Goal: Communication & Community: Answer question/provide support

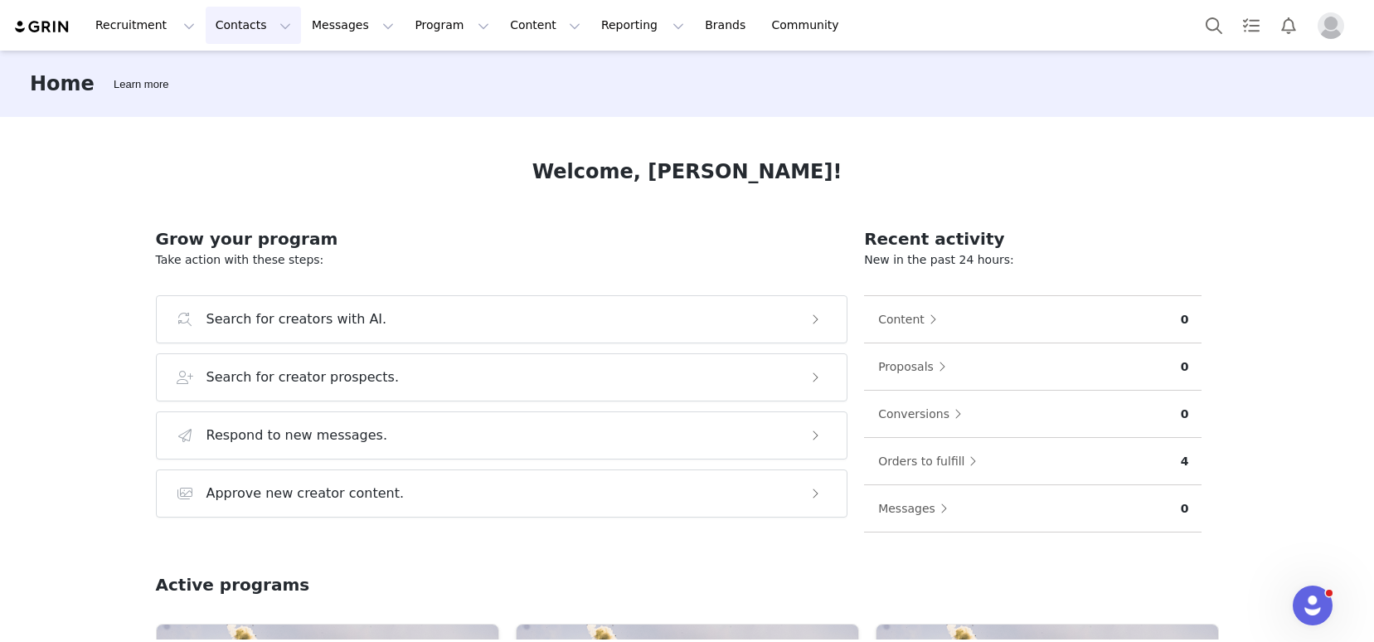
drag, startPoint x: 243, startPoint y: 28, endPoint x: 256, endPoint y: 45, distance: 21.2
click at [243, 28] on button "Contacts Contacts" at bounding box center [253, 25] width 95 height 37
click at [269, 75] on div "Creators" at bounding box center [259, 73] width 111 height 17
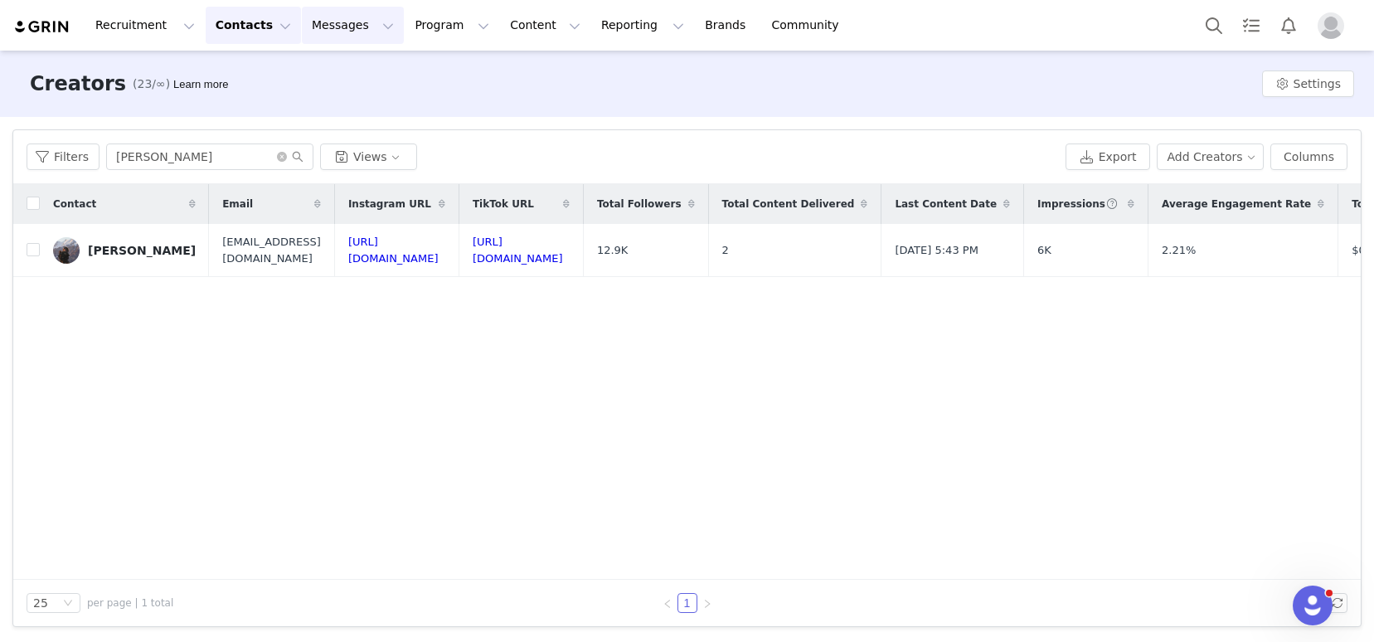
click at [345, 22] on button "Messages Messages" at bounding box center [353, 25] width 102 height 37
click at [360, 89] on link "Inbox" at bounding box center [349, 104] width 131 height 31
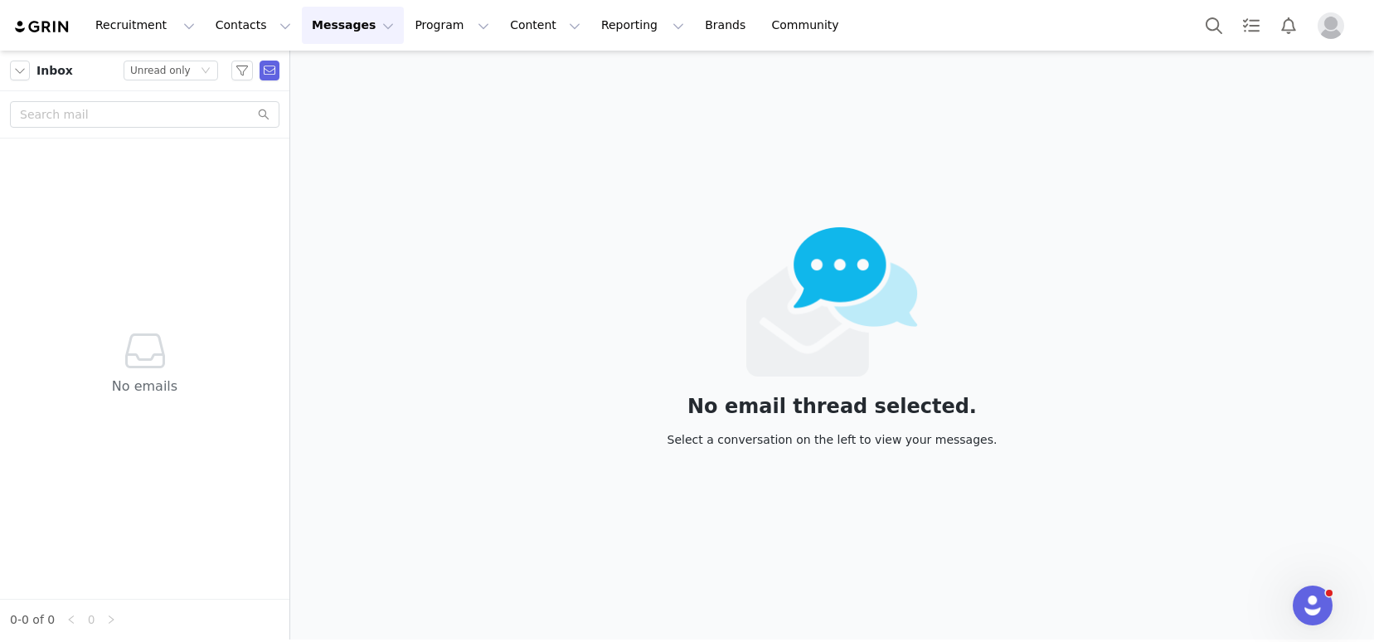
click at [1337, 33] on img "Profile" at bounding box center [1330, 25] width 27 height 27
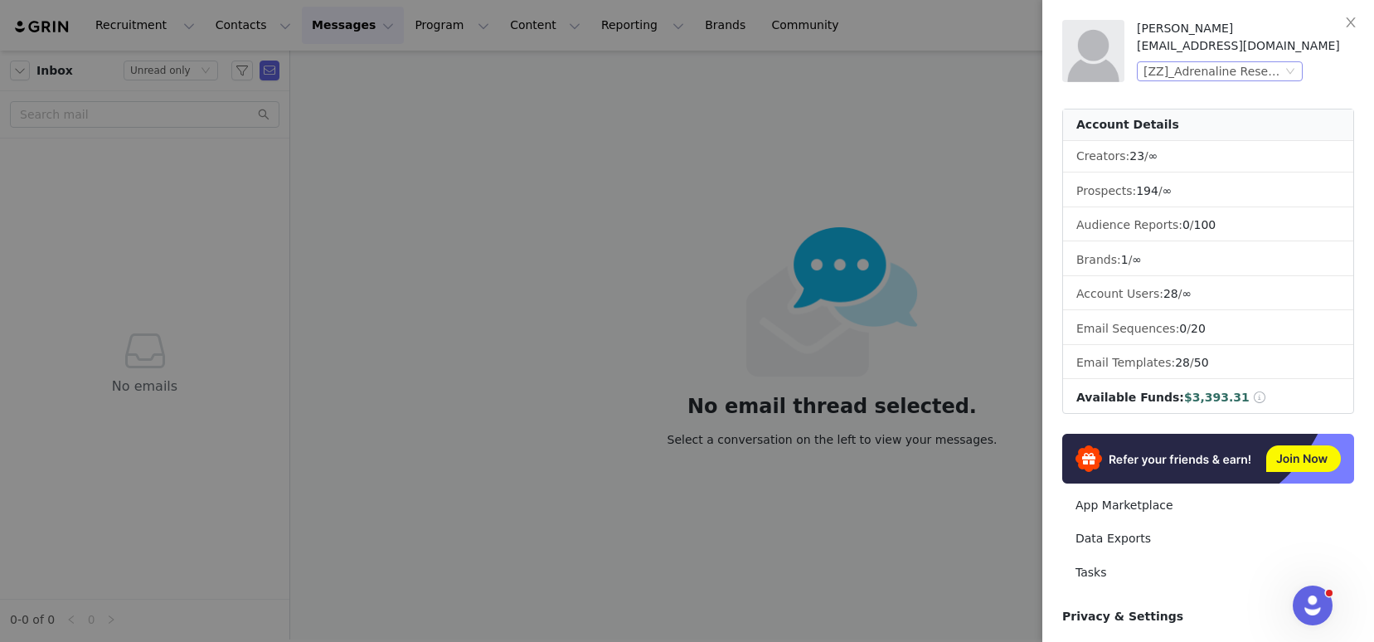
click at [1248, 73] on div "[ZZ]_Adrenaline Research Labs (Joybyte)" at bounding box center [1212, 71] width 138 height 18
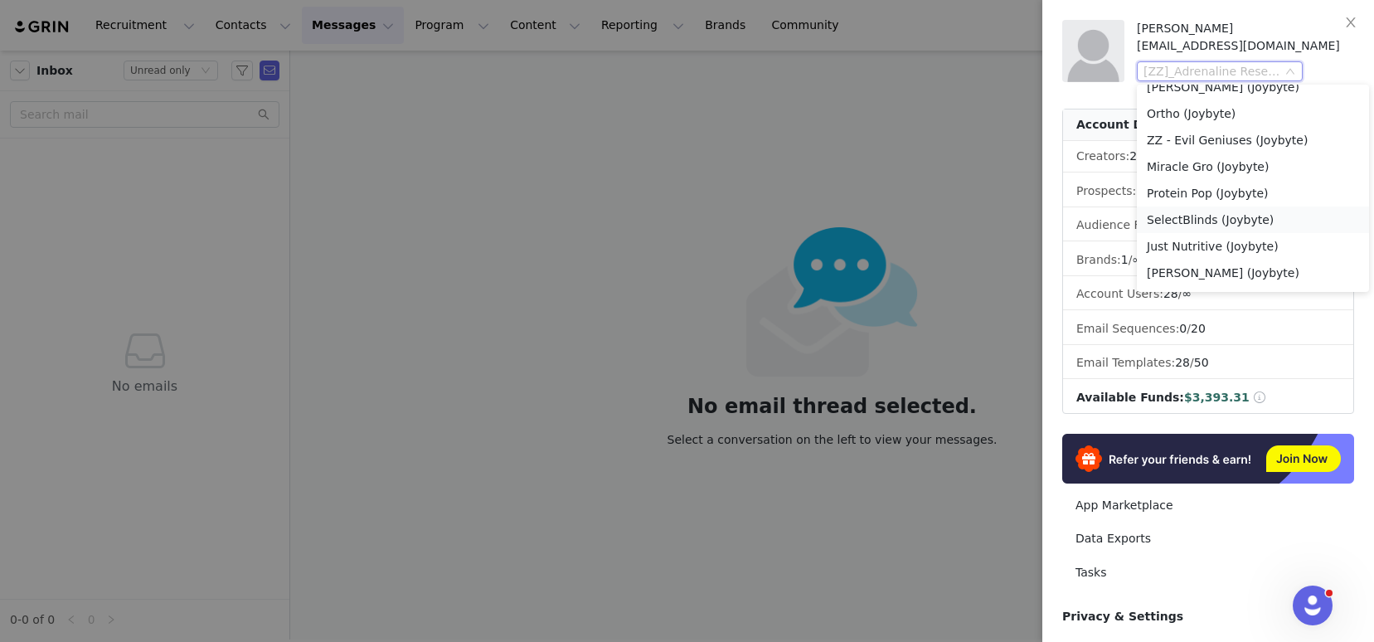
scroll to position [837, 0]
click at [1235, 223] on li "SelectBlinds (Joybyte)" at bounding box center [1253, 219] width 232 height 27
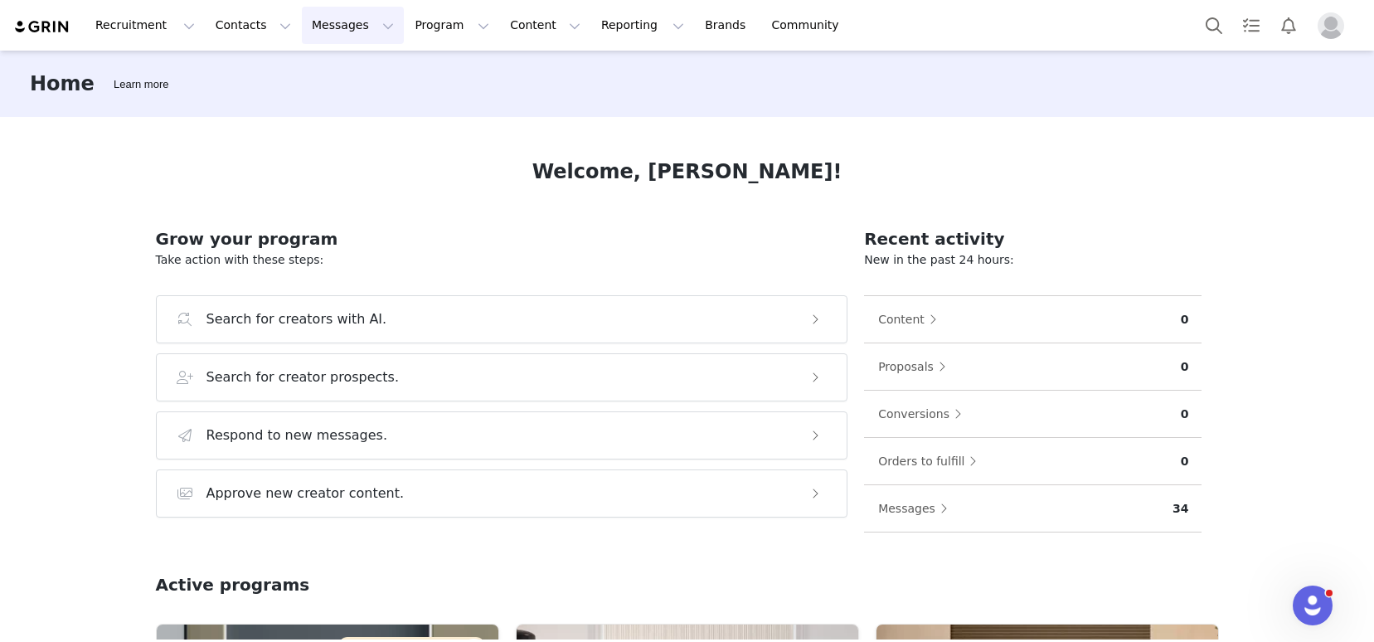
drag, startPoint x: 304, startPoint y: 24, endPoint x: 307, endPoint y: 47, distance: 23.3
click at [304, 24] on button "Messages Messages" at bounding box center [353, 25] width 102 height 37
click at [323, 112] on p "Inbox" at bounding box center [313, 103] width 32 height 17
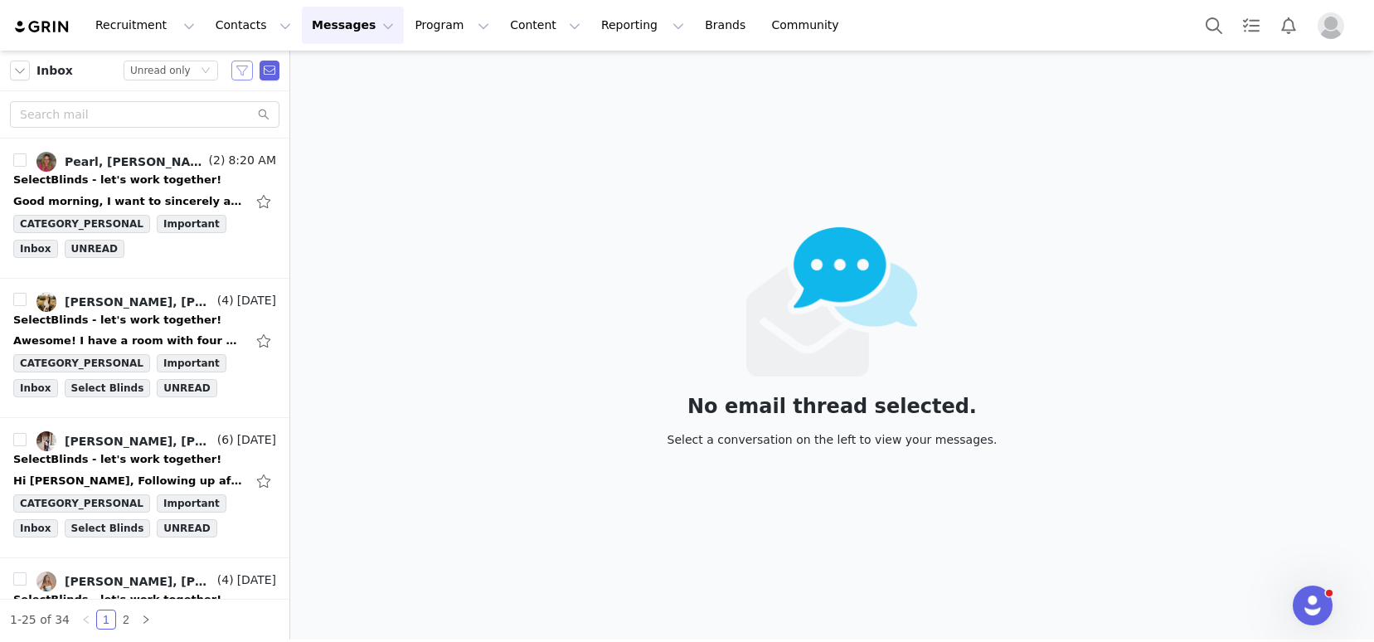
click at [243, 72] on button "button" at bounding box center [242, 71] width 22 height 20
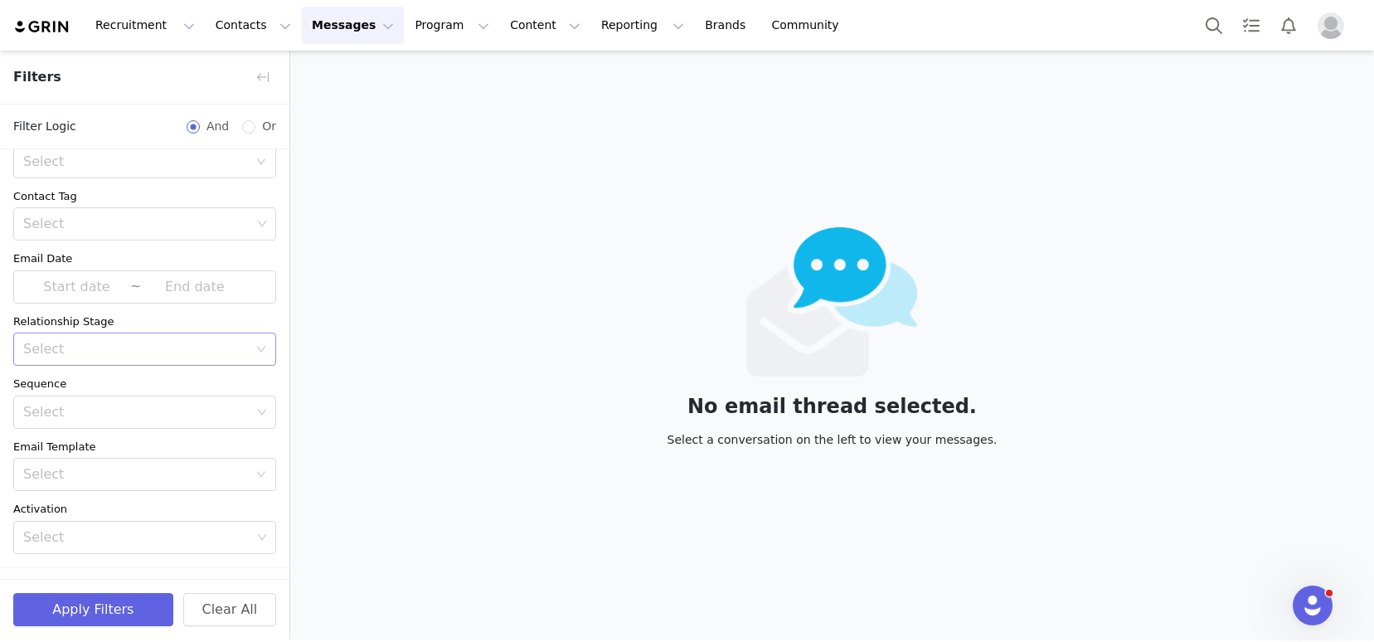
scroll to position [80, 0]
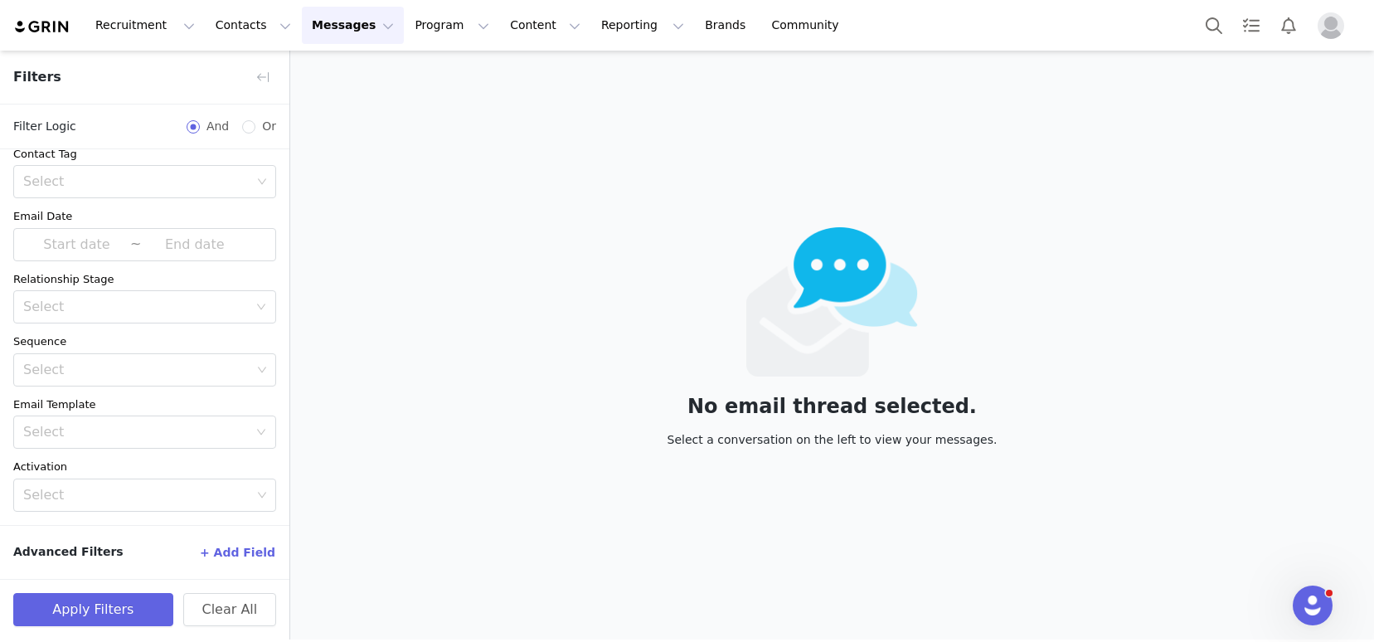
click at [235, 551] on button "+ Add Field" at bounding box center [237, 552] width 77 height 27
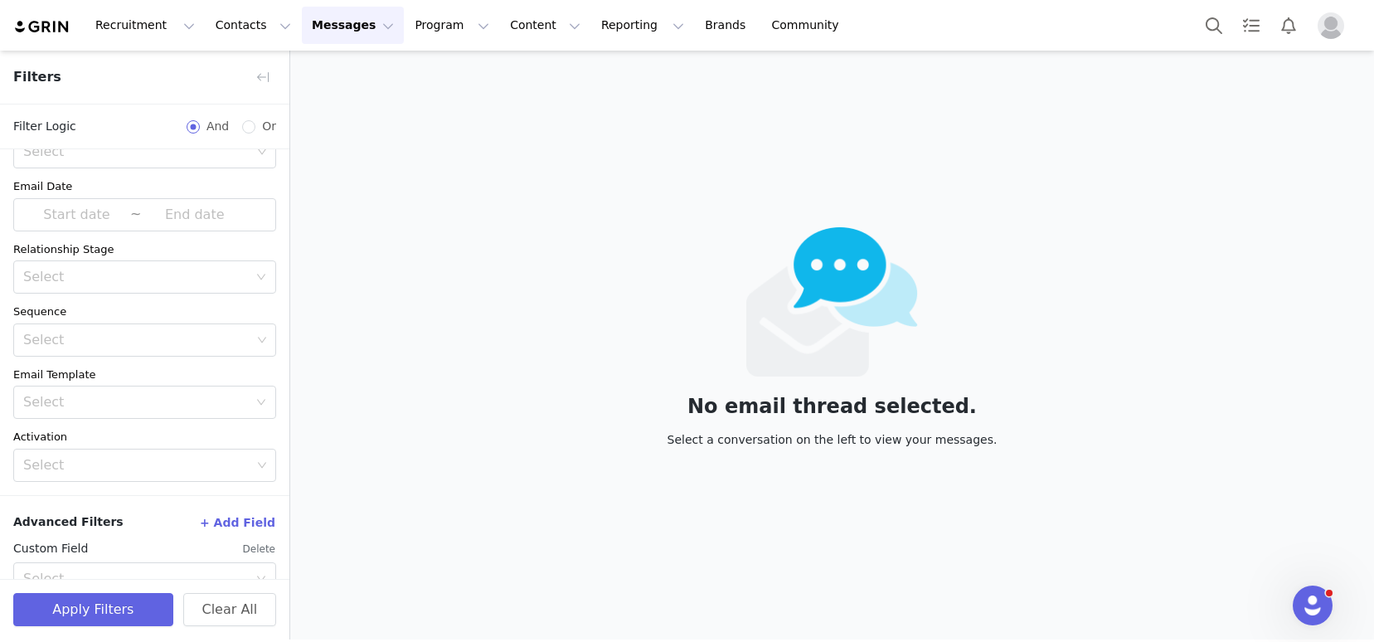
scroll to position [146, 0]
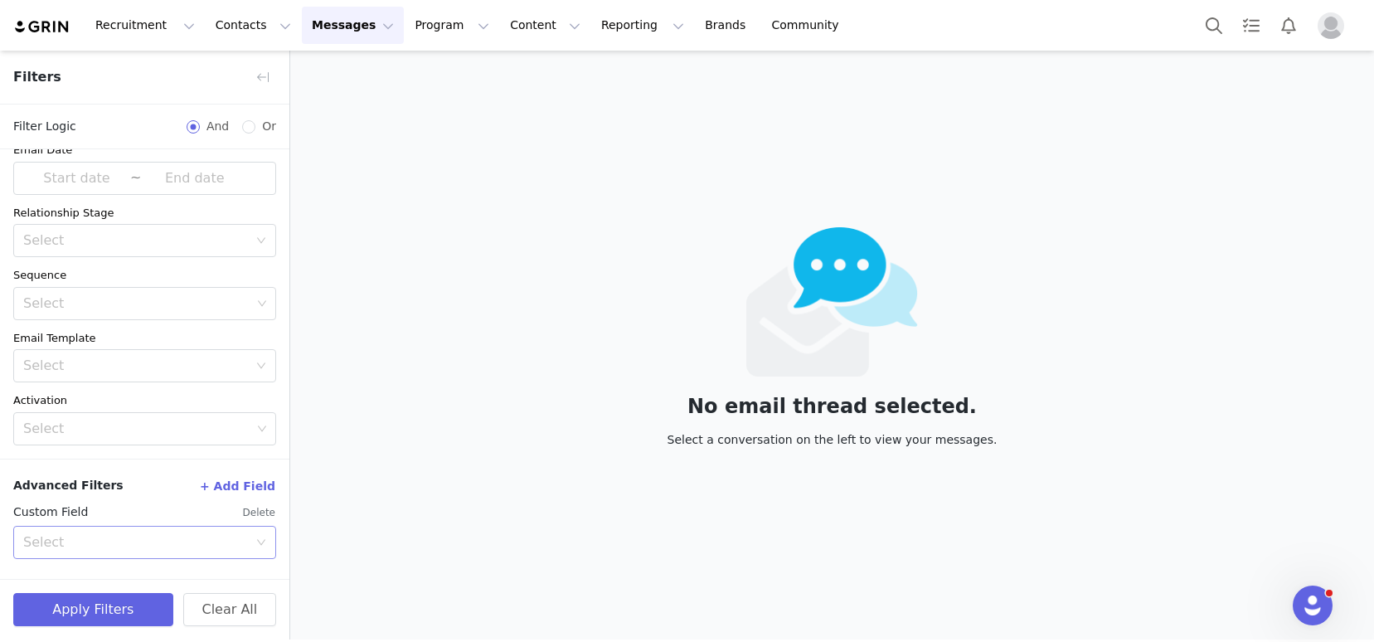
click at [132, 537] on div "Select" at bounding box center [135, 542] width 225 height 17
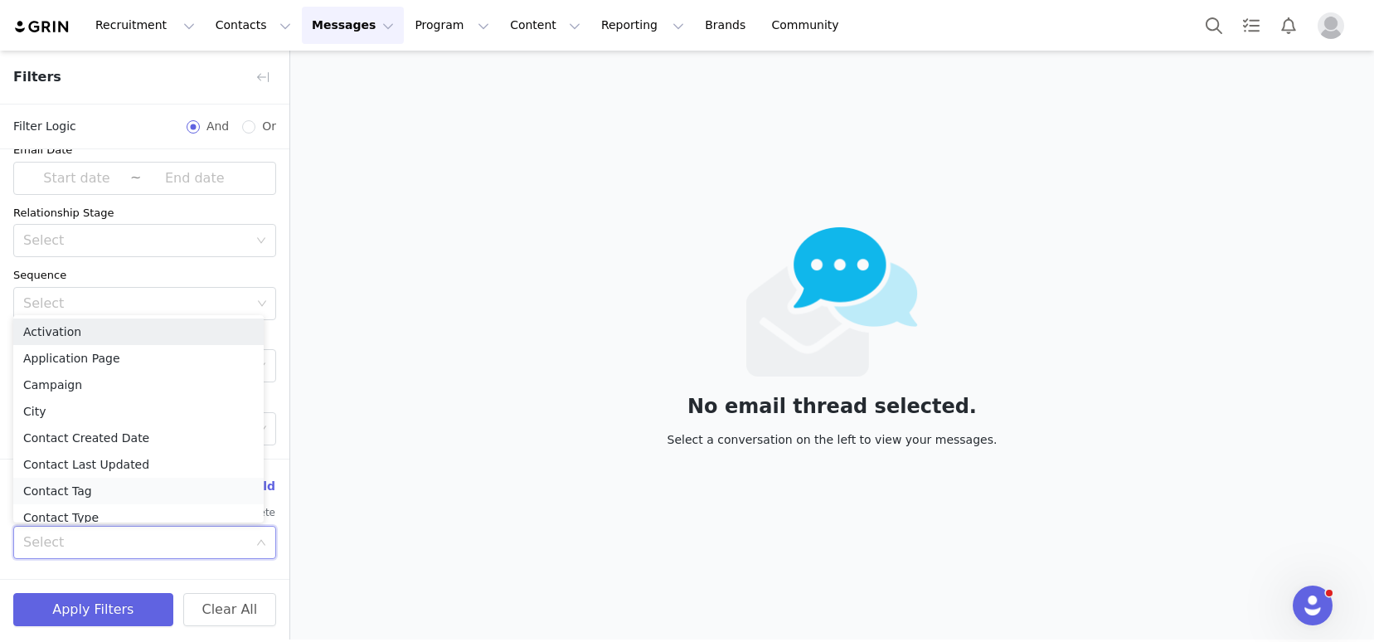
scroll to position [8, 0]
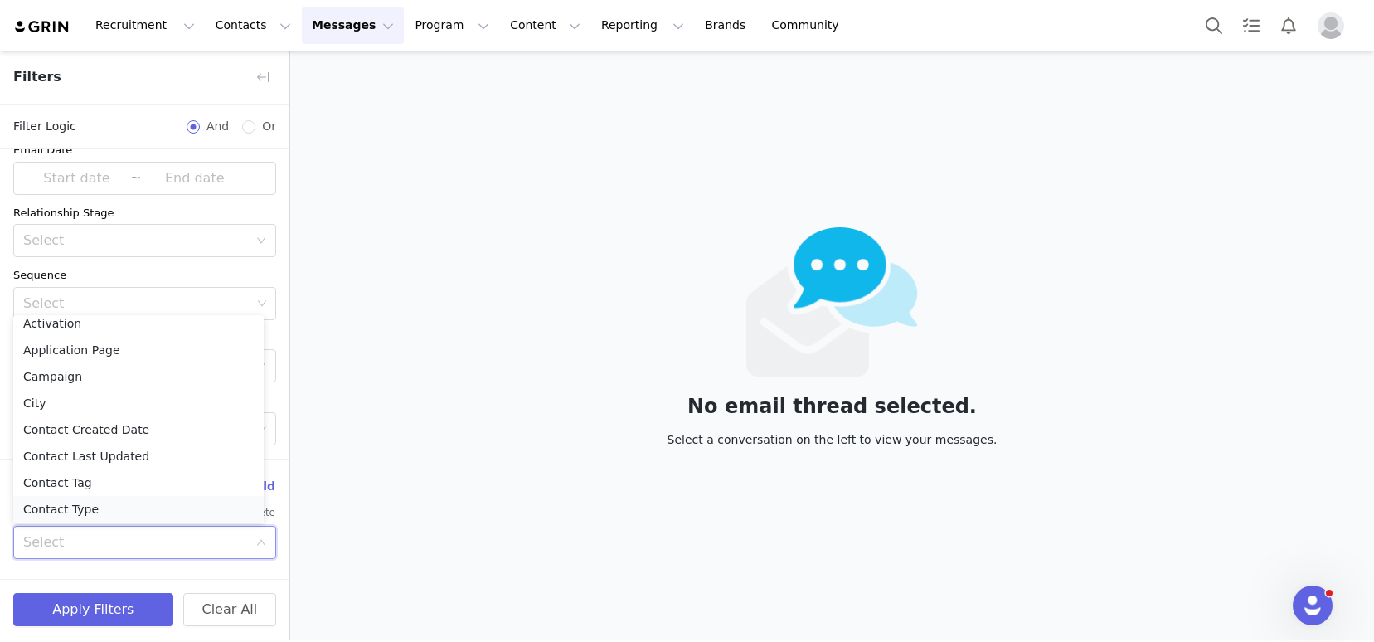
click at [91, 507] on li "Contact Type" at bounding box center [138, 509] width 250 height 27
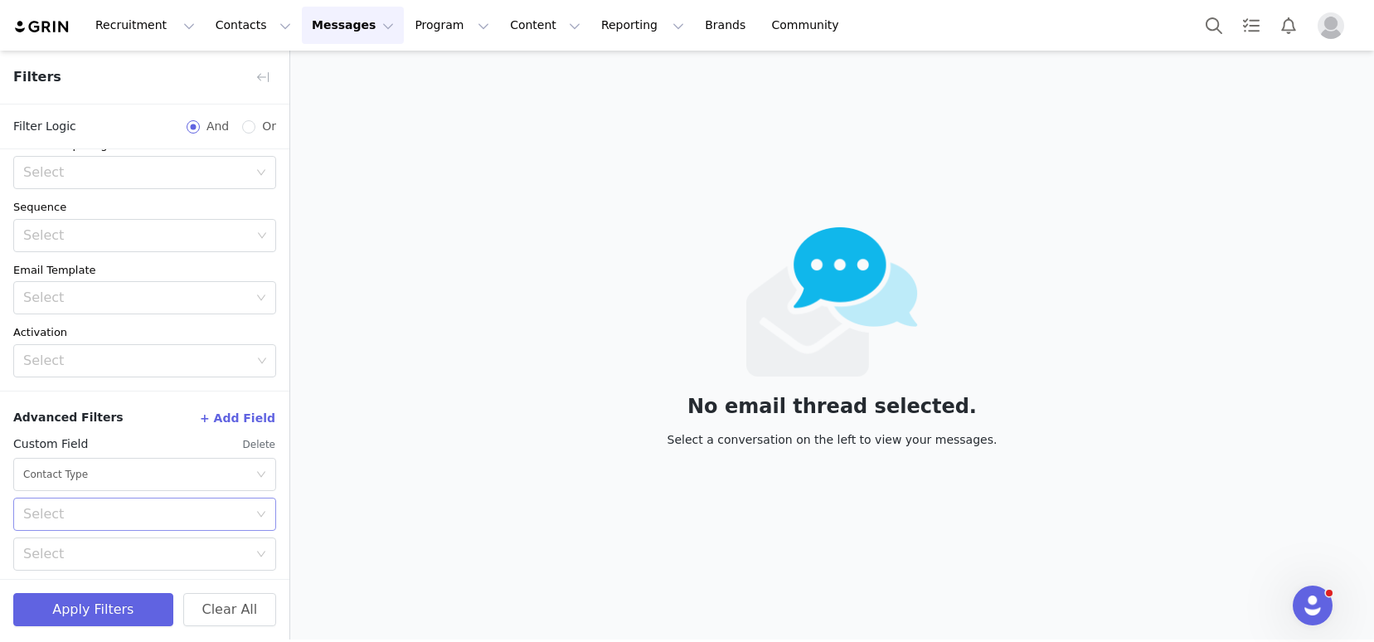
scroll to position [219, 0]
click at [85, 511] on div "Select" at bounding box center [135, 509] width 225 height 17
click at [85, 543] on li "Equal" at bounding box center [138, 545] width 250 height 27
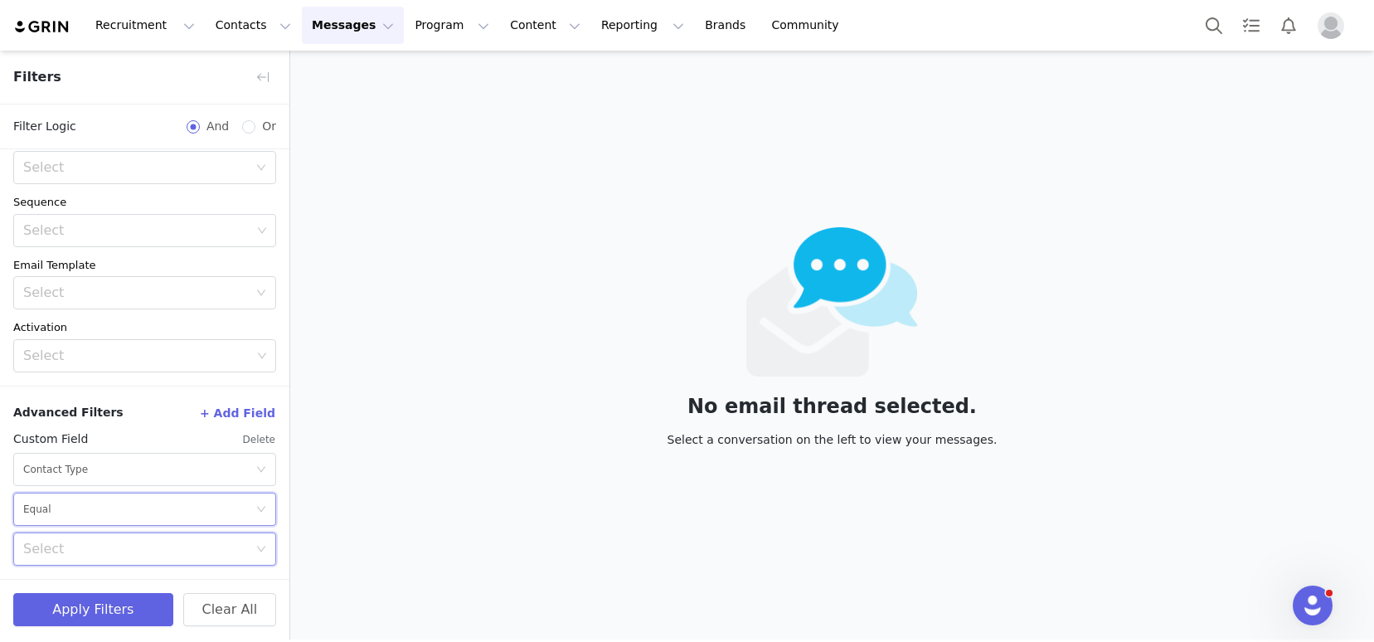
click at [85, 559] on div "Select" at bounding box center [139, 549] width 232 height 32
click at [73, 467] on li "Creator" at bounding box center [138, 459] width 250 height 27
drag, startPoint x: 88, startPoint y: 601, endPoint x: 78, endPoint y: 574, distance: 29.1
click at [89, 603] on button "Apply Filters" at bounding box center [93, 609] width 160 height 33
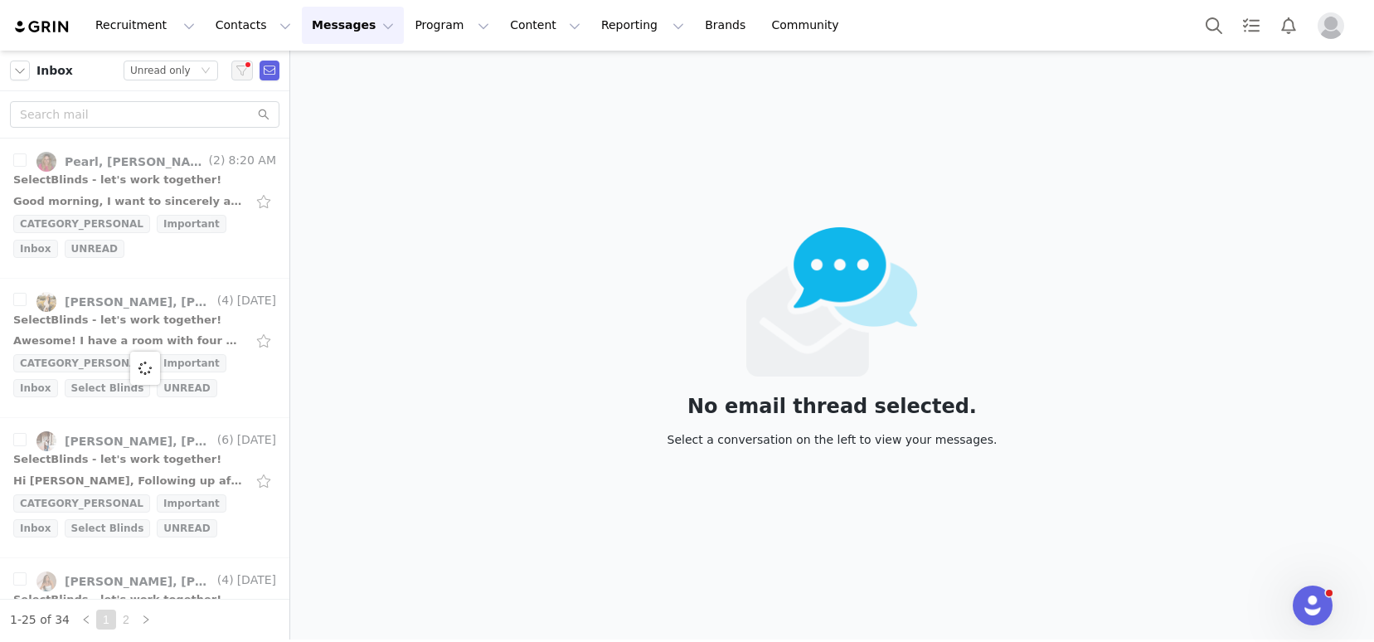
scroll to position [255, 0]
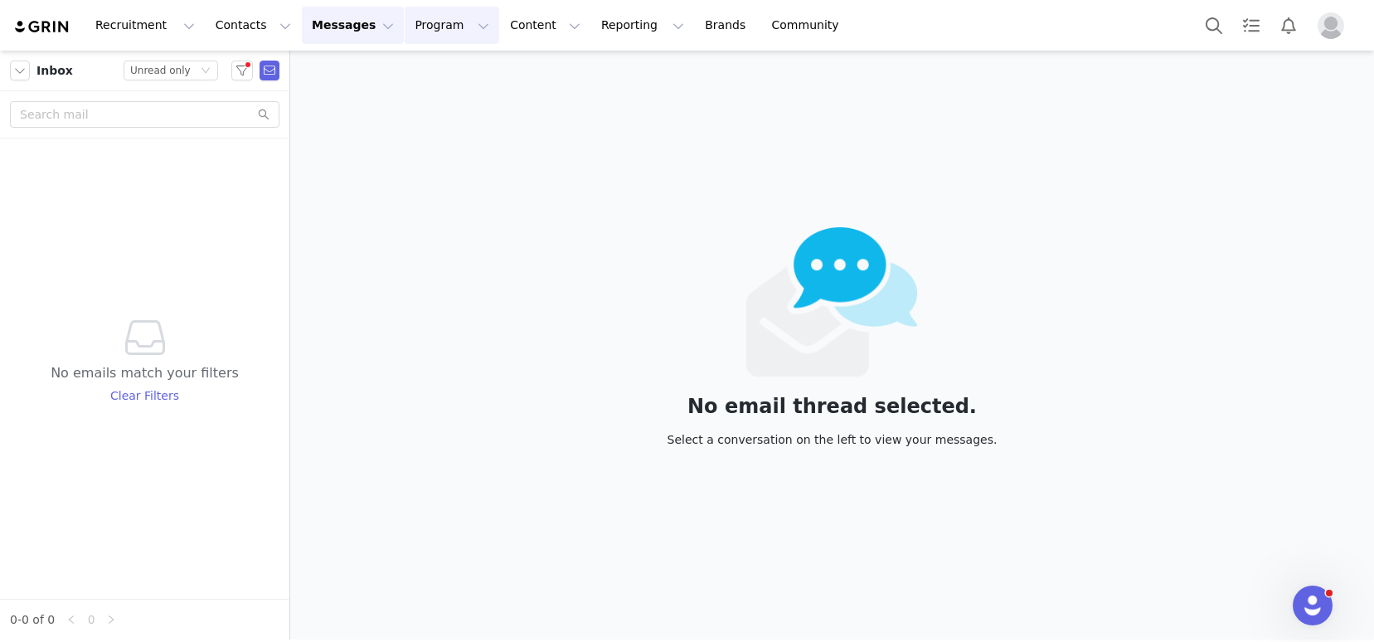
click at [417, 18] on button "Program Program" at bounding box center [452, 25] width 95 height 37
click at [437, 72] on p "Activations" at bounding box center [424, 73] width 64 height 17
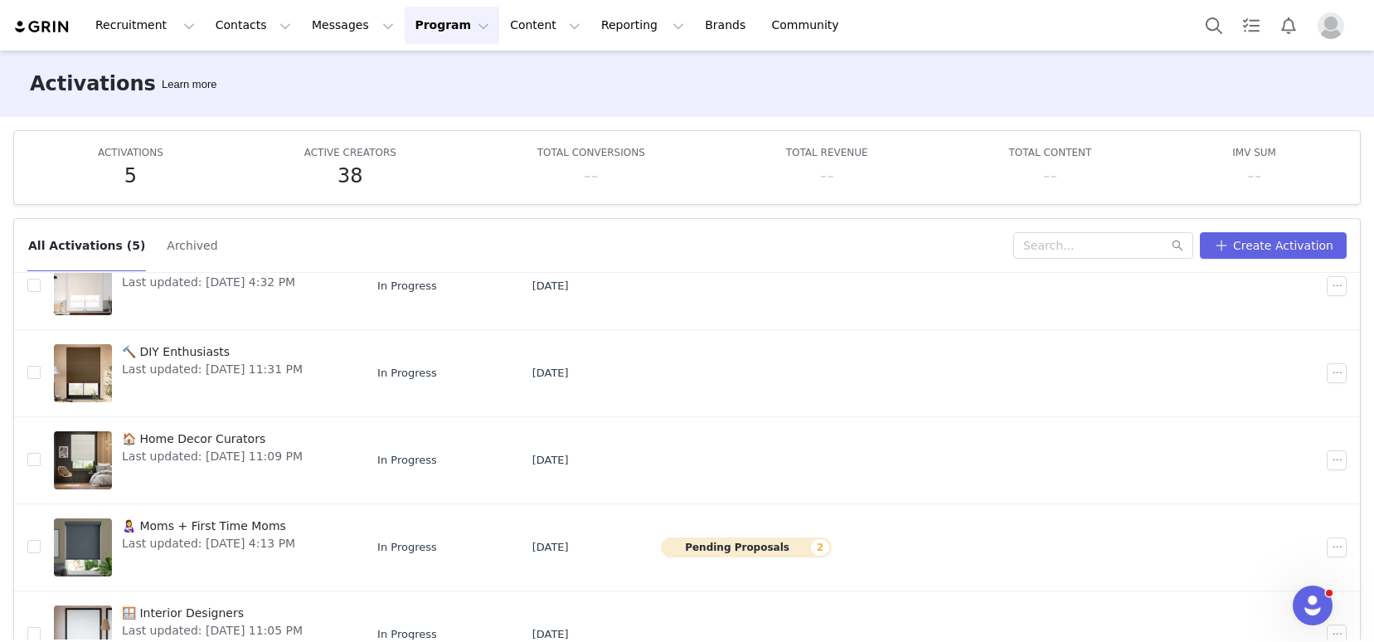
scroll to position [82, 0]
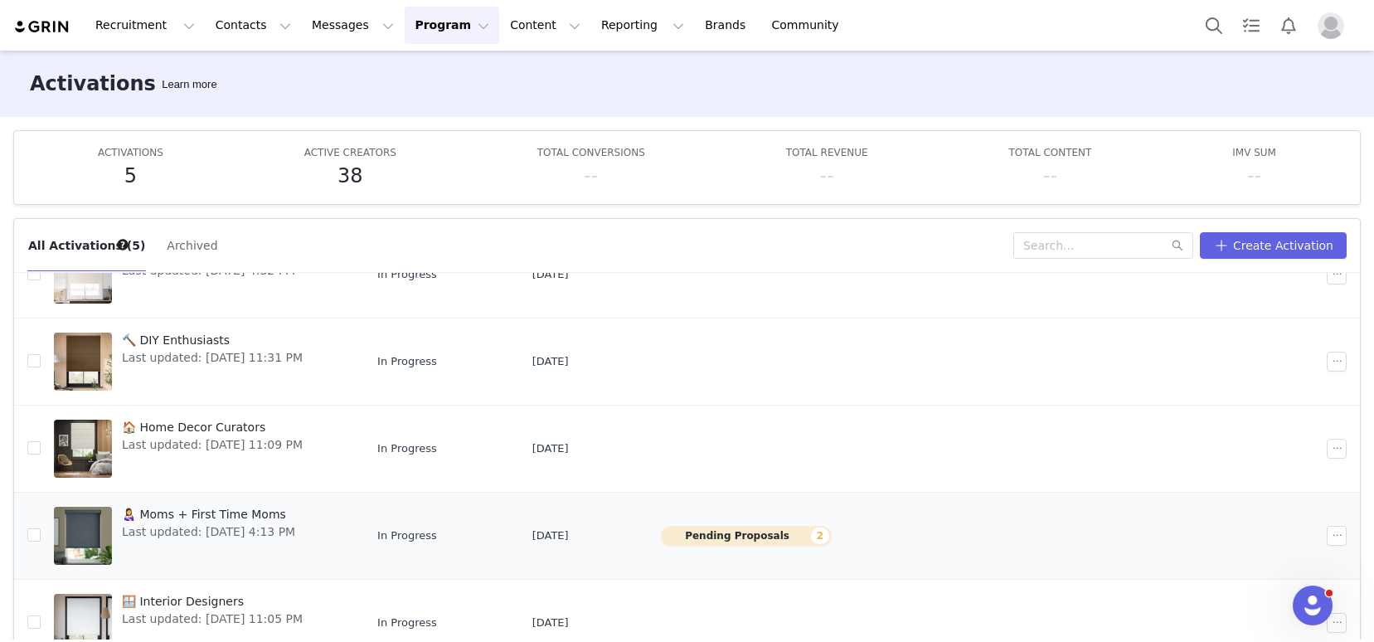
click at [206, 525] on span "Last updated: Sep 23, 2025 4:13 PM" at bounding box center [208, 531] width 173 height 17
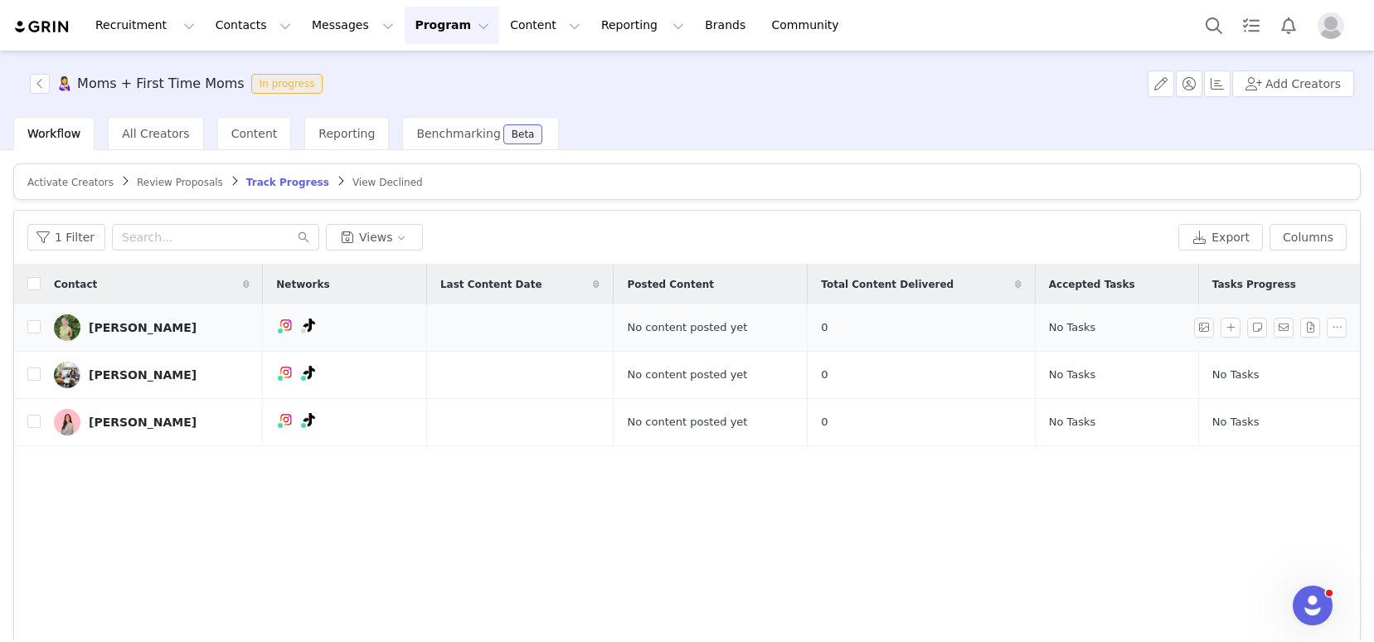
click at [124, 326] on div "[PERSON_NAME]" at bounding box center [143, 327] width 108 height 13
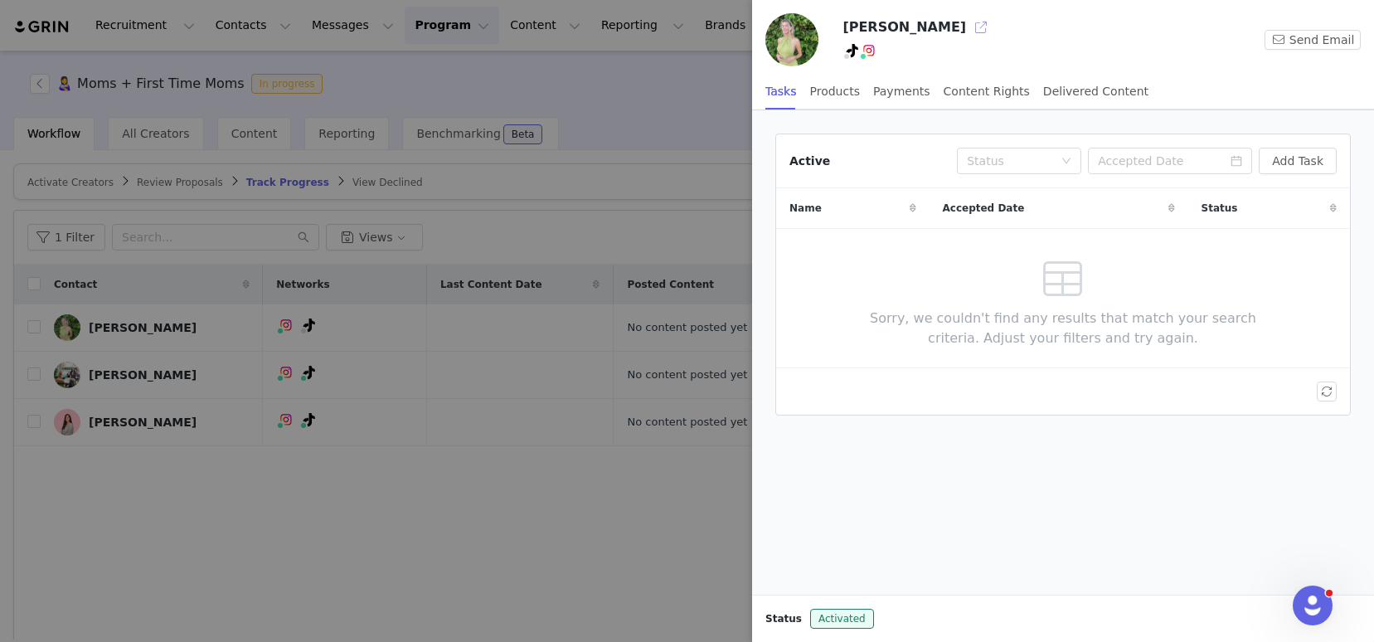
click at [968, 30] on button "button" at bounding box center [981, 27] width 27 height 27
drag, startPoint x: 196, startPoint y: 32, endPoint x: 209, endPoint y: 24, distance: 14.9
click at [196, 32] on div at bounding box center [687, 321] width 1374 height 642
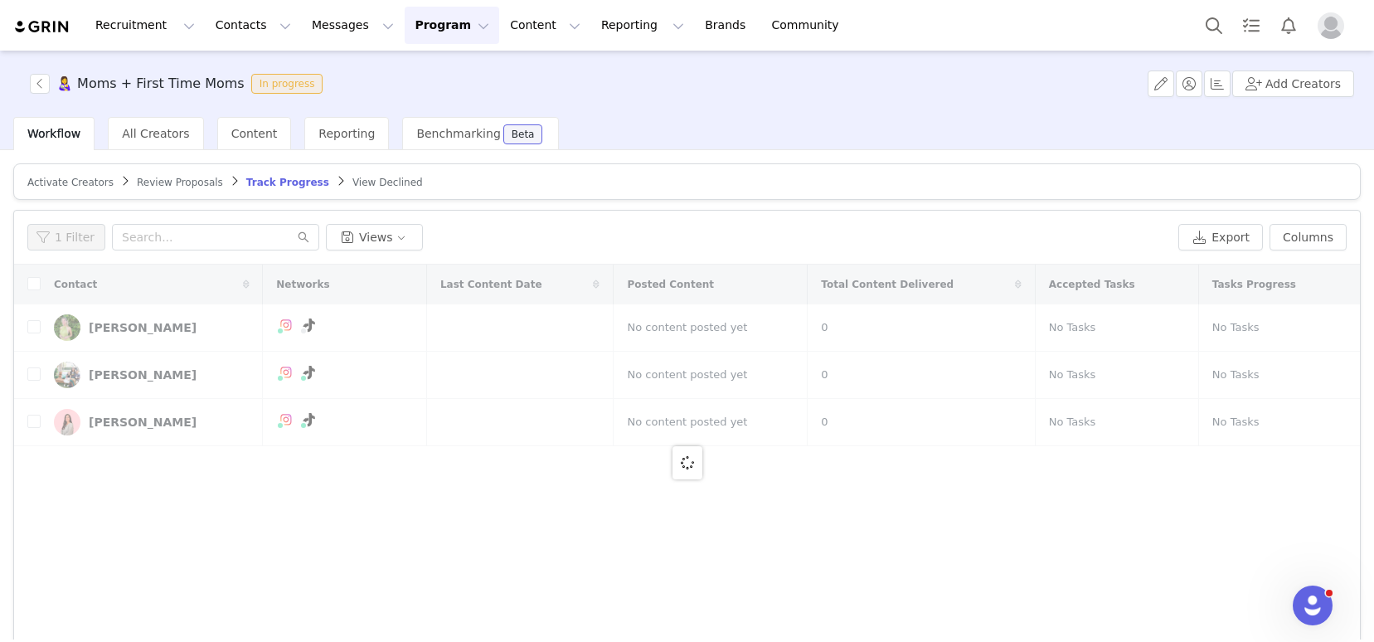
click at [1373, 18] on div at bounding box center [1374, 321] width 0 height 642
click at [240, 34] on button "Contacts Contacts" at bounding box center [253, 25] width 95 height 37
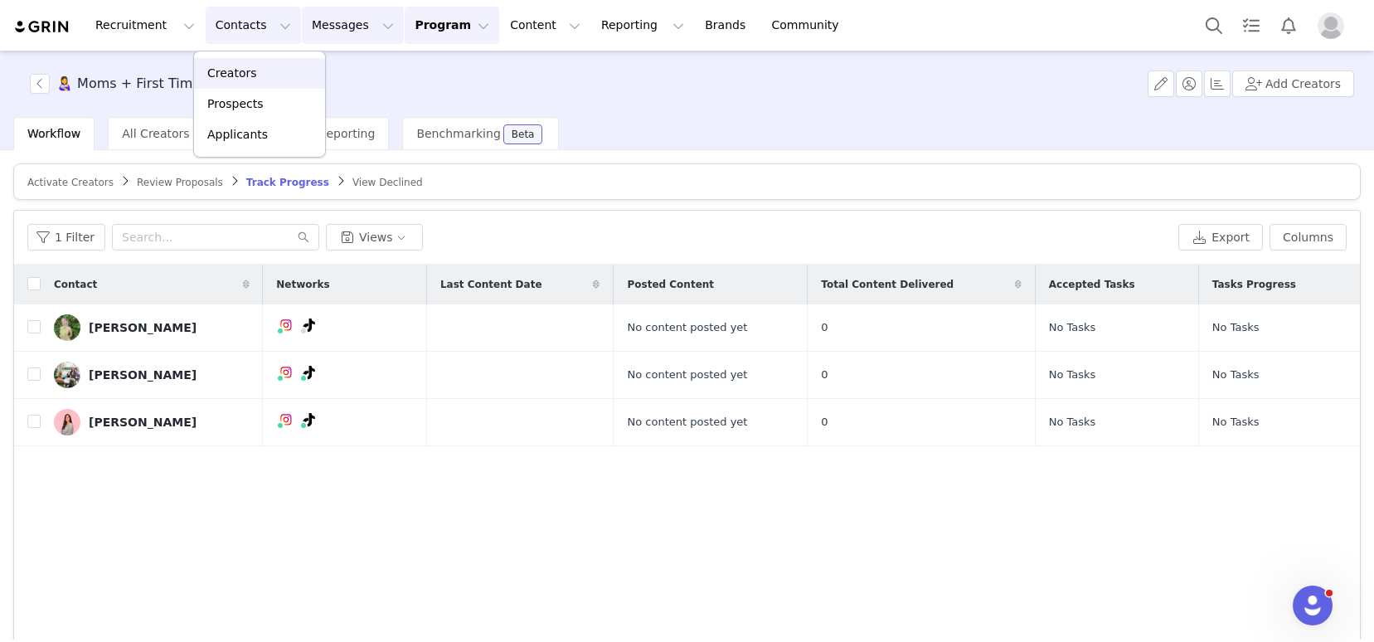
click at [257, 65] on div "Creators" at bounding box center [259, 73] width 111 height 17
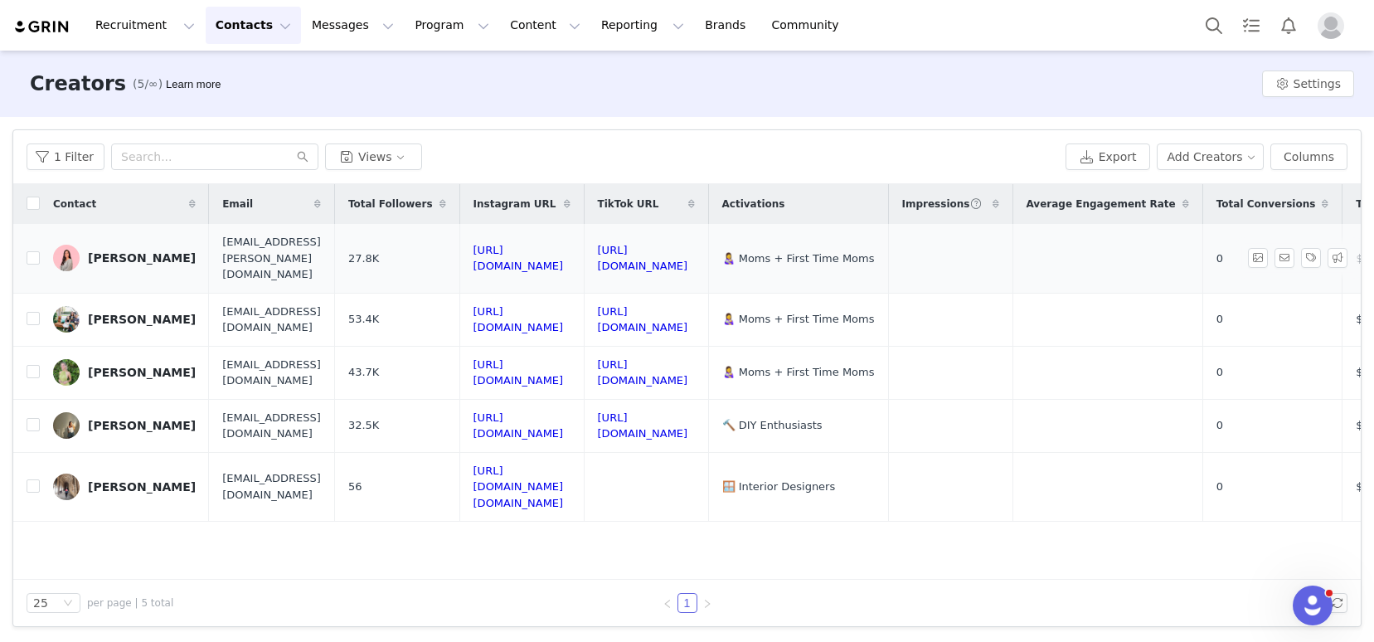
click at [146, 251] on div "Calynn Rosano" at bounding box center [142, 257] width 108 height 13
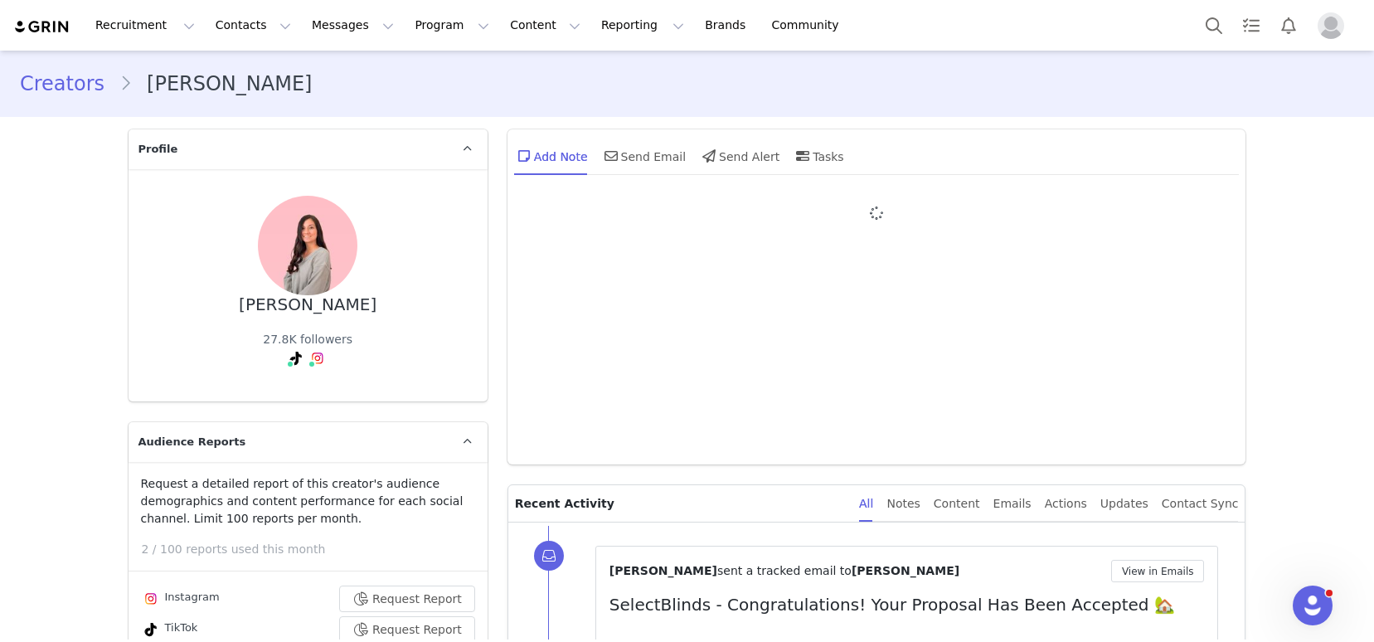
type input "+1 ([GEOGRAPHIC_DATA])"
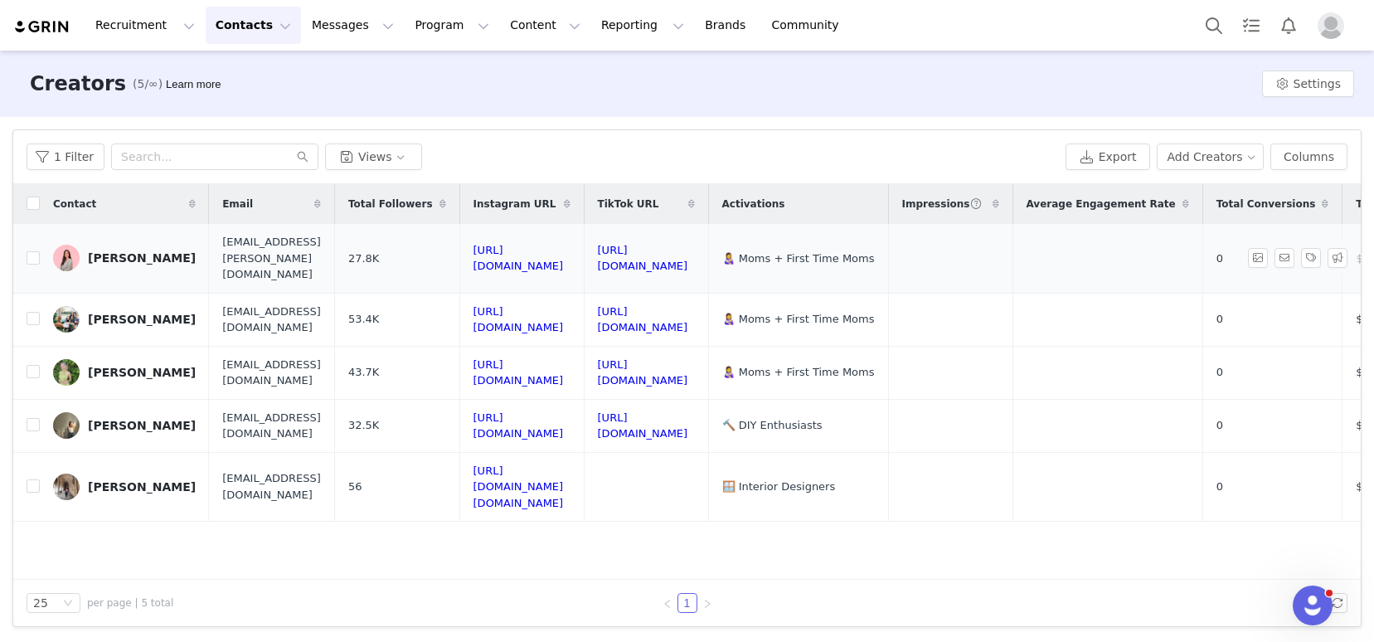
click at [115, 251] on div "Calynn Rosano" at bounding box center [142, 257] width 108 height 13
click at [124, 313] on div "Cristina Ochoa" at bounding box center [142, 319] width 108 height 13
click at [122, 366] on div "[PERSON_NAME]" at bounding box center [142, 372] width 108 height 13
click at [123, 419] on div "Lindsay Polidore" at bounding box center [142, 425] width 108 height 13
click at [260, 22] on button "Contacts Contacts" at bounding box center [253, 25] width 95 height 37
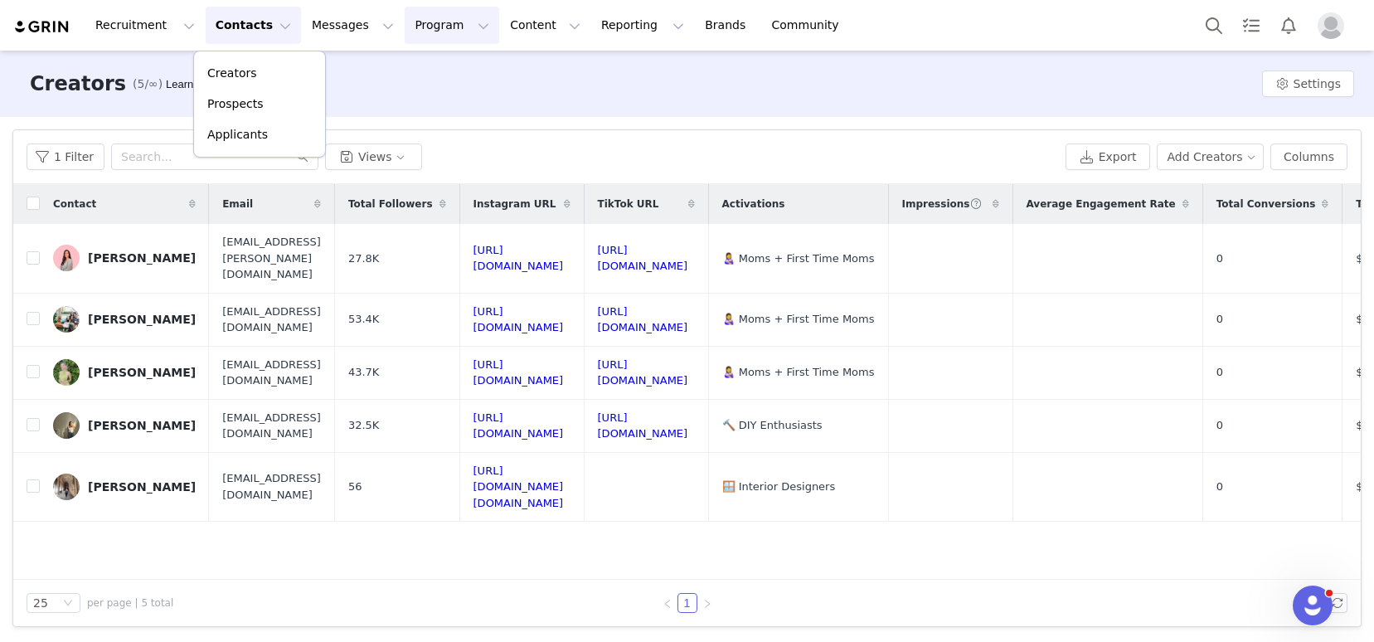
click at [405, 27] on button "Program Program" at bounding box center [452, 25] width 95 height 37
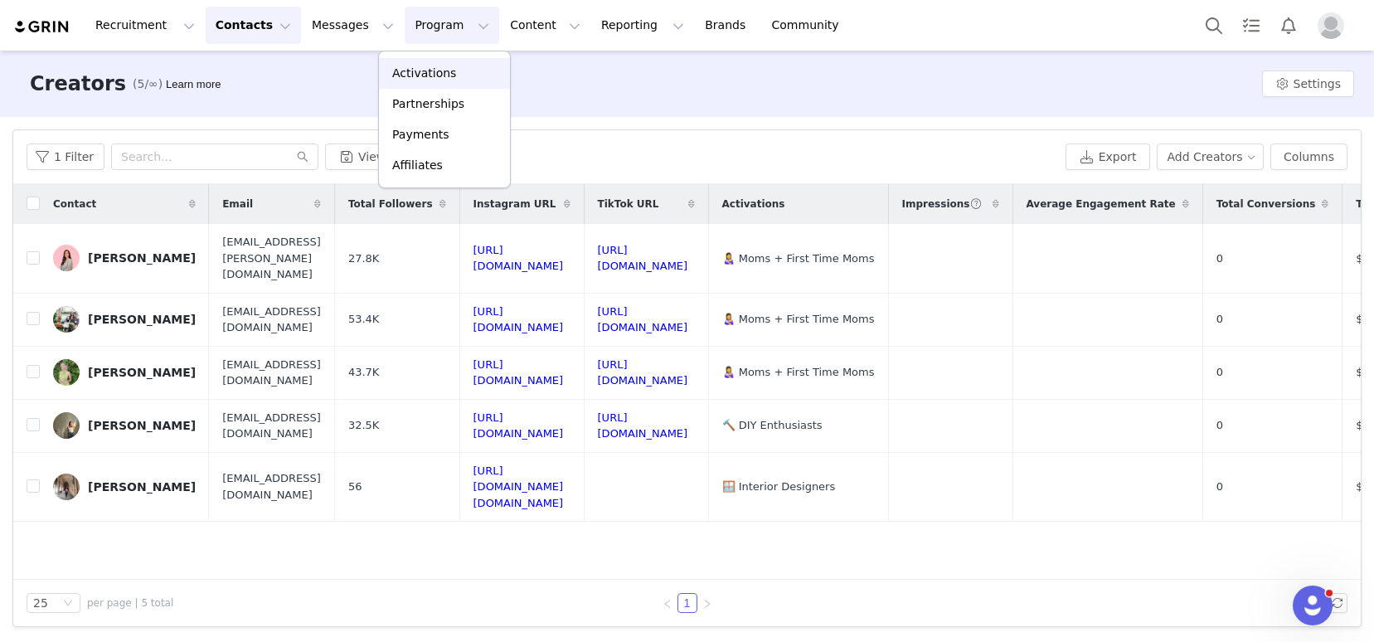
click at [406, 70] on p "Activations" at bounding box center [424, 73] width 64 height 17
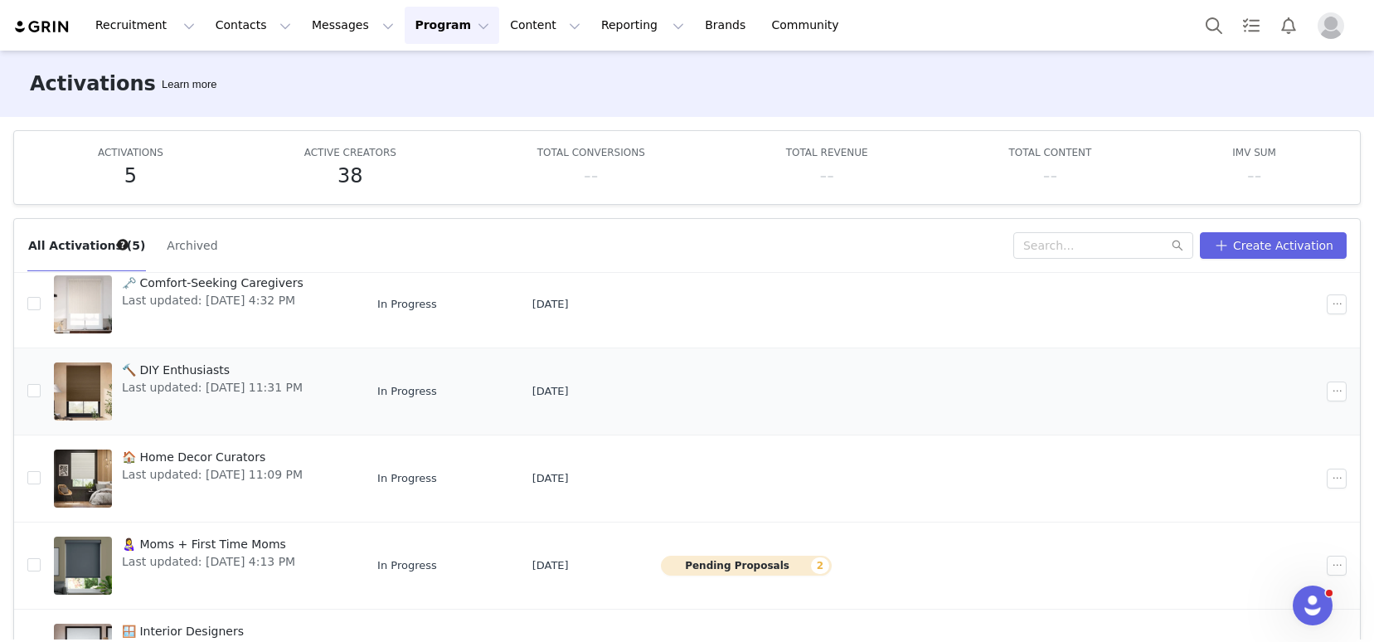
scroll to position [61, 0]
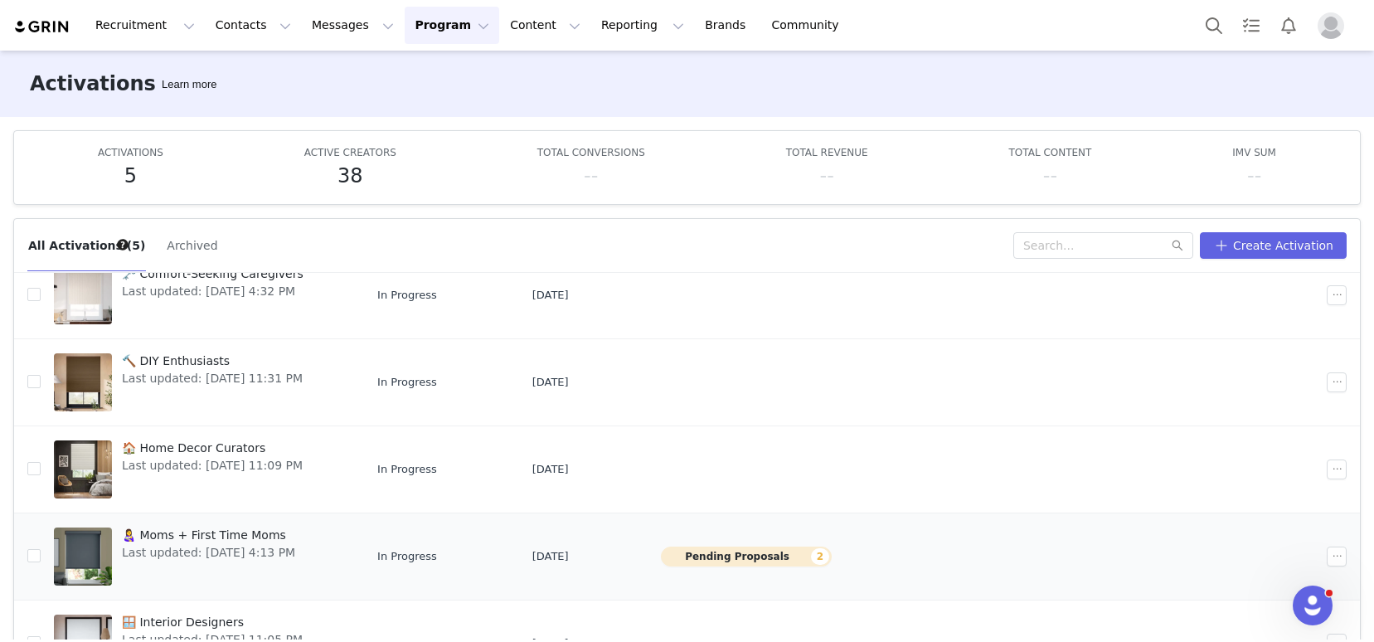
click at [742, 557] on button "Pending Proposals 2" at bounding box center [746, 556] width 171 height 20
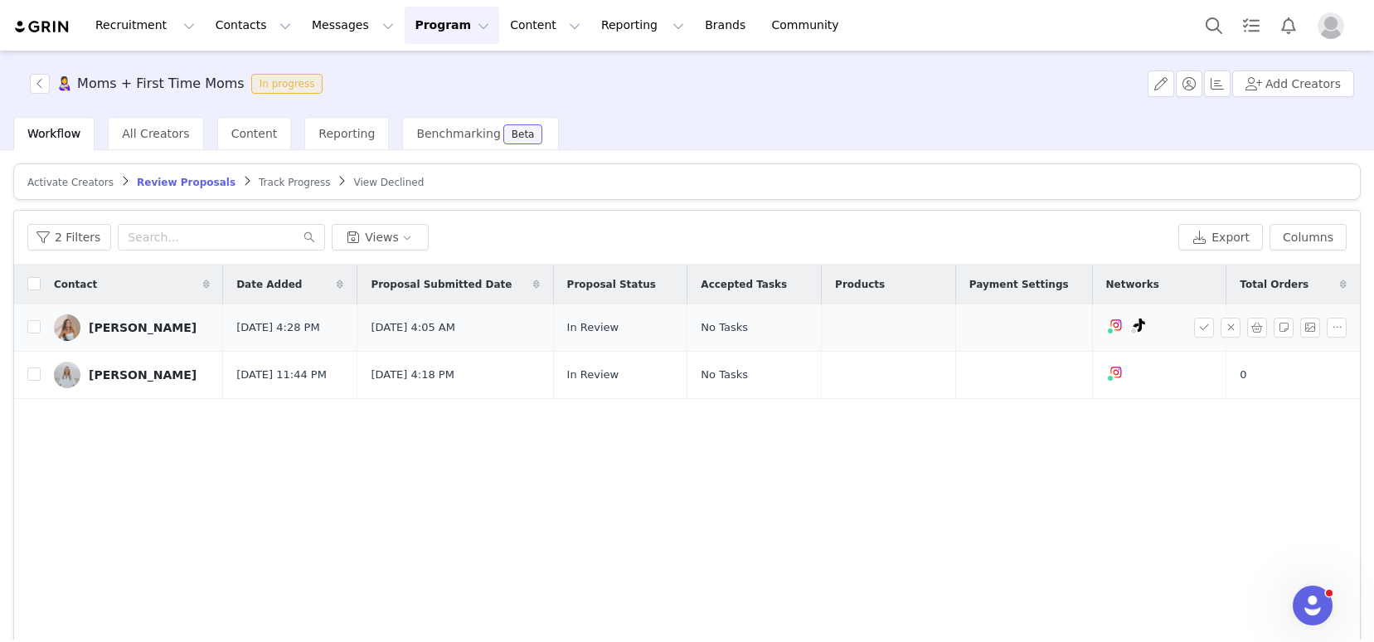
click at [115, 327] on div "Hope Kindred" at bounding box center [143, 327] width 108 height 13
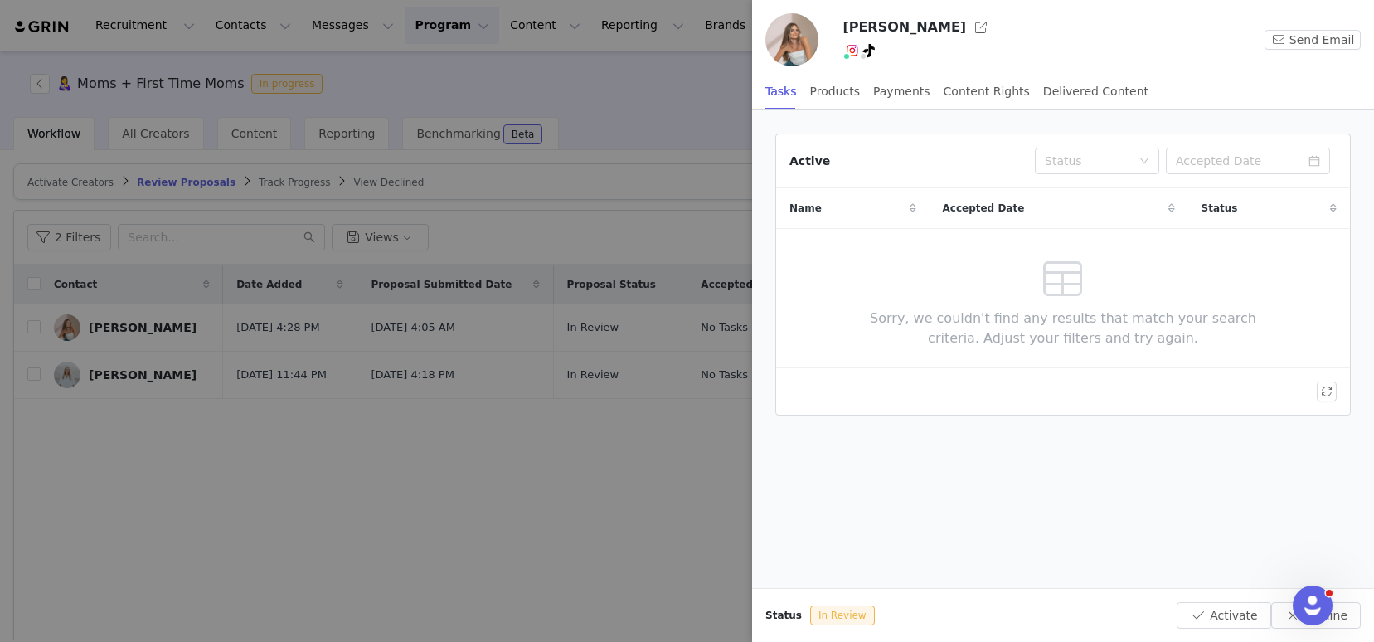
click at [333, 533] on div at bounding box center [687, 321] width 1374 height 642
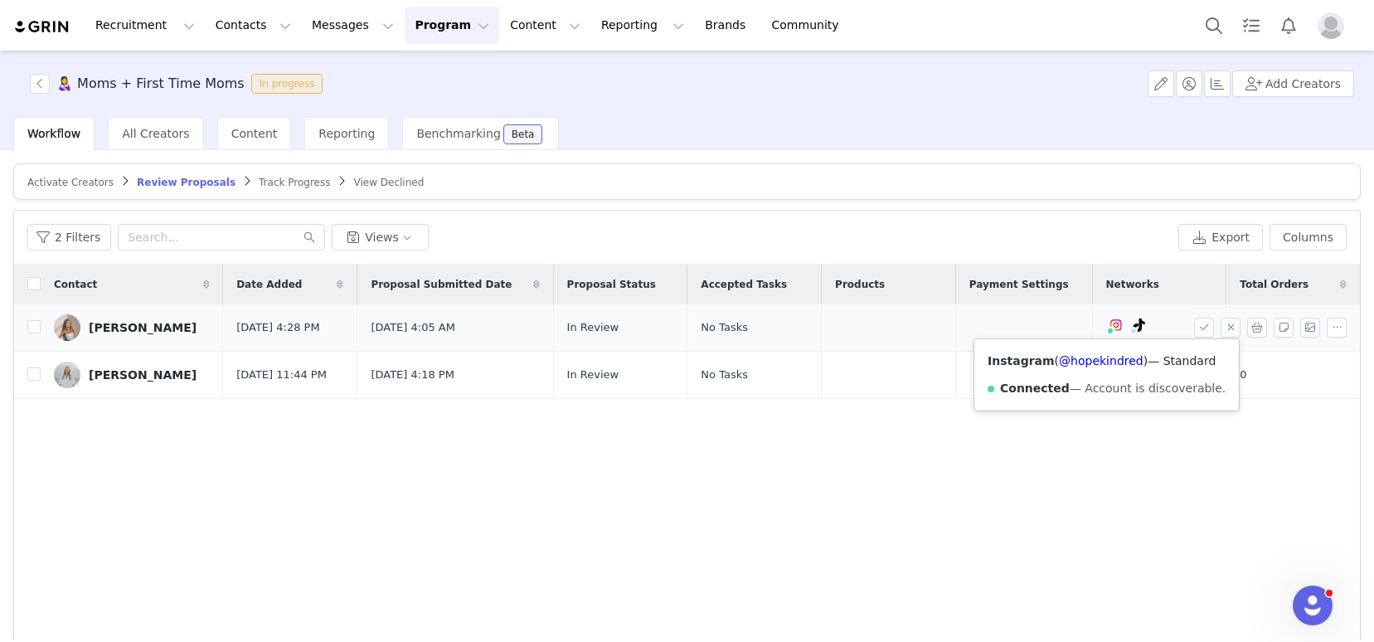
scroll to position [3, 0]
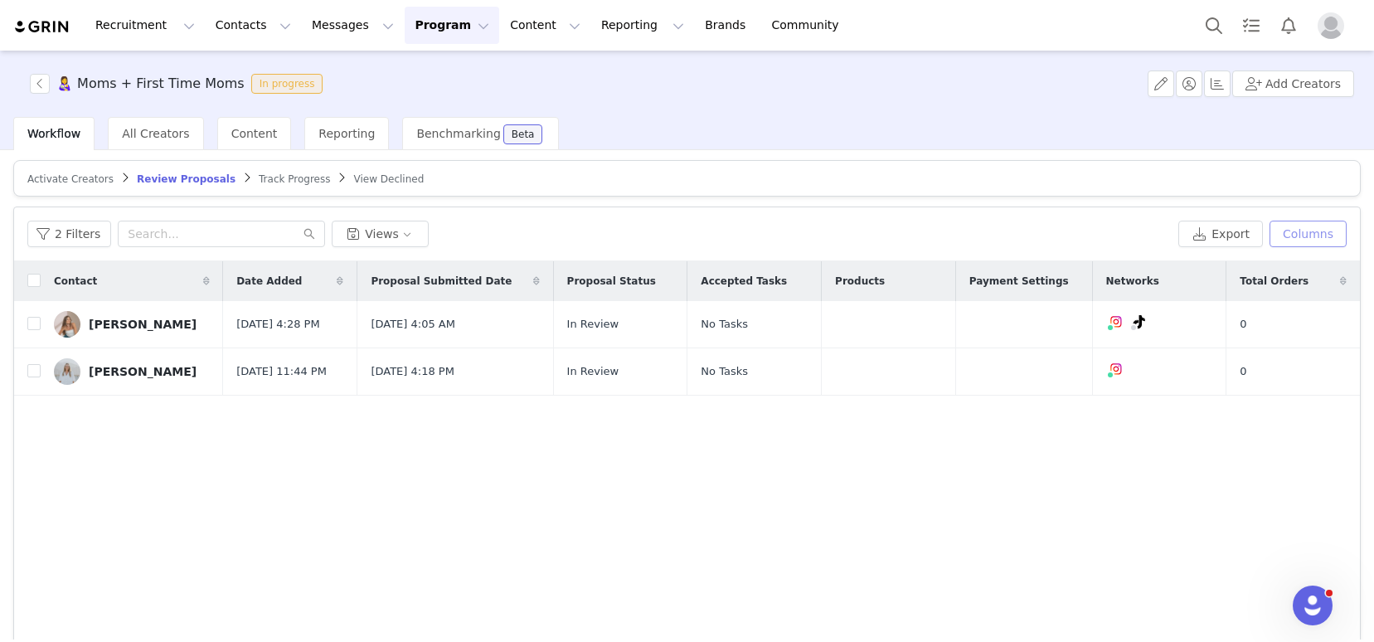
click at [1303, 231] on button "Columns" at bounding box center [1307, 234] width 77 height 27
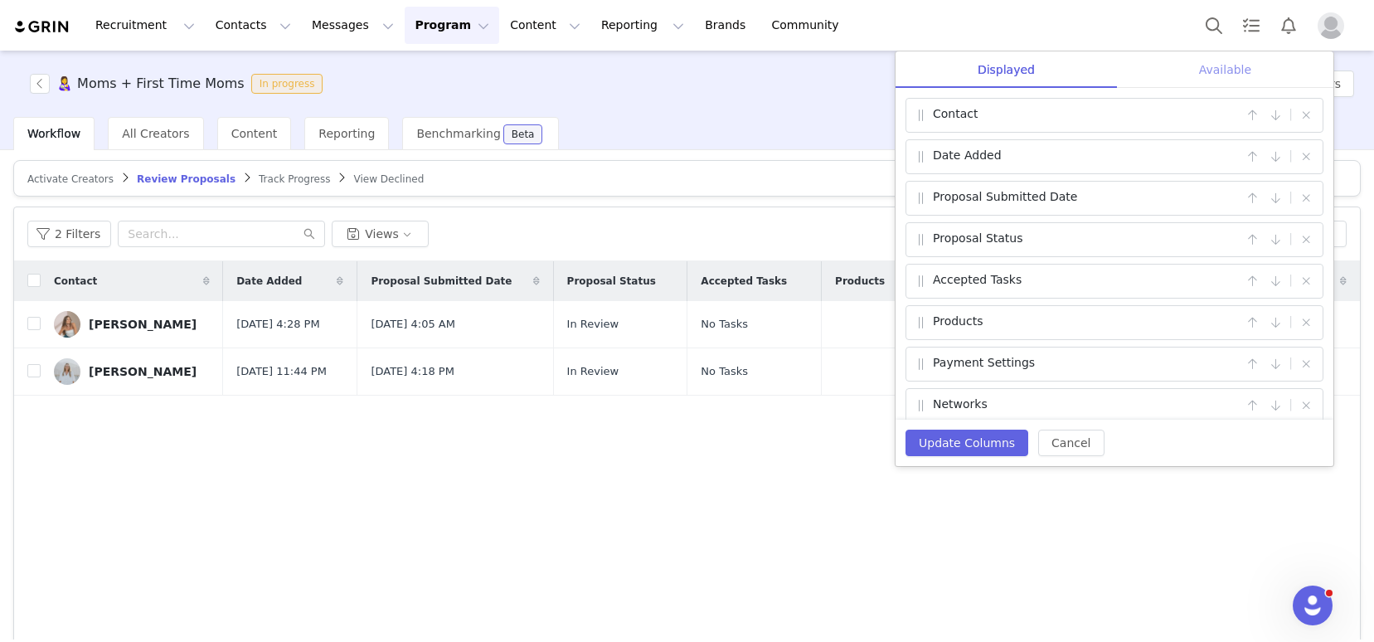
click at [1235, 75] on div "Available" at bounding box center [1225, 69] width 216 height 37
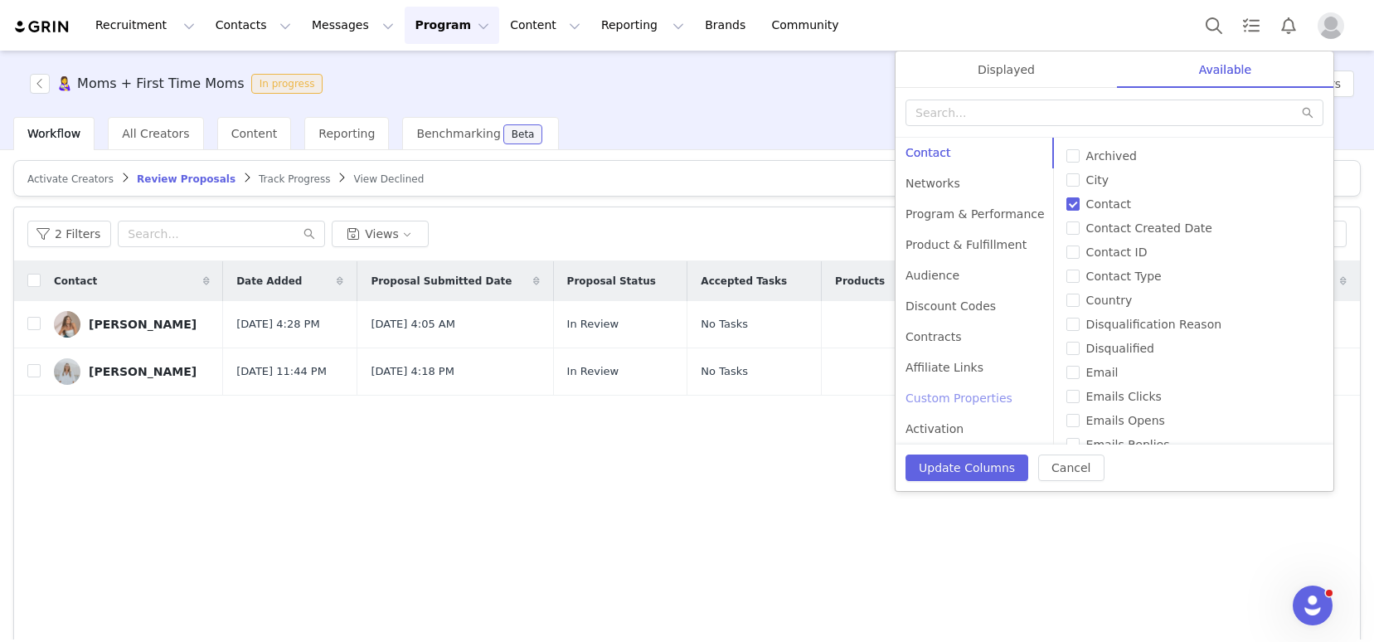
click at [968, 400] on div "Custom Properties" at bounding box center [974, 398] width 159 height 31
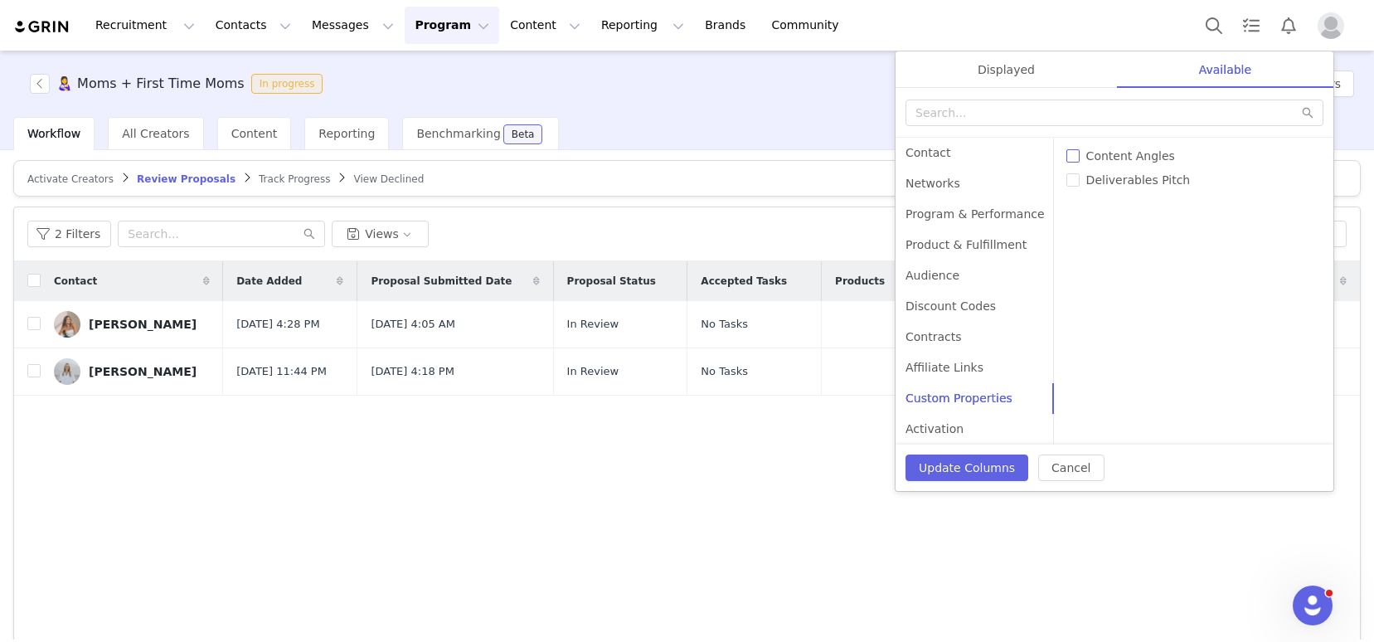
click at [1066, 153] on input "Content Angles" at bounding box center [1072, 155] width 13 height 13
checkbox input "true"
click at [1066, 183] on input "Deliverables Pitch" at bounding box center [1072, 179] width 13 height 13
checkbox input "true"
click at [1021, 77] on div "Displayed" at bounding box center [1005, 69] width 221 height 37
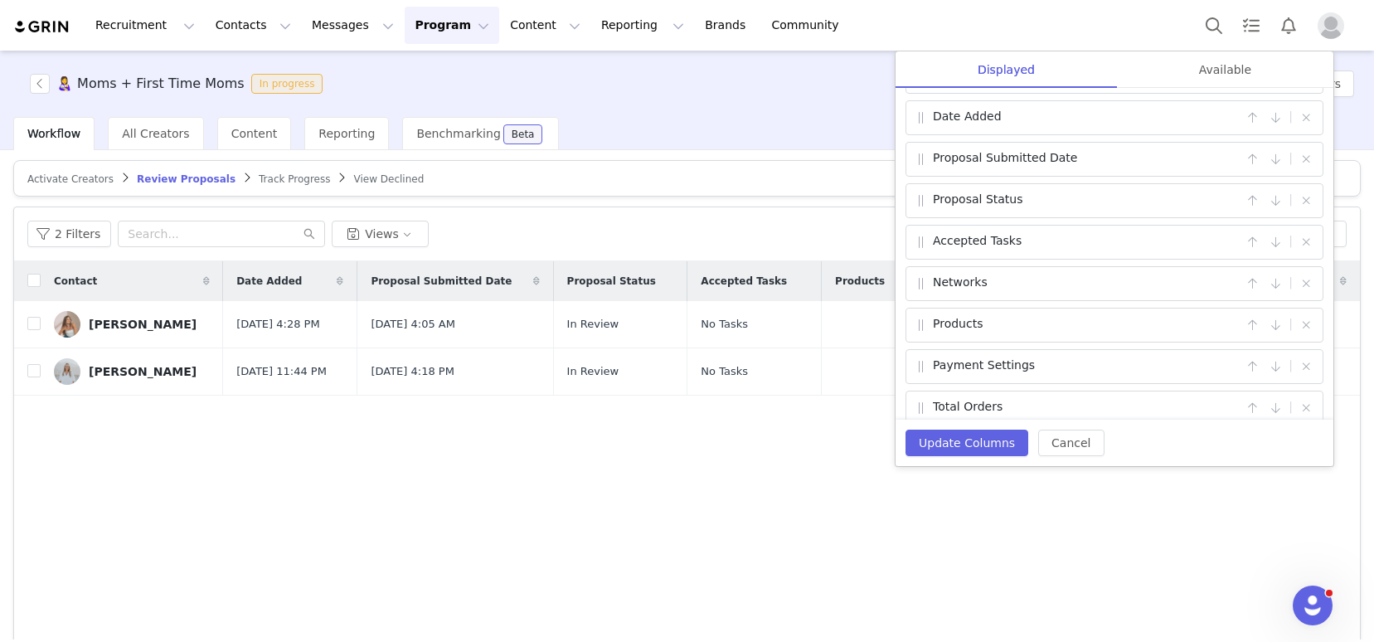
scroll to position [38, 0]
click at [1297, 239] on button "button" at bounding box center [1306, 243] width 20 height 20
checkbox input "false"
click at [1296, 324] on button "button" at bounding box center [1306, 326] width 20 height 20
checkbox input "false"
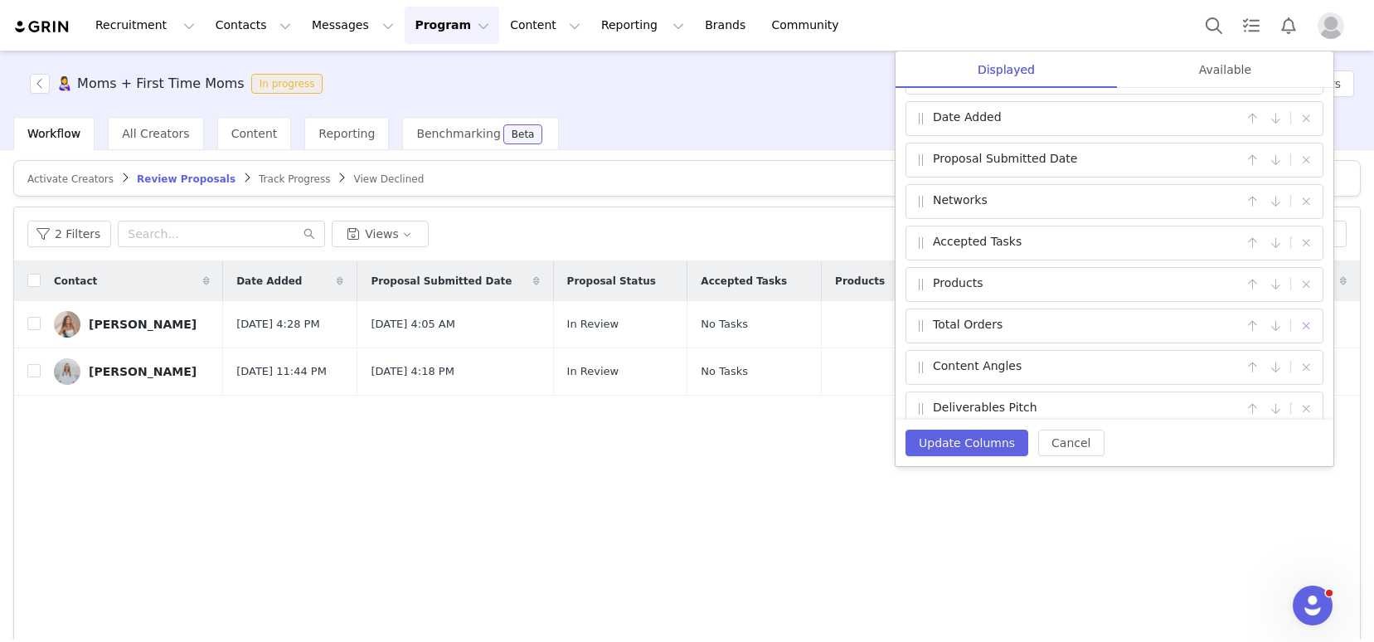
click at [1297, 325] on button "button" at bounding box center [1306, 326] width 20 height 20
checkbox input "false"
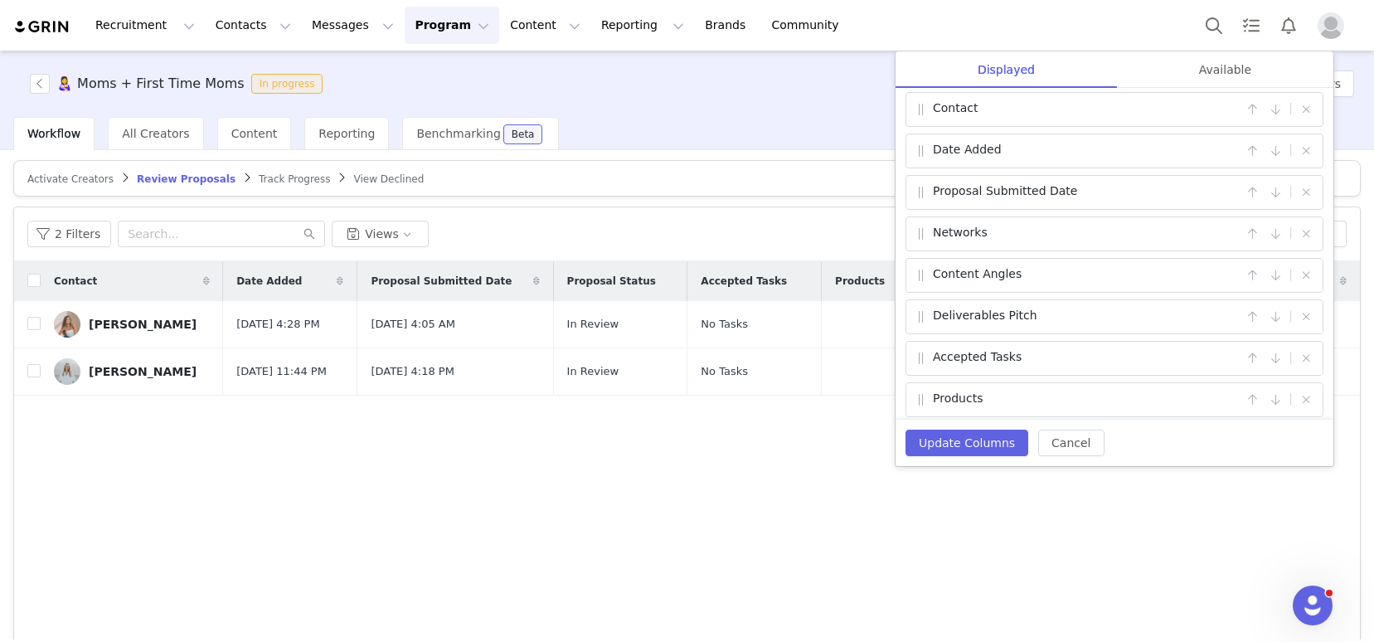
scroll to position [0, 0]
click at [1210, 75] on div "Available" at bounding box center [1225, 69] width 216 height 37
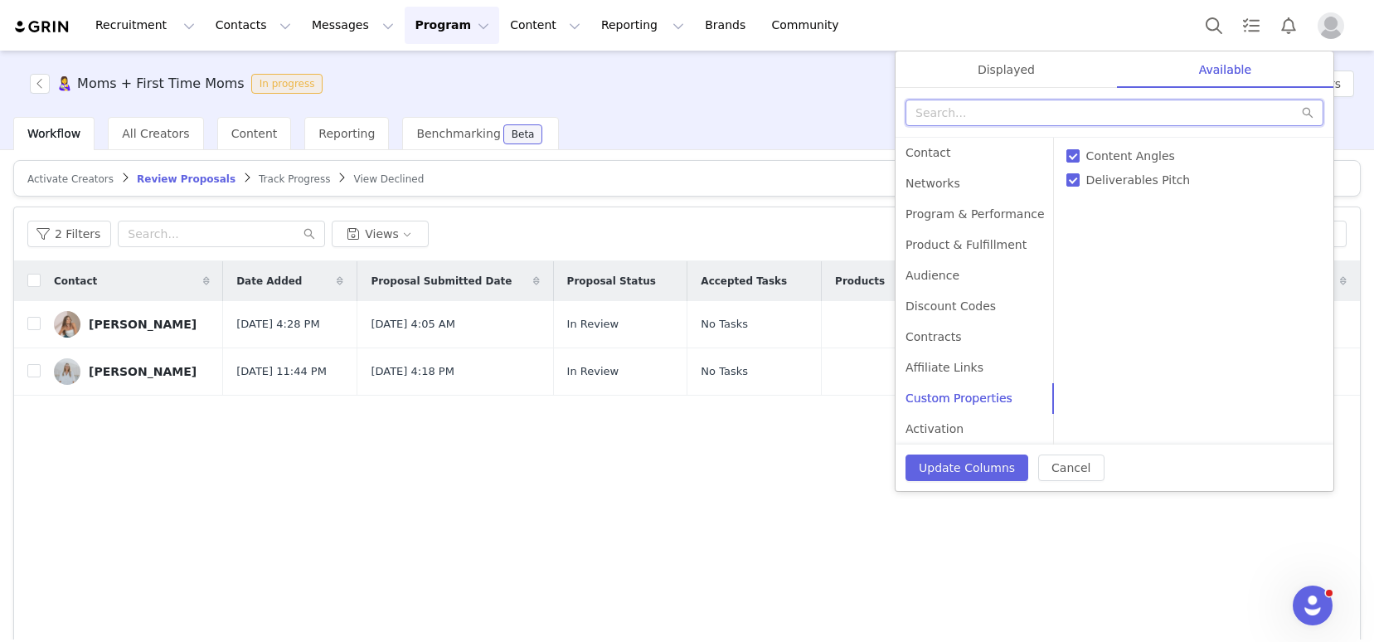
click at [1035, 117] on input "text" at bounding box center [1114, 112] width 418 height 27
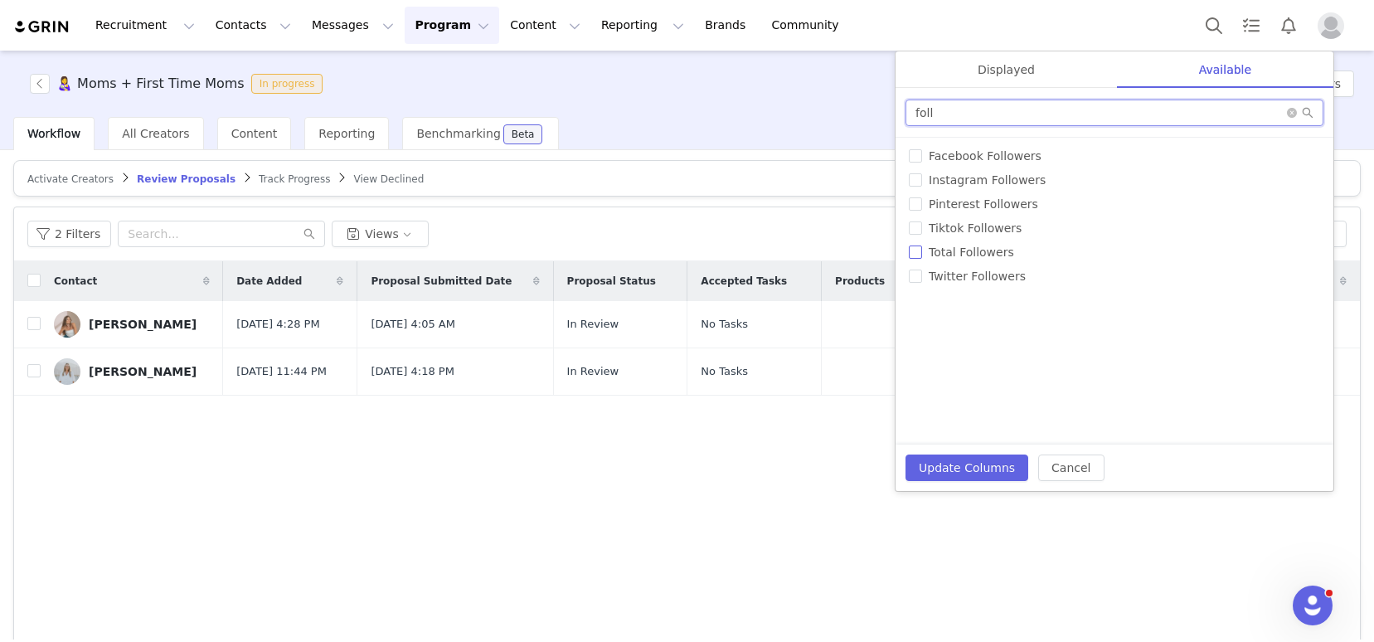
type input "foll"
click at [972, 257] on span "Total Followers" at bounding box center [971, 251] width 99 height 13
click at [922, 257] on input "Total Followers" at bounding box center [915, 251] width 13 height 13
checkbox input "true"
click at [994, 71] on div "Displayed" at bounding box center [1005, 69] width 221 height 37
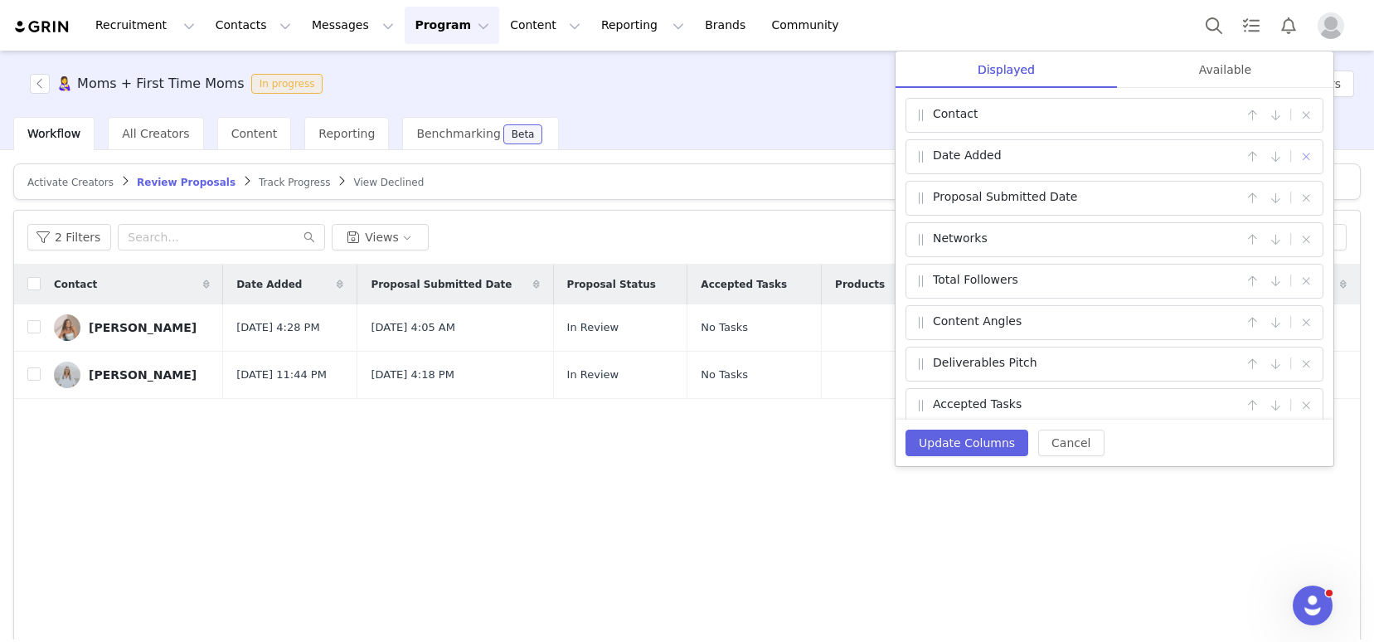
click at [1296, 156] on button "button" at bounding box center [1306, 157] width 20 height 20
click at [1296, 155] on button "button" at bounding box center [1306, 157] width 20 height 20
click at [931, 447] on button "Update Columns" at bounding box center [966, 442] width 123 height 27
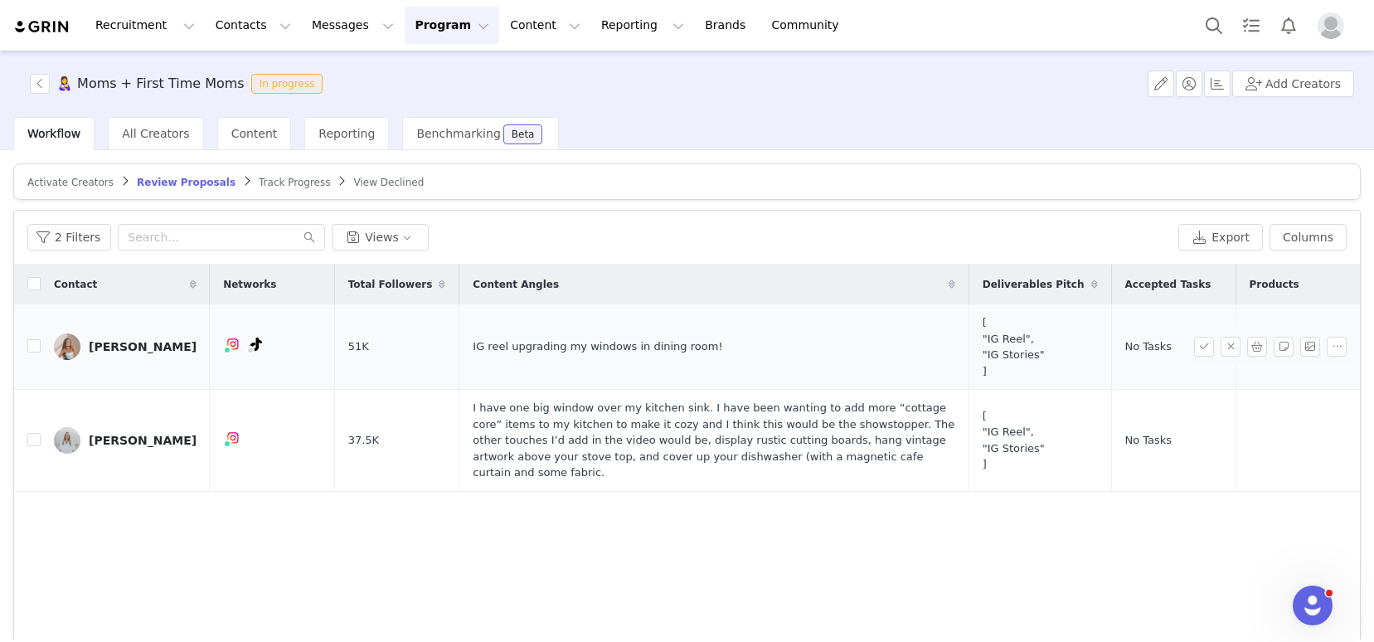
click at [138, 342] on div "Hope Kindred" at bounding box center [143, 346] width 108 height 13
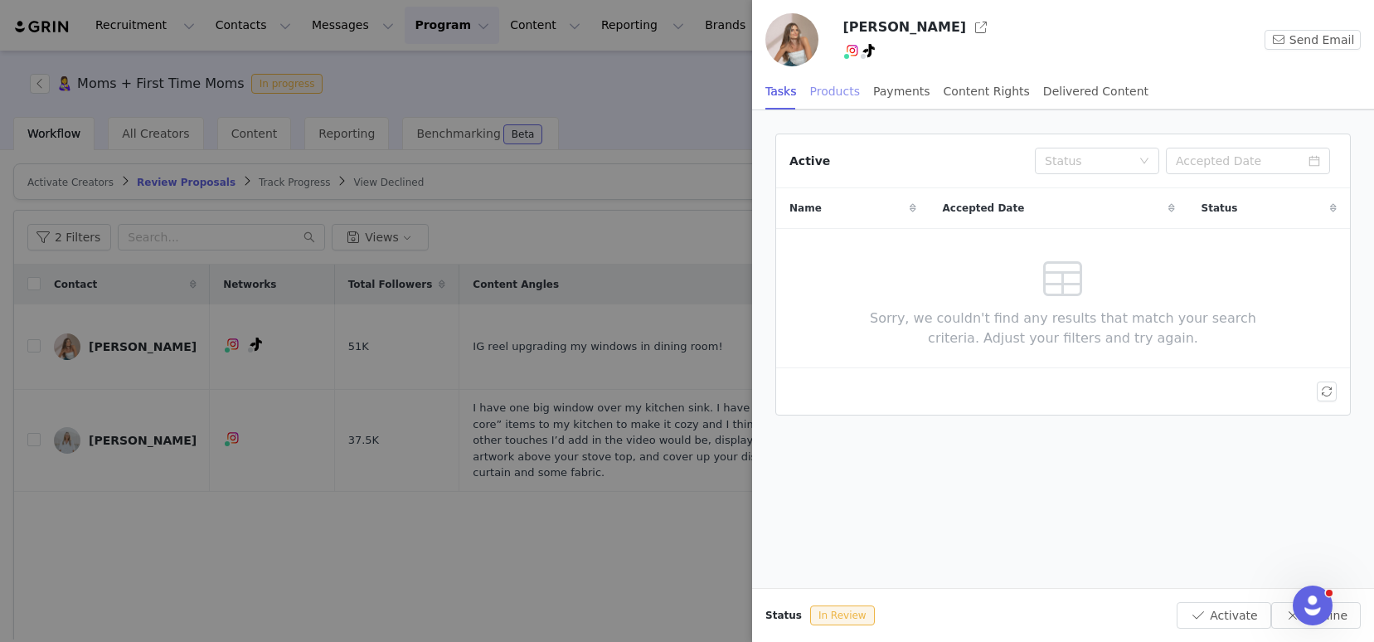
click at [838, 93] on div "Products" at bounding box center [835, 91] width 50 height 37
click at [794, 97] on div "Tasks Products Payments Content Rights Delivered Content" at bounding box center [956, 91] width 383 height 37
click at [769, 98] on div "Tasks" at bounding box center [781, 91] width 32 height 37
click at [576, 541] on div at bounding box center [687, 321] width 1374 height 642
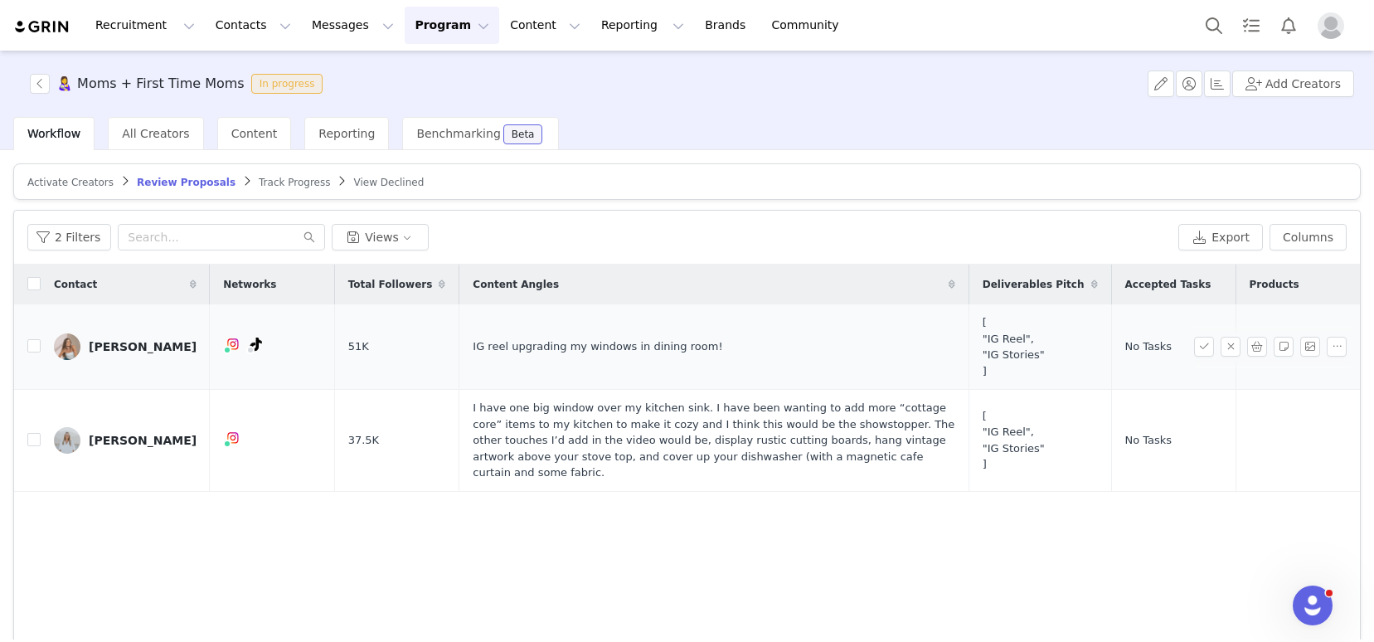
click at [105, 342] on div "Hope Kindred" at bounding box center [143, 346] width 108 height 13
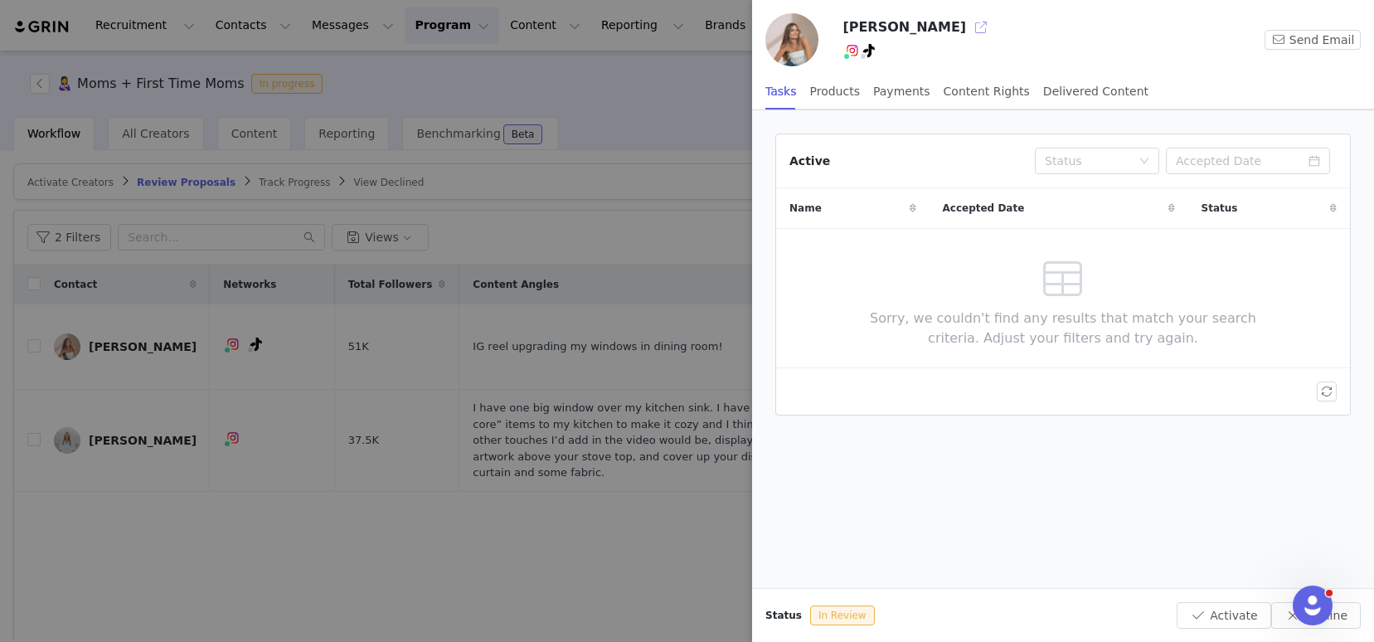
click at [968, 27] on button "button" at bounding box center [981, 27] width 27 height 27
click at [207, 446] on div at bounding box center [687, 321] width 1374 height 642
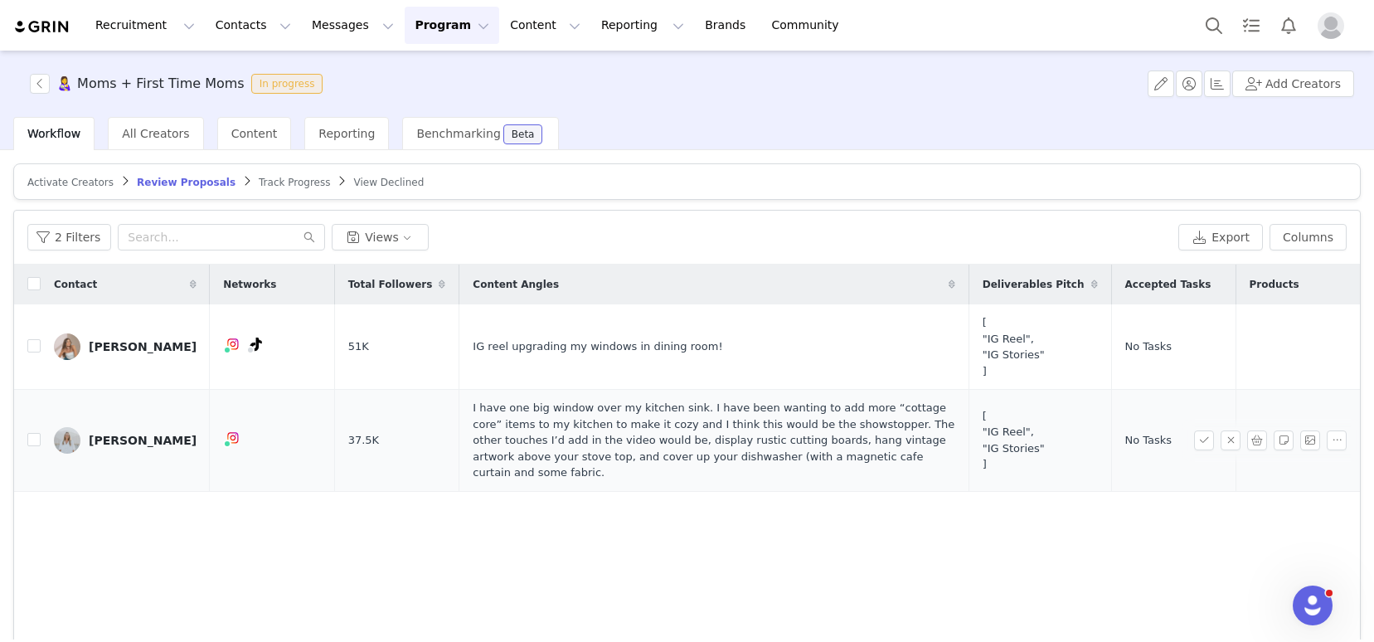
click at [104, 434] on div "[PERSON_NAME]" at bounding box center [143, 440] width 108 height 13
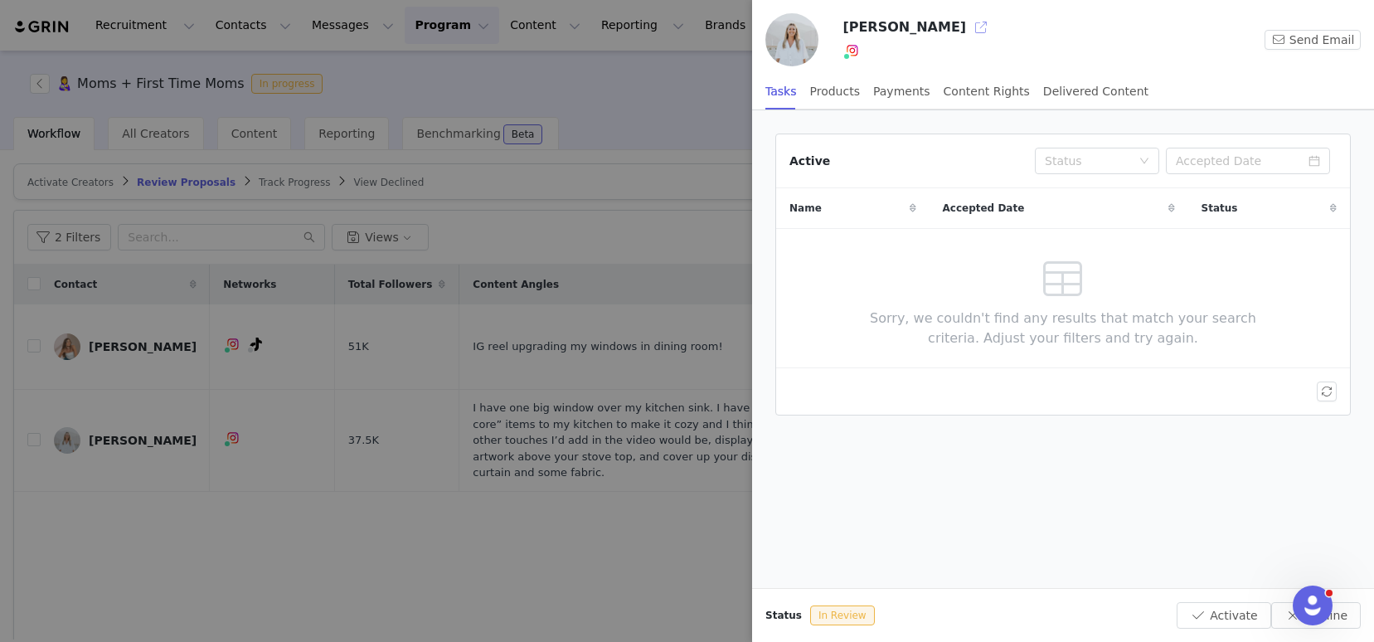
click at [968, 26] on button "button" at bounding box center [981, 27] width 27 height 27
click at [1225, 618] on button "Activate" at bounding box center [1223, 615] width 94 height 27
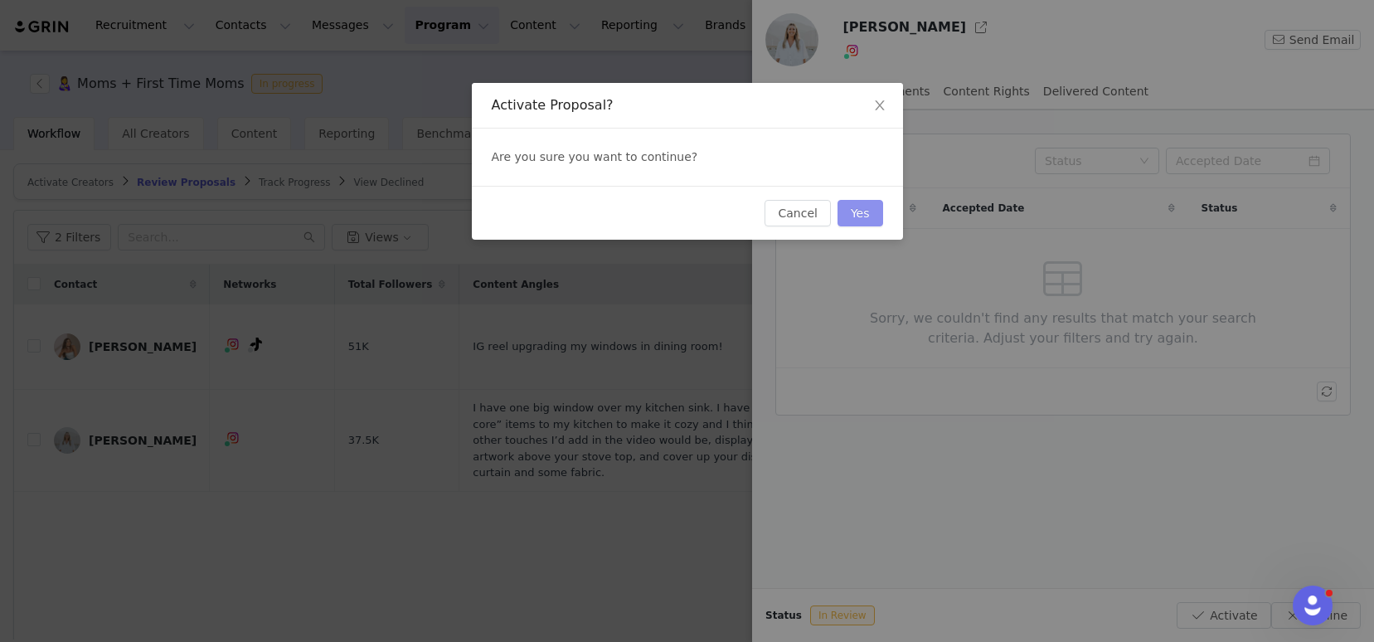
click at [852, 216] on button "Yes" at bounding box center [860, 213] width 46 height 27
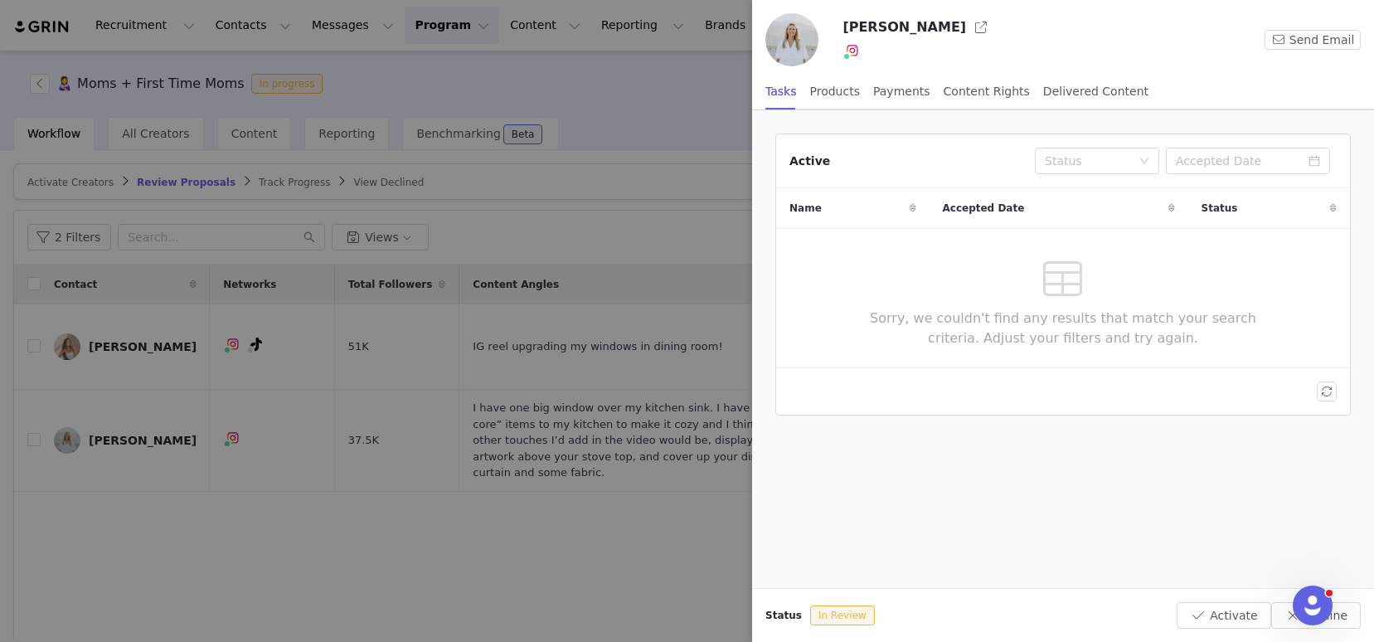
click at [686, 221] on div at bounding box center [687, 321] width 1374 height 642
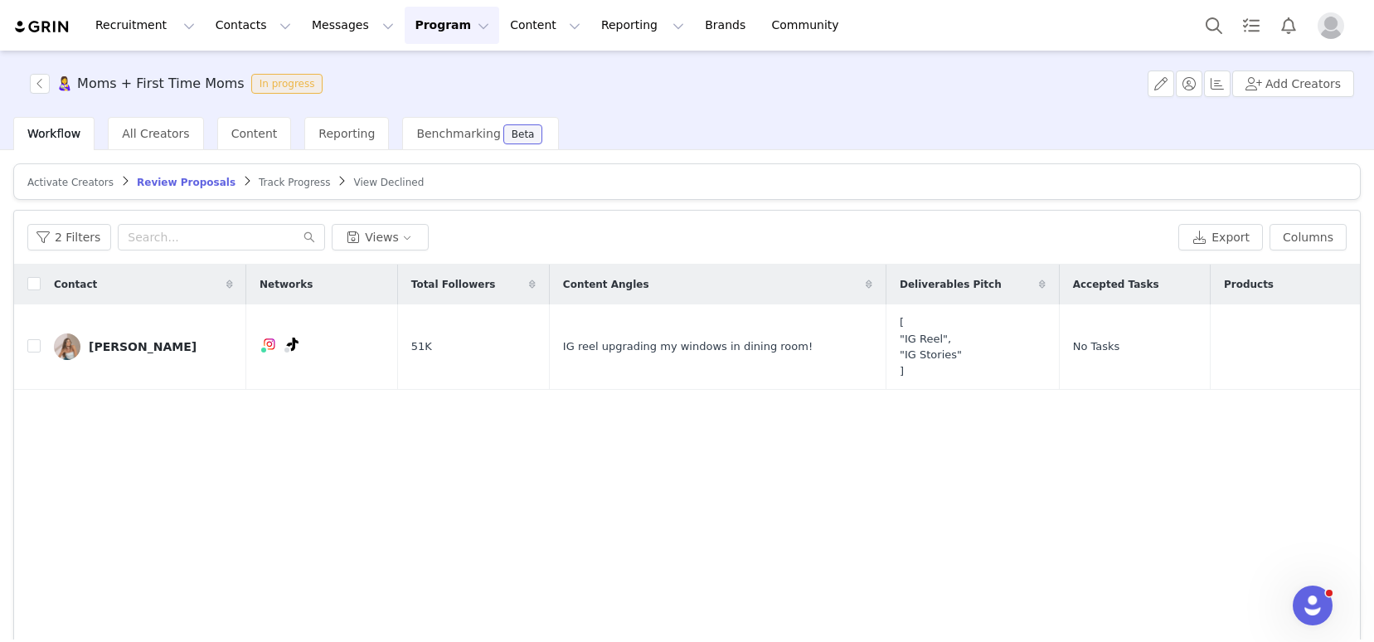
click at [283, 182] on span "Track Progress" at bounding box center [294, 183] width 71 height 12
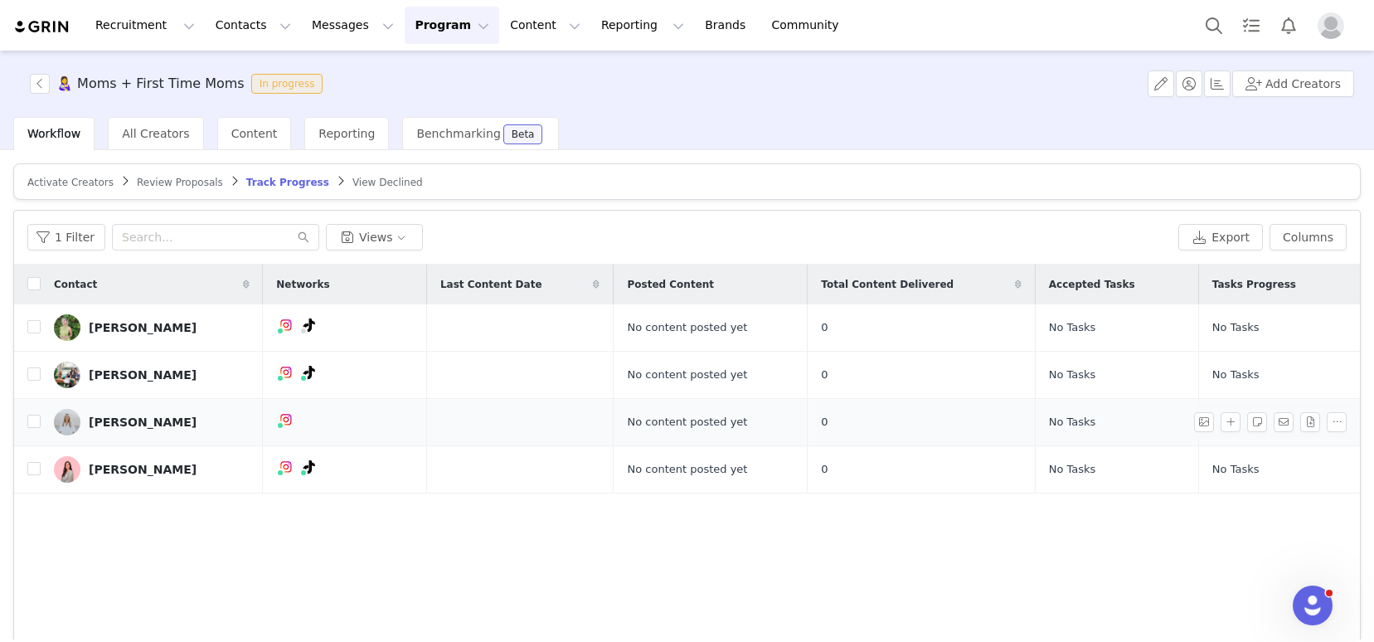
click at [113, 418] on div "[PERSON_NAME]" at bounding box center [143, 421] width 108 height 13
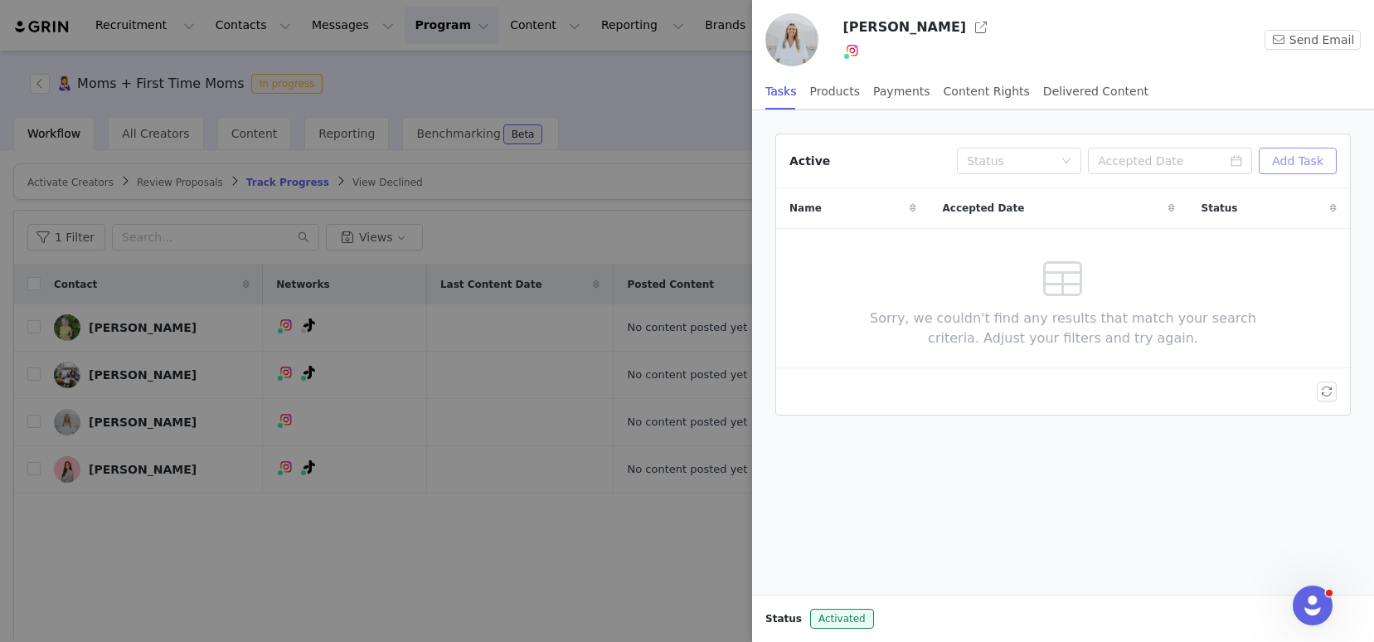
click at [1303, 157] on button "Add Task" at bounding box center [1298, 161] width 78 height 27
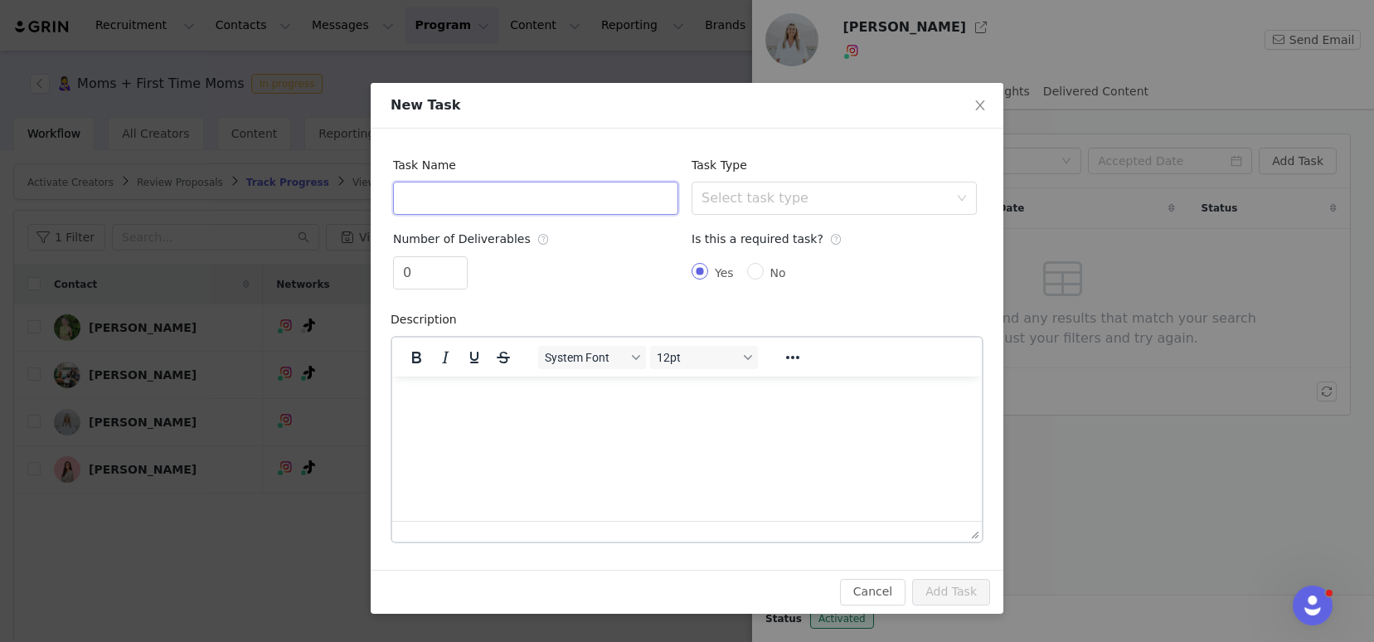
click at [573, 196] on input "text" at bounding box center [535, 198] width 285 height 33
type input "Instagram Reels"
click at [808, 182] on div "Select task type" at bounding box center [833, 198] width 285 height 33
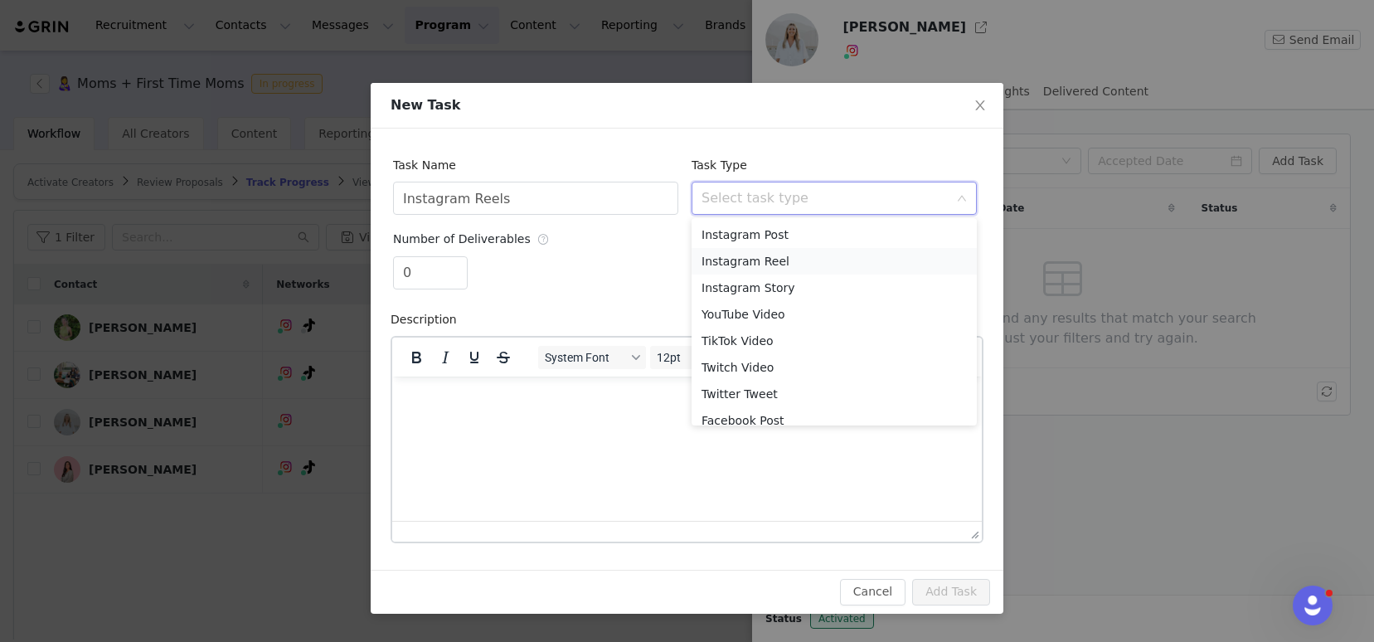
click at [782, 260] on li "Instagram Reel" at bounding box center [833, 261] width 285 height 27
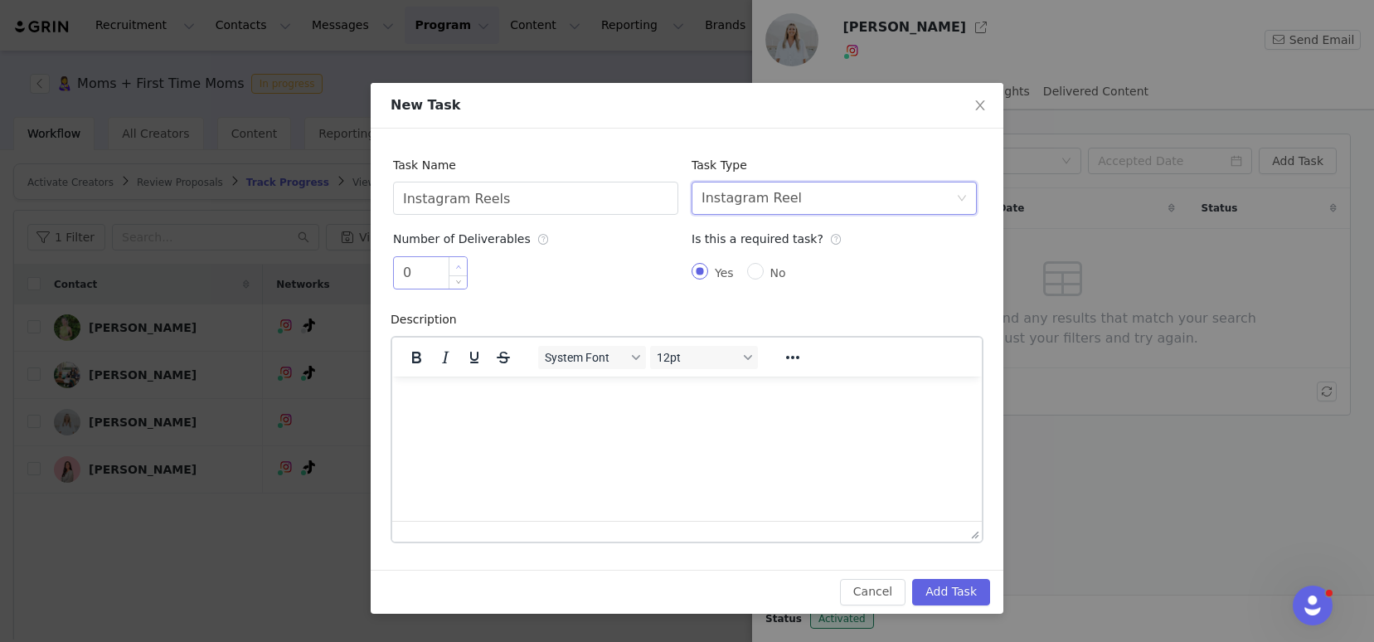
type input "1"
click at [460, 264] on icon "icon: up" at bounding box center [459, 267] width 6 height 6
click at [530, 420] on html at bounding box center [686, 398] width 589 height 45
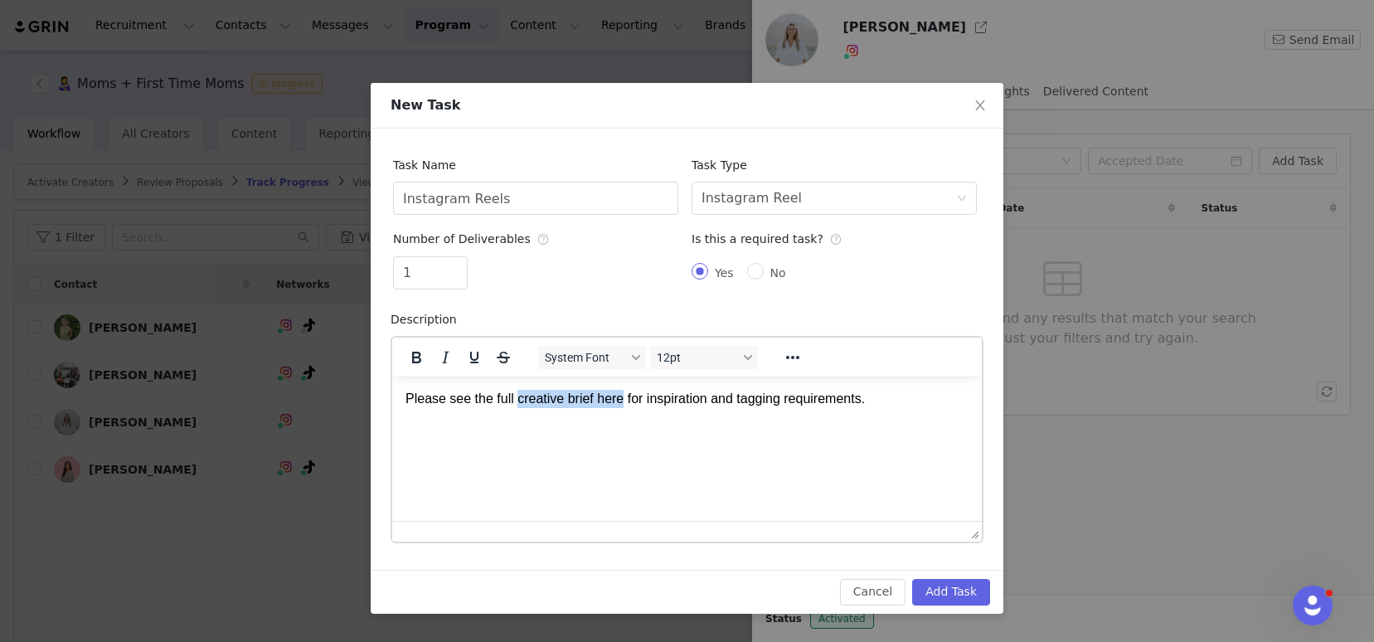
drag, startPoint x: 627, startPoint y: 397, endPoint x: 517, endPoint y: 396, distance: 110.3
click at [517, 396] on p "Please see the full creative brief here for inspiration and tagging requirement…" at bounding box center [686, 398] width 563 height 18
click at [788, 353] on icon "Reveal or hide additional toolbar items" at bounding box center [793, 357] width 20 height 20
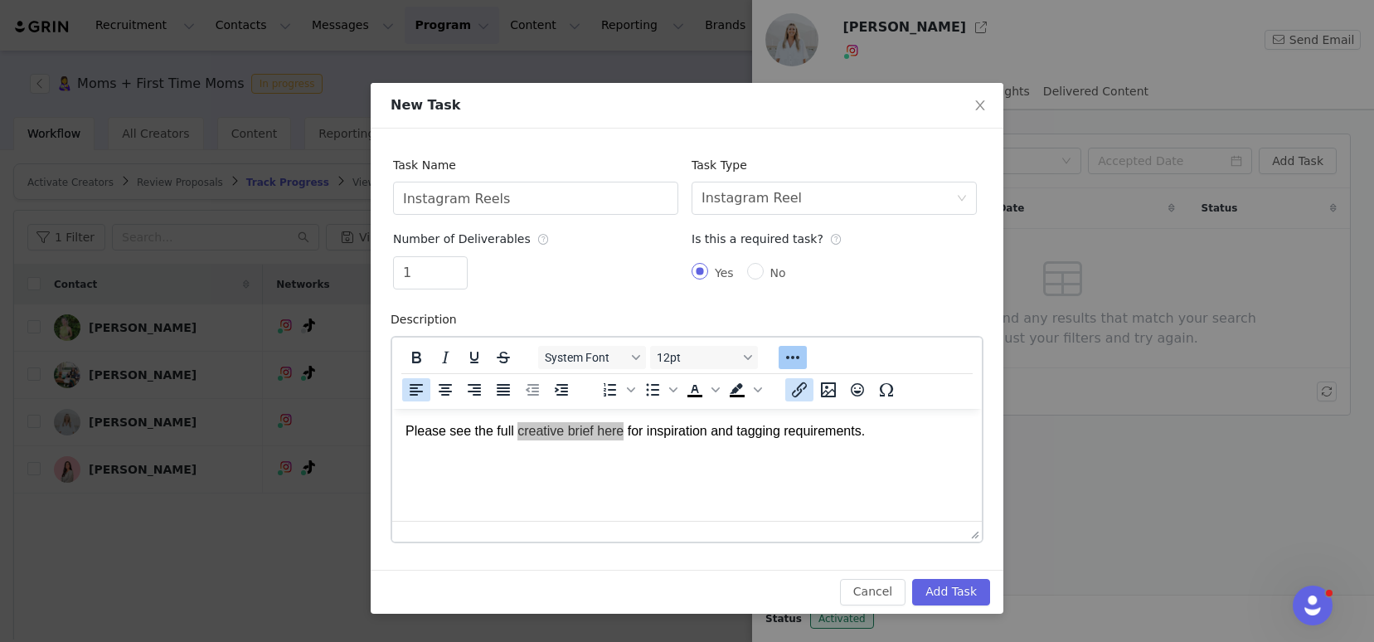
click at [808, 393] on icon "Insert/edit link" at bounding box center [799, 390] width 20 height 20
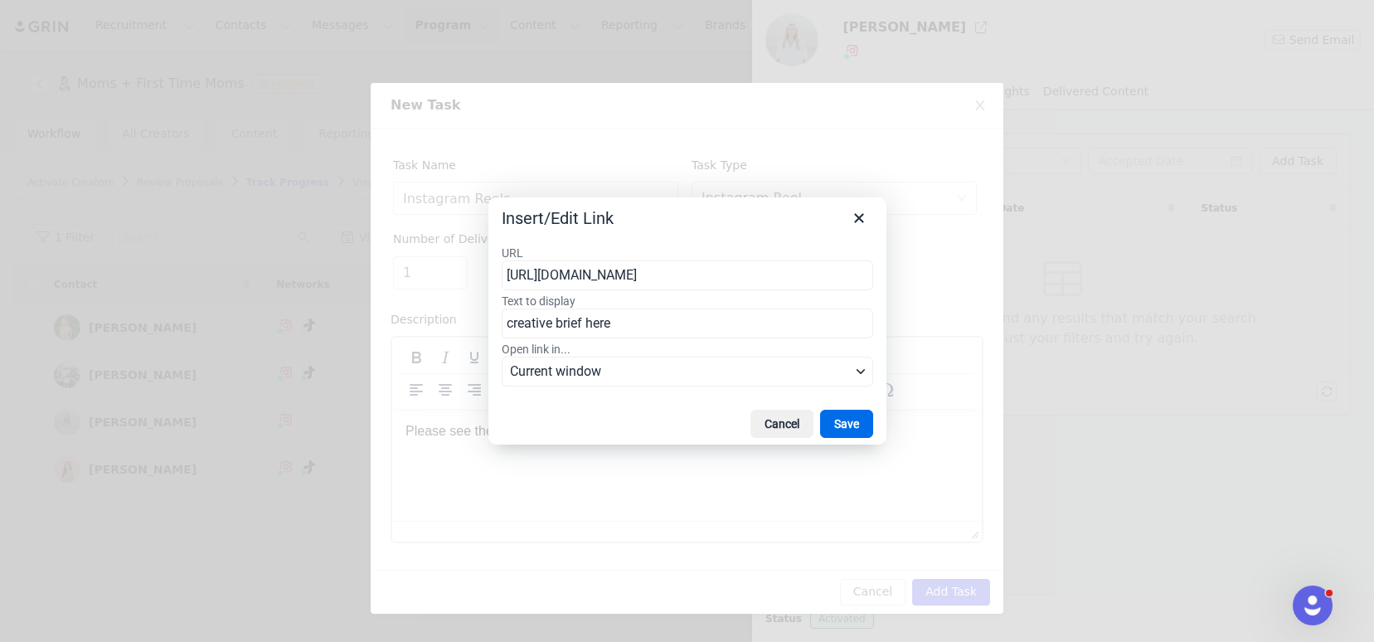
scroll to position [0, 301]
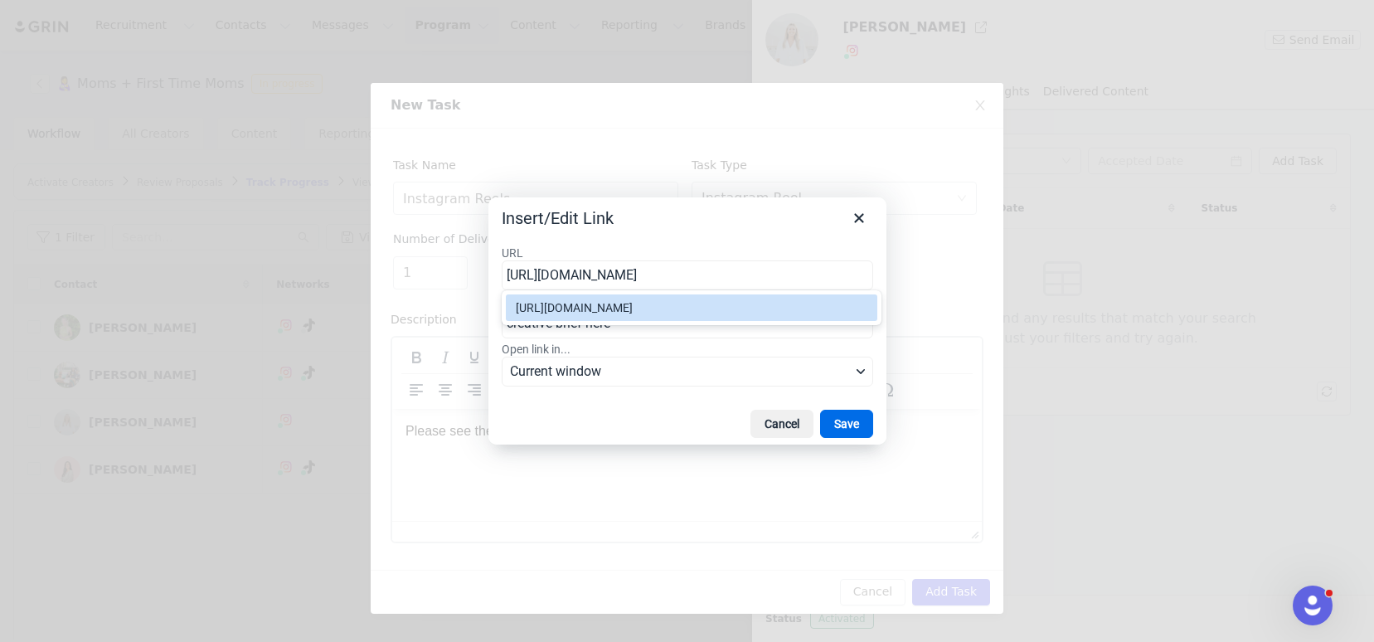
click at [737, 317] on div "https://docs.google.com/document/d/1tAHovGYuTNuOc92so4IlN_yBF5c6U09yju1jQVEgBPw…" at bounding box center [693, 308] width 355 height 20
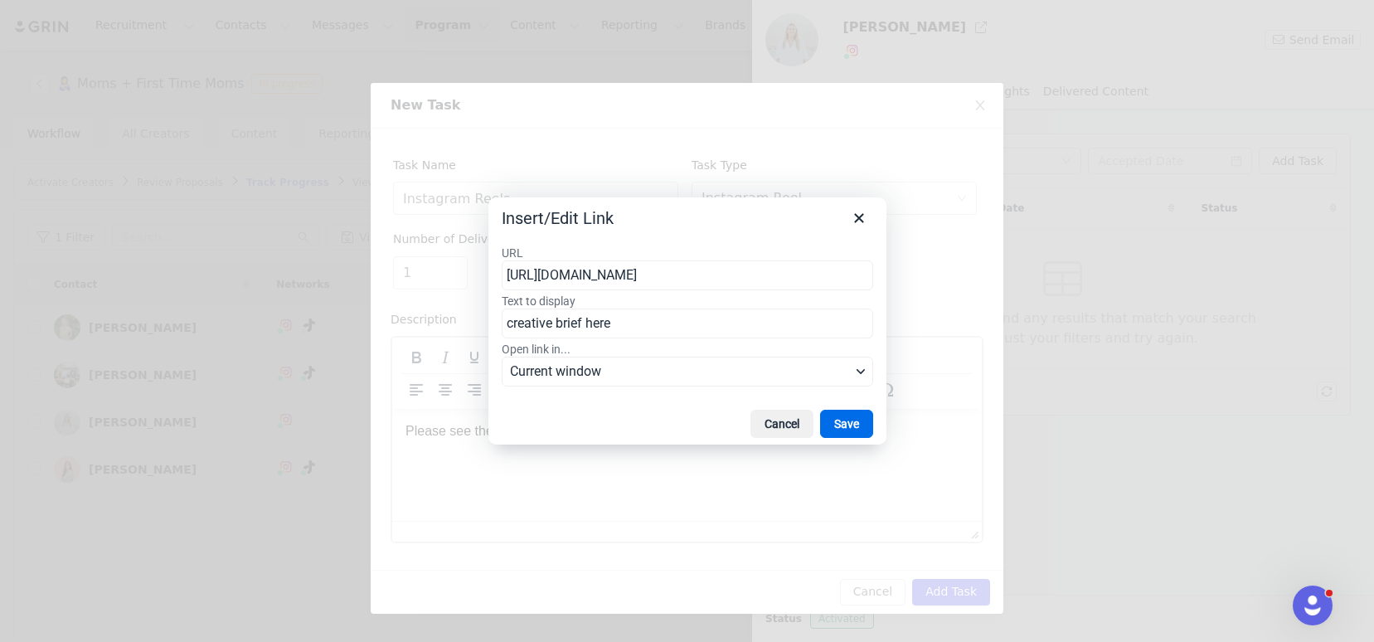
type input "https://docs.google.com/document/d/1tAHovGYuTNuOc92so4IlN_yBF5c6U09yju1jQVEgBPw…"
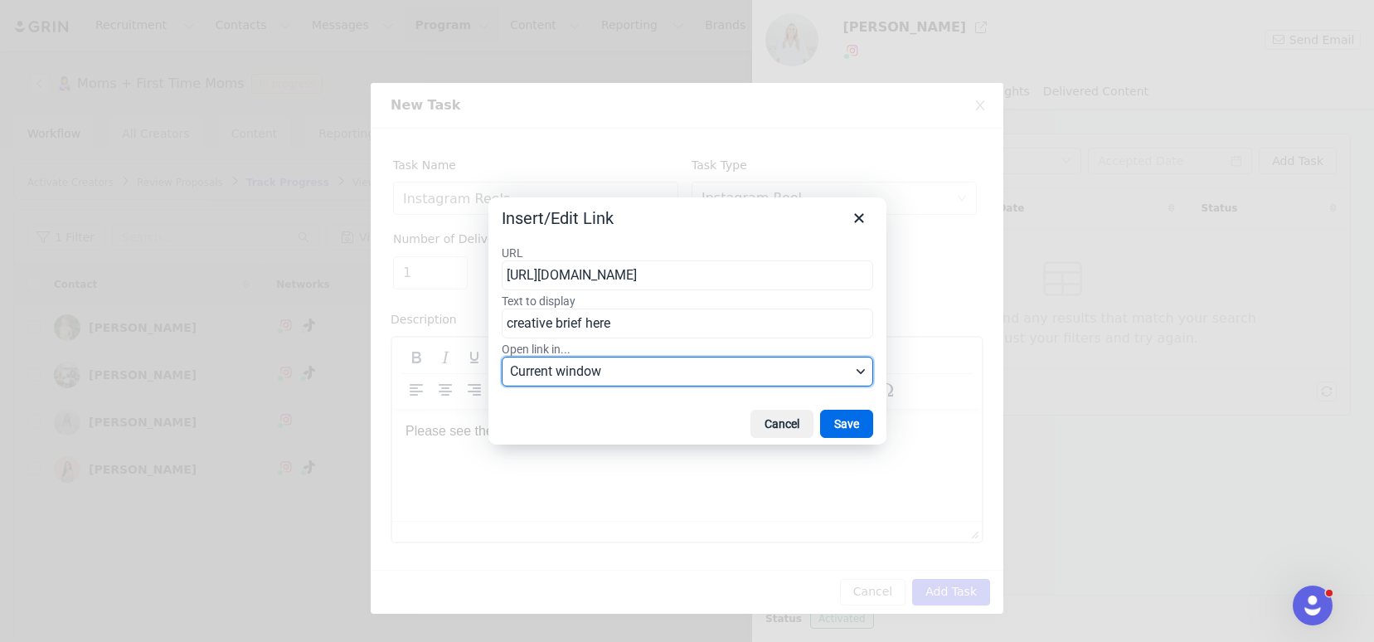
click at [694, 373] on span "Current window" at bounding box center [680, 371] width 341 height 20
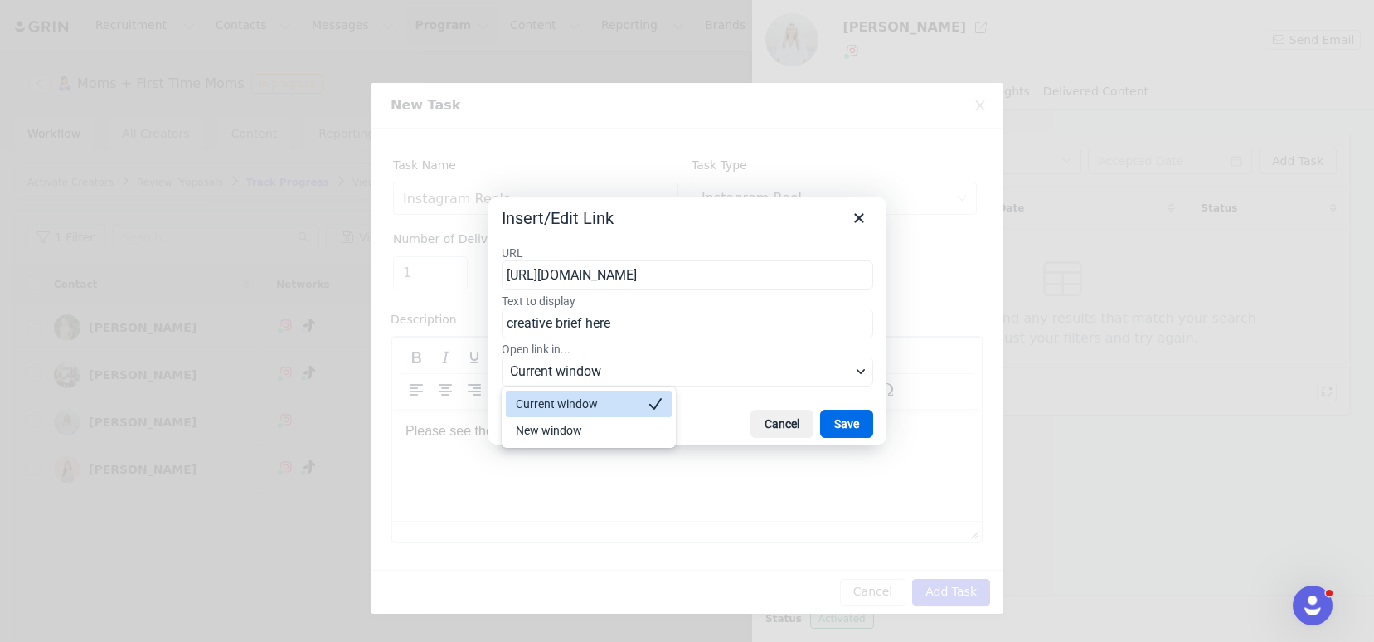
scroll to position [0, 0]
click at [650, 429] on div at bounding box center [655, 430] width 20 height 20
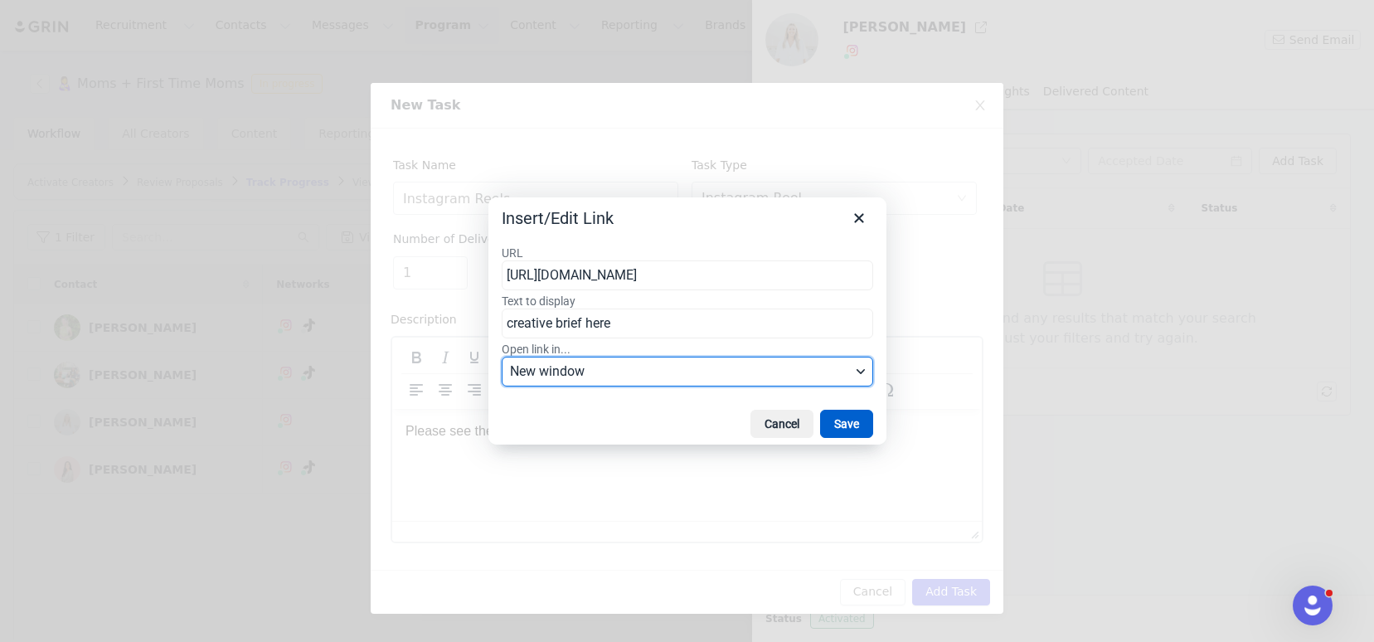
click at [835, 426] on button "Save" at bounding box center [846, 424] width 53 height 28
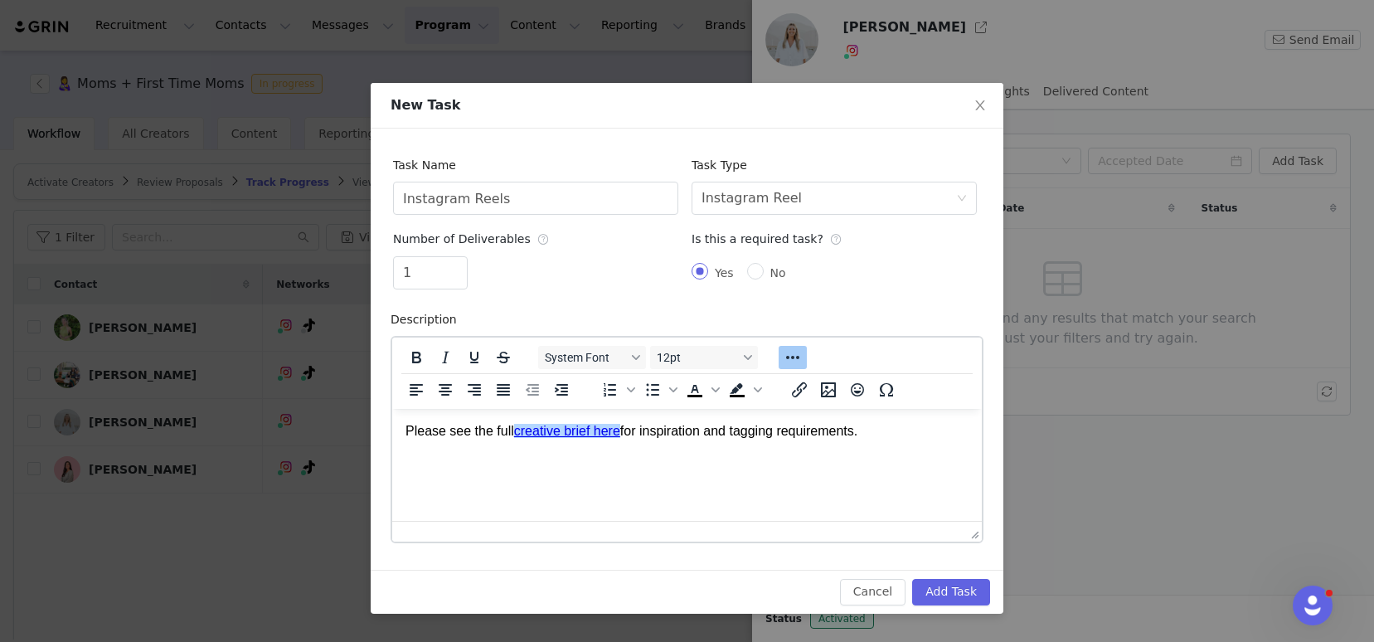
click at [875, 424] on p "Please see the full creative brief here for inspiration and tagging requirement…" at bounding box center [686, 430] width 563 height 18
click at [946, 591] on button "Add Task" at bounding box center [951, 592] width 78 height 27
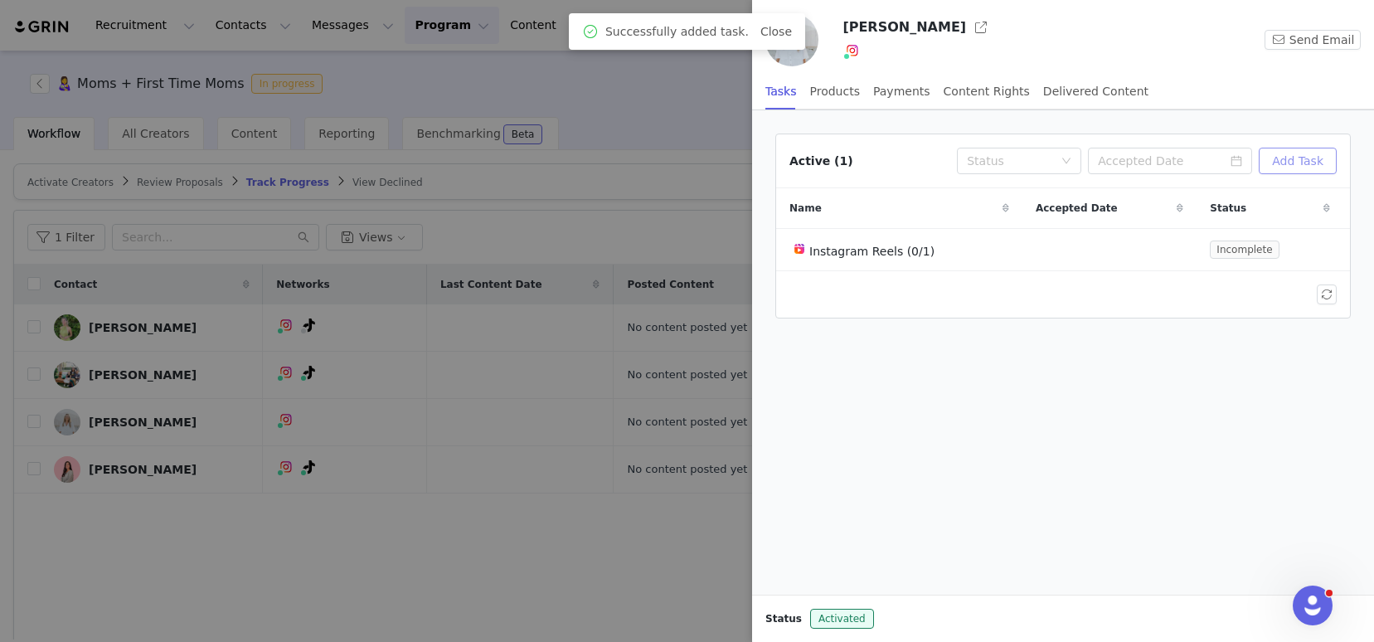
click at [1303, 165] on button "Add Task" at bounding box center [1298, 161] width 78 height 27
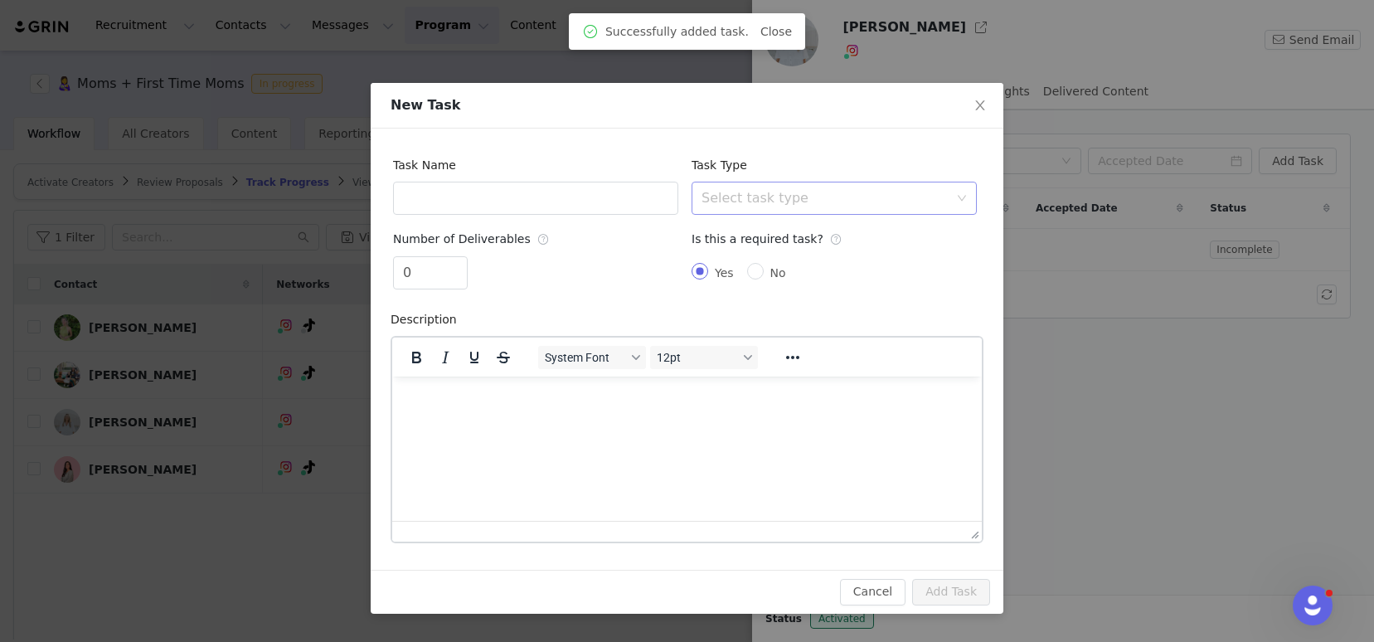
click at [758, 204] on div "Select task type" at bounding box center [824, 198] width 247 height 17
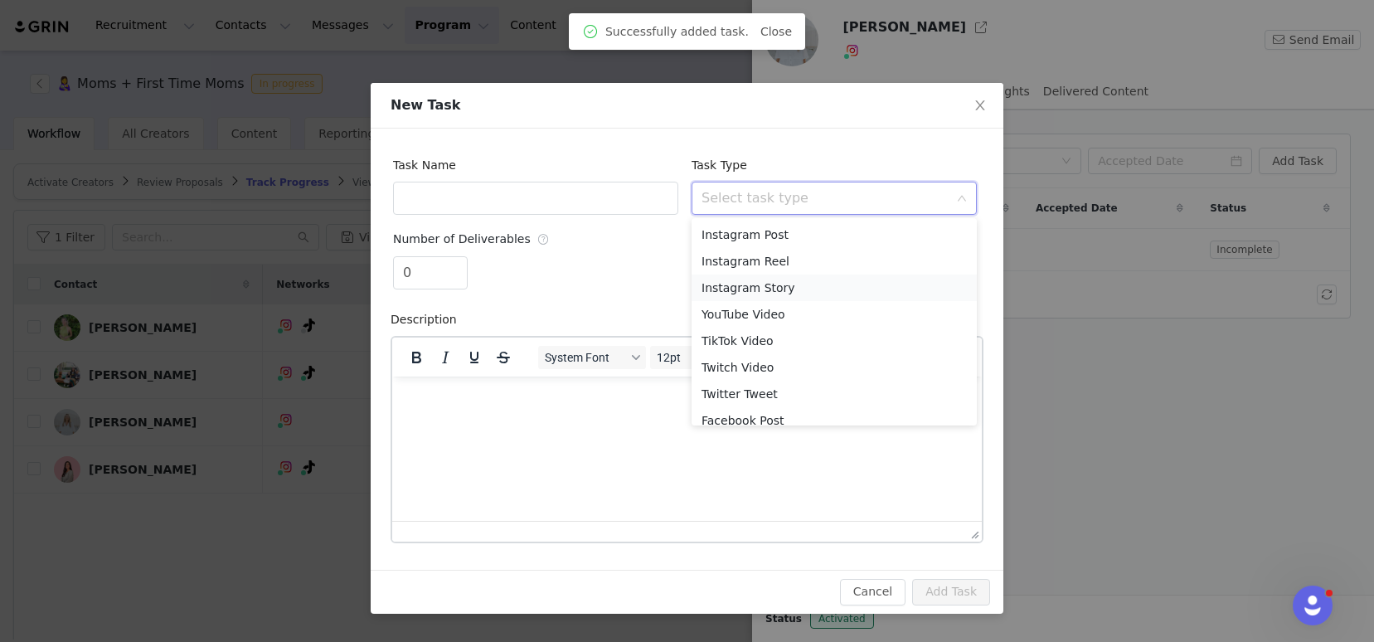
click at [764, 284] on li "Instagram Story" at bounding box center [833, 287] width 285 height 27
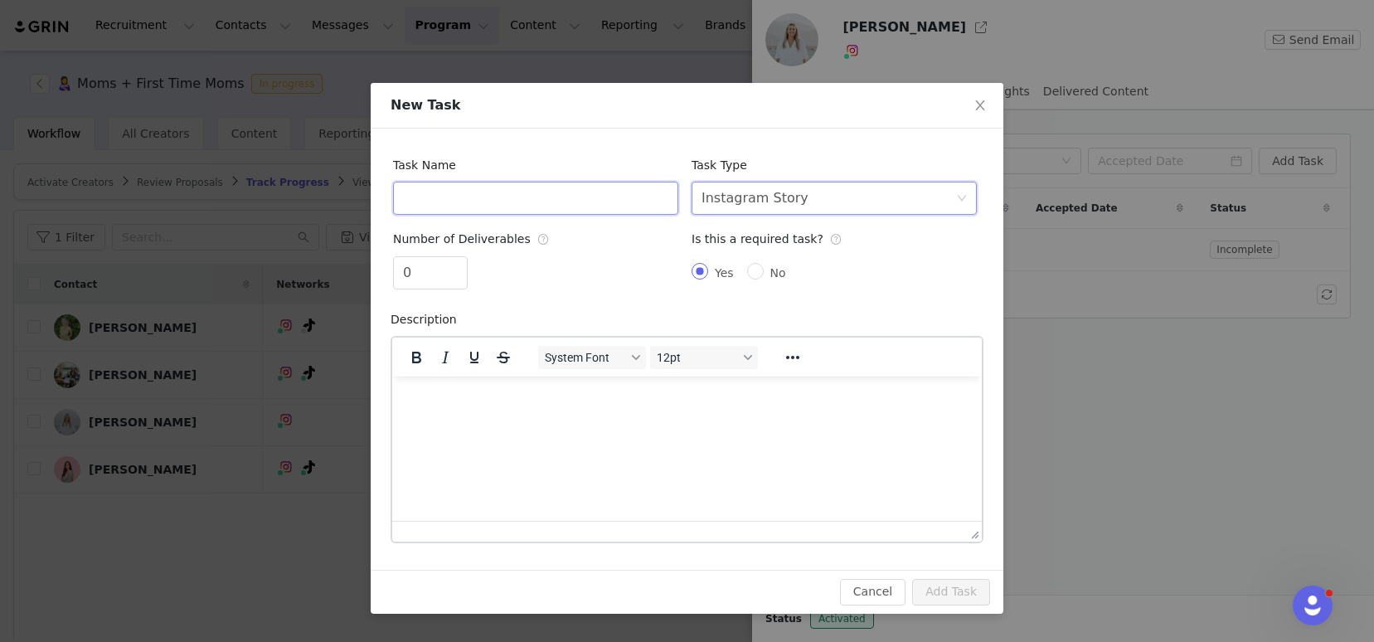
click at [599, 195] on input "text" at bounding box center [535, 198] width 285 height 33
type input "Instagram Stories"
type input "1"
click at [457, 262] on span "Increase Value" at bounding box center [457, 266] width 17 height 19
click at [514, 410] on html at bounding box center [686, 398] width 589 height 45
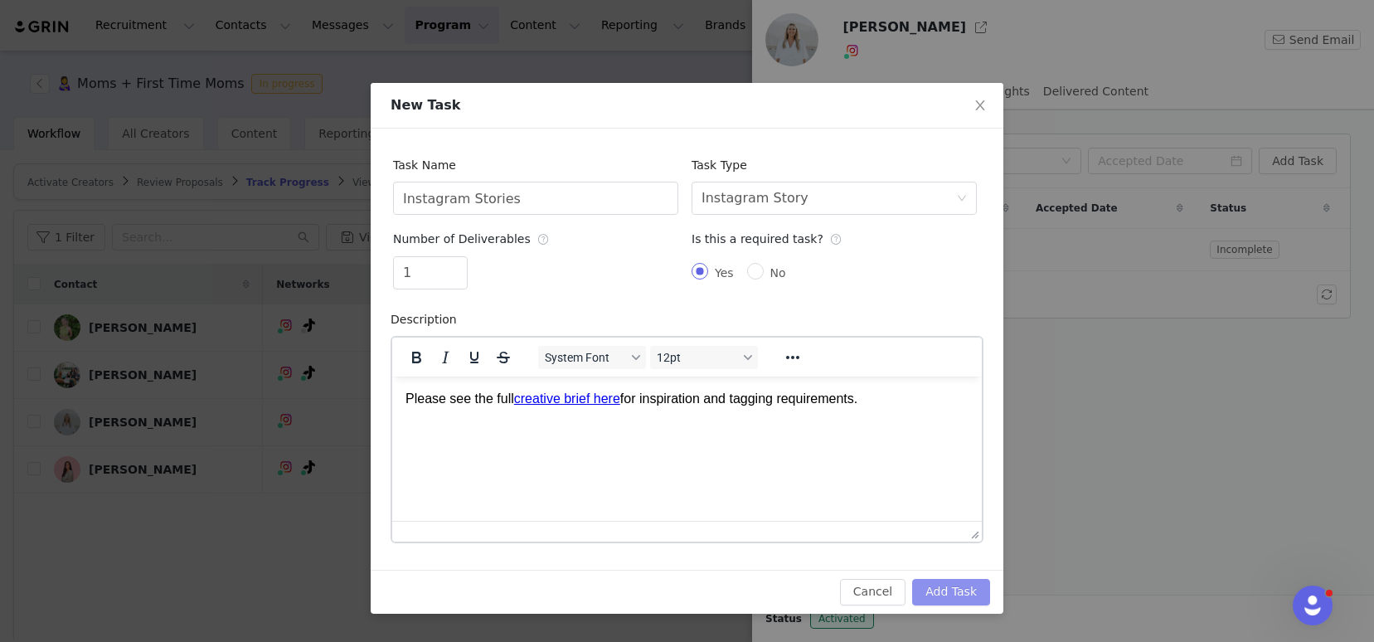
click at [932, 597] on button "Add Task" at bounding box center [951, 592] width 78 height 27
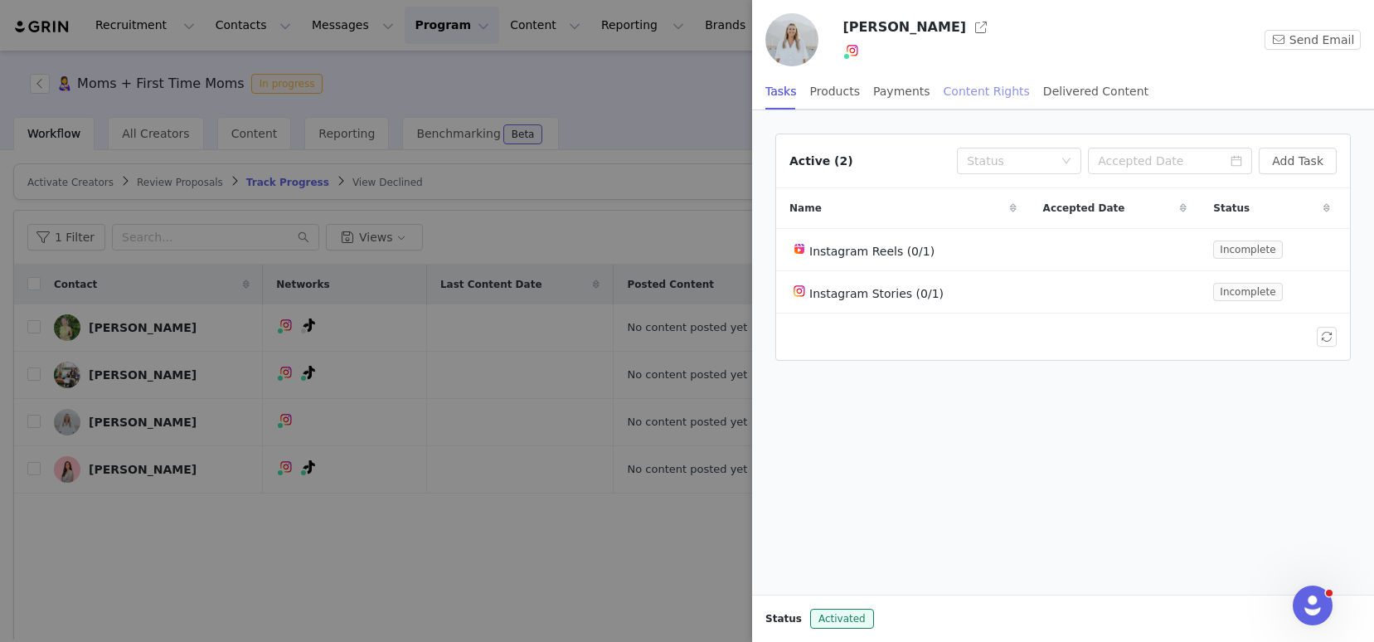
click at [955, 94] on div "Content Rights" at bounding box center [987, 91] width 86 height 37
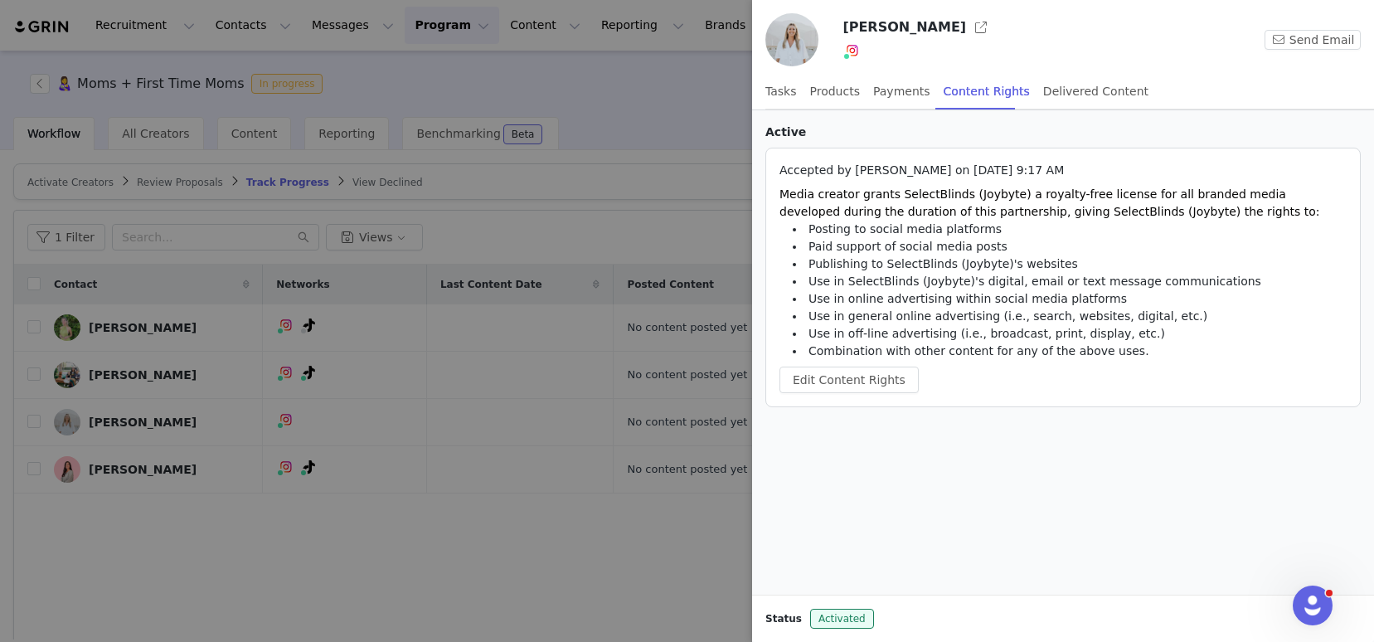
click at [475, 211] on div at bounding box center [687, 321] width 1374 height 642
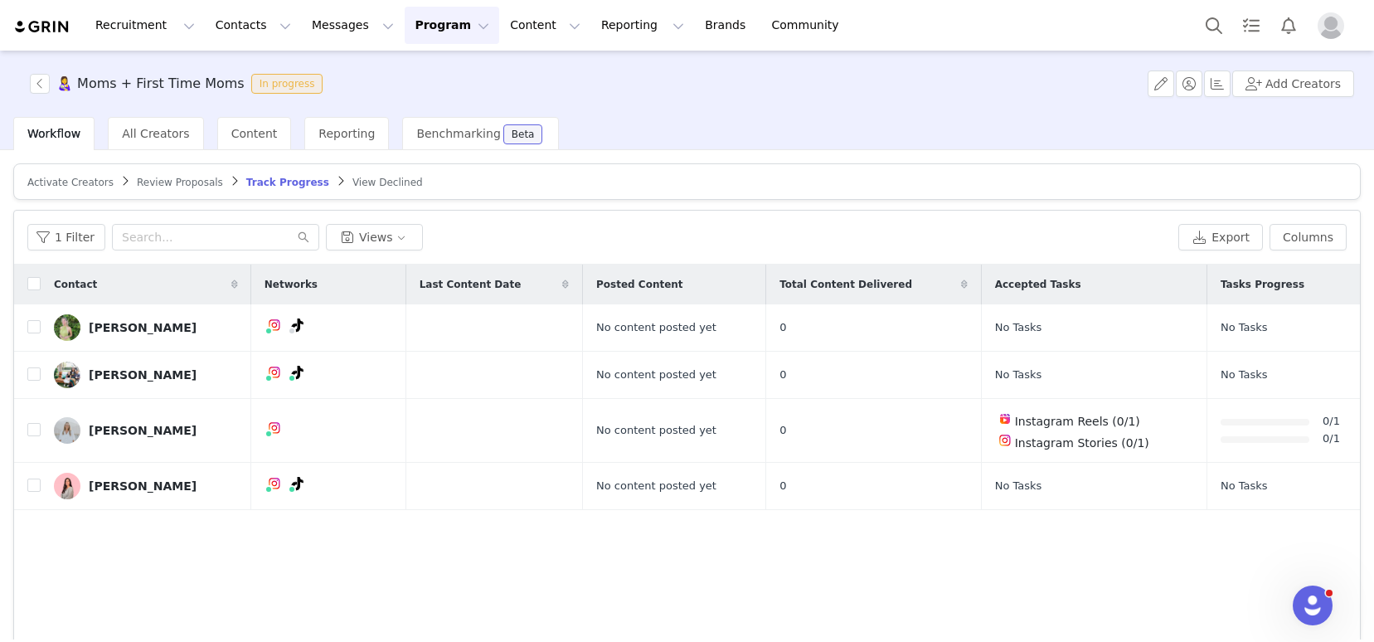
click at [61, 183] on span "Activate Creators" at bounding box center [70, 183] width 86 height 12
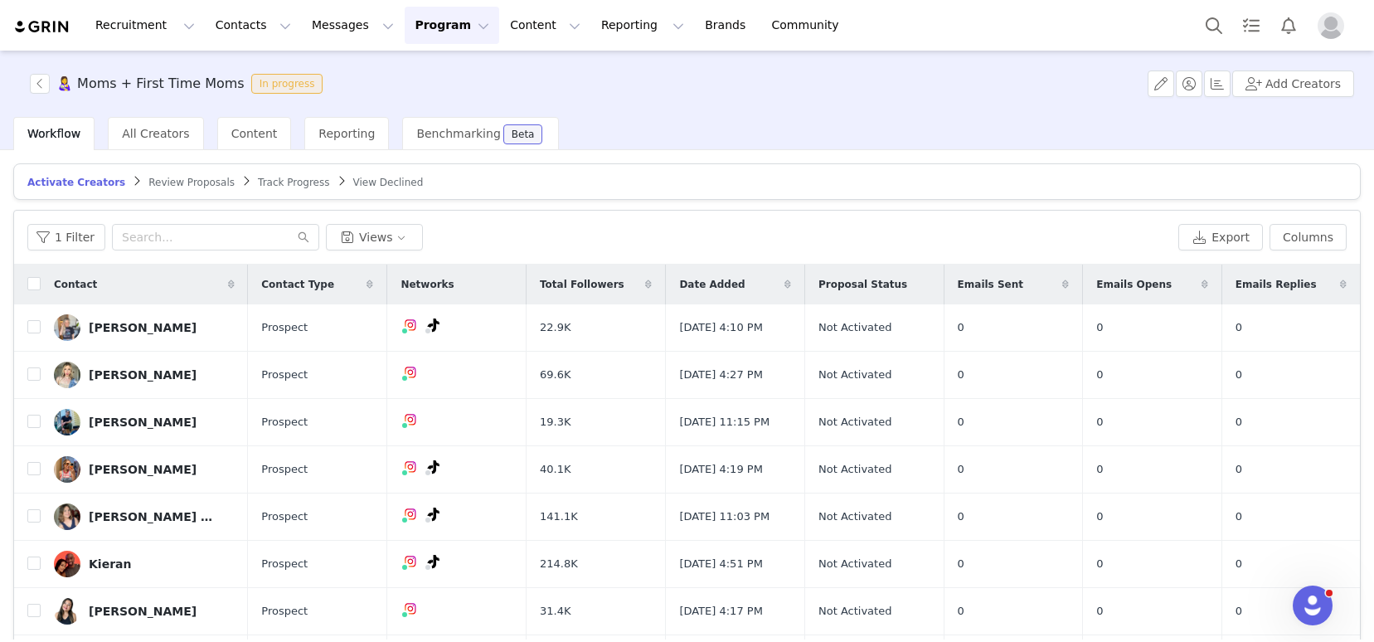
click at [268, 181] on span "Track Progress" at bounding box center [293, 183] width 71 height 12
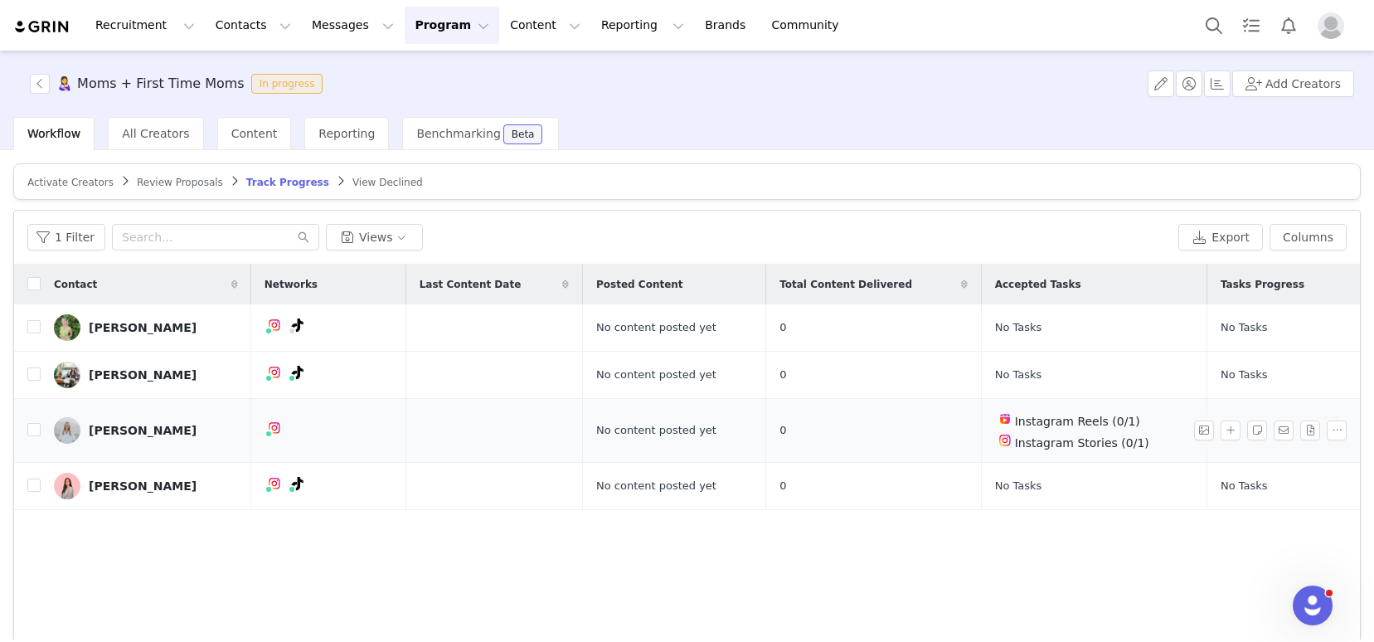
click at [112, 429] on div "[PERSON_NAME]" at bounding box center [143, 430] width 108 height 13
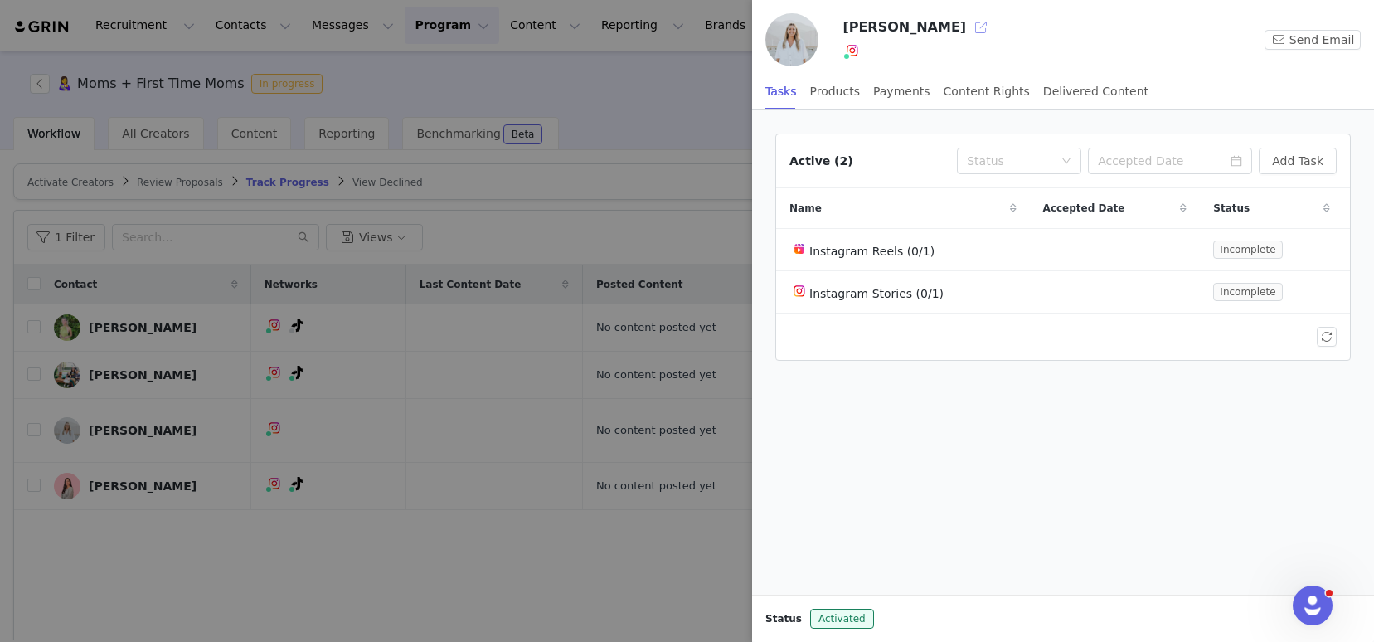
click at [968, 29] on button "button" at bounding box center [981, 27] width 27 height 27
click at [537, 224] on div at bounding box center [687, 321] width 1374 height 642
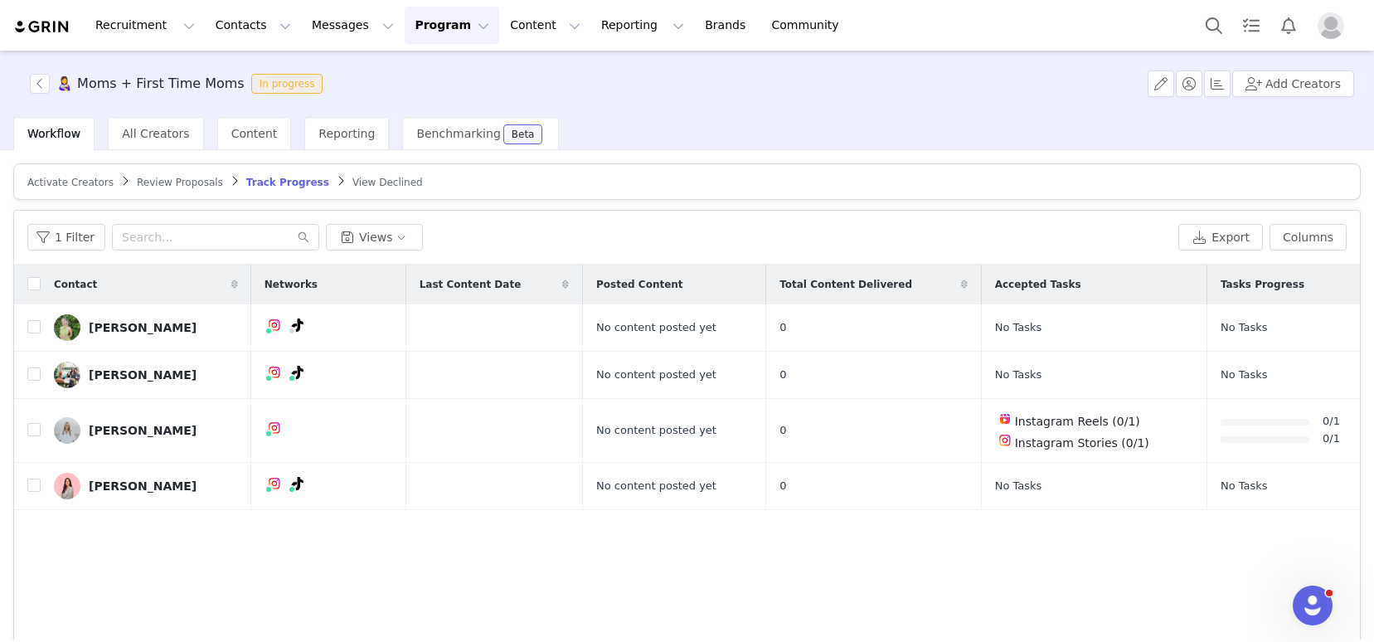
click at [73, 186] on span "Activate Creators" at bounding box center [70, 183] width 86 height 12
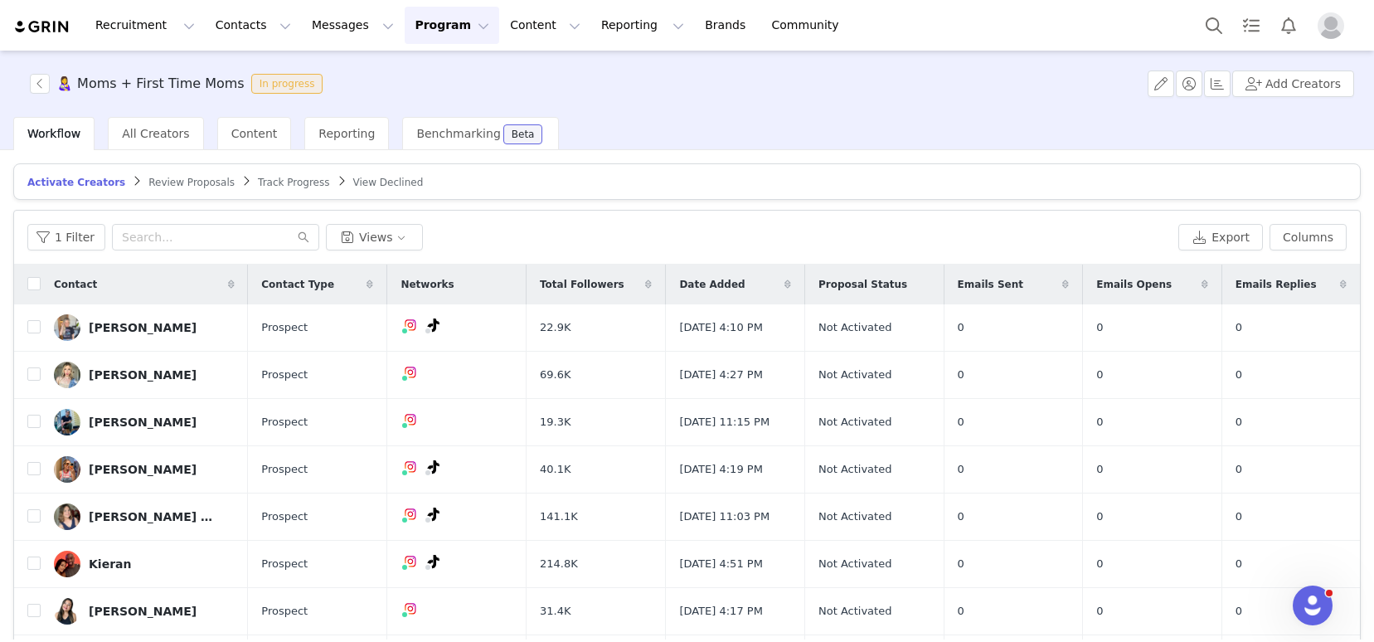
click at [186, 177] on span "Review Proposals" at bounding box center [191, 183] width 86 height 12
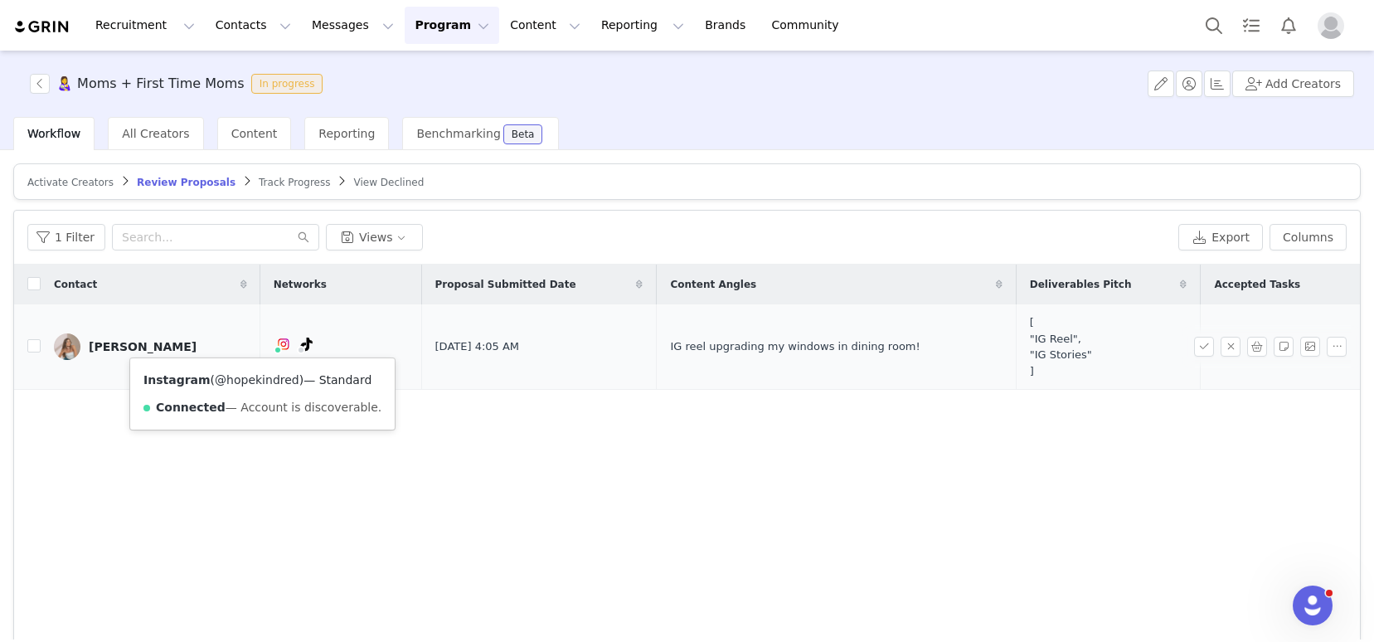
click at [254, 377] on link "@hopekindred" at bounding box center [257, 379] width 85 height 13
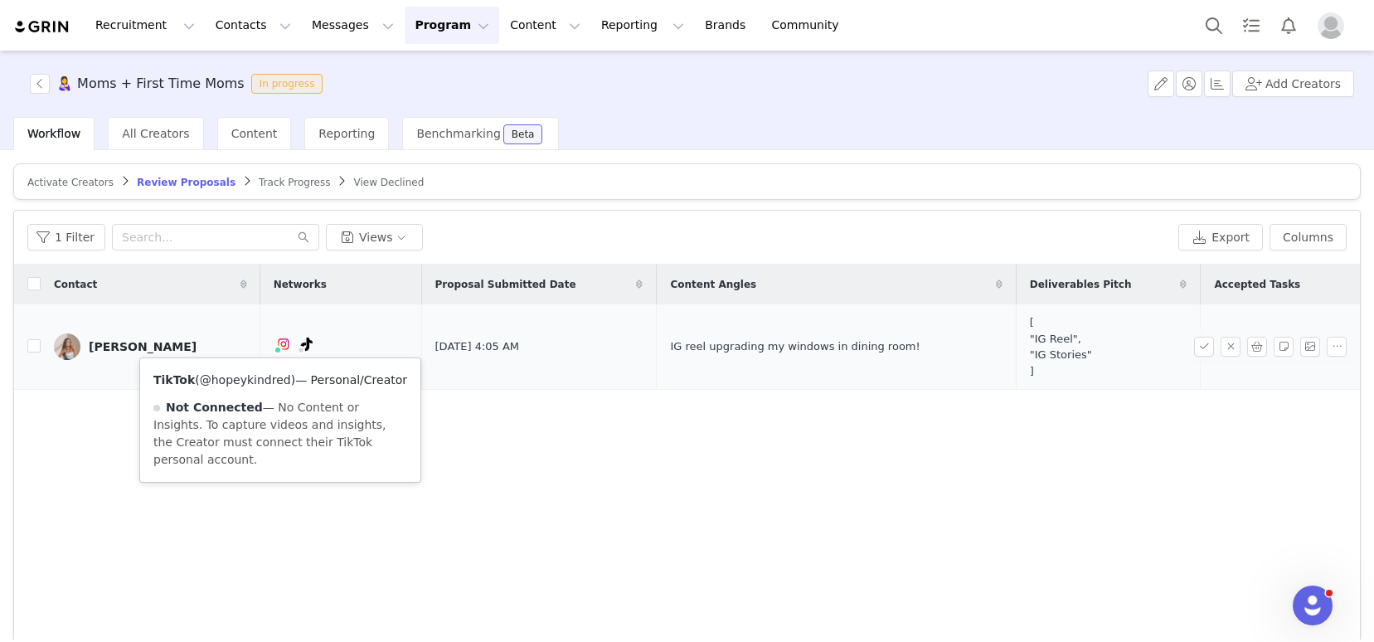
click at [269, 378] on link "@hopeykindred" at bounding box center [245, 379] width 91 height 13
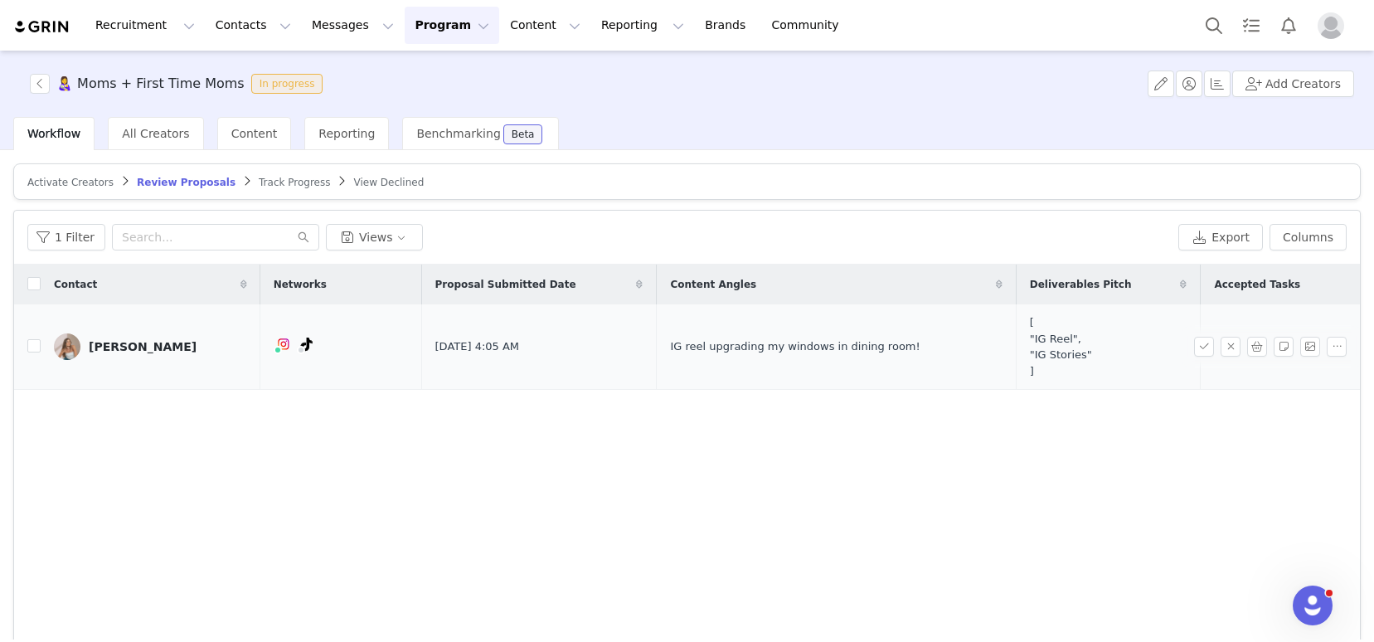
click at [99, 345] on div "[PERSON_NAME]" at bounding box center [143, 346] width 108 height 13
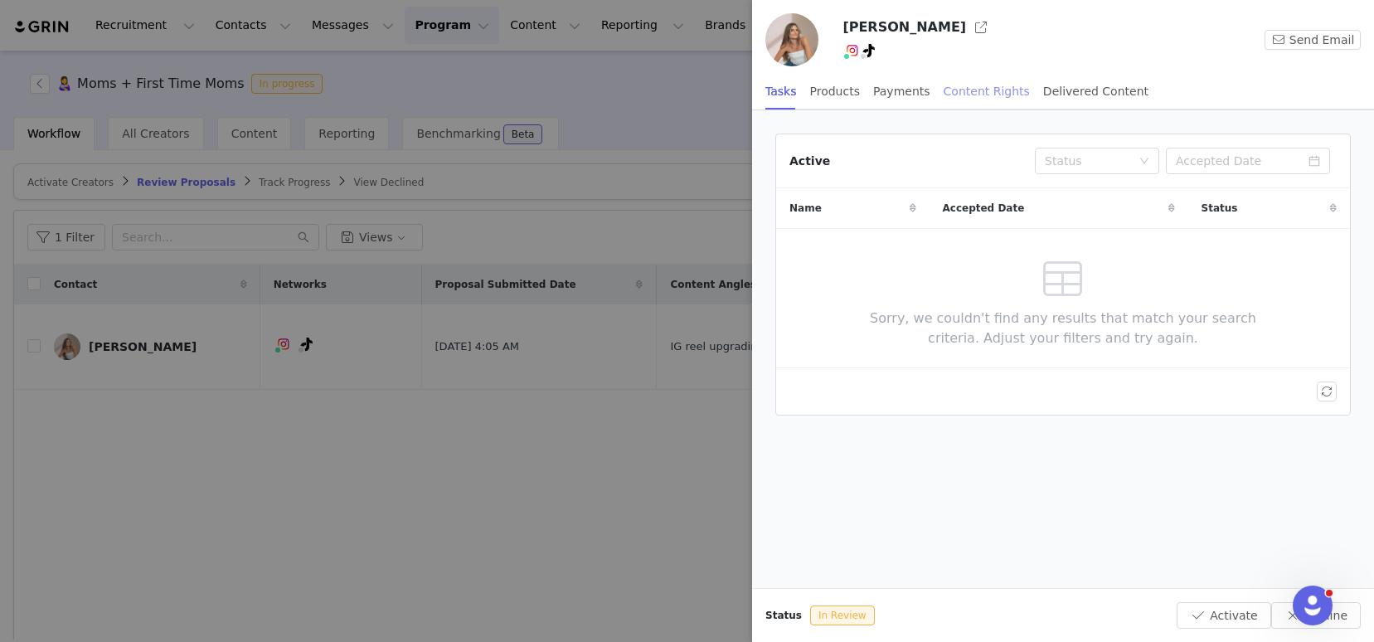
click at [977, 90] on div "Content Rights" at bounding box center [987, 91] width 86 height 37
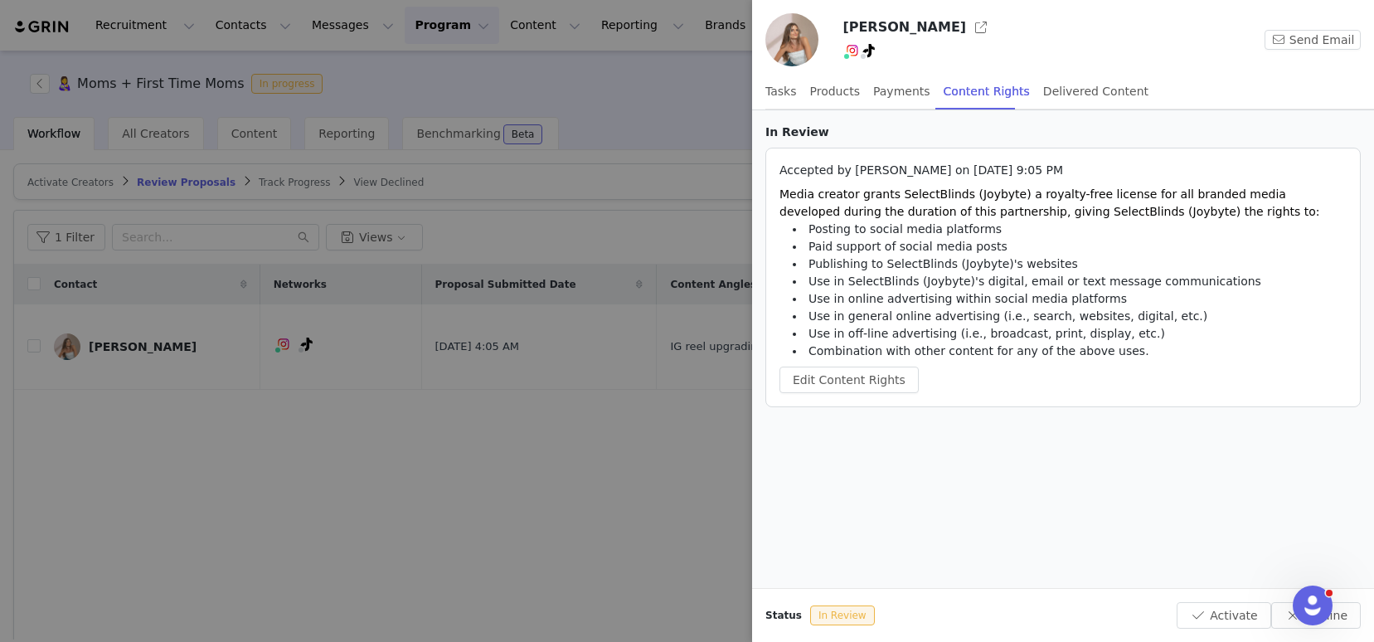
click at [636, 507] on div at bounding box center [687, 321] width 1374 height 642
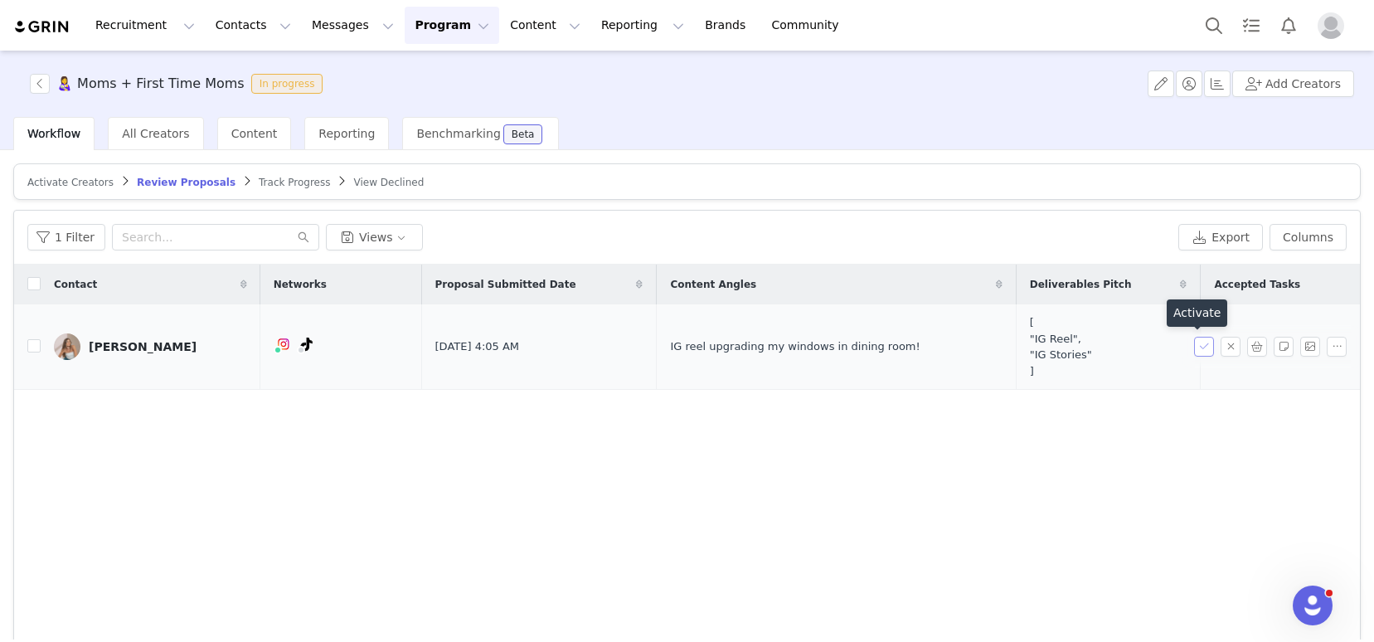
click at [1195, 347] on button "button" at bounding box center [1204, 347] width 20 height 20
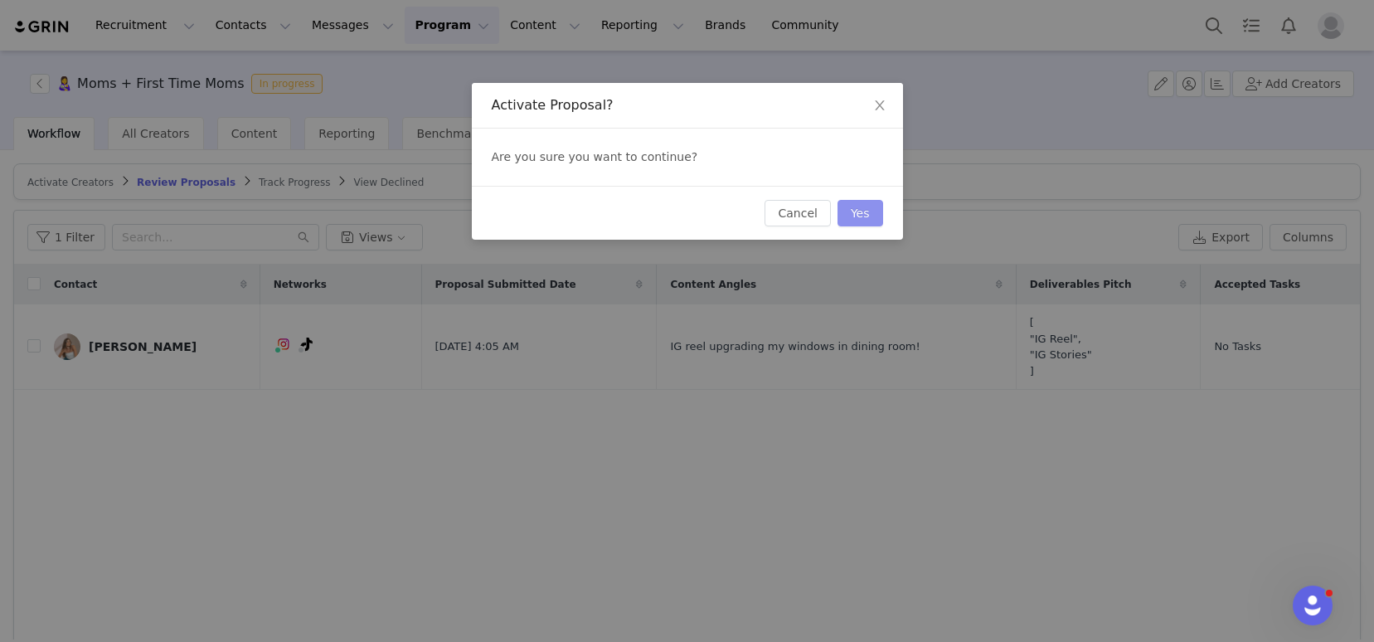
click at [861, 212] on button "Yes" at bounding box center [860, 213] width 46 height 27
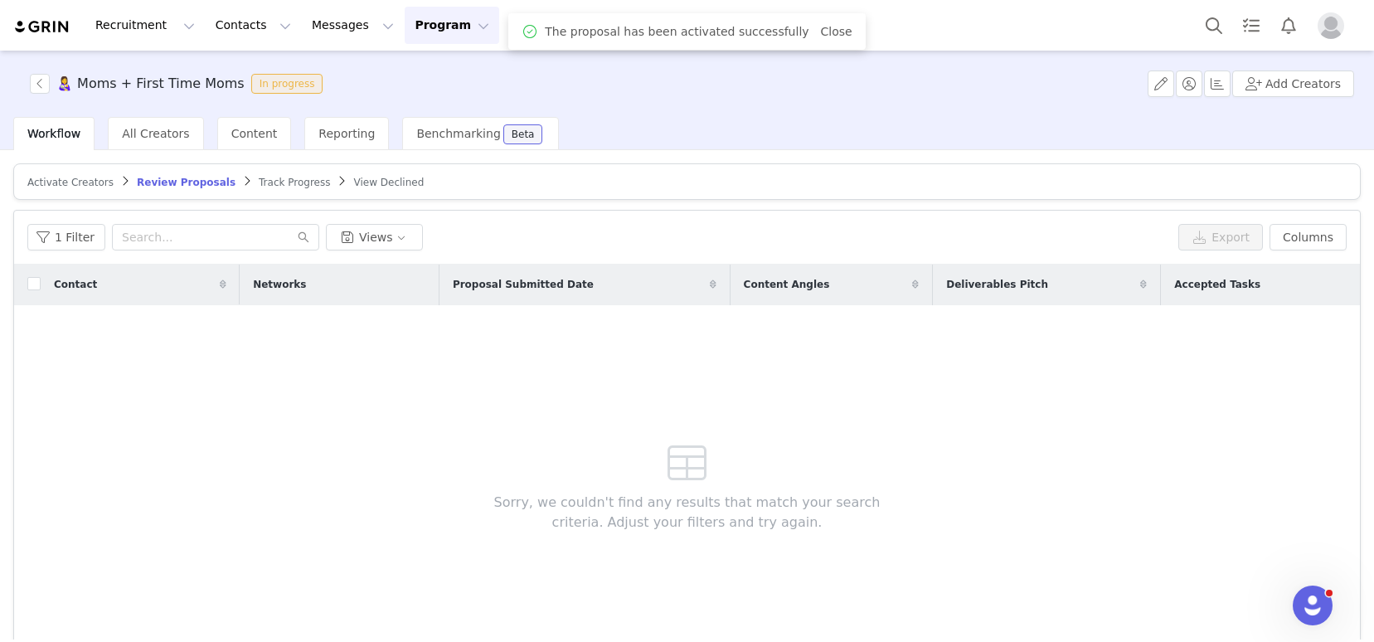
click at [272, 182] on span "Track Progress" at bounding box center [294, 183] width 71 height 12
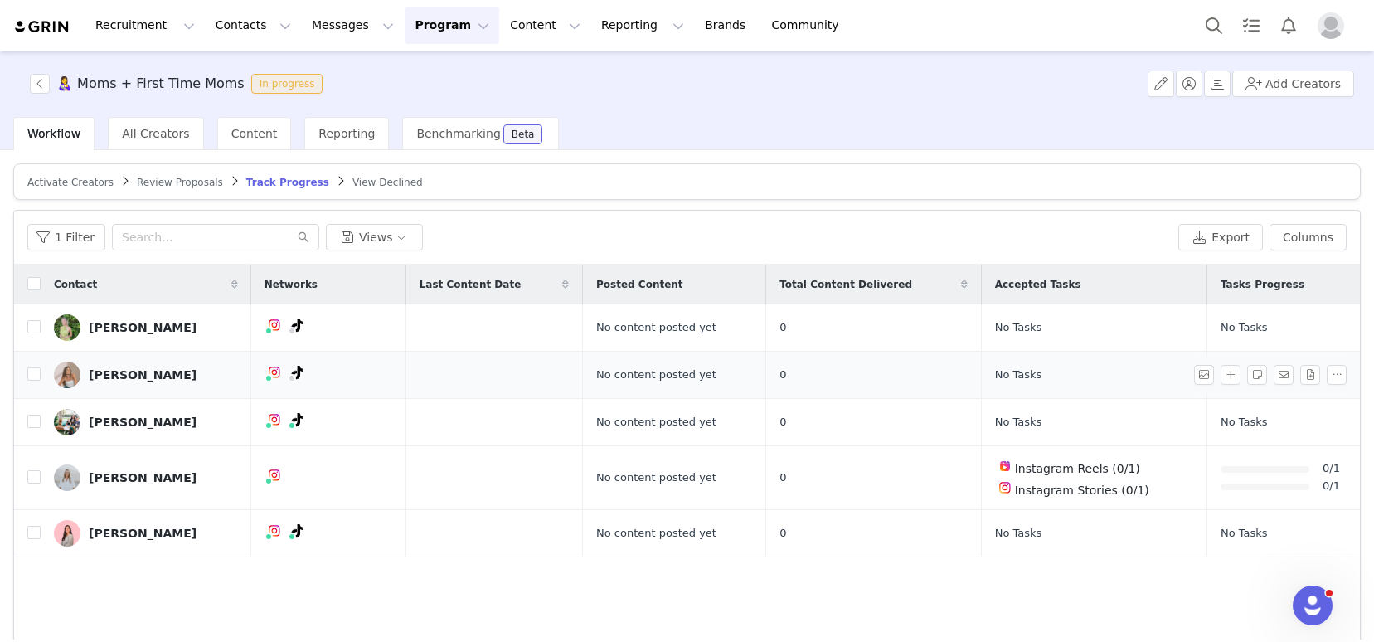
click at [131, 368] on div "Hope Kindred" at bounding box center [143, 374] width 108 height 13
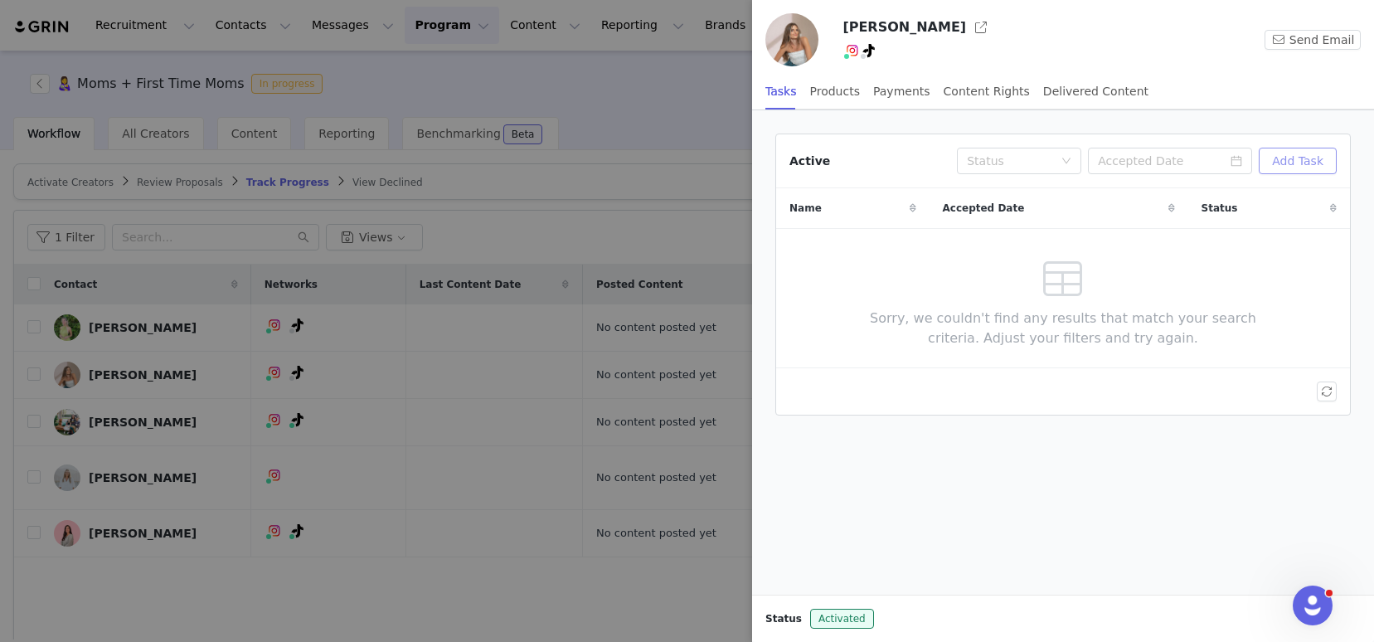
click at [1281, 163] on button "Add Task" at bounding box center [1298, 161] width 78 height 27
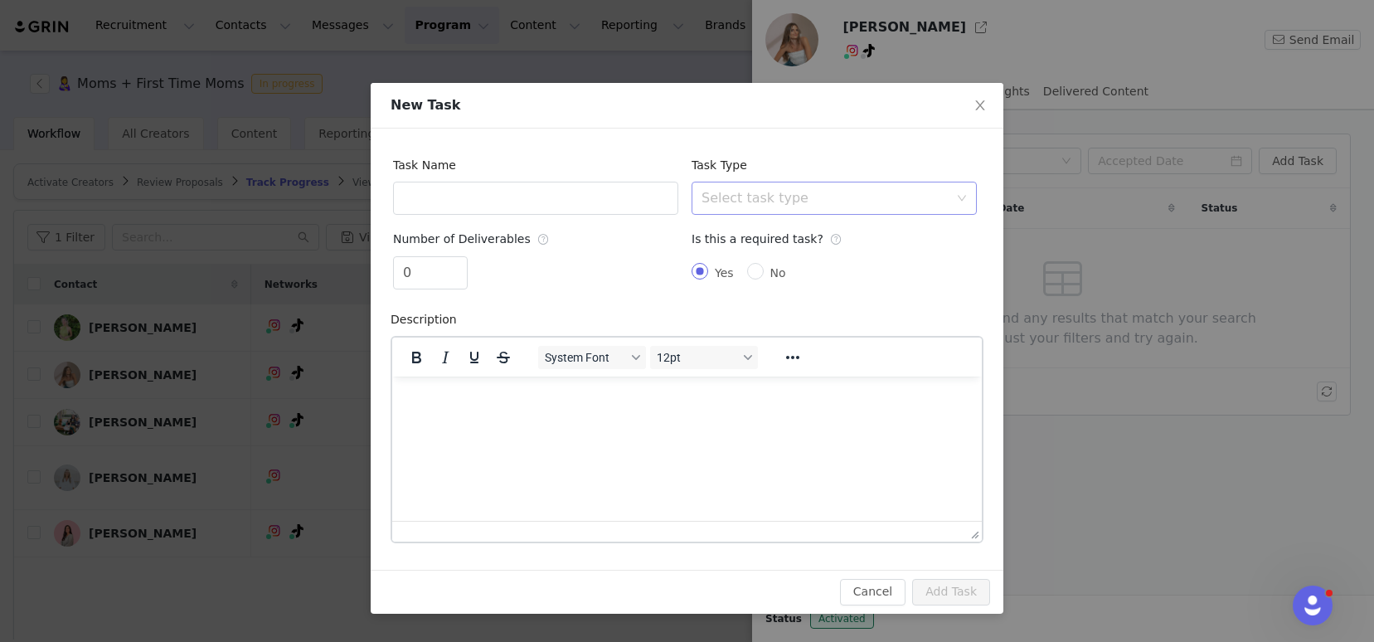
click at [731, 196] on div "Select task type" at bounding box center [824, 198] width 247 height 17
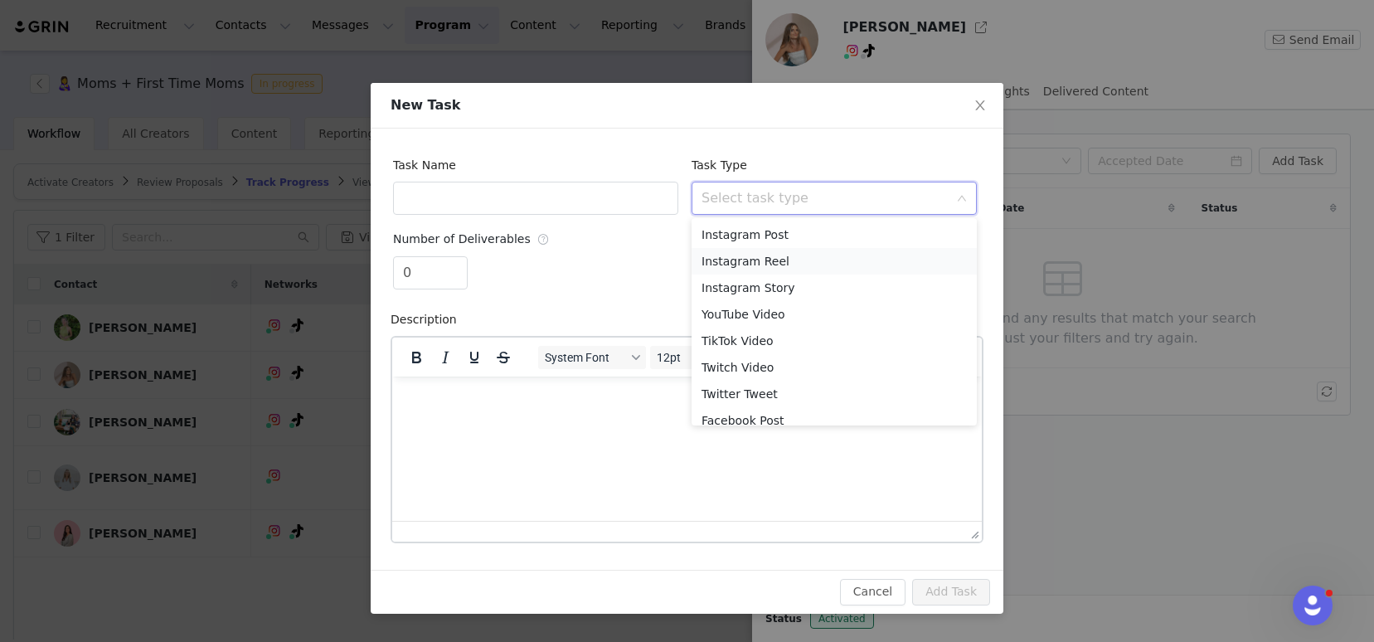
click at [764, 255] on li "Instagram Reel" at bounding box center [833, 261] width 285 height 27
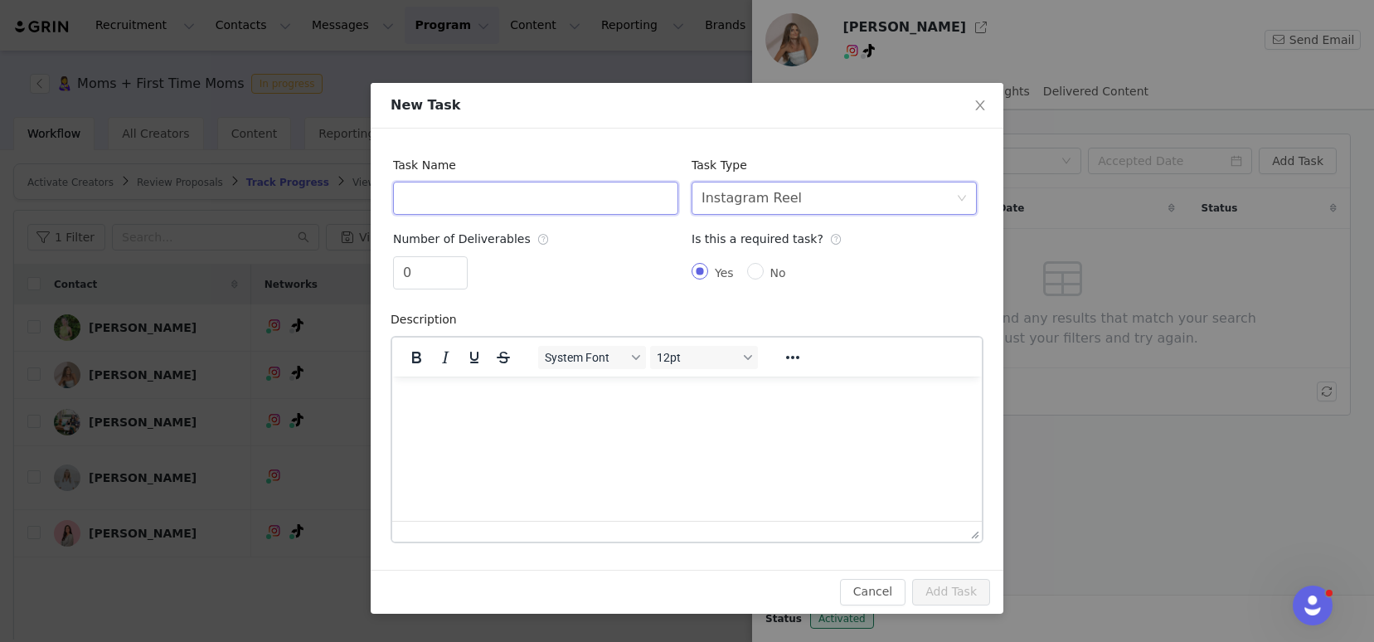
click at [641, 206] on input "text" at bounding box center [535, 198] width 285 height 33
type input "Instagram Reels"
type input "1"
click at [458, 259] on span "Increase Value" at bounding box center [457, 266] width 17 height 19
click at [505, 420] on html at bounding box center [686, 398] width 589 height 45
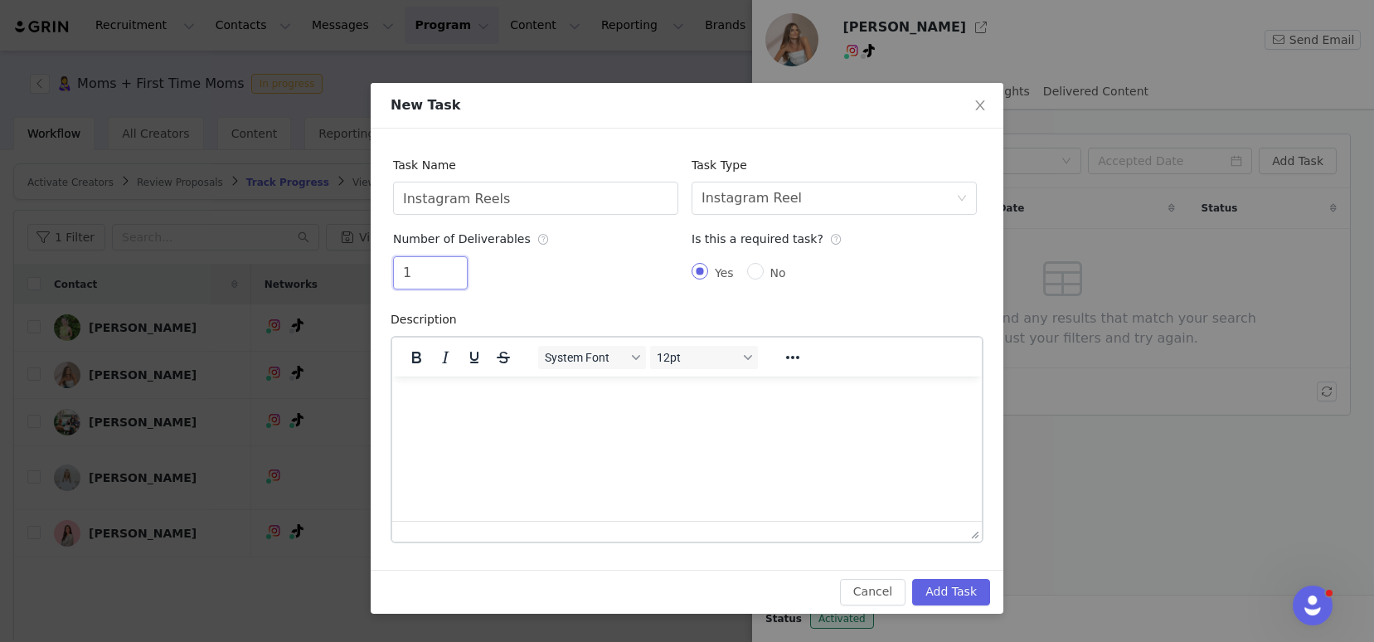
paste body "Rich Text Area. Press ALT-0 for help."
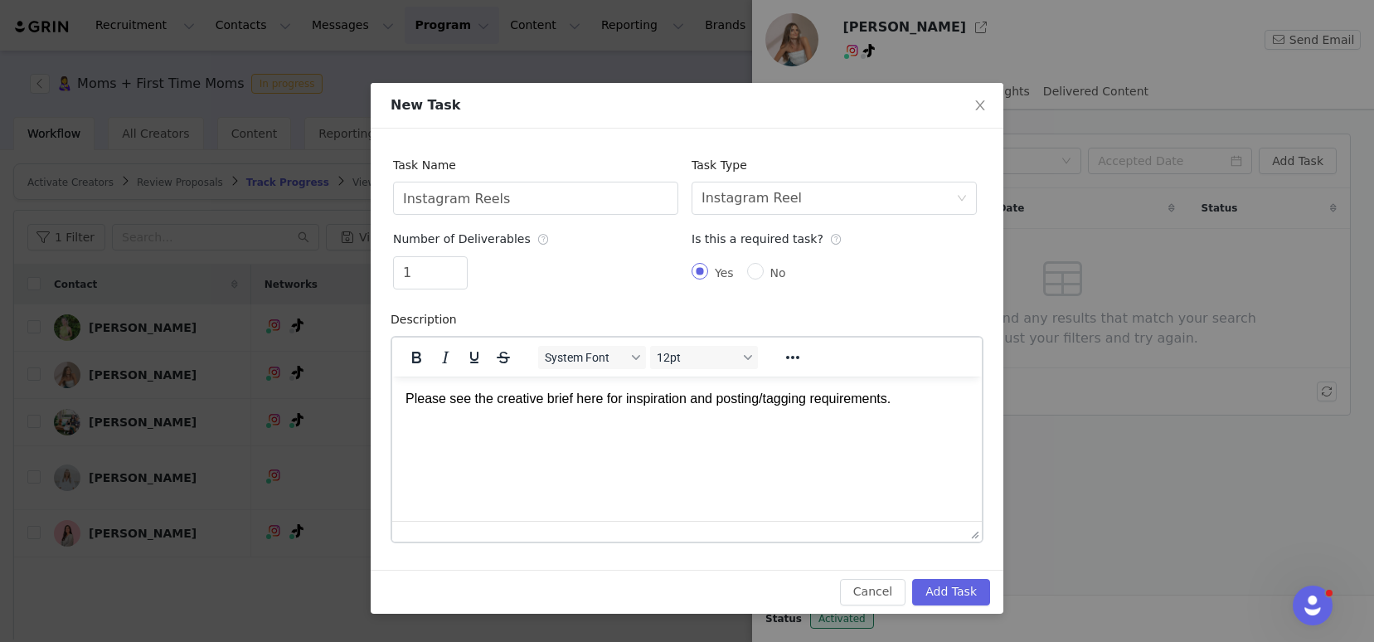
click at [612, 382] on html "Please see the creative brief here for inspiration and posting/tagging requirem…" at bounding box center [686, 398] width 589 height 45
drag, startPoint x: 606, startPoint y: 400, endPoint x: 497, endPoint y: 398, distance: 109.5
click at [497, 398] on p "Please see the creative brief here for inspiration and posting/tagging requirem…" at bounding box center [686, 398] width 563 height 18
click at [793, 355] on icon "Reveal or hide additional toolbar items" at bounding box center [793, 357] width 20 height 20
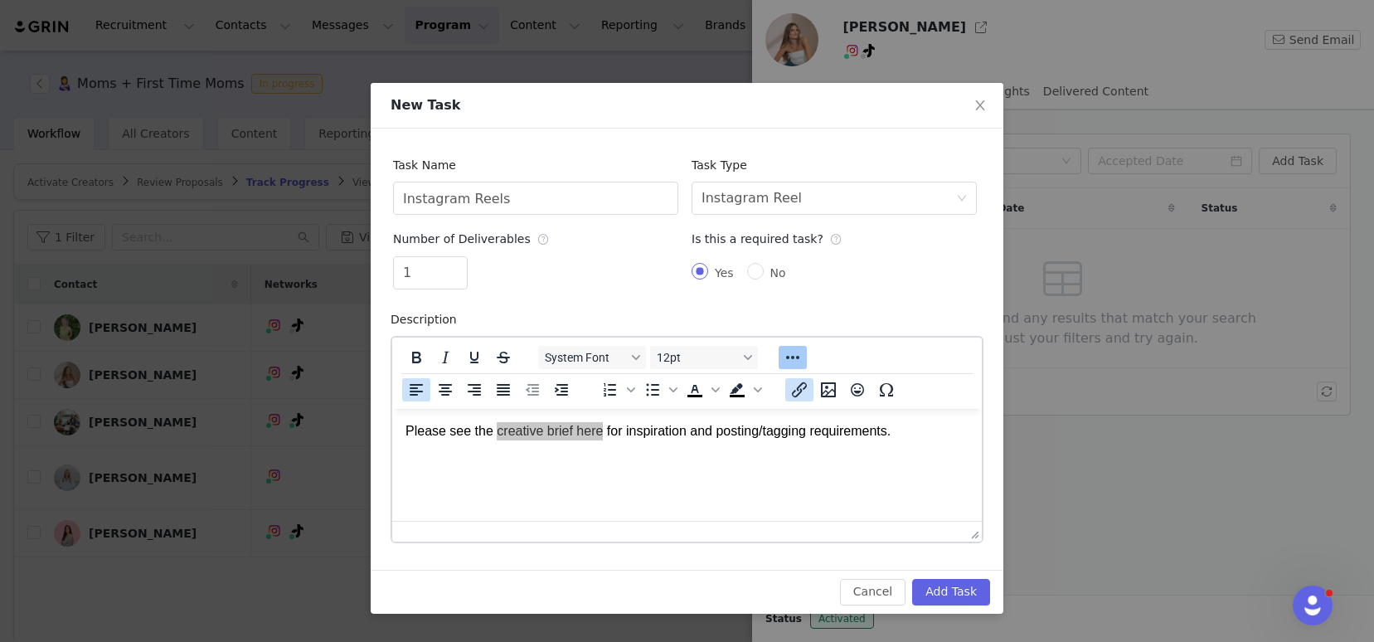
click at [803, 390] on icon "Insert/edit link" at bounding box center [799, 390] width 20 height 20
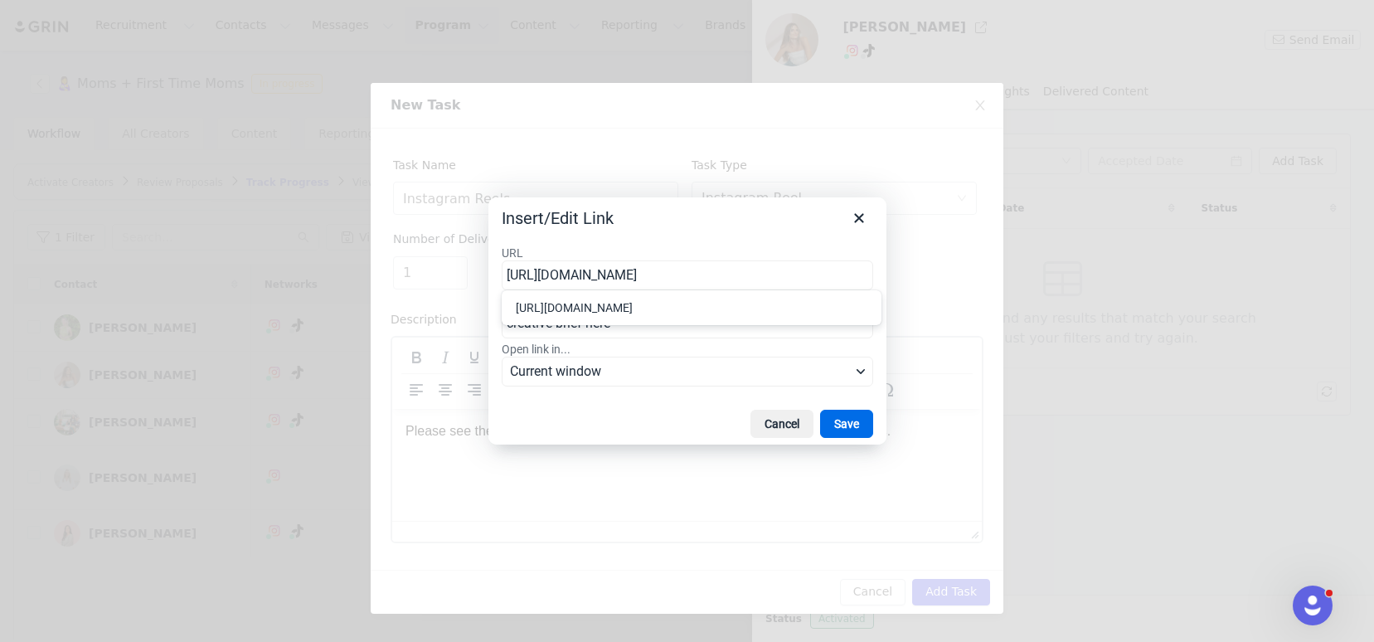
scroll to position [0, 424]
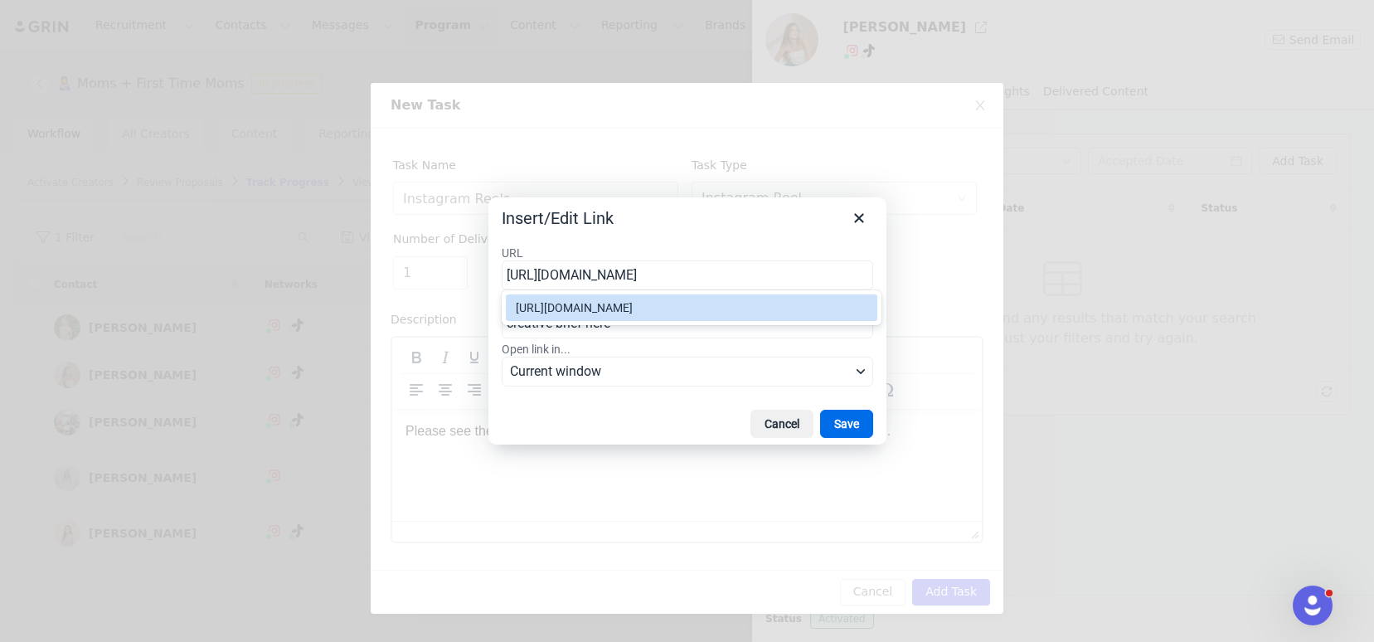
click at [763, 318] on div "https://docs.google.com/document/d/1tAHovGYuTNuOc92so4IlN_yBF5c6U09yju1jQVEgBPw…" at bounding box center [693, 308] width 355 height 20
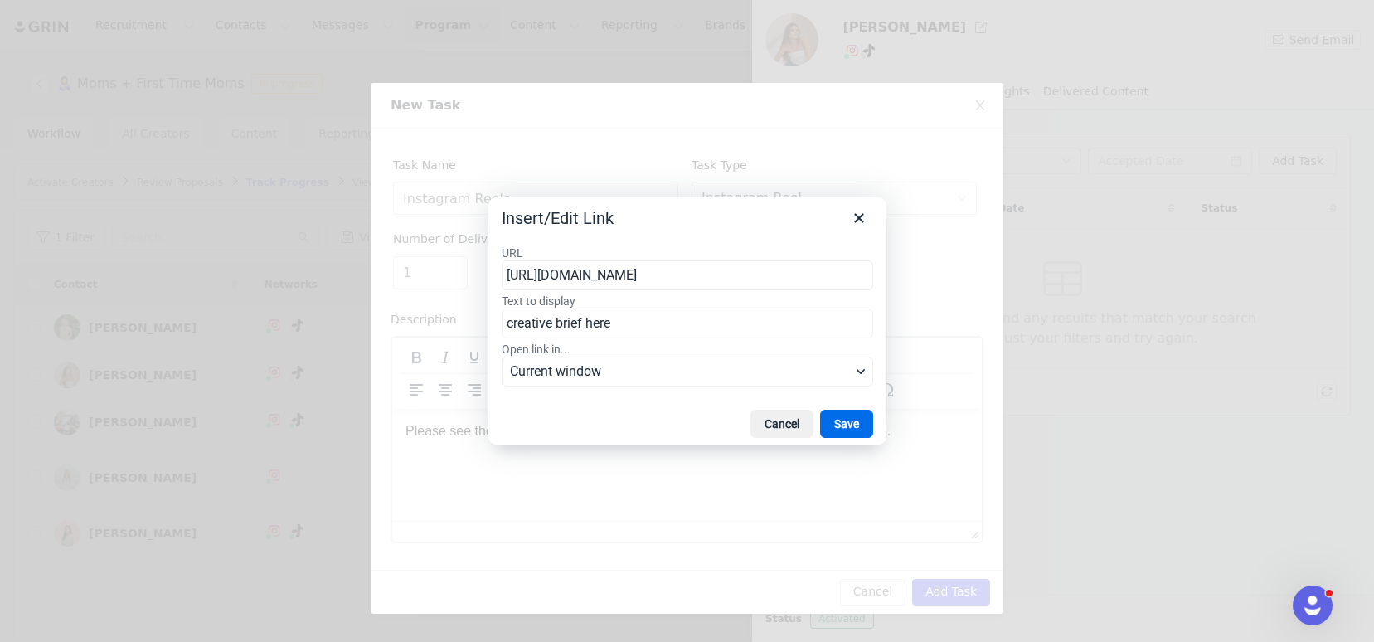
type input "https://docs.google.com/document/d/1tAHovGYuTNuOc92so4IlN_yBF5c6U09yju1jQVEgBPw…"
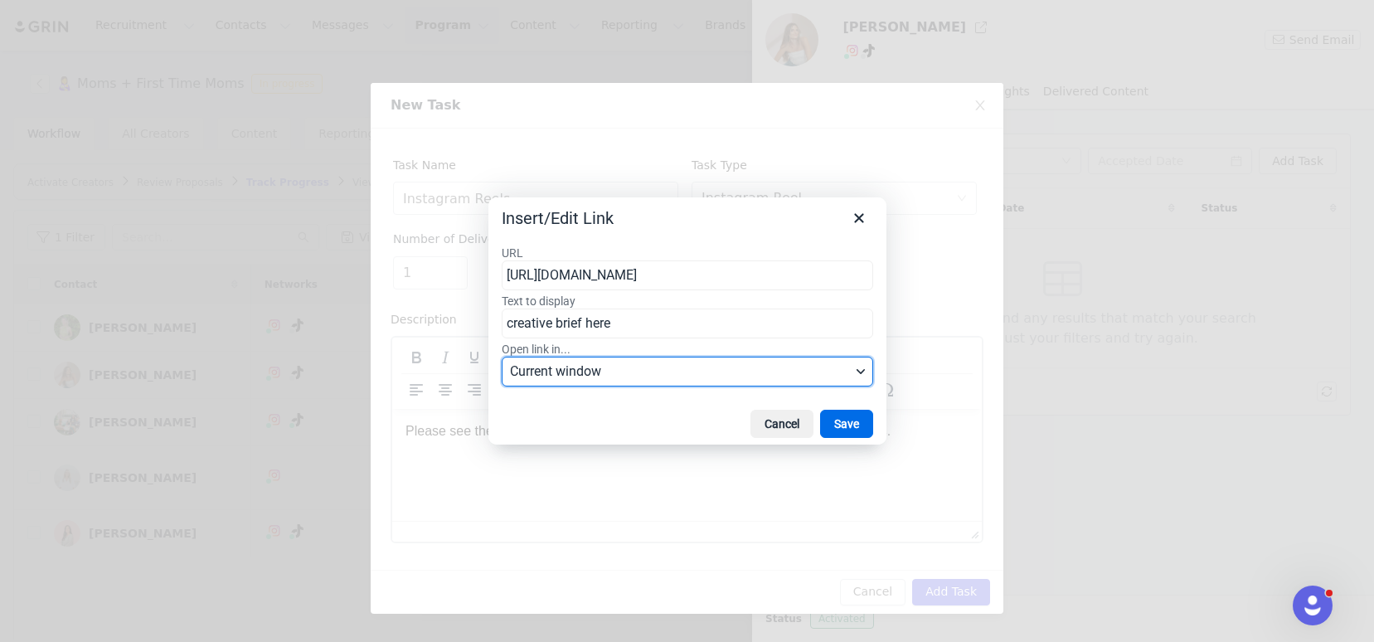
scroll to position [0, 0]
click at [714, 374] on span "Current window" at bounding box center [680, 371] width 341 height 20
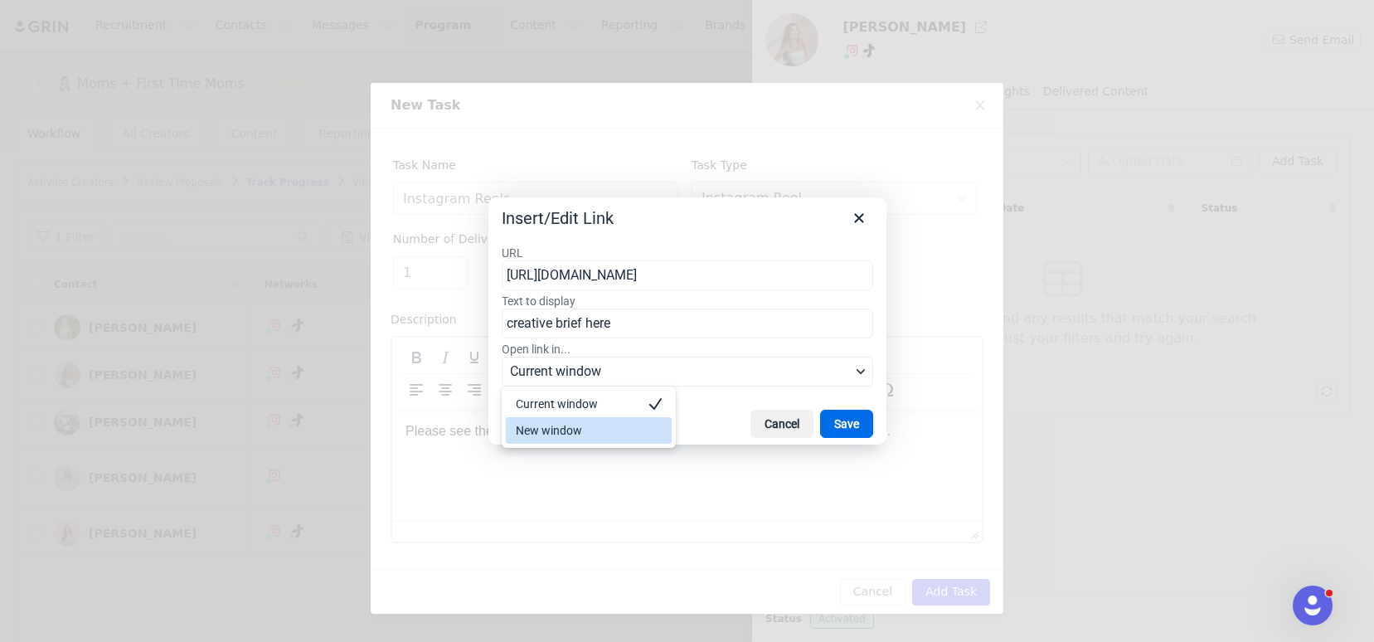
click at [658, 418] on div "New window" at bounding box center [589, 430] width 166 height 27
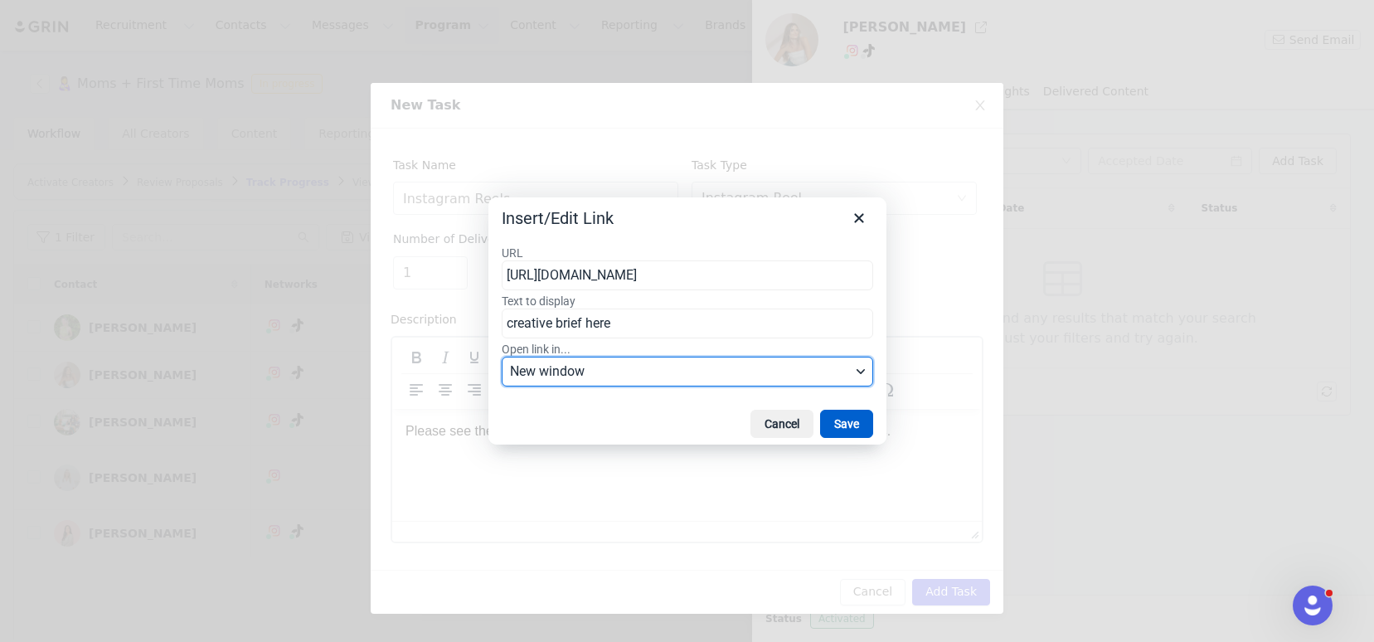
click at [847, 418] on button "Save" at bounding box center [846, 424] width 53 height 28
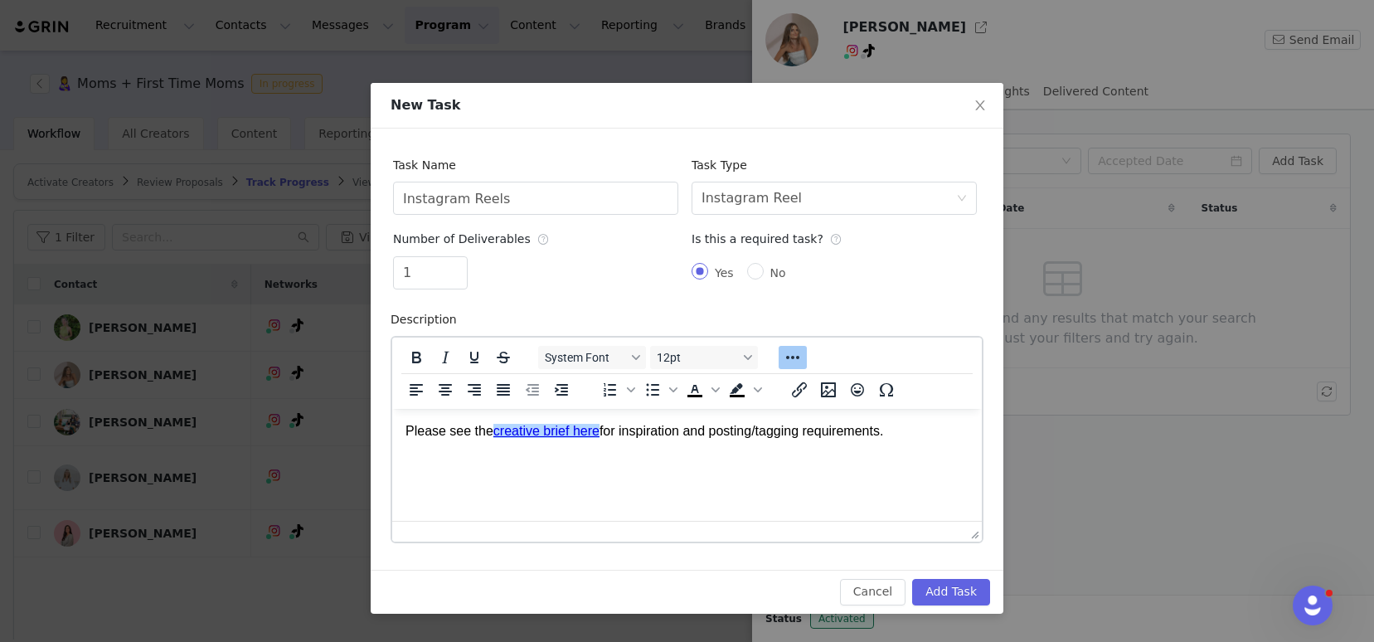
click at [813, 425] on p "Please see the creative brief here for inspiration and posting/tagging requirem…" at bounding box center [686, 430] width 563 height 18
click at [979, 599] on button "Add Task" at bounding box center [951, 592] width 78 height 27
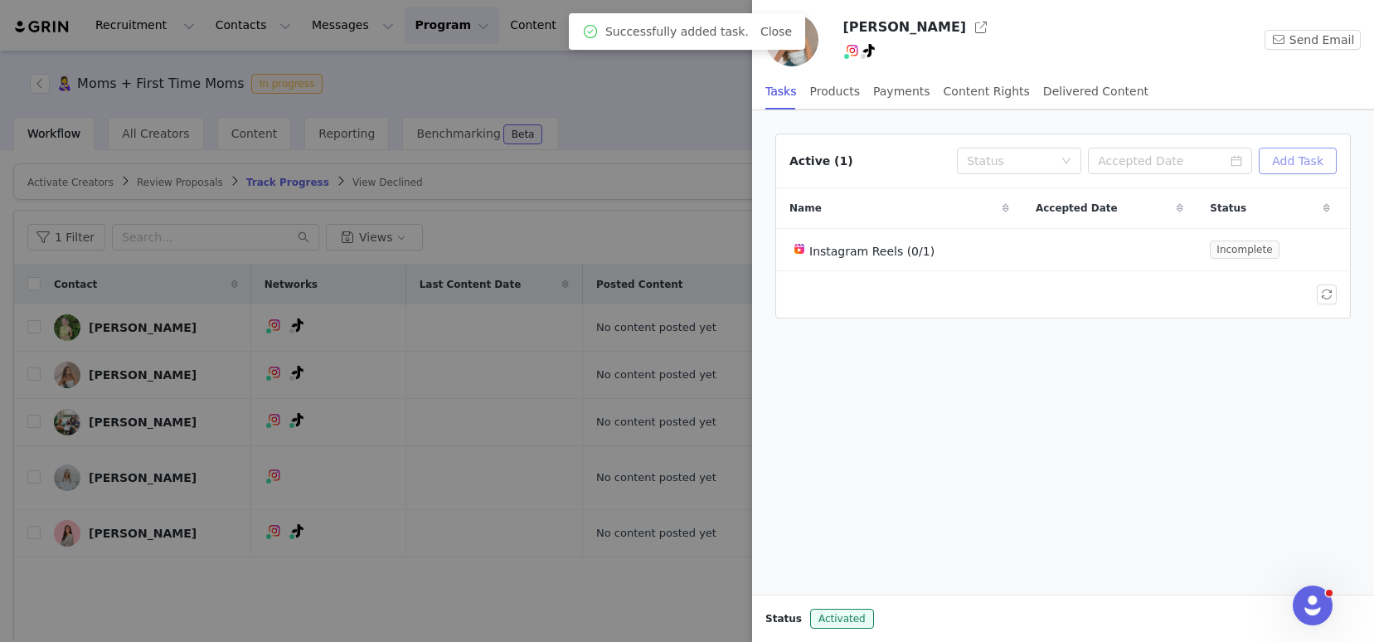
click at [1297, 160] on button "Add Task" at bounding box center [1298, 161] width 78 height 27
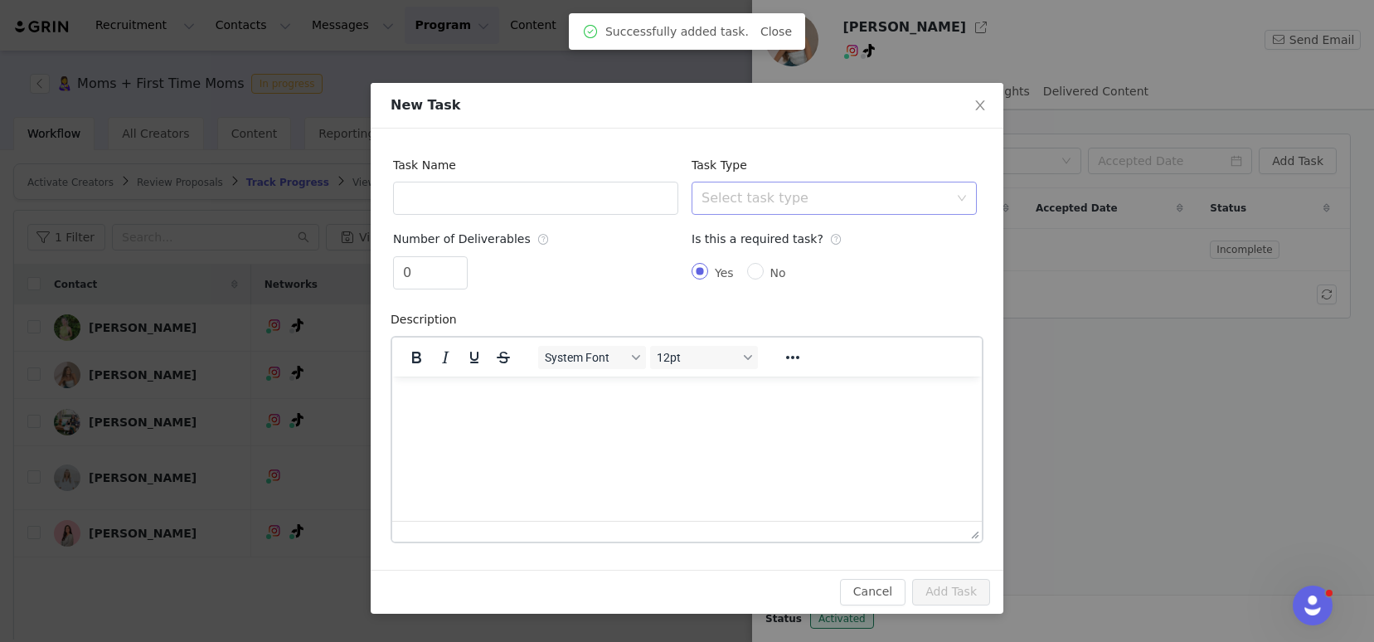
click at [824, 196] on div "Select task type" at bounding box center [824, 198] width 247 height 17
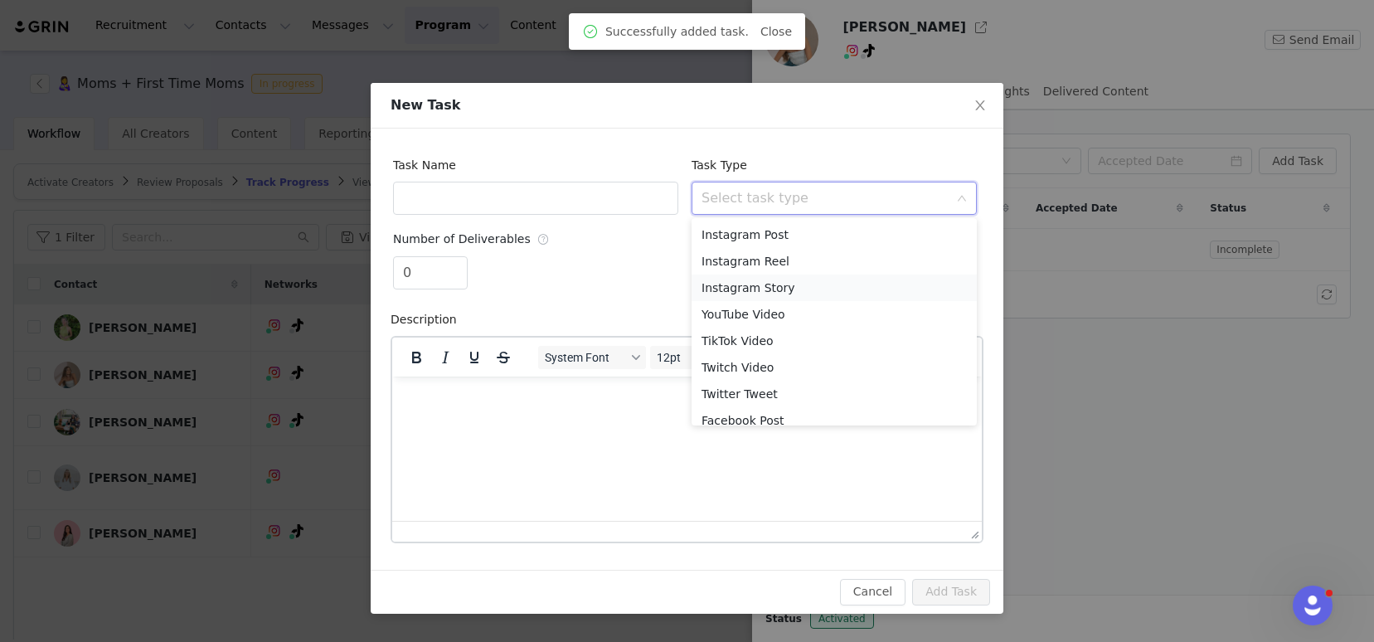
click at [764, 291] on li "Instagram Story" at bounding box center [833, 287] width 285 height 27
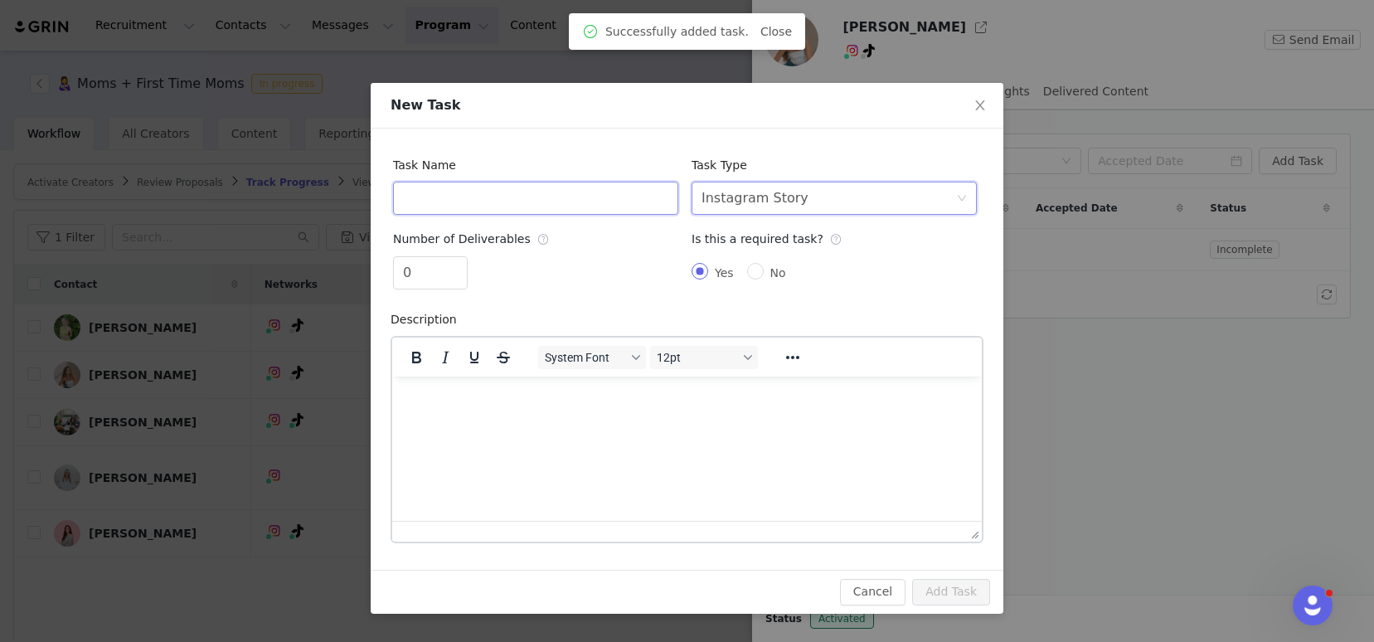
click at [575, 204] on input "text" at bounding box center [535, 198] width 285 height 33
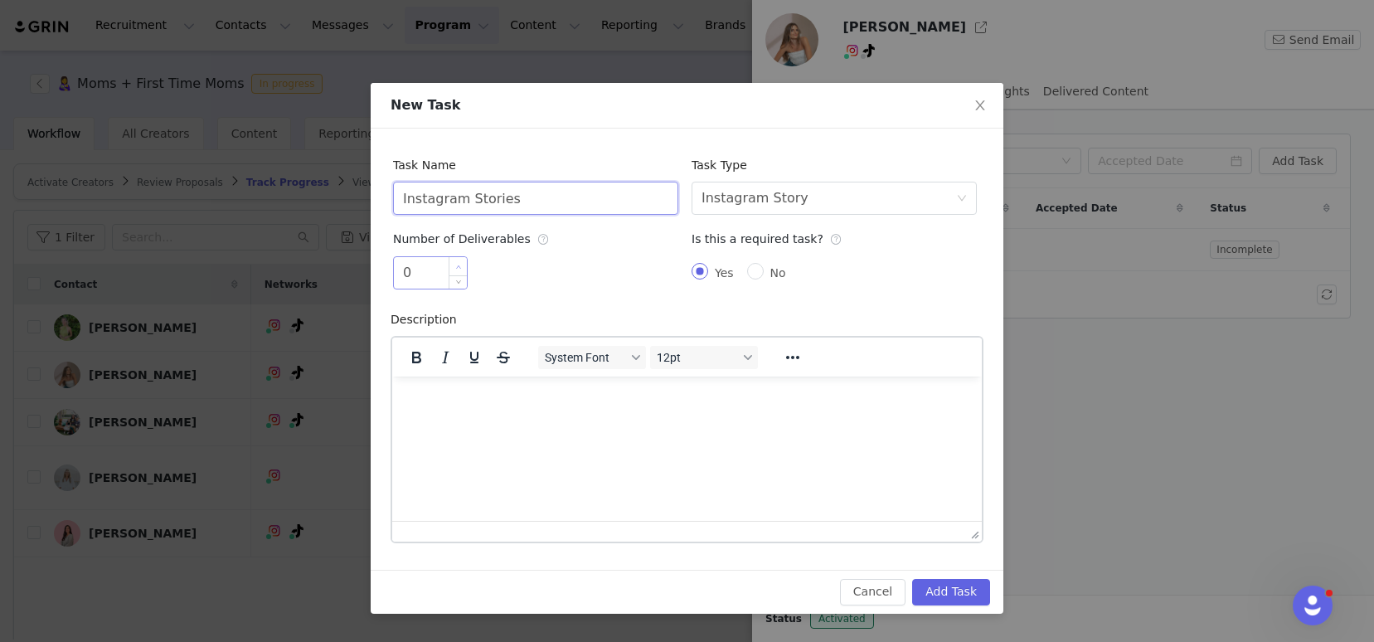
type input "Instagram Stories"
type input "1"
click at [461, 262] on span "Increase Value" at bounding box center [457, 266] width 17 height 19
click at [521, 420] on html at bounding box center [686, 398] width 589 height 45
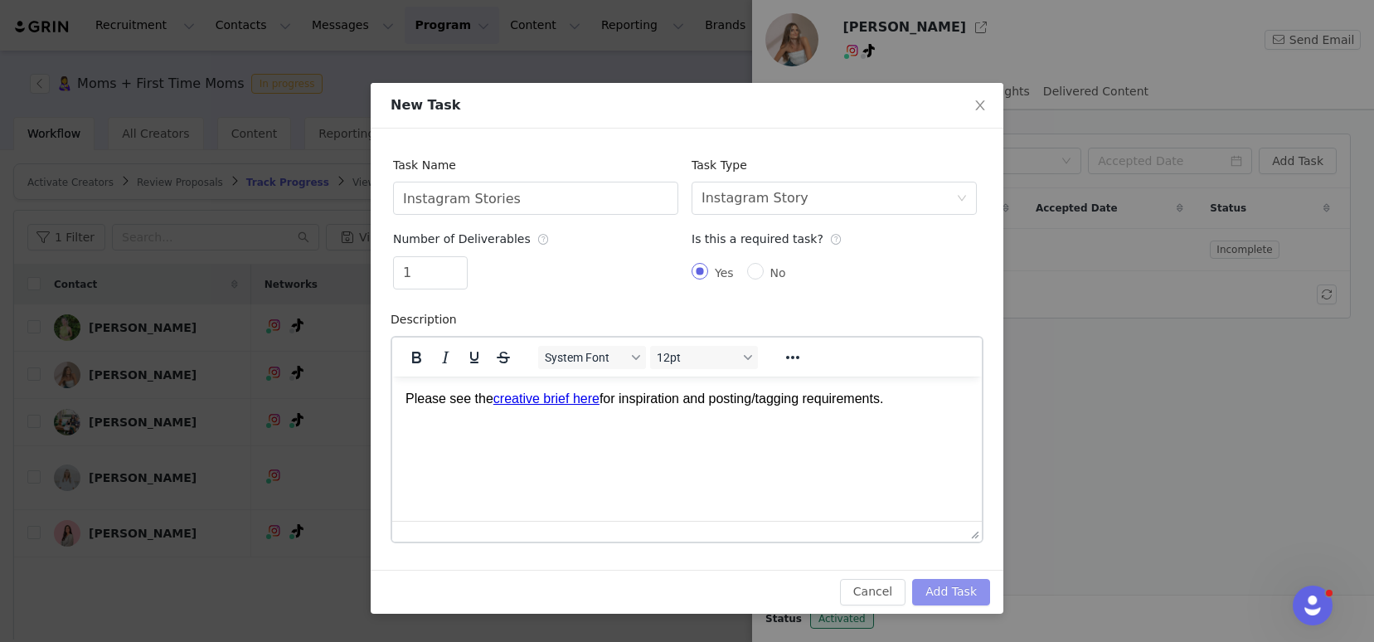
click at [942, 589] on button "Add Task" at bounding box center [951, 592] width 78 height 27
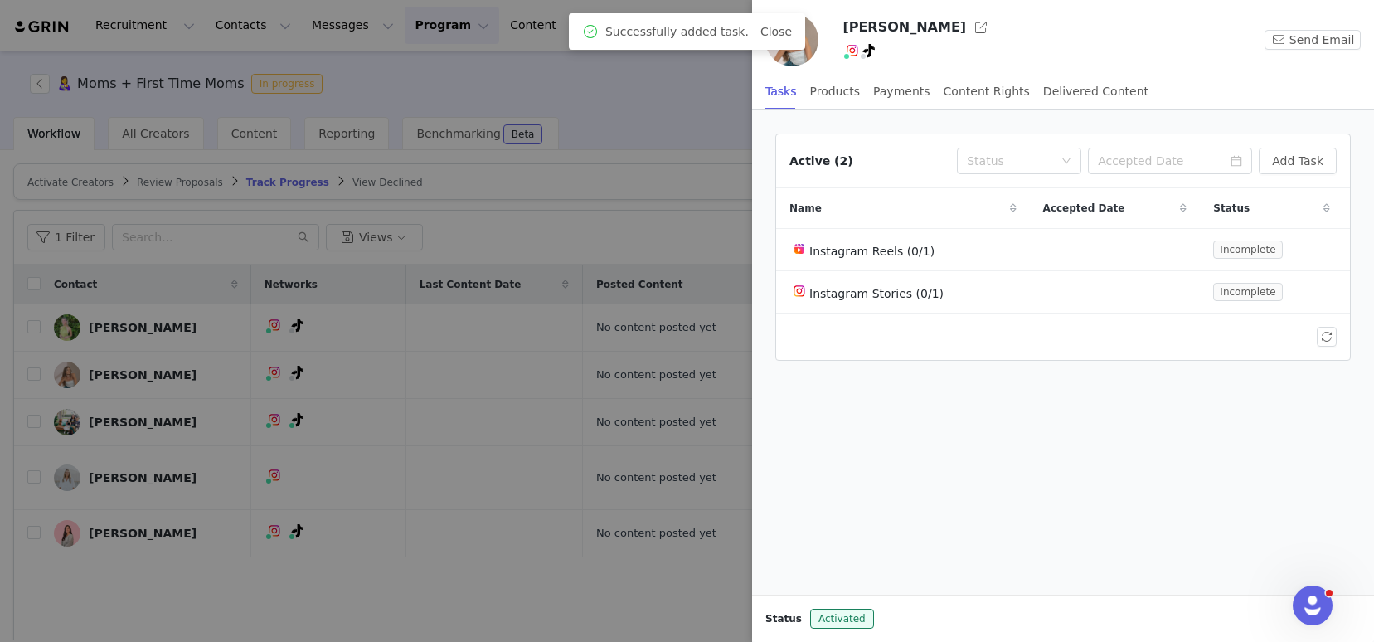
click at [667, 235] on div at bounding box center [687, 321] width 1374 height 642
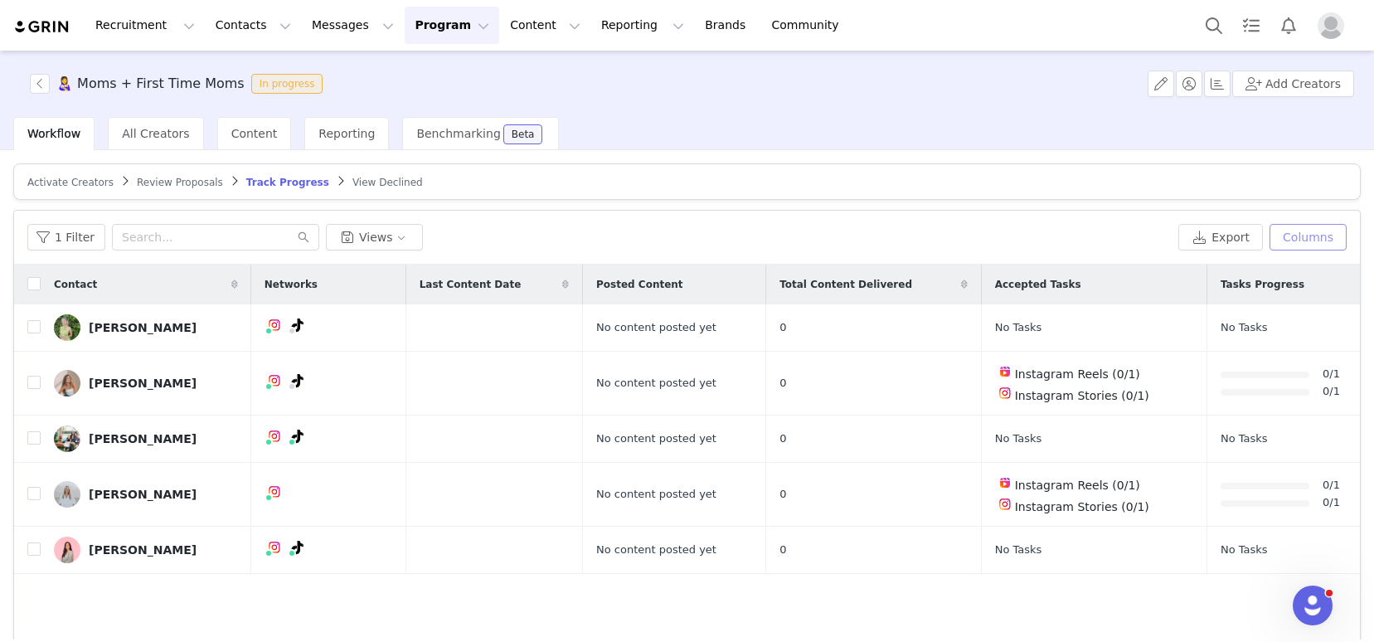
click at [1279, 240] on button "Columns" at bounding box center [1307, 237] width 77 height 27
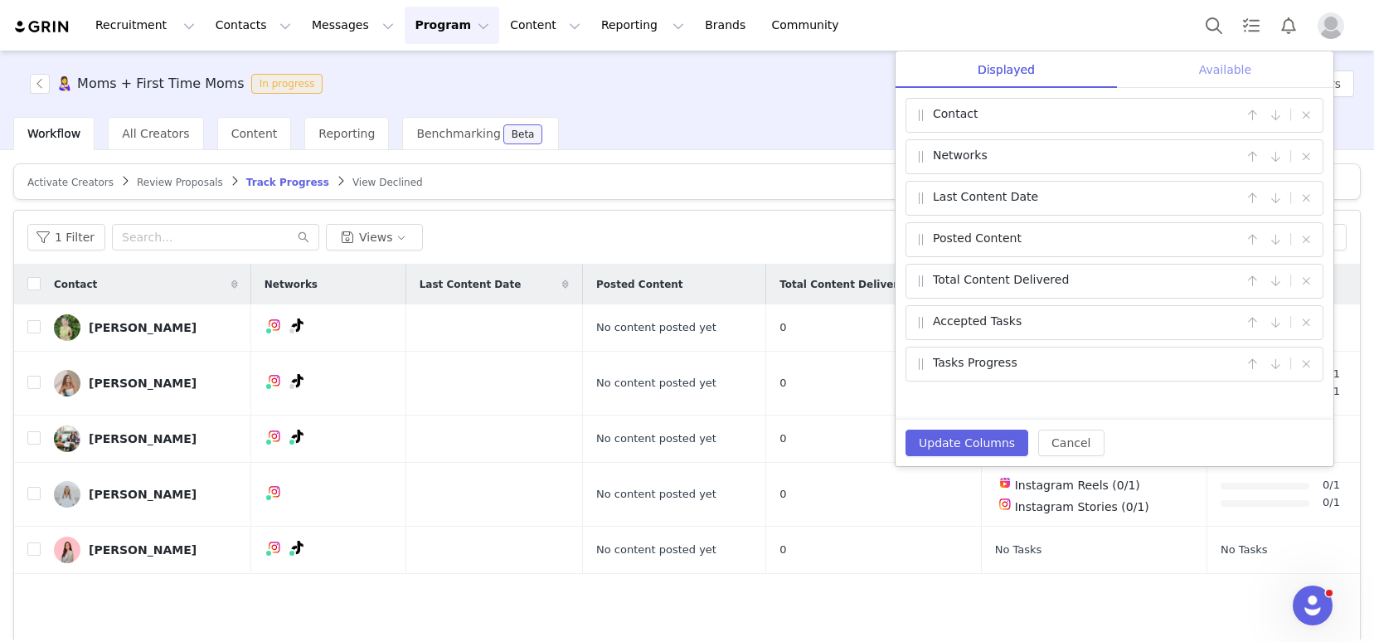
click at [1225, 71] on div "Available" at bounding box center [1225, 69] width 216 height 37
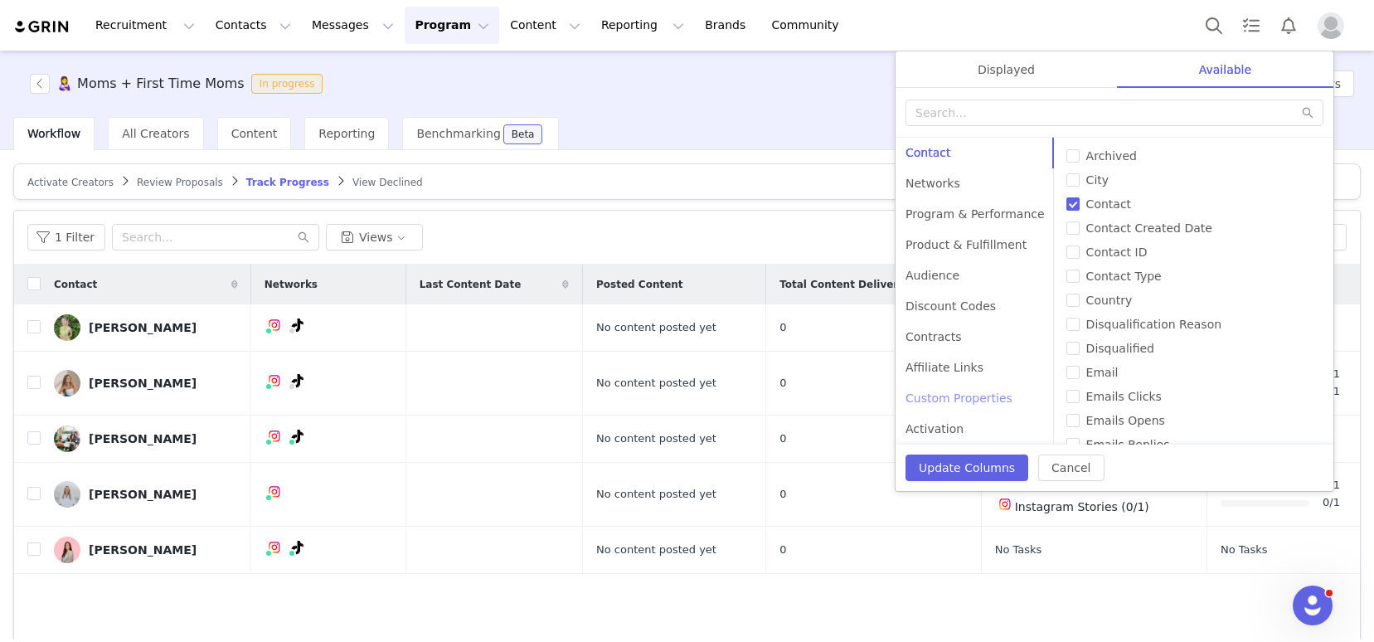
click at [940, 398] on div "Custom Properties" at bounding box center [974, 398] width 159 height 31
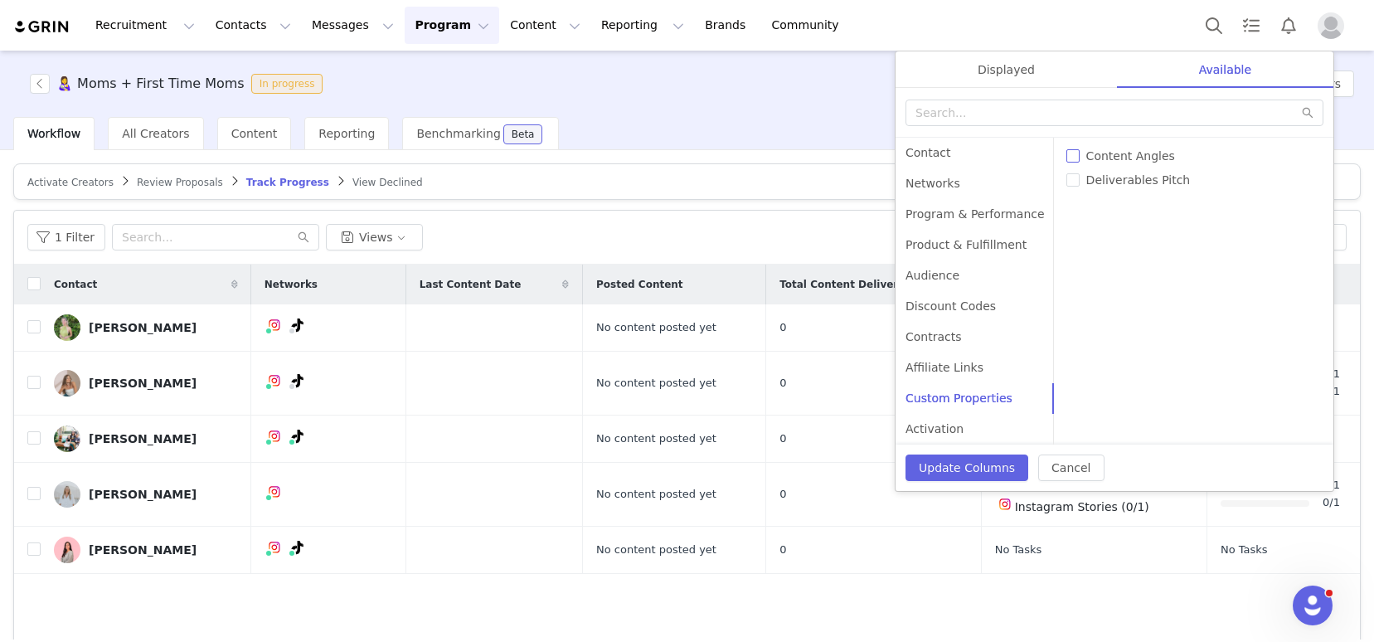
click at [1069, 156] on input "Content Angles" at bounding box center [1072, 155] width 13 height 13
checkbox input "true"
click at [1069, 182] on input "Deliverables Pitch" at bounding box center [1072, 179] width 13 height 13
checkbox input "true"
click at [1007, 69] on div "Displayed" at bounding box center [1005, 69] width 221 height 37
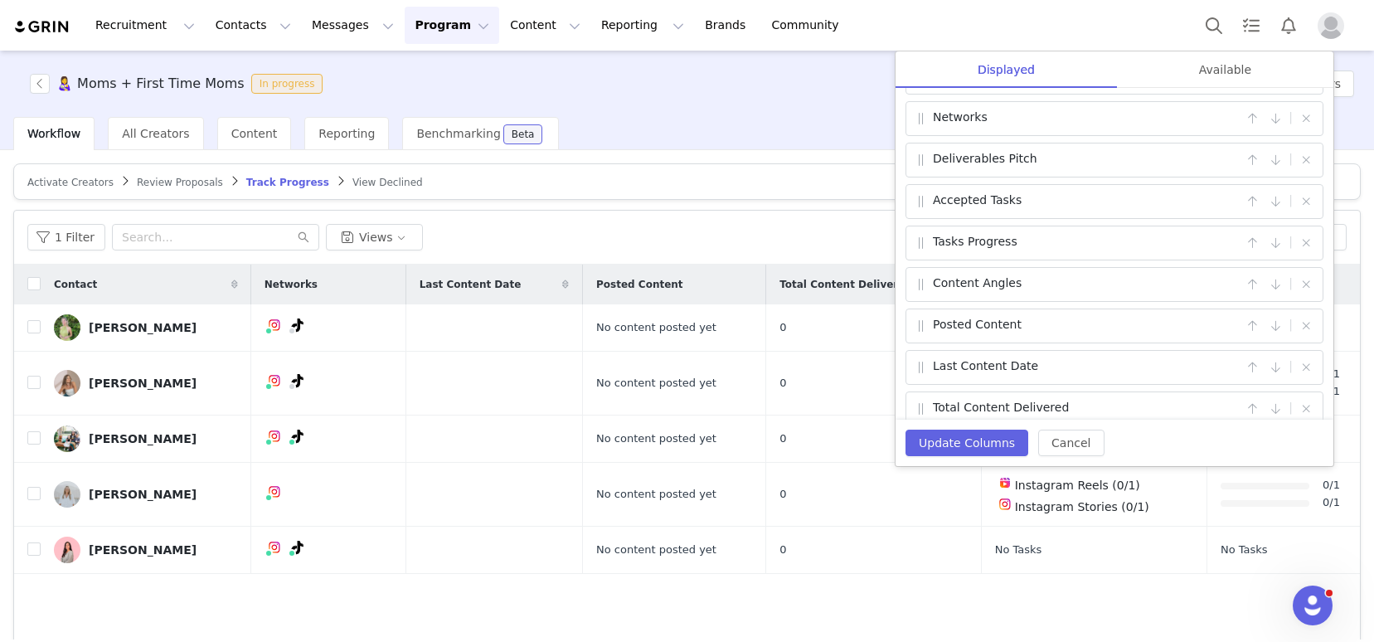
scroll to position [55, 0]
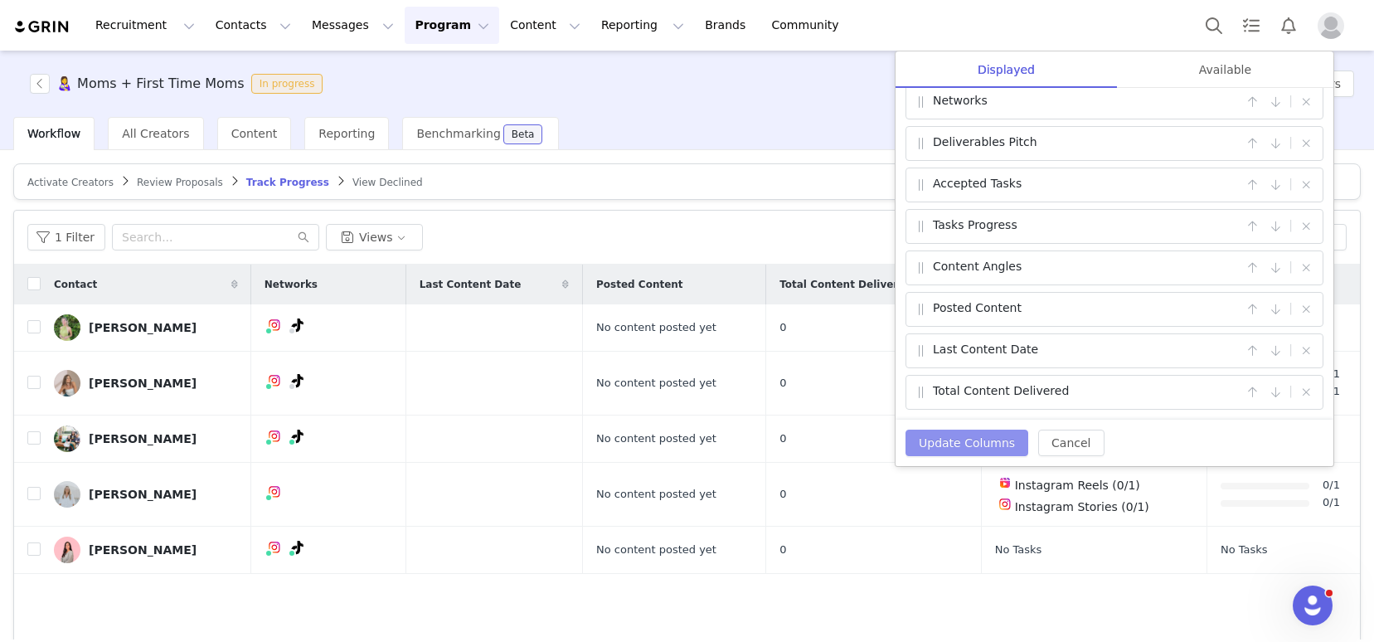
click at [934, 436] on button "Update Columns" at bounding box center [966, 442] width 123 height 27
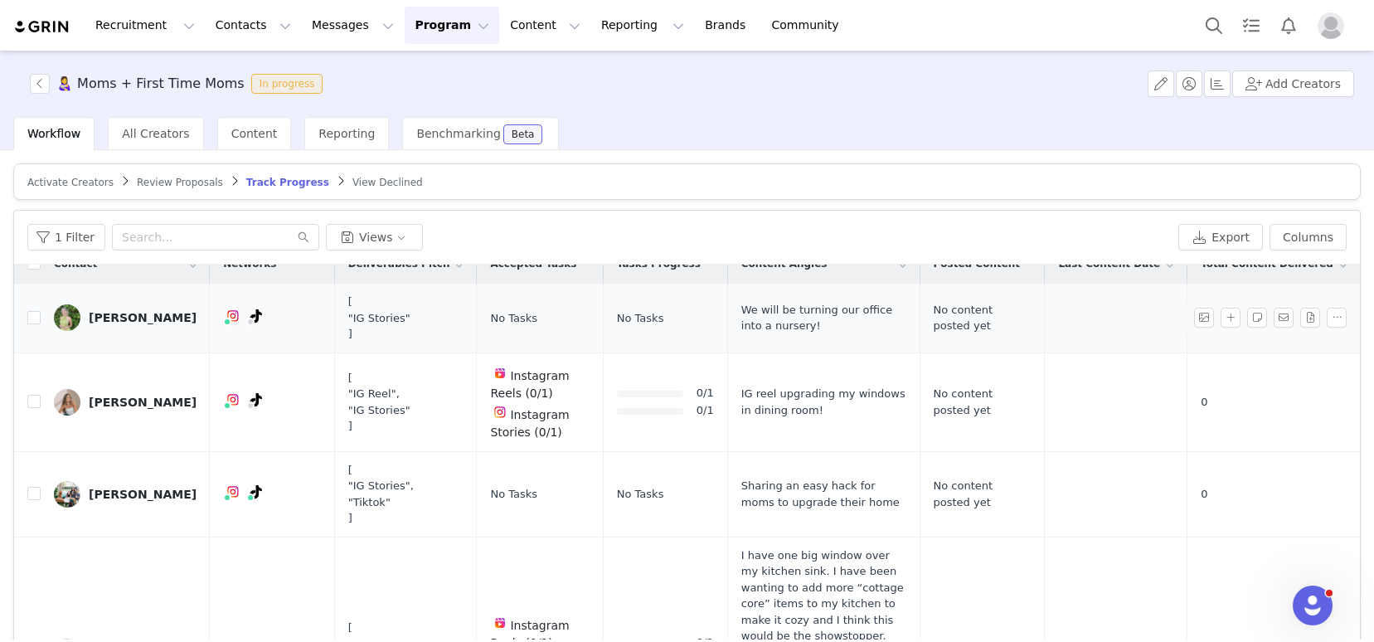
scroll to position [0, 0]
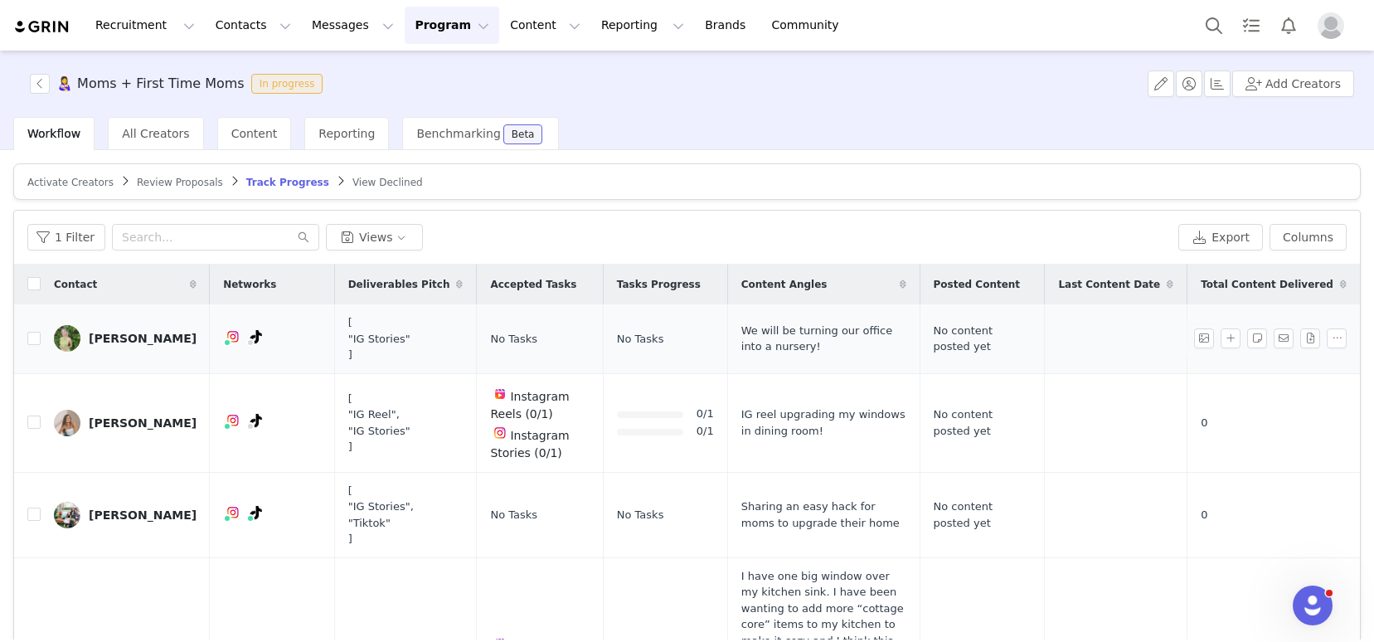
click at [126, 339] on div "Katie Postl" at bounding box center [143, 338] width 108 height 13
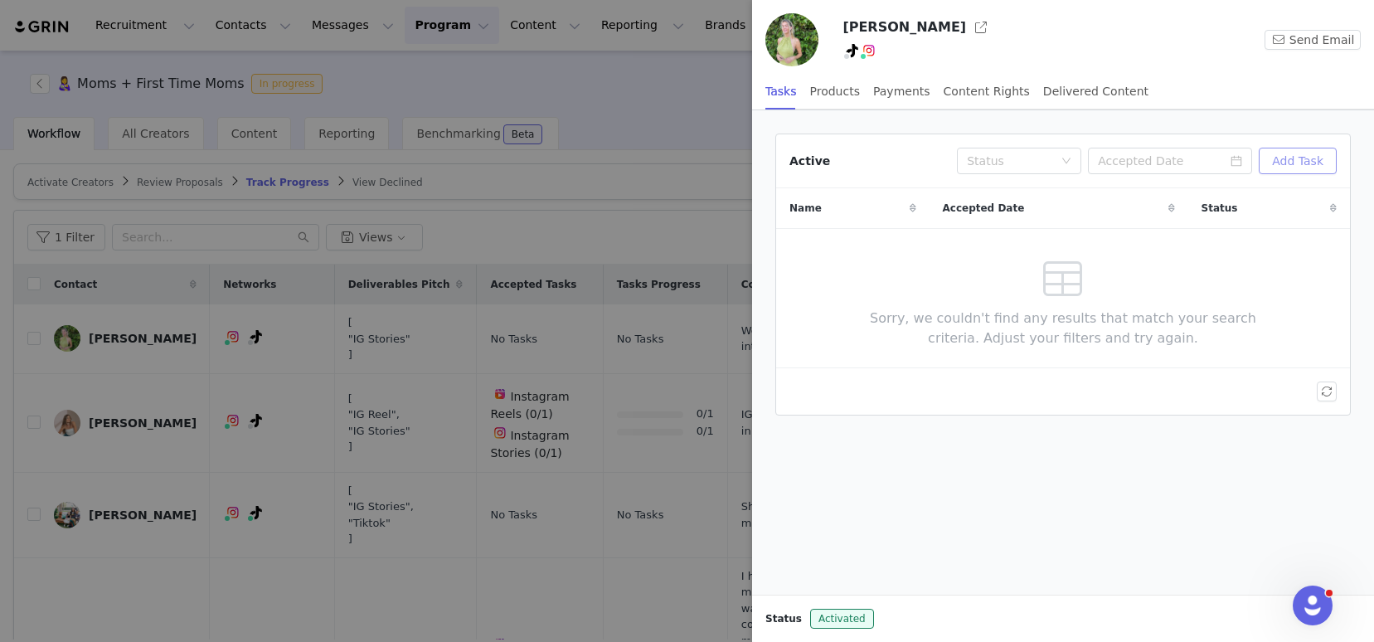
click at [1303, 170] on button "Add Task" at bounding box center [1298, 161] width 78 height 27
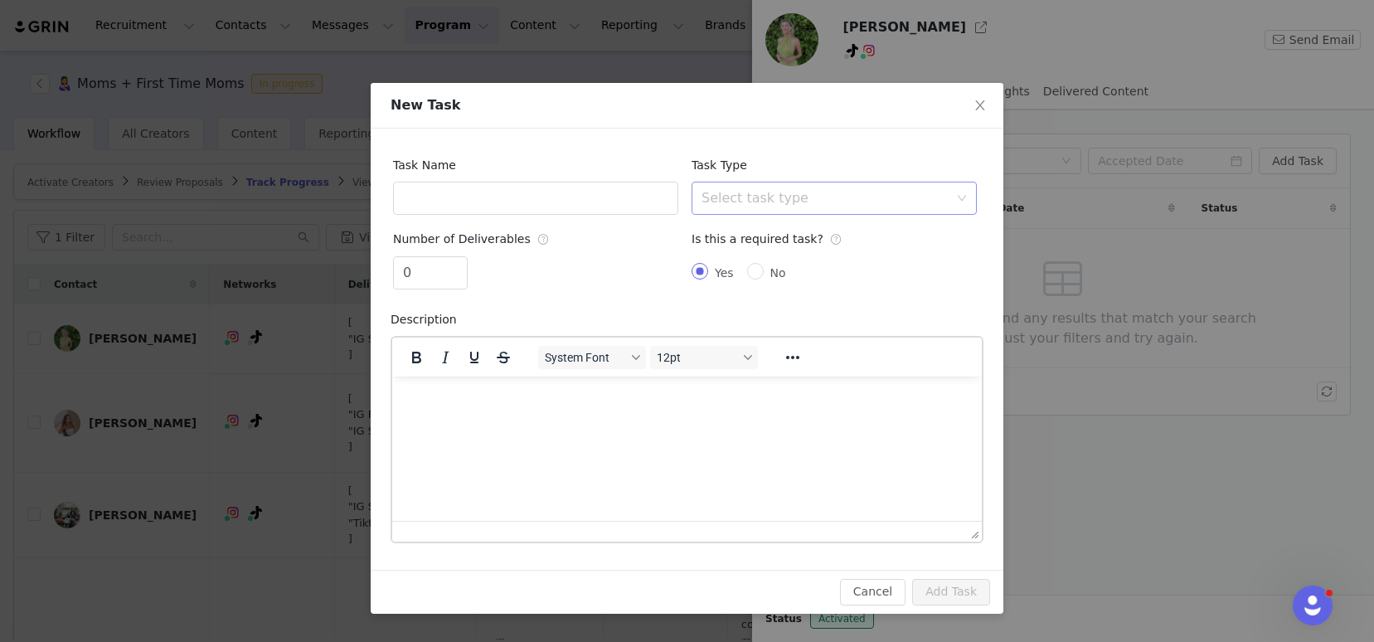
click at [779, 196] on div "Select task type" at bounding box center [824, 198] width 247 height 17
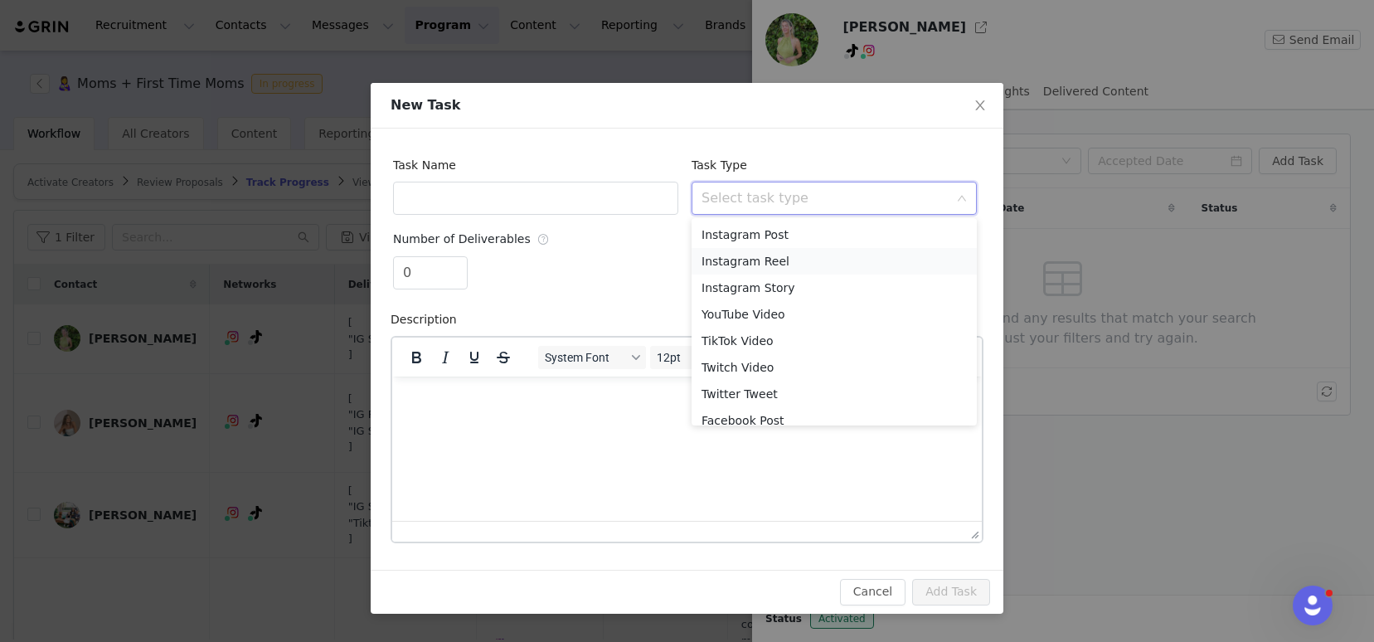
click at [759, 263] on li "Instagram Reel" at bounding box center [833, 261] width 285 height 27
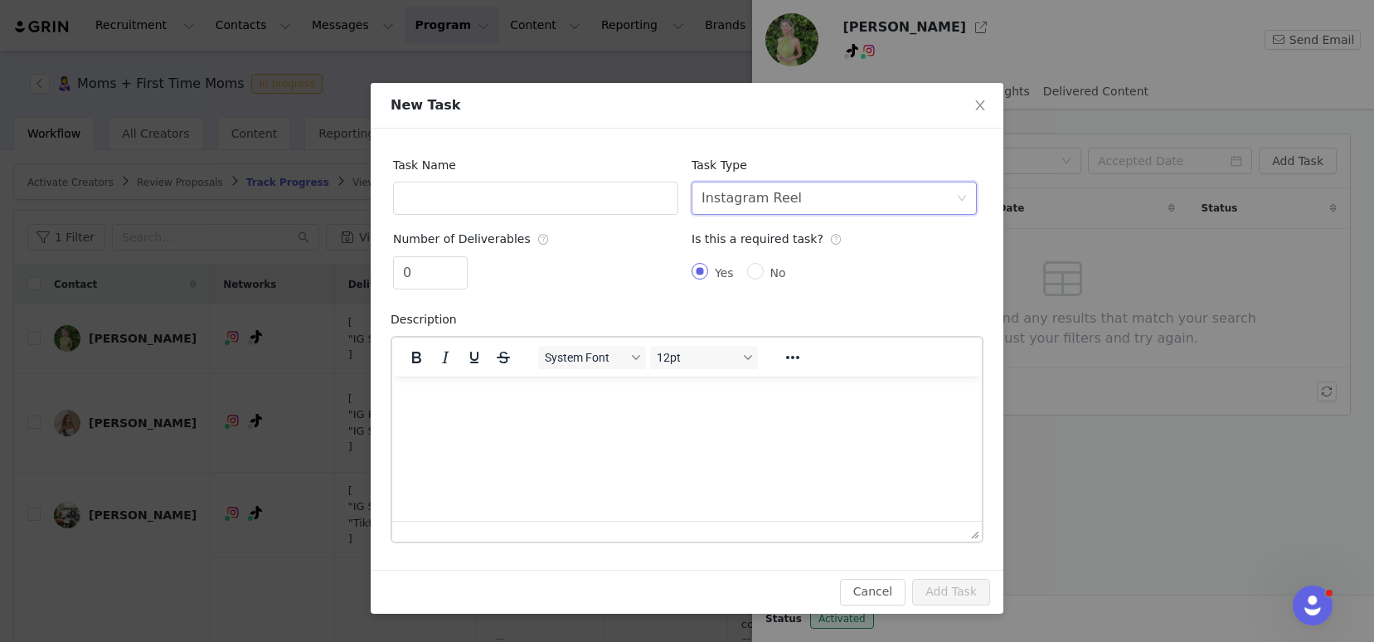
click at [771, 197] on div "Instagram Reel" at bounding box center [751, 198] width 100 height 32
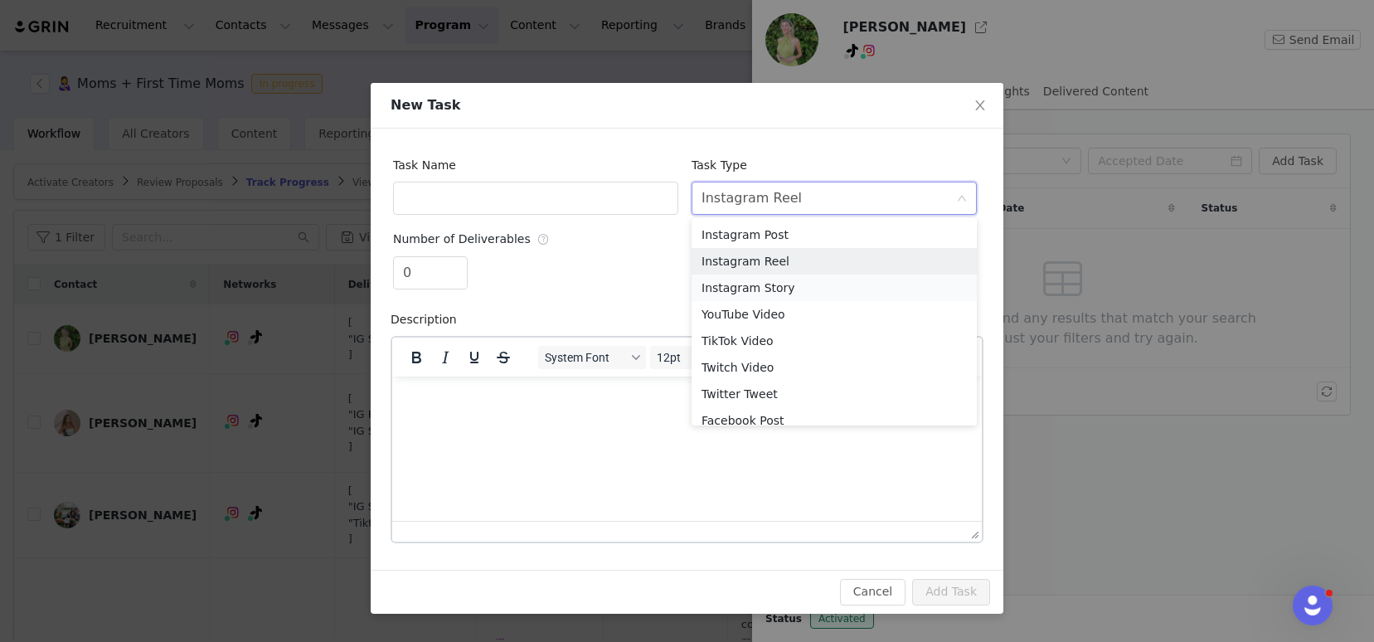
click at [764, 289] on li "Instagram Story" at bounding box center [833, 287] width 285 height 27
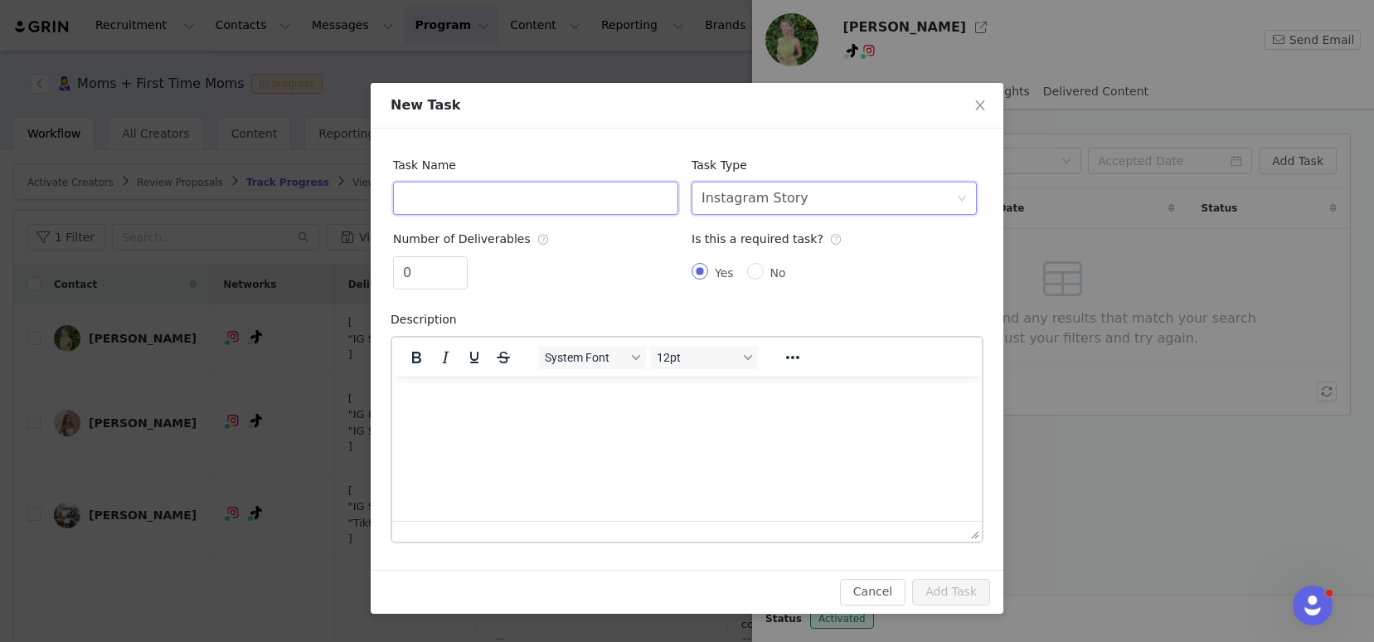
click at [601, 198] on input "text" at bounding box center [535, 198] width 285 height 33
type input "Instagram Stories"
type input "1"
click at [459, 264] on icon "icon: up" at bounding box center [459, 267] width 6 height 6
click at [497, 420] on html at bounding box center [686, 398] width 589 height 45
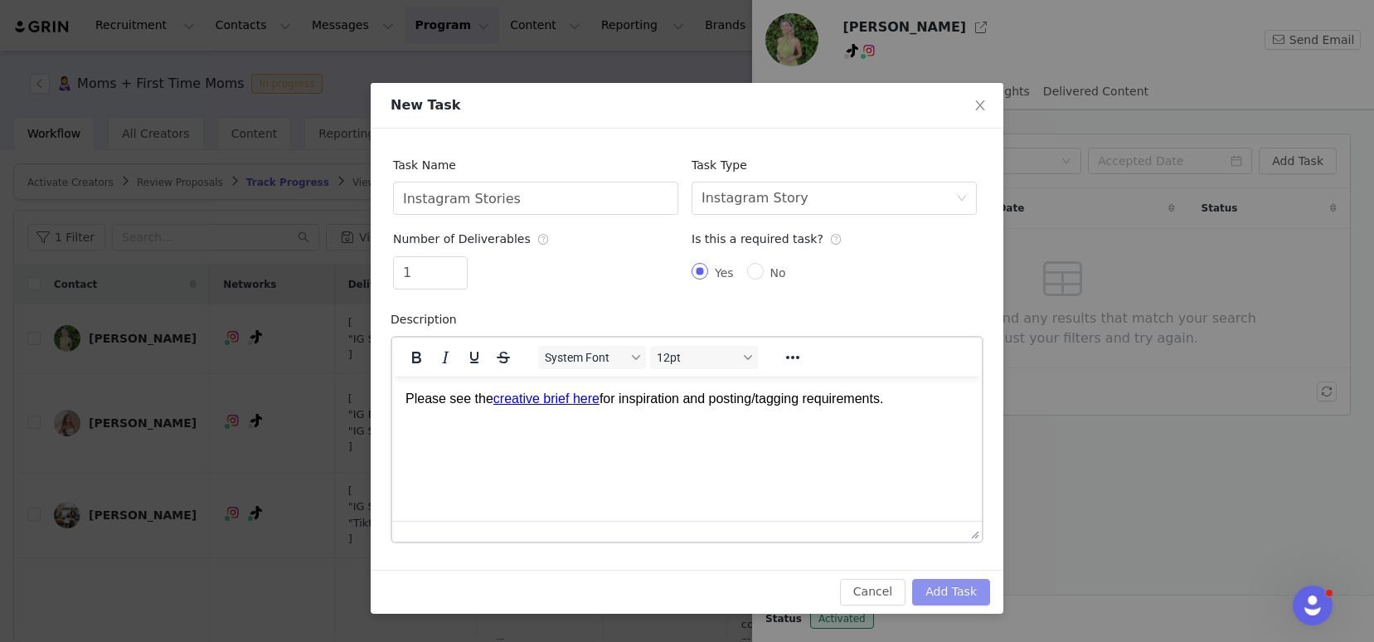
click at [940, 583] on button "Add Task" at bounding box center [951, 592] width 78 height 27
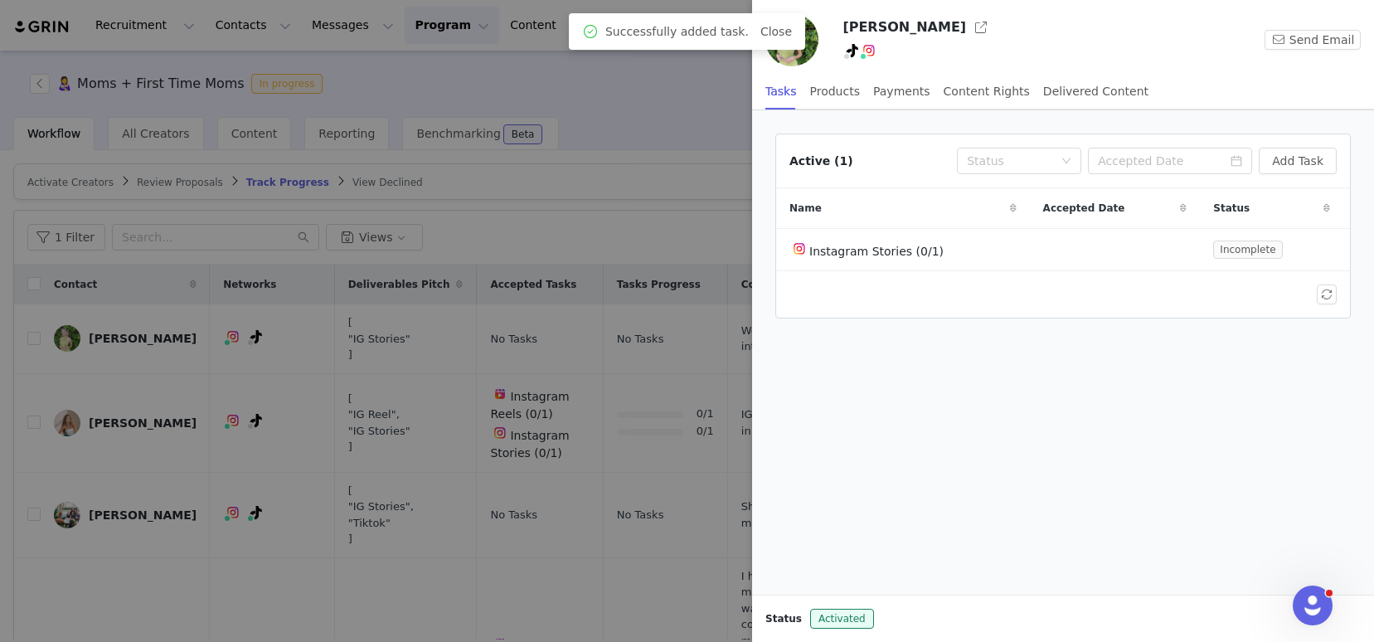
click at [683, 240] on div at bounding box center [687, 321] width 1374 height 642
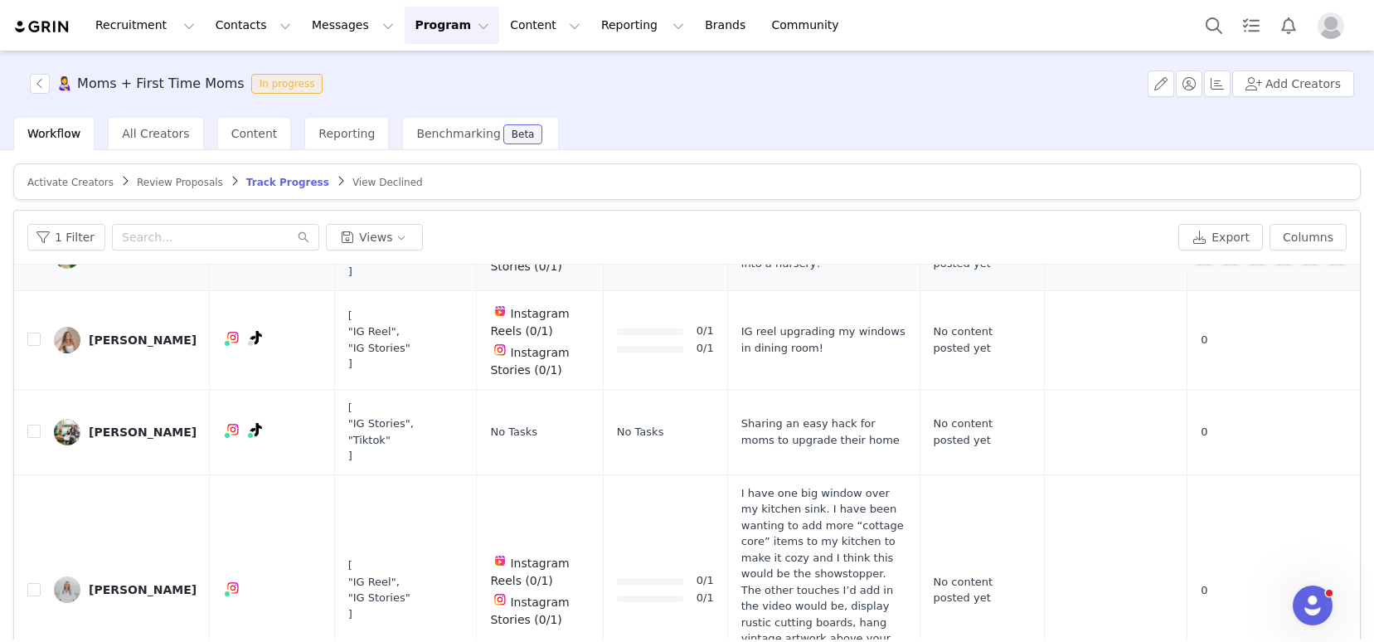
scroll to position [100, 0]
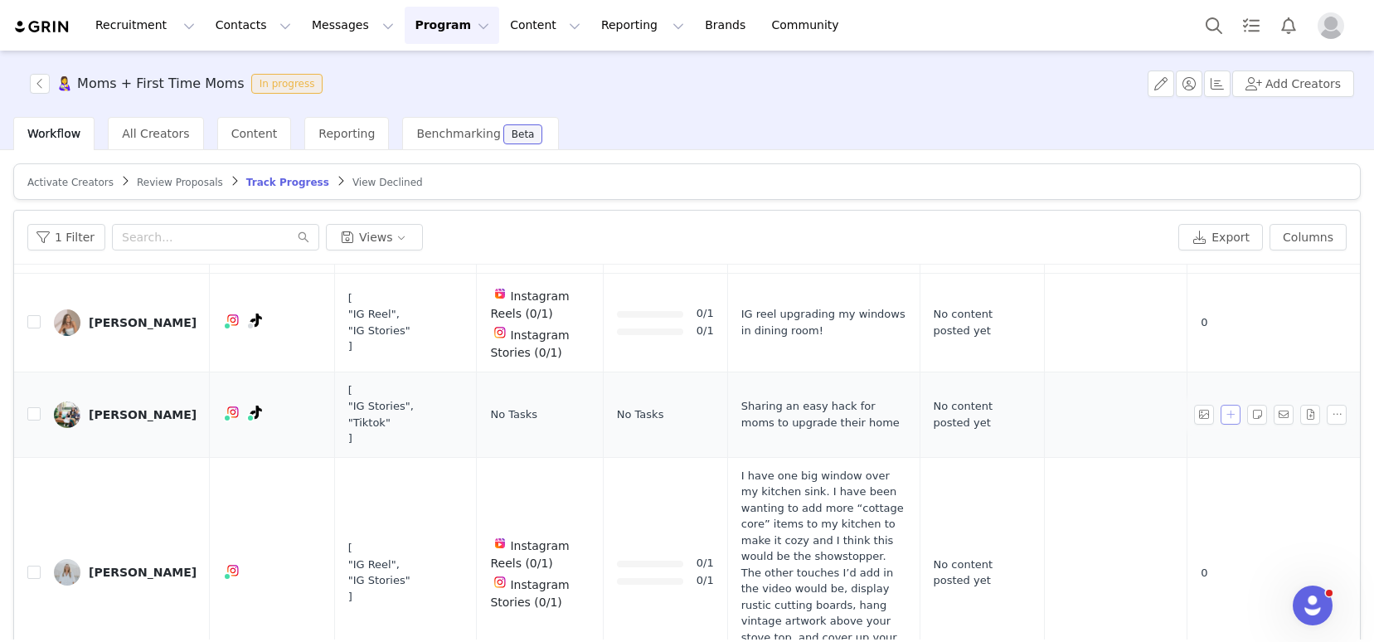
click at [1220, 414] on button "button" at bounding box center [1230, 415] width 20 height 20
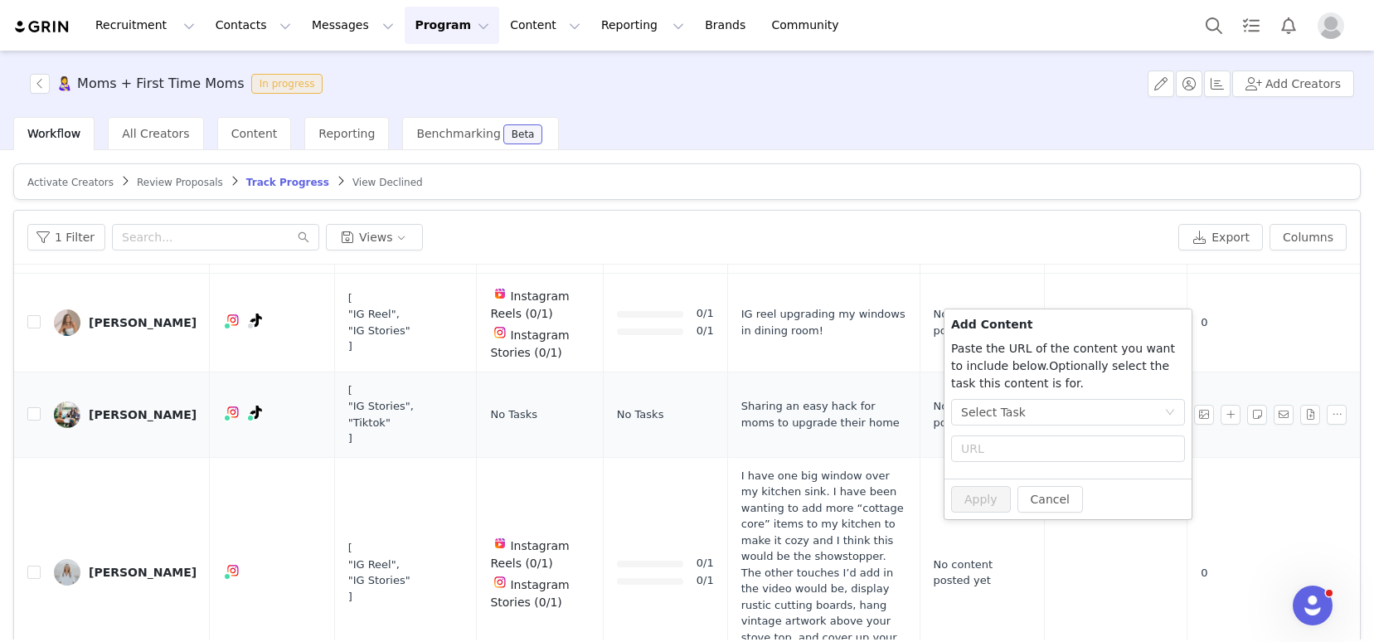
click at [120, 414] on div "[PERSON_NAME]" at bounding box center [143, 414] width 108 height 13
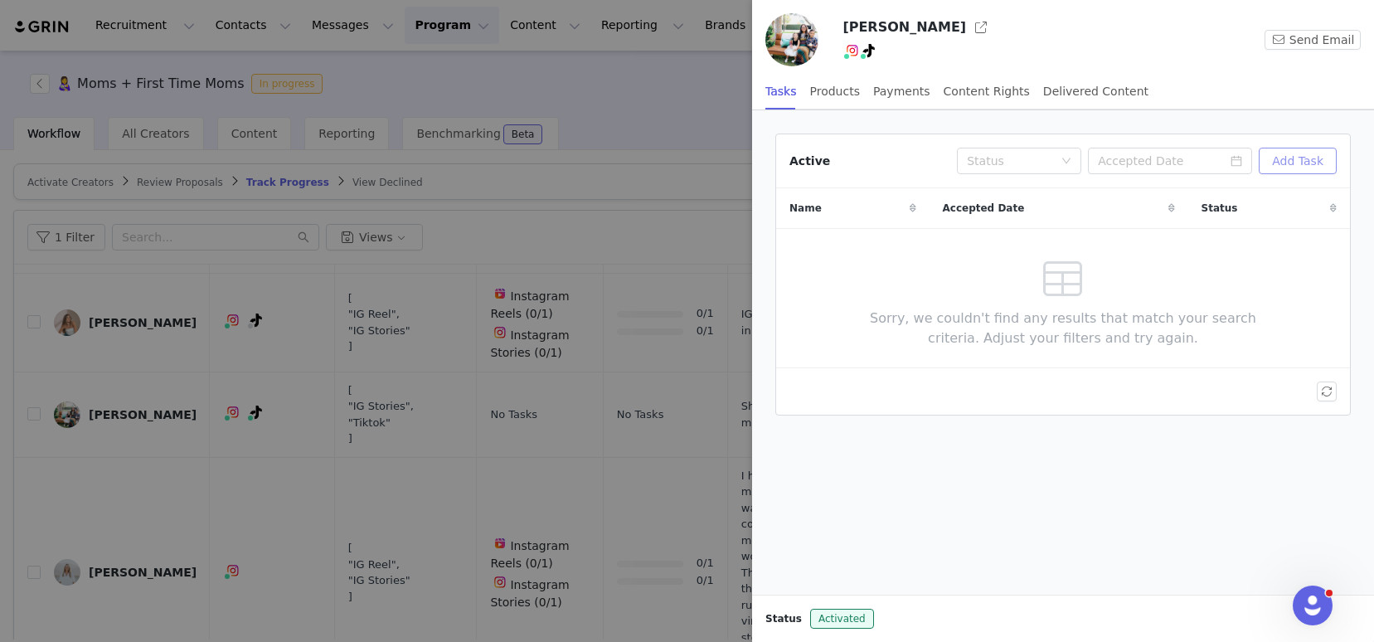
click at [1303, 162] on button "Add Task" at bounding box center [1298, 161] width 78 height 27
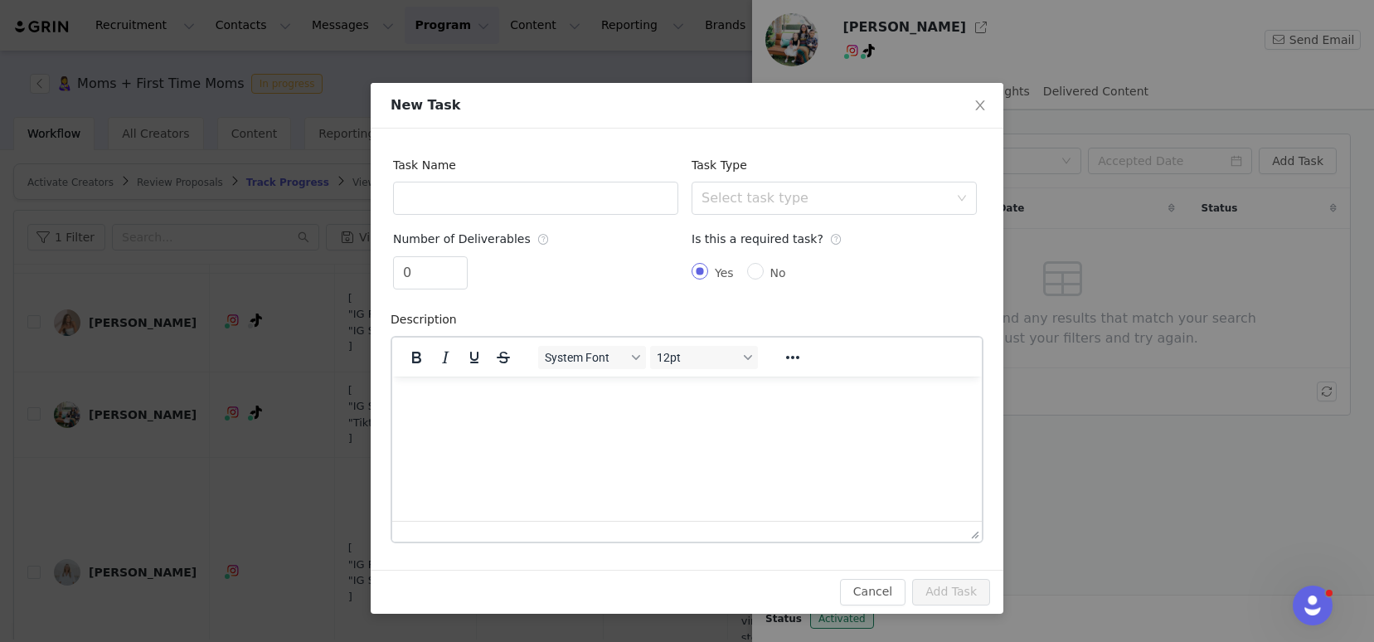
scroll to position [0, 0]
click at [820, 200] on div "Select task type" at bounding box center [824, 198] width 247 height 17
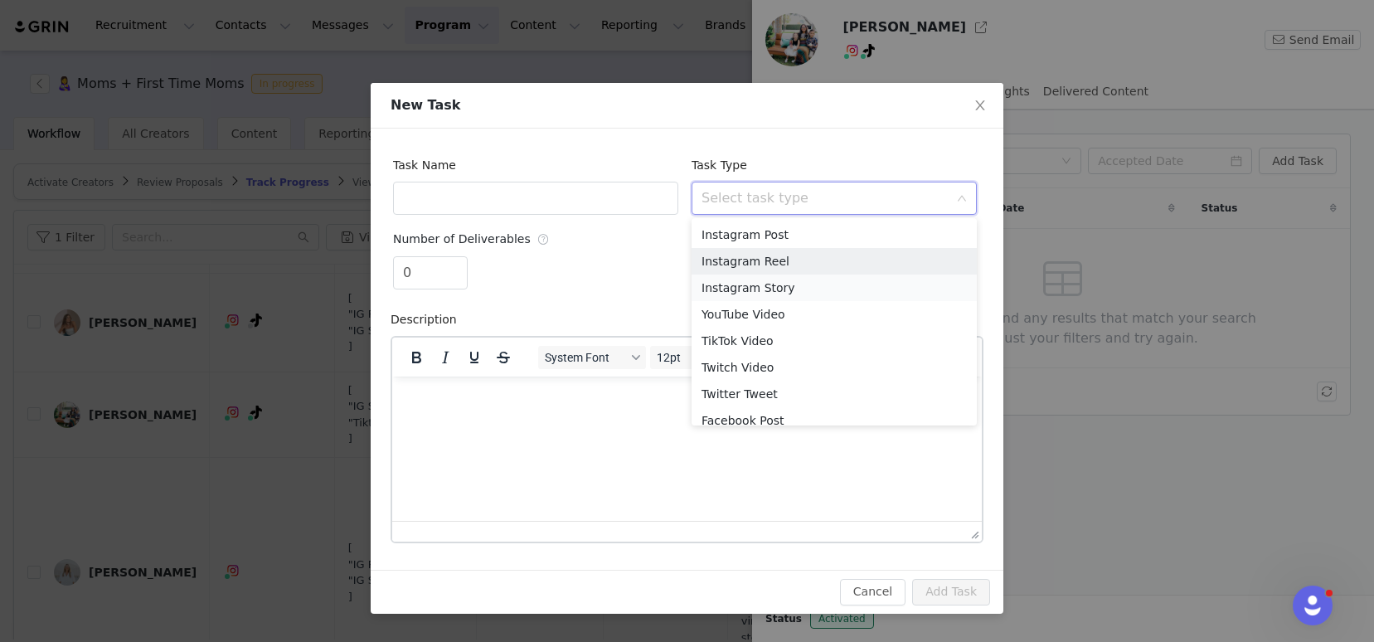
click at [774, 285] on li "Instagram Story" at bounding box center [833, 287] width 285 height 27
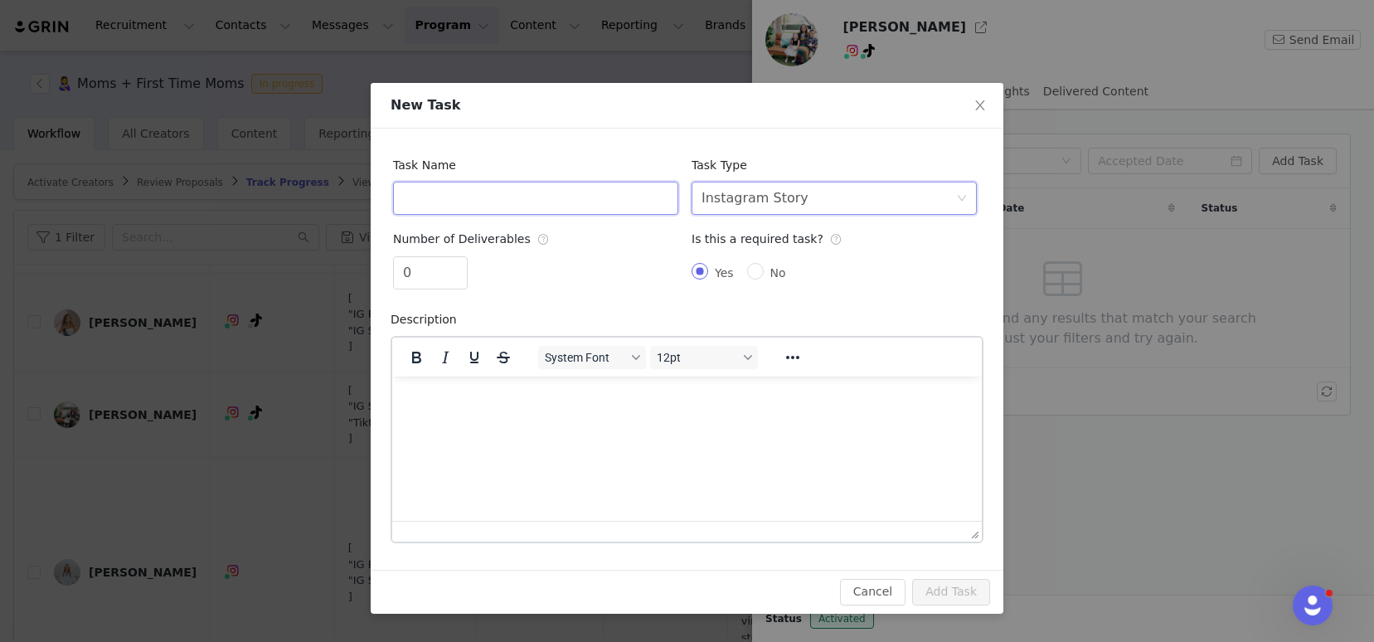
click at [615, 212] on input "text" at bounding box center [535, 198] width 285 height 33
type input "Instagram Stories"
type input "1"
click at [458, 260] on span "Increase Value" at bounding box center [457, 266] width 17 height 19
click at [505, 398] on p "Rich Text Area. Press ALT-0 for help." at bounding box center [686, 398] width 563 height 18
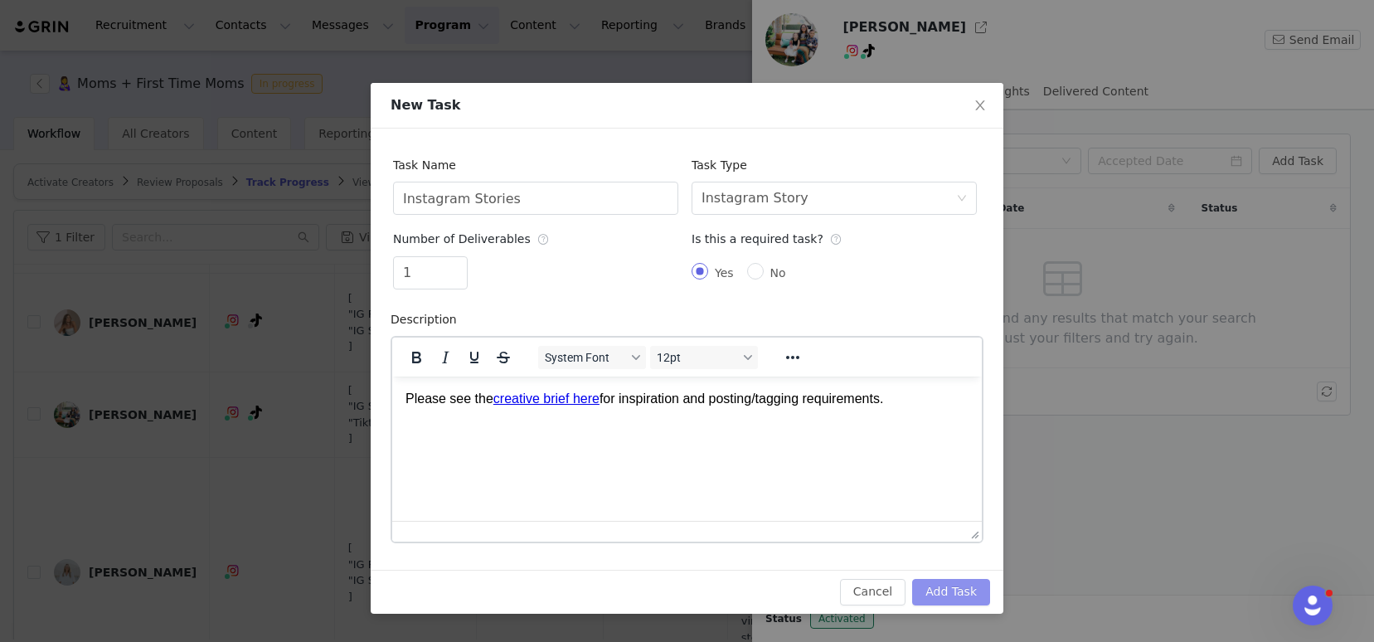
click at [962, 589] on button "Add Task" at bounding box center [951, 592] width 78 height 27
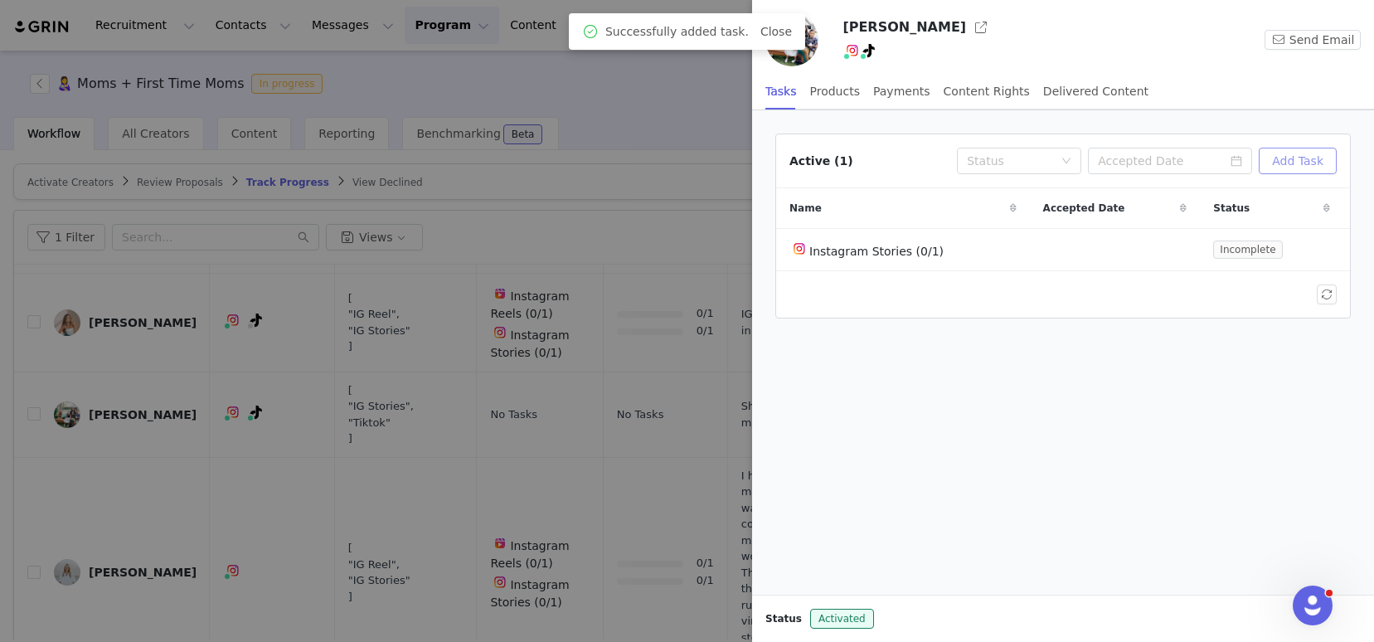
click at [1290, 168] on button "Add Task" at bounding box center [1298, 161] width 78 height 27
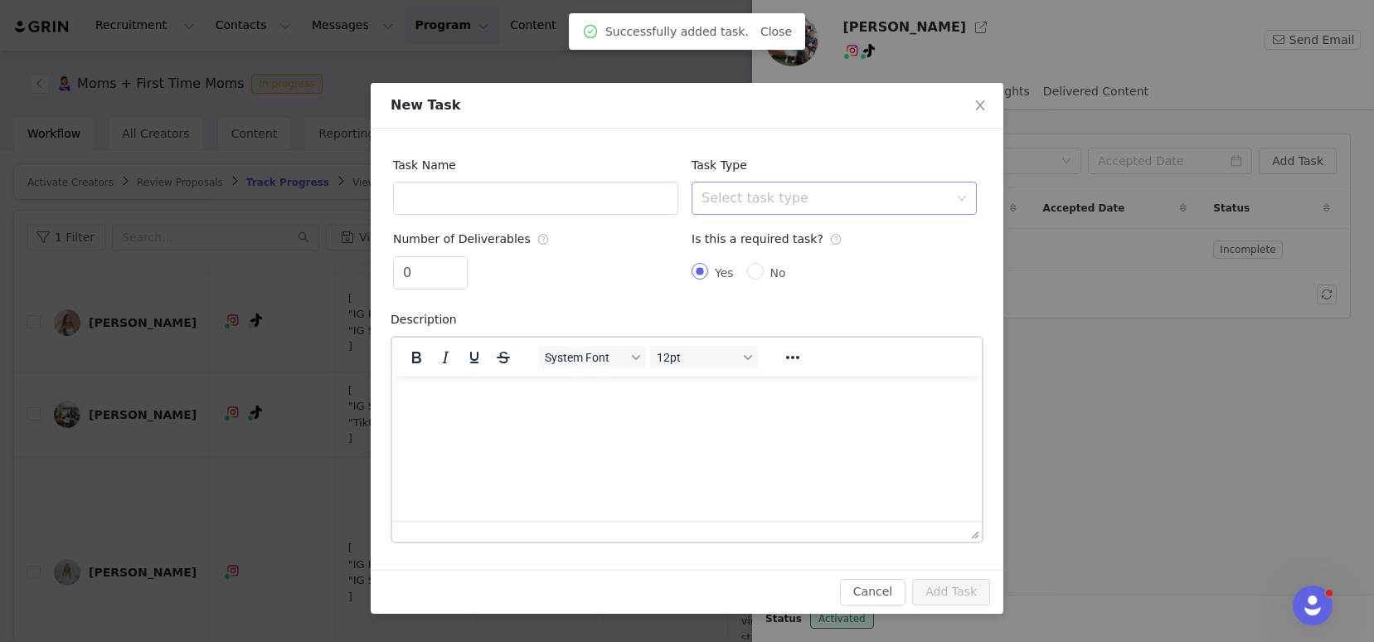
click at [774, 201] on div "Select task type" at bounding box center [824, 198] width 247 height 17
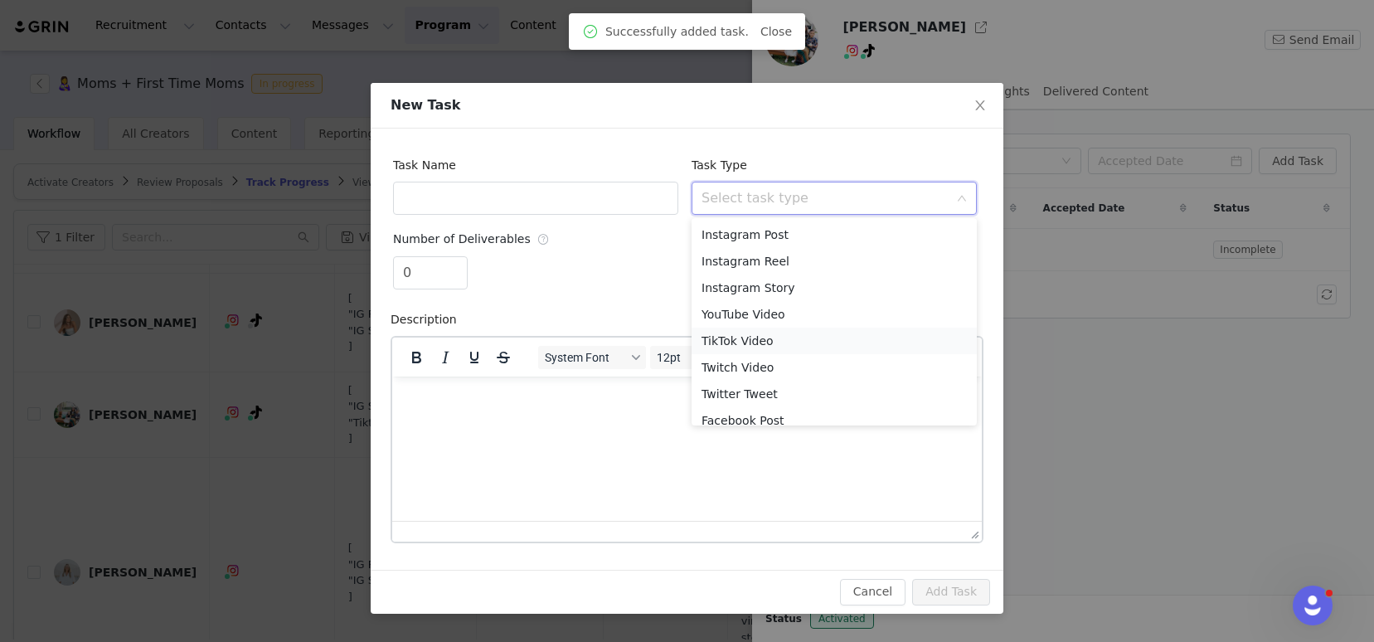
click at [768, 338] on li "TikTok Video" at bounding box center [833, 340] width 285 height 27
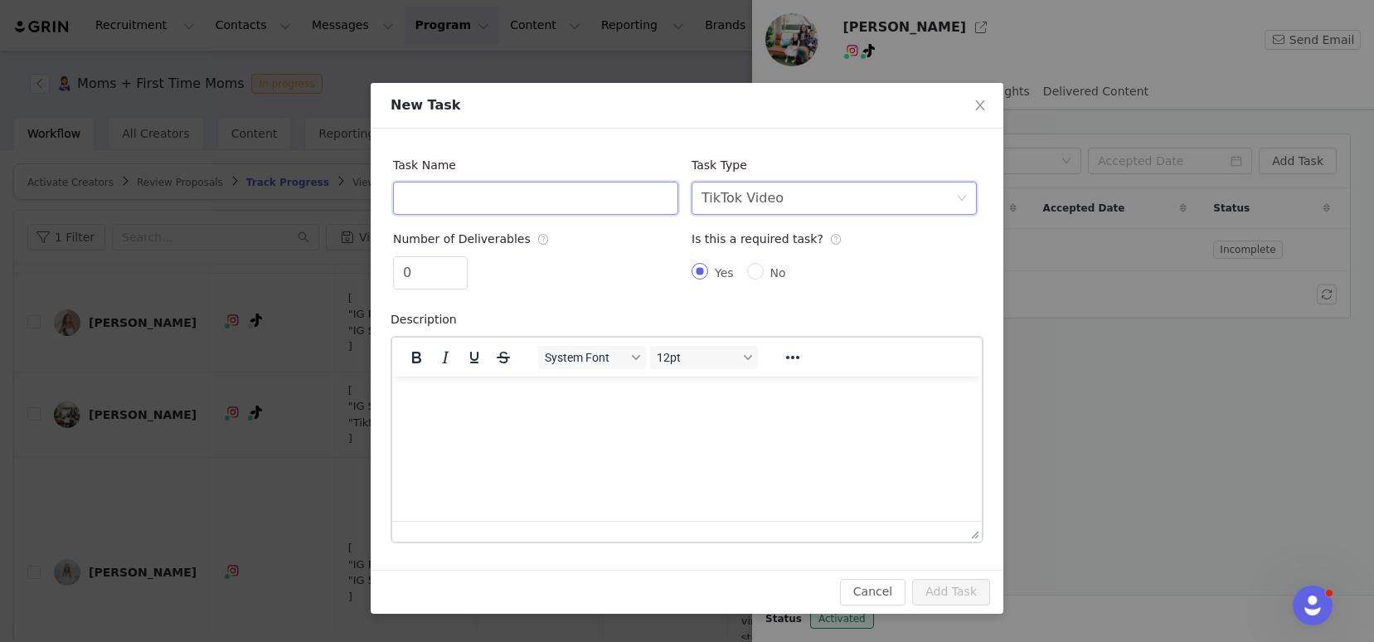
click at [609, 203] on input "text" at bounding box center [535, 198] width 285 height 33
type input "TikTok Video"
type input "1"
click at [460, 261] on span "Increase Value" at bounding box center [457, 266] width 17 height 19
click at [504, 420] on html at bounding box center [686, 398] width 589 height 45
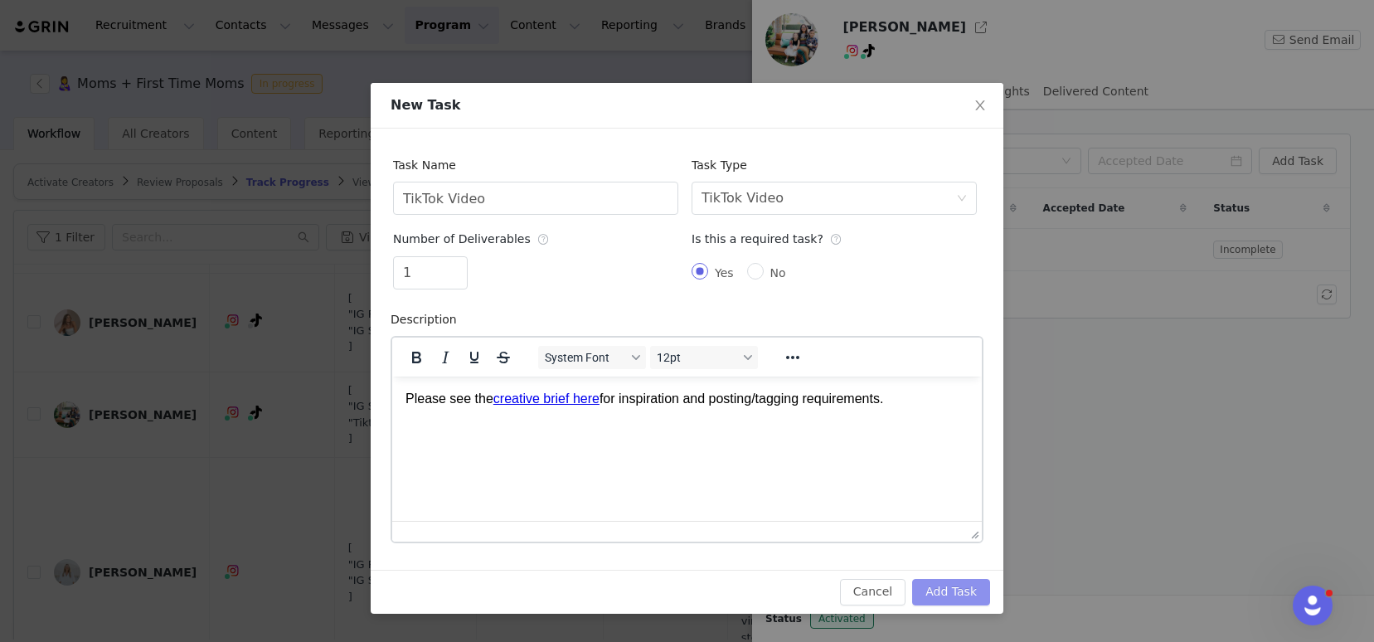
click at [955, 587] on button "Add Task" at bounding box center [951, 592] width 78 height 27
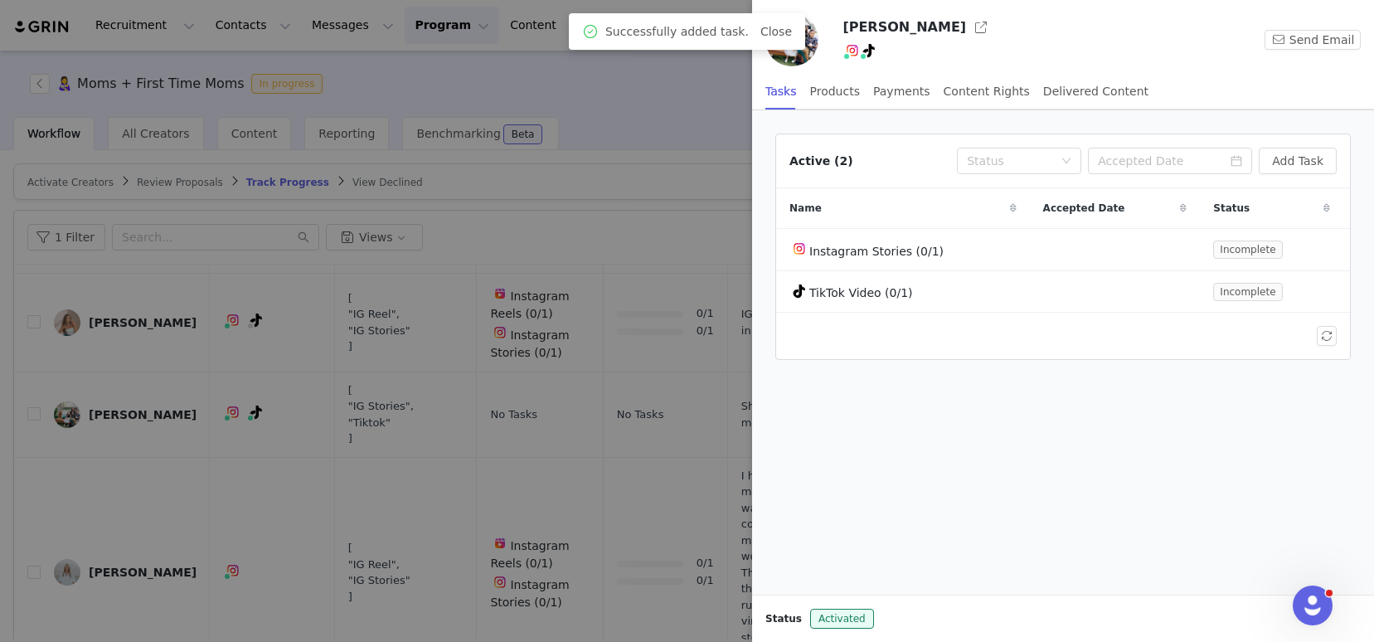
click at [594, 241] on div at bounding box center [687, 321] width 1374 height 642
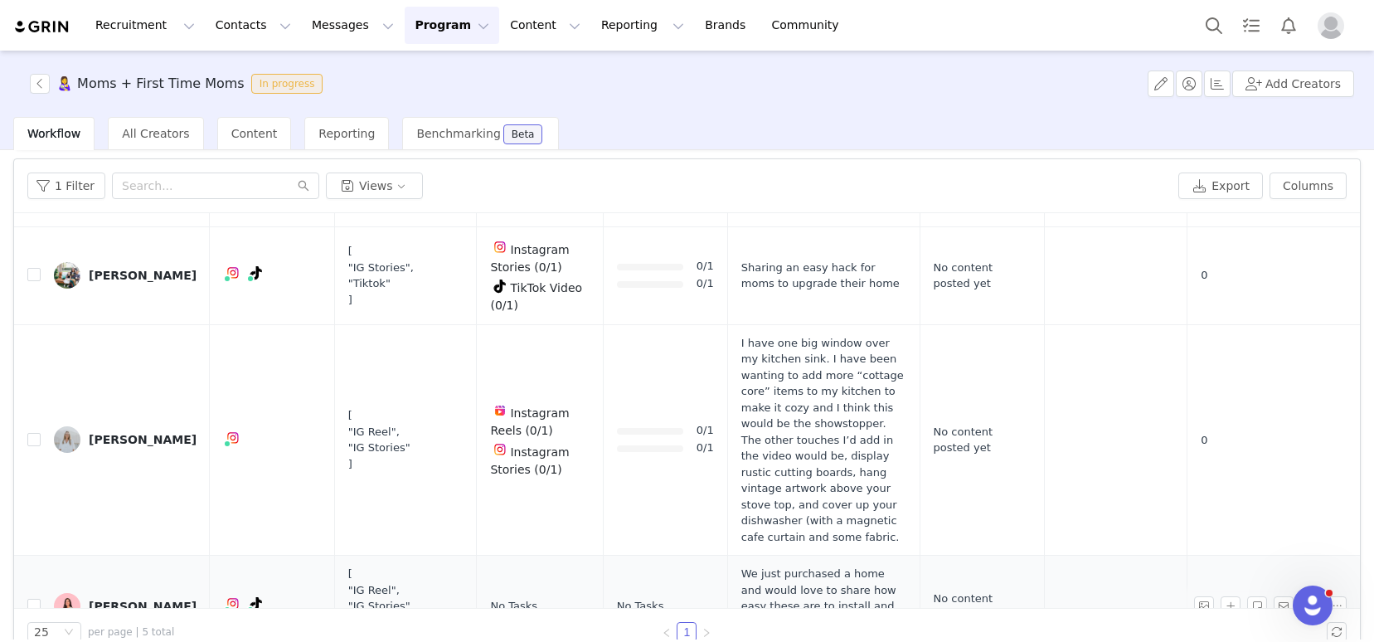
scroll to position [81, 0]
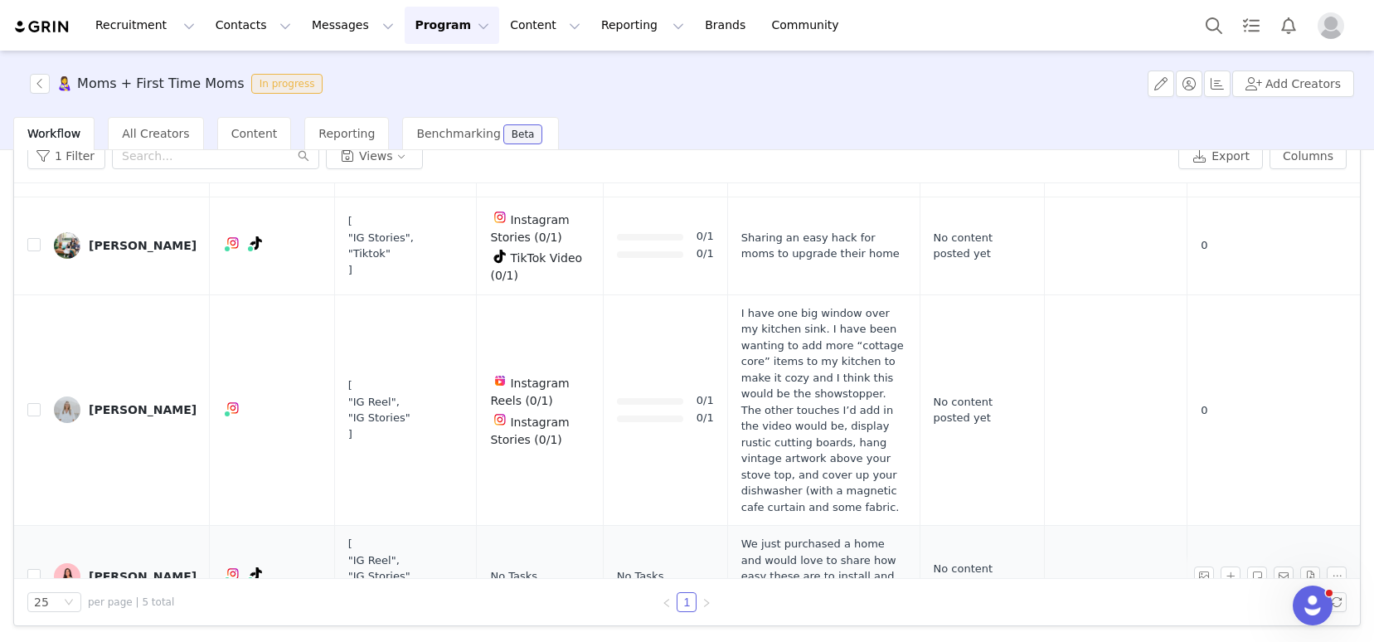
click at [129, 570] on div "Calynn Rosano" at bounding box center [143, 576] width 108 height 13
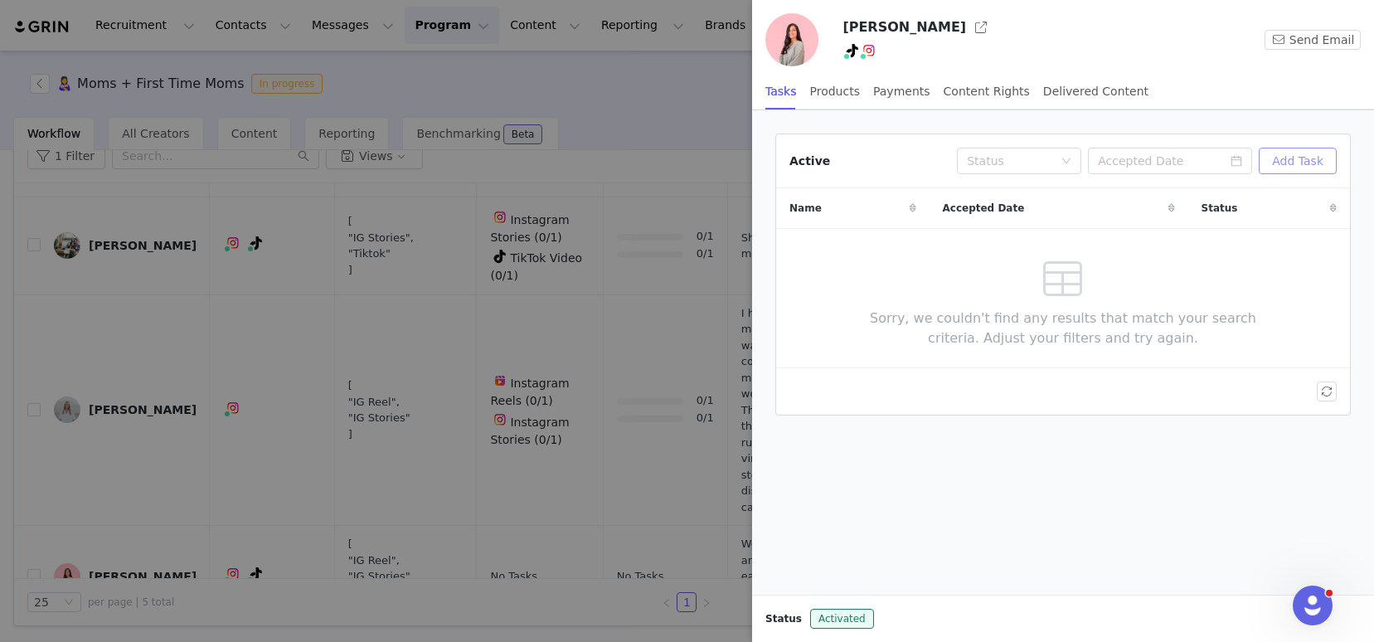
click at [1280, 158] on button "Add Task" at bounding box center [1298, 161] width 78 height 27
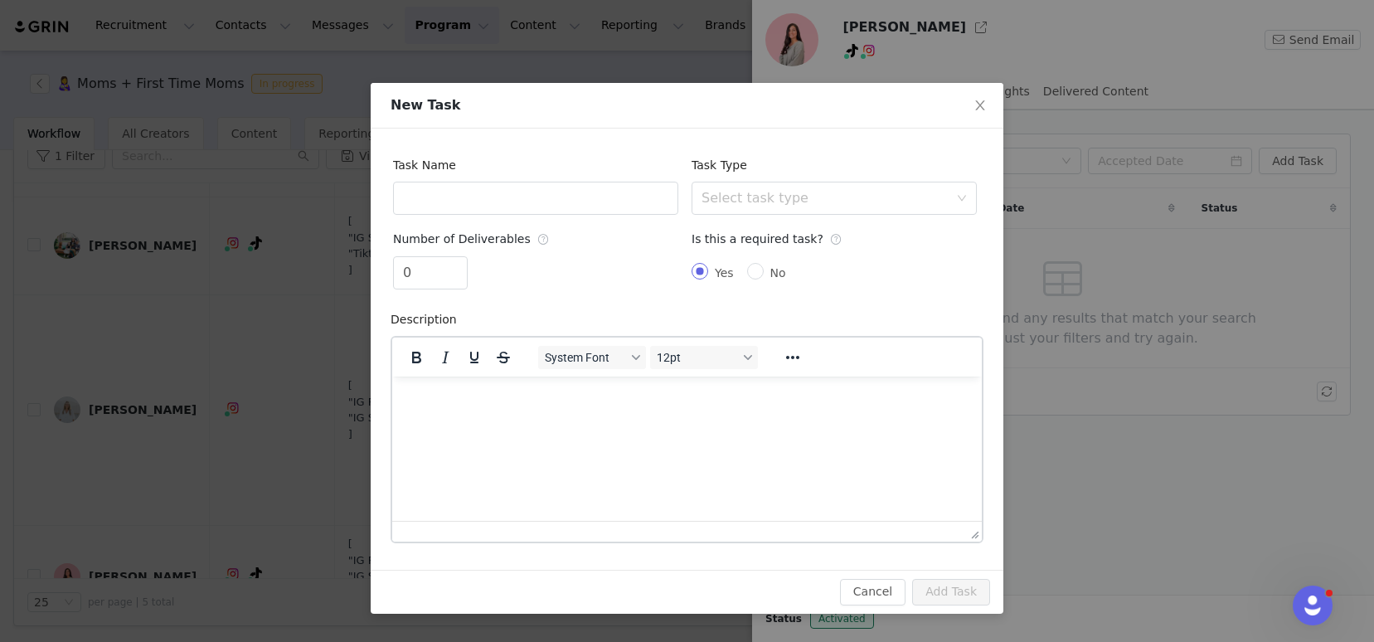
scroll to position [0, 0]
click at [783, 197] on div "Select task type" at bounding box center [824, 198] width 247 height 17
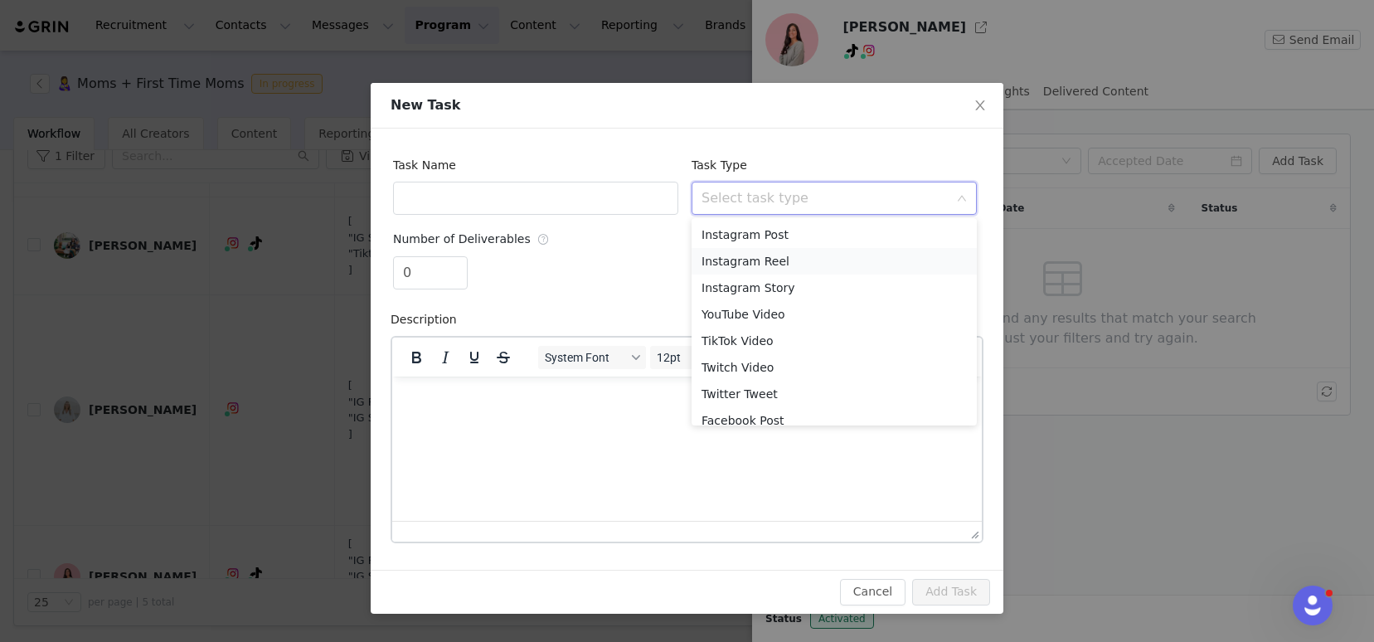
click at [784, 257] on li "Instagram Reel" at bounding box center [833, 261] width 285 height 27
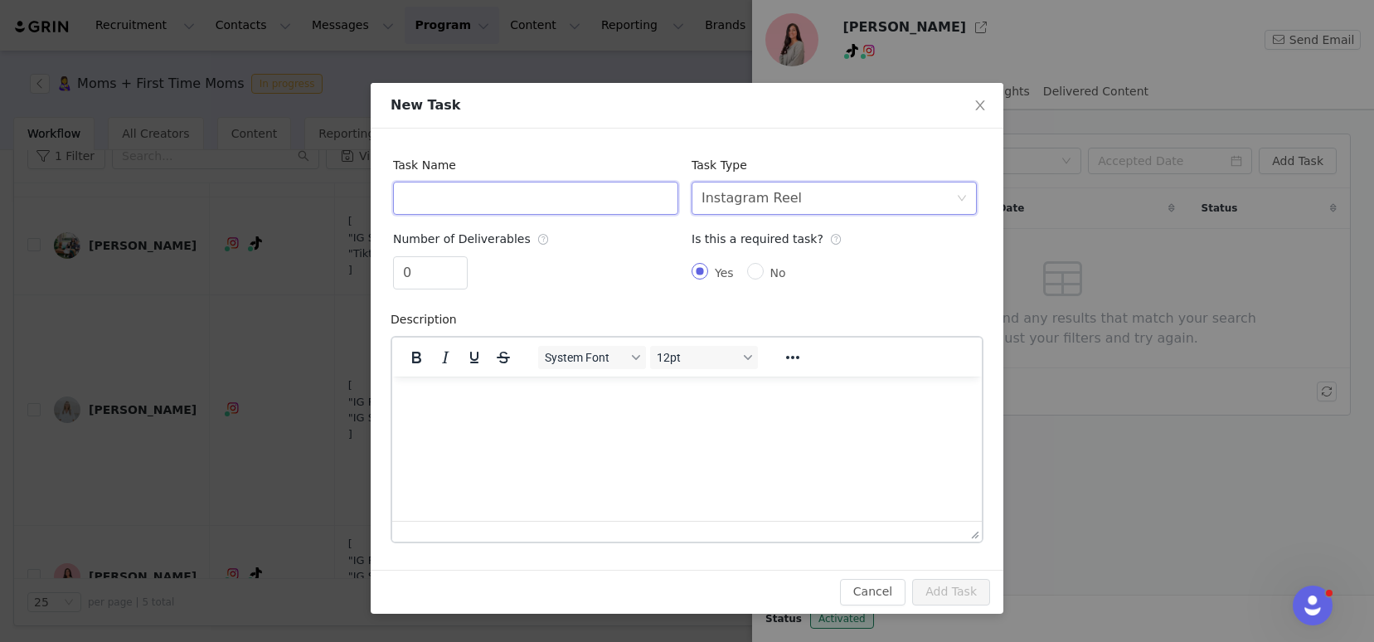
click at [626, 207] on input "text" at bounding box center [535, 198] width 285 height 33
type input "Instagram Reels"
type input "1"
click at [461, 263] on span "Increase Value" at bounding box center [457, 266] width 17 height 19
click at [528, 420] on html at bounding box center [686, 398] width 589 height 45
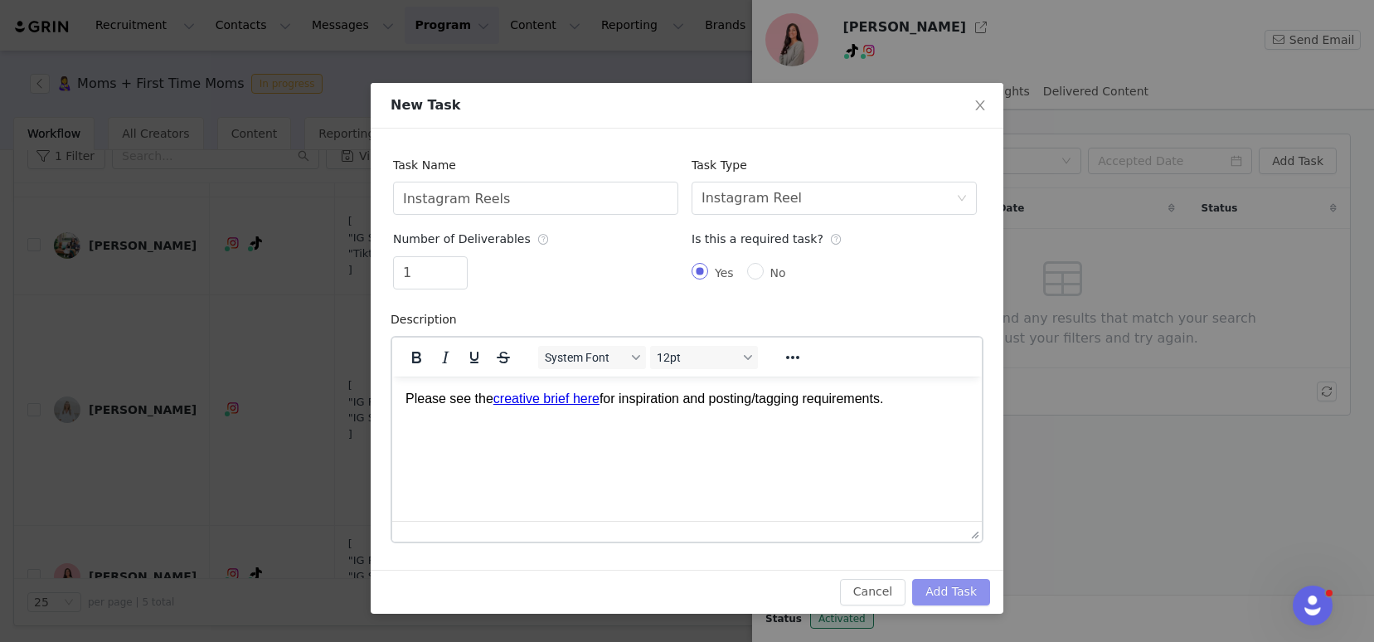
click at [935, 594] on button "Add Task" at bounding box center [951, 592] width 78 height 27
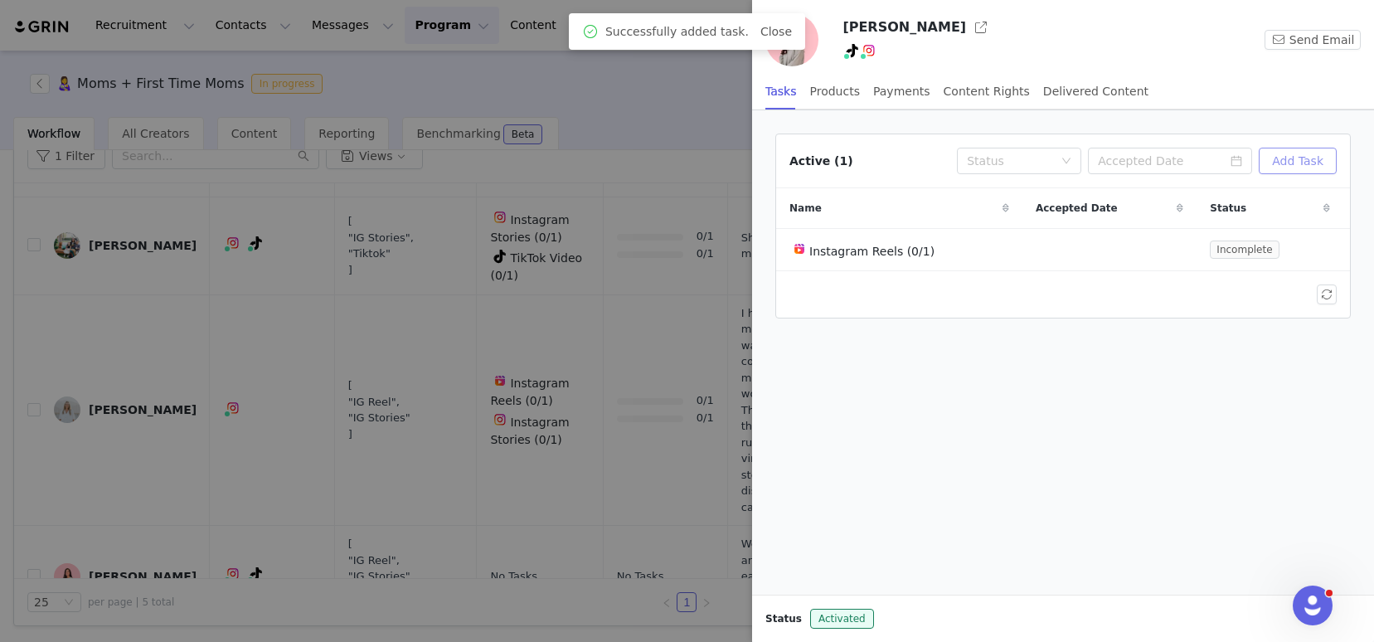
click at [1305, 163] on button "Add Task" at bounding box center [1298, 161] width 78 height 27
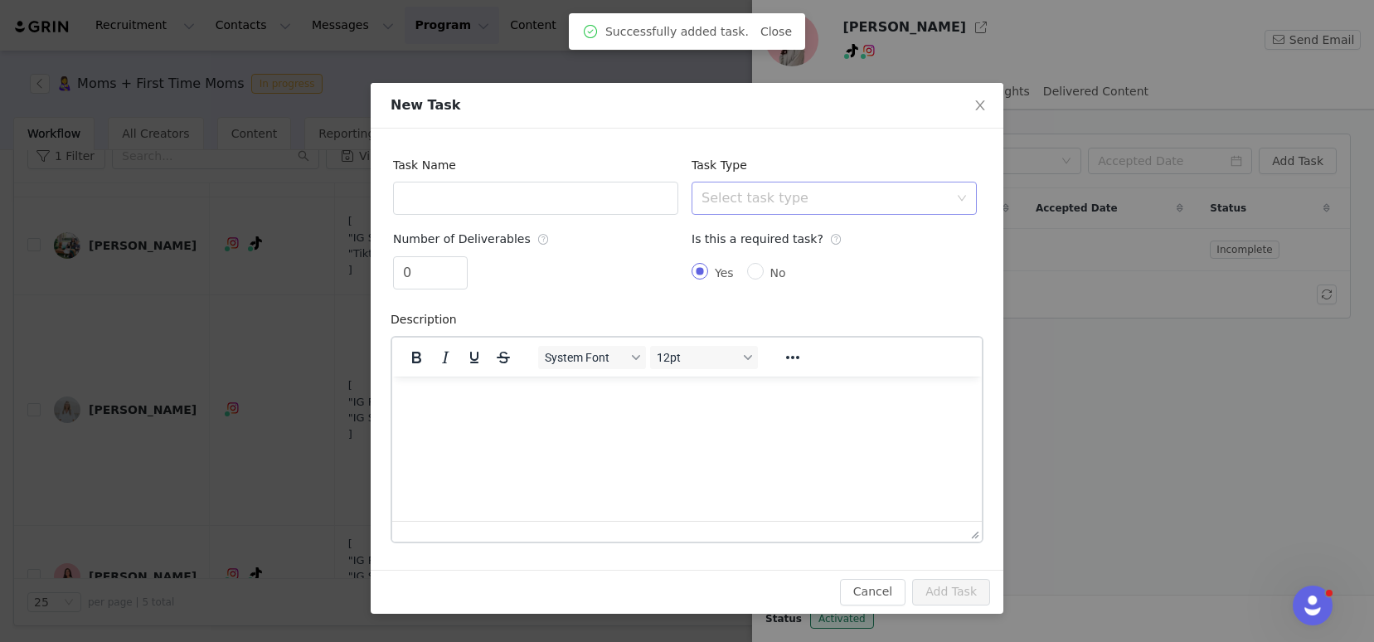
click at [791, 199] on div "Select task type" at bounding box center [824, 198] width 247 height 17
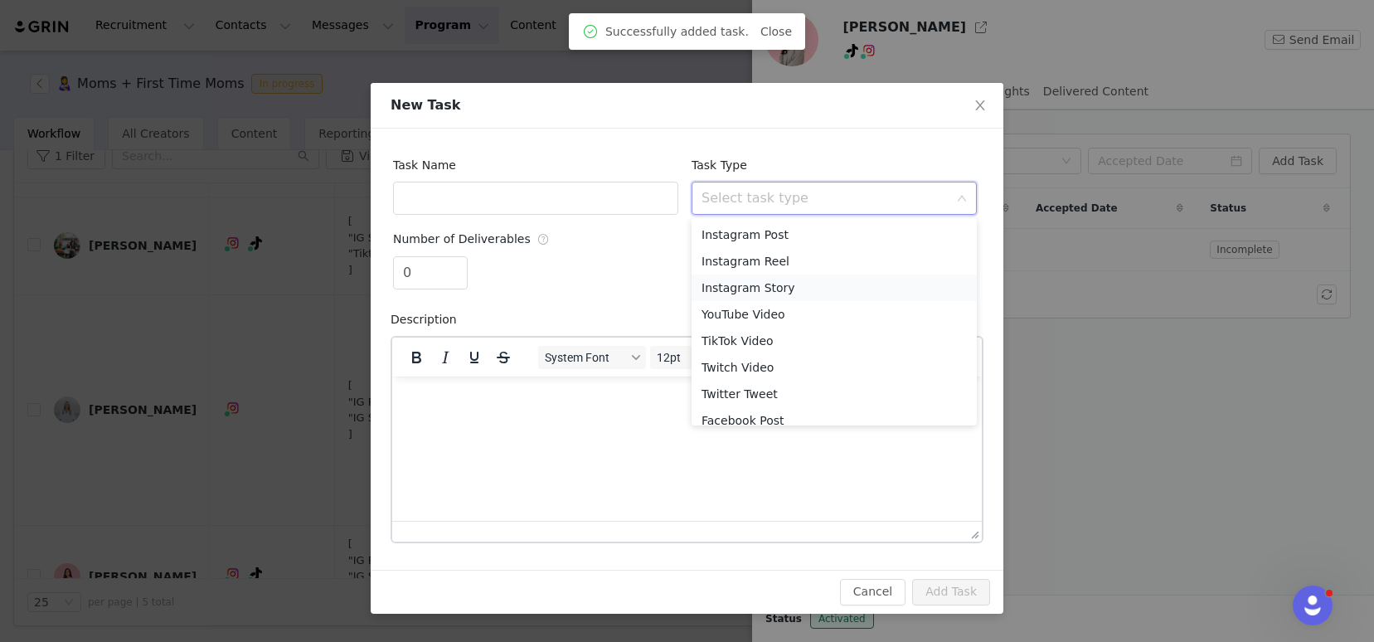
click at [760, 285] on li "Instagram Story" at bounding box center [833, 287] width 285 height 27
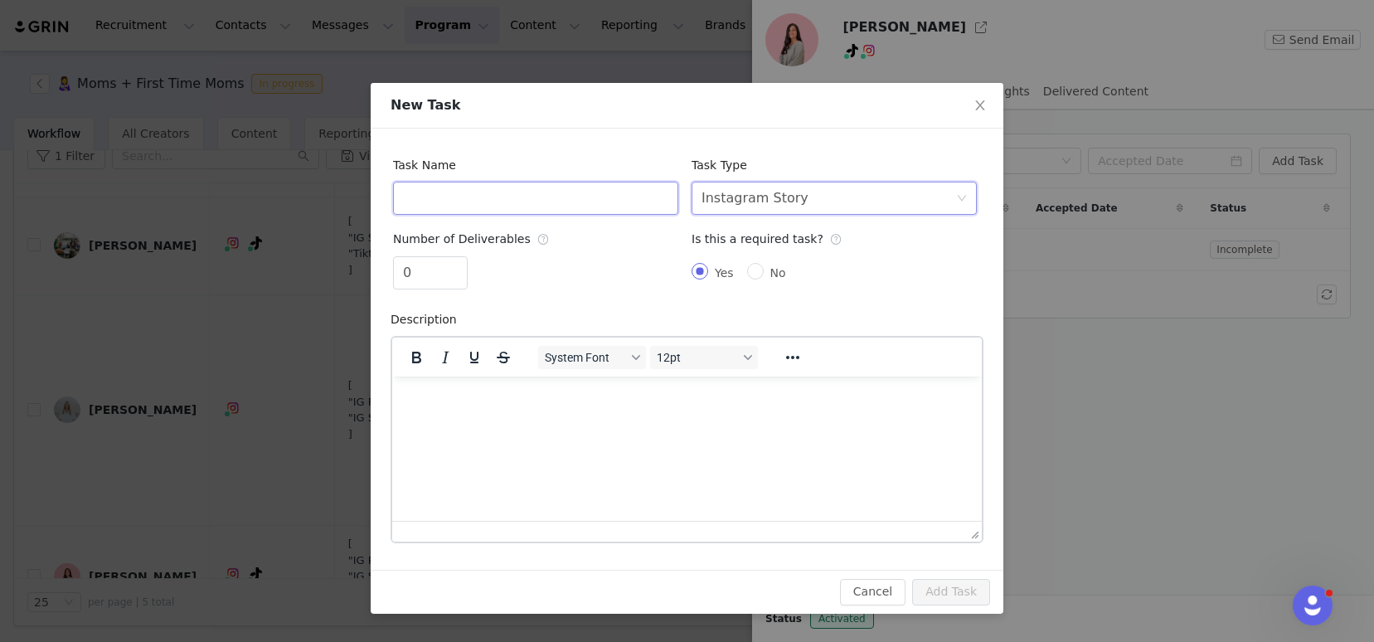
click at [638, 203] on input "text" at bounding box center [535, 198] width 285 height 33
type input "Instagram Stories"
type input "1"
click at [449, 260] on span "Increase Value" at bounding box center [457, 266] width 17 height 19
click at [496, 420] on html at bounding box center [686, 398] width 589 height 45
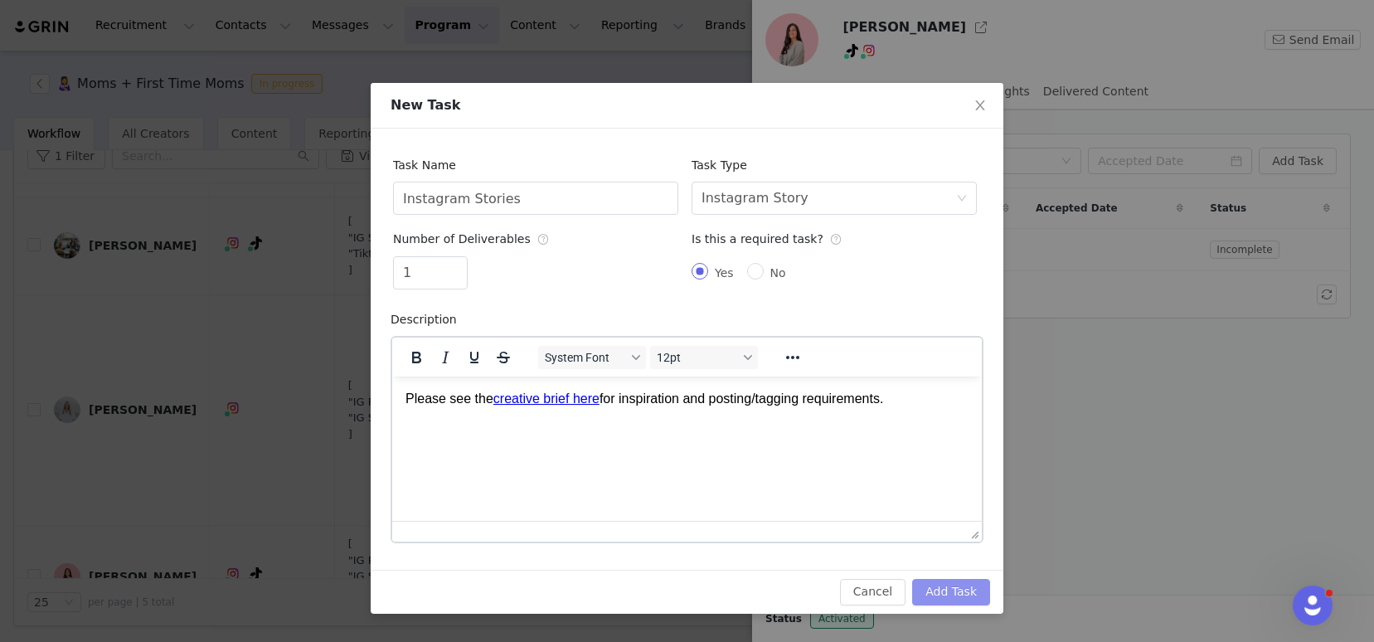
click at [960, 598] on button "Add Task" at bounding box center [951, 592] width 78 height 27
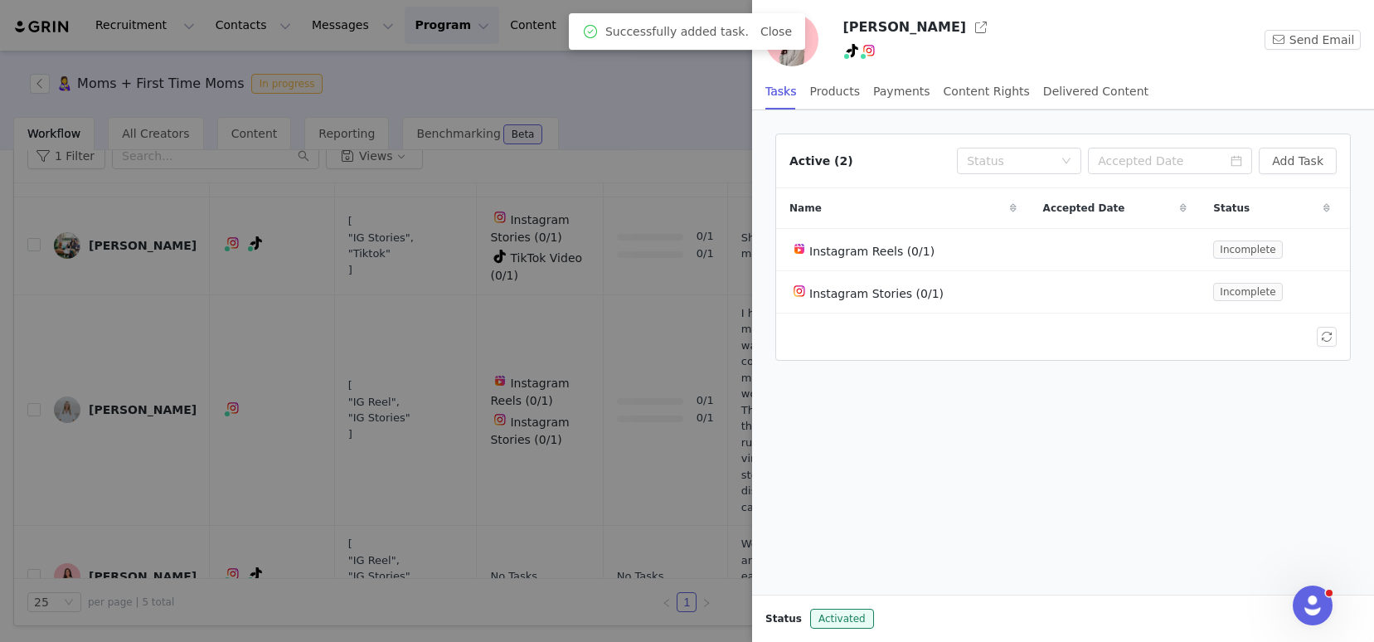
click at [1295, 176] on div "Active (2) Status Add Task" at bounding box center [1063, 161] width 574 height 54
click at [1296, 160] on button "Add Task" at bounding box center [1298, 161] width 78 height 27
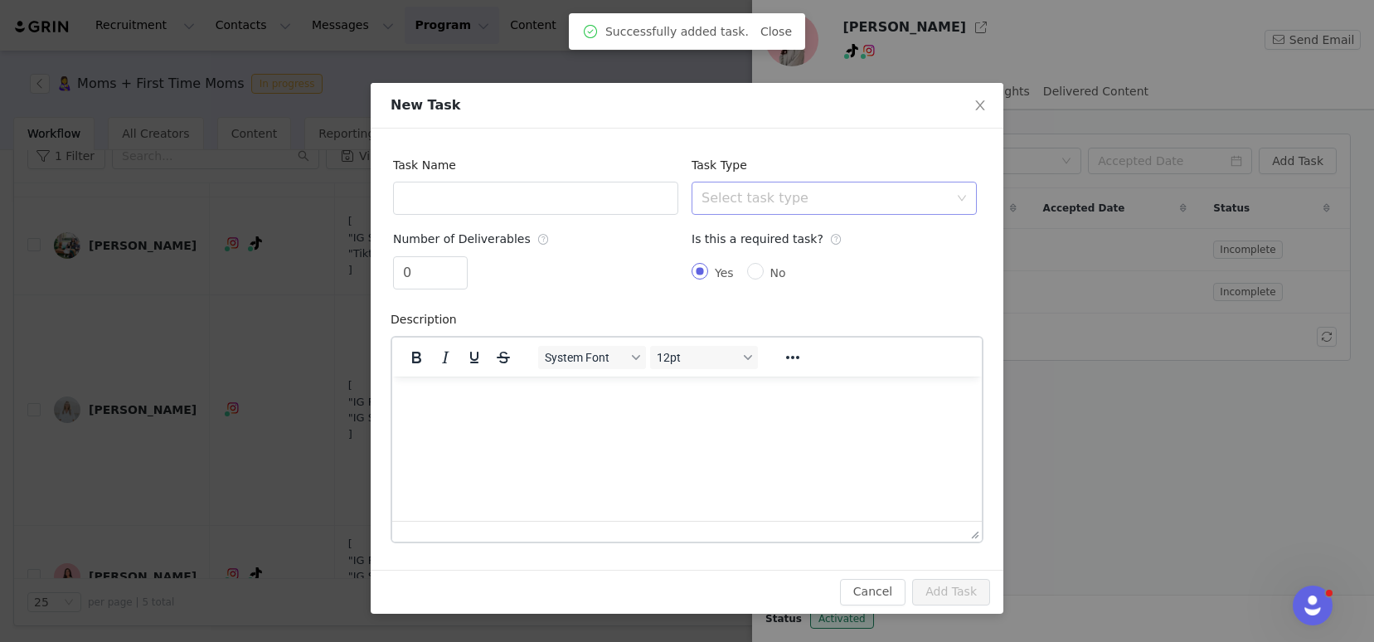
click at [764, 202] on div "Select task type" at bounding box center [824, 198] width 247 height 17
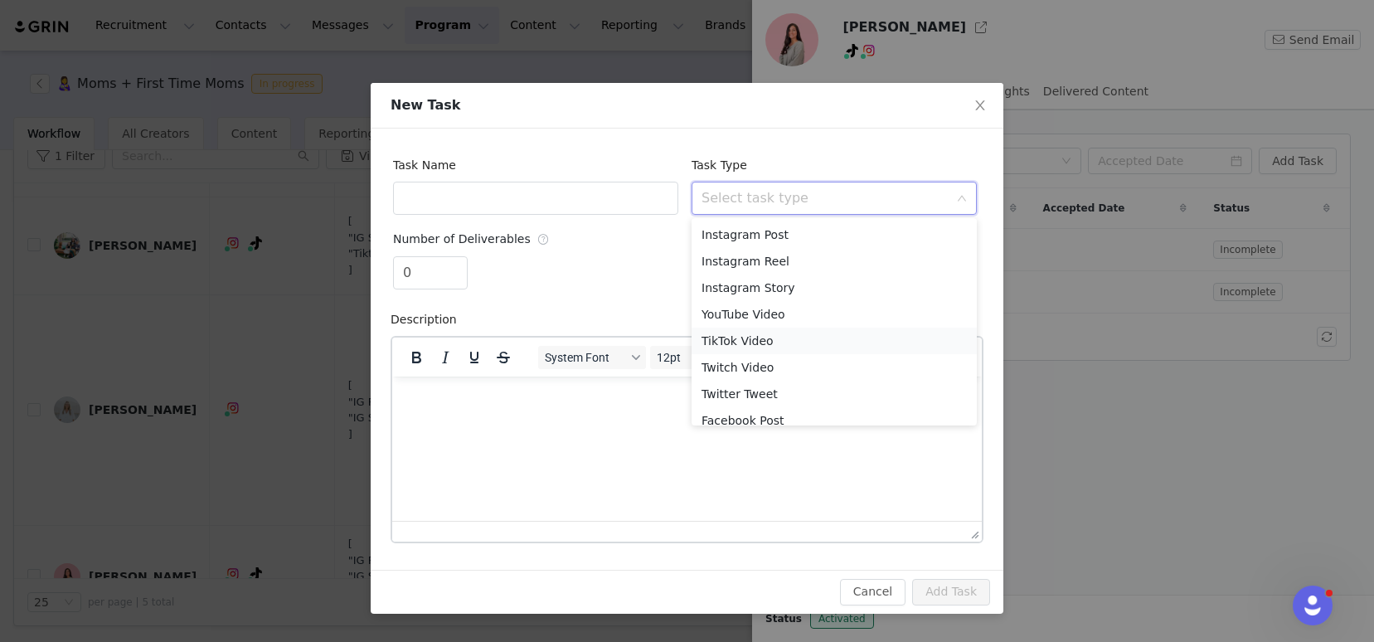
click at [735, 346] on li "TikTok Video" at bounding box center [833, 340] width 285 height 27
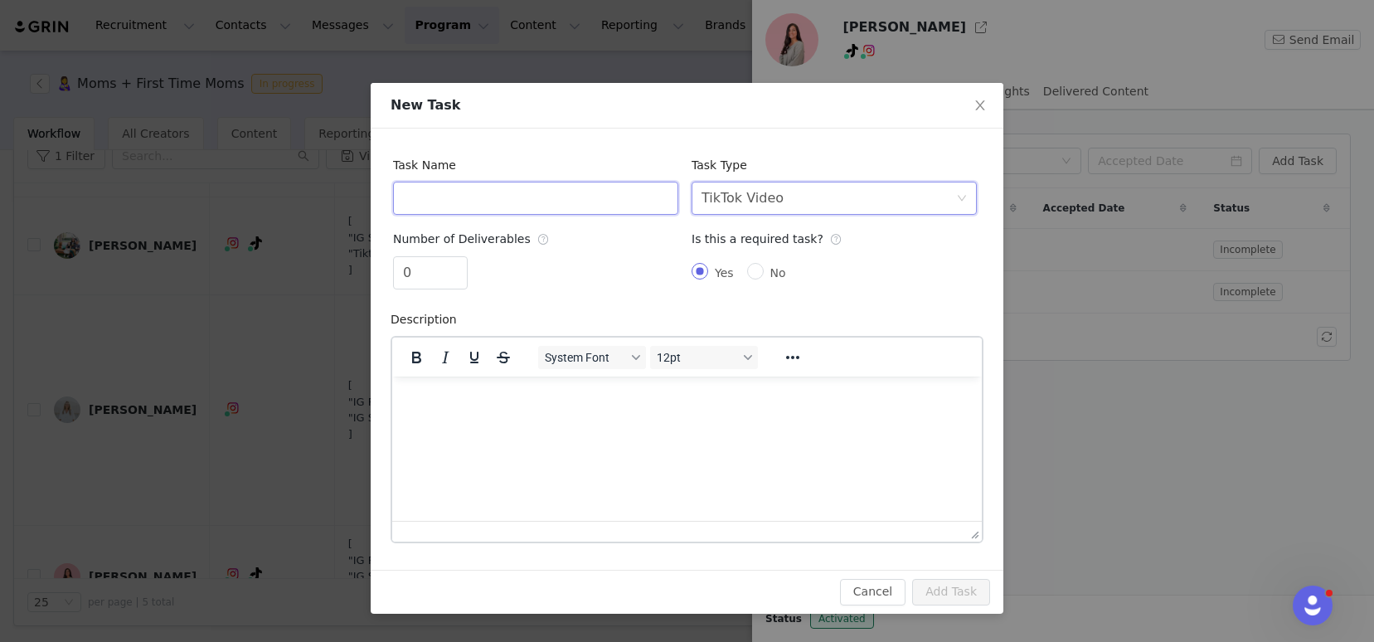
click at [624, 206] on input "text" at bounding box center [535, 198] width 285 height 33
type input "TikTok Video"
type input "1"
click at [463, 262] on span "Increase Value" at bounding box center [457, 266] width 17 height 19
click at [497, 413] on html at bounding box center [686, 398] width 589 height 45
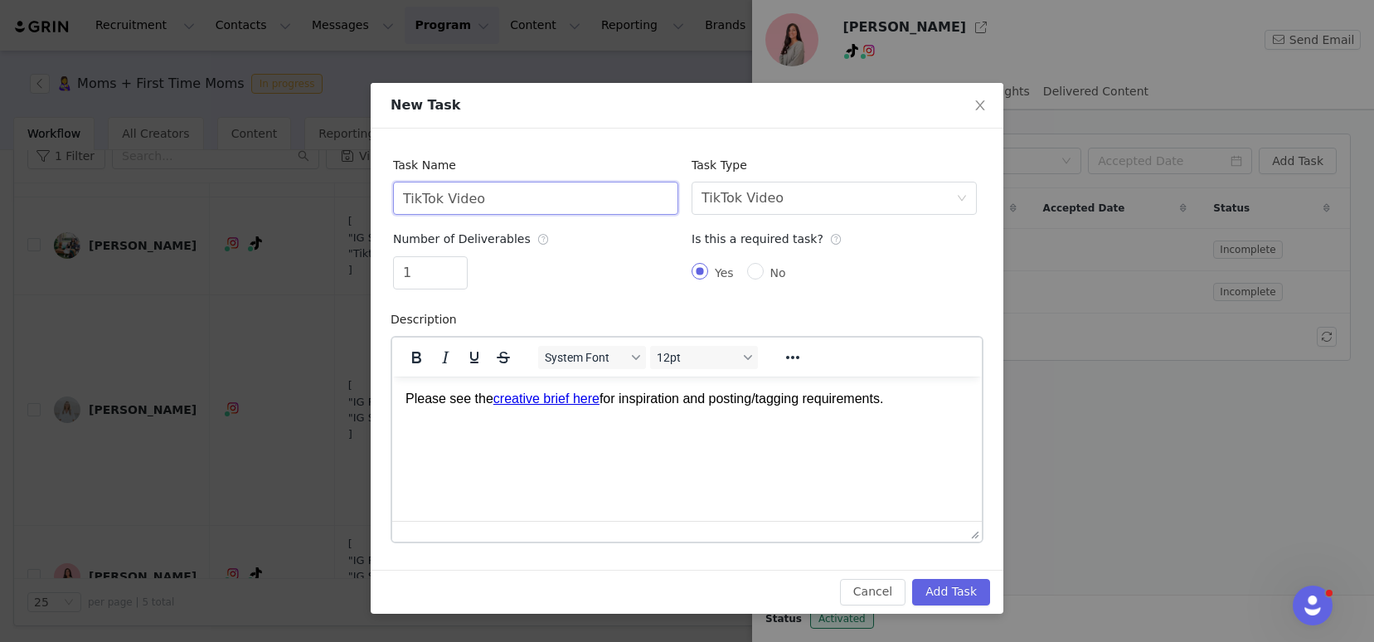
click at [494, 203] on input "TikTok Video" at bounding box center [535, 198] width 285 height 33
type input "TikTok Videos"
click at [953, 599] on button "Add Task" at bounding box center [951, 592] width 78 height 27
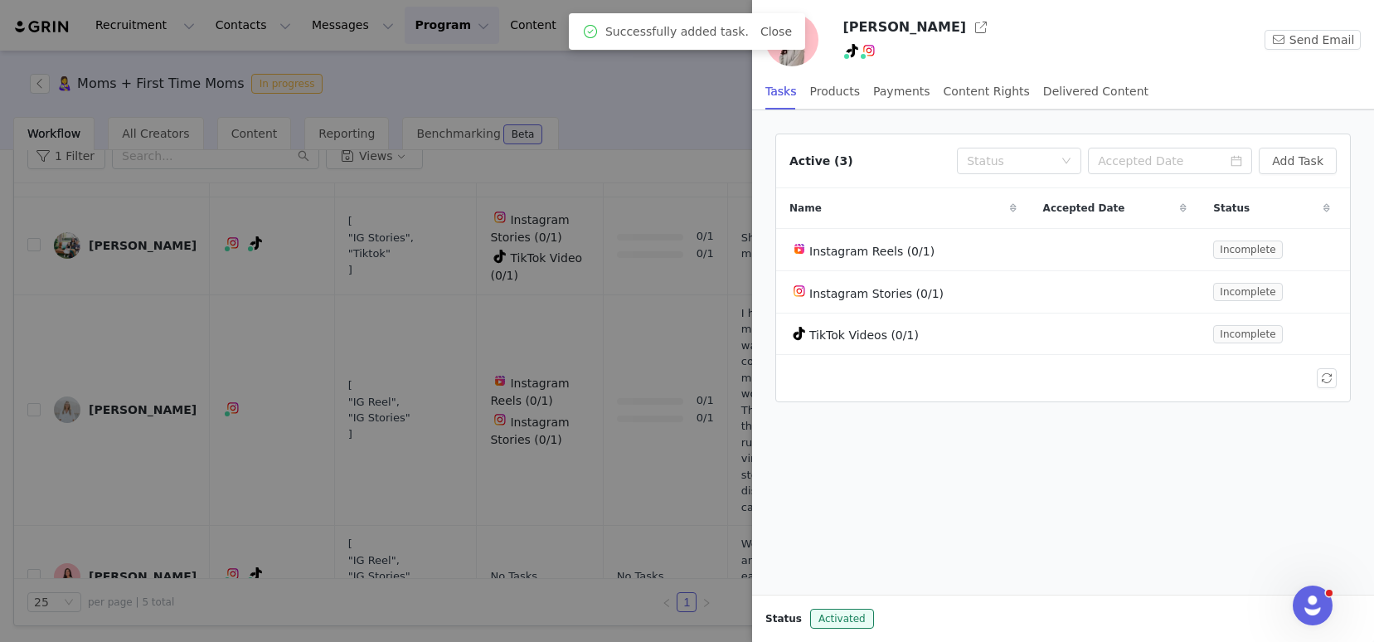
click at [682, 443] on div at bounding box center [687, 321] width 1374 height 642
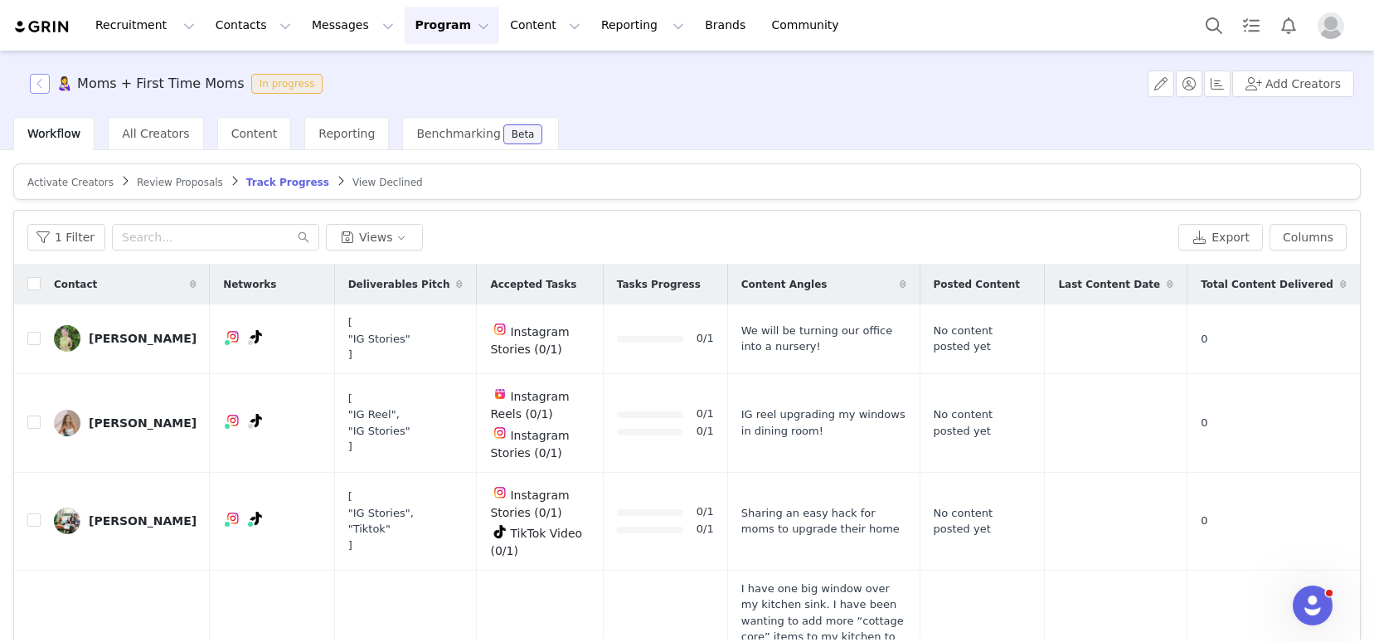
click at [40, 85] on button "button" at bounding box center [40, 84] width 20 height 20
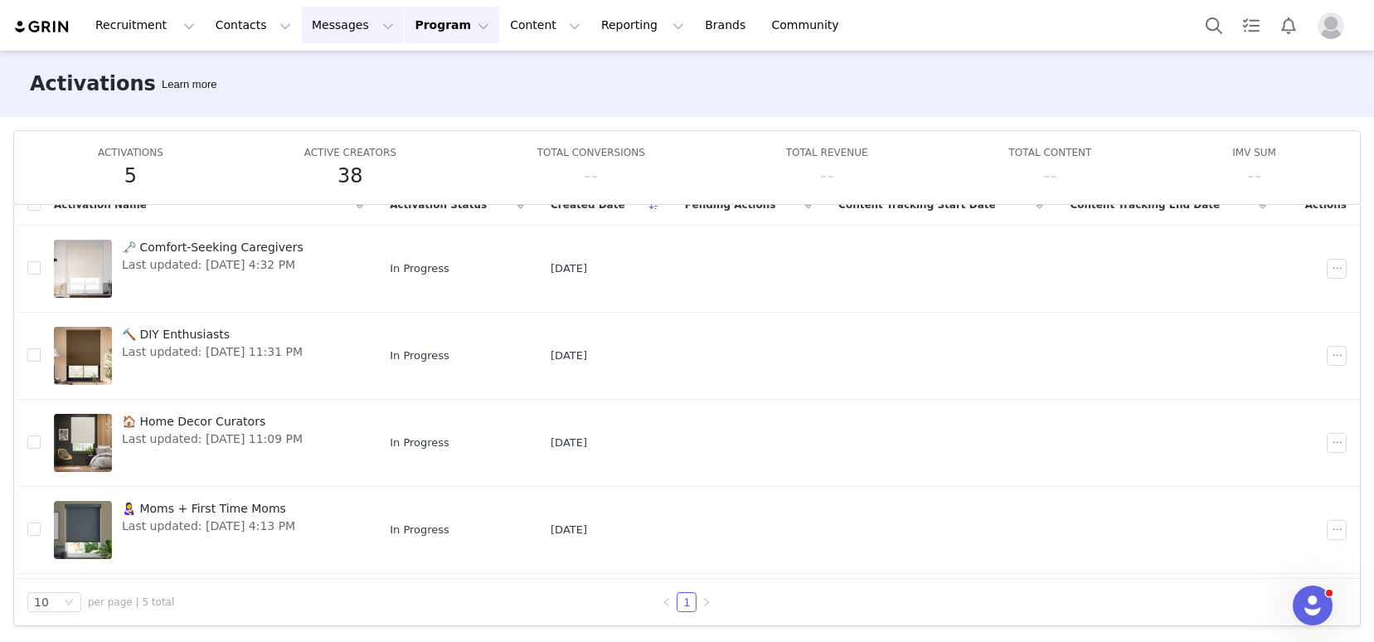
click at [319, 32] on button "Messages Messages" at bounding box center [353, 25] width 102 height 37
click at [323, 99] on p "Inbox" at bounding box center [313, 103] width 32 height 17
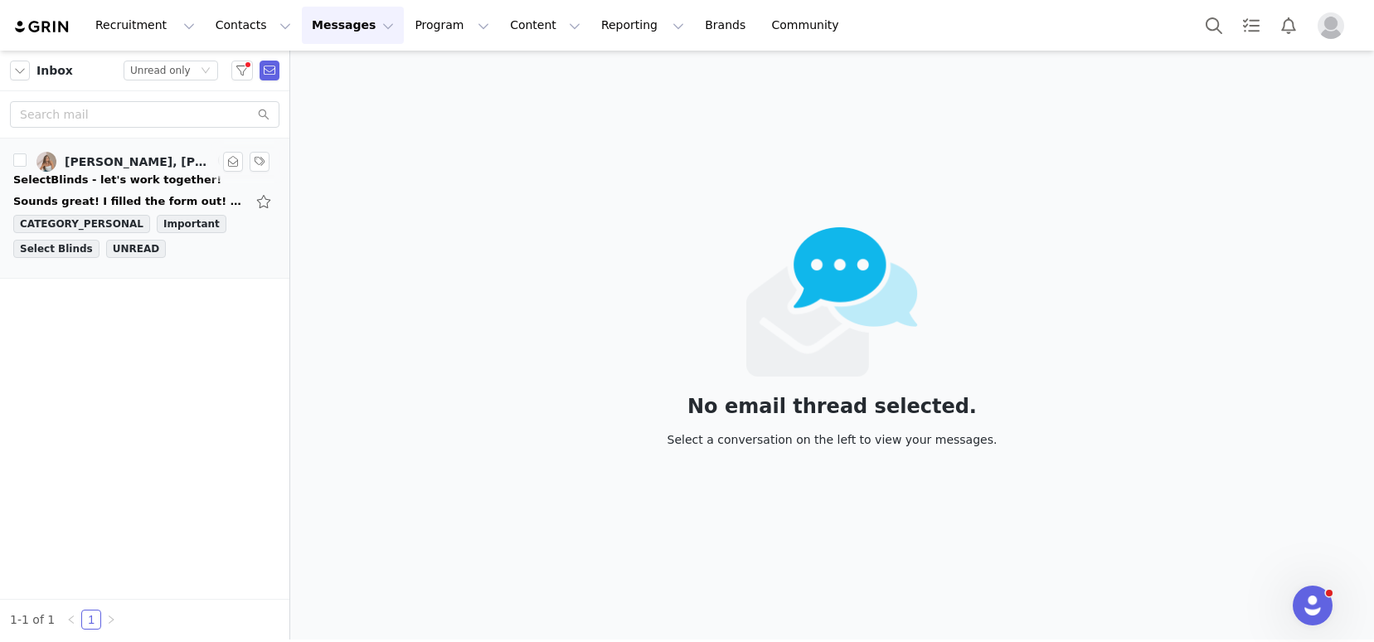
click at [176, 191] on div "Sounds great! I filled the form out! Let me know next steps! Sent from my iPhon…" at bounding box center [144, 201] width 263 height 27
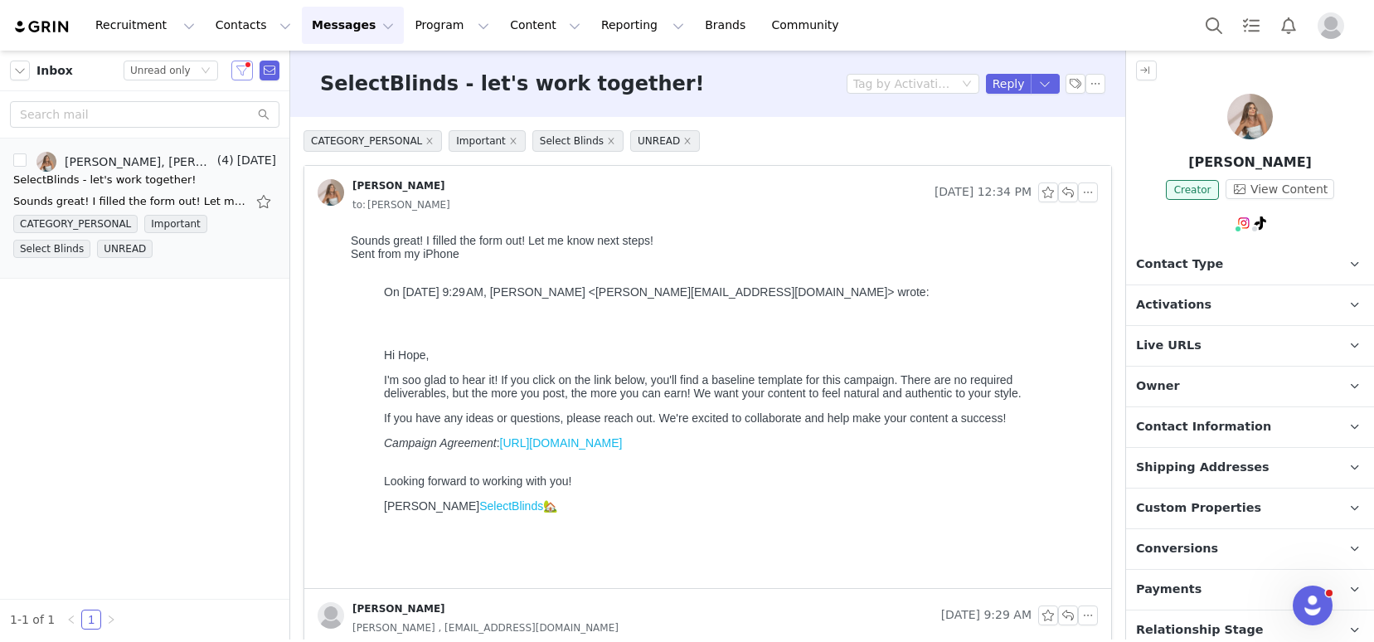
click at [238, 70] on button "button" at bounding box center [242, 71] width 22 height 20
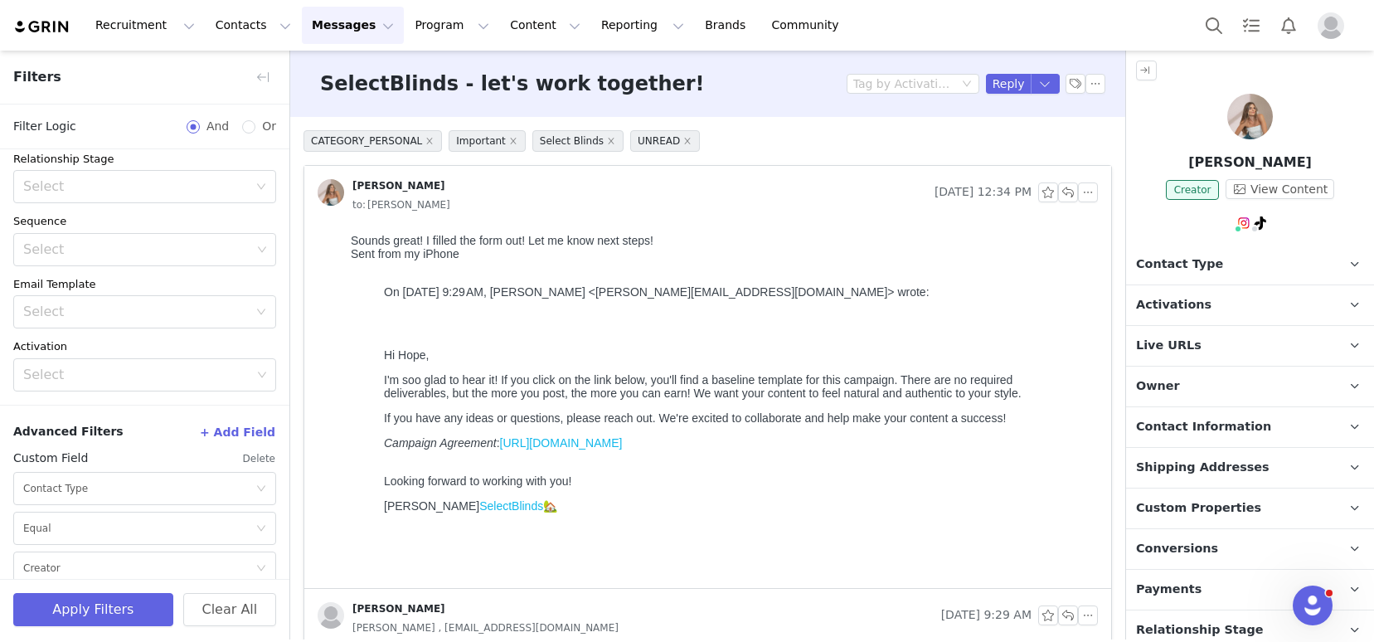
scroll to position [219, 0]
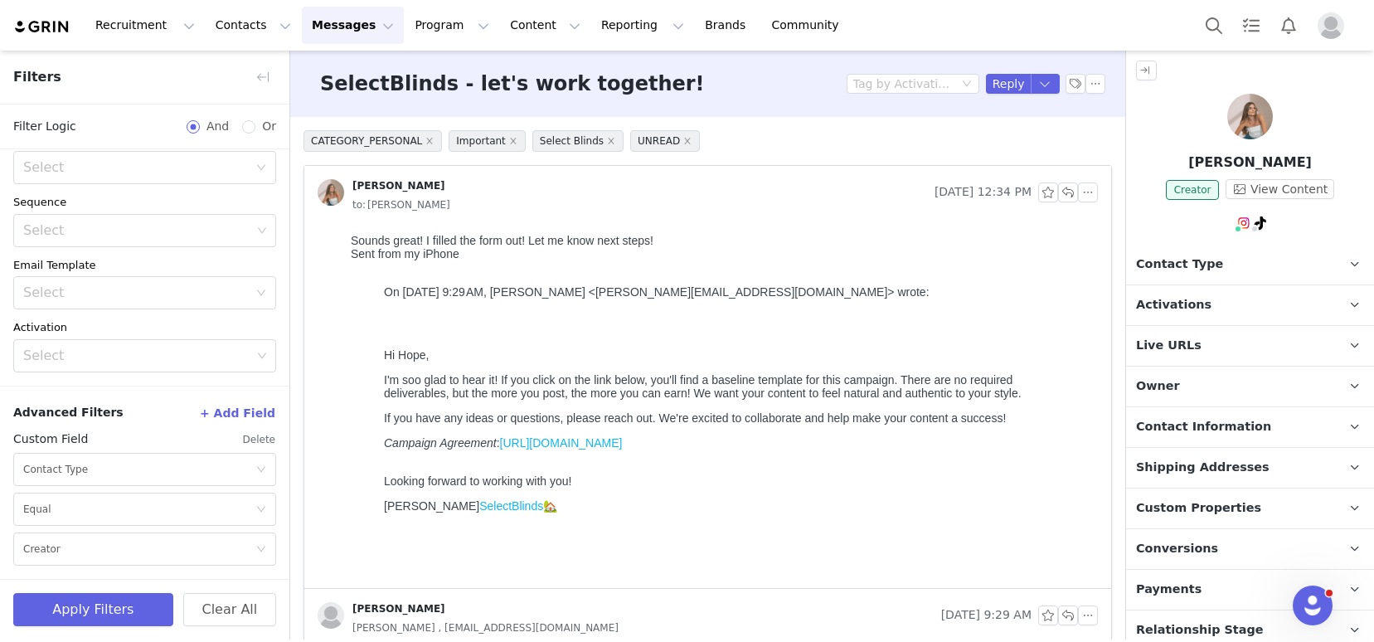
click at [255, 435] on button "Delete" at bounding box center [259, 439] width 34 height 27
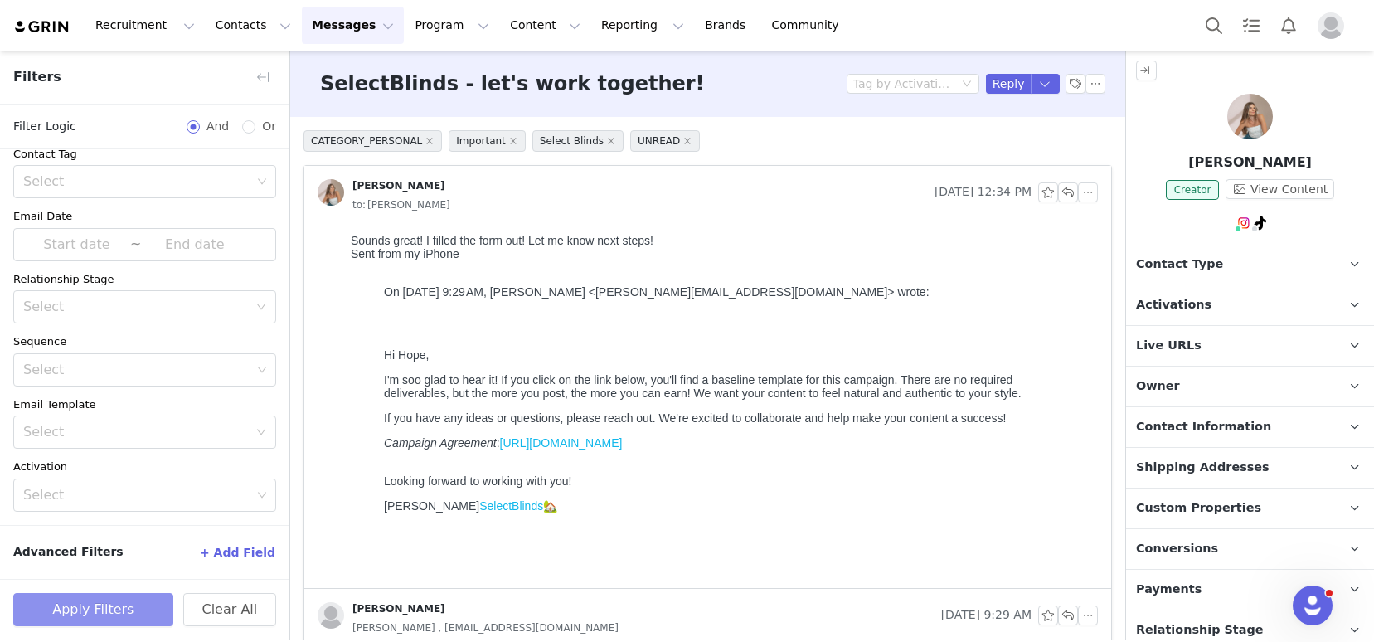
click at [107, 599] on button "Apply Filters" at bounding box center [93, 609] width 160 height 33
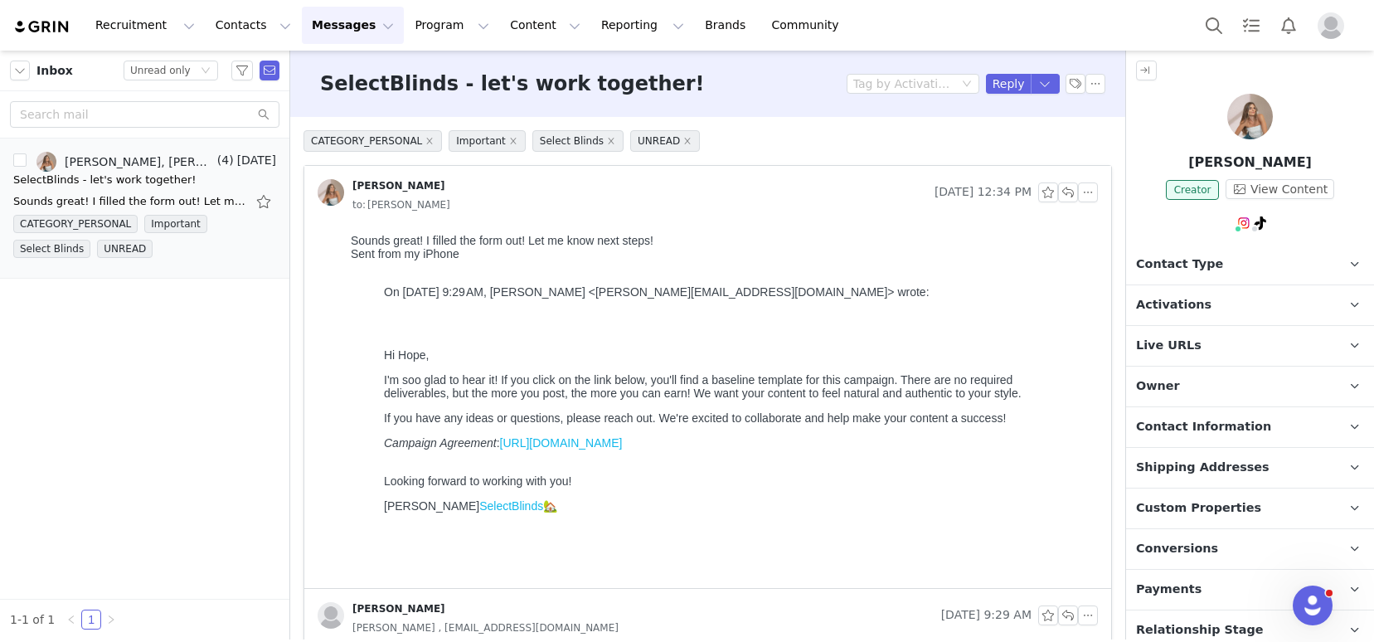
scroll to position [128, 0]
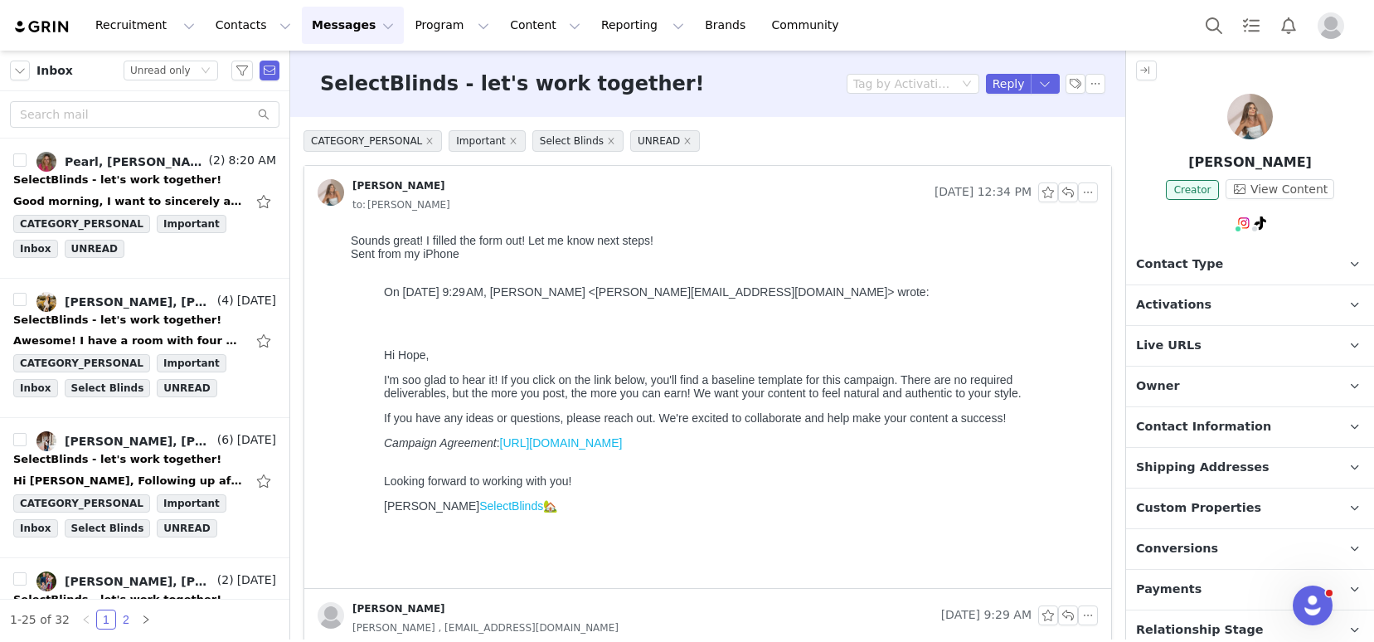
click at [125, 619] on link "2" at bounding box center [126, 619] width 18 height 18
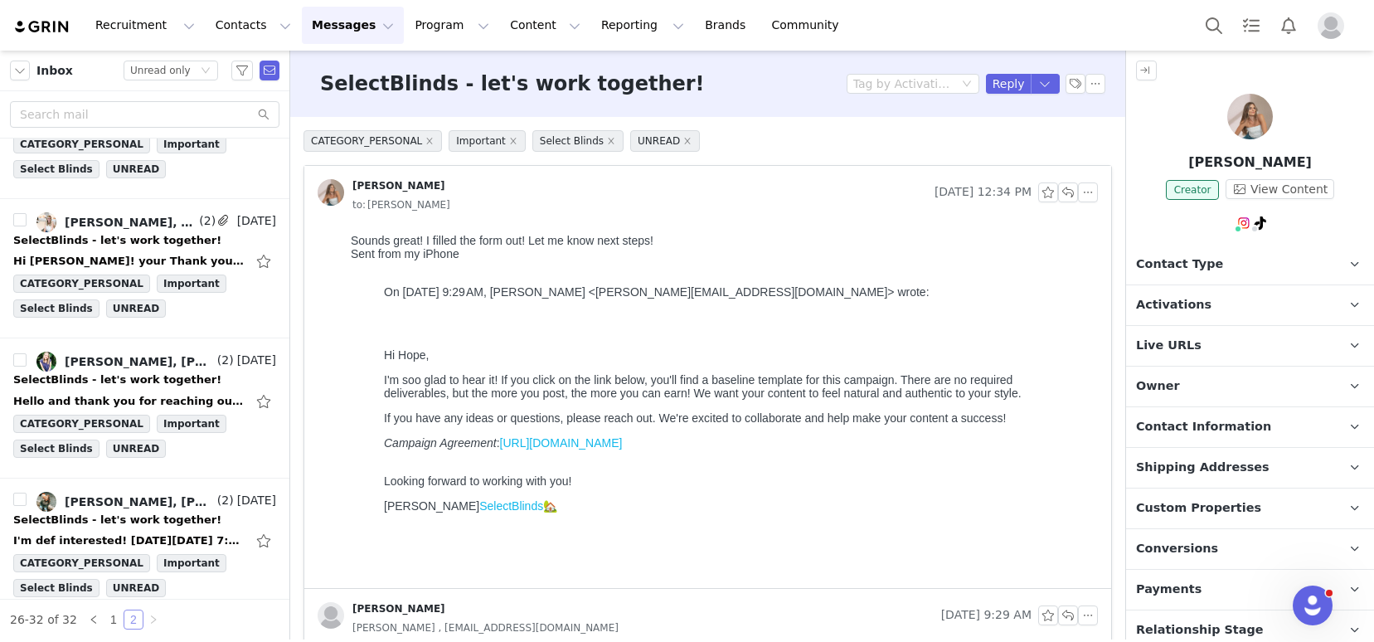
scroll to position [518, 0]
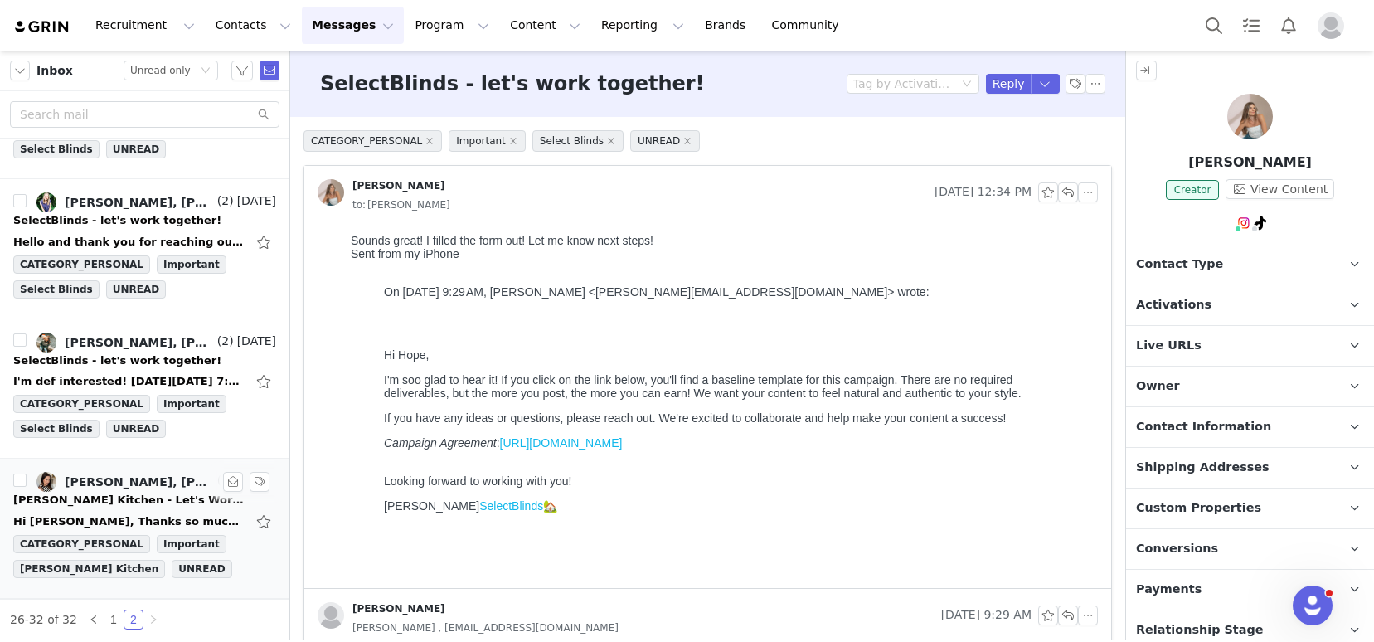
click at [129, 492] on div "Soules Kitchen - Let's Work Together 🍽️" at bounding box center [129, 500] width 232 height 17
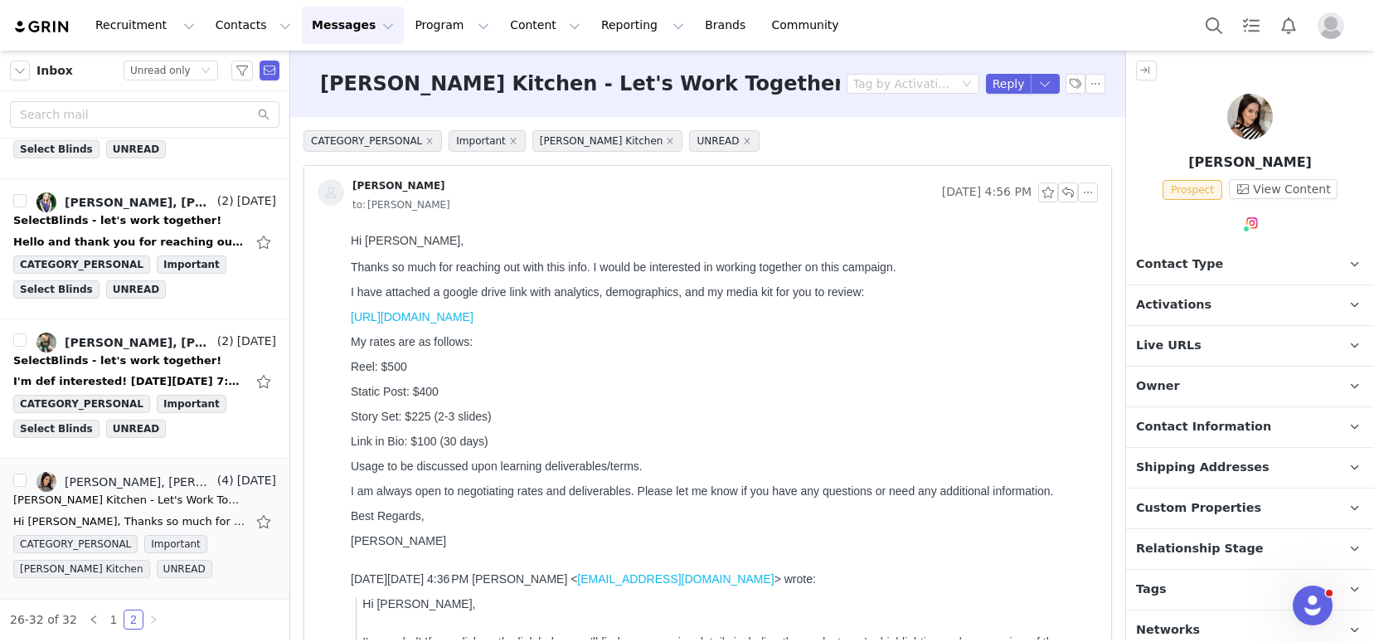
scroll to position [0, 0]
click at [1251, 263] on link "@lifewithjesnicole" at bounding box center [1263, 258] width 104 height 13
click at [121, 366] on div "SelectBlinds - let's work together!" at bounding box center [117, 360] width 208 height 17
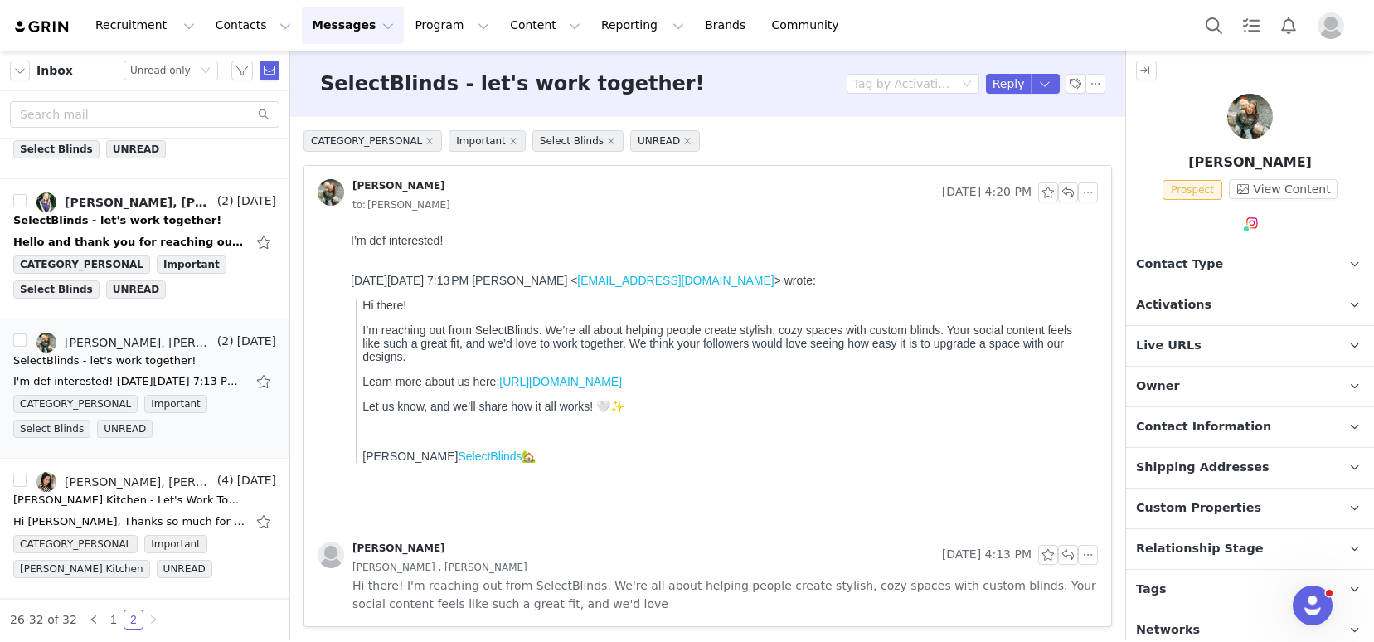
click at [1162, 589] on span "Tags" at bounding box center [1151, 589] width 31 height 18
click at [1198, 306] on span "Activations" at bounding box center [1173, 305] width 75 height 18
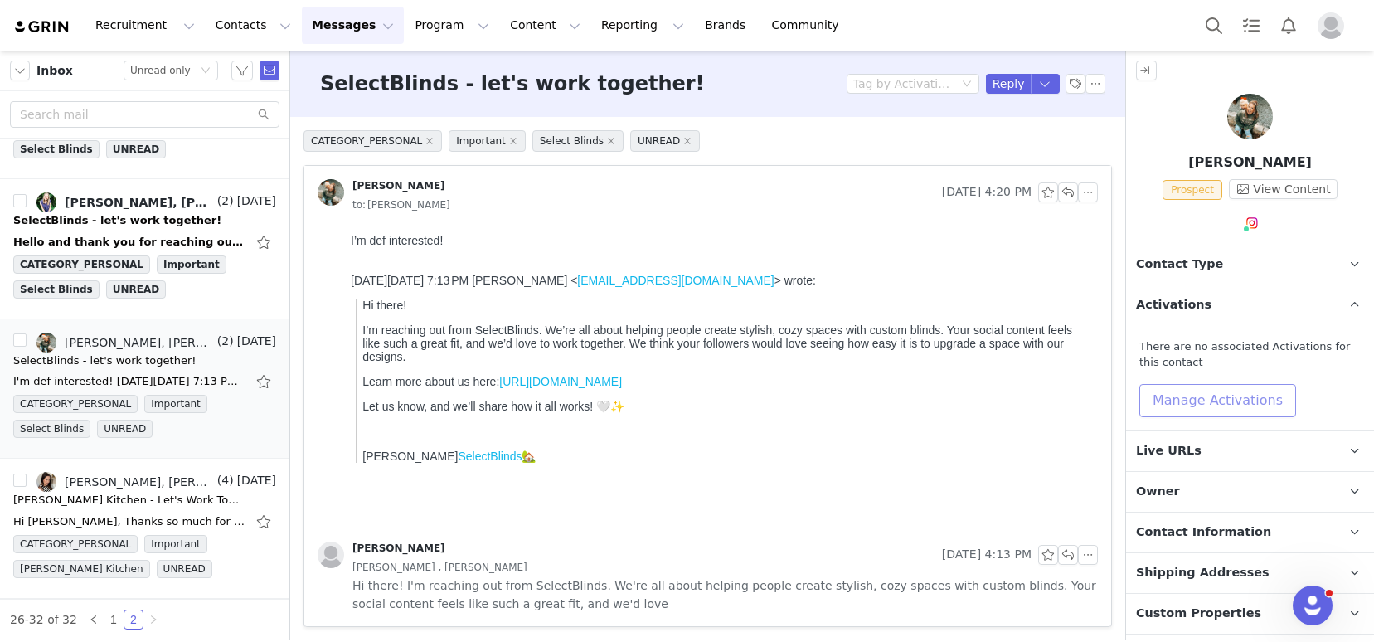
click at [1197, 402] on button "Manage Activations" at bounding box center [1217, 400] width 157 height 33
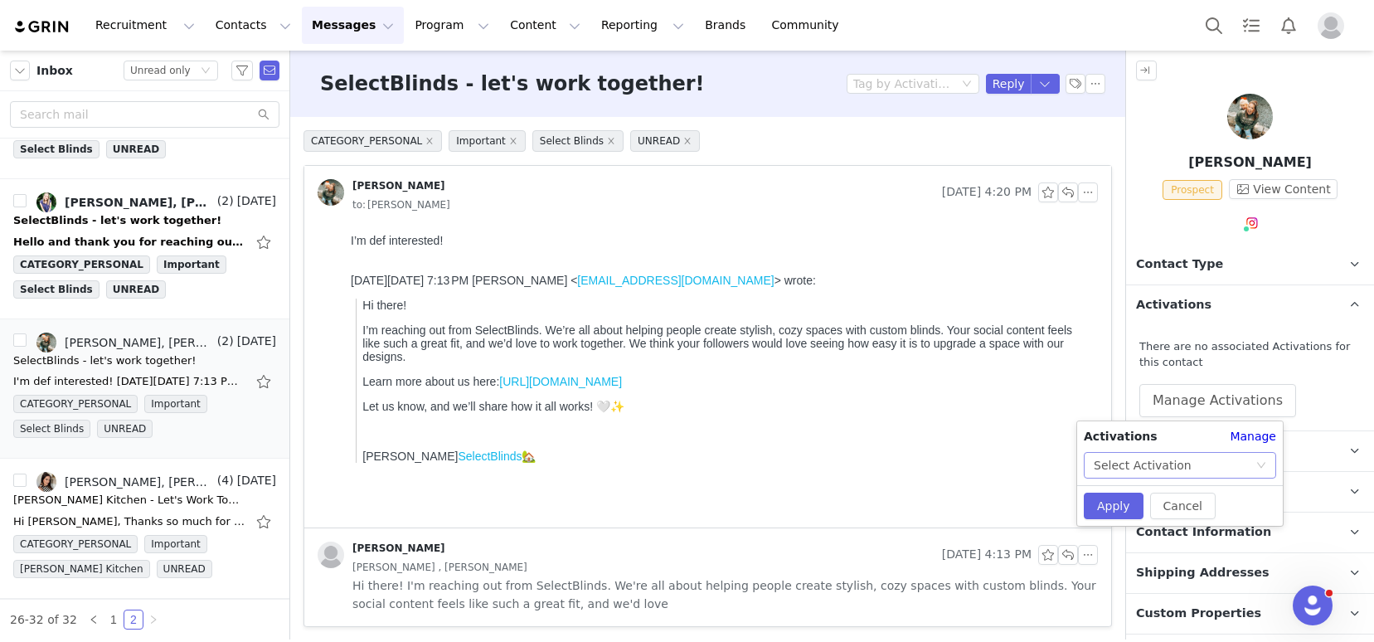
click at [1117, 463] on div "Select Activation" at bounding box center [1143, 465] width 98 height 25
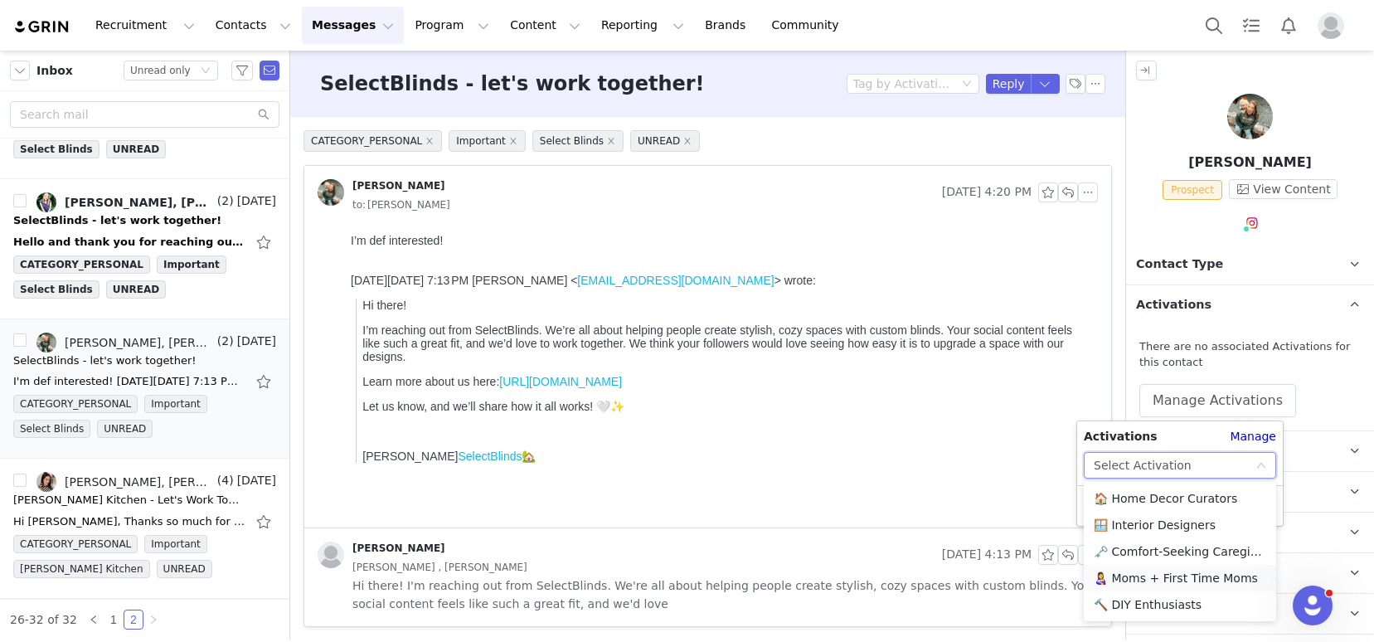
click at [1164, 579] on li "👩‍🍼 Moms + First Time Moms" at bounding box center [1180, 578] width 192 height 27
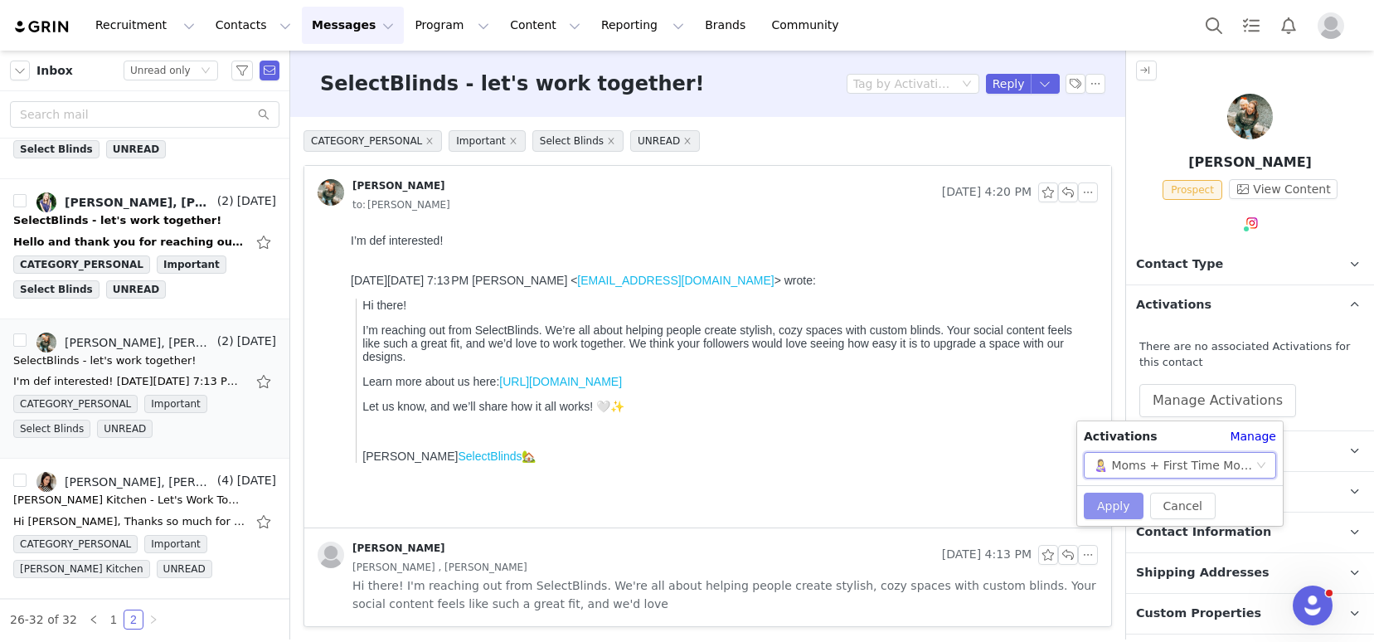
click at [1101, 507] on button "Apply" at bounding box center [1114, 505] width 60 height 27
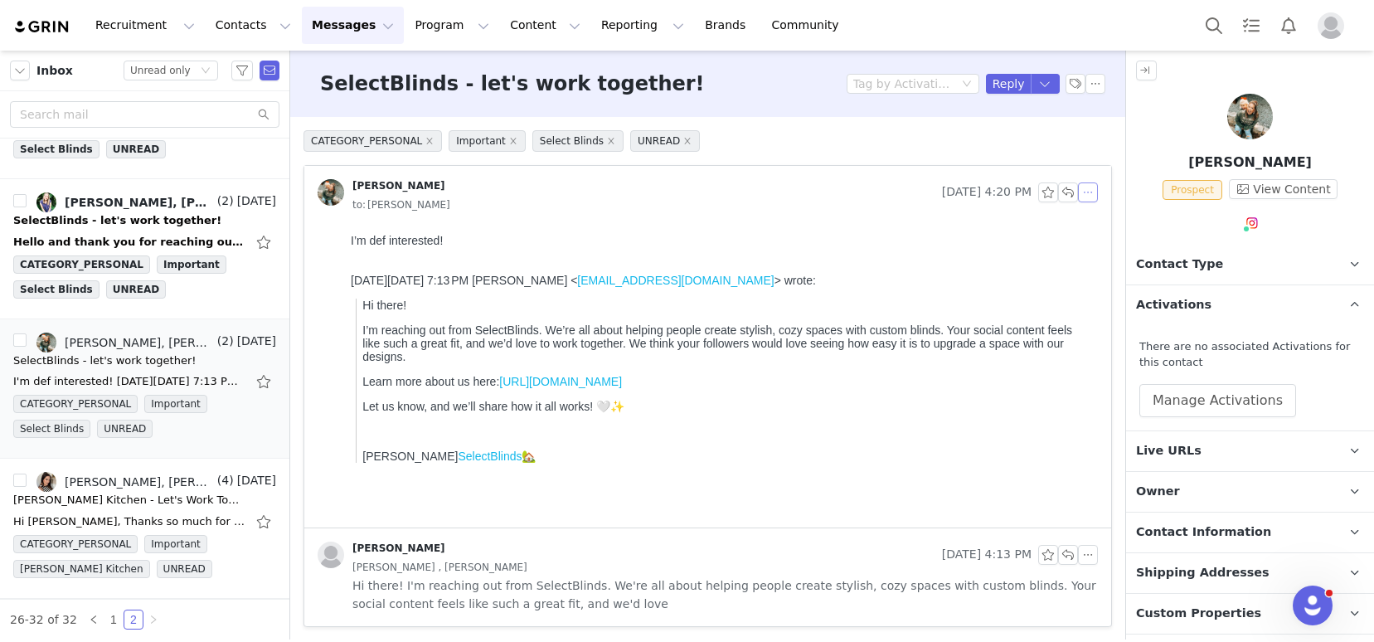
click at [1079, 189] on button "button" at bounding box center [1088, 192] width 20 height 20
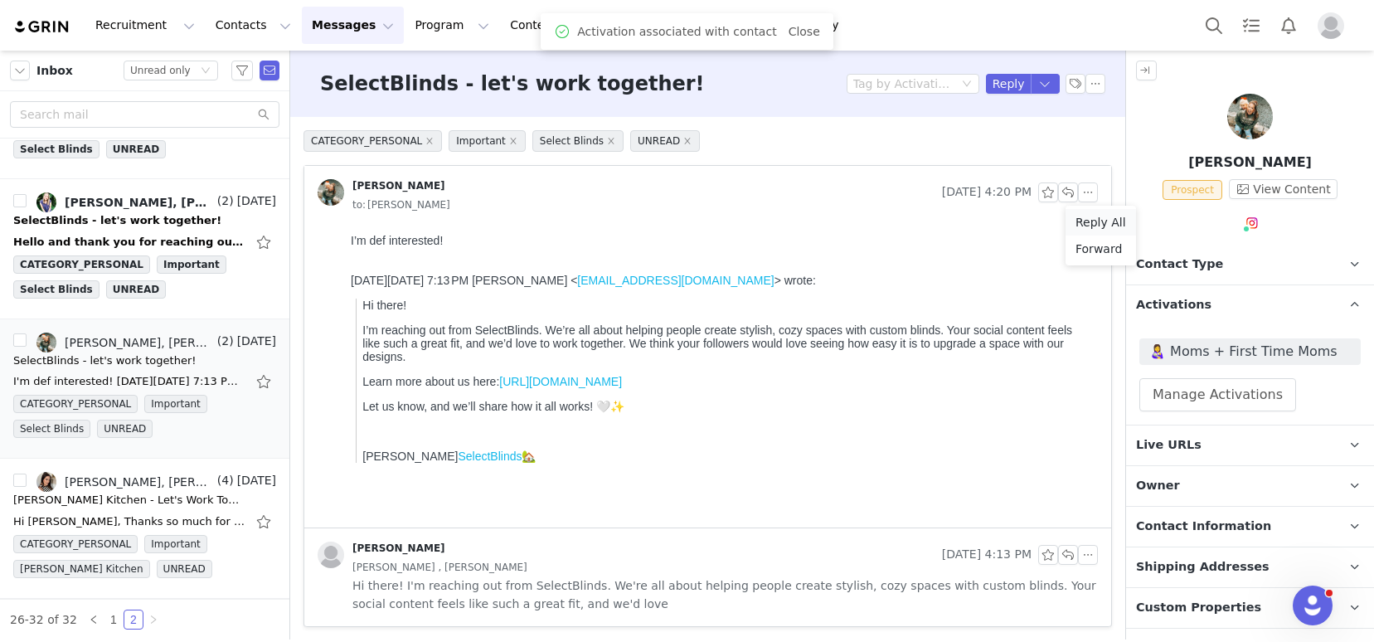
click at [1089, 220] on li "Reply All" at bounding box center [1100, 222] width 70 height 27
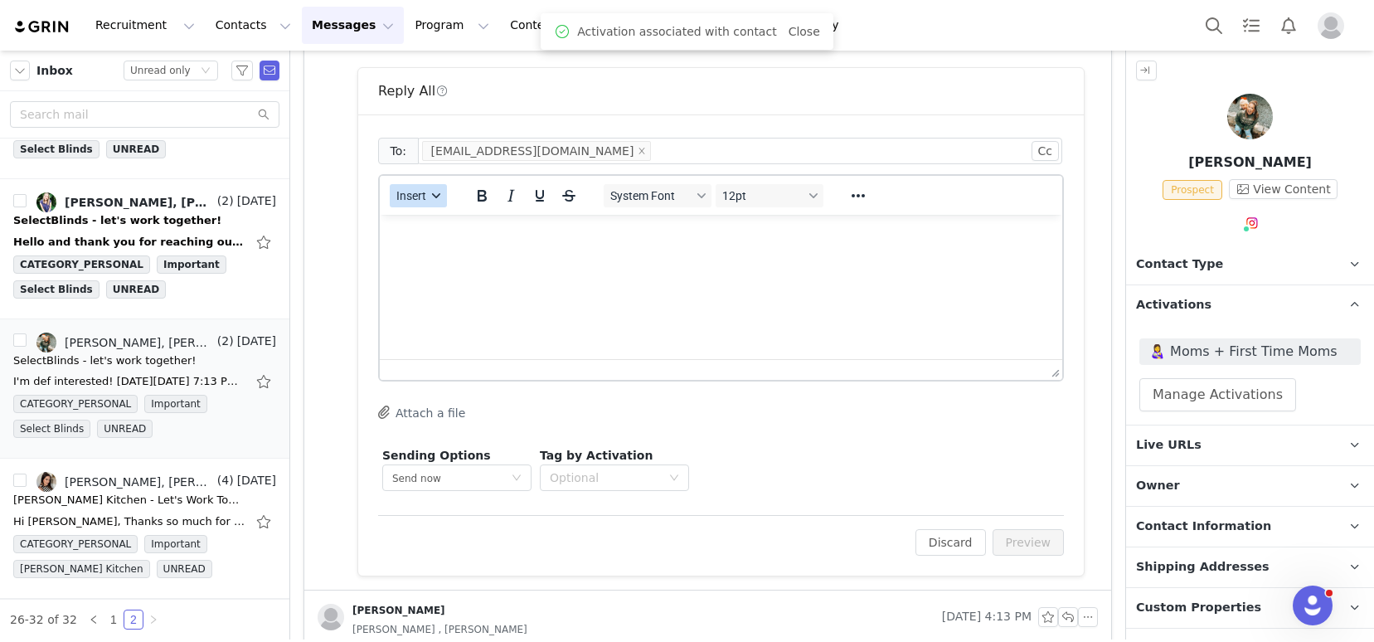
click at [401, 187] on button "Insert" at bounding box center [418, 195] width 57 height 23
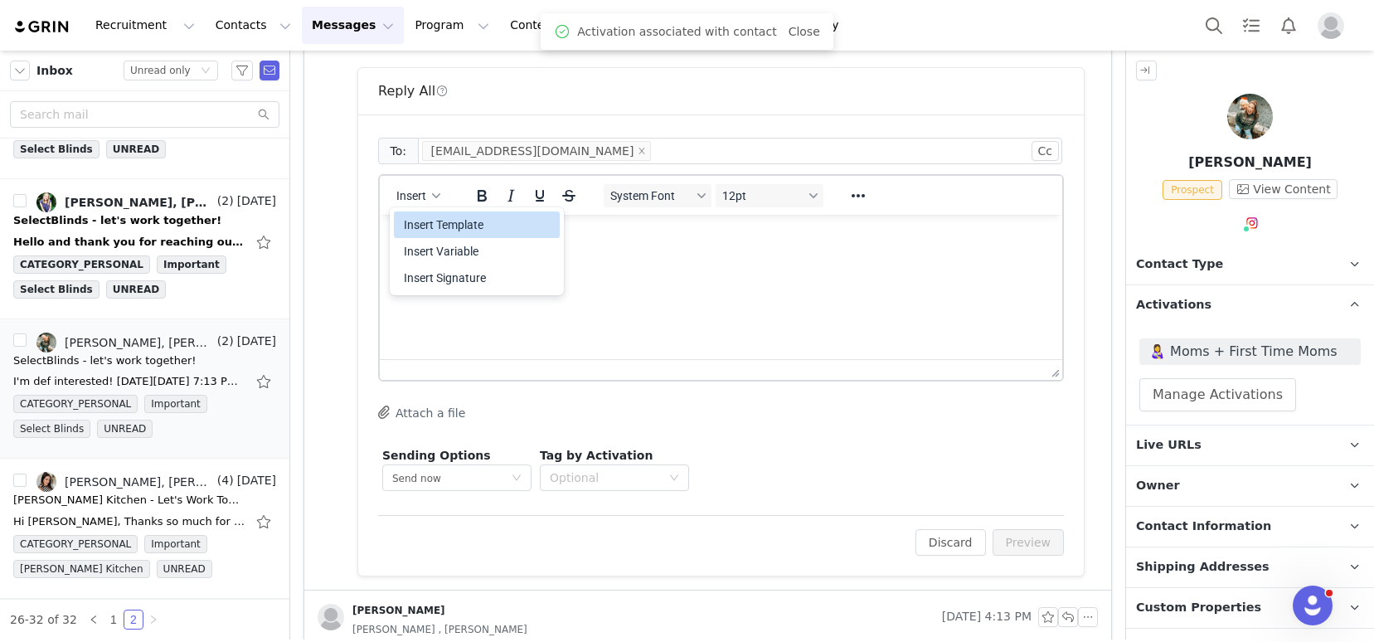
click at [434, 226] on div "Insert Template" at bounding box center [478, 225] width 149 height 20
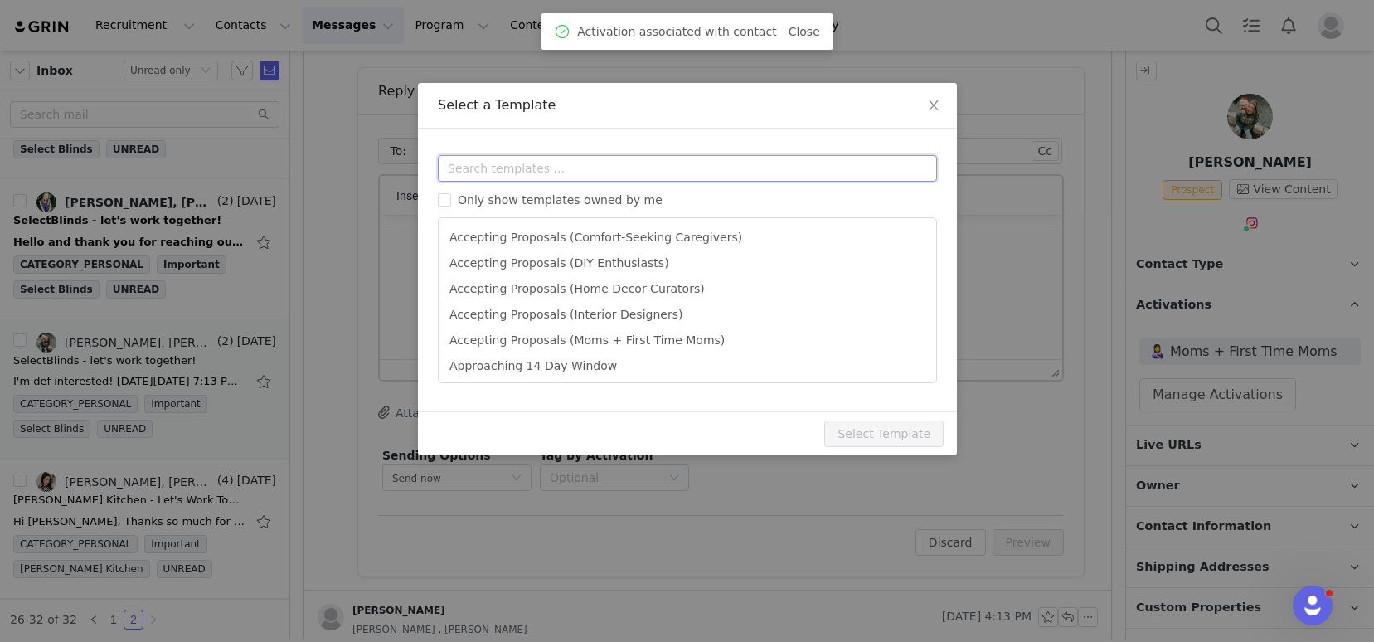
click at [474, 166] on input "text" at bounding box center [687, 168] width 499 height 27
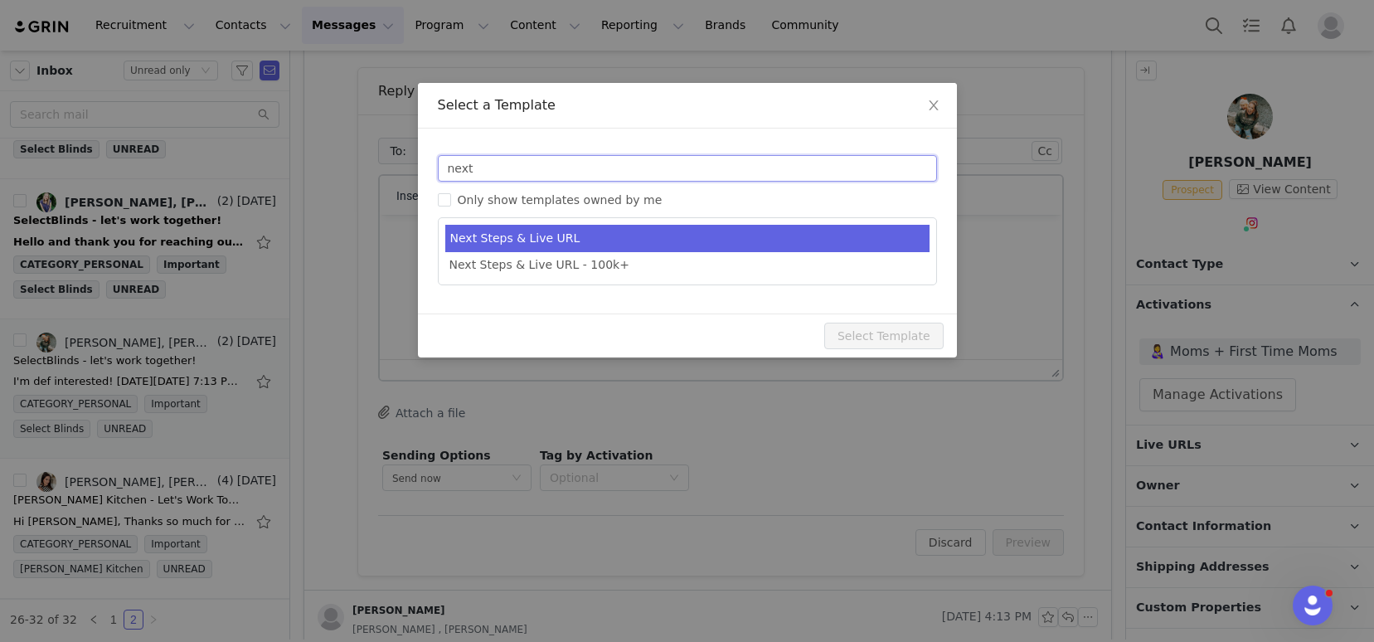
type input "next"
type input "SelectBlinds - Next Steps & Campaign Outline"
click at [532, 237] on li "Next Steps & Live URL" at bounding box center [687, 238] width 484 height 27
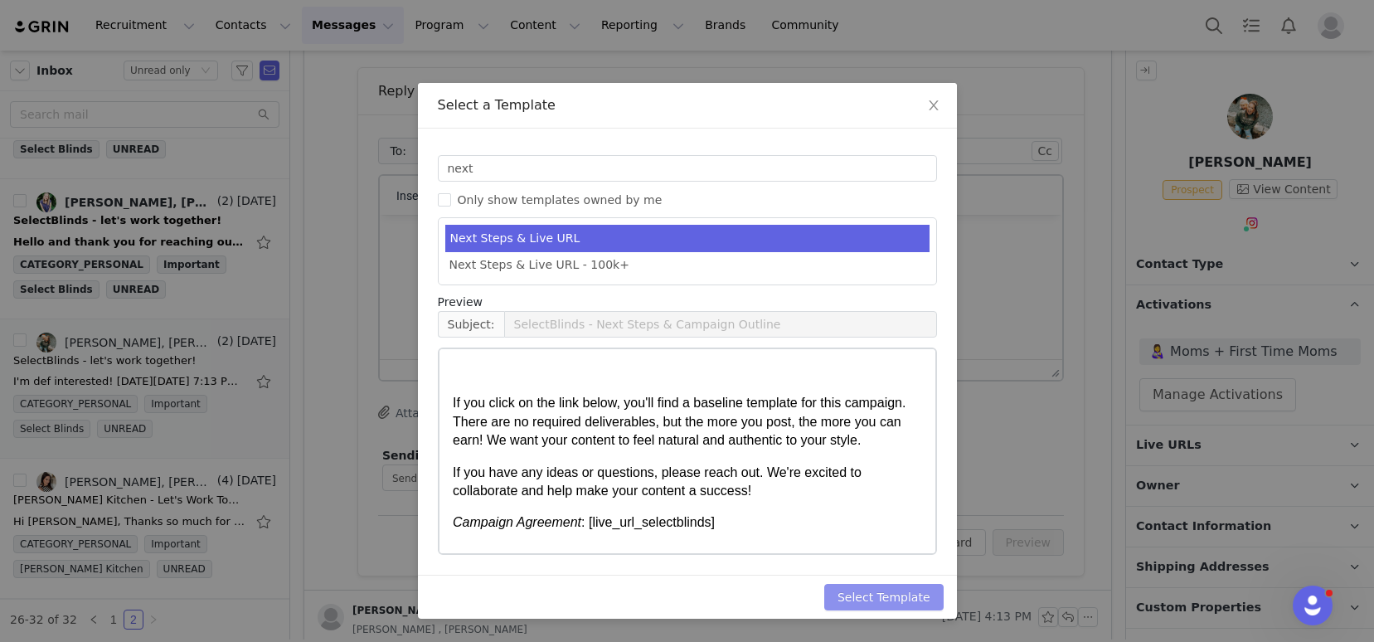
click at [856, 592] on button "Select Template" at bounding box center [883, 597] width 119 height 27
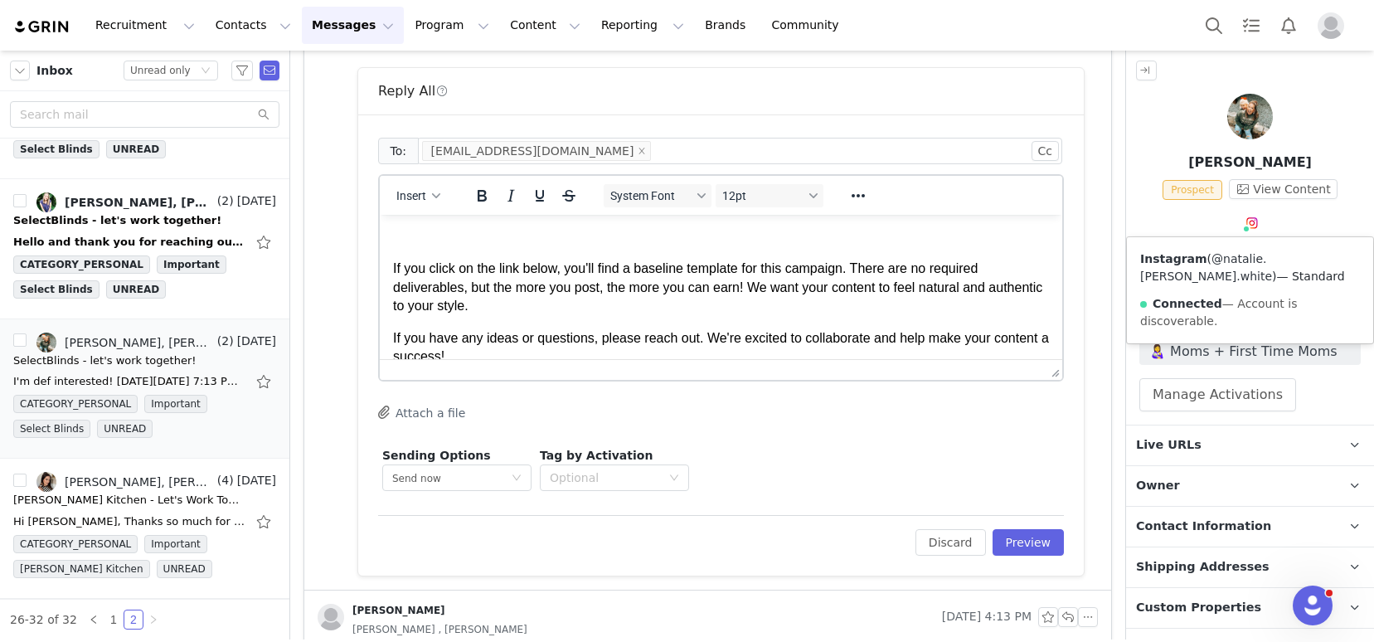
click at [1250, 253] on link "@natalie.anne.white" at bounding box center [1206, 267] width 132 height 31
click at [533, 235] on p "Rich Text Area. Press ALT-0 for help." at bounding box center [721, 237] width 656 height 18
click at [391, 269] on html "Hi Natalie, If you click on the link below, you'll find a baseline template for…" at bounding box center [721, 354] width 682 height 279
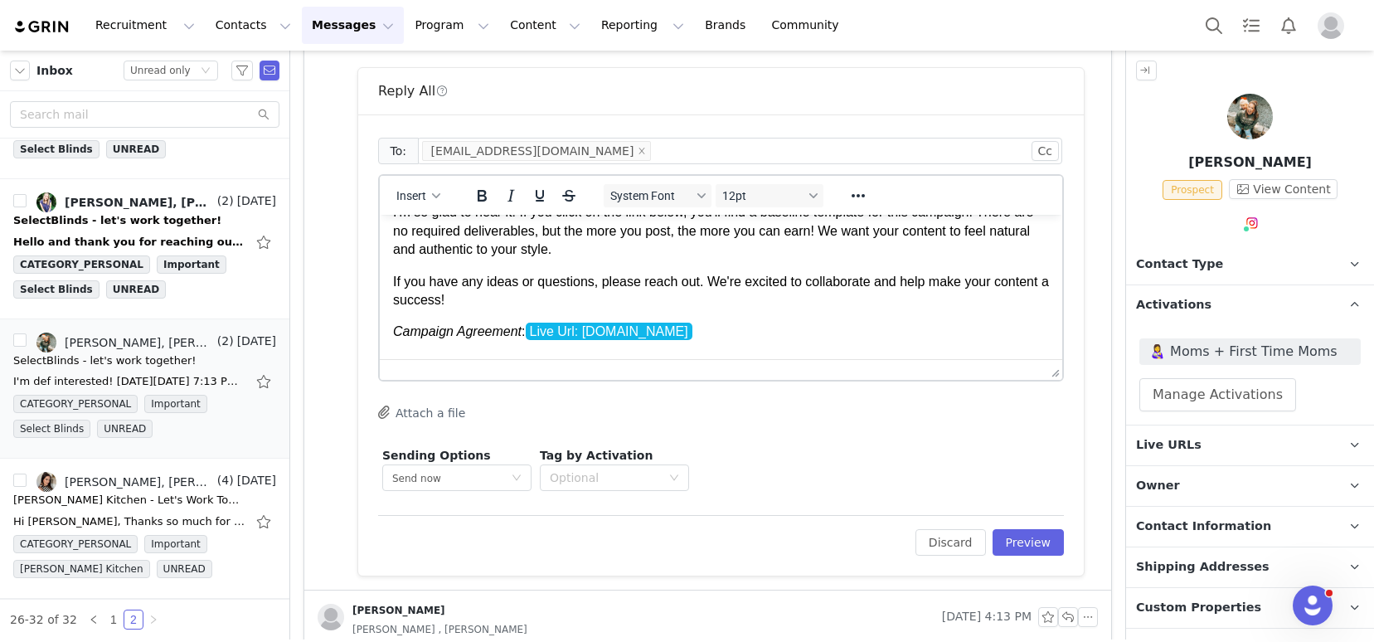
scroll to position [134, 0]
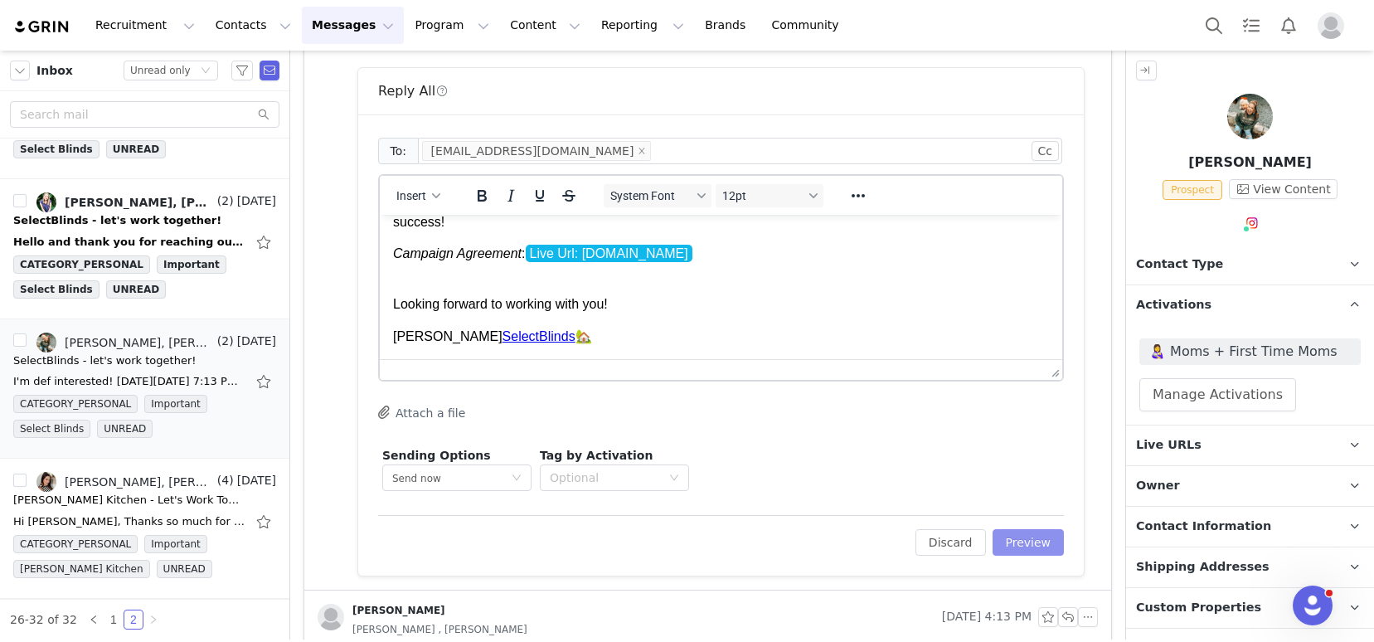
click at [1013, 545] on button "Preview" at bounding box center [1028, 542] width 72 height 27
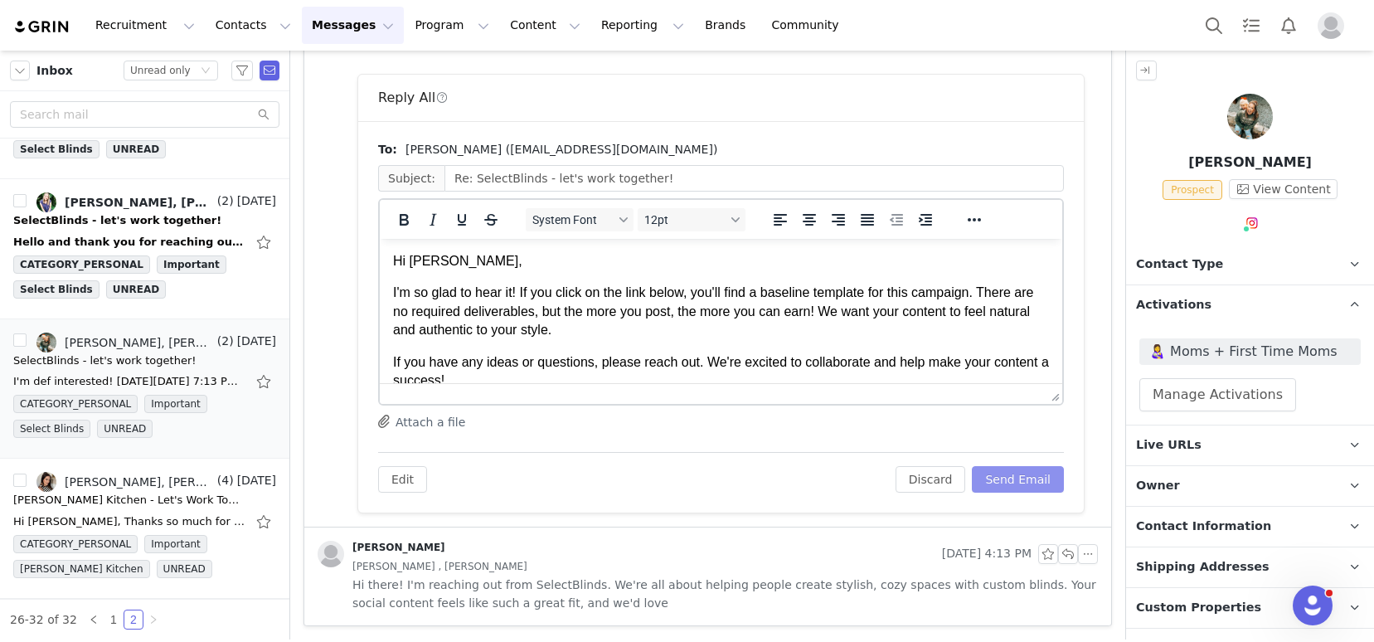
scroll to position [0, 0]
click at [994, 477] on button "Send Email" at bounding box center [1018, 479] width 92 height 27
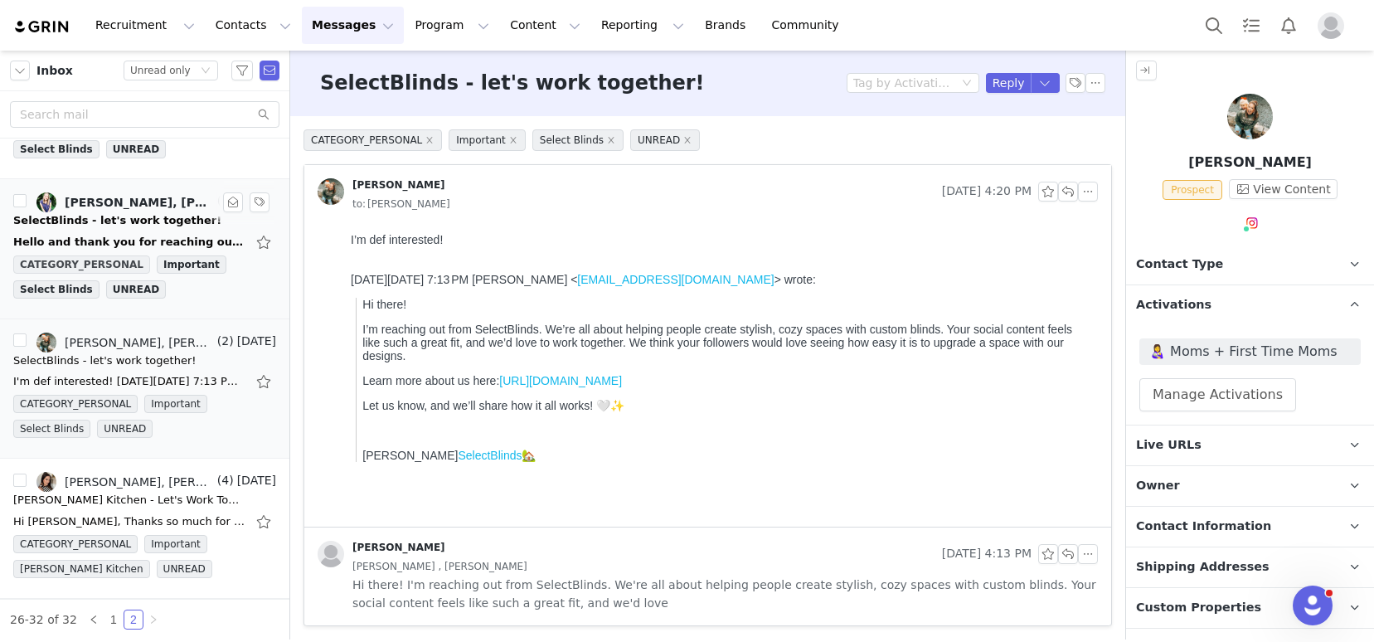
scroll to position [1, 0]
click at [110, 234] on div "Hello and thank you for reaching out! I'd like to hear more about this potentia…" at bounding box center [129, 242] width 232 height 17
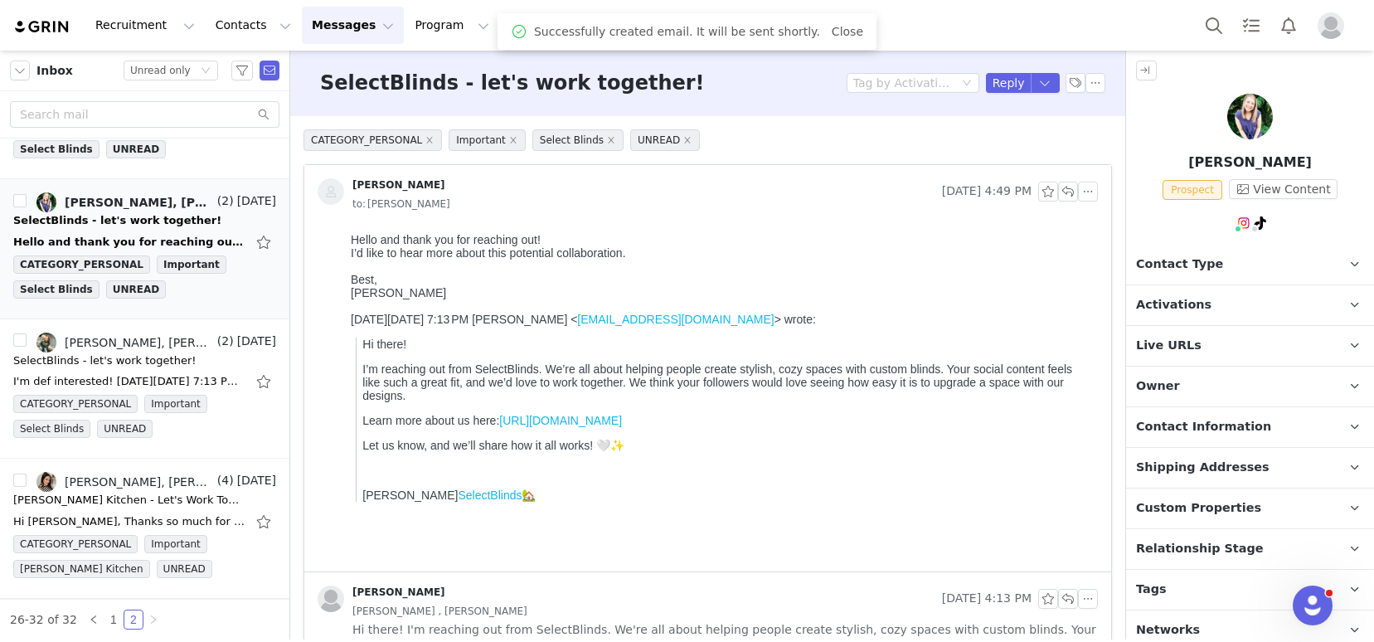
scroll to position [0, 0]
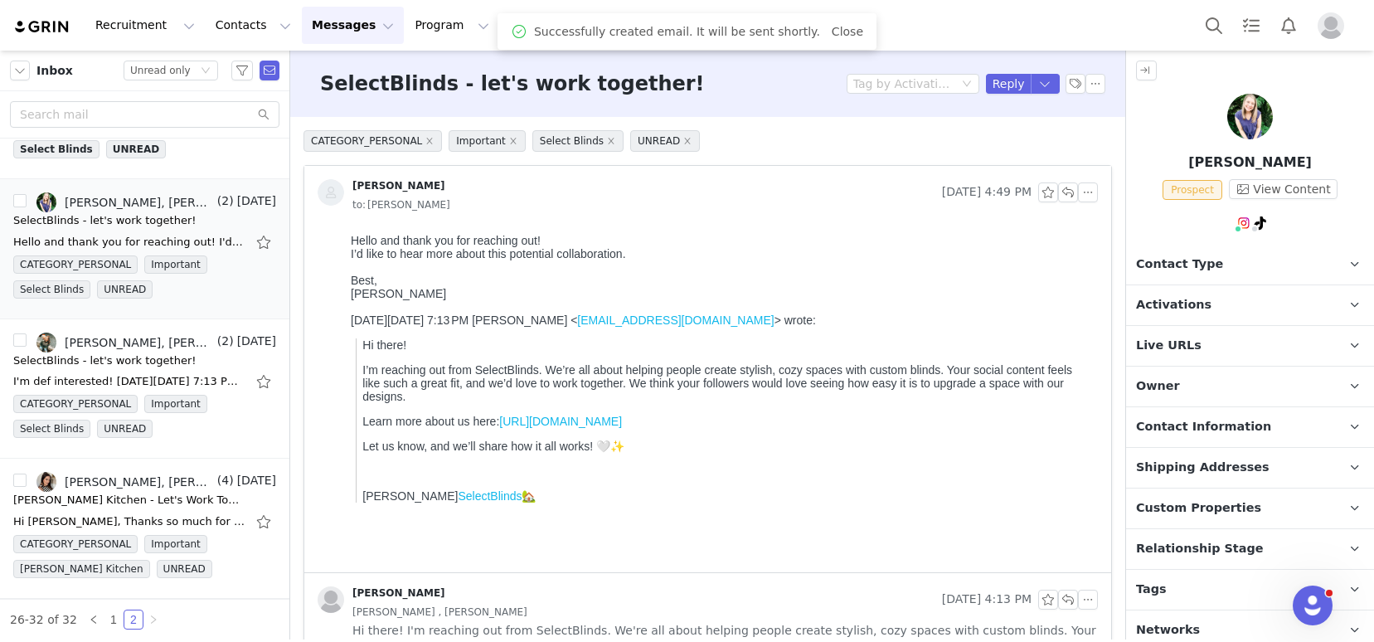
click at [1196, 589] on p "Tags Keep track of your contacts by assigning them tags. You can then filter yo…" at bounding box center [1230, 590] width 208 height 40
click at [1211, 307] on p "Activations" at bounding box center [1230, 305] width 208 height 40
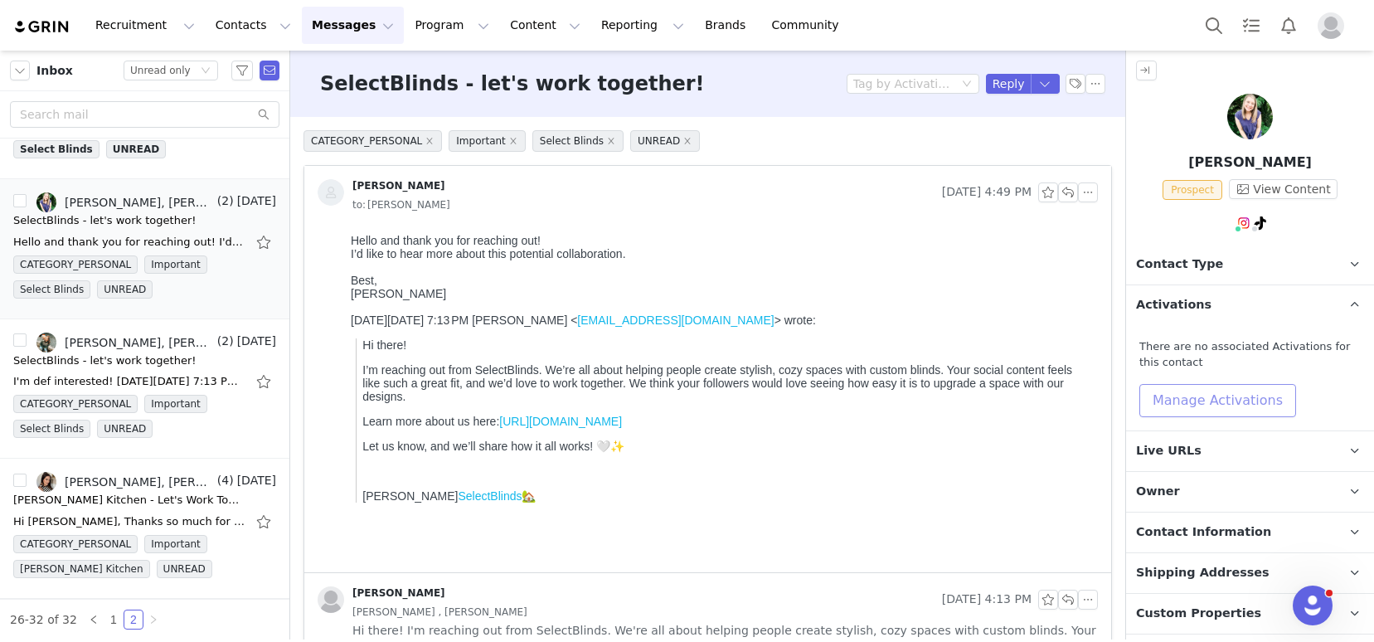
click at [1187, 395] on button "Manage Activations" at bounding box center [1217, 400] width 157 height 33
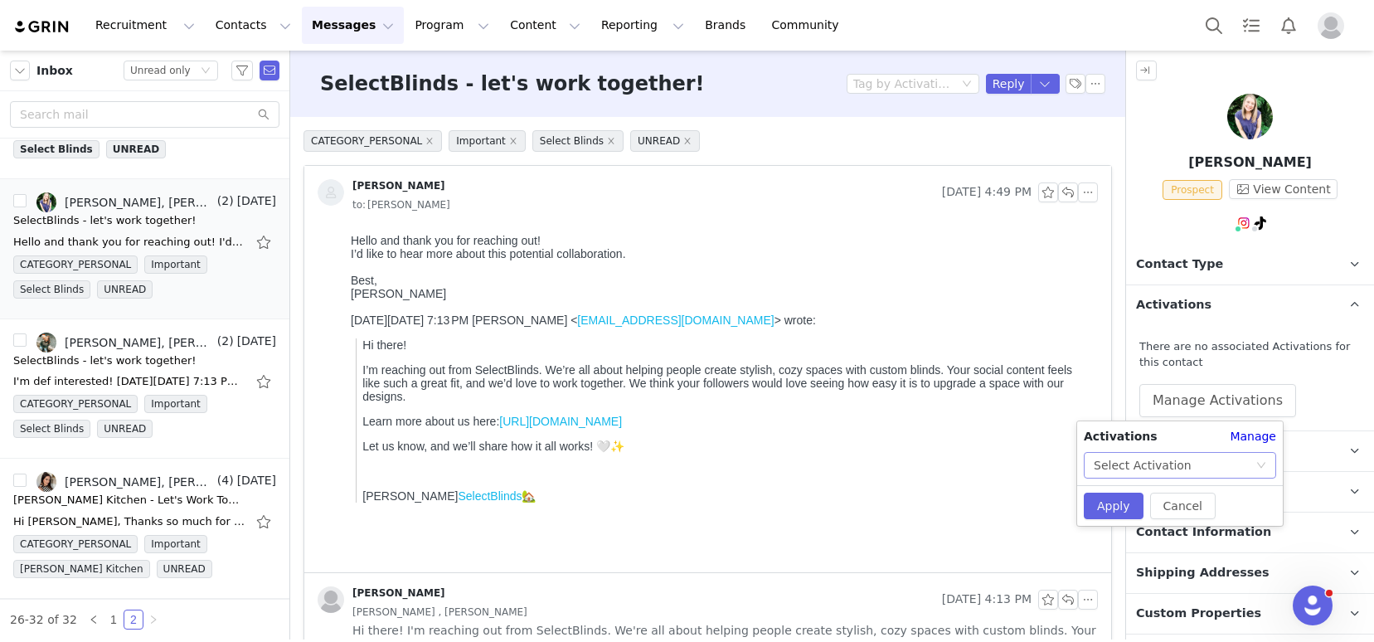
click at [1177, 465] on div "Select Activation" at bounding box center [1143, 465] width 98 height 25
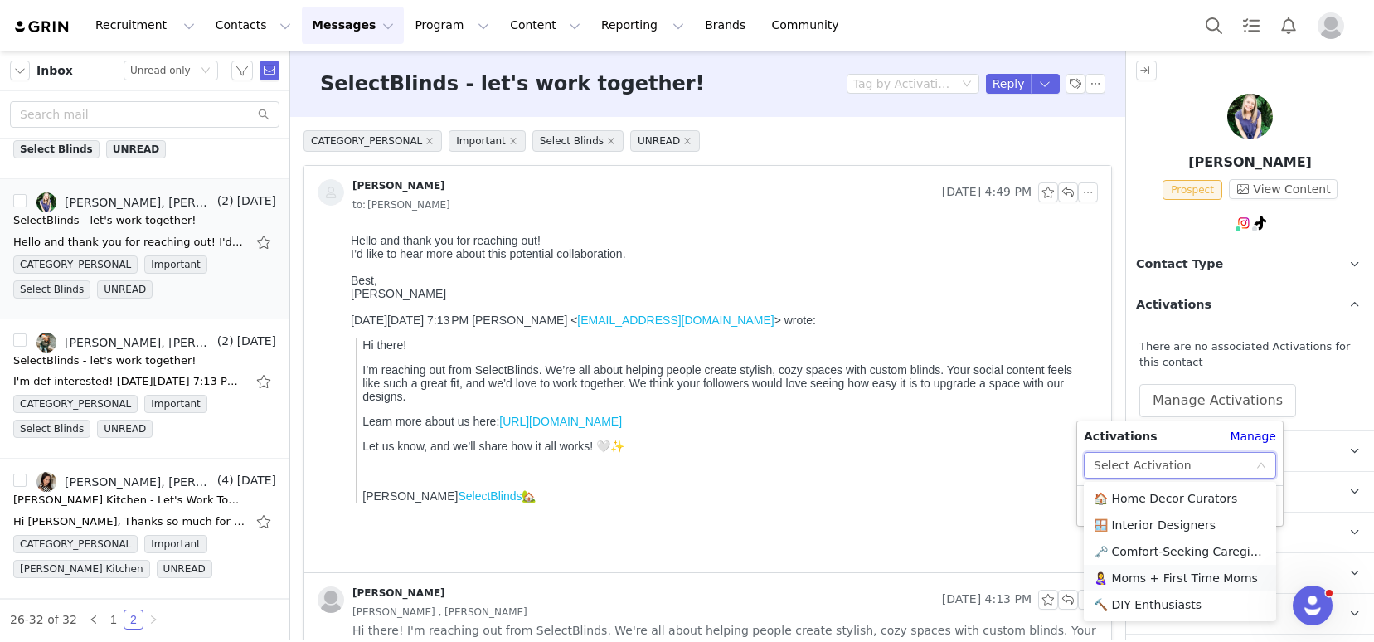
click at [1139, 580] on li "👩‍🍼 Moms + First Time Moms" at bounding box center [1180, 578] width 192 height 27
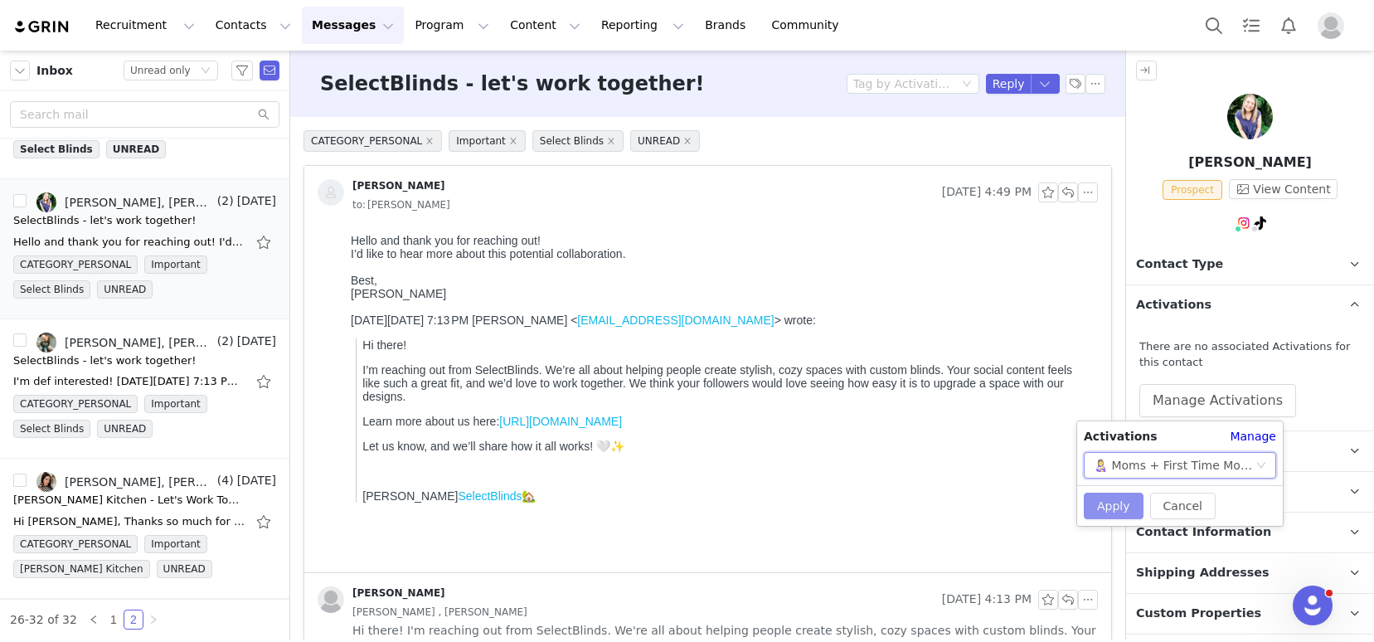
click at [1128, 502] on button "Apply" at bounding box center [1114, 505] width 60 height 27
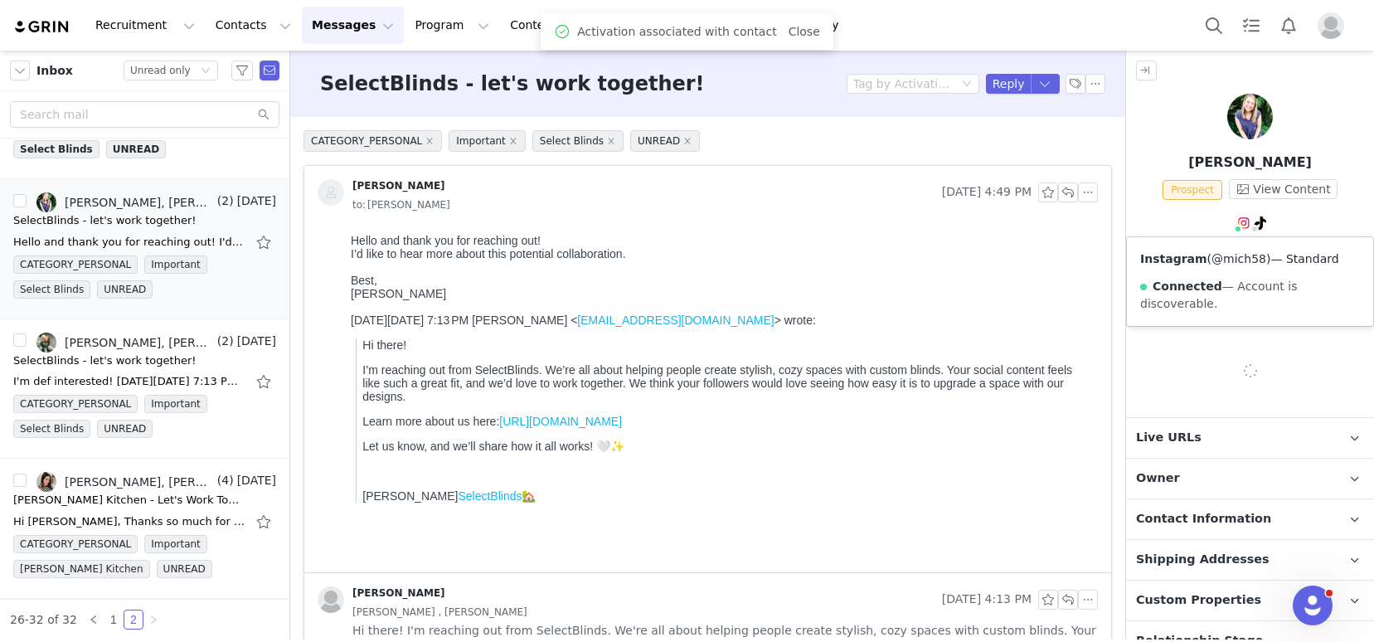
click at [1235, 257] on link "@mich58" at bounding box center [1238, 258] width 55 height 13
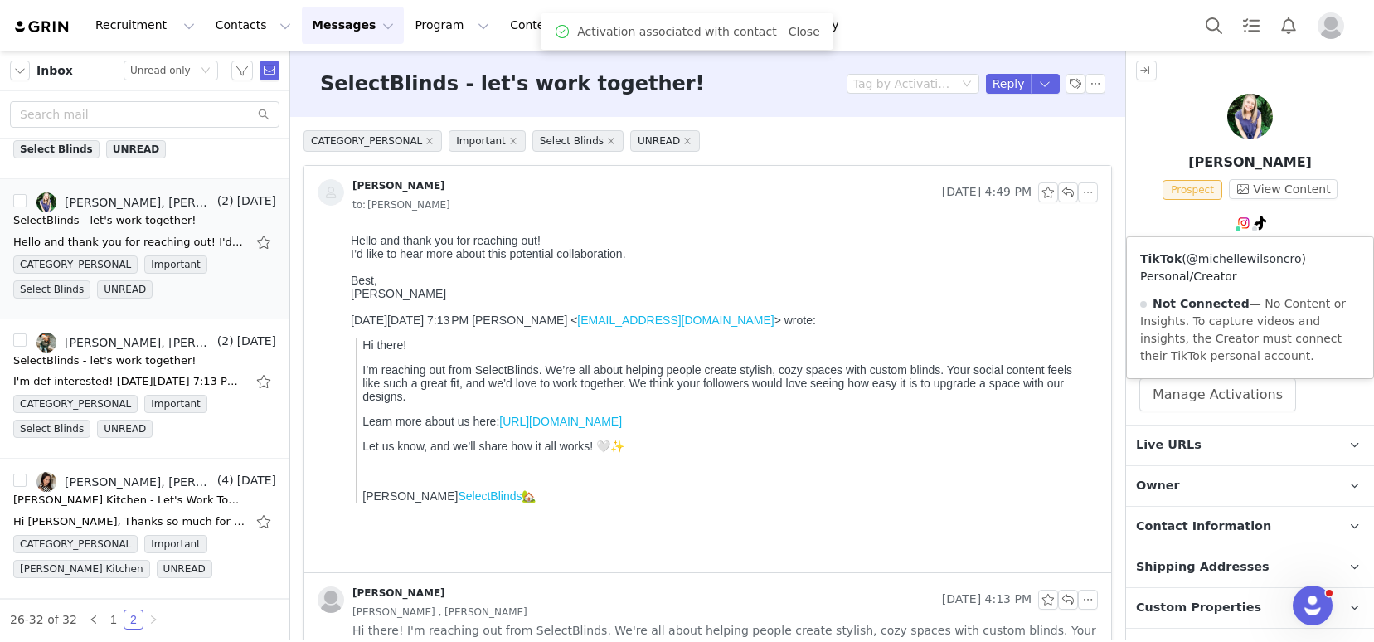
click at [1246, 256] on link "@michellewilsoncro" at bounding box center [1243, 258] width 115 height 13
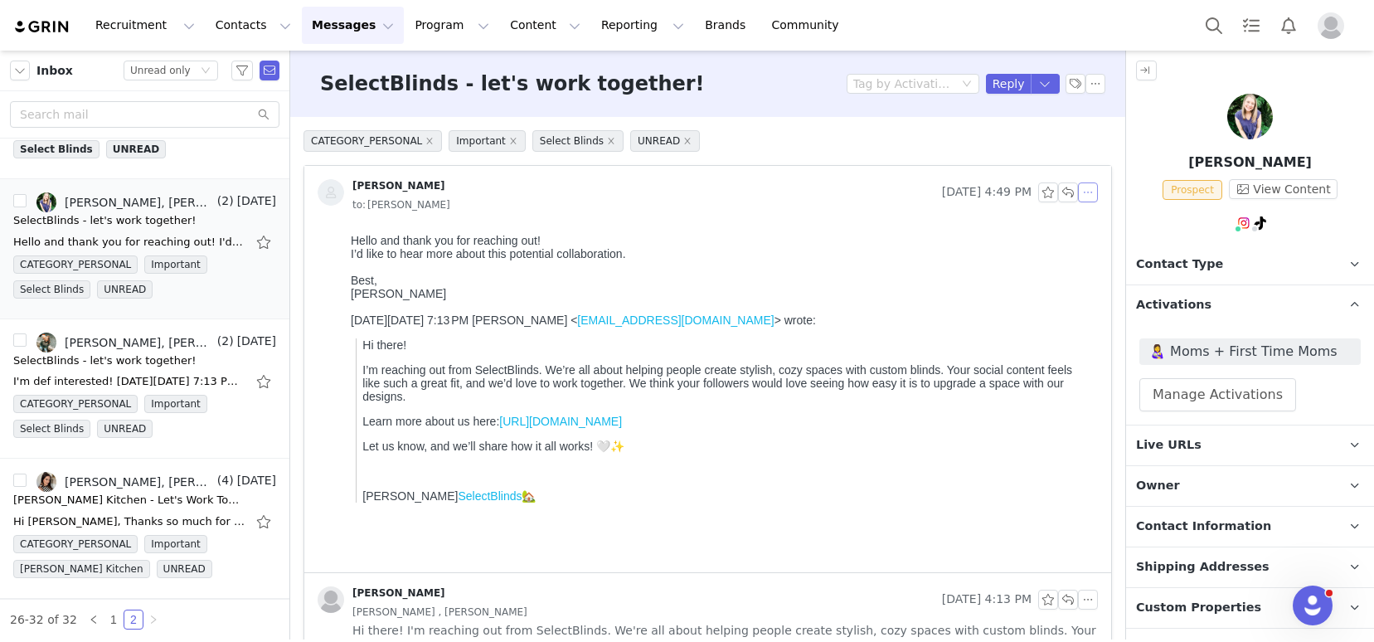
click at [1083, 188] on button "button" at bounding box center [1088, 192] width 20 height 20
click at [1090, 219] on li "Reply All" at bounding box center [1100, 222] width 70 height 27
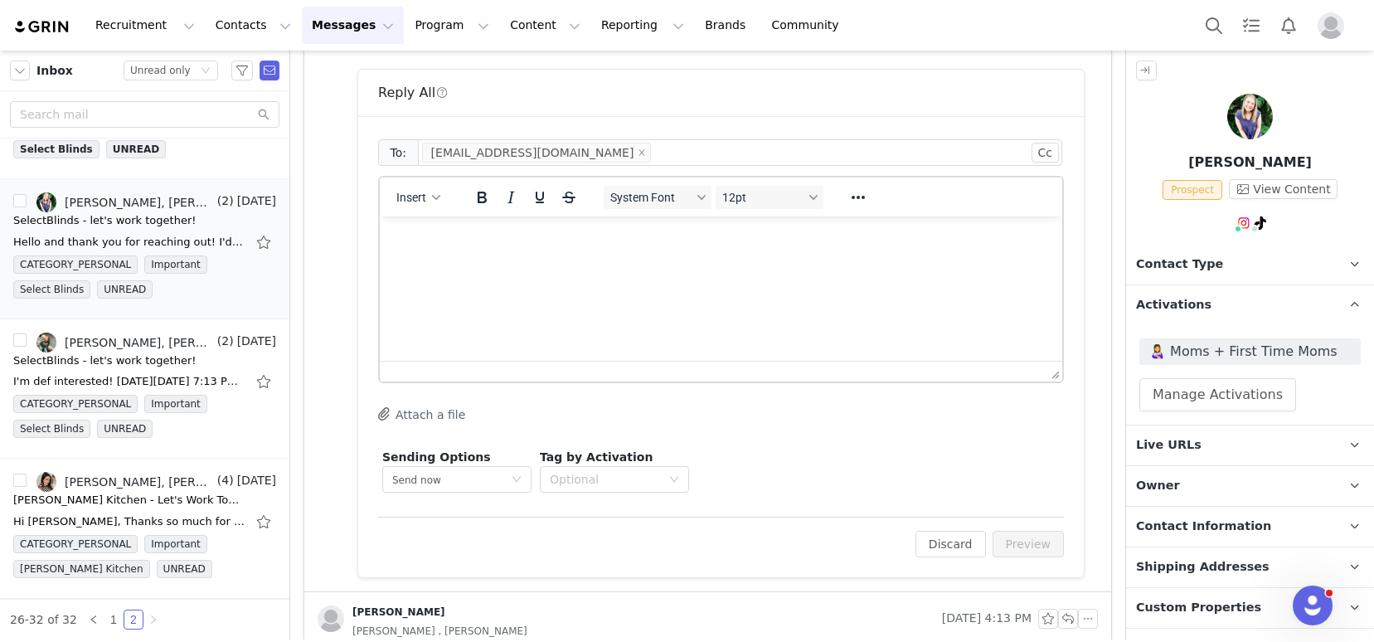
scroll to position [530, 0]
click at [414, 196] on span "Insert" at bounding box center [411, 195] width 30 height 13
click at [435, 223] on div "Insert Template" at bounding box center [478, 225] width 149 height 20
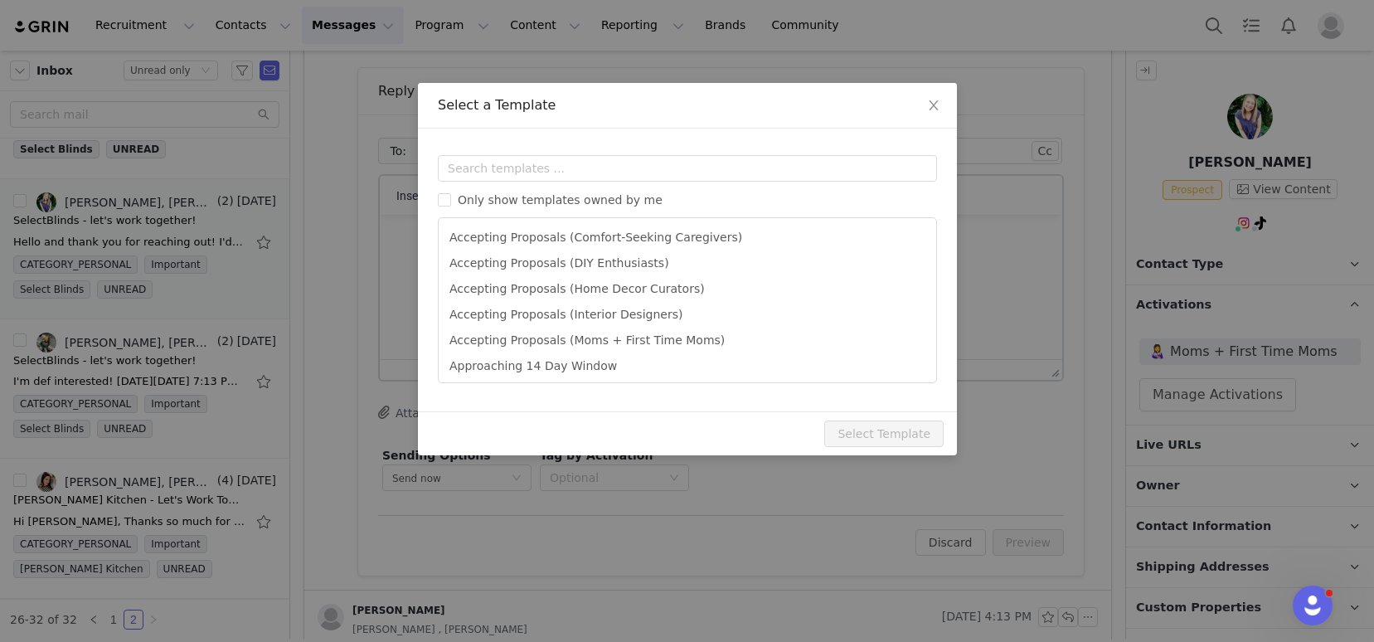
scroll to position [0, 0]
click at [498, 176] on input "text" at bounding box center [687, 168] width 499 height 27
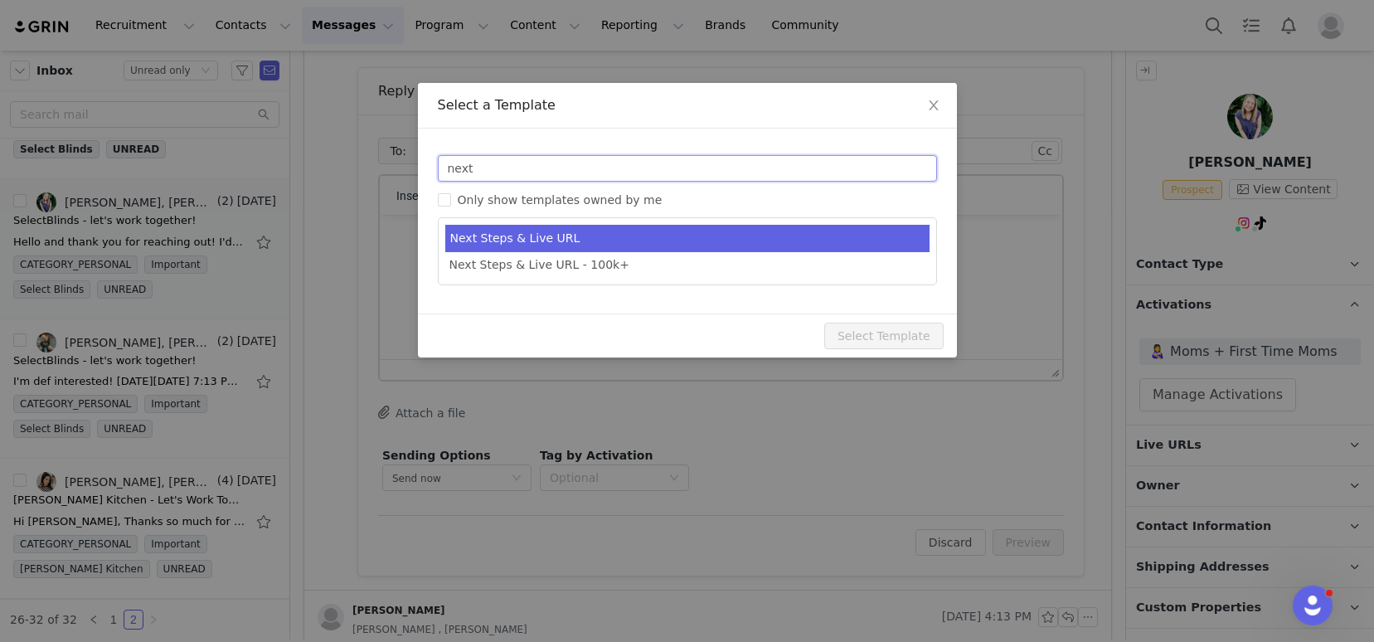
type input "next"
type input "SelectBlinds - Next Steps & Campaign Outline"
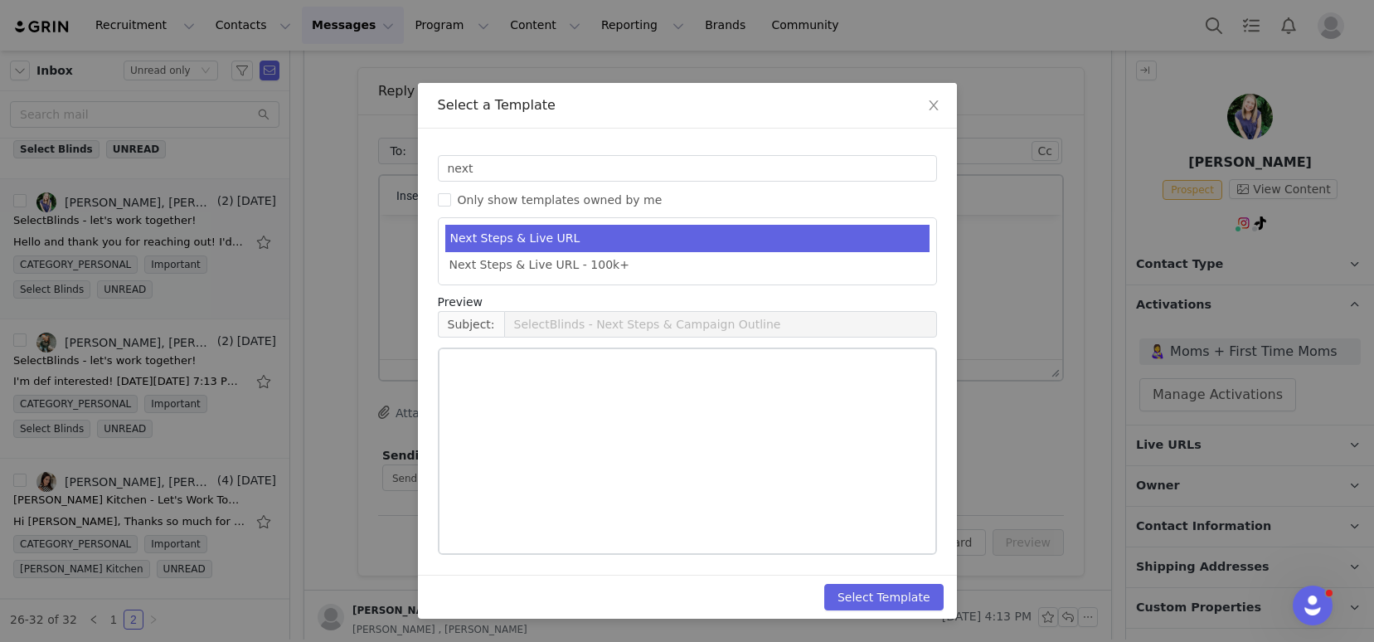
click at [562, 236] on li "Next Steps & Live URL" at bounding box center [687, 238] width 484 height 27
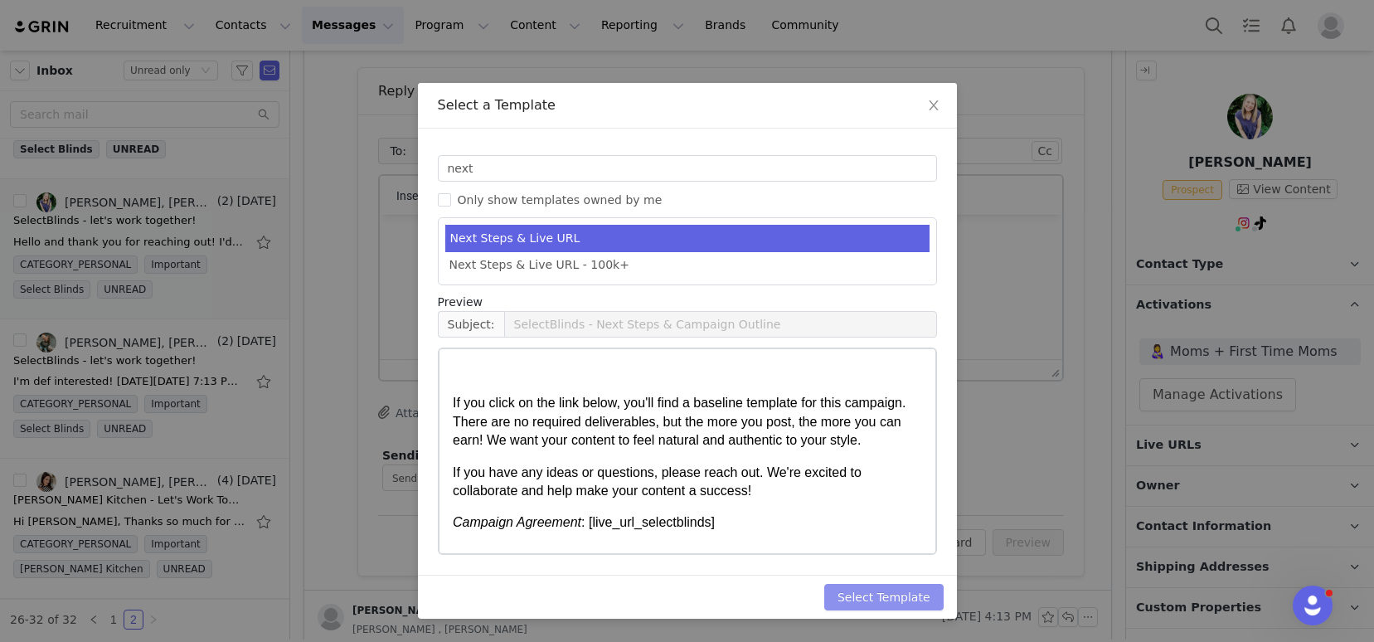
click at [869, 590] on button "Select Template" at bounding box center [883, 597] width 119 height 27
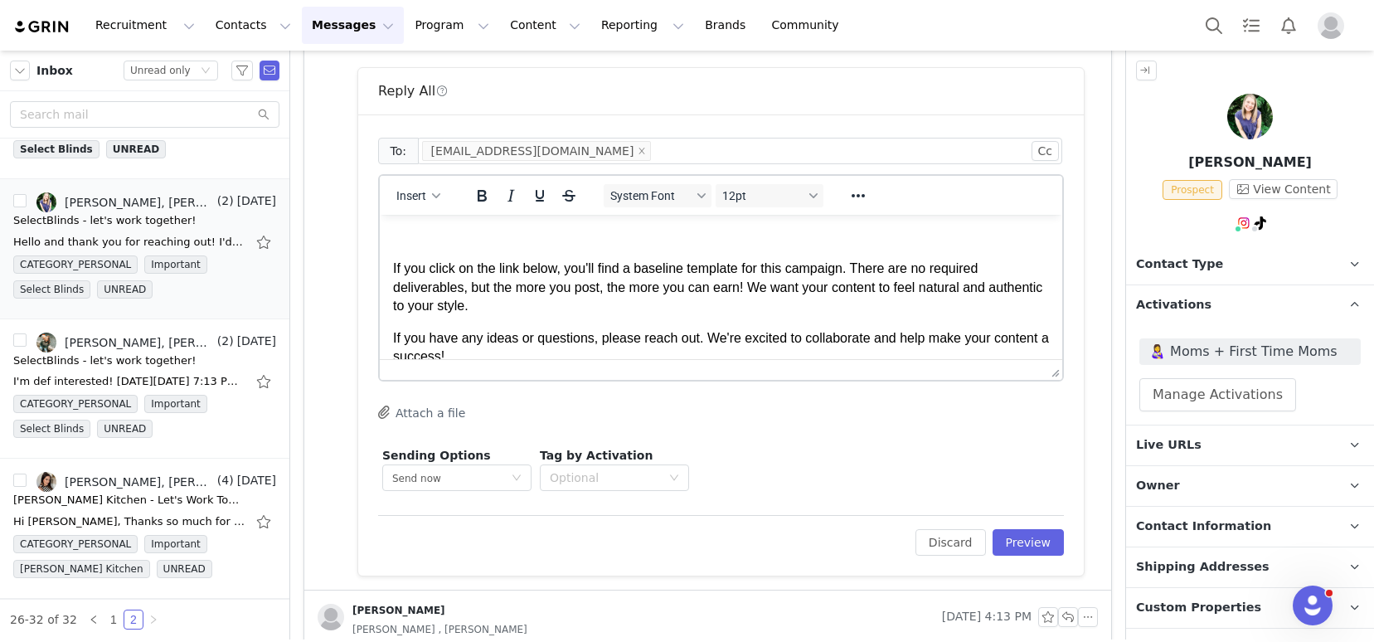
click at [502, 230] on p "Rich Text Area. Press ALT-0 for help." at bounding box center [721, 237] width 656 height 18
click at [393, 266] on p "If you click on the link below, you'll find a baseline template for this campai…" at bounding box center [721, 288] width 656 height 56
click at [1024, 539] on button "Preview" at bounding box center [1028, 542] width 72 height 27
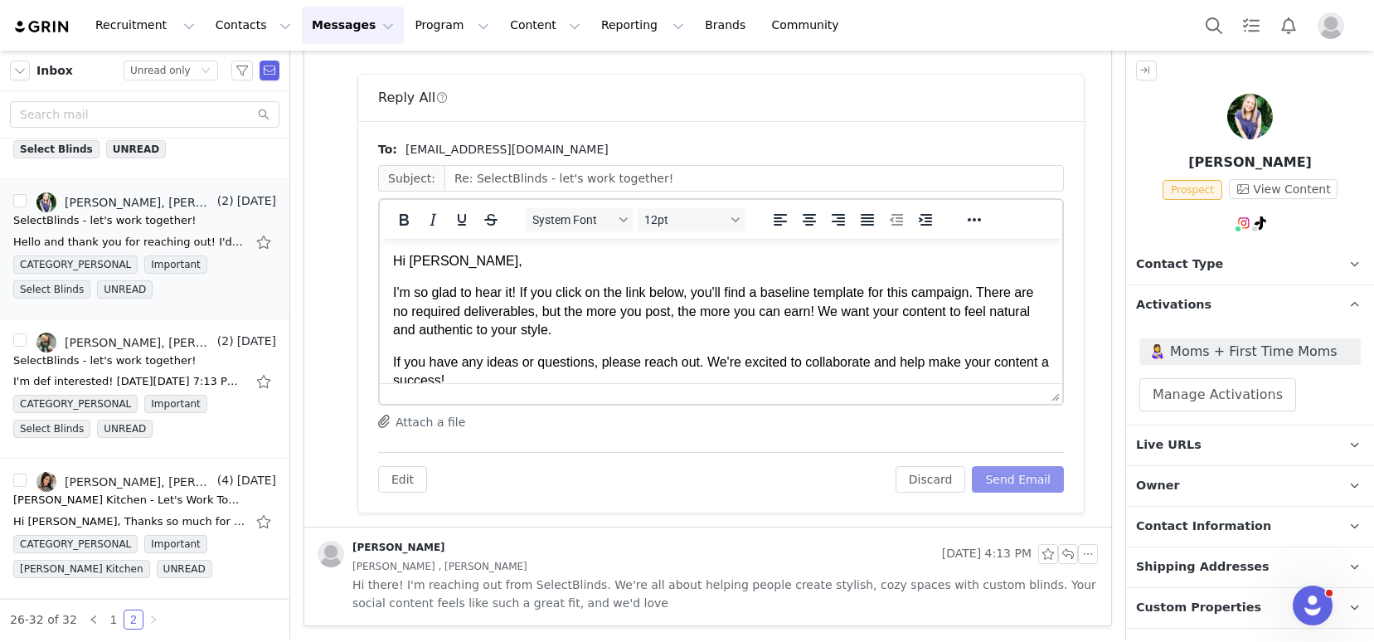
click at [1007, 481] on button "Send Email" at bounding box center [1018, 479] width 92 height 27
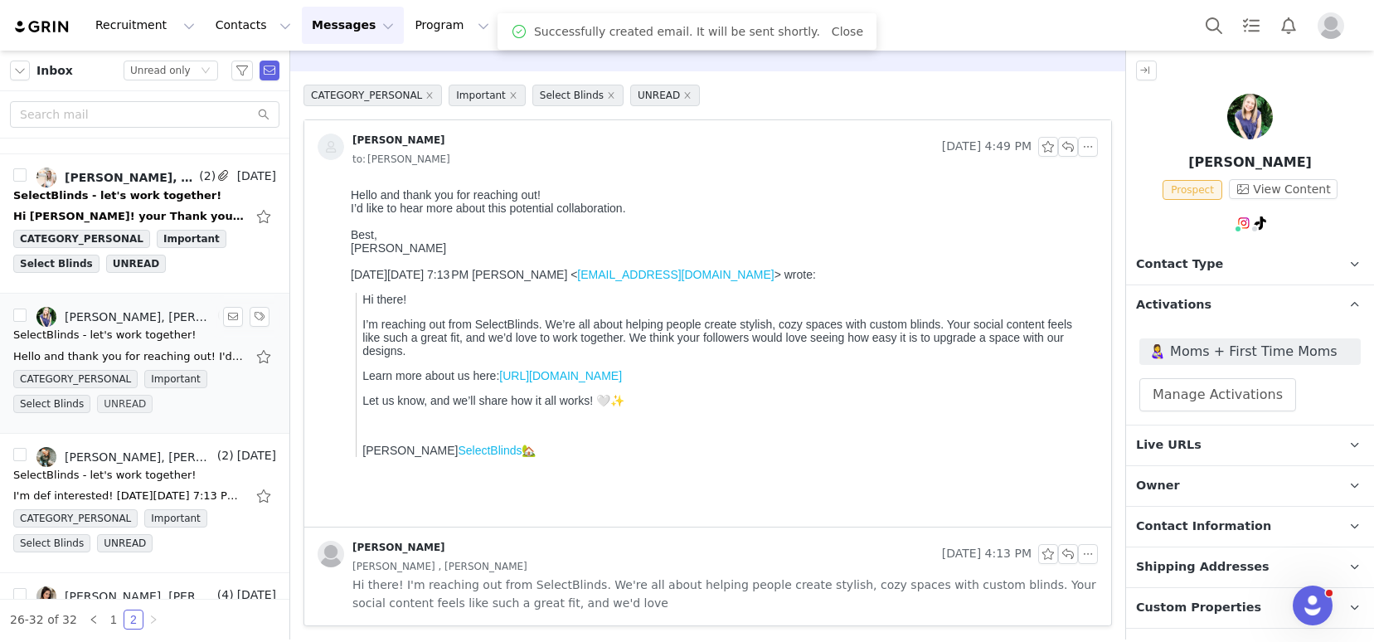
scroll to position [342, 0]
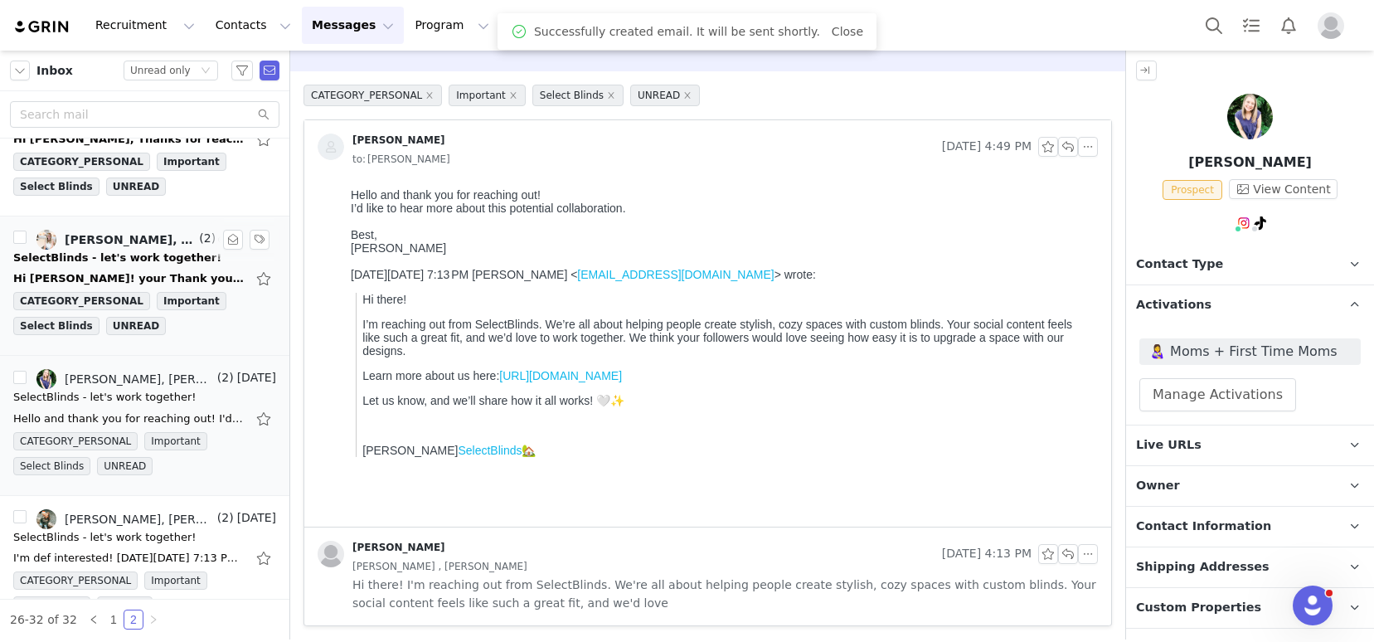
click at [97, 258] on div "SelectBlinds - let's work together!" at bounding box center [117, 258] width 208 height 17
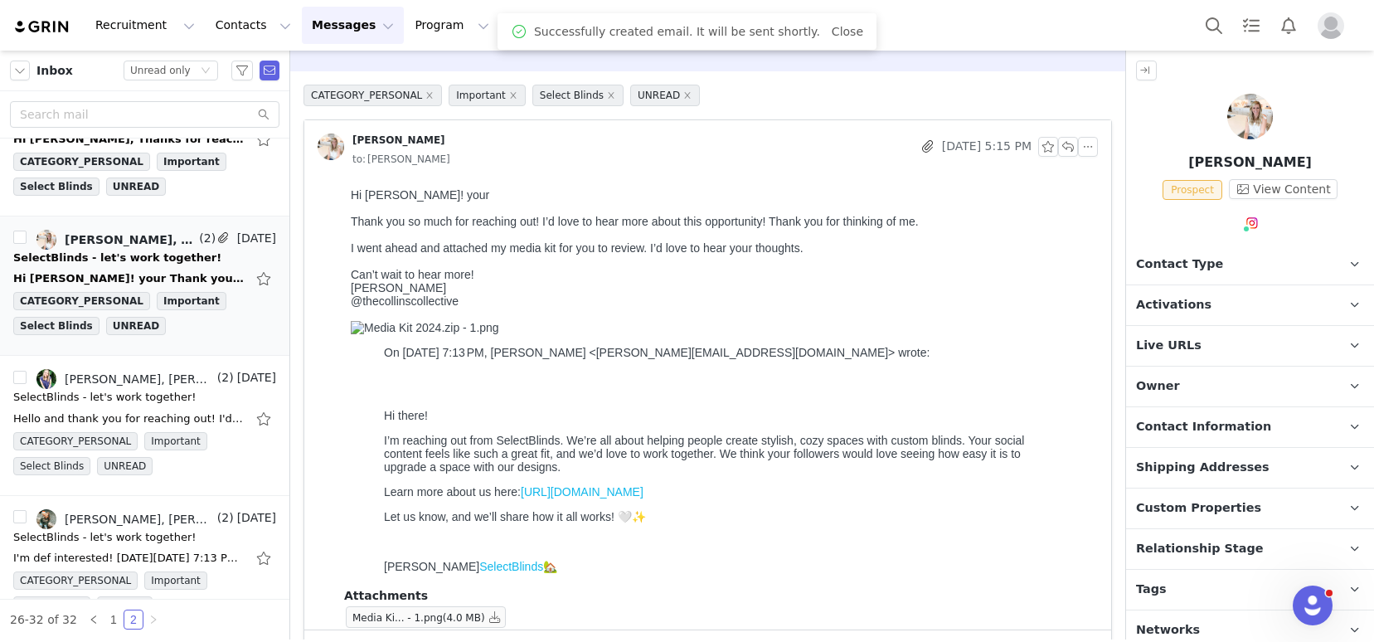
scroll to position [0, 0]
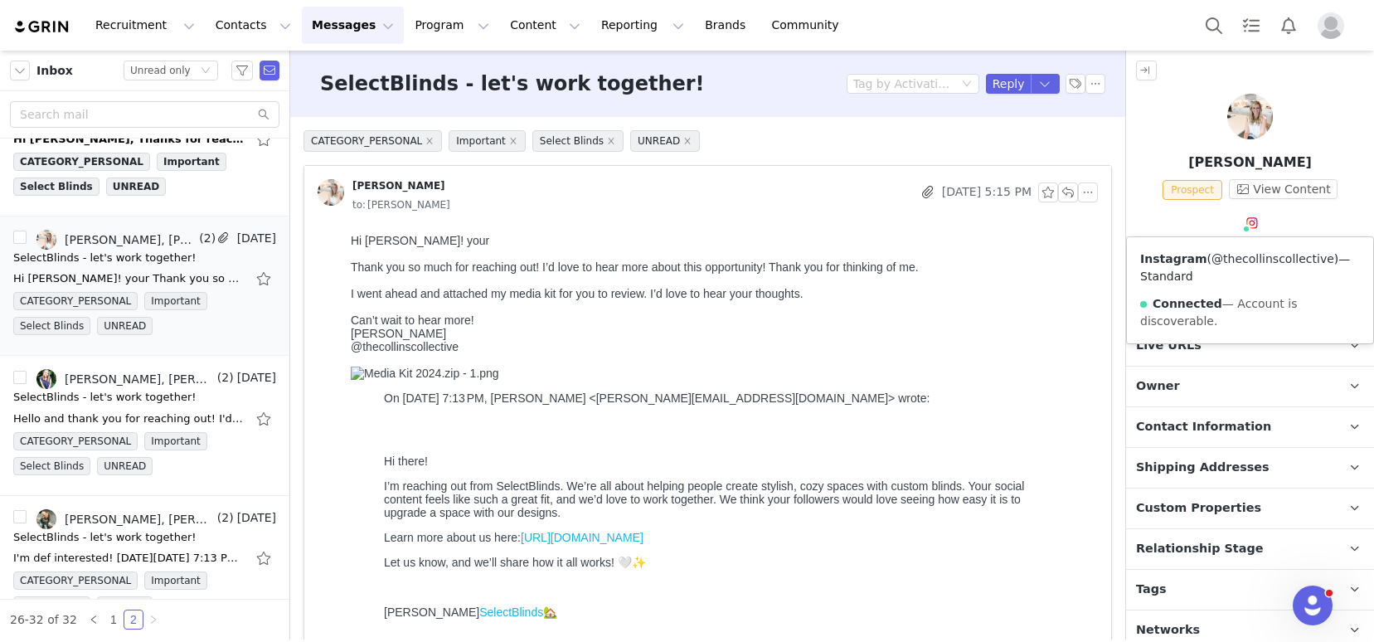
click at [1238, 258] on link "@thecollinscollective" at bounding box center [1272, 258] width 123 height 13
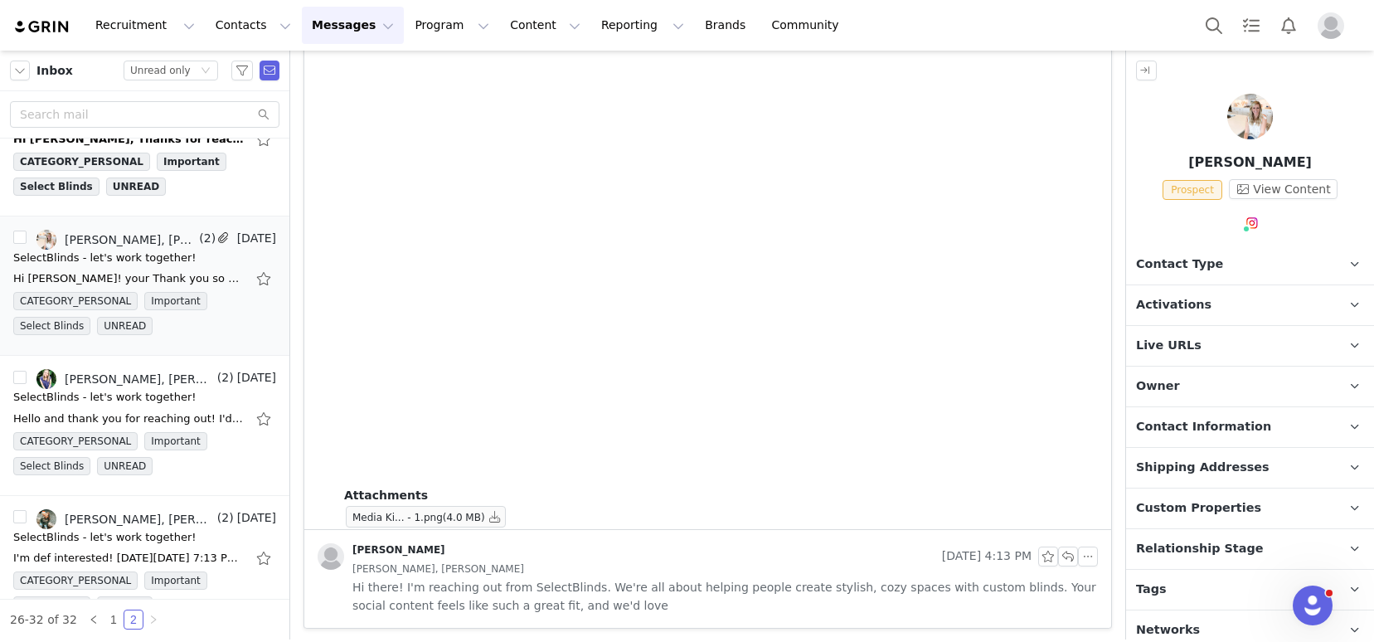
scroll to position [1807, 0]
click at [497, 513] on button "button" at bounding box center [495, 514] width 20 height 20
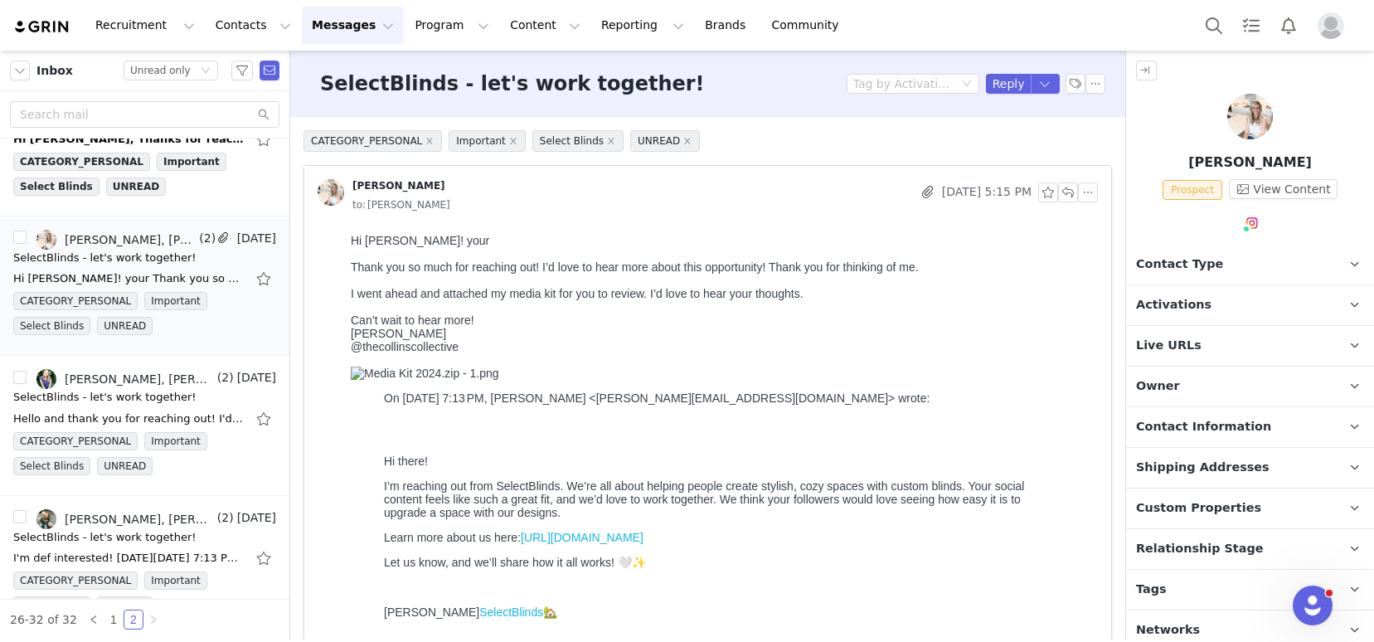
scroll to position [0, 450]
click at [1214, 589] on p "Tags Keep track of your contacts by assigning them tags. You can then filter yo…" at bounding box center [1230, 590] width 208 height 40
click at [1188, 304] on span "Activations" at bounding box center [1173, 305] width 75 height 18
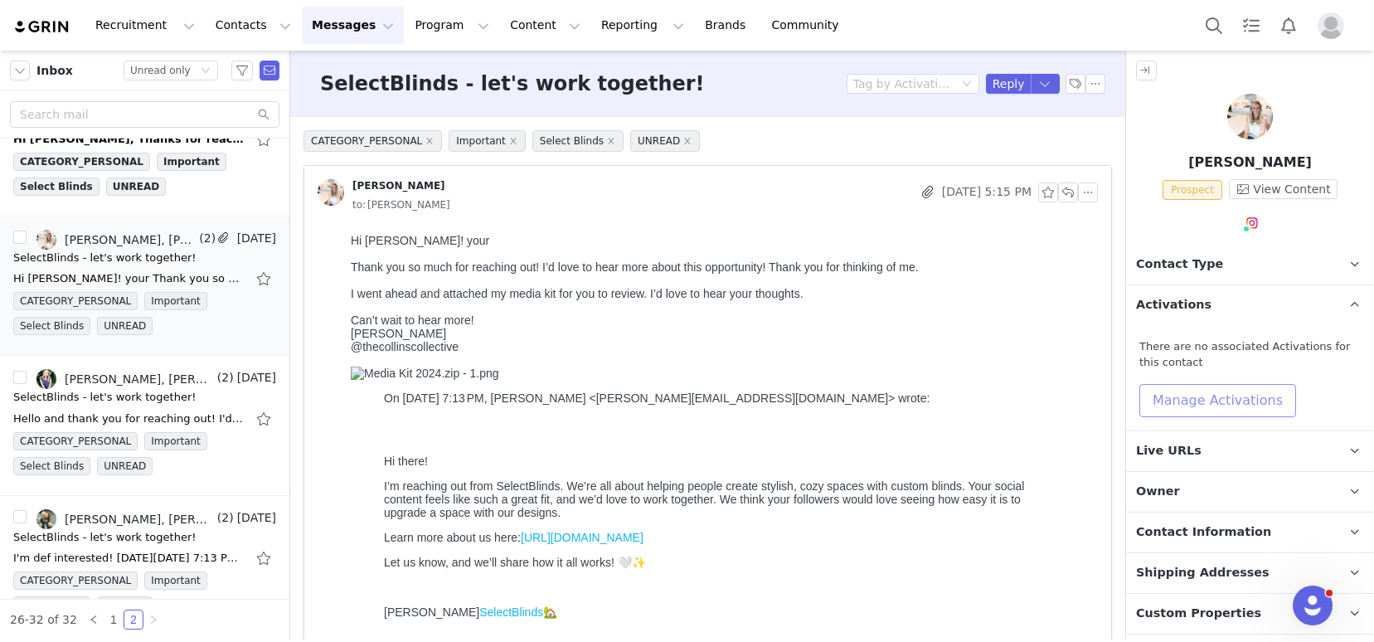
click at [1183, 402] on button "Manage Activations" at bounding box center [1217, 400] width 157 height 33
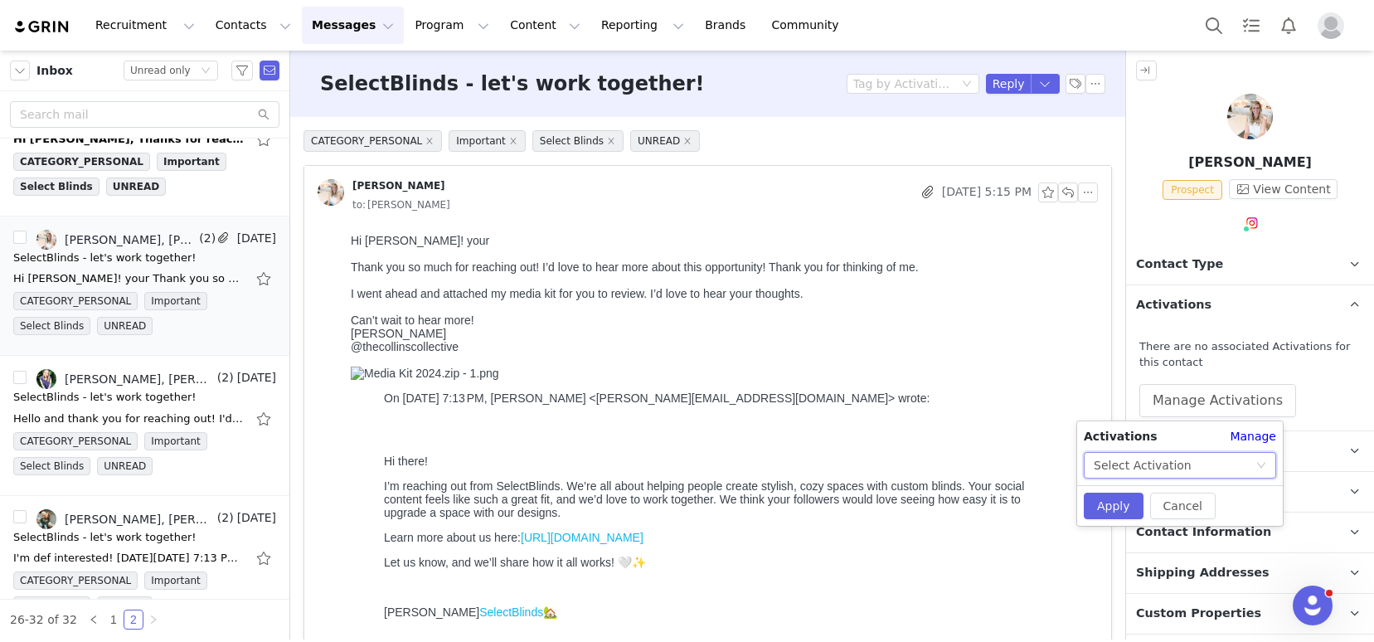
click at [1161, 459] on div "Select Activation" at bounding box center [1143, 465] width 98 height 25
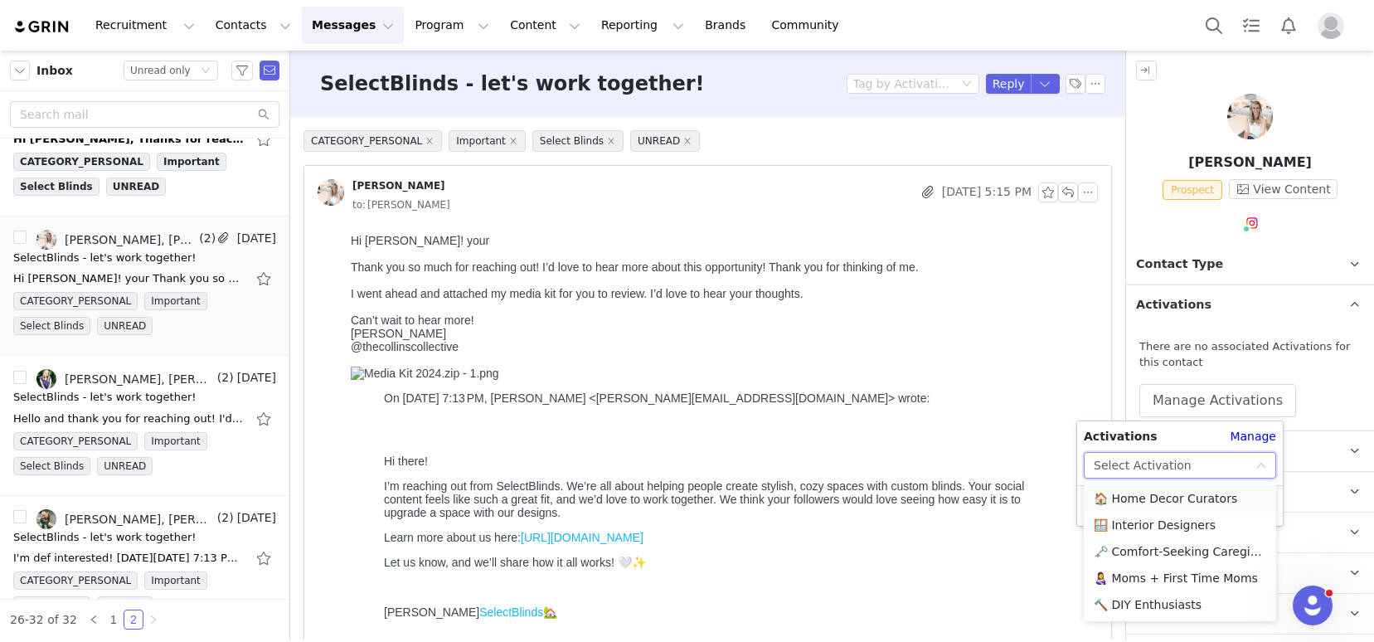
click at [1146, 497] on li "🏠 Home Decor Curators" at bounding box center [1180, 498] width 192 height 27
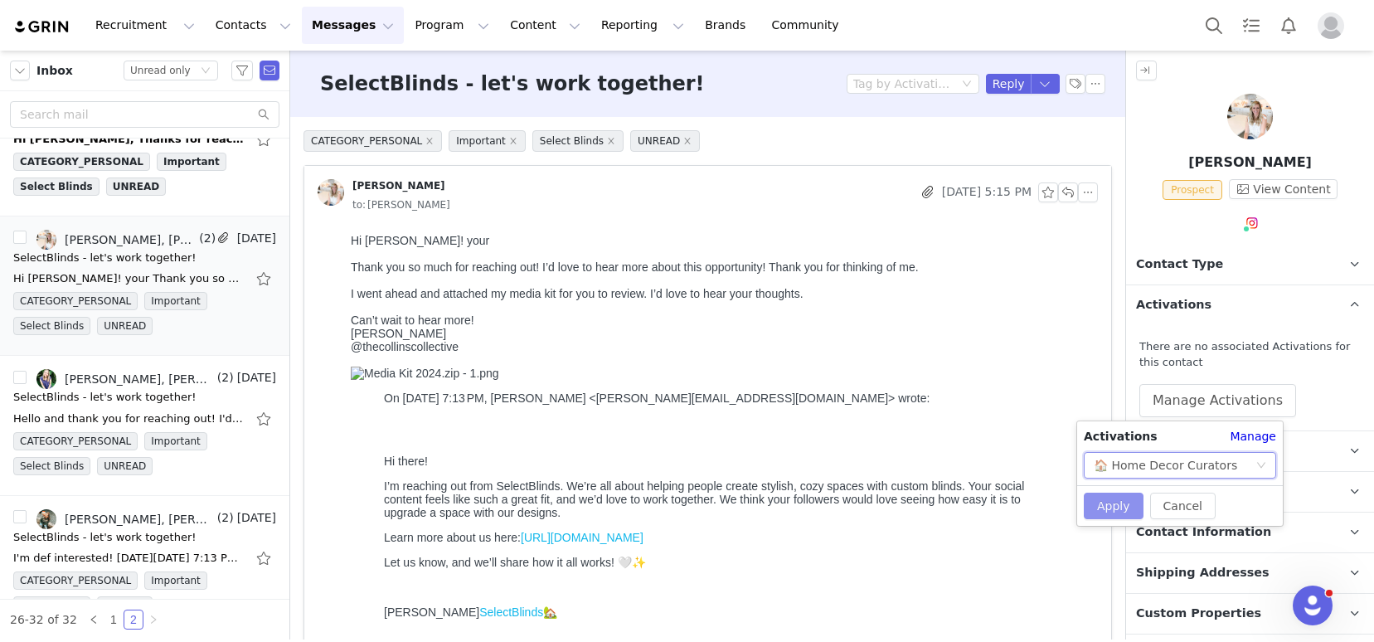
click at [1097, 507] on button "Apply" at bounding box center [1114, 505] width 60 height 27
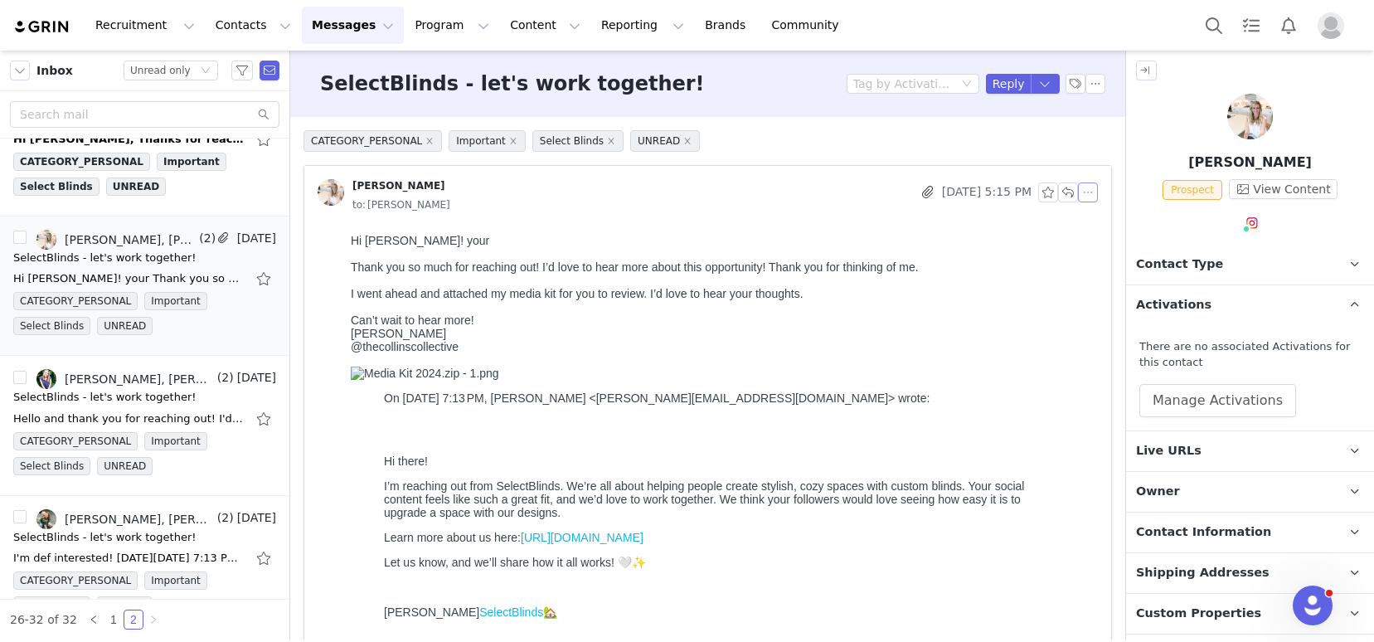
click at [1081, 188] on button "button" at bounding box center [1088, 192] width 20 height 20
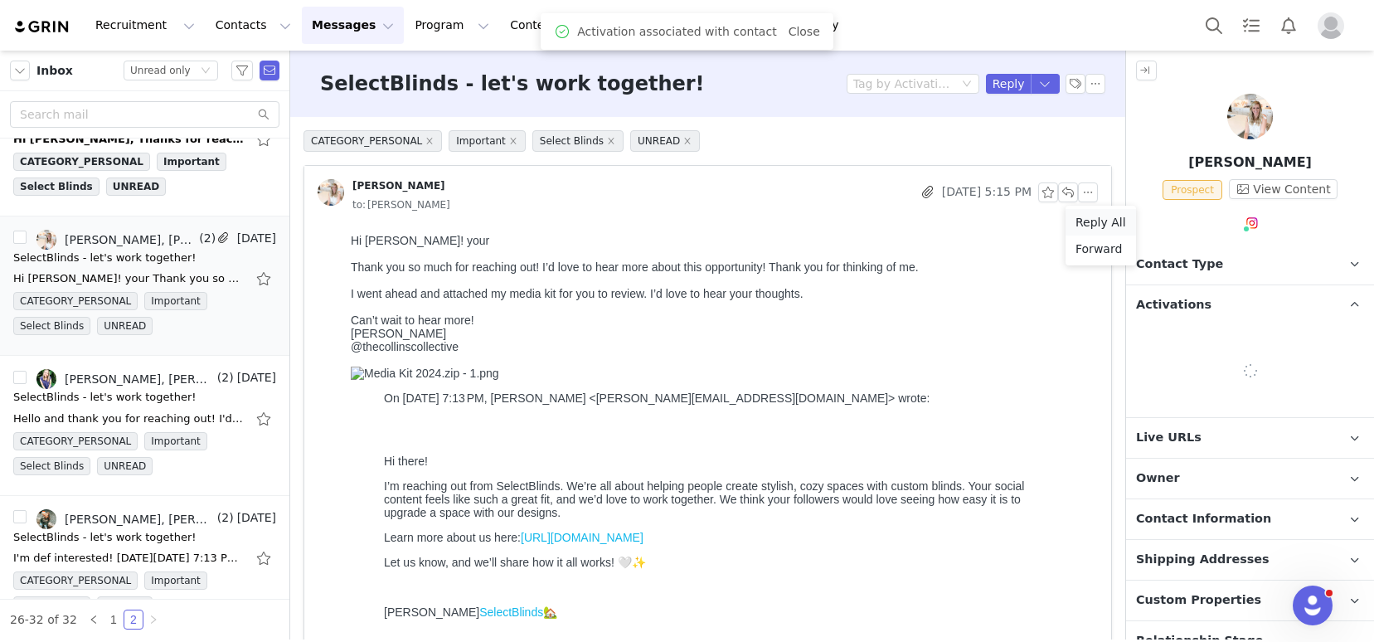
click at [1090, 223] on li "Reply All" at bounding box center [1100, 222] width 70 height 27
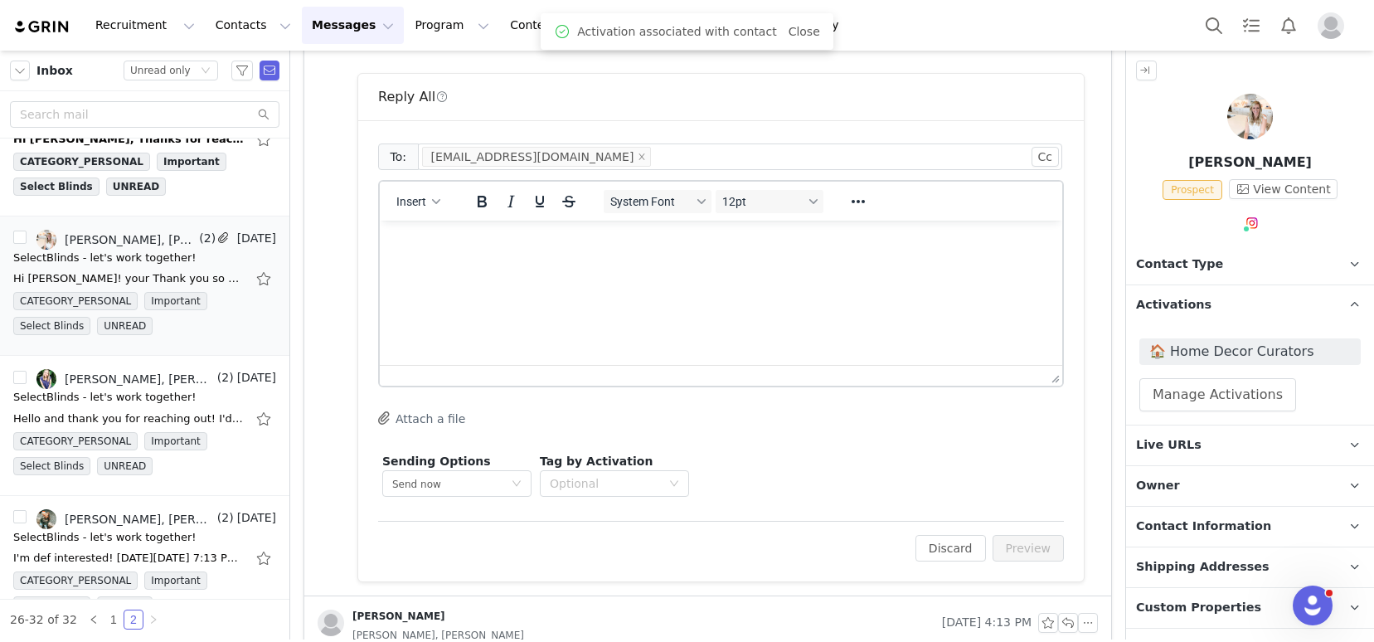
scroll to position [2291, 0]
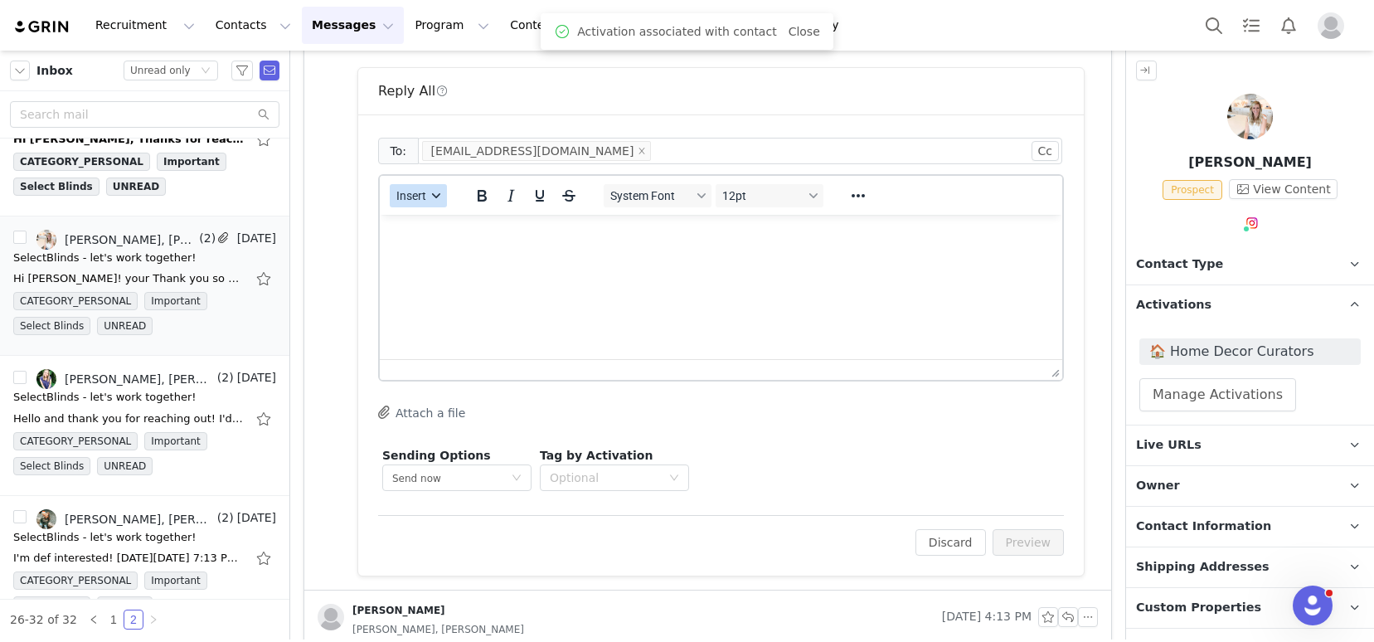
click at [413, 199] on span "Insert" at bounding box center [411, 195] width 30 height 13
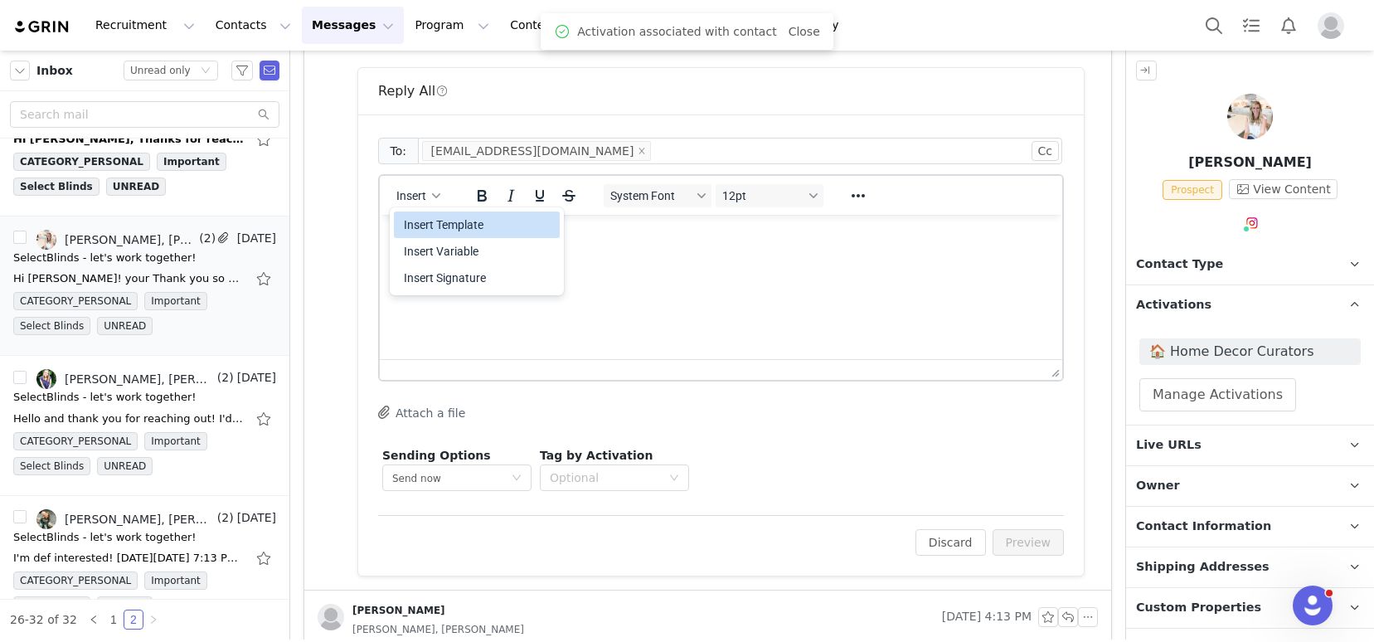
click at [431, 220] on div "Insert Template" at bounding box center [478, 225] width 149 height 20
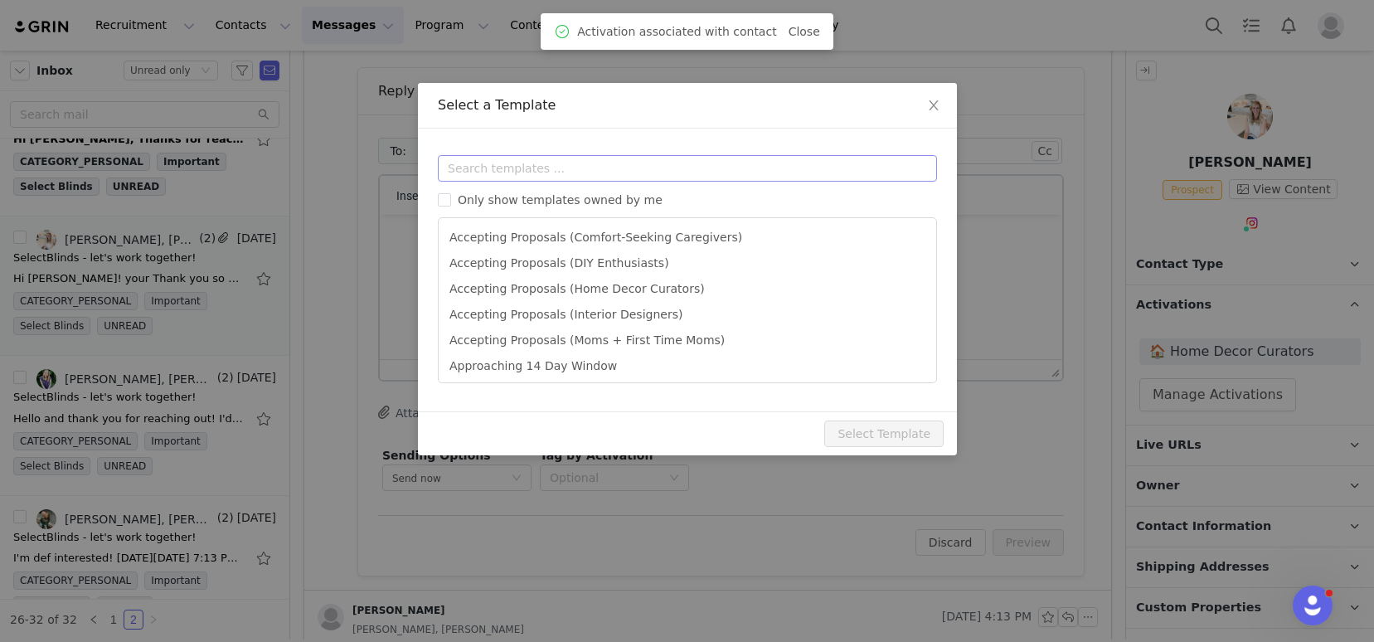
scroll to position [0, 0]
click at [477, 170] on input "text" at bounding box center [687, 168] width 499 height 27
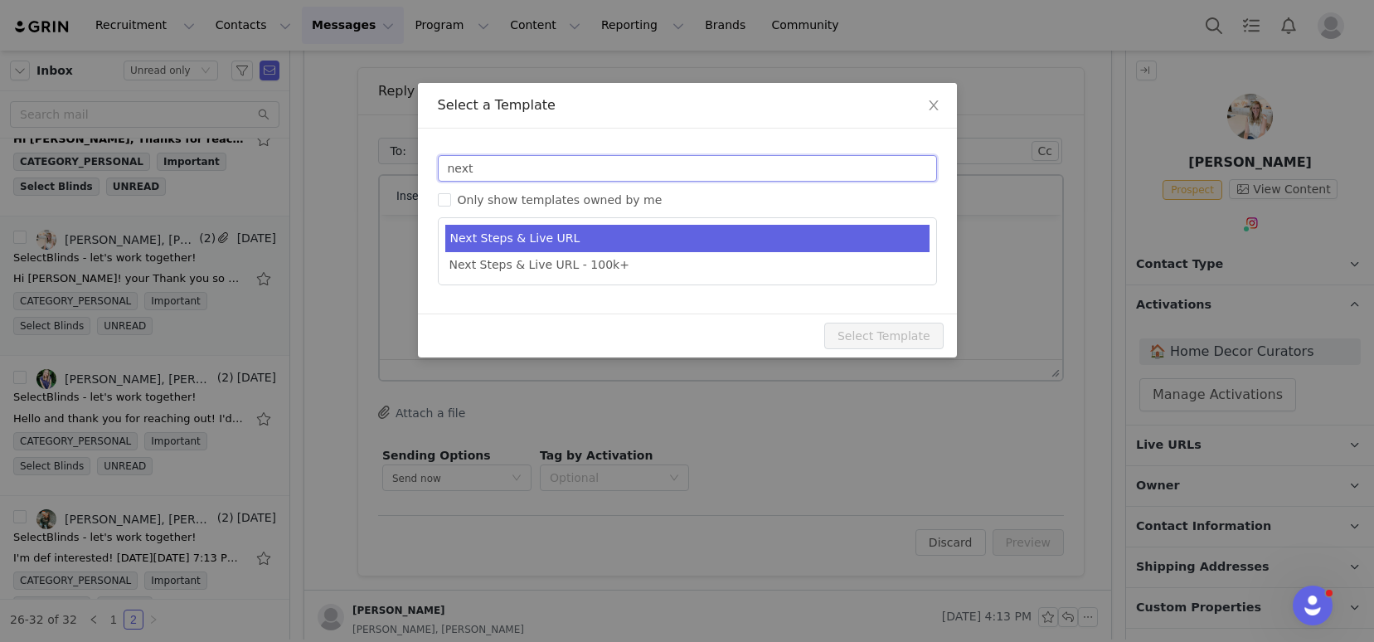
type input "next"
type input "SelectBlinds - Next Steps & Campaign Outline"
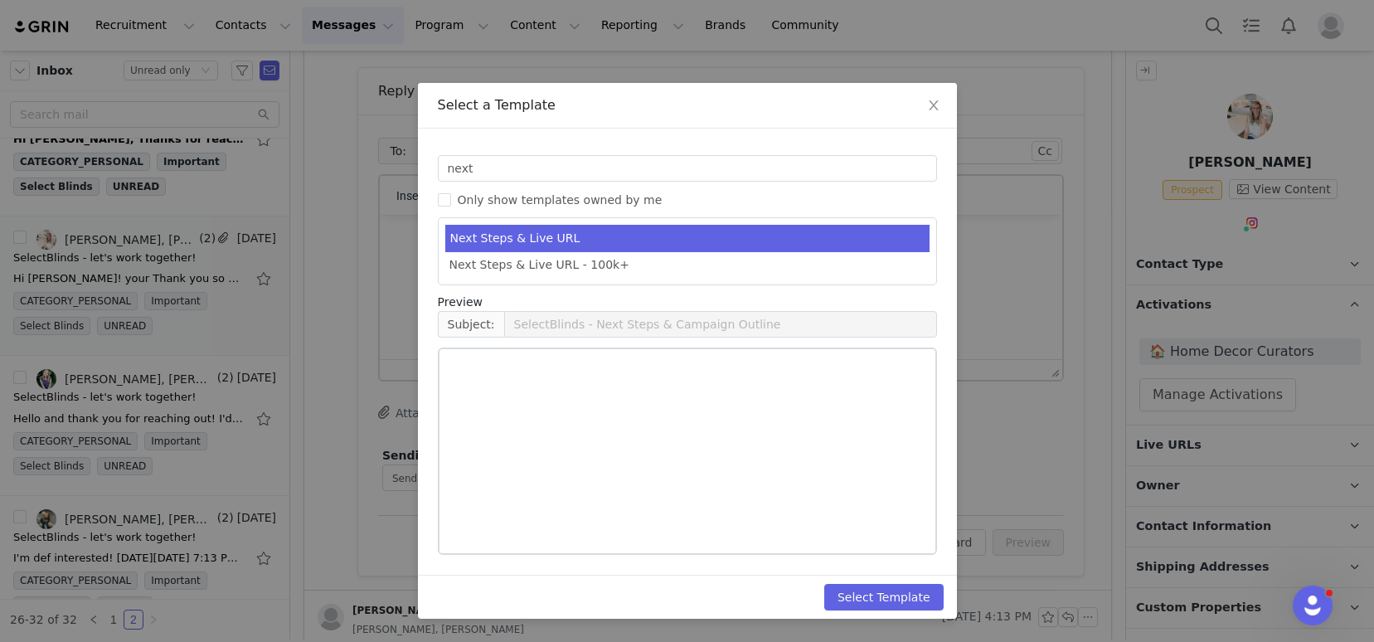
click at [550, 240] on li "Next Steps & Live URL" at bounding box center [687, 238] width 484 height 27
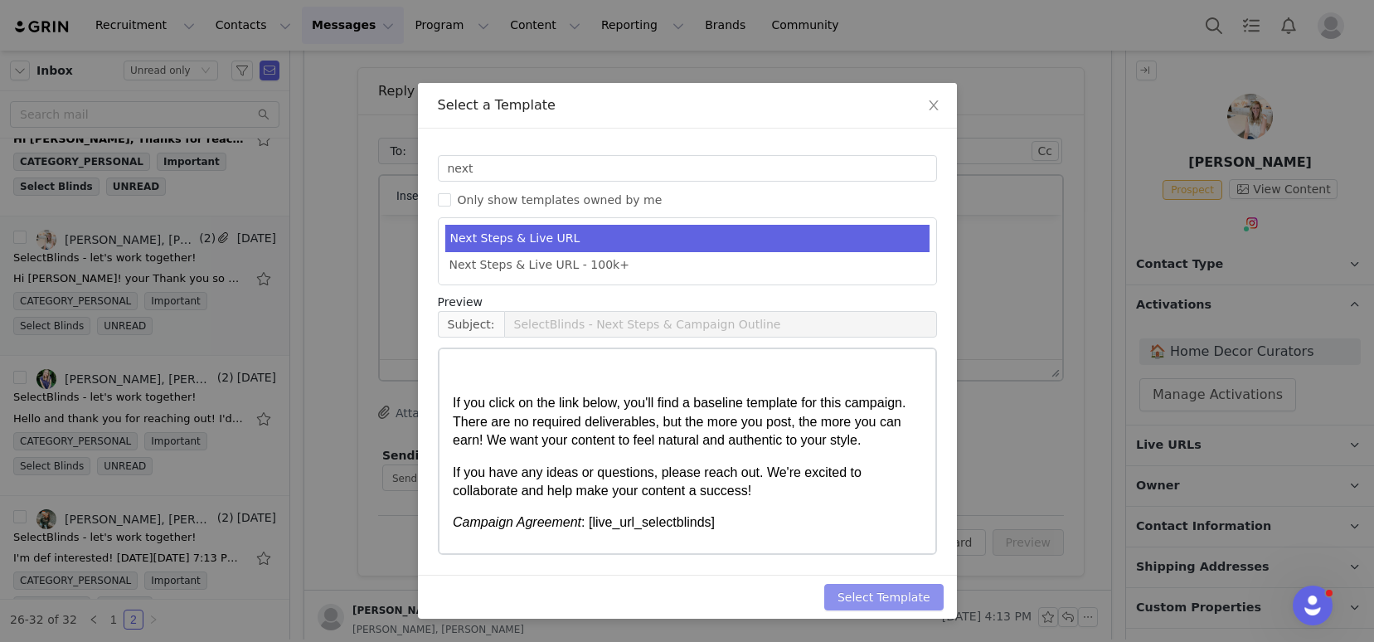
click at [893, 599] on button "Select Template" at bounding box center [883, 597] width 119 height 27
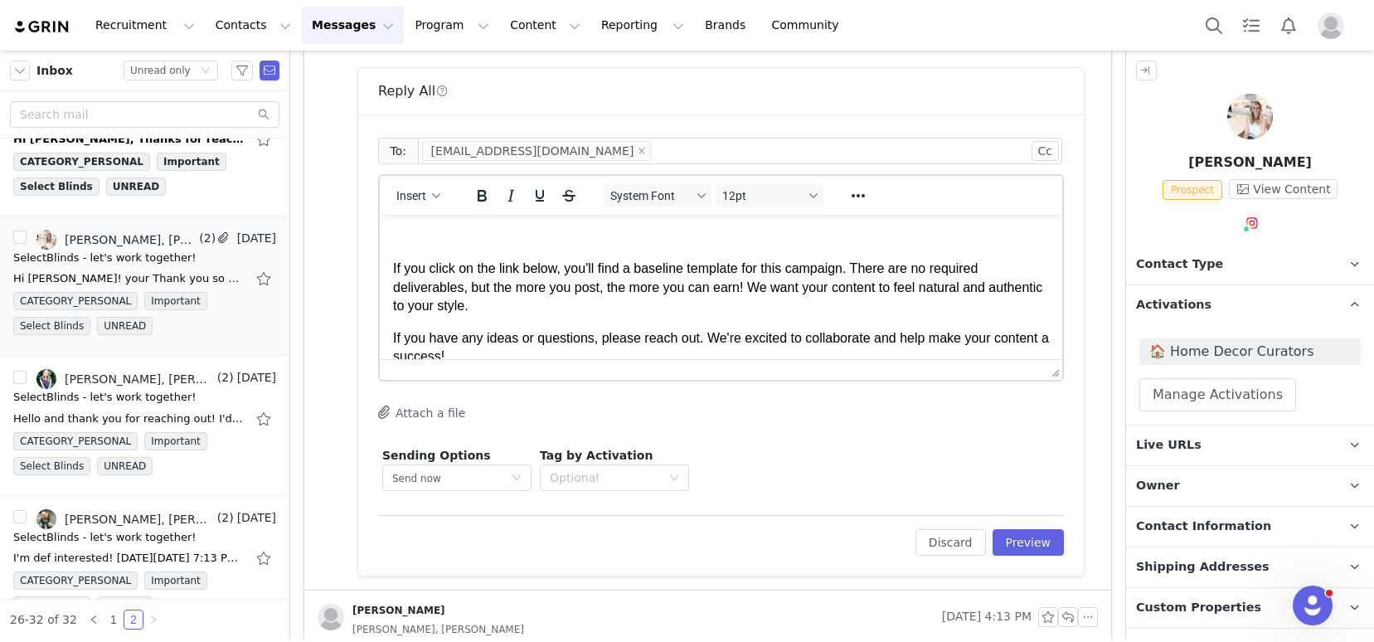
click at [412, 238] on p "Rich Text Area. Press ALT-0 for help." at bounding box center [721, 237] width 656 height 18
click at [393, 270] on p "If you click on the link below, you'll find a baseline template for this campai…" at bounding box center [721, 288] width 656 height 56
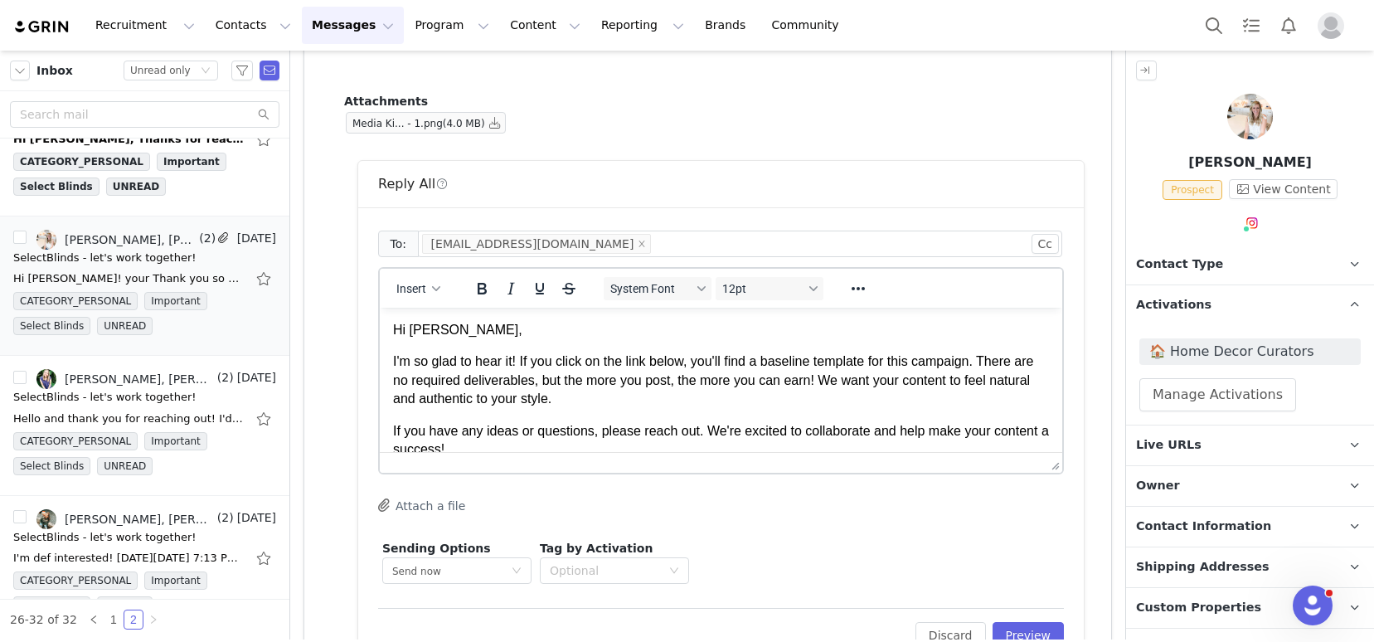
scroll to position [2230, 0]
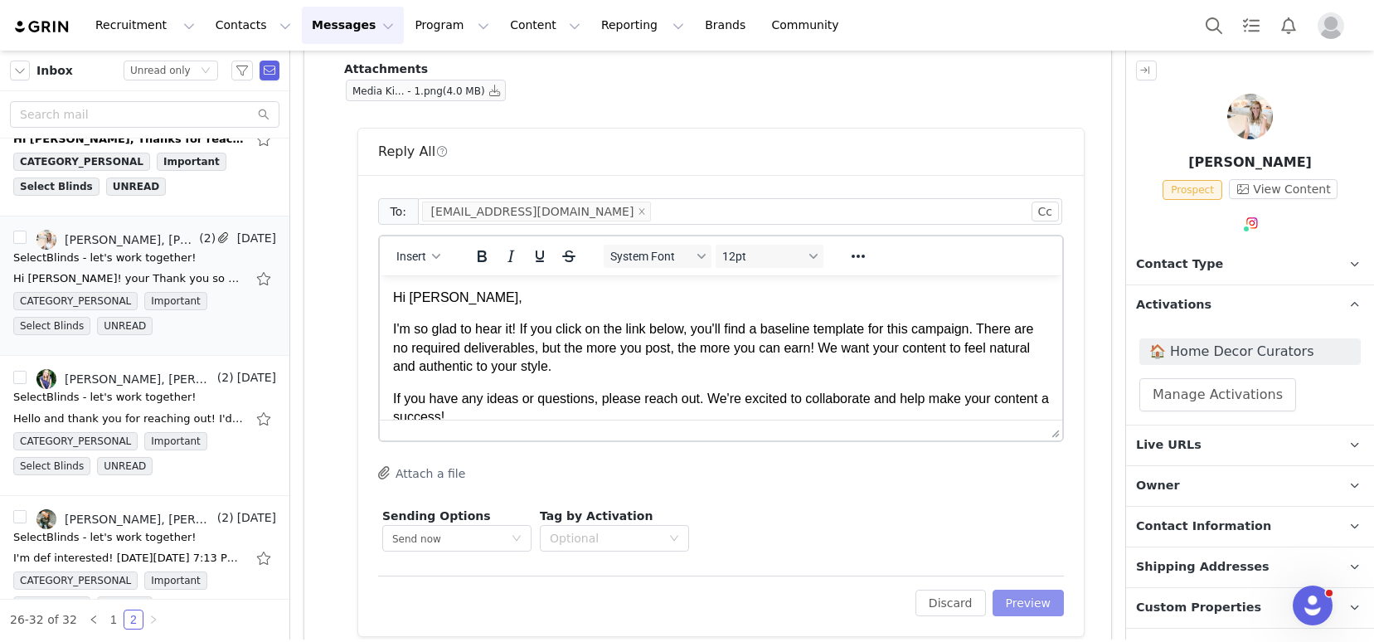
click at [1014, 597] on button "Preview" at bounding box center [1028, 602] width 72 height 27
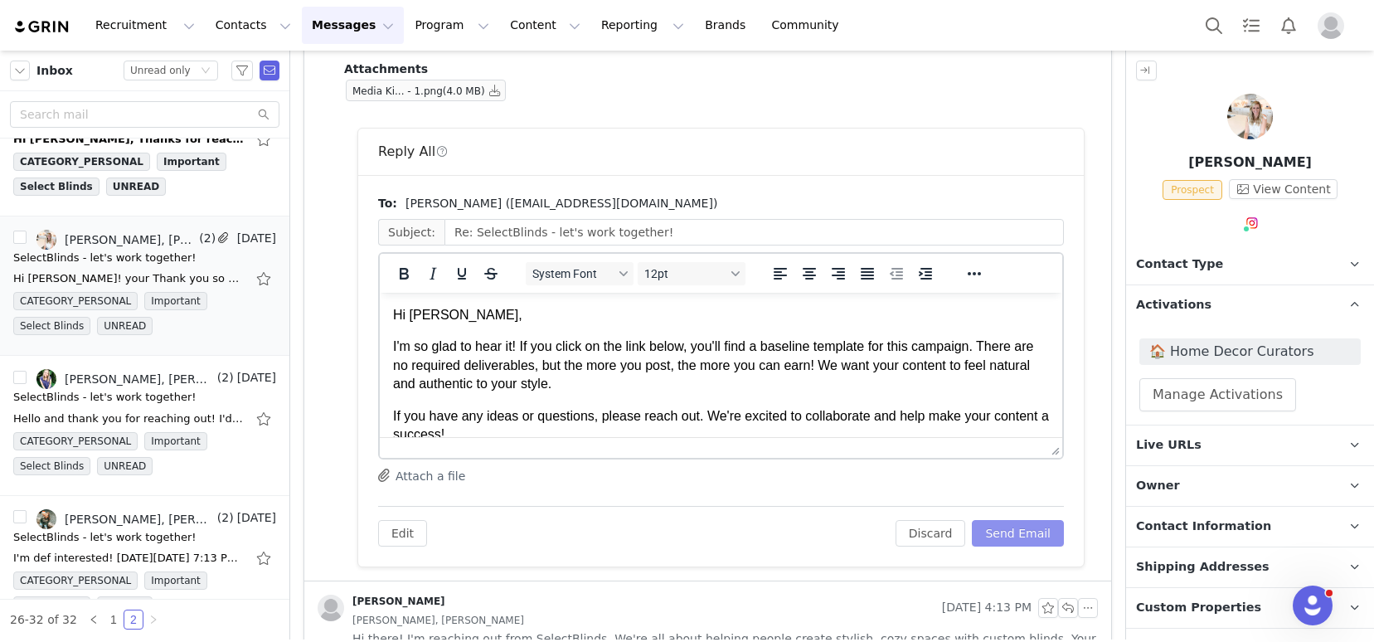
scroll to position [0, 0]
click at [1007, 528] on button "Send Email" at bounding box center [1018, 533] width 92 height 27
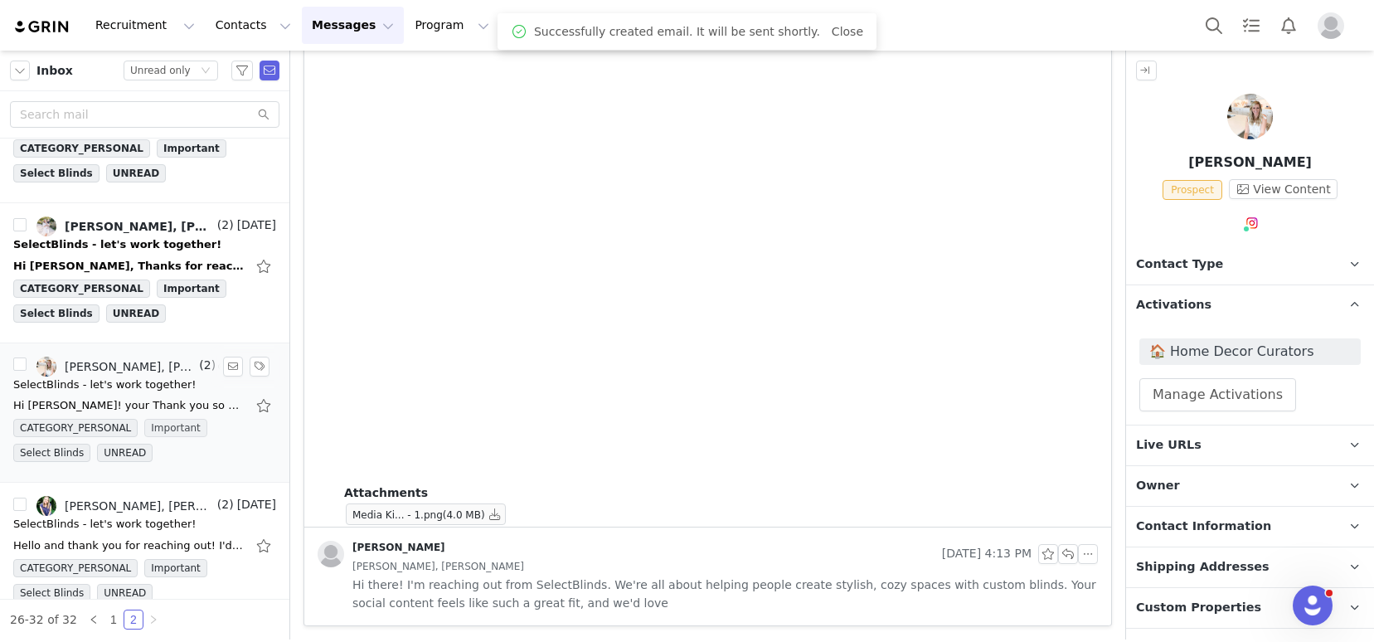
scroll to position [166, 0]
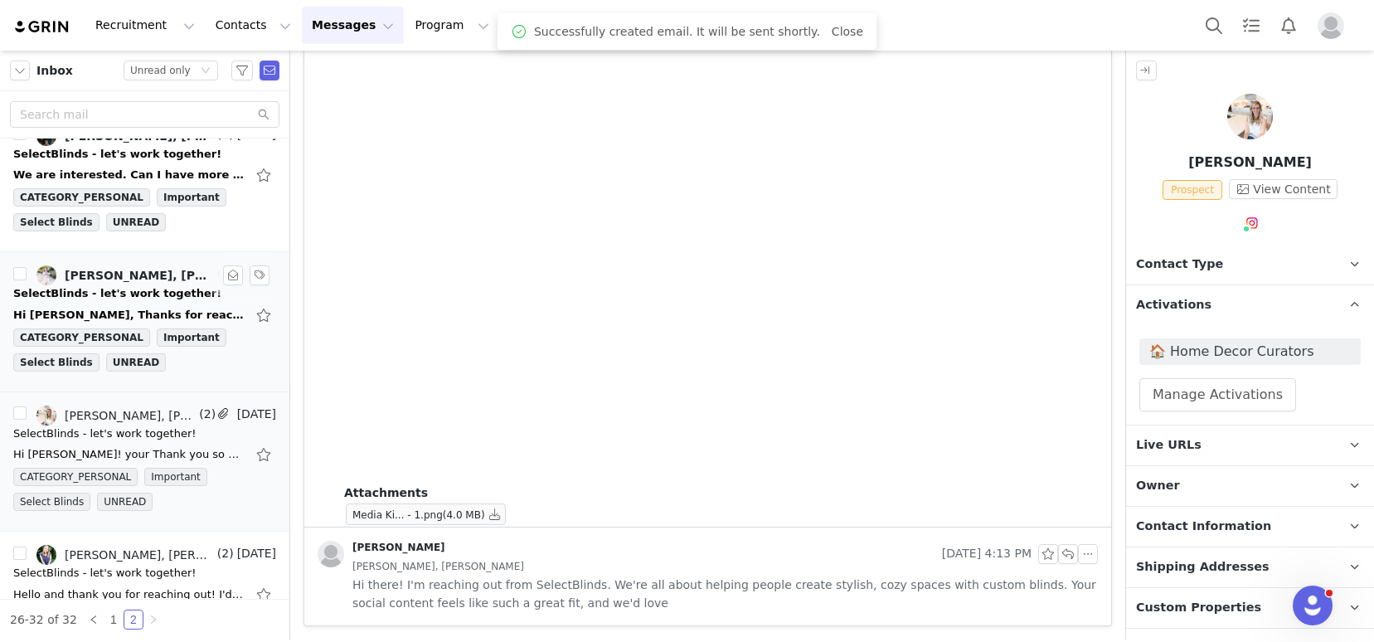
click at [111, 293] on div "SelectBlinds - let's work together!" at bounding box center [117, 293] width 208 height 17
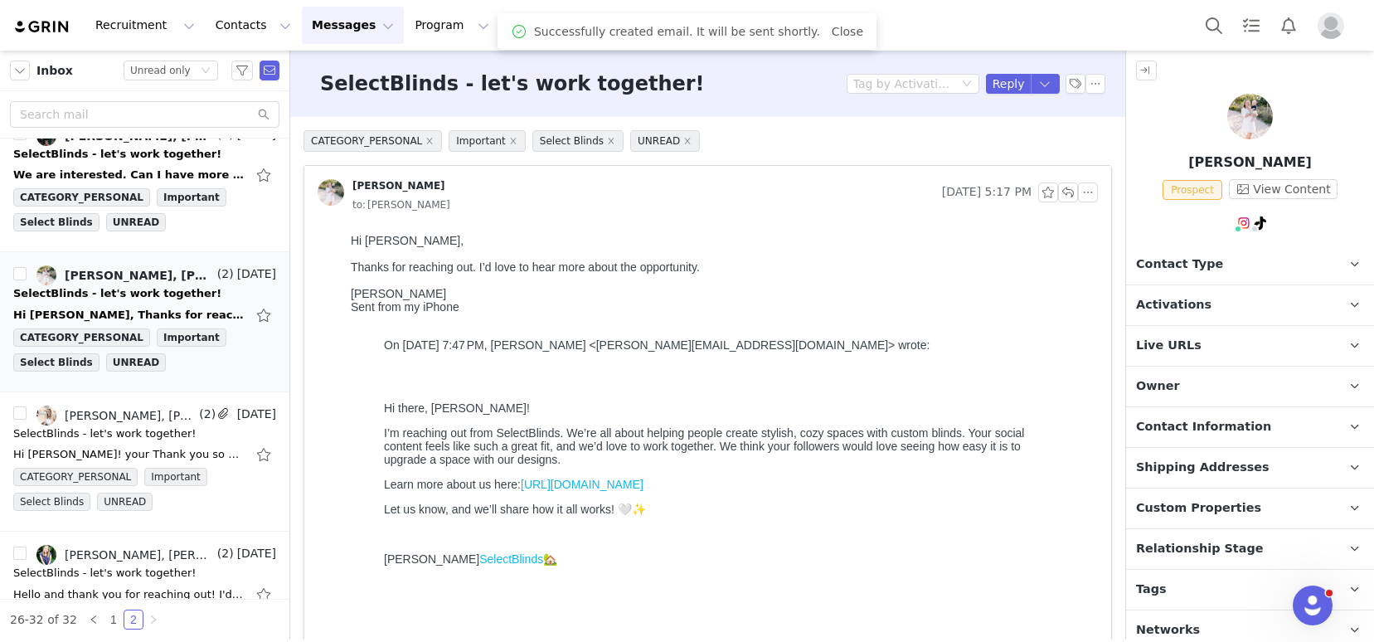
scroll to position [0, 0]
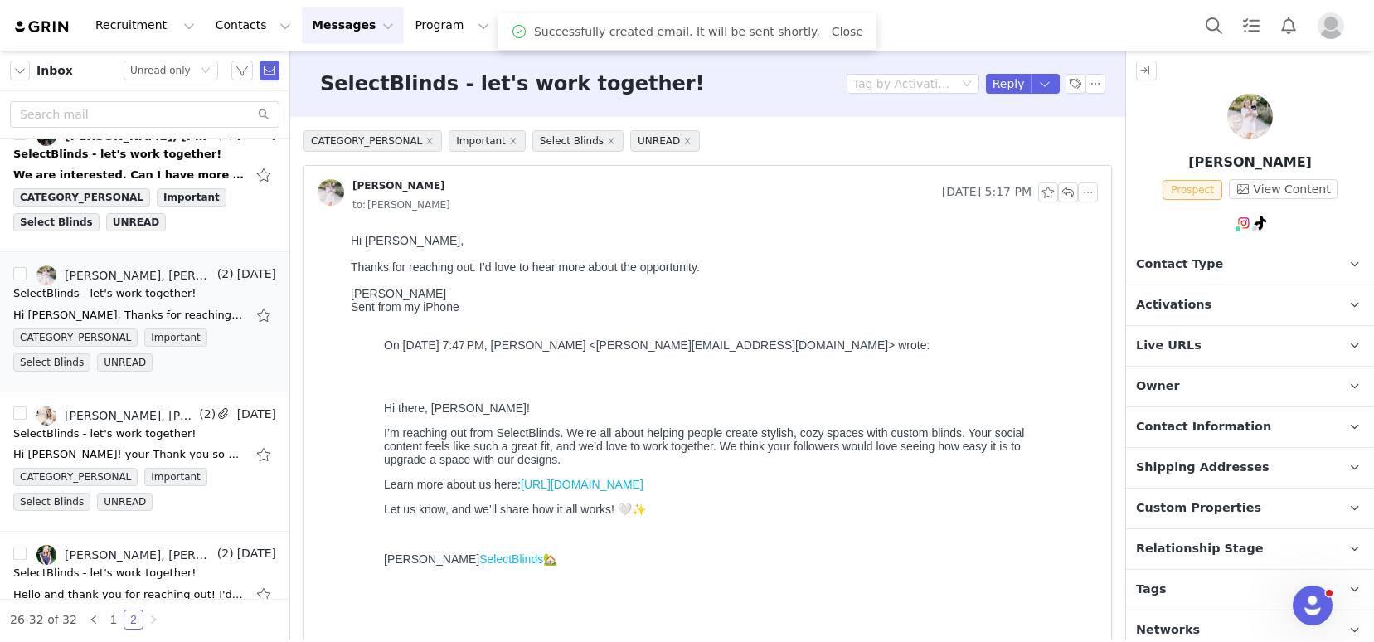
click at [1191, 592] on p "Tags Keep track of your contacts by assigning them tags. You can then filter yo…" at bounding box center [1230, 590] width 208 height 40
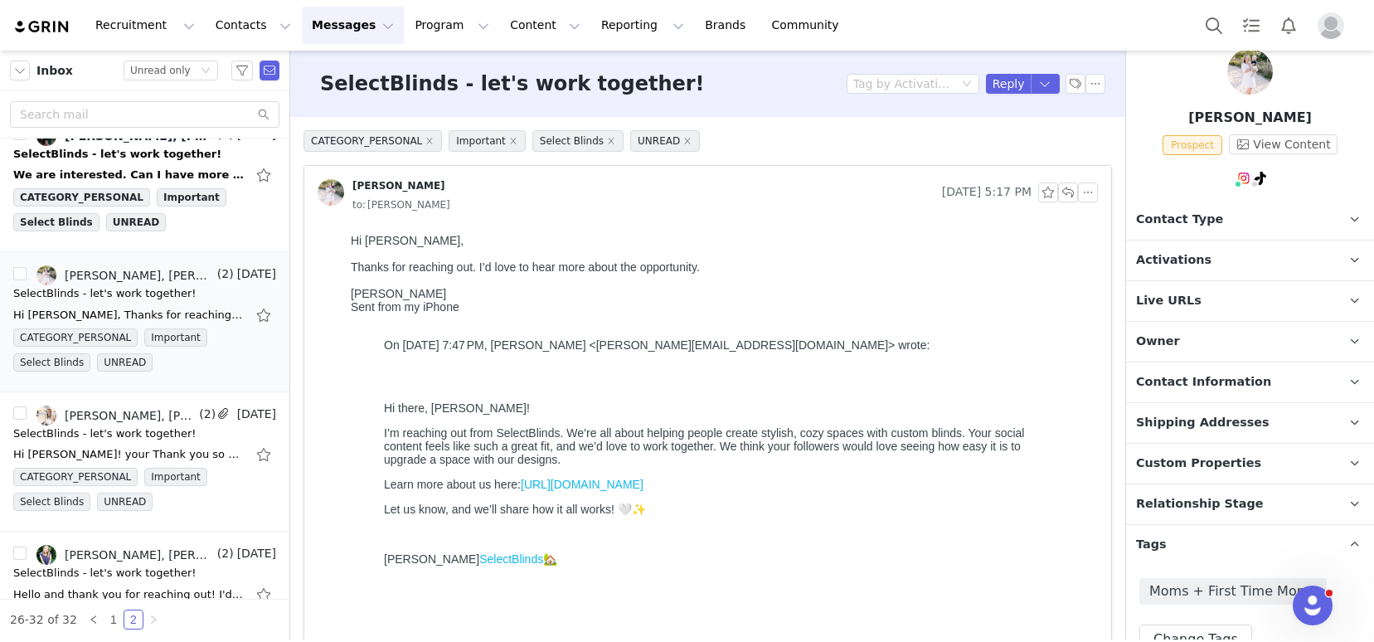
scroll to position [63, 0]
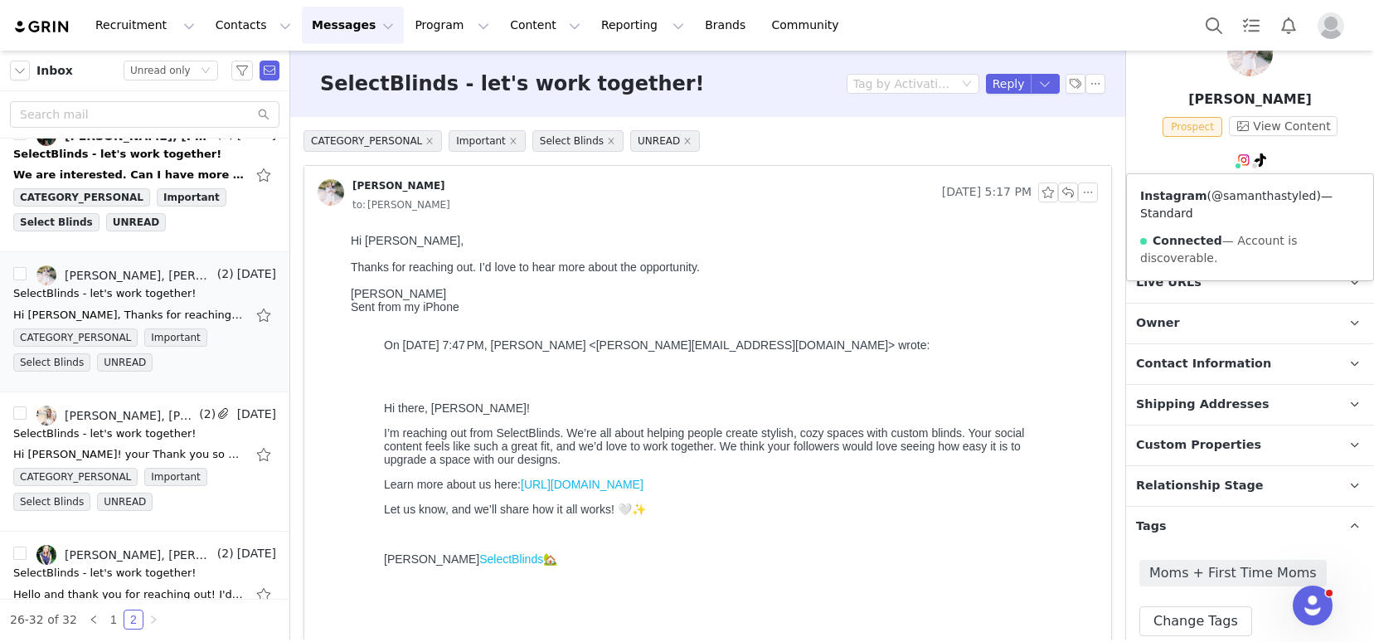
click at [1244, 195] on link "@samanthastyled" at bounding box center [1263, 195] width 104 height 13
click at [1250, 189] on link "@samantha_styled" at bounding box center [1241, 195] width 110 height 13
click at [1186, 250] on span "Activations" at bounding box center [1173, 242] width 75 height 18
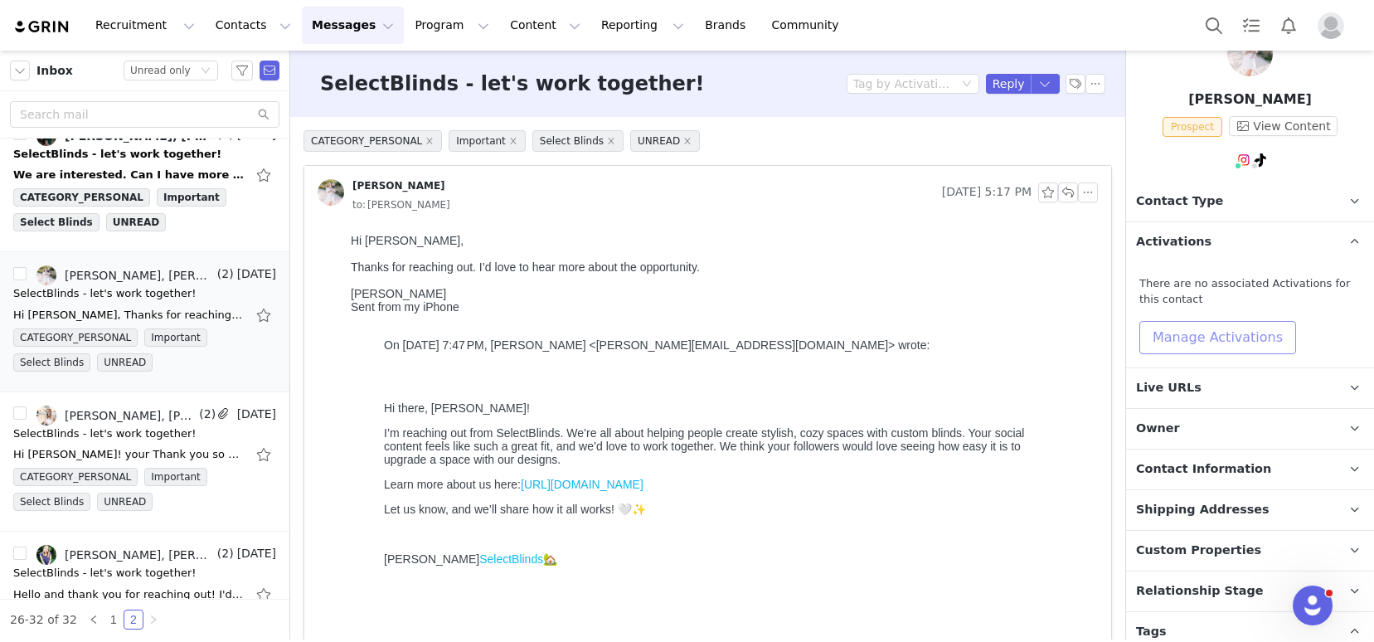
click at [1195, 338] on button "Manage Activations" at bounding box center [1217, 337] width 157 height 33
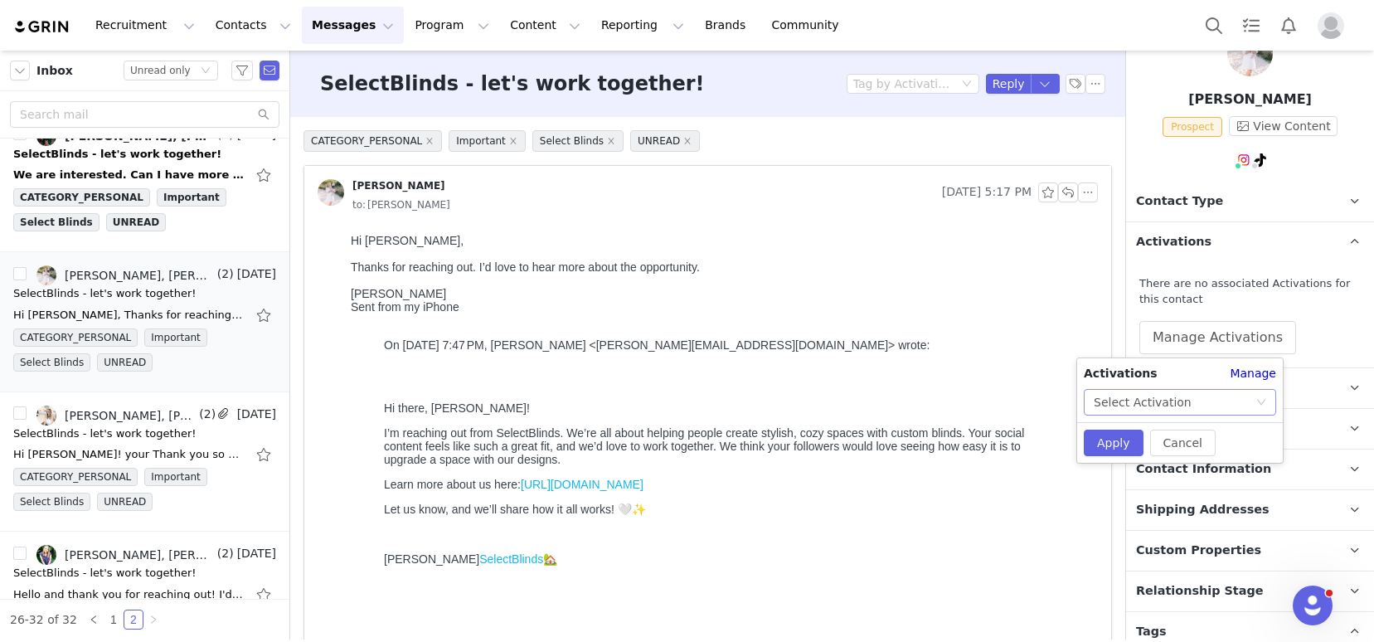
click at [1190, 404] on div "Select Activation" at bounding box center [1175, 402] width 162 height 25
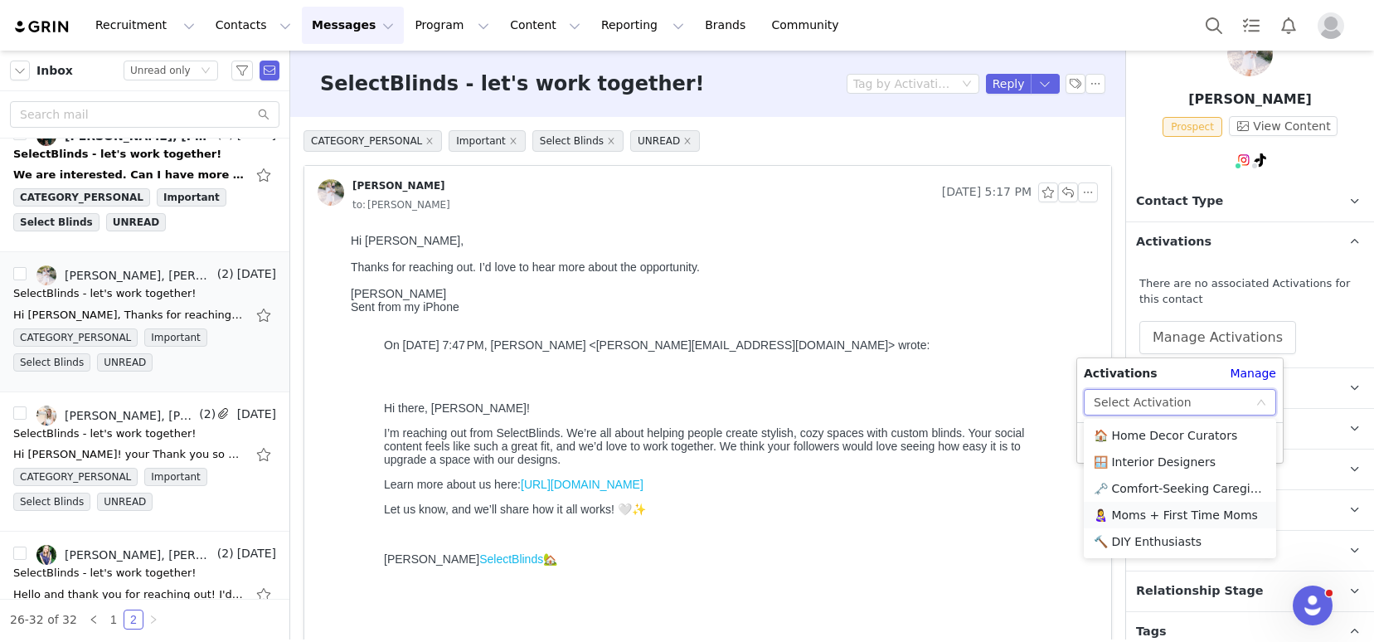
click at [1154, 512] on li "👩‍🍼 Moms + First Time Moms" at bounding box center [1180, 515] width 192 height 27
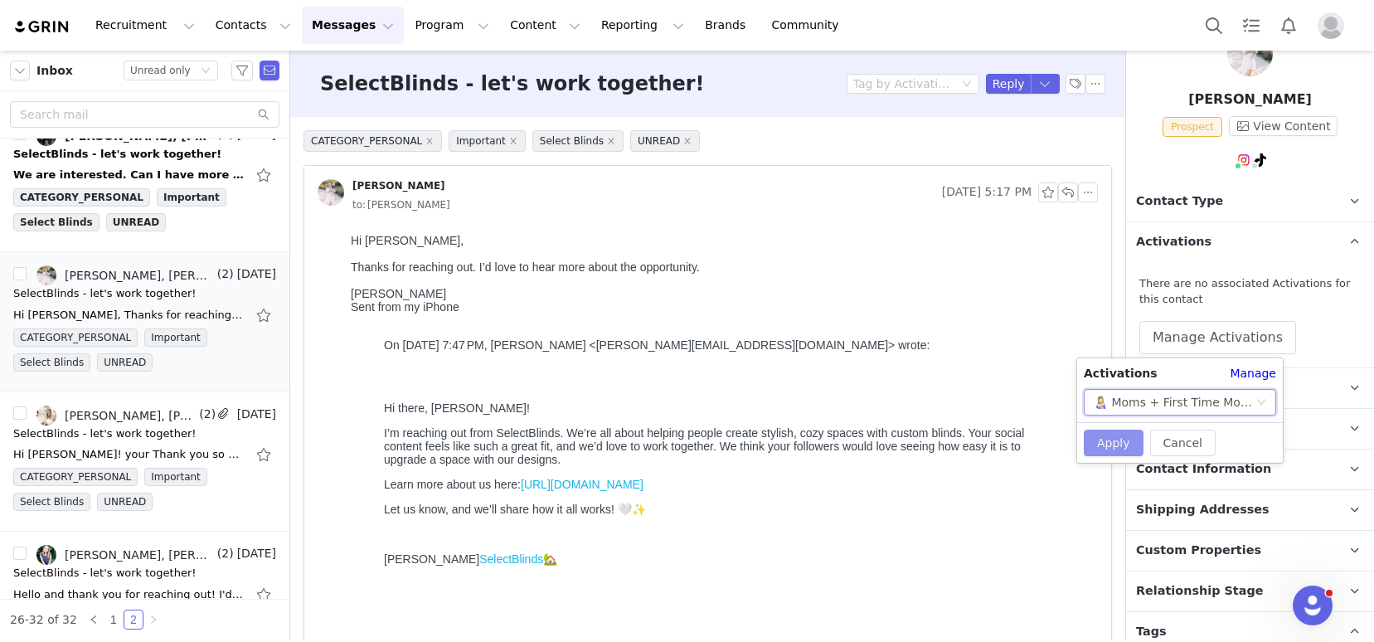
click at [1118, 442] on button "Apply" at bounding box center [1114, 442] width 60 height 27
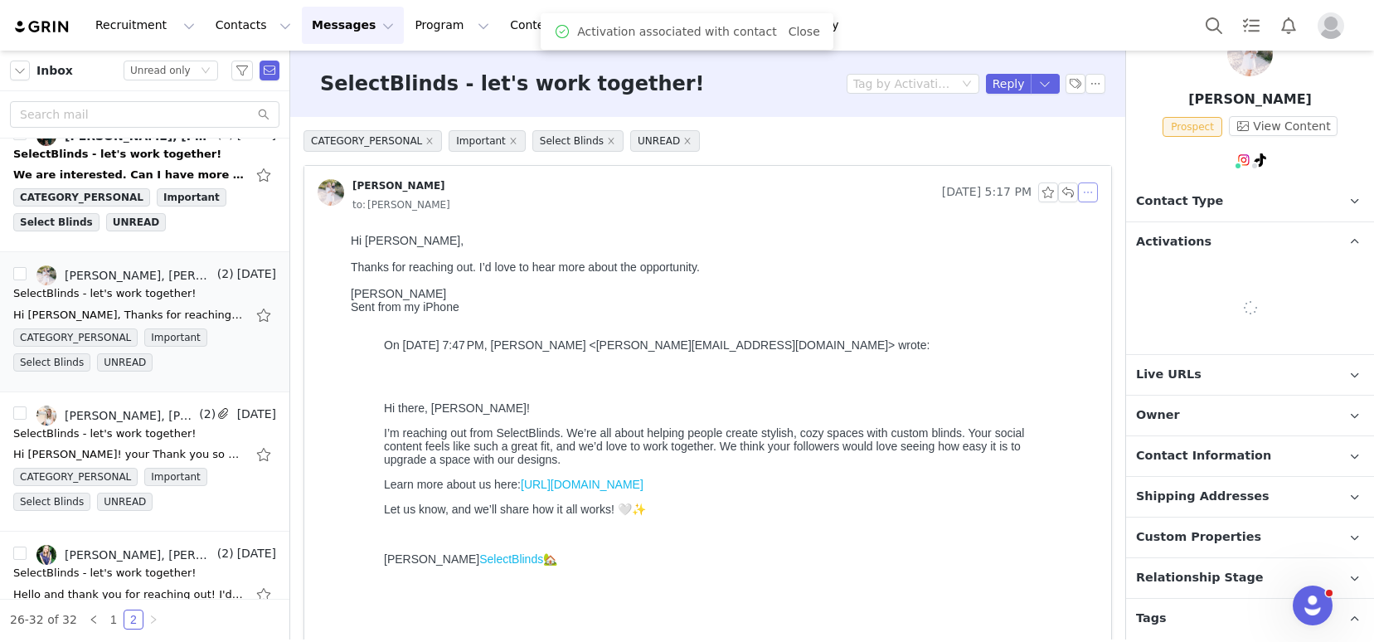
click at [1078, 194] on button "button" at bounding box center [1088, 192] width 20 height 20
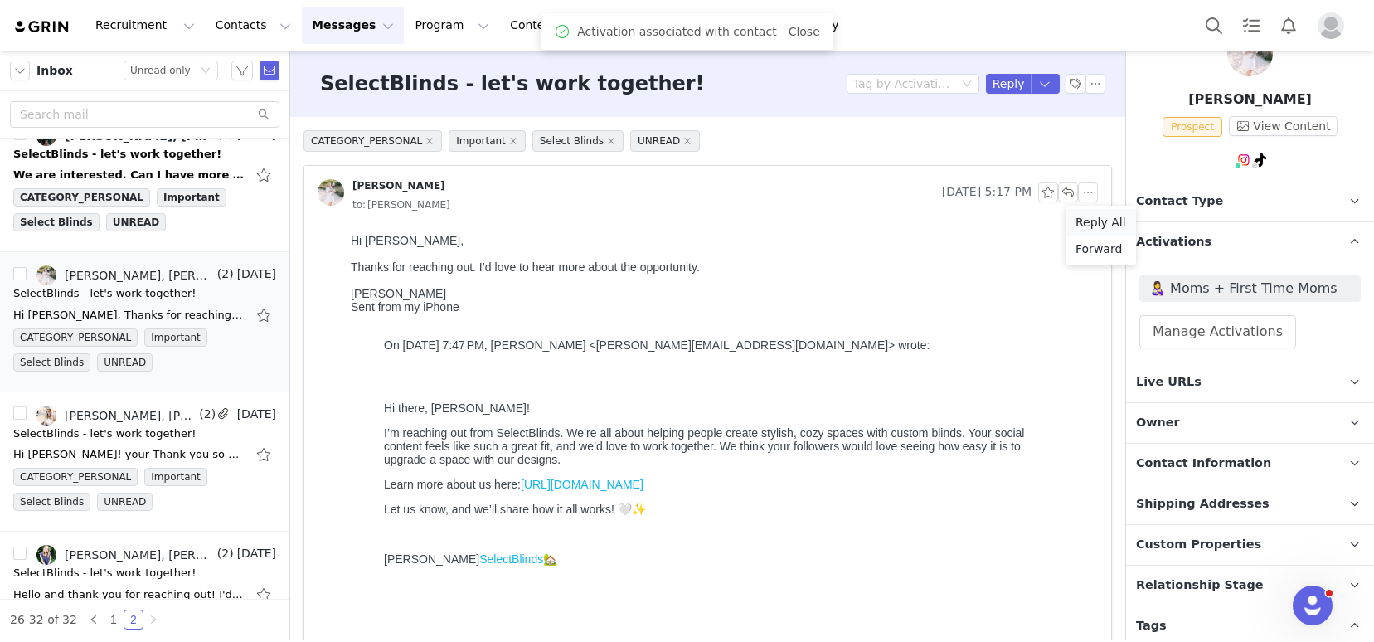
click at [1086, 223] on li "Reply All" at bounding box center [1100, 222] width 70 height 27
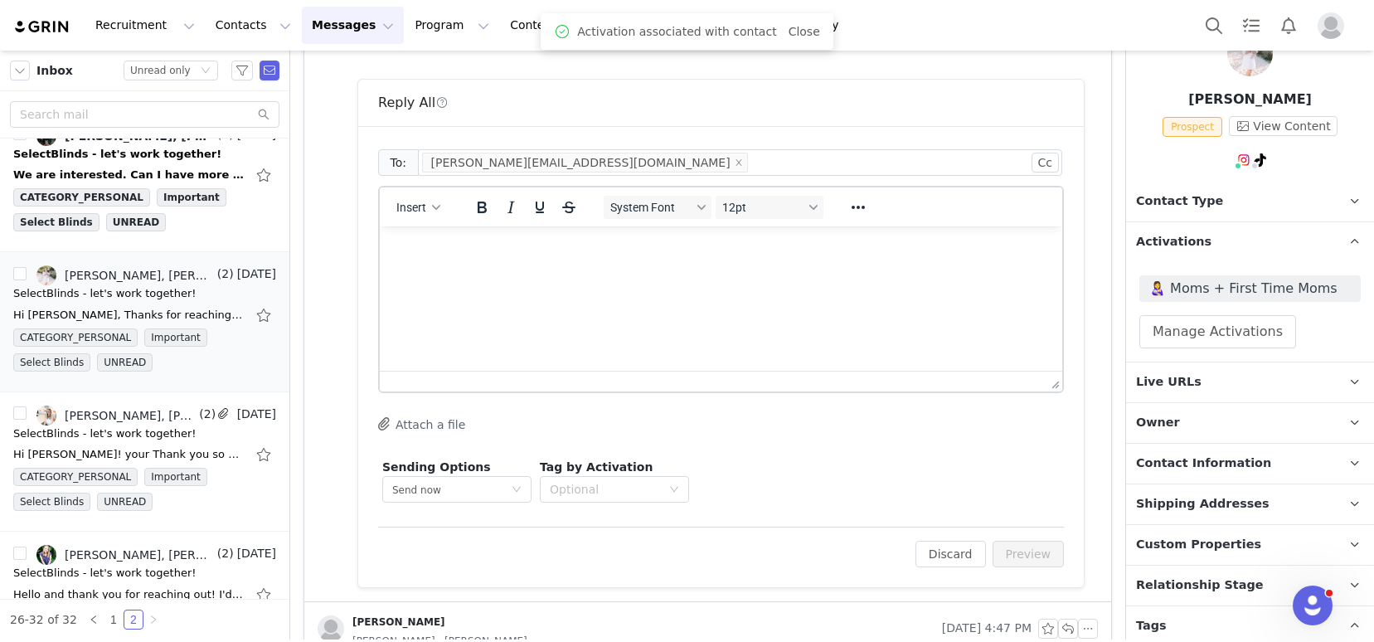
scroll to position [601, 0]
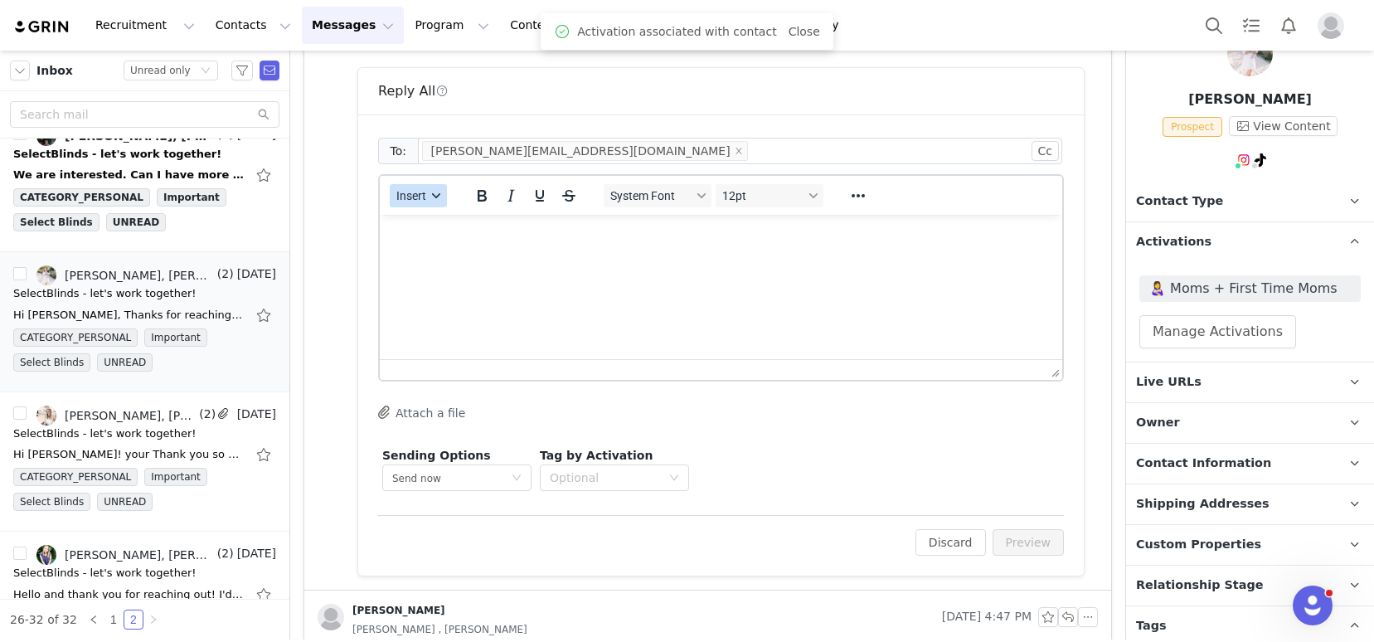
click at [418, 196] on span "Insert" at bounding box center [411, 195] width 30 height 13
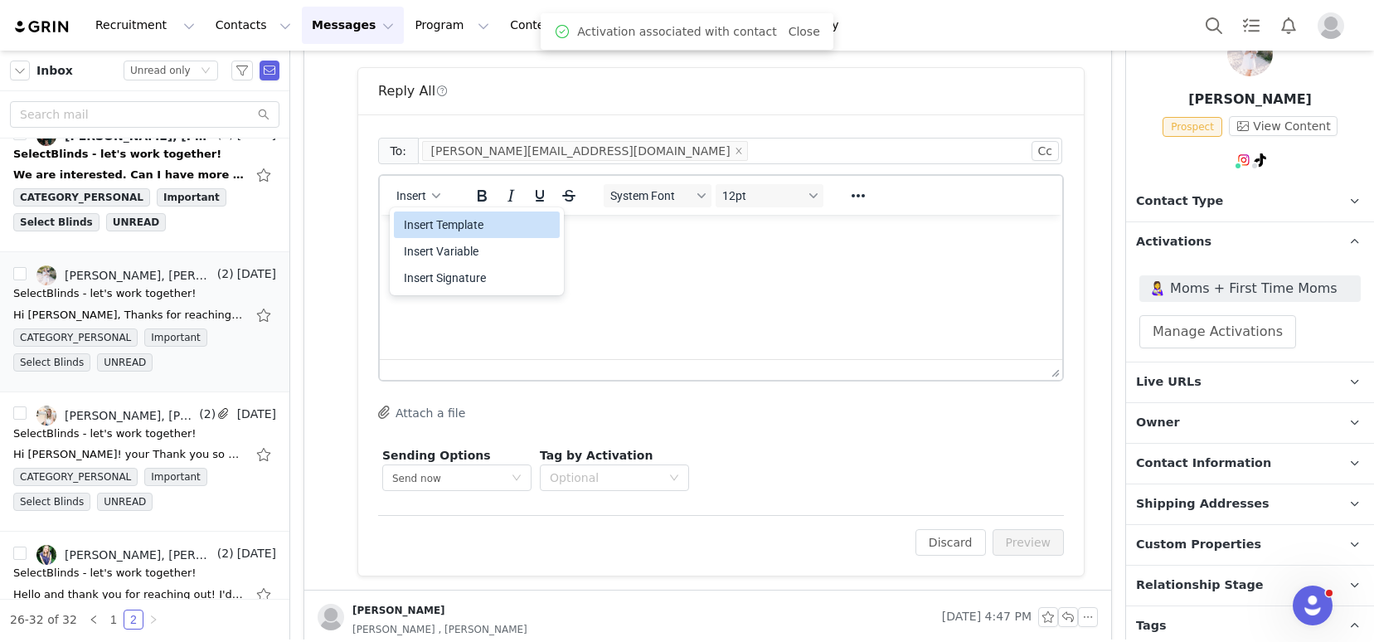
click at [450, 230] on div "Insert Template" at bounding box center [478, 225] width 149 height 20
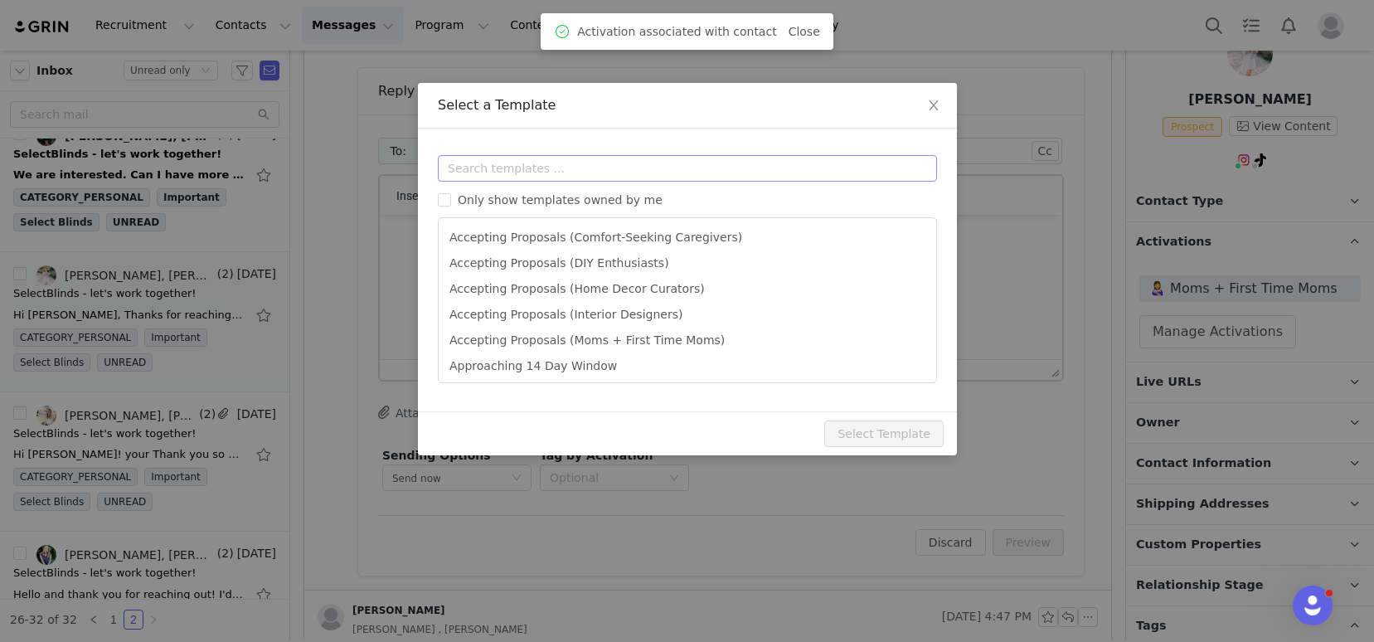
scroll to position [0, 0]
click at [480, 157] on input "text" at bounding box center [687, 168] width 499 height 27
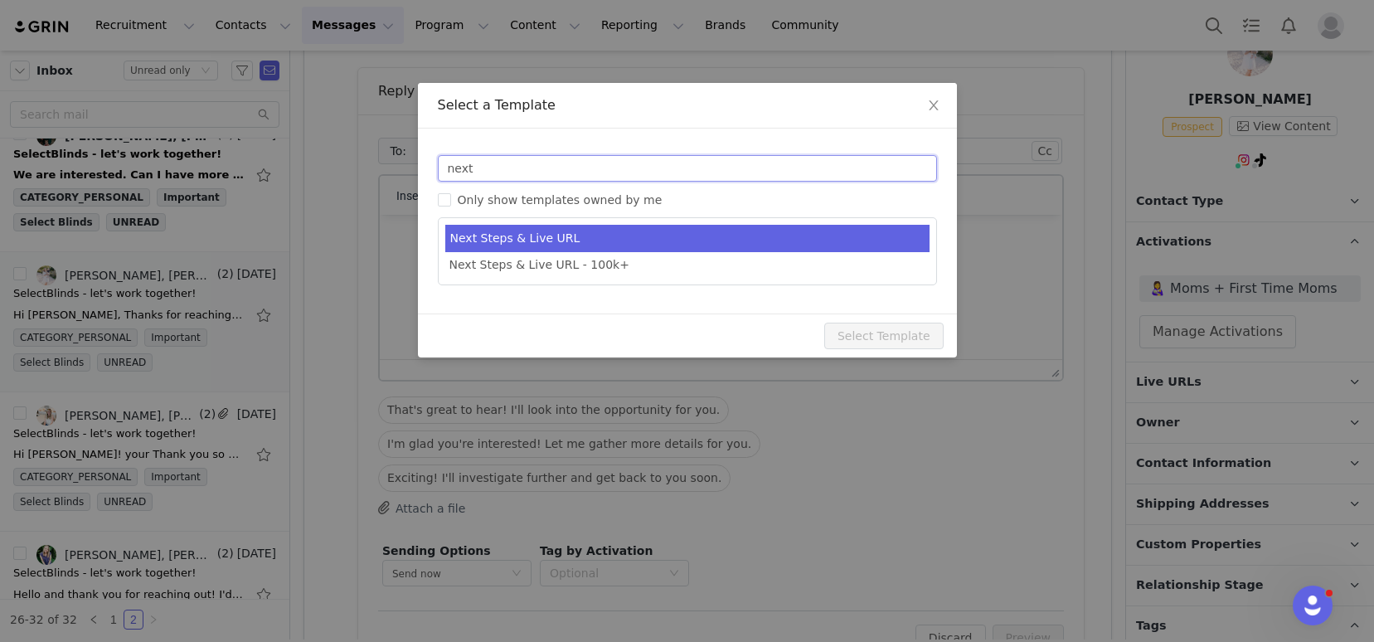
type input "next"
type input "SelectBlinds - Next Steps & Campaign Outline"
click at [520, 242] on li "Next Steps & Live URL" at bounding box center [687, 238] width 484 height 27
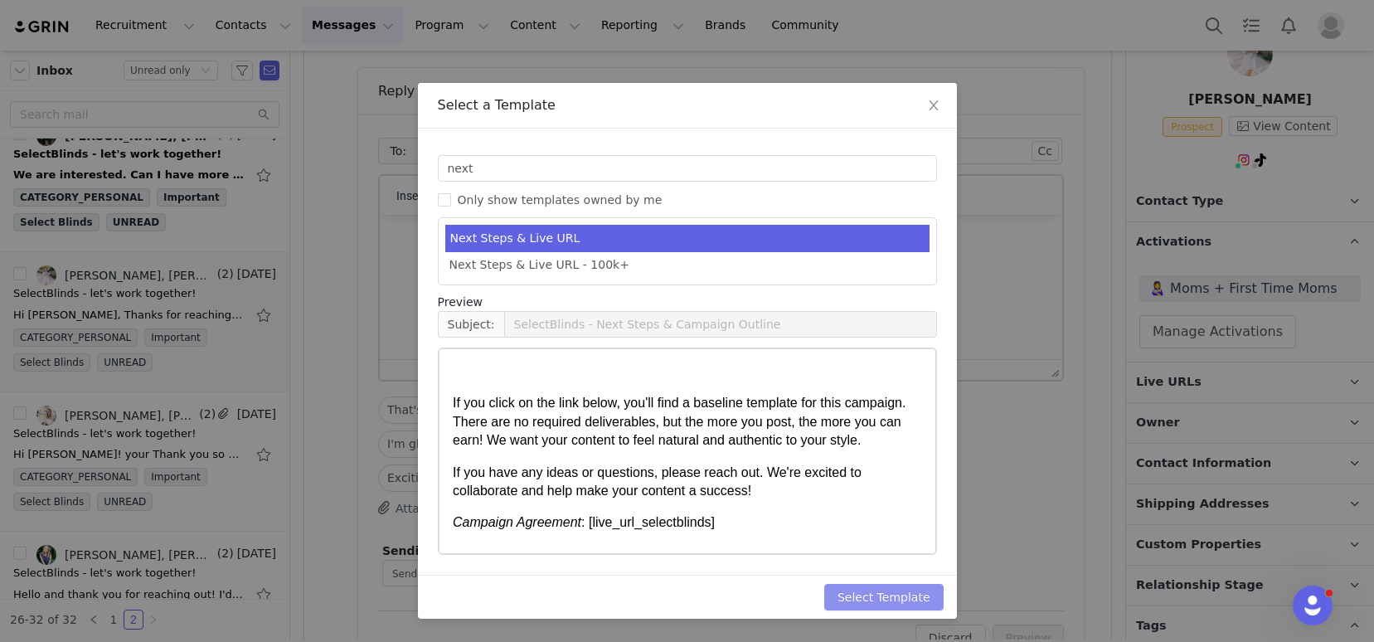
click at [890, 595] on button "Select Template" at bounding box center [883, 597] width 119 height 27
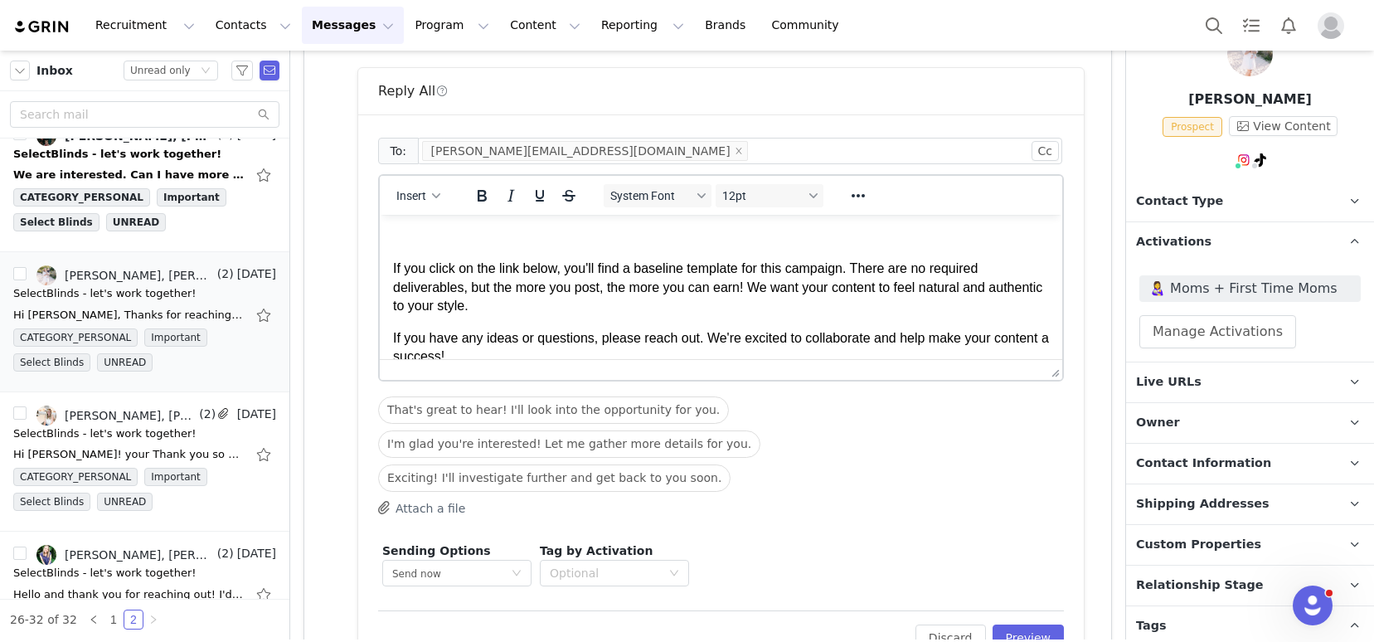
click at [415, 250] on body "If you click on the link below, you'll find a baseline template for this campai…" at bounding box center [721, 354] width 656 height 252
click at [409, 238] on p "Rich Text Area. Press ALT-0 for help." at bounding box center [721, 237] width 656 height 18
click at [393, 269] on p "If you click on the link below, you'll find a baseline template for this campai…" at bounding box center [721, 288] width 656 height 56
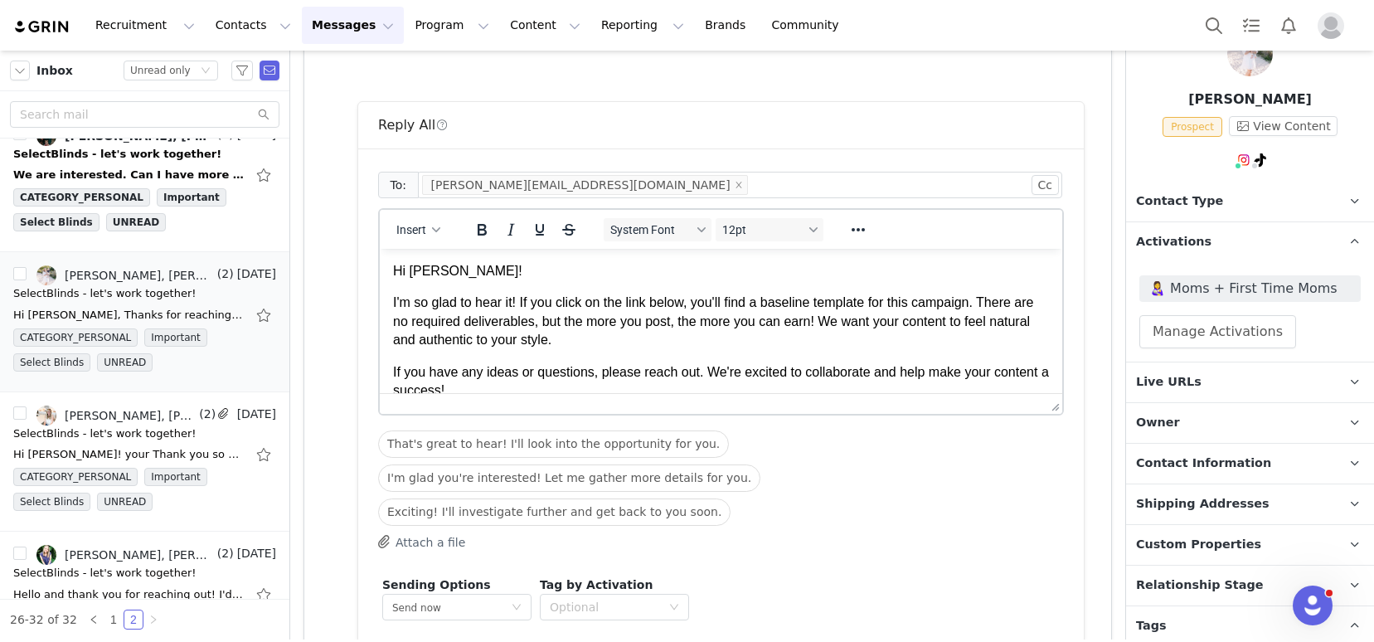
scroll to position [638, 0]
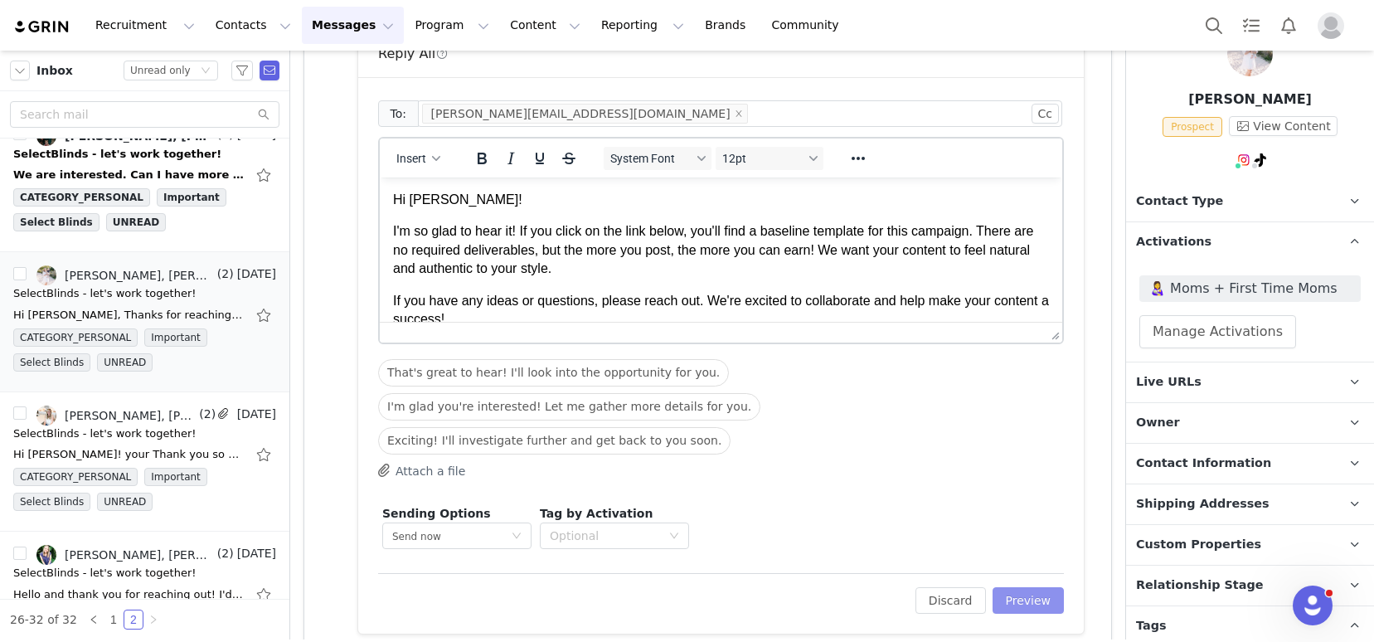
click at [1014, 600] on button "Preview" at bounding box center [1028, 600] width 72 height 27
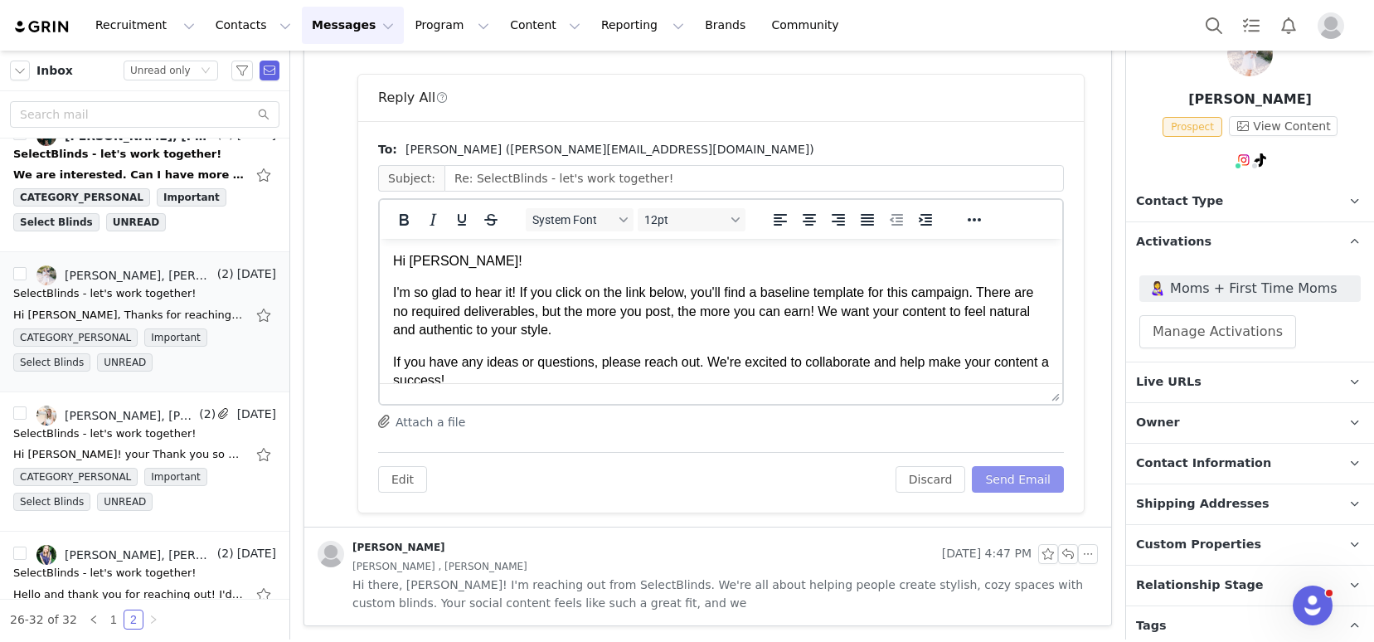
scroll to position [0, 0]
click at [1010, 476] on button "Send Email" at bounding box center [1018, 479] width 92 height 27
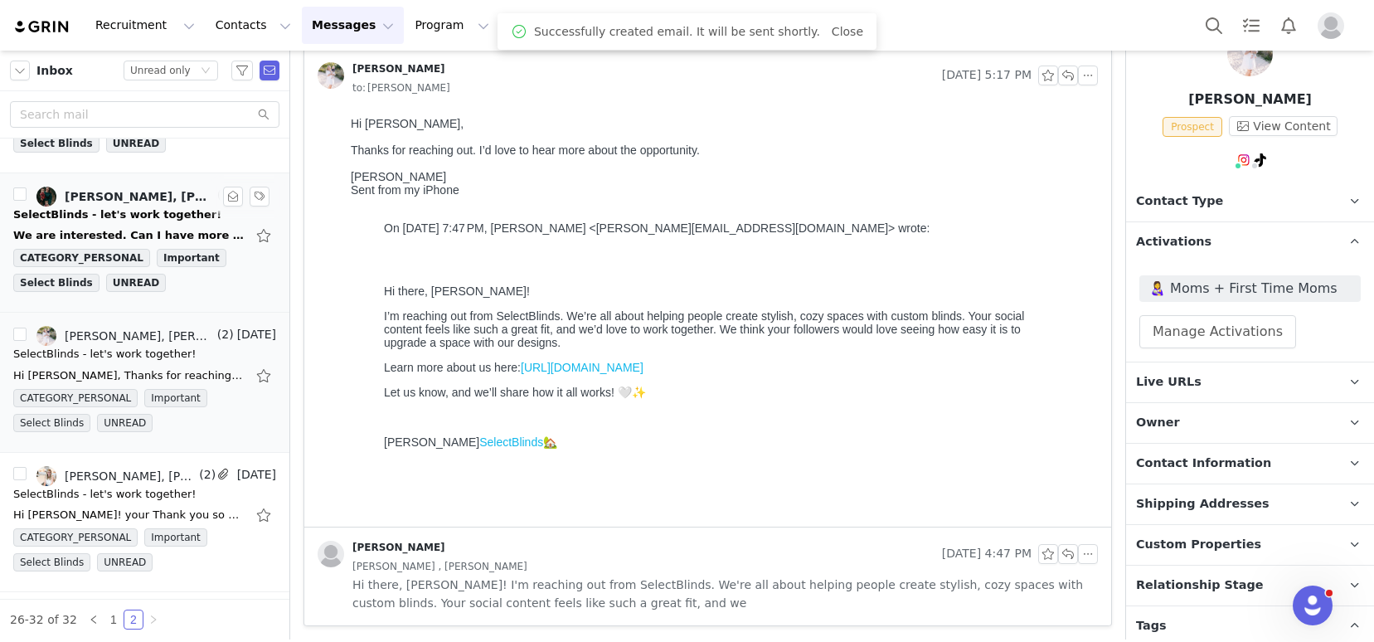
scroll to position [103, 0]
click at [119, 225] on div "We are interested. Can I have more details on the collab. On Sep 25, 2025, at 7…" at bounding box center [144, 238] width 263 height 27
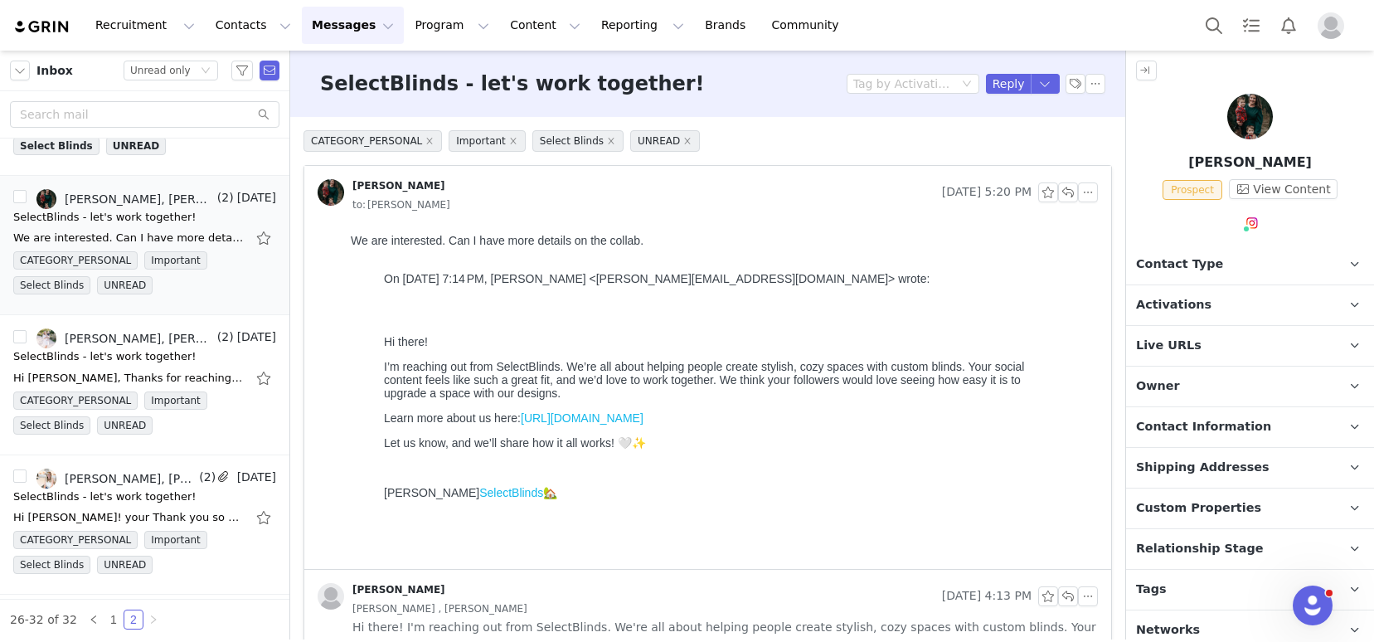
click at [1171, 590] on p "Tags Keep track of your contacts by assigning them tags. You can then filter yo…" at bounding box center [1230, 590] width 208 height 40
click at [1240, 260] on link "@atlas.and.acre" at bounding box center [1258, 258] width 94 height 13
click at [1174, 312] on span "Activations" at bounding box center [1173, 305] width 75 height 18
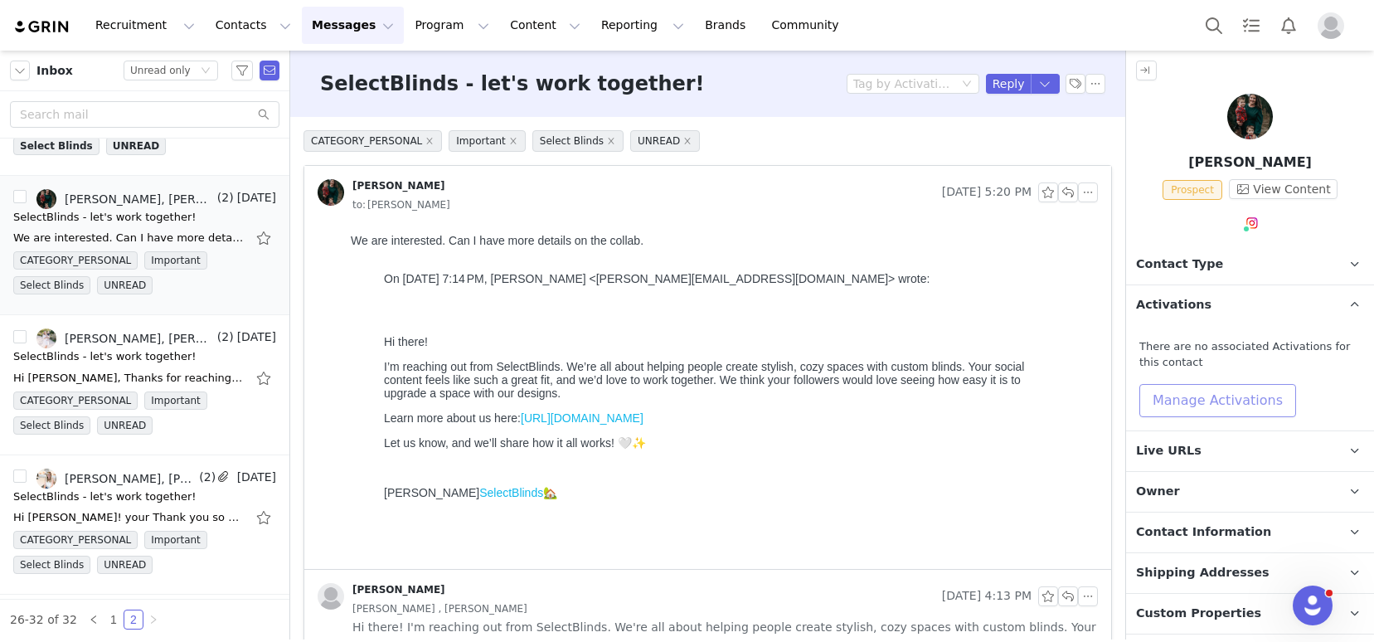
click at [1192, 397] on button "Manage Activations" at bounding box center [1217, 400] width 157 height 33
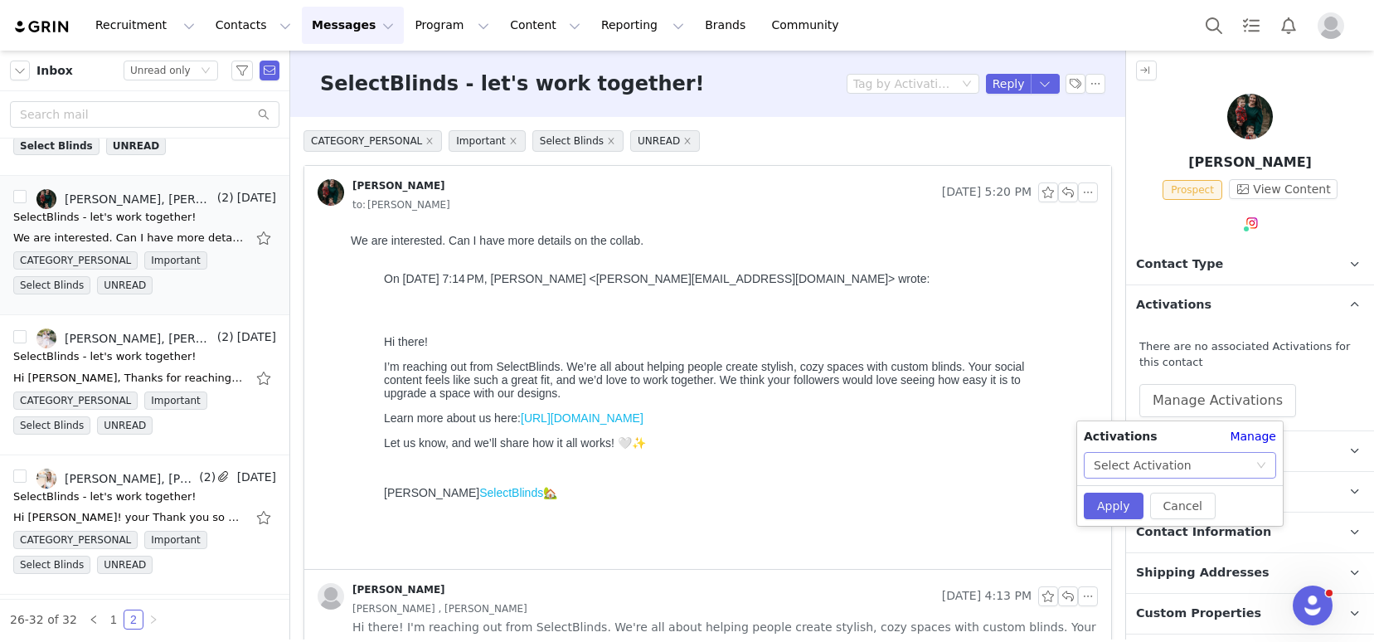
click at [1207, 463] on div "Select Activation" at bounding box center [1175, 465] width 162 height 25
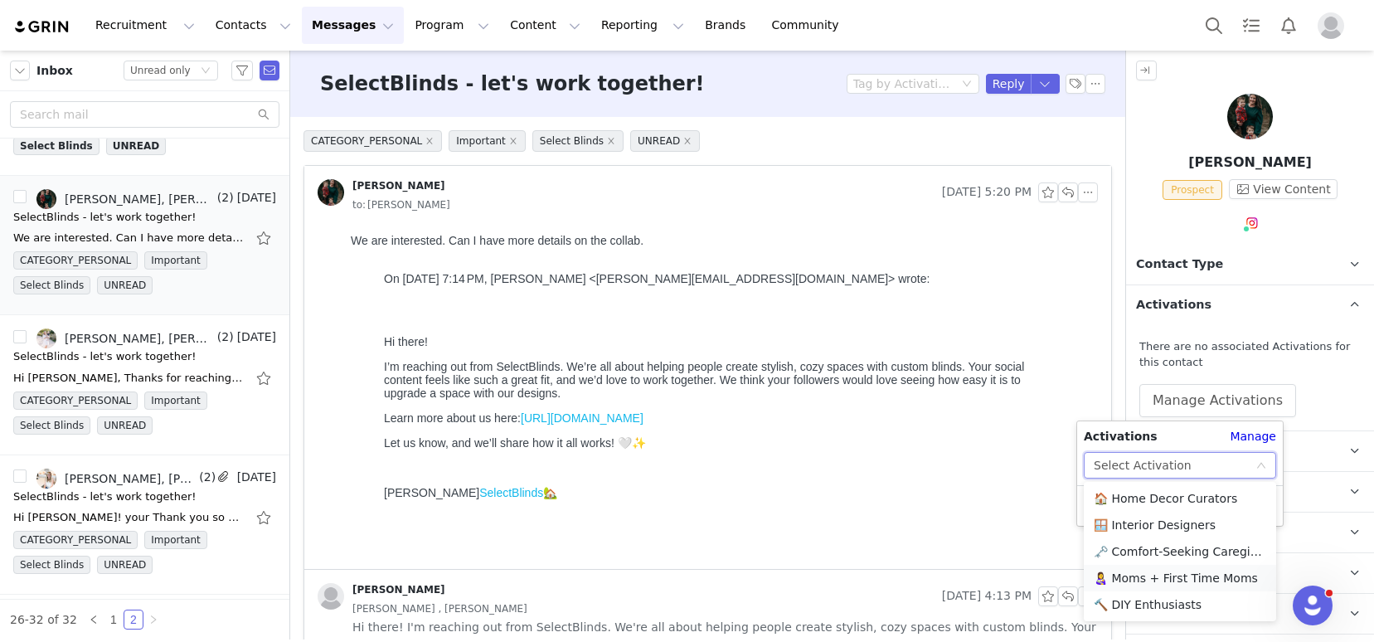
click at [1148, 575] on li "👩‍🍼 Moms + First Time Moms" at bounding box center [1180, 578] width 192 height 27
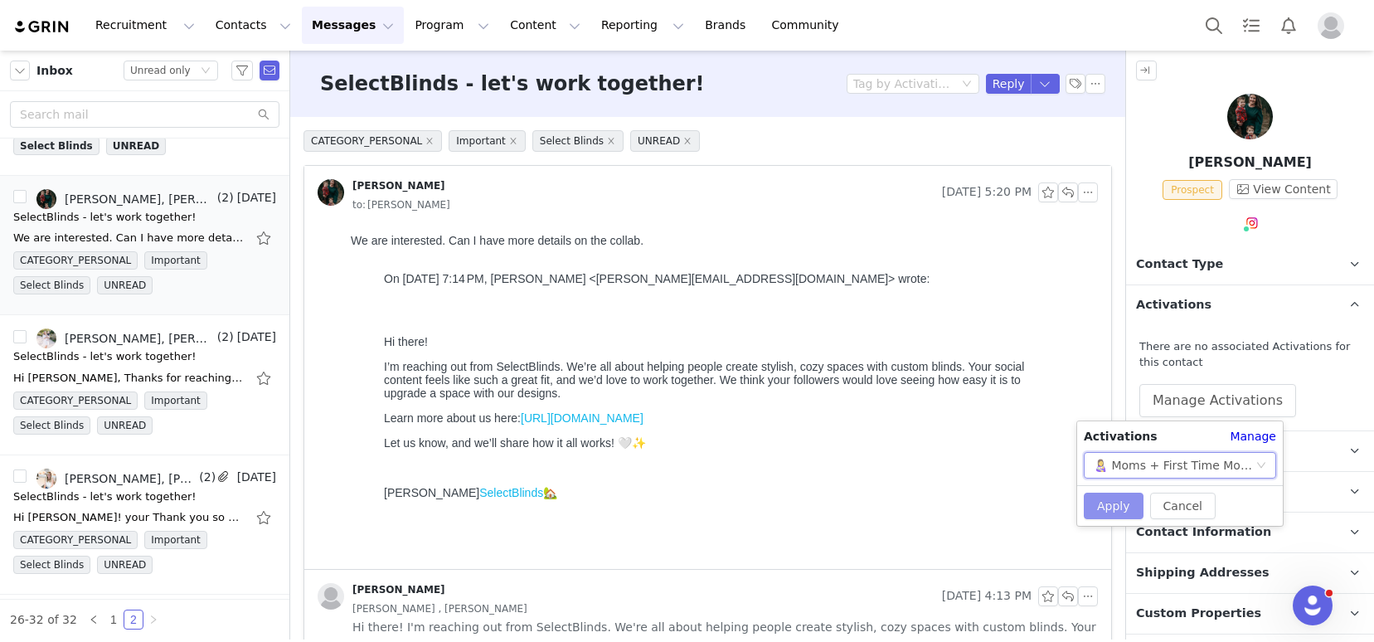
click at [1118, 505] on button "Apply" at bounding box center [1114, 505] width 60 height 27
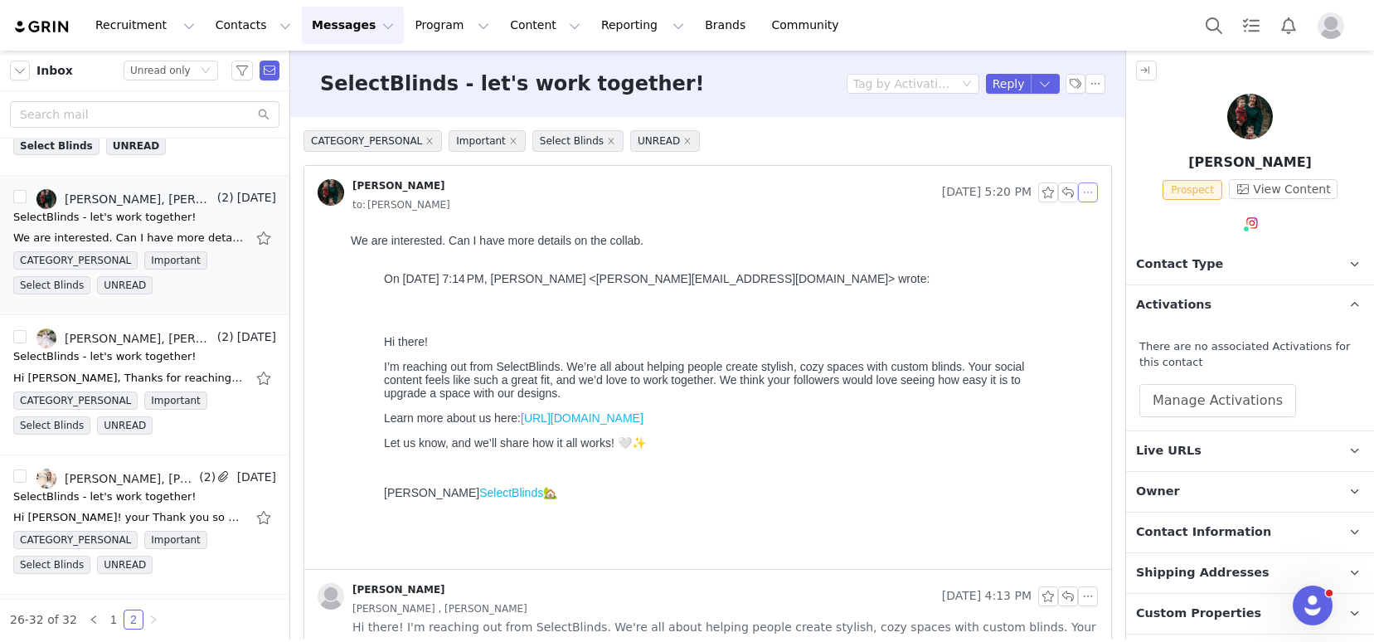
click at [1078, 198] on button "button" at bounding box center [1088, 192] width 20 height 20
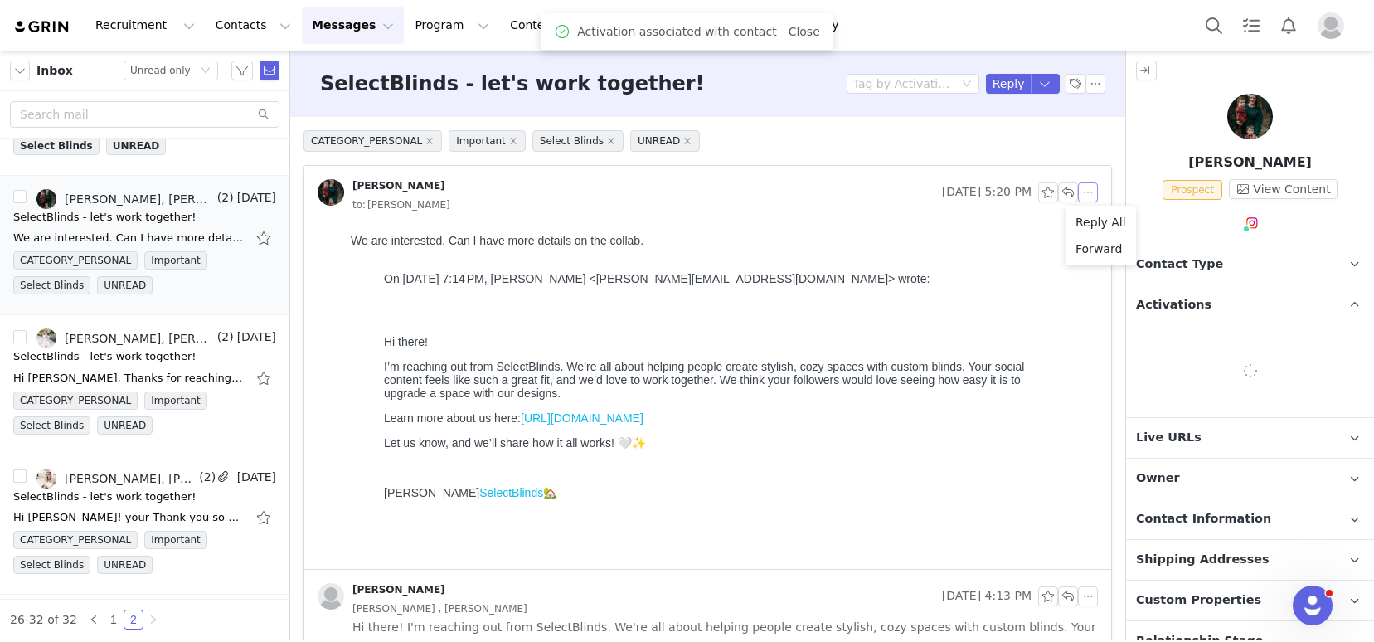
click at [1083, 218] on li "Reply All" at bounding box center [1100, 222] width 70 height 27
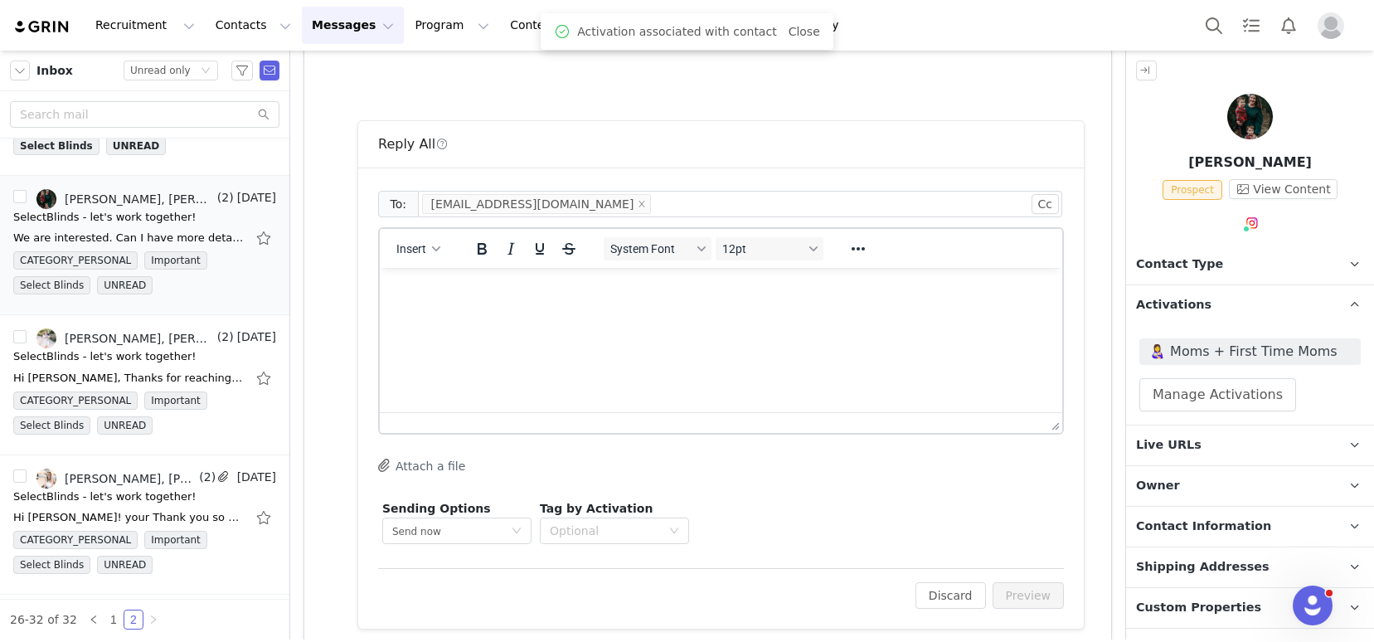
scroll to position [523, 0]
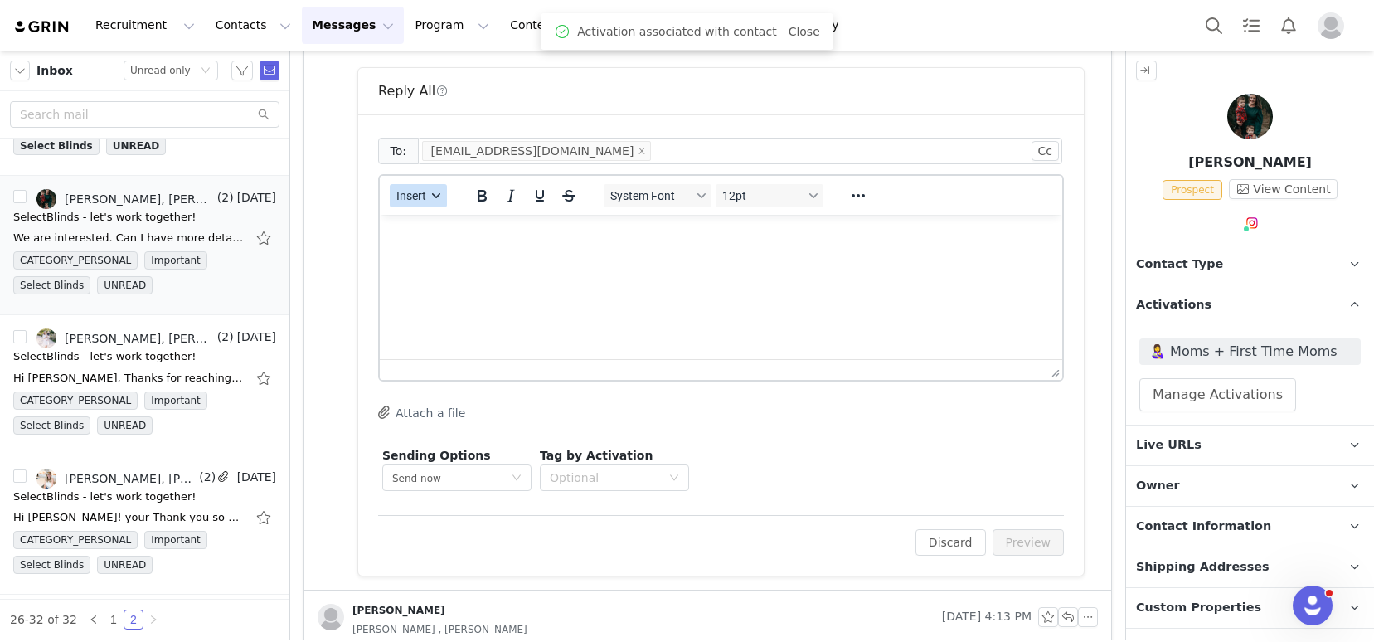
click at [405, 201] on span "Insert" at bounding box center [411, 195] width 30 height 13
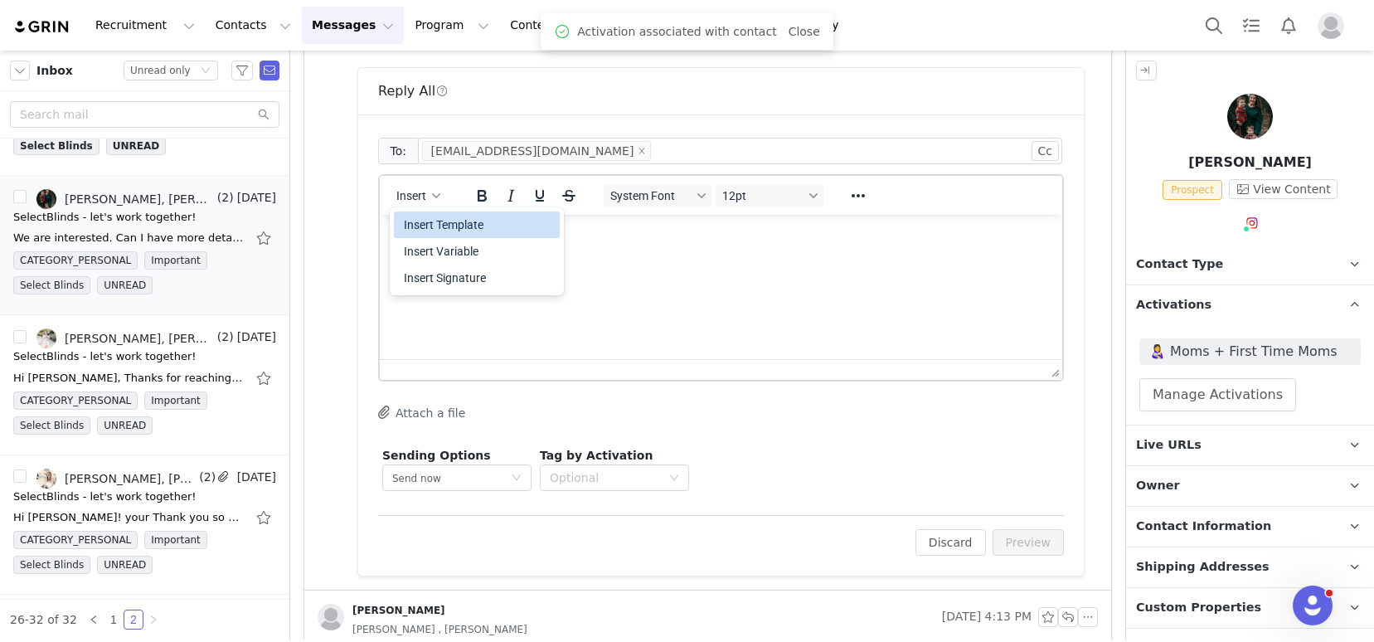
click at [425, 226] on div "Insert Template" at bounding box center [478, 225] width 149 height 20
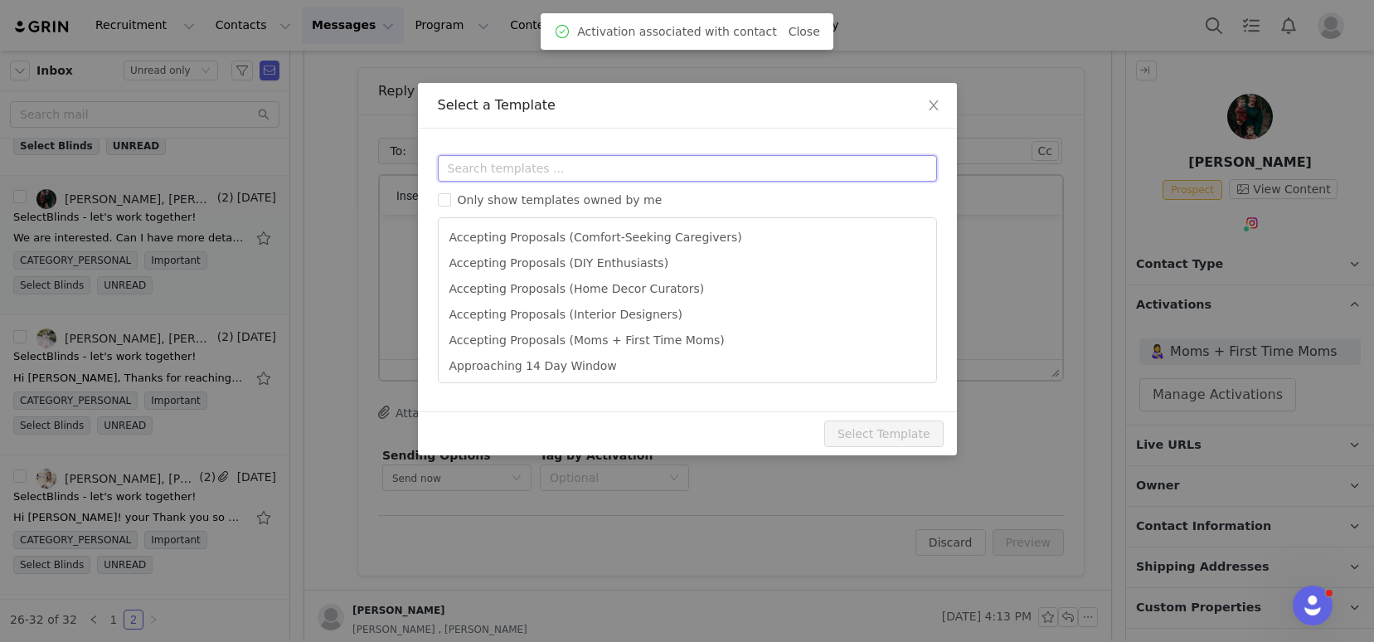
click at [493, 170] on input "text" at bounding box center [687, 168] width 499 height 27
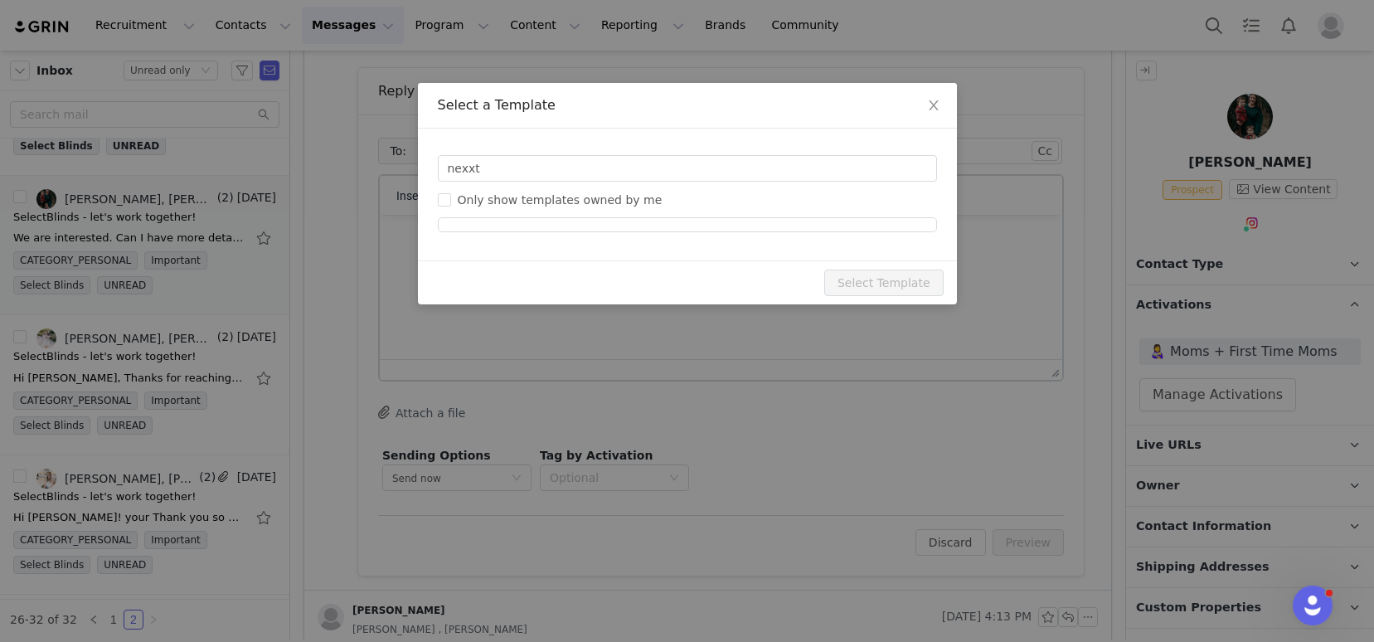
click at [531, 228] on ul at bounding box center [687, 224] width 499 height 15
click at [520, 163] on input "nexxt" at bounding box center [687, 168] width 499 height 27
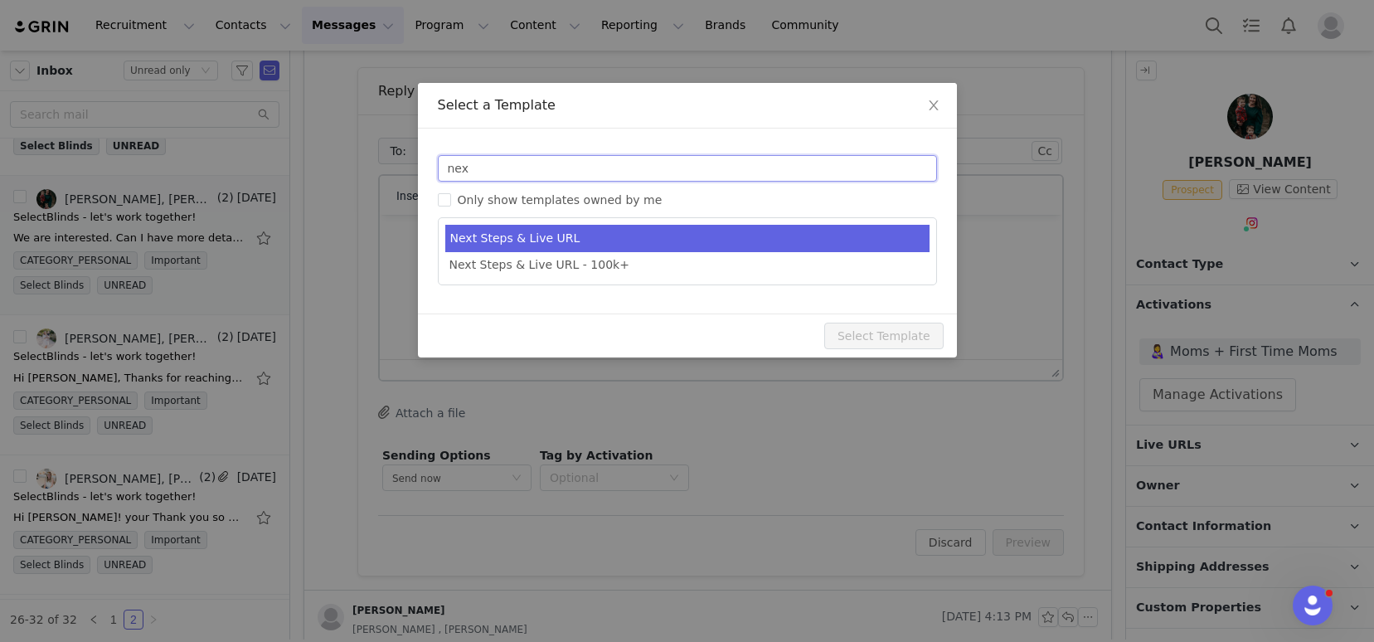
type input "nex"
type input "SelectBlinds - Next Steps & Campaign Outline"
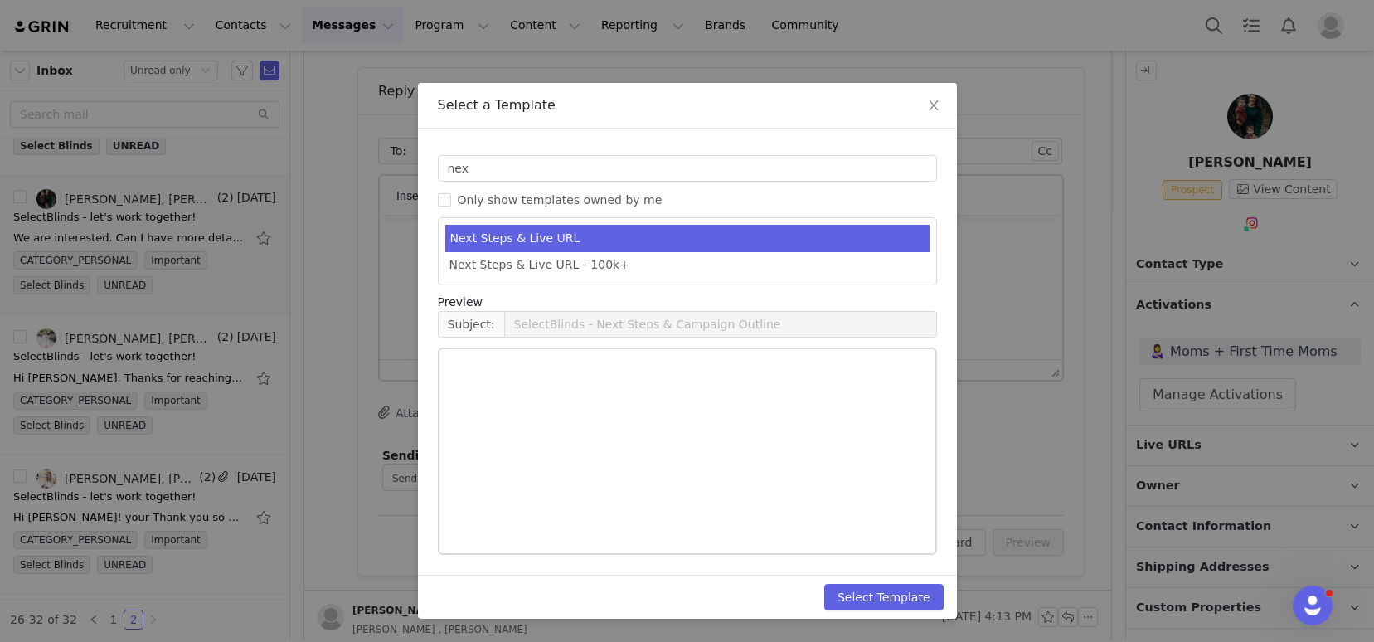
click at [544, 246] on li "Next Steps & Live URL" at bounding box center [687, 238] width 484 height 27
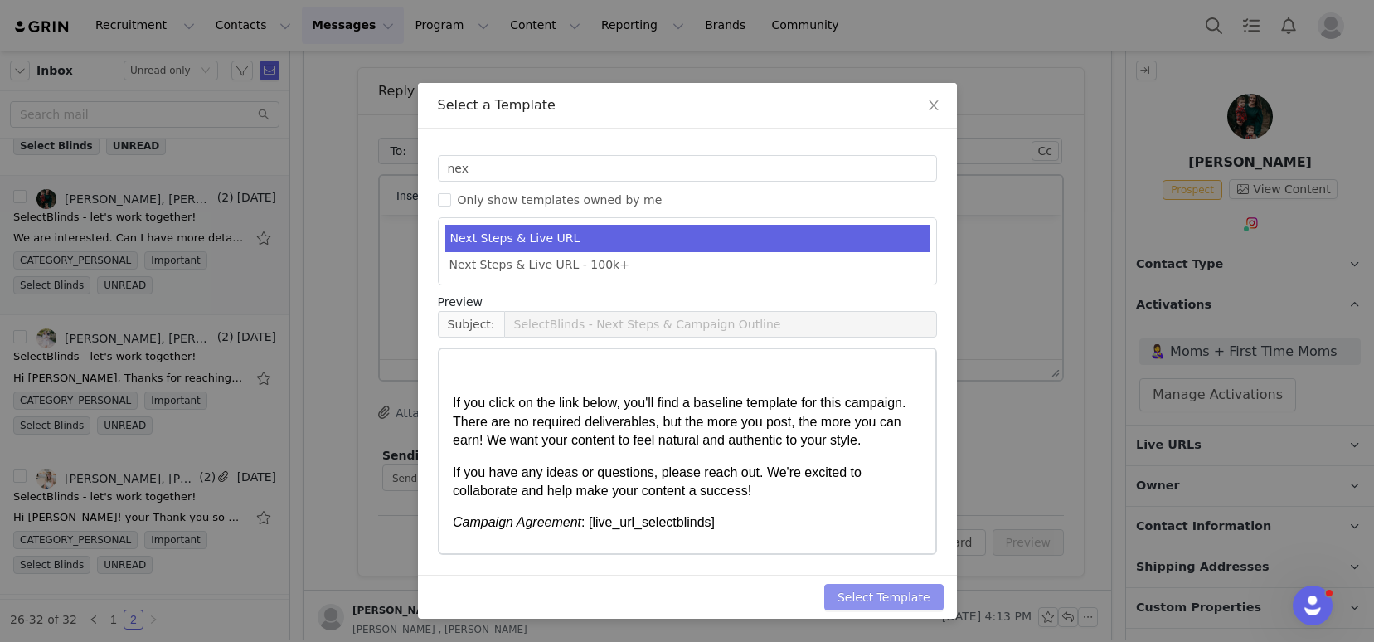
click at [890, 593] on button "Select Template" at bounding box center [883, 597] width 119 height 27
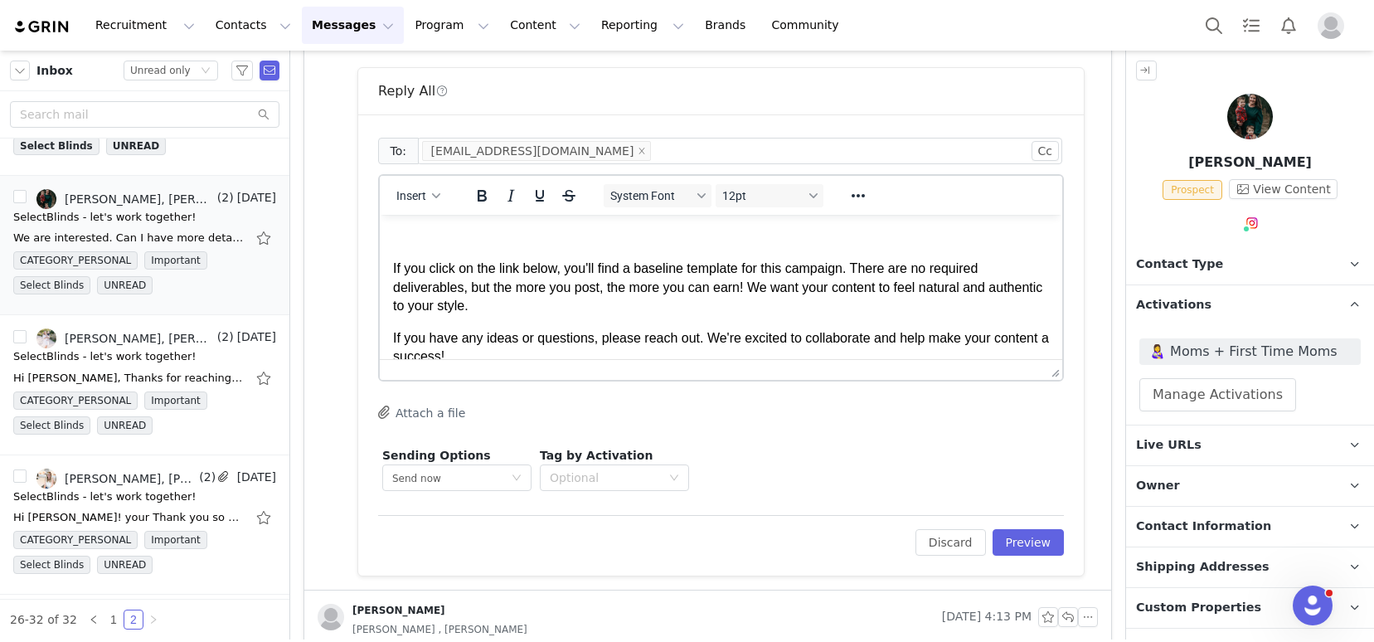
click at [534, 231] on p "Rich Text Area. Press ALT-0 for help." at bounding box center [721, 237] width 656 height 18
click at [396, 270] on p "If you click on the link below, you'll find a baseline template for this campai…" at bounding box center [721, 288] width 656 height 56
click at [1042, 551] on button "Preview" at bounding box center [1028, 542] width 72 height 27
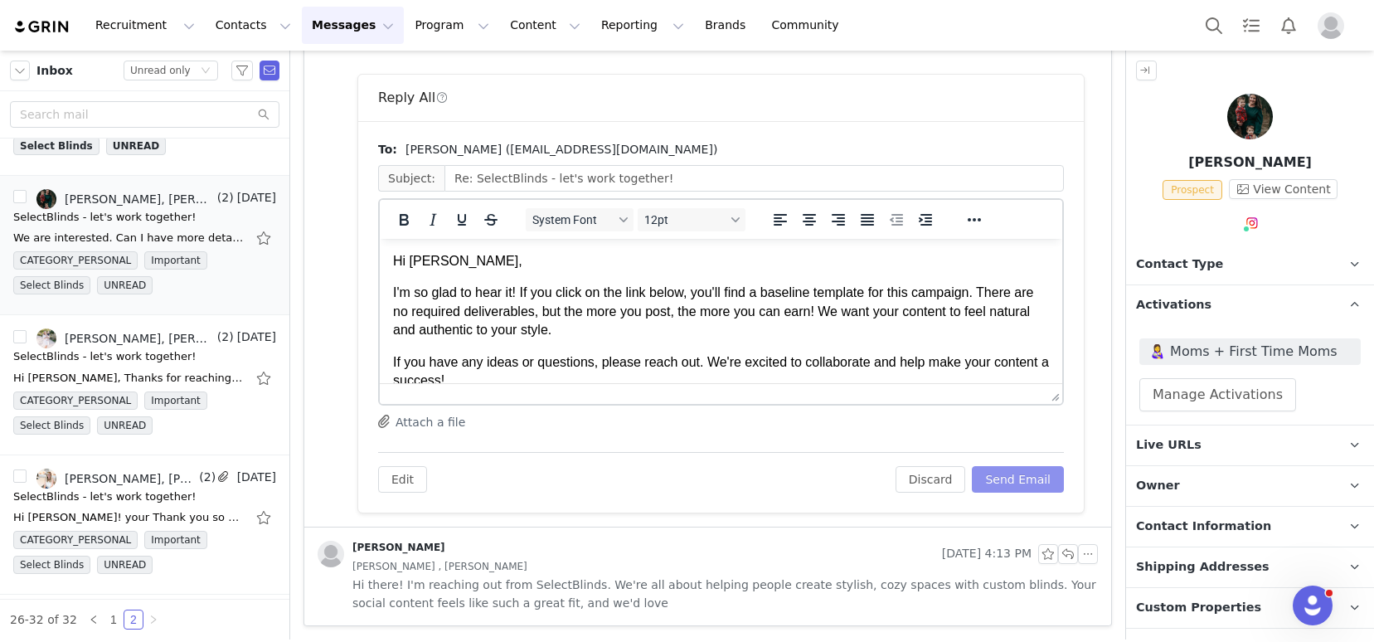
scroll to position [0, 0]
click at [1003, 475] on button "Send Email" at bounding box center [1018, 479] width 92 height 27
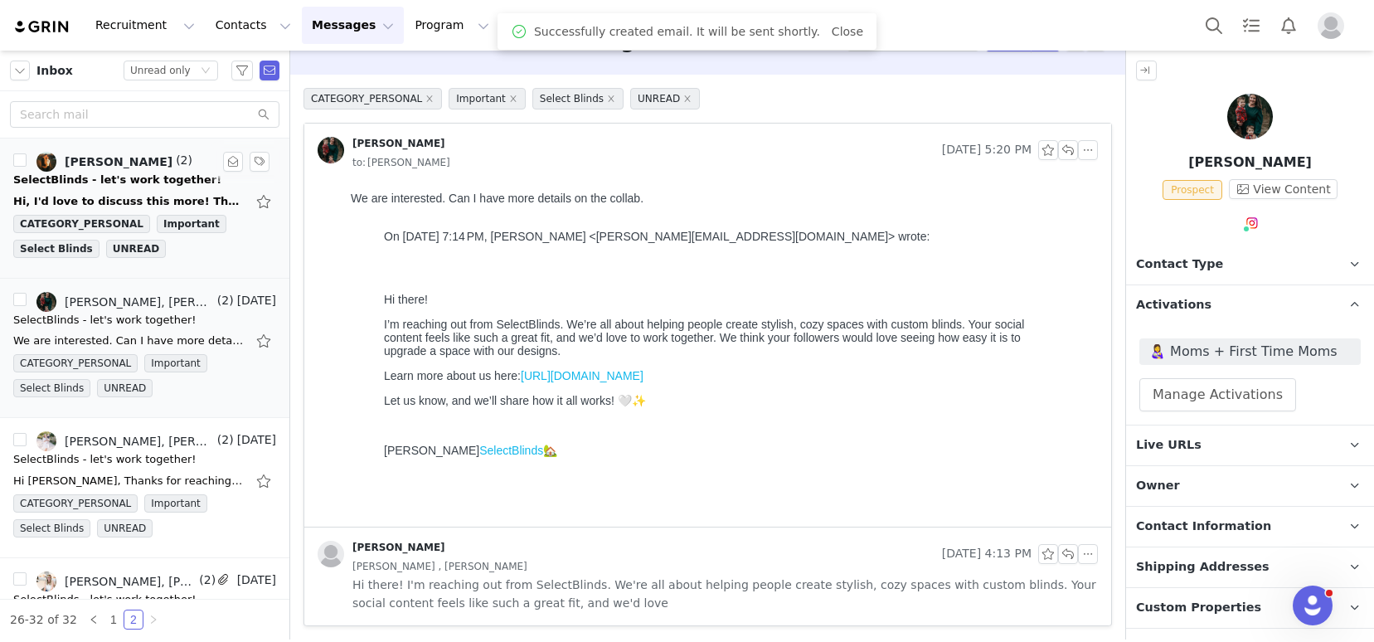
click at [114, 174] on div "SelectBlinds - let's work together!" at bounding box center [117, 180] width 208 height 17
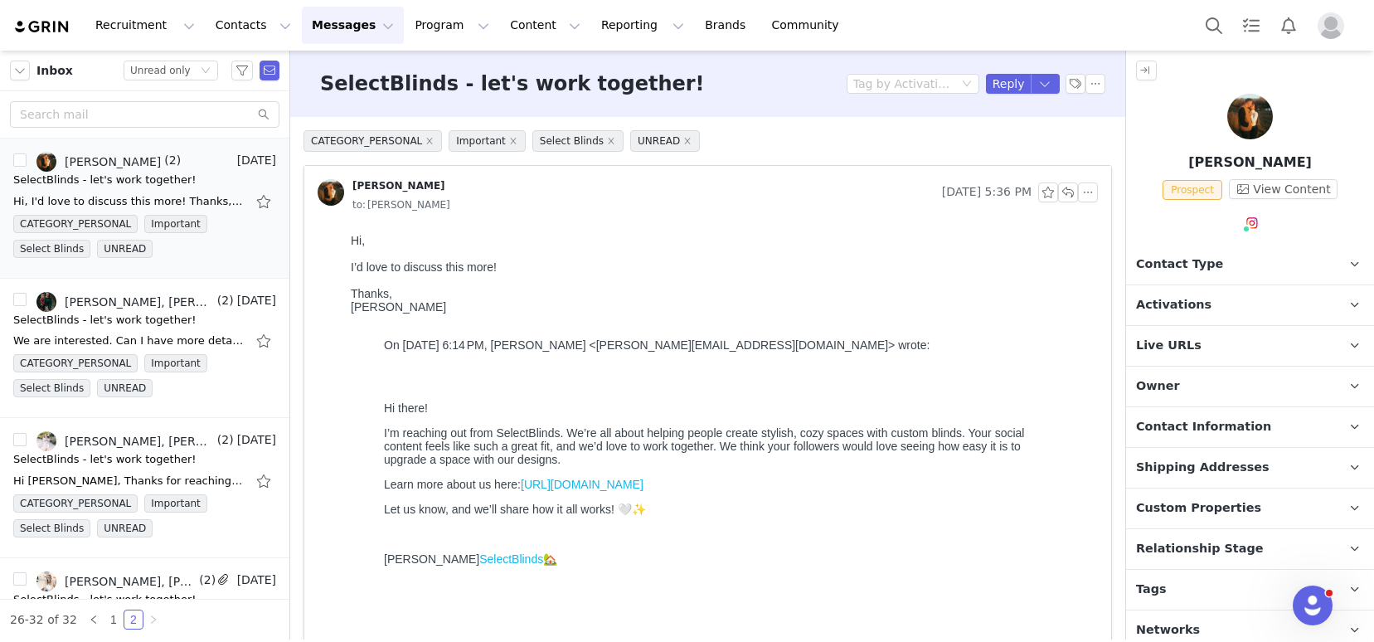
click at [1196, 576] on p "Tags Keep track of your contacts by assigning them tags. You can then filter yo…" at bounding box center [1230, 590] width 208 height 40
click at [1249, 259] on link "@lorynhansbrough" at bounding box center [1266, 258] width 110 height 13
click at [1131, 199] on div "Prospect View Content" at bounding box center [1250, 192] width 248 height 27
click at [1176, 313] on span "Activations" at bounding box center [1173, 305] width 75 height 18
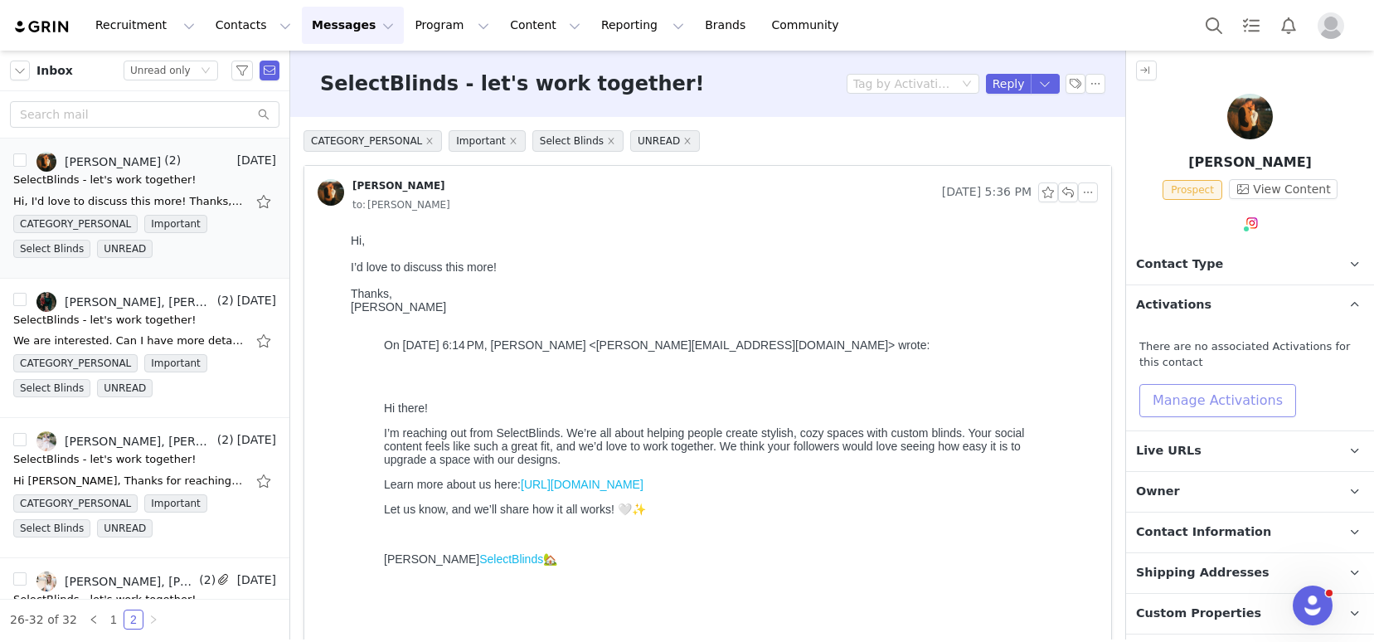
click at [1196, 408] on button "Manage Activations" at bounding box center [1217, 400] width 157 height 33
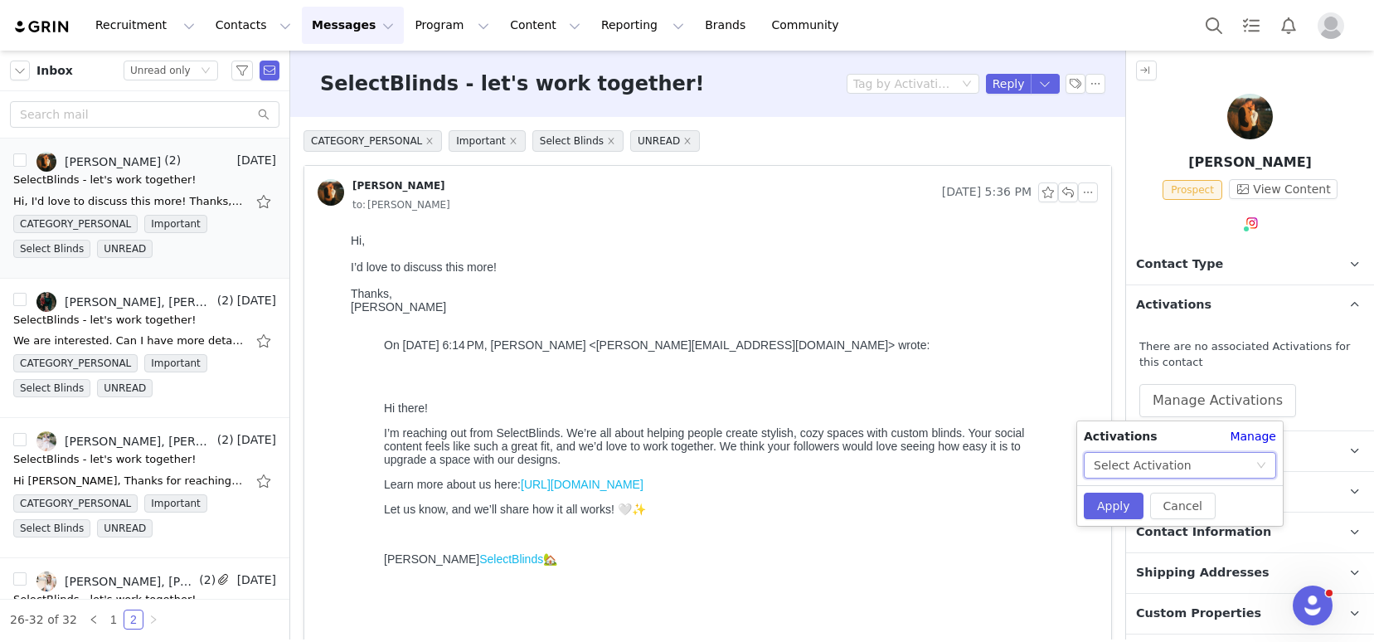
click at [1191, 467] on div "Select Activation" at bounding box center [1175, 465] width 162 height 25
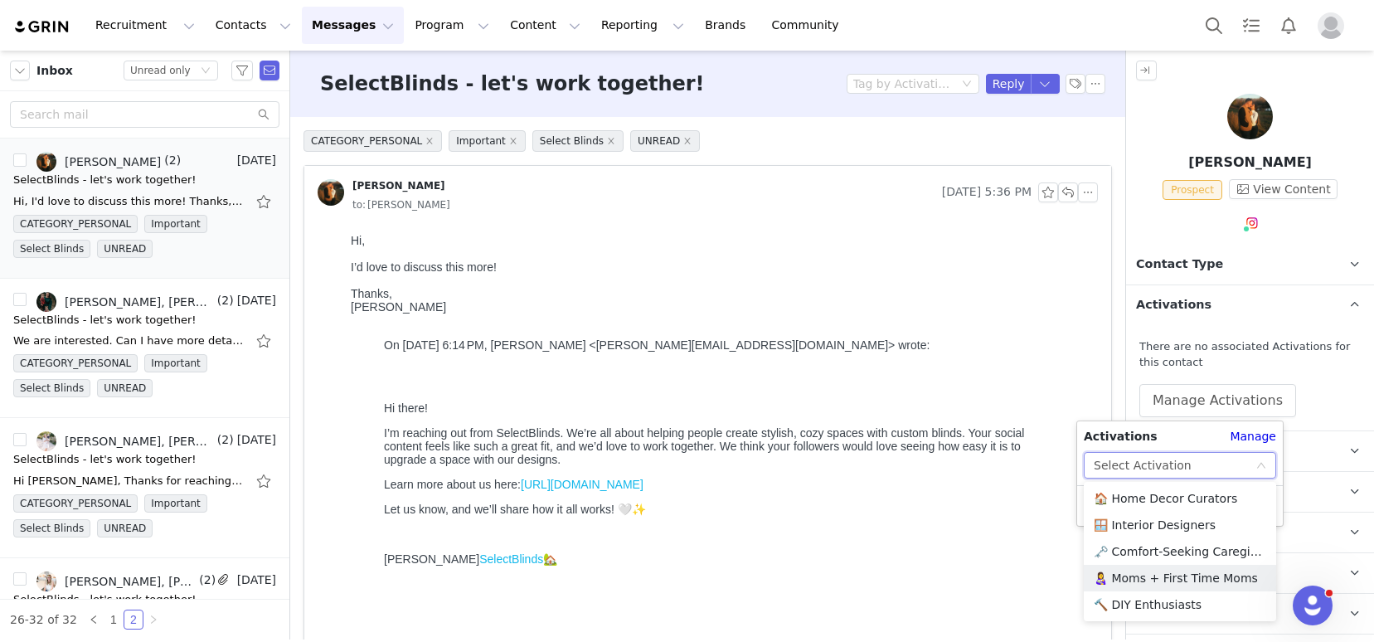
drag, startPoint x: 1152, startPoint y: 580, endPoint x: 1146, endPoint y: 572, distance: 10.0
click at [1152, 580] on li "👩‍🍼 Moms + First Time Moms" at bounding box center [1180, 578] width 192 height 27
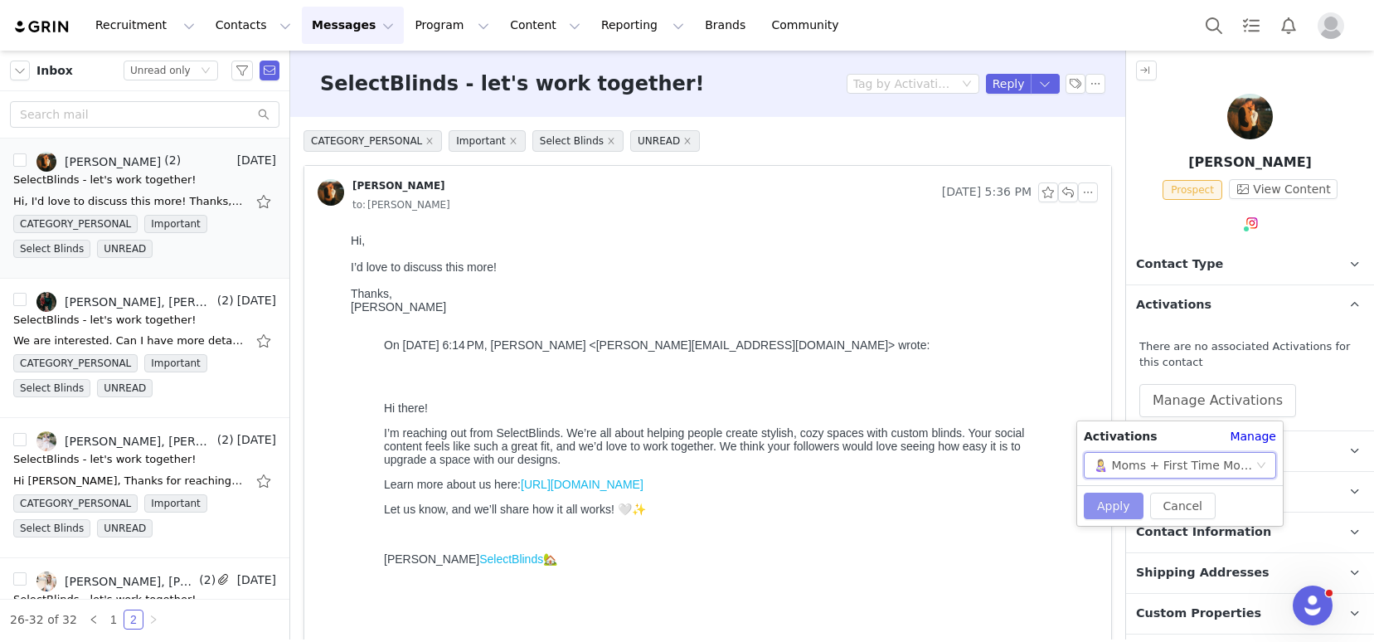
click at [1128, 517] on button "Apply" at bounding box center [1114, 505] width 60 height 27
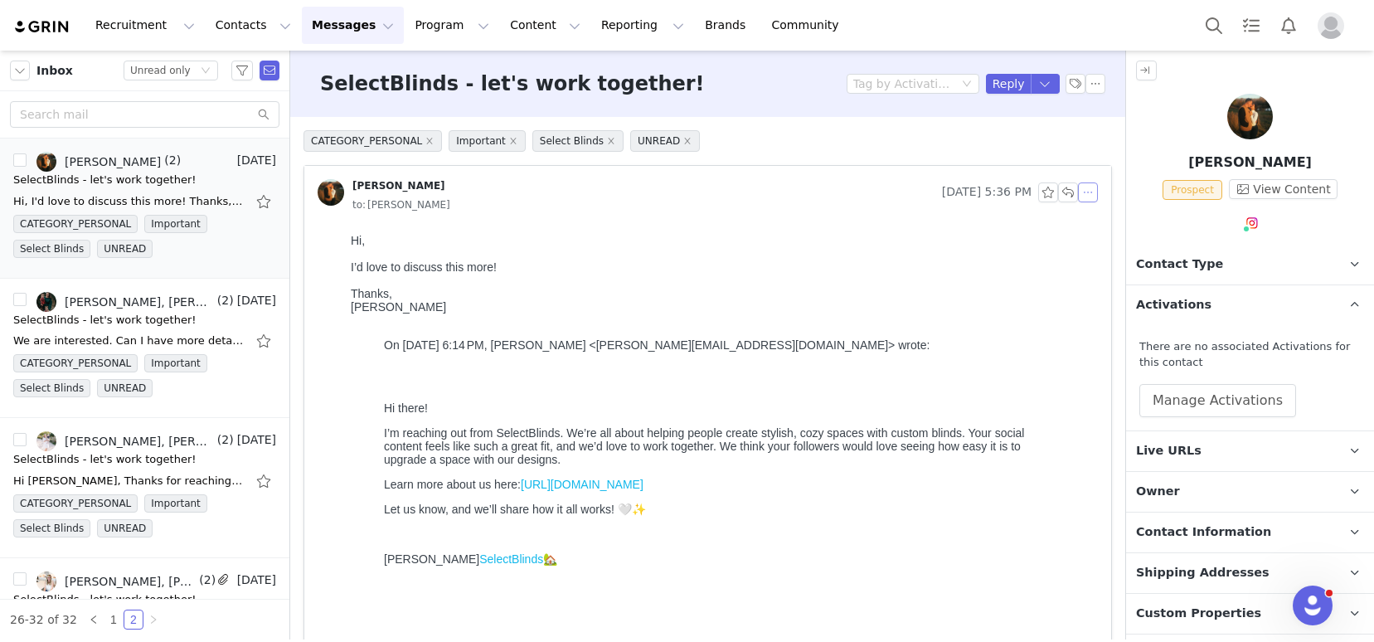
click at [1082, 197] on button "button" at bounding box center [1088, 192] width 20 height 20
click at [1092, 219] on li "Reply All" at bounding box center [1100, 222] width 70 height 27
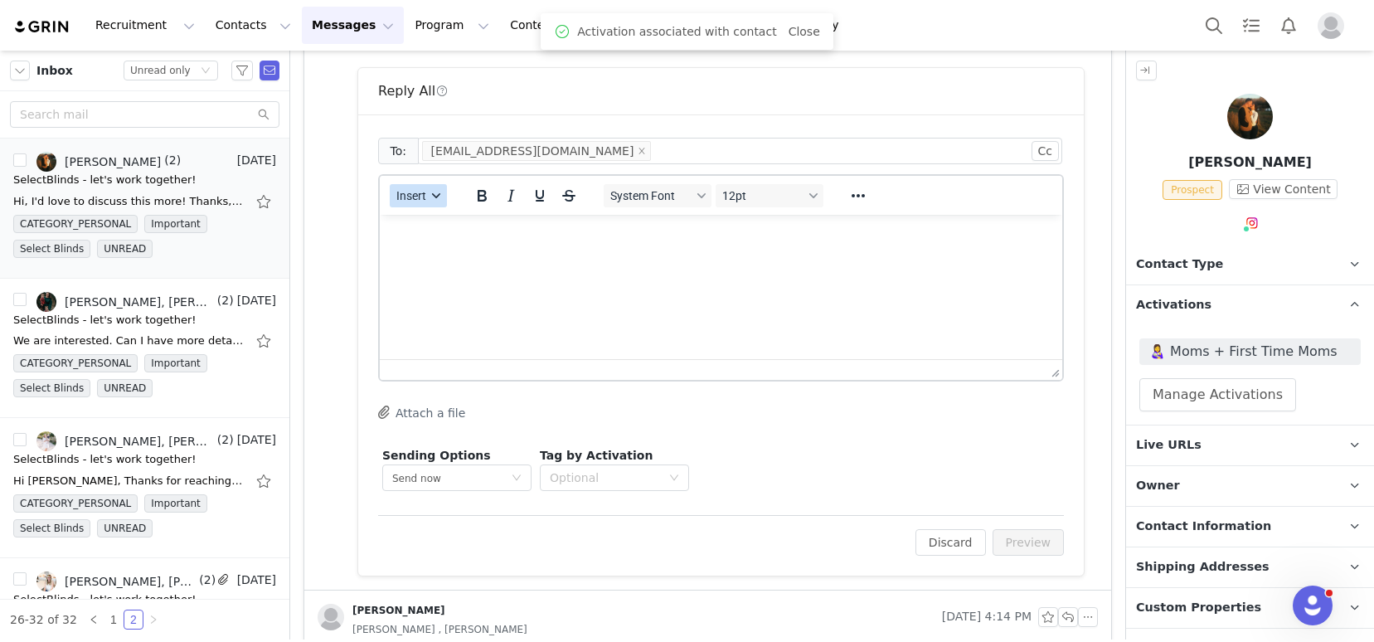
click at [411, 185] on button "Insert" at bounding box center [418, 195] width 57 height 23
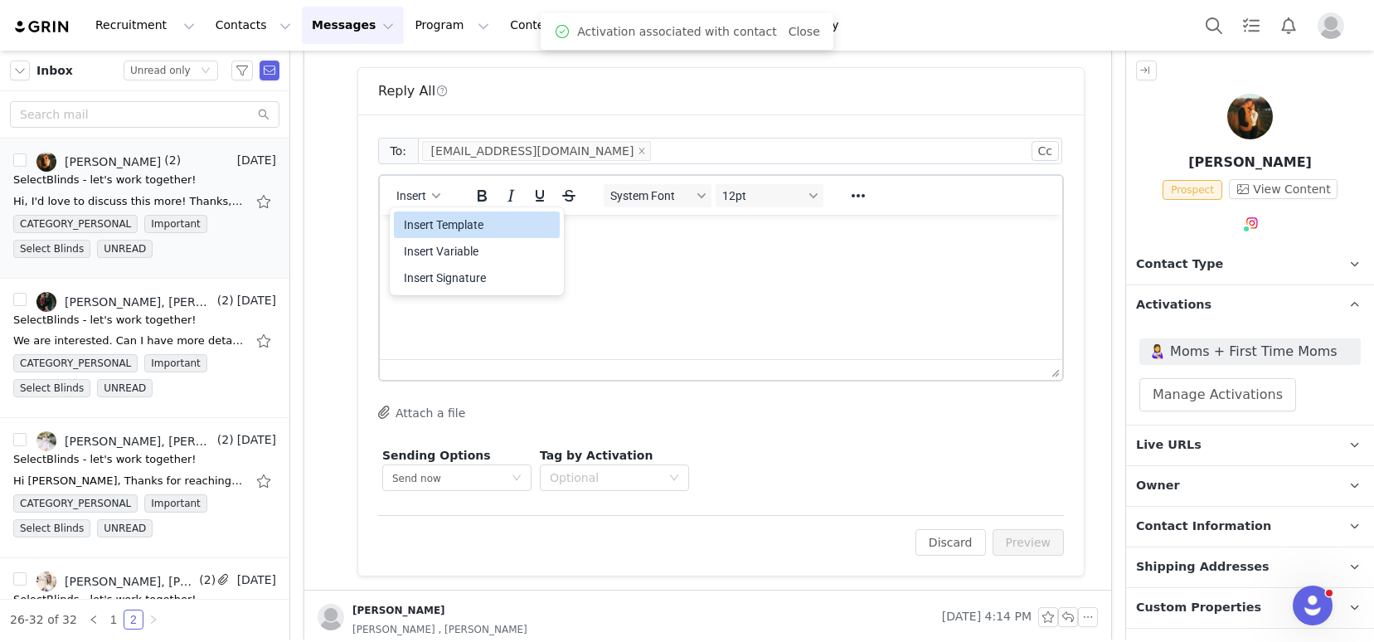
click at [434, 221] on div "Insert Template" at bounding box center [478, 225] width 149 height 20
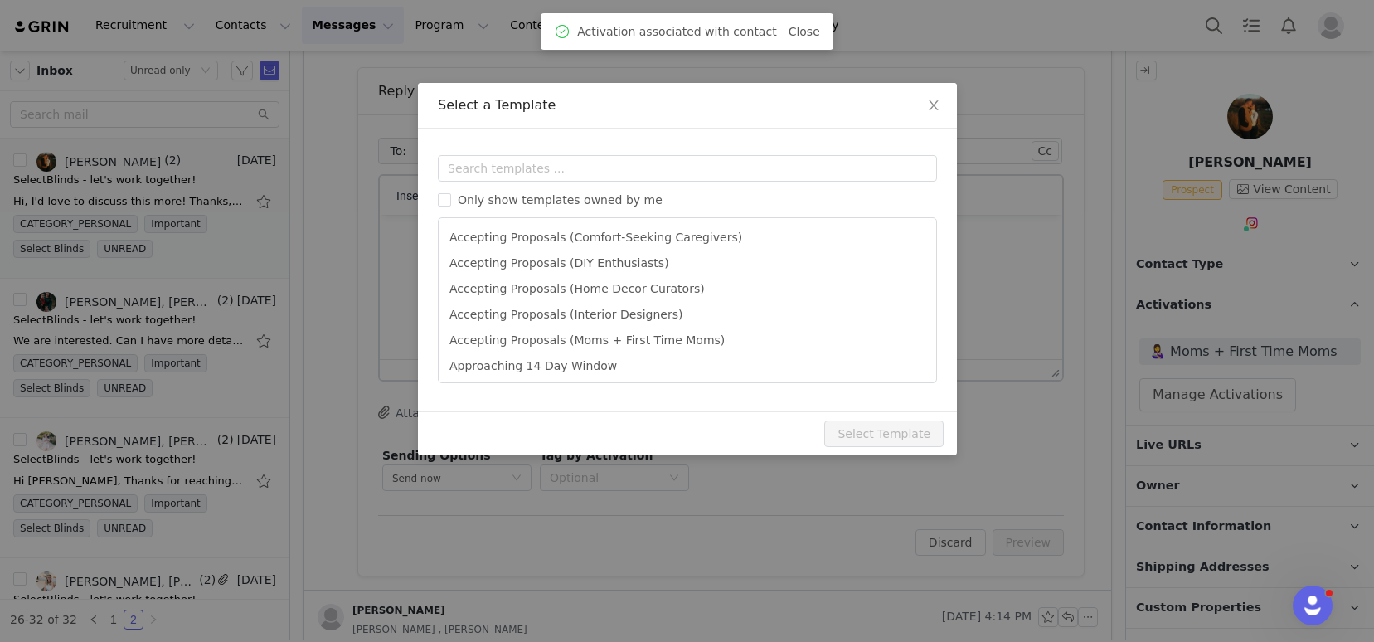
click at [479, 139] on div "Templates Only show templates owned by me Accepting Proposals (Comfort-Seeking …" at bounding box center [687, 270] width 539 height 283
click at [483, 157] on input "text" at bounding box center [687, 168] width 499 height 27
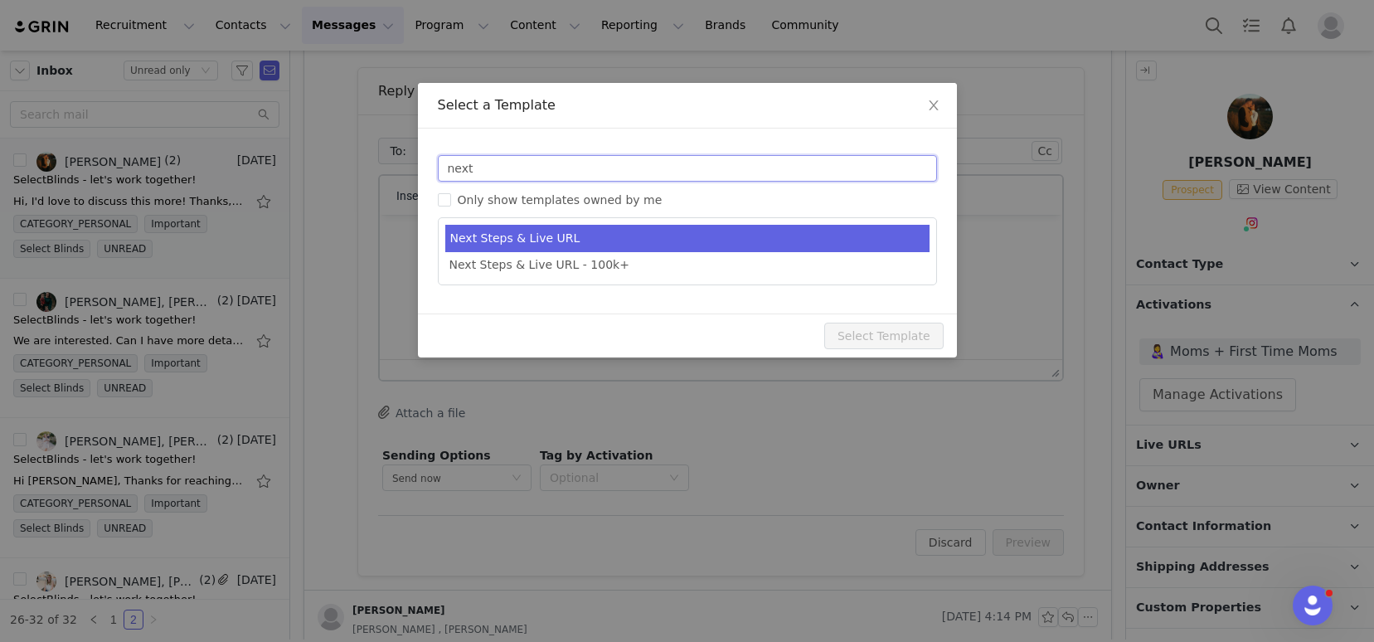
type input "next"
type input "SelectBlinds - Next Steps & Campaign Outline"
click at [522, 229] on li "Next Steps & Live URL" at bounding box center [687, 238] width 484 height 27
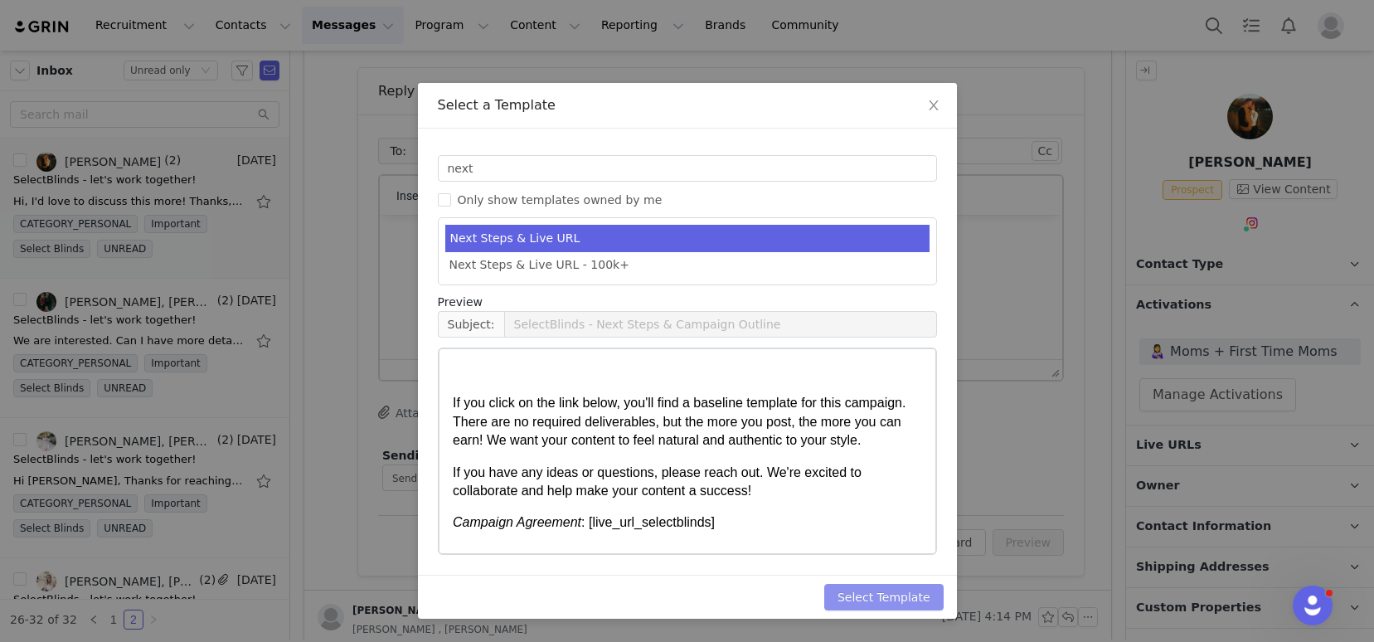
click at [881, 603] on button "Select Template" at bounding box center [883, 597] width 119 height 27
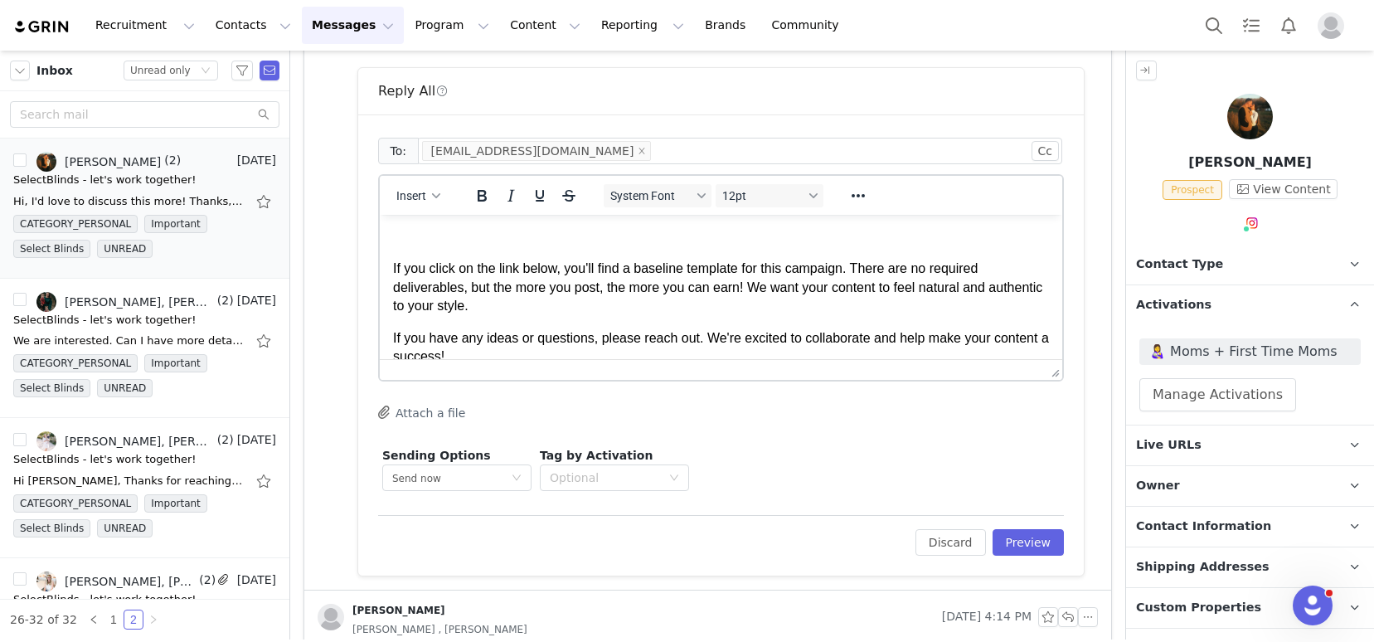
click at [459, 245] on p "Rich Text Area. Press ALT-0 for help." at bounding box center [721, 237] width 656 height 18
click at [397, 271] on p "If you click on the link below, you'll find a baseline template for this campai…" at bounding box center [721, 288] width 656 height 56
click at [1004, 555] on button "Preview" at bounding box center [1028, 542] width 72 height 27
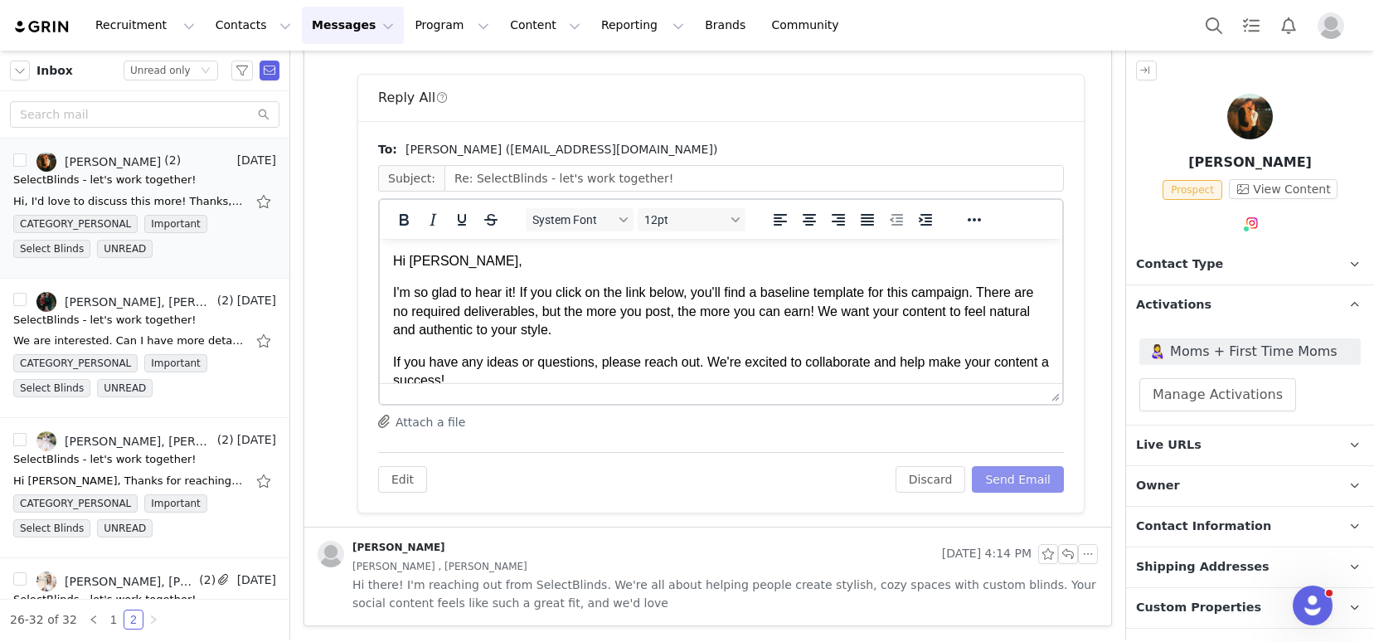
click at [999, 478] on button "Send Email" at bounding box center [1018, 479] width 92 height 27
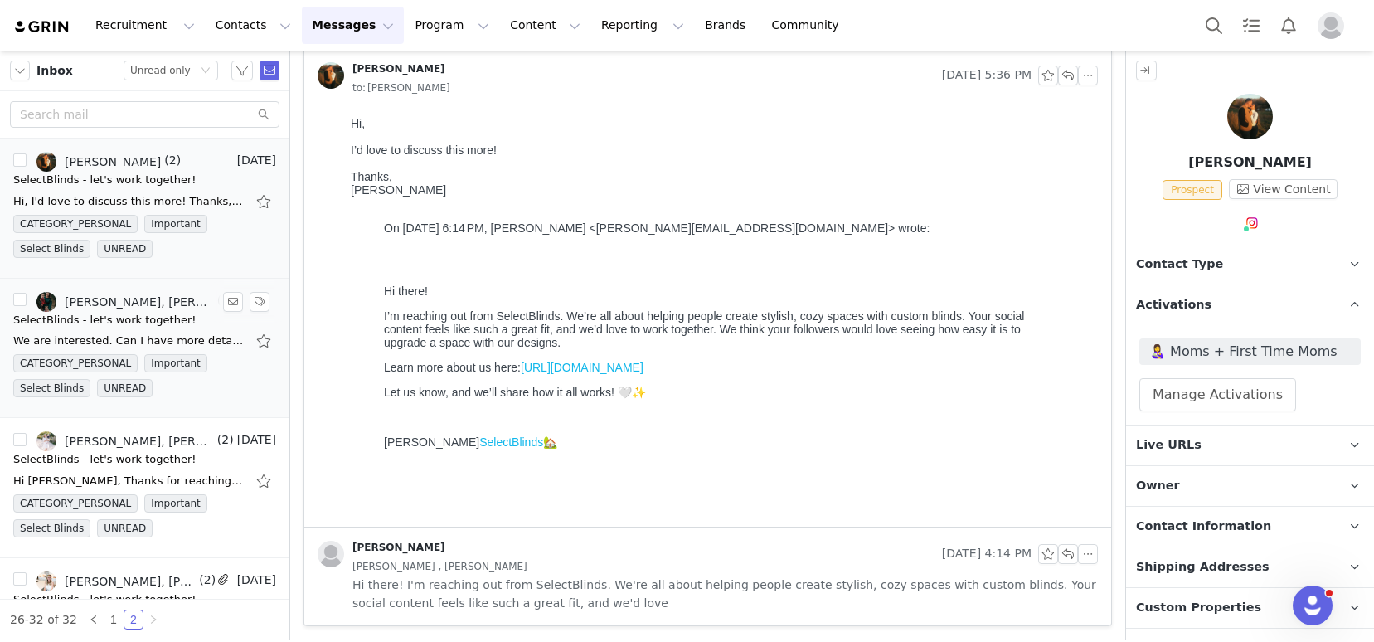
scroll to position [117, 0]
click at [114, 607] on div "26-32 of 32 1 2" at bounding box center [144, 619] width 289 height 41
click at [114, 622] on link "1" at bounding box center [113, 619] width 18 height 18
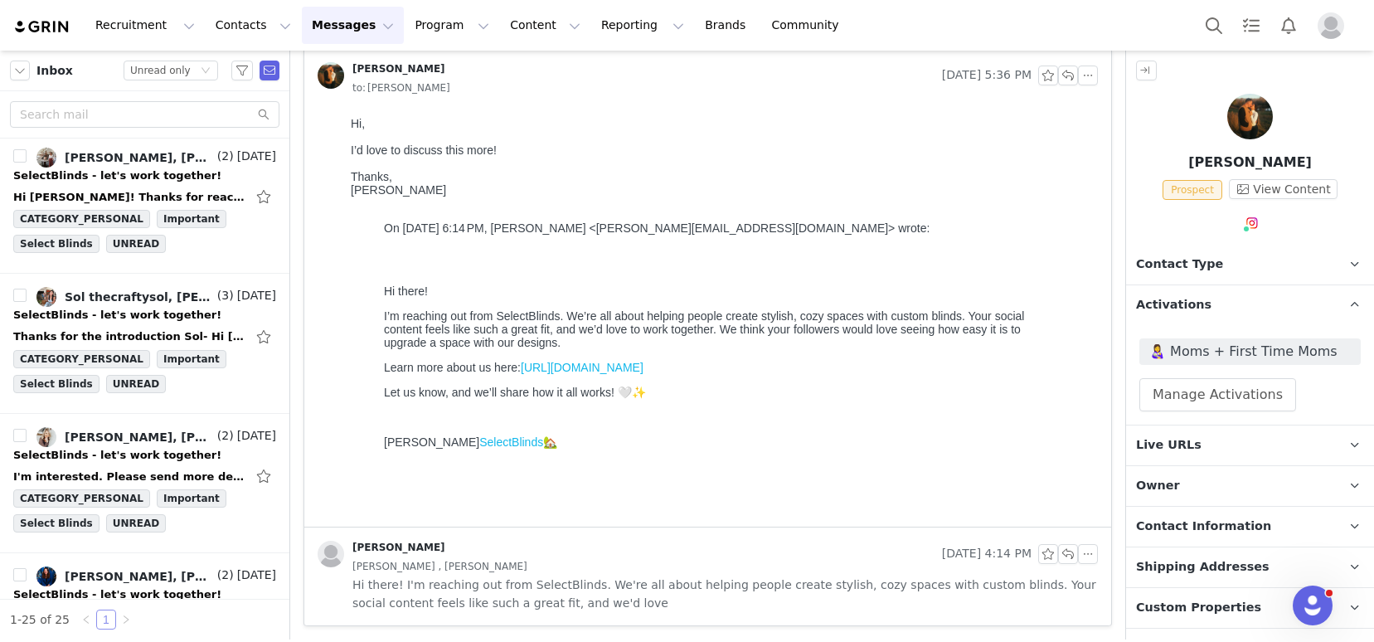
scroll to position [3033, 0]
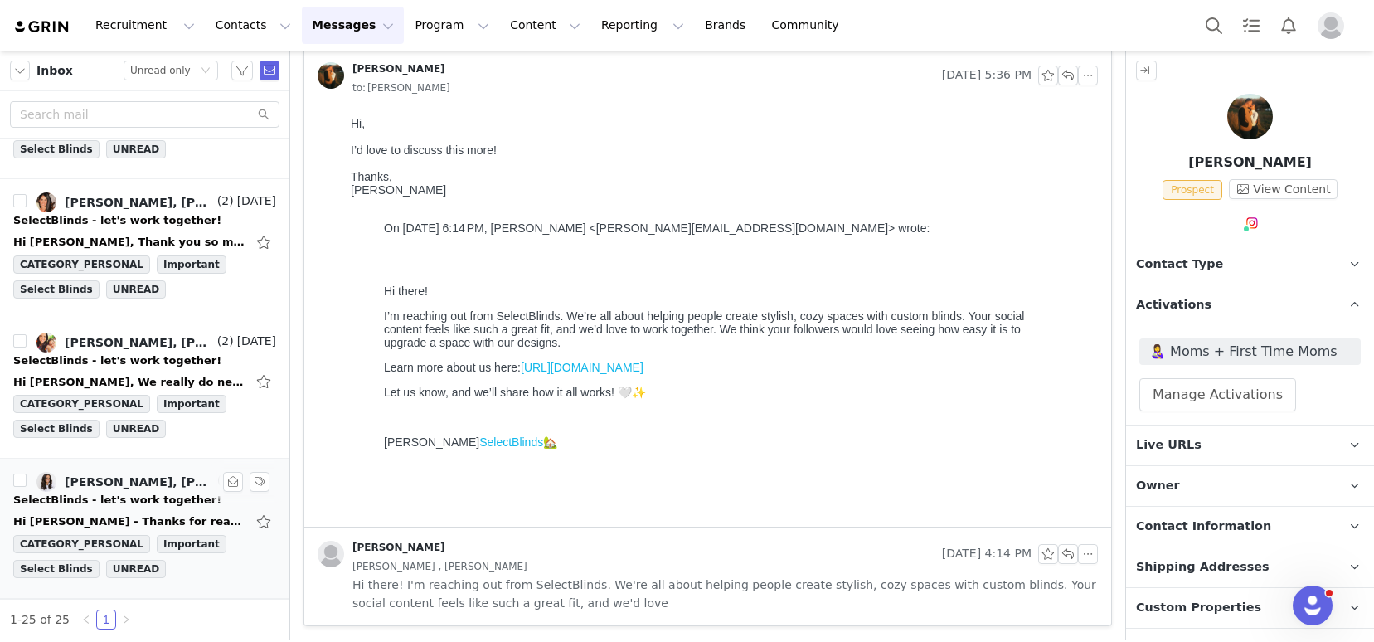
click at [118, 500] on div "SelectBlinds - let's work together!" at bounding box center [117, 500] width 208 height 17
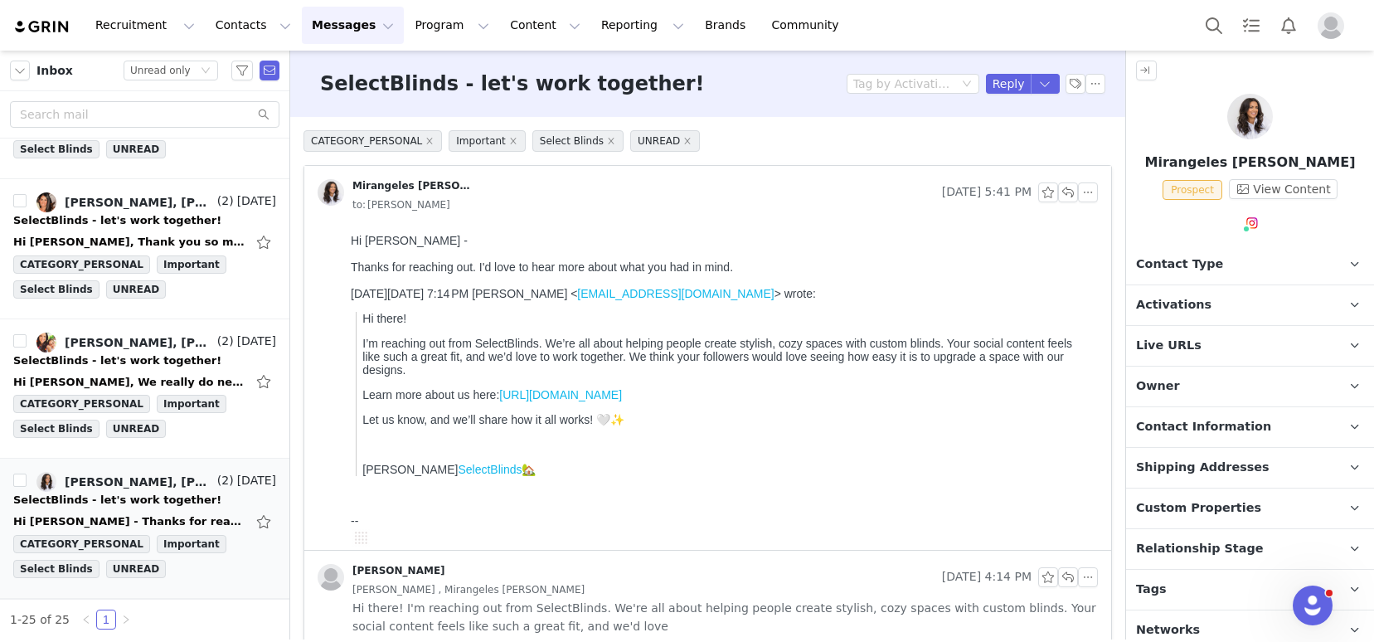
scroll to position [0, 0]
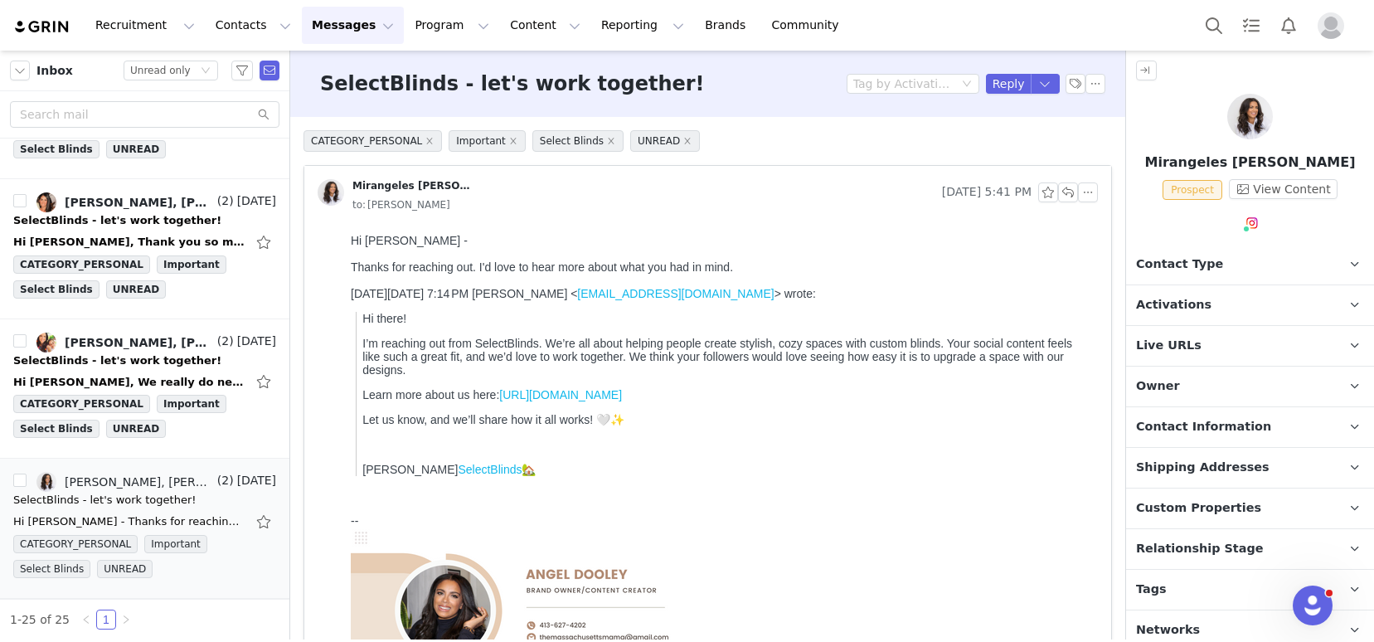
click at [1174, 588] on p "Tags Keep track of your contacts by assigning them tags. You can then filter yo…" at bounding box center [1230, 590] width 208 height 40
click at [1252, 255] on link "@massachusettsmama" at bounding box center [1278, 258] width 135 height 13
click at [1206, 306] on p "Activations" at bounding box center [1230, 305] width 208 height 40
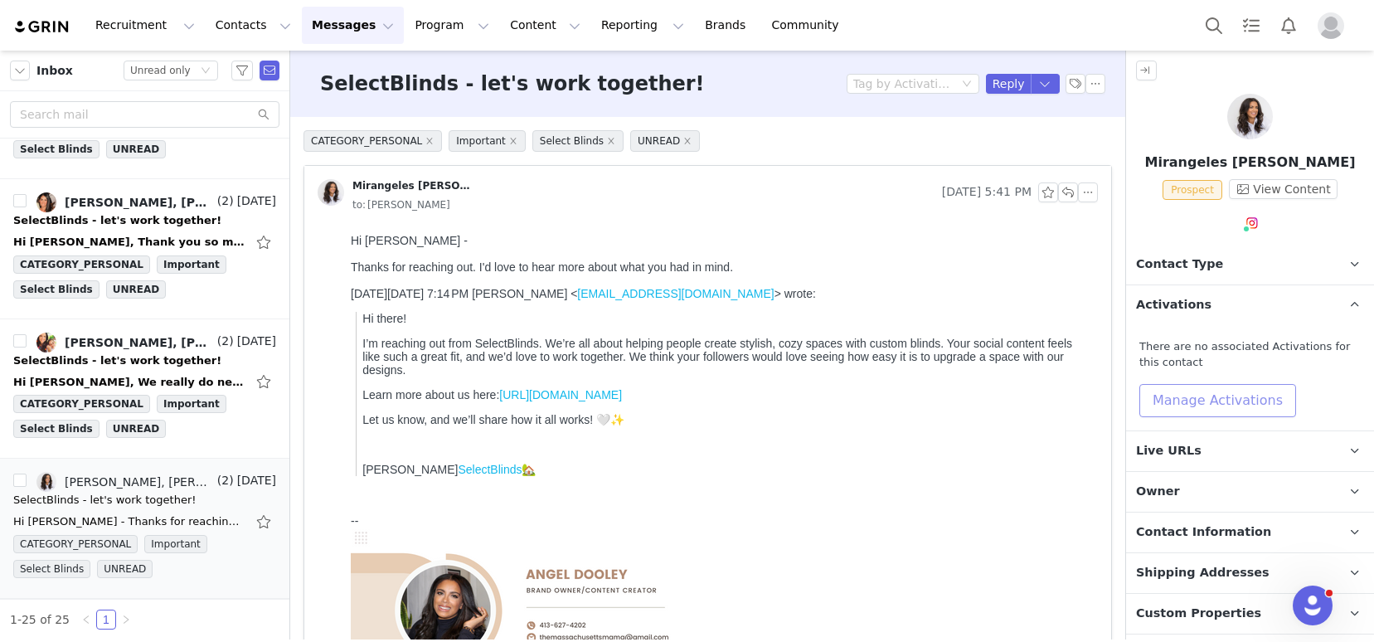
click at [1208, 406] on button "Manage Activations" at bounding box center [1217, 400] width 157 height 33
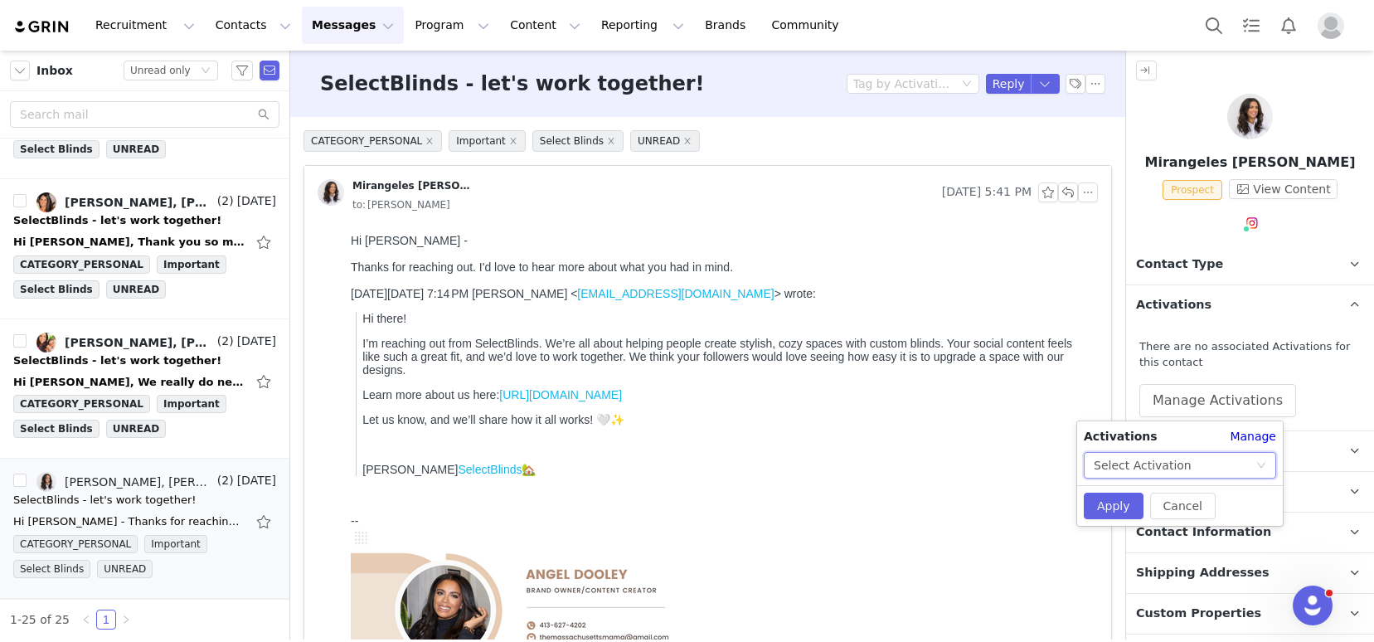
click at [1188, 453] on div "Select Activation" at bounding box center [1175, 465] width 162 height 25
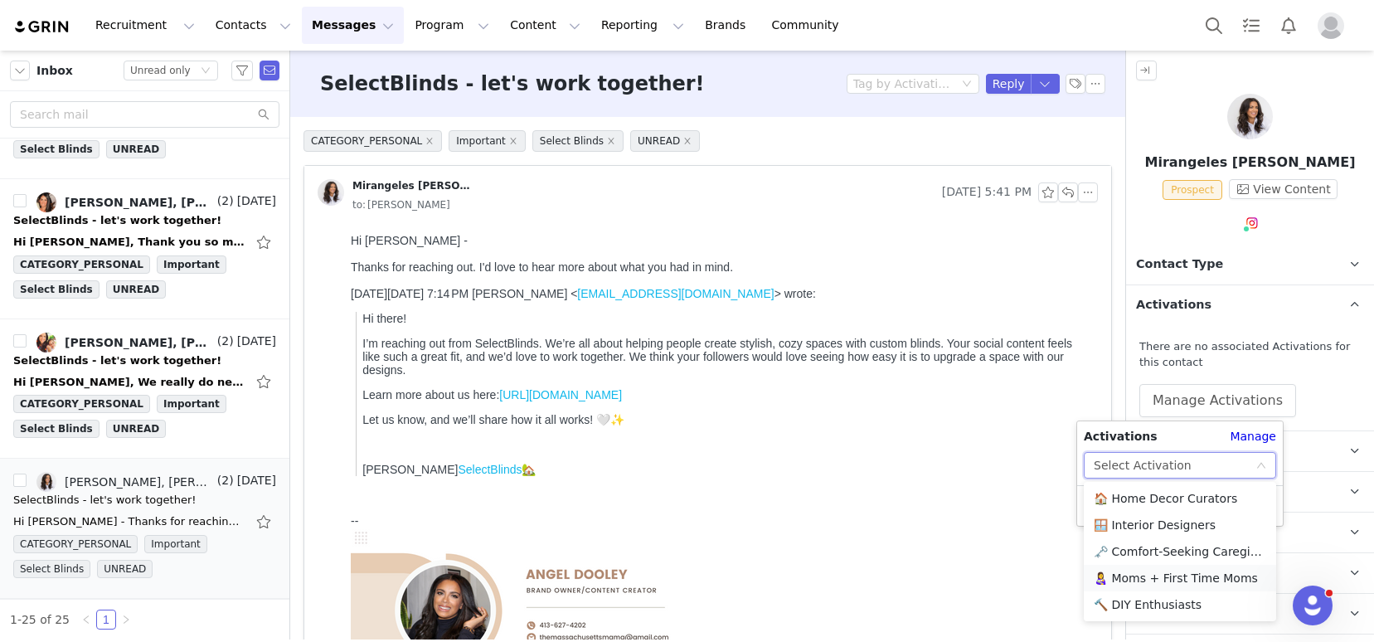
click at [1163, 575] on li "👩‍🍼 Moms + First Time Moms" at bounding box center [1180, 578] width 192 height 27
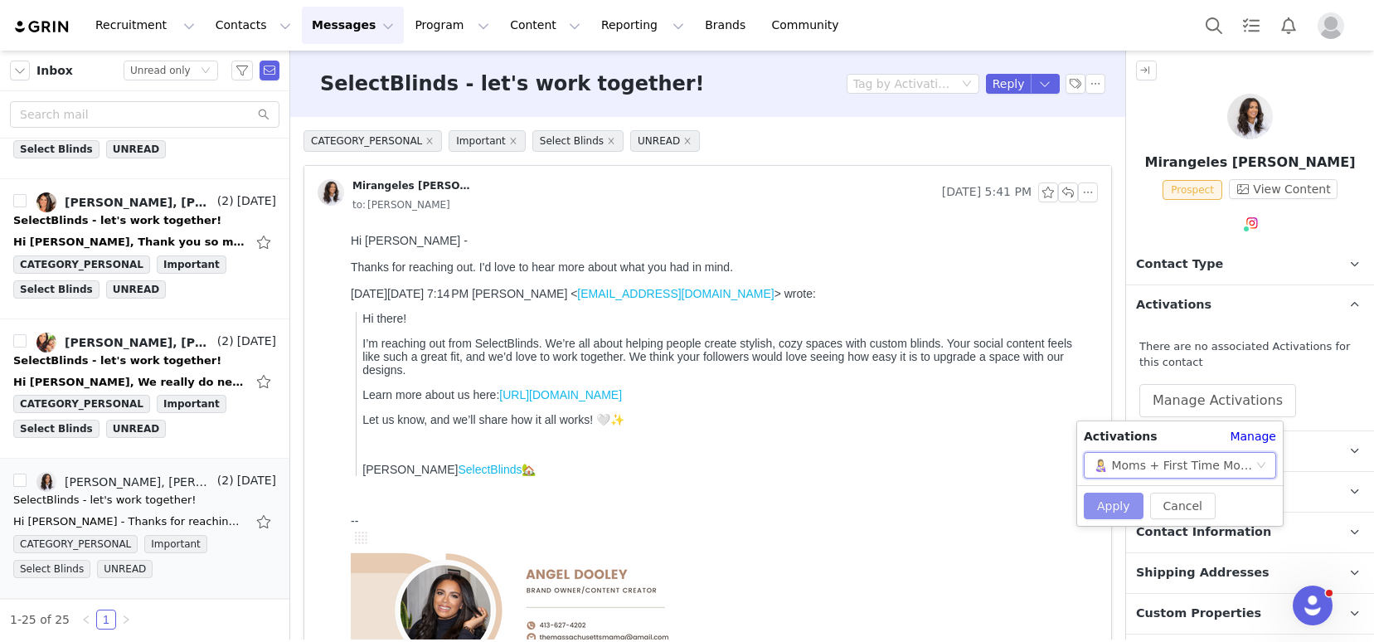
click at [1118, 496] on button "Apply" at bounding box center [1114, 505] width 60 height 27
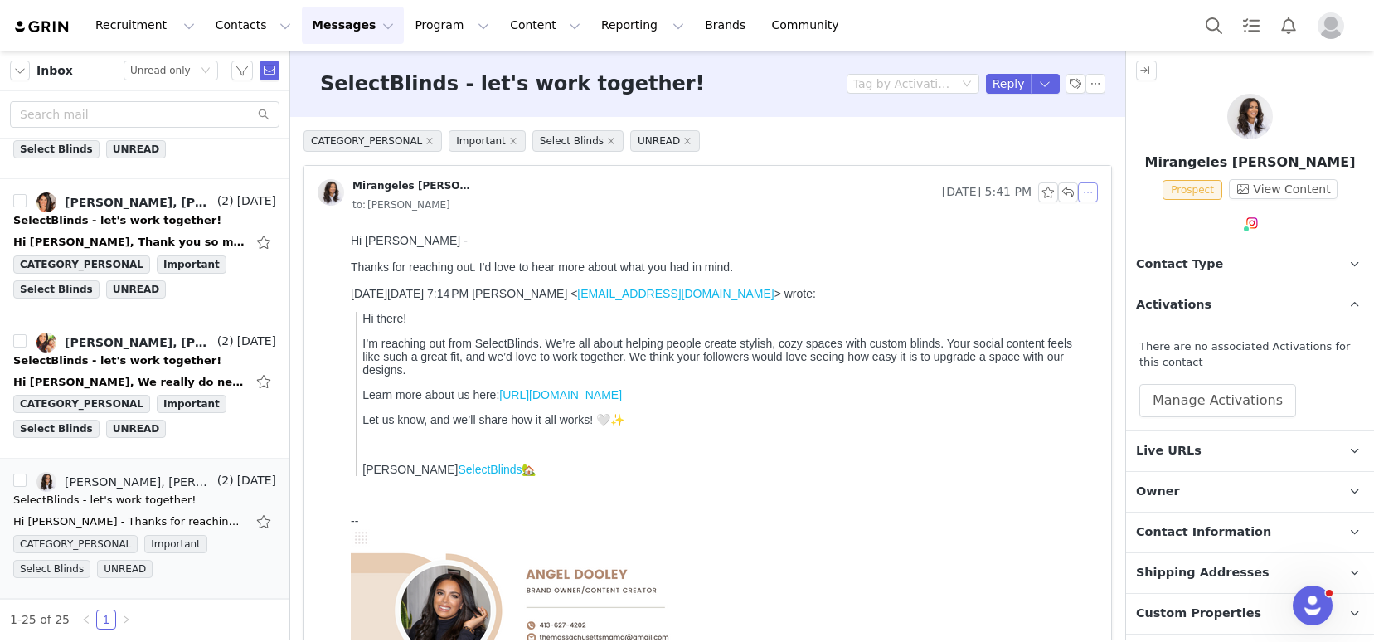
click at [1078, 191] on button "button" at bounding box center [1088, 192] width 20 height 20
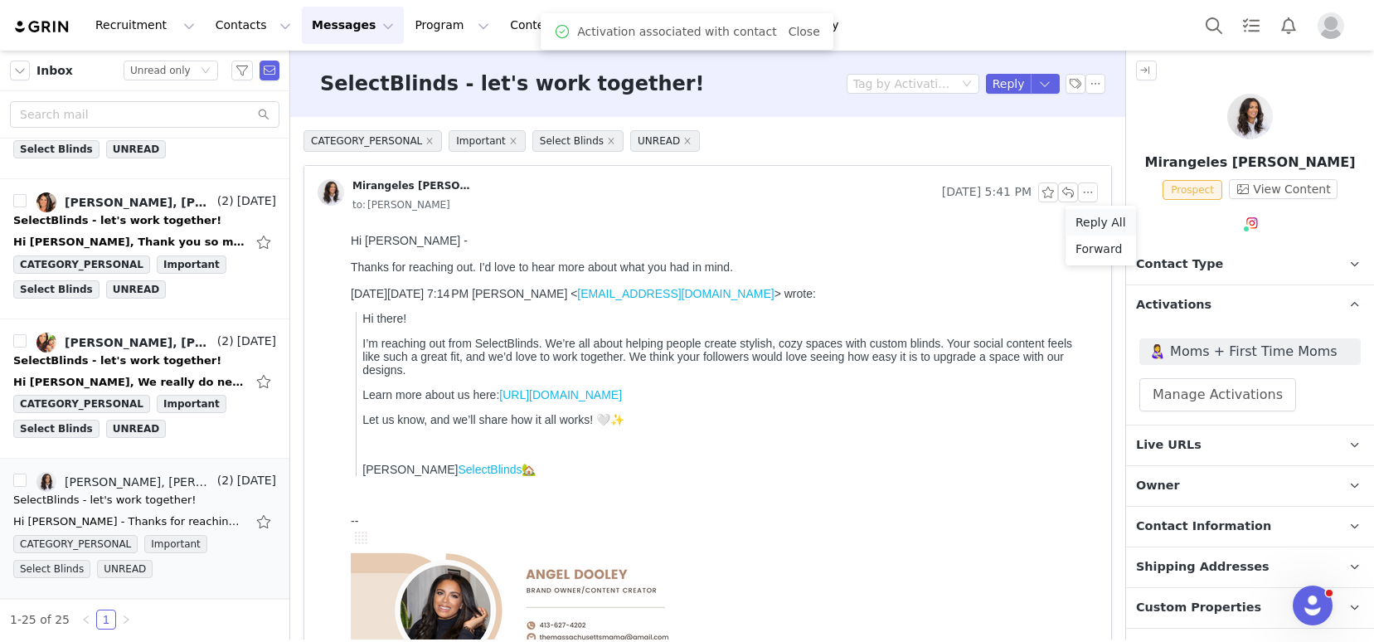
click at [1106, 226] on li "Reply All" at bounding box center [1100, 222] width 70 height 27
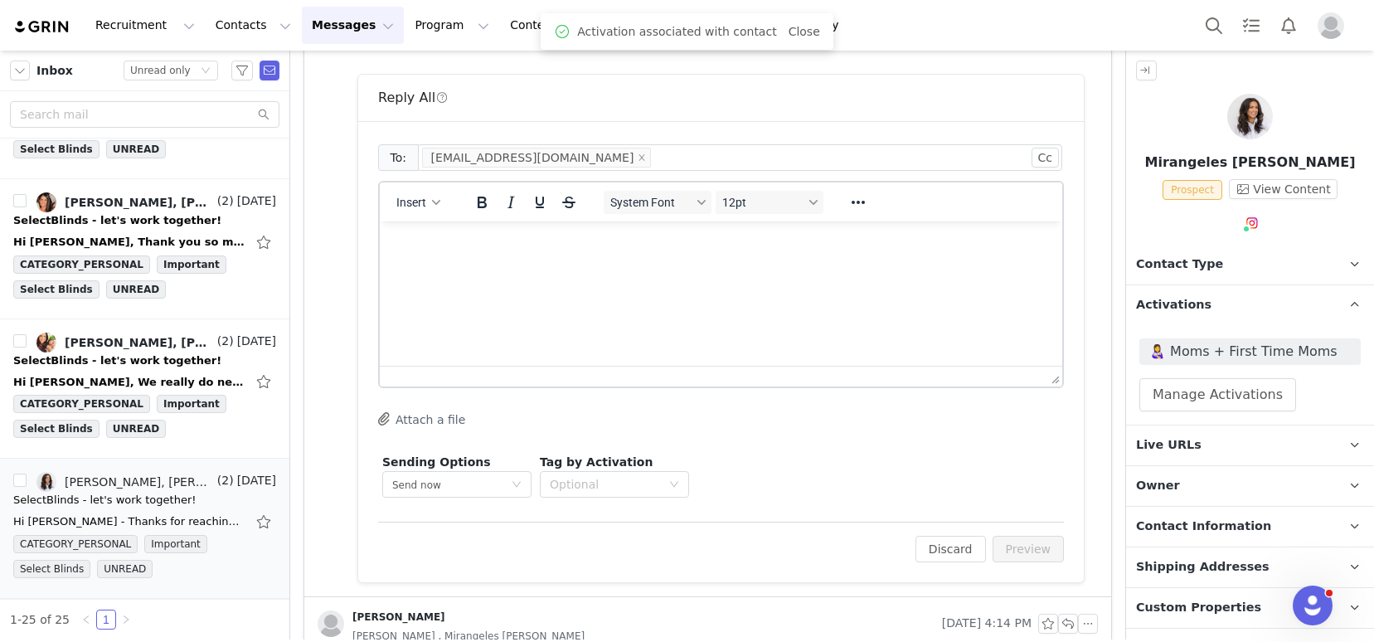
scroll to position [673, 0]
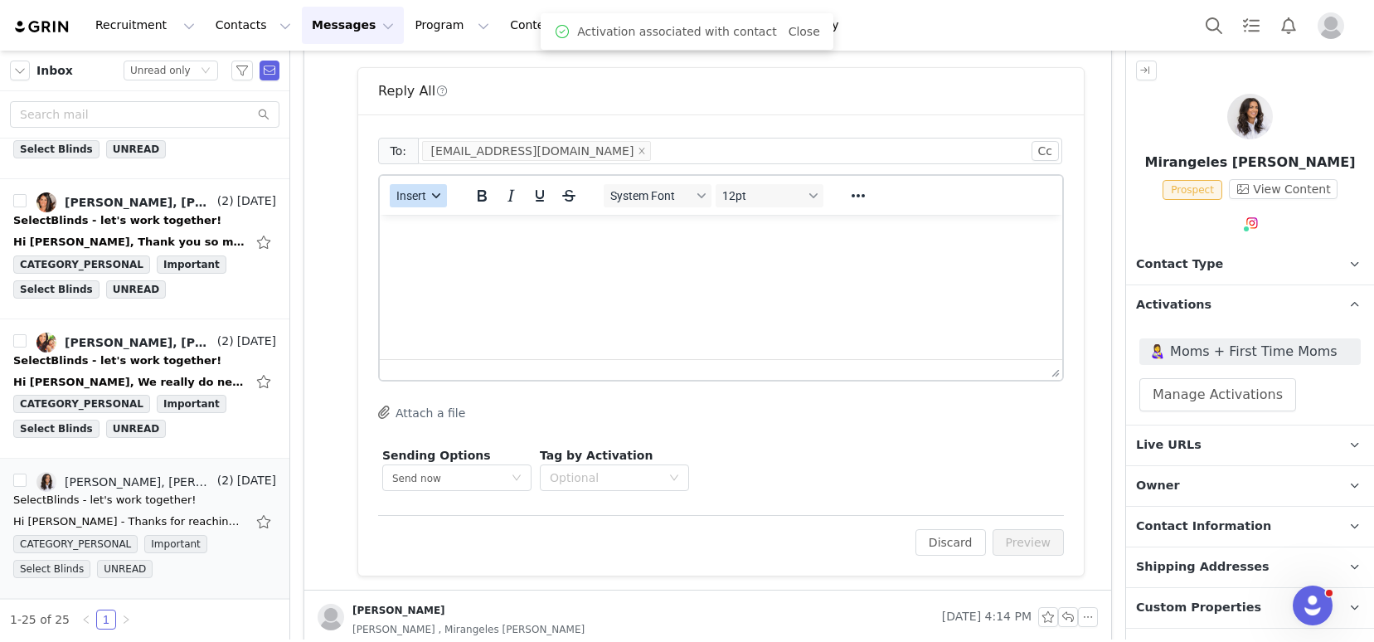
click at [409, 201] on span "Insert" at bounding box center [411, 195] width 30 height 13
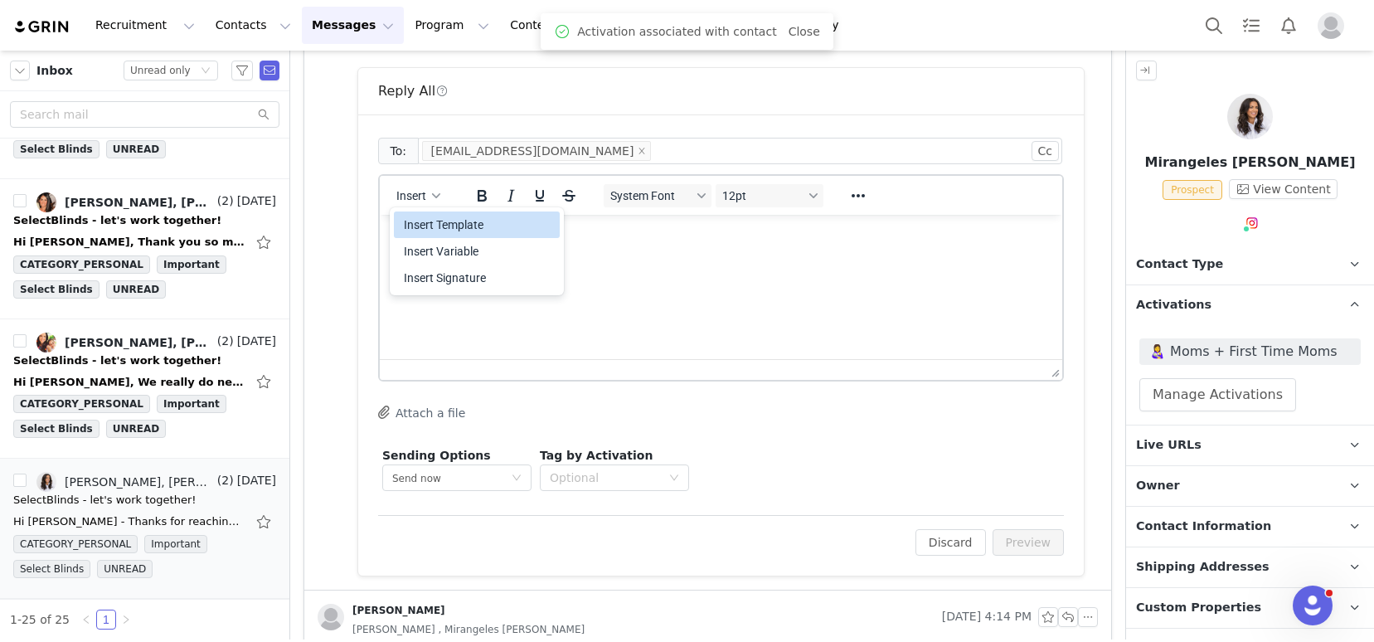
click at [430, 226] on div "Insert Template" at bounding box center [478, 225] width 149 height 20
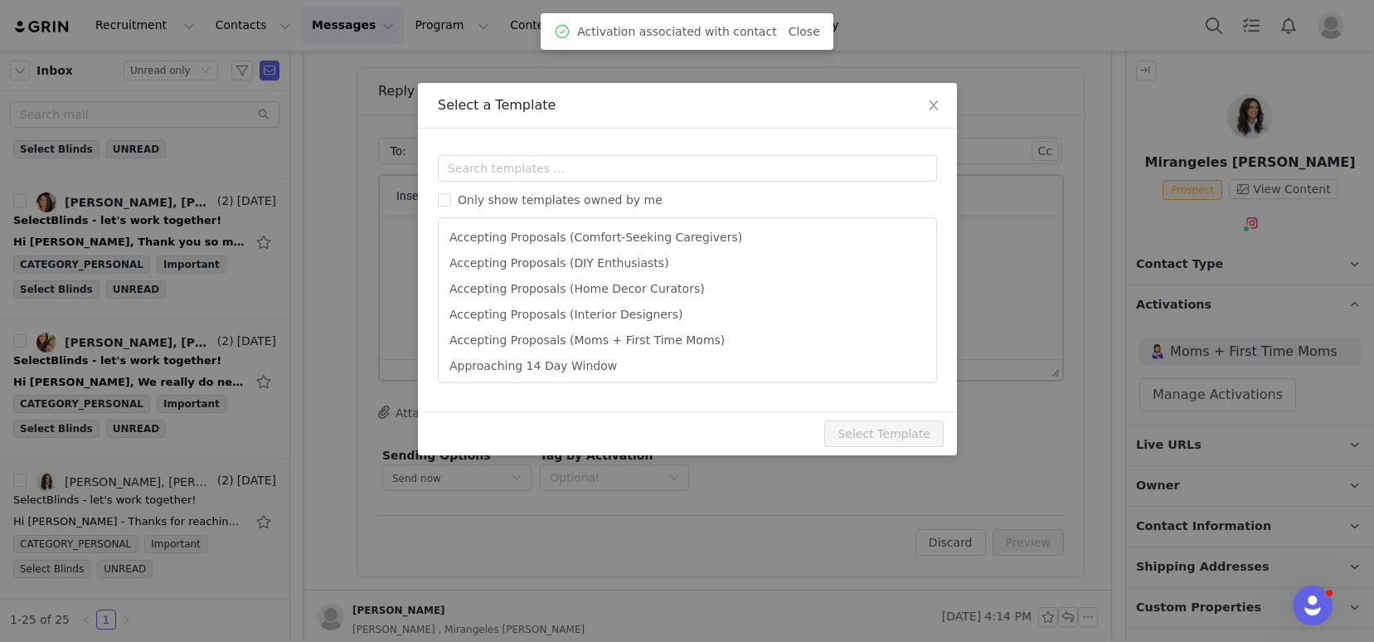
scroll to position [0, 0]
click at [483, 182] on div "Only show templates owned by me Accepting Proposals (Comfort-Seeking Caregivers…" at bounding box center [687, 269] width 499 height 228
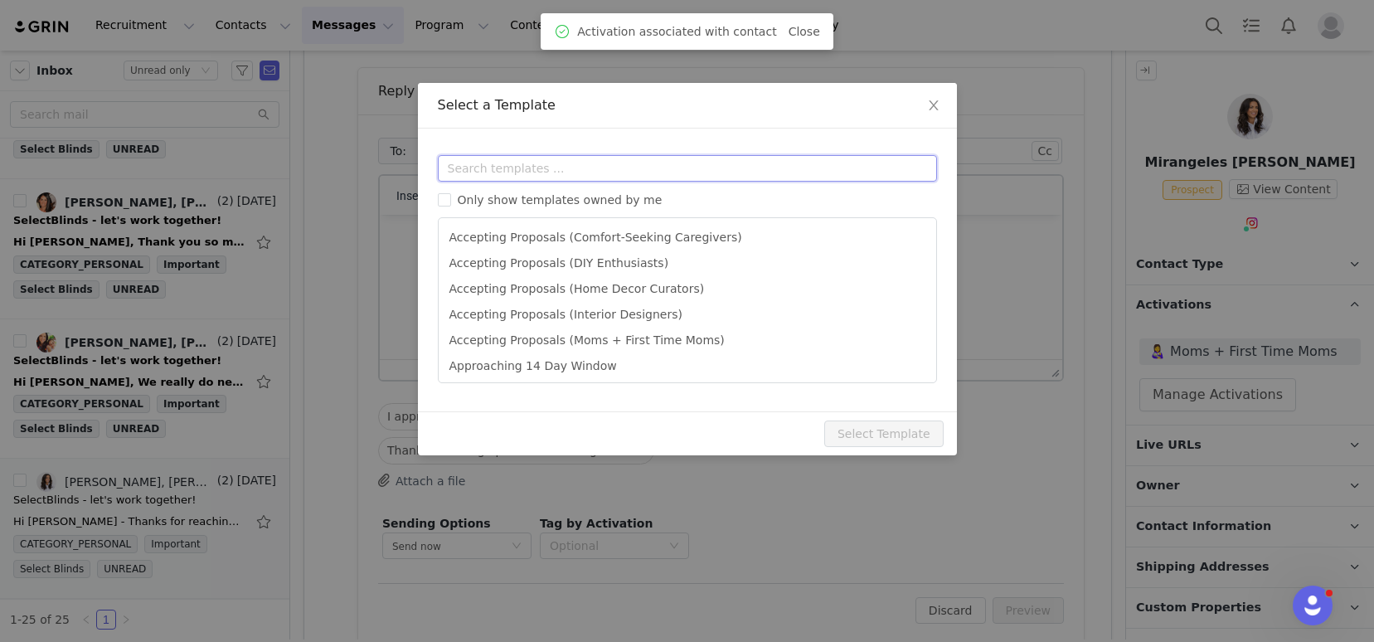
click at [487, 172] on input "text" at bounding box center [687, 168] width 499 height 27
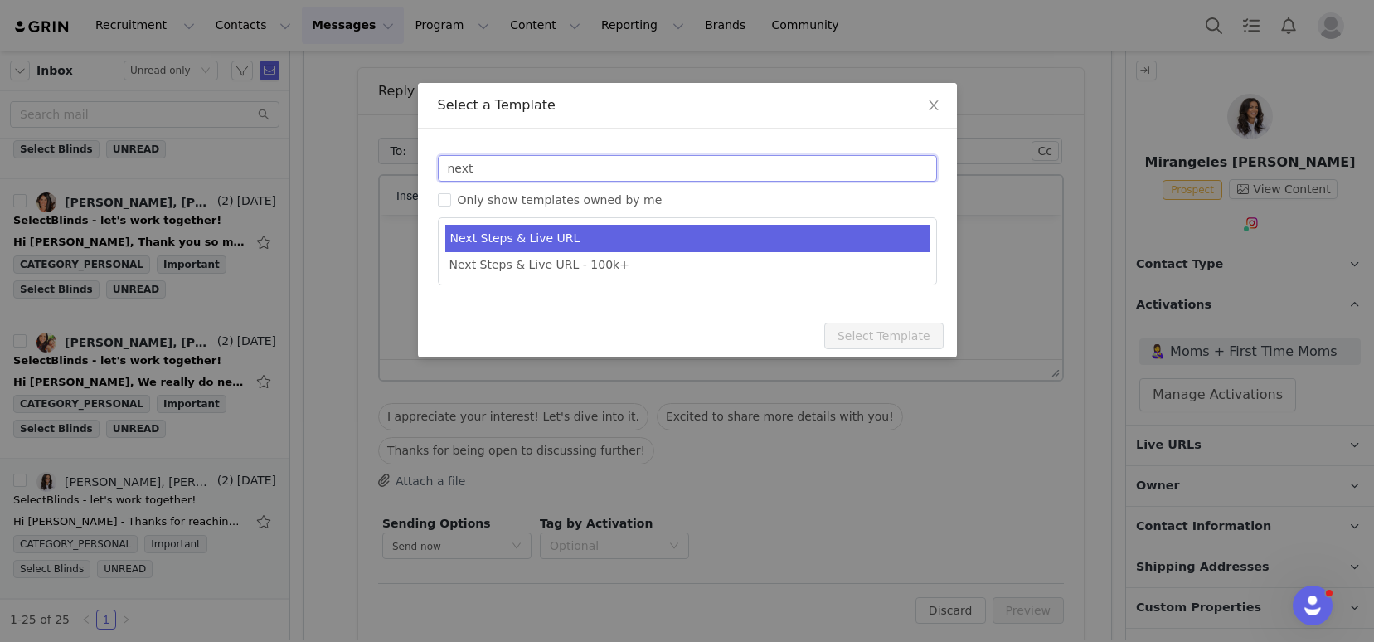
type input "next"
type input "SelectBlinds - Next Steps & Campaign Outline"
click at [580, 242] on li "Next Steps & Live URL" at bounding box center [687, 238] width 484 height 27
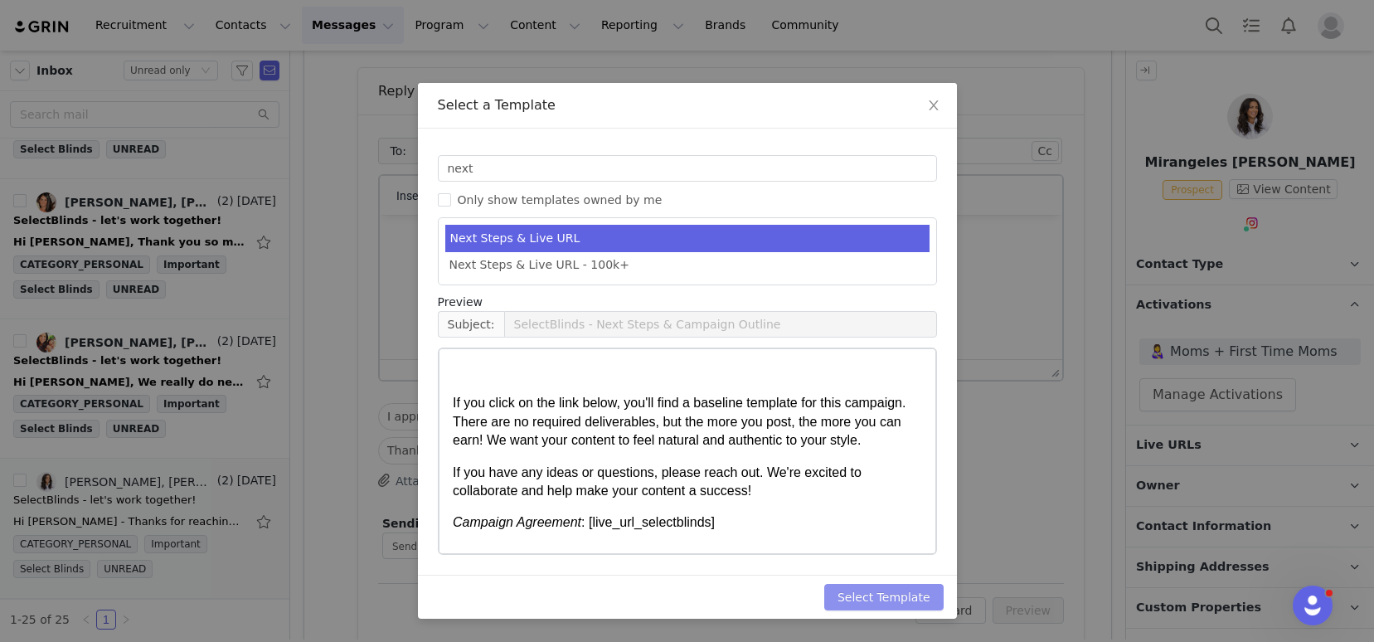
drag, startPoint x: 871, startPoint y: 595, endPoint x: 793, endPoint y: 529, distance: 103.0
click at [871, 595] on button "Select Template" at bounding box center [883, 597] width 119 height 27
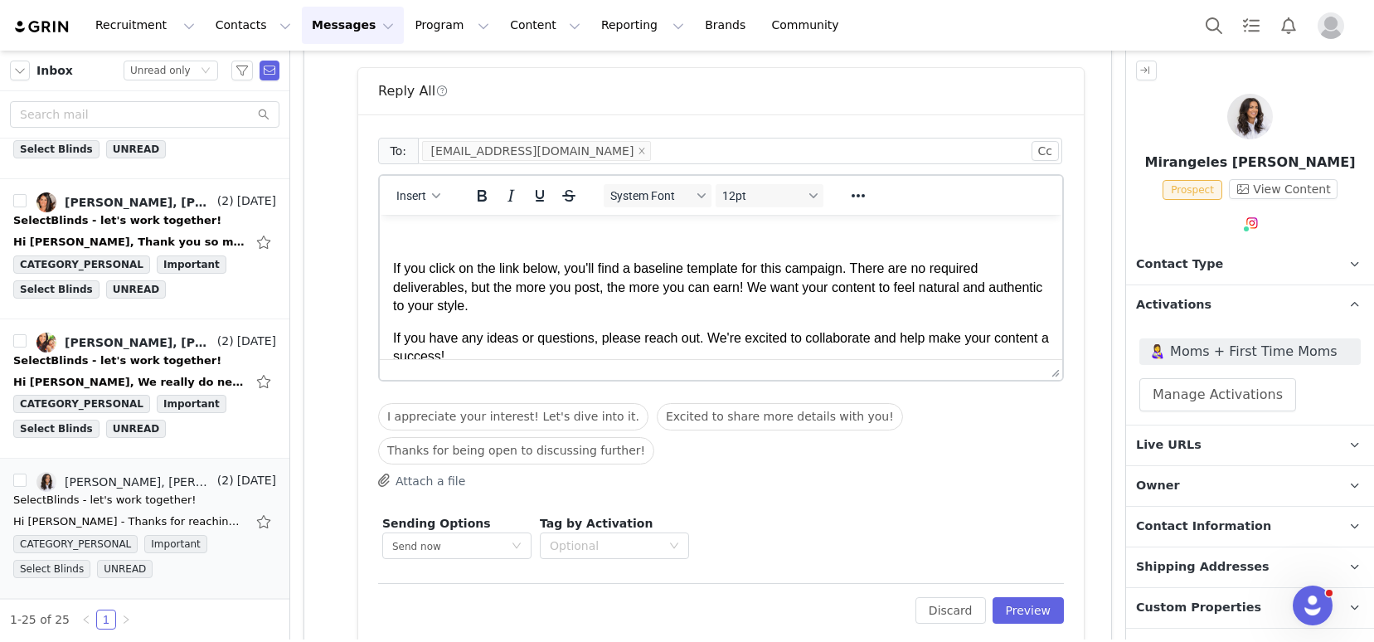
click at [435, 229] on p "Rich Text Area. Press ALT-0 for help." at bounding box center [721, 237] width 656 height 18
click at [436, 228] on p "Rich Text Area. Press ALT-0 for help." at bounding box center [721, 237] width 656 height 18
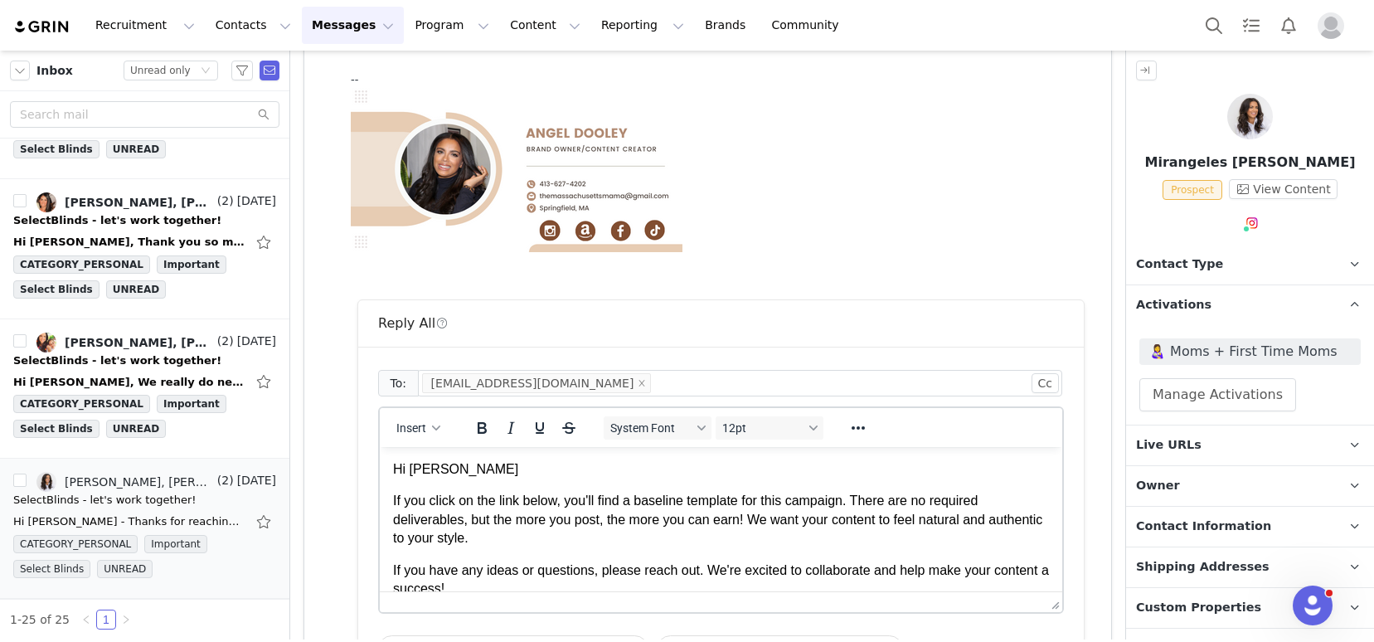
scroll to position [533, 0]
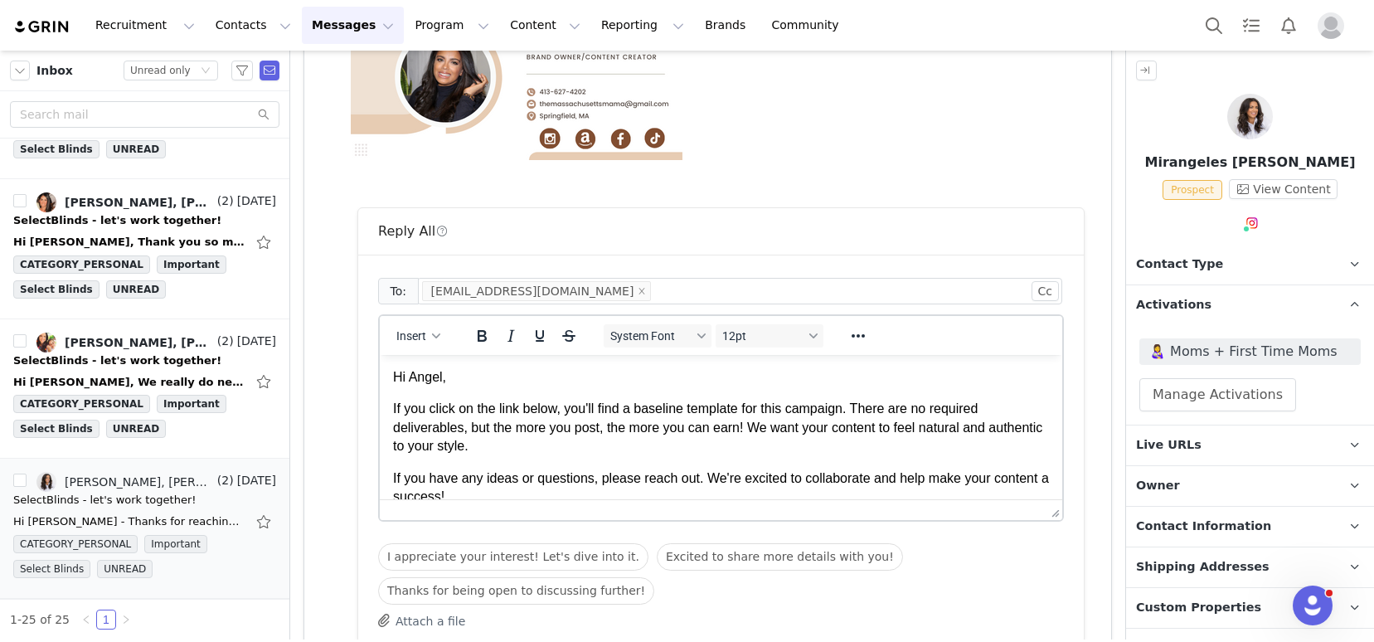
click at [399, 415] on p "If you click on the link below, you'll find a baseline template for this campai…" at bounding box center [721, 428] width 656 height 56
click at [397, 410] on p "If you click on the link below, you'll find a baseline template for this campai…" at bounding box center [721, 428] width 656 height 56
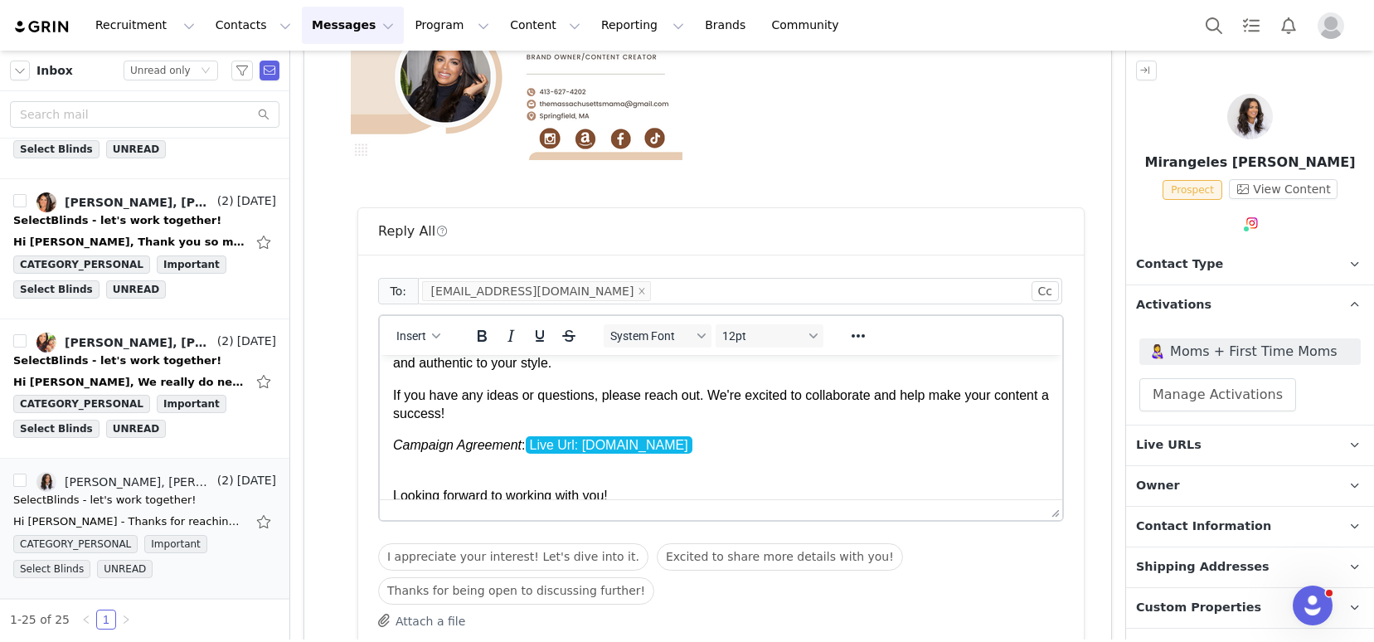
scroll to position [134, 0]
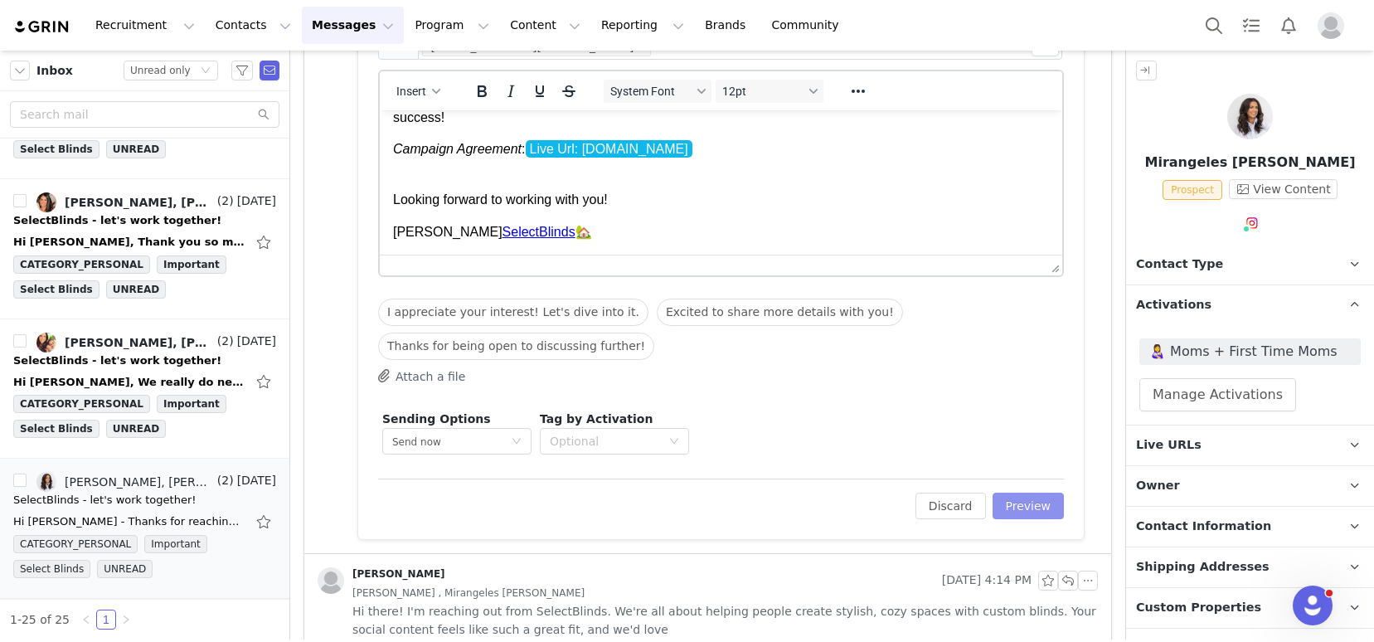
click at [1035, 502] on button "Preview" at bounding box center [1028, 505] width 72 height 27
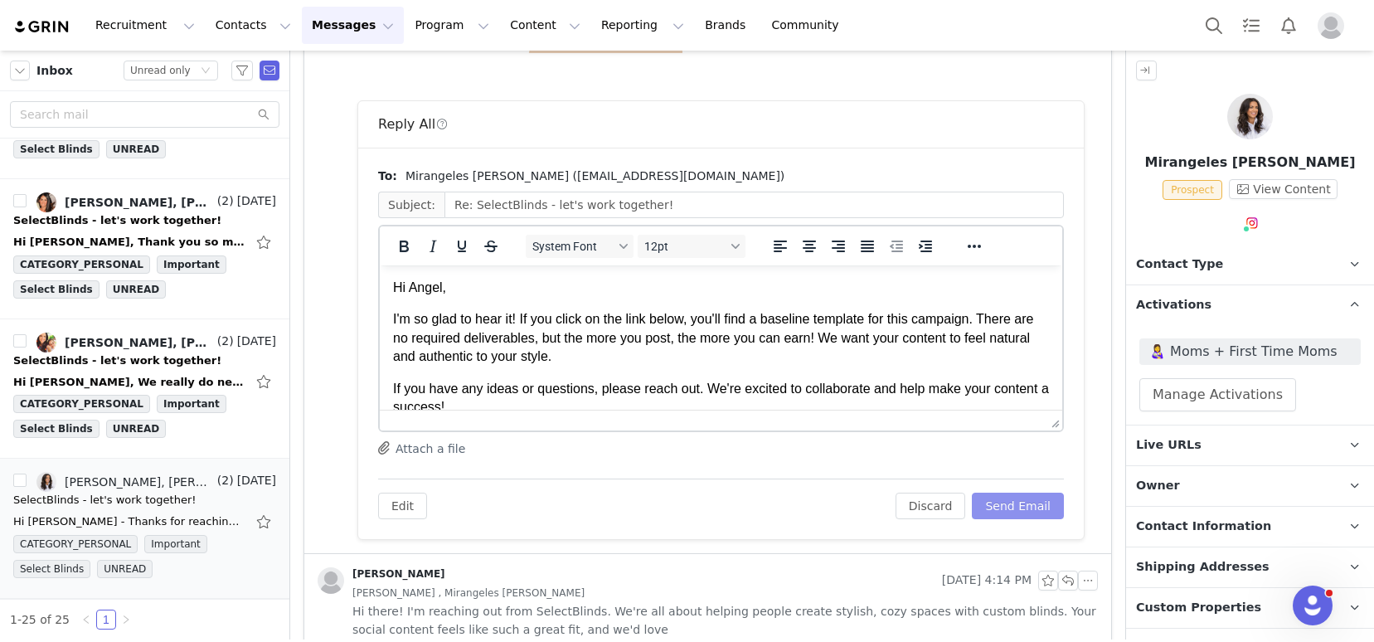
scroll to position [0, 0]
click at [997, 502] on button "Send Email" at bounding box center [1018, 505] width 92 height 27
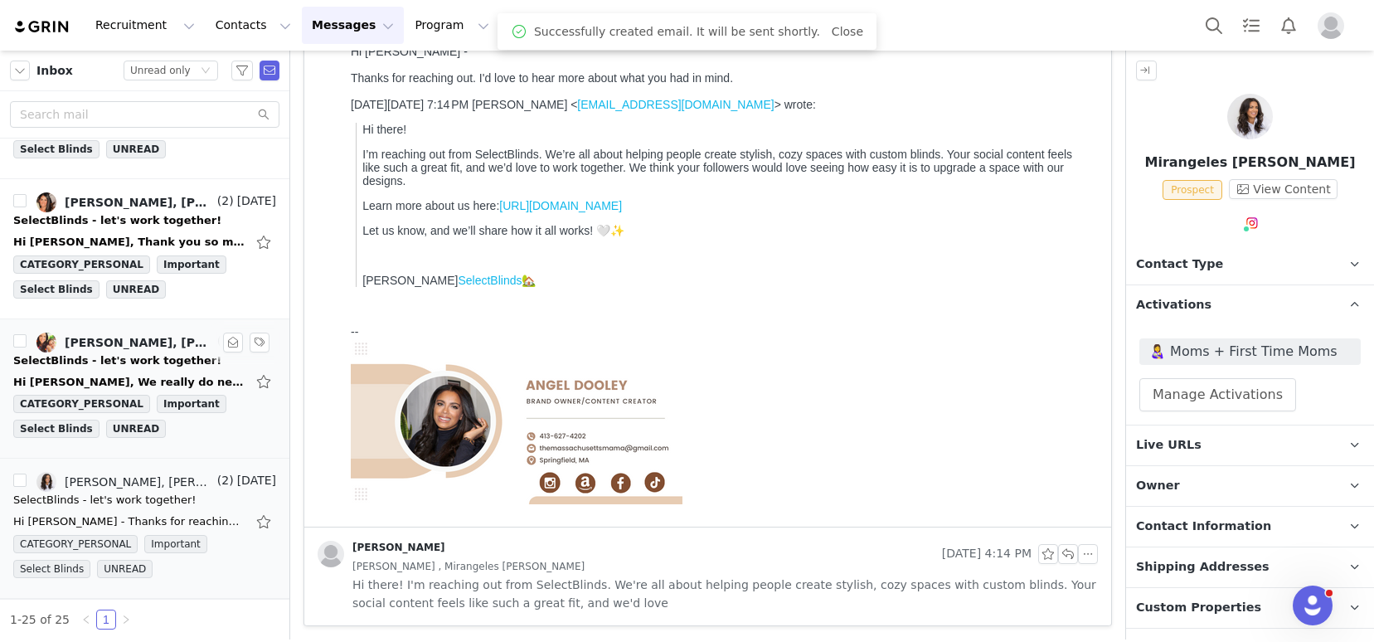
scroll to position [189, 0]
click at [99, 365] on div "SelectBlinds - let's work together!" at bounding box center [117, 360] width 208 height 17
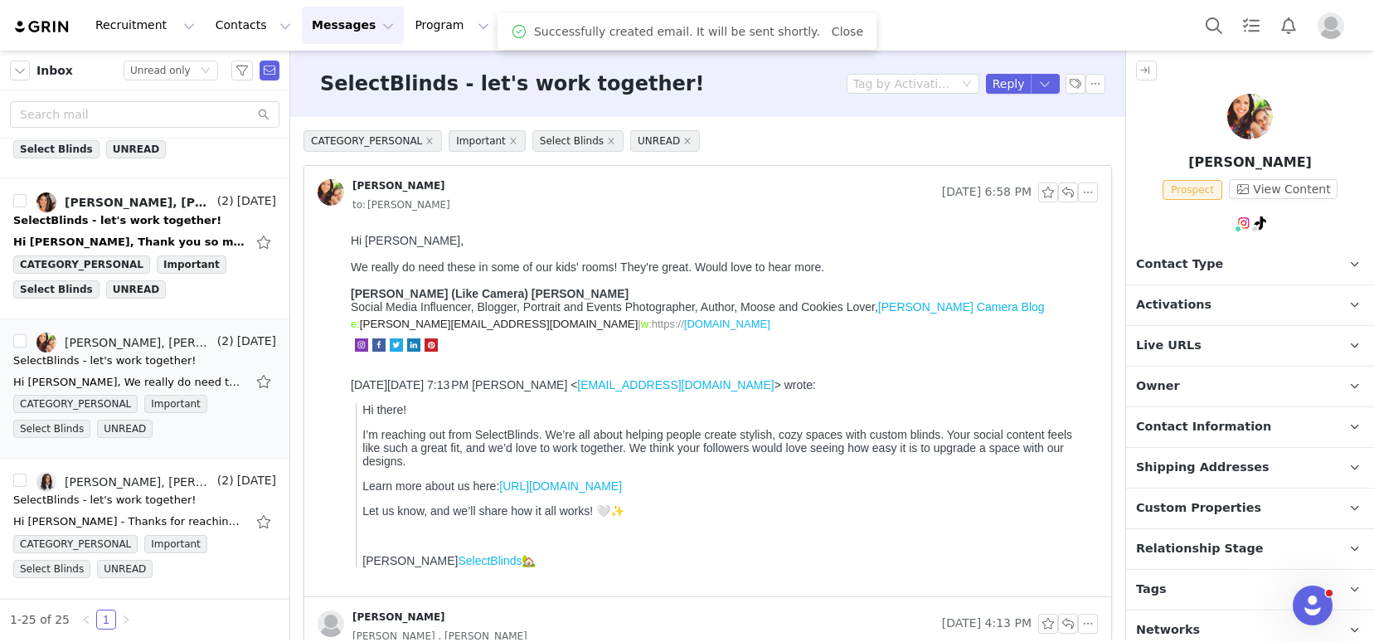
scroll to position [0, 0]
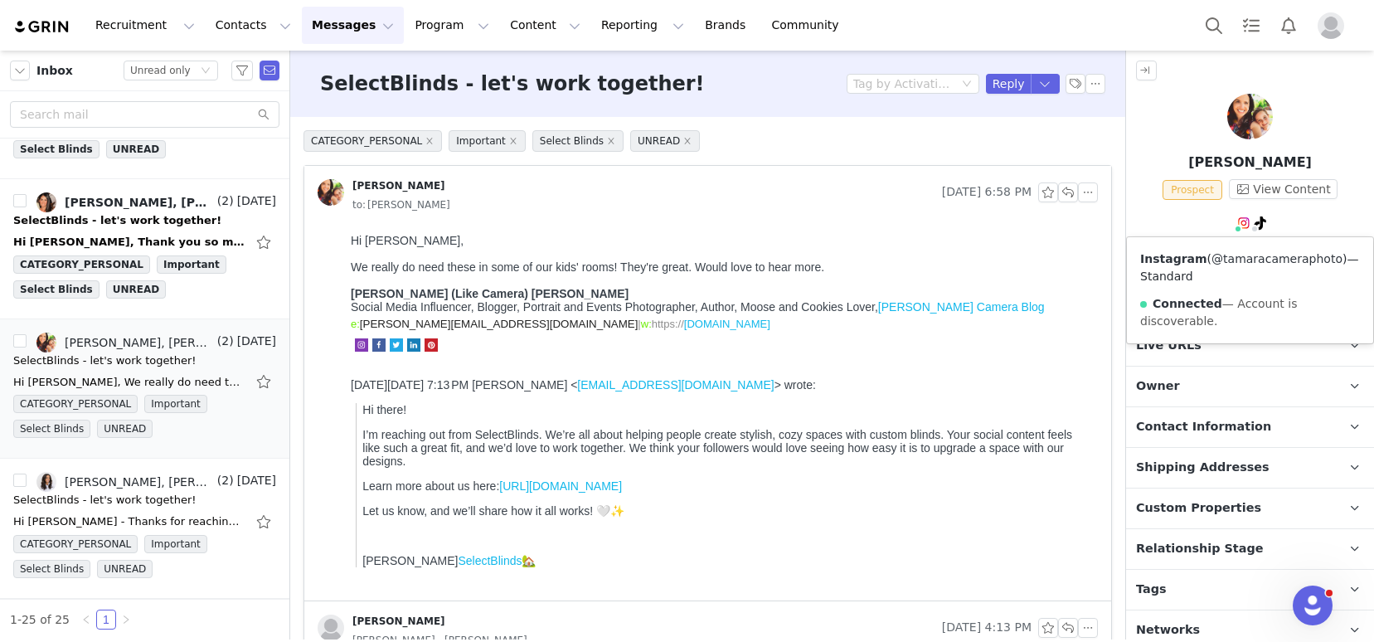
click at [1239, 255] on link "@tamaracameraphoto" at bounding box center [1276, 258] width 131 height 13
click at [1246, 257] on link "@tamaracameraphoto" at bounding box center [1251, 258] width 131 height 13
click at [1219, 585] on p "Tags Keep track of your contacts by assigning them tags. You can then filter yo…" at bounding box center [1230, 590] width 208 height 40
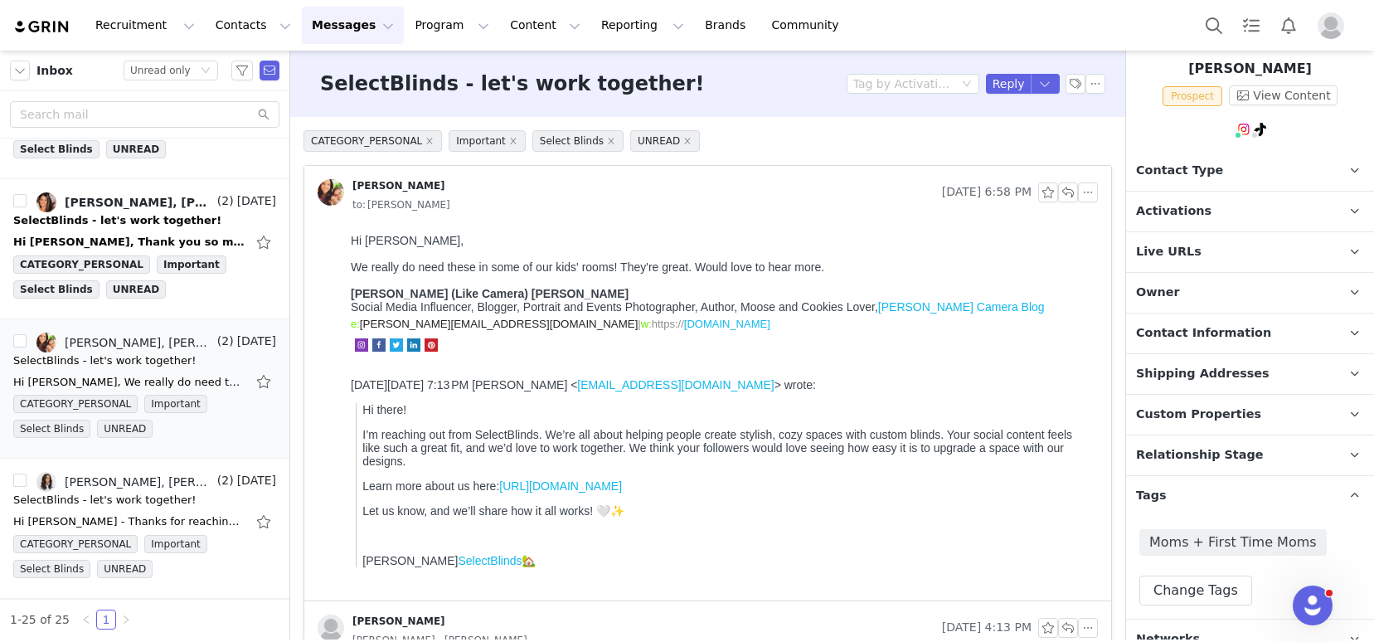
click at [1175, 215] on span "Activations" at bounding box center [1173, 211] width 75 height 18
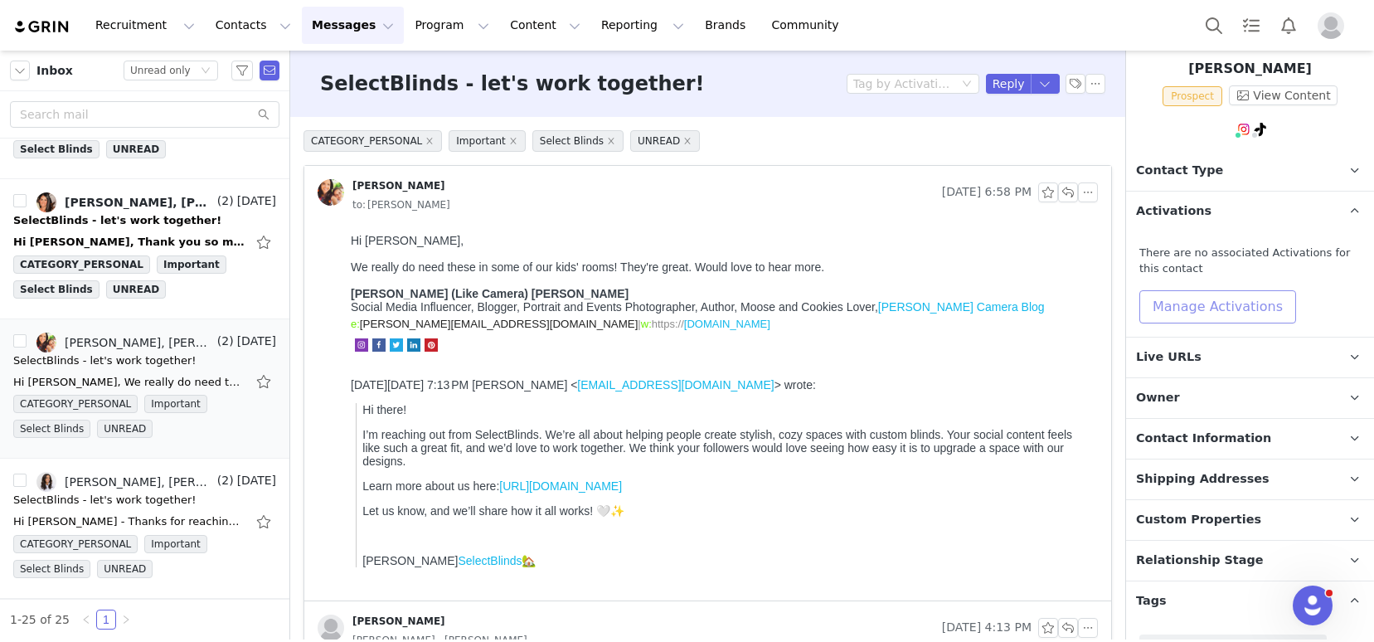
click at [1178, 303] on button "Manage Activations" at bounding box center [1217, 306] width 157 height 33
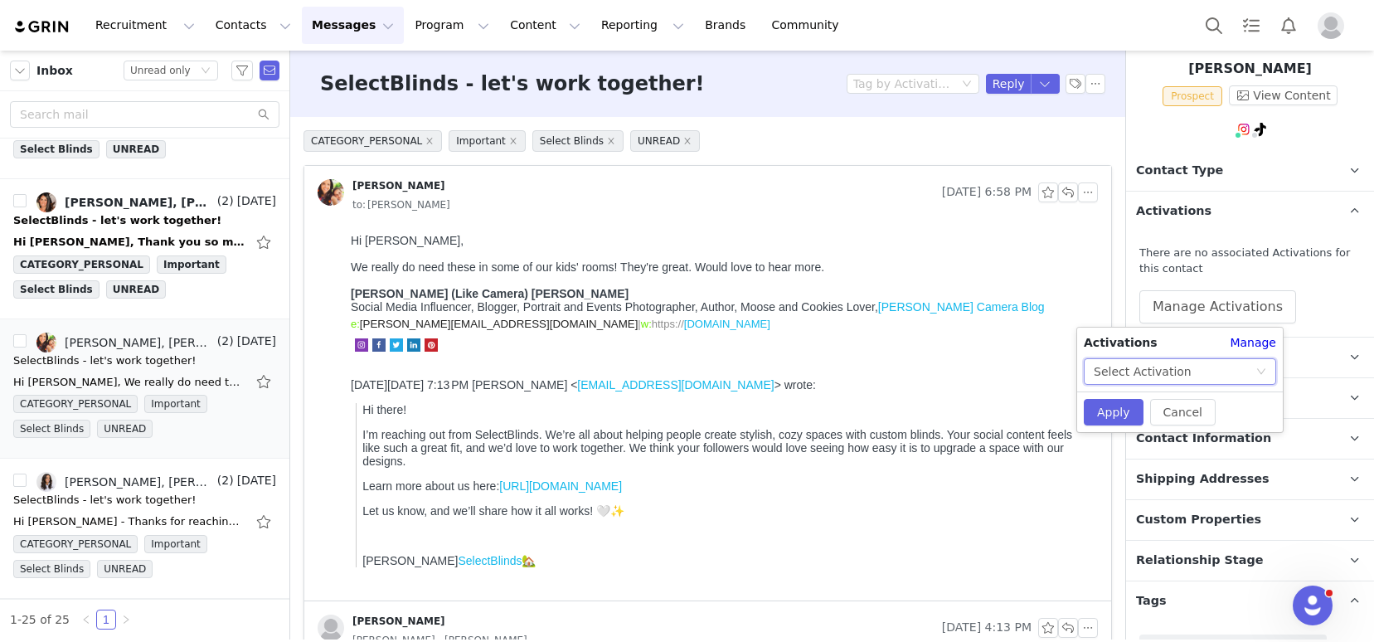
click at [1166, 366] on div "Select Activation" at bounding box center [1143, 371] width 98 height 25
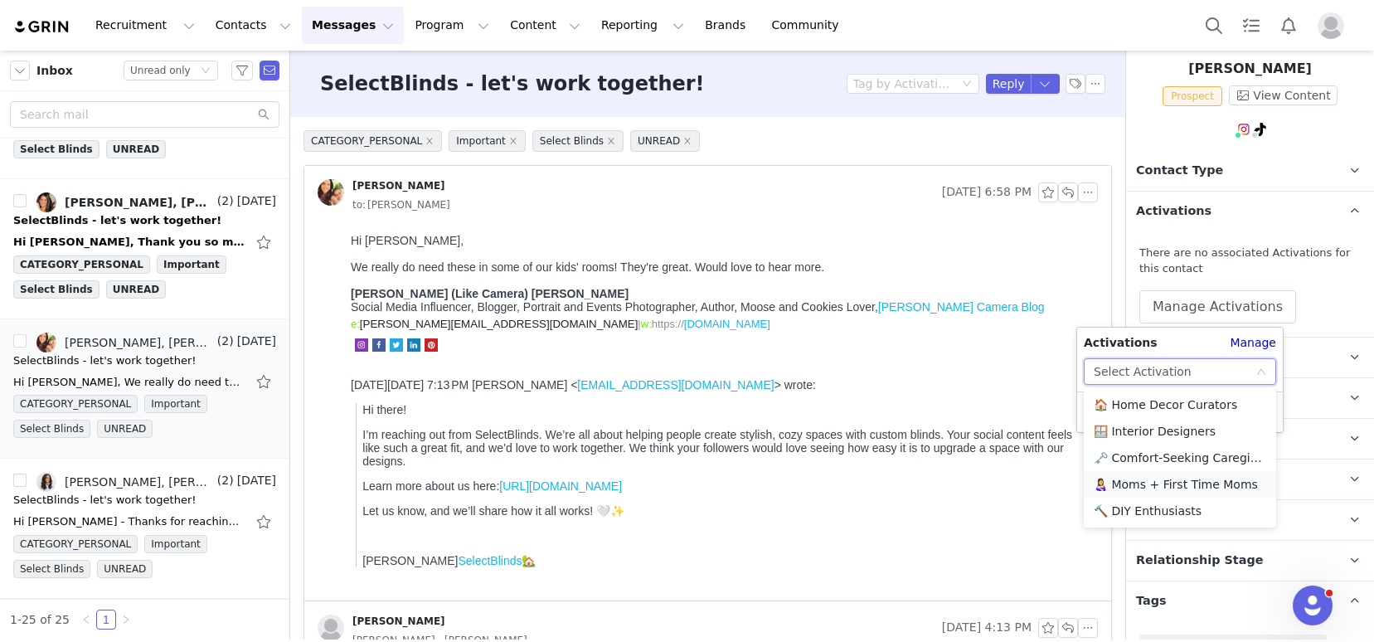
click at [1152, 478] on li "👩‍🍼 Moms + First Time Moms" at bounding box center [1180, 484] width 192 height 27
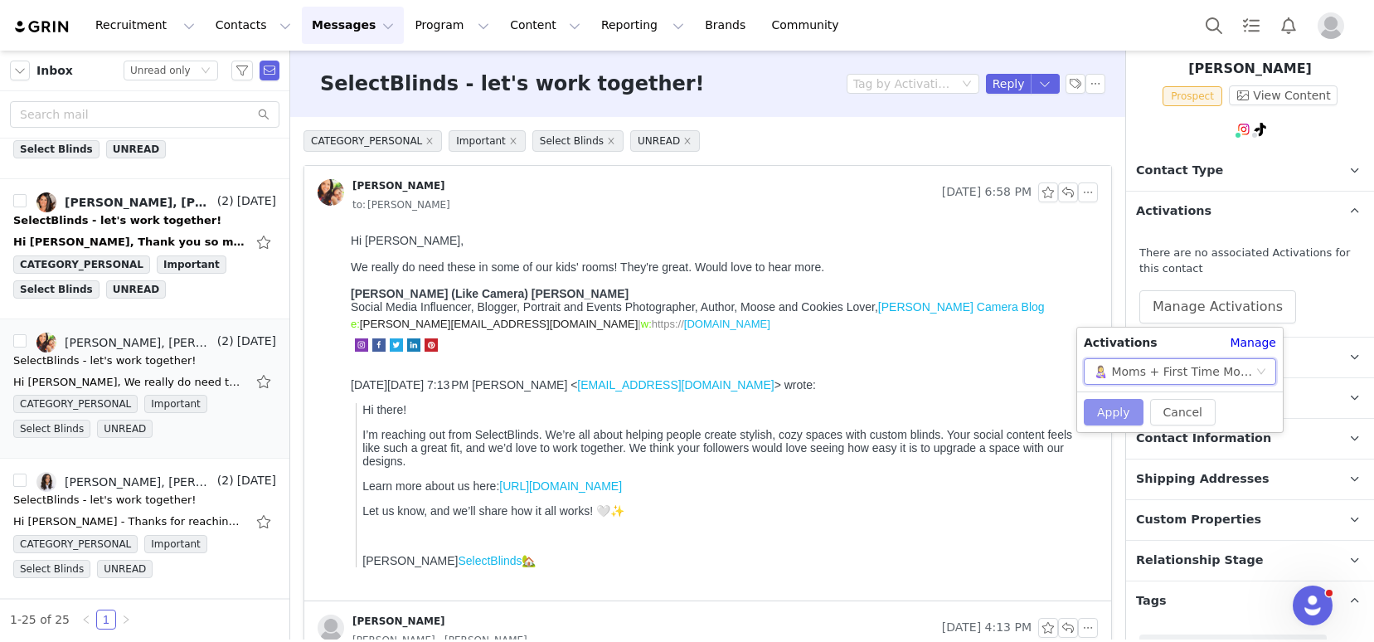
click at [1113, 409] on button "Apply" at bounding box center [1114, 412] width 60 height 27
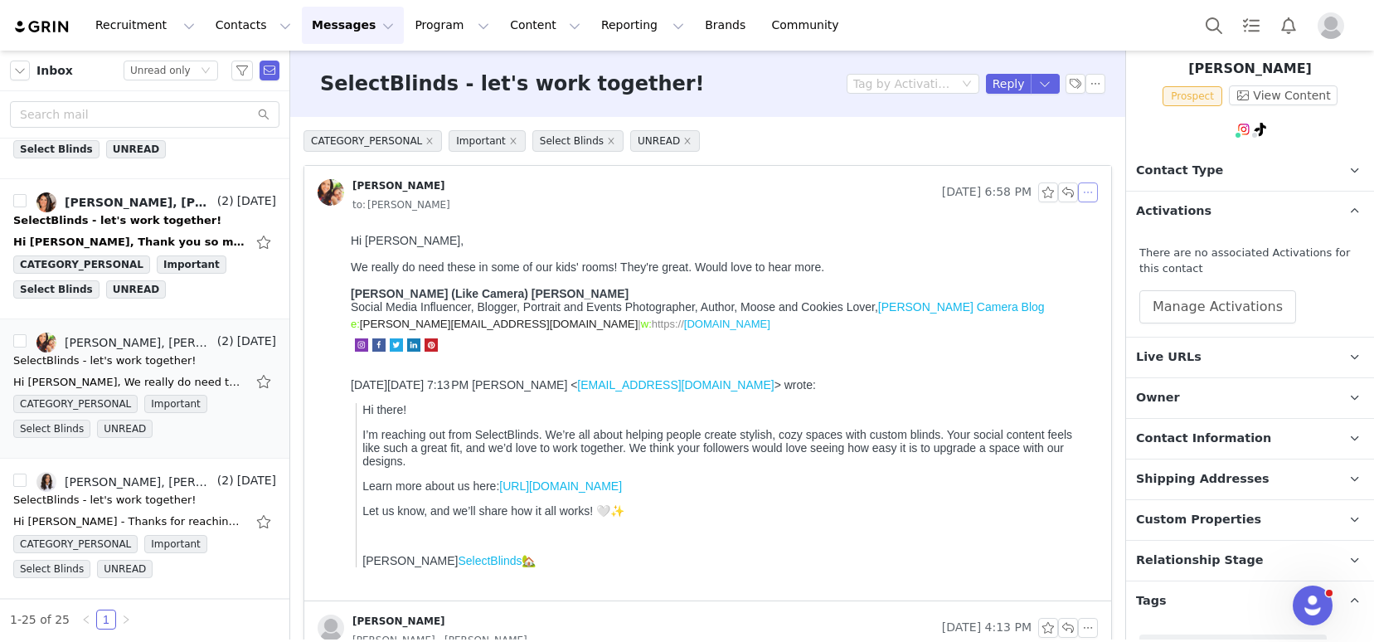
click at [1078, 189] on button "button" at bounding box center [1088, 192] width 20 height 20
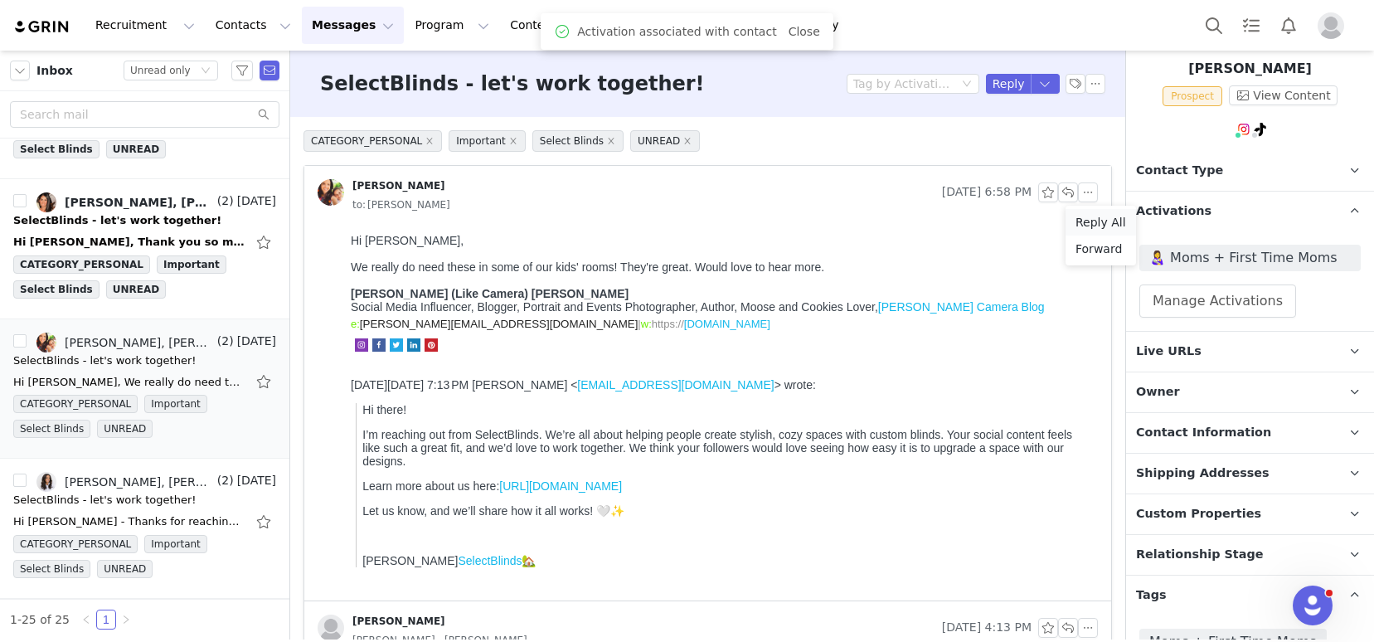
click at [1086, 219] on li "Reply All" at bounding box center [1100, 222] width 70 height 27
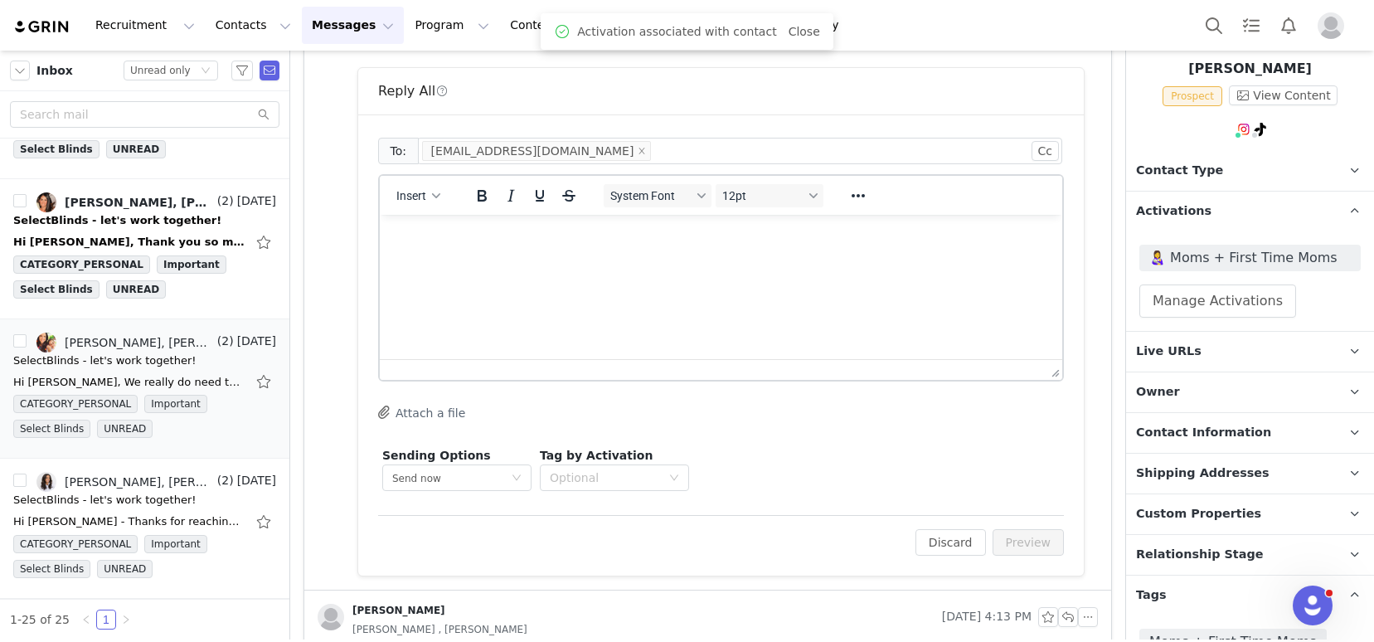
scroll to position [0, 0]
click at [405, 184] on button "Insert" at bounding box center [418, 195] width 57 height 23
click at [428, 220] on div "Insert Template" at bounding box center [478, 225] width 149 height 20
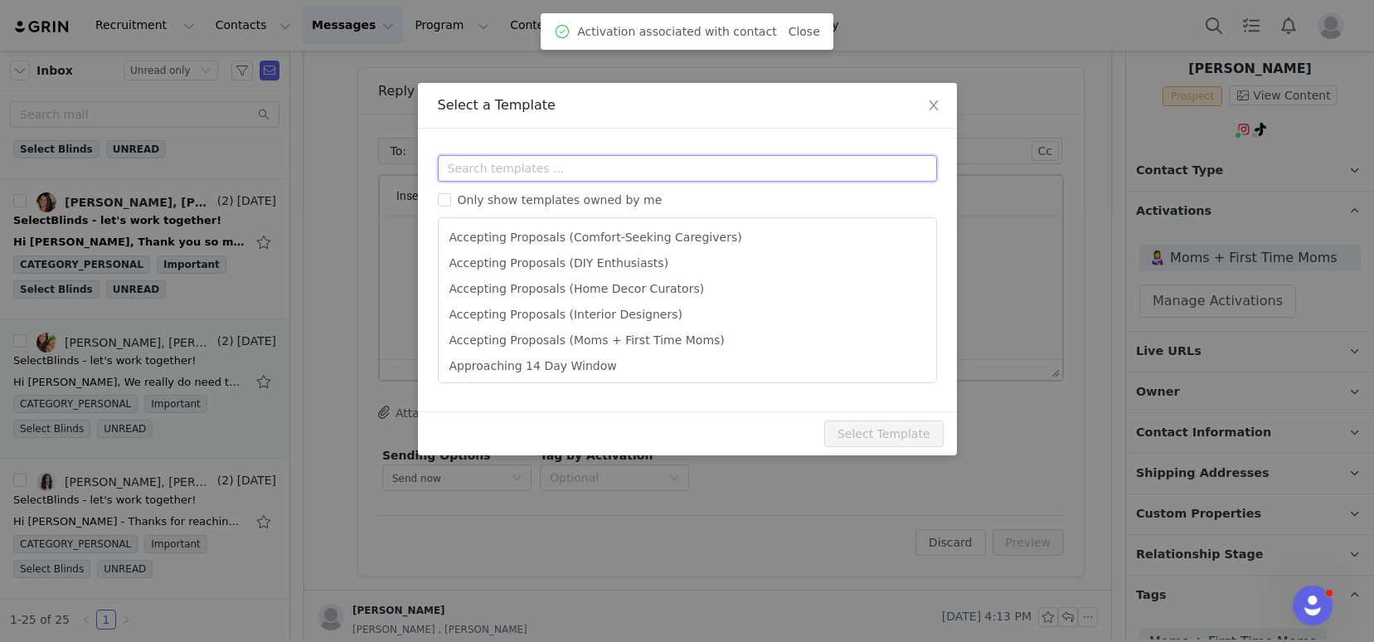
click at [474, 159] on input "text" at bounding box center [687, 168] width 499 height 27
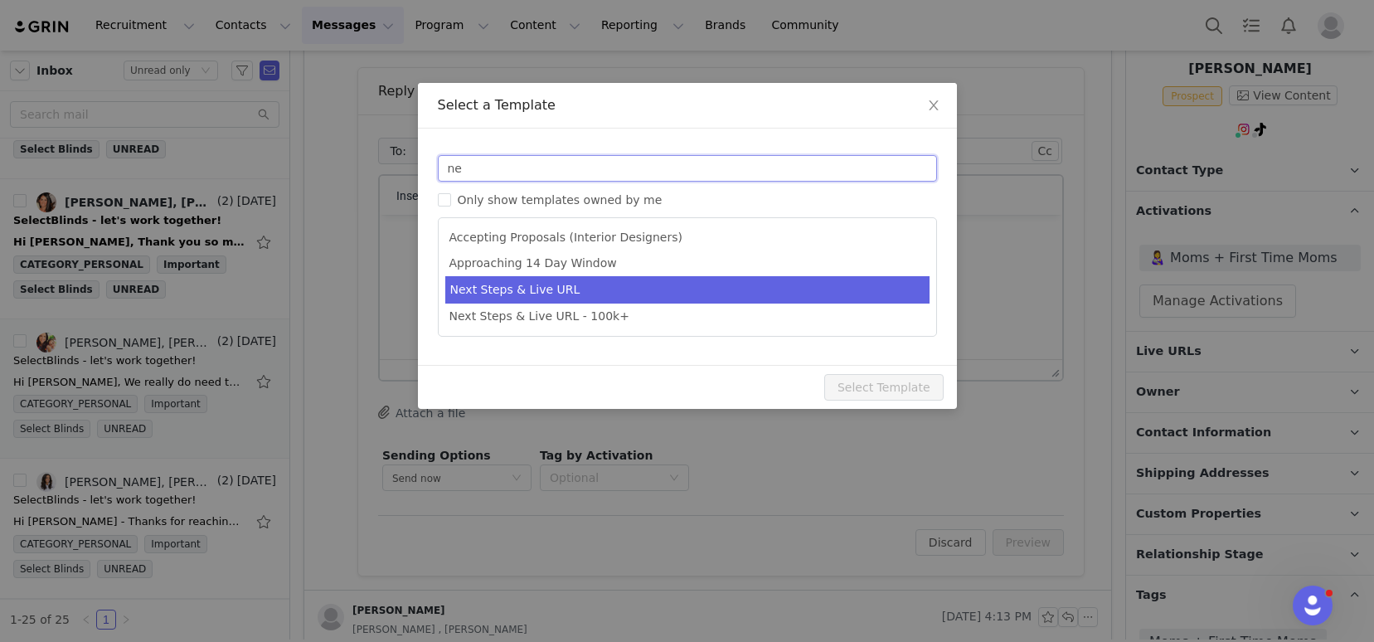
type input "ne"
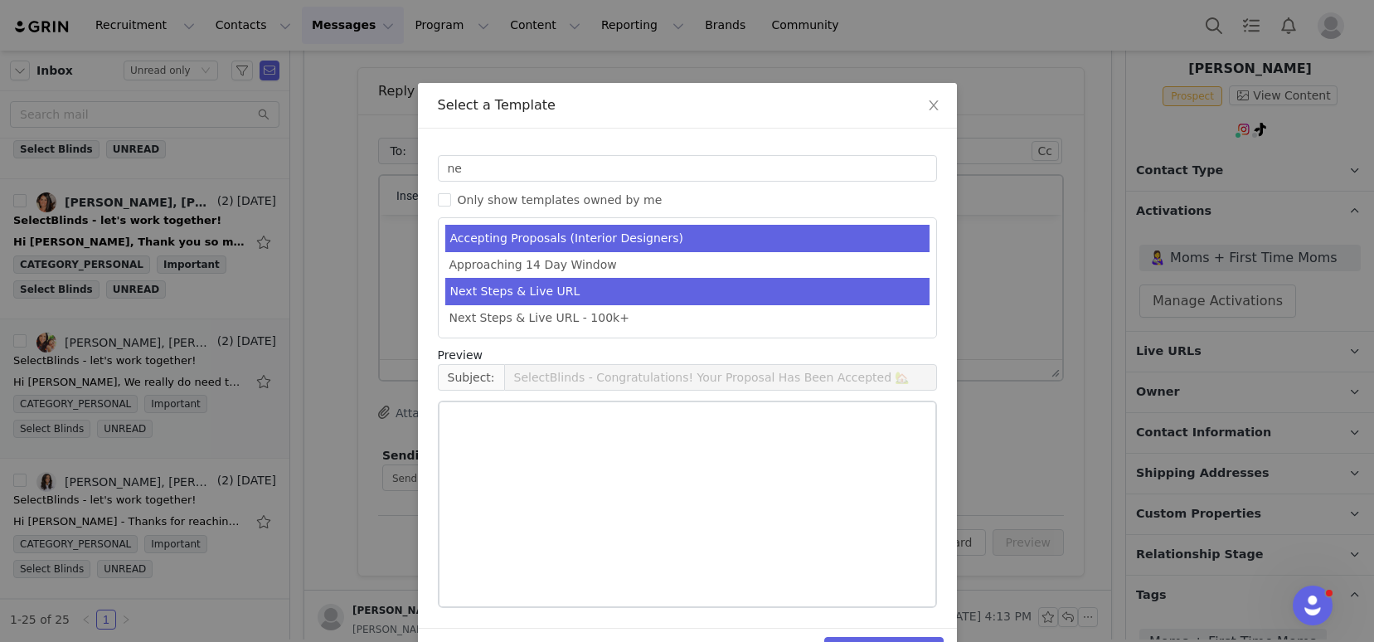
click at [540, 286] on li "Next Steps & Live URL" at bounding box center [687, 291] width 484 height 27
type input "SelectBlinds - Next Steps & Campaign Outline"
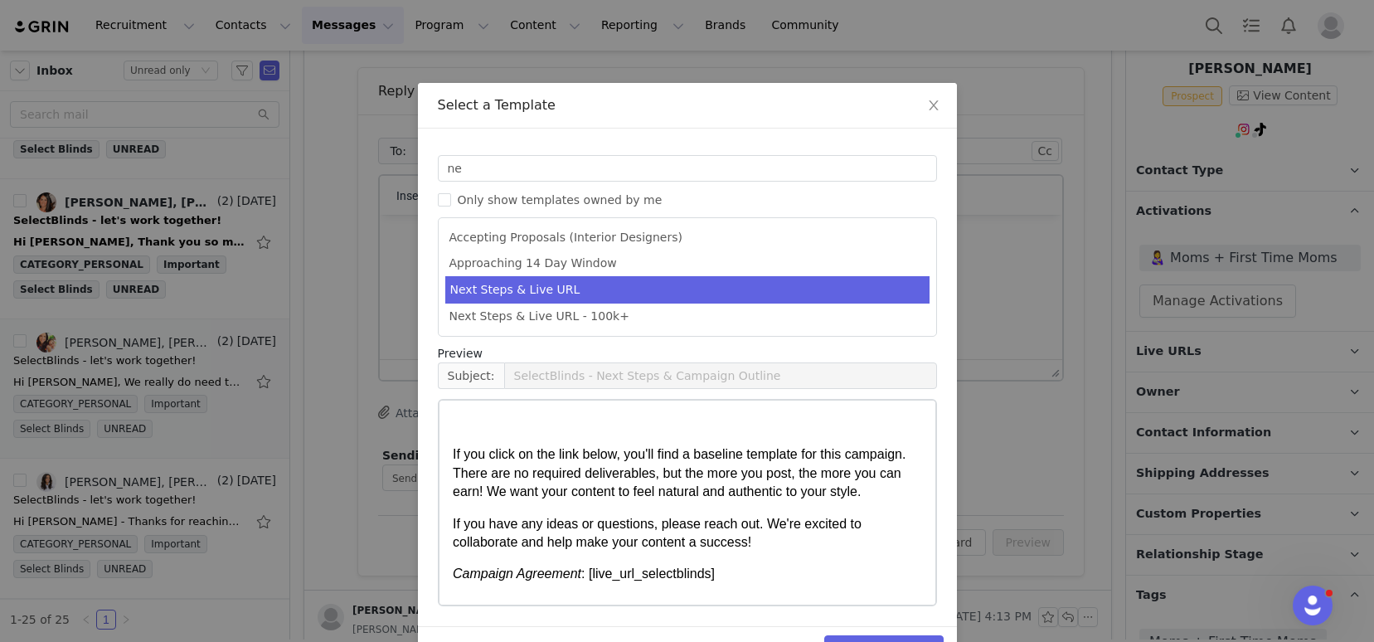
click at [862, 631] on div "Select Template" at bounding box center [687, 648] width 539 height 44
click at [862, 635] on button "Select Template" at bounding box center [883, 648] width 119 height 27
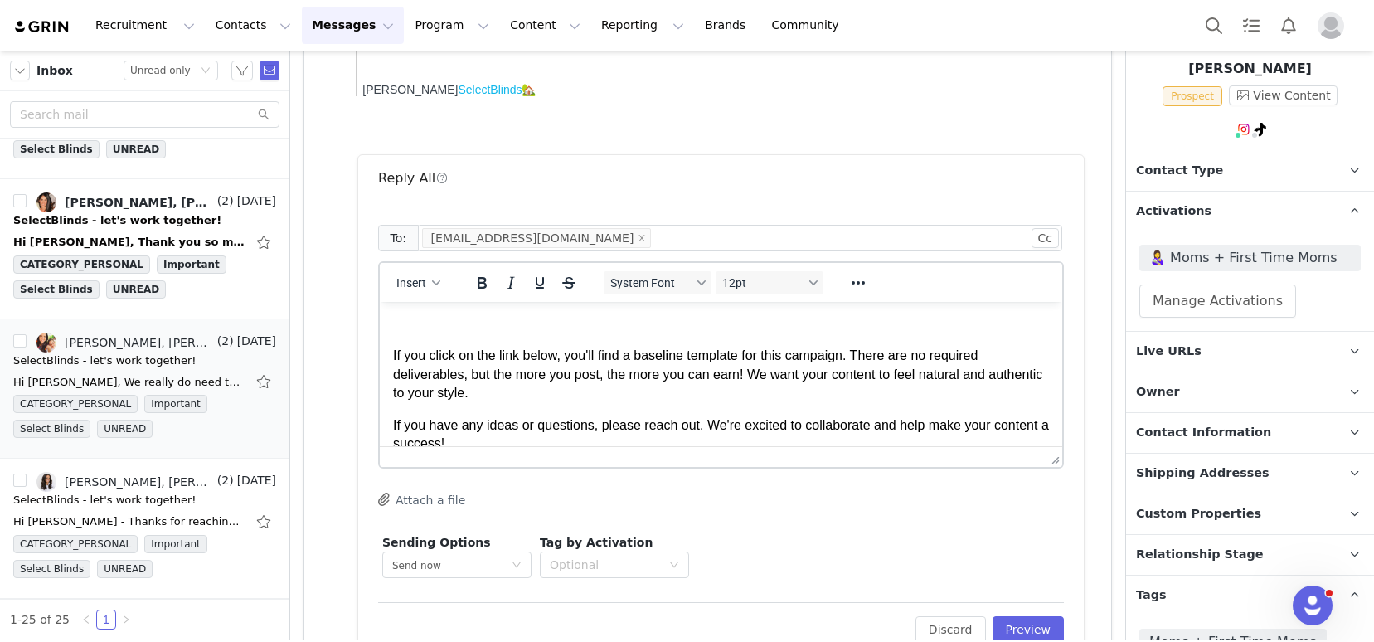
scroll to position [451, 0]
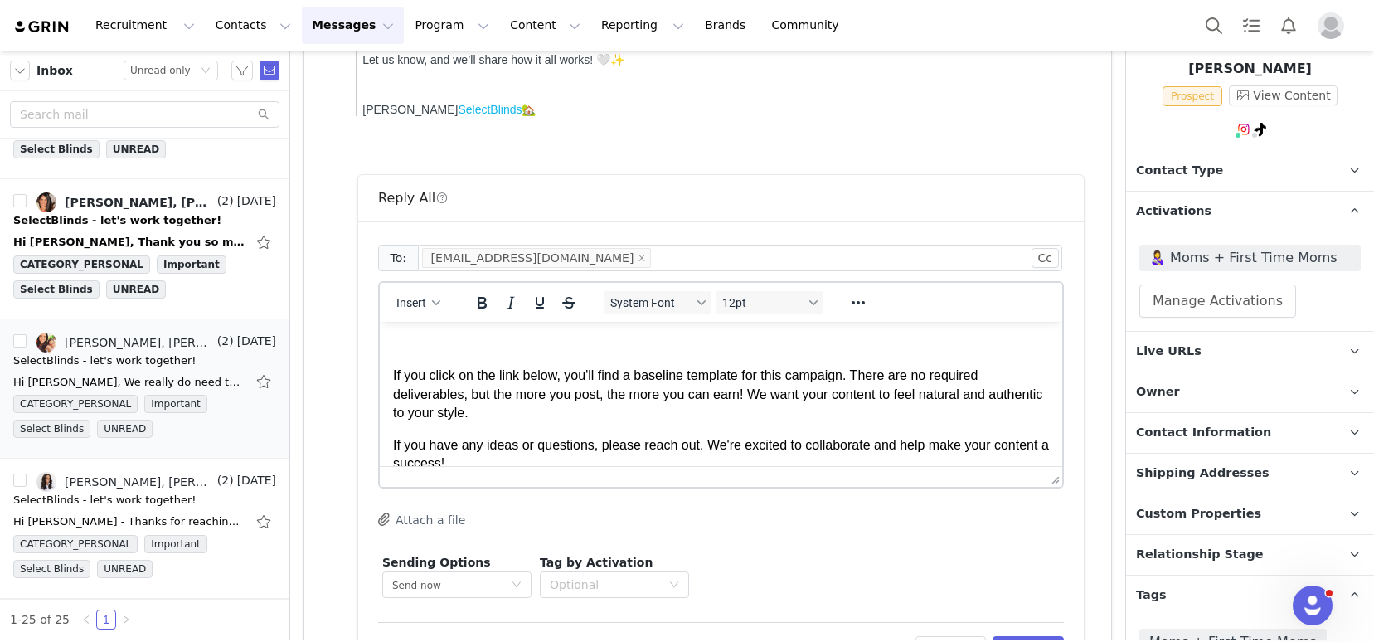
click at [449, 345] on p "Rich Text Area. Press ALT-0 for help." at bounding box center [721, 344] width 656 height 18
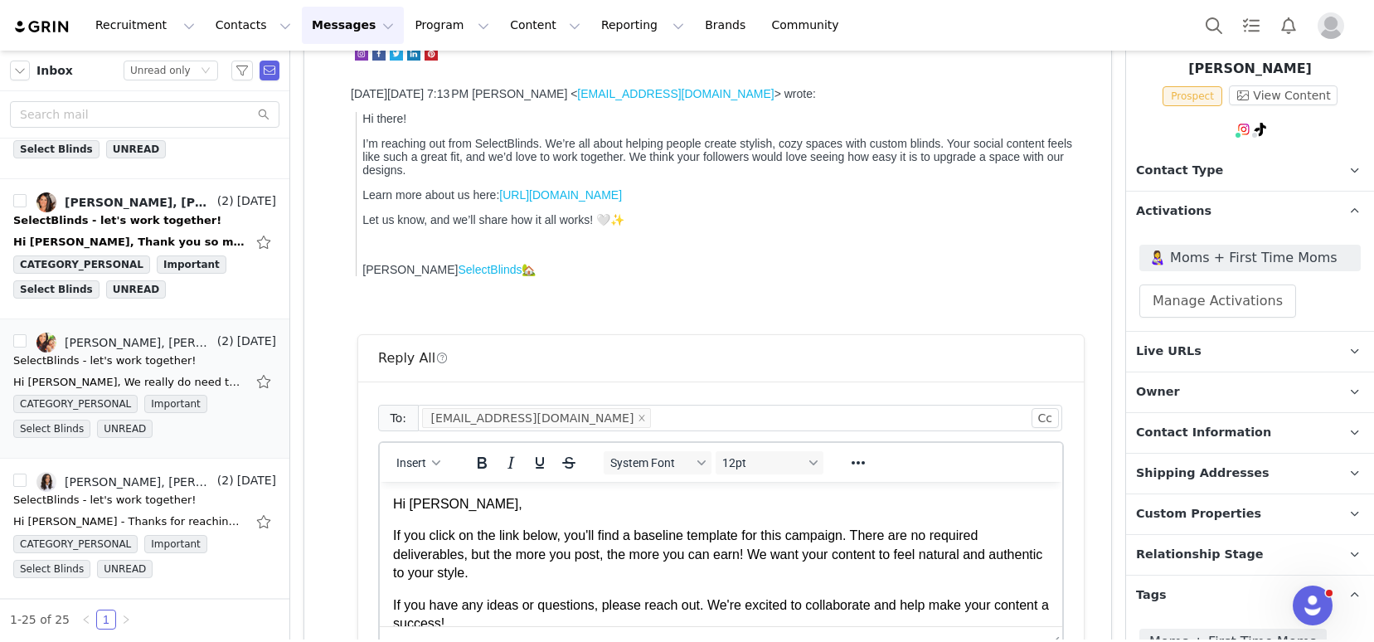
scroll to position [304, 0]
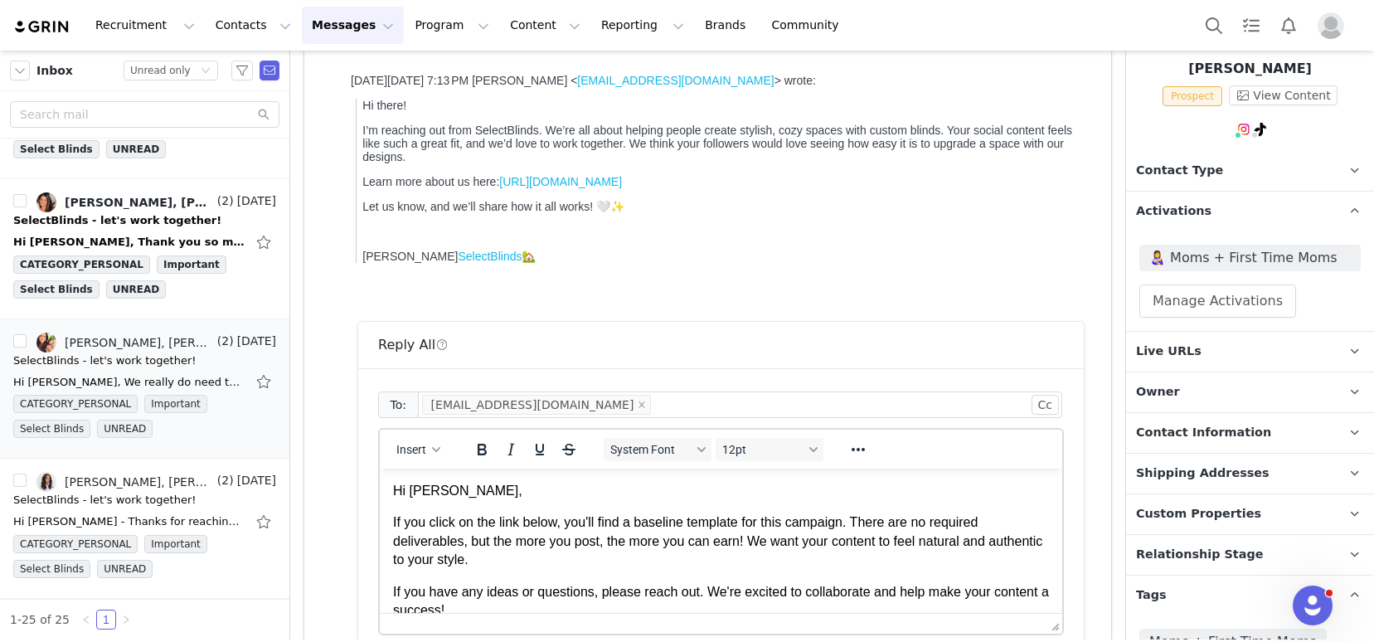
click at [396, 522] on p "If you click on the link below, you'll find a baseline template for this campai…" at bounding box center [721, 541] width 656 height 56
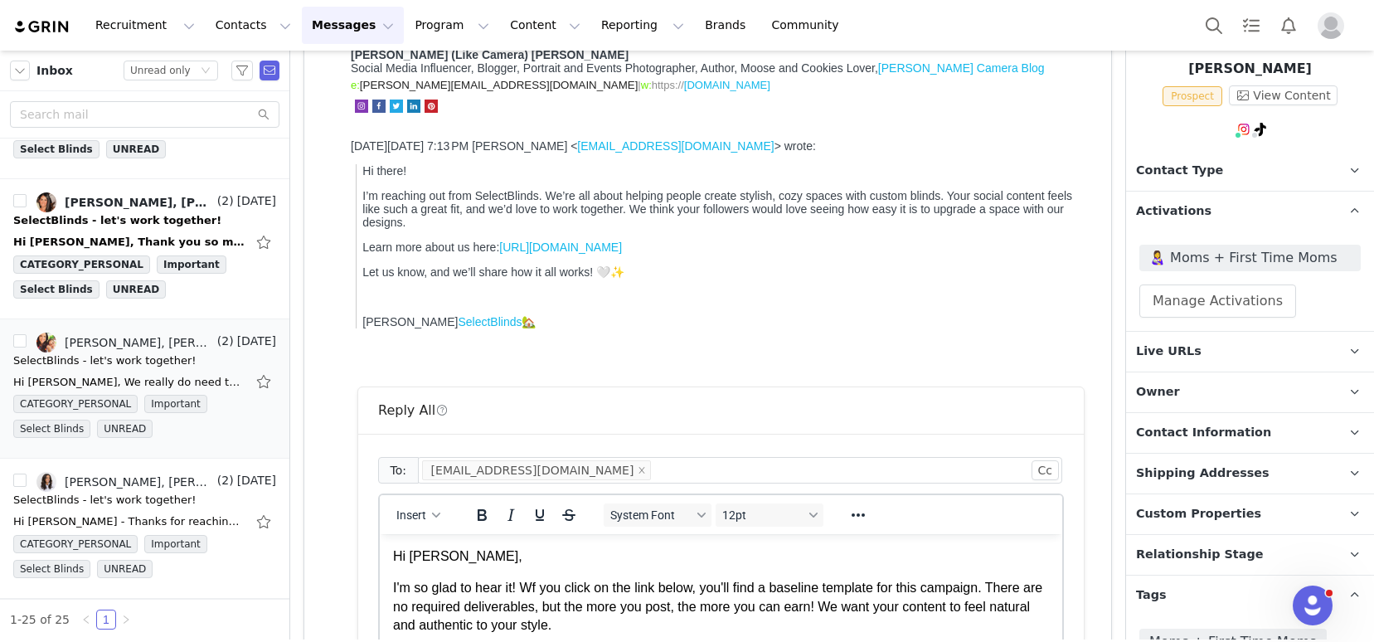
scroll to position [240, 0]
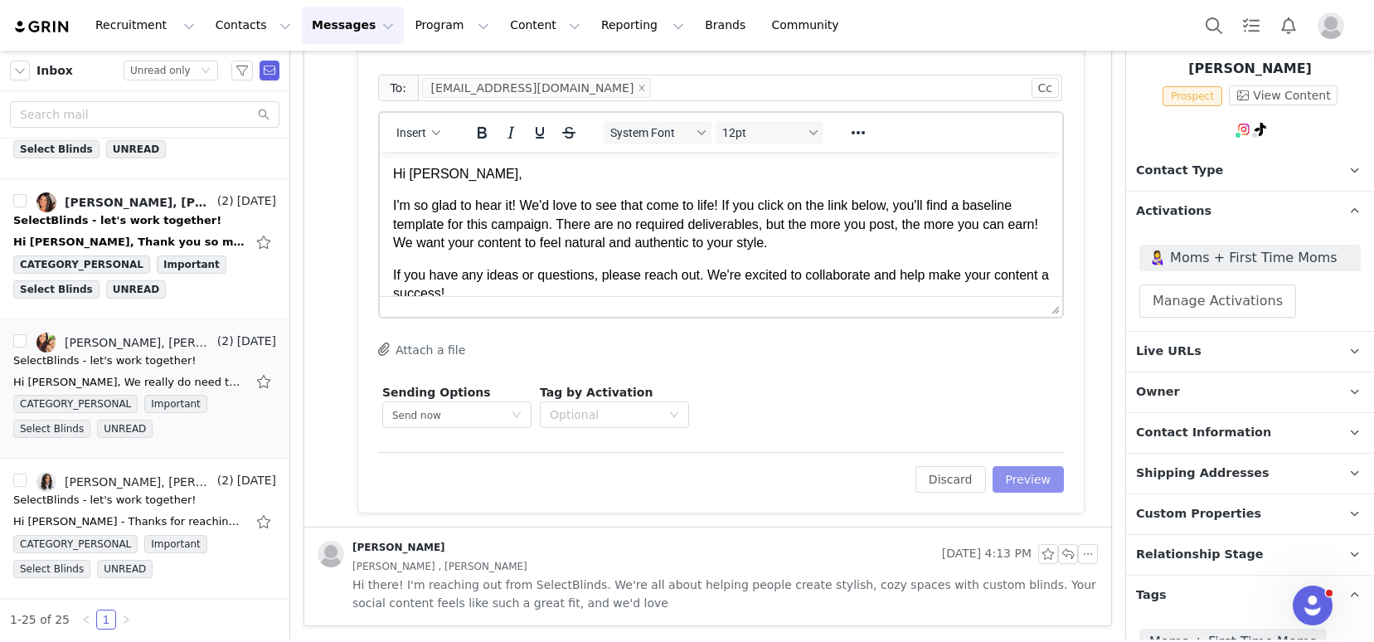
click at [1010, 478] on button "Preview" at bounding box center [1028, 479] width 72 height 27
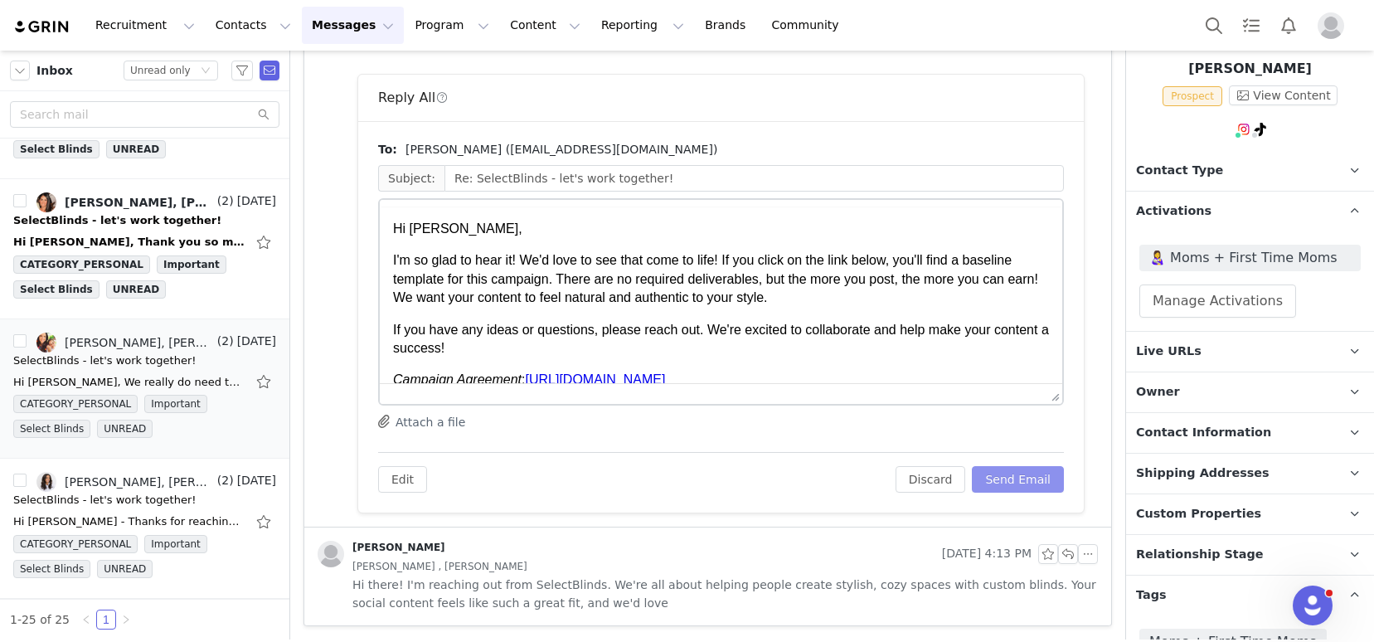
scroll to position [0, 0]
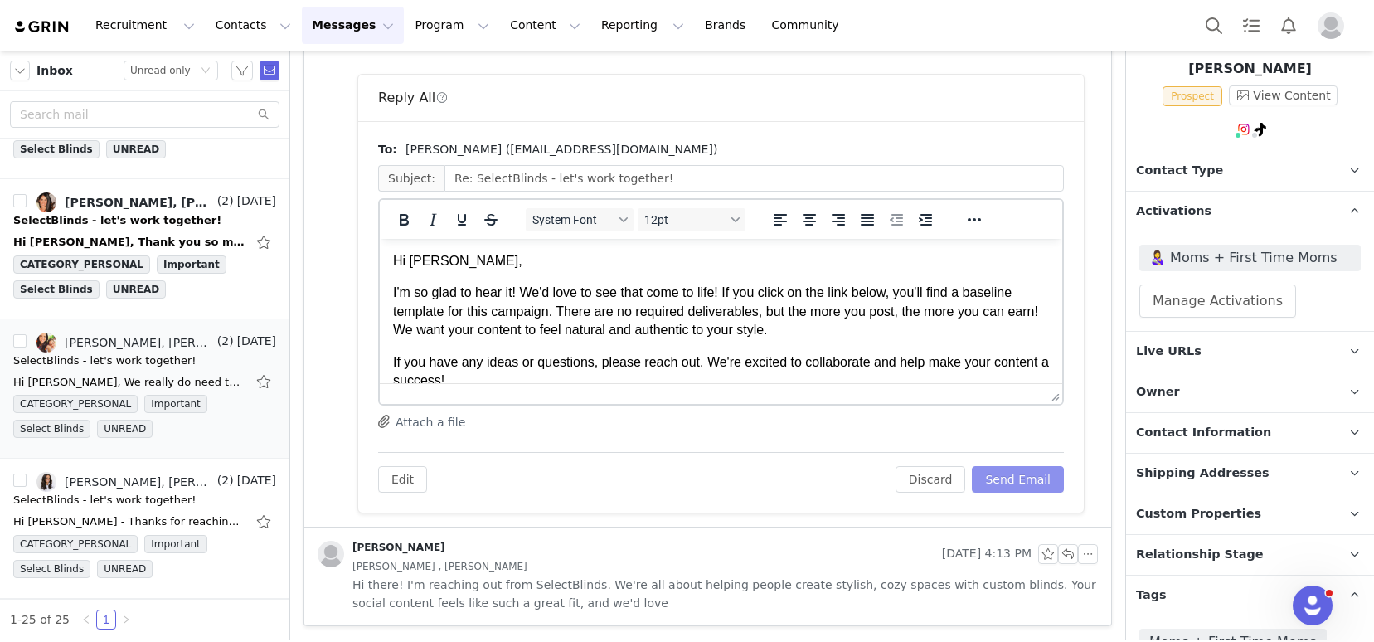
click at [995, 482] on button "Send Email" at bounding box center [1018, 479] width 92 height 27
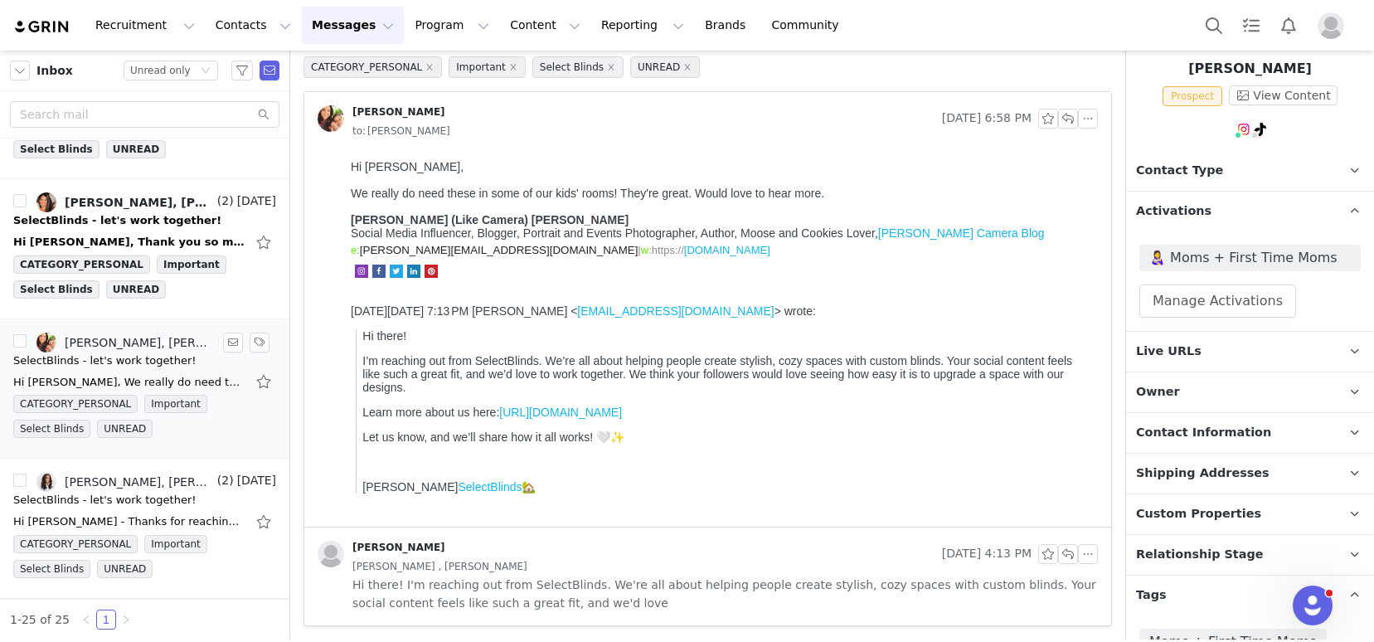
scroll to position [74, 0]
click at [97, 211] on link "Kelsey McDermott-Konig, Ness" at bounding box center [124, 202] width 177 height 20
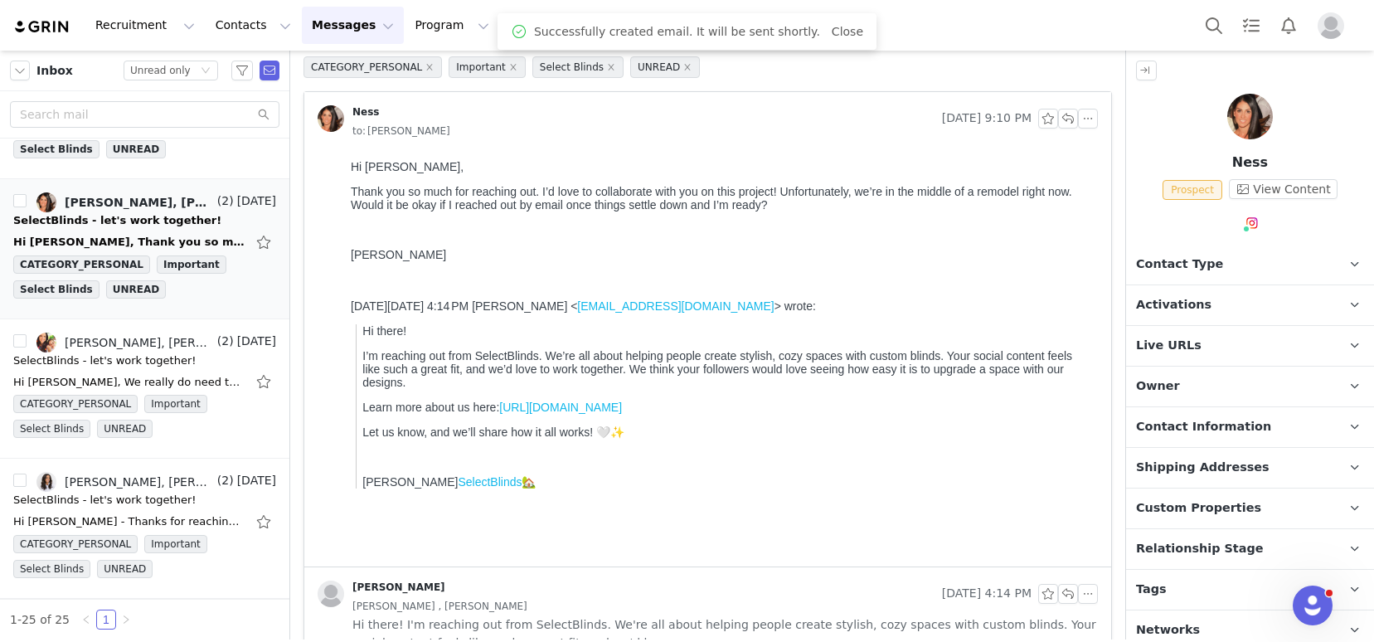
scroll to position [0, 0]
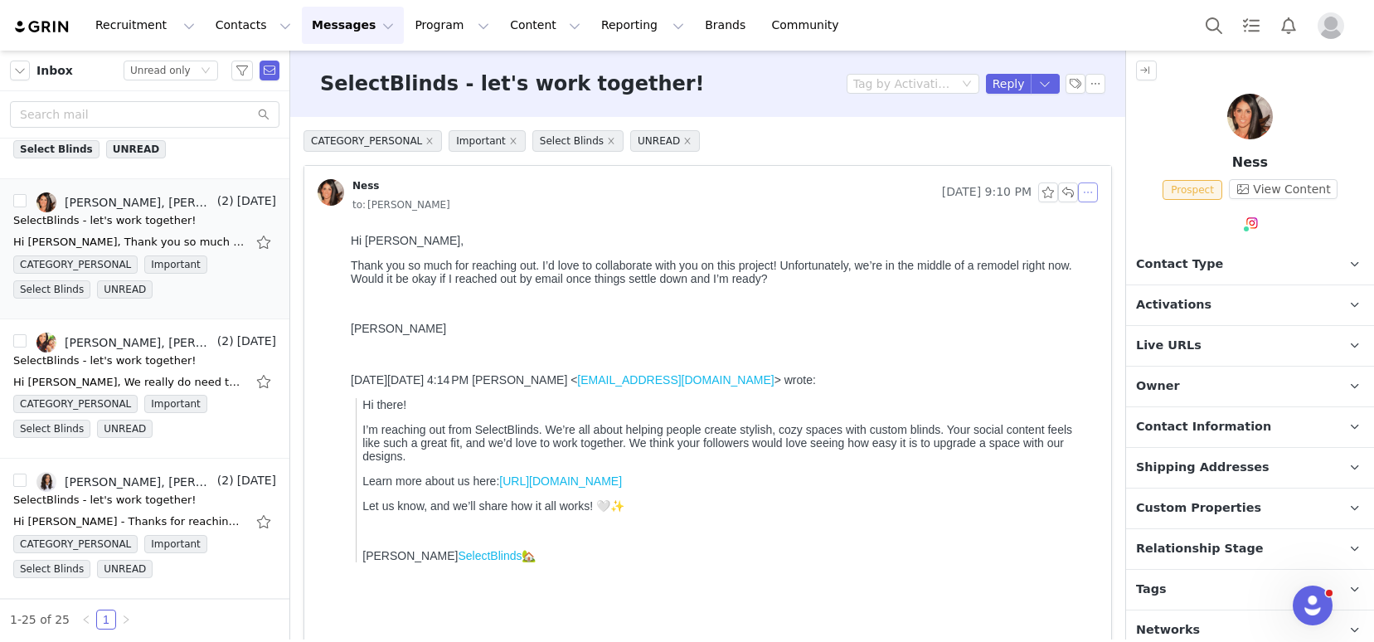
click at [1078, 196] on button "button" at bounding box center [1088, 192] width 20 height 20
click at [1101, 226] on li "Reply All" at bounding box center [1100, 222] width 70 height 27
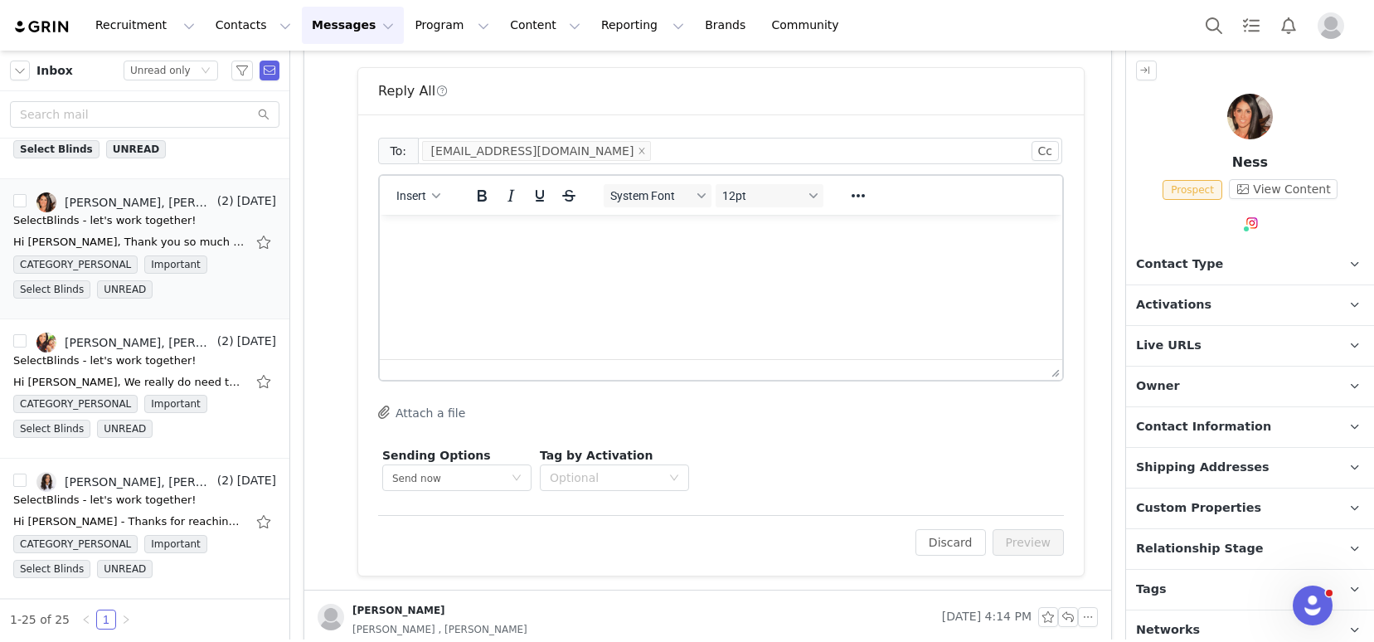
click at [504, 260] on html at bounding box center [721, 237] width 682 height 45
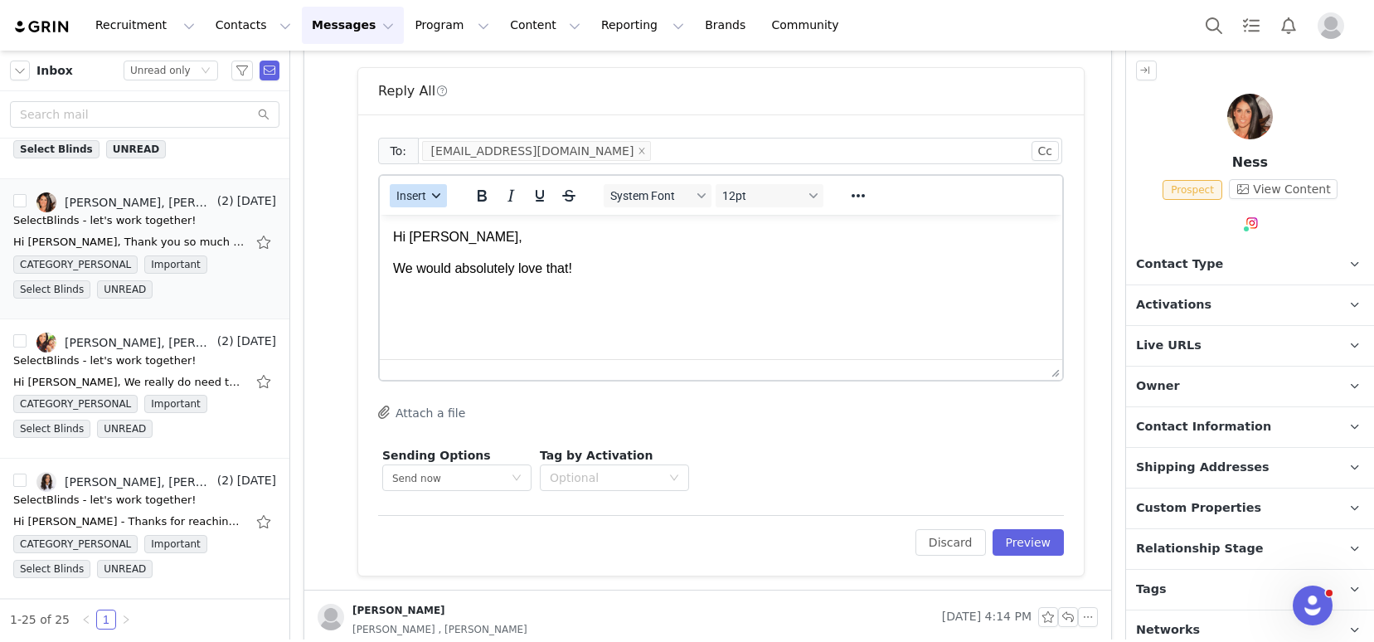
click at [408, 196] on span "Insert" at bounding box center [411, 195] width 30 height 13
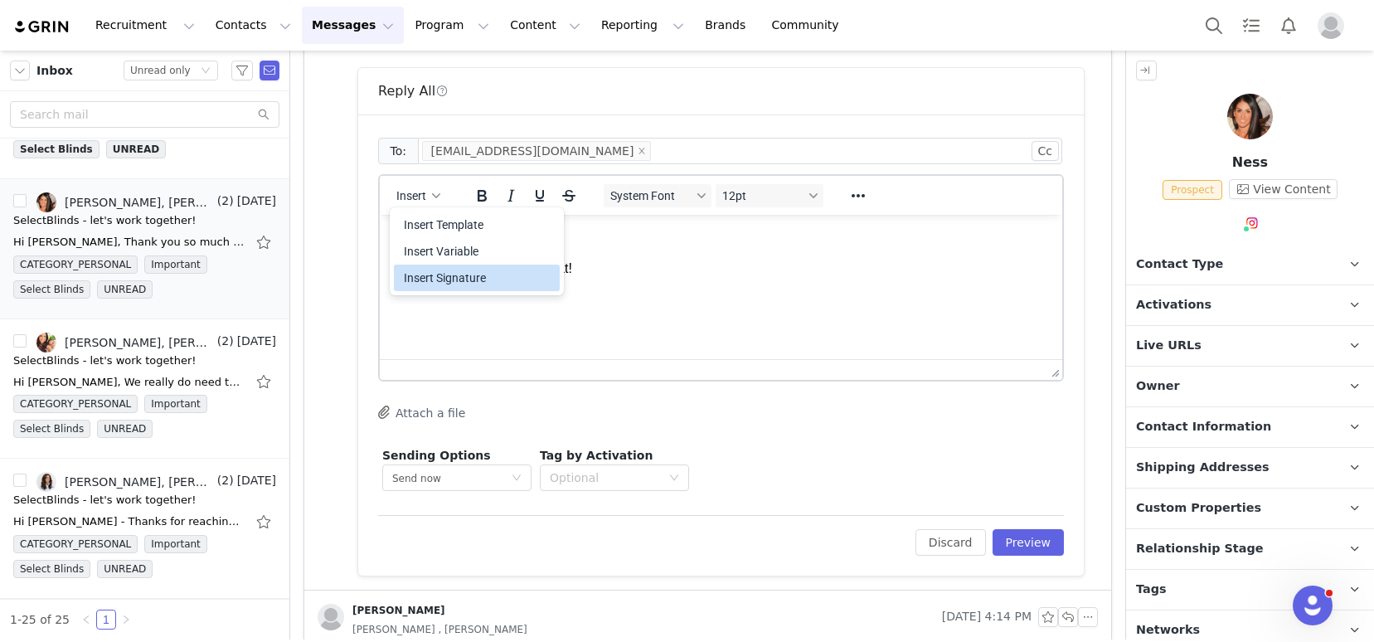
click at [460, 289] on div "Insert Signature" at bounding box center [477, 277] width 166 height 27
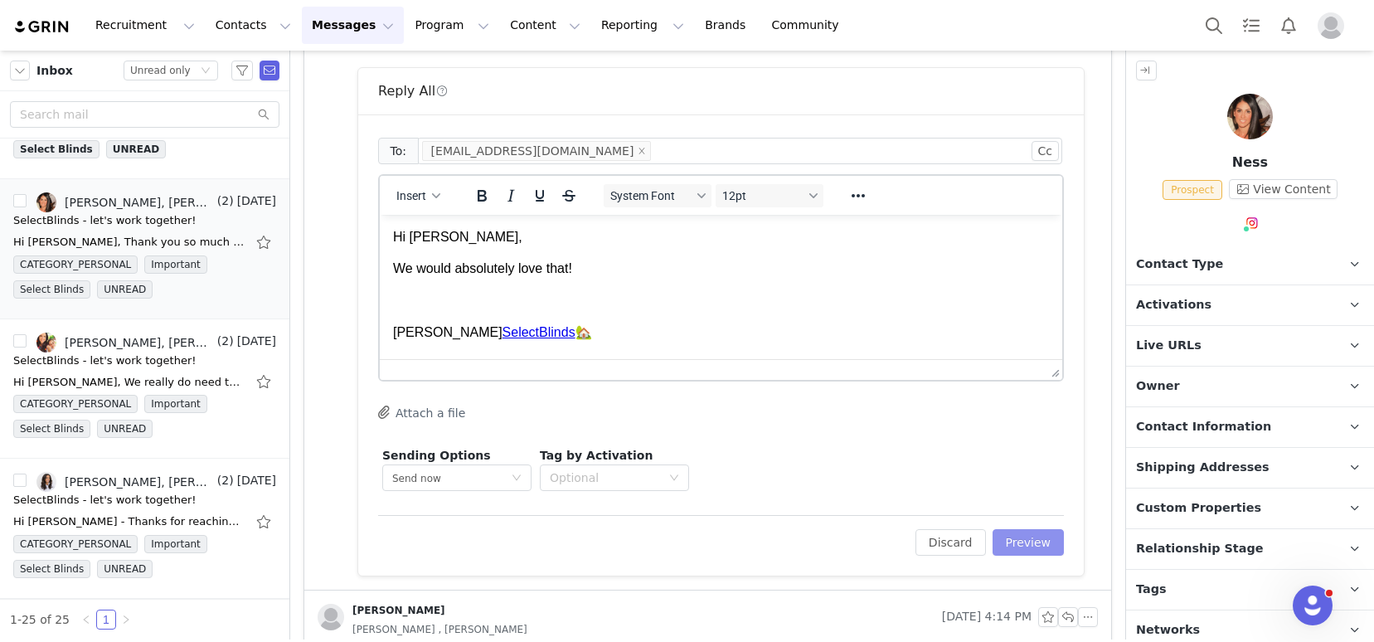
click at [1006, 542] on button "Preview" at bounding box center [1028, 542] width 72 height 27
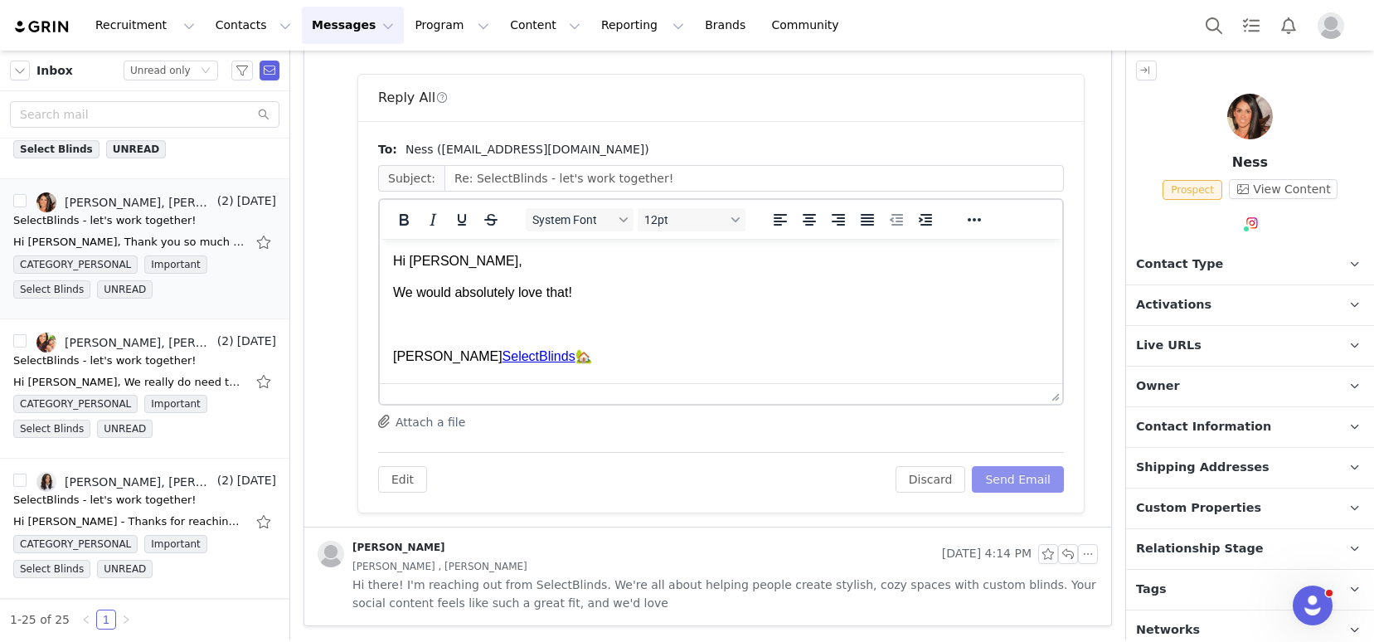
click at [1007, 489] on button "Send Email" at bounding box center [1018, 479] width 92 height 27
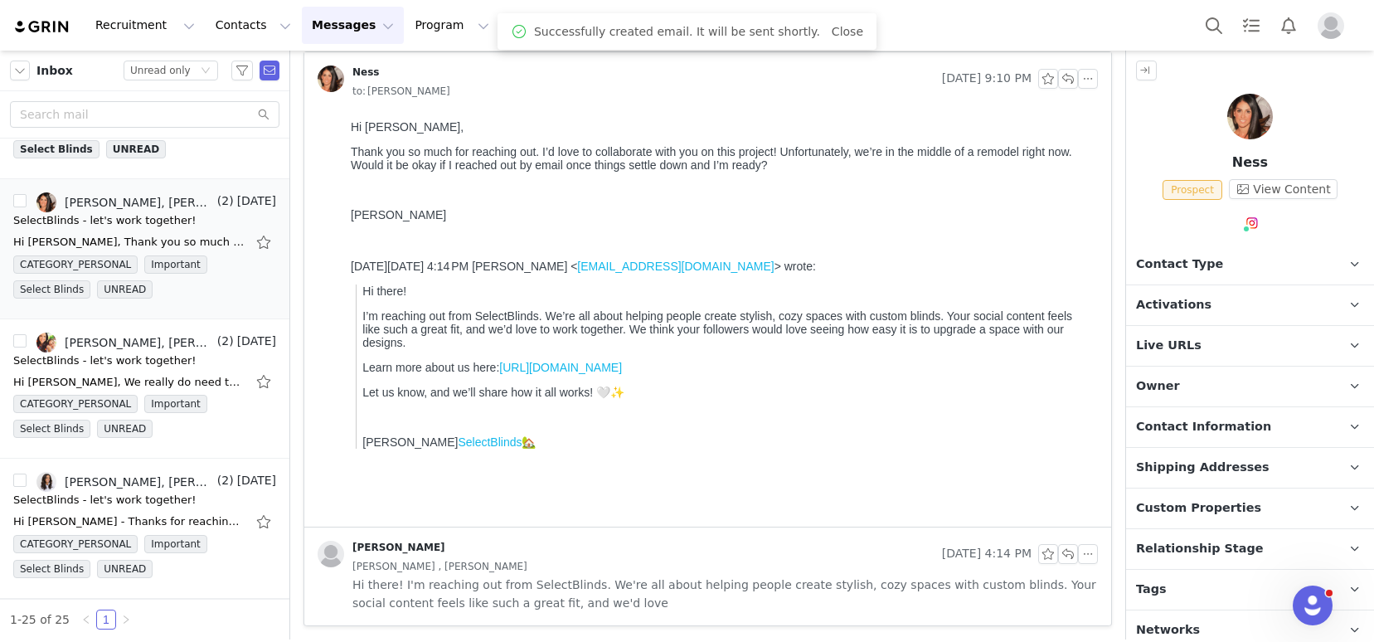
scroll to position [114, 0]
click at [1153, 270] on span "Contact Type" at bounding box center [1179, 264] width 87 height 18
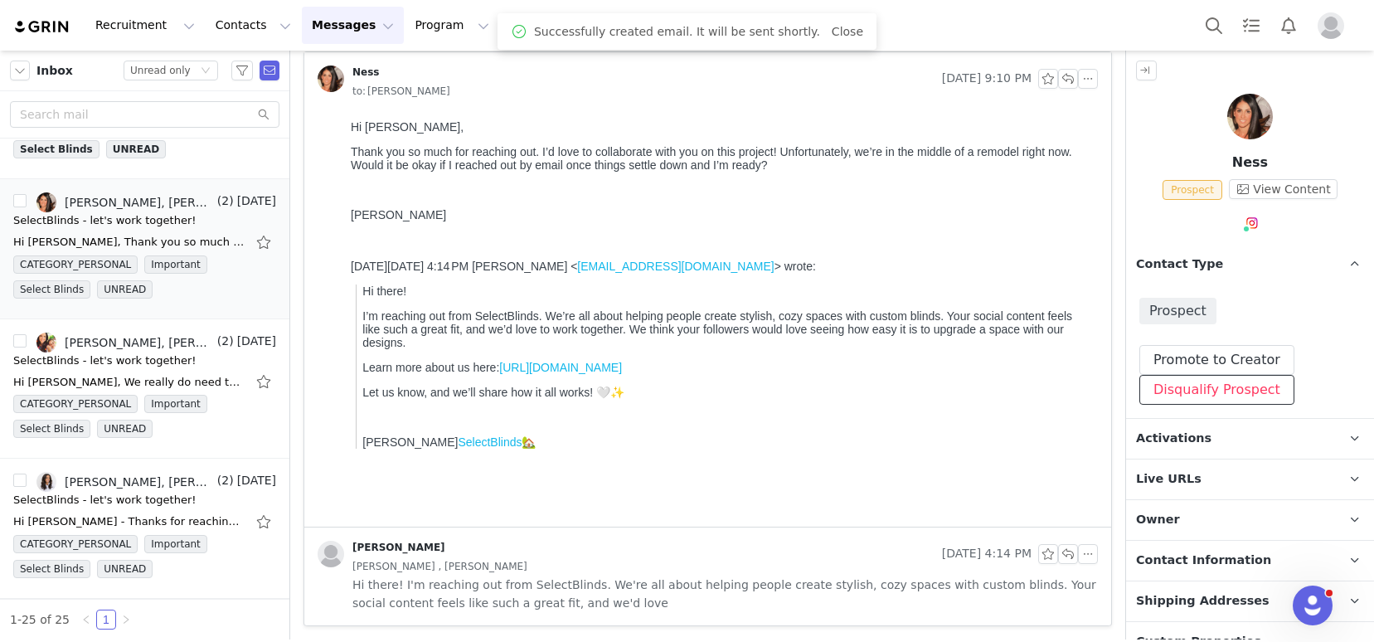
click at [1167, 386] on button "Disqualify Prospect" at bounding box center [1216, 390] width 155 height 30
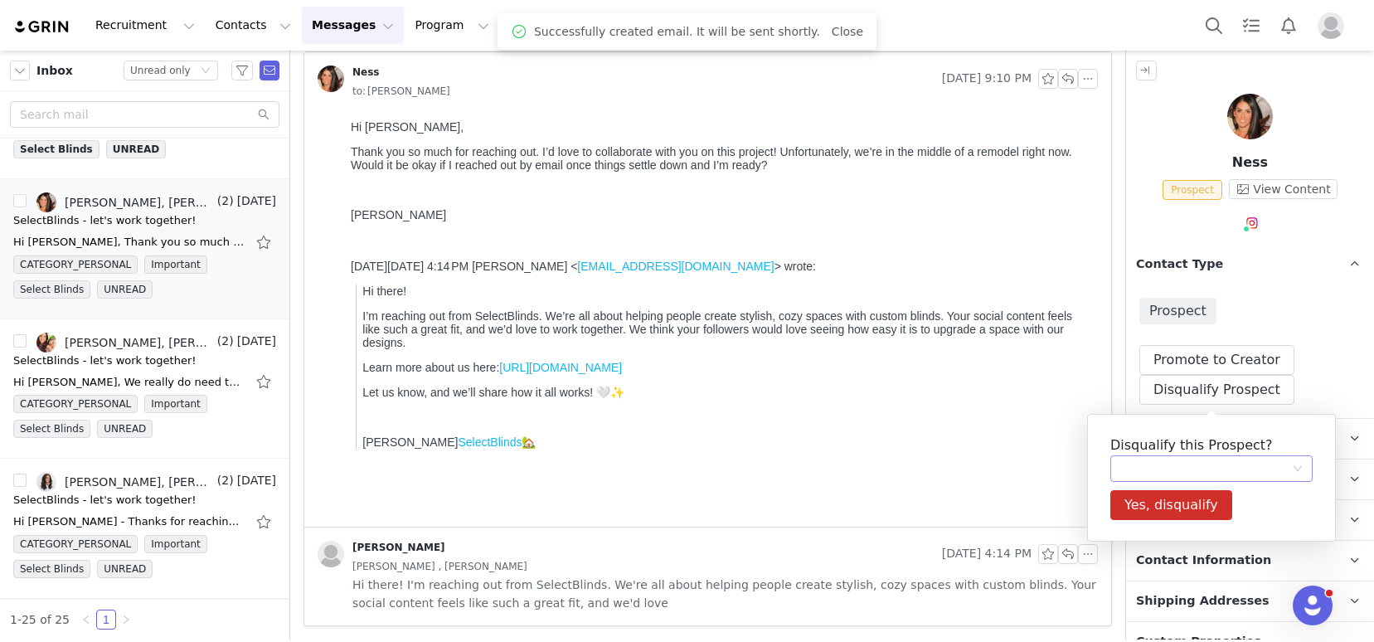
click at [1133, 473] on div at bounding box center [1206, 468] width 172 height 25
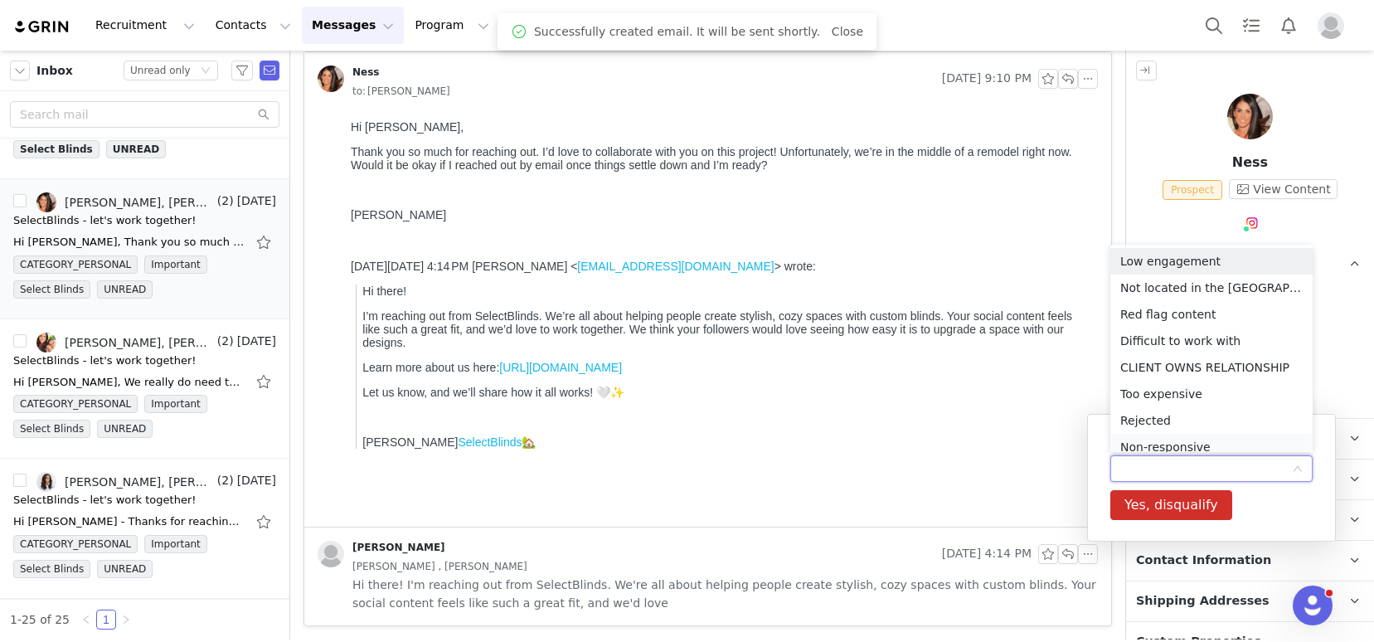
scroll to position [8, 0]
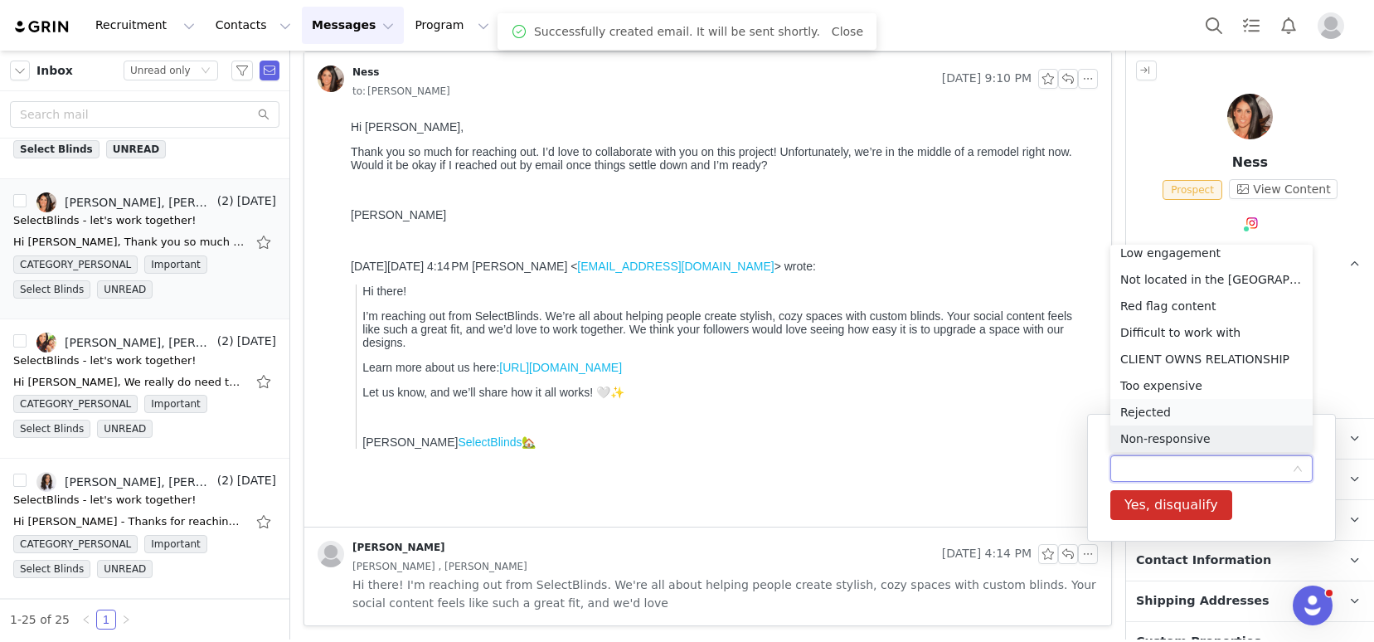
click at [1154, 411] on li "Rejected" at bounding box center [1211, 412] width 202 height 27
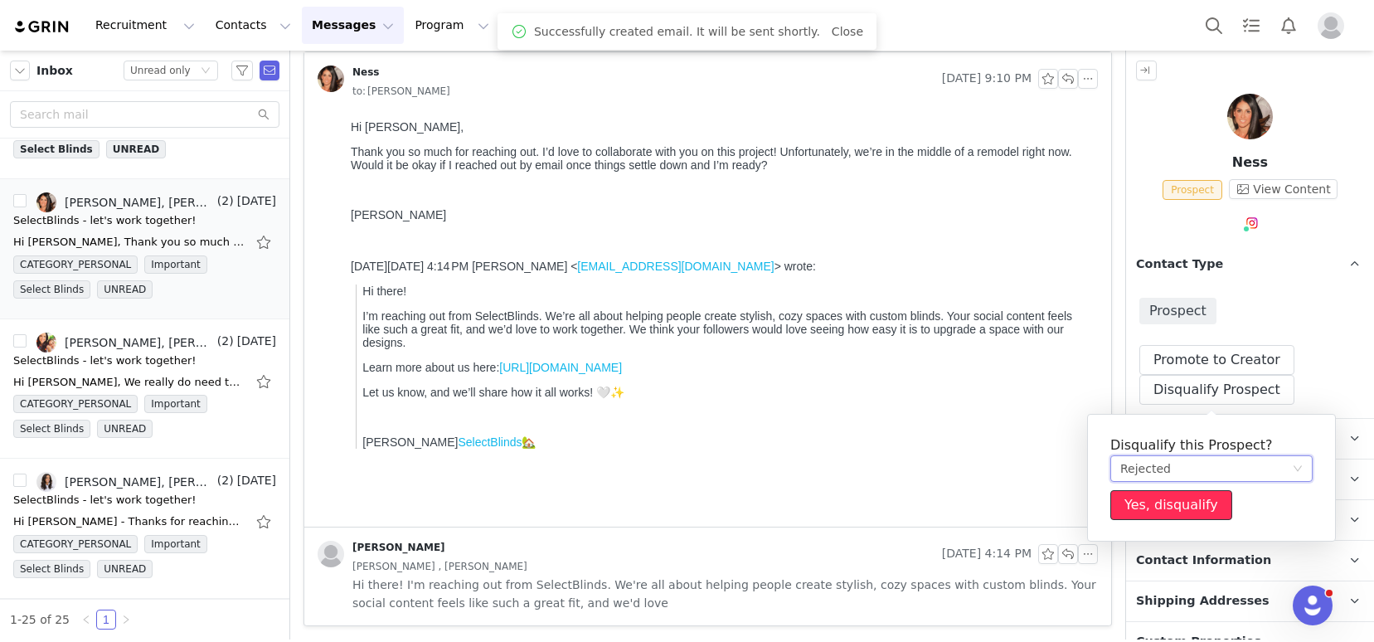
click at [1152, 507] on button "Yes, disqualify" at bounding box center [1171, 505] width 122 height 30
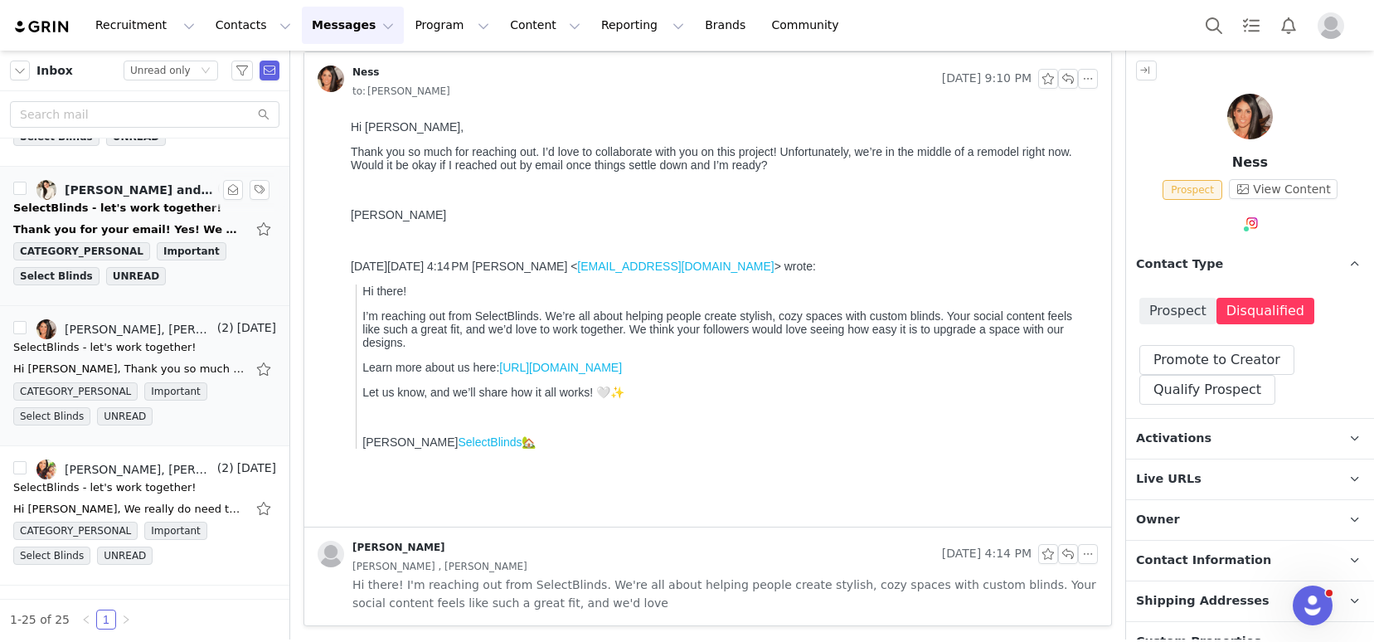
scroll to position [2902, 0]
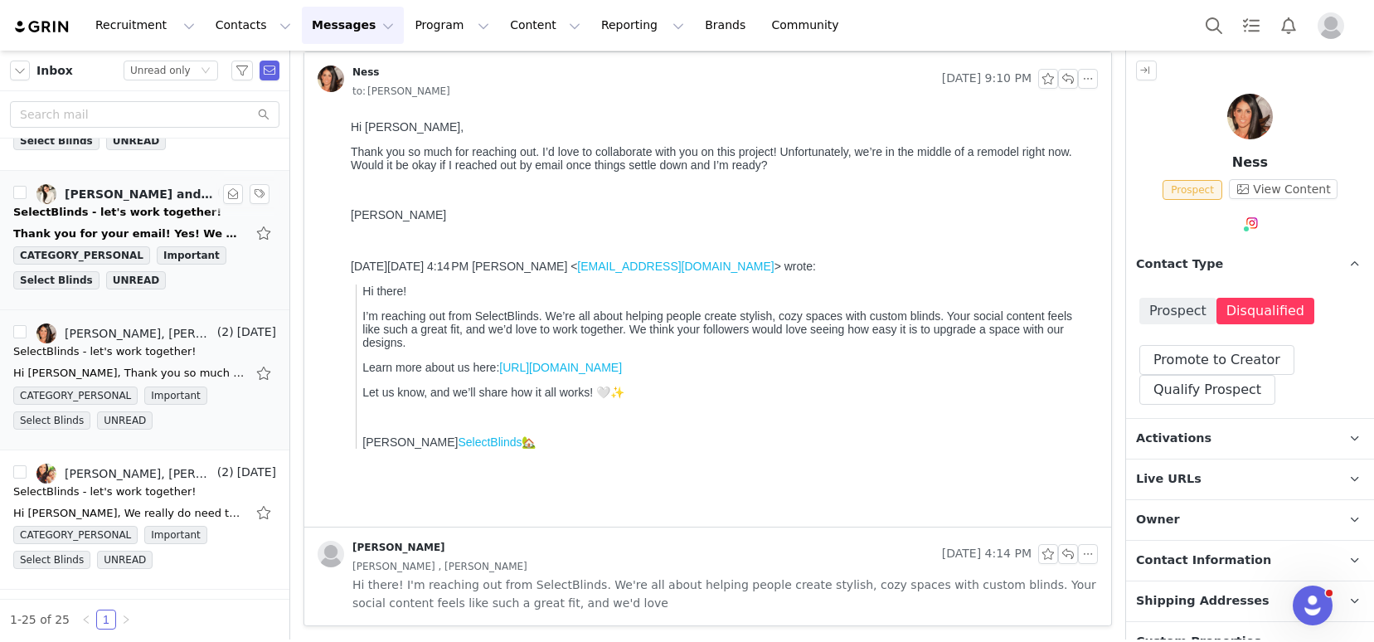
click at [102, 236] on div "Thank you for your email! Yes! We would definitely love to work with you. At th…" at bounding box center [129, 234] width 232 height 17
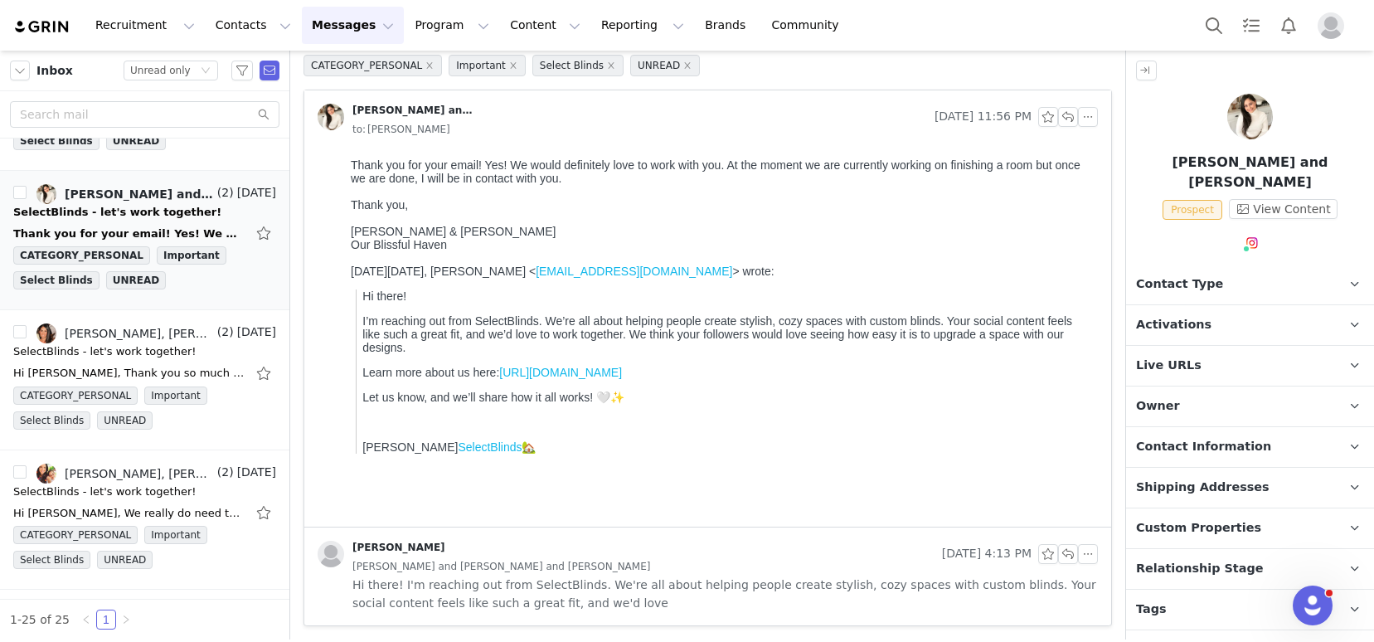
scroll to position [0, 0]
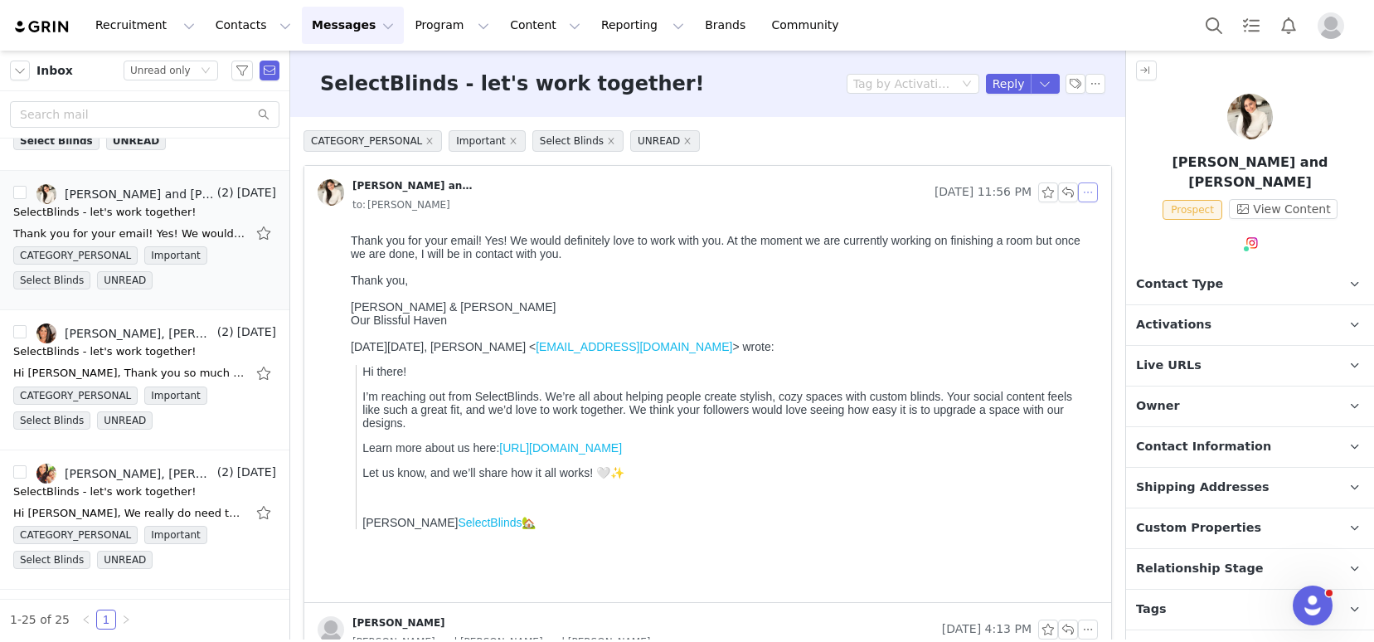
click at [1078, 197] on button "button" at bounding box center [1088, 192] width 20 height 20
click at [1085, 226] on li "Reply All" at bounding box center [1100, 222] width 70 height 27
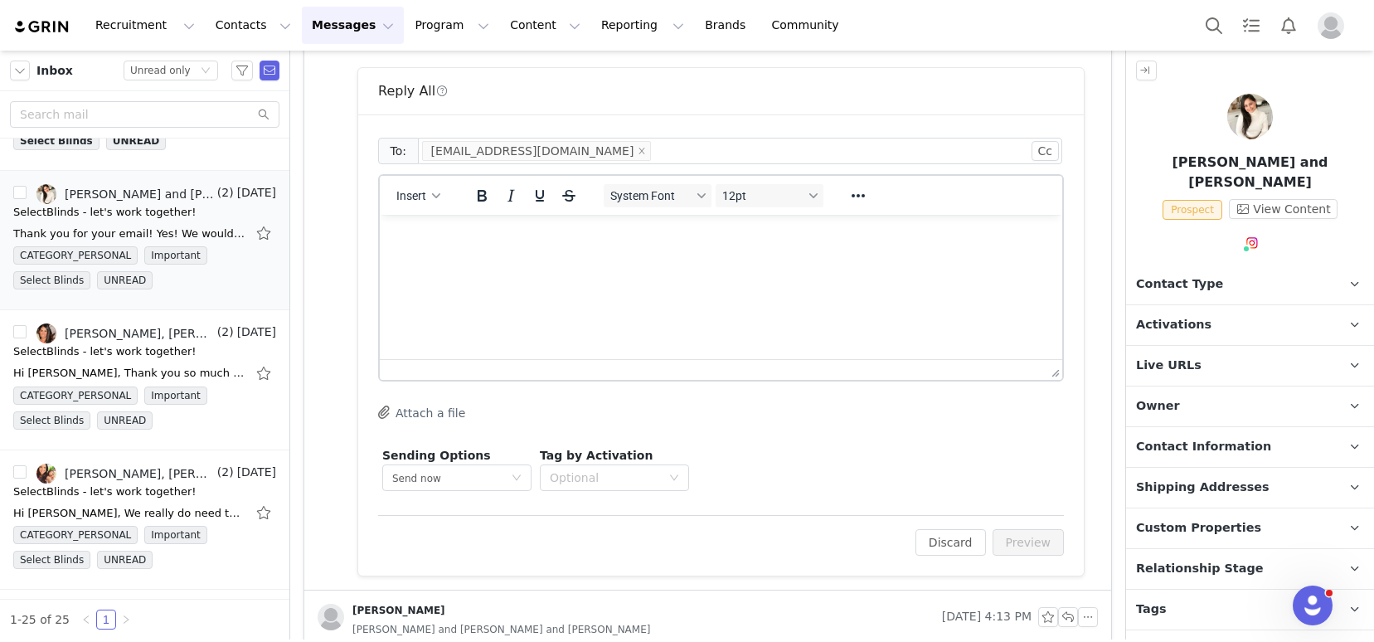
click at [551, 260] on html at bounding box center [721, 237] width 682 height 45
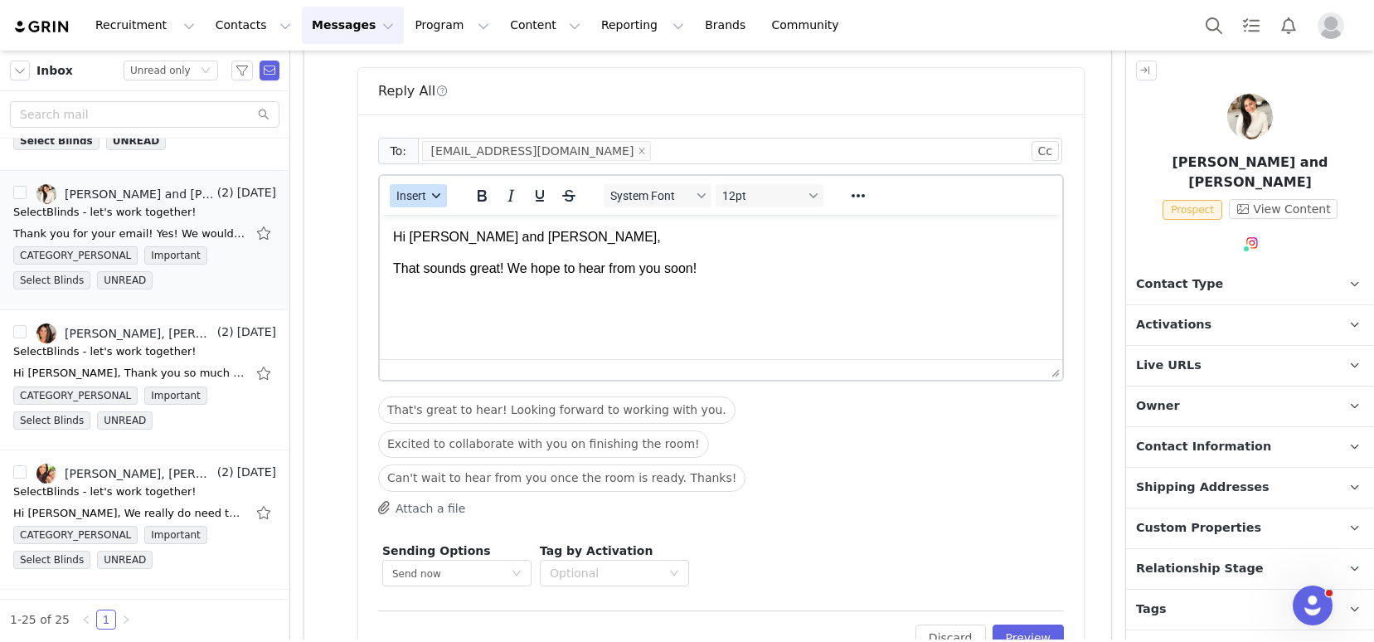
click at [409, 194] on span "Insert" at bounding box center [411, 195] width 30 height 13
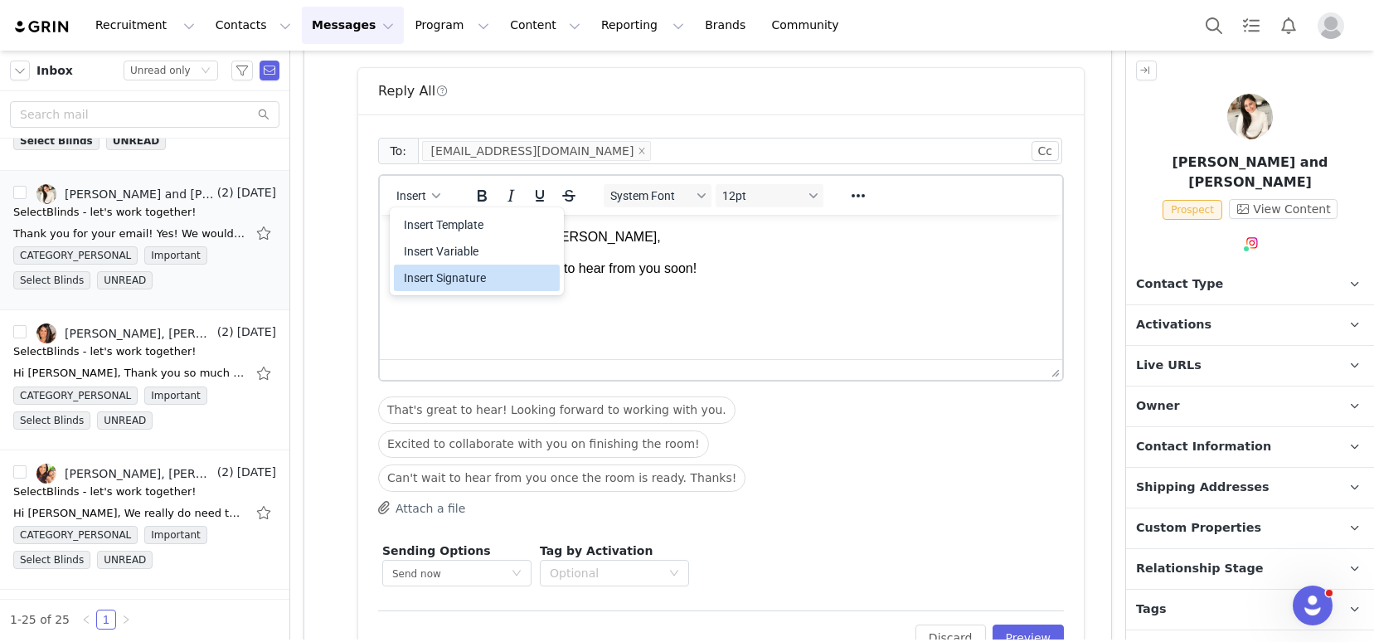
click at [444, 289] on div "Insert Signature" at bounding box center [477, 277] width 166 height 27
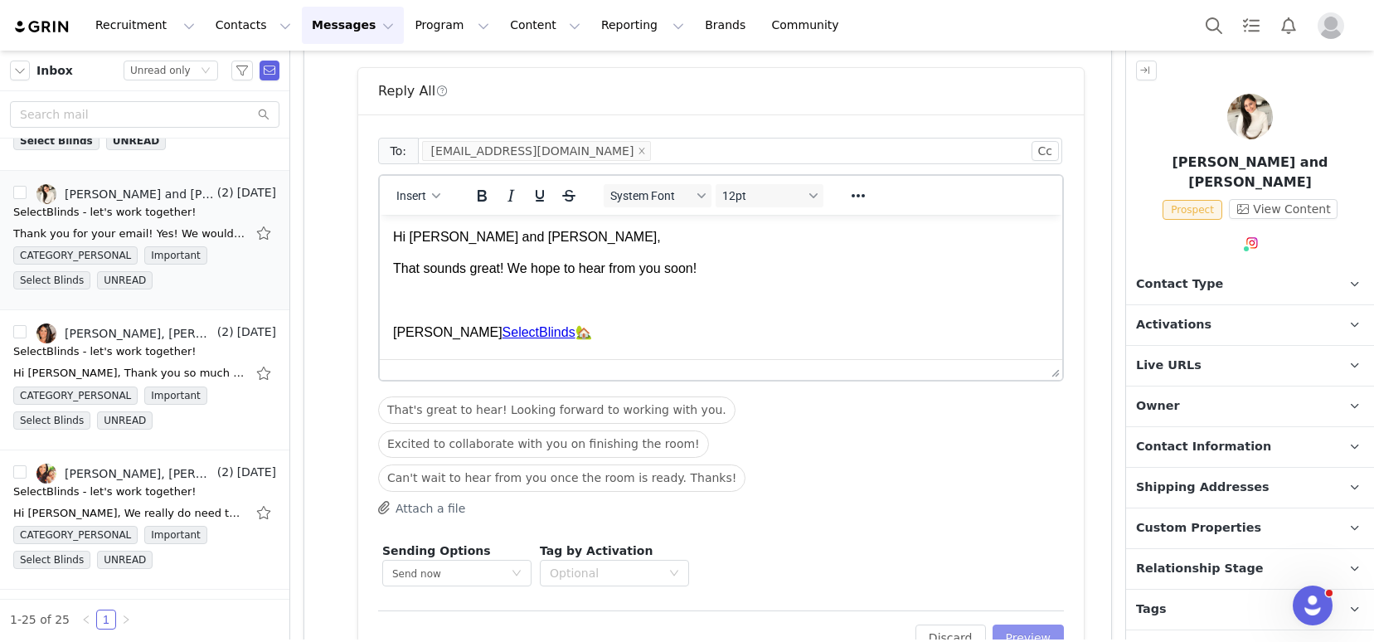
click at [1016, 624] on button "Preview" at bounding box center [1028, 637] width 72 height 27
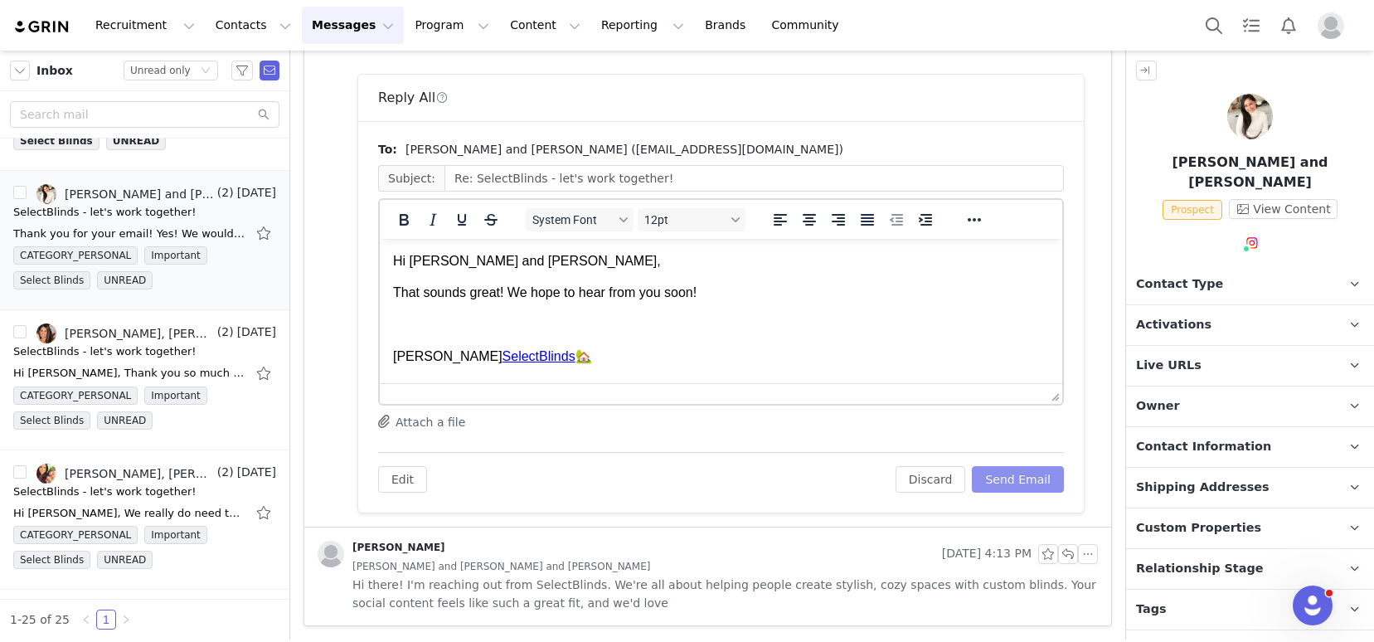
click at [1020, 477] on button "Send Email" at bounding box center [1018, 479] width 92 height 27
drag, startPoint x: 1187, startPoint y: 268, endPoint x: 1210, endPoint y: 291, distance: 32.2
click at [1187, 275] on span "Contact Type" at bounding box center [1179, 284] width 87 height 18
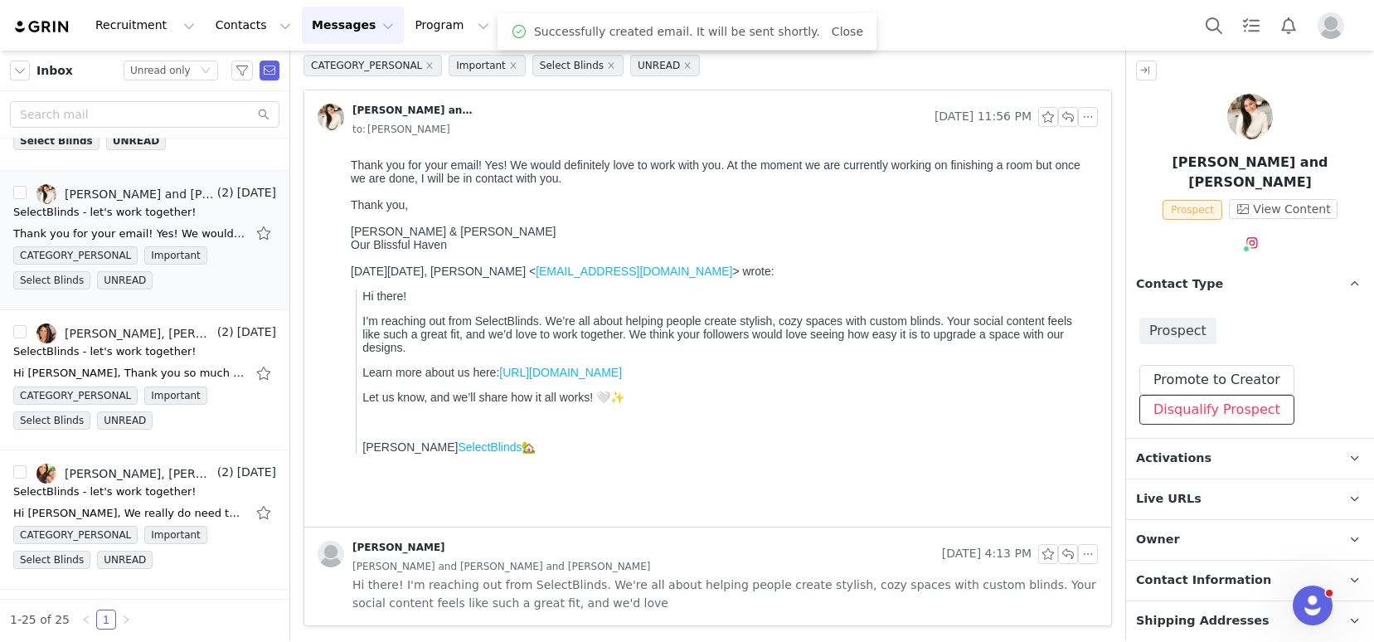
click at [1218, 395] on button "Disqualify Prospect" at bounding box center [1216, 410] width 155 height 30
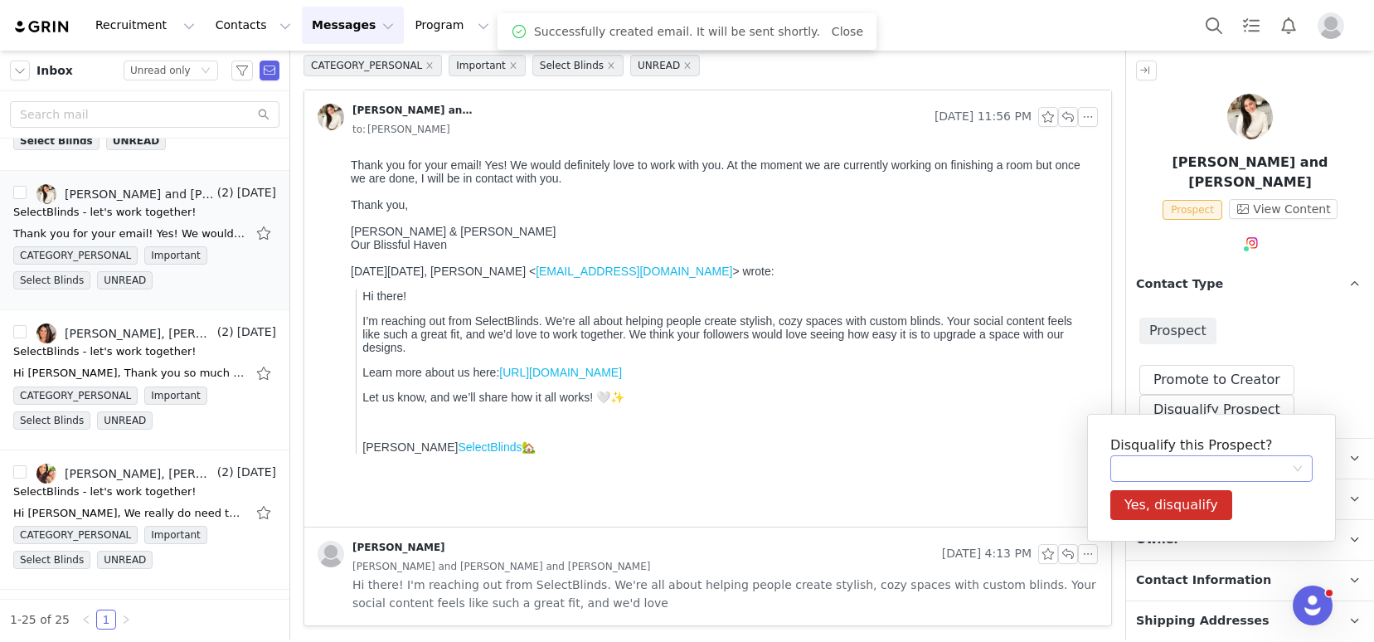
click at [1184, 464] on div at bounding box center [1206, 468] width 172 height 25
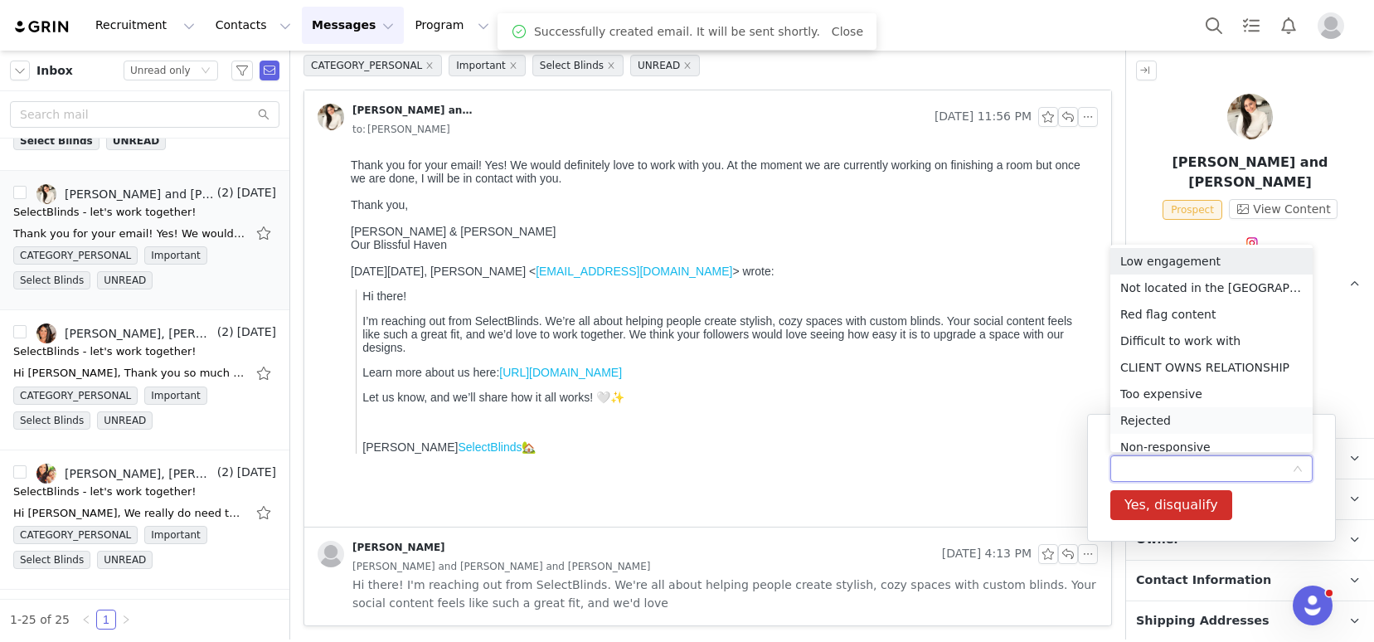
scroll to position [8, 0]
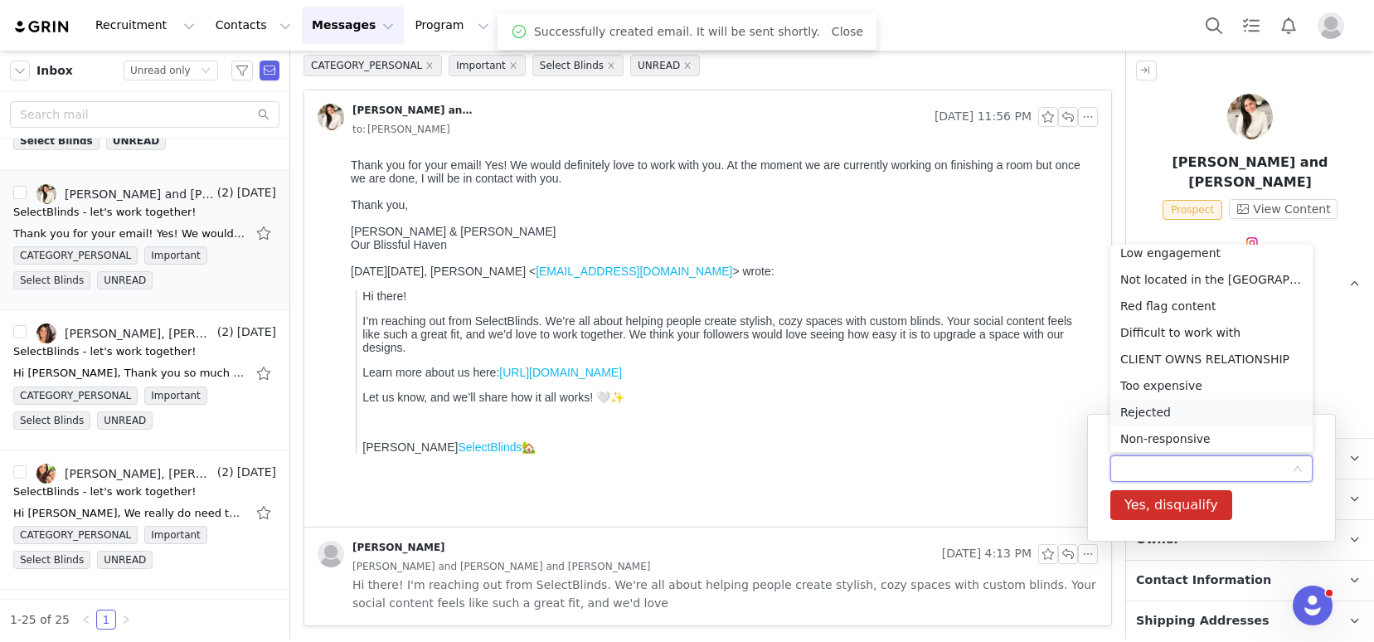
click at [1178, 401] on li "Rejected" at bounding box center [1211, 412] width 202 height 27
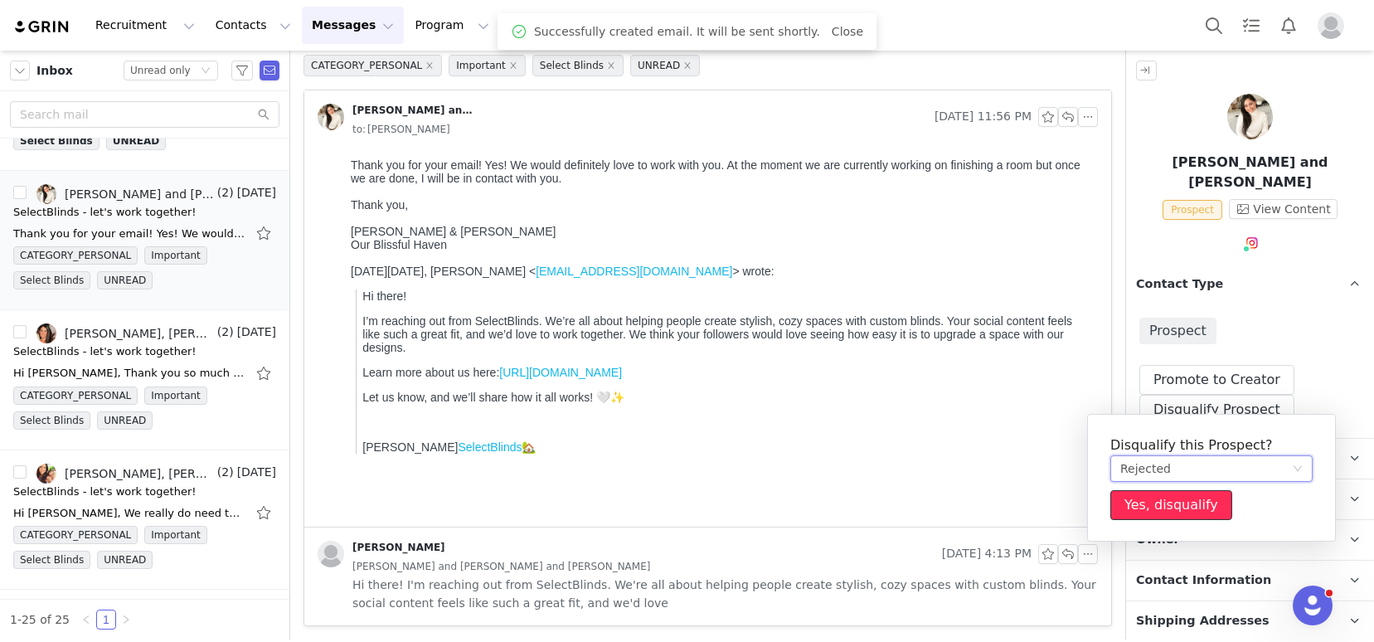
click at [1190, 518] on button "Yes, disqualify" at bounding box center [1171, 505] width 122 height 30
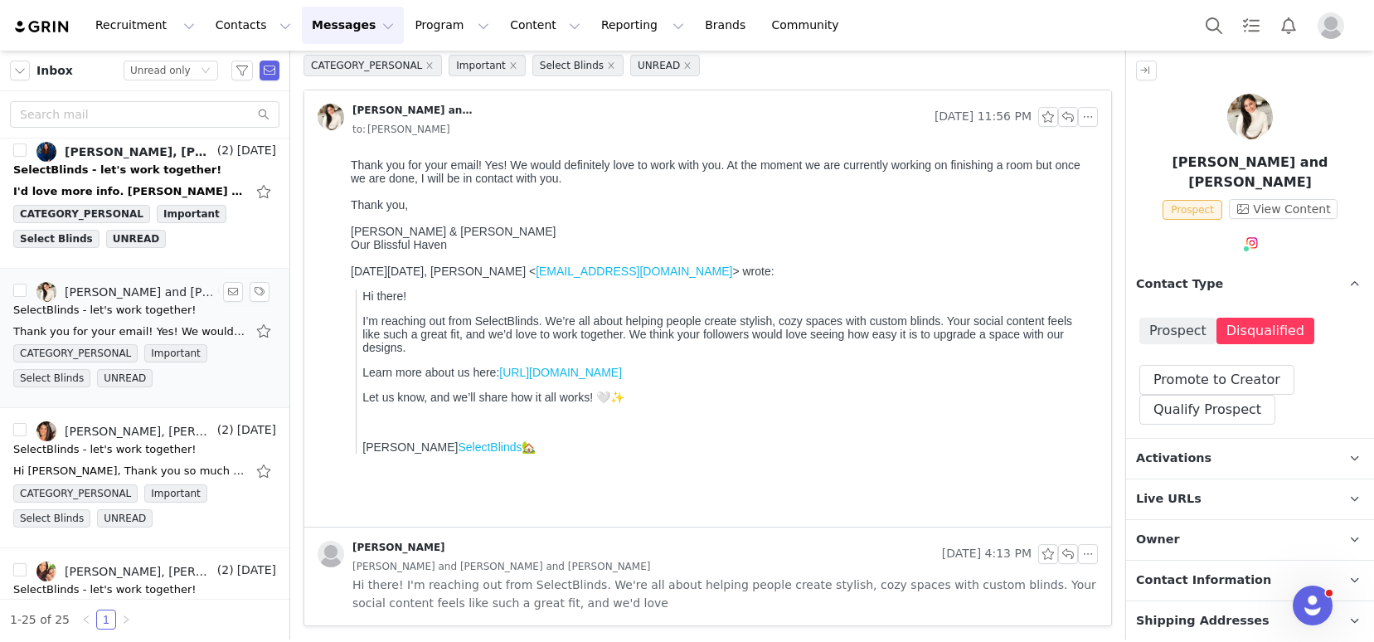
scroll to position [2617, 0]
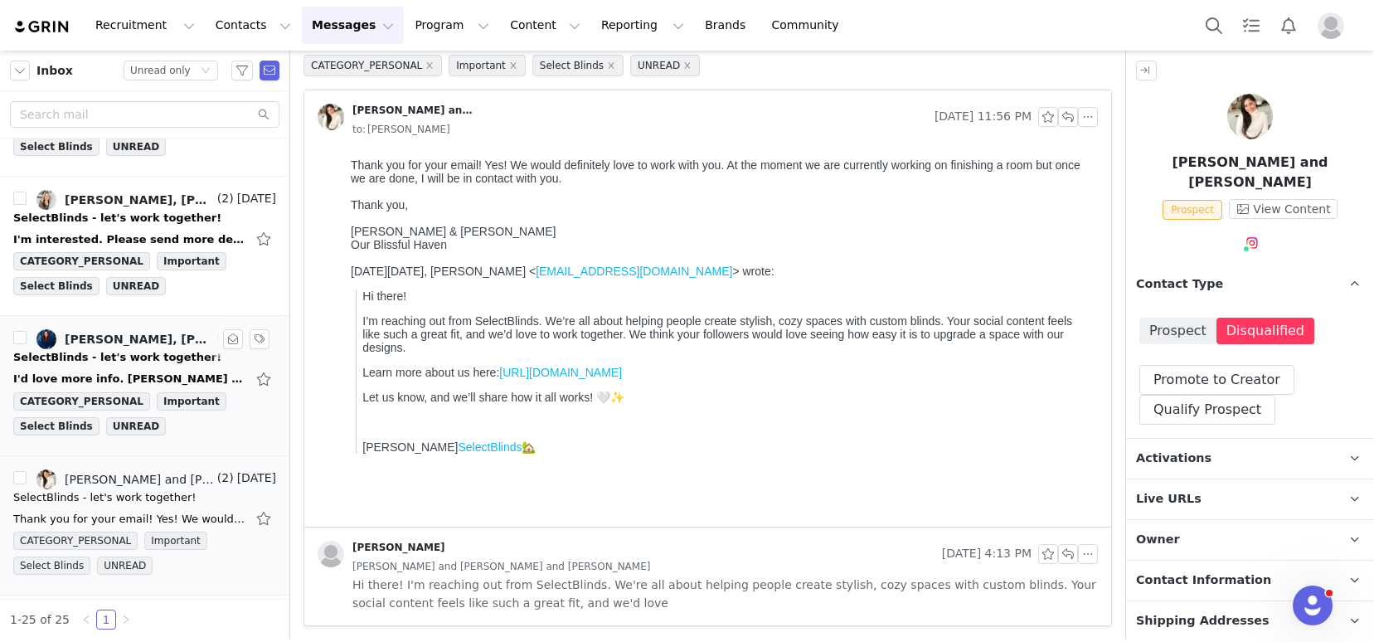
drag, startPoint x: 118, startPoint y: 355, endPoint x: 161, endPoint y: 356, distance: 43.1
click at [118, 355] on div "SelectBlinds - let's work together!" at bounding box center [117, 357] width 208 height 17
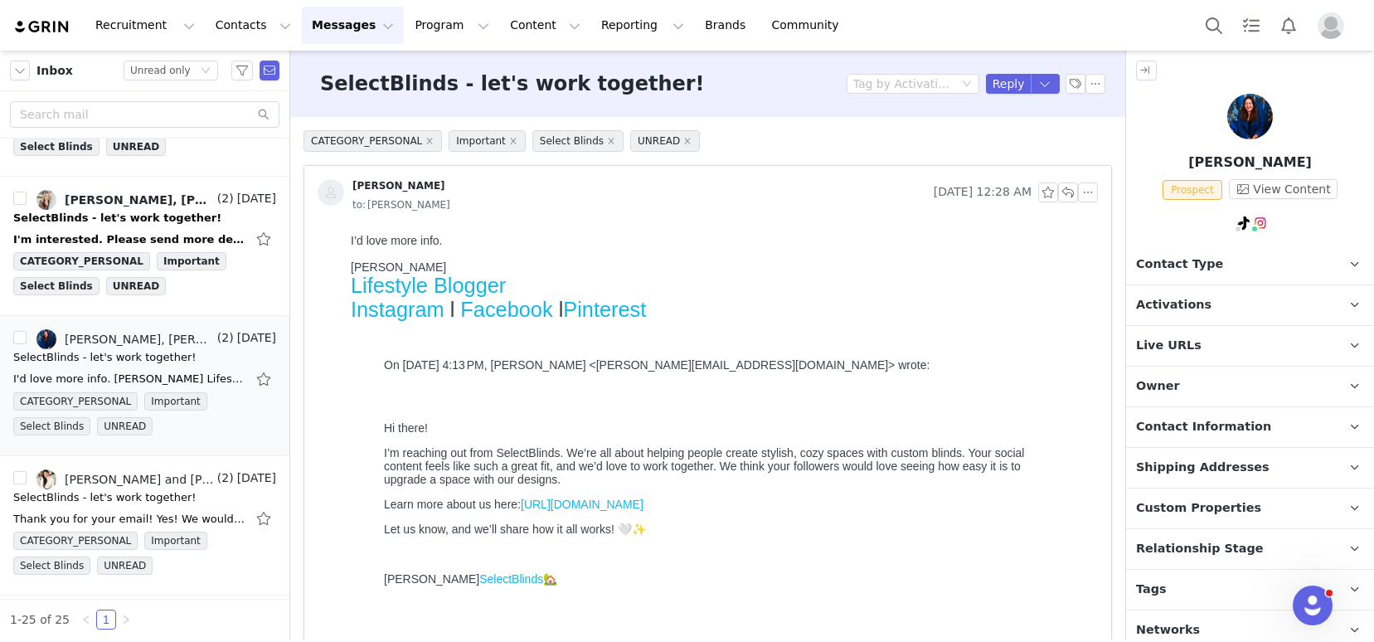
scroll to position [0, 0]
click at [1178, 594] on p "Tags Keep track of your contacts by assigning them tags. You can then filter yo…" at bounding box center [1230, 590] width 208 height 40
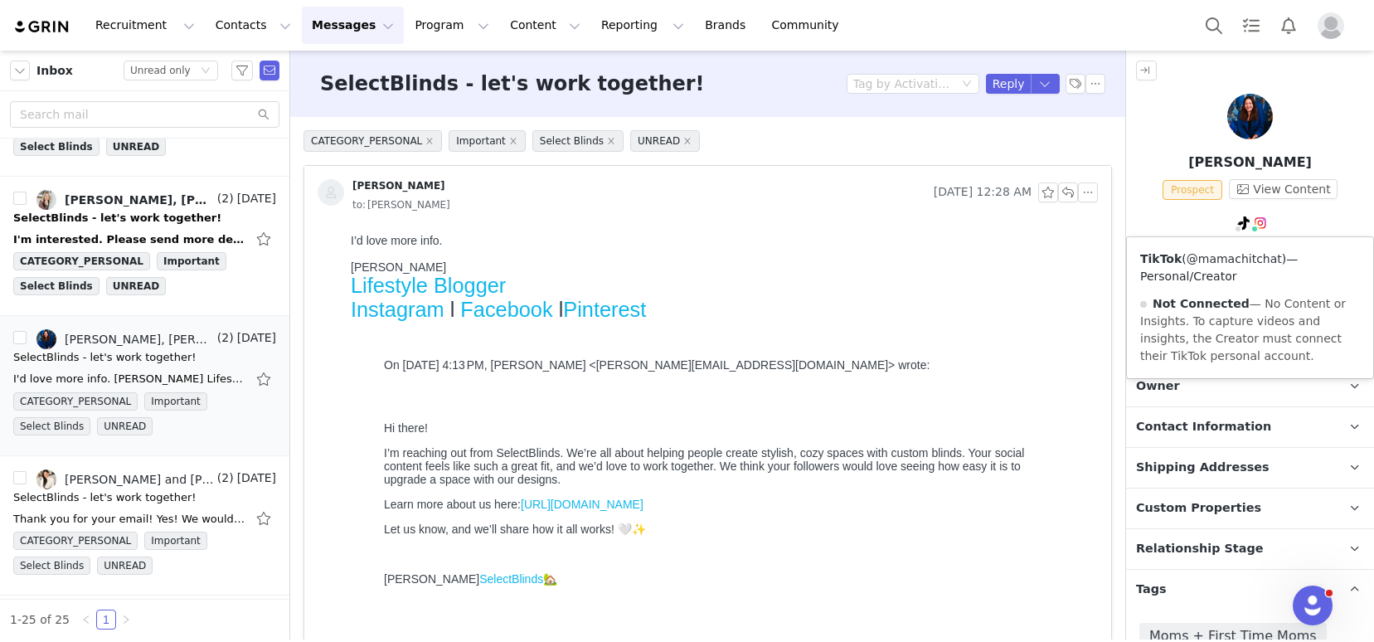
click at [1238, 255] on link "@mamachitchat" at bounding box center [1233, 258] width 95 height 13
click at [1255, 255] on link "@mamachitchat" at bounding box center [1258, 258] width 95 height 13
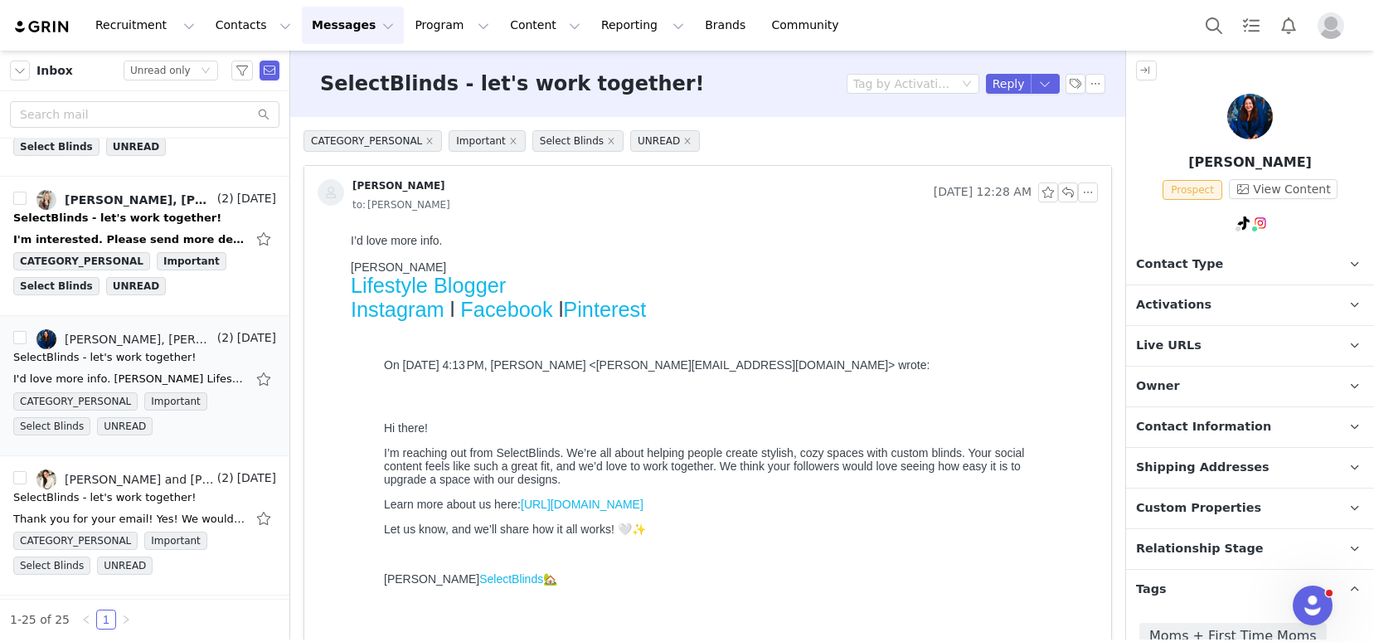
click at [1182, 304] on span "Activations" at bounding box center [1173, 305] width 75 height 18
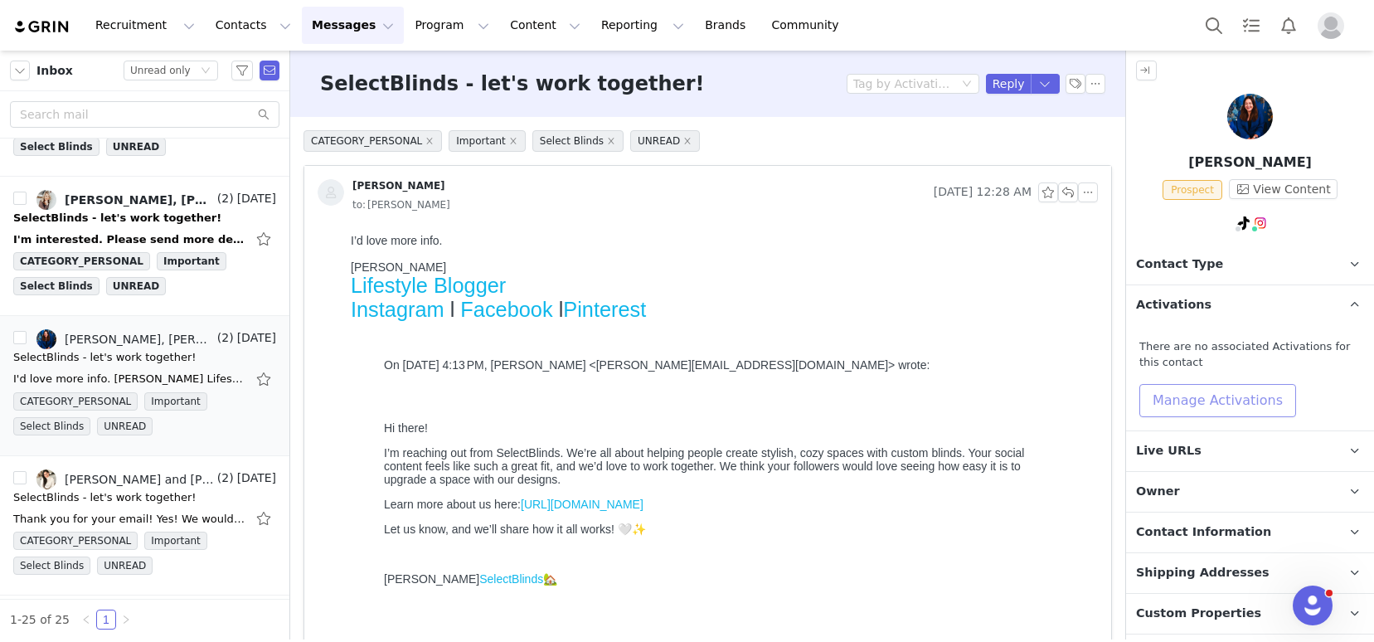
click at [1209, 400] on button "Manage Activations" at bounding box center [1217, 400] width 157 height 33
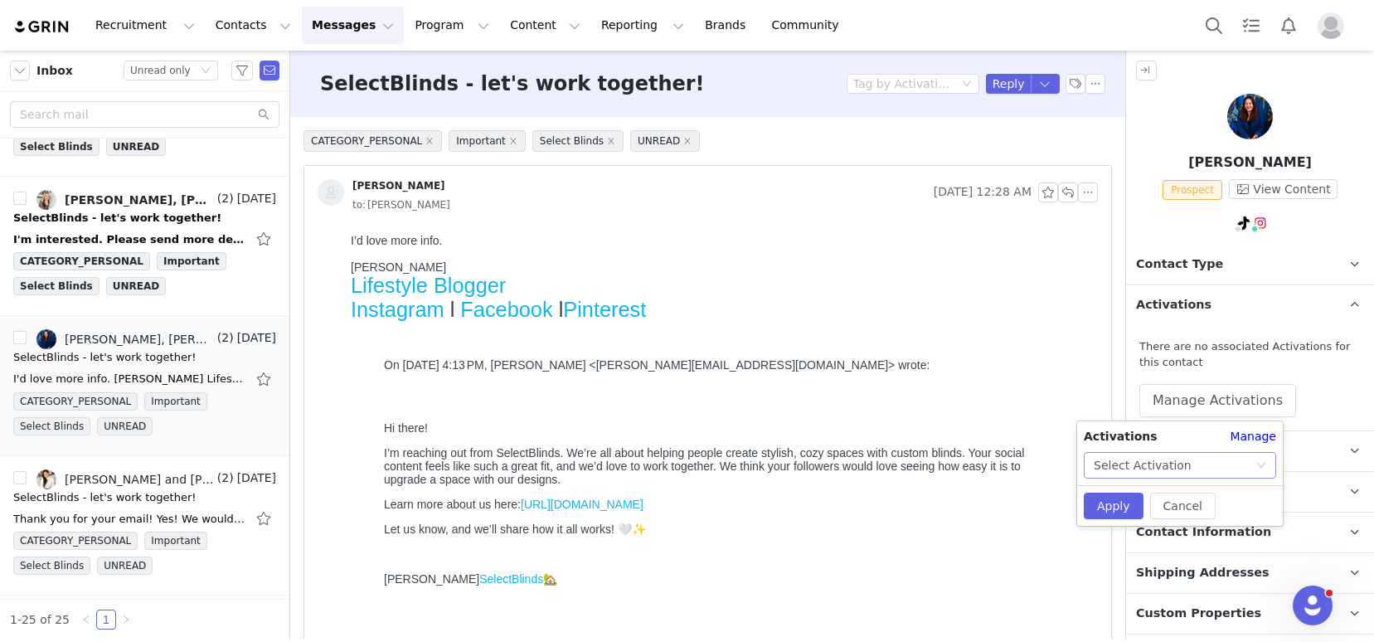
click at [1198, 457] on div "Select Activation" at bounding box center [1175, 465] width 162 height 25
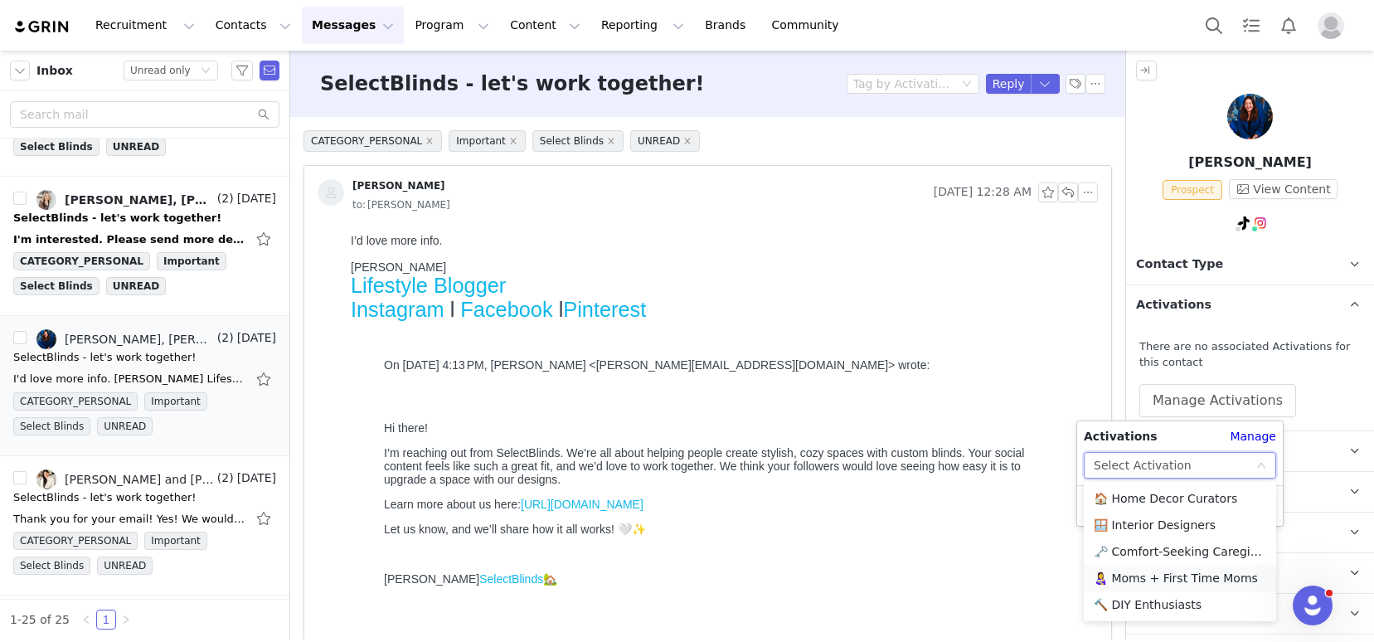
click at [1145, 577] on li "👩‍🍼 Moms + First Time Moms" at bounding box center [1180, 578] width 192 height 27
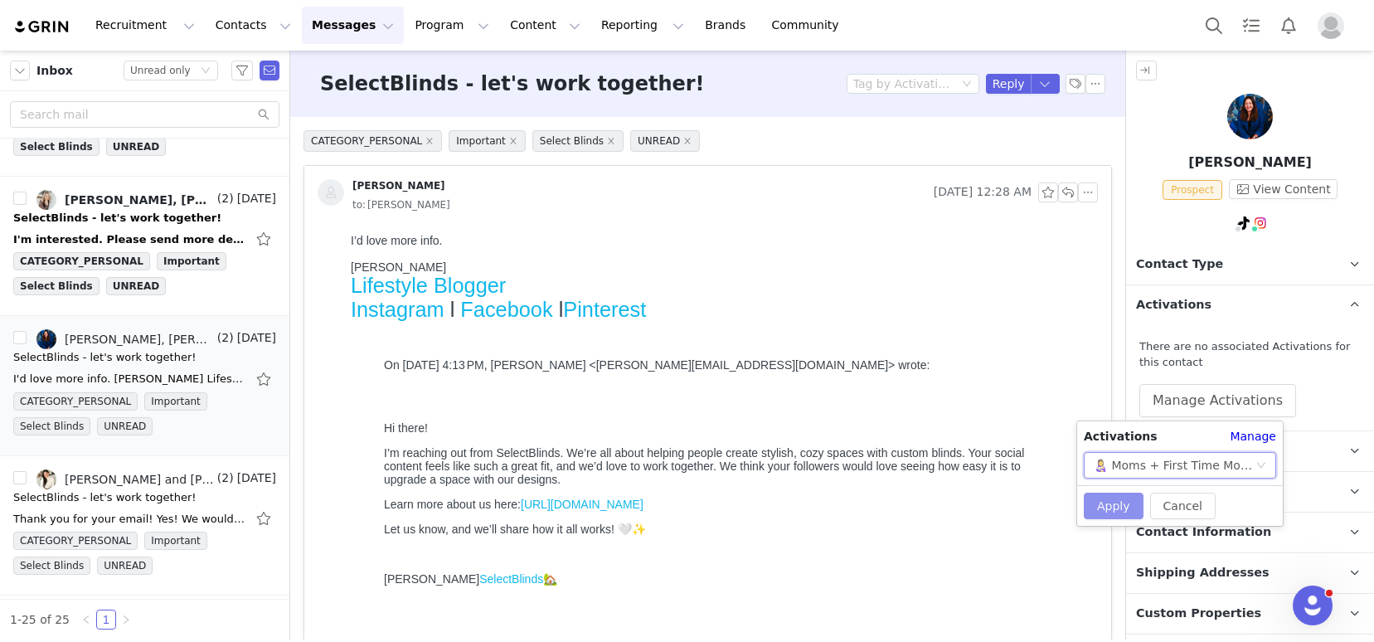
click at [1113, 503] on button "Apply" at bounding box center [1114, 505] width 60 height 27
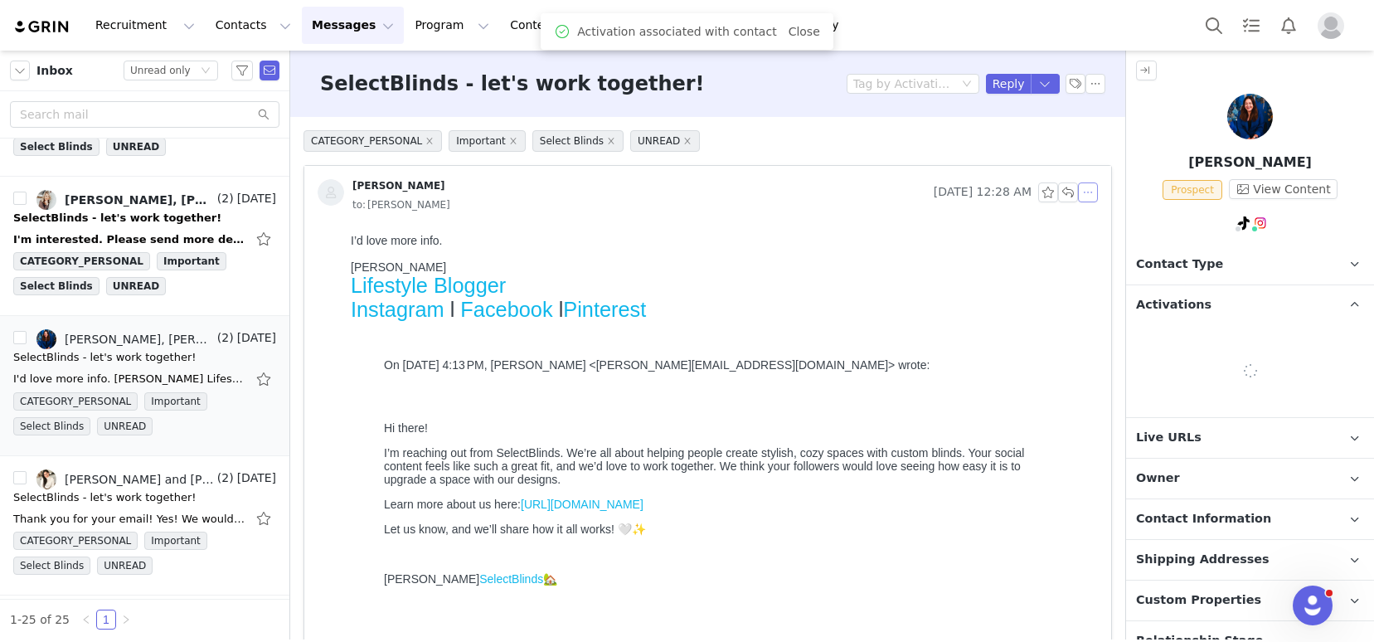
click at [1078, 192] on button "button" at bounding box center [1088, 192] width 20 height 20
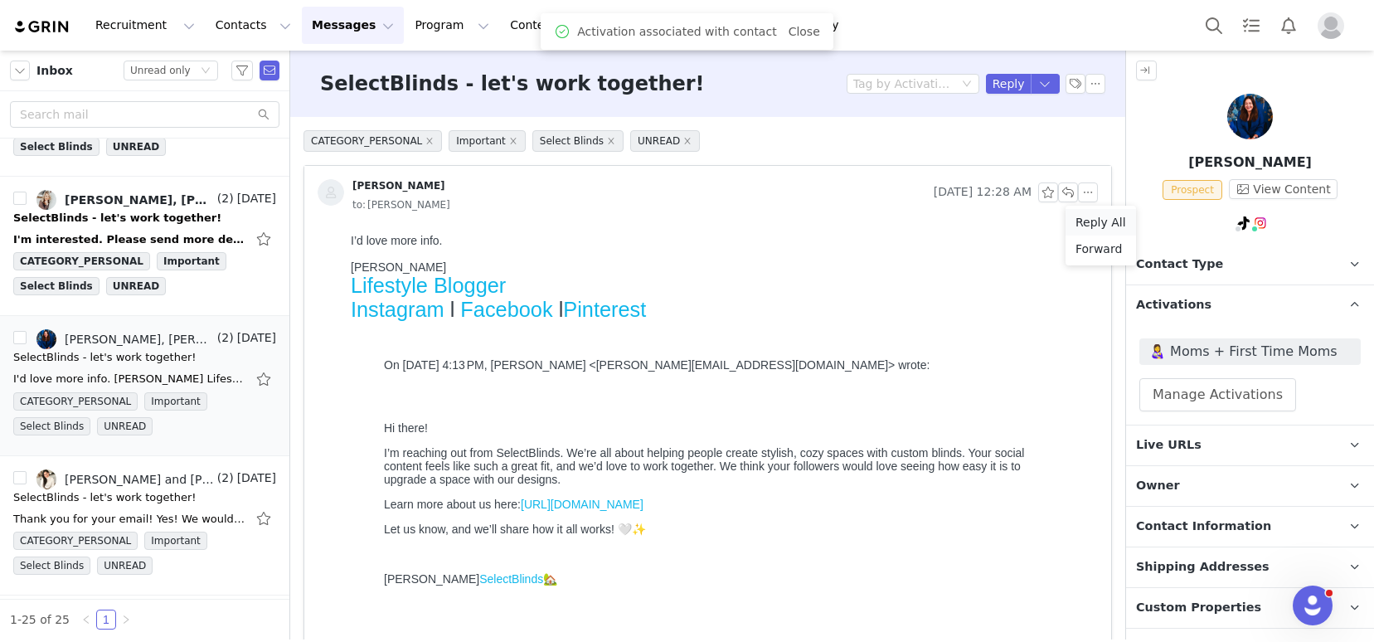
click at [1094, 222] on li "Reply All" at bounding box center [1100, 222] width 70 height 27
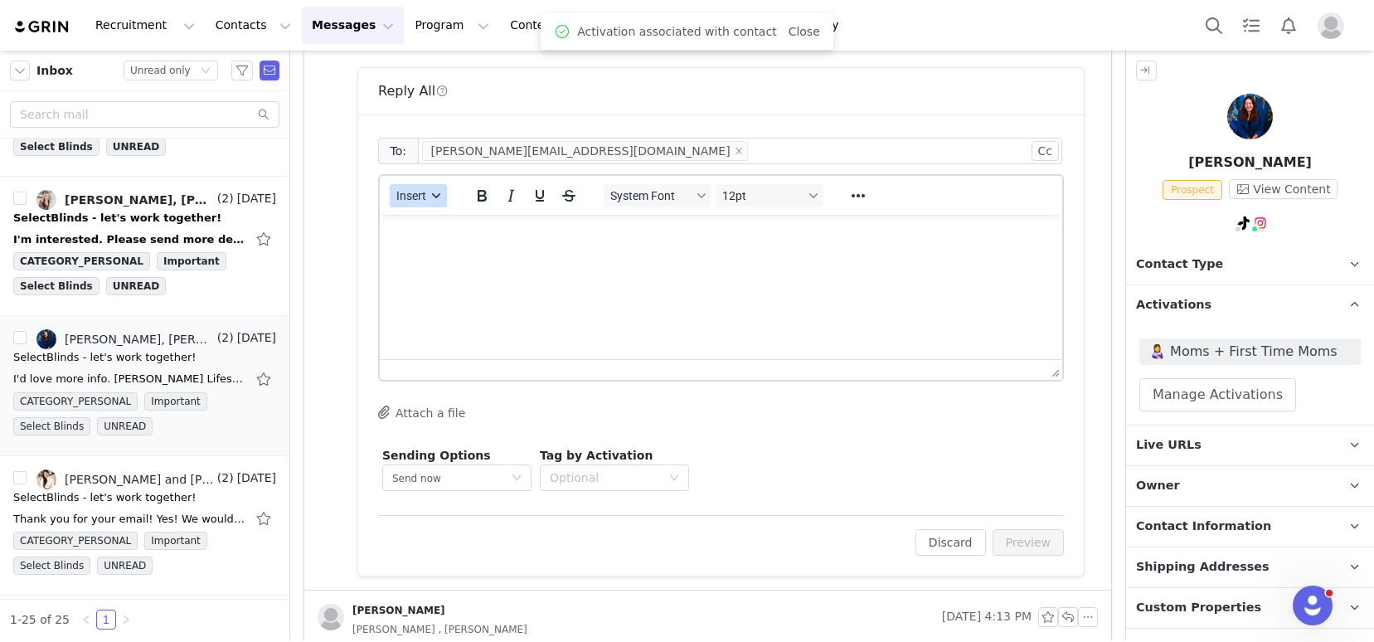
click at [417, 192] on span "Insert" at bounding box center [411, 195] width 30 height 13
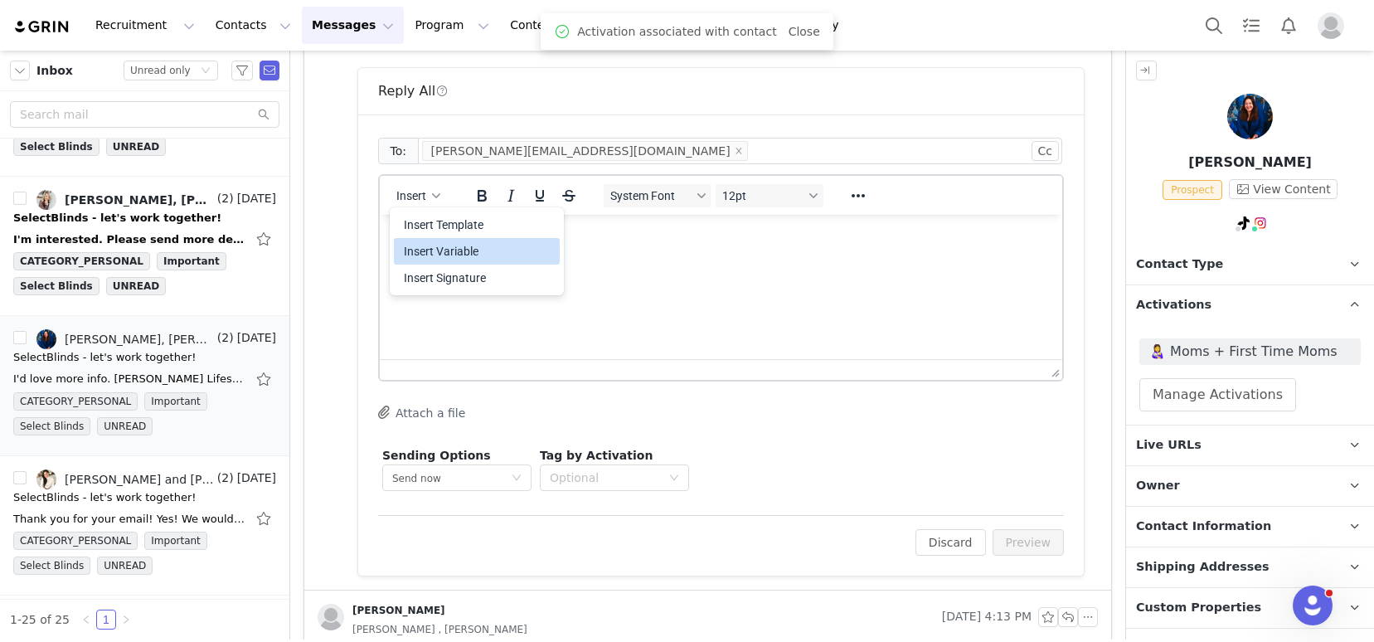
click at [454, 238] on div "Insert Variable" at bounding box center [477, 251] width 166 height 27
select select
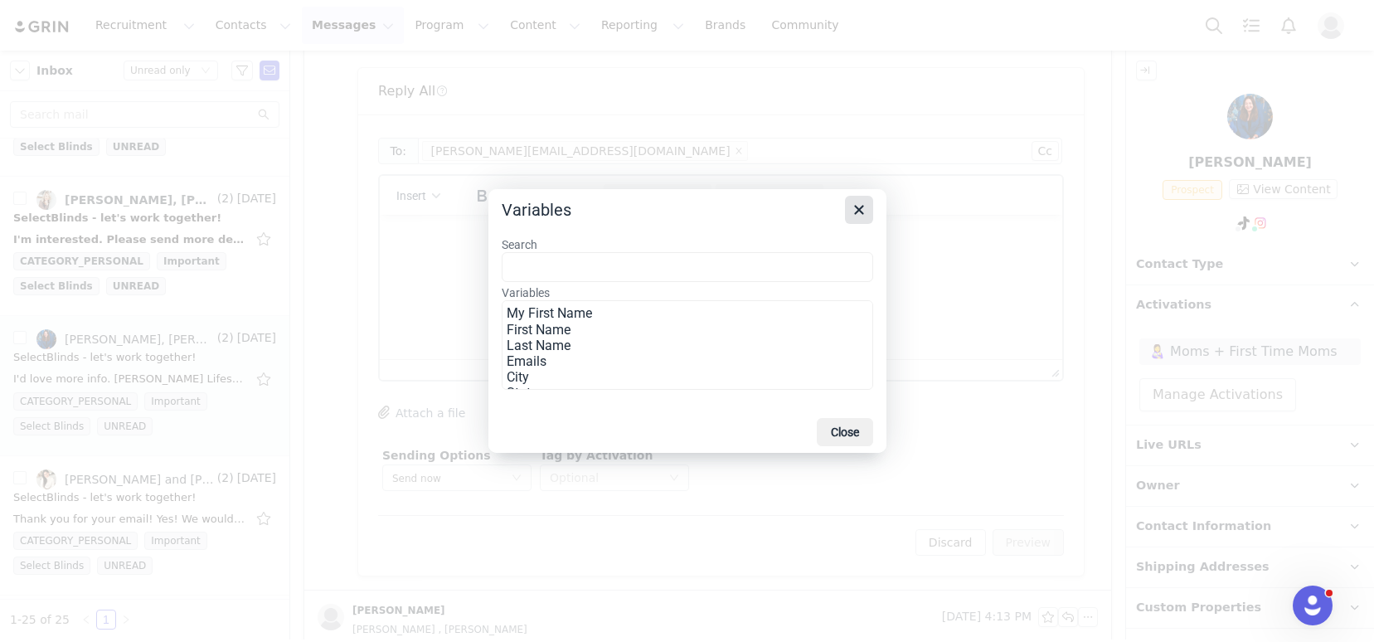
click at [865, 199] on button "Close" at bounding box center [859, 210] width 28 height 28
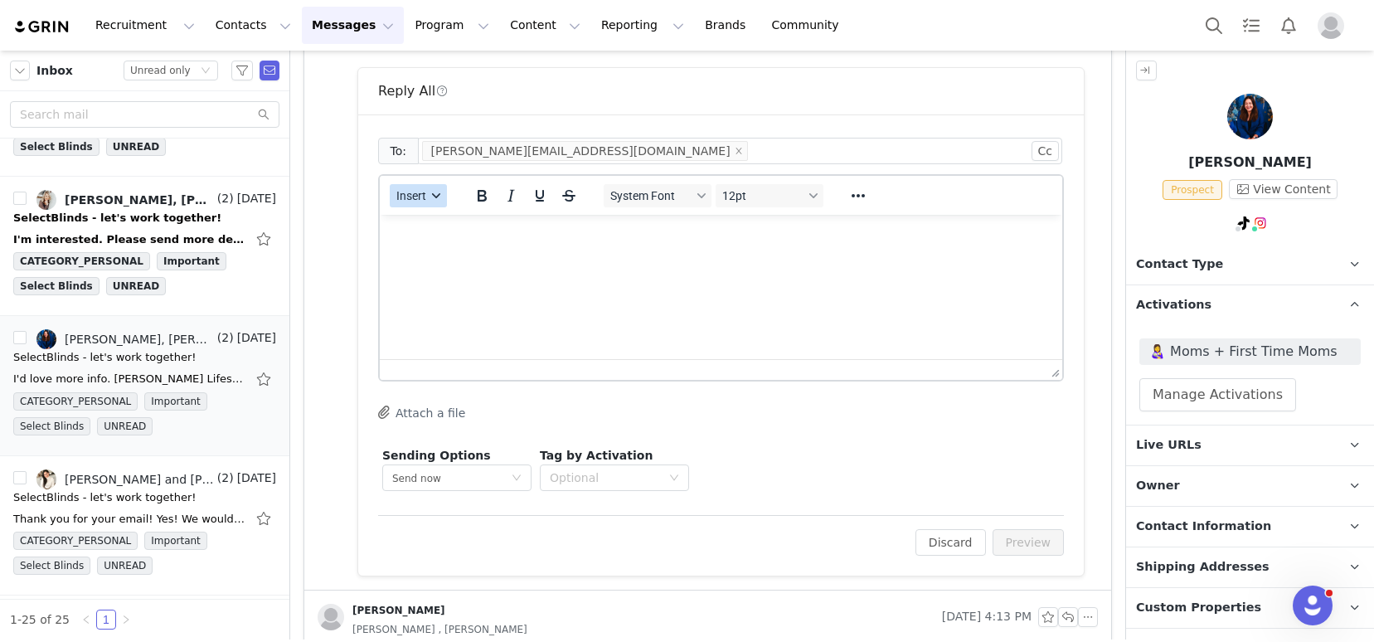
click at [376, 200] on div "To: sharon@mamachitchat.com Cc Cc: Insert System Font 12pt To open the popup, p…" at bounding box center [720, 344] width 725 height 461
click at [419, 199] on span "Insert" at bounding box center [411, 195] width 30 height 13
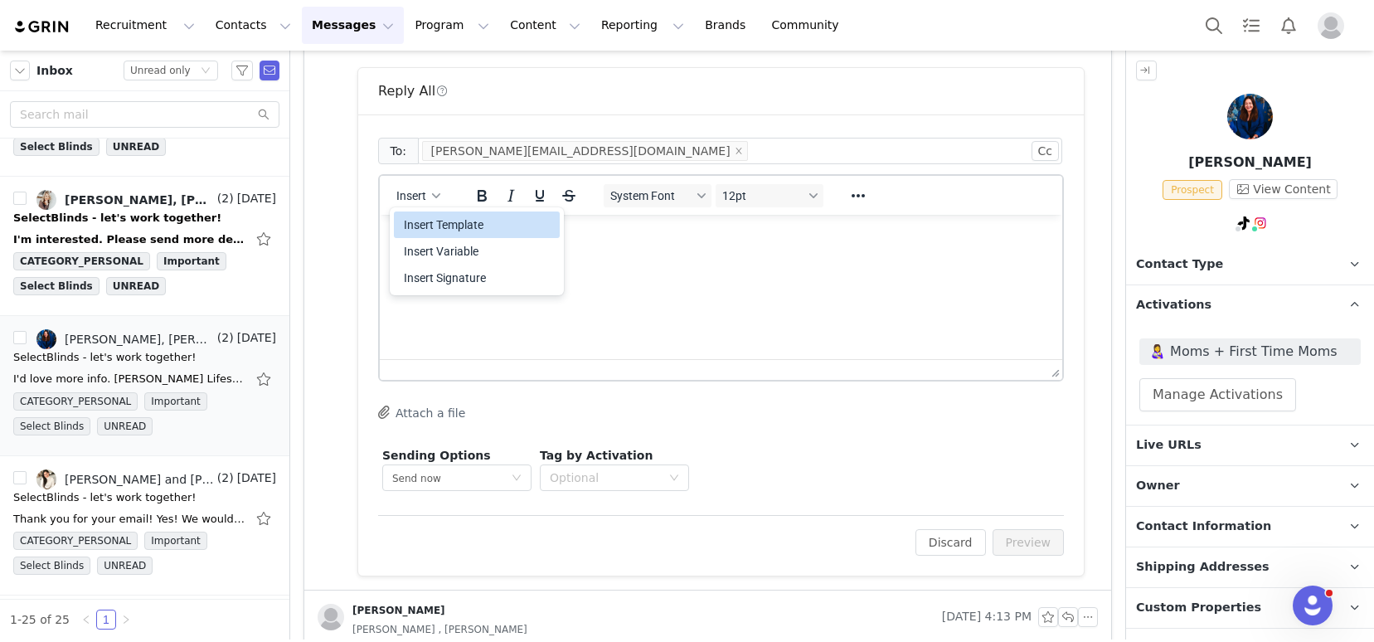
click at [467, 231] on div "Insert Template" at bounding box center [478, 225] width 149 height 20
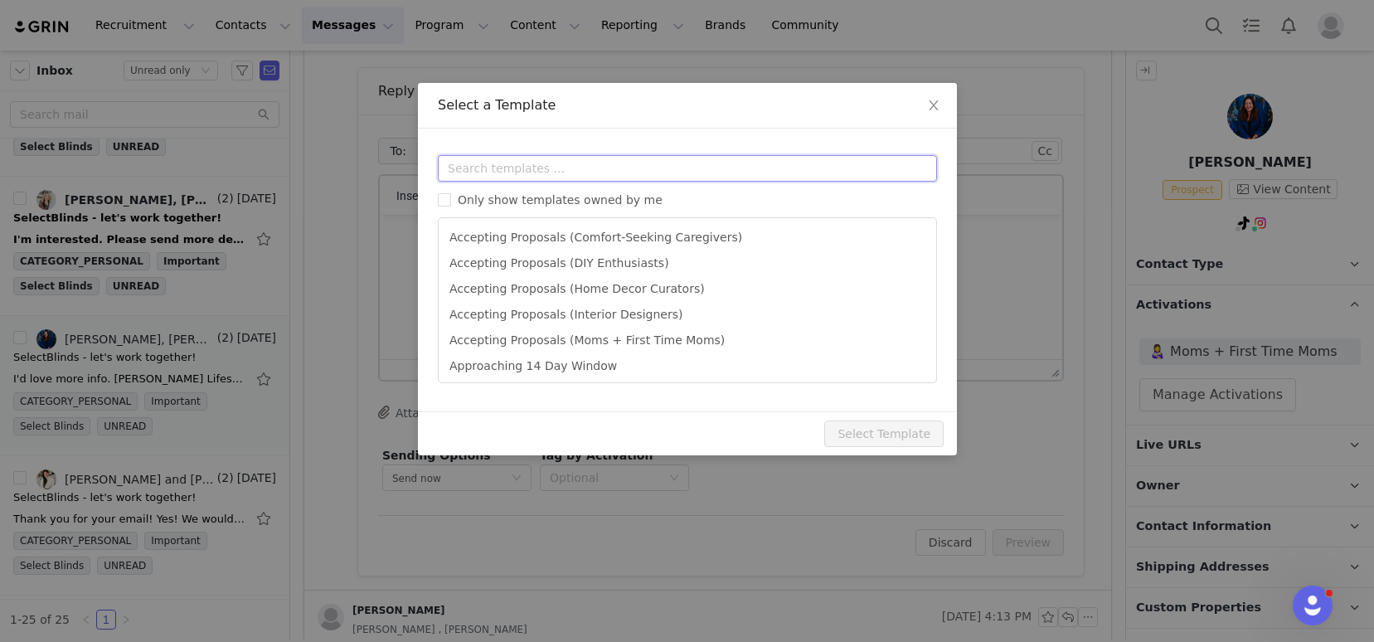
click at [530, 171] on input "text" at bounding box center [687, 168] width 499 height 27
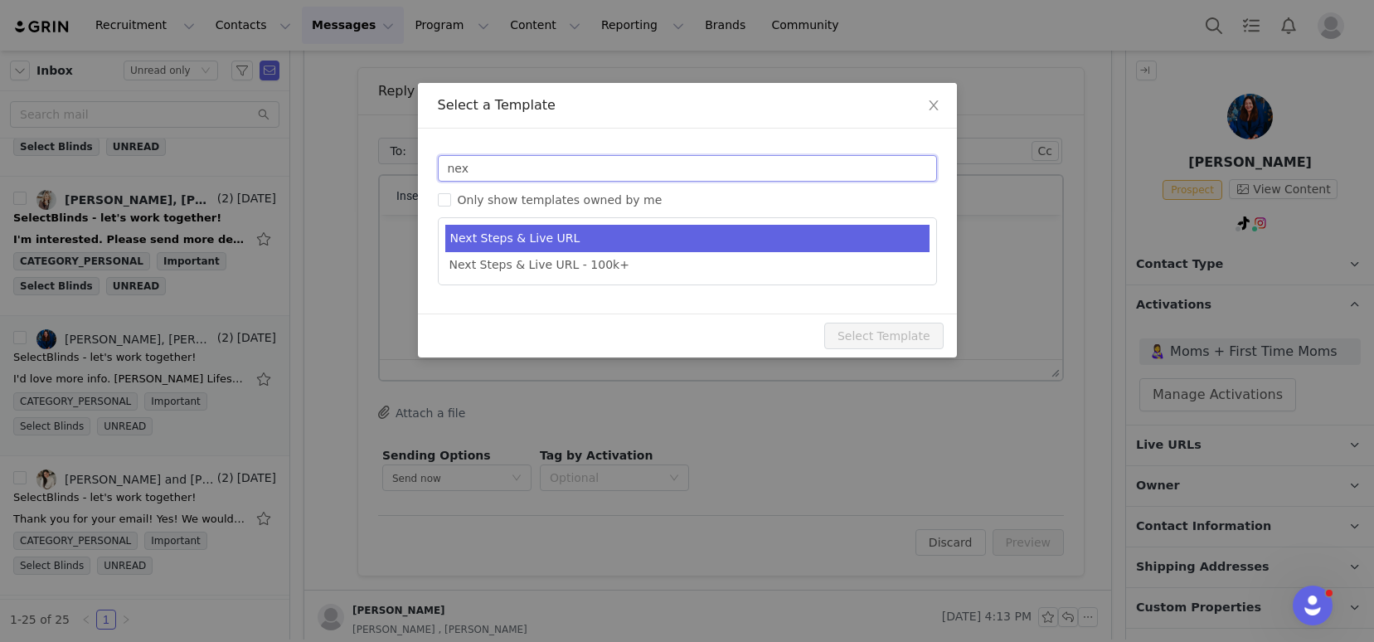
type input "nex"
type input "SelectBlinds - Next Steps & Campaign Outline"
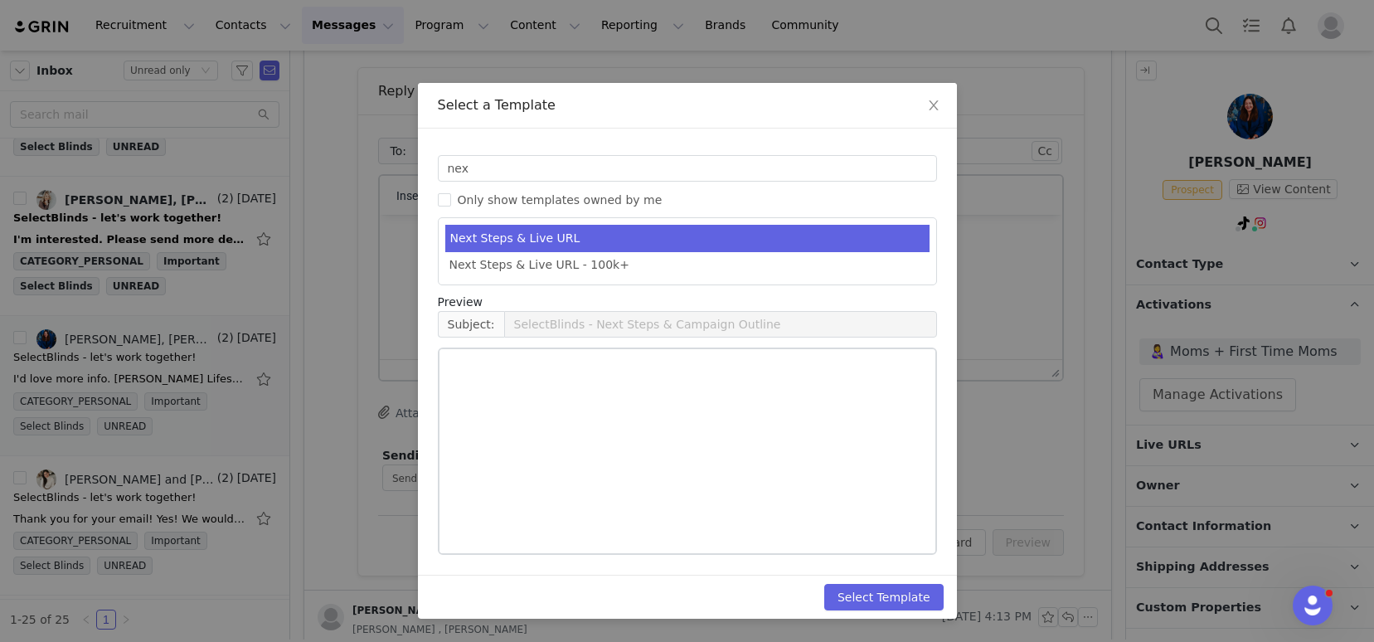
click at [614, 239] on li "Next Steps & Live URL" at bounding box center [687, 238] width 484 height 27
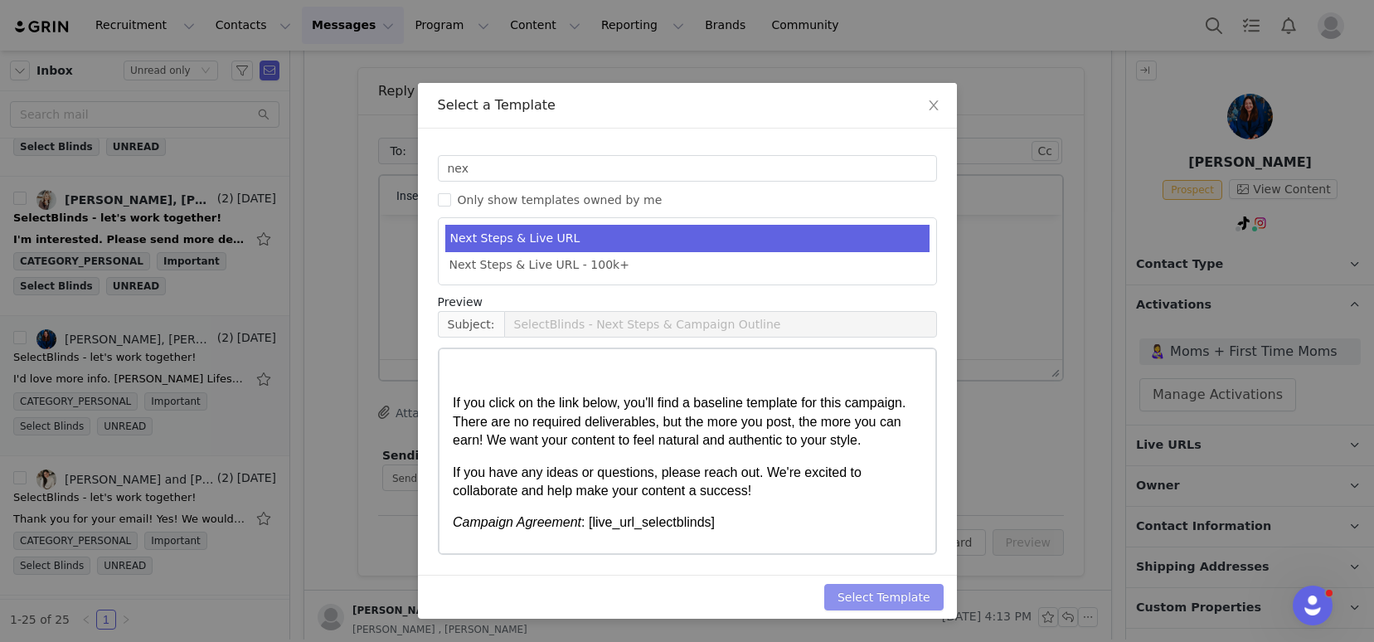
click at [874, 590] on button "Select Template" at bounding box center [883, 597] width 119 height 27
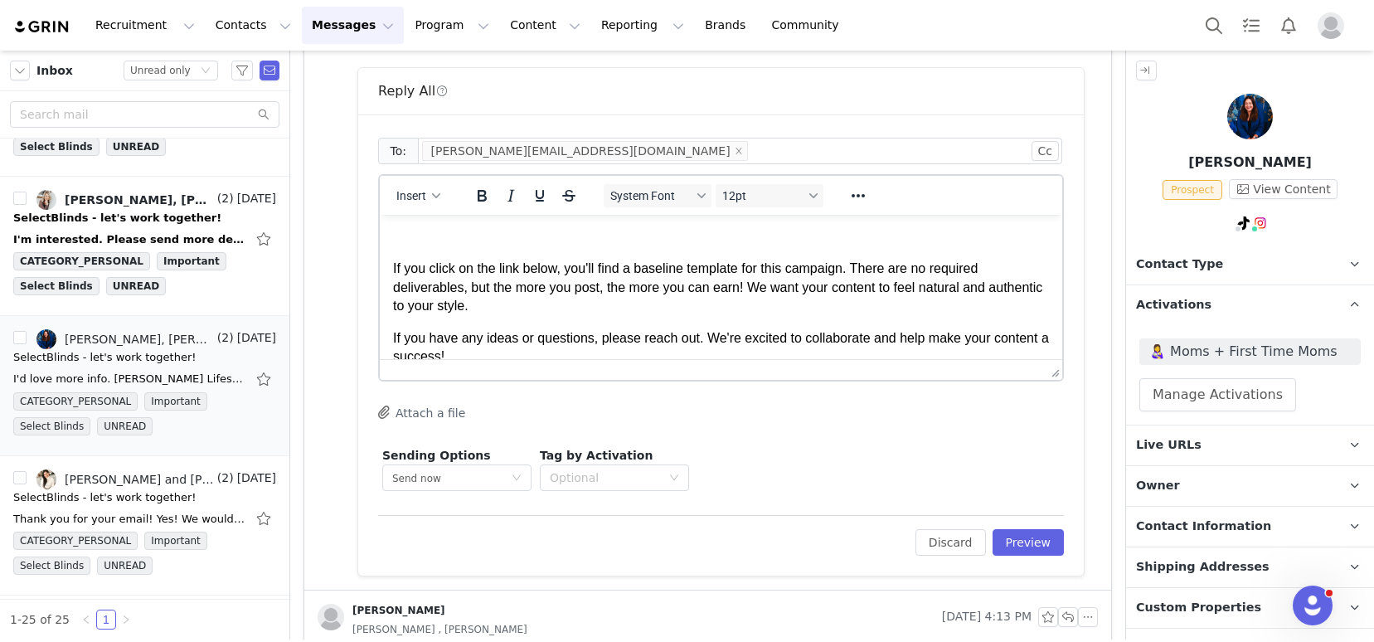
click at [463, 230] on p "Rich Text Area. Press ALT-0 for help." at bounding box center [721, 237] width 656 height 18
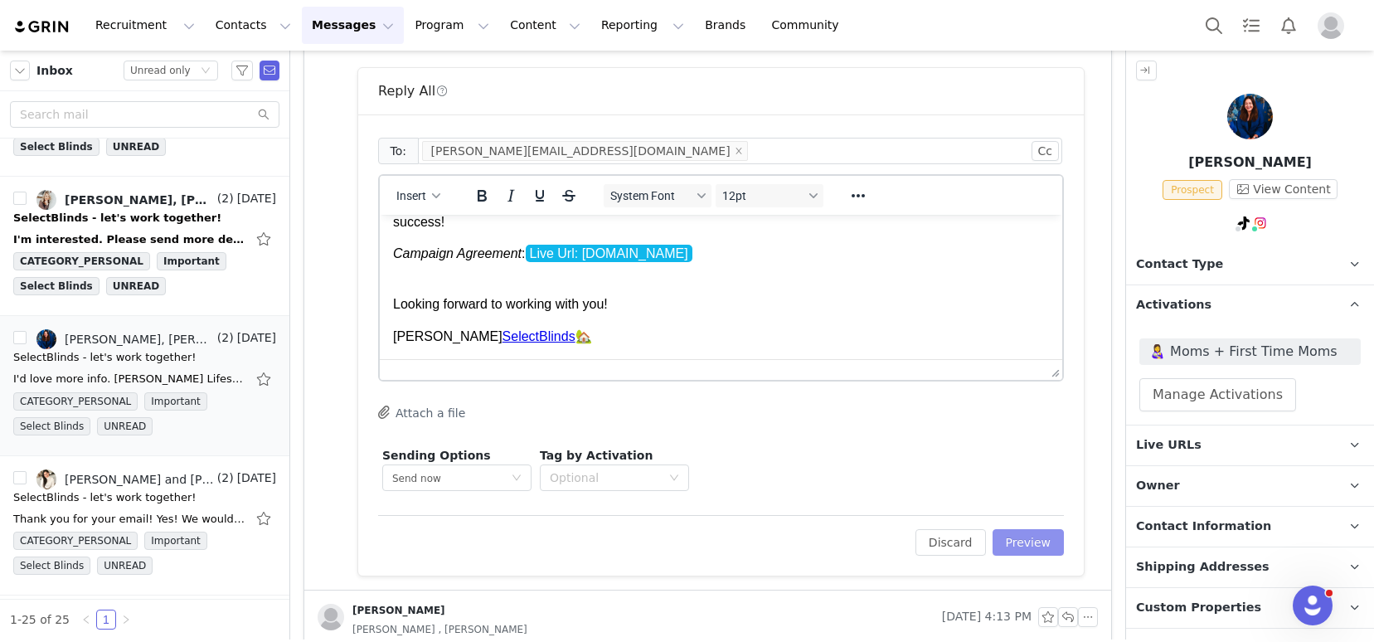
click at [1022, 544] on button "Preview" at bounding box center [1028, 542] width 72 height 27
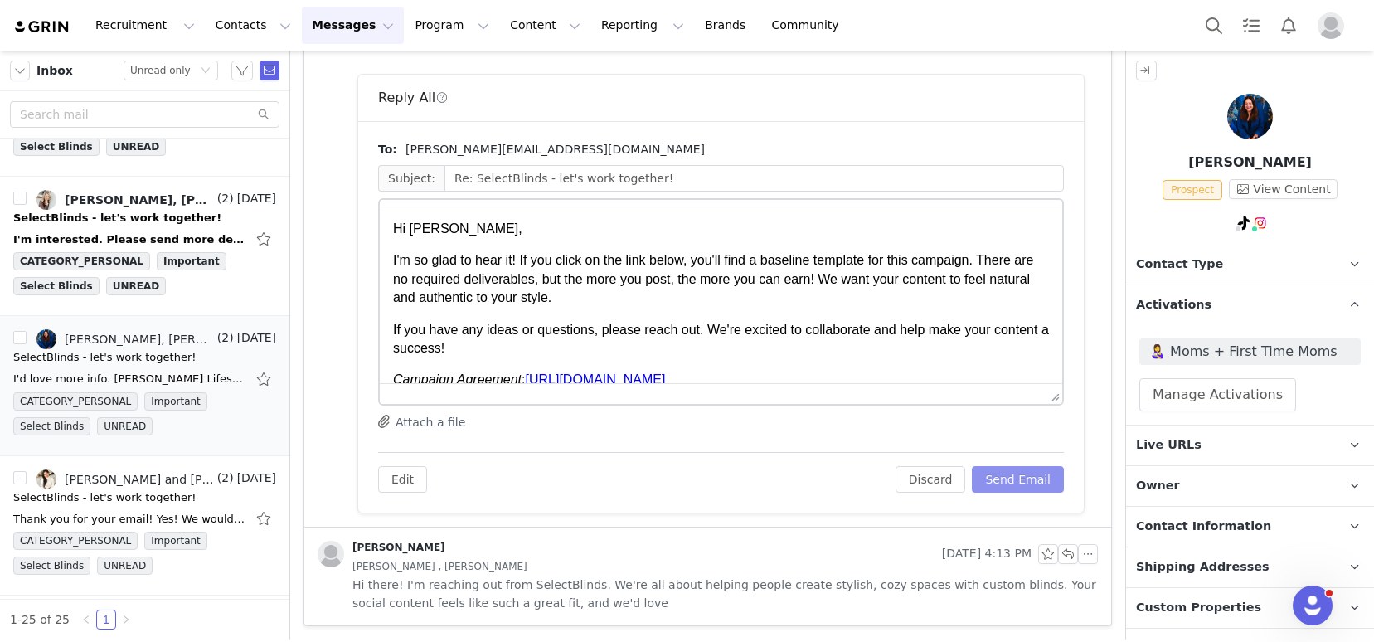
scroll to position [0, 0]
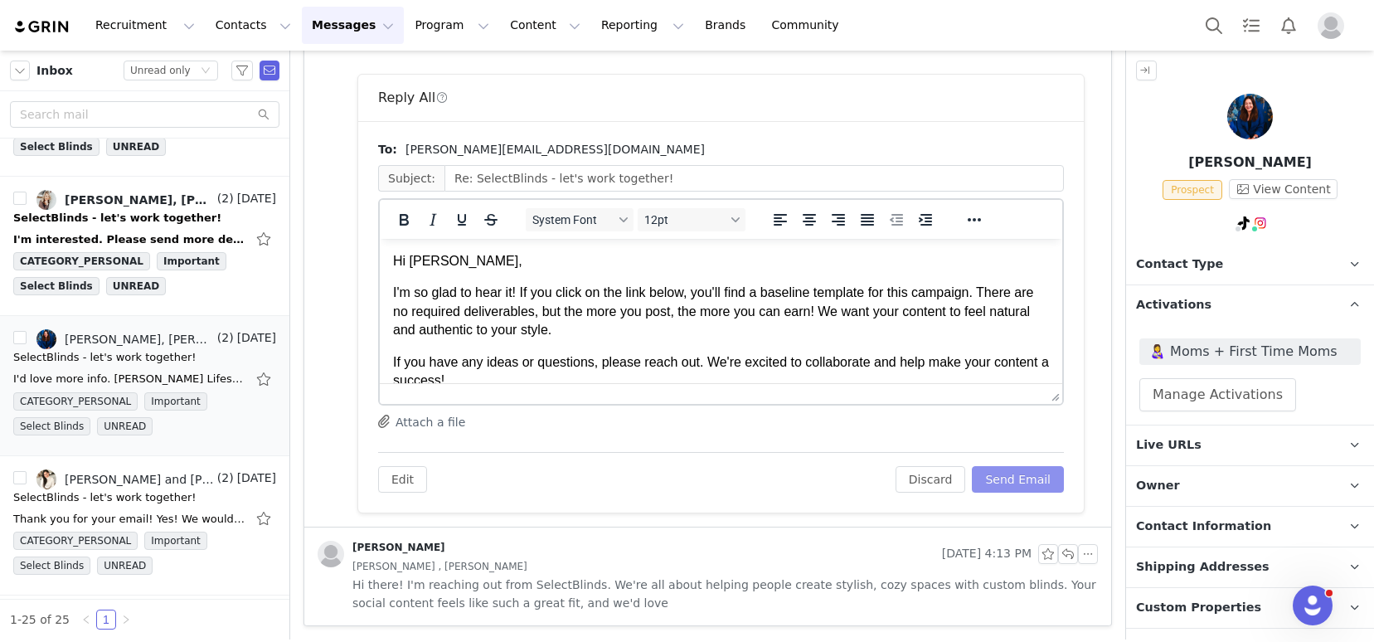
click at [1009, 473] on button "Send Email" at bounding box center [1018, 479] width 92 height 27
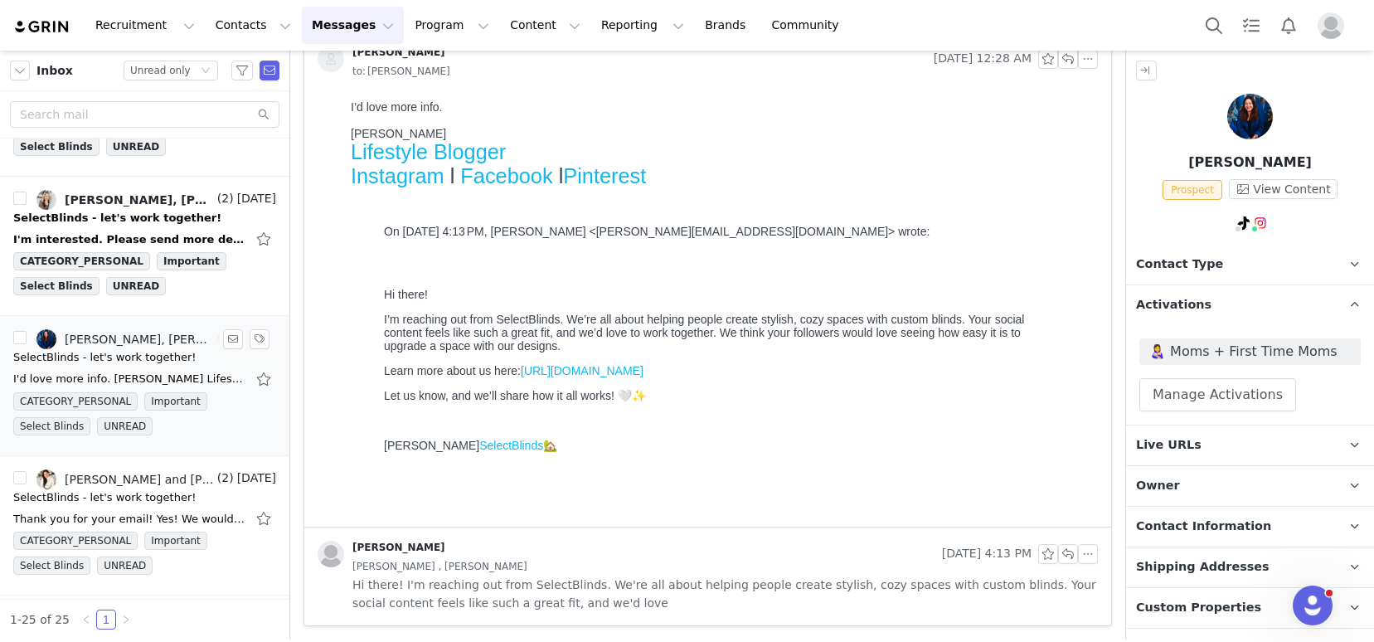
scroll to position [133, 0]
click at [122, 211] on div "SelectBlinds - let's work together!" at bounding box center [117, 218] width 208 height 17
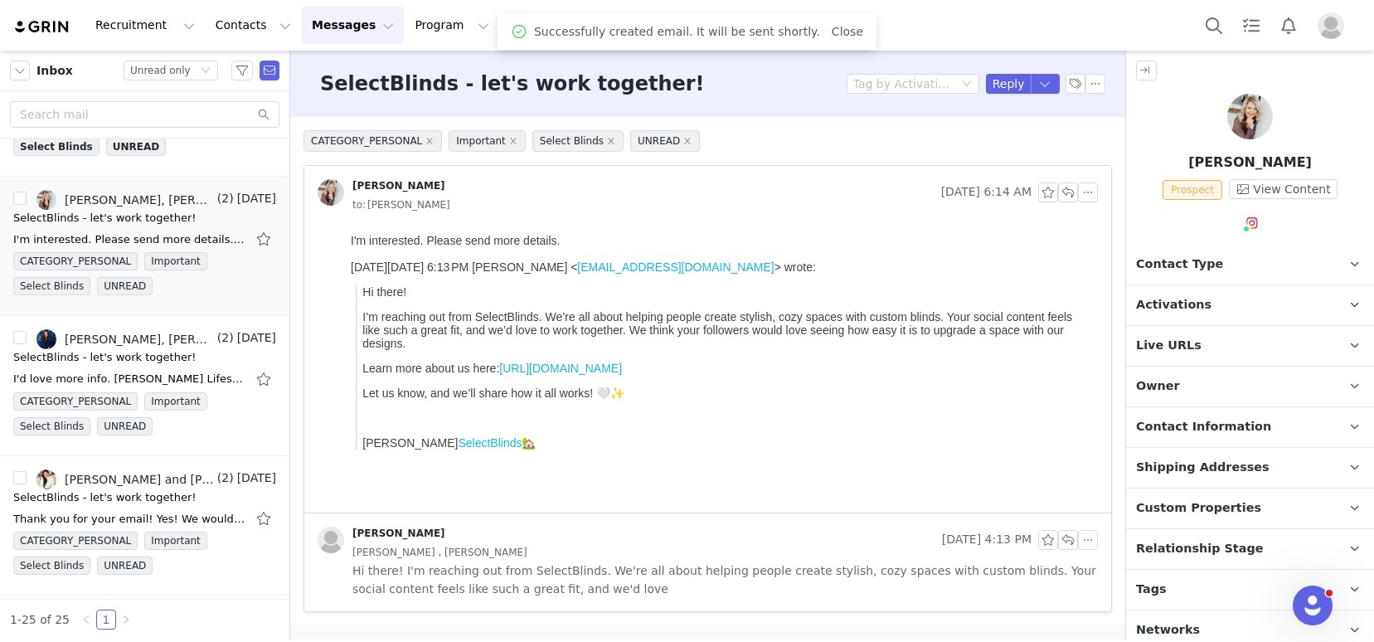
scroll to position [0, 0]
click at [1197, 589] on p "Tags Keep track of your contacts by assigning them tags. You can then filter yo…" at bounding box center [1230, 590] width 208 height 40
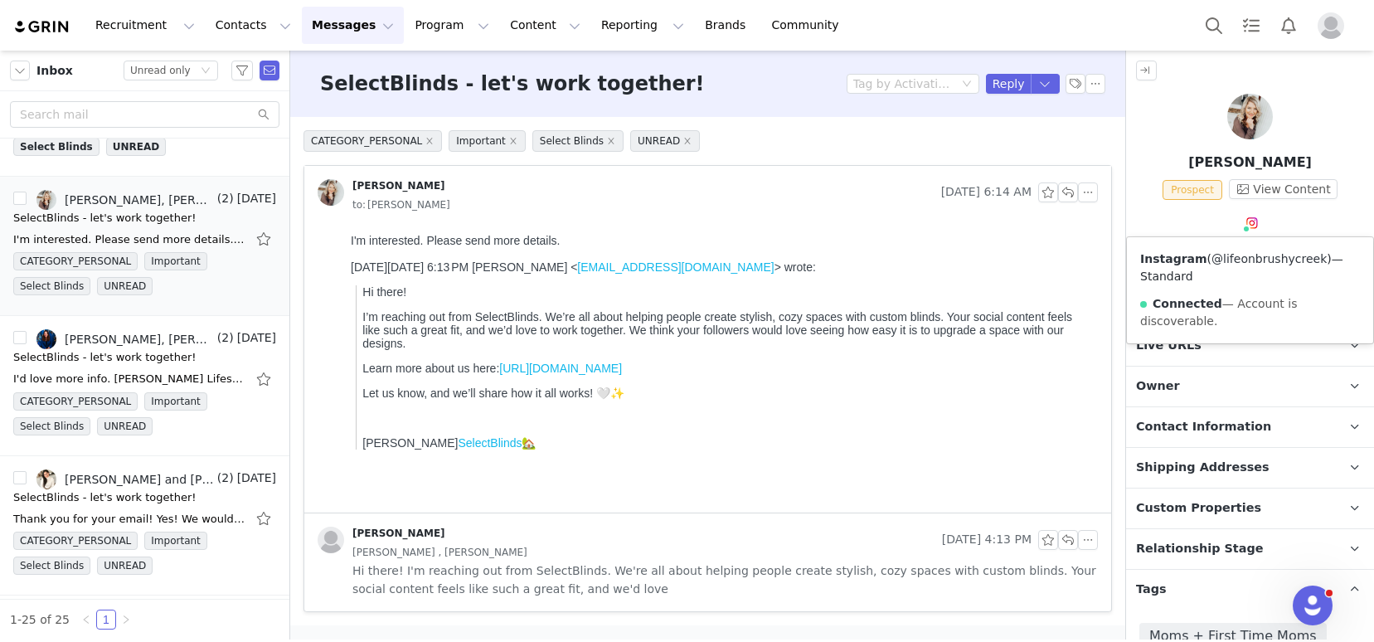
click at [1253, 261] on link "@lifeonbrushycreek" at bounding box center [1268, 258] width 115 height 13
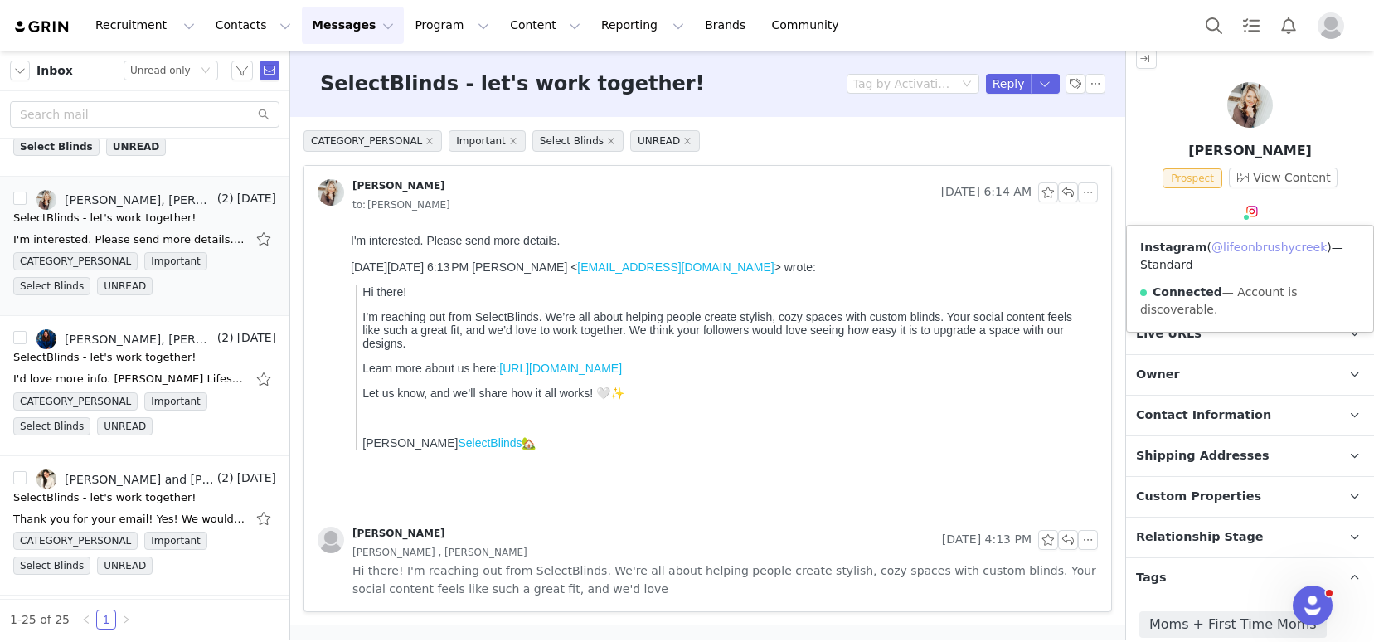
scroll to position [24, 0]
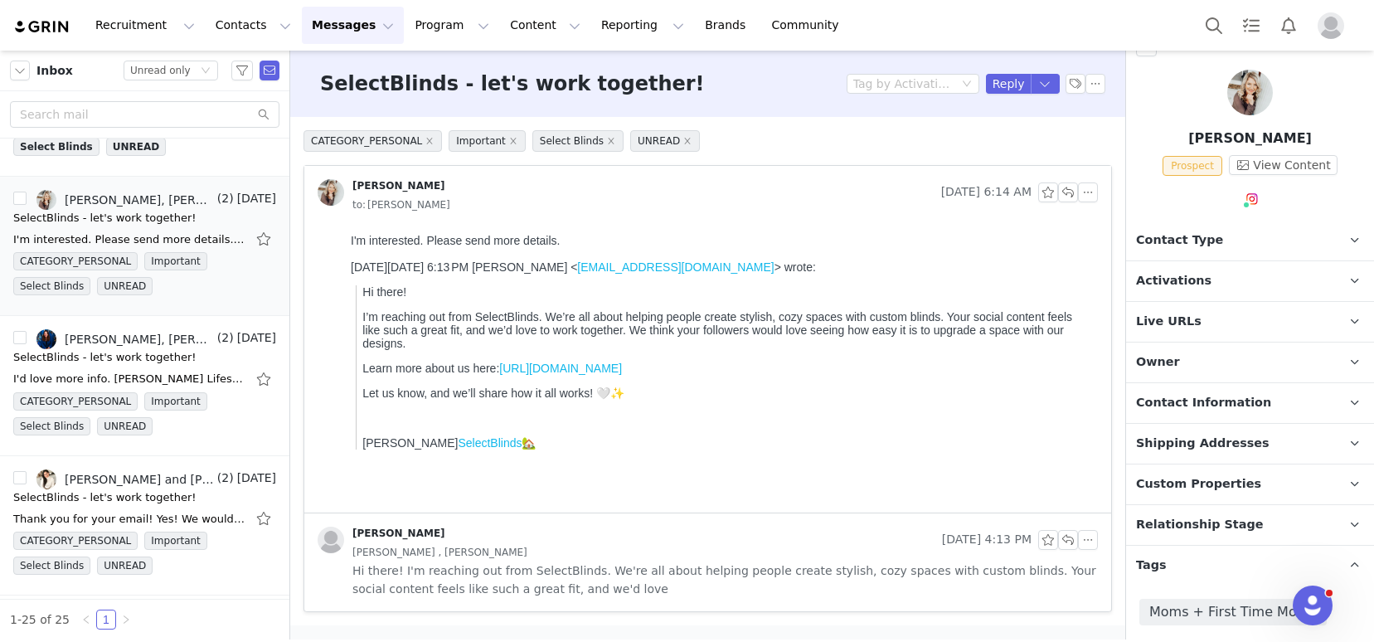
drag, startPoint x: 1190, startPoint y: 292, endPoint x: 1204, endPoint y: 339, distance: 49.3
click at [1190, 292] on p "Activations" at bounding box center [1230, 281] width 208 height 40
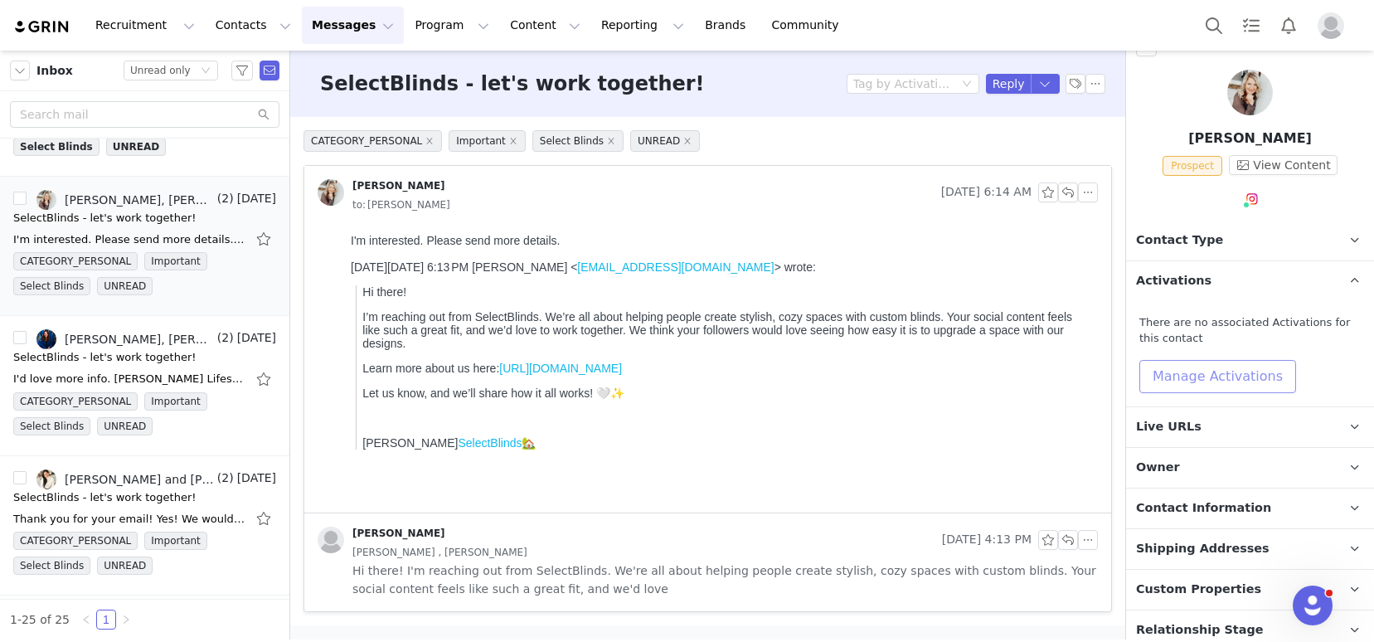
drag, startPoint x: 1210, startPoint y: 366, endPoint x: 1210, endPoint y: 376, distance: 9.9
click at [1210, 366] on button "Manage Activations" at bounding box center [1217, 376] width 157 height 33
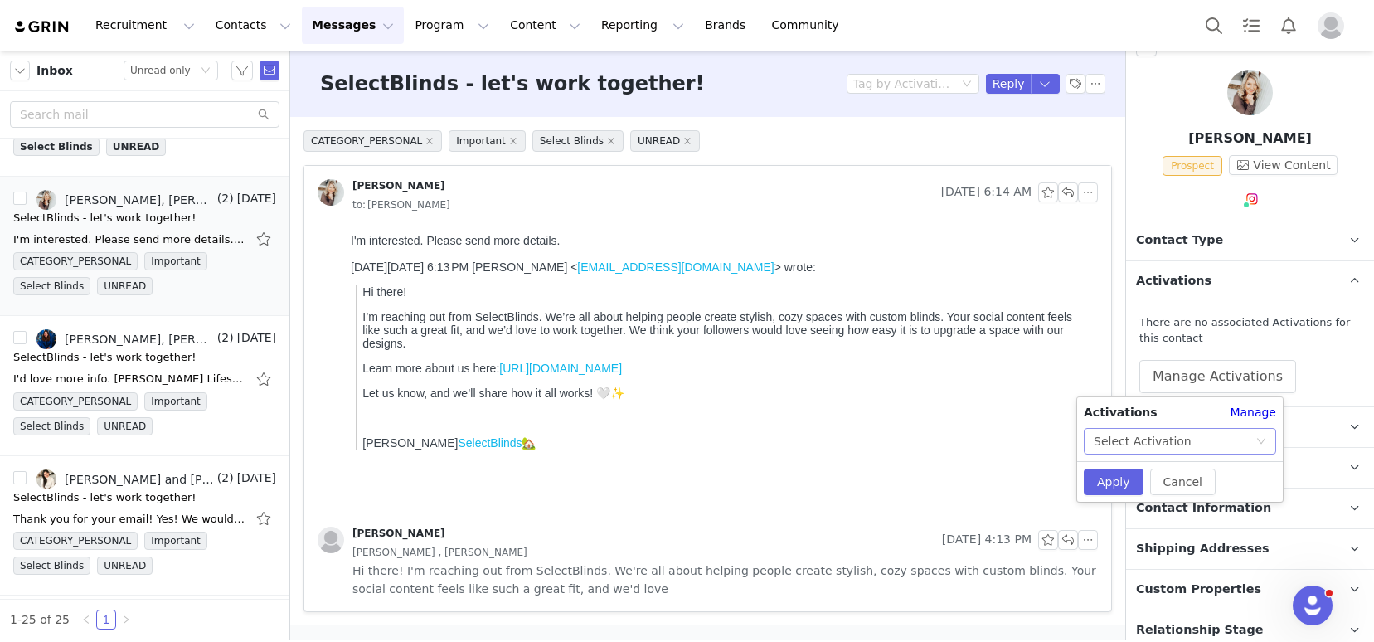
click at [1204, 442] on div "Select Activation" at bounding box center [1175, 441] width 162 height 25
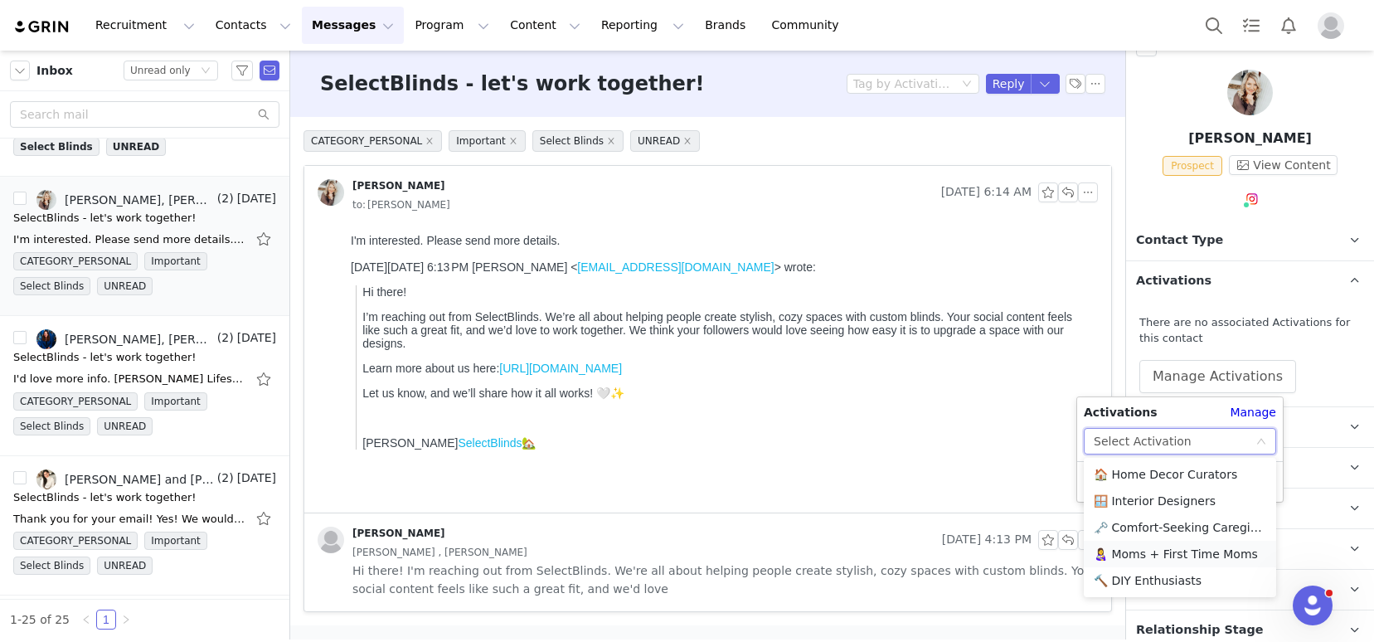
click at [1147, 547] on li "👩‍🍼 Moms + First Time Moms" at bounding box center [1180, 554] width 192 height 27
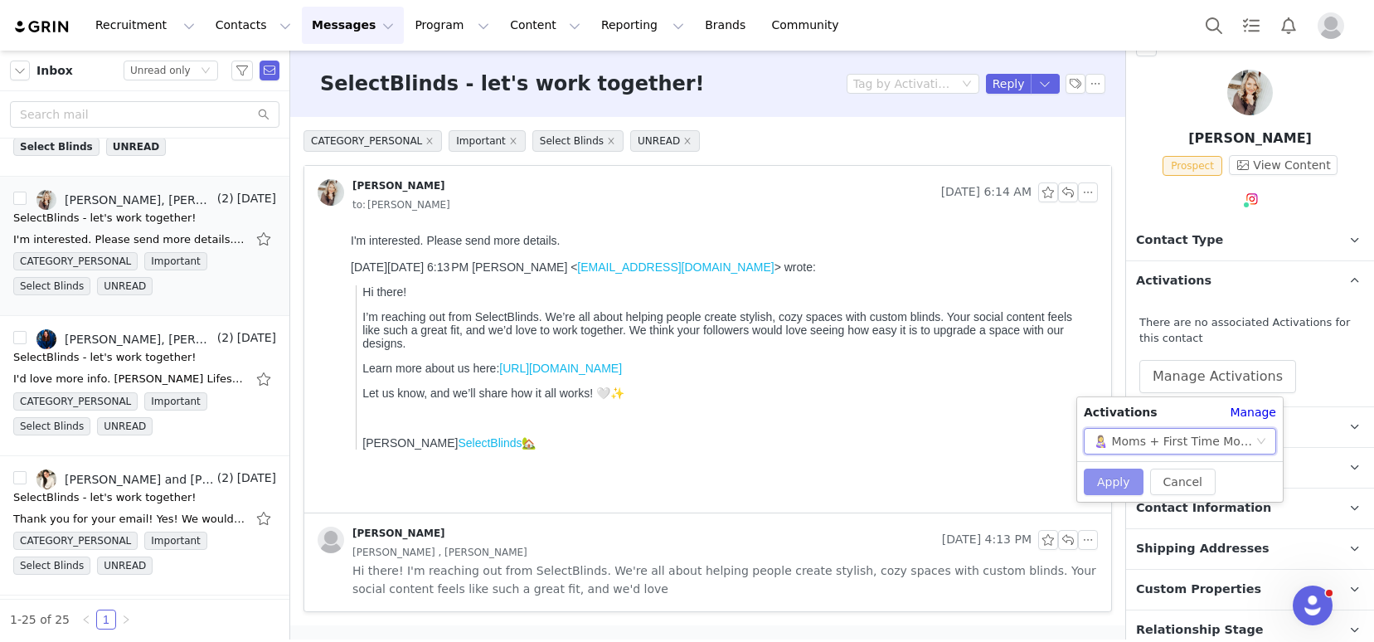
click at [1126, 478] on button "Apply" at bounding box center [1114, 481] width 60 height 27
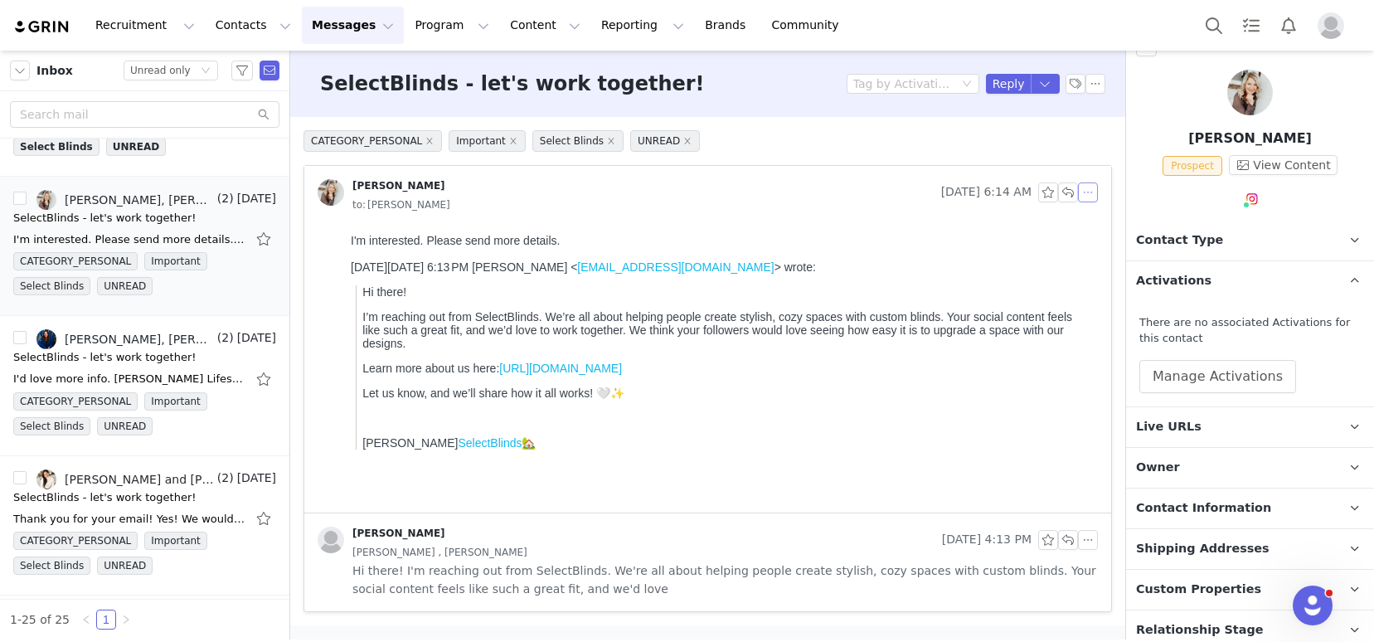
click at [1097, 192] on button "button" at bounding box center [1088, 192] width 20 height 20
drag, startPoint x: 1117, startPoint y: 222, endPoint x: 1099, endPoint y: 221, distance: 18.3
click at [1117, 222] on li "Reply All" at bounding box center [1113, 222] width 70 height 27
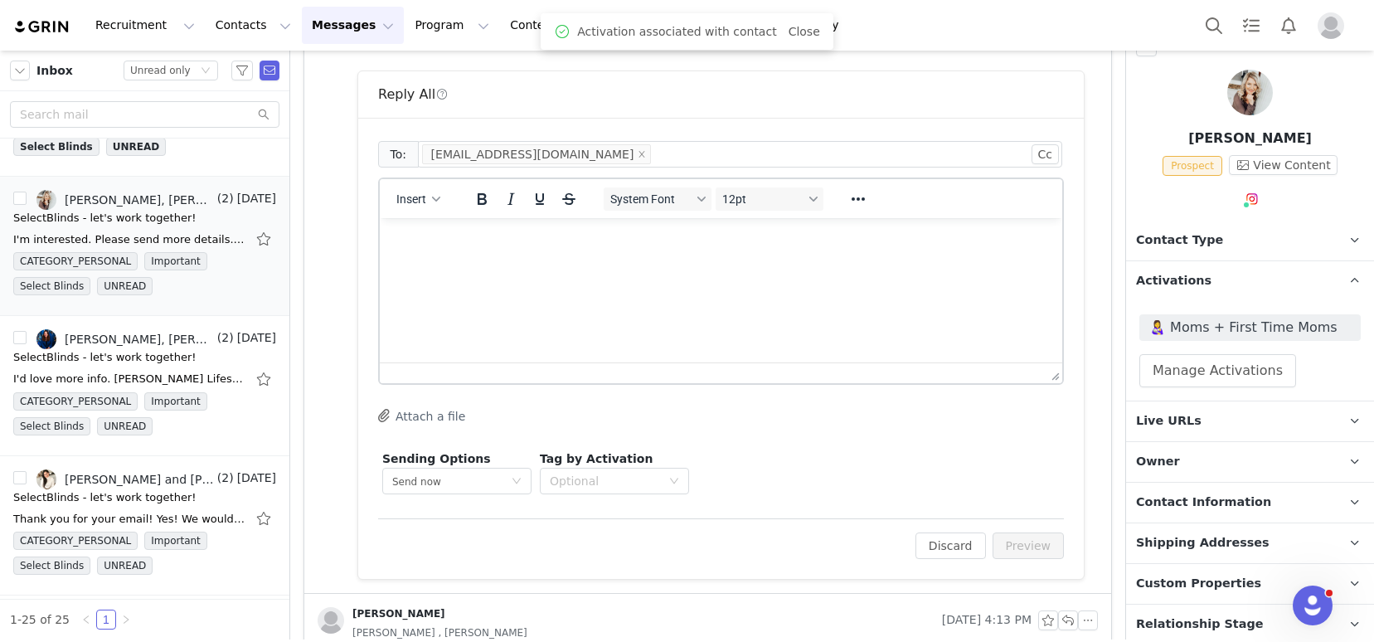
scroll to position [0, 0]
click at [417, 205] on button "Insert" at bounding box center [418, 195] width 57 height 23
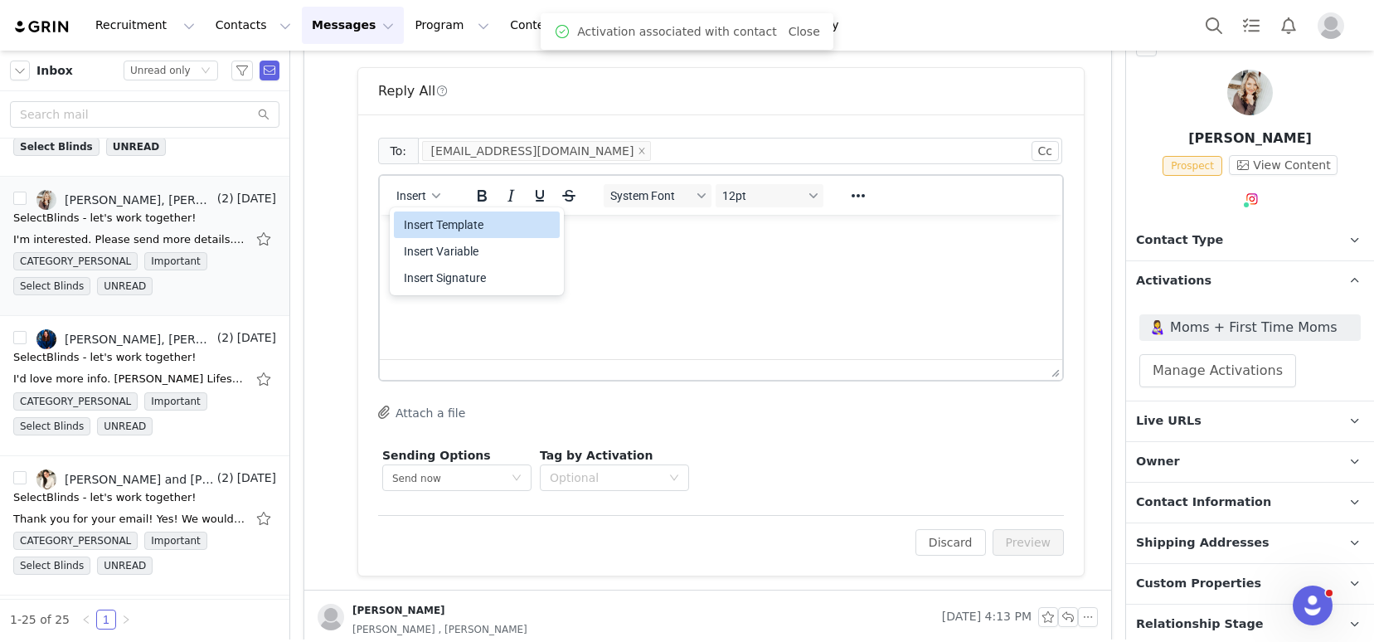
click at [436, 226] on div "Insert Template" at bounding box center [478, 225] width 149 height 20
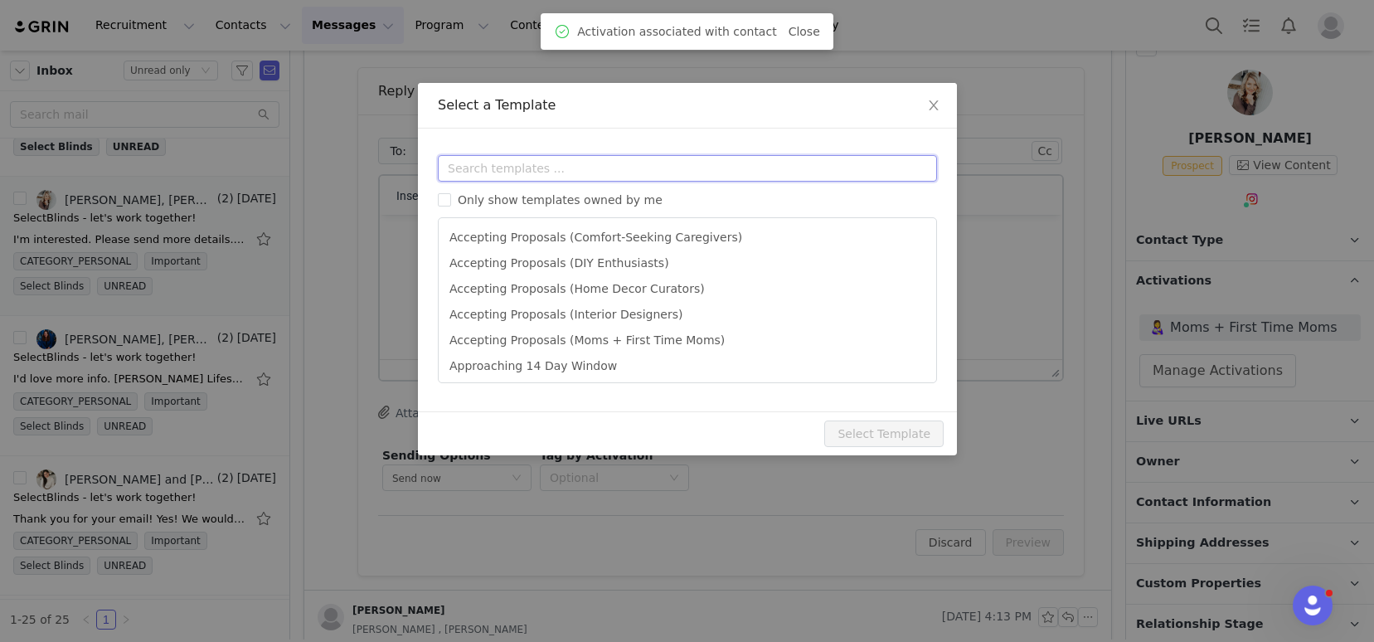
click at [486, 167] on input "text" at bounding box center [687, 168] width 499 height 27
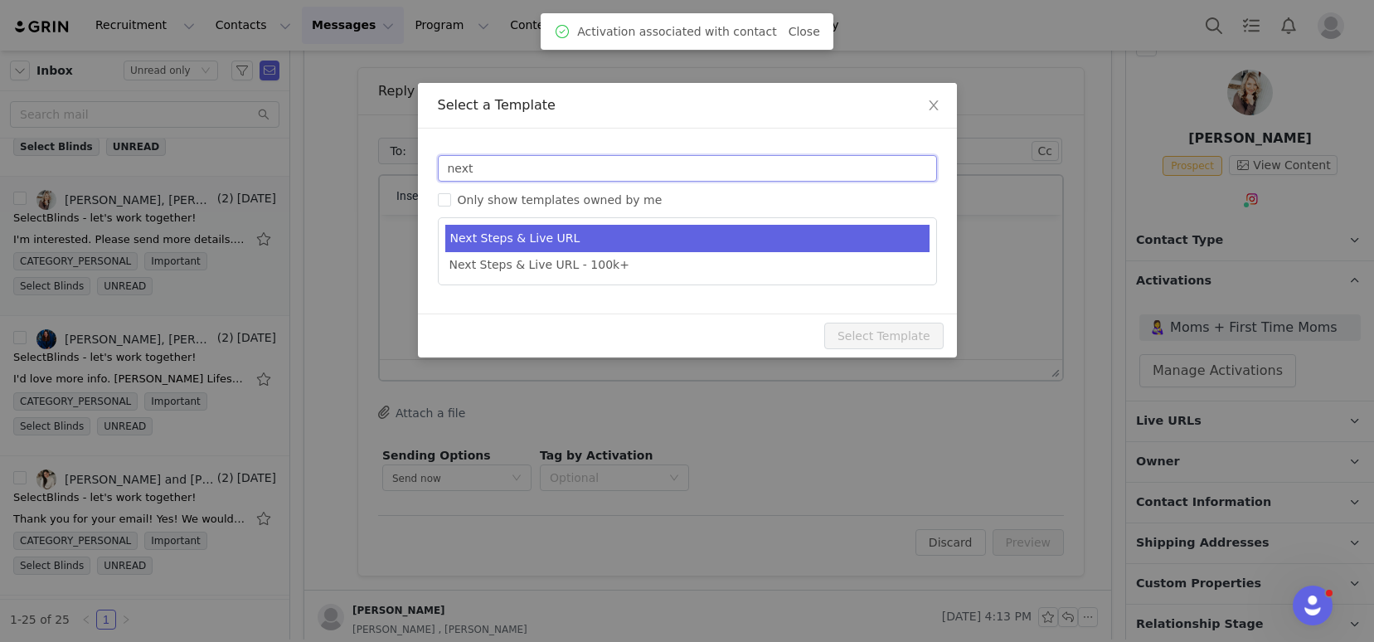
type input "next"
type input "SelectBlinds - Next Steps & Campaign Outline"
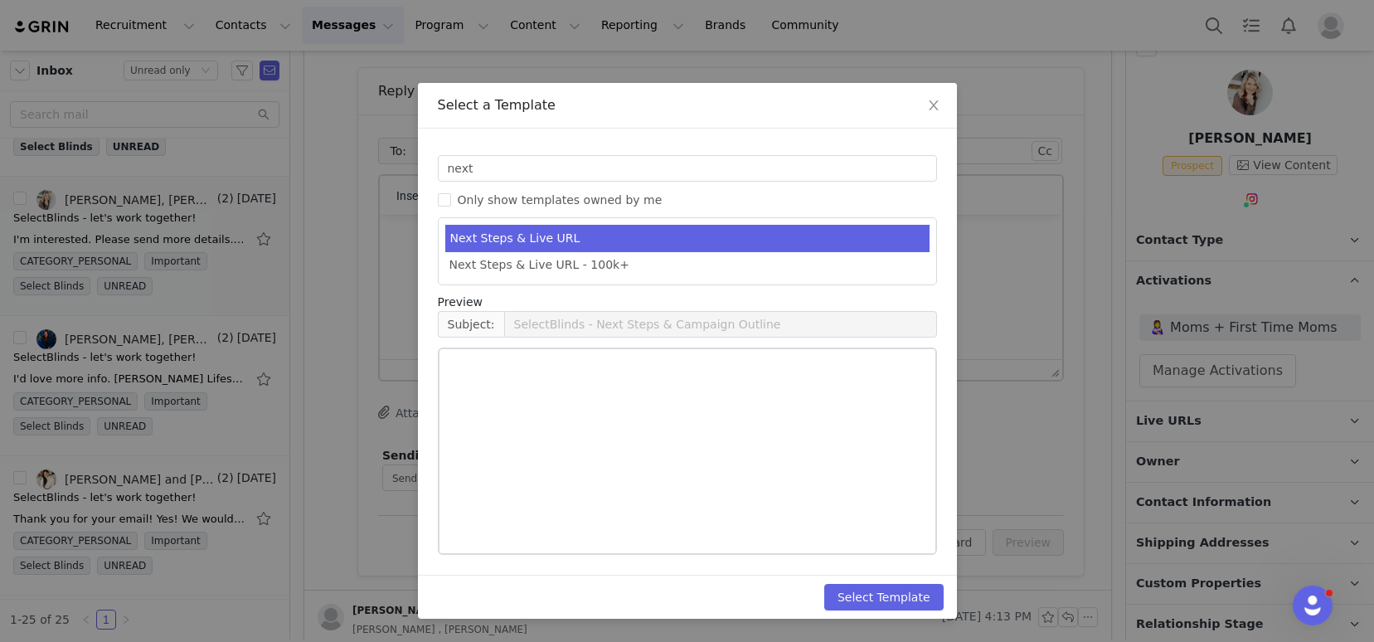
click at [542, 242] on li "Next Steps & Live URL" at bounding box center [687, 238] width 484 height 27
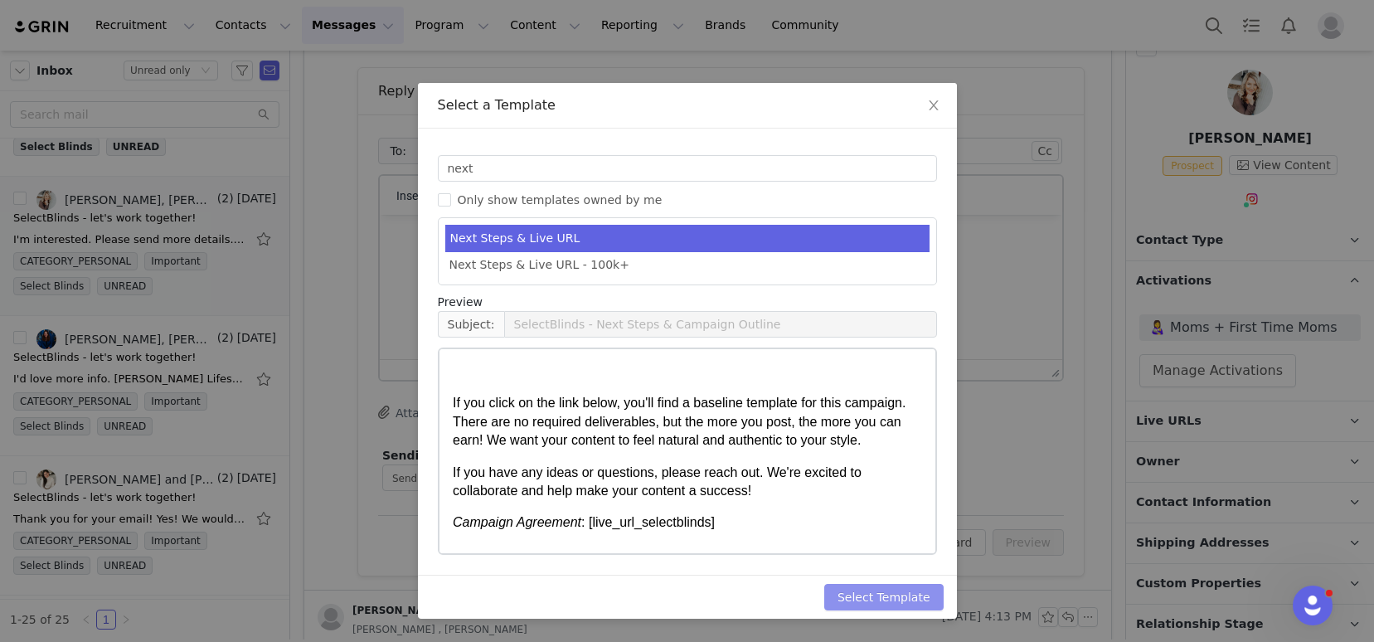
click at [862, 584] on button "Select Template" at bounding box center [883, 597] width 119 height 27
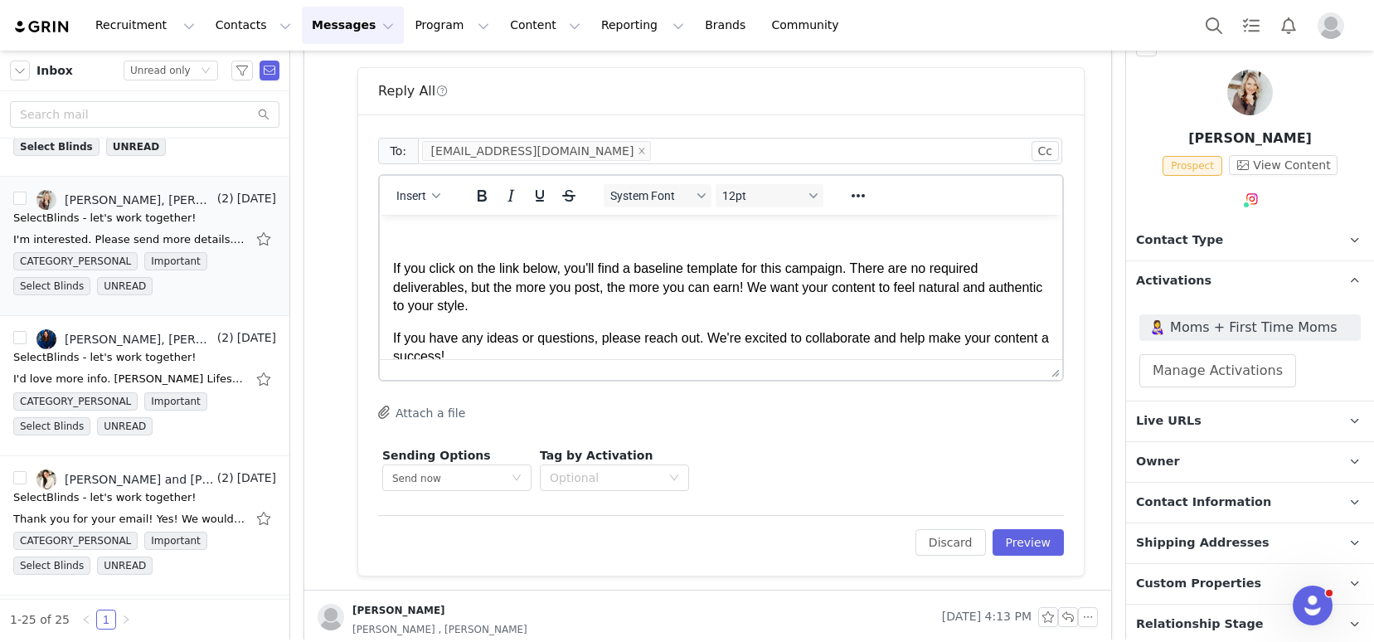
click at [515, 241] on p "Rich Text Area. Press ALT-0 for help." at bounding box center [721, 237] width 656 height 18
click at [453, 240] on p "Rich Text Area. Press ALT-0 for help." at bounding box center [721, 237] width 656 height 18
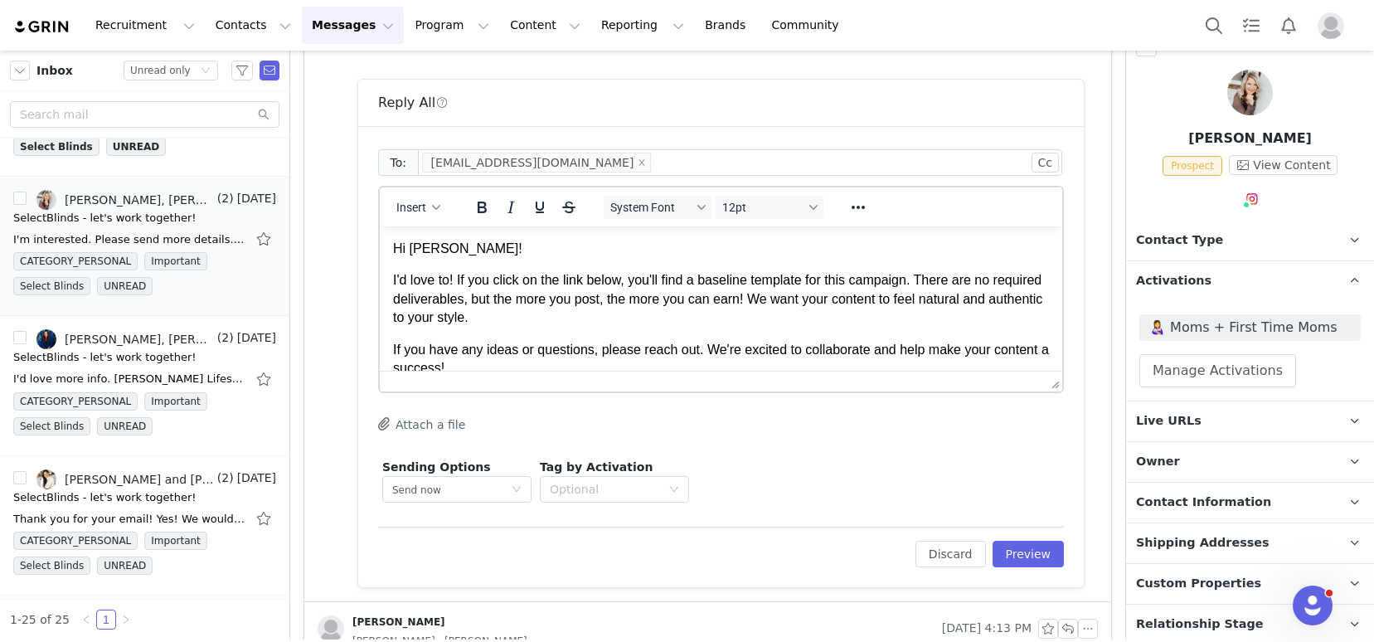
scroll to position [533, 0]
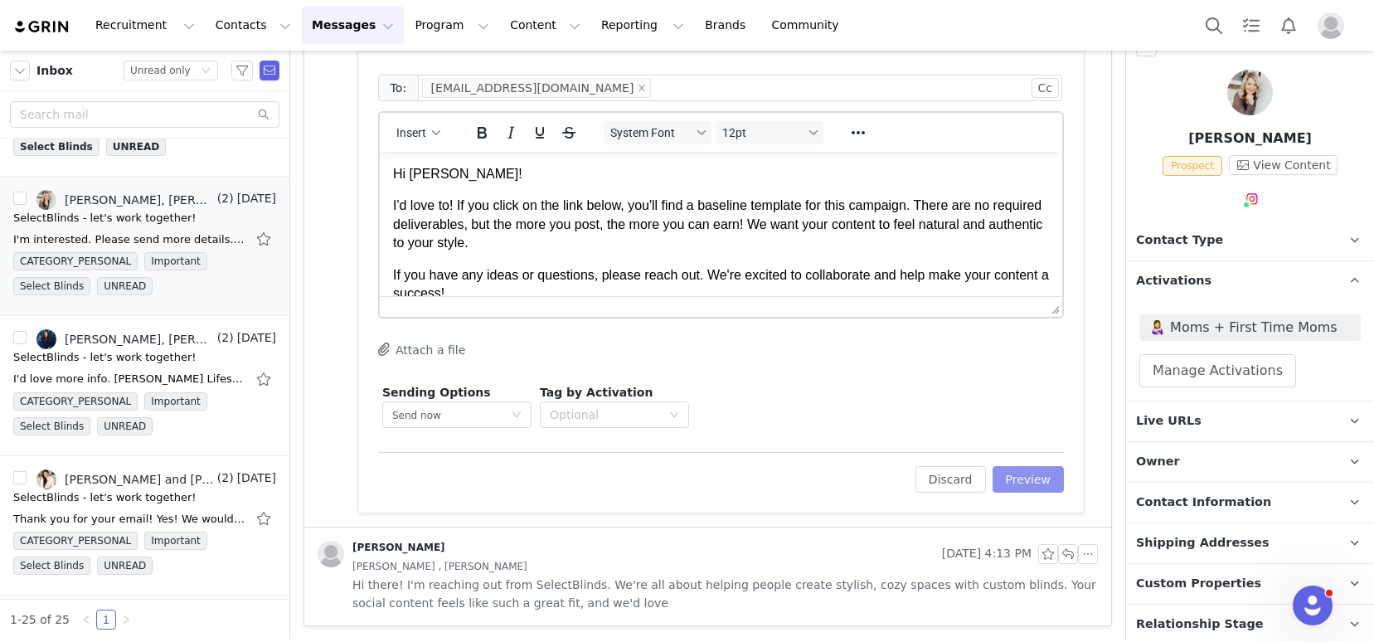
click at [1009, 478] on button "Preview" at bounding box center [1028, 479] width 72 height 27
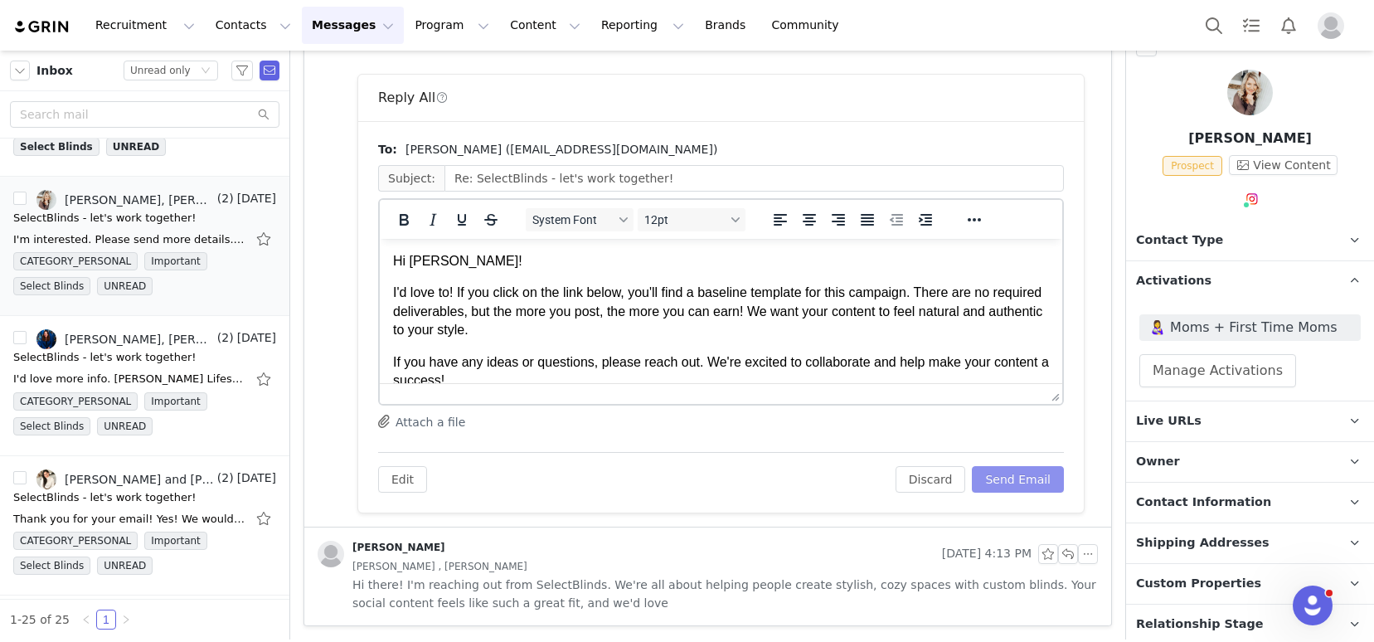
scroll to position [0, 0]
click at [997, 482] on button "Send Email" at bounding box center [1018, 479] width 92 height 27
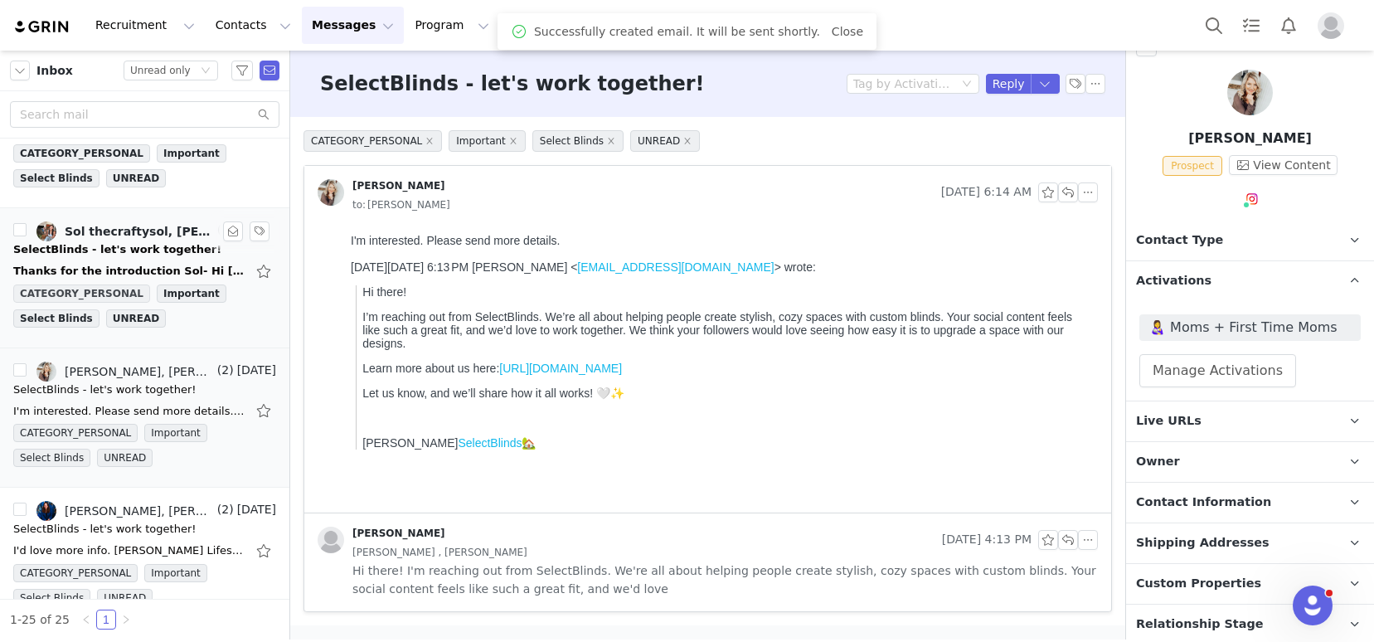
scroll to position [2438, 0]
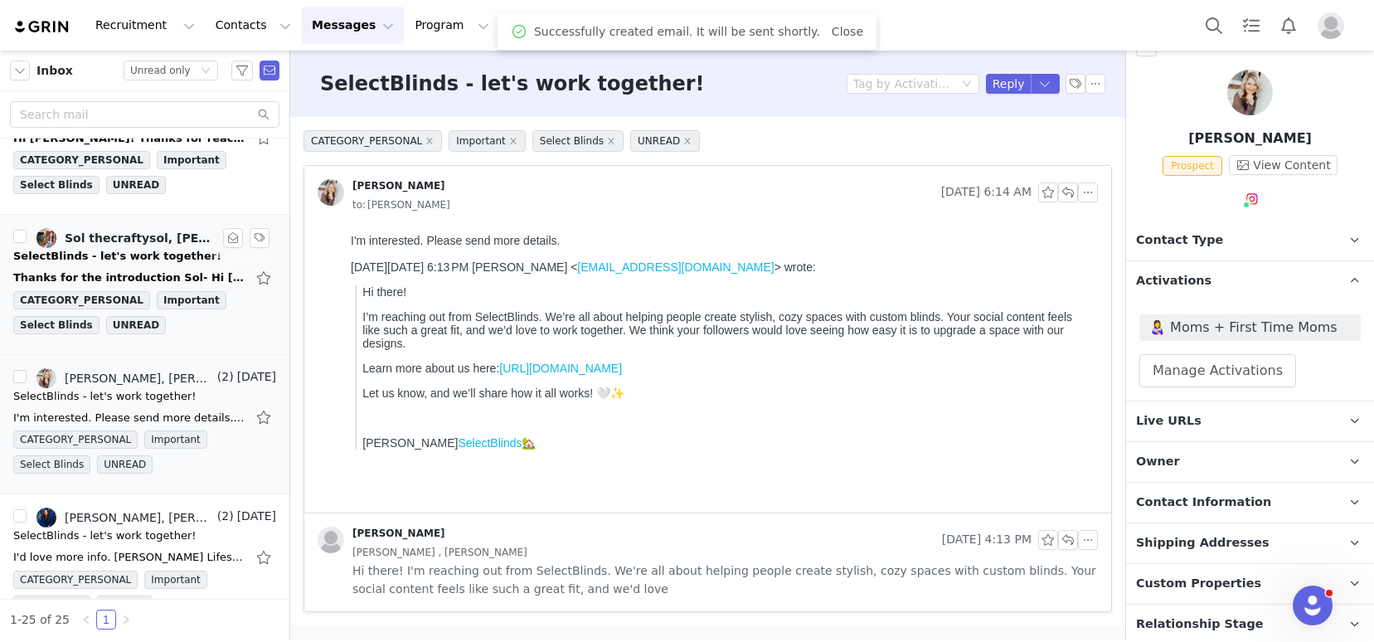
click at [103, 268] on div "Thanks for the introduction Sol- Hi Kelsey! I am her PR Manager! I am happy to …" at bounding box center [144, 277] width 263 height 27
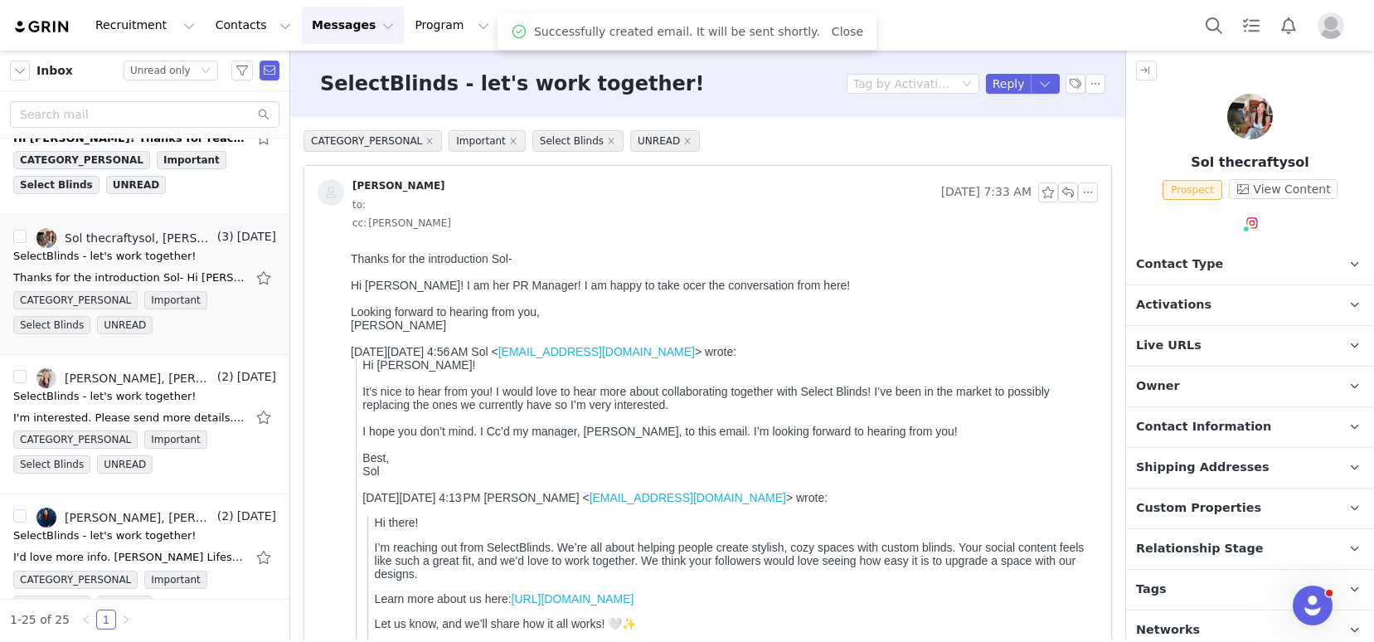
scroll to position [0, 0]
click at [1220, 594] on p "Tags Keep track of your contacts by assigning them tags. You can then filter yo…" at bounding box center [1230, 590] width 208 height 40
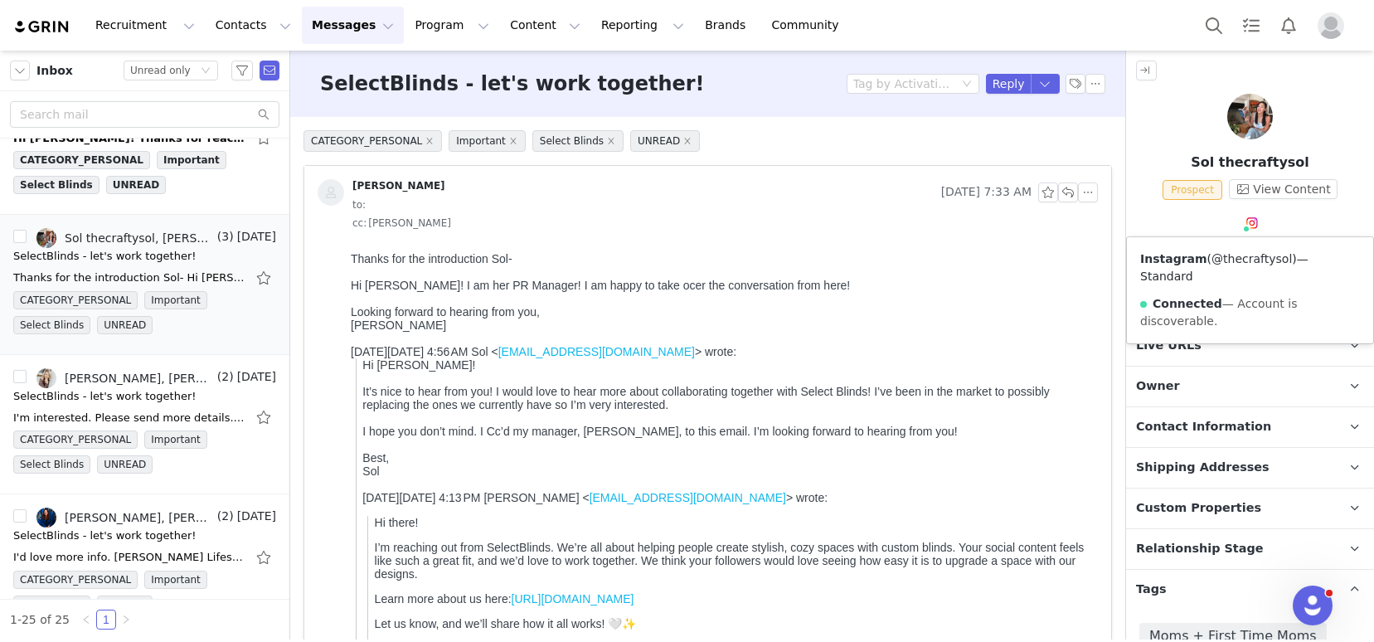
click at [1242, 255] on link "@thecraftysol" at bounding box center [1251, 258] width 80 height 13
click at [1162, 274] on p "Contact Type Contact type can be Creator, Prospect, Application, or Manager." at bounding box center [1230, 265] width 208 height 40
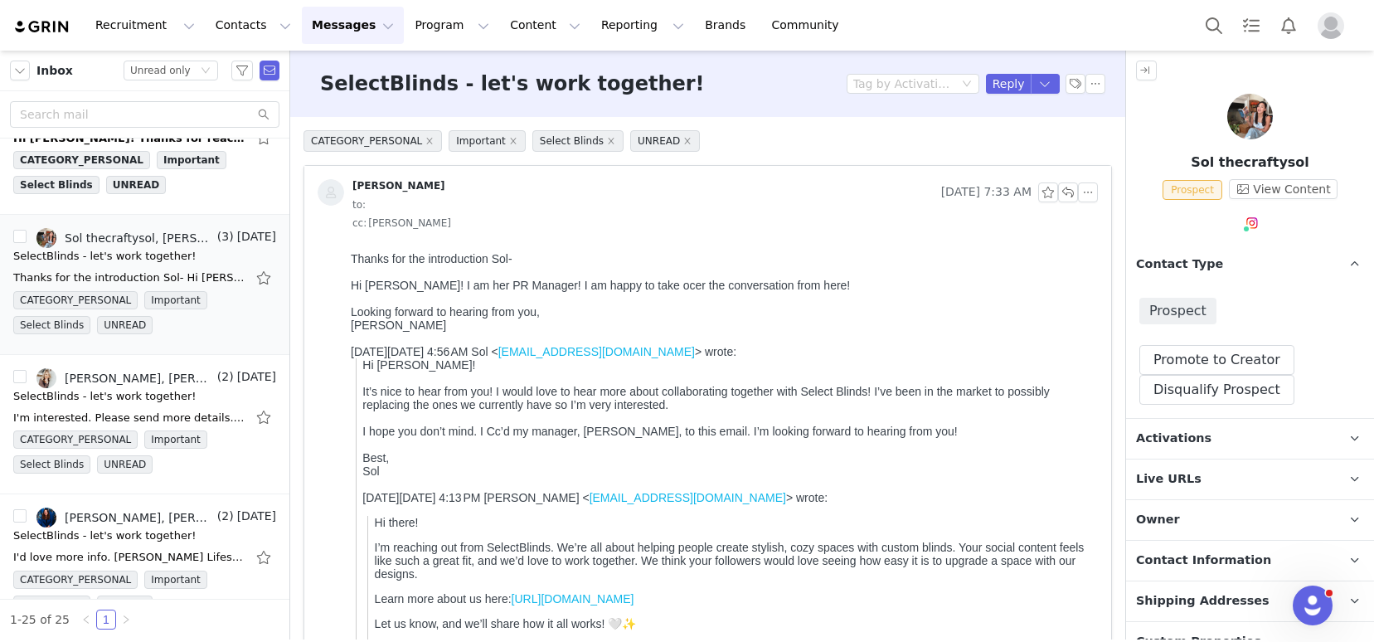
click at [1162, 256] on span "Contact Type" at bounding box center [1179, 264] width 87 height 18
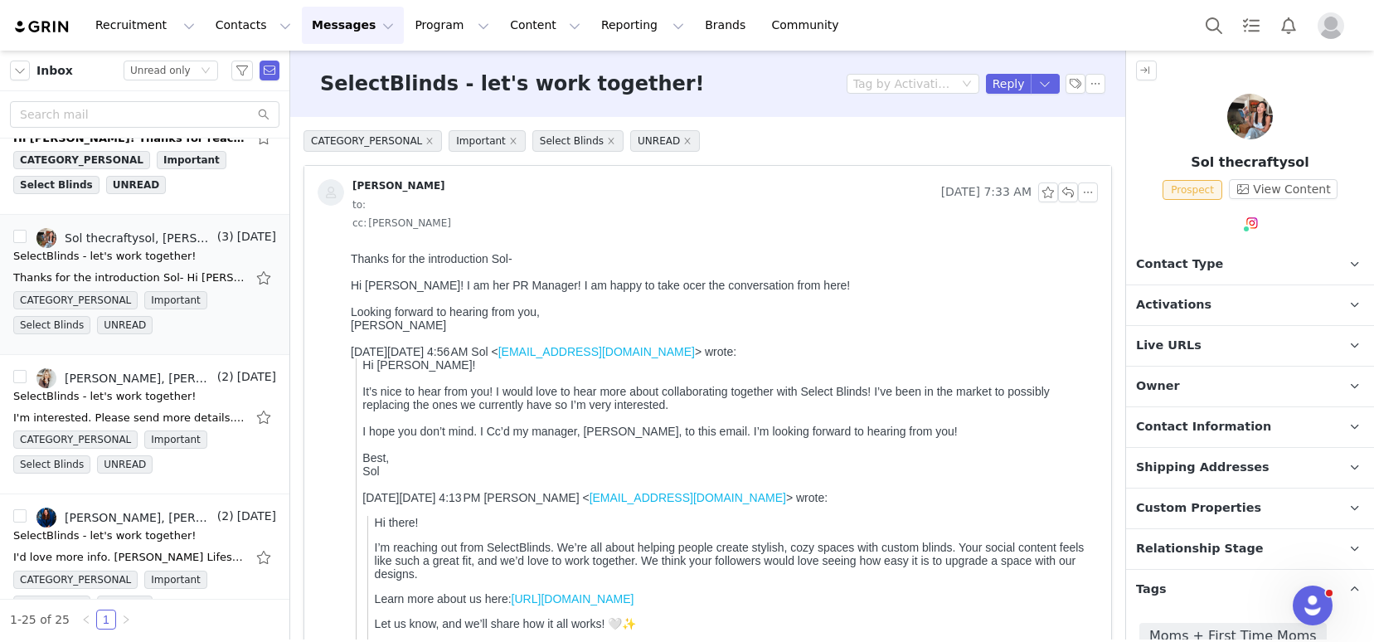
click at [1162, 313] on p "Activations" at bounding box center [1230, 305] width 208 height 40
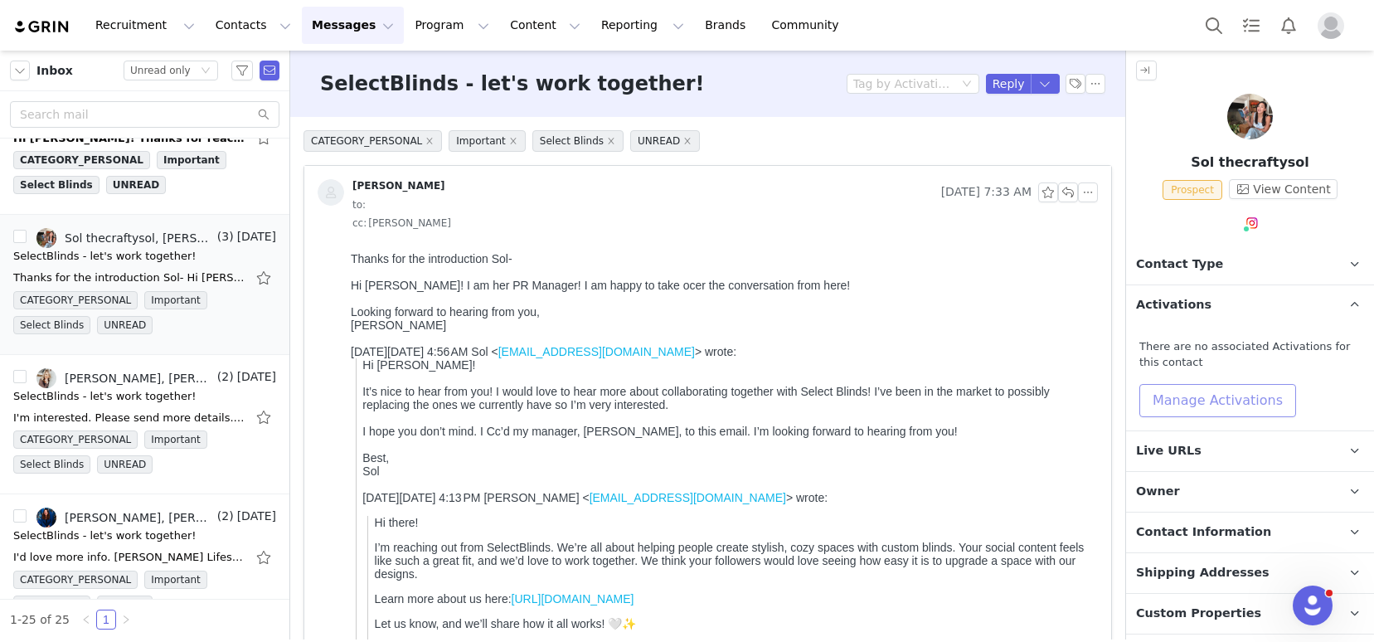
click at [1183, 405] on button "Manage Activations" at bounding box center [1217, 400] width 157 height 33
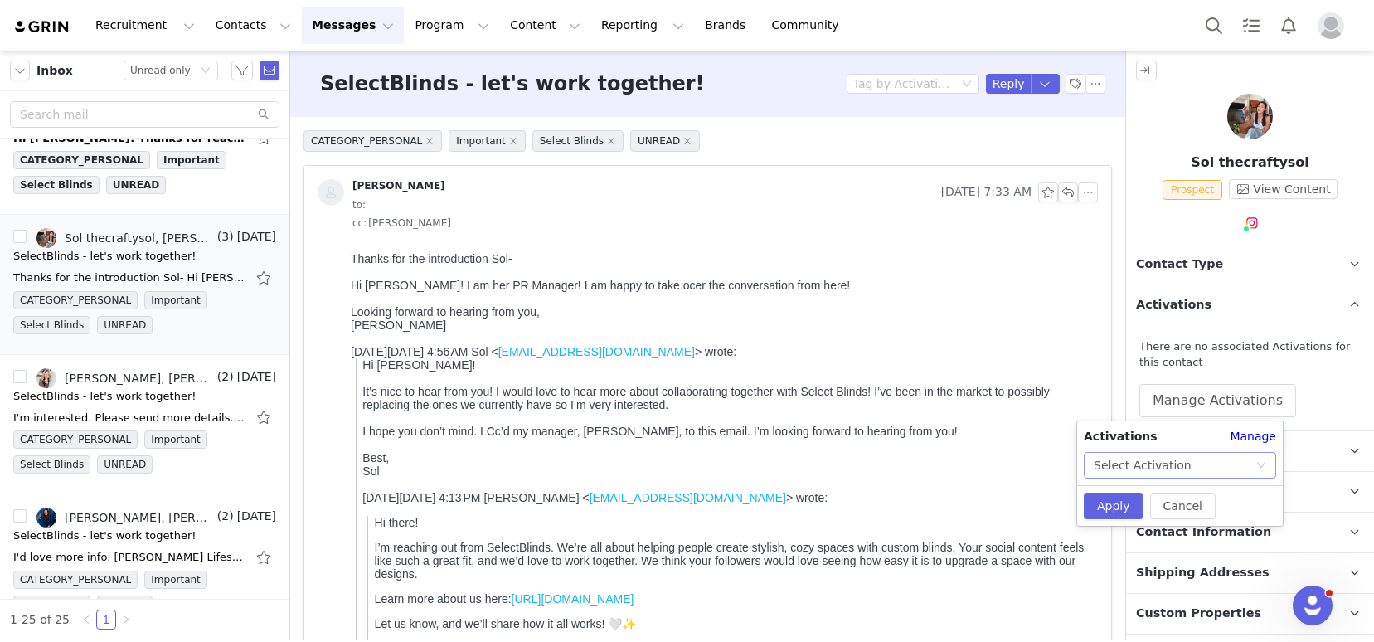
click at [1166, 461] on div "Select Activation" at bounding box center [1143, 465] width 98 height 25
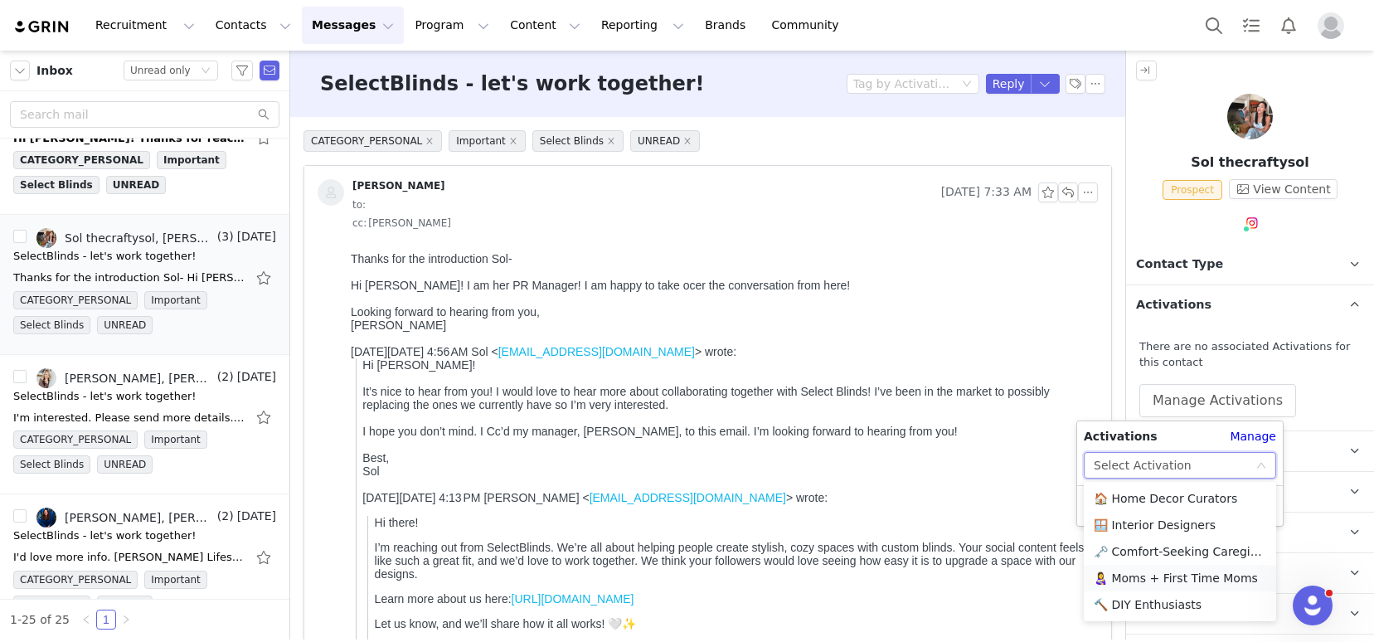
click at [1138, 572] on li "👩‍🍼 Moms + First Time Moms" at bounding box center [1180, 578] width 192 height 27
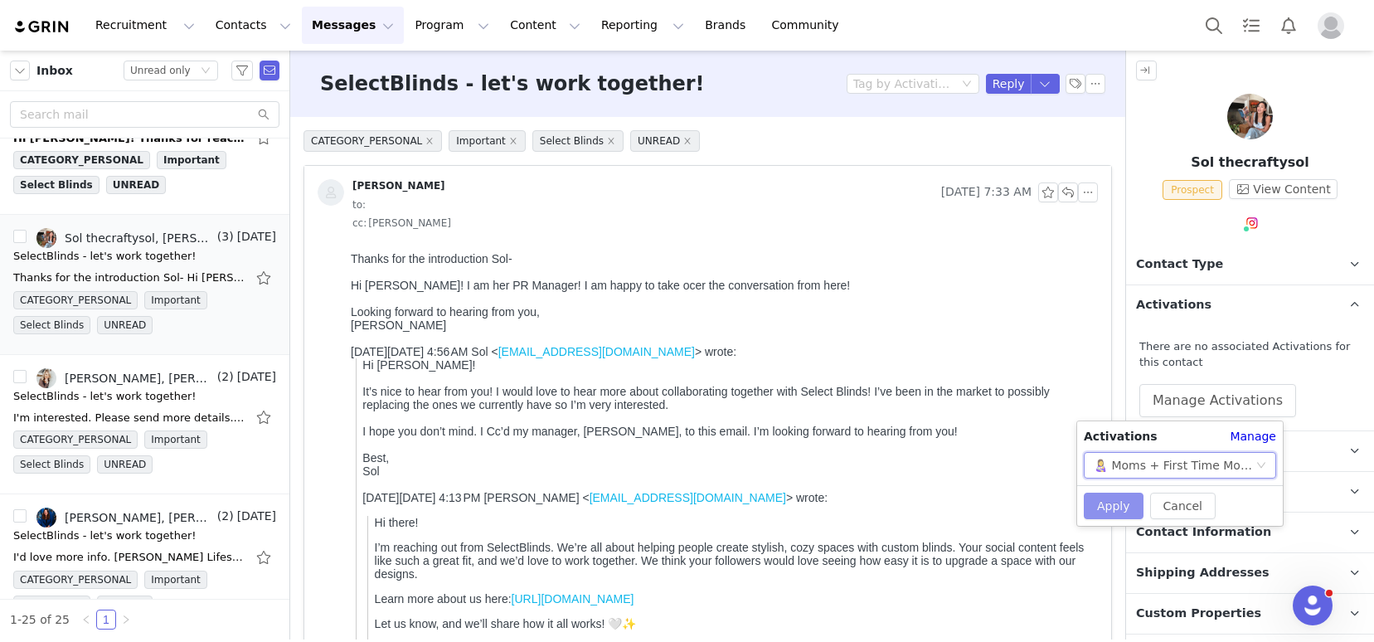
click at [1126, 507] on button "Apply" at bounding box center [1114, 505] width 60 height 27
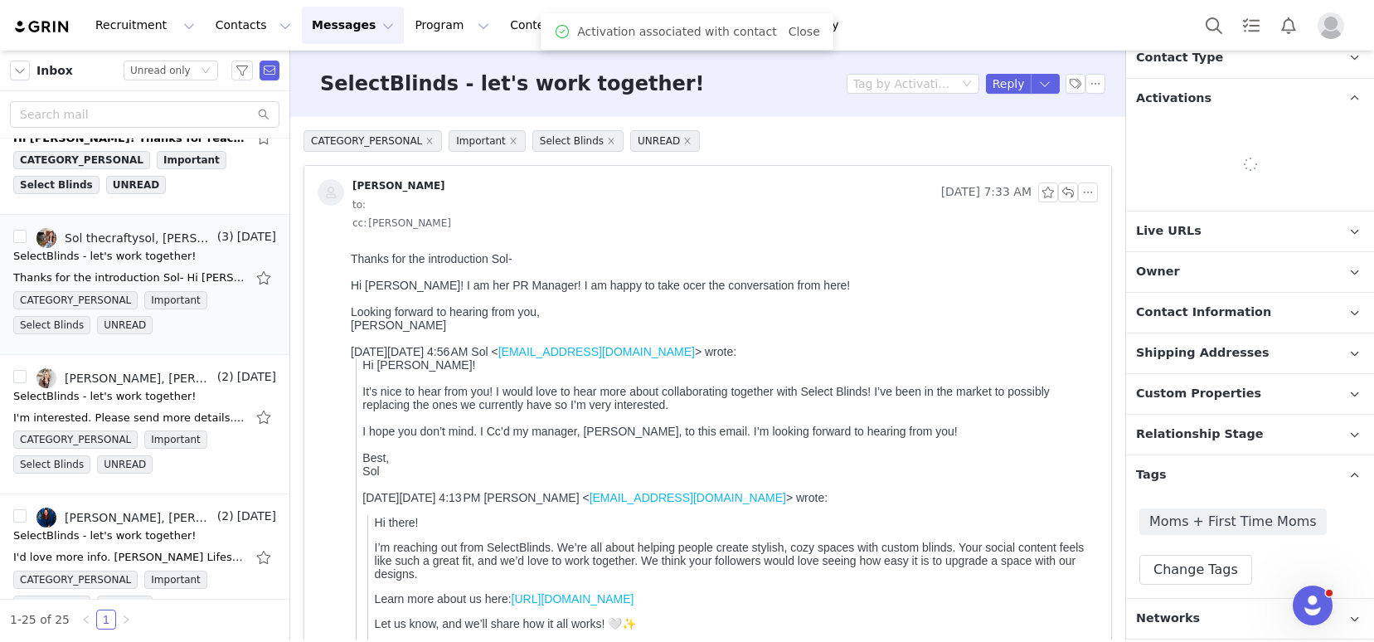
scroll to position [192, 0]
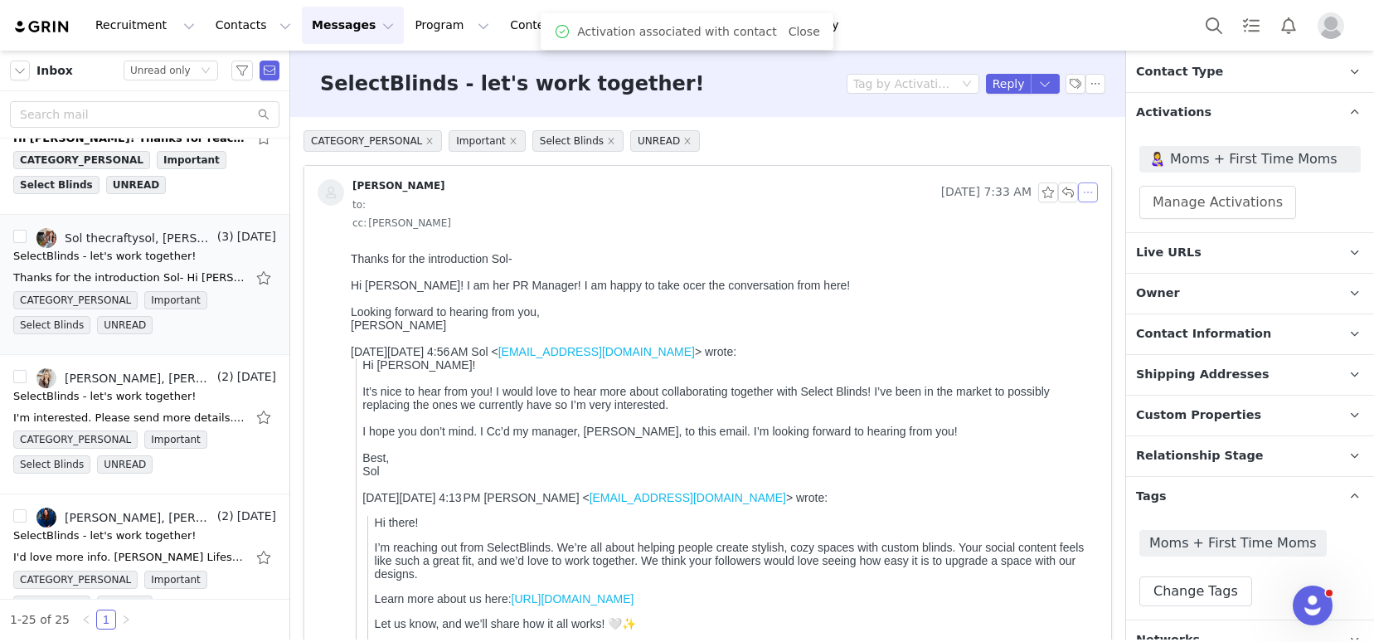
click at [1078, 196] on button "button" at bounding box center [1088, 192] width 20 height 20
click at [1095, 221] on li "Reply All" at bounding box center [1100, 222] width 70 height 27
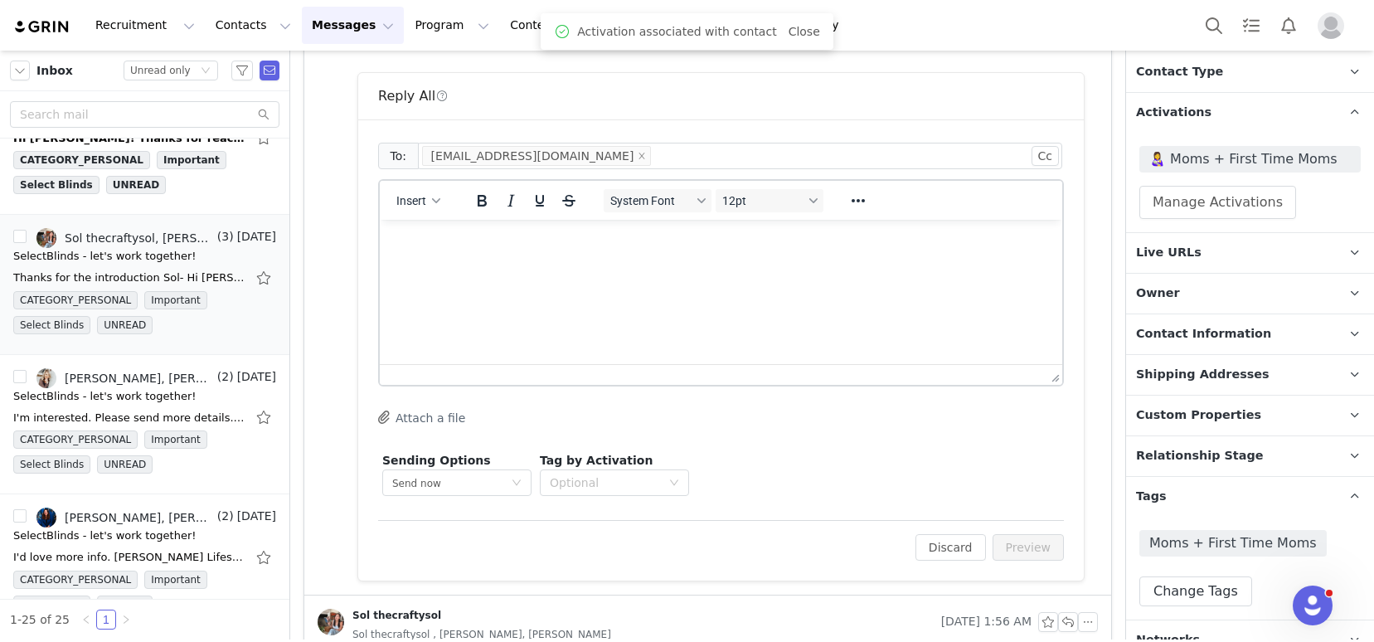
scroll to position [859, 0]
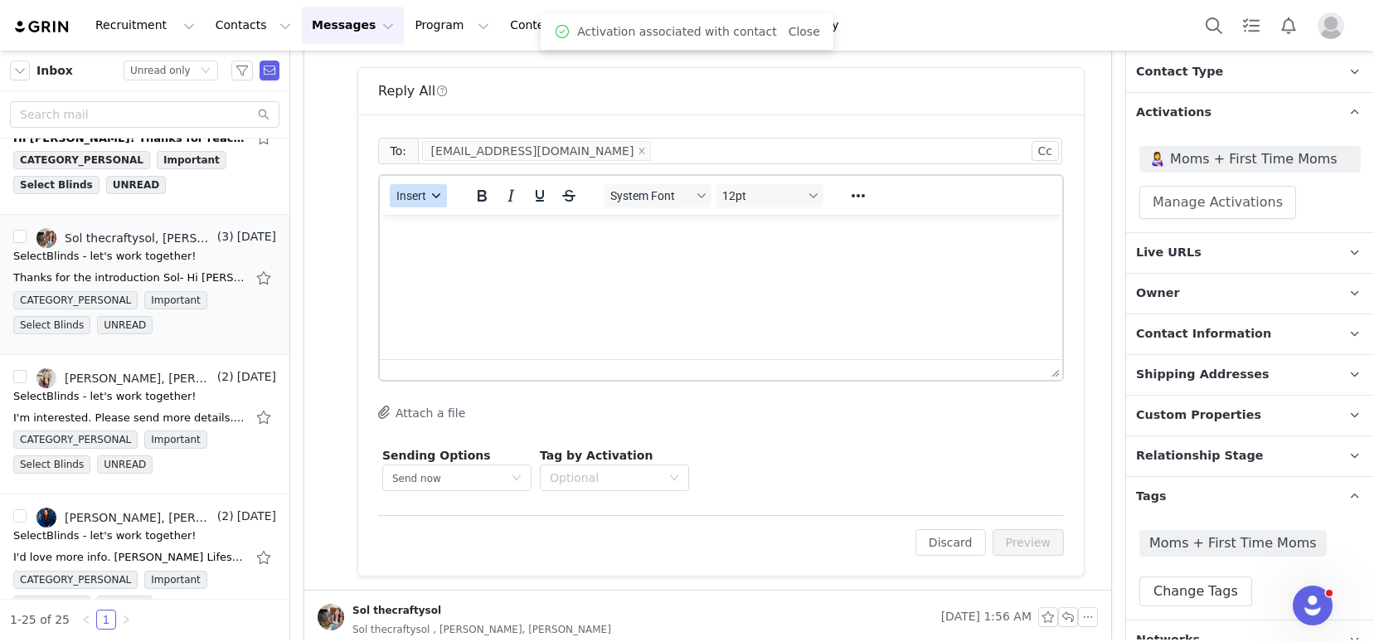
click at [410, 198] on span "Insert" at bounding box center [411, 195] width 30 height 13
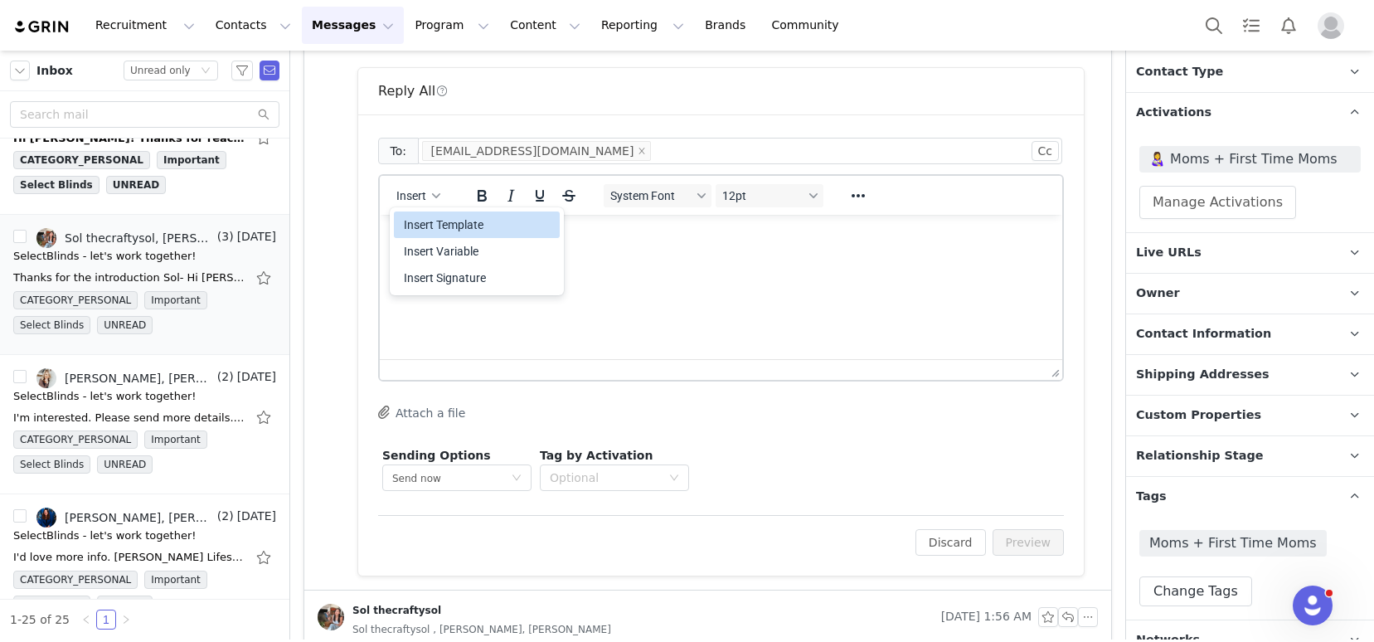
click at [458, 230] on div "Insert Template" at bounding box center [478, 225] width 149 height 20
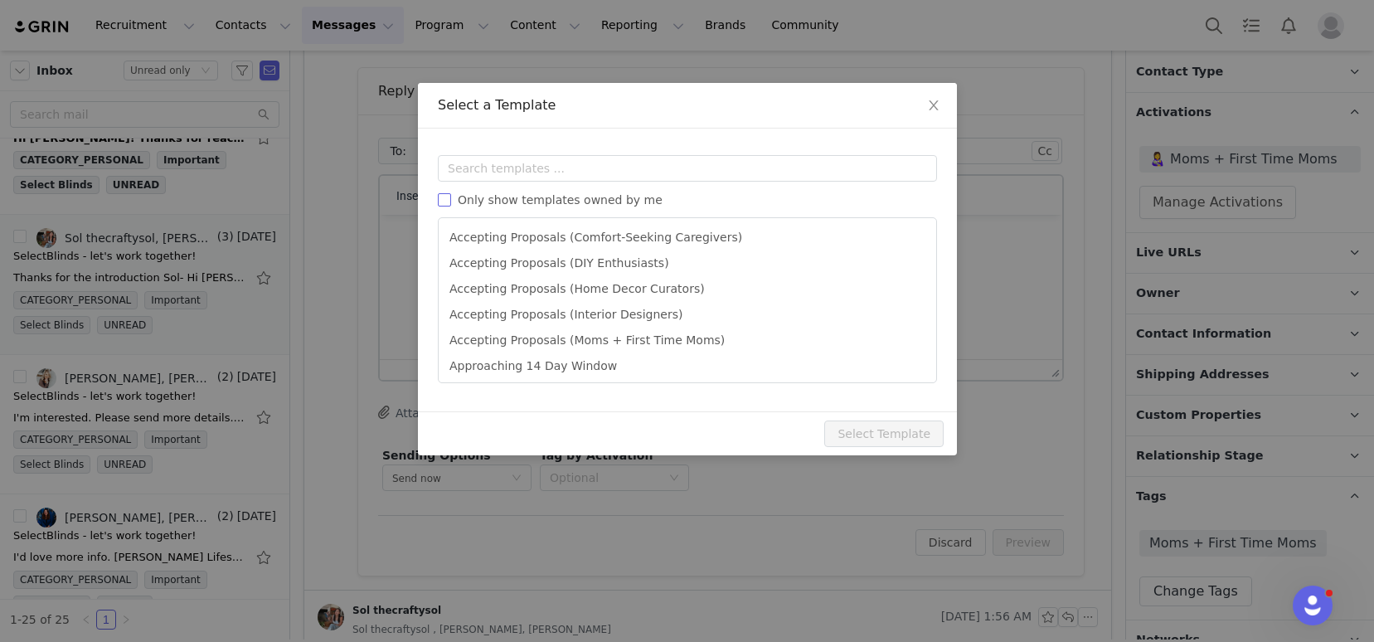
scroll to position [0, 0]
click at [480, 153] on div "Templates Only show templates owned by me Accepting Proposals (Comfort-Seeking …" at bounding box center [687, 270] width 539 height 283
click at [492, 169] on input "text" at bounding box center [687, 168] width 499 height 27
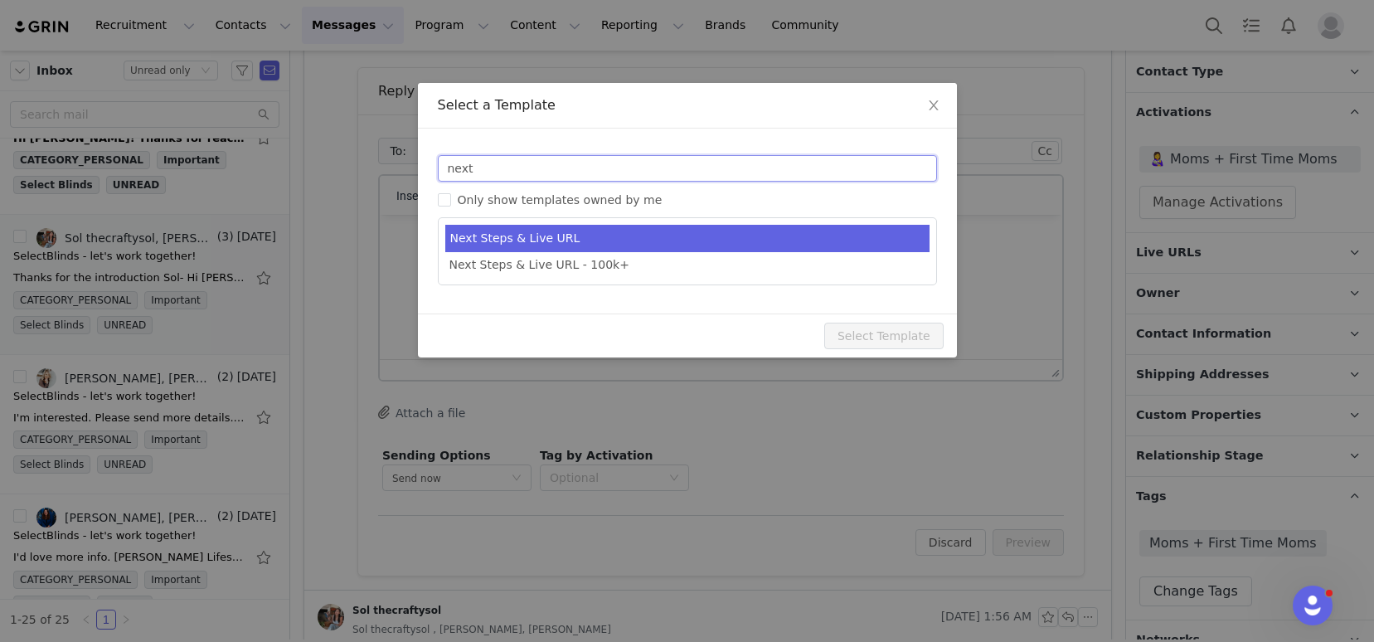
type input "next"
type input "SelectBlinds - Next Steps & Campaign Outline"
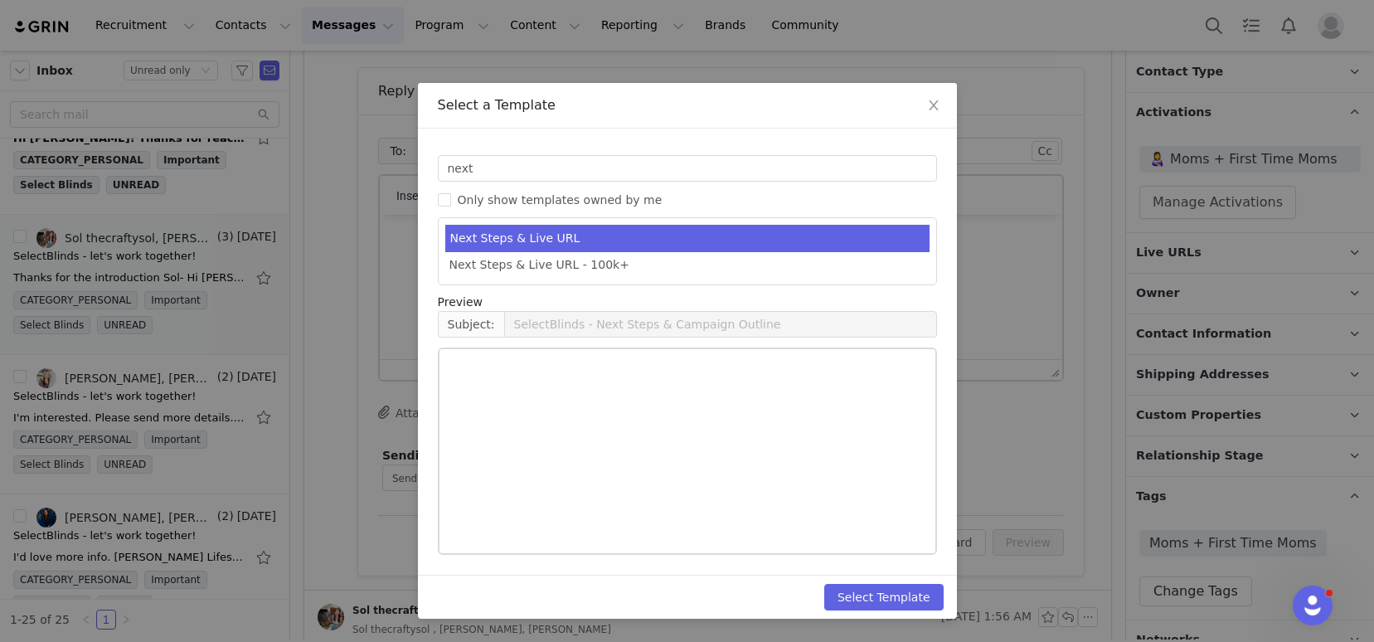
click at [604, 246] on li "Next Steps & Live URL" at bounding box center [687, 238] width 484 height 27
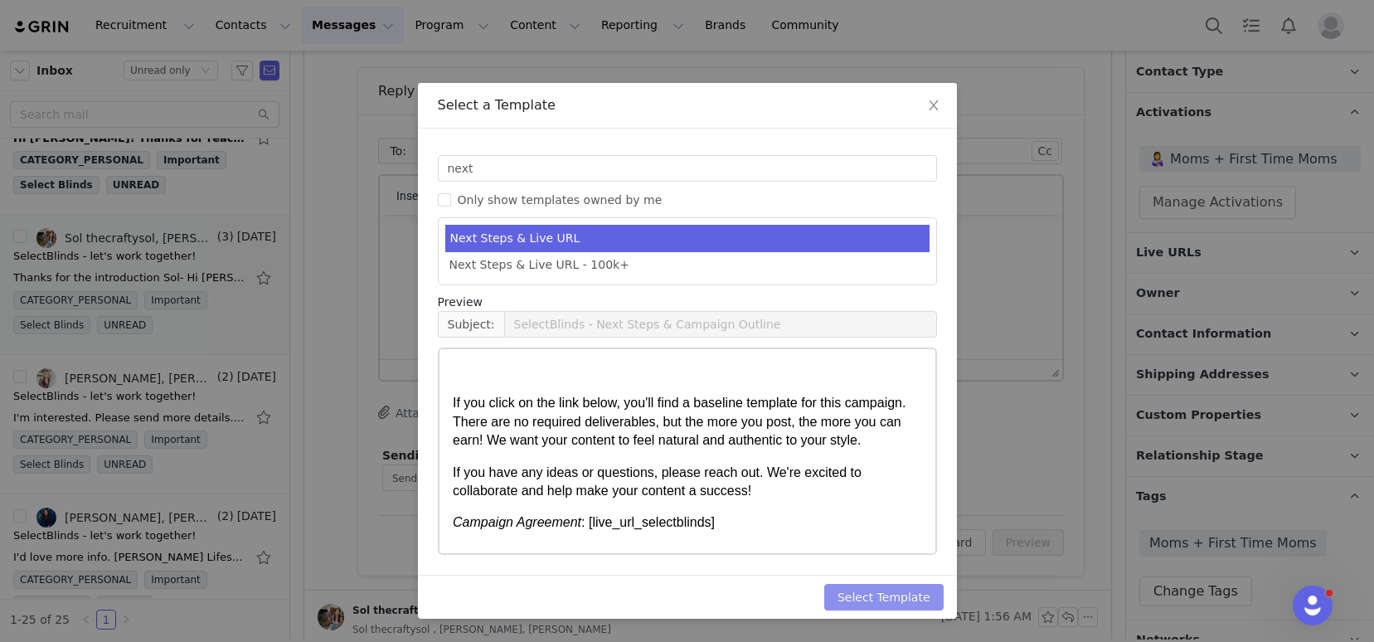
click at [861, 603] on button "Select Template" at bounding box center [883, 597] width 119 height 27
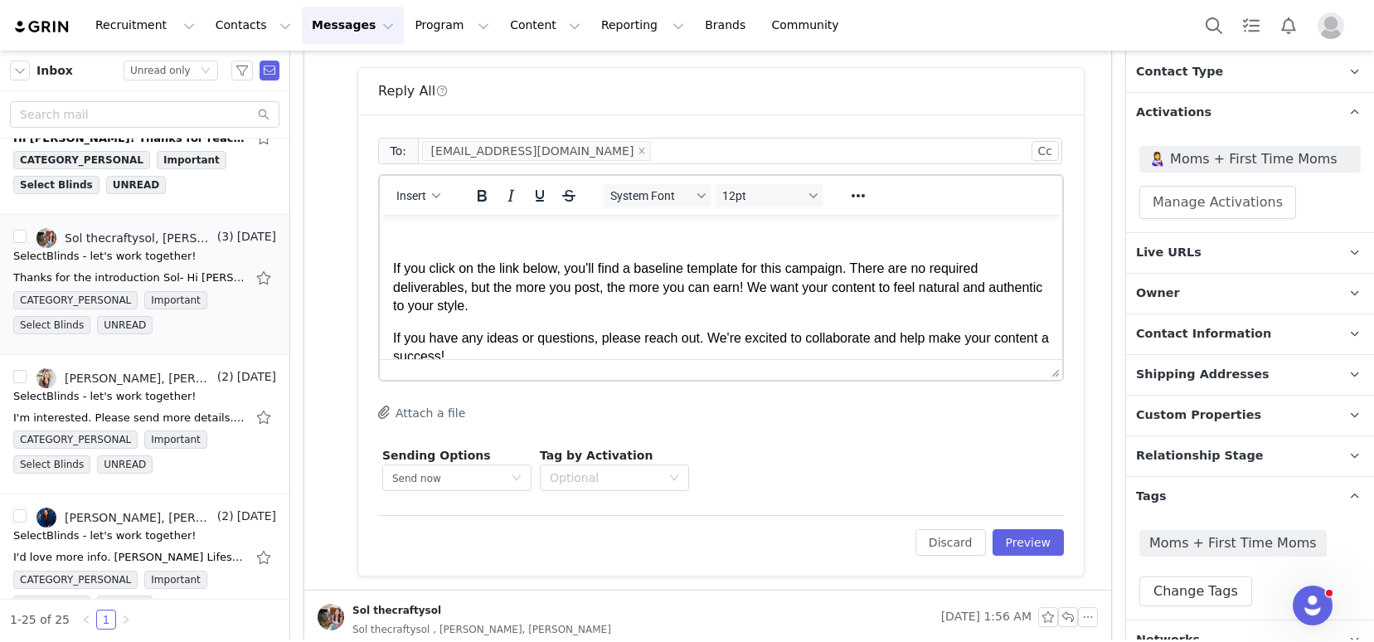
click at [444, 240] on p "Rich Text Area. Press ALT-0 for help." at bounding box center [721, 237] width 656 height 18
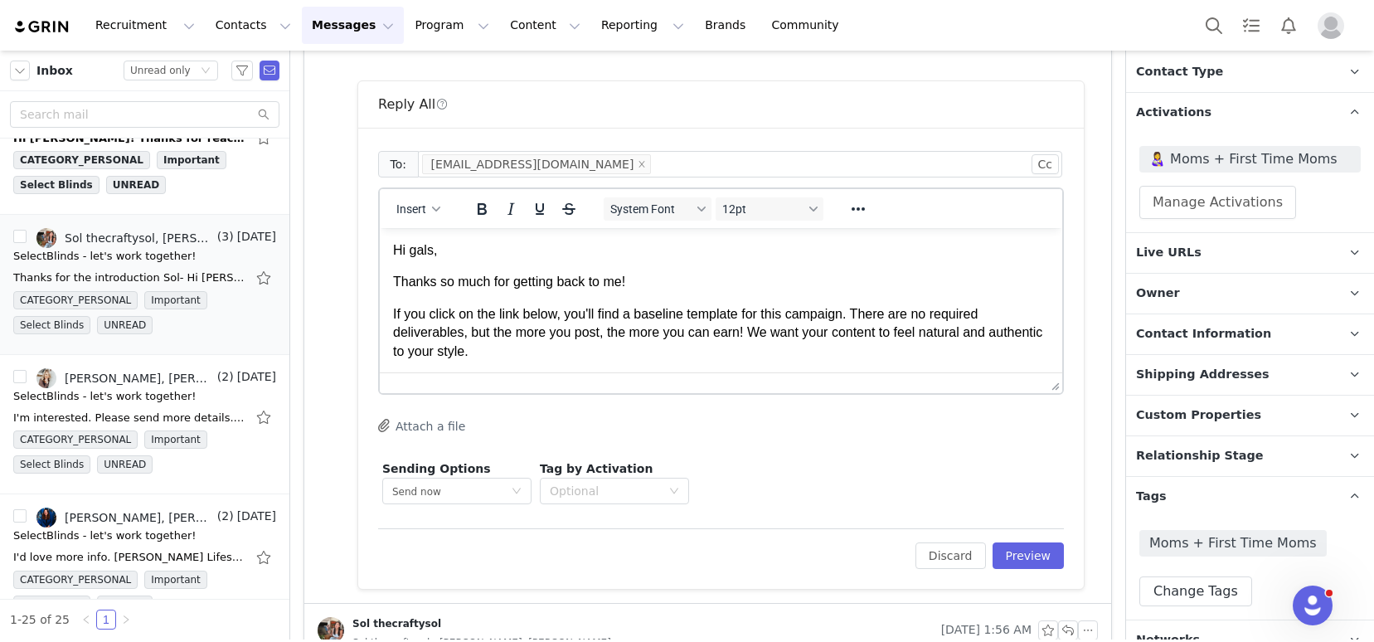
scroll to position [857, 0]
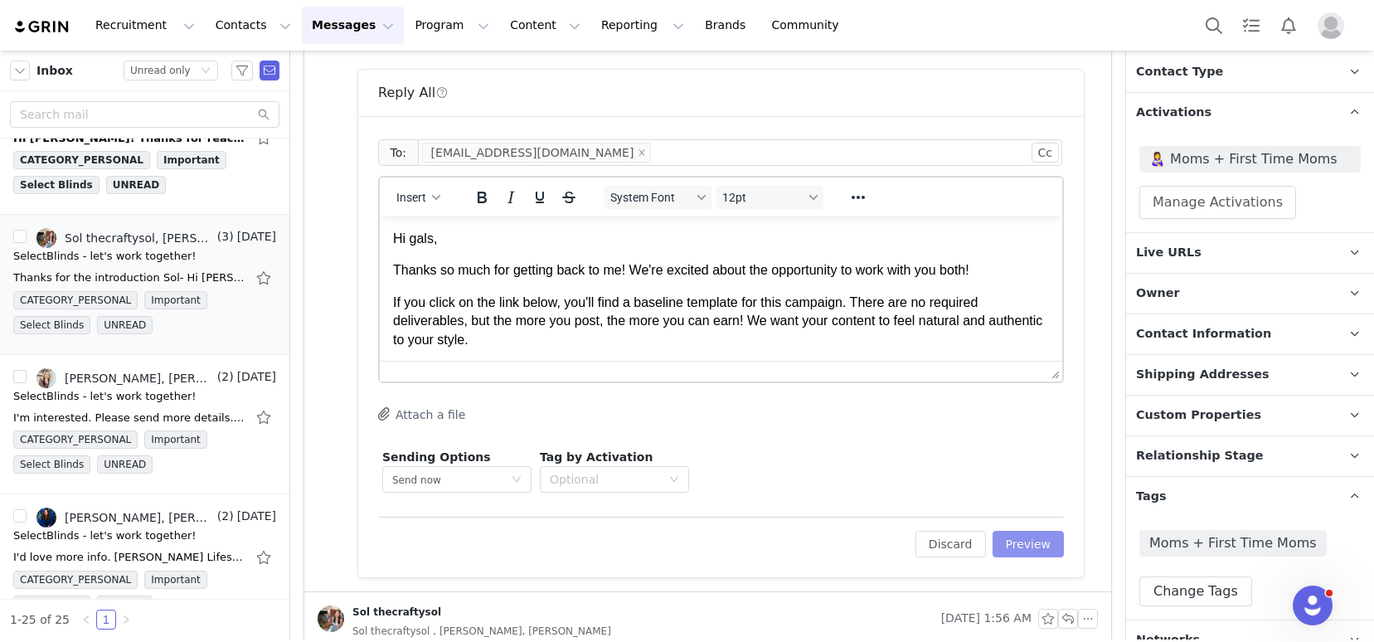
click at [1041, 535] on button "Preview" at bounding box center [1028, 544] width 72 height 27
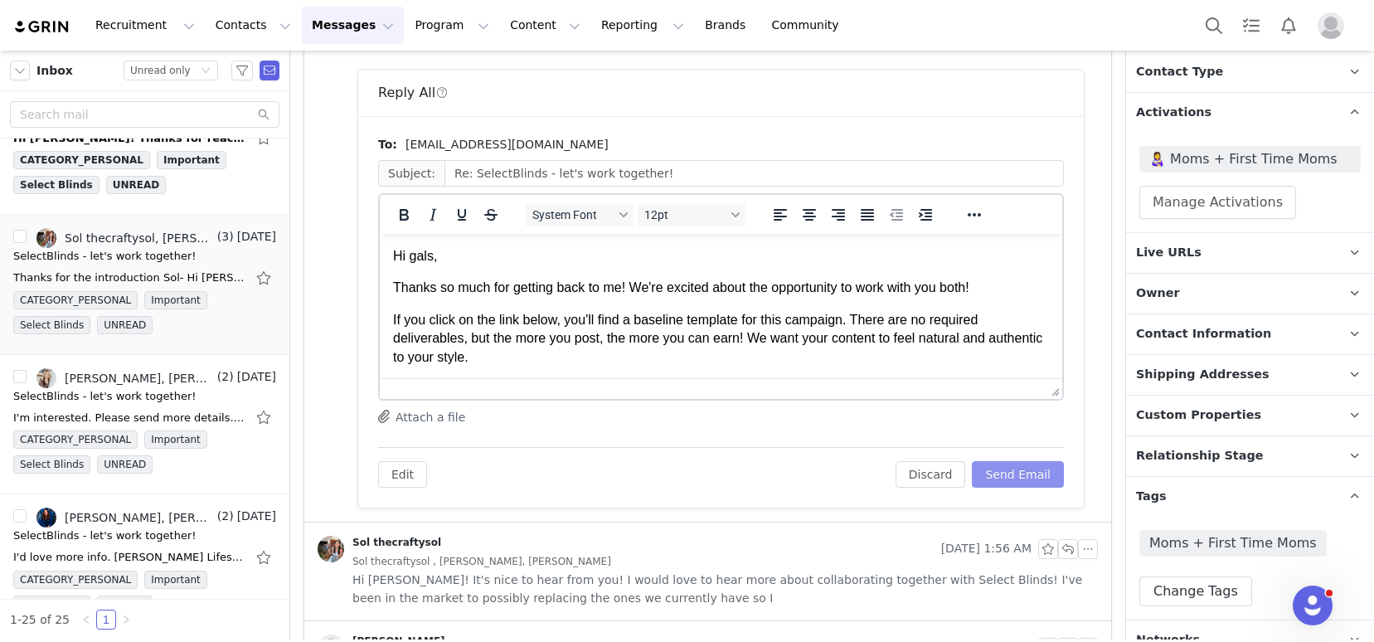
scroll to position [0, 0]
click at [1005, 473] on button "Send Email" at bounding box center [1018, 474] width 92 height 27
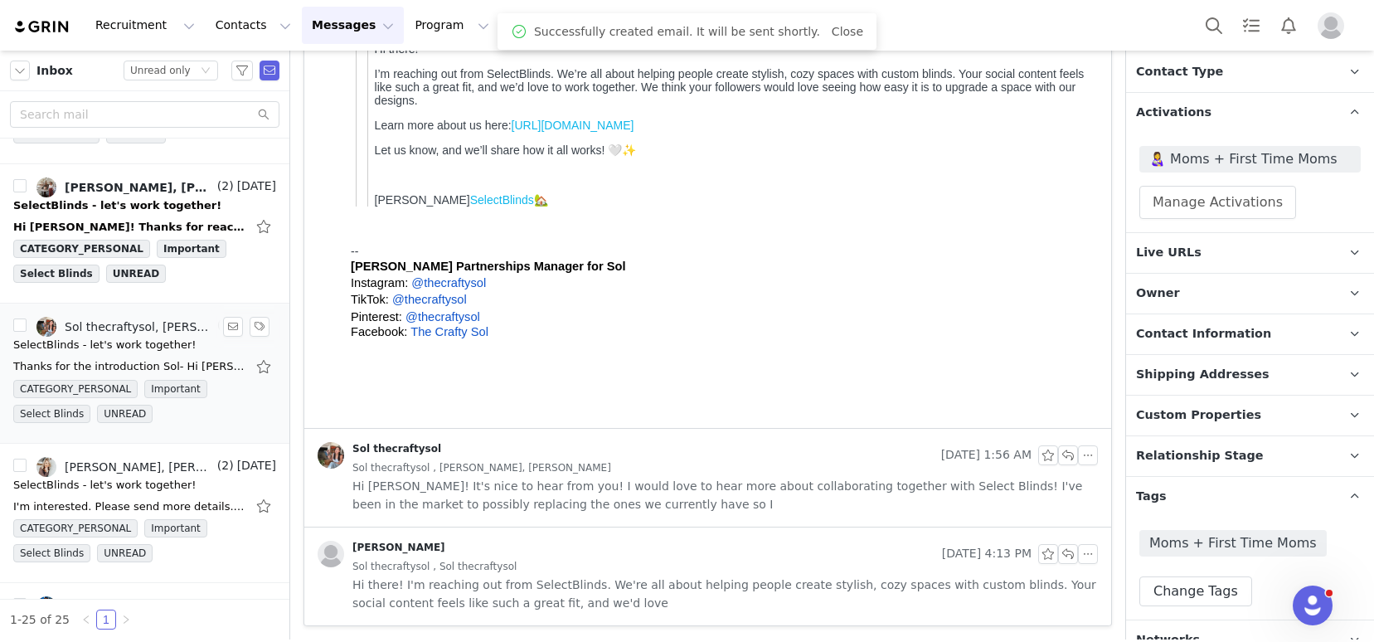
scroll to position [2325, 0]
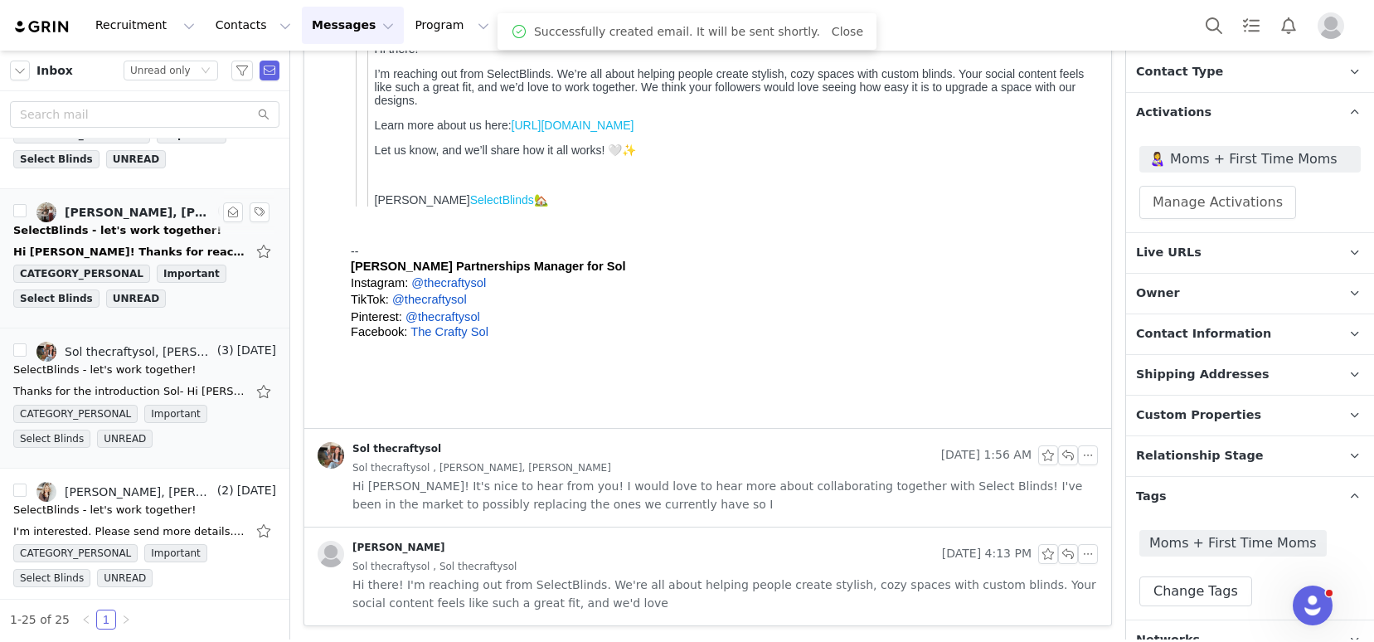
click at [80, 230] on div "SelectBlinds - let's work together!" at bounding box center [117, 230] width 208 height 17
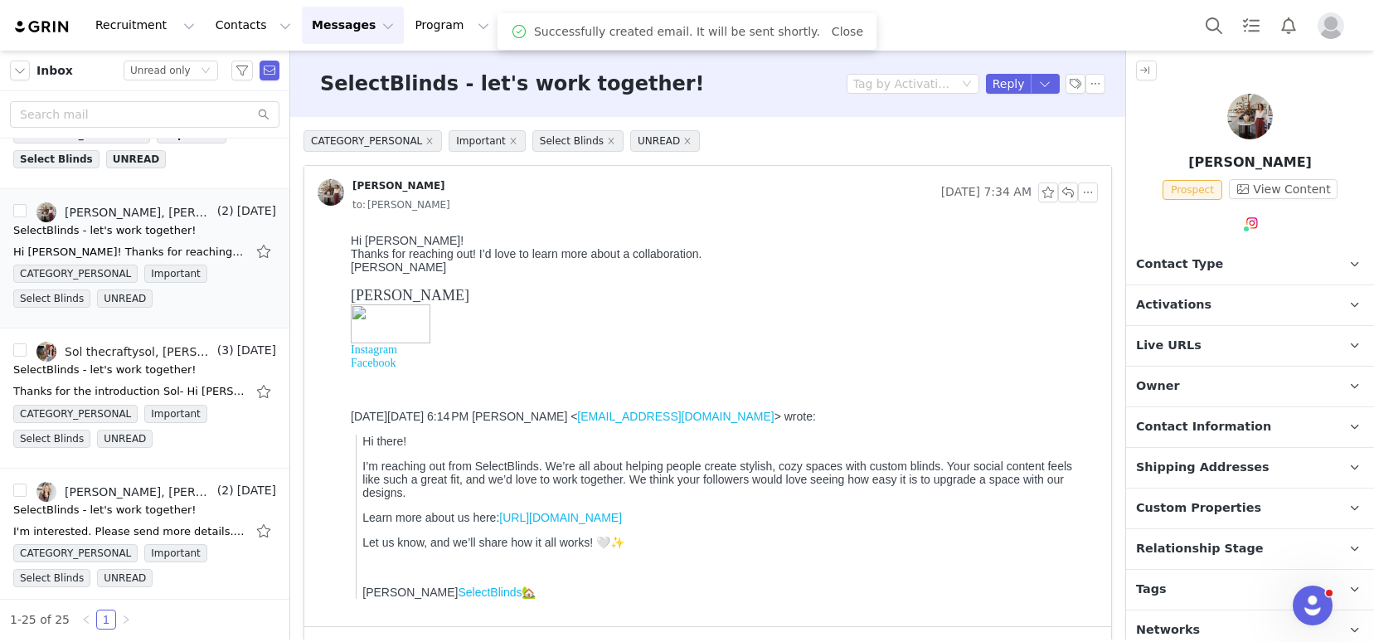
scroll to position [0, 0]
click at [1166, 589] on p "Tags Keep track of your contacts by assigning them tags. You can then filter yo…" at bounding box center [1230, 590] width 208 height 40
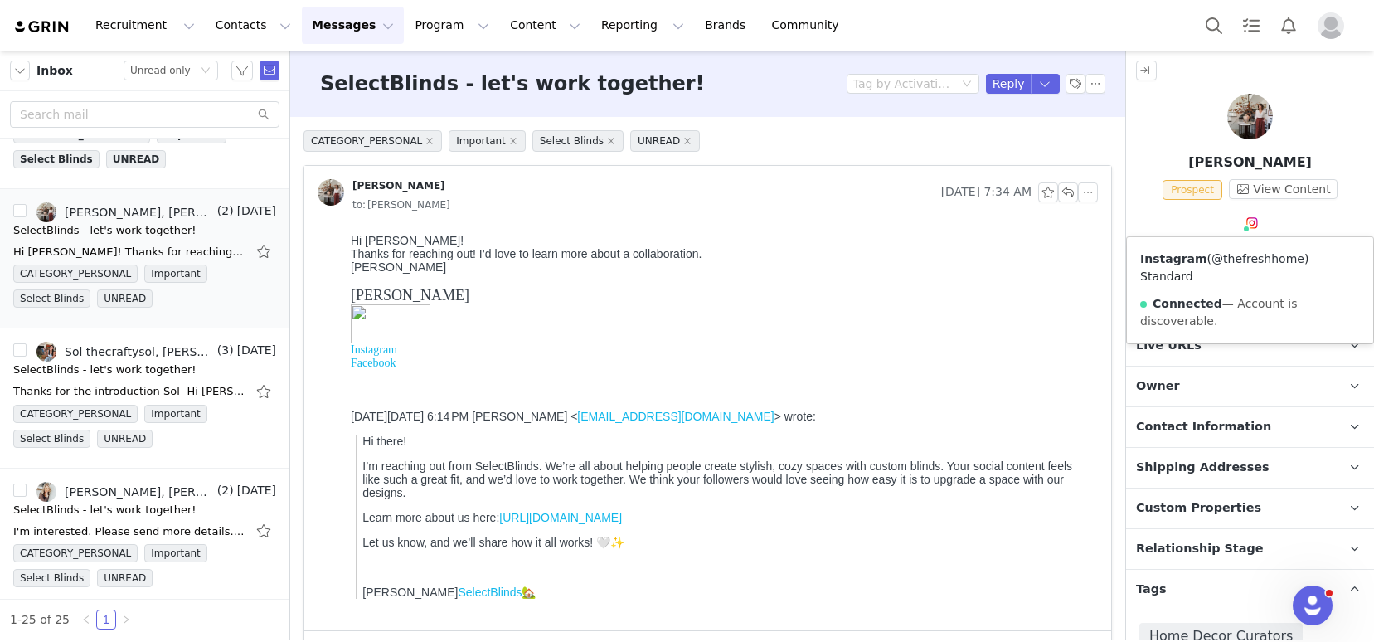
click at [1248, 257] on link "@thefreshhome" at bounding box center [1257, 258] width 93 height 13
click at [1193, 309] on span "Activations" at bounding box center [1173, 305] width 75 height 18
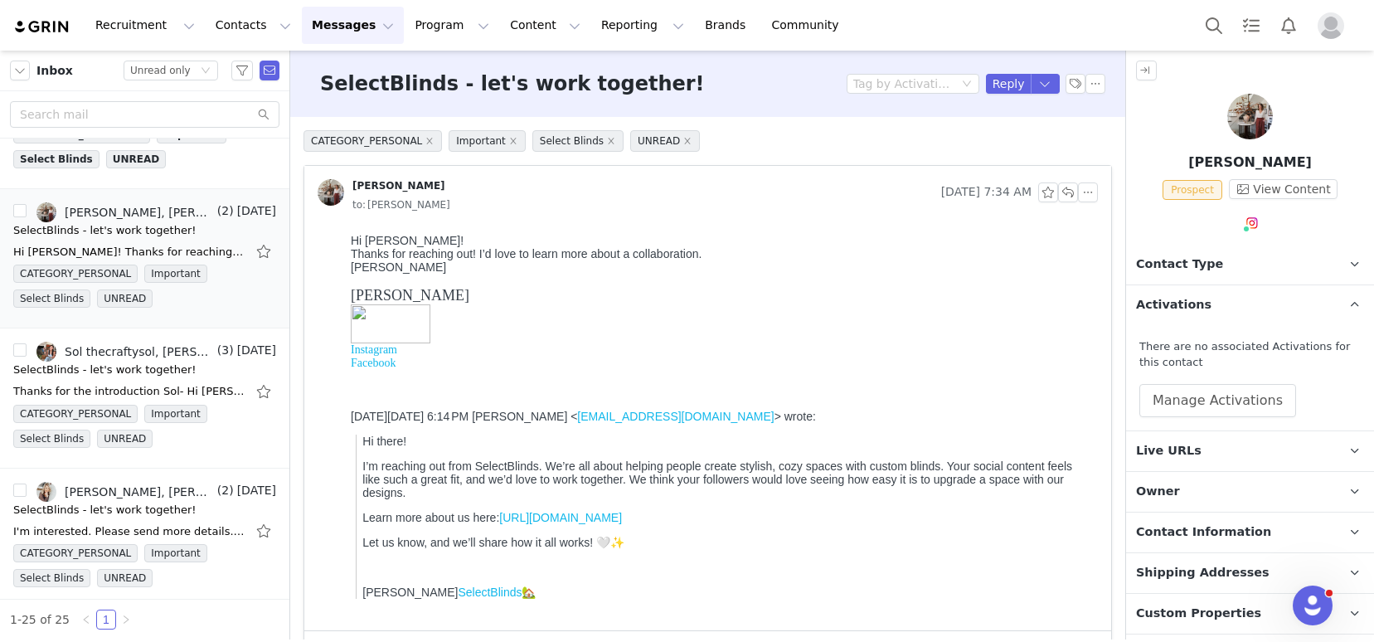
click at [1191, 381] on div "There are no associated Activations for this contact Manage Activations" at bounding box center [1249, 377] width 221 height 79
click at [1191, 406] on button "Manage Activations" at bounding box center [1217, 400] width 157 height 33
click at [1164, 462] on div "Select Activation" at bounding box center [1143, 465] width 98 height 25
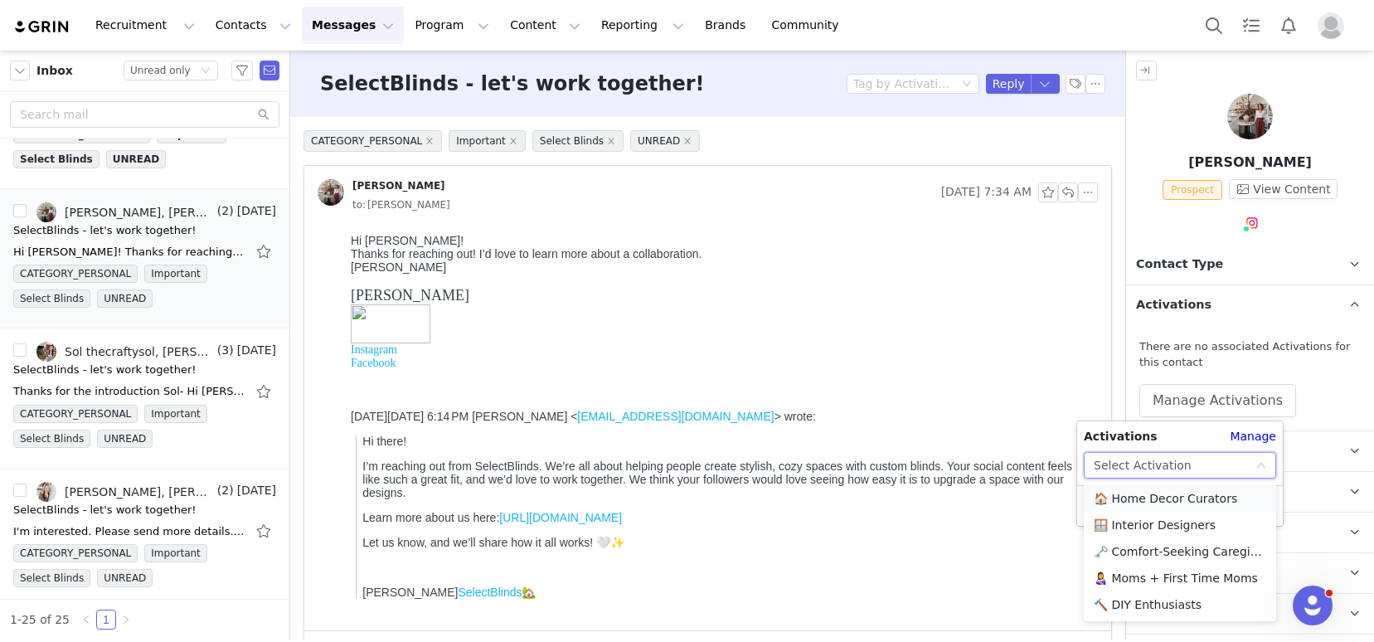
click at [1147, 503] on li "🏠 Home Decor Curators" at bounding box center [1180, 498] width 192 height 27
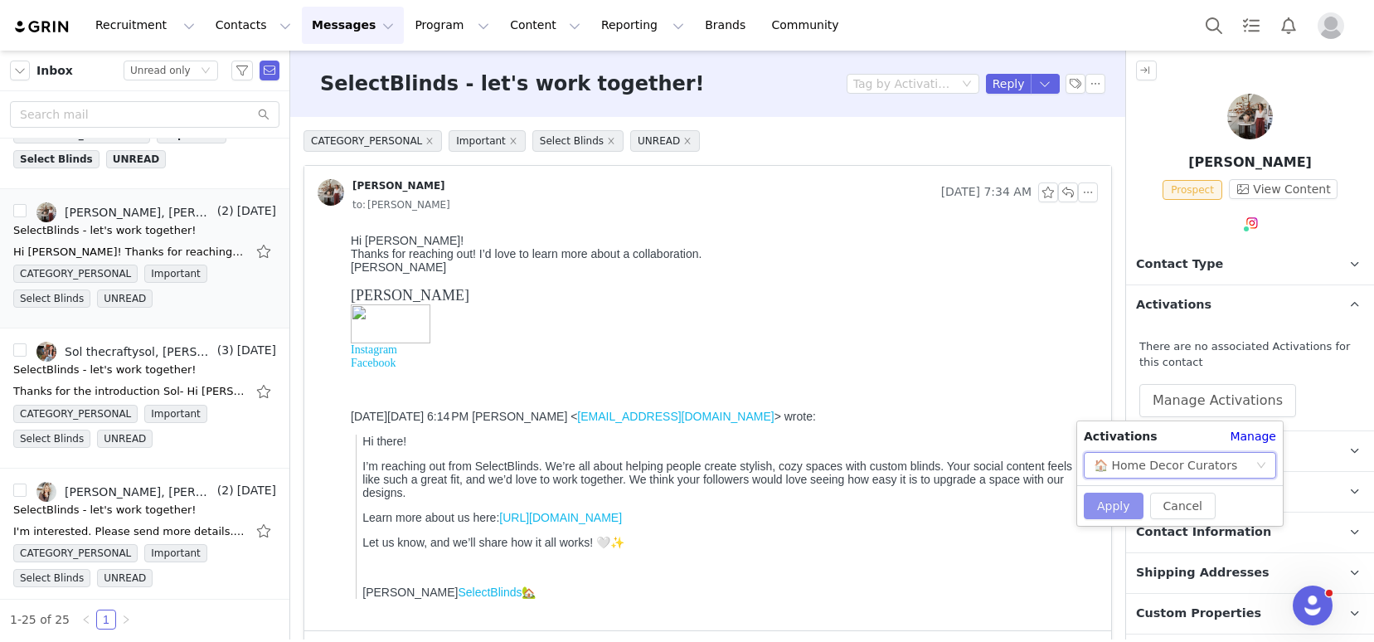
click at [1118, 496] on button "Apply" at bounding box center [1114, 505] width 60 height 27
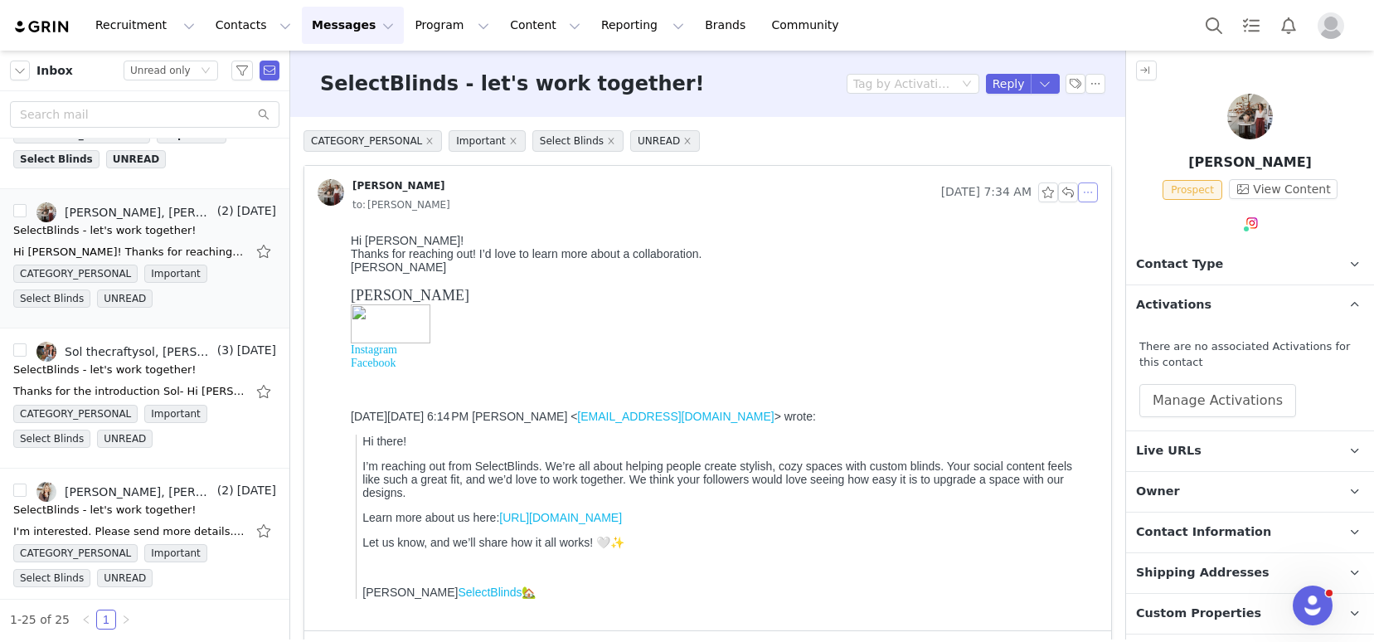
click at [1079, 191] on button "button" at bounding box center [1088, 192] width 20 height 20
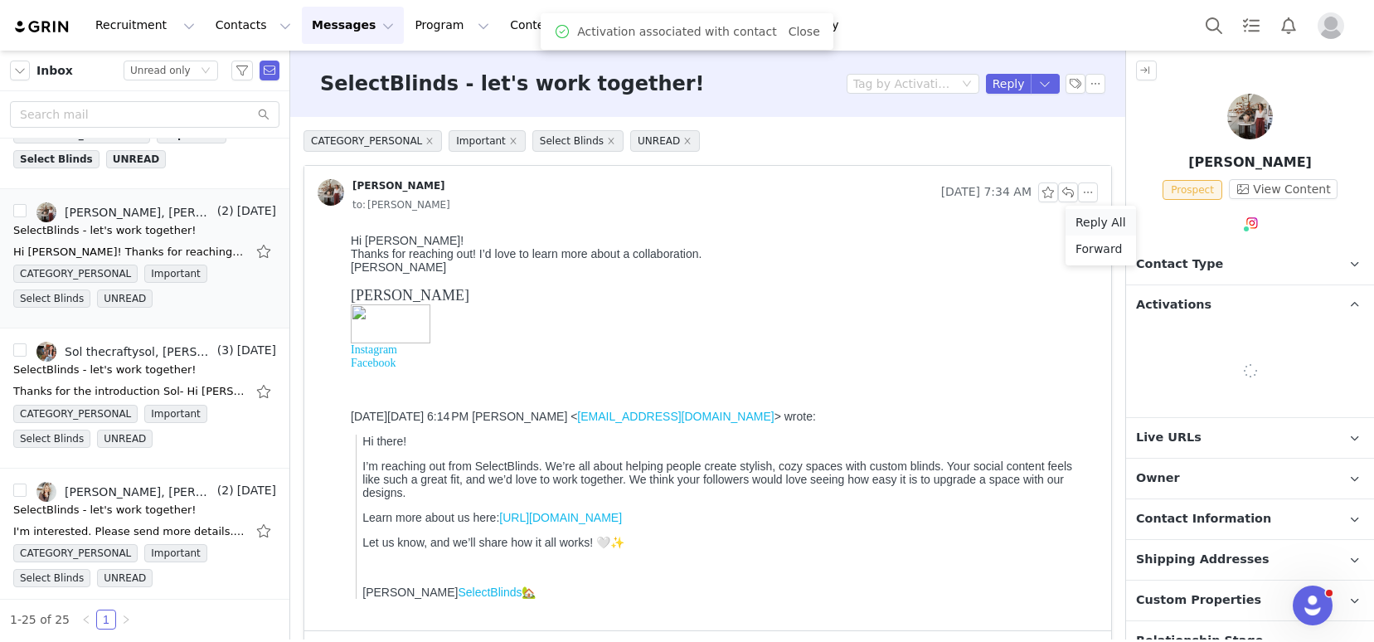
click at [1089, 219] on li "Reply All" at bounding box center [1100, 222] width 70 height 27
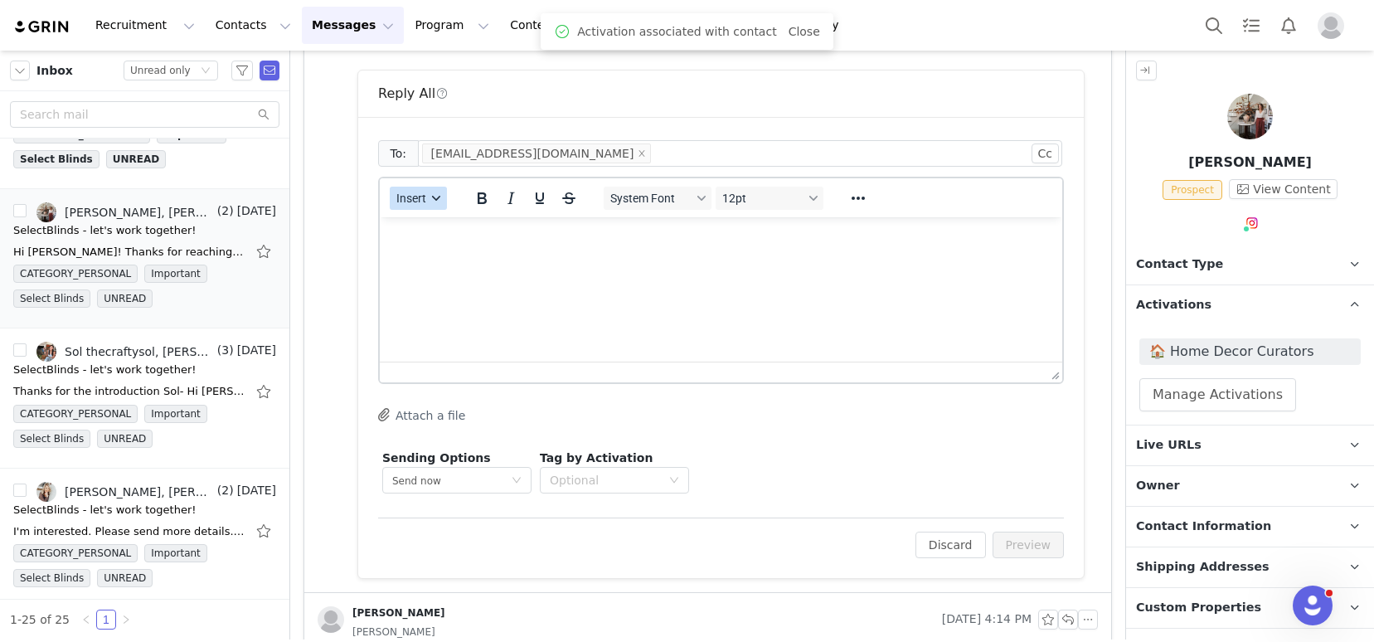
click at [415, 192] on span "Insert" at bounding box center [411, 198] width 30 height 13
click at [436, 214] on div "Insert Template" at bounding box center [477, 227] width 166 height 27
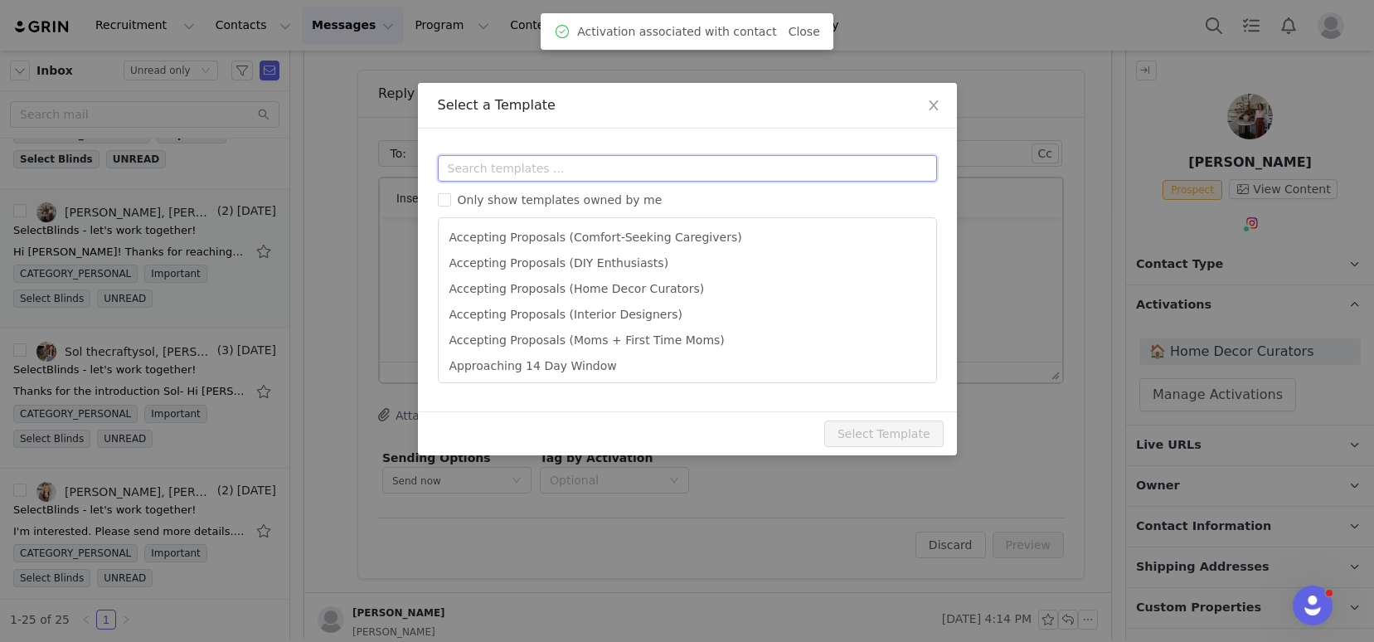
click at [503, 174] on input "text" at bounding box center [687, 168] width 499 height 27
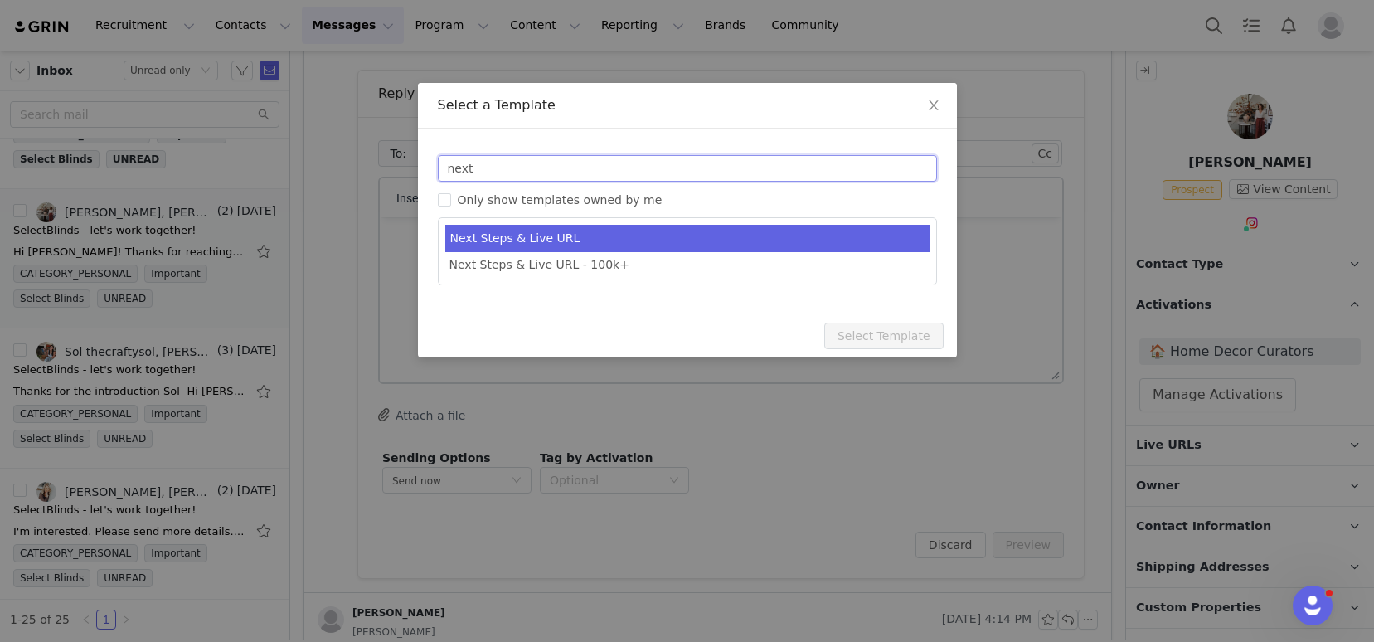
type input "next"
type input "SelectBlinds - Next Steps & Campaign Outline"
click at [631, 240] on li "Next Steps & Live URL" at bounding box center [687, 238] width 484 height 27
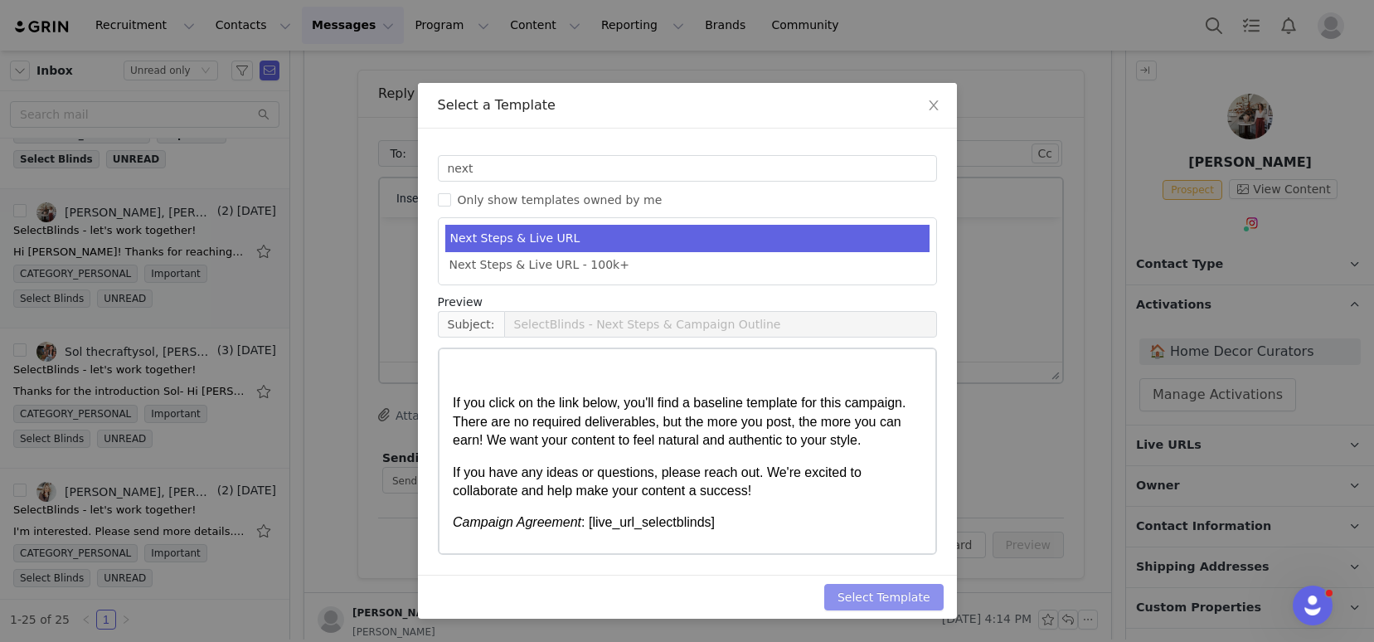
click at [893, 599] on button "Select Template" at bounding box center [883, 597] width 119 height 27
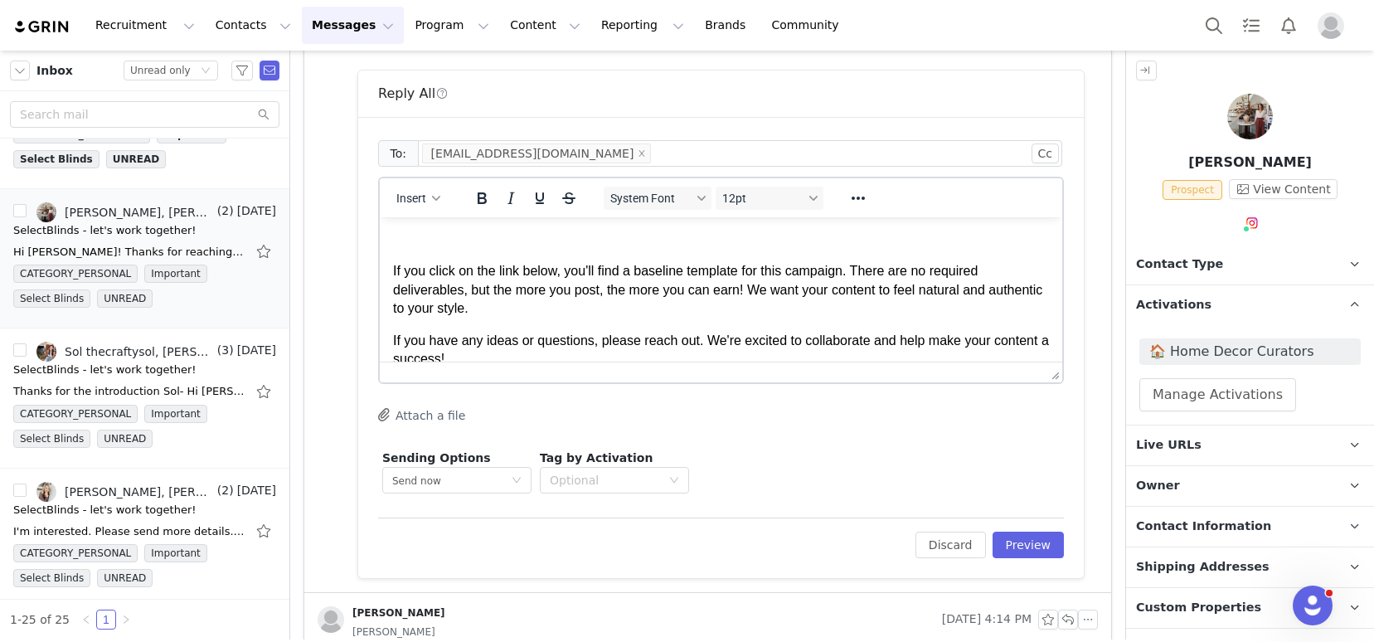
click at [480, 236] on p "Rich Text Area. Press ALT-0 for help." at bounding box center [721, 239] width 656 height 18
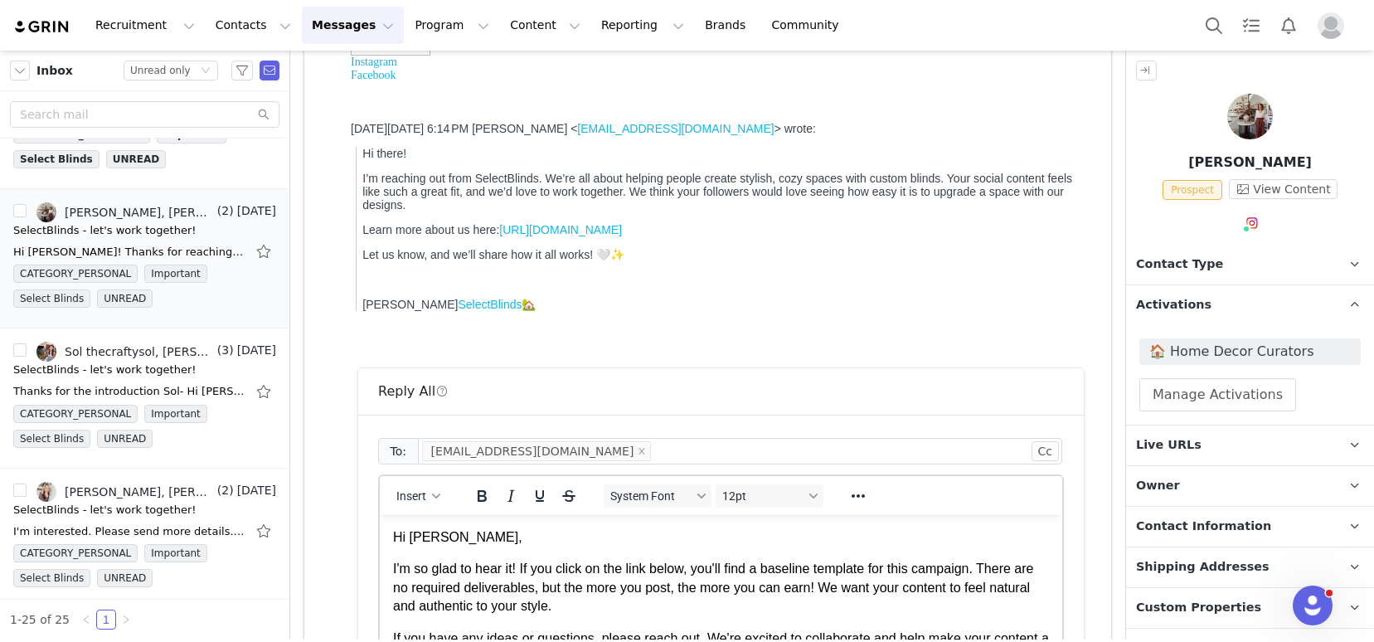
scroll to position [599, 0]
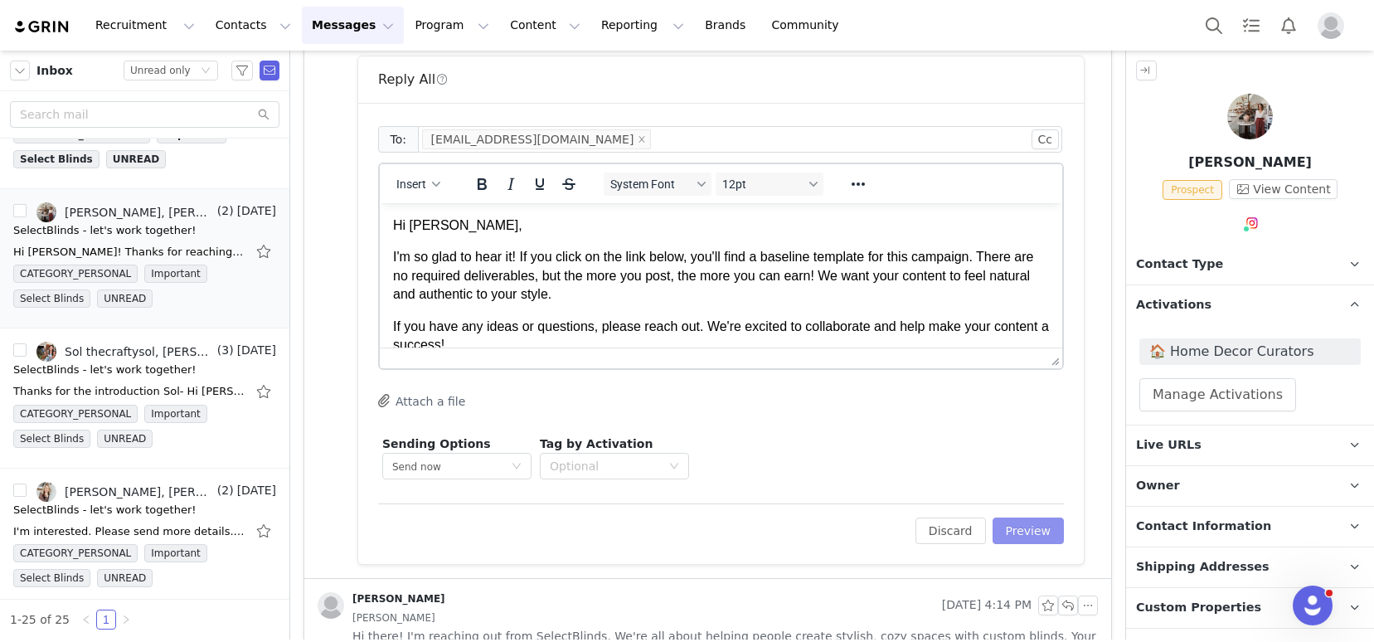
click at [1026, 526] on button "Preview" at bounding box center [1028, 530] width 72 height 27
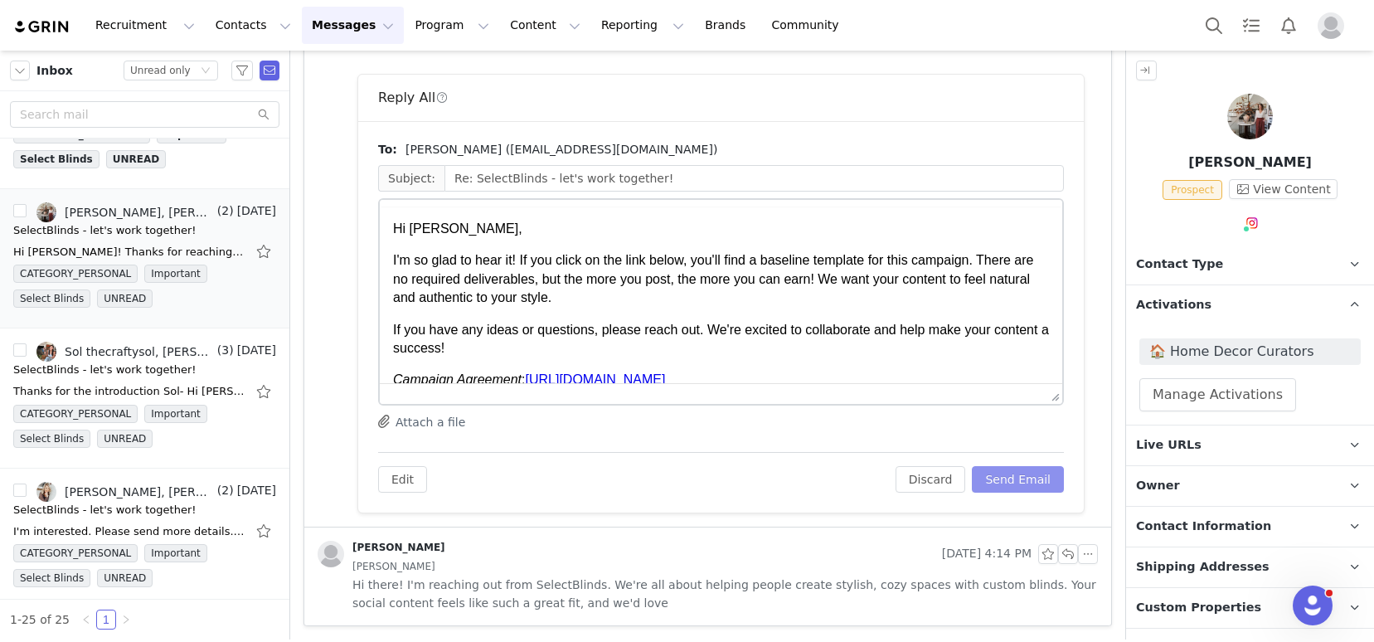
scroll to position [0, 0]
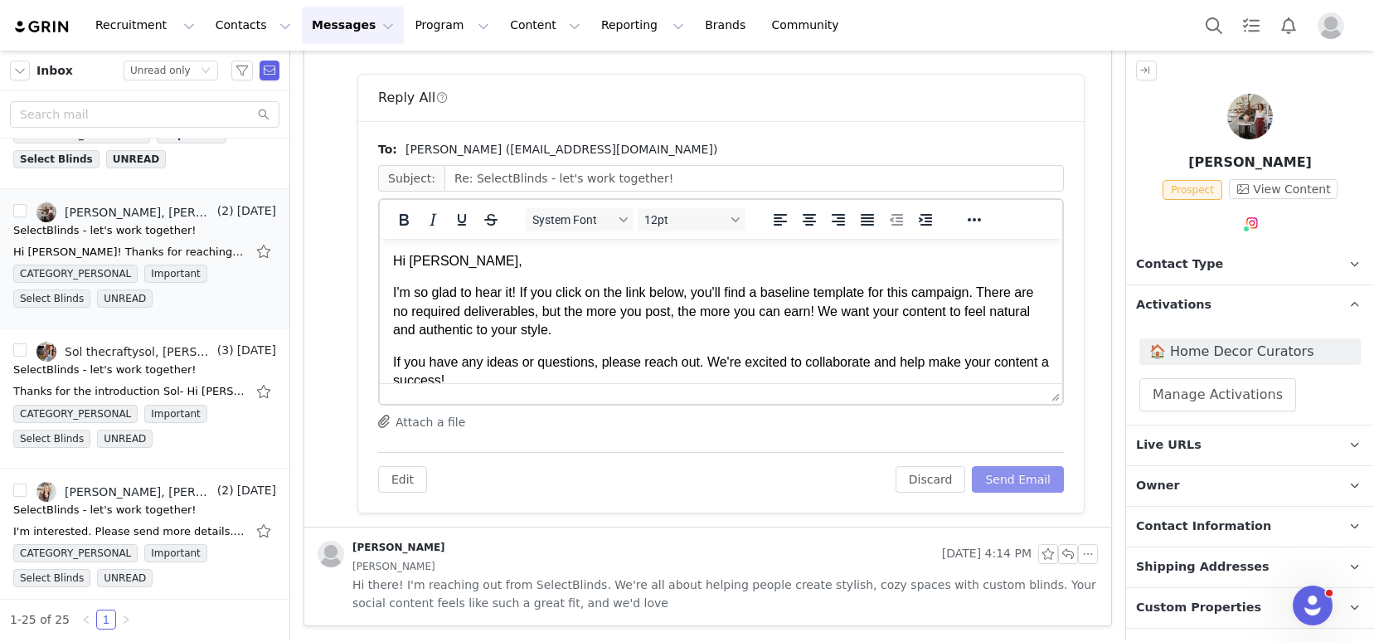
click at [997, 481] on button "Send Email" at bounding box center [1018, 479] width 92 height 27
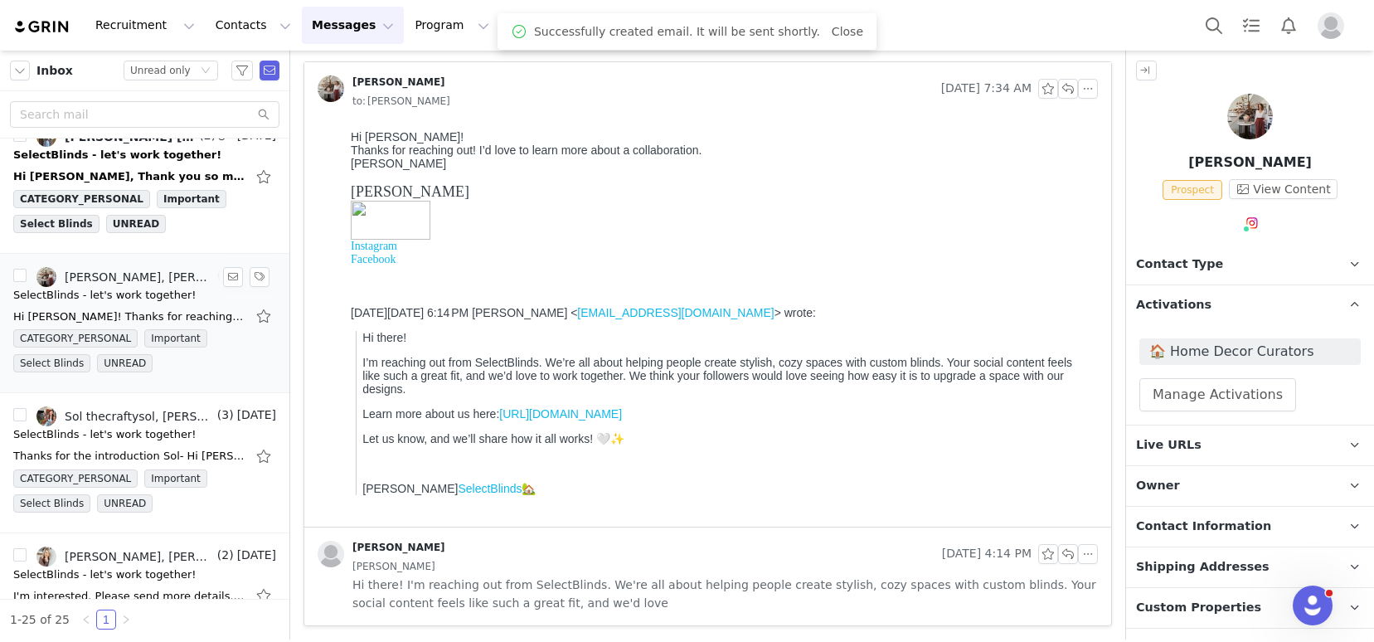
scroll to position [2246, 0]
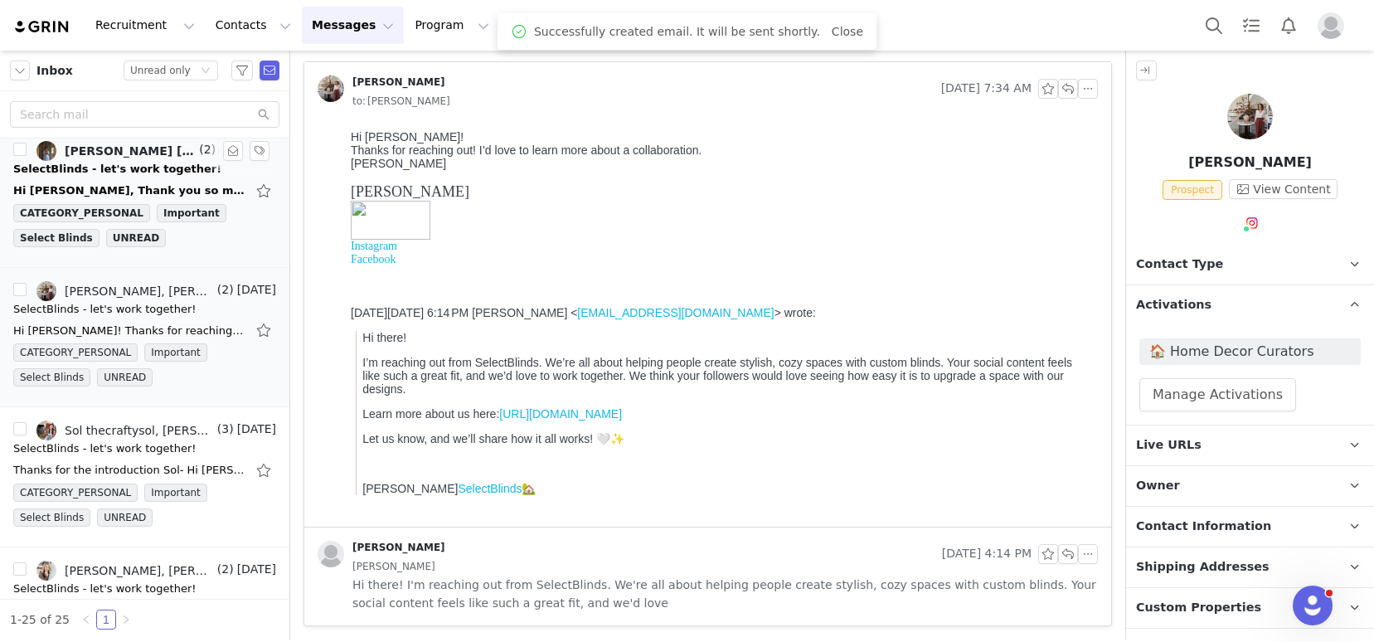
click at [100, 148] on div "Medina, Kelsey McDermott-Konig, Medina Colaku (Heal with Medina)" at bounding box center [130, 150] width 131 height 13
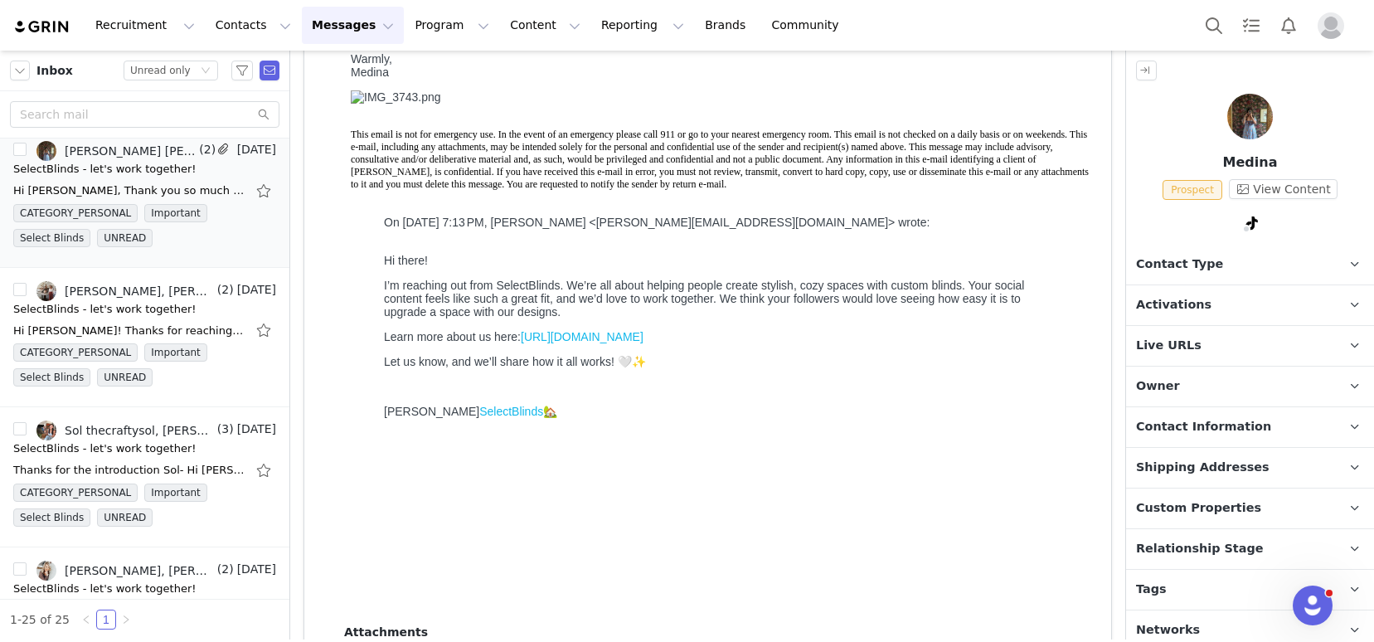
scroll to position [298, 0]
click at [643, 340] on link "https://www.selectblinds.com/" at bounding box center [582, 333] width 123 height 13
click at [479, 415] on link "SelectBlinds" at bounding box center [511, 407] width 64 height 13
click at [1201, 603] on p "Tags Keep track of your contacts by assigning them tags. You can then filter yo…" at bounding box center [1230, 590] width 208 height 40
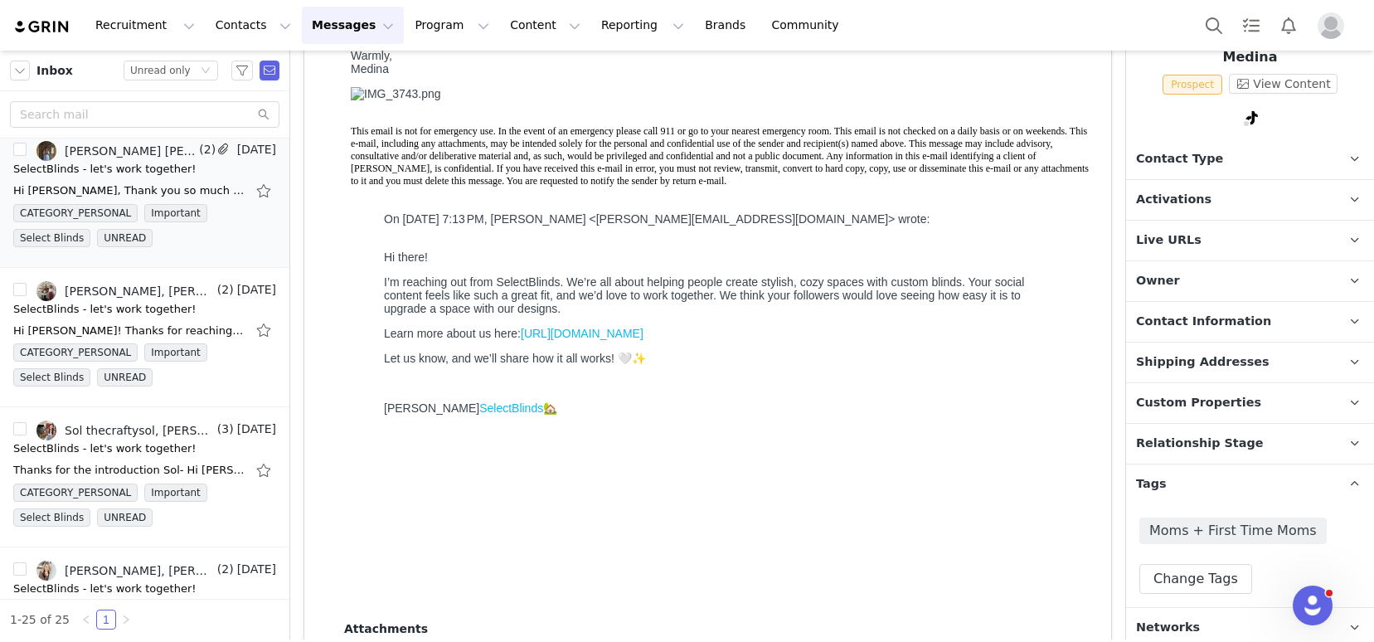
scroll to position [114, 0]
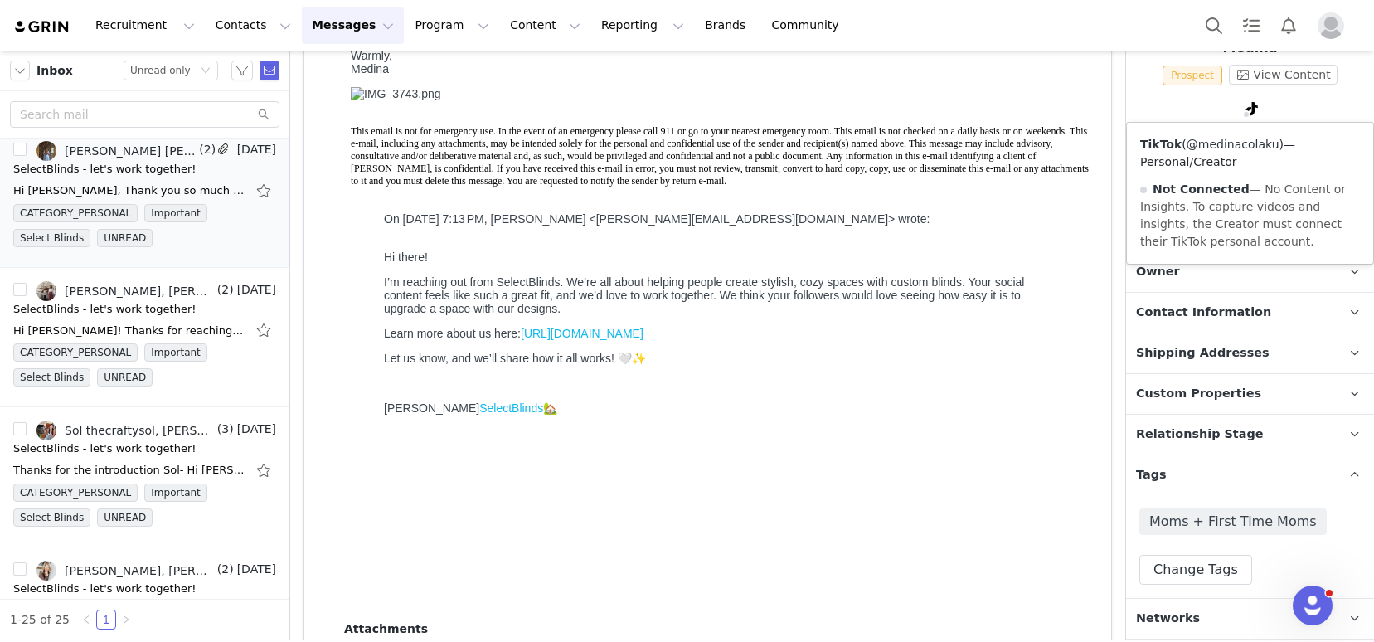
click at [1241, 147] on link "@medinacolaku" at bounding box center [1232, 144] width 93 height 13
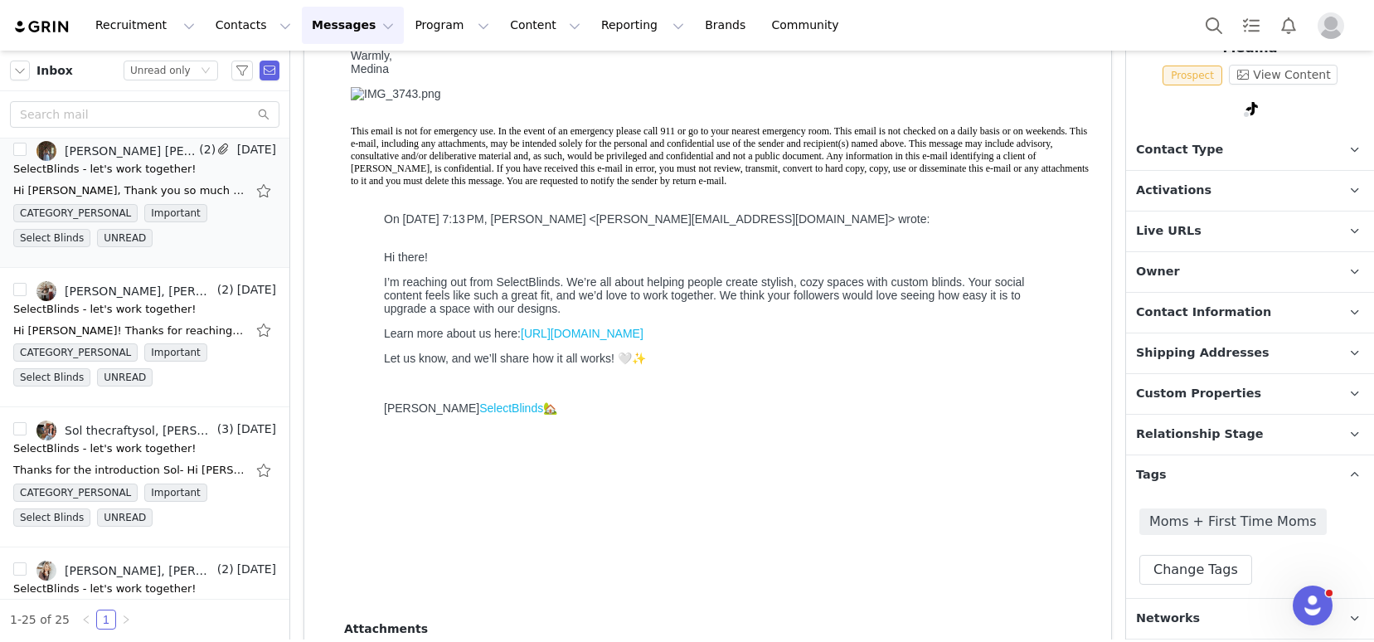
click at [1195, 194] on span "Activations" at bounding box center [1173, 191] width 75 height 18
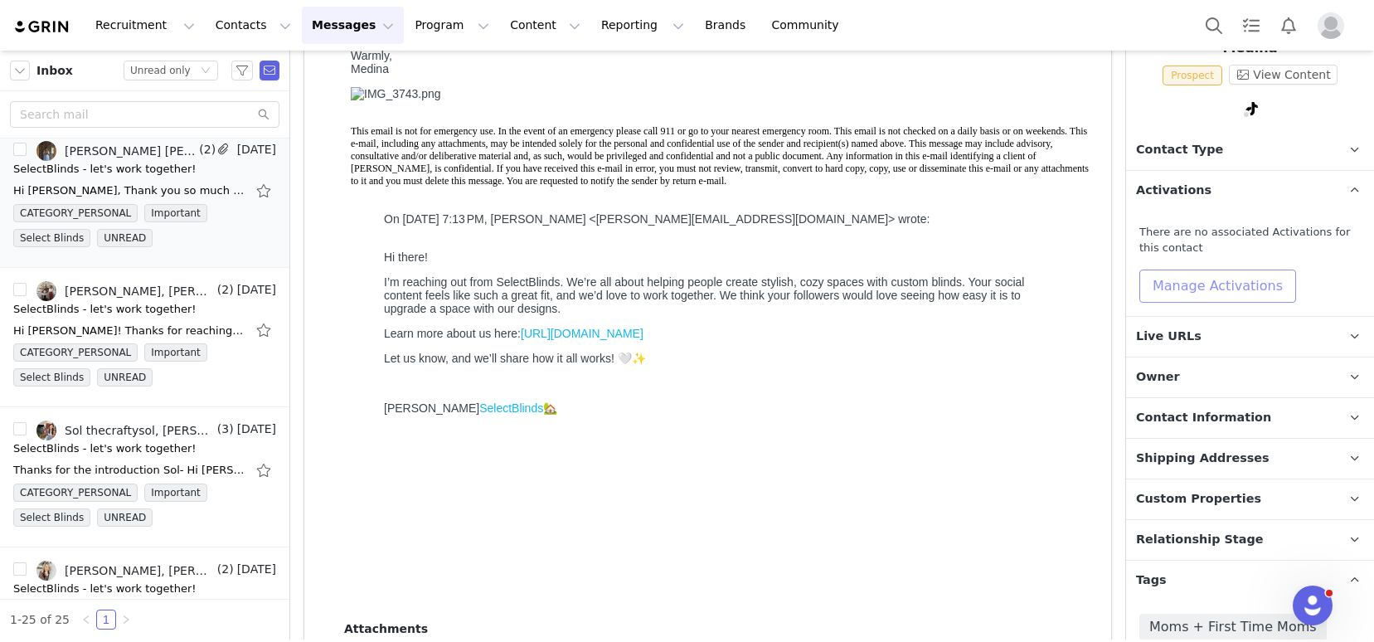
click at [1223, 289] on button "Manage Activations" at bounding box center [1217, 285] width 157 height 33
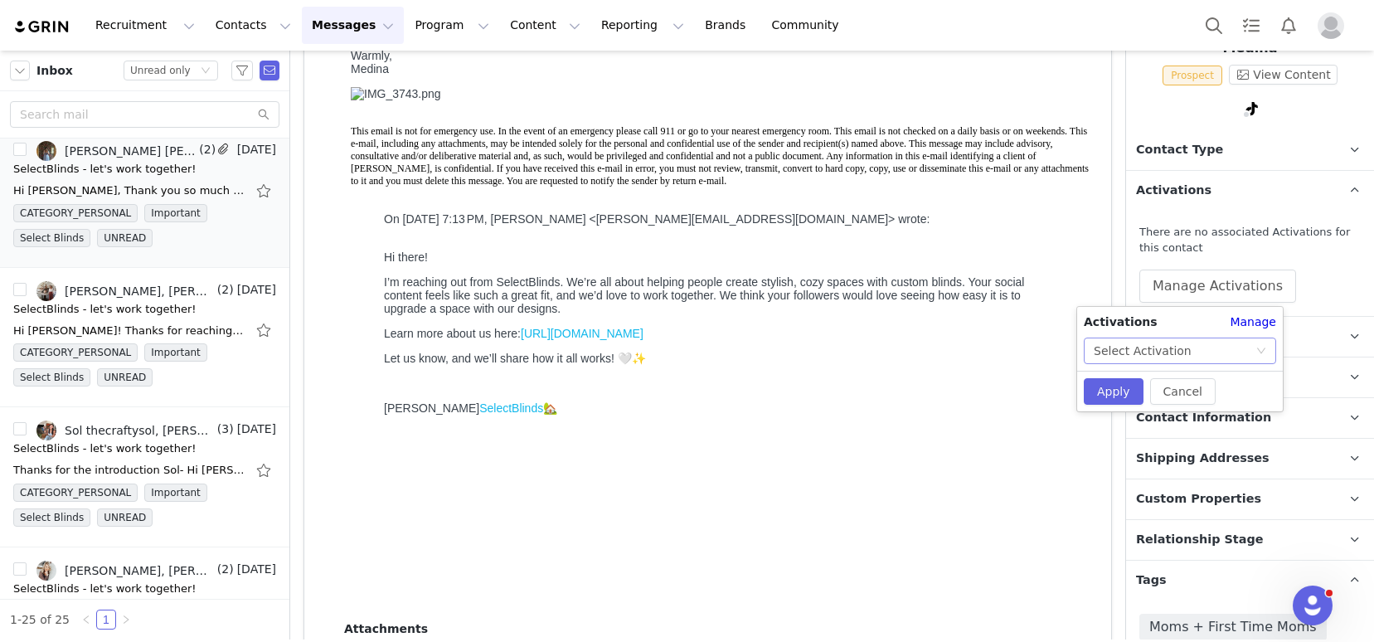
click at [1206, 352] on div "Select Activation" at bounding box center [1175, 350] width 162 height 25
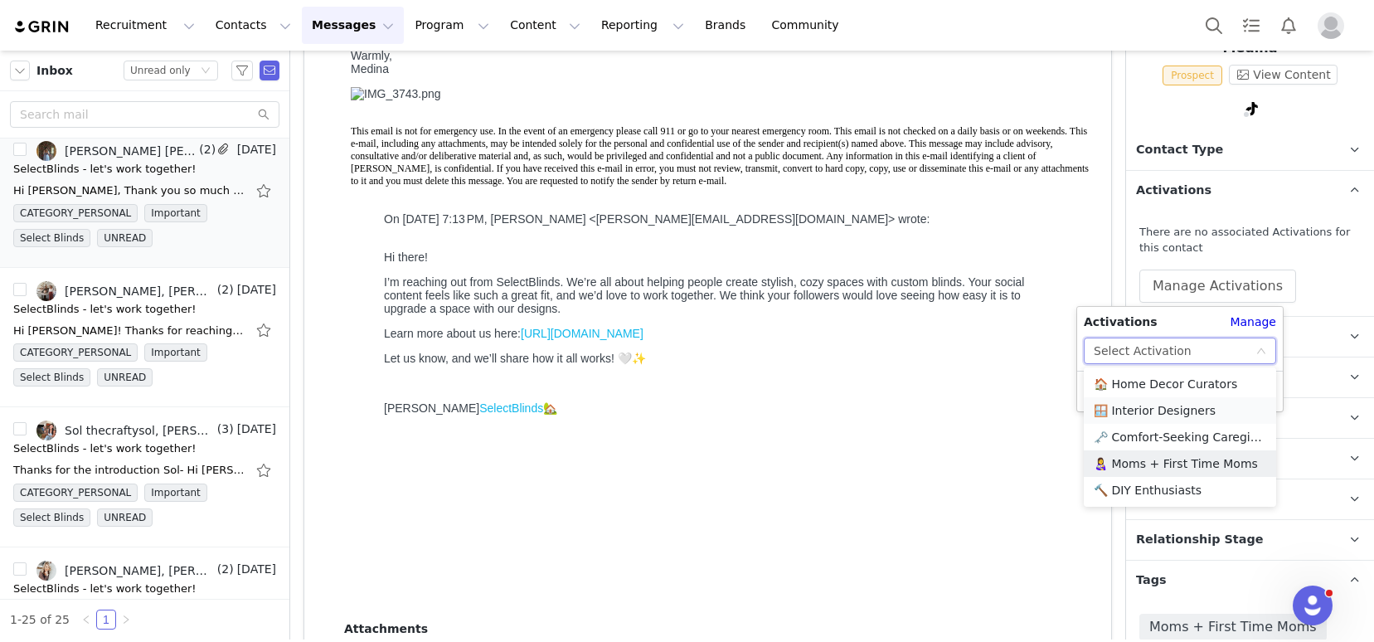
click at [1163, 462] on li "👩‍🍼 Moms + First Time Moms" at bounding box center [1180, 463] width 192 height 27
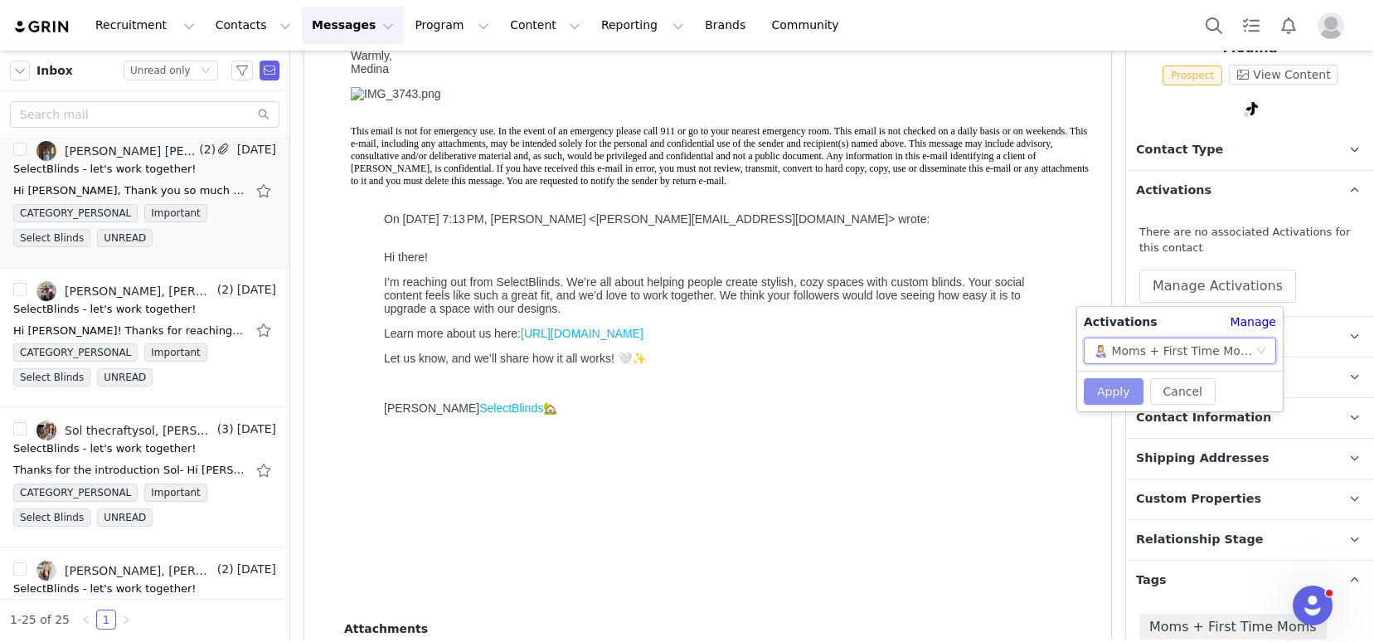
click at [1122, 391] on button "Apply" at bounding box center [1114, 391] width 60 height 27
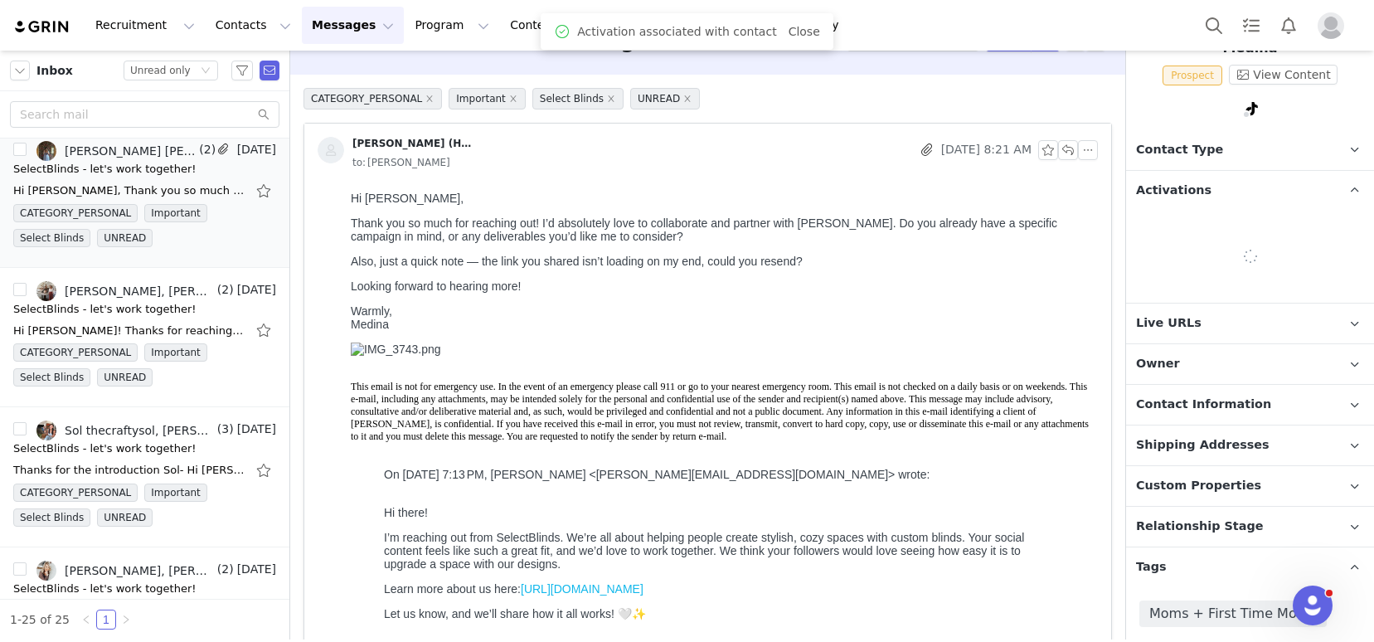
scroll to position [0, 0]
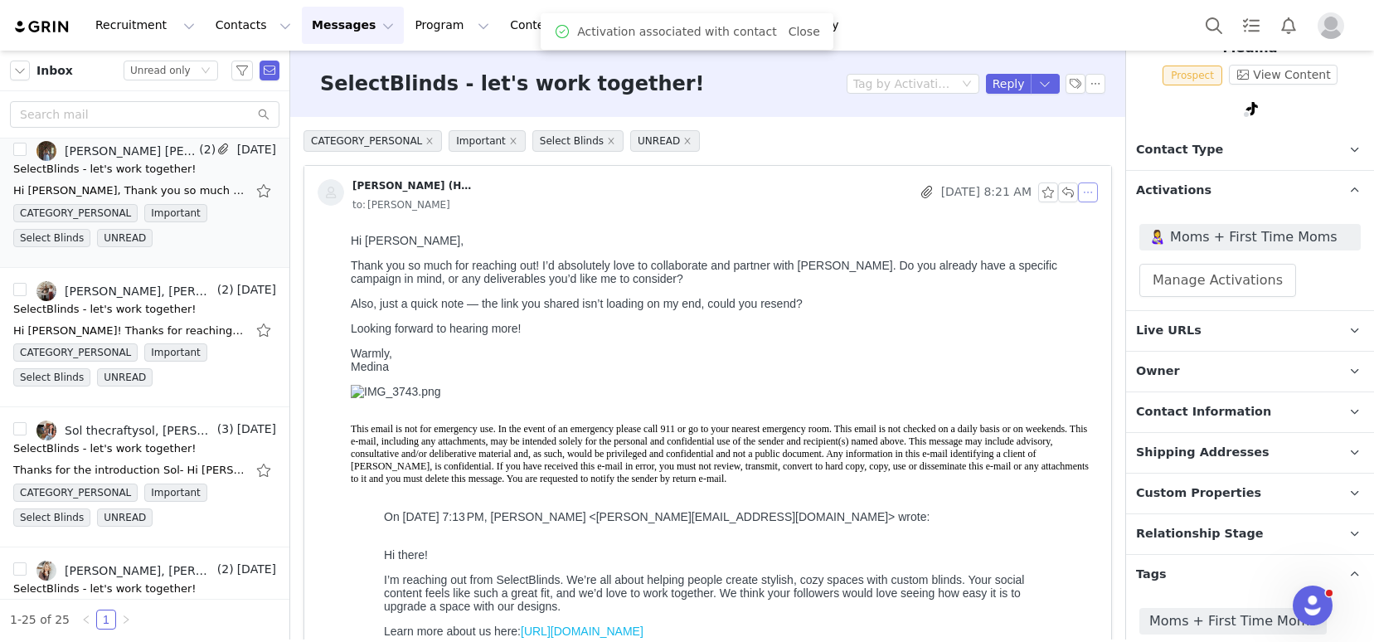
click at [1079, 196] on button "button" at bounding box center [1088, 192] width 20 height 20
click at [1084, 219] on li "Reply All" at bounding box center [1100, 222] width 70 height 27
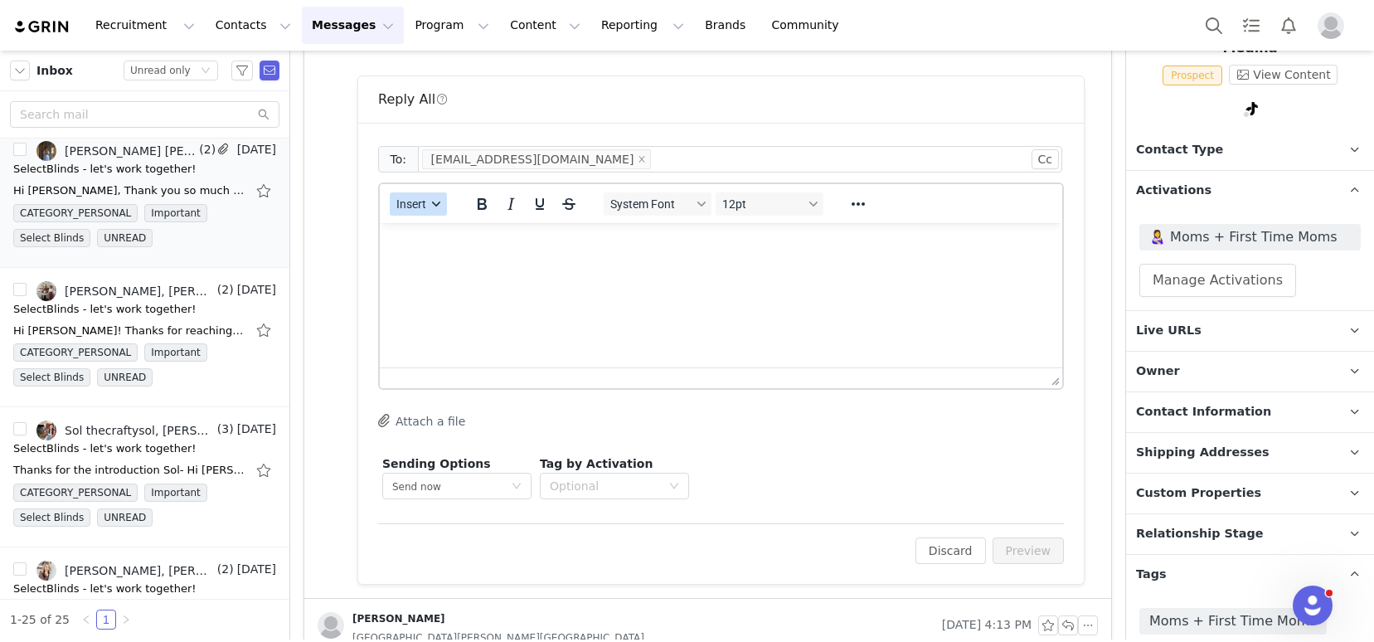
scroll to position [918, 0]
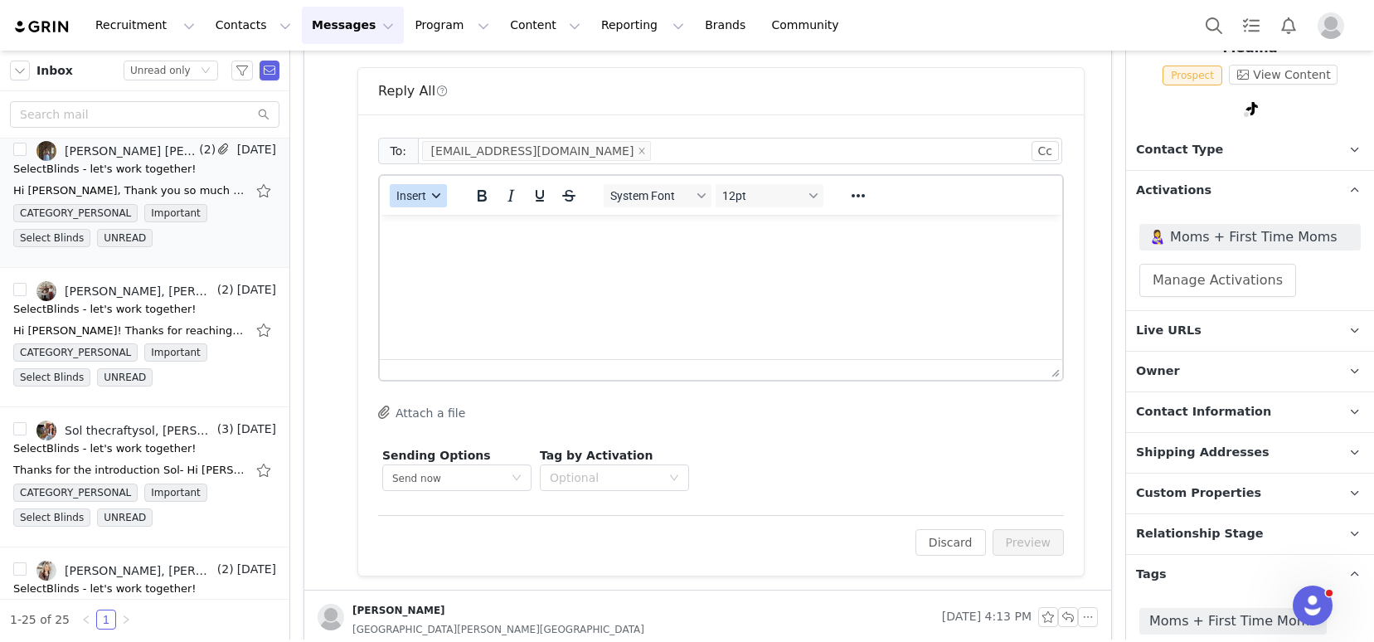
click at [410, 197] on span "Insert" at bounding box center [411, 195] width 30 height 13
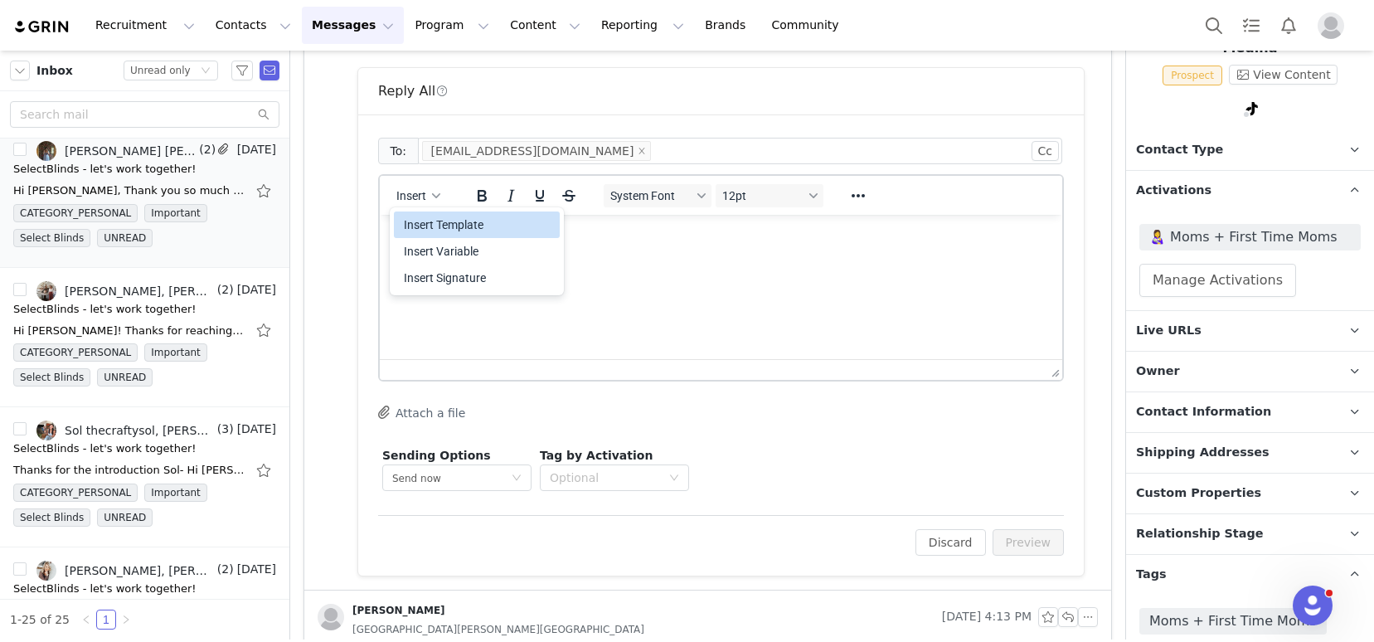
click at [429, 224] on div "Insert Template" at bounding box center [478, 225] width 149 height 20
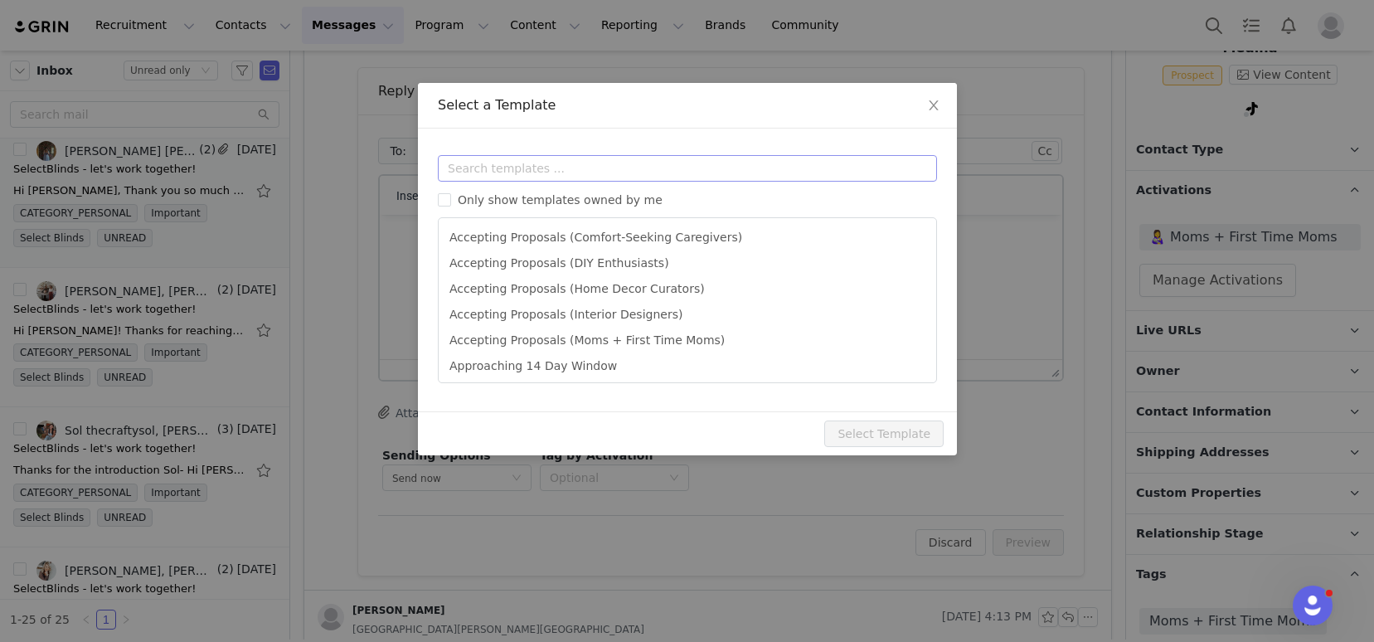
scroll to position [0, 0]
click at [476, 158] on input "text" at bounding box center [687, 168] width 499 height 27
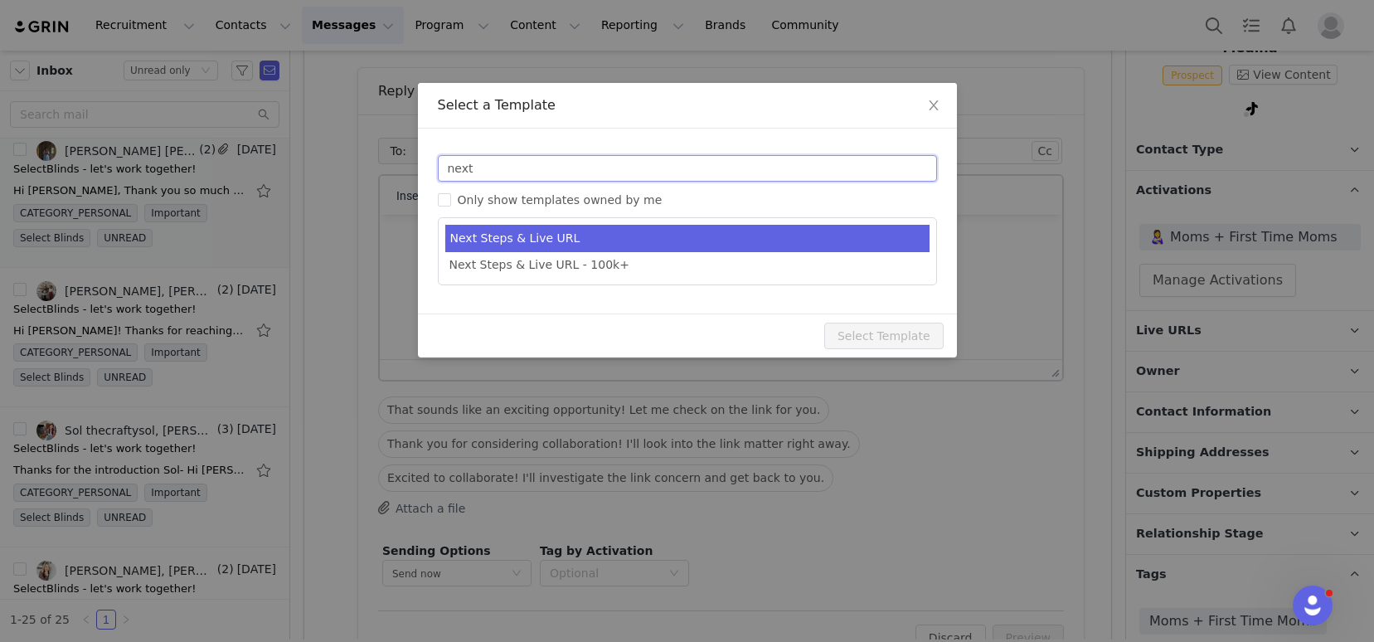
type input "next"
type input "SelectBlinds - Next Steps & Campaign Outline"
click at [538, 232] on li "Next Steps & Live URL" at bounding box center [687, 238] width 484 height 27
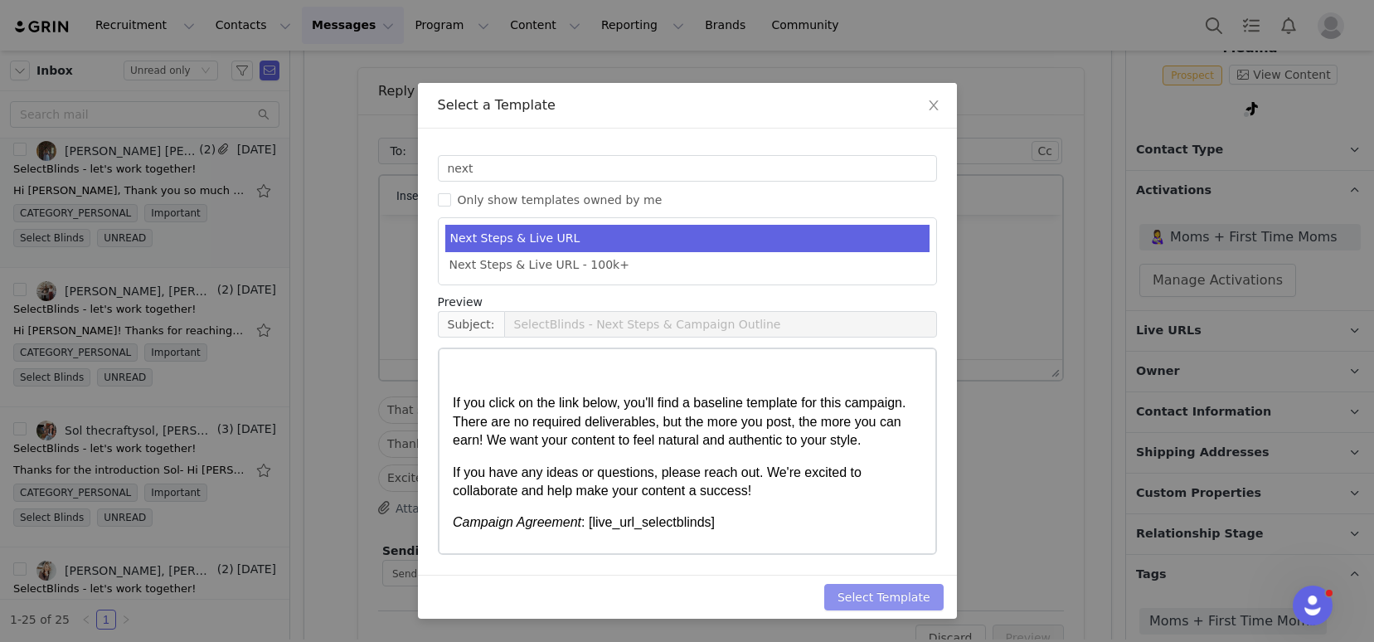
click at [868, 596] on button "Select Template" at bounding box center [883, 597] width 119 height 27
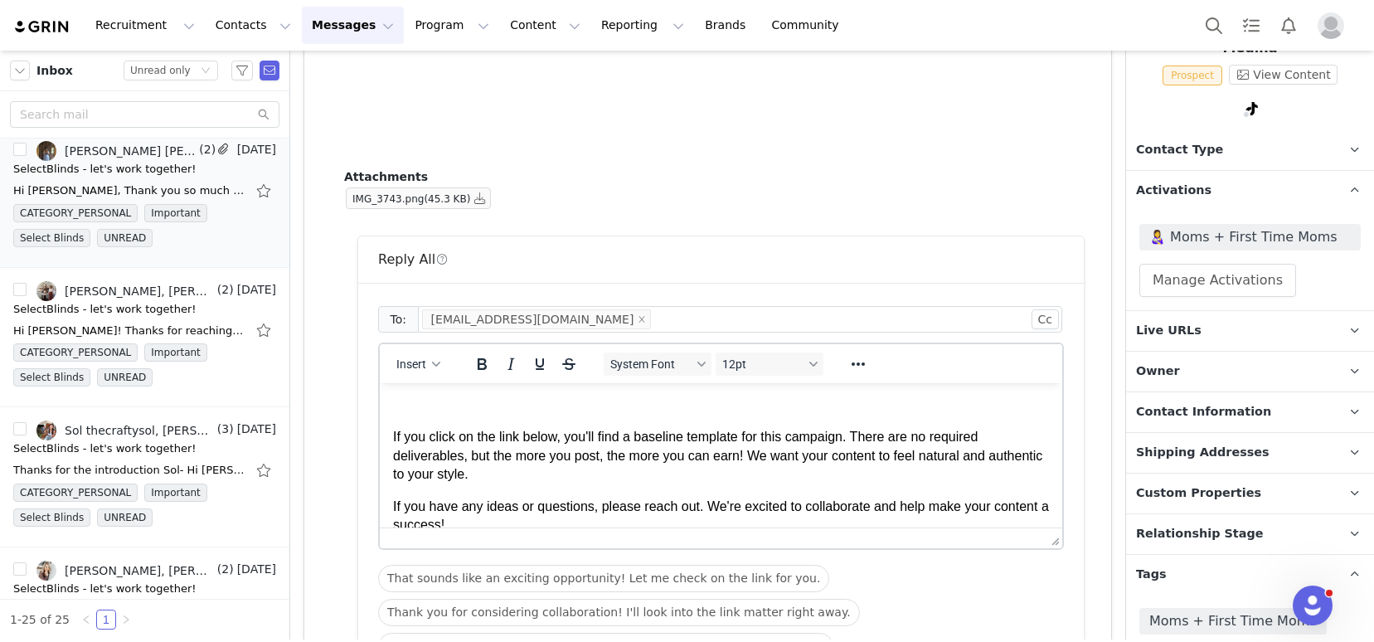
scroll to position [787, 0]
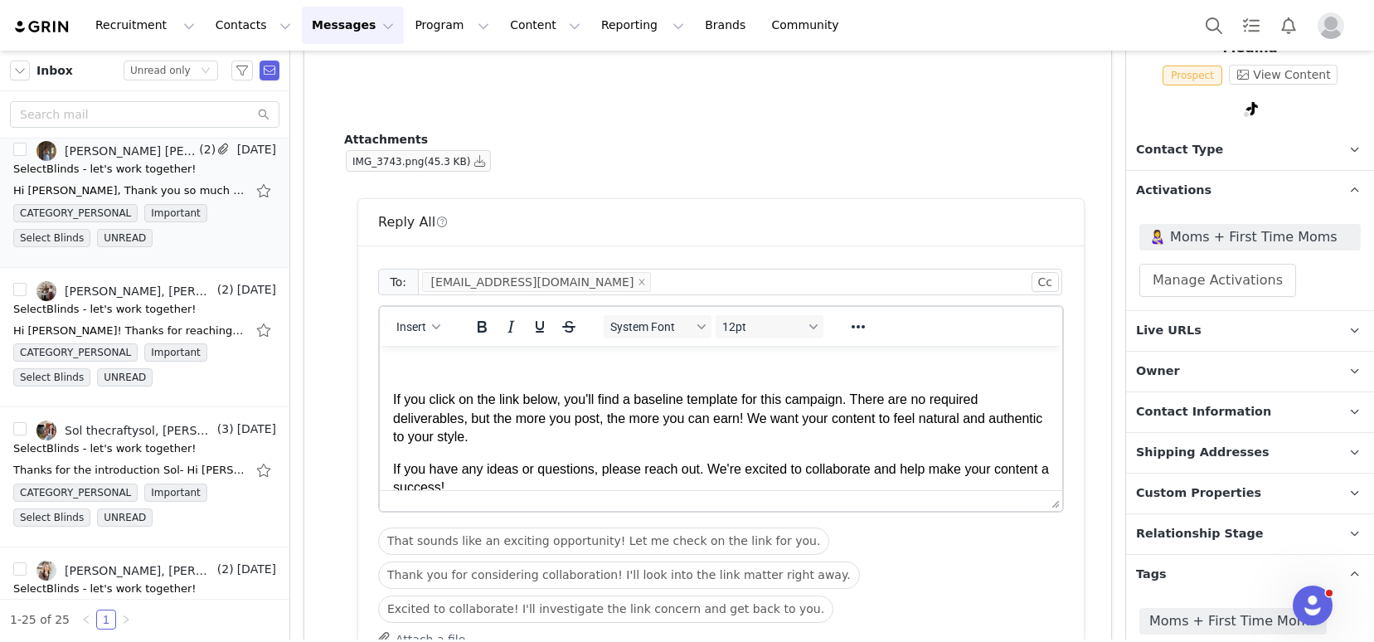
click at [429, 364] on p "Rich Text Area. Press ALT-0 for help." at bounding box center [721, 368] width 656 height 18
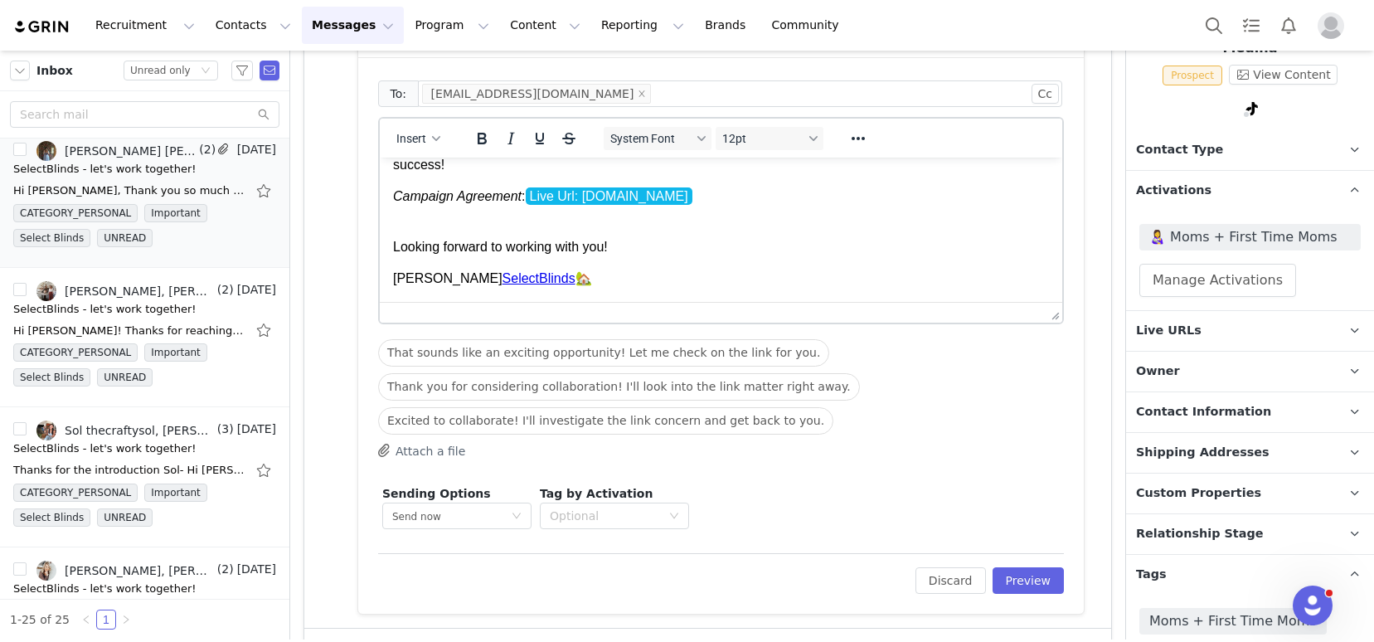
scroll to position [1005, 0]
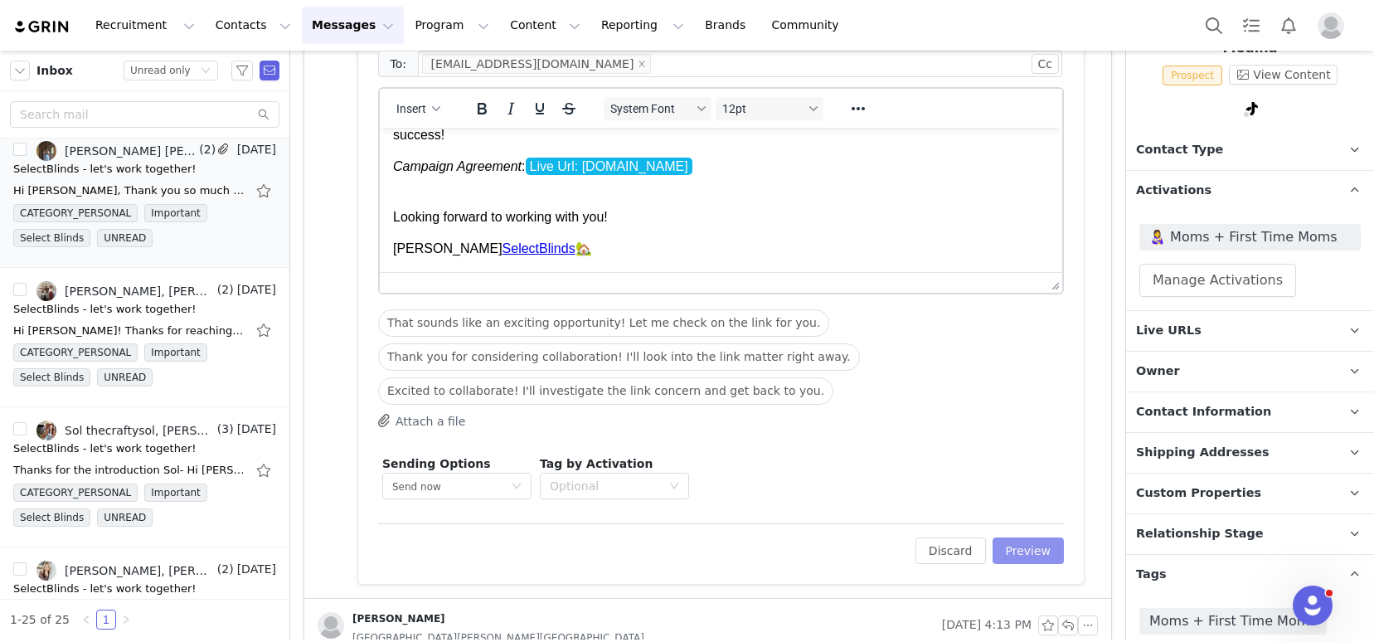
click at [1022, 551] on button "Preview" at bounding box center [1028, 550] width 72 height 27
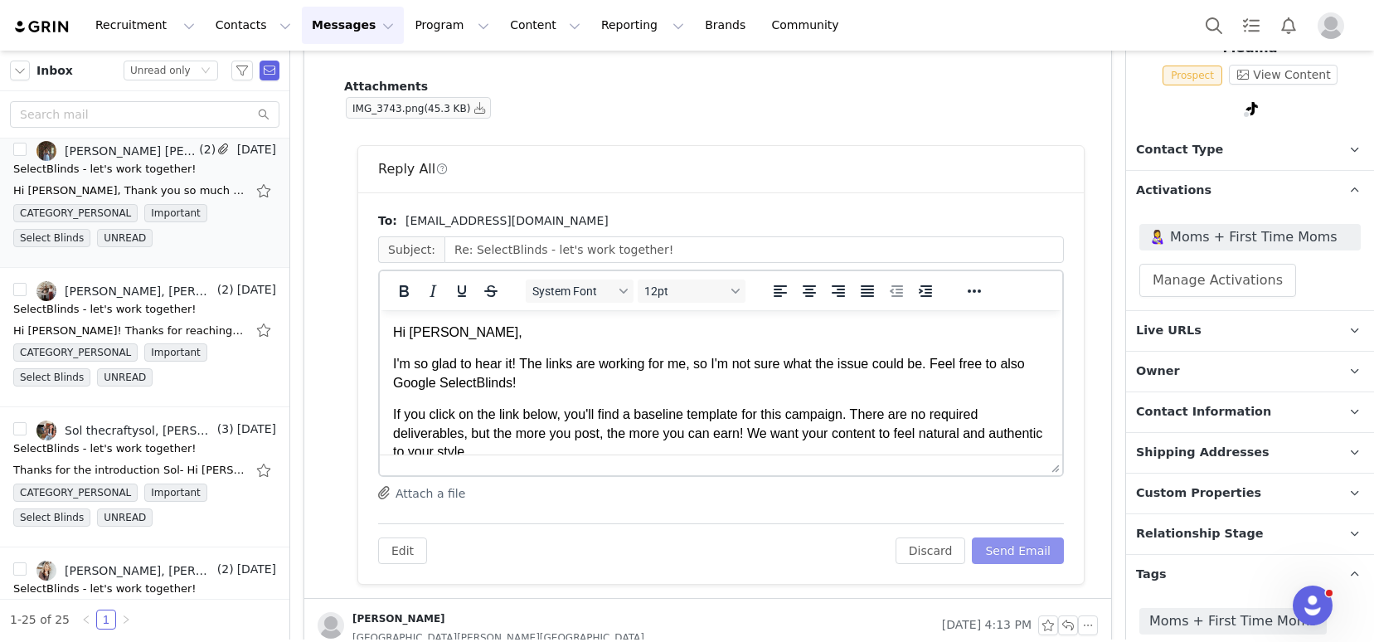
scroll to position [0, 0]
click at [1002, 546] on button "Send Email" at bounding box center [1018, 550] width 92 height 27
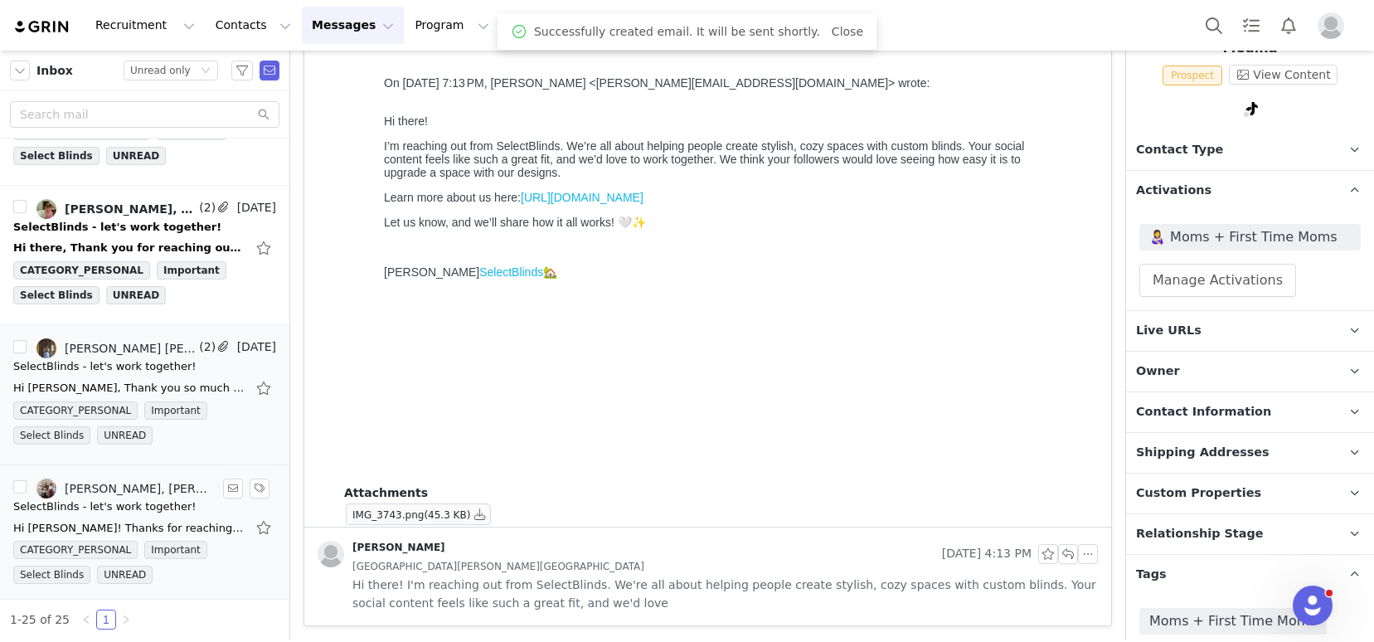
scroll to position [2021, 0]
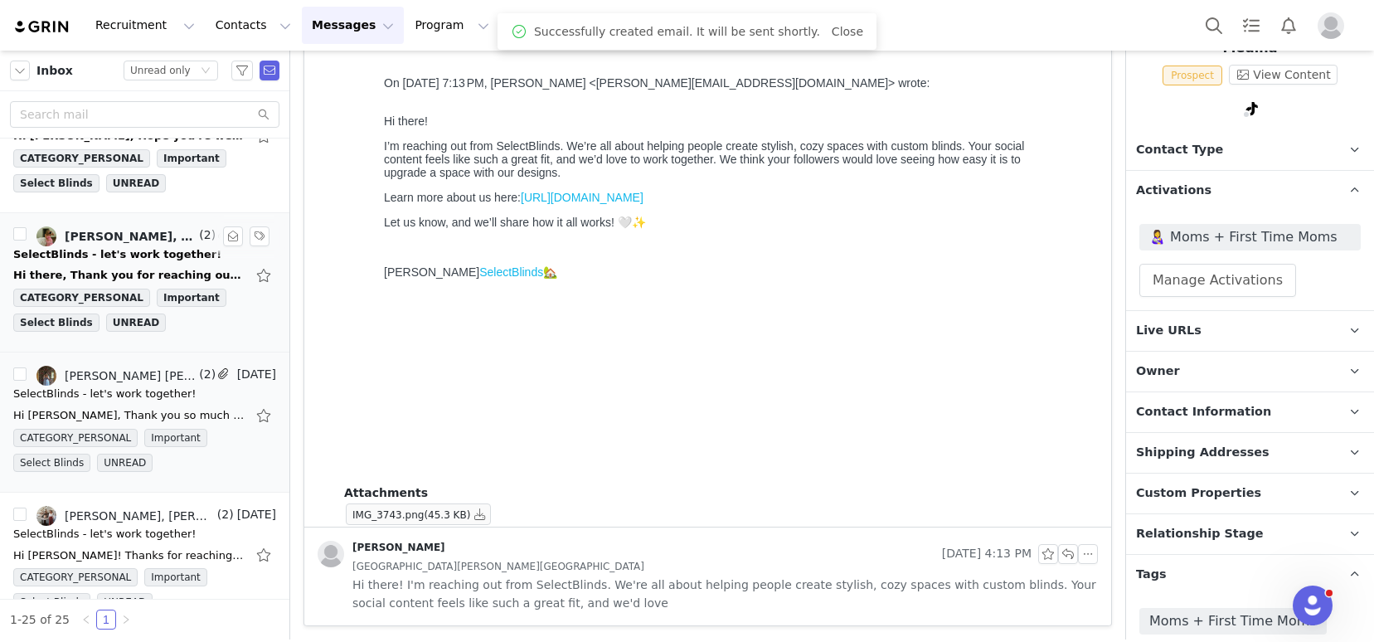
click at [113, 256] on div "SelectBlinds - let's work together!" at bounding box center [117, 254] width 208 height 17
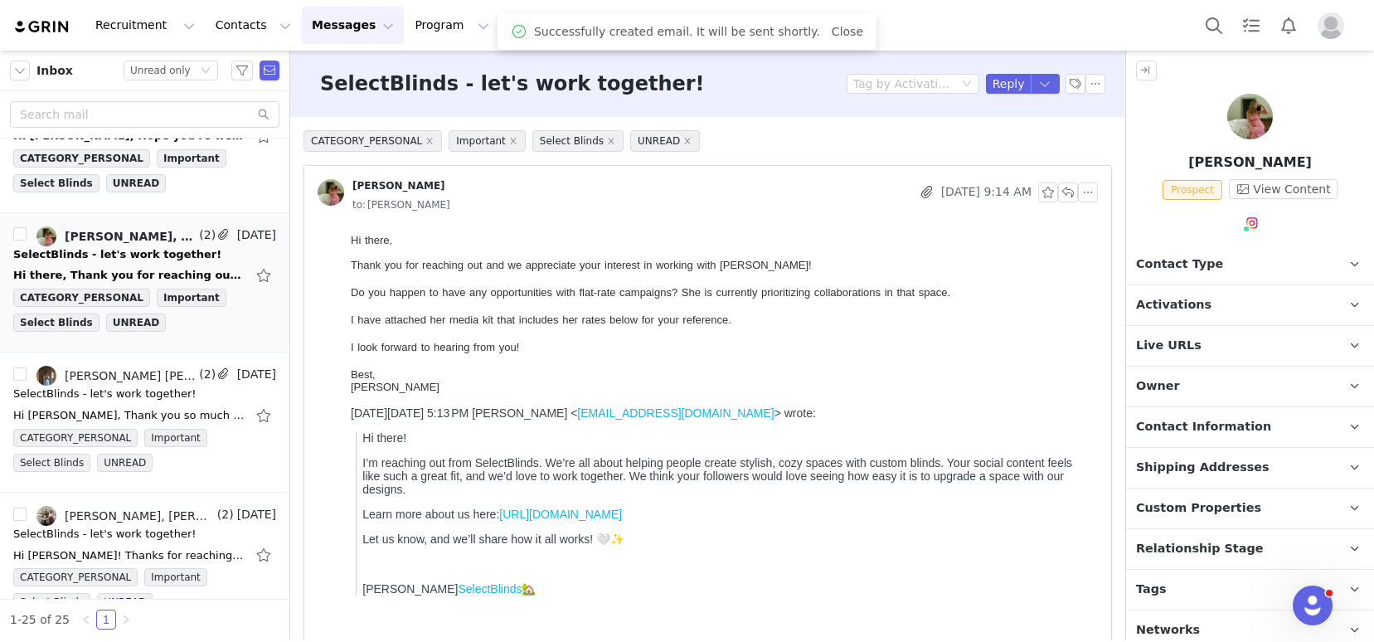
scroll to position [0, 0]
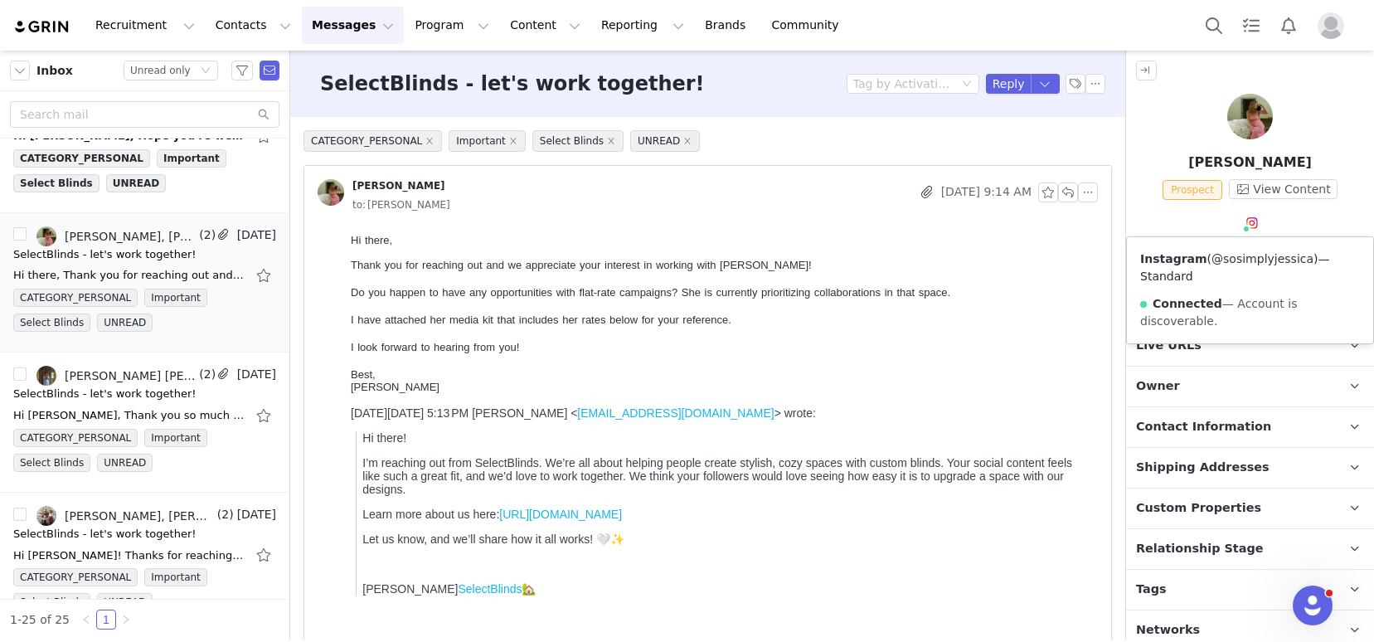
click at [1244, 255] on link "@sosimplyjessica" at bounding box center [1262, 258] width 102 height 13
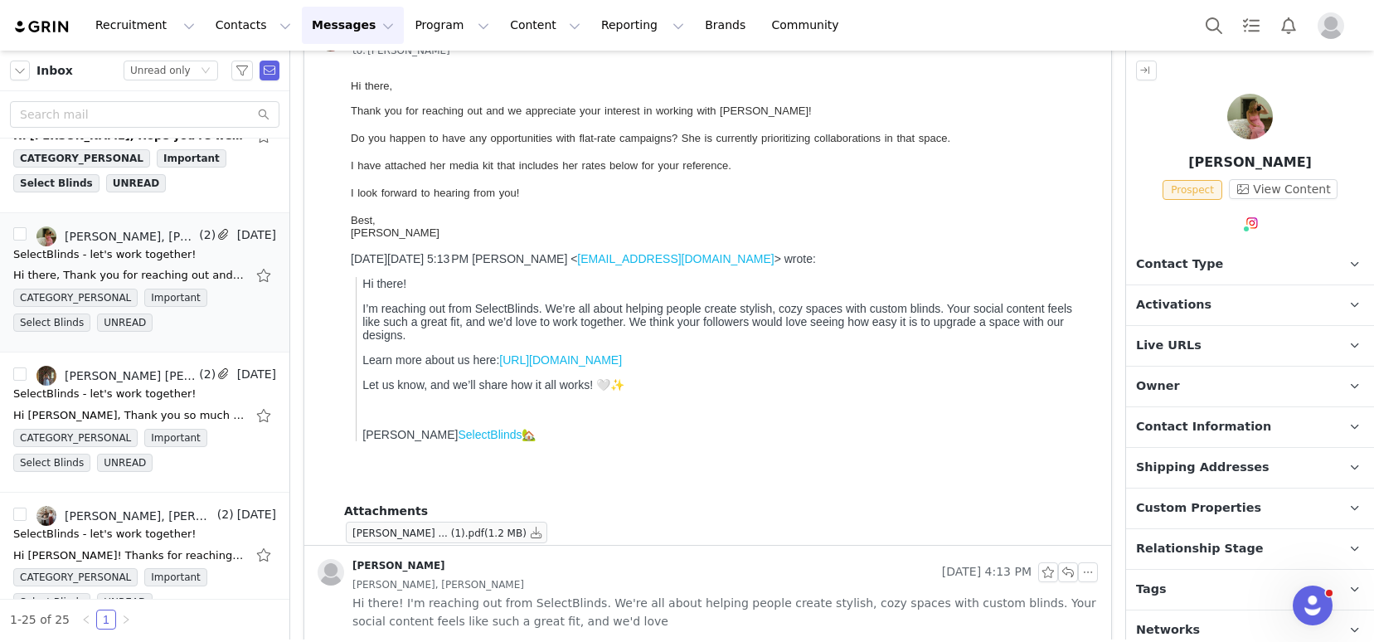
scroll to position [172, 0]
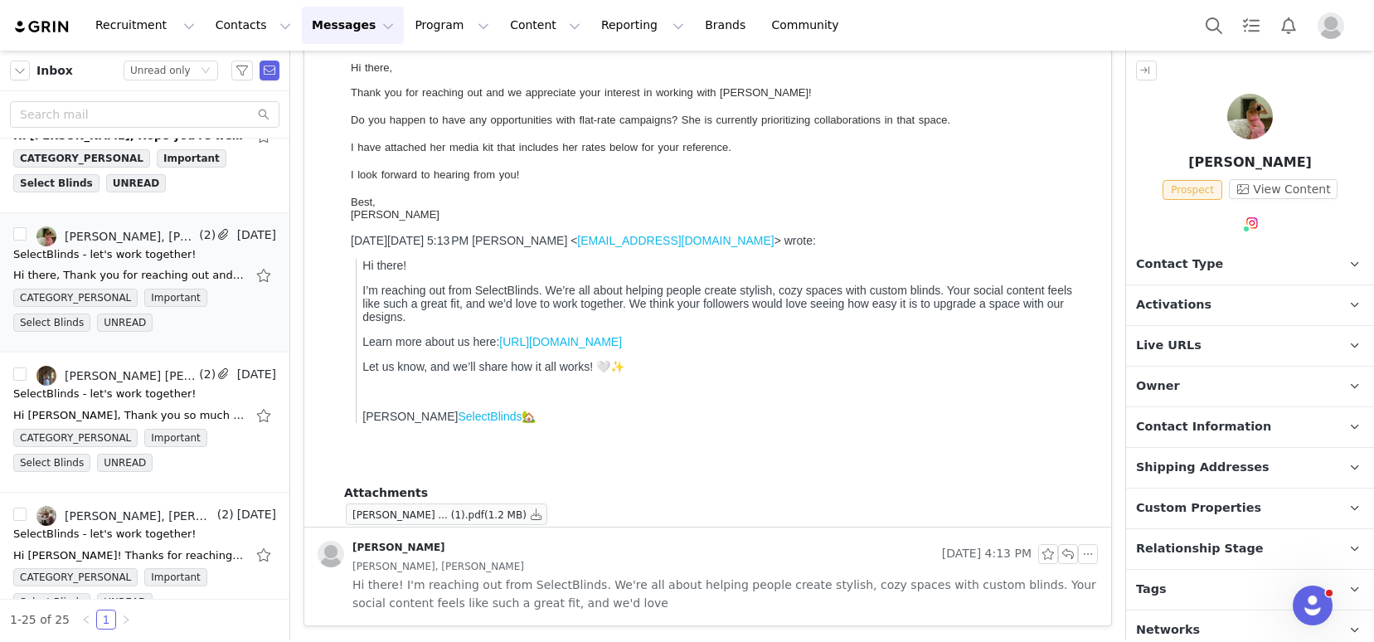
click at [1222, 594] on p "Tags Keep track of your contacts by assigning them tags. You can then filter yo…" at bounding box center [1230, 590] width 208 height 40
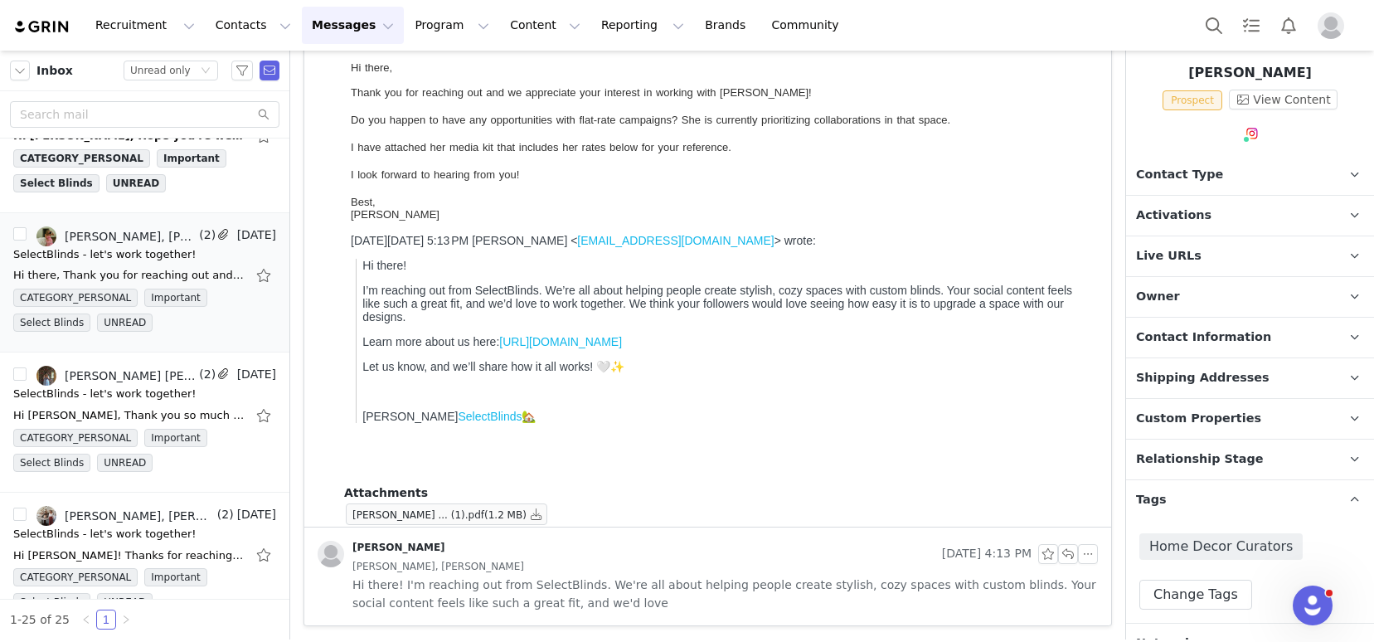
click at [1204, 241] on p "Live URLs" at bounding box center [1230, 256] width 208 height 40
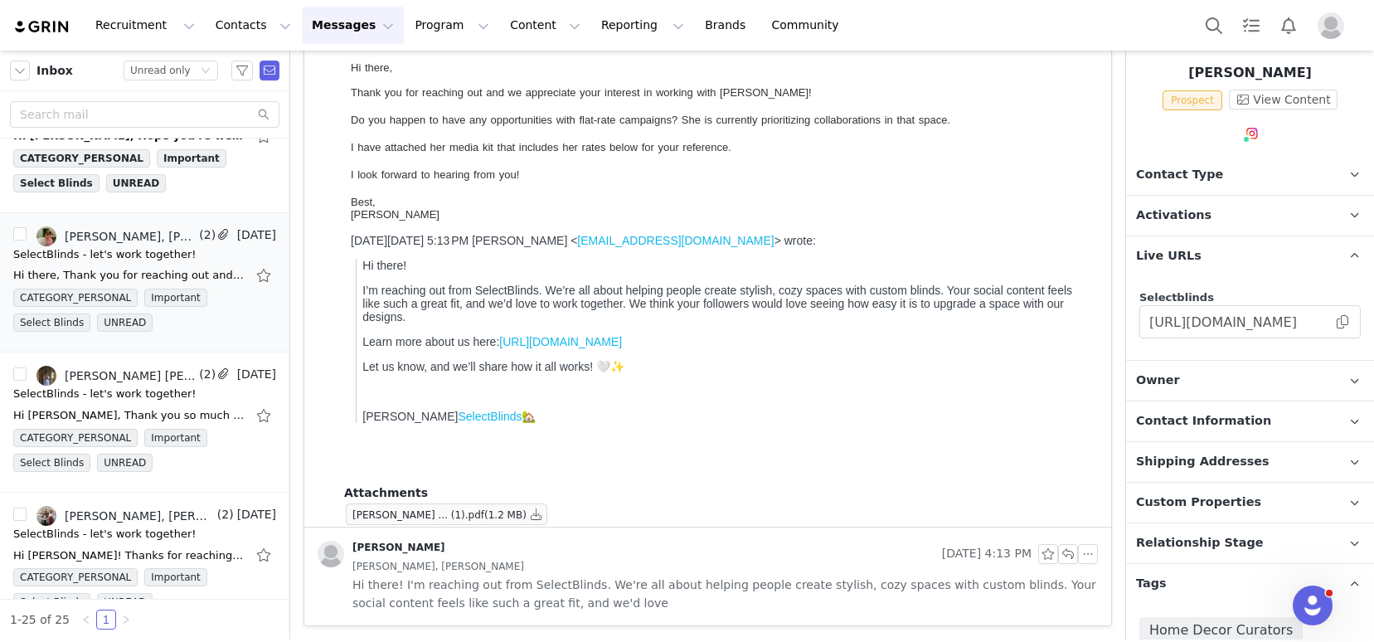
click at [1197, 222] on span "Activations" at bounding box center [1173, 215] width 75 height 18
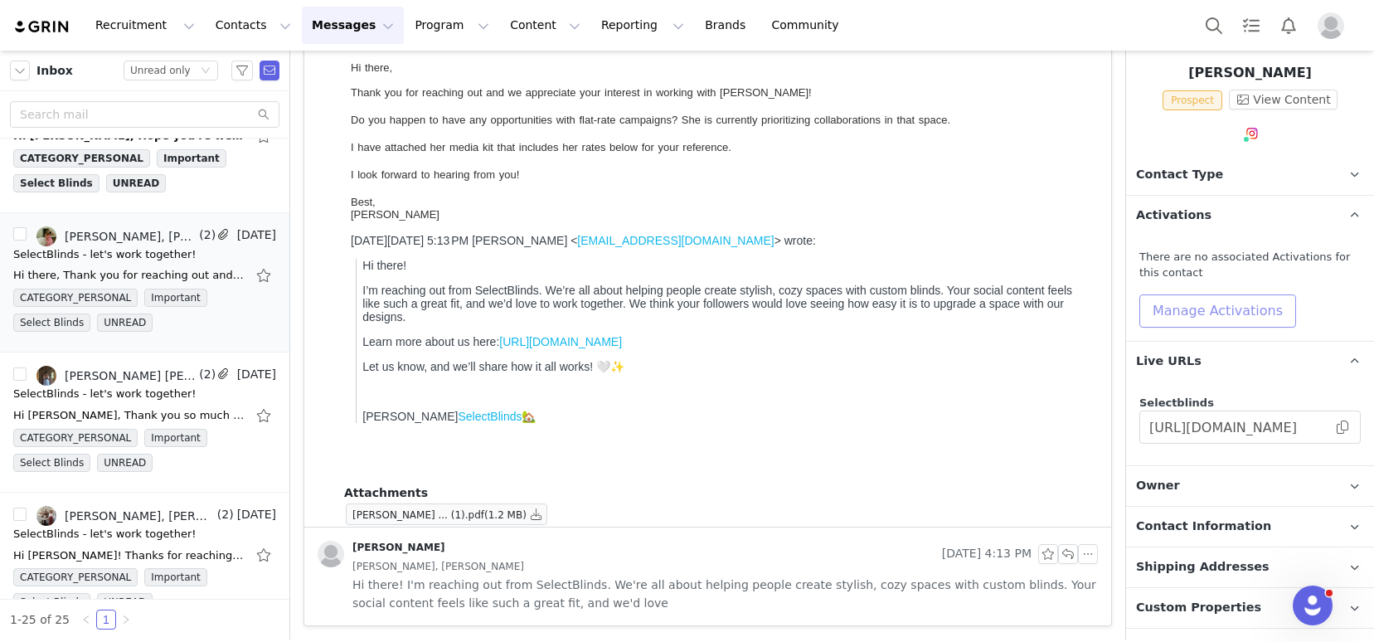
click at [1196, 318] on button "Manage Activations" at bounding box center [1217, 310] width 157 height 33
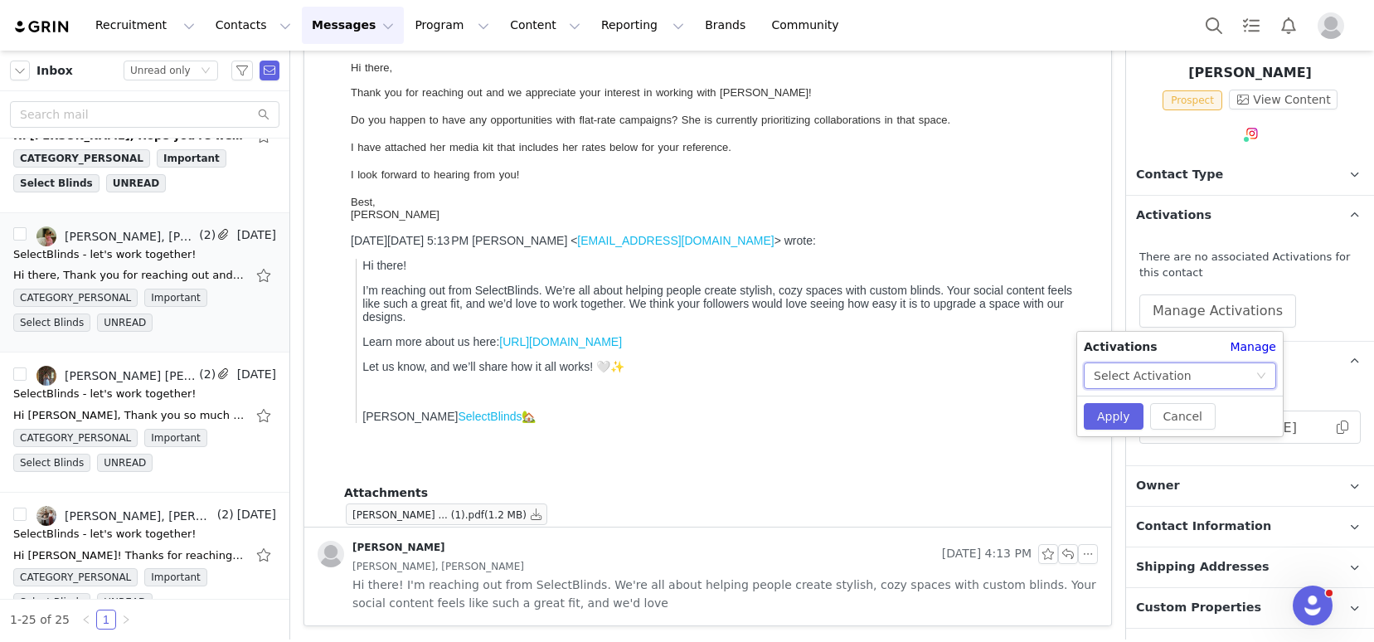
click at [1174, 387] on div "Select Activation" at bounding box center [1143, 375] width 98 height 25
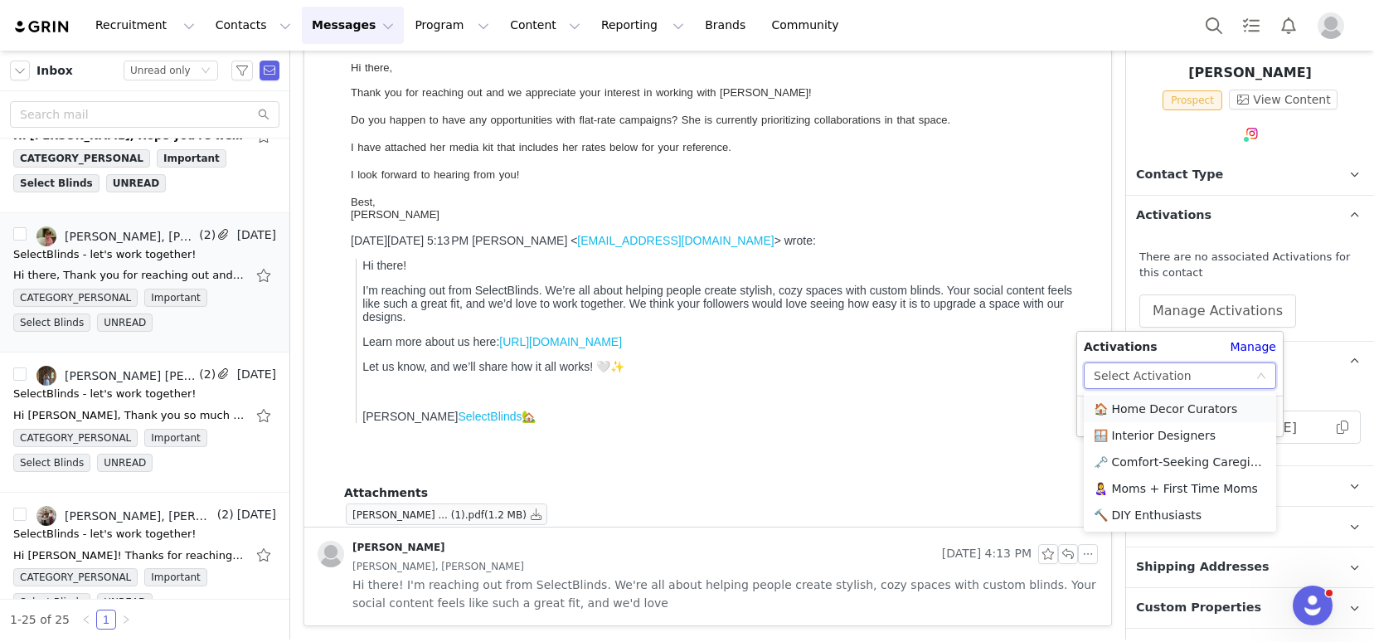
click at [1154, 413] on li "🏠 Home Decor Curators" at bounding box center [1180, 408] width 192 height 27
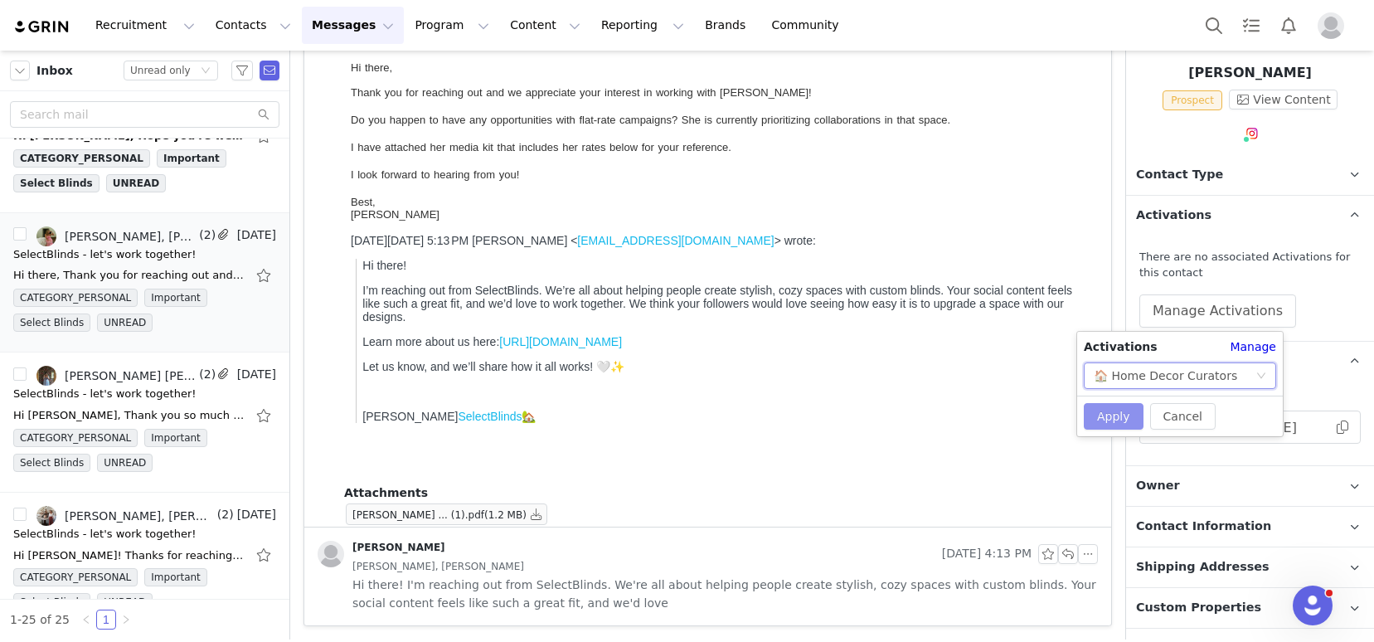
click at [1113, 416] on button "Apply" at bounding box center [1114, 416] width 60 height 27
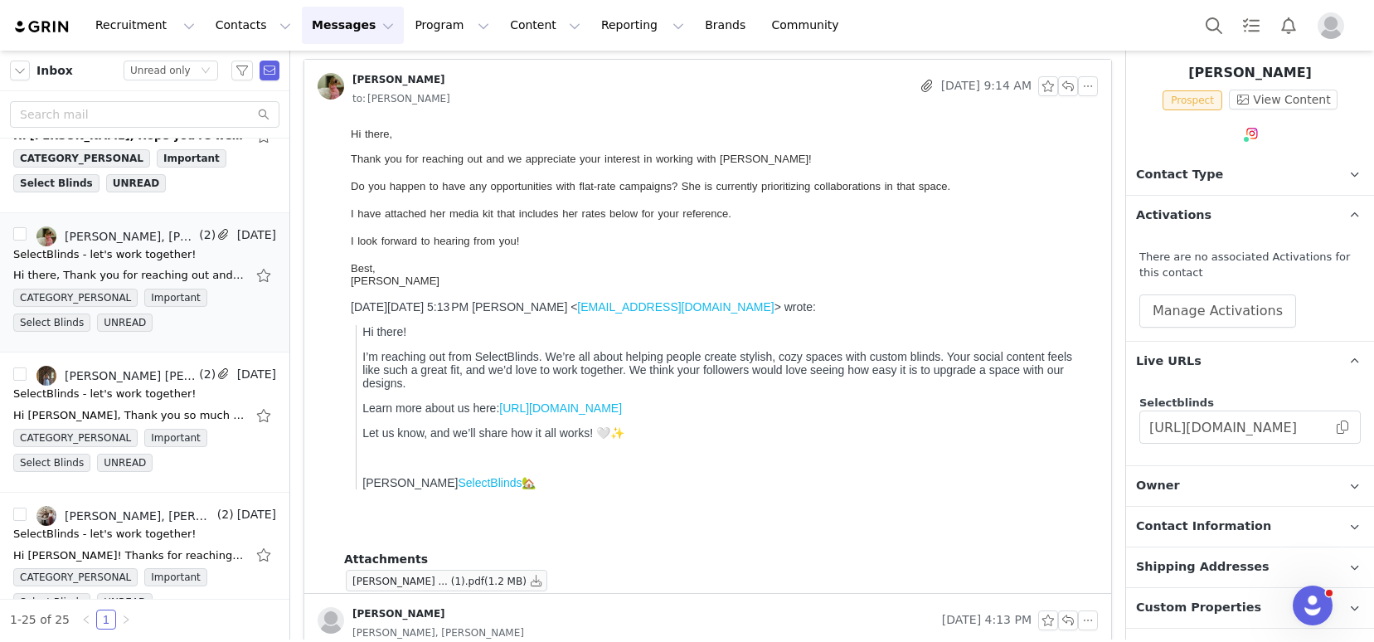
scroll to position [0, 0]
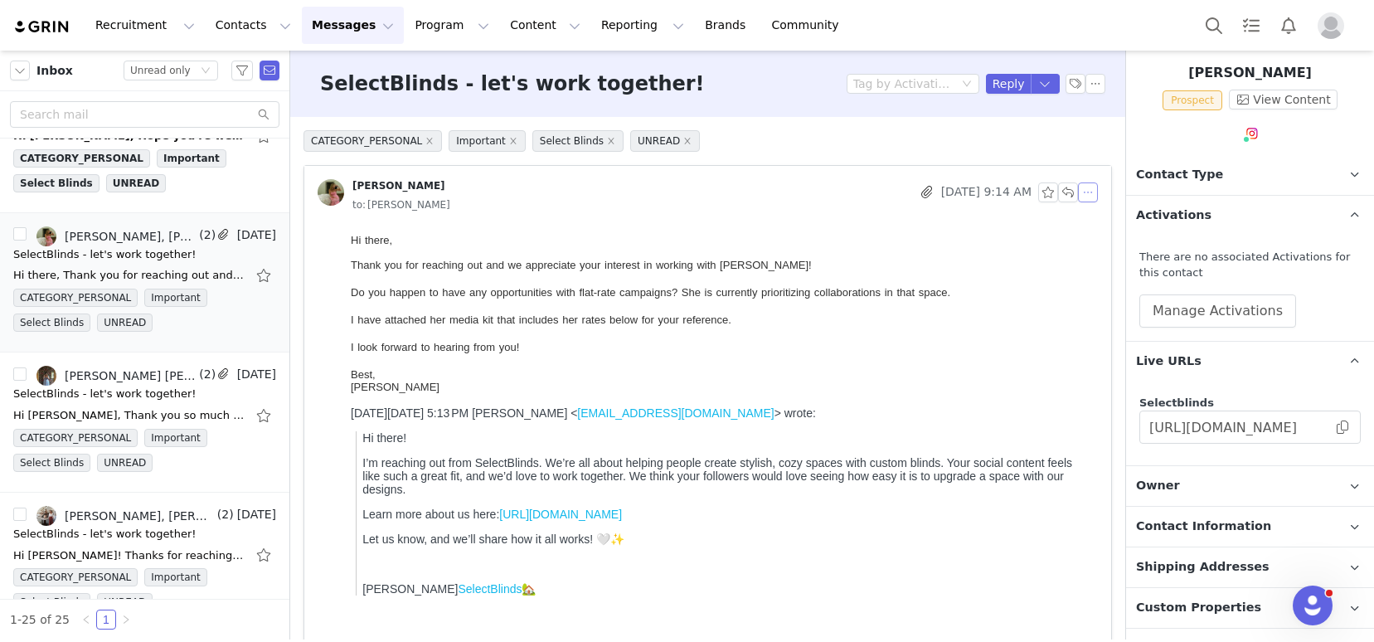
click at [1084, 192] on button "button" at bounding box center [1088, 192] width 20 height 20
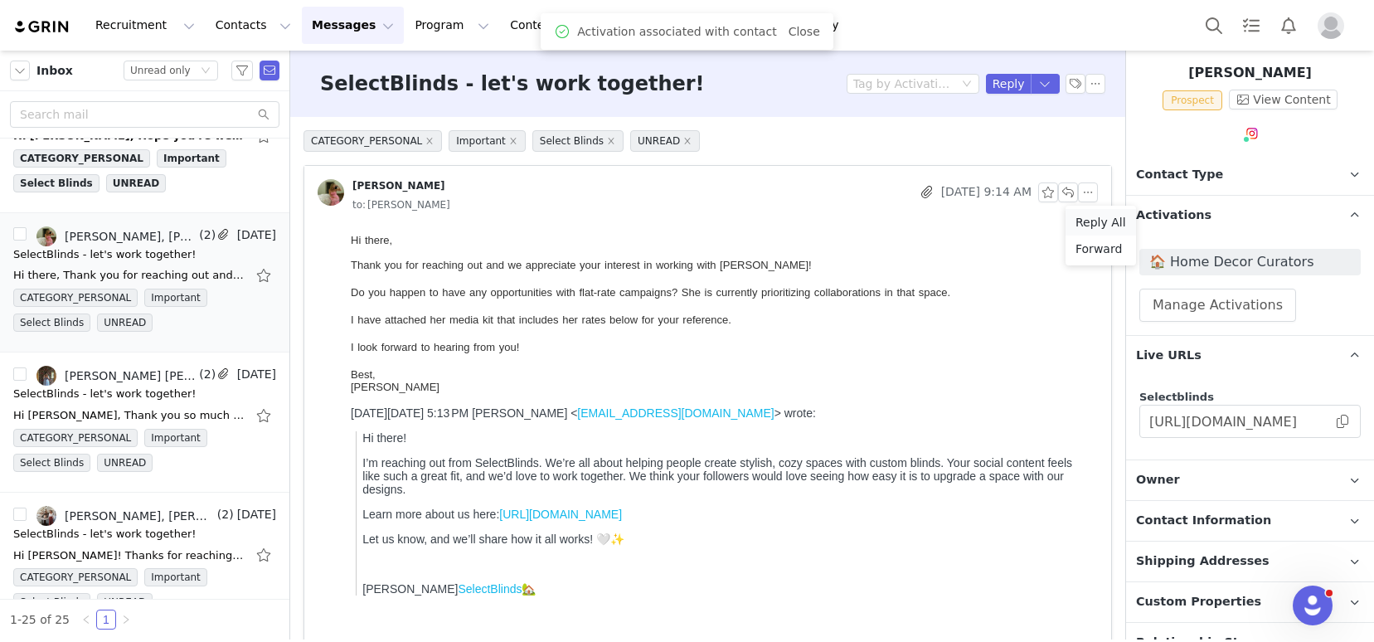
click at [1086, 221] on li "Reply All" at bounding box center [1100, 222] width 70 height 27
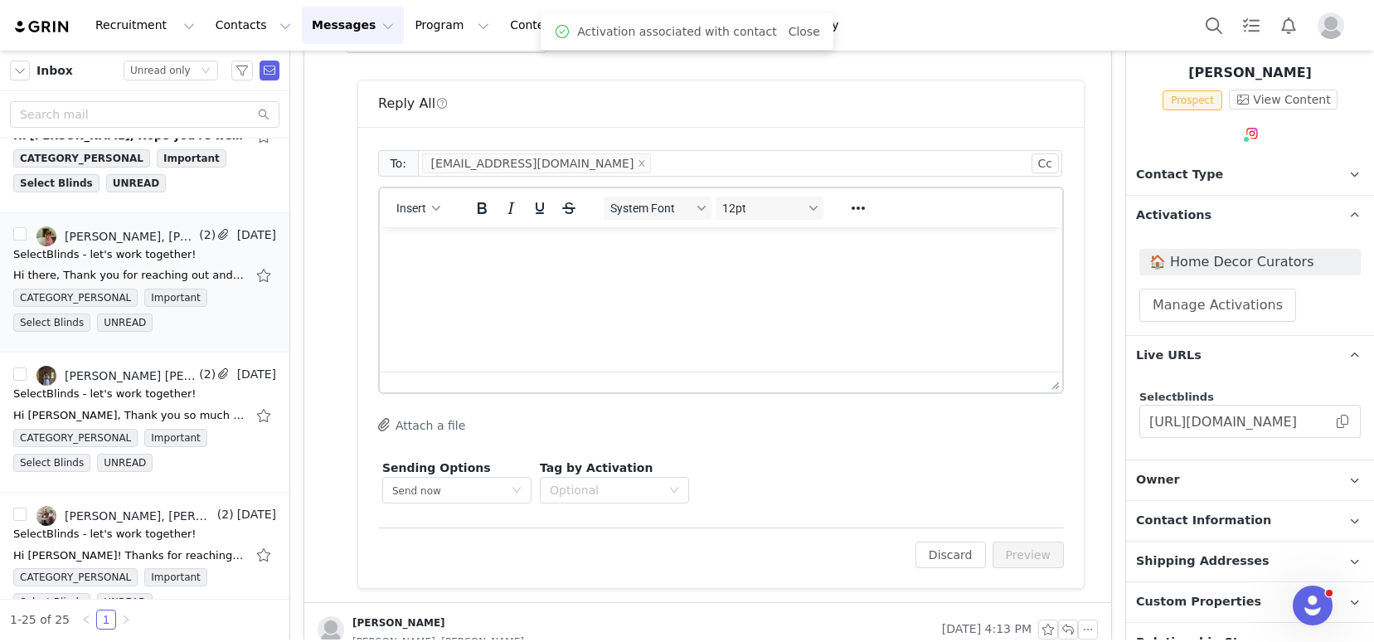
scroll to position [657, 0]
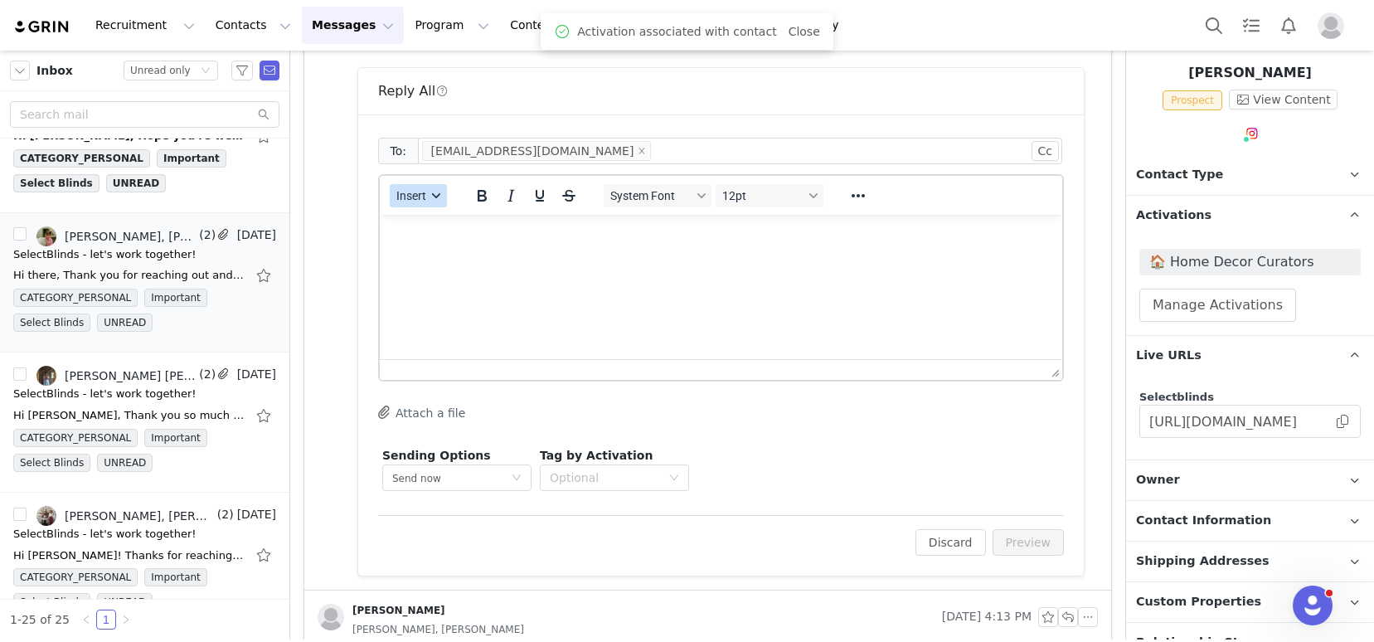
click at [414, 189] on span "Insert" at bounding box center [411, 195] width 30 height 13
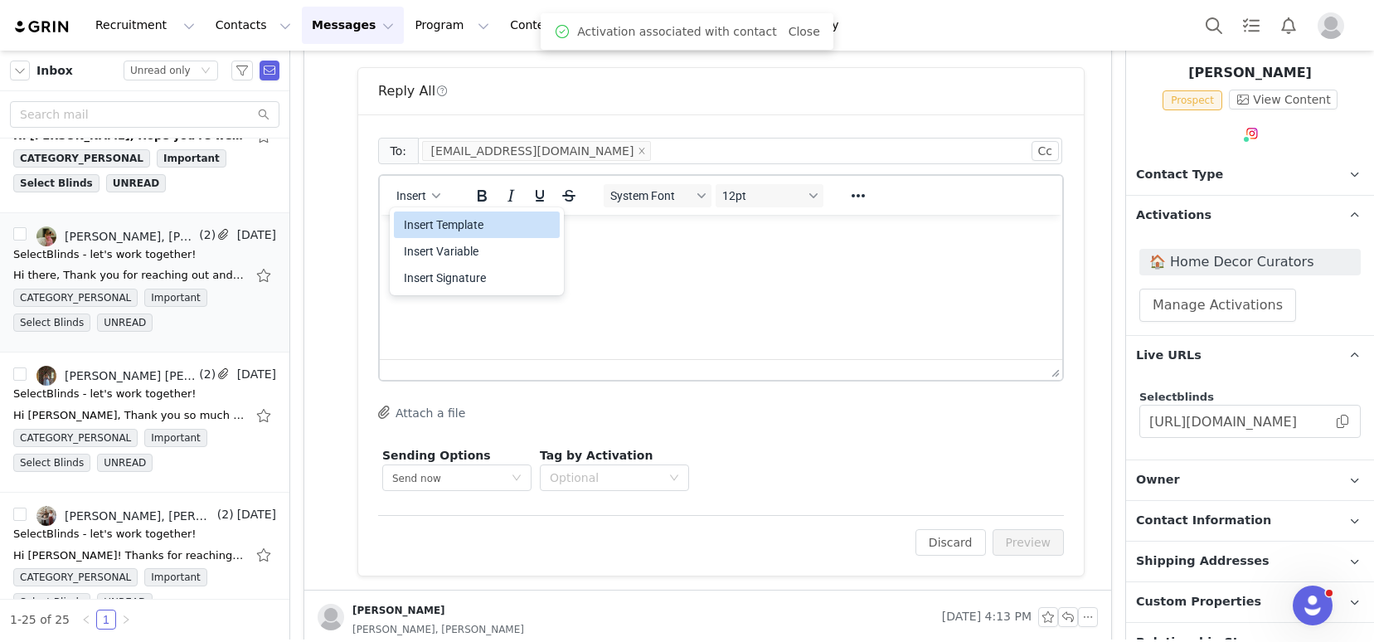
click at [436, 215] on div "Insert Template" at bounding box center [478, 225] width 149 height 20
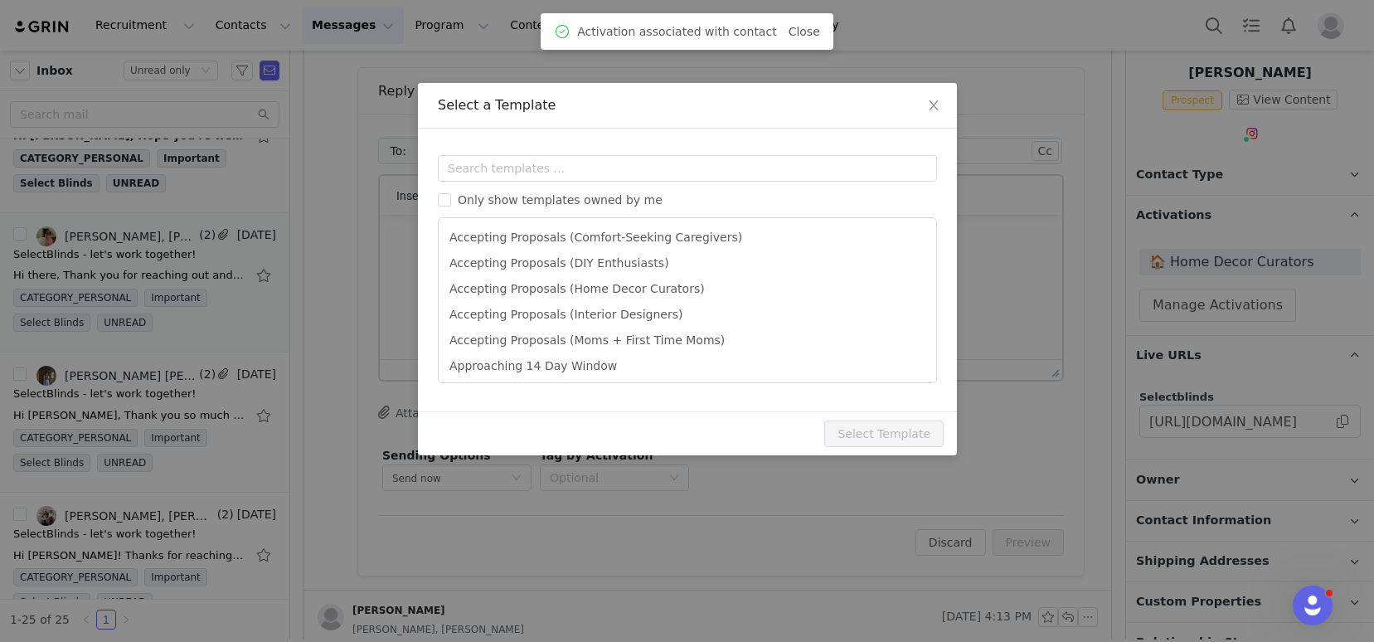
scroll to position [0, 0]
click at [483, 169] on input "text" at bounding box center [687, 168] width 499 height 27
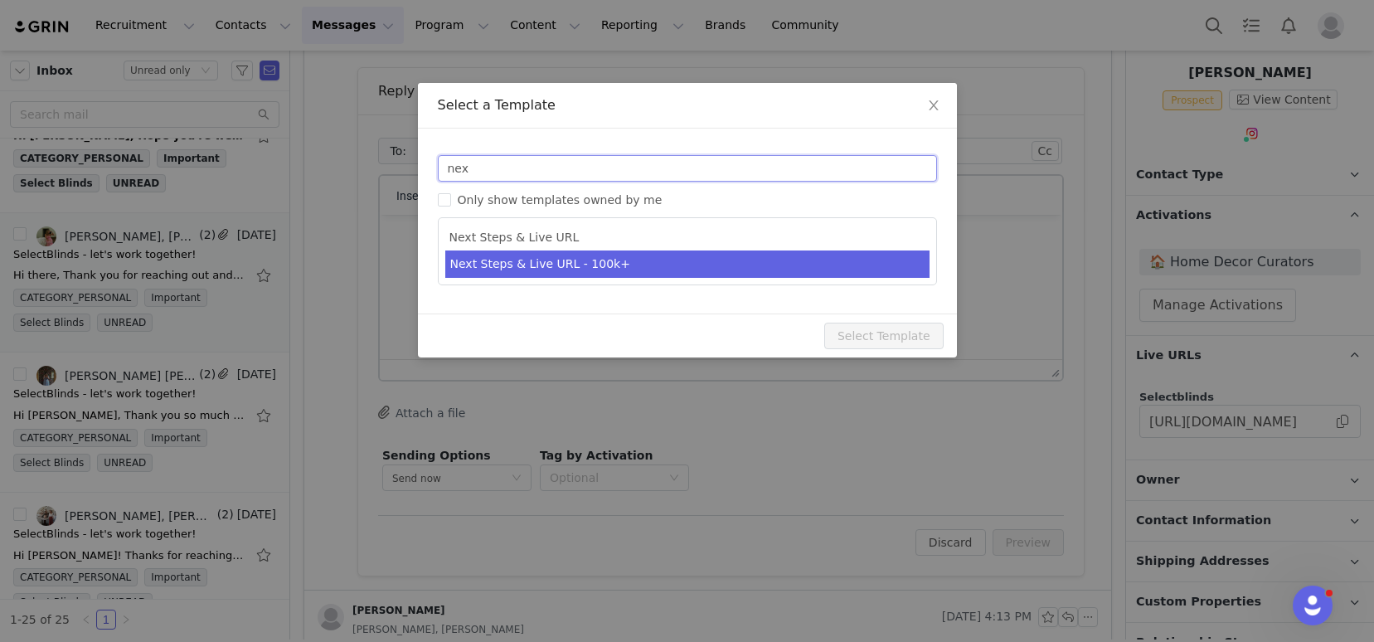
type input "nex"
type input "SelectBlinds - Next Steps & Campaign Outline"
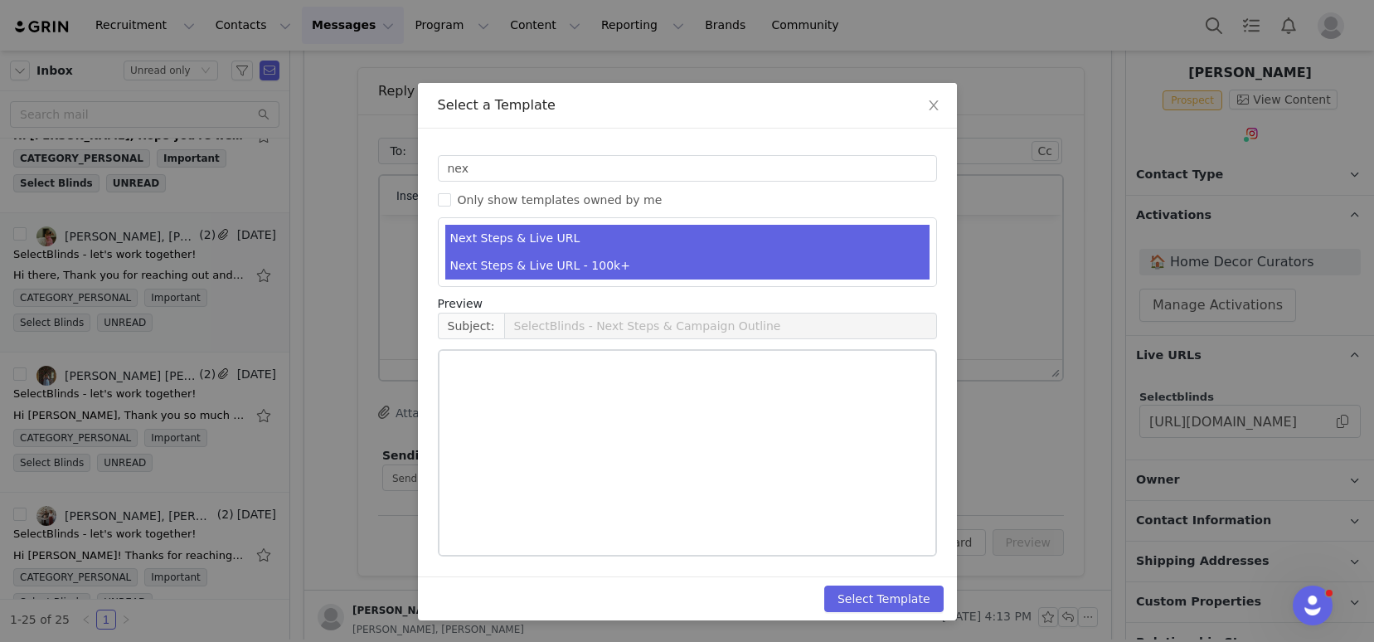
click at [551, 265] on li "Next Steps & Live URL - 100k+" at bounding box center [687, 265] width 484 height 27
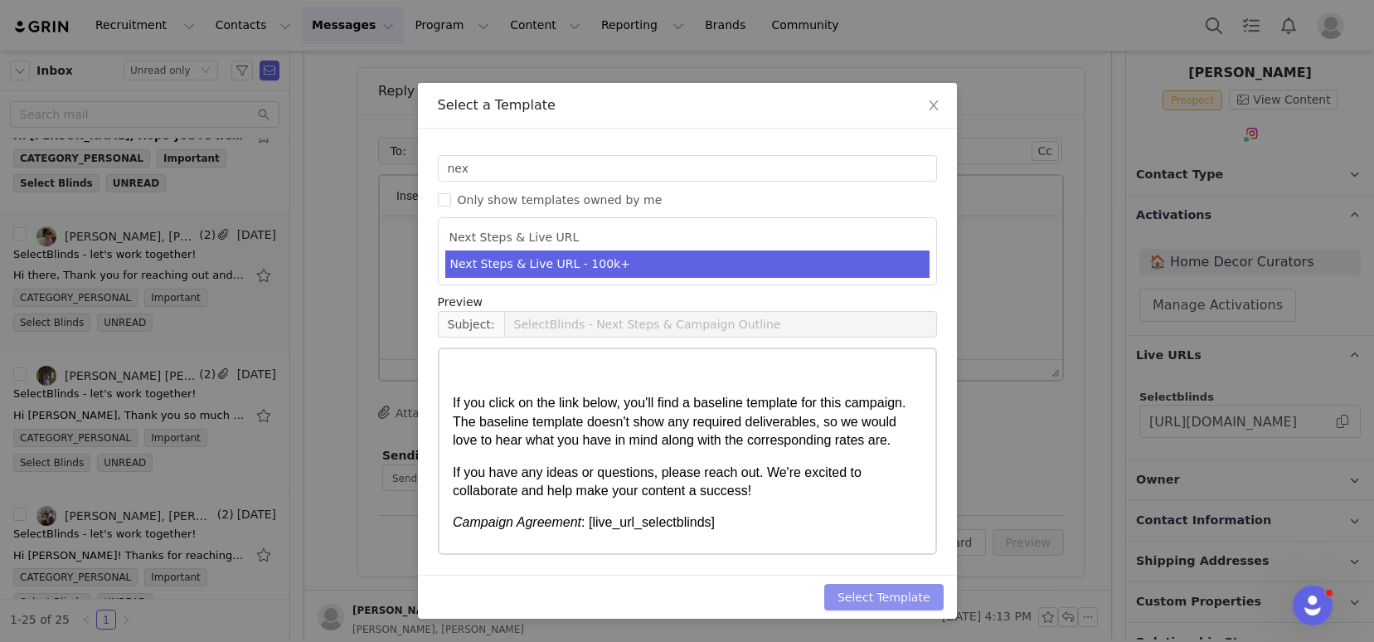
click at [878, 603] on button "Select Template" at bounding box center [883, 597] width 119 height 27
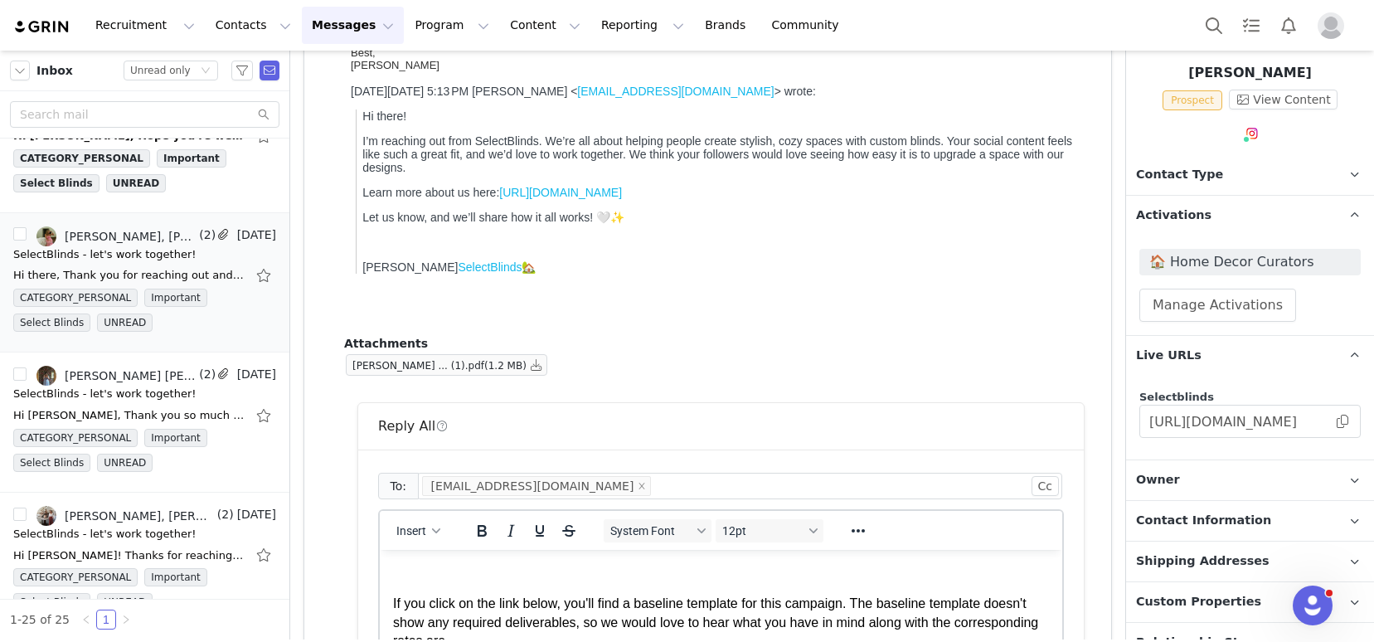
scroll to position [473, 0]
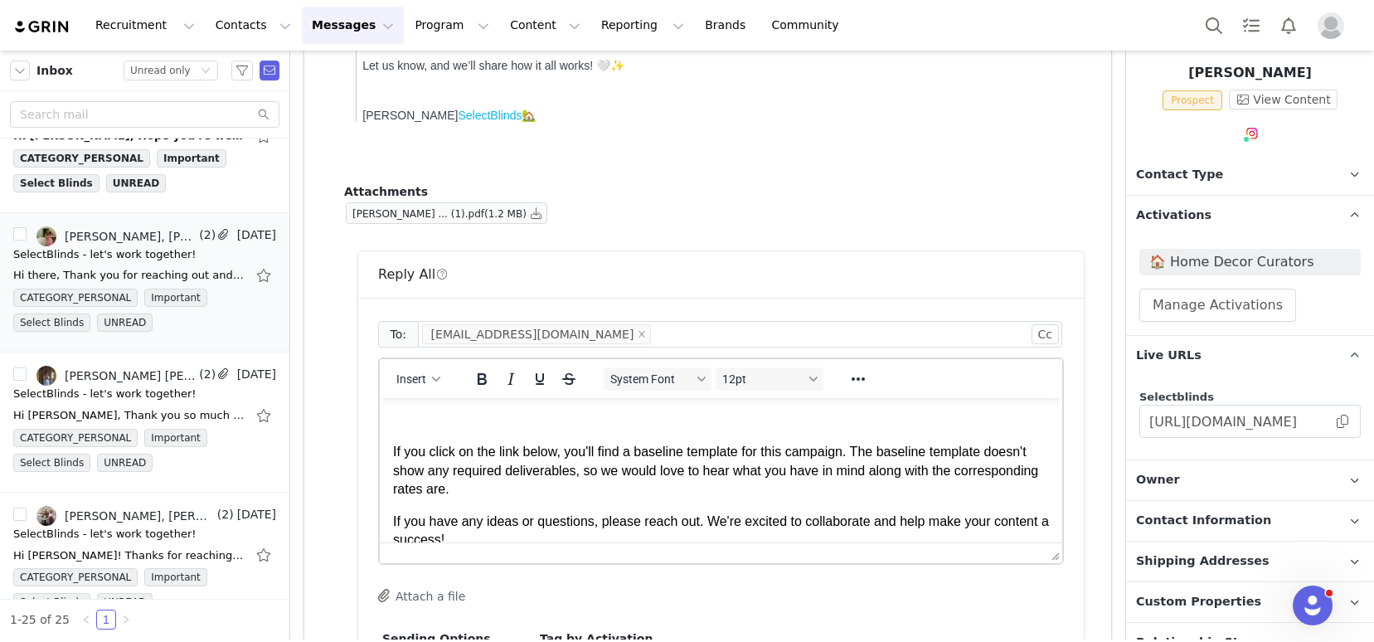
click at [483, 420] on p "Rich Text Area. Press ALT-0 for help." at bounding box center [721, 420] width 656 height 18
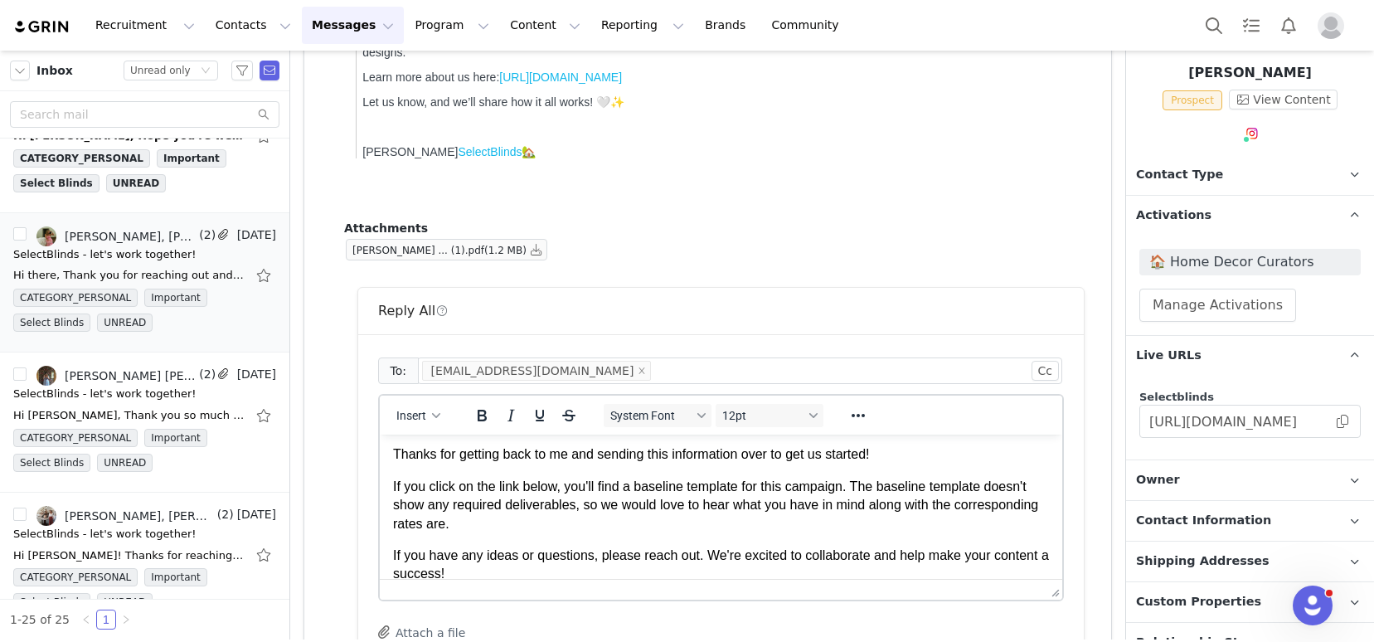
scroll to position [441, 0]
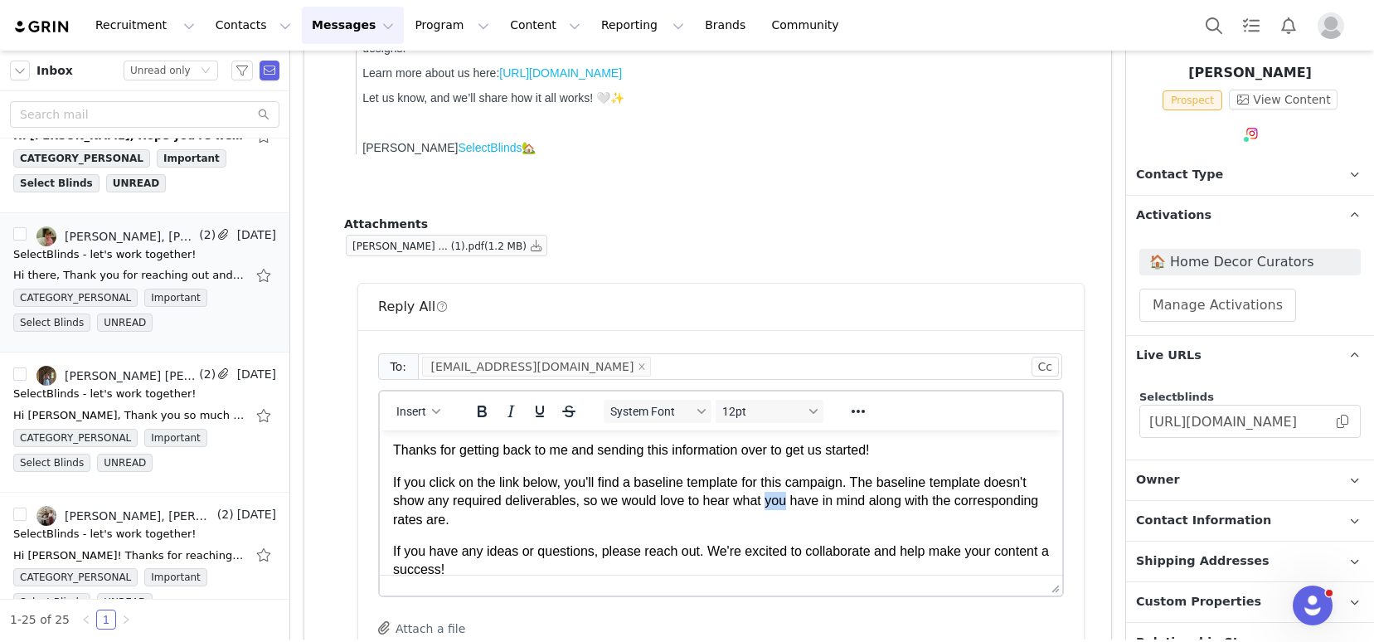
drag, startPoint x: 838, startPoint y: 502, endPoint x: 821, endPoint y: 502, distance: 17.4
click at [821, 502] on p "If you click on the link below, you'll find a baseline template for this campai…" at bounding box center [721, 501] width 656 height 56
click at [600, 521] on p "If you click on the link below, you'll find a baseline template for this campai…" at bounding box center [721, 501] width 656 height 56
click at [999, 500] on p "If you click on the link below, you'll find a baseline template for this campai…" at bounding box center [721, 501] width 656 height 56
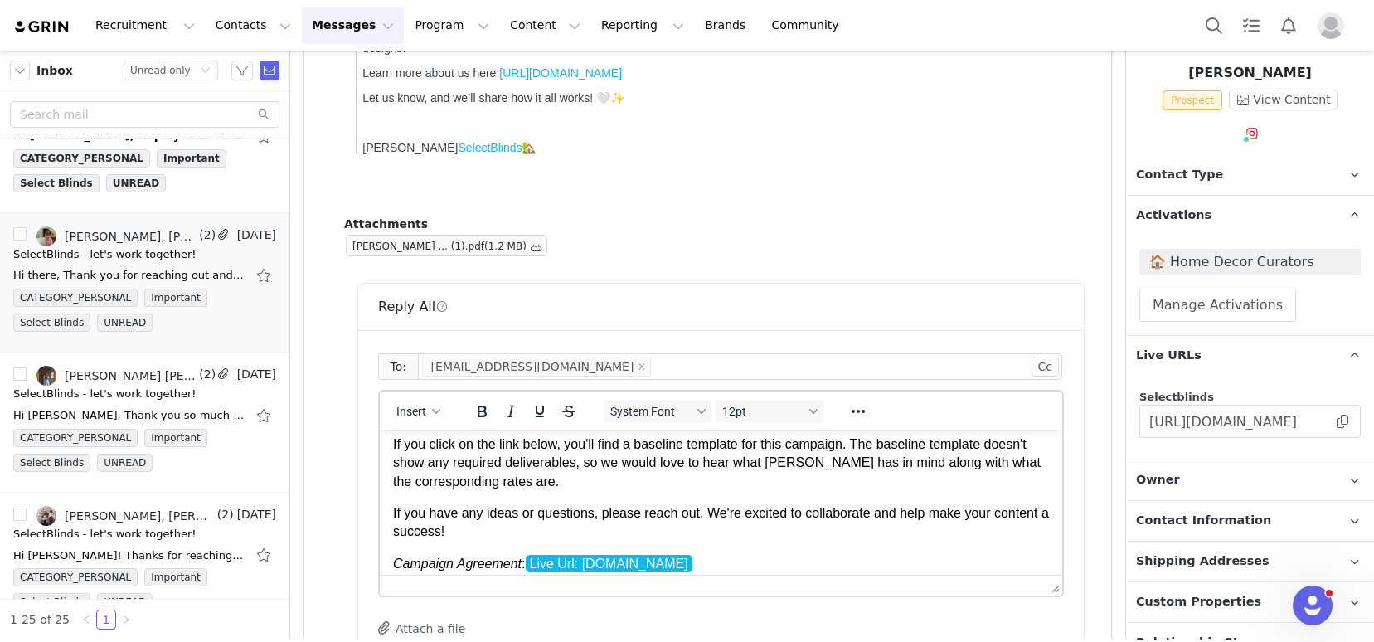
scroll to position [76, 0]
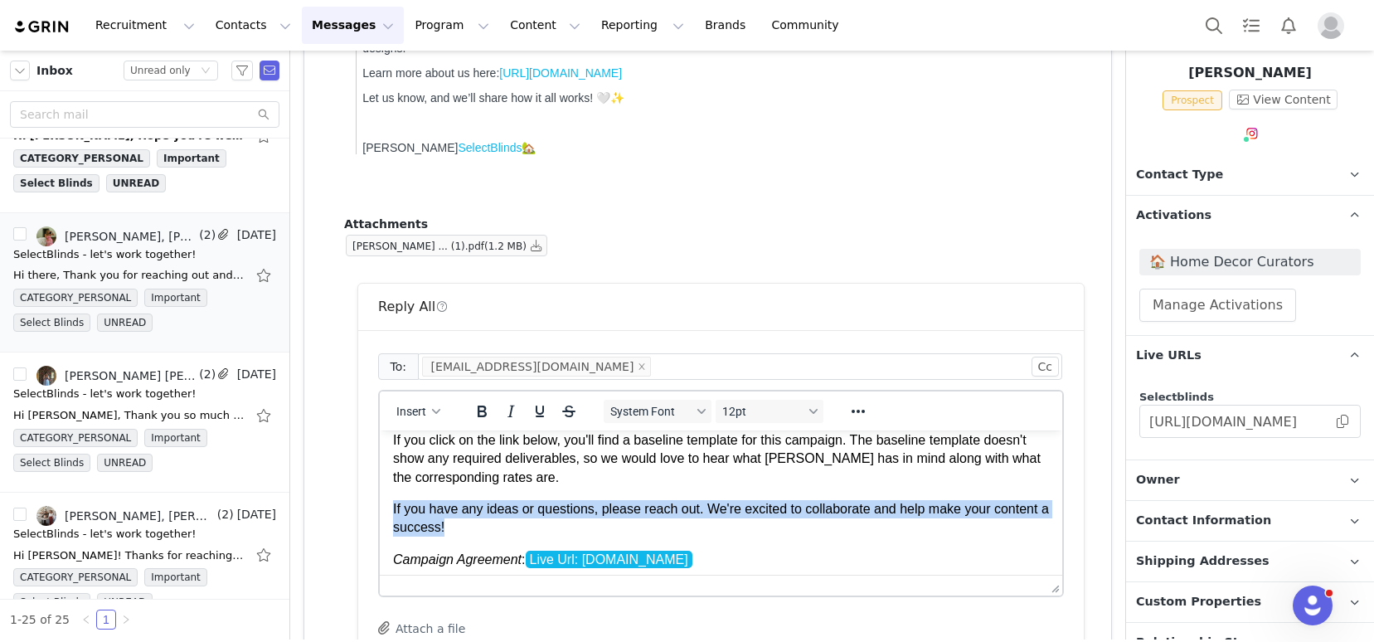
drag, startPoint x: 529, startPoint y: 526, endPoint x: 361, endPoint y: 508, distance: 168.5
click at [380, 508] on html "Hi Sidney, Thanks for getting back to me and sending this information over to g…" at bounding box center [721, 509] width 682 height 310
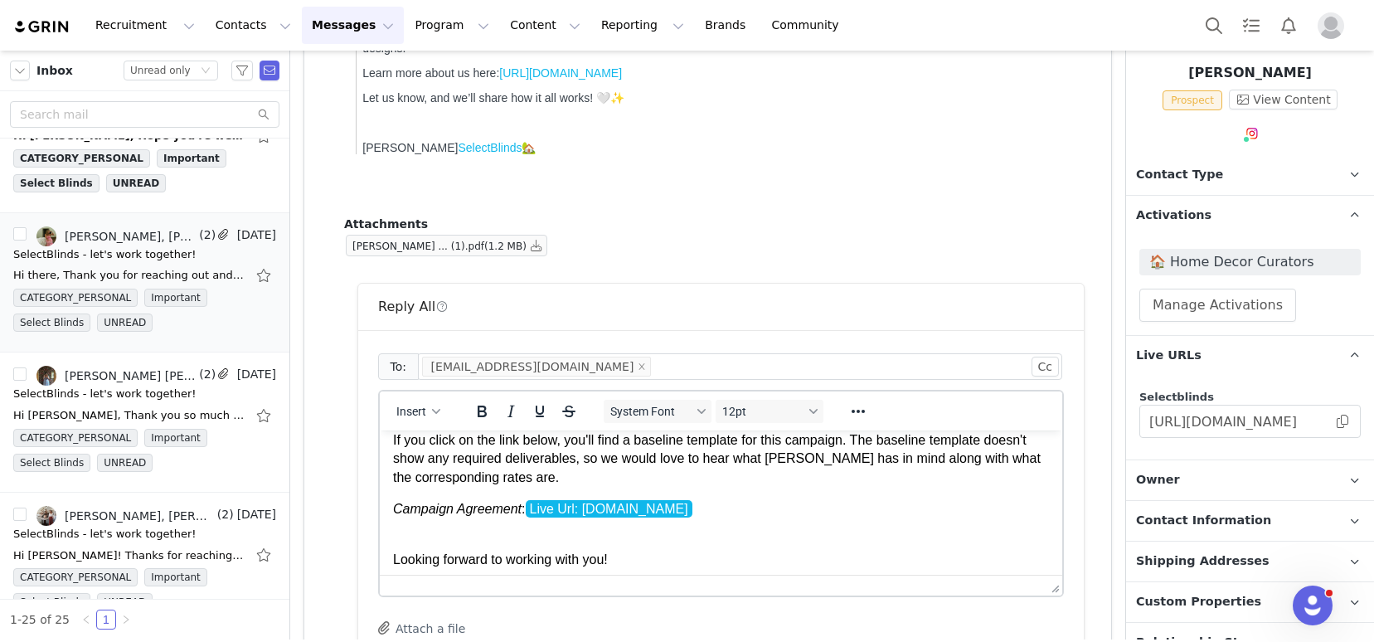
scroll to position [116, 0]
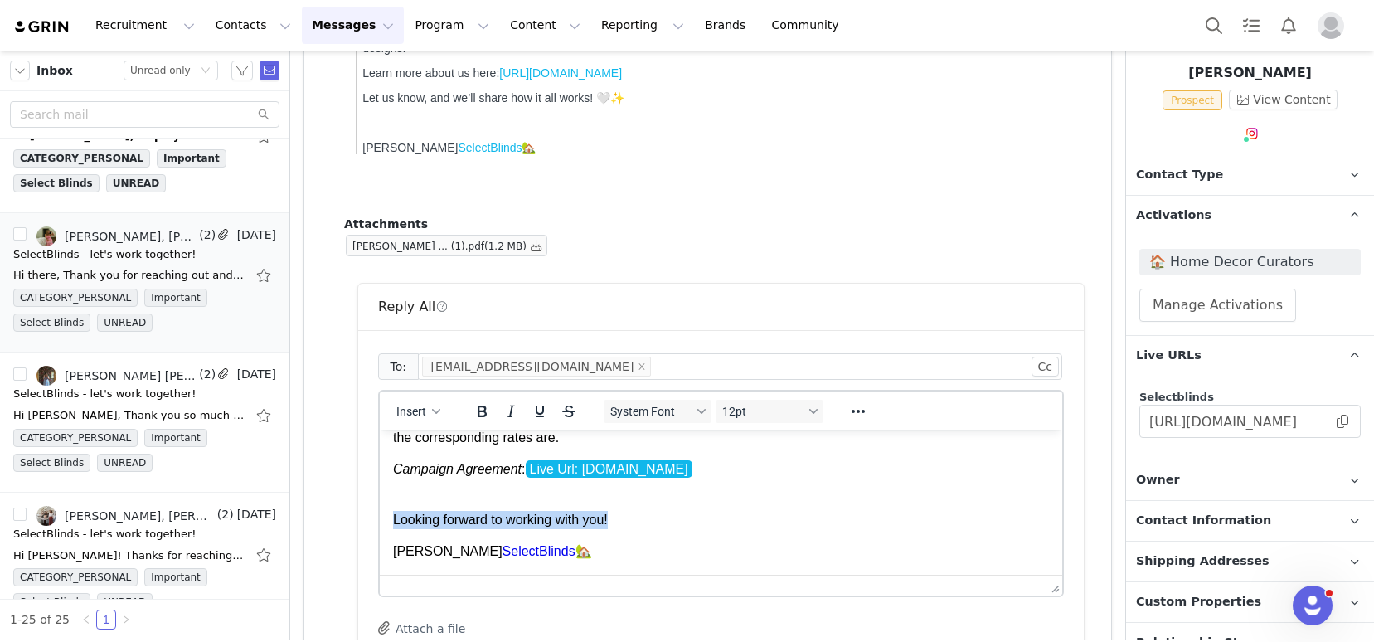
drag, startPoint x: 630, startPoint y: 519, endPoint x: 378, endPoint y: 518, distance: 252.0
click at [380, 518] on html "Hi Sidney, Thanks for getting back to me and sending this information over to g…" at bounding box center [721, 444] width 682 height 260
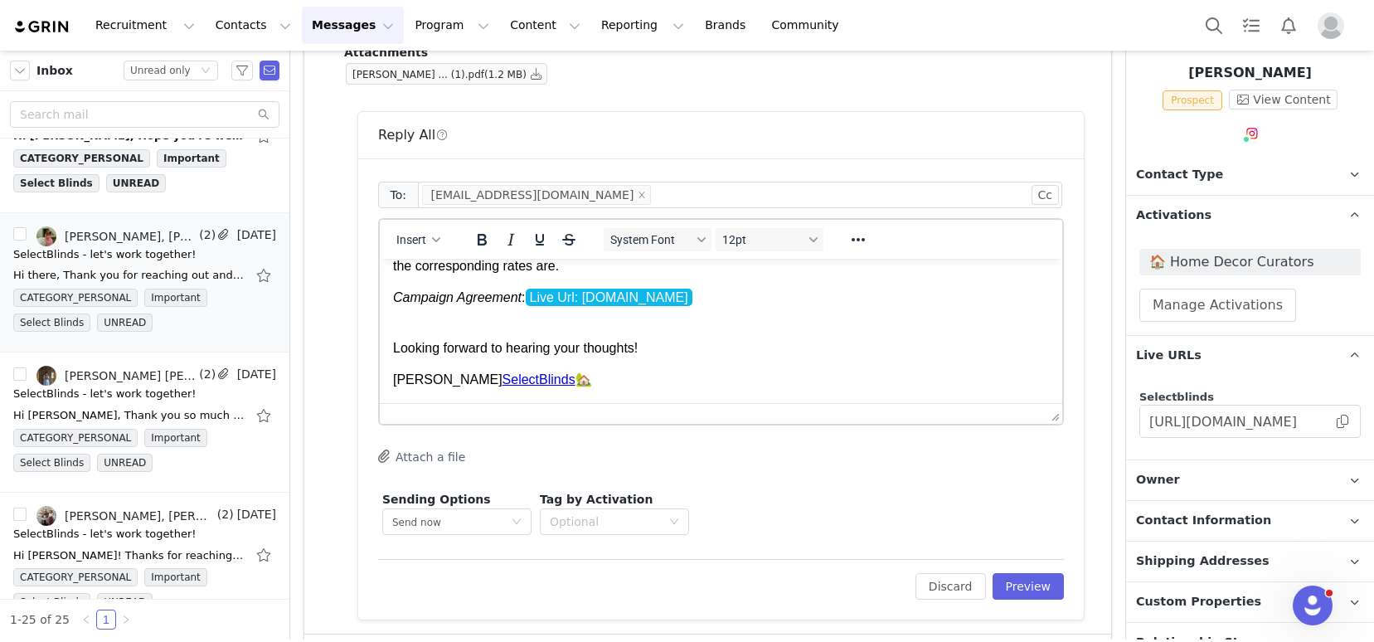
scroll to position [628, 0]
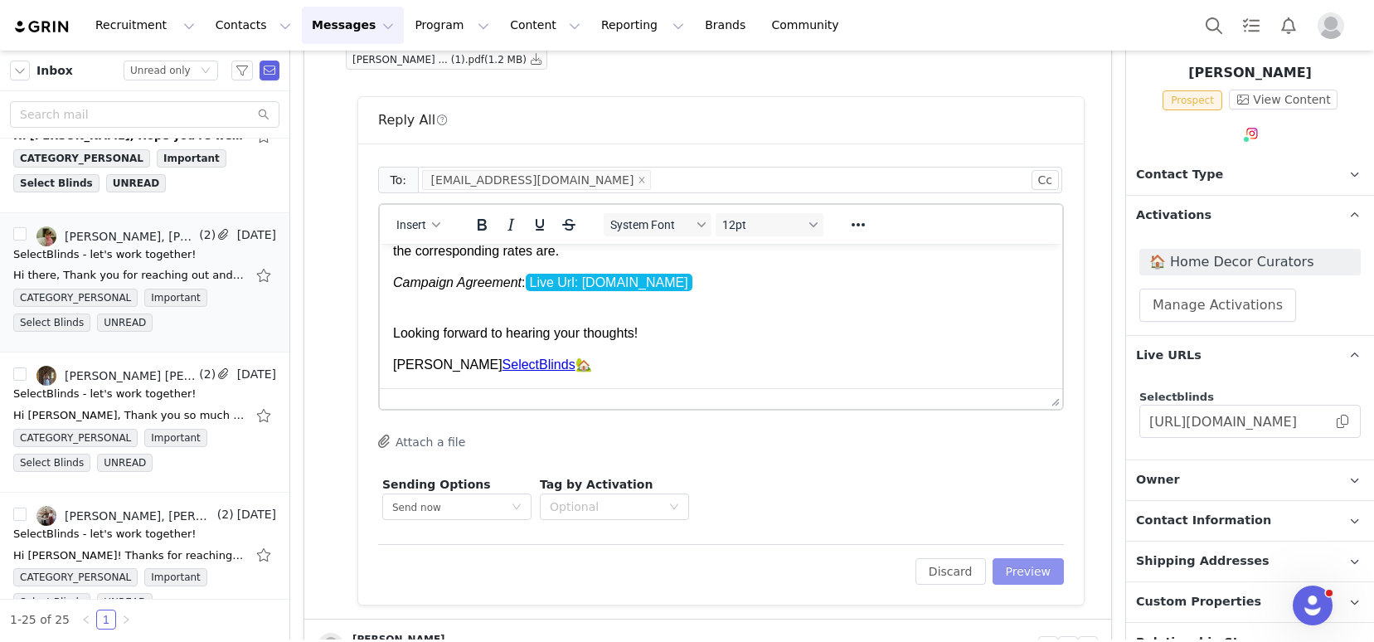
click at [996, 568] on button "Preview" at bounding box center [1028, 571] width 72 height 27
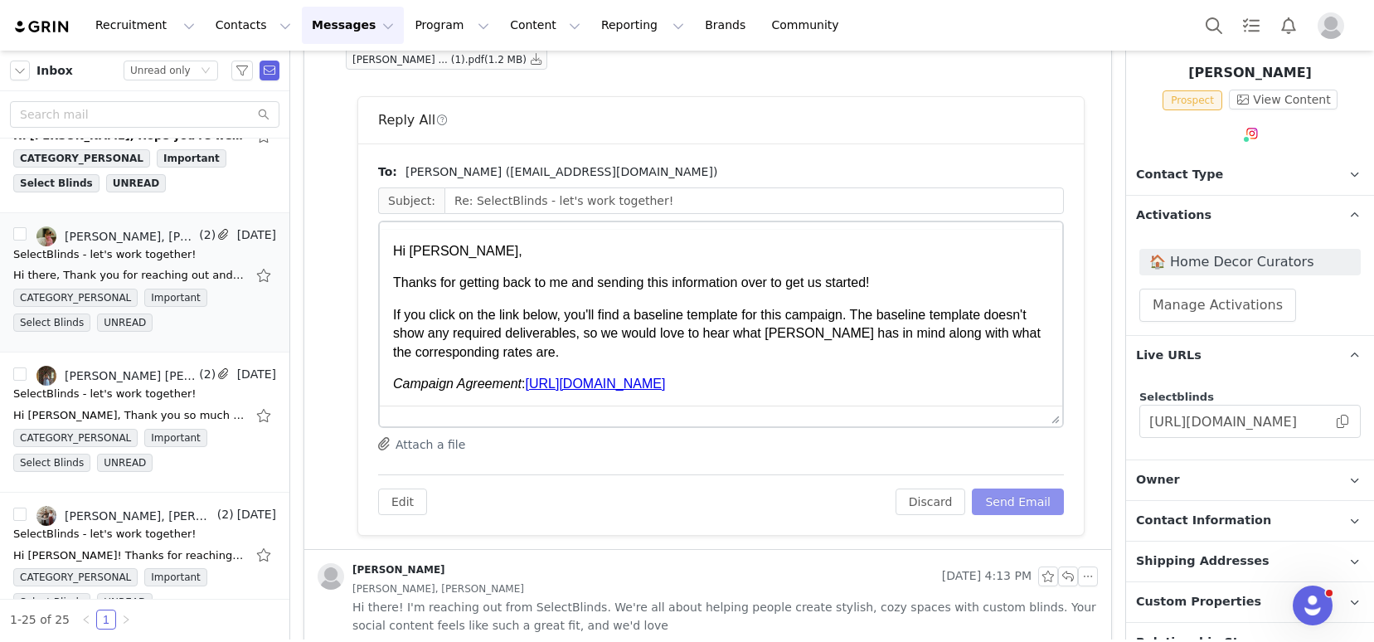
scroll to position [0, 0]
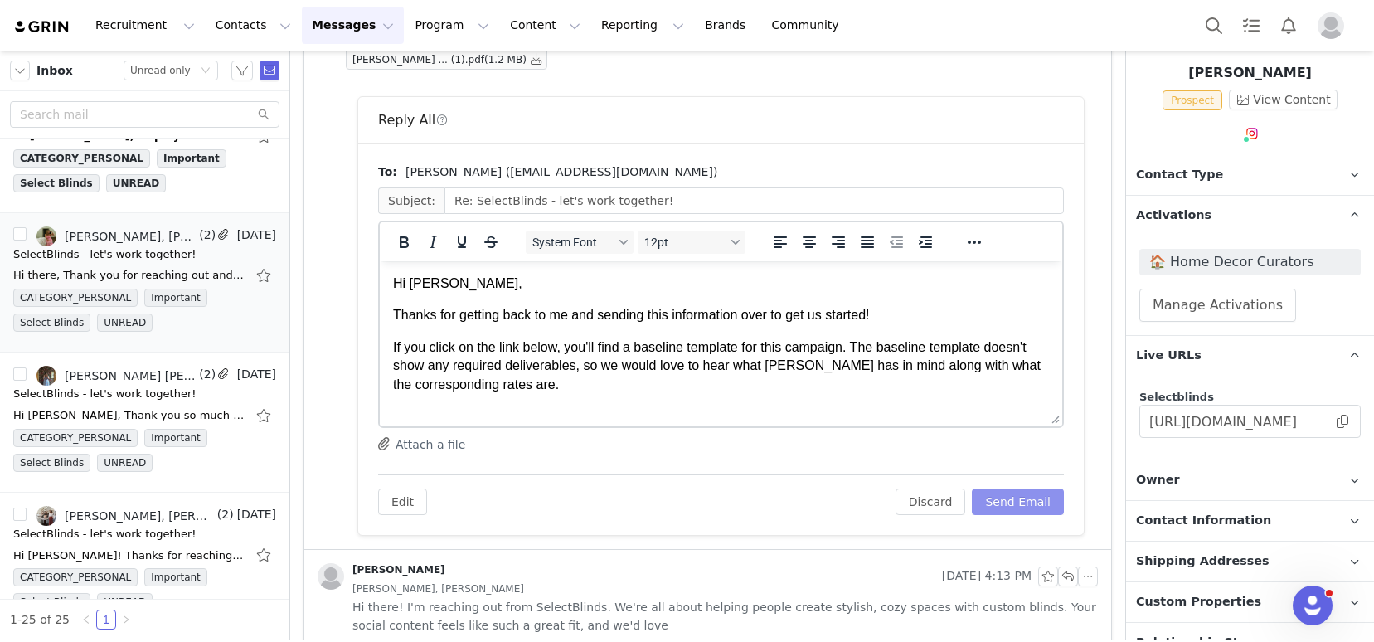
click at [1005, 507] on button "Send Email" at bounding box center [1018, 501] width 92 height 27
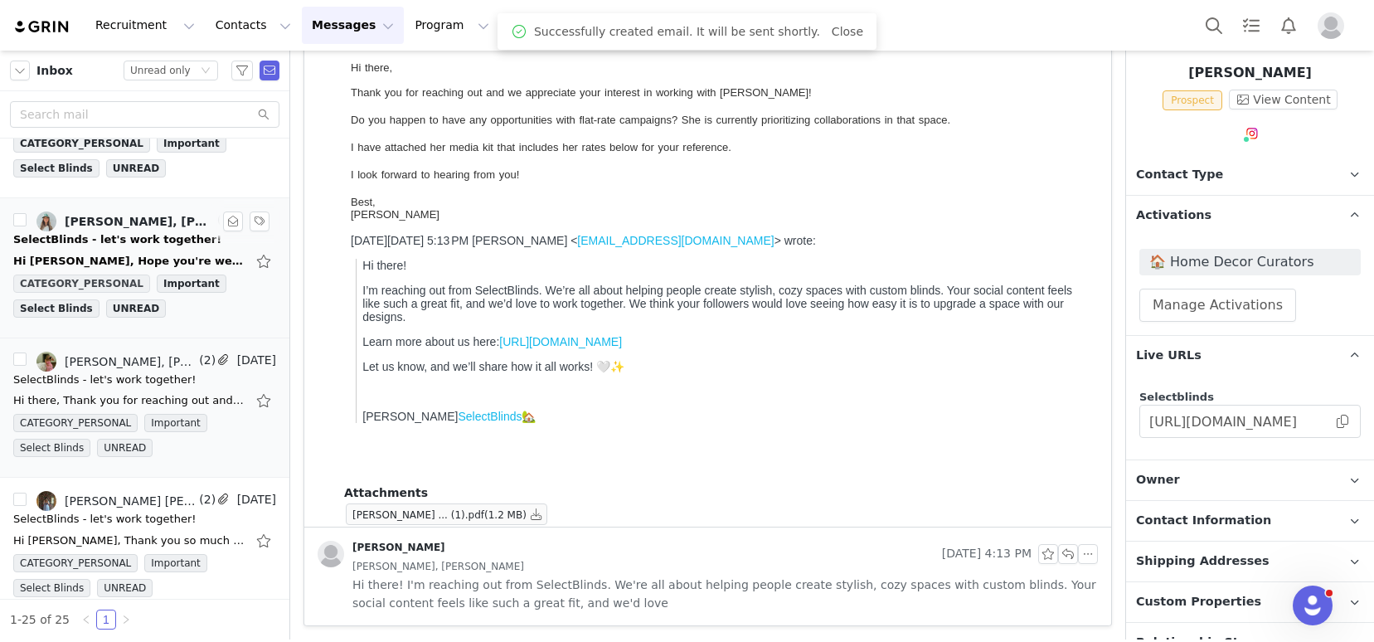
scroll to position [1848, 0]
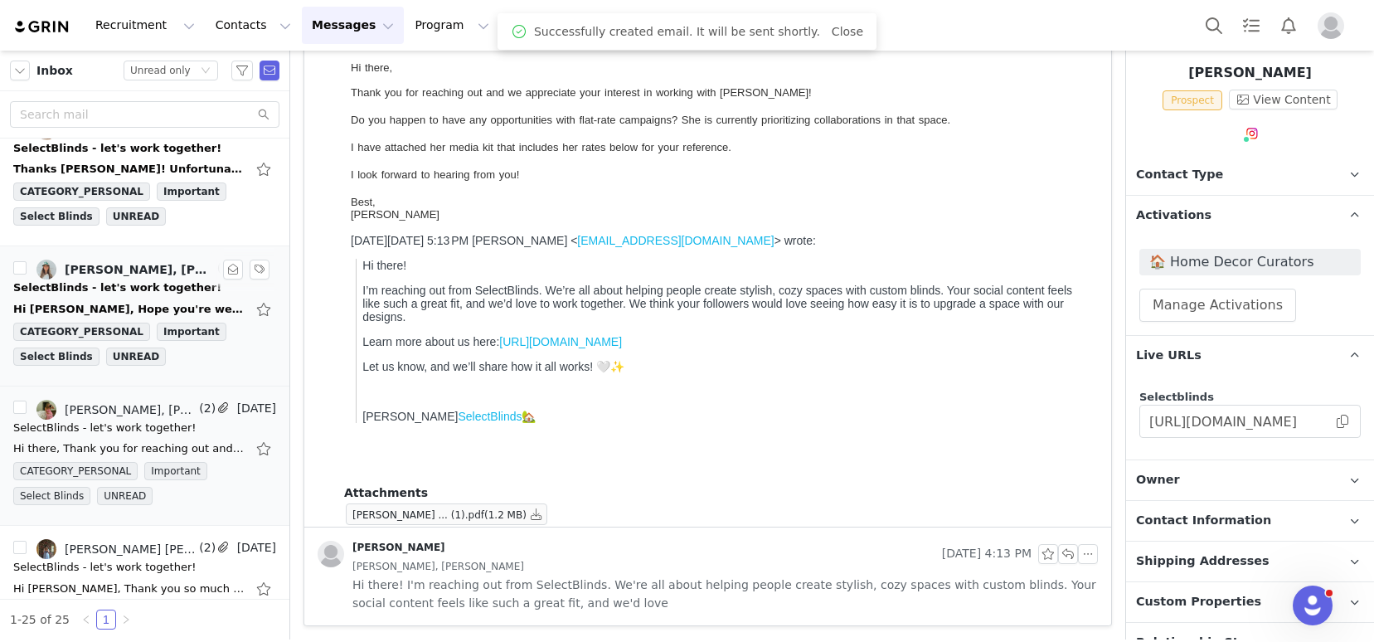
click at [85, 292] on div "SelectBlinds - let's work together!" at bounding box center [117, 287] width 208 height 17
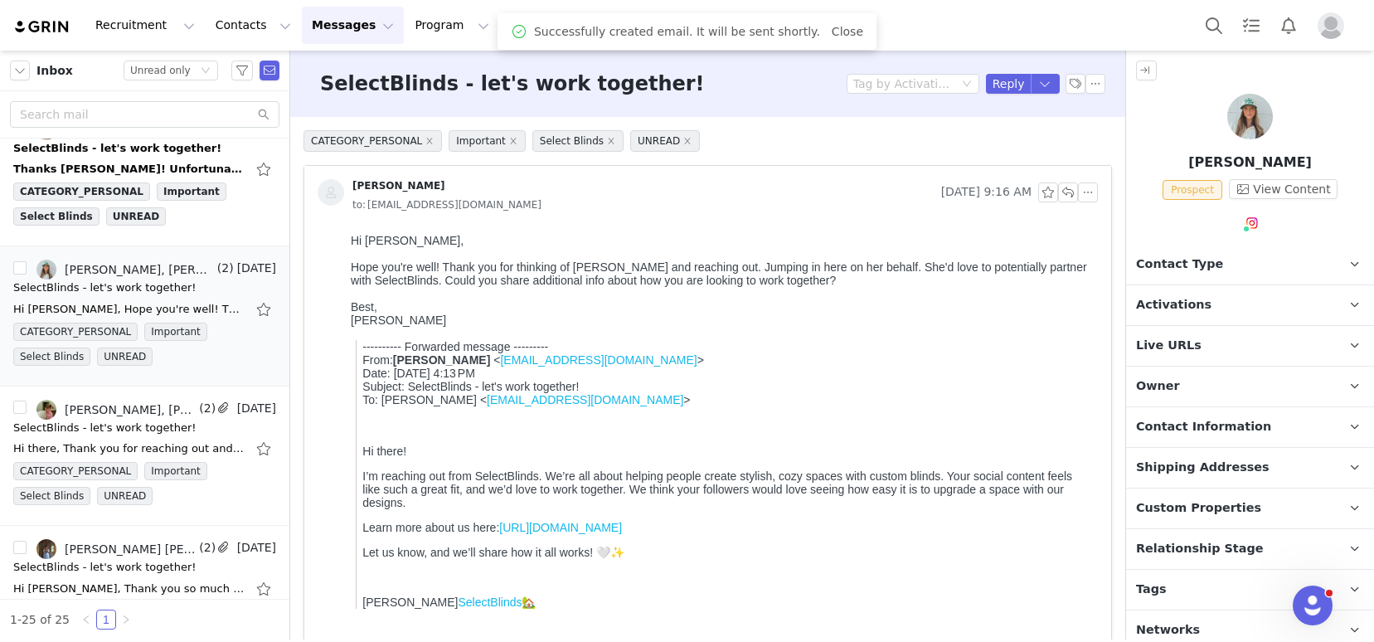
scroll to position [0, 0]
click at [1200, 597] on p "Tags Keep track of your contacts by assigning them tags. You can then filter yo…" at bounding box center [1230, 590] width 208 height 40
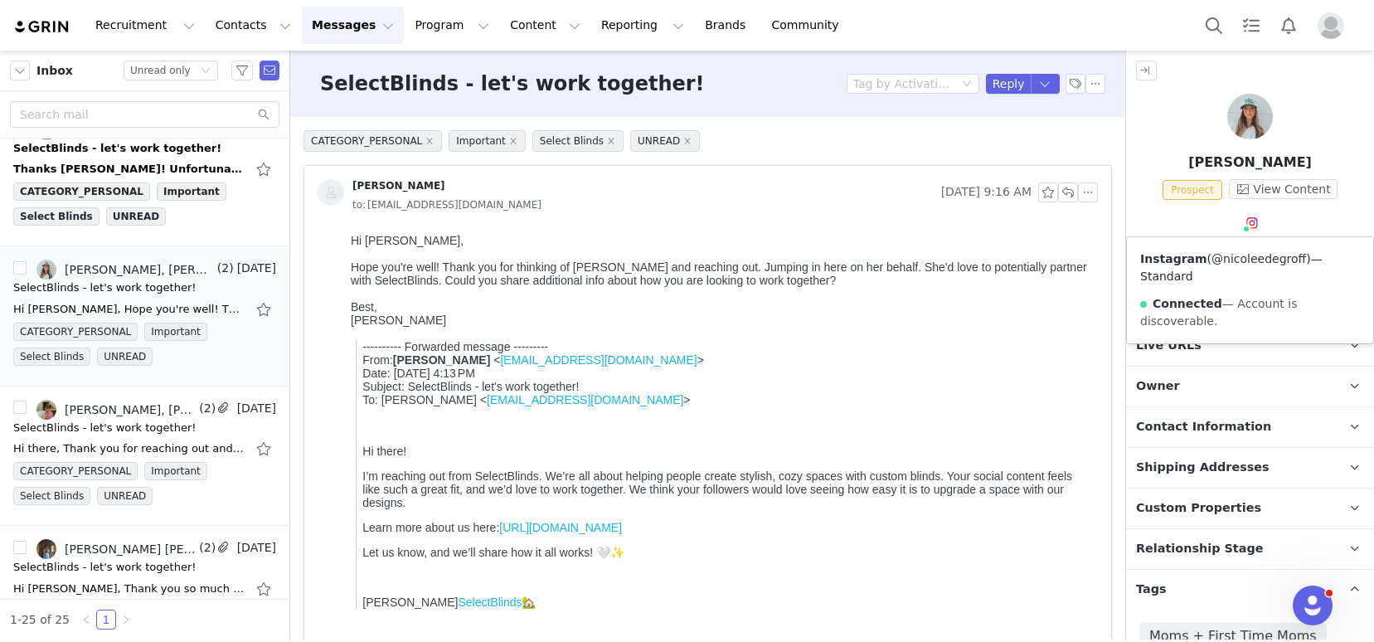
click at [1249, 254] on link "@nicoleedegroff" at bounding box center [1258, 258] width 95 height 13
click at [1208, 295] on p "Activations" at bounding box center [1230, 305] width 208 height 40
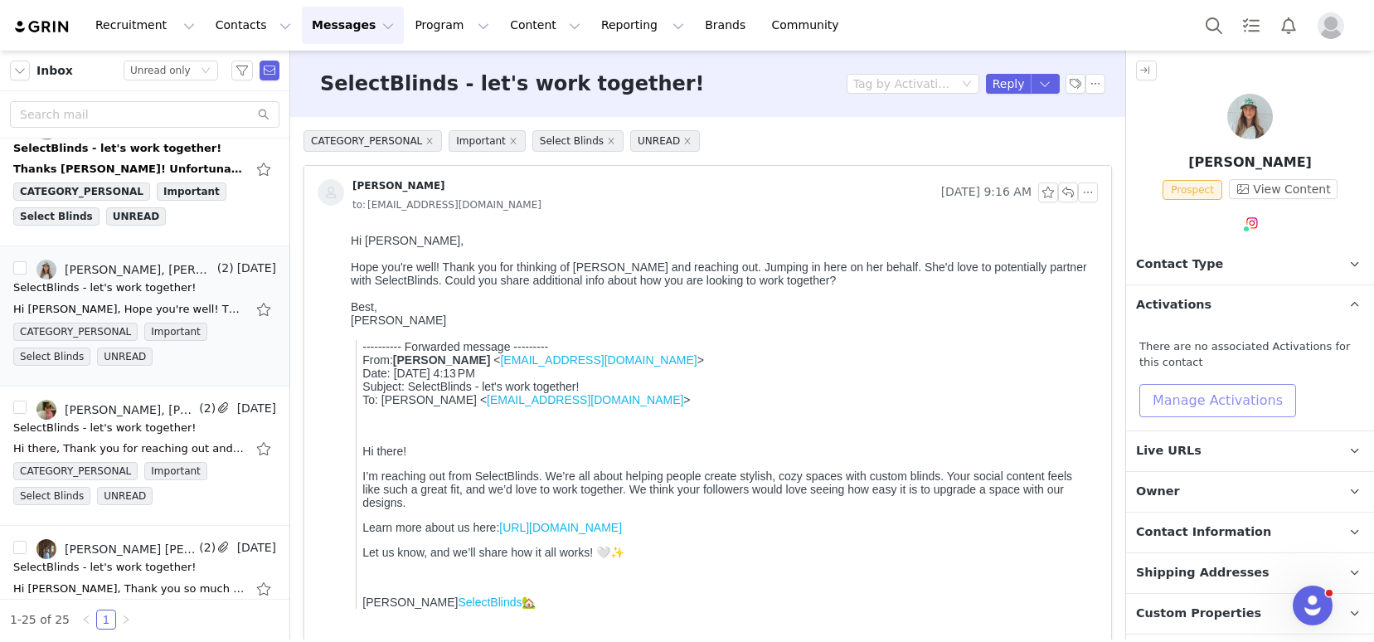
click at [1203, 392] on button "Manage Activations" at bounding box center [1217, 400] width 157 height 33
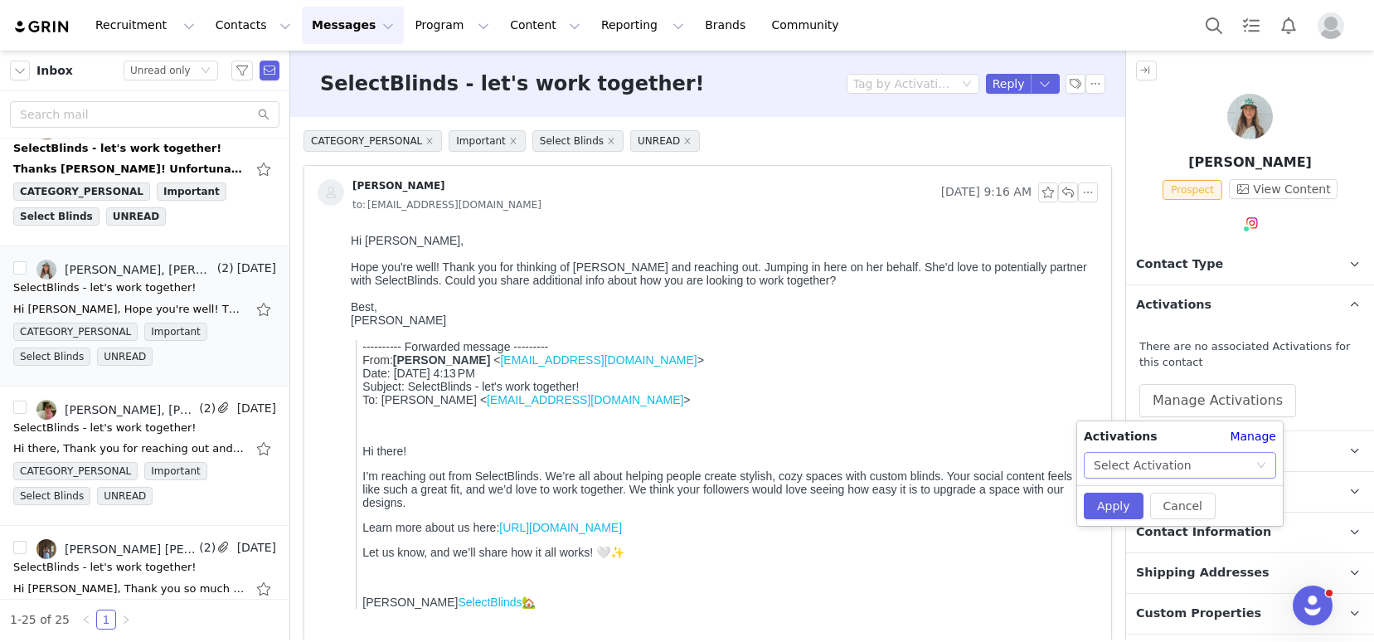
click at [1187, 456] on div "Select Activation" at bounding box center [1175, 465] width 162 height 25
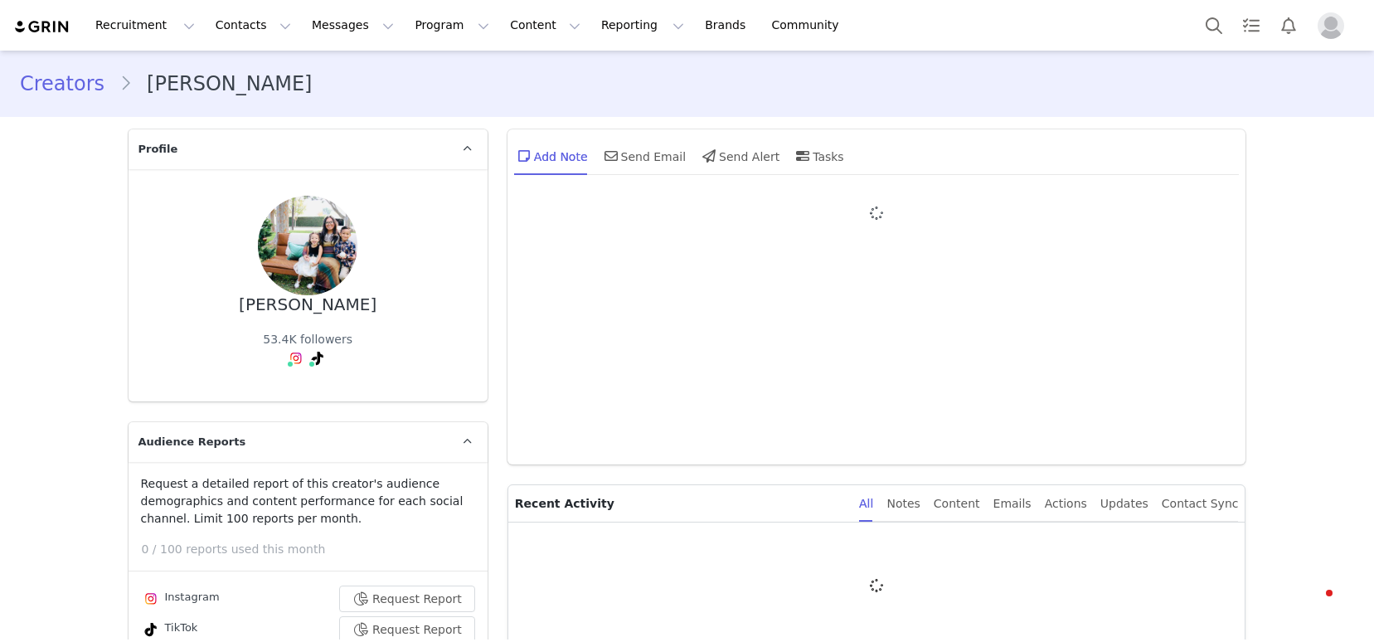
type input "+1 ([GEOGRAPHIC_DATA])"
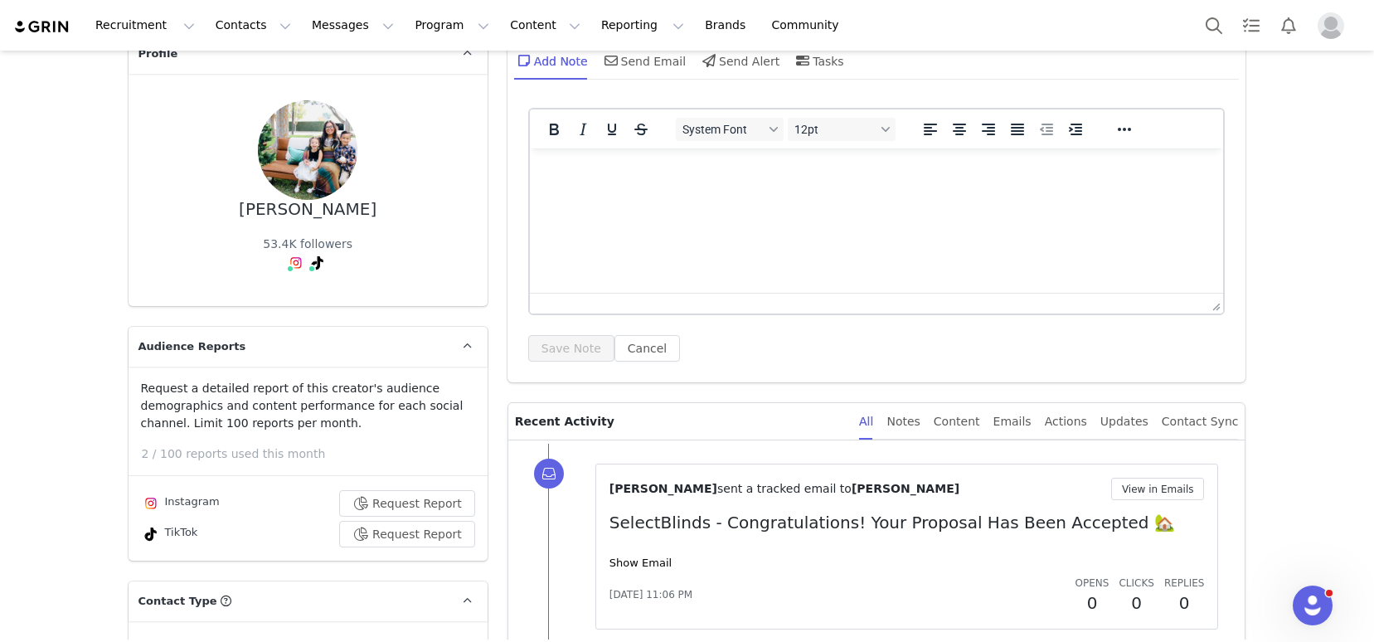
scroll to position [124, 0]
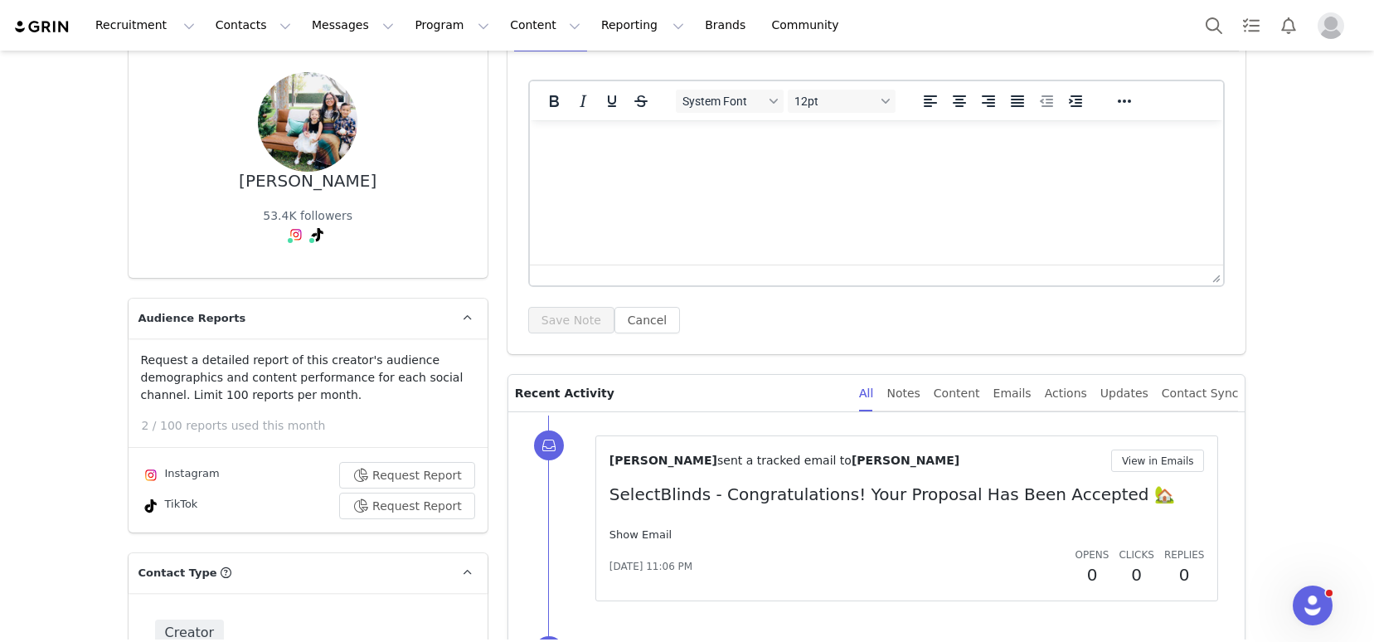
click at [631, 533] on link "Show Email" at bounding box center [640, 534] width 62 height 12
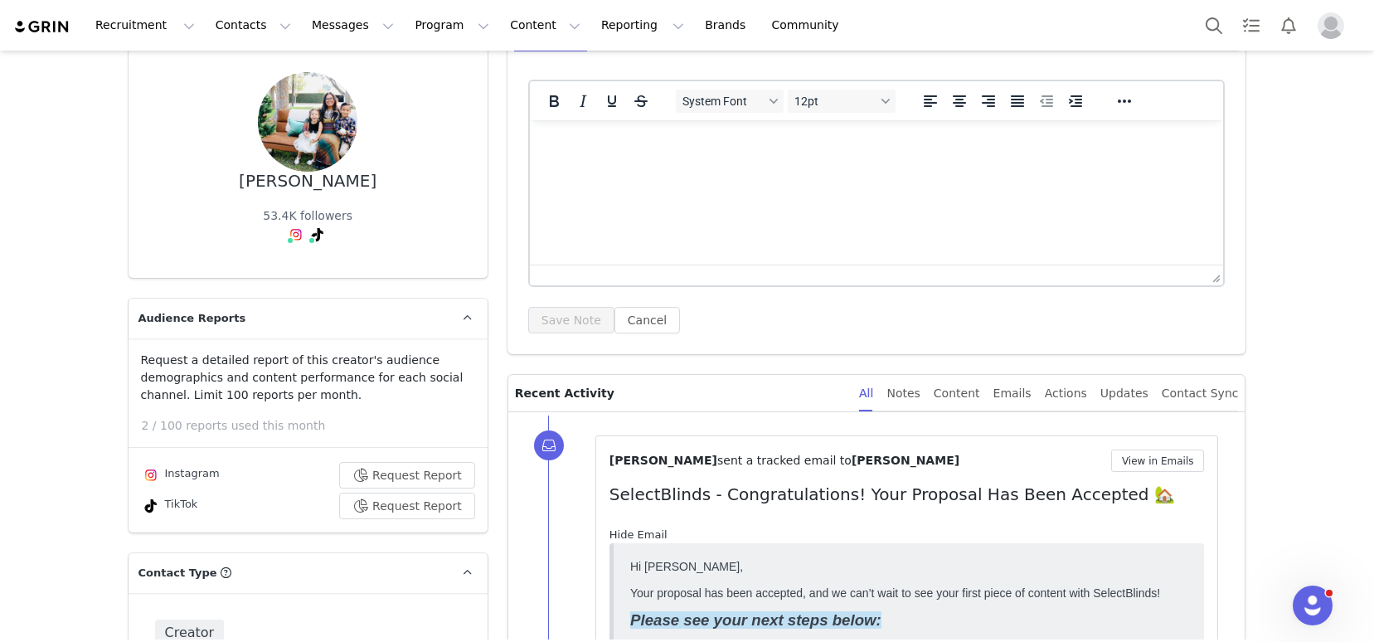
scroll to position [0, 0]
click at [1166, 458] on button "View in Emails" at bounding box center [1158, 460] width 94 height 22
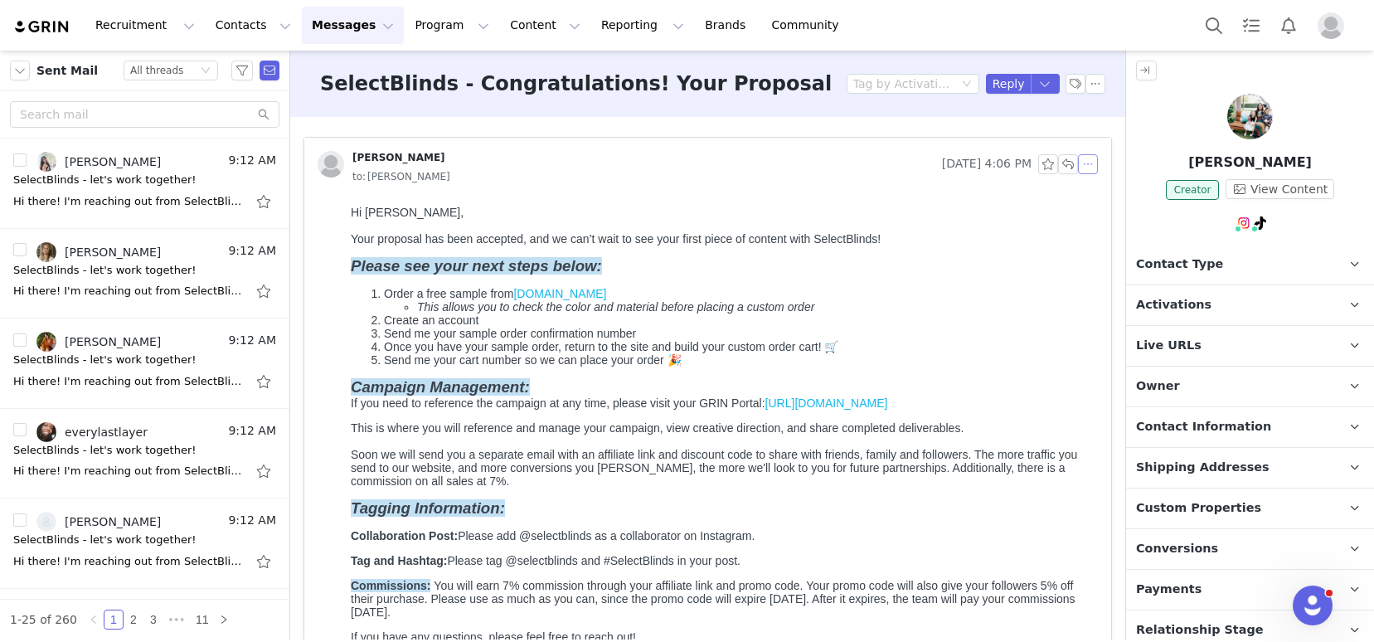
click at [1079, 163] on button "button" at bounding box center [1088, 164] width 20 height 20
click at [1084, 195] on li "Reply All" at bounding box center [1100, 194] width 70 height 27
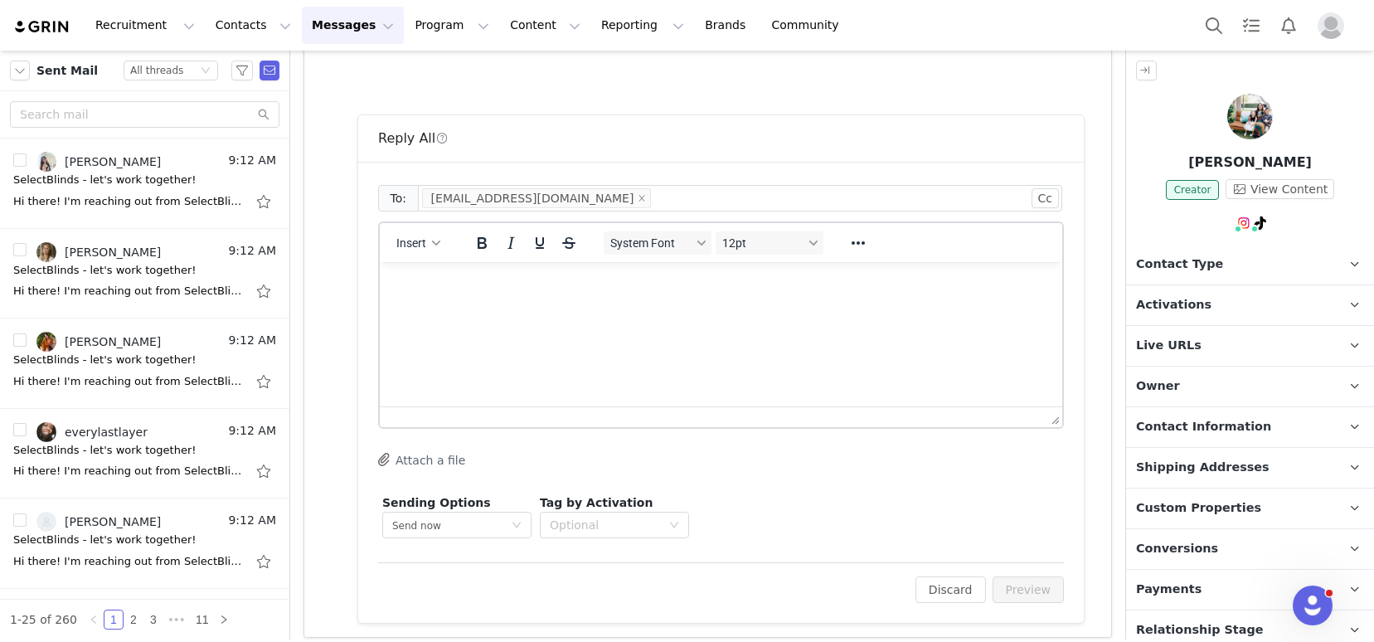
scroll to position [738, 0]
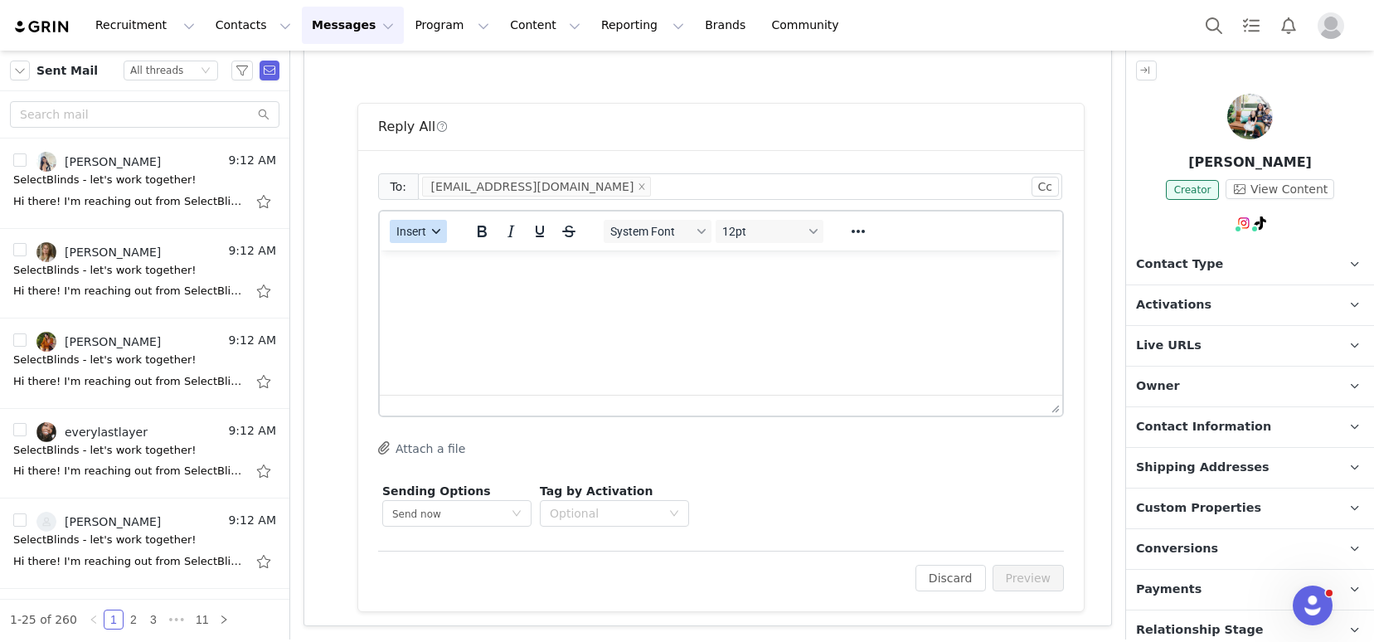
click at [410, 234] on span "Insert" at bounding box center [411, 231] width 30 height 13
click at [431, 260] on div "Insert Template" at bounding box center [478, 260] width 149 height 20
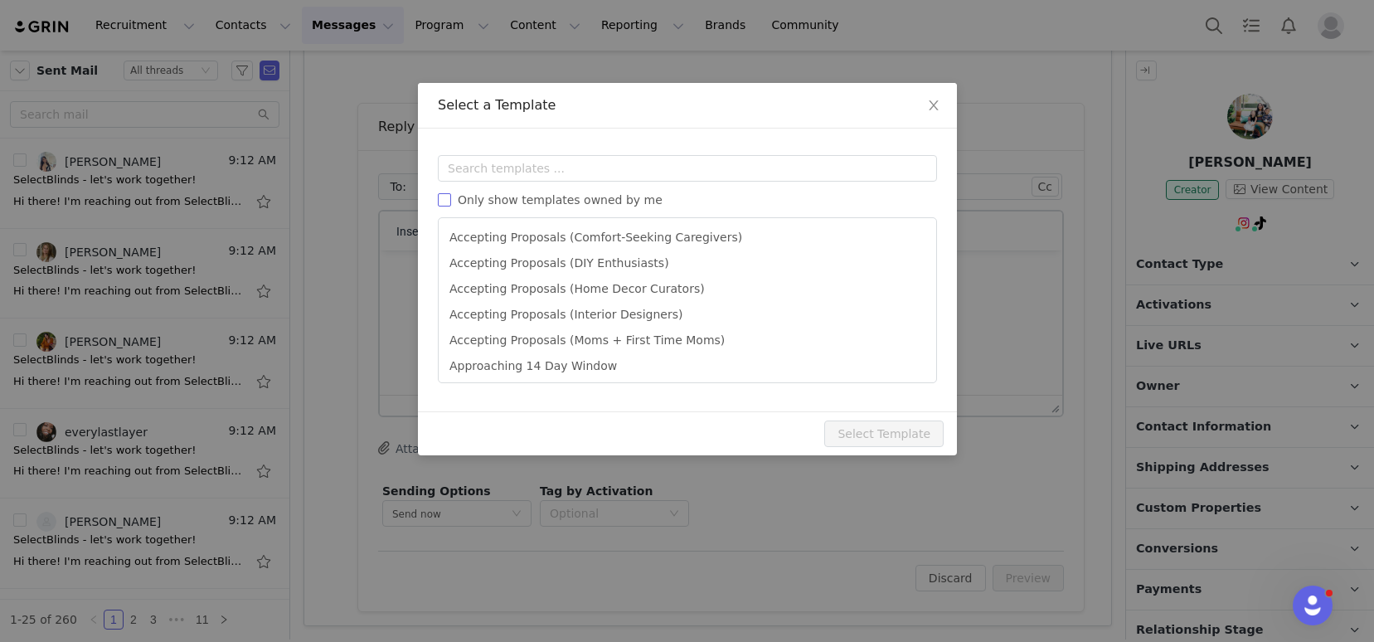
scroll to position [0, 0]
click at [490, 171] on input "text" at bounding box center [687, 168] width 499 height 27
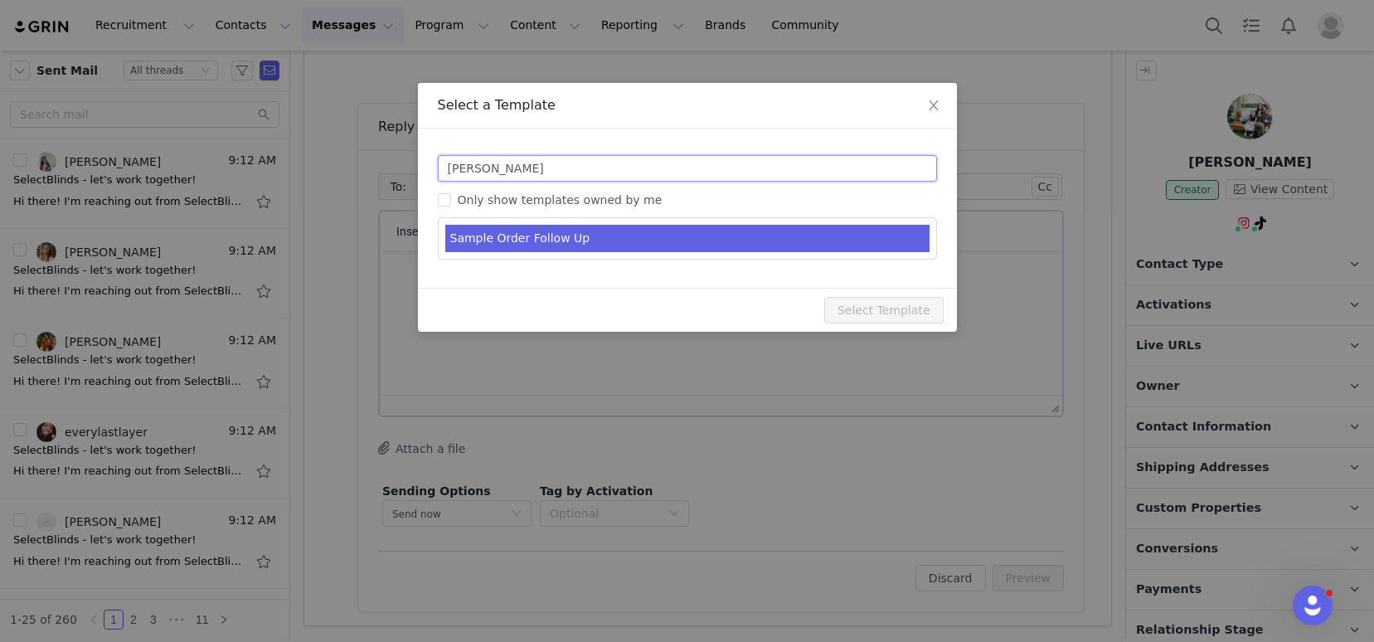
type input "sam"
type input "SelectBlinds - Sample Order Follow Up"
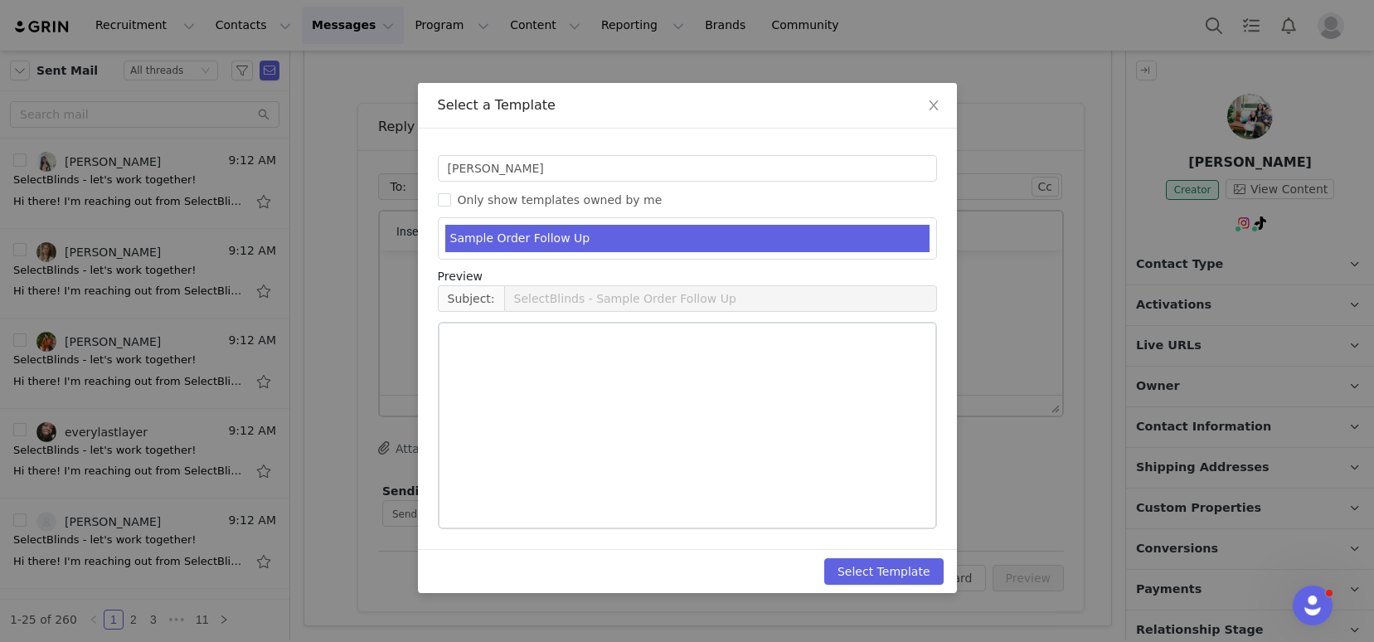
click at [531, 246] on li "Sample Order Follow Up" at bounding box center [687, 238] width 484 height 27
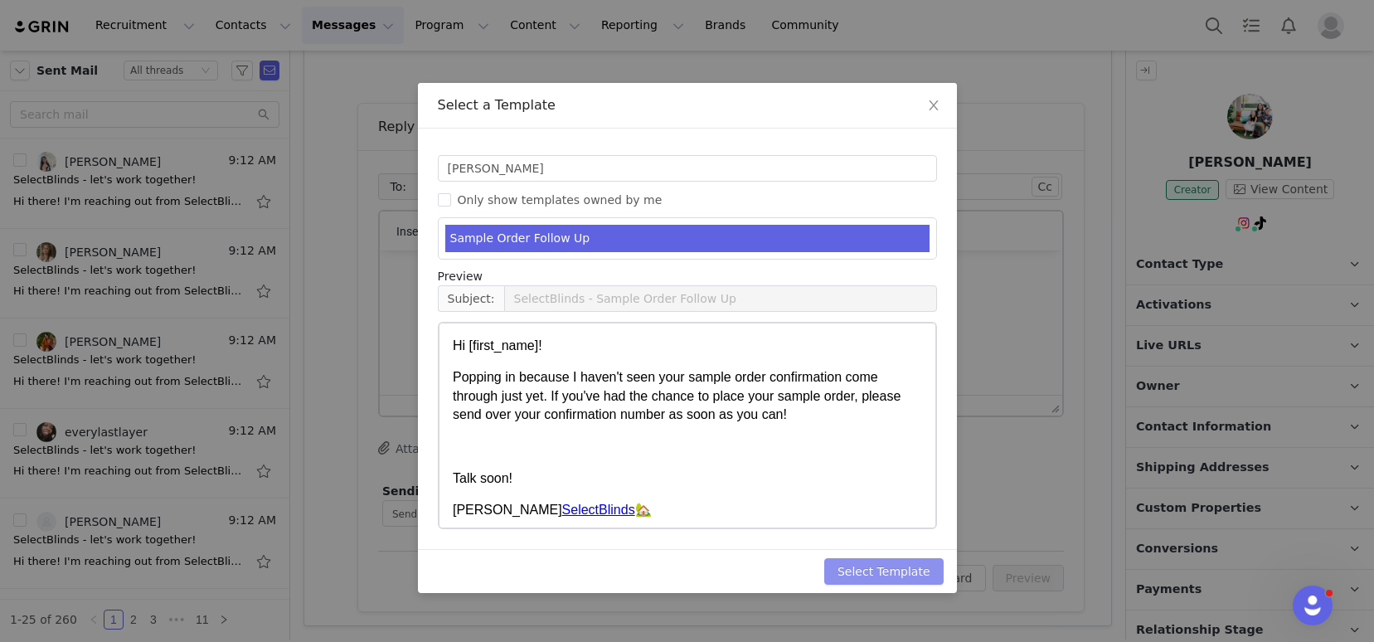
click at [899, 560] on button "Select Template" at bounding box center [883, 571] width 119 height 27
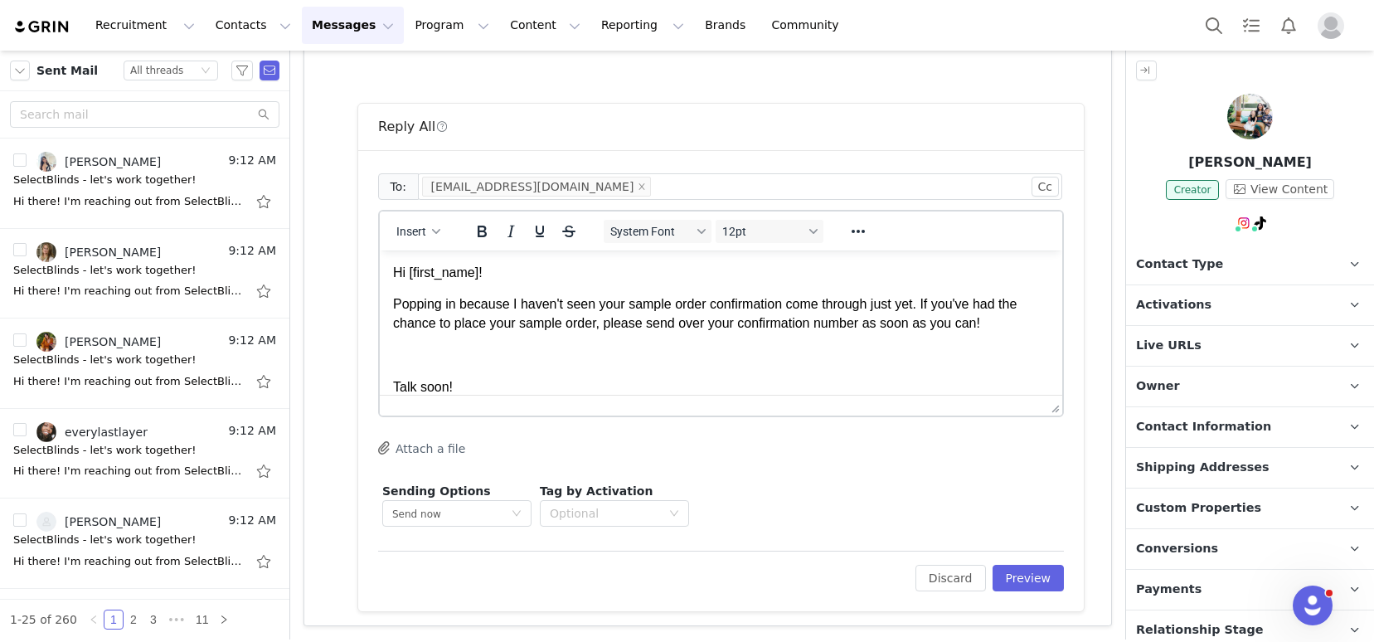
click at [793, 308] on p "Popping in because I haven't seen your sample order confirmation come through j…" at bounding box center [721, 313] width 656 height 37
click at [793, 307] on p "Popping in because I haven't seen your sample order confirmation come through j…" at bounding box center [721, 313] width 656 height 37
click at [1011, 578] on button "Preview" at bounding box center [1028, 578] width 72 height 27
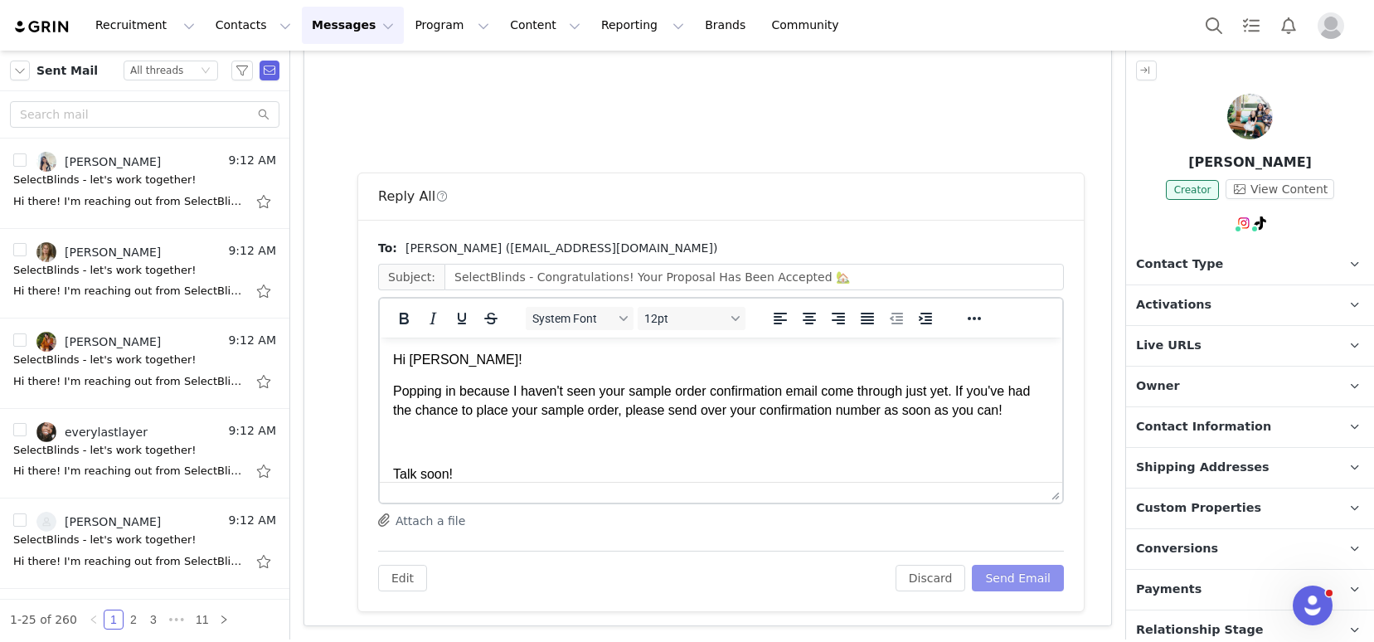
click at [1004, 575] on button "Send Email" at bounding box center [1018, 578] width 92 height 27
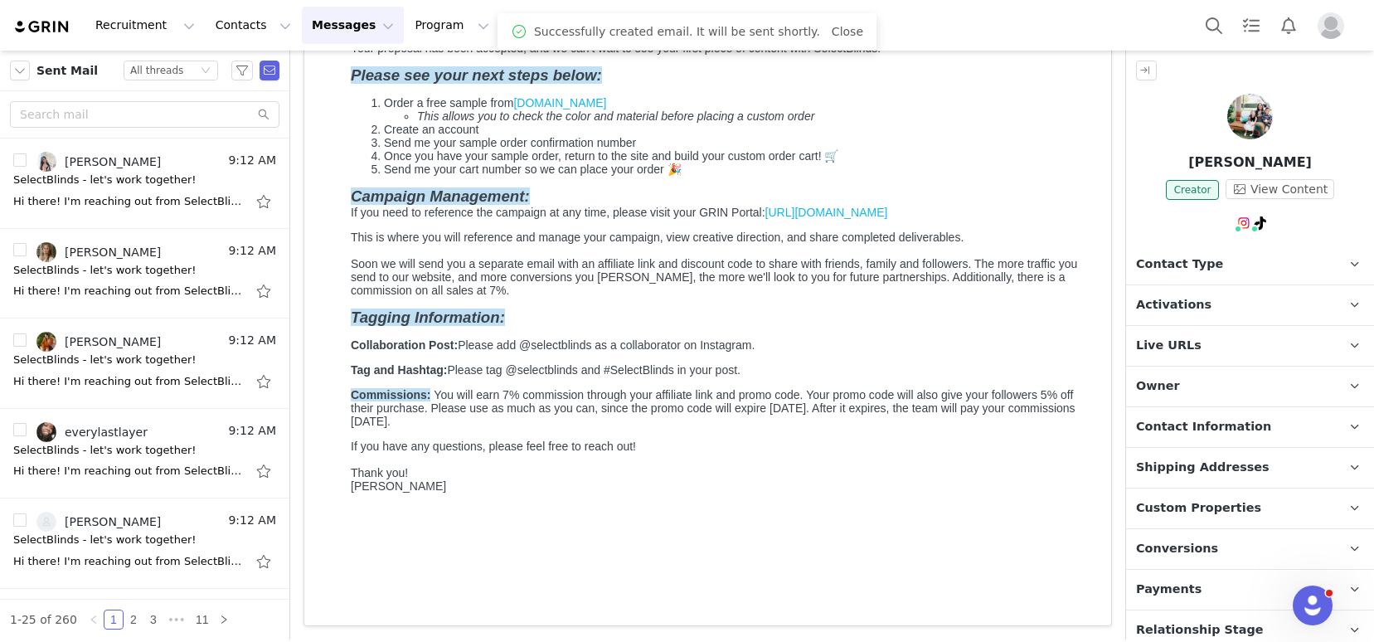
scroll to position [191, 0]
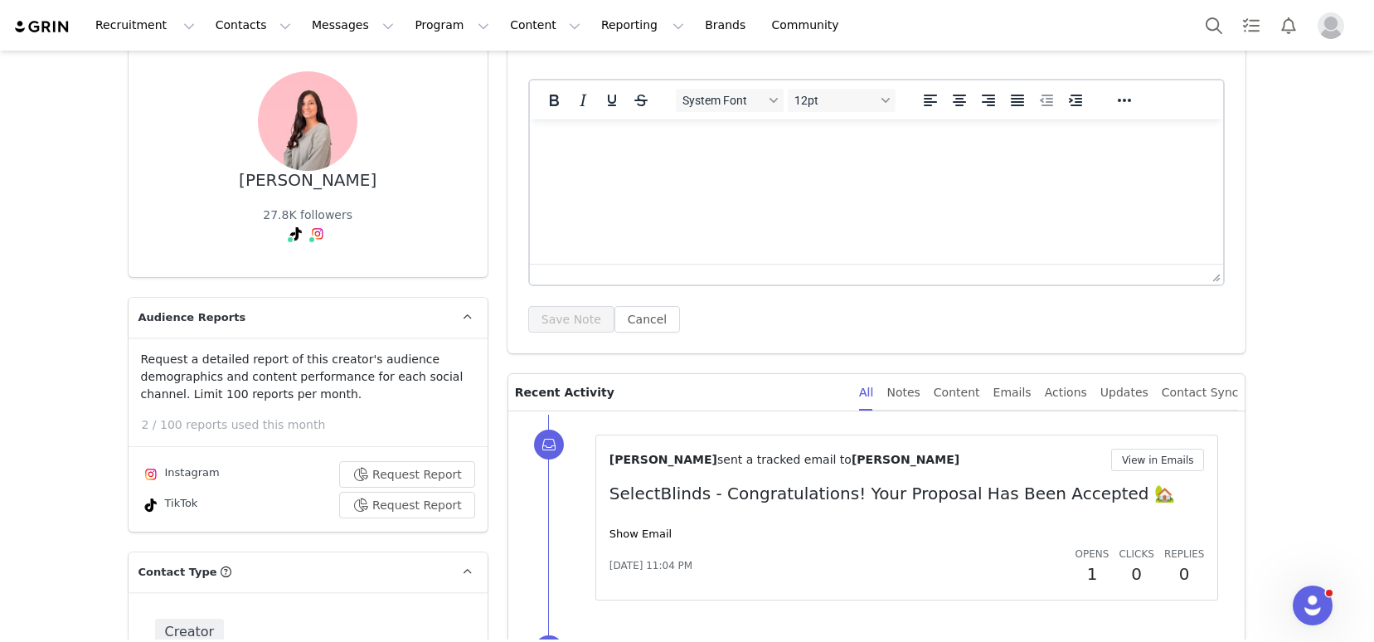
scroll to position [125, 0]
click at [651, 536] on link "Show Email" at bounding box center [640, 532] width 62 height 12
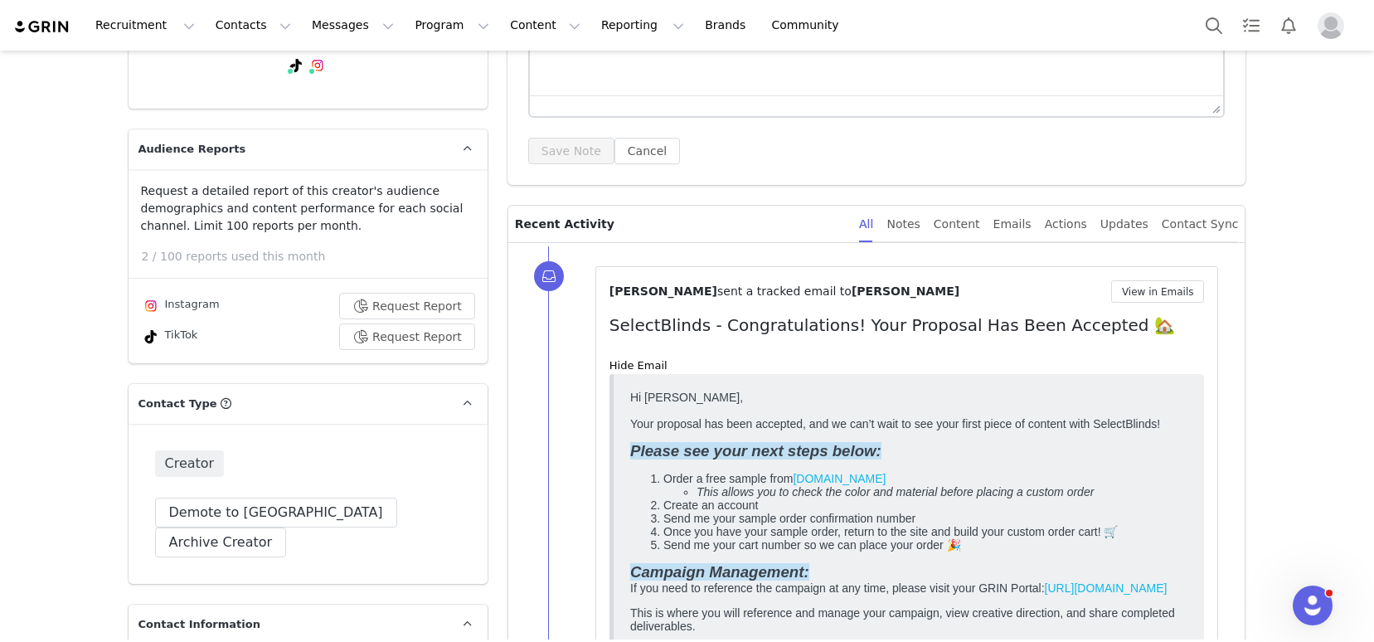
scroll to position [347, 0]
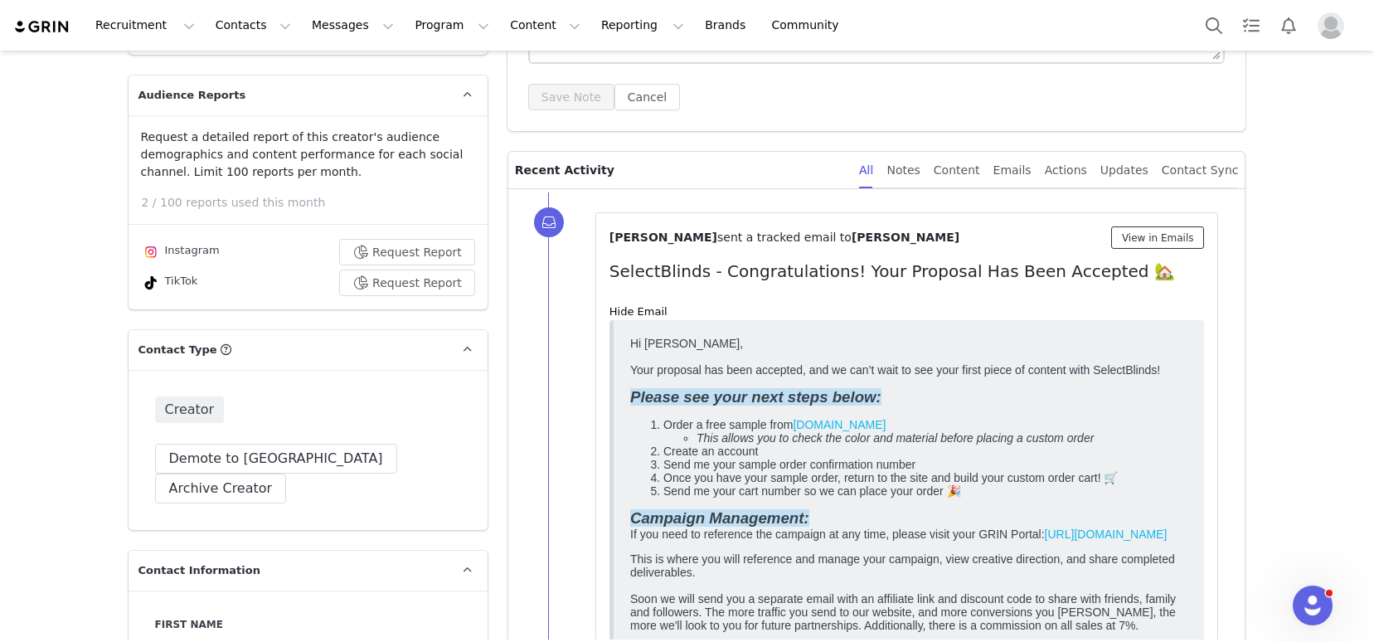
click at [1139, 241] on button "View in Emails" at bounding box center [1158, 237] width 94 height 22
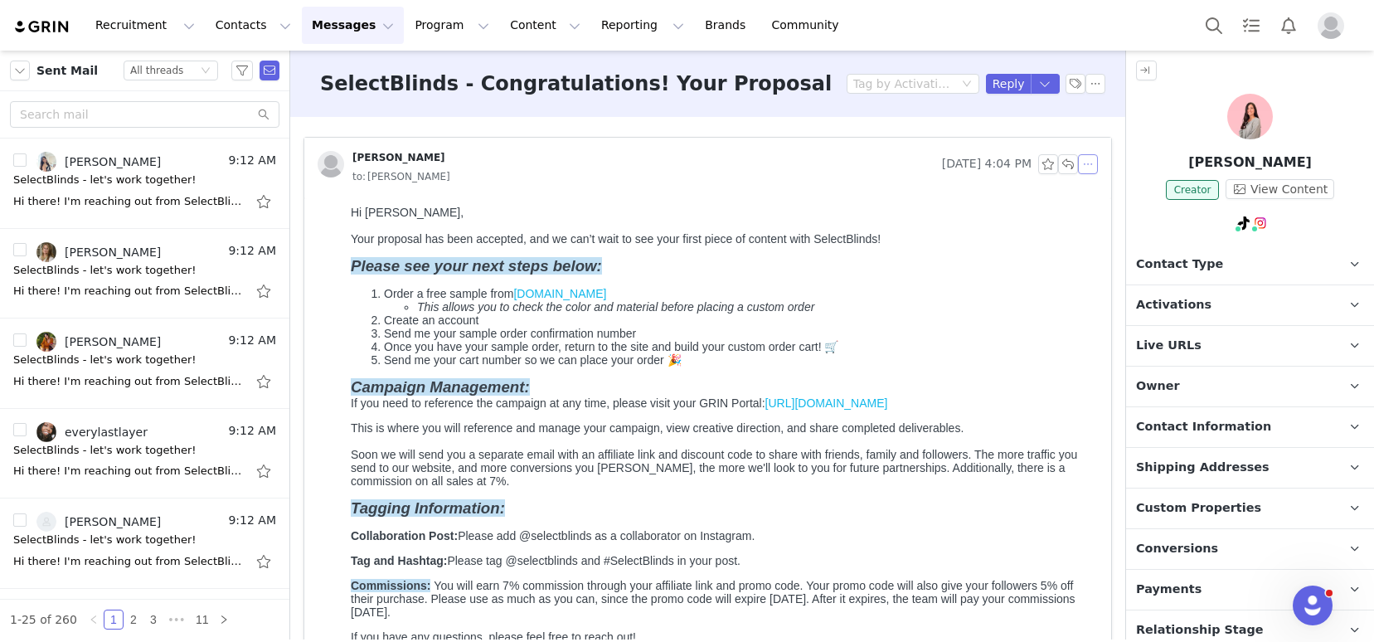
click at [1078, 168] on button "button" at bounding box center [1088, 164] width 20 height 20
click at [1084, 189] on li "Reply All" at bounding box center [1100, 194] width 70 height 27
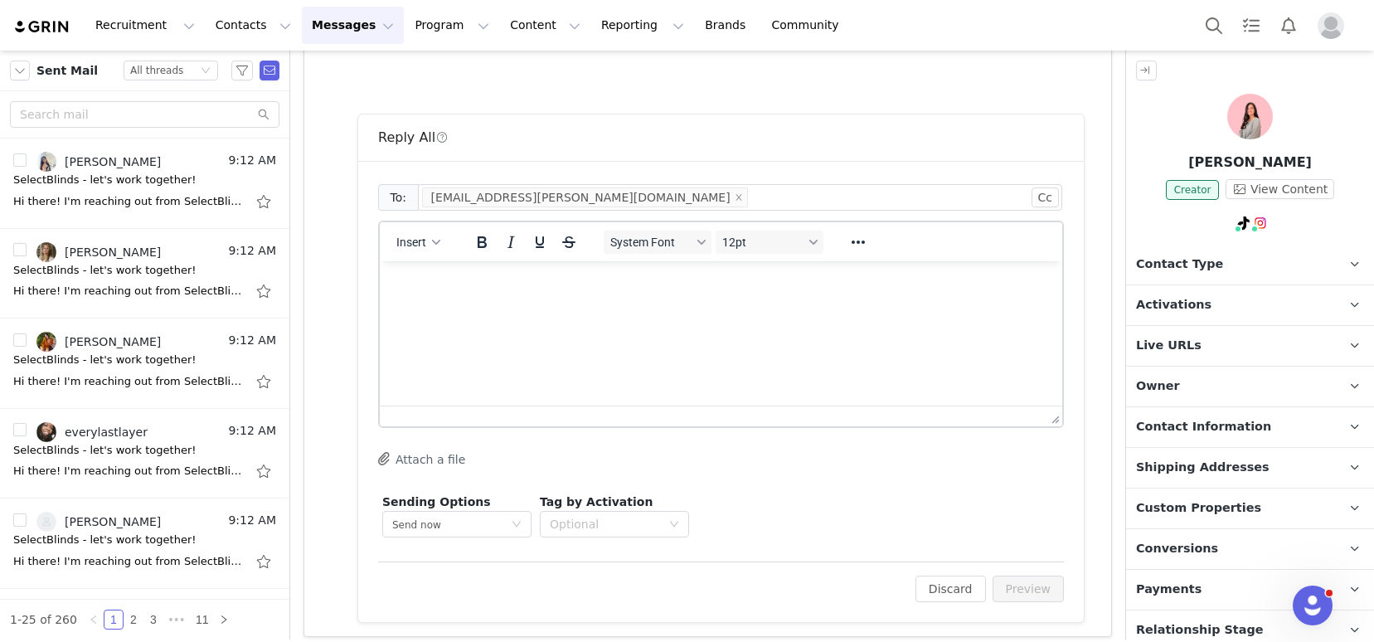
scroll to position [738, 0]
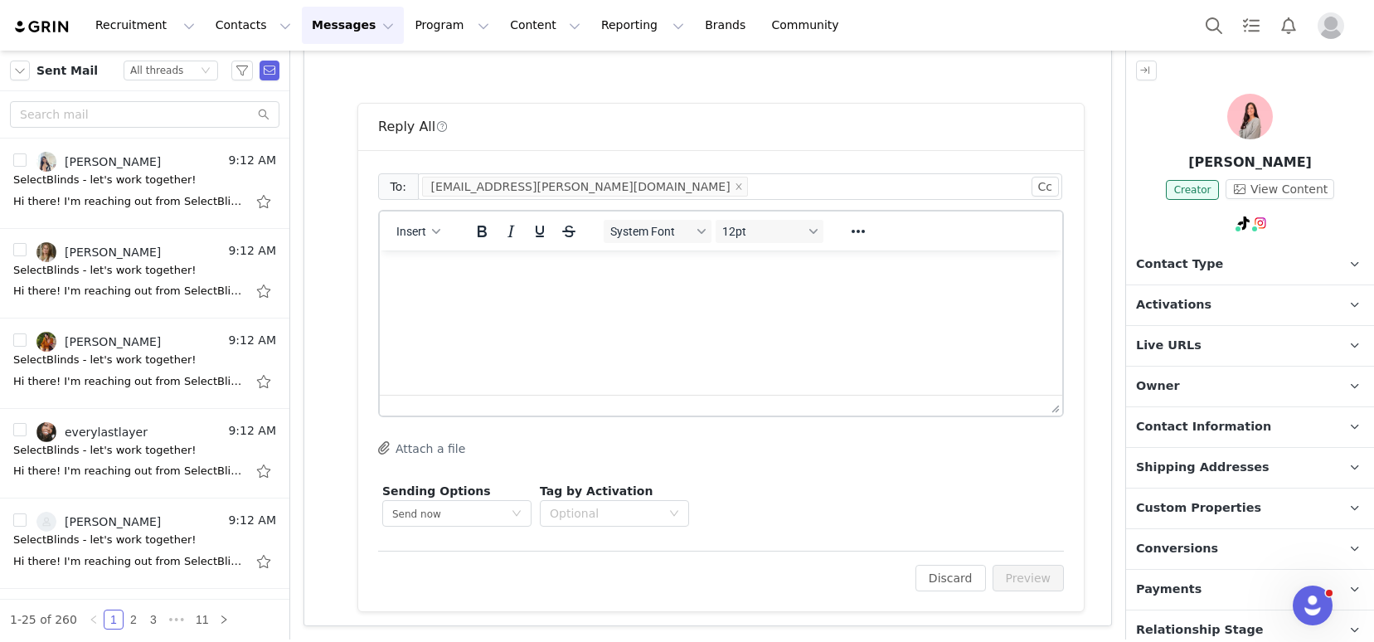
click at [337, 25] on button "Messages Messages" at bounding box center [353, 25] width 102 height 37
click at [374, 128] on div "Templates" at bounding box center [348, 134] width 111 height 17
click at [417, 244] on div "Insert" at bounding box center [419, 231] width 78 height 32
click at [420, 222] on button "Insert" at bounding box center [418, 231] width 57 height 23
click at [432, 258] on div "Insert Template" at bounding box center [478, 260] width 149 height 20
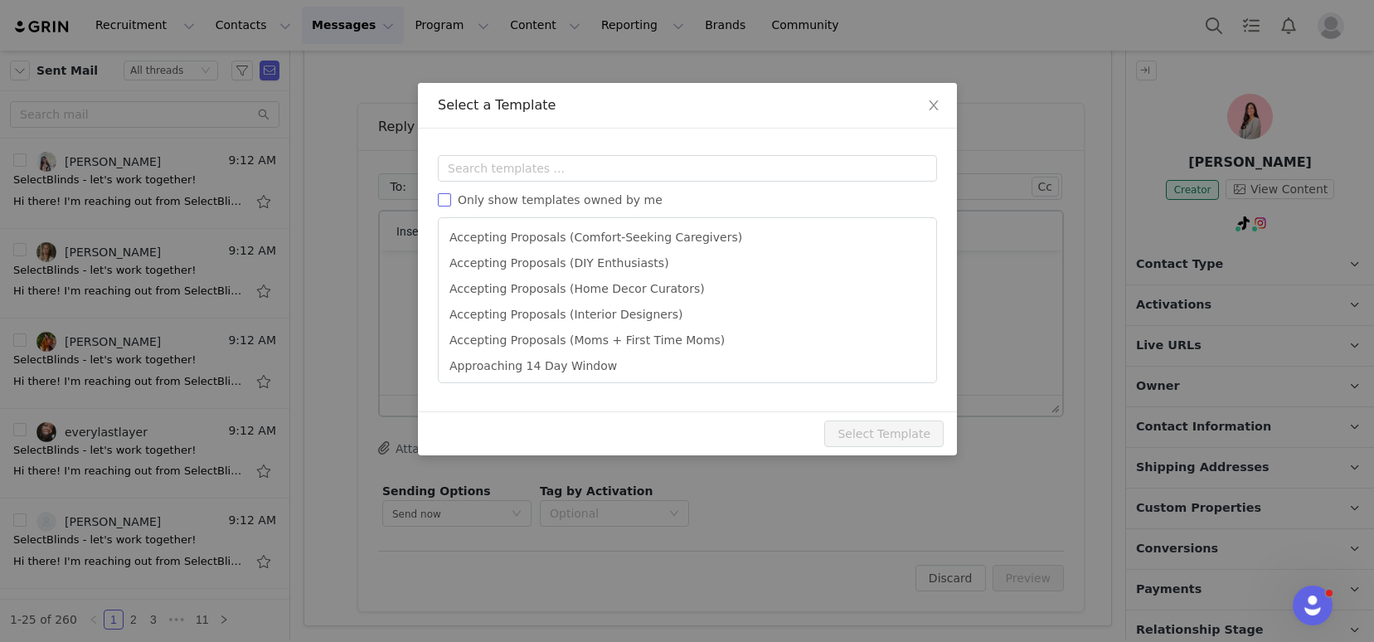
scroll to position [0, 0]
click at [513, 158] on input "text" at bounding box center [687, 168] width 499 height 27
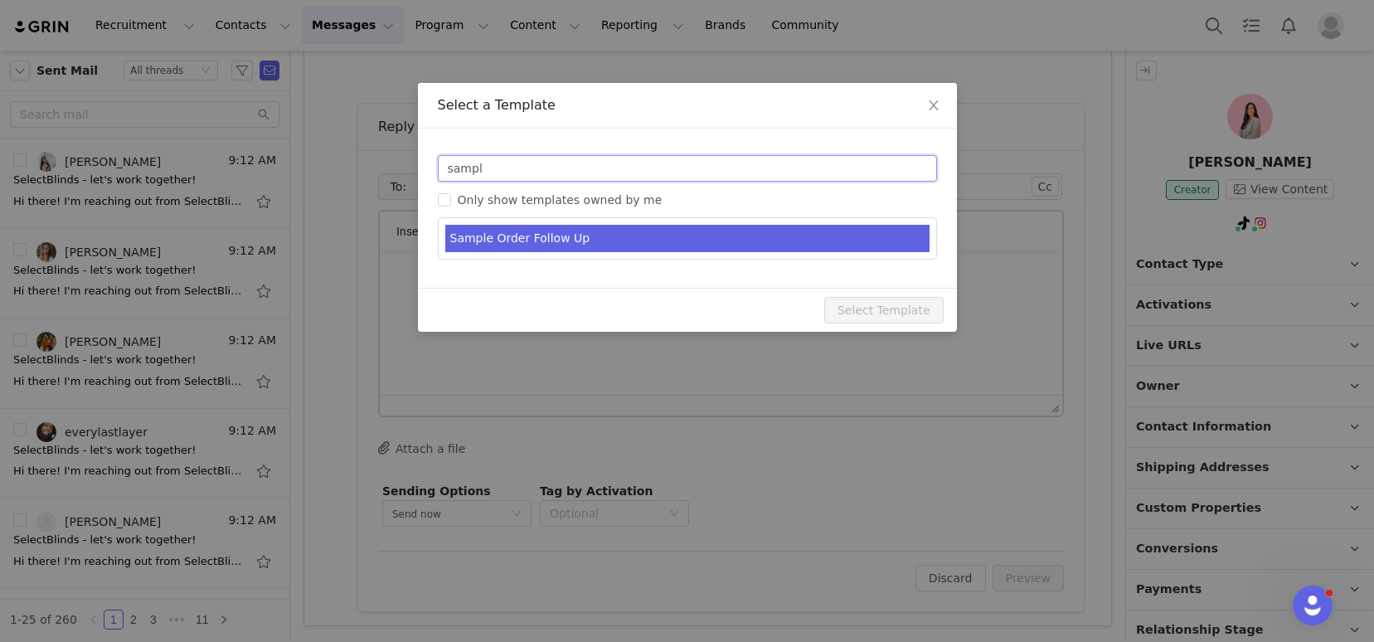
type input "sampl"
type input "SelectBlinds - Sample Order Follow Up"
click at [570, 237] on li "Sample Order Follow Up" at bounding box center [687, 238] width 484 height 27
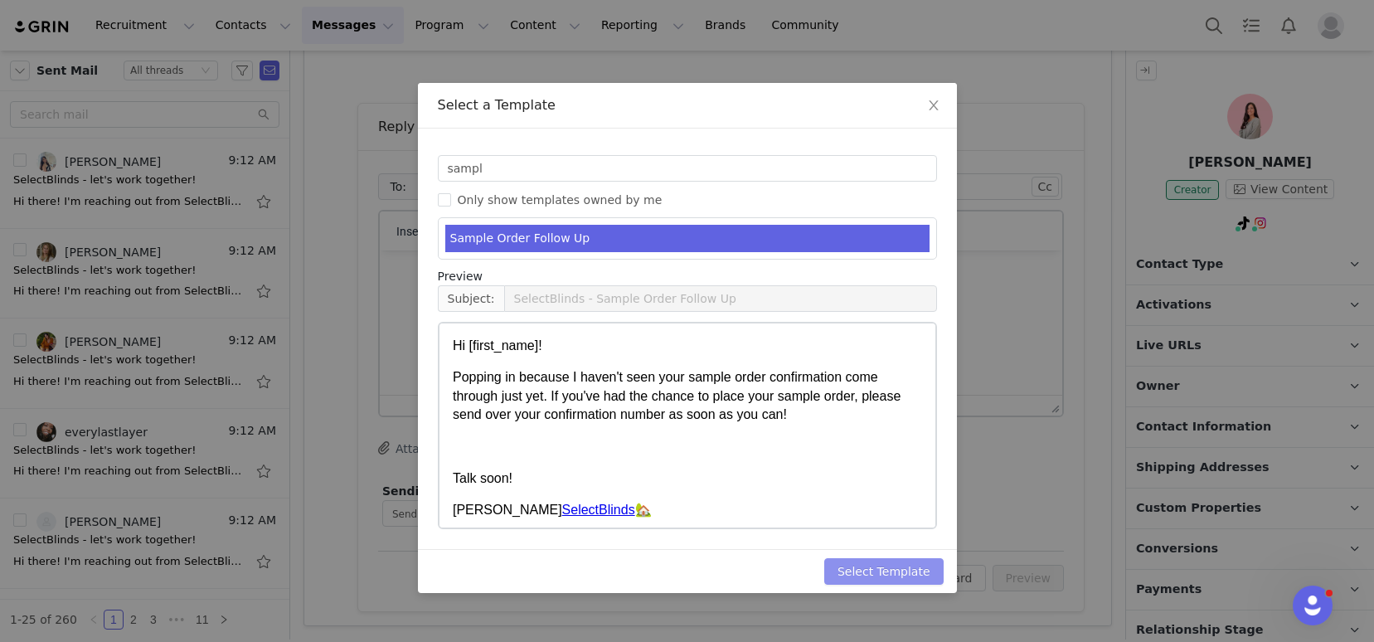
click at [861, 575] on button "Select Template" at bounding box center [883, 571] width 119 height 27
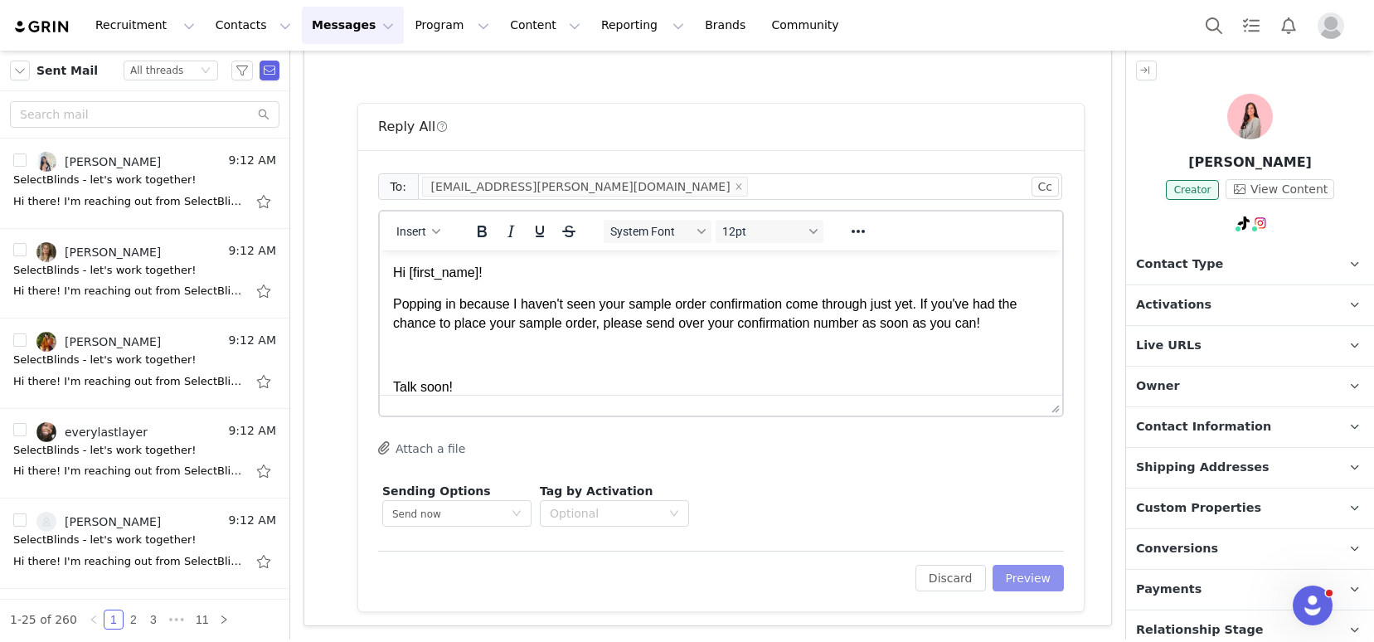
click at [1012, 586] on button "Preview" at bounding box center [1028, 578] width 72 height 27
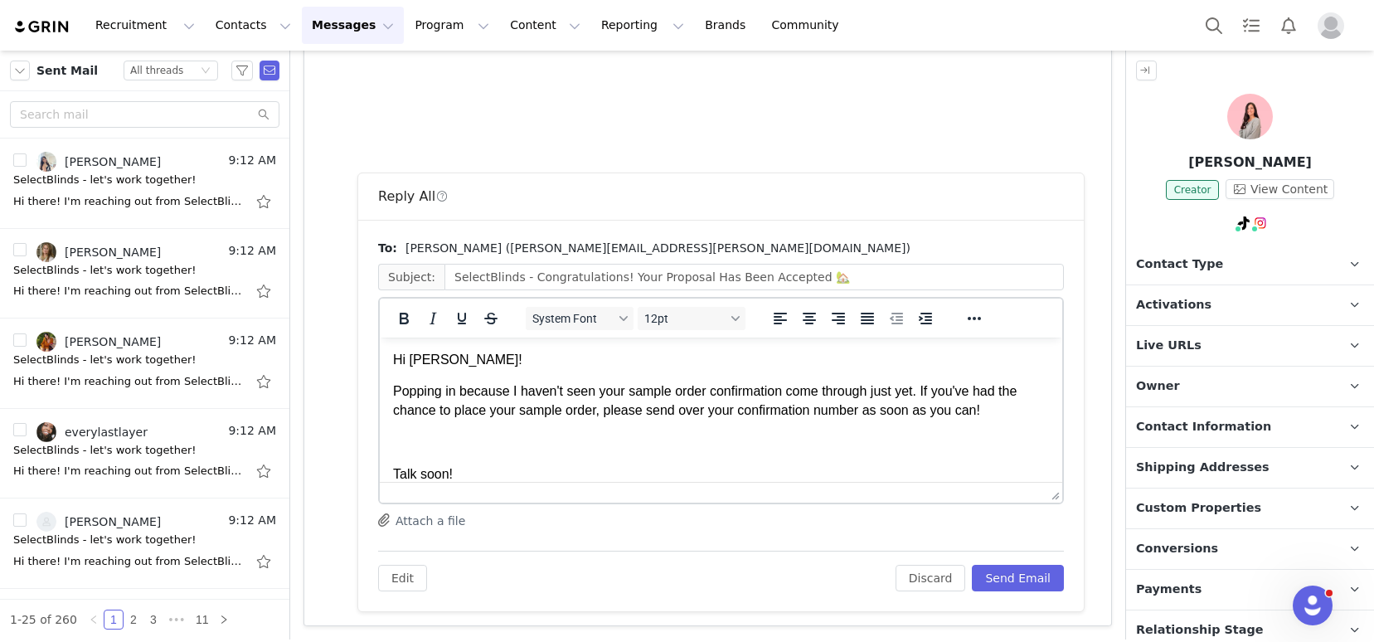
click at [794, 390] on p "Popping in because I haven't seen your sample order confirmation come through j…" at bounding box center [721, 400] width 656 height 37
click at [995, 575] on button "Send Email" at bounding box center [1018, 578] width 92 height 27
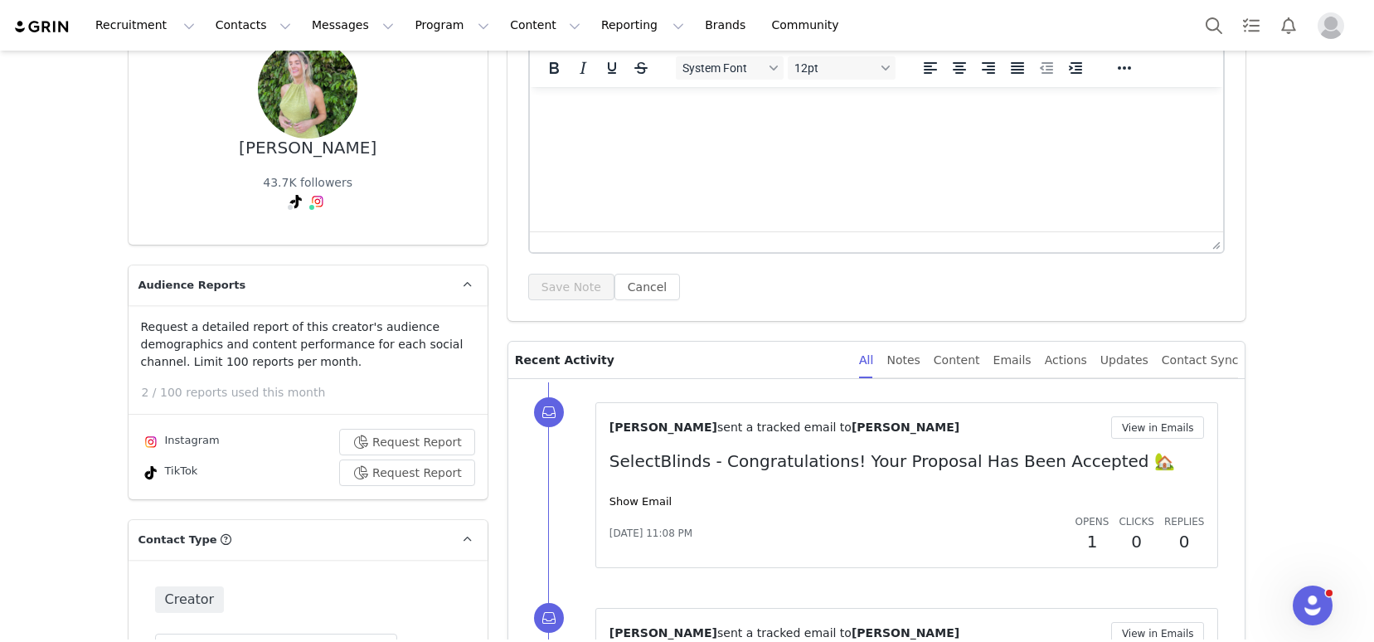
scroll to position [158, 0]
click at [1128, 429] on button "View in Emails" at bounding box center [1158, 426] width 94 height 22
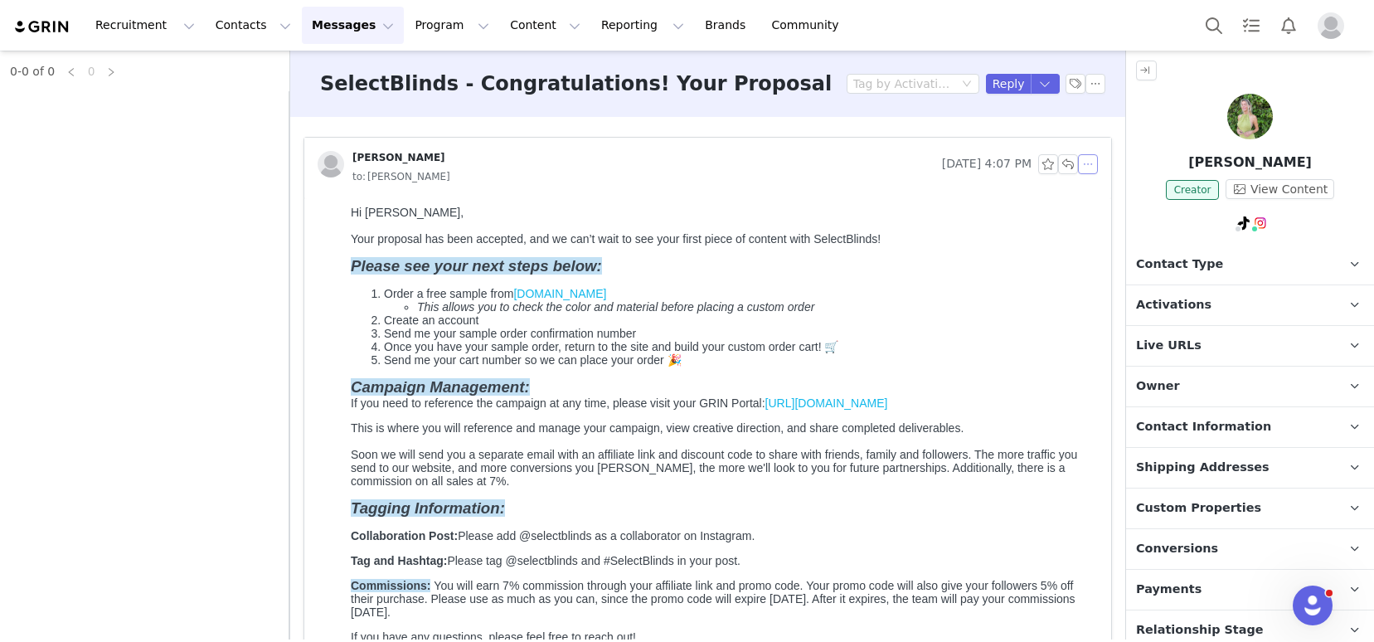
click at [1078, 170] on button "button" at bounding box center [1088, 164] width 20 height 20
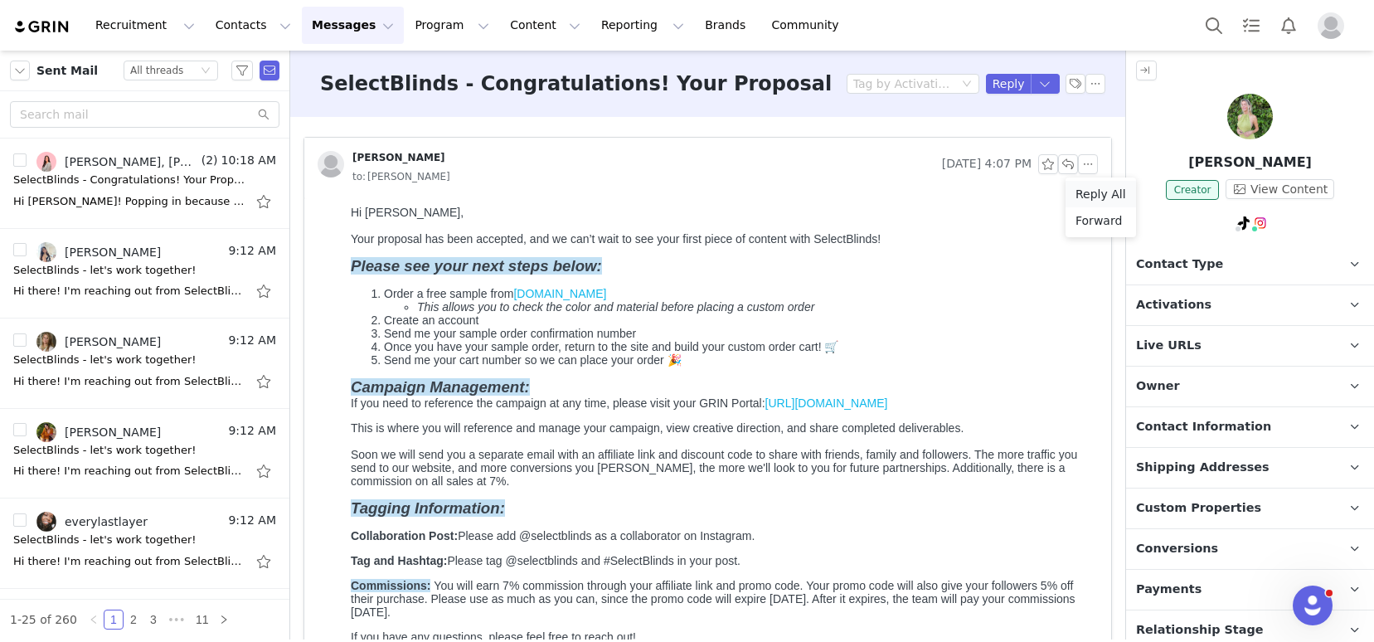
click at [1089, 192] on li "Reply All" at bounding box center [1100, 194] width 70 height 27
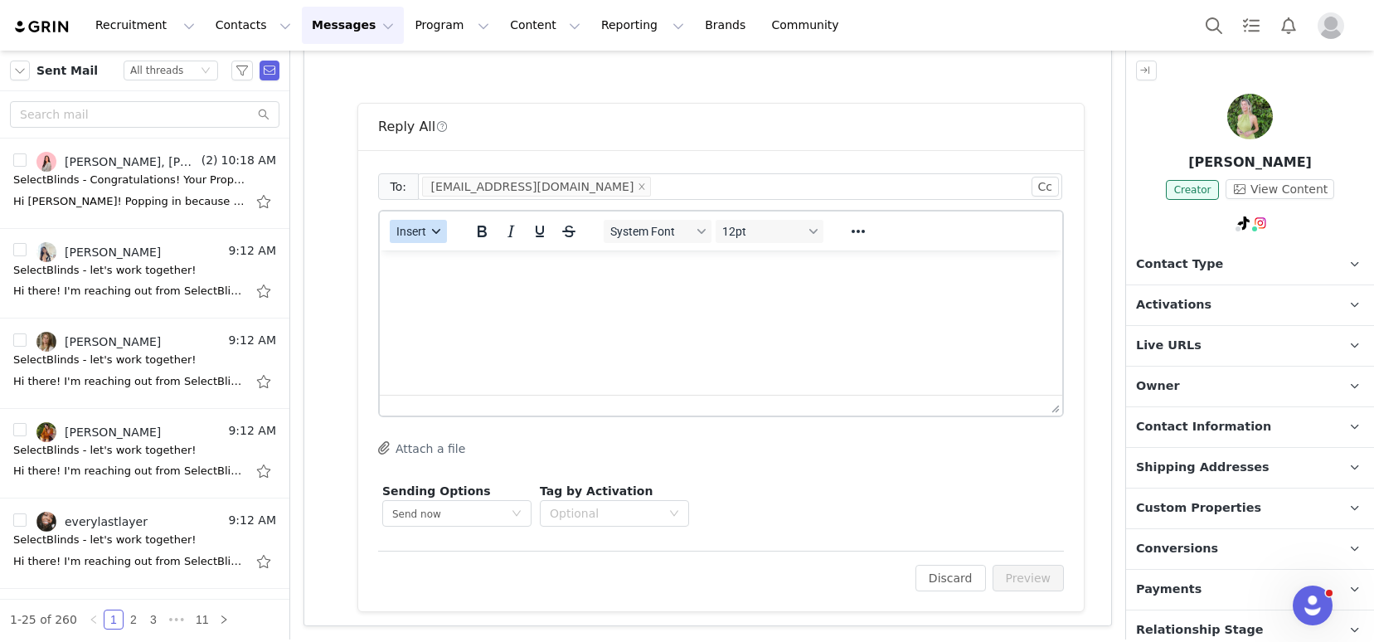
click at [405, 226] on span "Insert" at bounding box center [411, 231] width 30 height 13
click at [432, 241] on button "Insert" at bounding box center [418, 231] width 57 height 23
click at [425, 215] on div "Insert" at bounding box center [419, 231] width 78 height 32
click at [425, 240] on button "Insert" at bounding box center [418, 231] width 57 height 23
click at [440, 268] on div "Insert Template" at bounding box center [478, 260] width 149 height 20
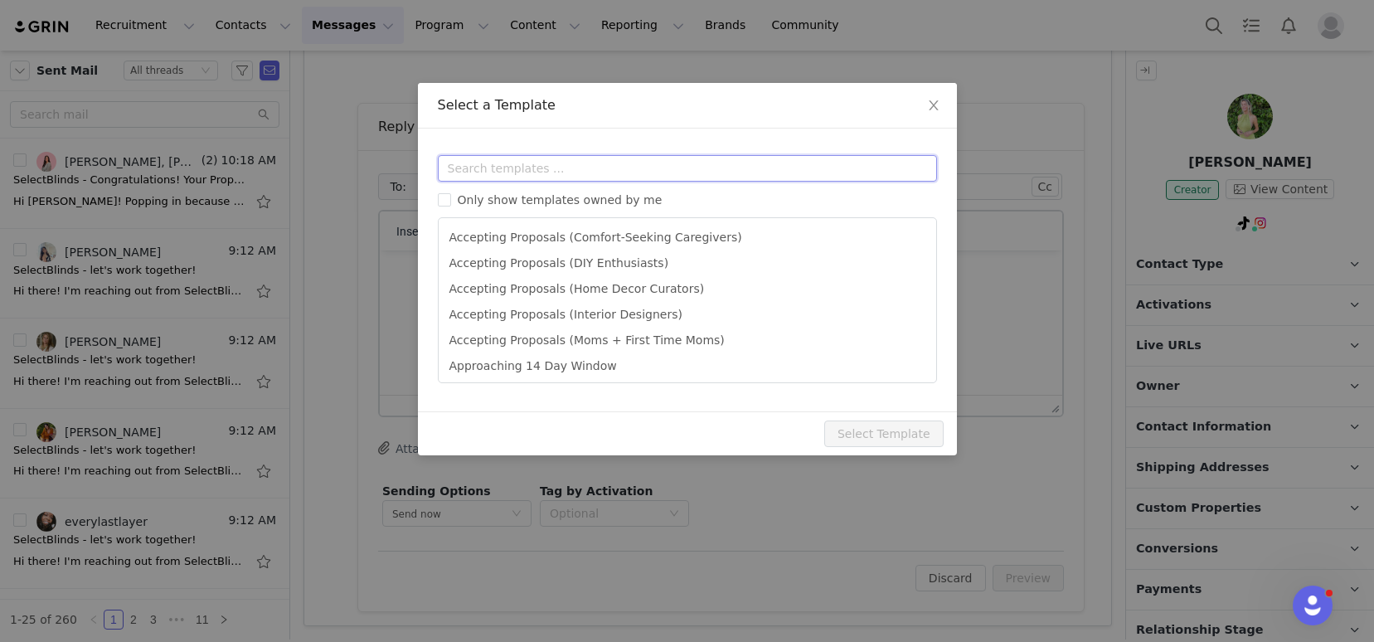
click at [552, 171] on input "text" at bounding box center [687, 168] width 499 height 27
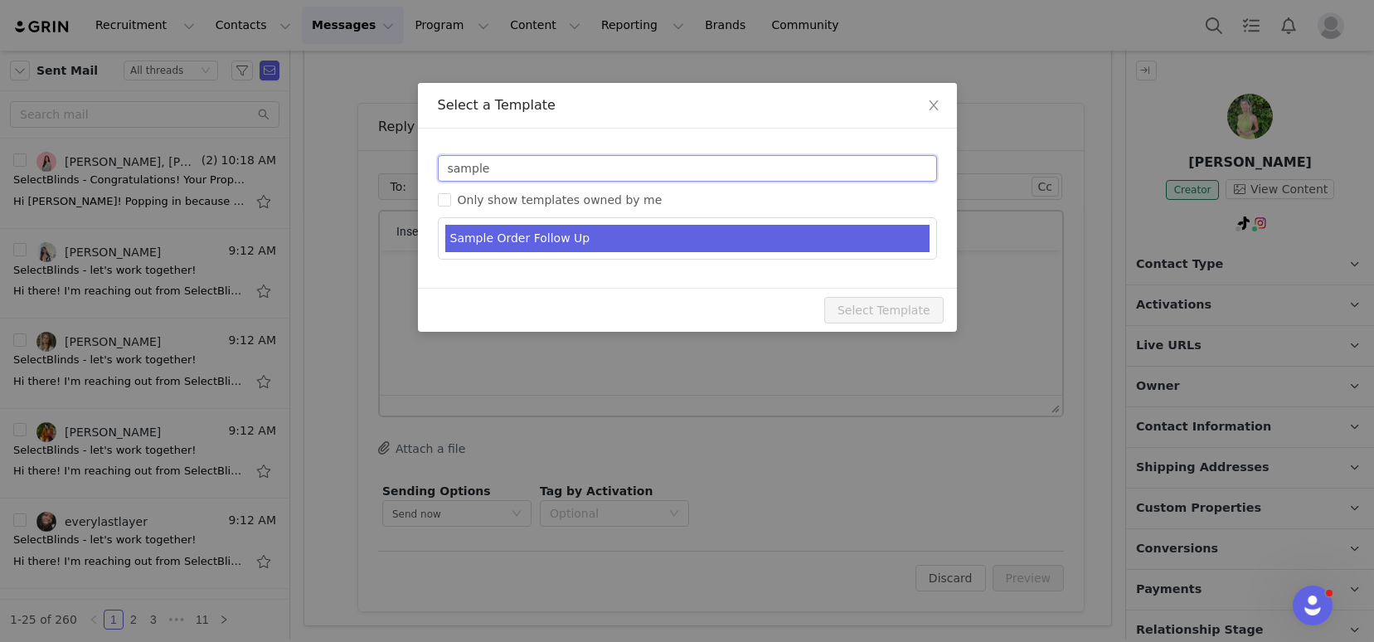
type input "sample"
type input "SelectBlinds - Sample Order Follow Up"
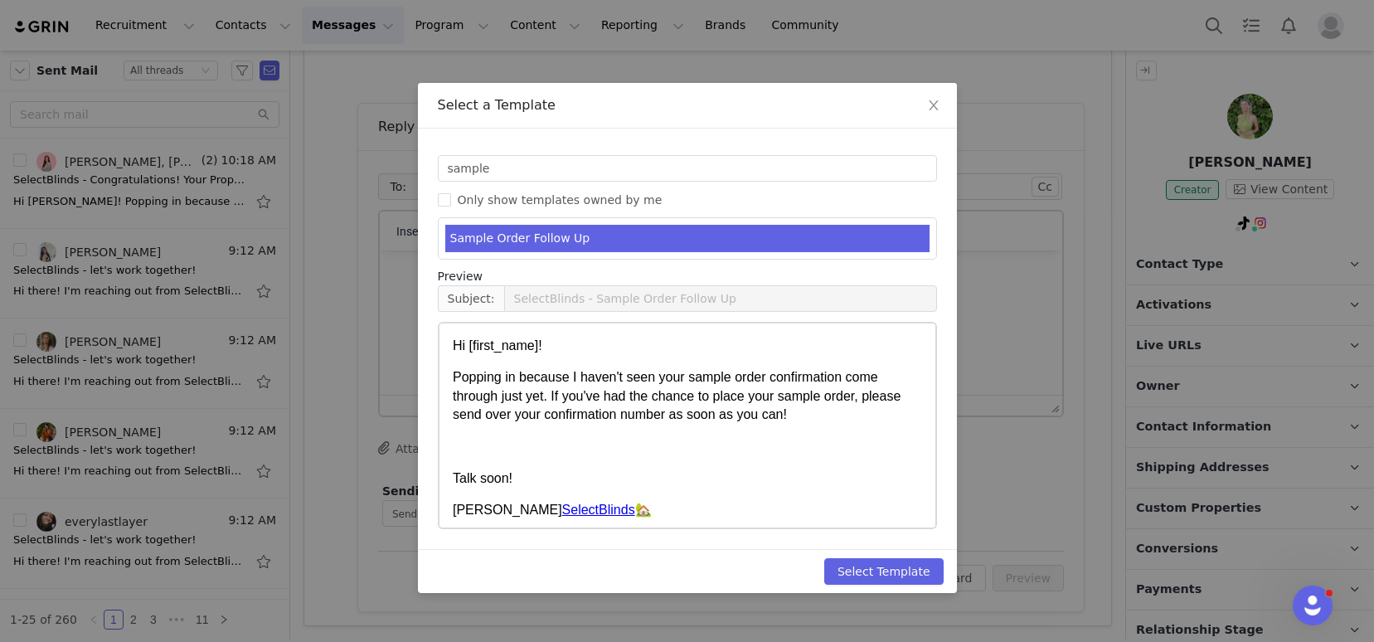
click at [616, 230] on li "Sample Order Follow Up" at bounding box center [687, 238] width 484 height 27
click at [874, 568] on button "Select Template" at bounding box center [883, 571] width 119 height 27
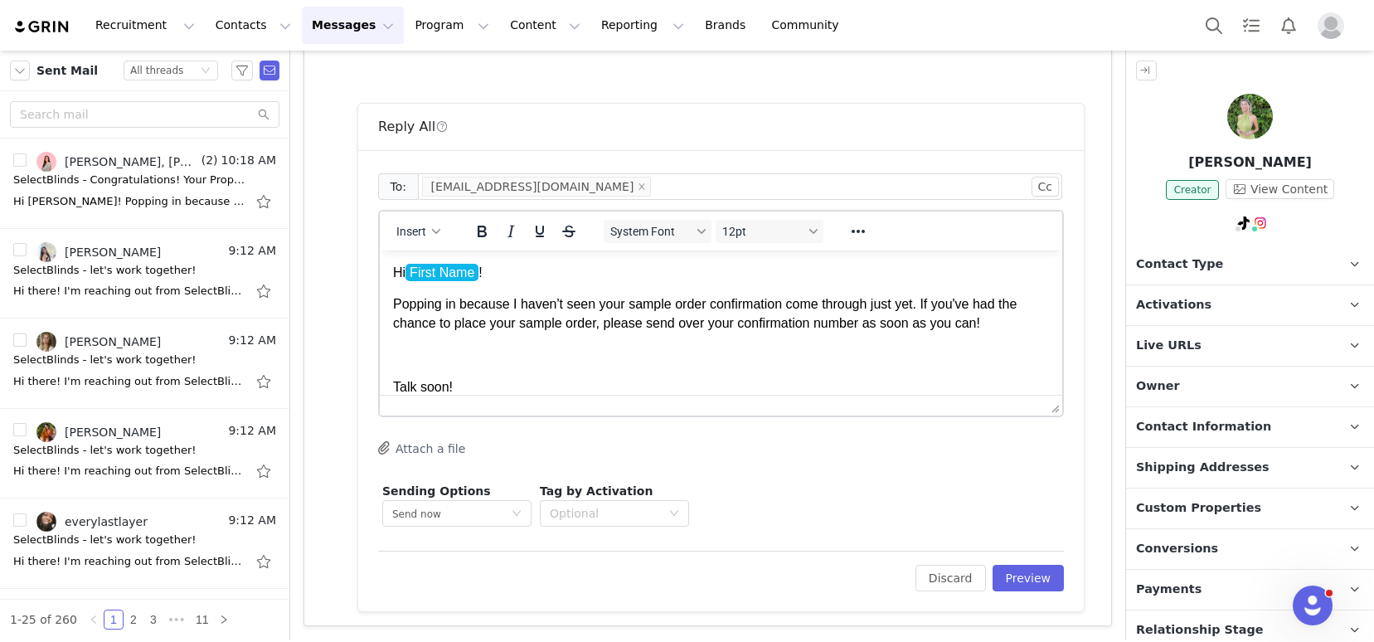
click at [797, 308] on p "Popping in because I haven't seen your sample order confirmation come through j…" at bounding box center [721, 313] width 656 height 37
click at [795, 306] on p "Popping in because I haven't seen your sample order confirmation come through j…" at bounding box center [721, 313] width 656 height 37
click at [1023, 585] on button "Preview" at bounding box center [1028, 578] width 72 height 27
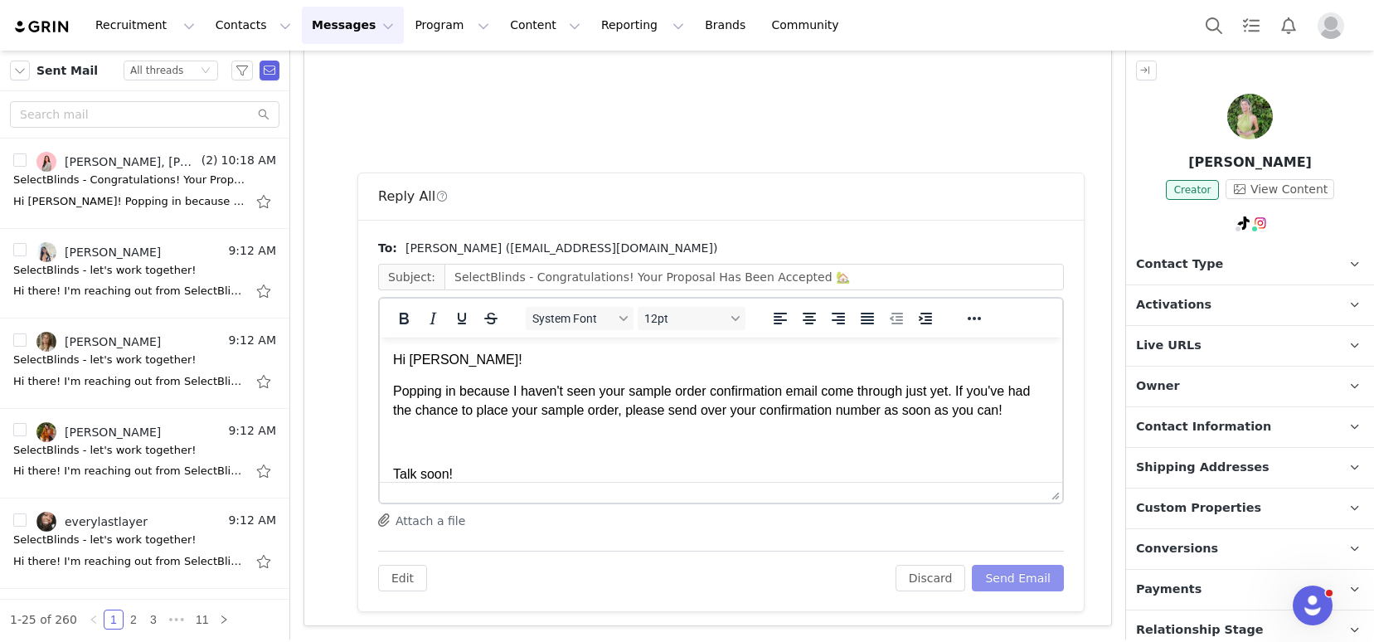
click at [994, 582] on button "Send Email" at bounding box center [1018, 578] width 92 height 27
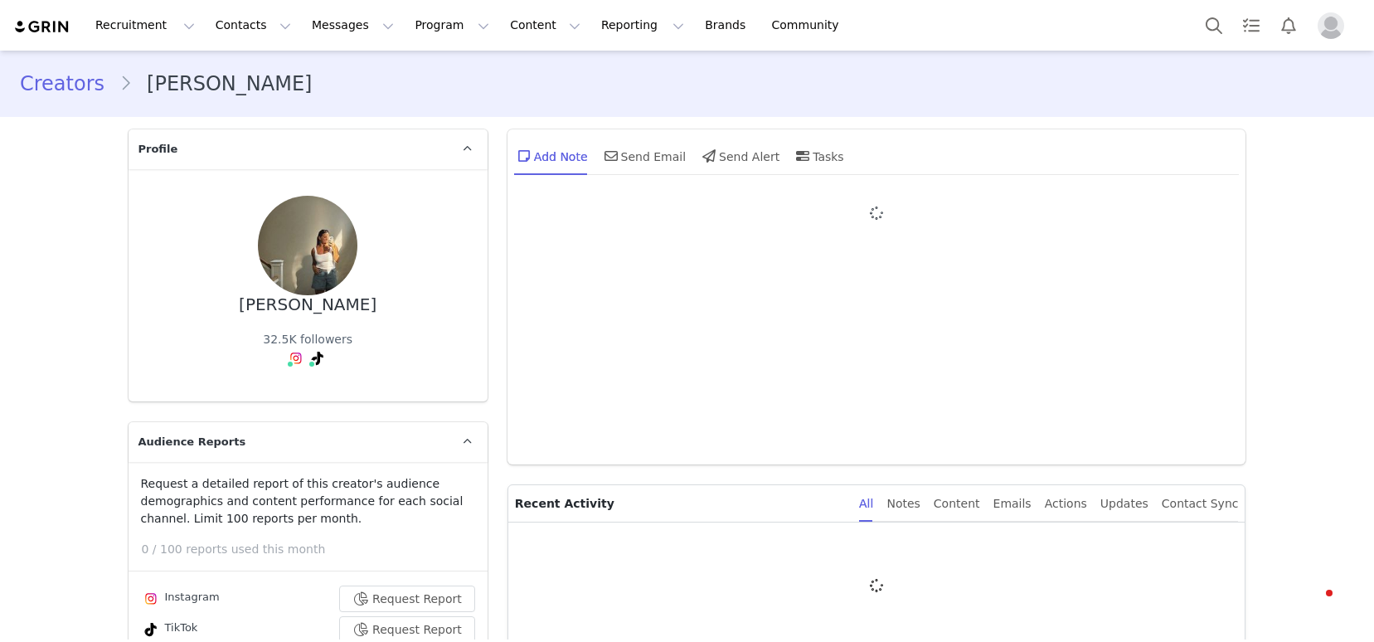
type input "+1 ([GEOGRAPHIC_DATA])"
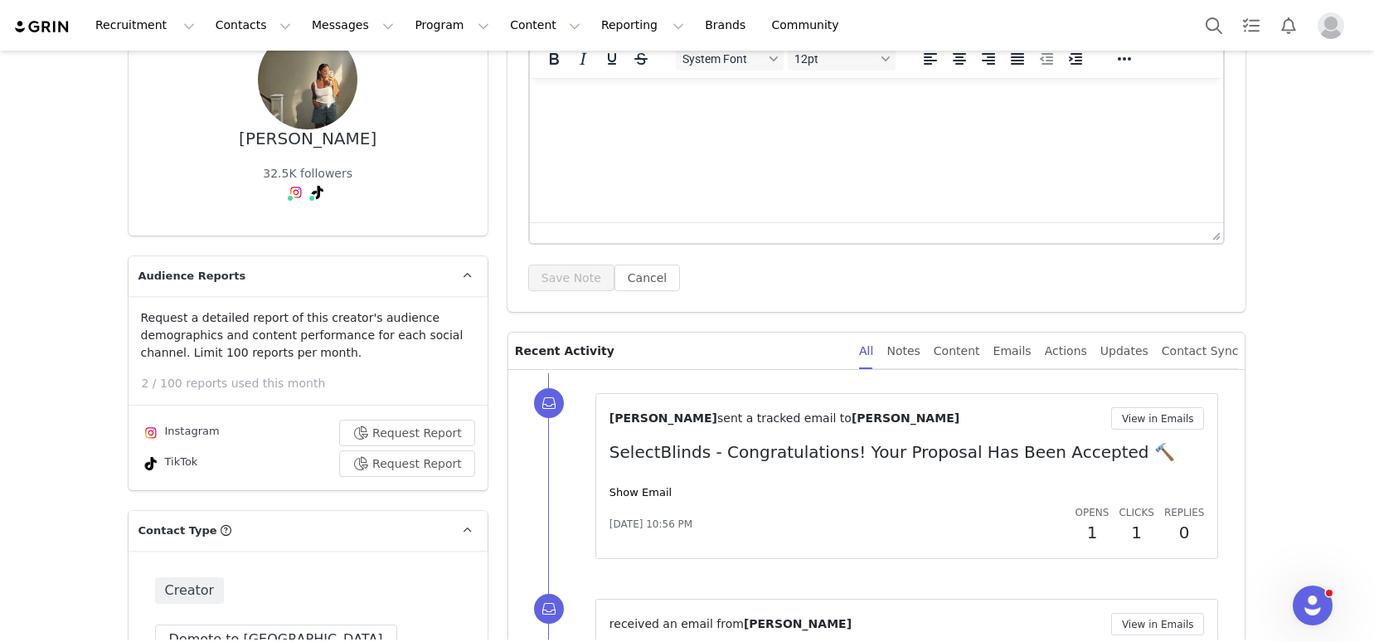
scroll to position [235, 0]
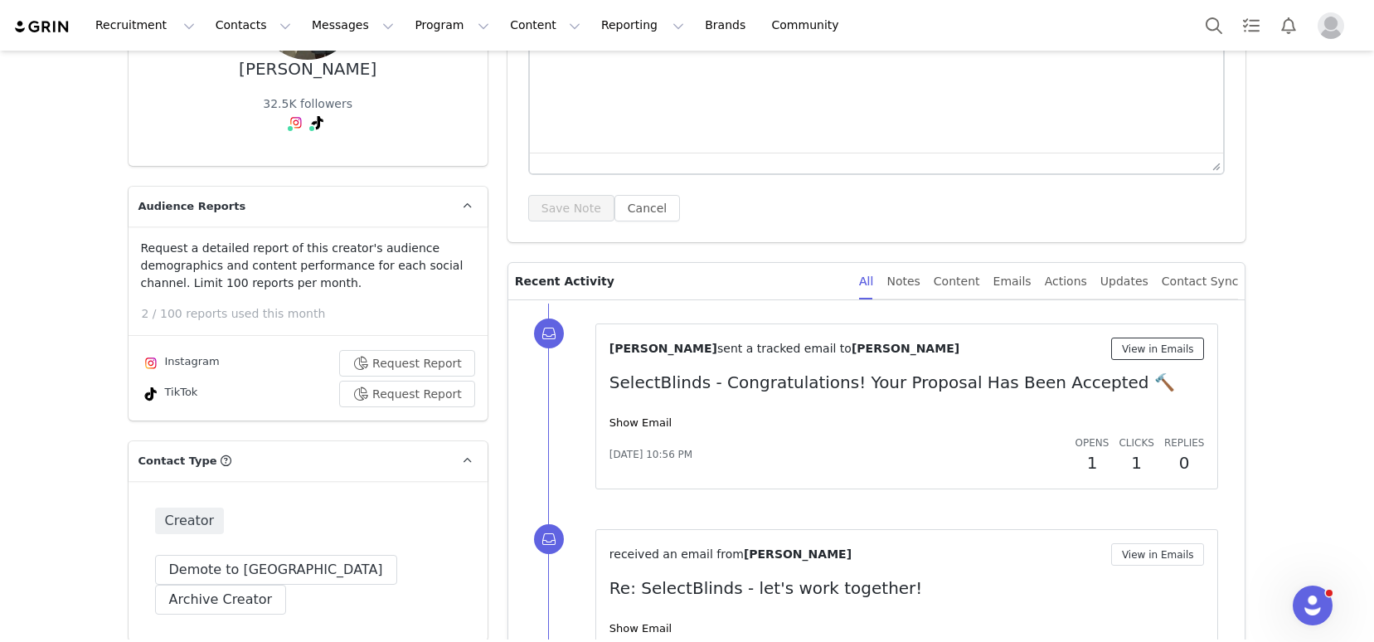
click at [1133, 352] on button "View in Emails" at bounding box center [1158, 348] width 94 height 22
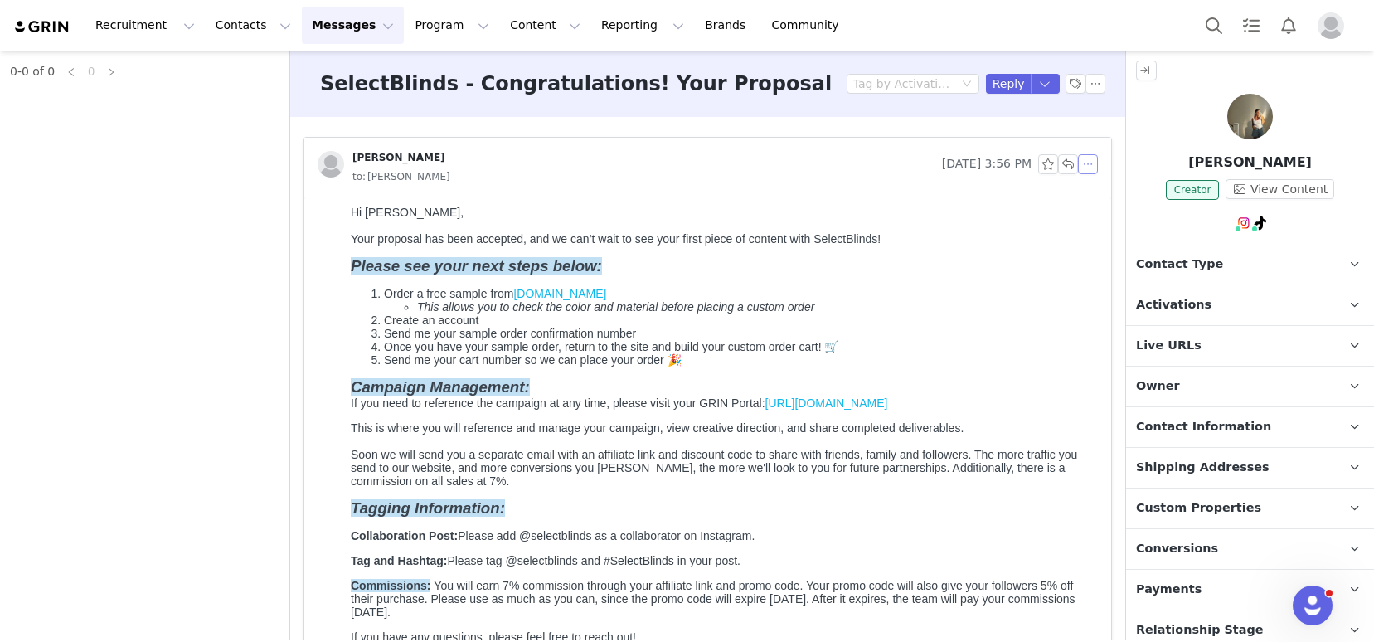
click at [1078, 164] on button "button" at bounding box center [1088, 164] width 20 height 20
click at [1086, 188] on li "Reply All" at bounding box center [1100, 194] width 70 height 27
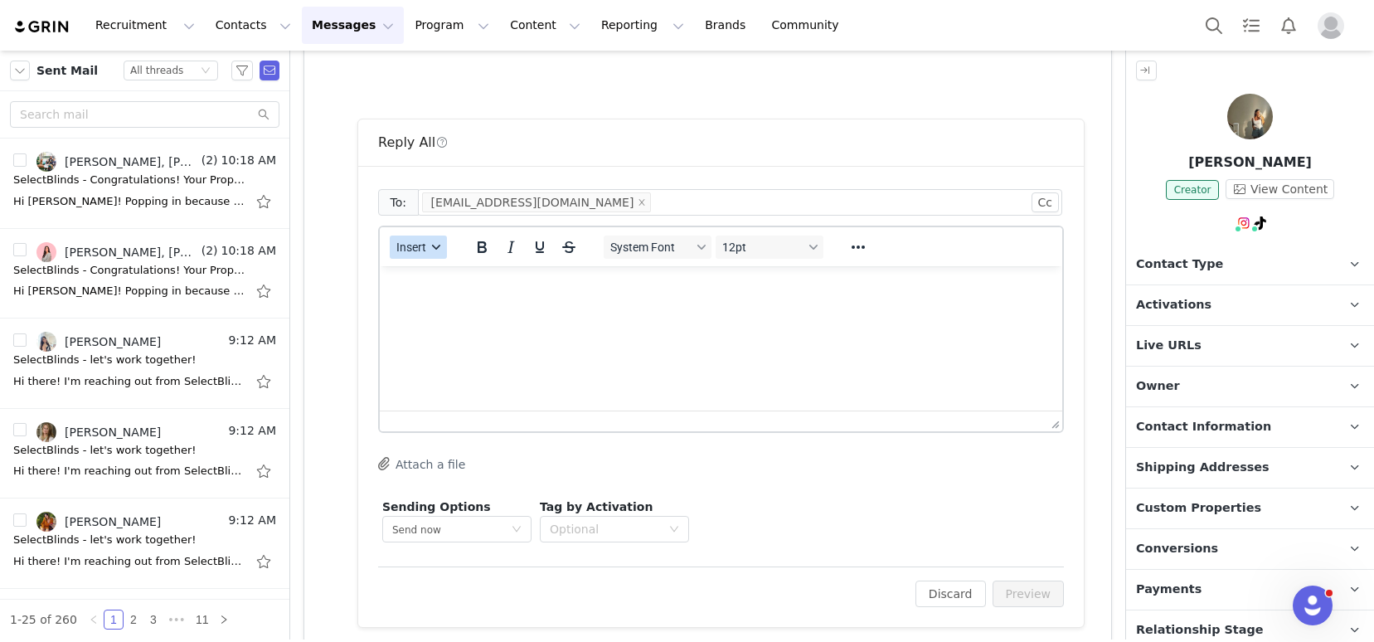
click at [407, 245] on span "Insert" at bounding box center [411, 246] width 30 height 13
click at [445, 274] on div "Insert Template" at bounding box center [478, 276] width 149 height 20
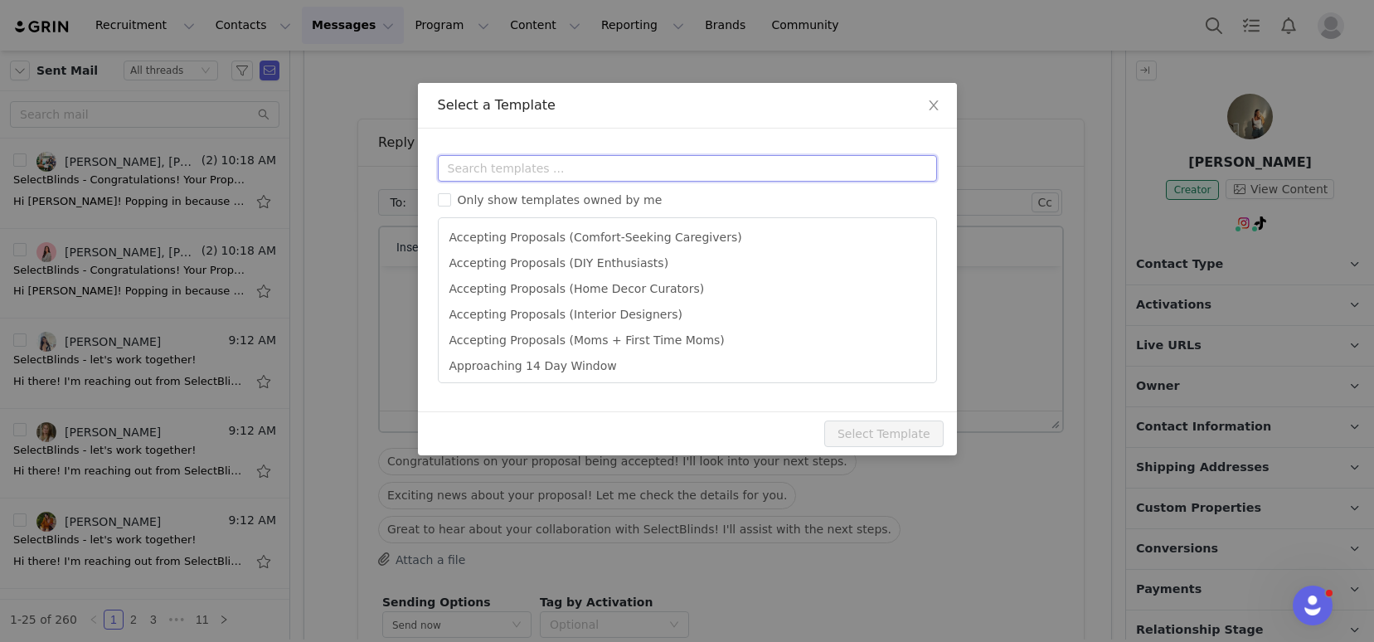
click at [522, 175] on input "text" at bounding box center [687, 168] width 499 height 27
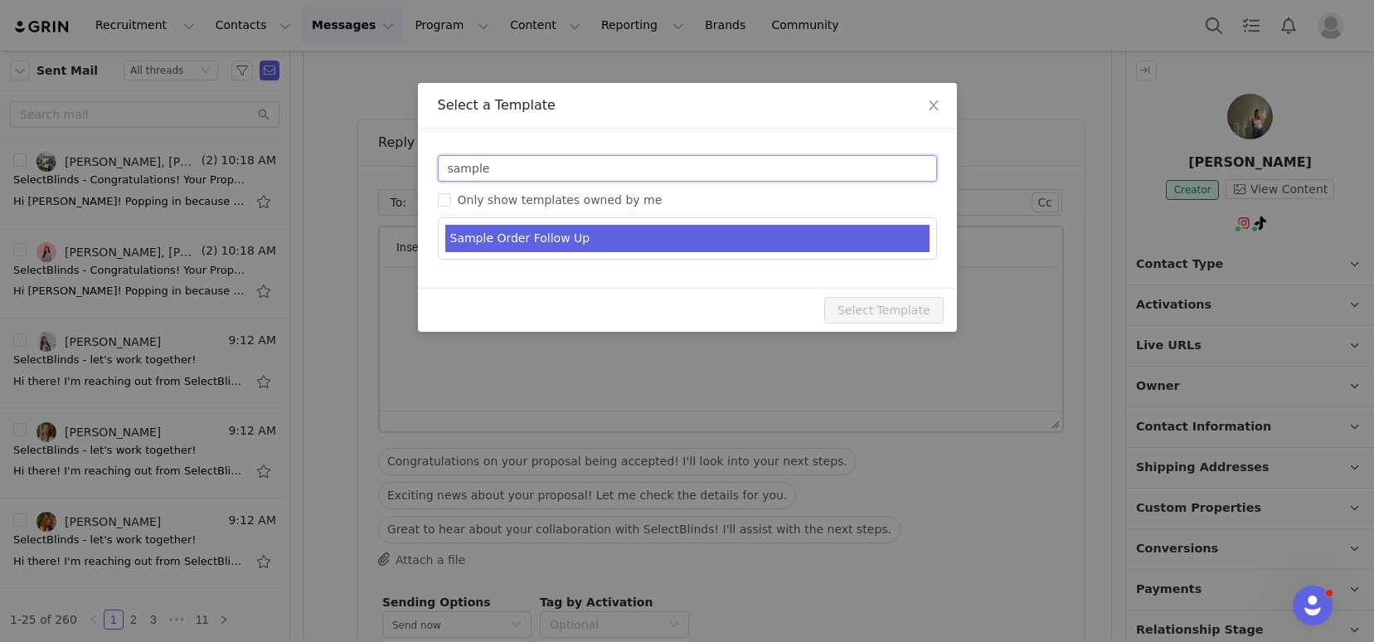
type input "sample"
type input "SelectBlinds - Sample Order Follow Up"
click at [593, 232] on li "Sample Order Follow Up" at bounding box center [687, 238] width 484 height 27
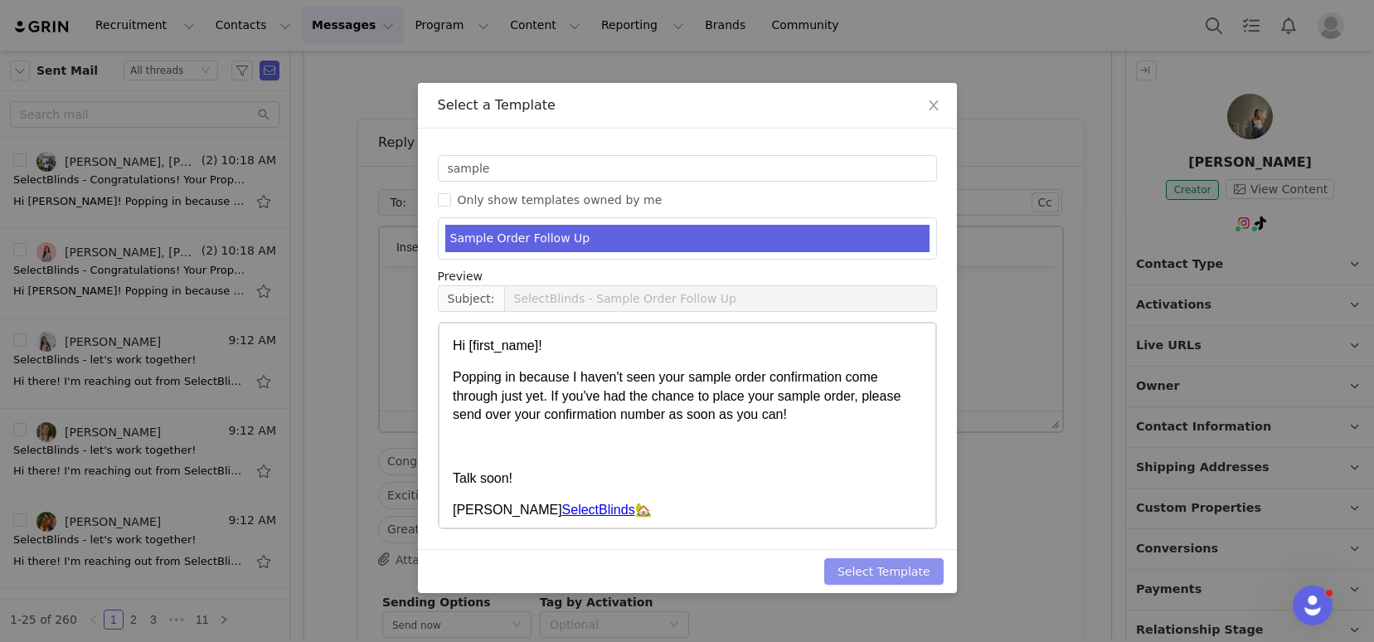
click at [864, 572] on button "Select Template" at bounding box center [883, 571] width 119 height 27
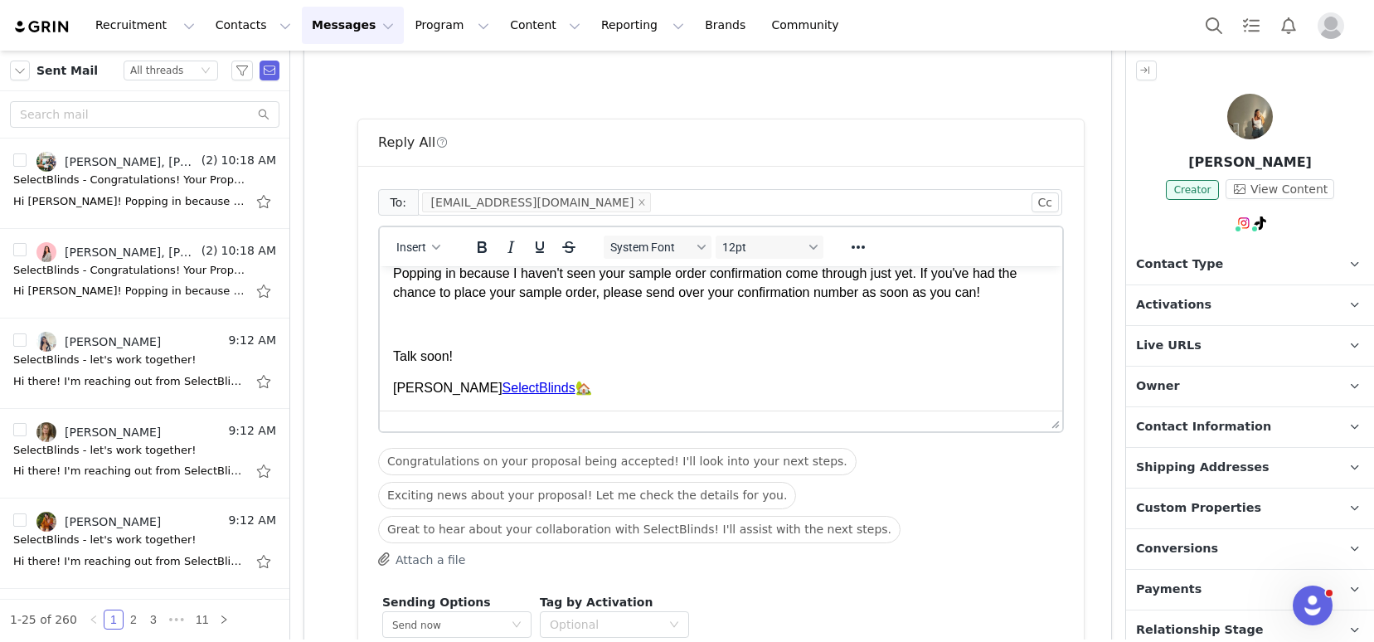
scroll to position [833, 0]
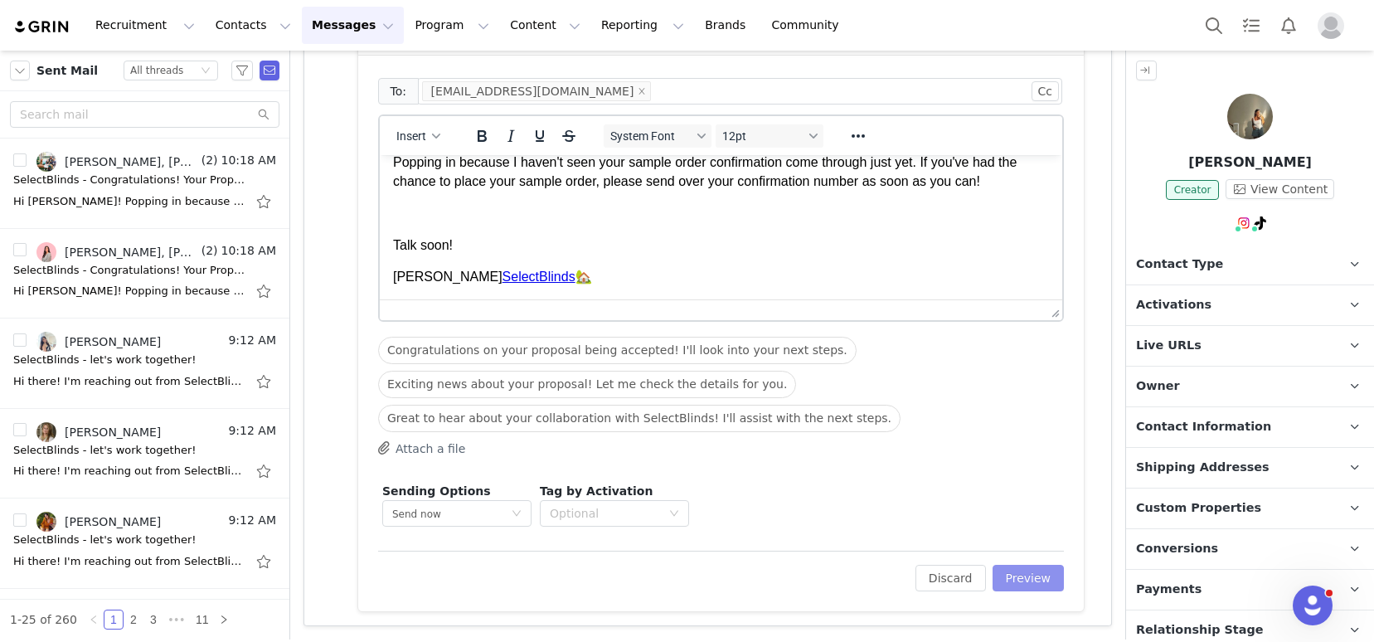
click at [1014, 583] on button "Preview" at bounding box center [1028, 578] width 72 height 27
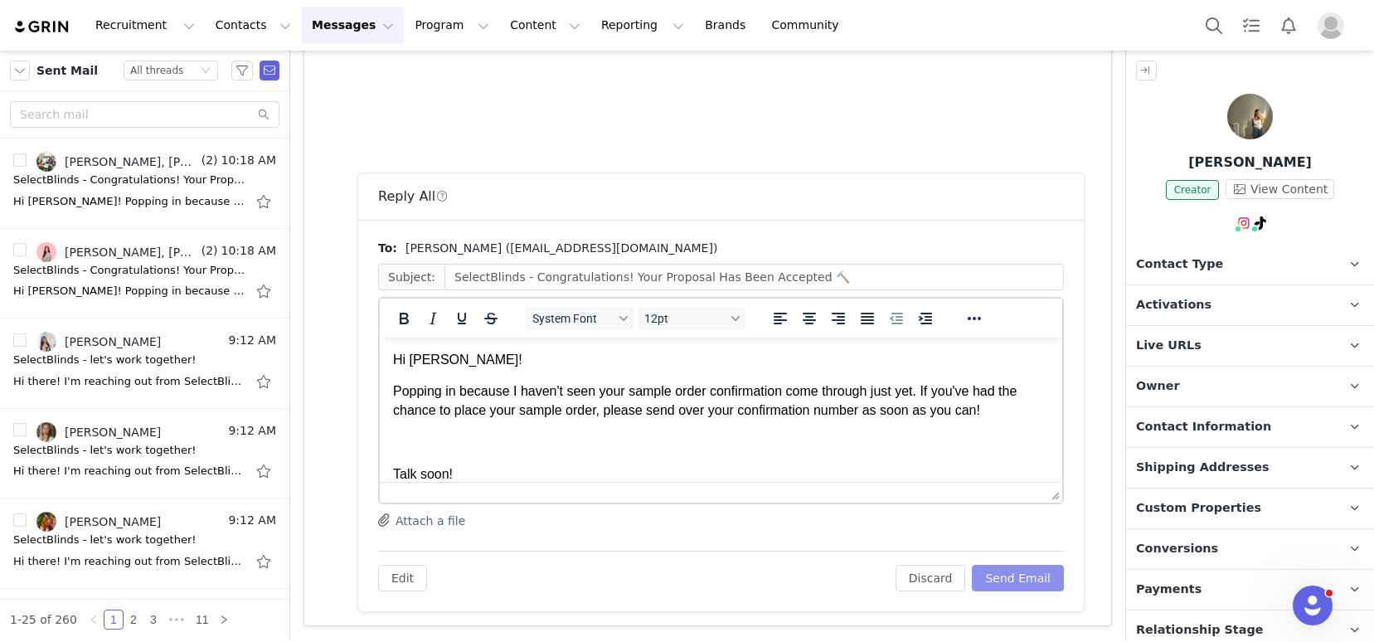
scroll to position [0, 0]
click at [990, 580] on button "Send Email" at bounding box center [1018, 578] width 92 height 27
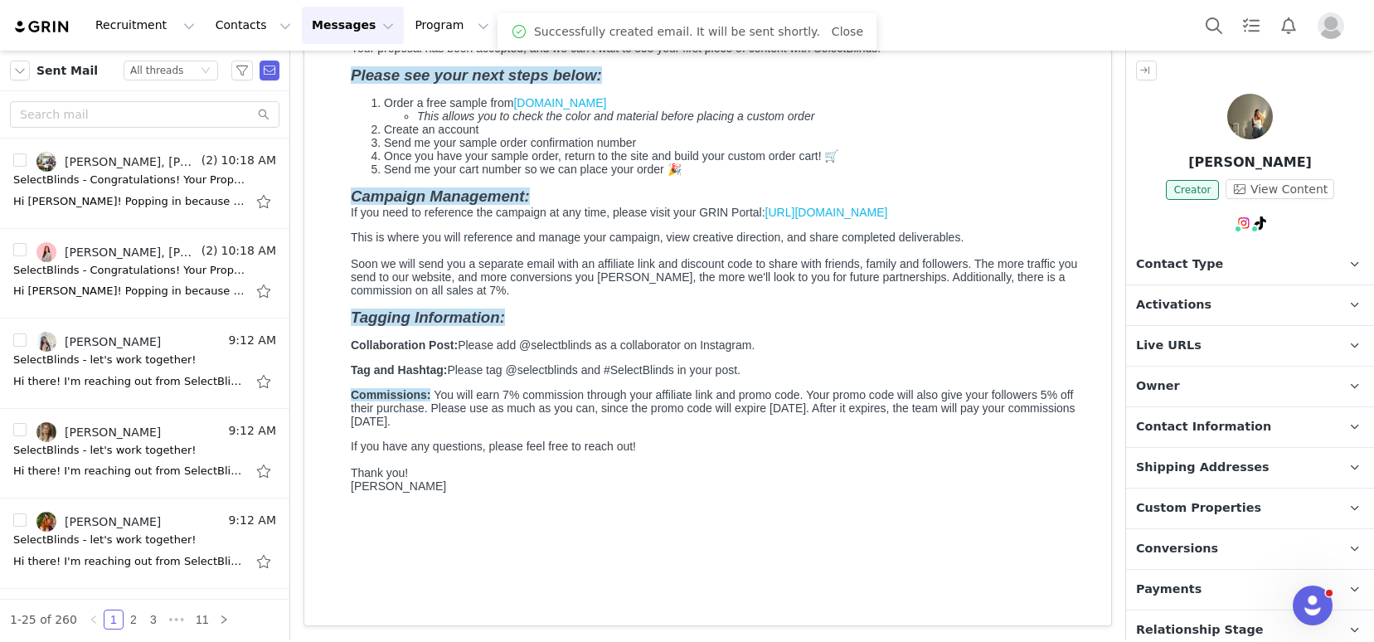
scroll to position [191, 0]
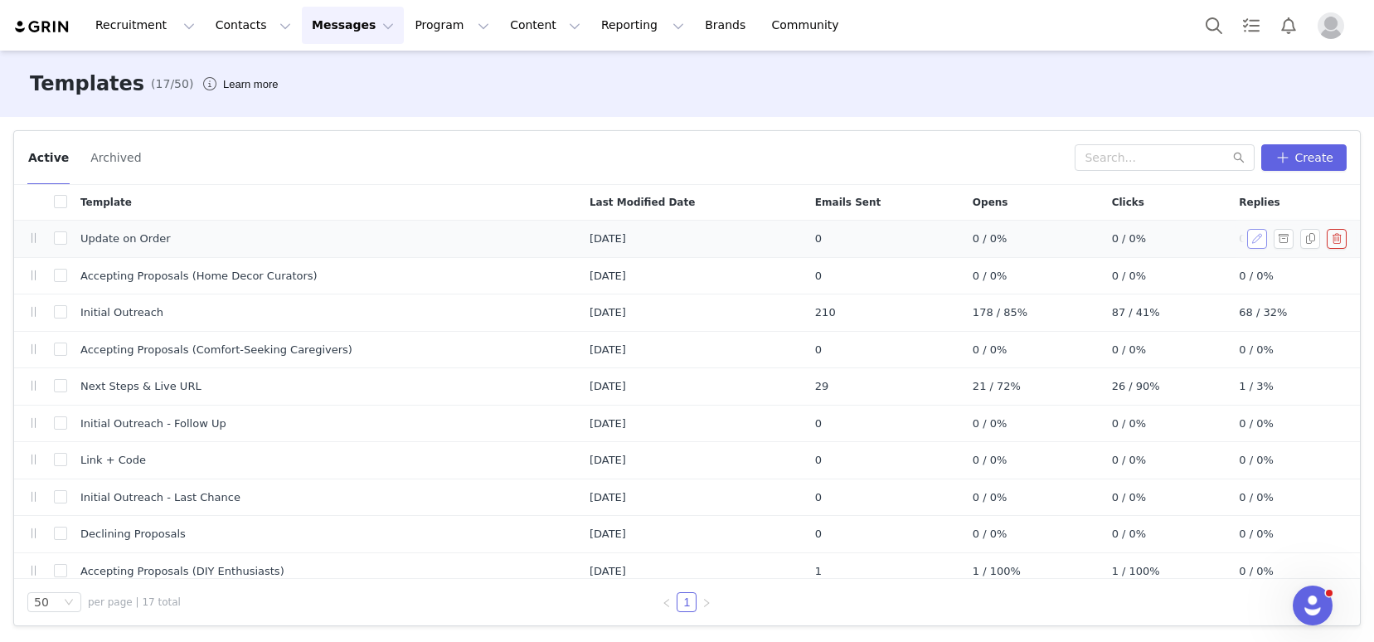
click at [1247, 240] on button "button" at bounding box center [1257, 239] width 20 height 20
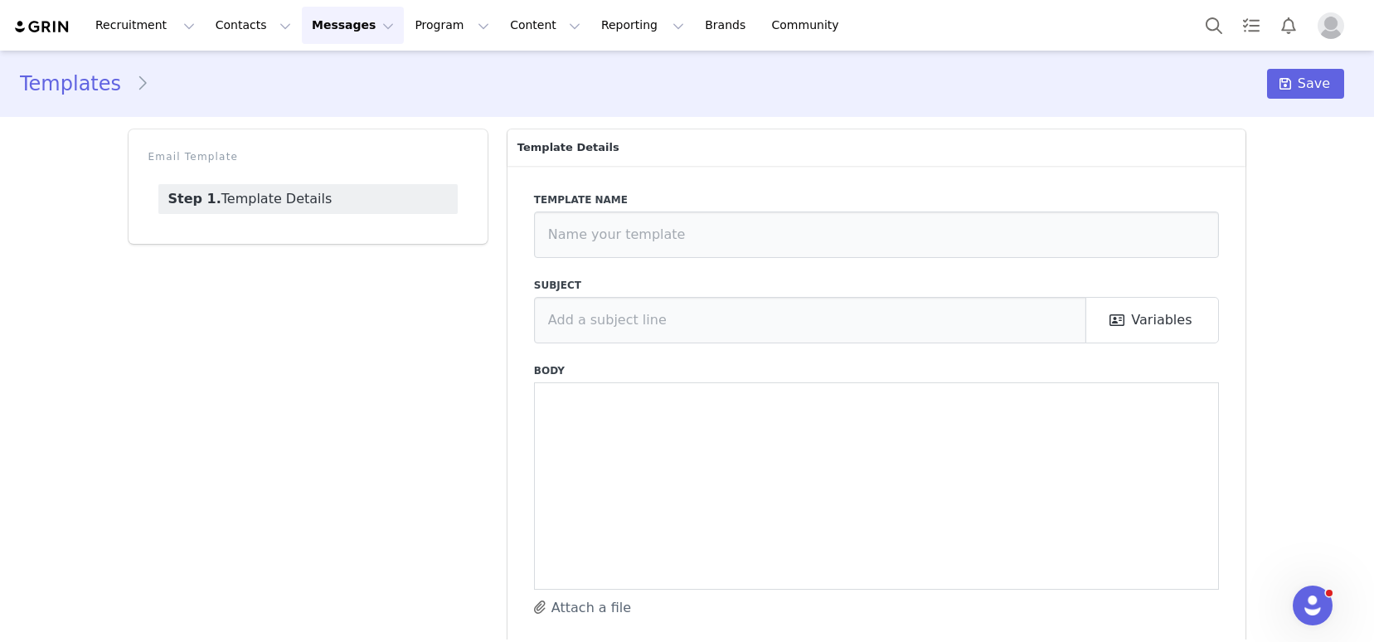
type input "Update on Order"
type input "Update on Your SelectBlinds Package!"
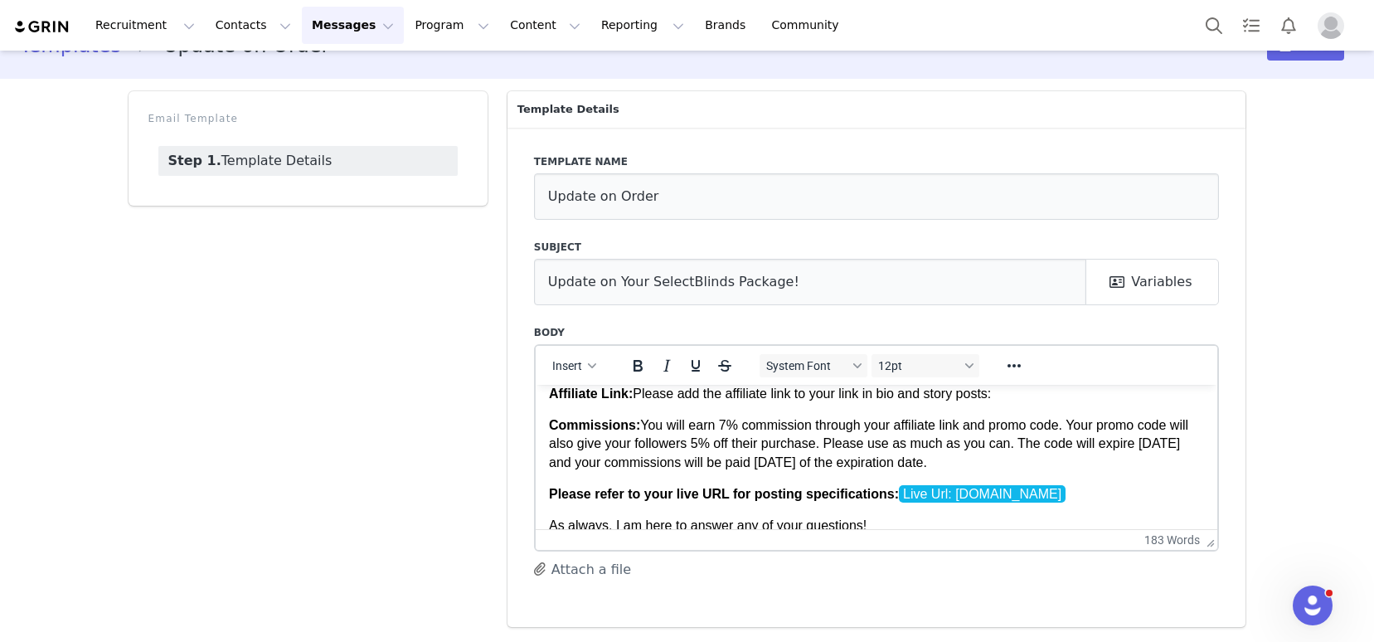
scroll to position [325, 0]
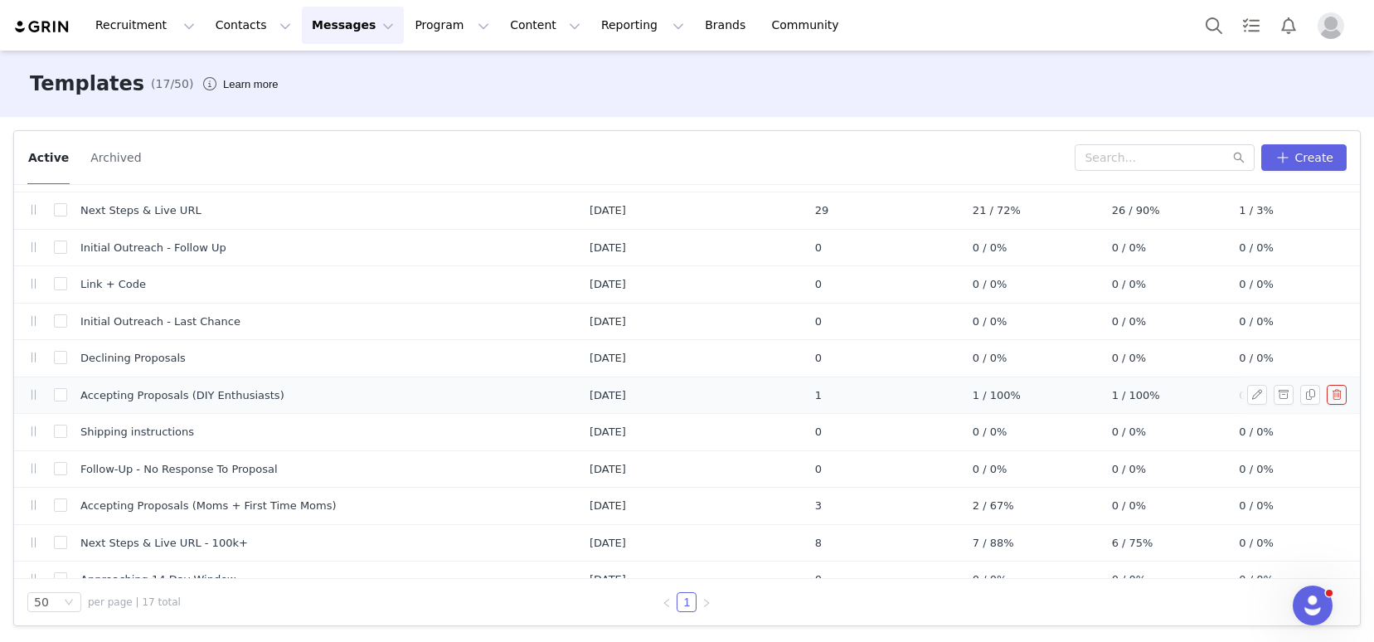
scroll to position [177, 0]
click at [1254, 430] on link at bounding box center [1260, 430] width 27 height 20
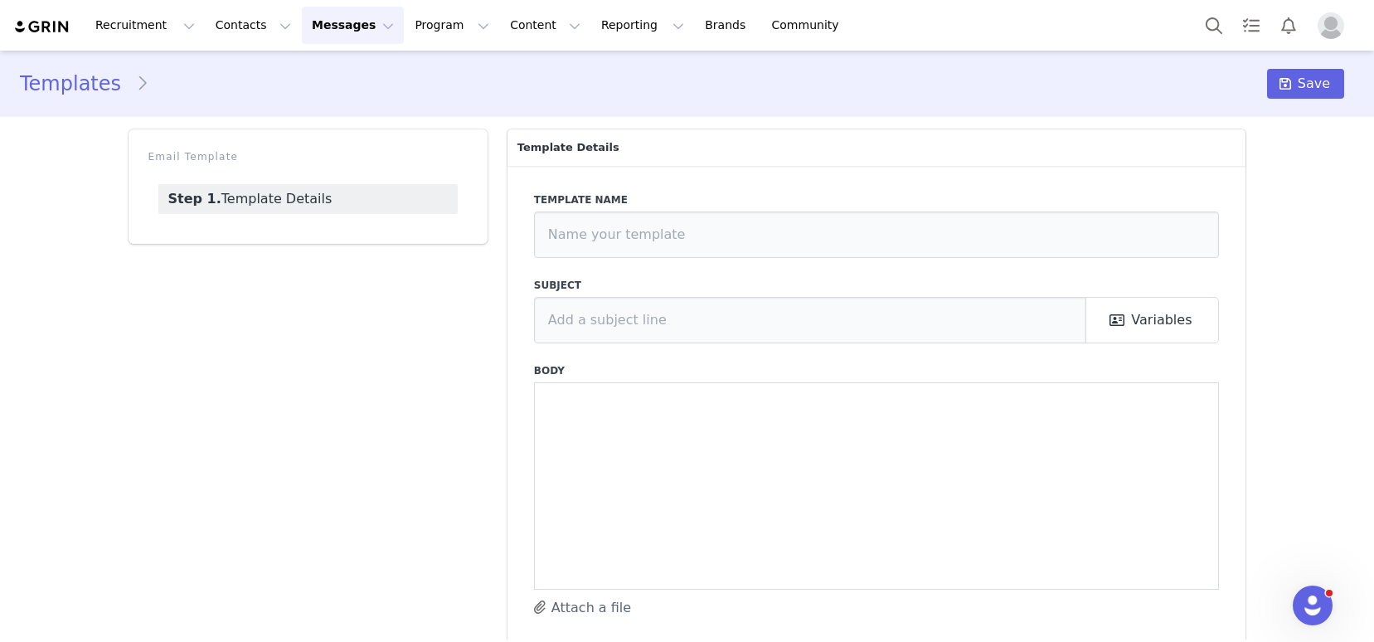
type input "Shipping instructions"
type input "SelectBlinds- Here is your unique affiliate link"
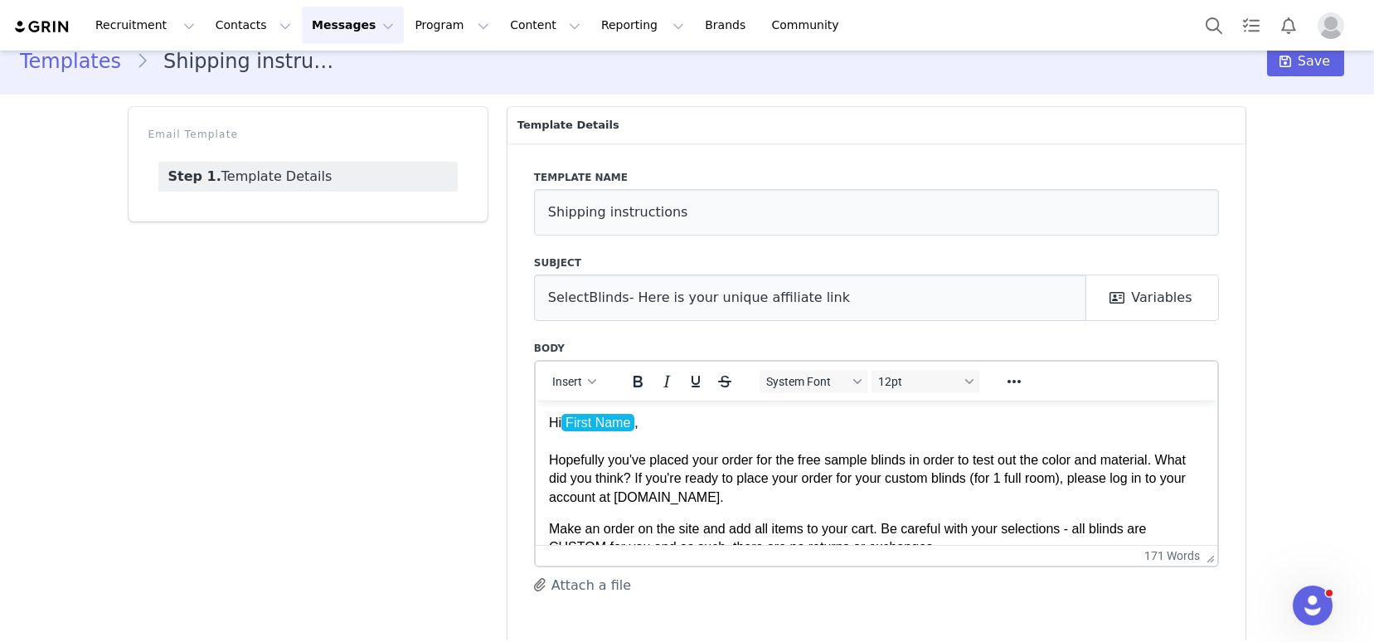
click at [762, 480] on p "Hi First Name , Hopefully you've placed your order for the free sample blinds i…" at bounding box center [876, 459] width 656 height 93
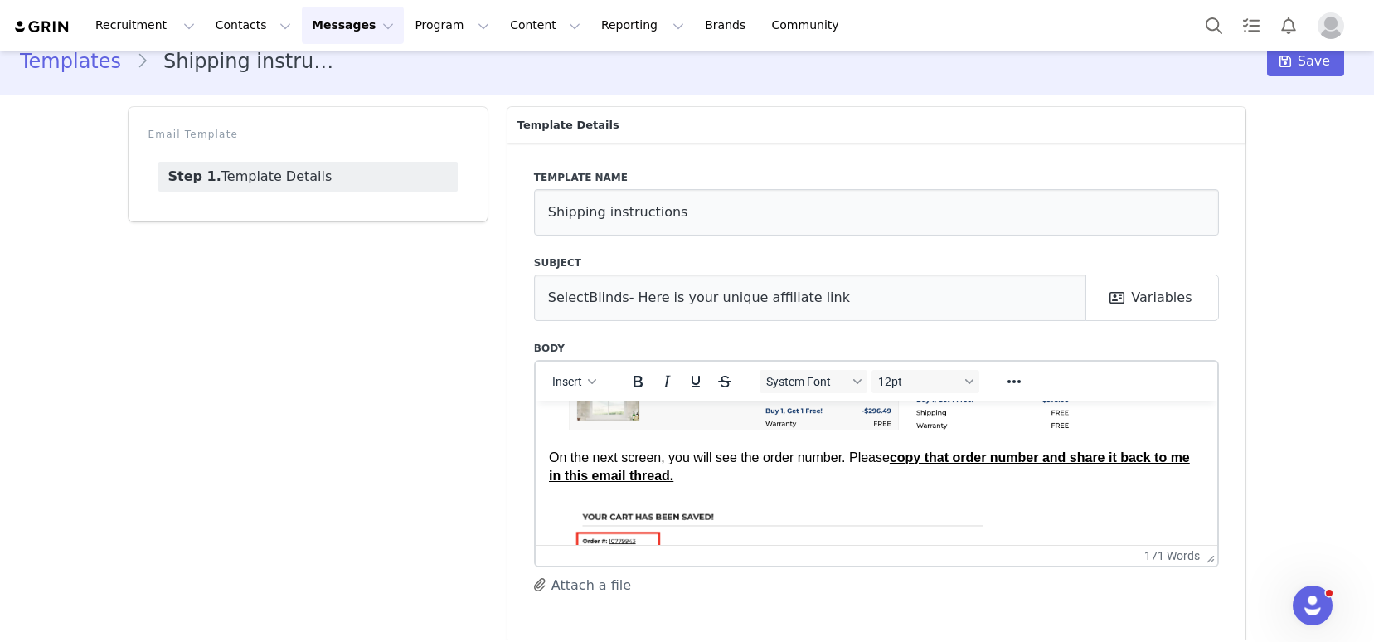
scroll to position [356, 0]
click at [750, 473] on p "On the next screen, you will see the order number. Please copy that order numbe…" at bounding box center [876, 465] width 656 height 37
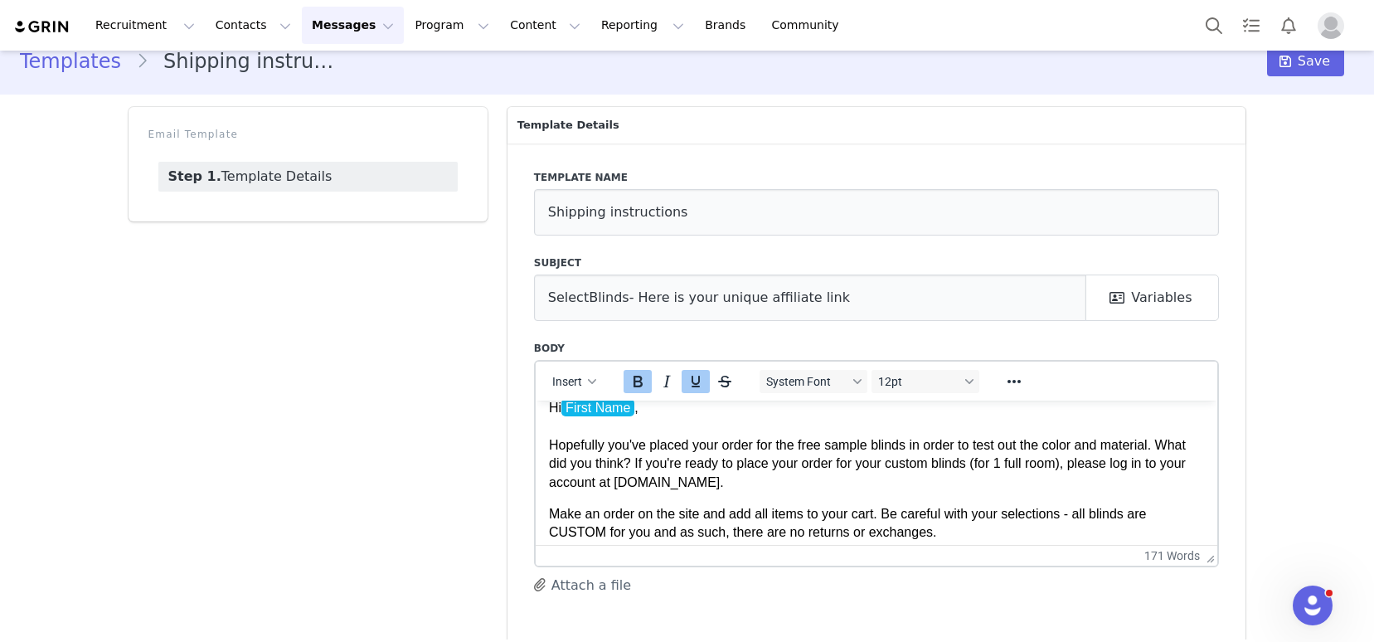
scroll to position [0, 0]
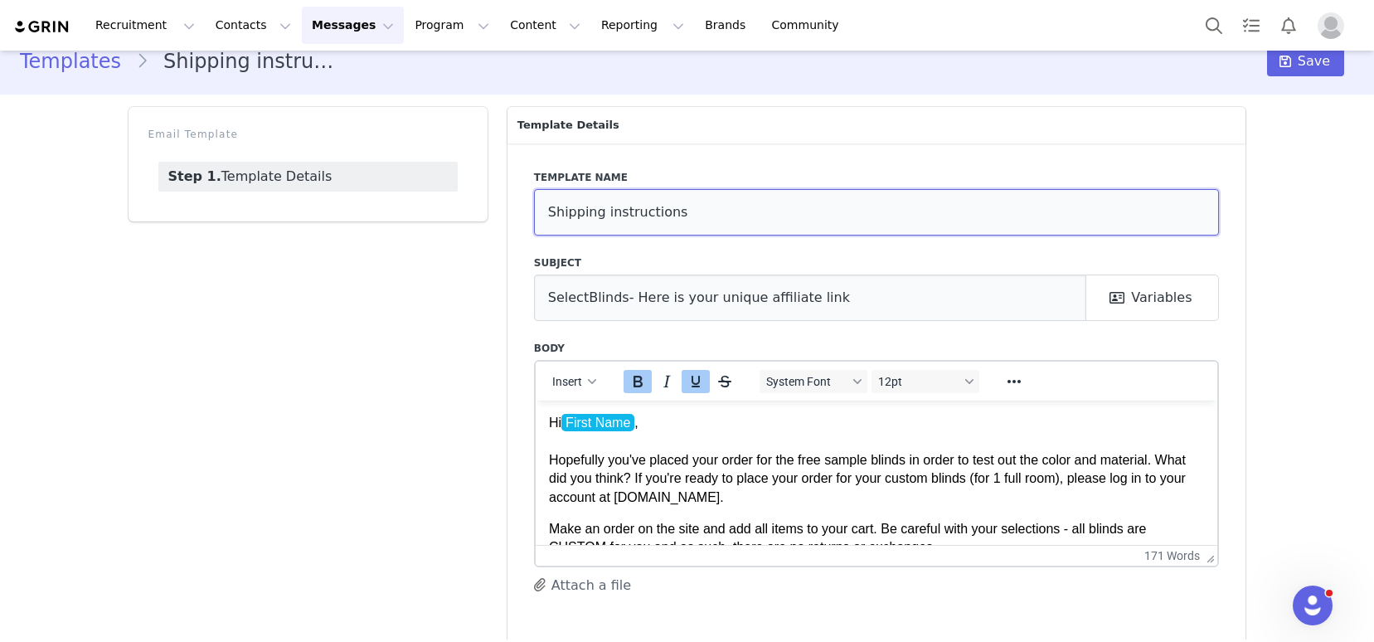
click at [701, 218] on input "Shipping instructions" at bounding box center [877, 212] width 686 height 46
click at [769, 231] on input "Custom Blinds Order Reminder" at bounding box center [877, 212] width 686 height 46
click at [768, 231] on input "Custom Blinds Order Reminder" at bounding box center [877, 212] width 686 height 46
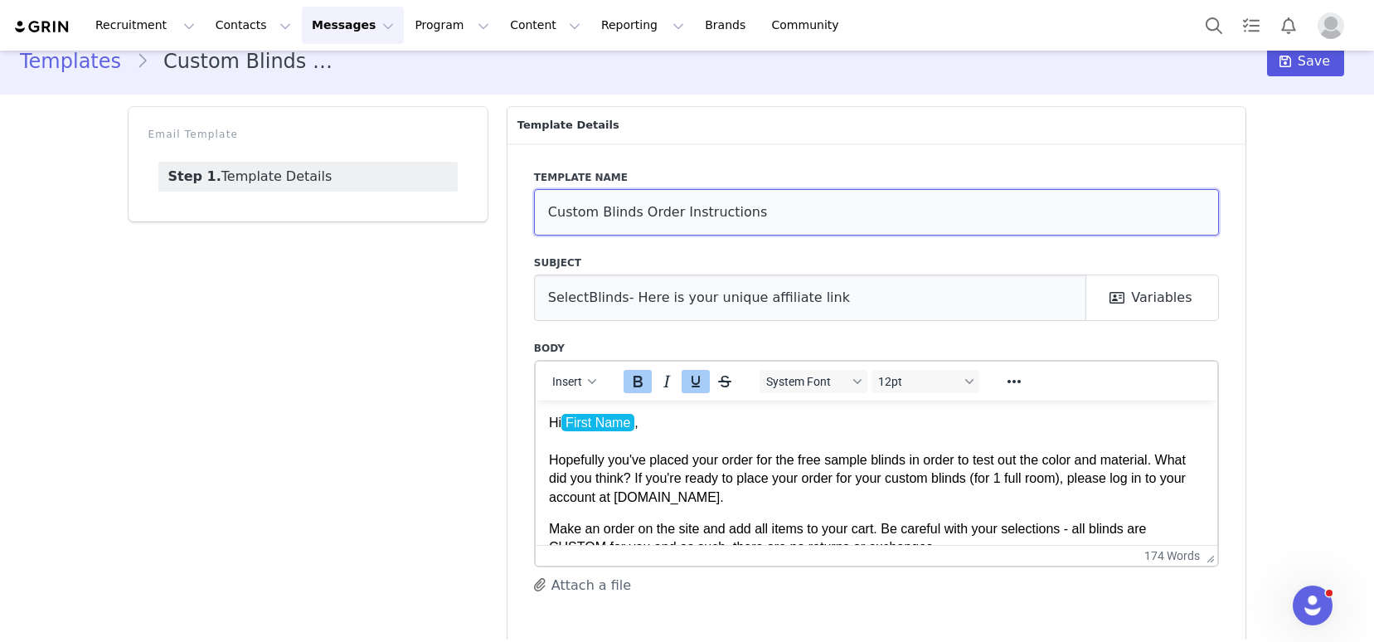
type input "Custom Blinds Order Instructions"
click at [1298, 65] on span "Save" at bounding box center [1314, 61] width 32 height 20
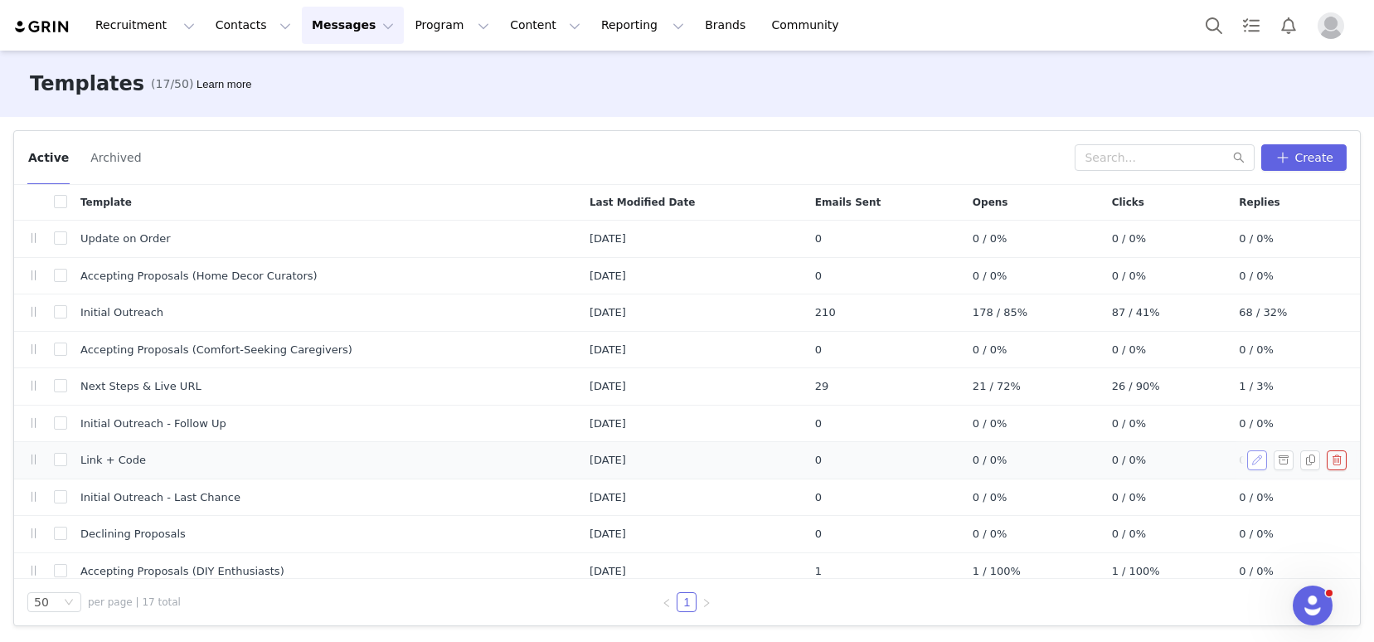
click at [1247, 458] on button "button" at bounding box center [1257, 460] width 20 height 20
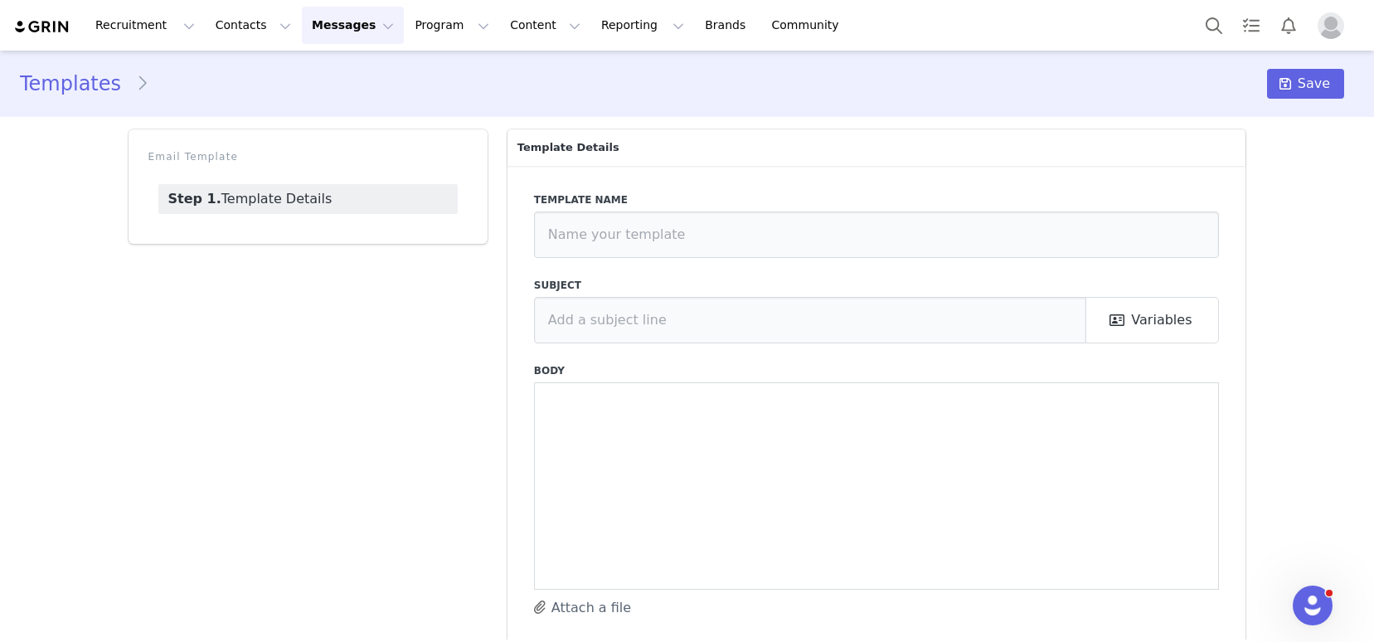
type input "Link + Code"
type input "SelectBlinds- Here is your unique affiliate link"
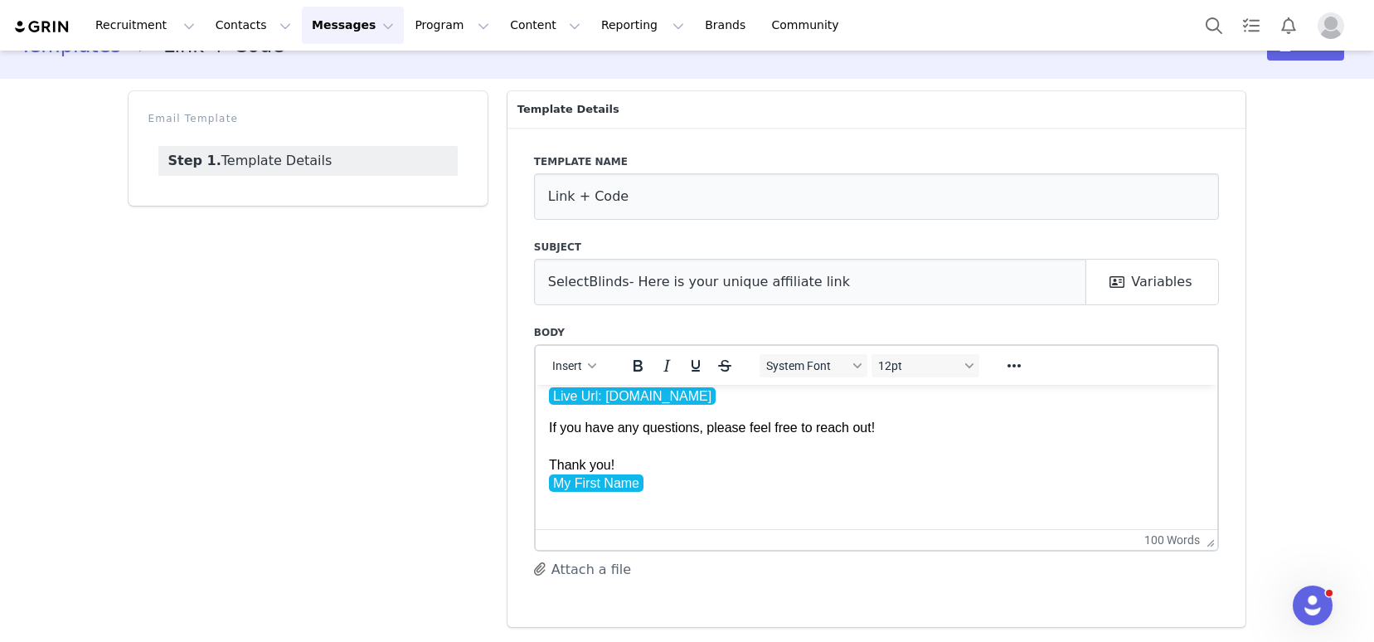
scroll to position [245, 0]
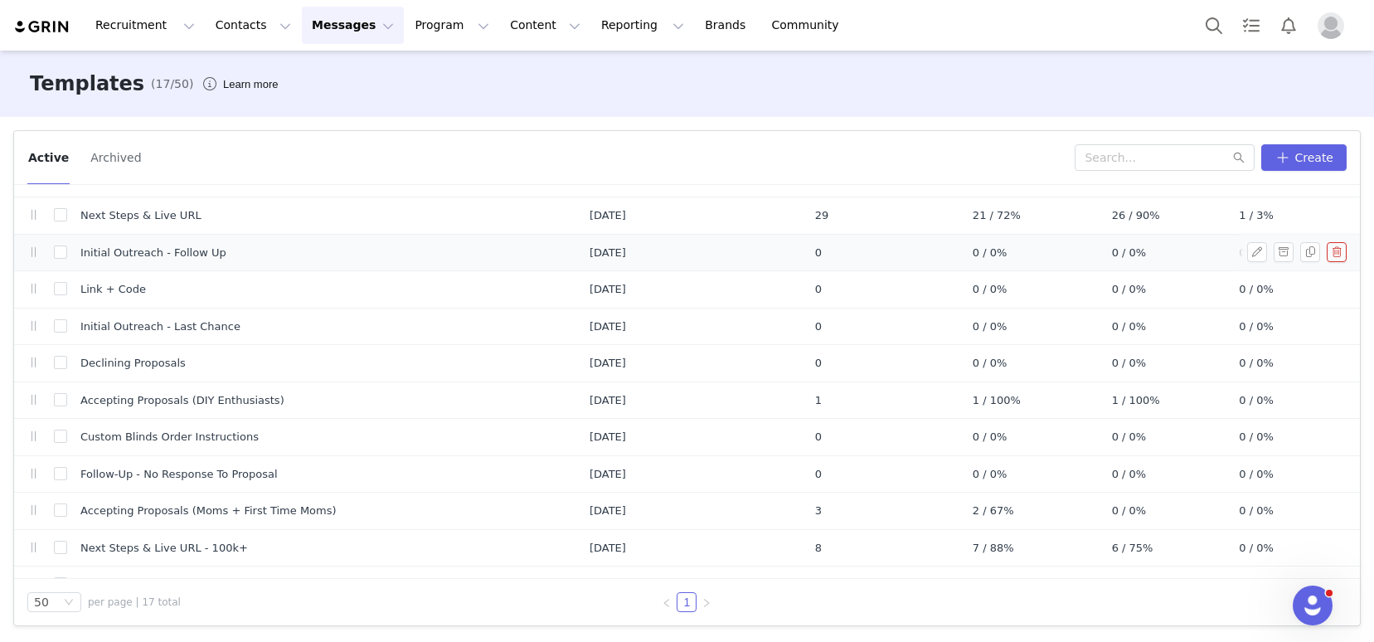
scroll to position [172, 0]
click at [1323, 151] on button "Create" at bounding box center [1303, 157] width 85 height 27
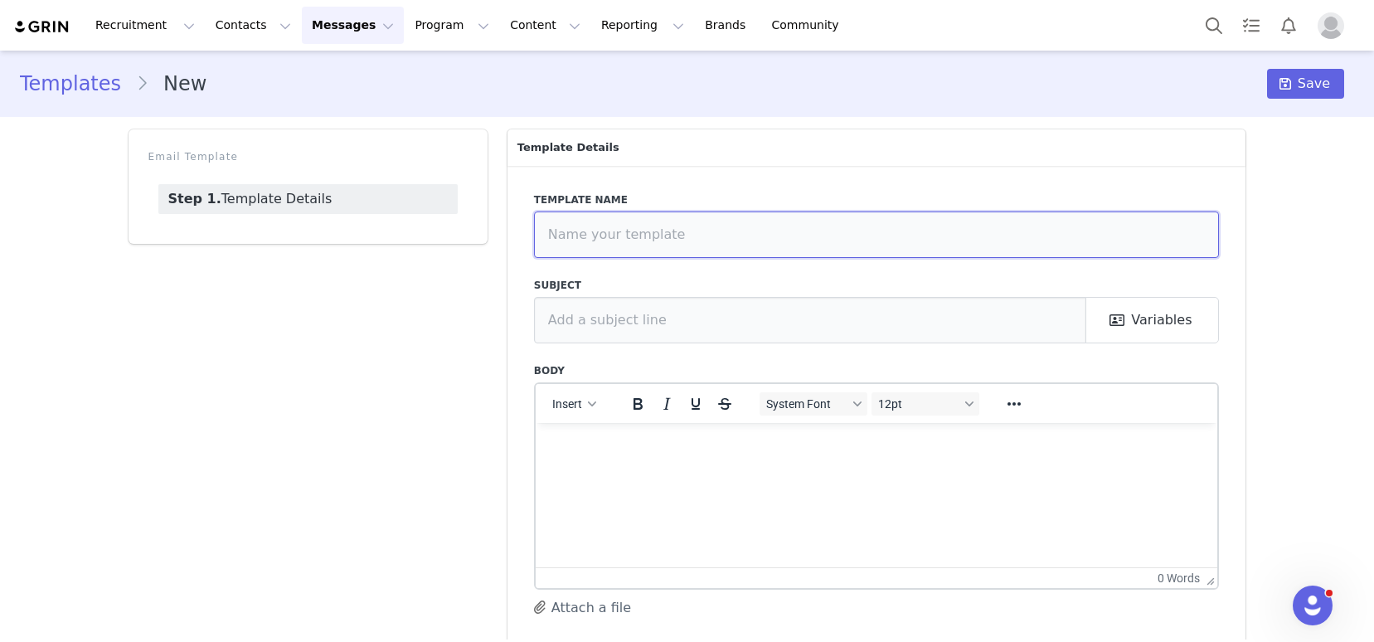
click at [810, 239] on input "text" at bounding box center [877, 234] width 686 height 46
type input "Sample Order Follow Up"
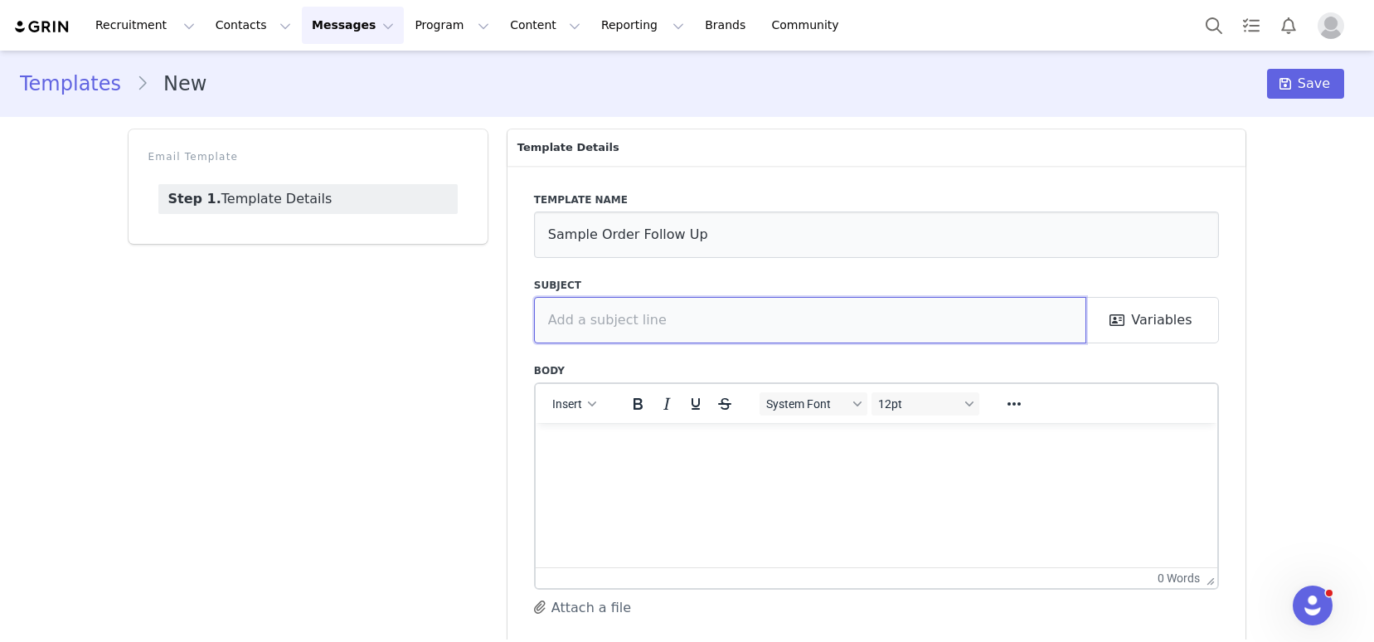
click at [599, 313] on input "text" at bounding box center [810, 320] width 553 height 46
type input "SelectBlinds - Sample Order Follow Up"
click at [592, 467] on html at bounding box center [876, 444] width 682 height 45
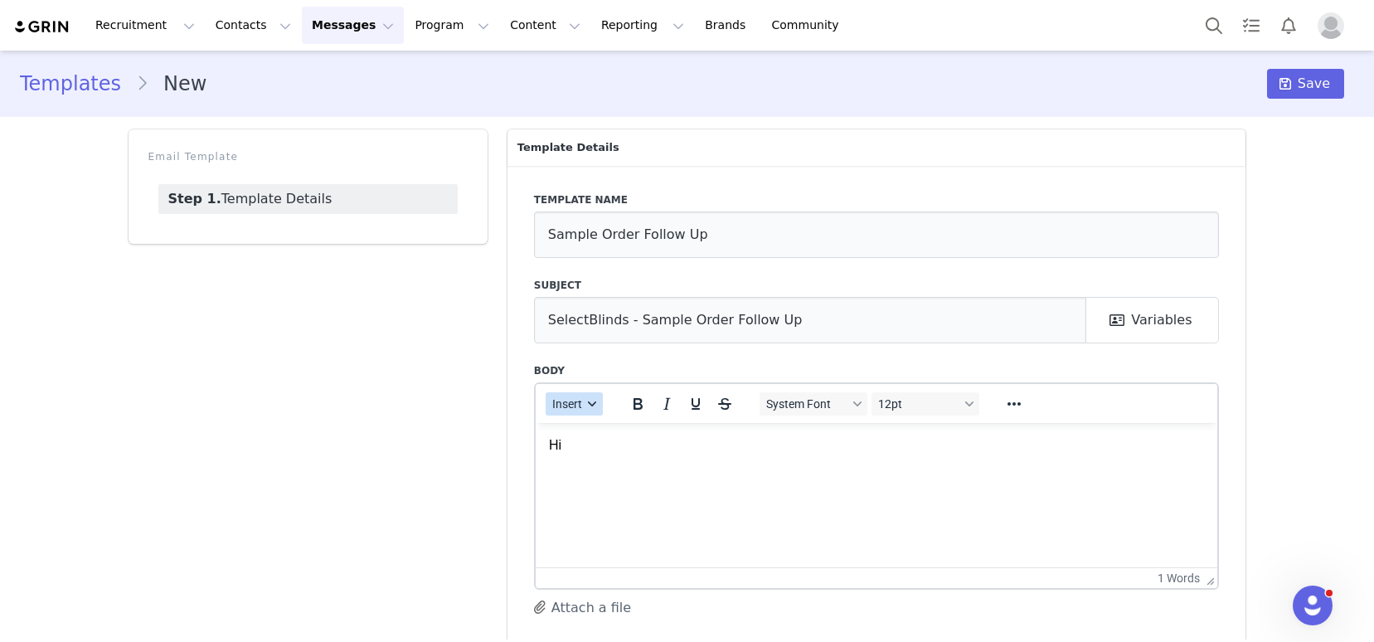
click at [572, 412] on button "Insert" at bounding box center [574, 403] width 57 height 23
click at [609, 459] on div "Insert Variable" at bounding box center [627, 459] width 149 height 20
select select
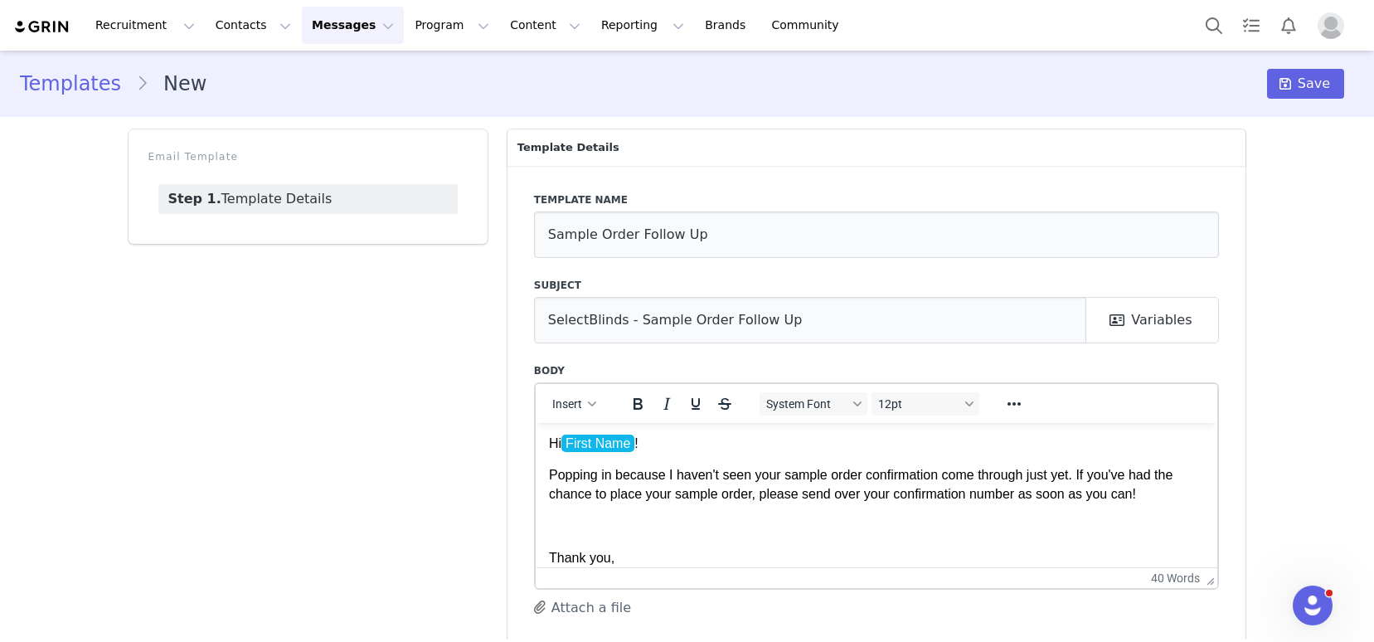
scroll to position [33, 0]
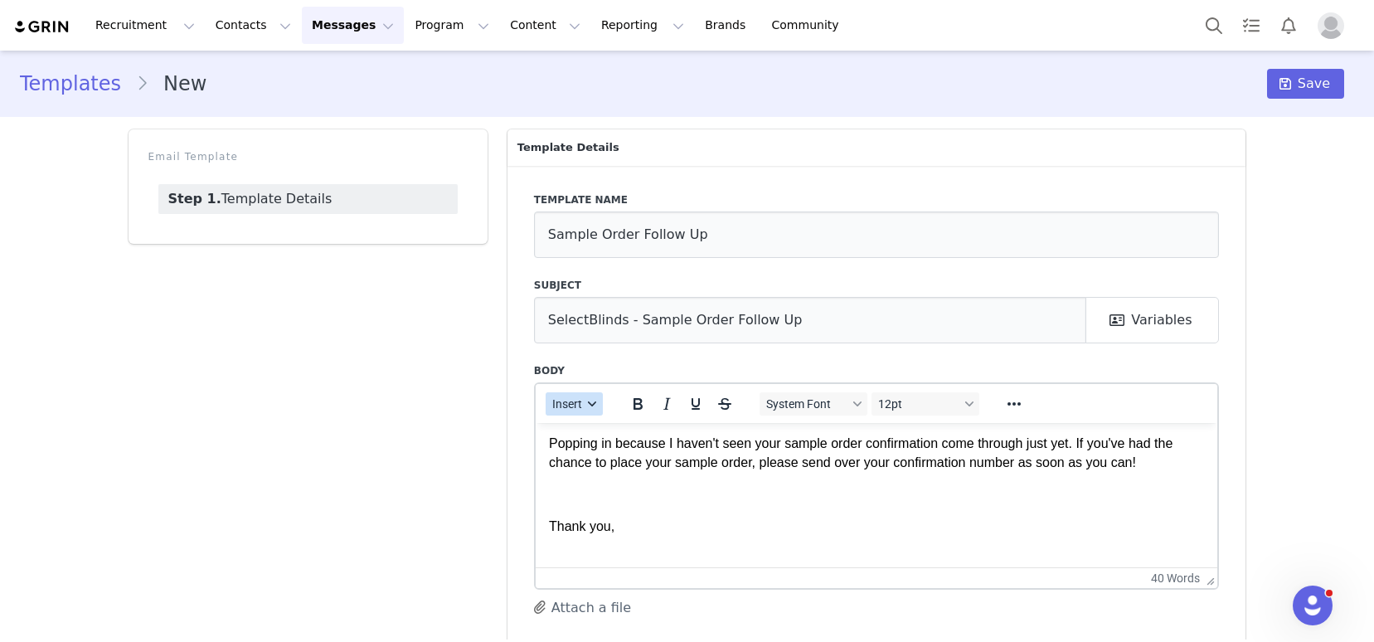
click at [562, 410] on span "Insert" at bounding box center [567, 403] width 30 height 13
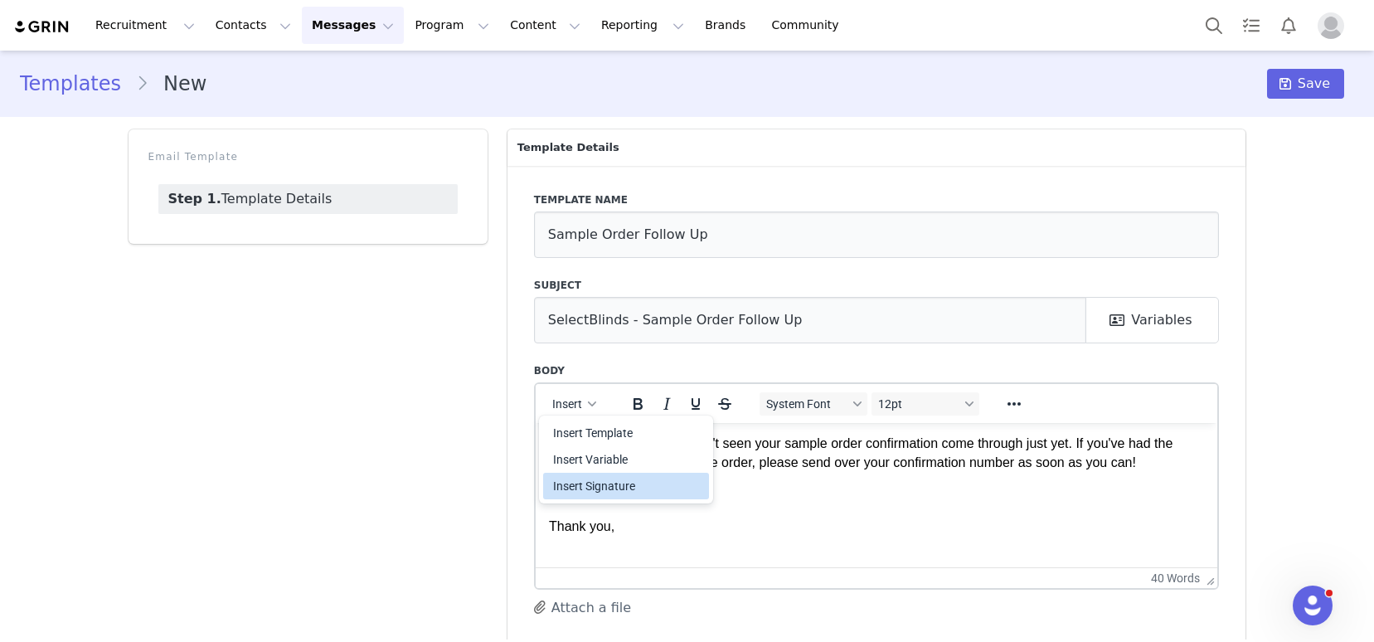
click at [594, 486] on div "Insert Signature" at bounding box center [627, 486] width 149 height 20
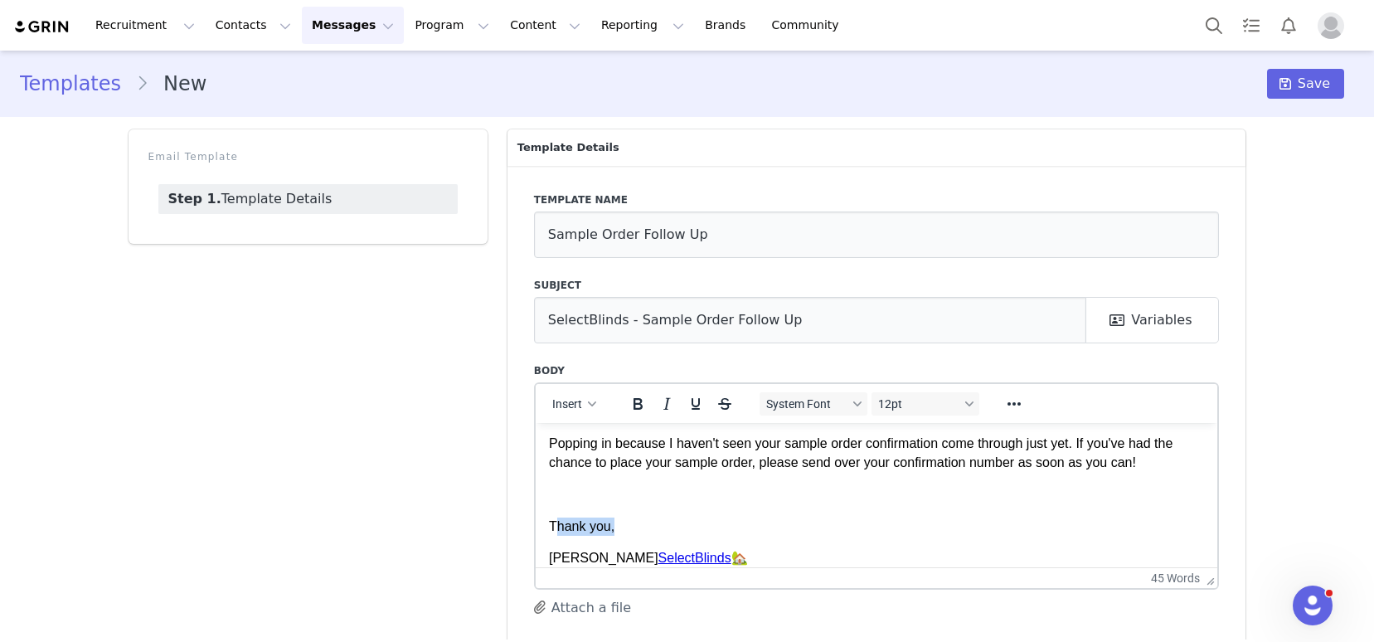
drag, startPoint x: 631, startPoint y: 531, endPoint x: 556, endPoint y: 528, distance: 74.7
click at [556, 528] on p "Thank you," at bounding box center [876, 526] width 656 height 18
click at [1307, 81] on span "Save" at bounding box center [1314, 84] width 32 height 20
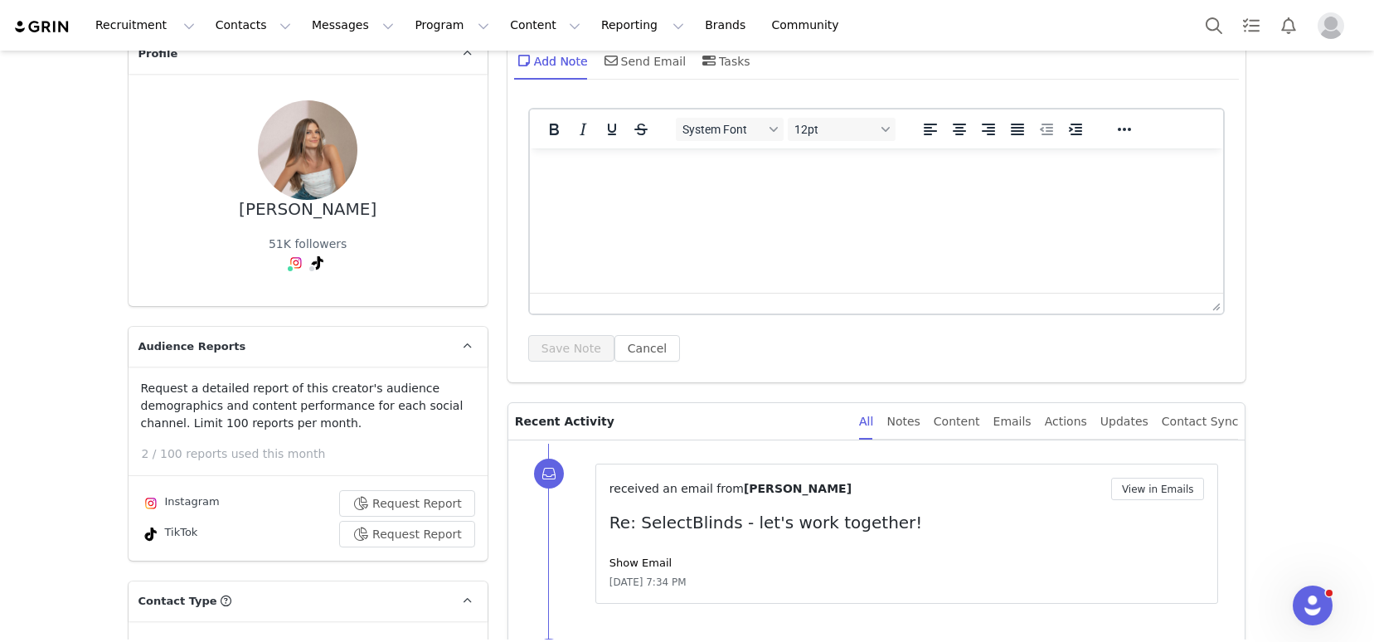
scroll to position [130, 0]
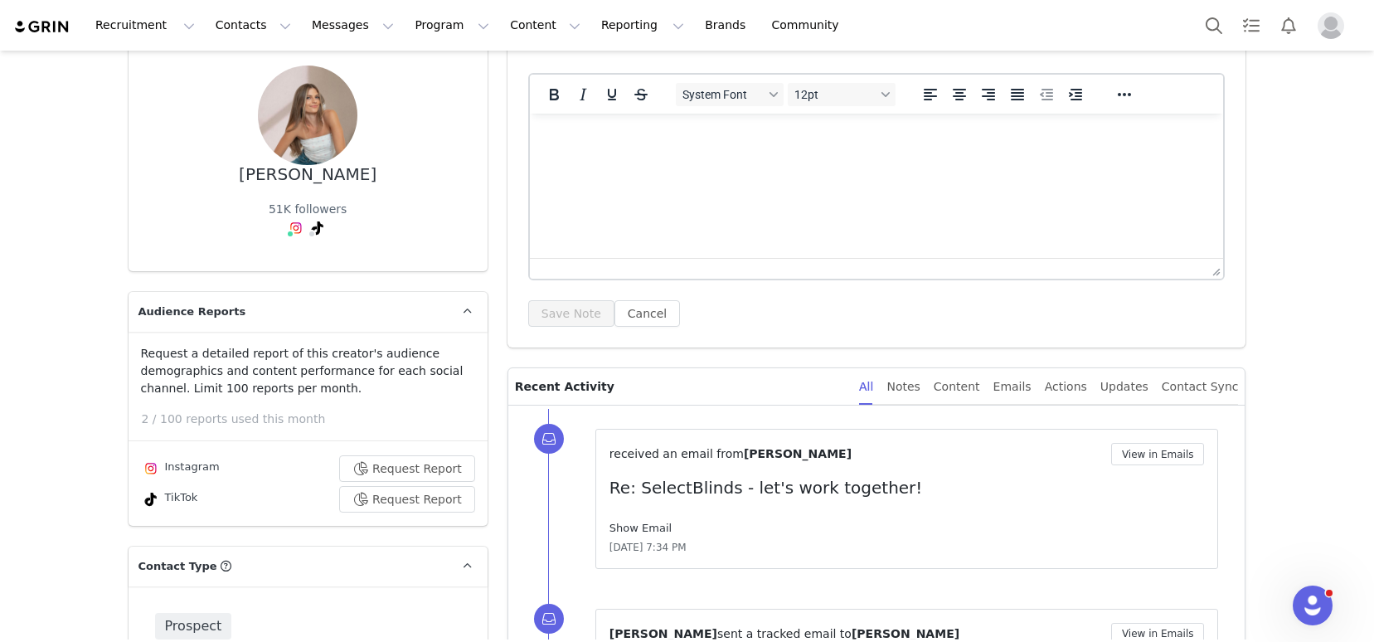
click at [629, 526] on link "Show Email" at bounding box center [640, 528] width 62 height 12
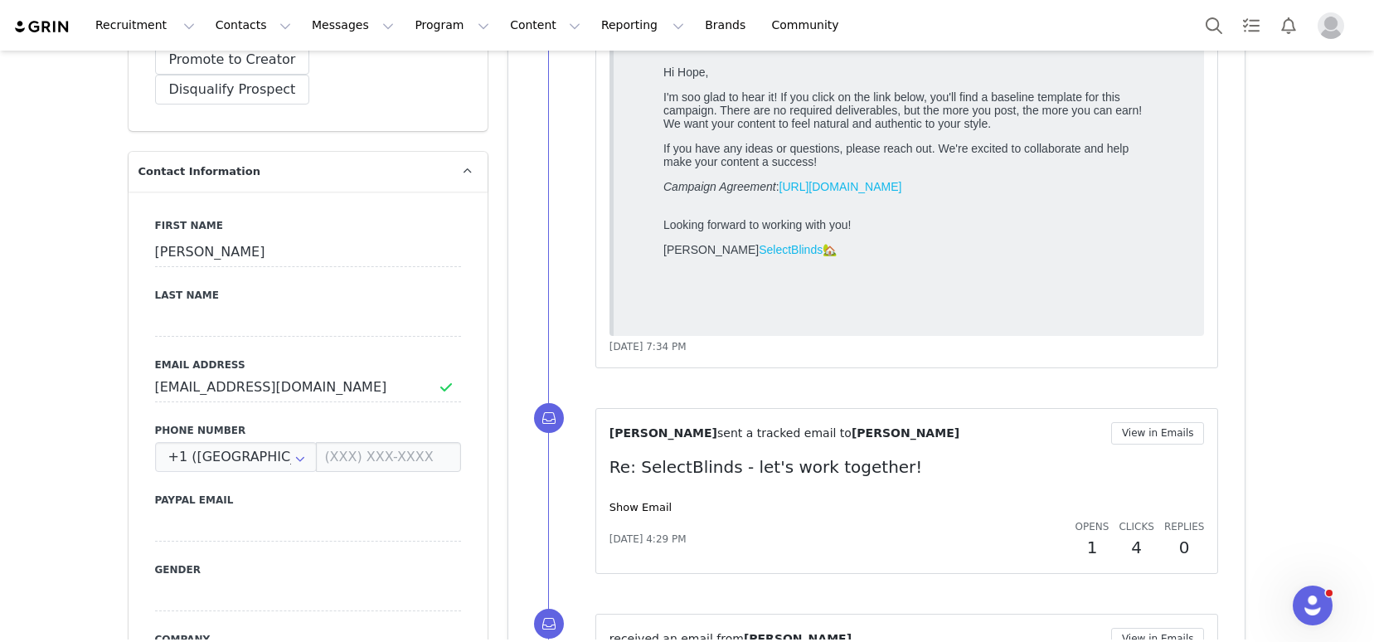
scroll to position [842, 0]
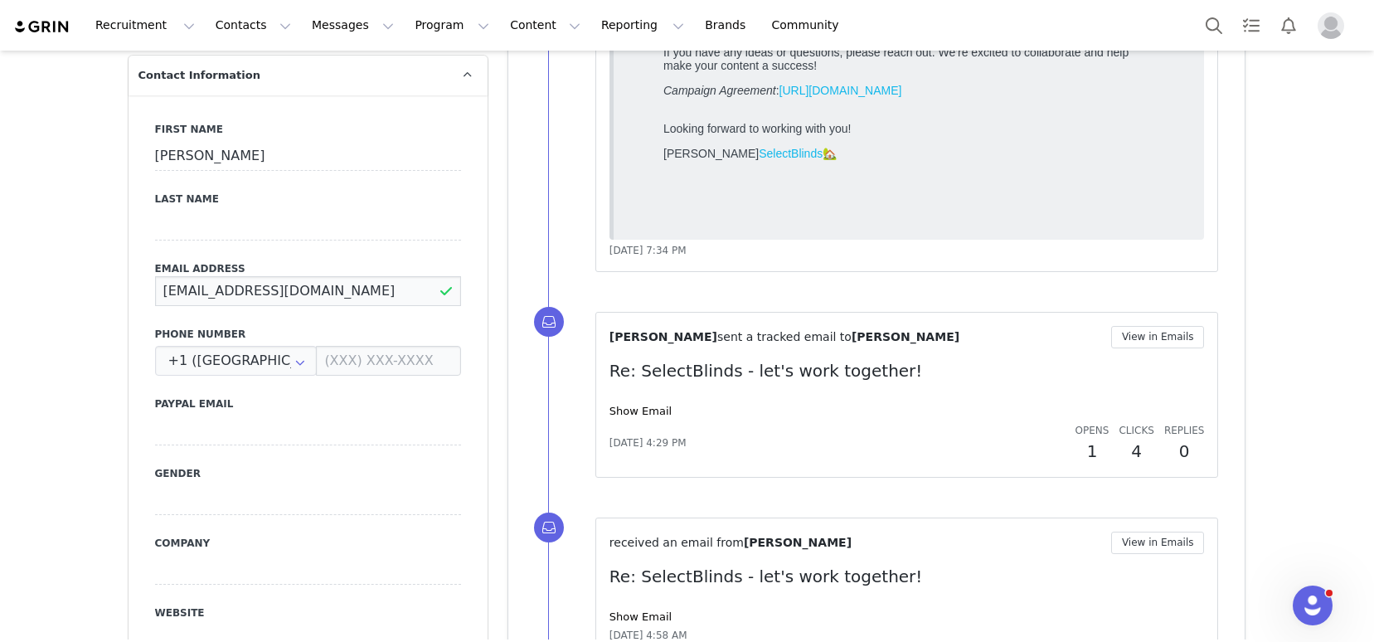
click at [304, 276] on input "hopeckindred@gmail.com" at bounding box center [308, 291] width 306 height 30
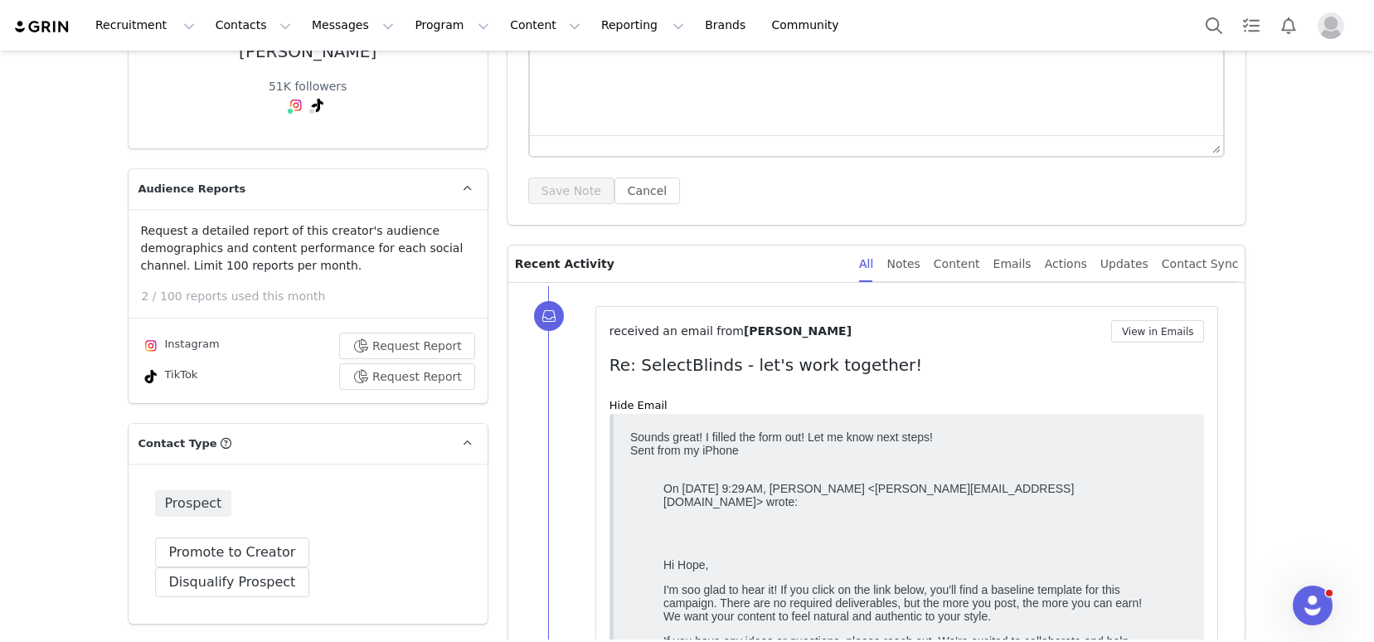
scroll to position [0, 0]
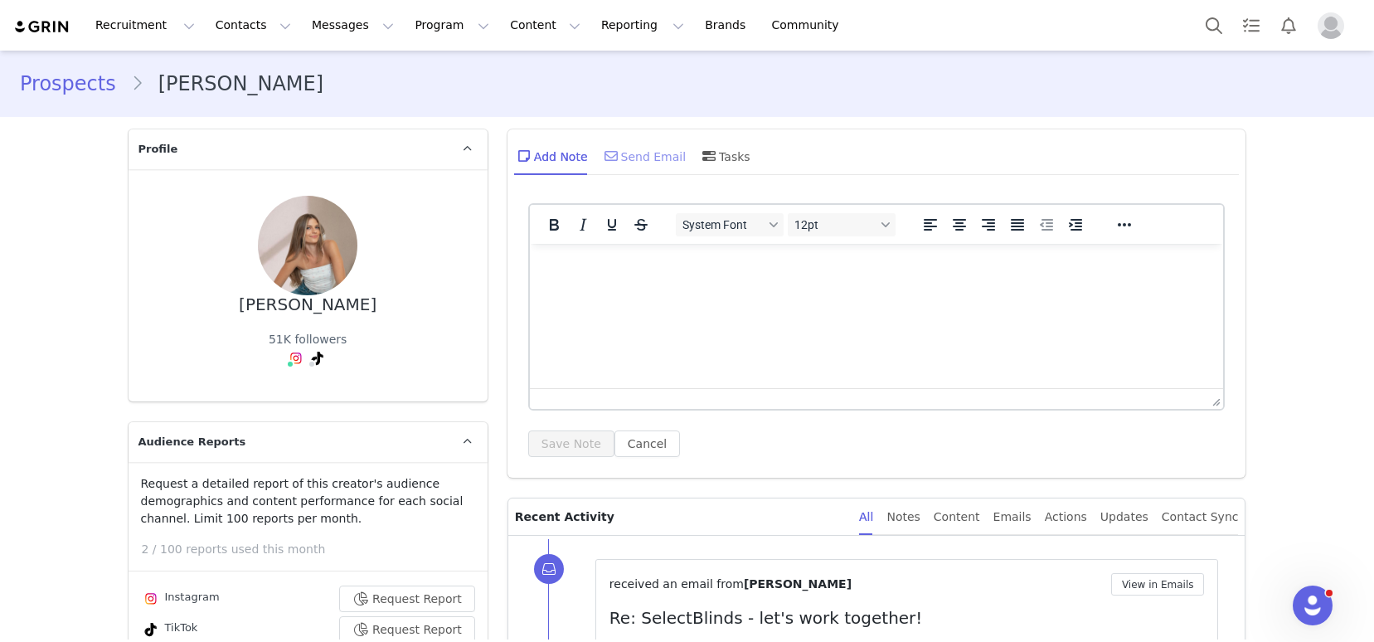
click at [609, 159] on icon at bounding box center [610, 155] width 13 height 13
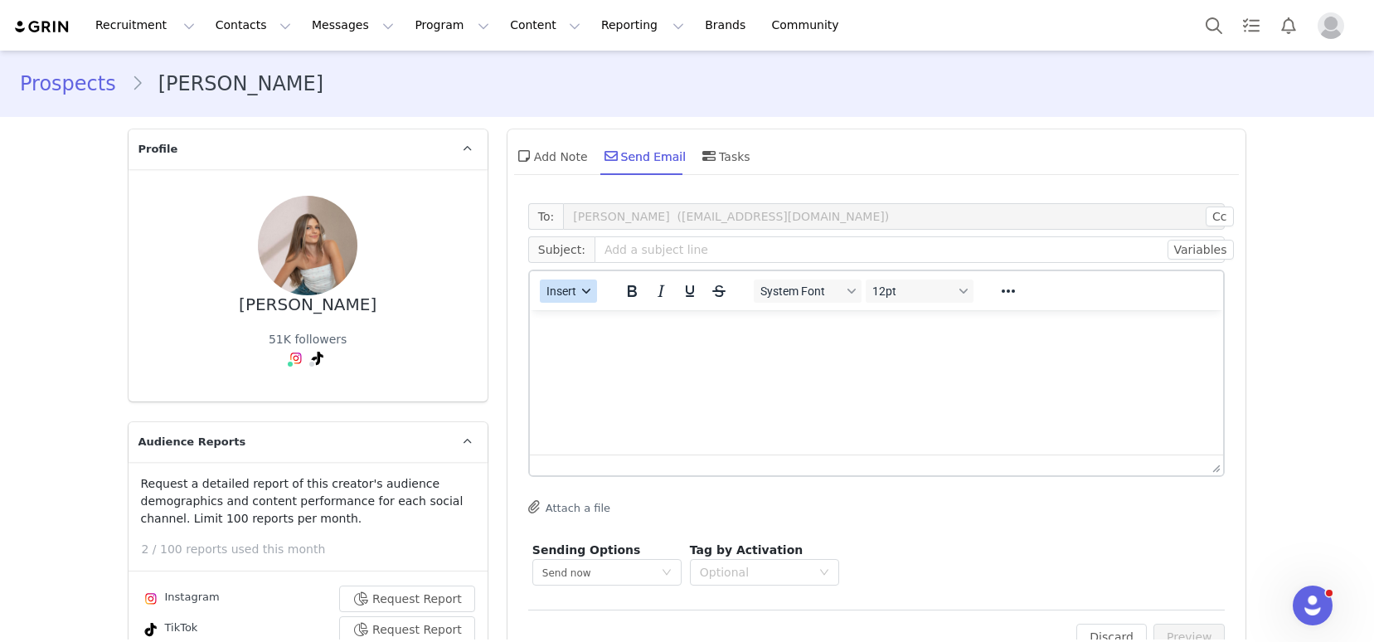
click at [557, 293] on span "Insert" at bounding box center [561, 290] width 30 height 13
click at [591, 325] on div "Insert Template" at bounding box center [621, 320] width 149 height 20
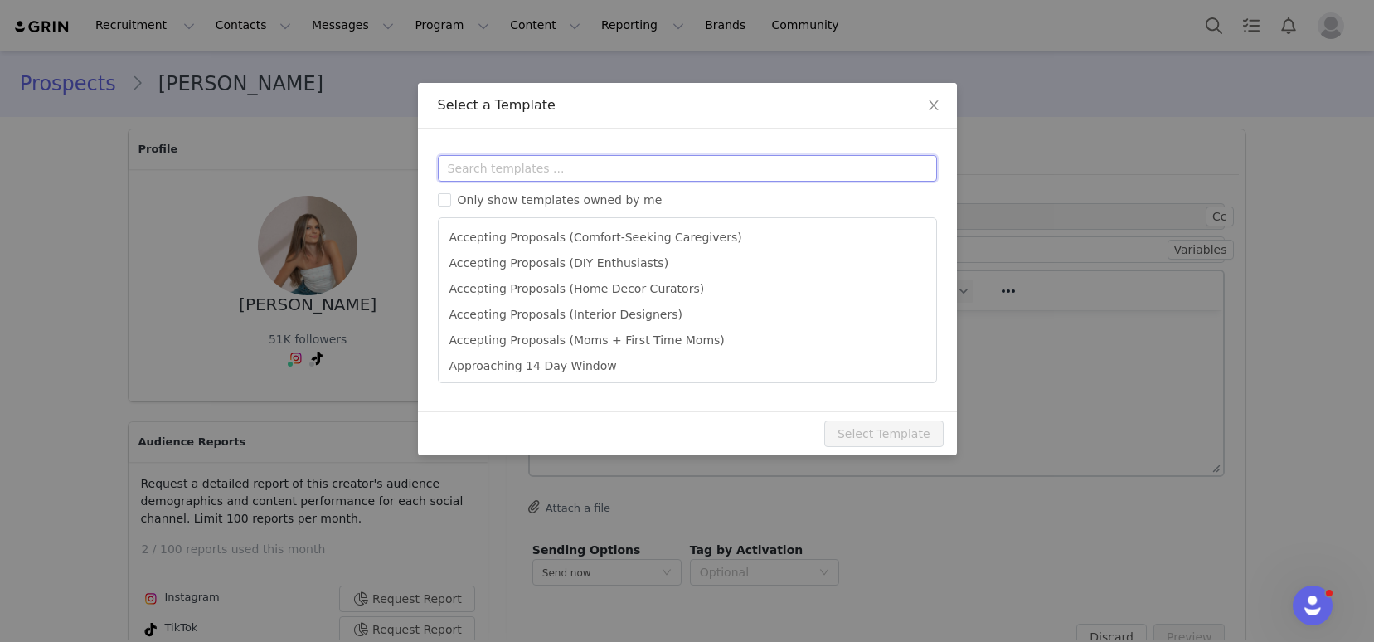
click at [578, 174] on input "text" at bounding box center [687, 168] width 499 height 27
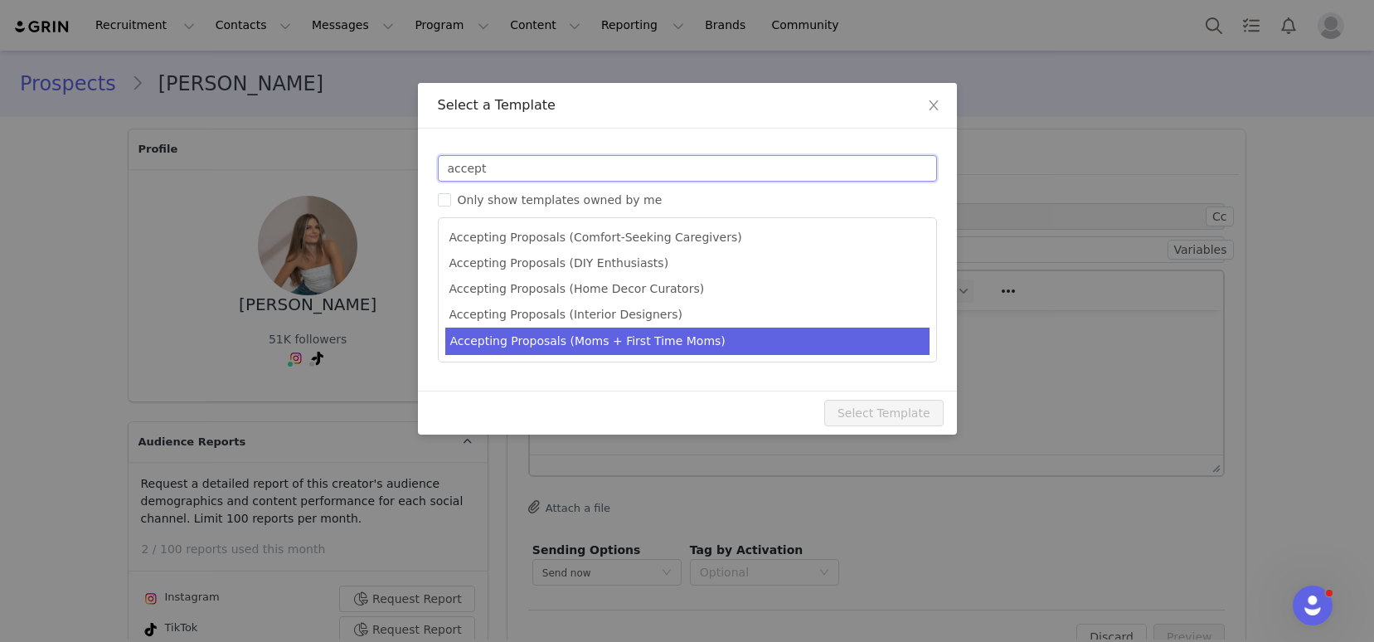
type input "accept"
type input "SelectBlinds - Congratulations! Your Proposal Has Been Accepted 🏡"
click at [572, 343] on li "Accepting Proposals (Moms + First Time Moms)" at bounding box center [687, 340] width 484 height 27
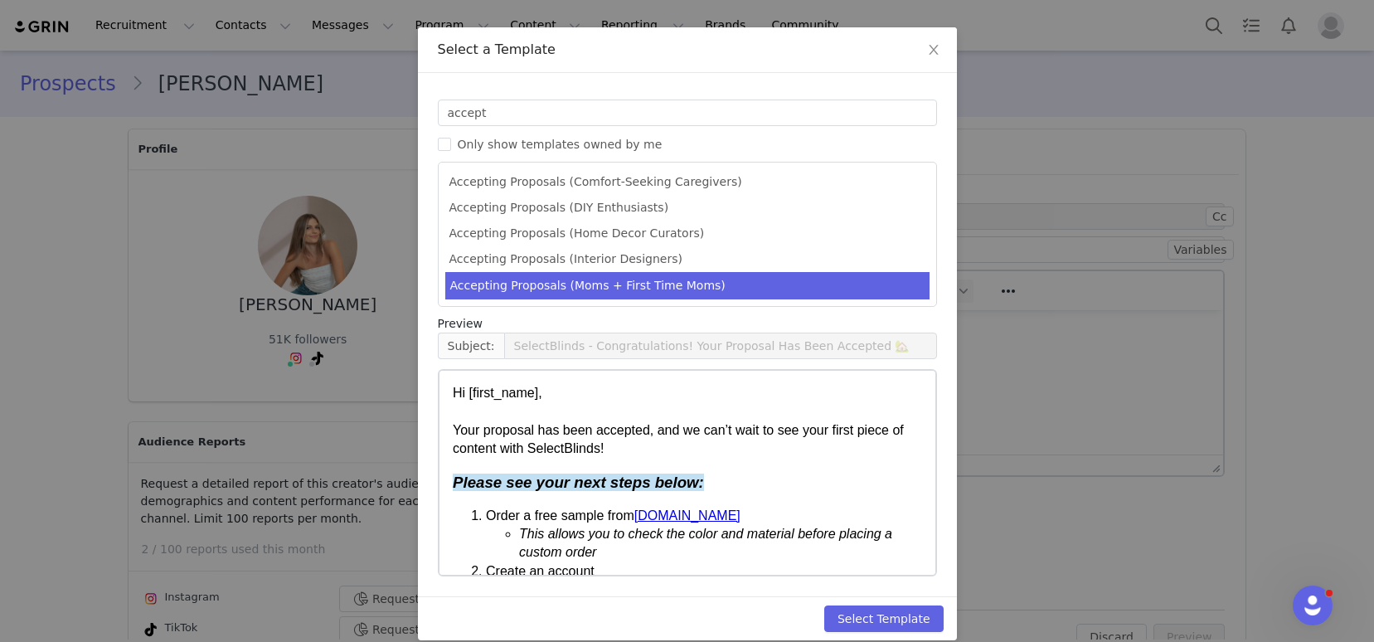
scroll to position [74, 0]
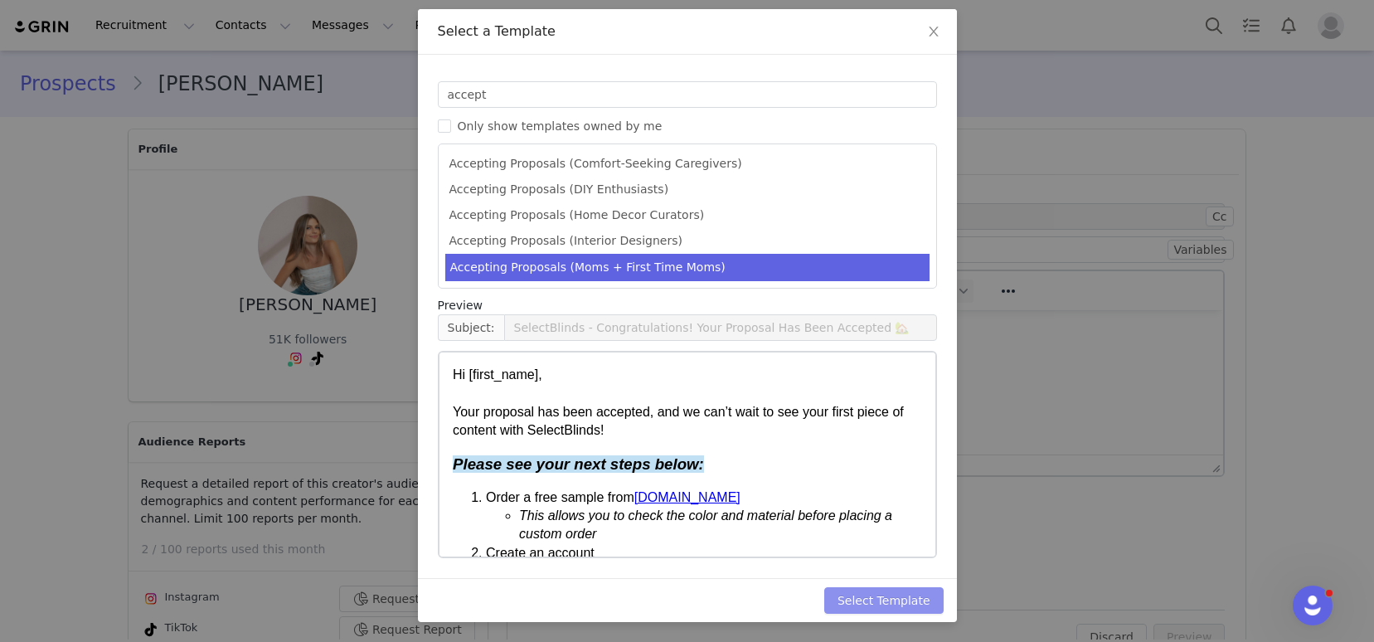
click at [885, 599] on button "Select Template" at bounding box center [883, 600] width 119 height 27
type input "SelectBlinds - Congratulations! Your Proposal Has Been Accepted 🏡"
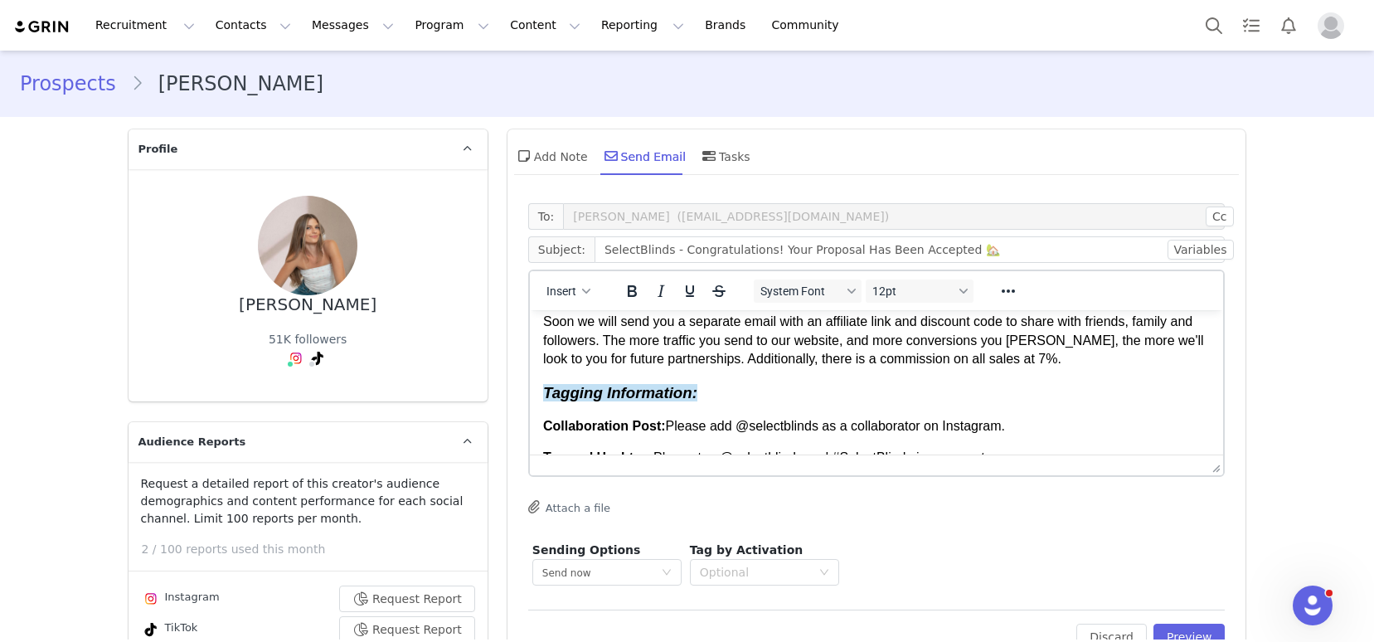
scroll to position [351, 0]
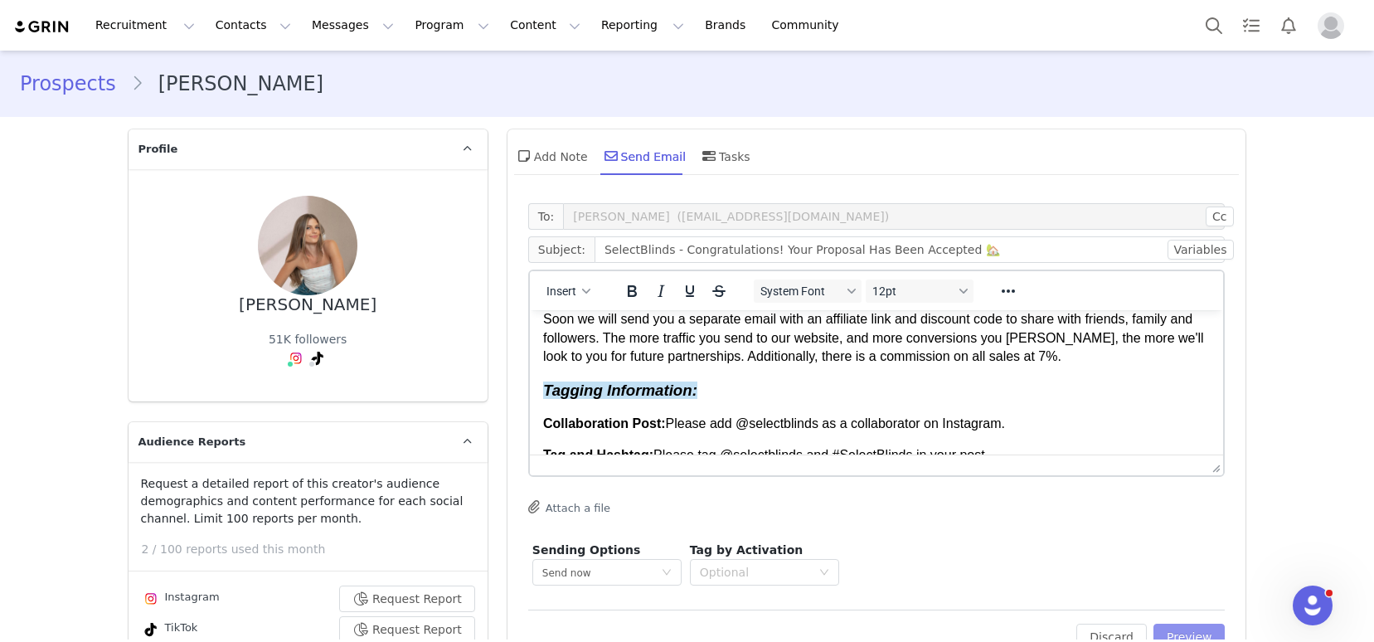
click at [1180, 625] on button "Preview" at bounding box center [1189, 636] width 72 height 27
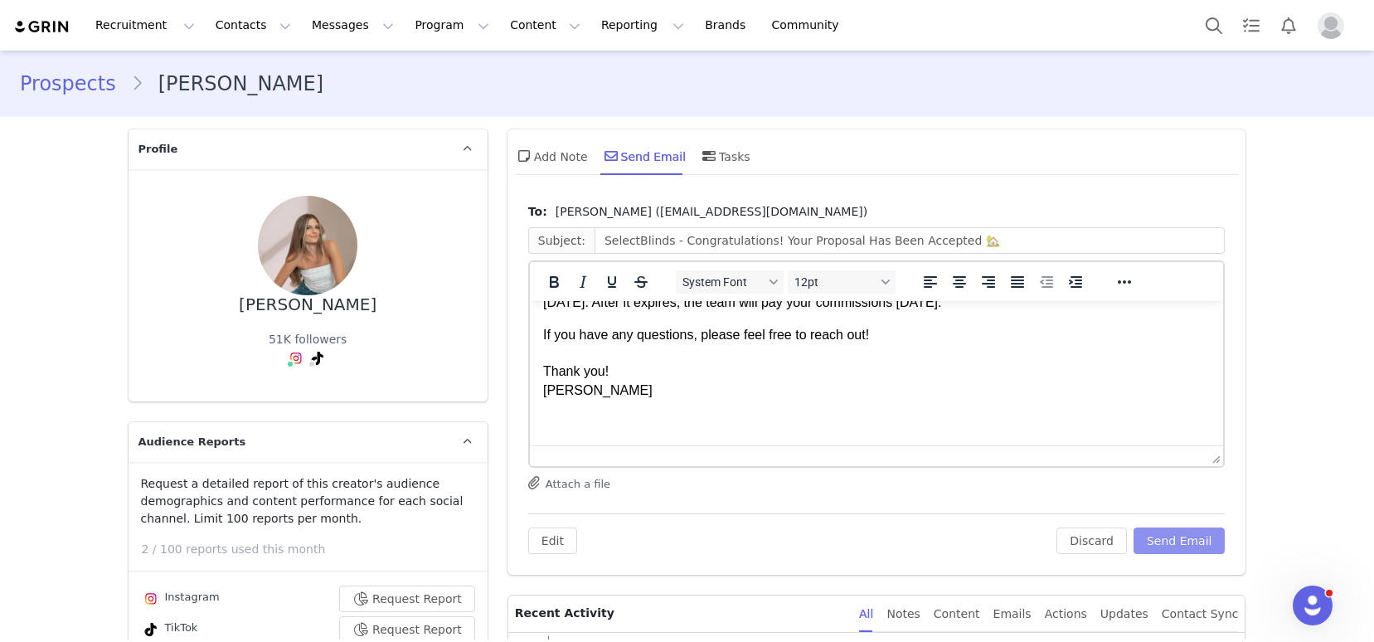
scroll to position [570, 0]
click at [1172, 536] on button "Send Email" at bounding box center [1179, 540] width 92 height 27
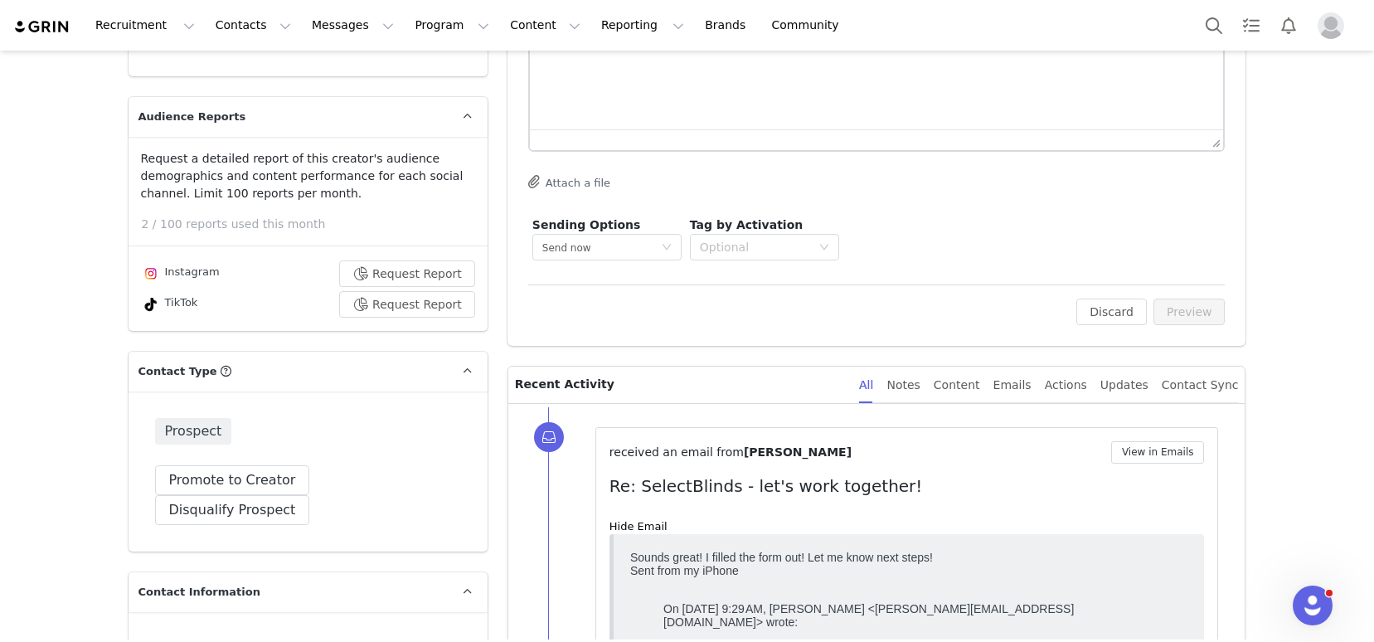
scroll to position [80, 0]
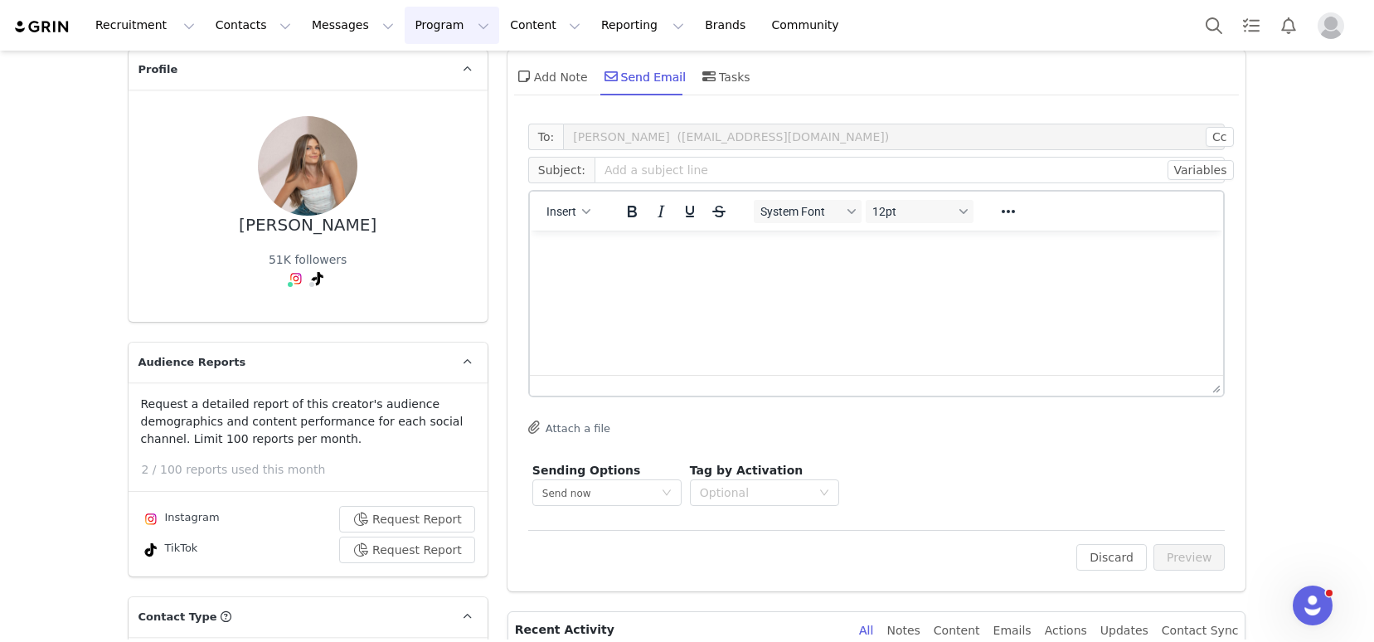
click at [419, 29] on button "Program Program" at bounding box center [452, 25] width 95 height 37
click at [439, 74] on p "Activations" at bounding box center [424, 73] width 64 height 17
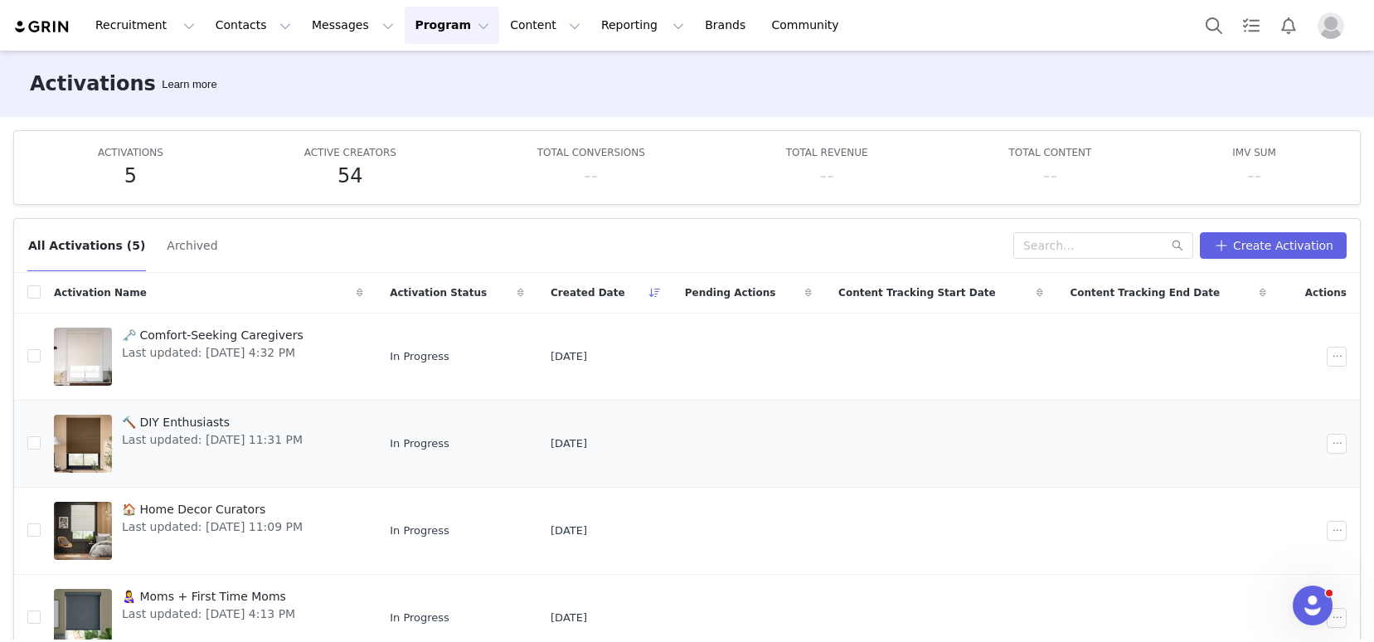
click at [199, 414] on span "🔨 DIY Enthusiasts" at bounding box center [212, 422] width 181 height 17
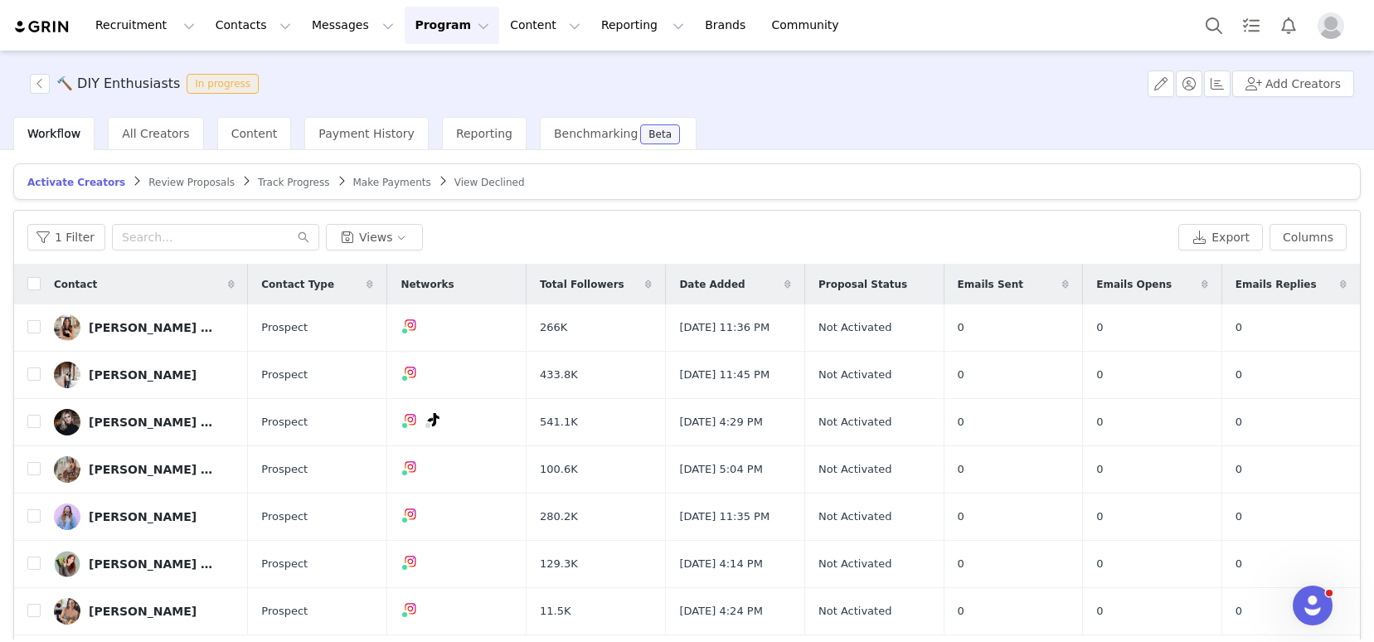
click at [188, 185] on span "Review Proposals" at bounding box center [191, 183] width 86 height 12
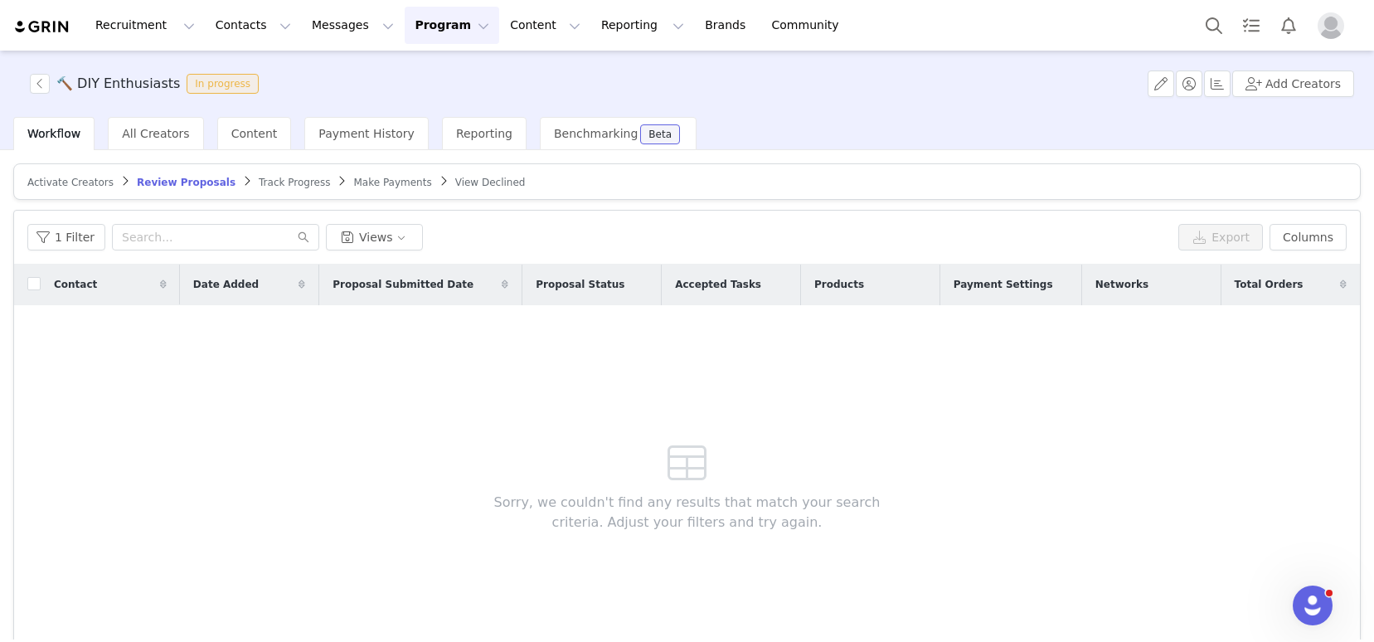
click at [285, 182] on span "Track Progress" at bounding box center [294, 183] width 71 height 12
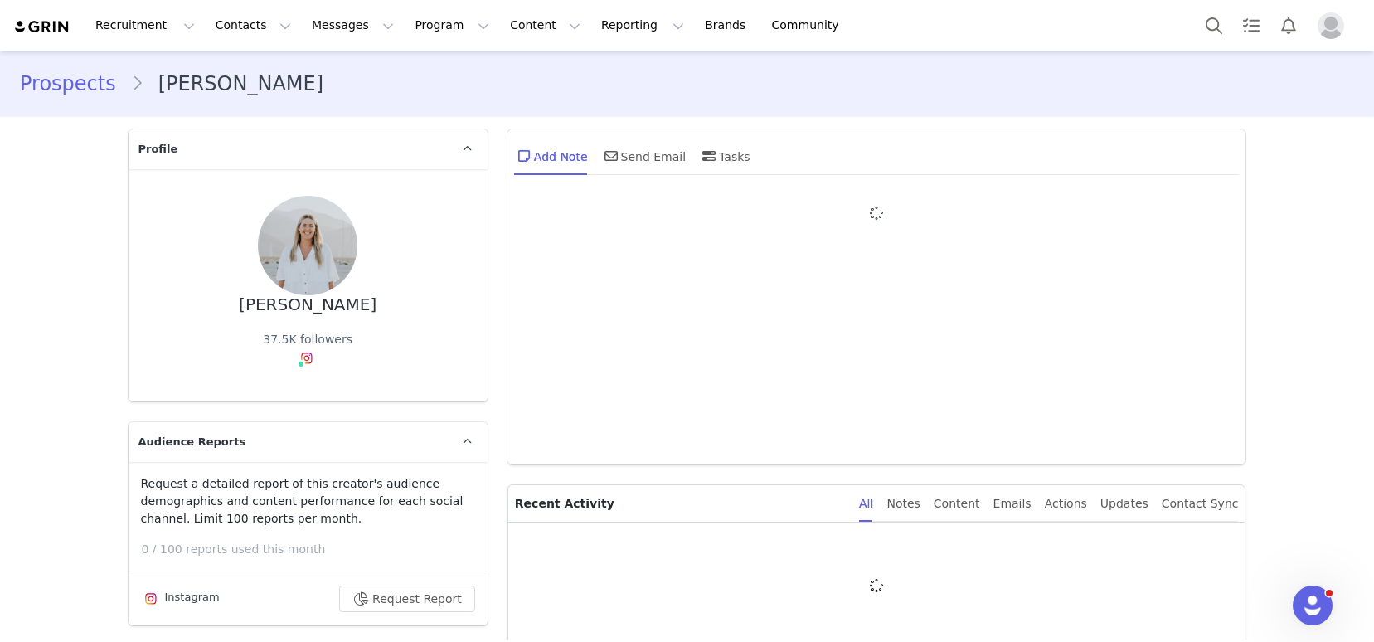
type input "+1 ([GEOGRAPHIC_DATA])"
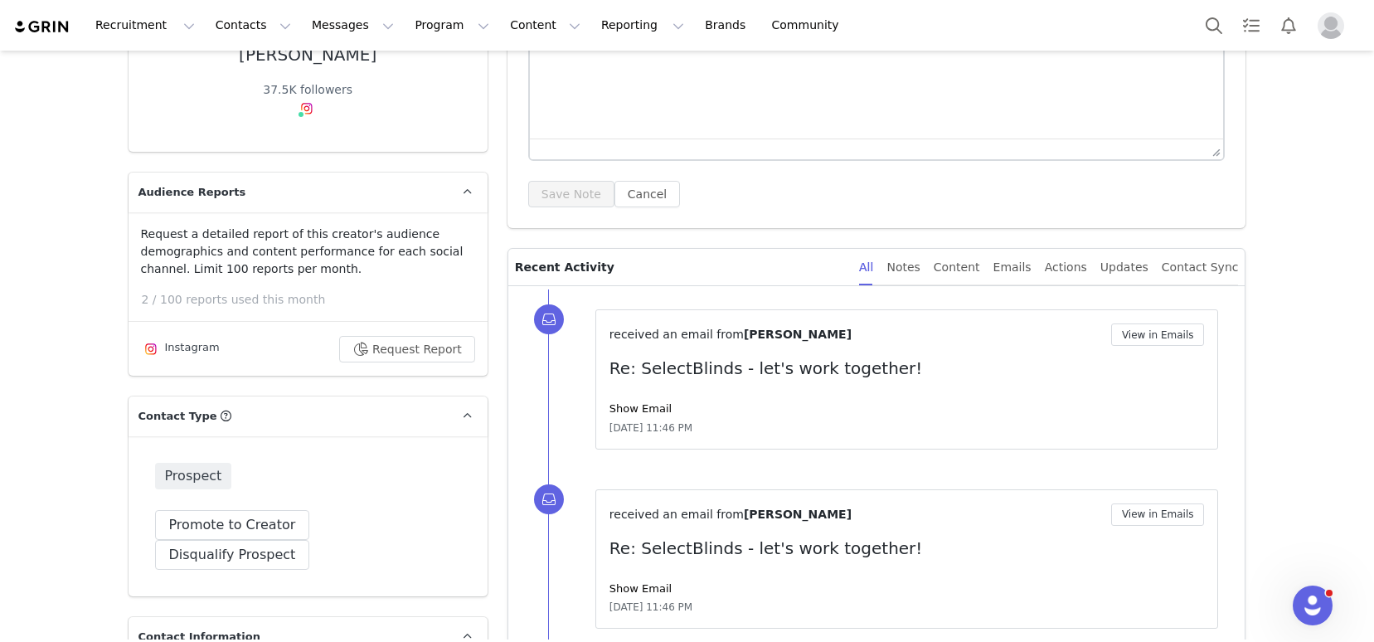
scroll to position [272, 0]
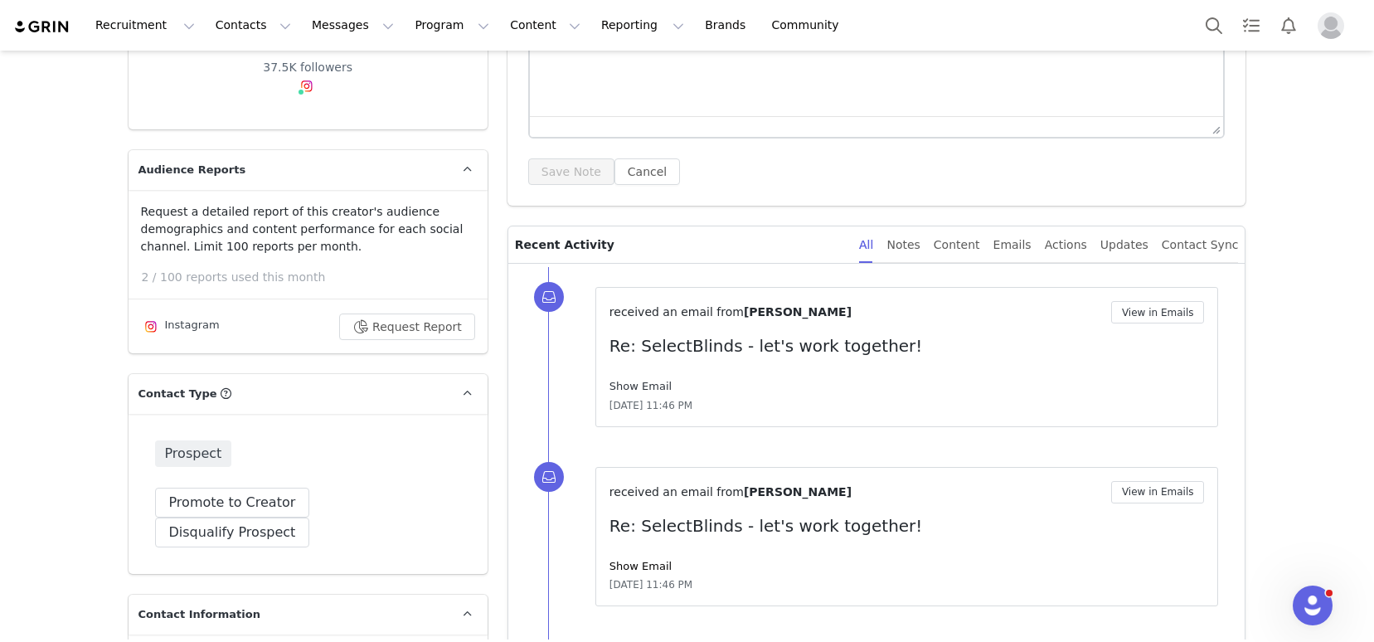
click at [633, 381] on link "Show Email" at bounding box center [640, 386] width 62 height 12
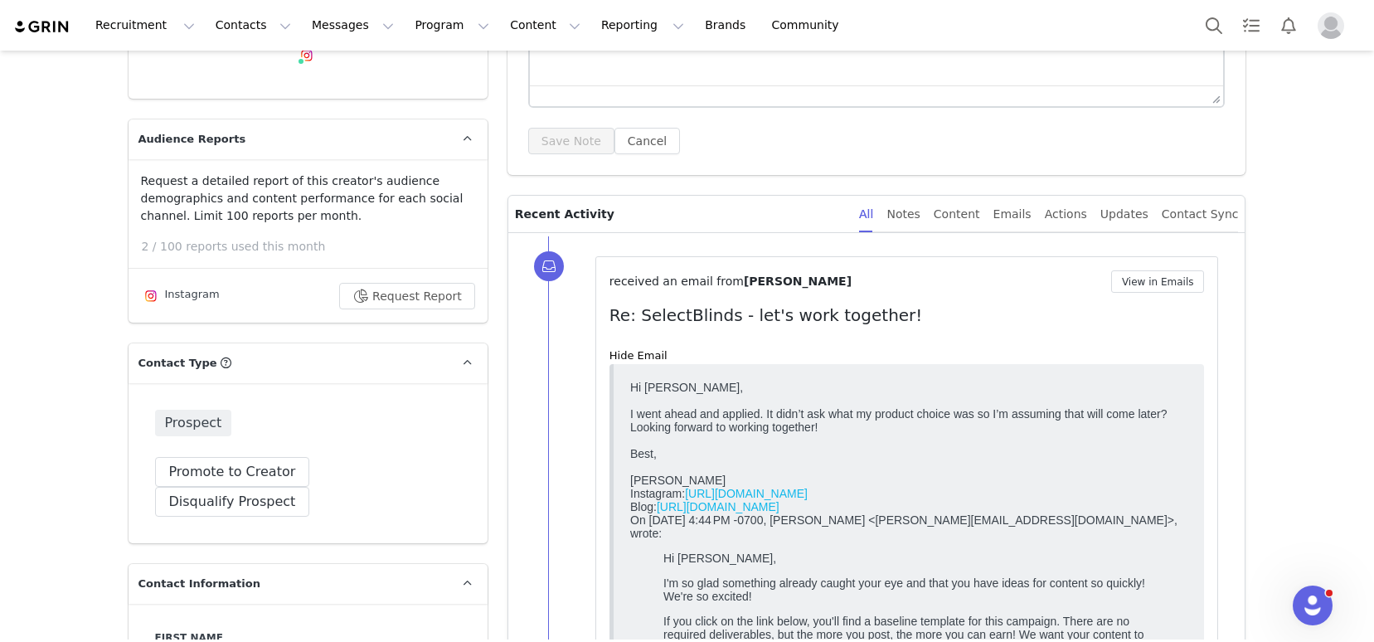
scroll to position [319, 0]
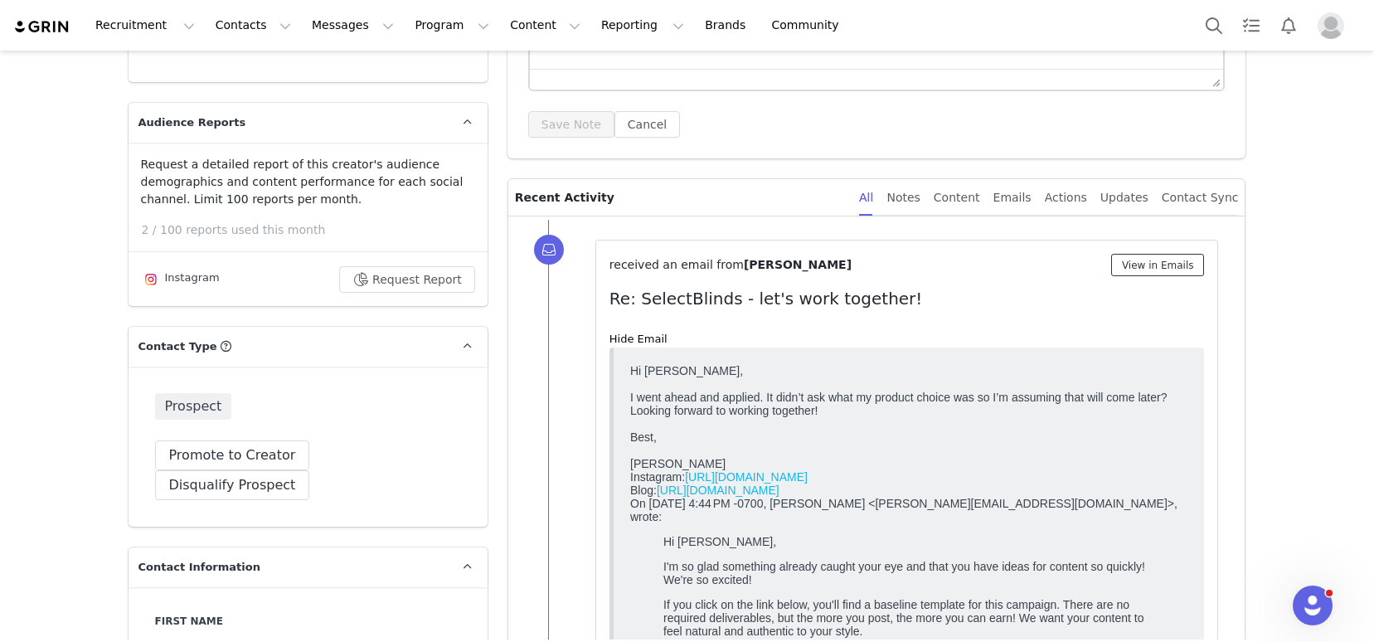
click at [1152, 266] on button "View in Emails" at bounding box center [1158, 265] width 94 height 22
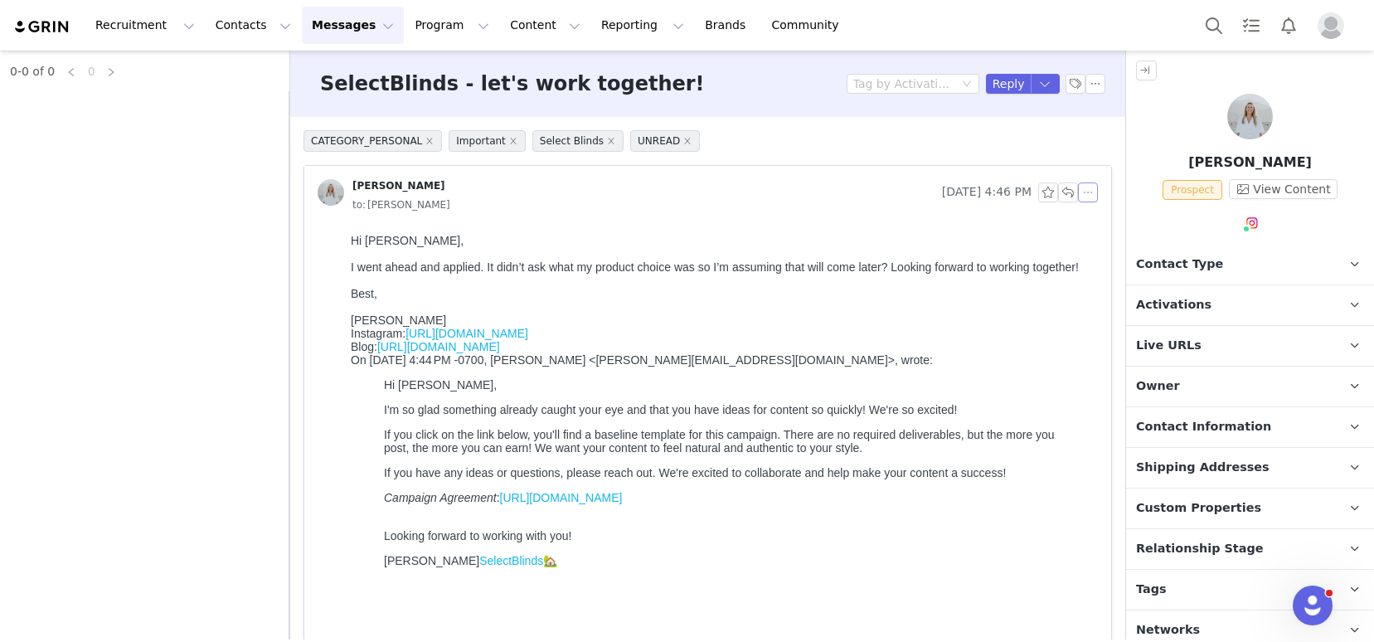
click at [1078, 193] on button "button" at bounding box center [1088, 192] width 20 height 20
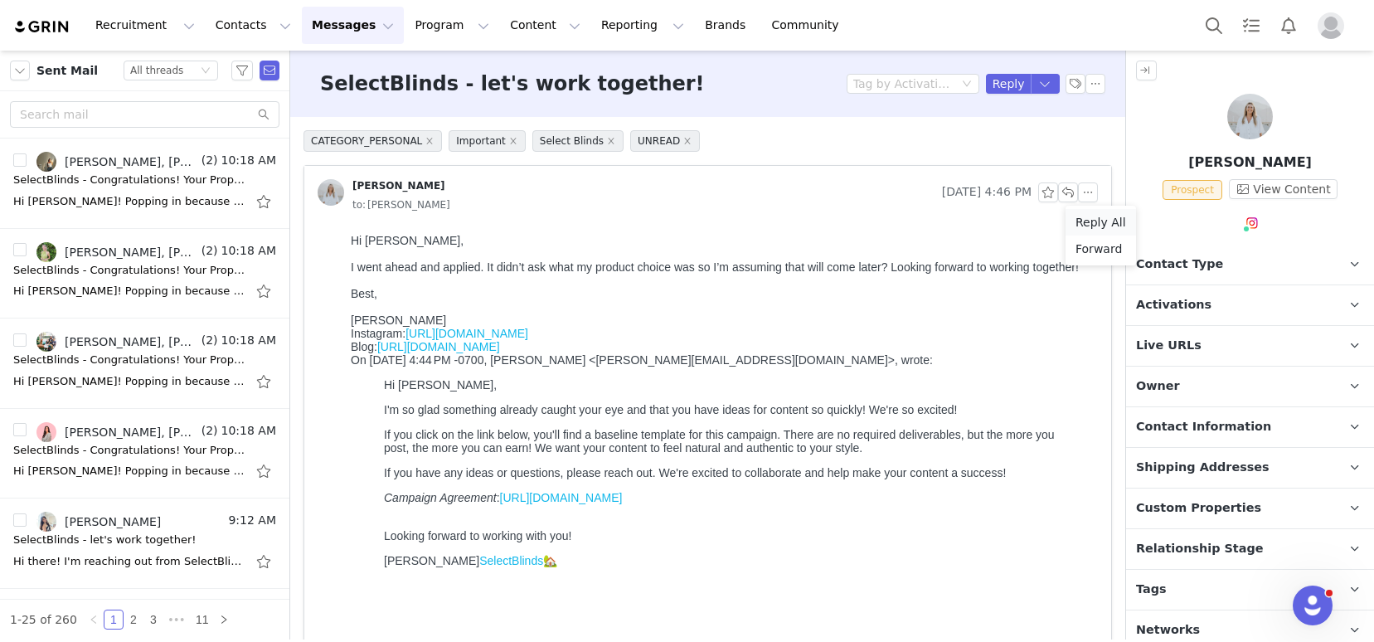
click at [1089, 220] on li "Reply All" at bounding box center [1100, 222] width 70 height 27
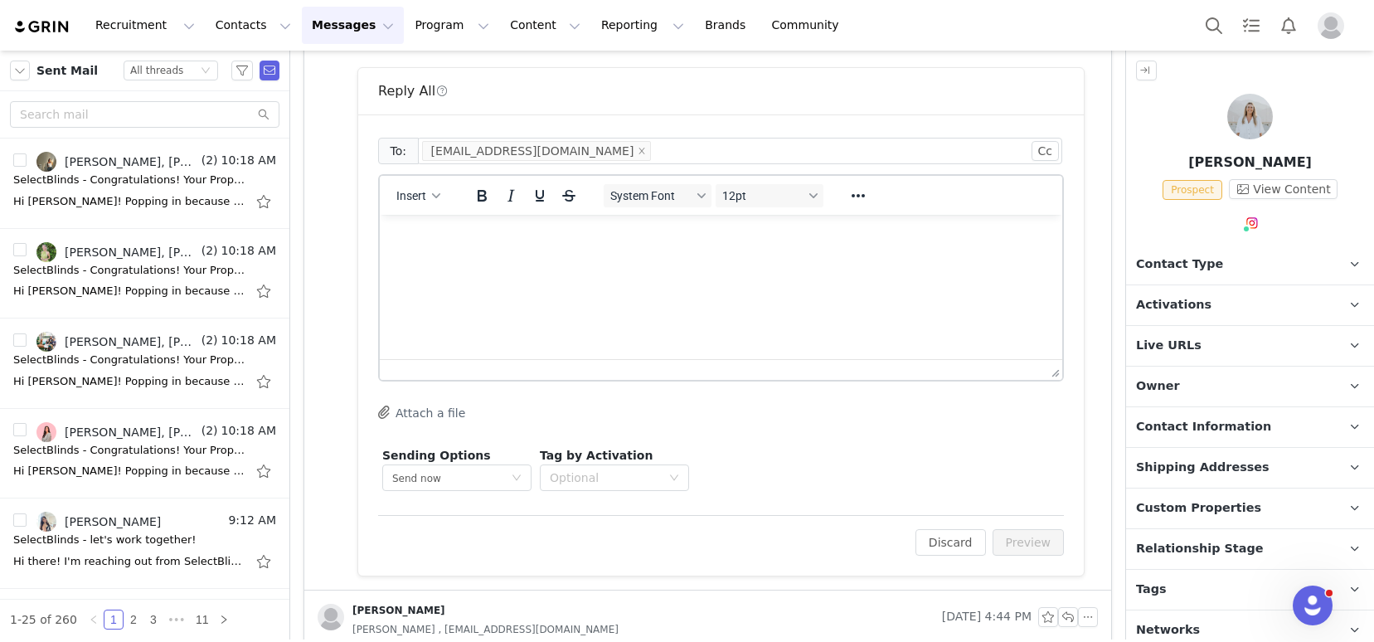
click at [578, 260] on html at bounding box center [721, 237] width 682 height 45
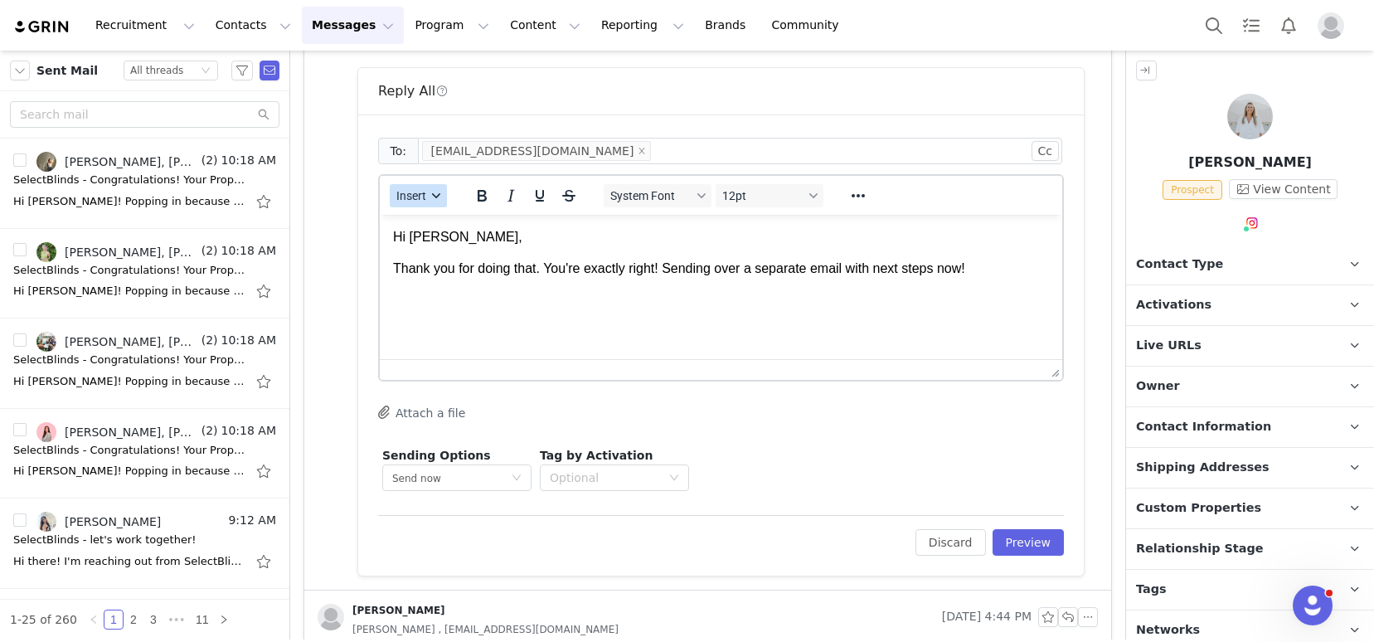
click at [424, 200] on span "Insert" at bounding box center [411, 195] width 30 height 13
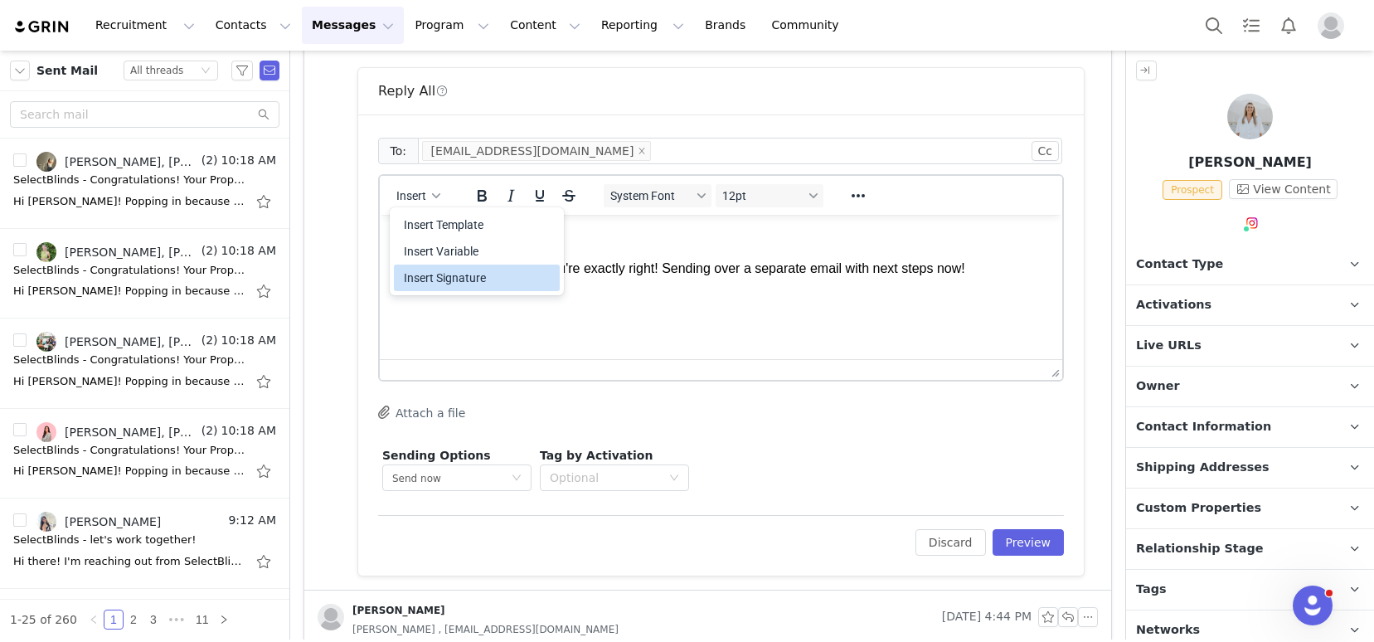
click at [452, 282] on div "Insert Signature" at bounding box center [478, 278] width 149 height 20
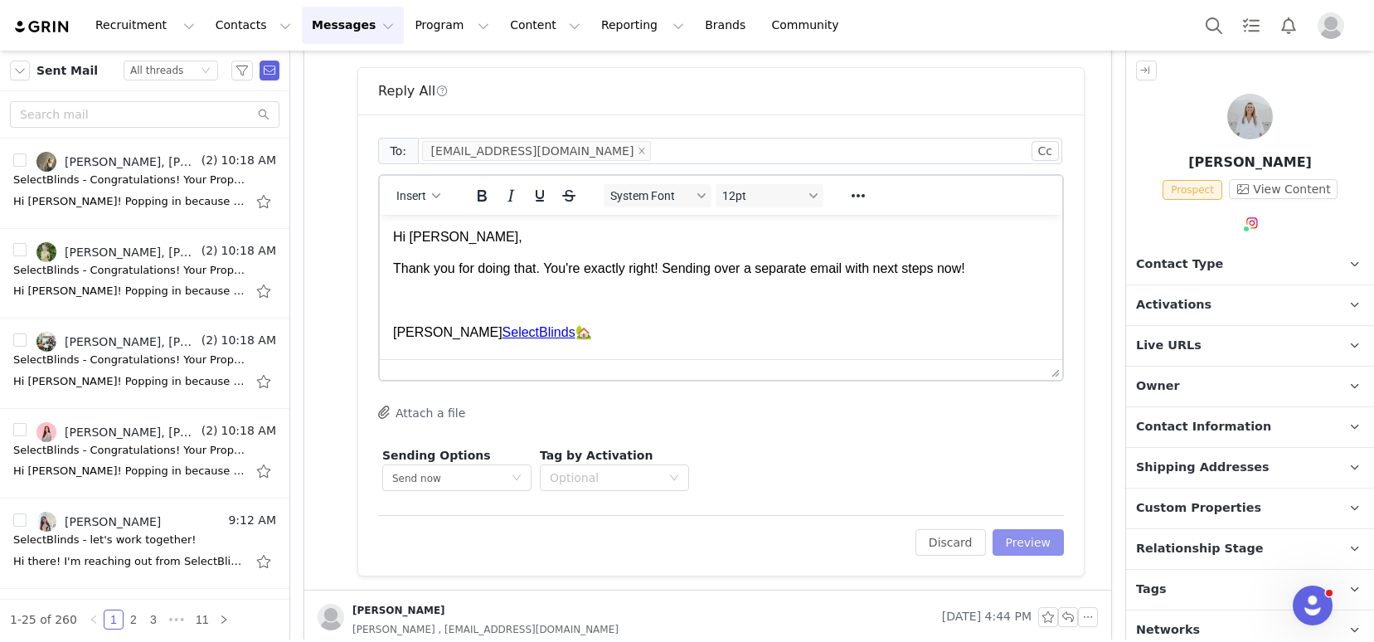
click at [1012, 539] on button "Preview" at bounding box center [1028, 542] width 72 height 27
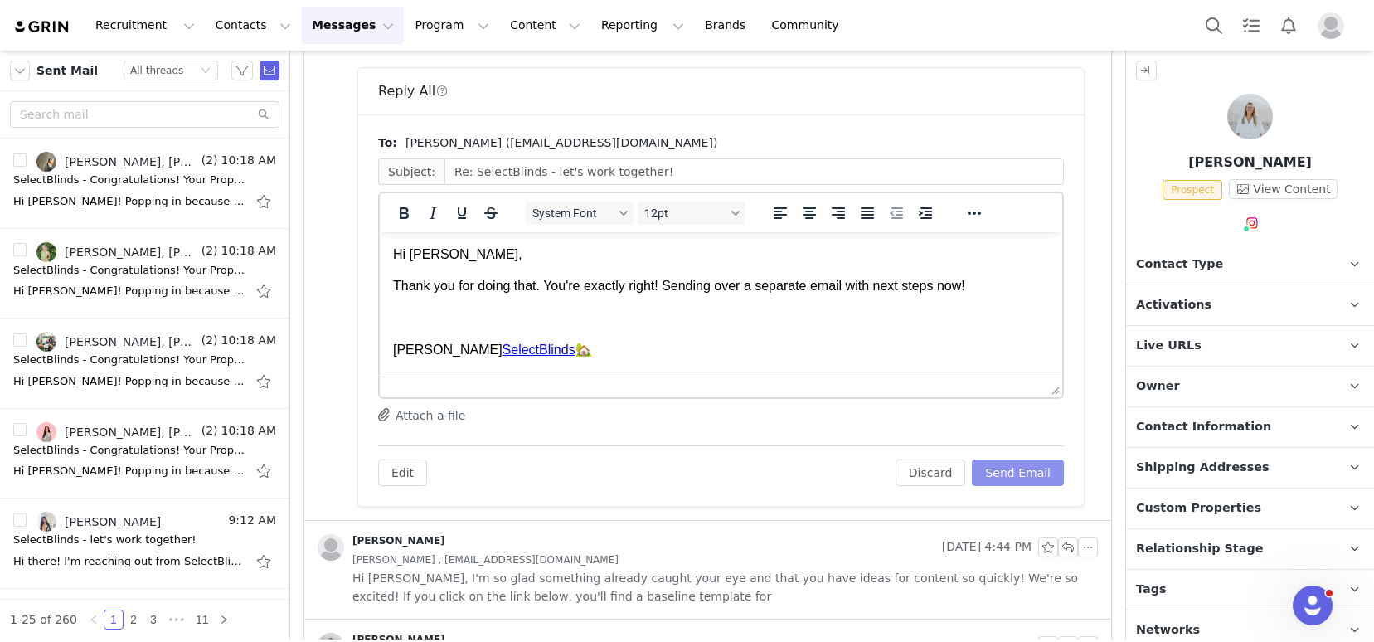
click at [1006, 473] on button "Send Email" at bounding box center [1018, 472] width 92 height 27
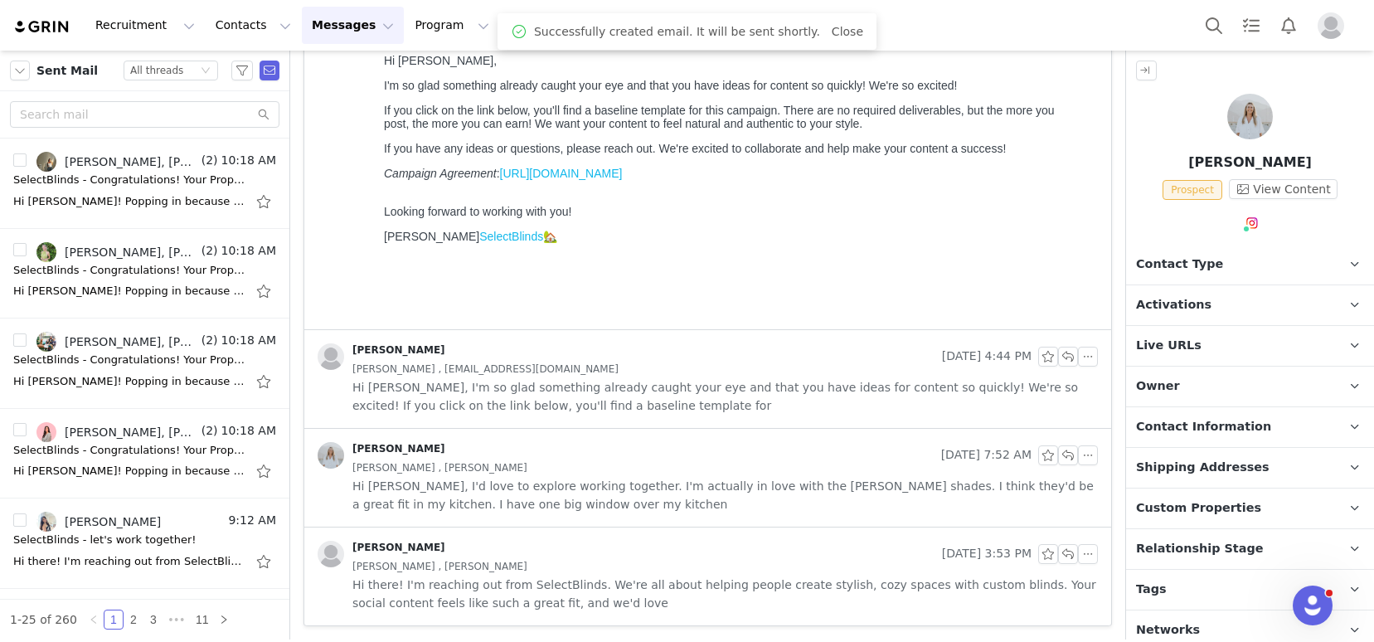
scroll to position [324, 0]
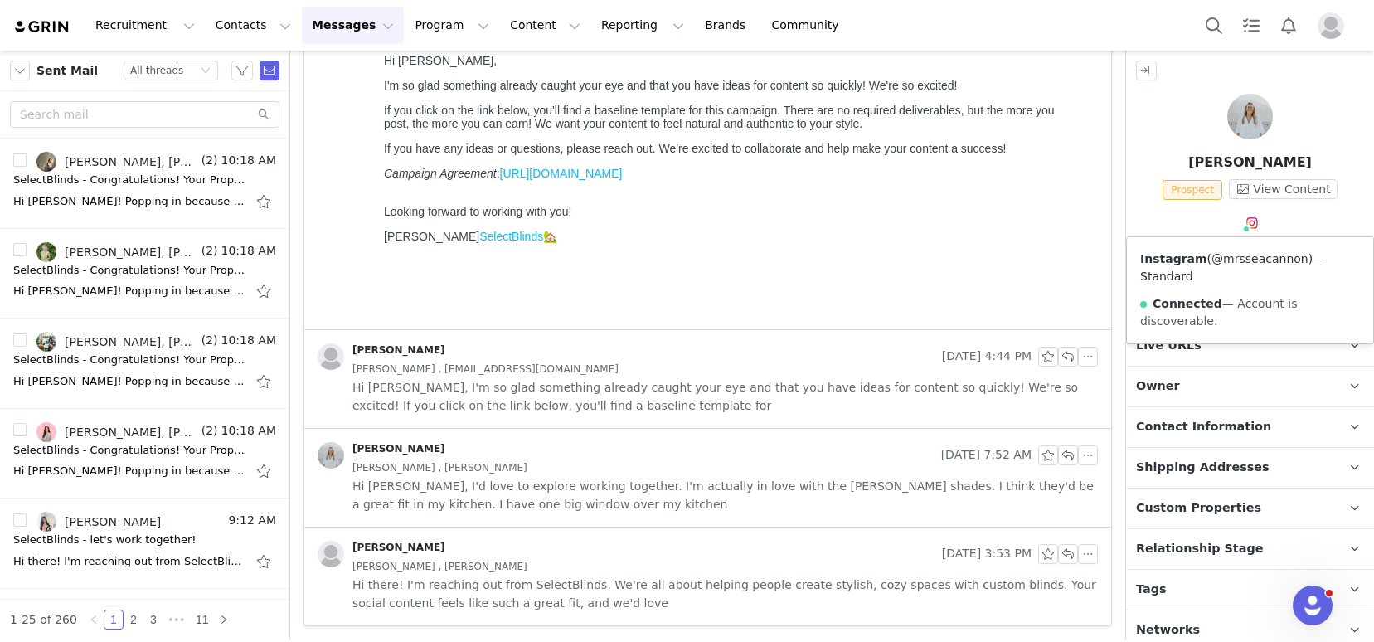
click at [1239, 259] on link "@mrsseacannon" at bounding box center [1259, 258] width 97 height 13
click at [1187, 422] on span "Contact Information" at bounding box center [1203, 427] width 135 height 18
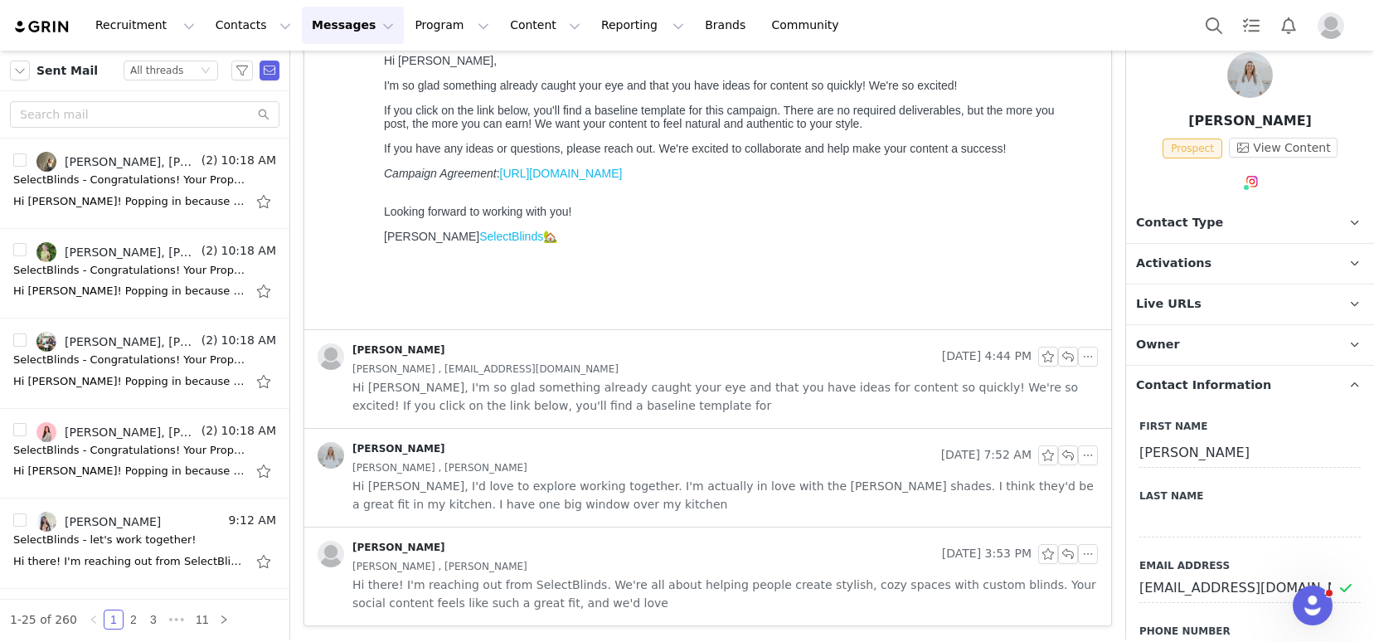
scroll to position [48, 0]
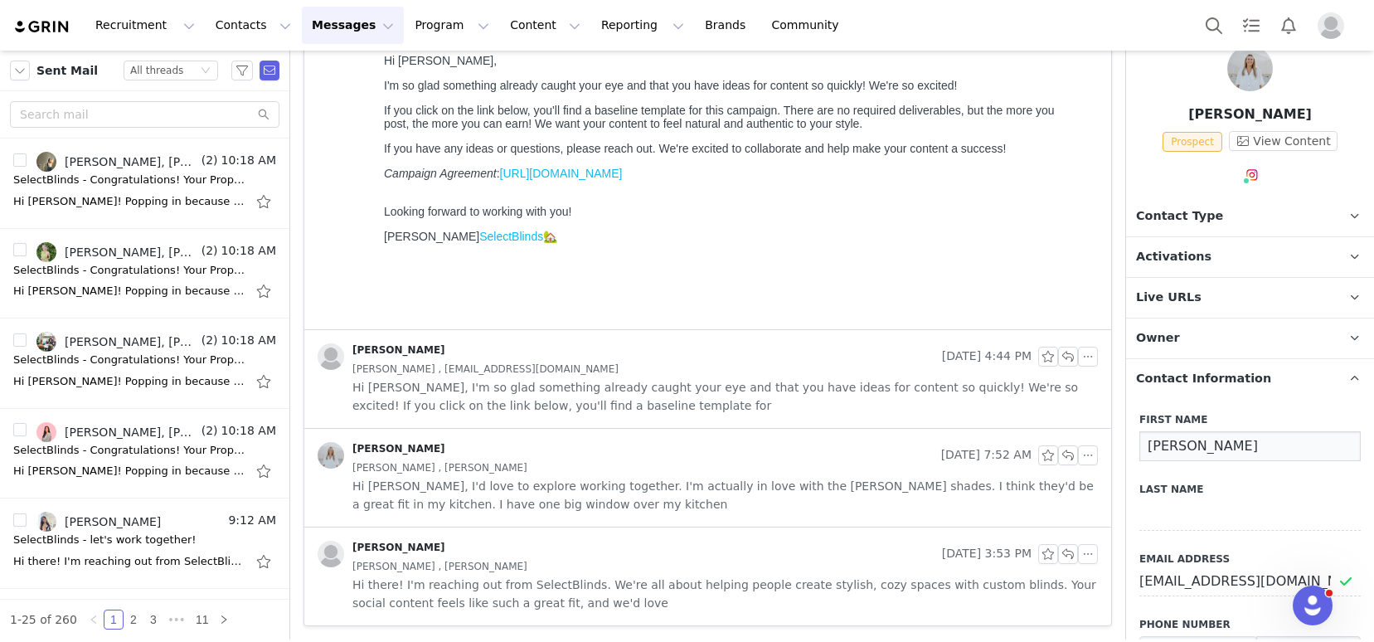
drag, startPoint x: 1223, startPoint y: 446, endPoint x: 1168, endPoint y: 444, distance: 54.8
click at [1168, 444] on input "[PERSON_NAME]" at bounding box center [1249, 446] width 221 height 30
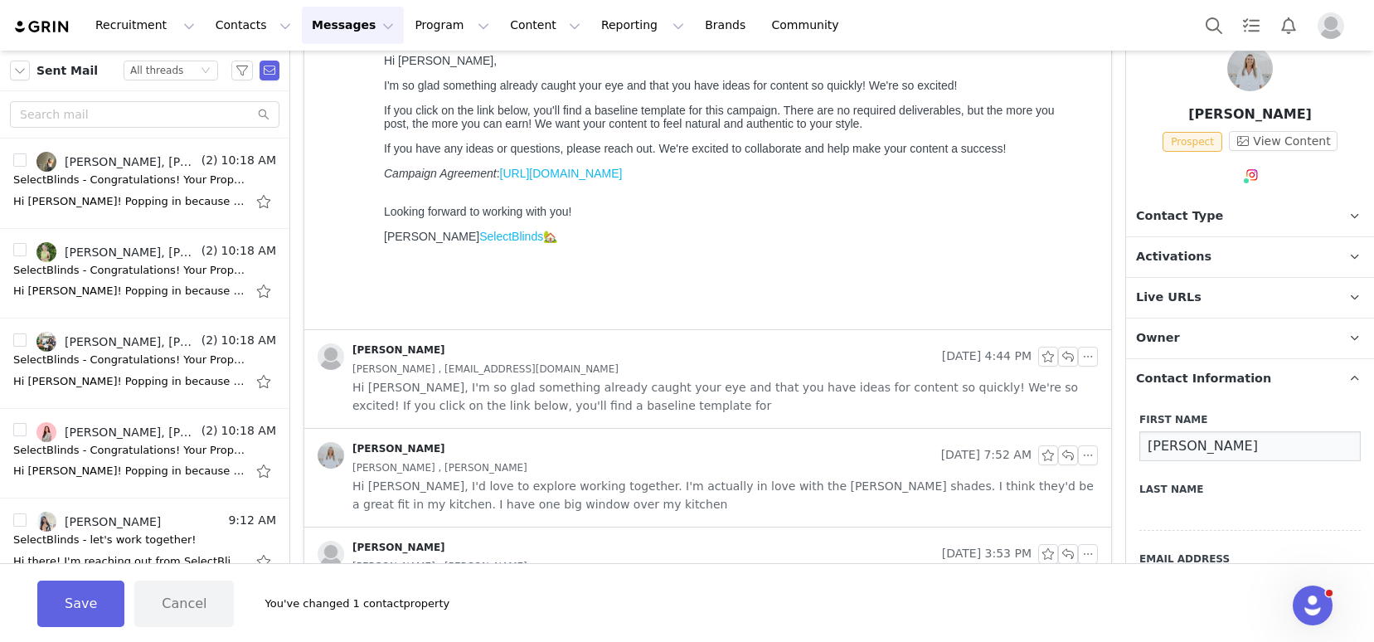
type input "[PERSON_NAME]"
click at [92, 605] on button "Save" at bounding box center [80, 603] width 87 height 46
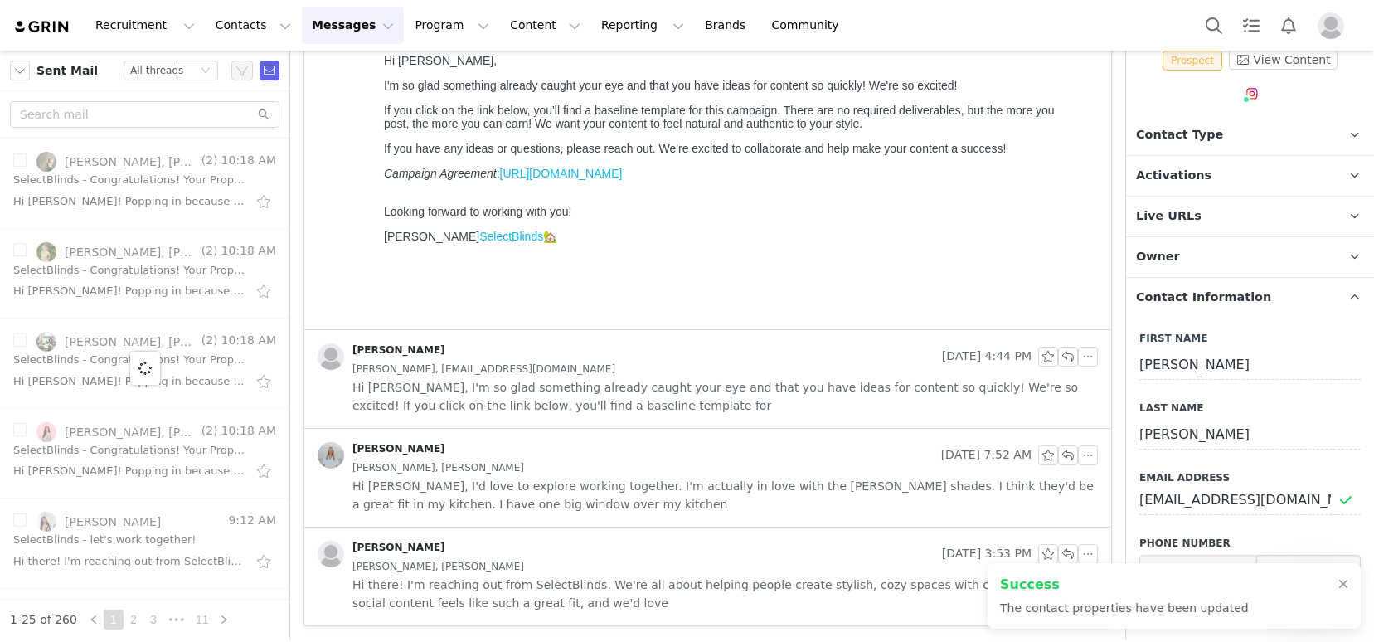
scroll to position [155, 0]
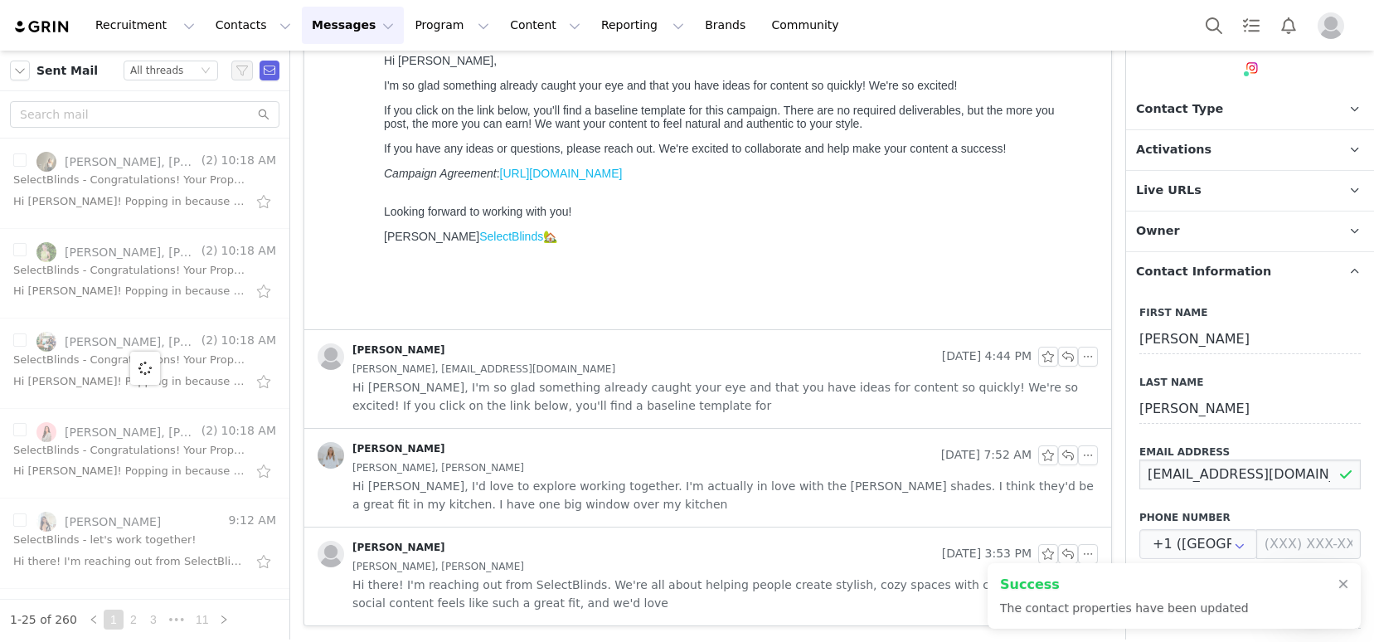
click at [1231, 479] on input "[EMAIL_ADDRESS][DOMAIN_NAME]" at bounding box center [1249, 474] width 221 height 30
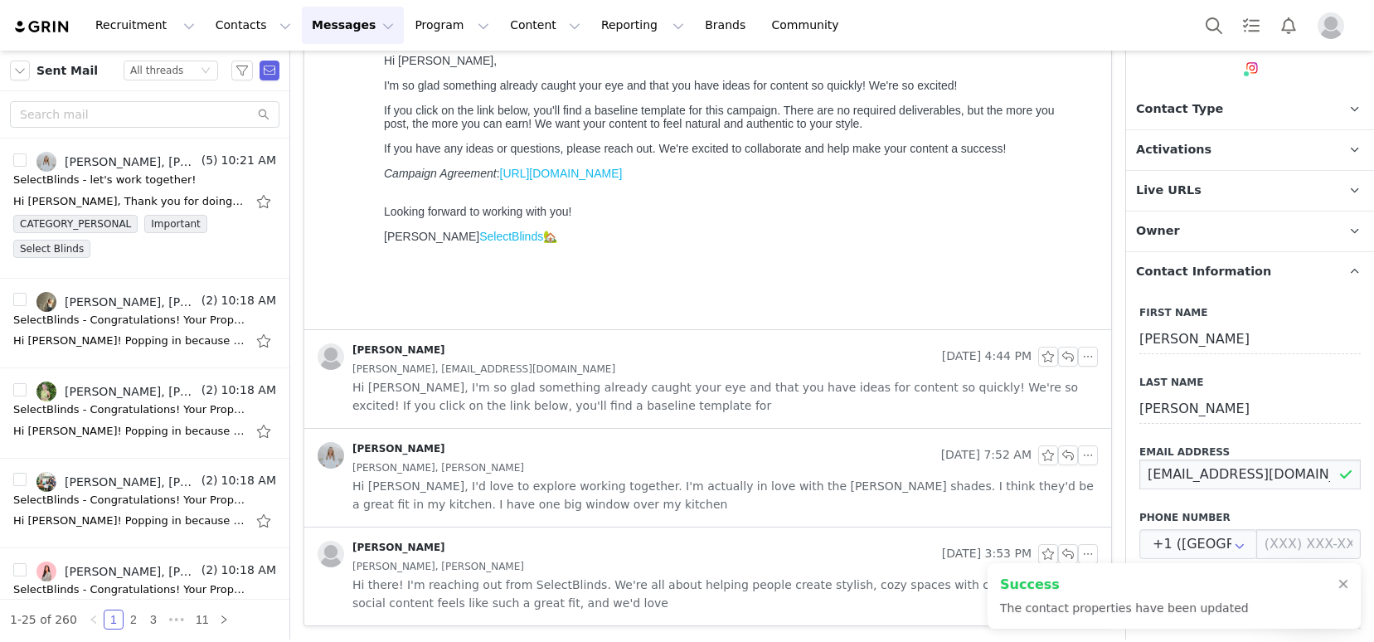
click at [1231, 479] on input "[EMAIL_ADDRESS][DOMAIN_NAME]" at bounding box center [1249, 474] width 221 height 30
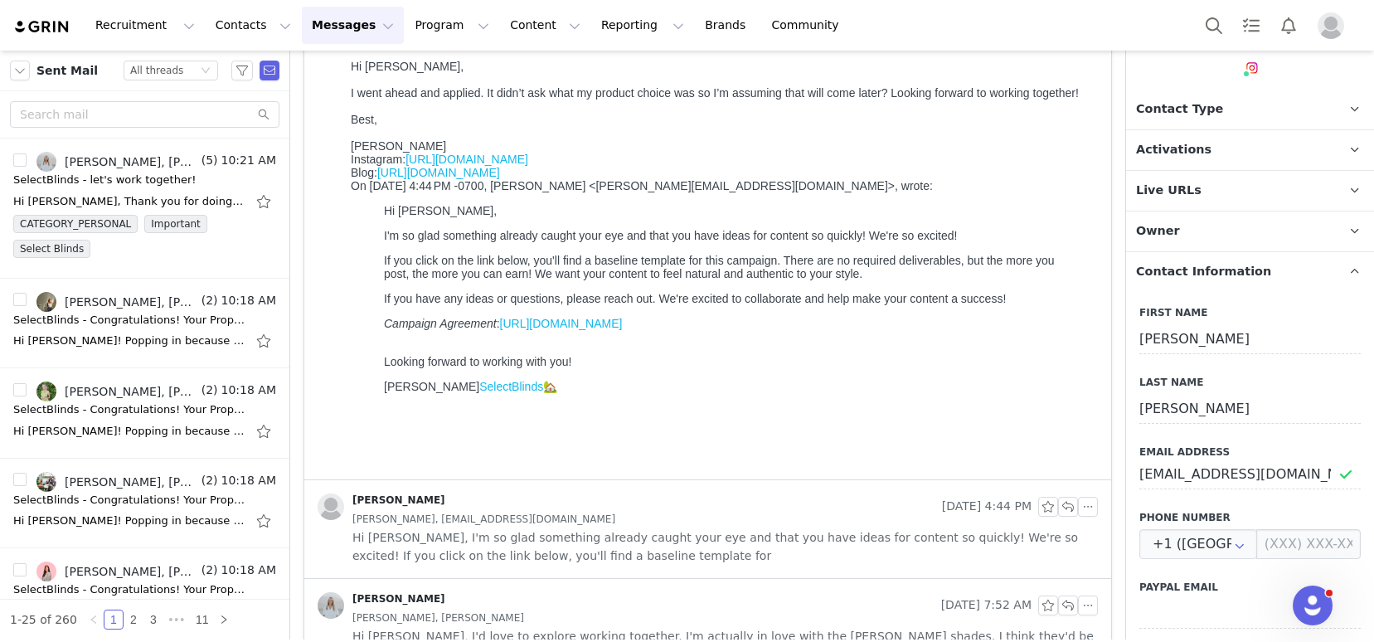
scroll to position [0, 0]
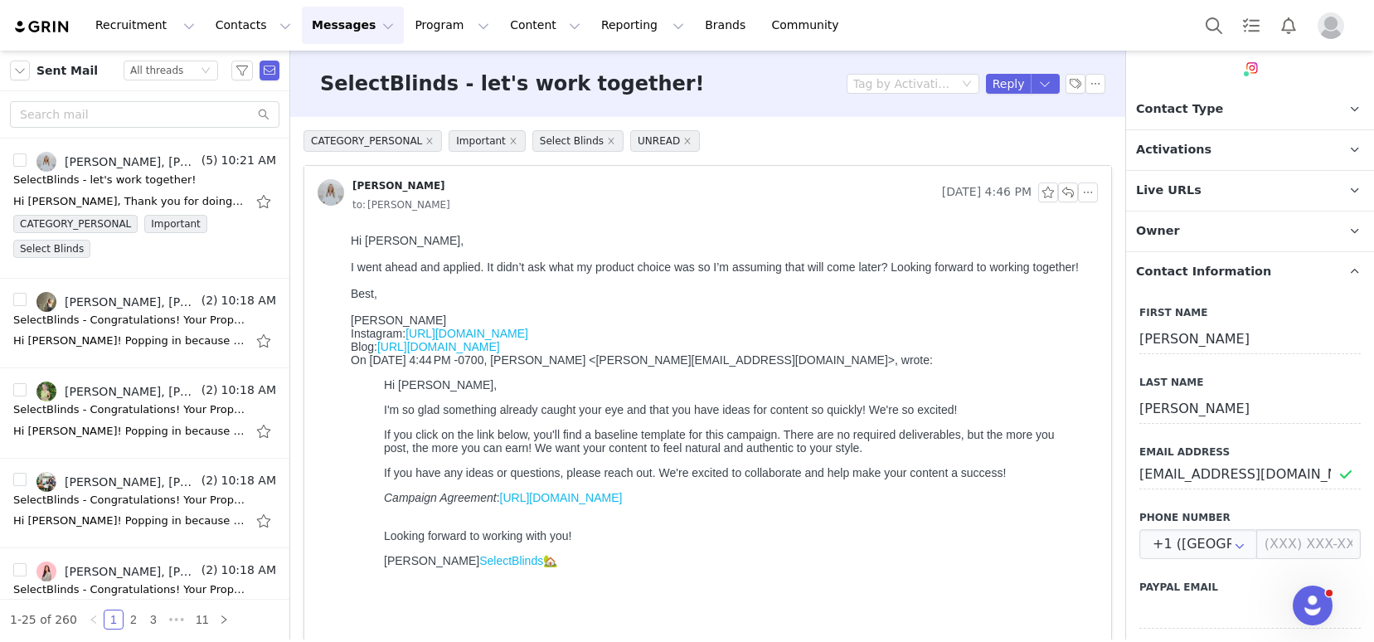
click at [765, 286] on div "Best, Liz Cannon Instagram: https://www.instagram.com/mrsseacannon/ Blog: http:…" at bounding box center [721, 314] width 740 height 80
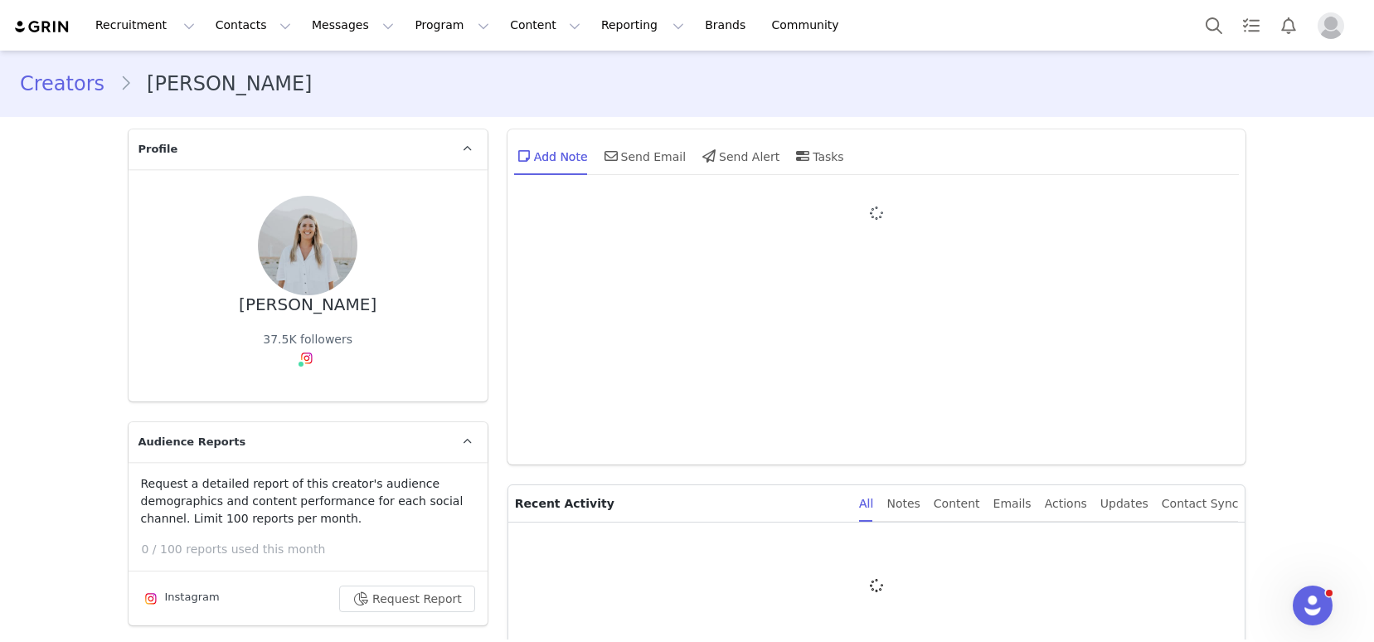
type input "+1 ([GEOGRAPHIC_DATA])"
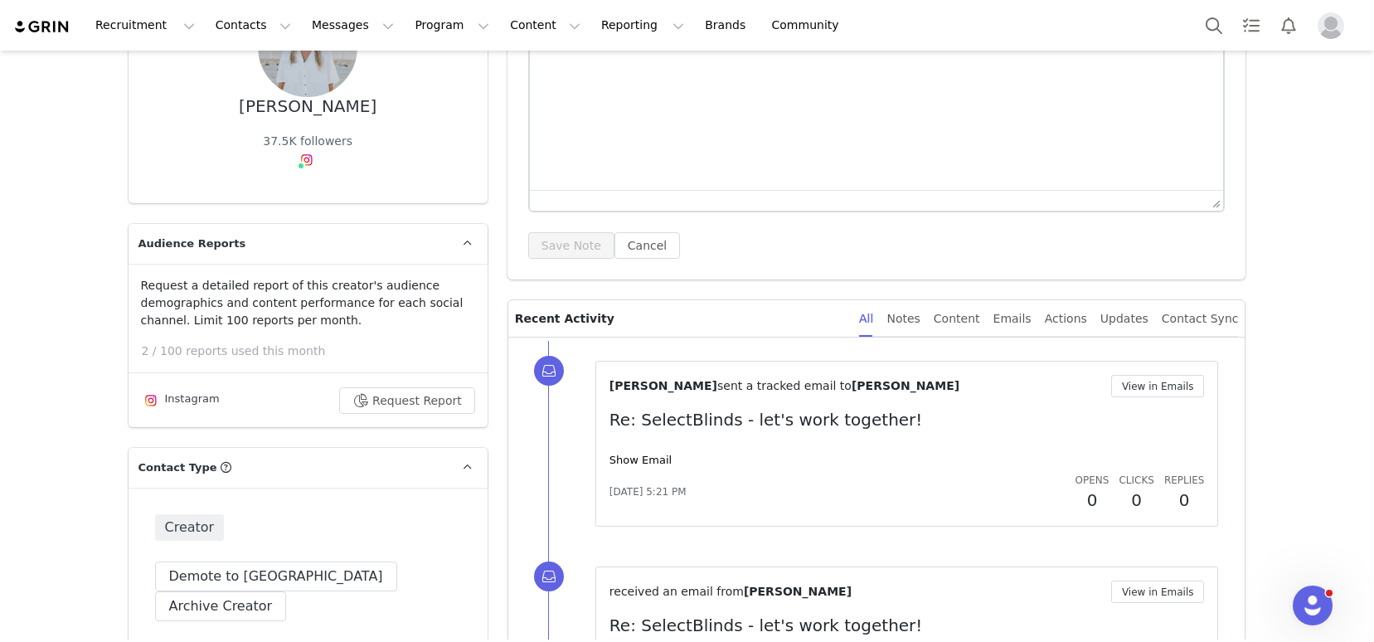
scroll to position [218, 0]
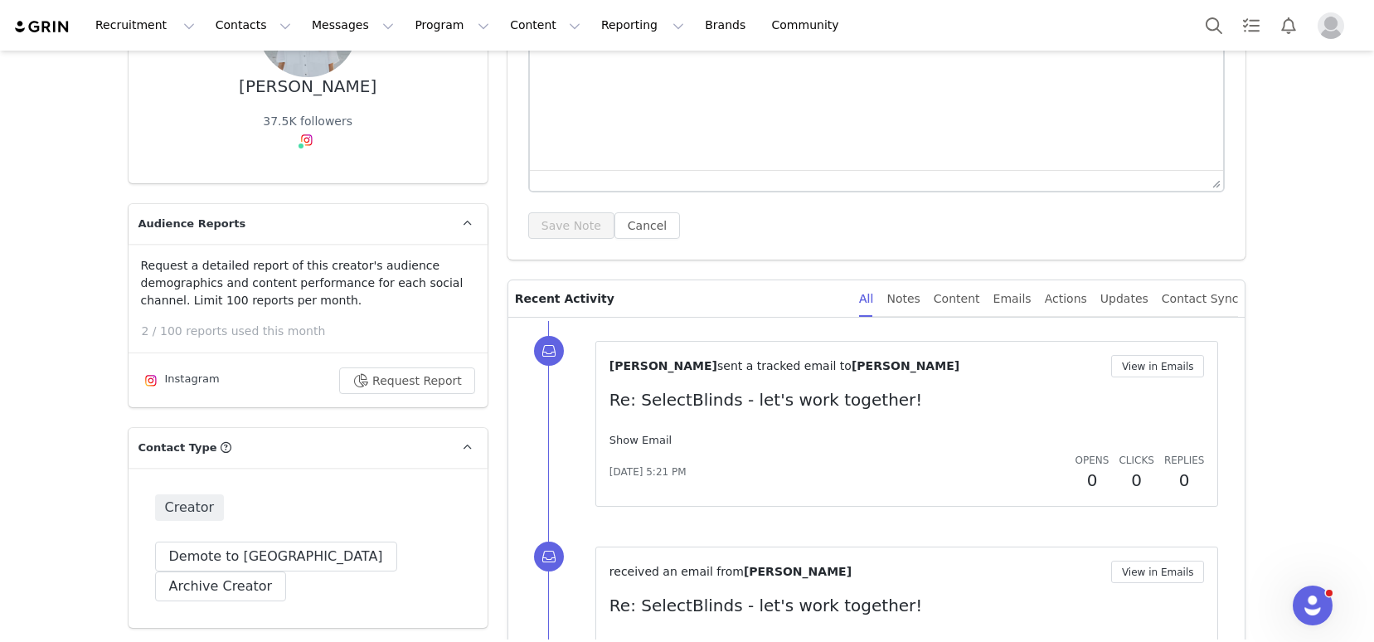
click at [636, 442] on link "Show Email" at bounding box center [640, 440] width 62 height 12
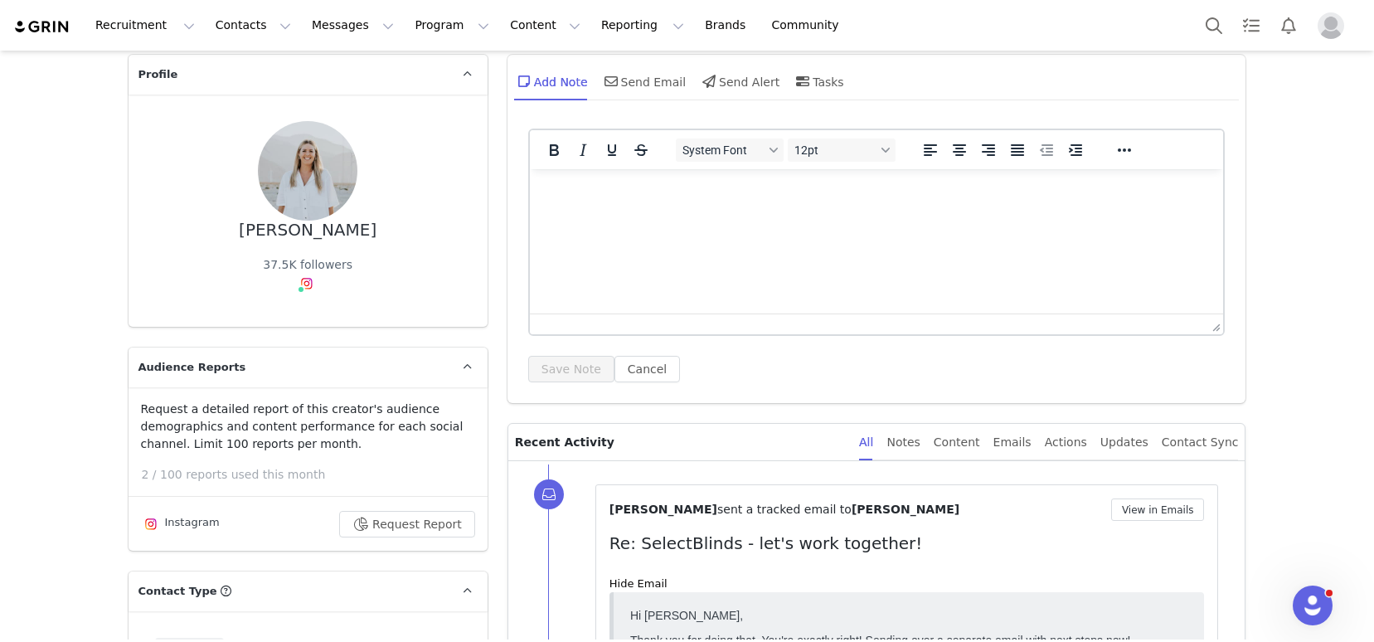
scroll to position [51, 0]
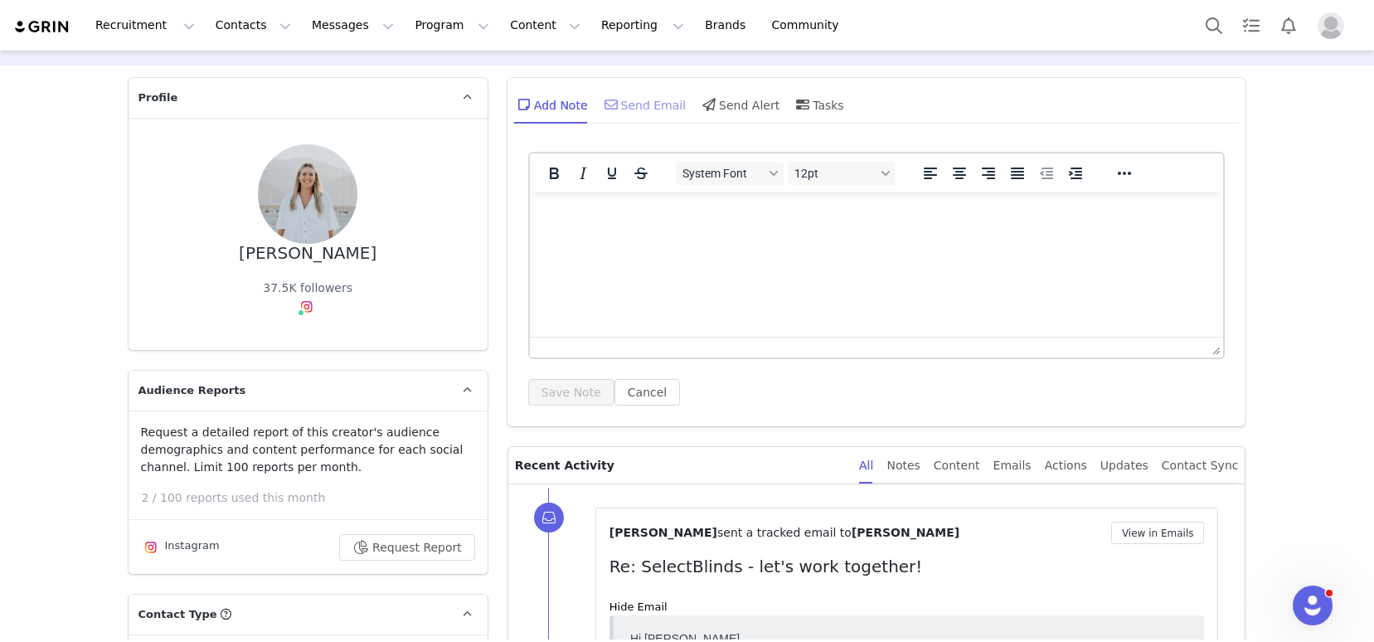
click at [652, 101] on div "Send Email" at bounding box center [643, 105] width 85 height 40
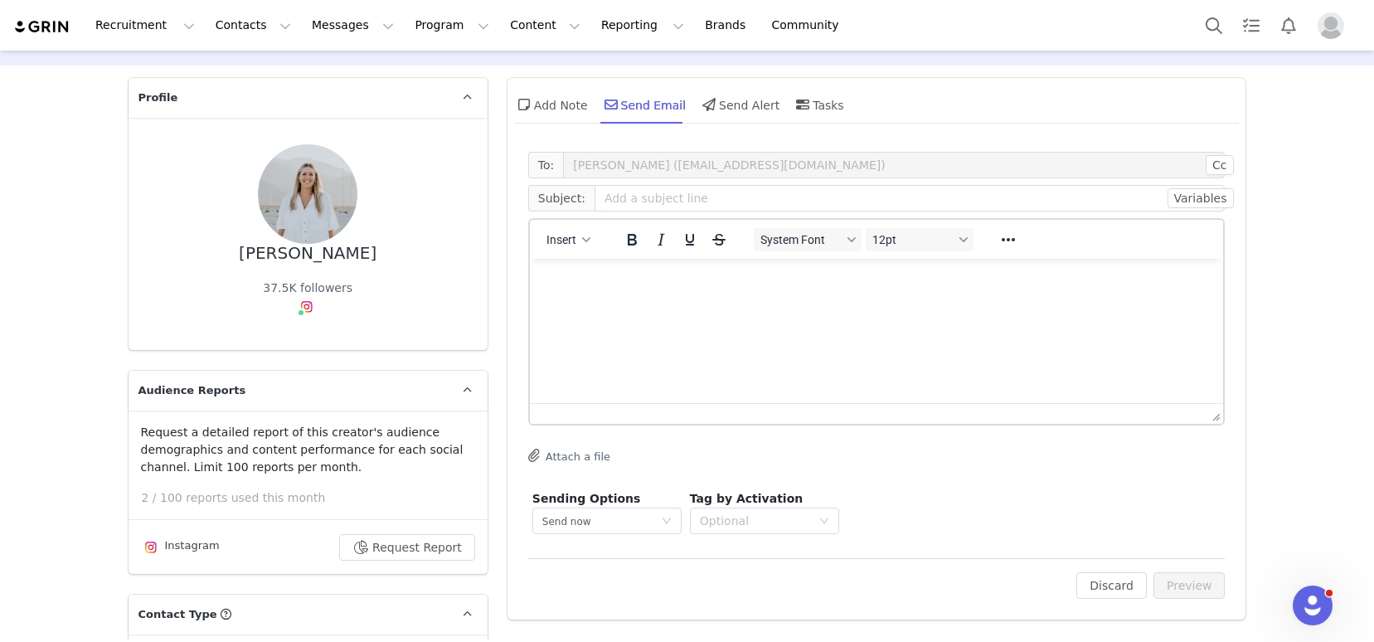
scroll to position [0, 0]
click at [555, 248] on button "Insert" at bounding box center [568, 239] width 57 height 23
click at [583, 264] on div "Insert Template" at bounding box center [621, 269] width 149 height 20
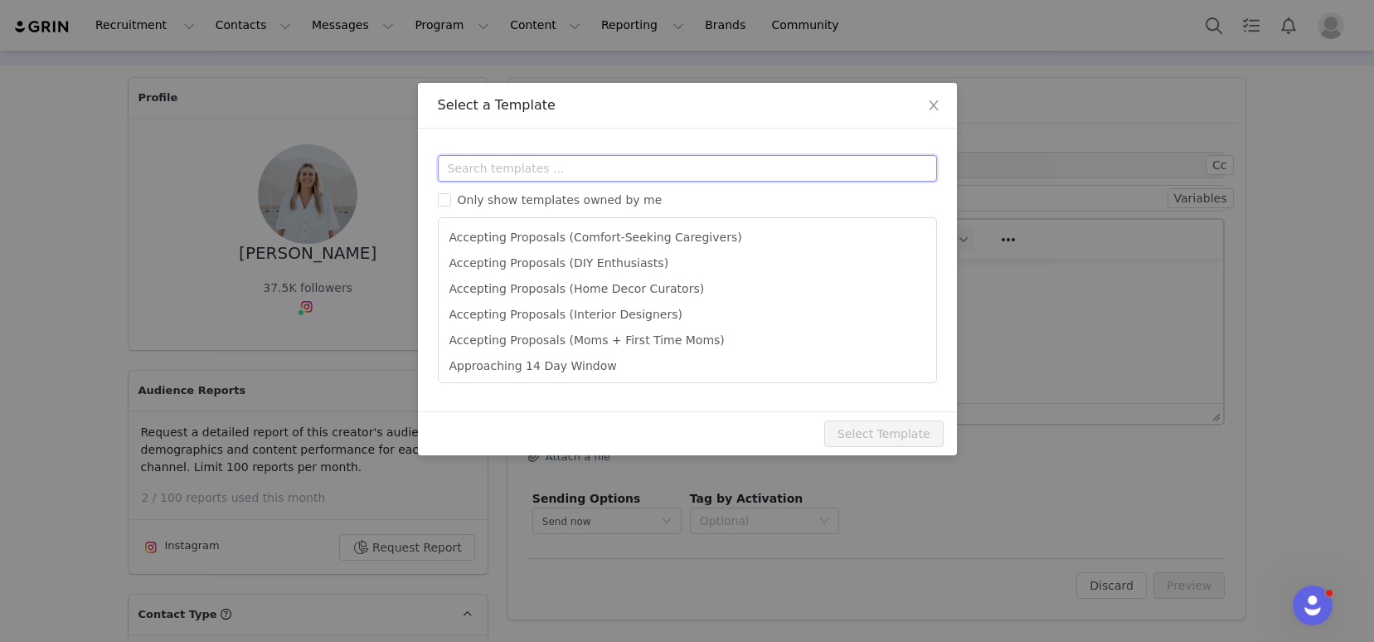
click at [578, 172] on input "text" at bounding box center [687, 168] width 499 height 27
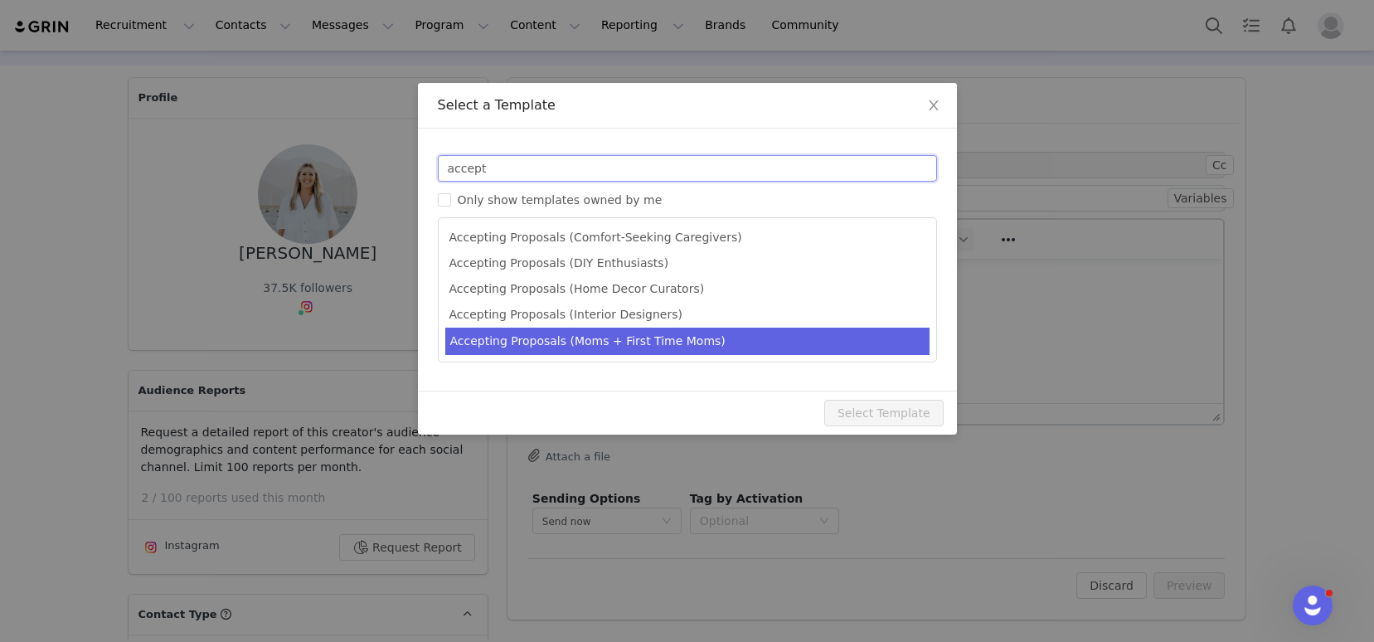
type input "accept"
type input "SelectBlinds - Congratulations! Your Proposal Has Been Accepted 🏡"
click at [604, 336] on li "Accepting Proposals (Moms + First Time Moms)" at bounding box center [687, 340] width 484 height 27
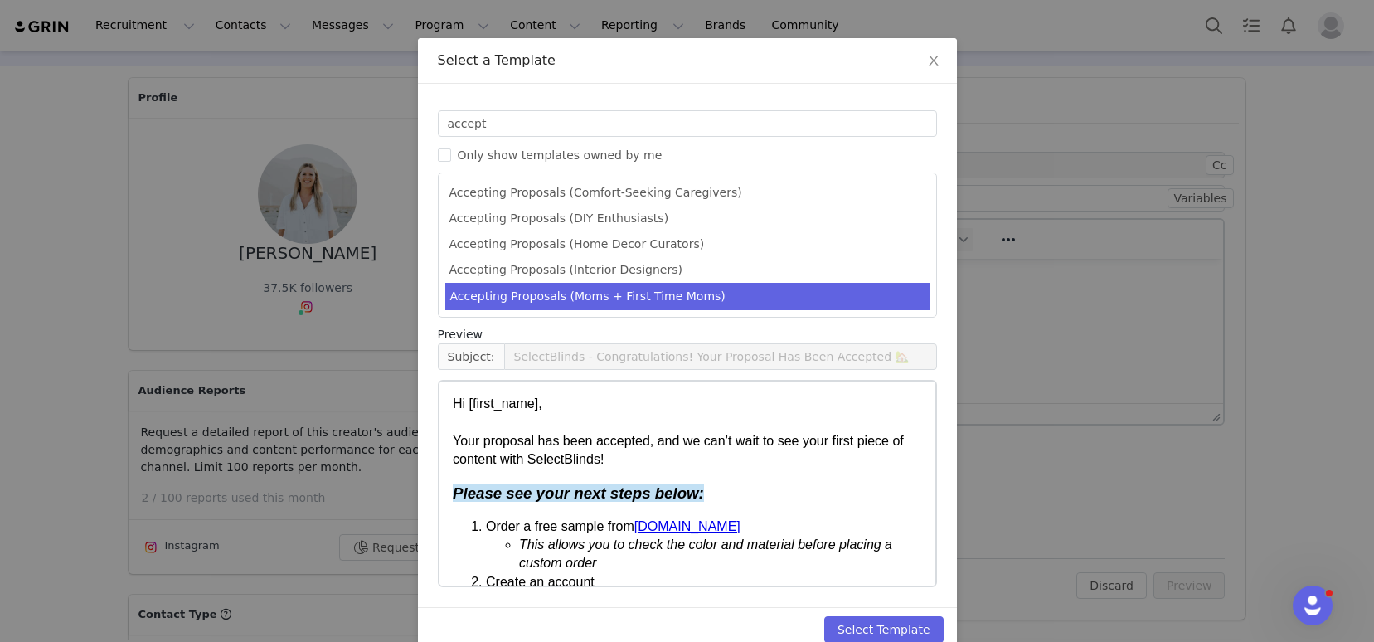
scroll to position [74, 0]
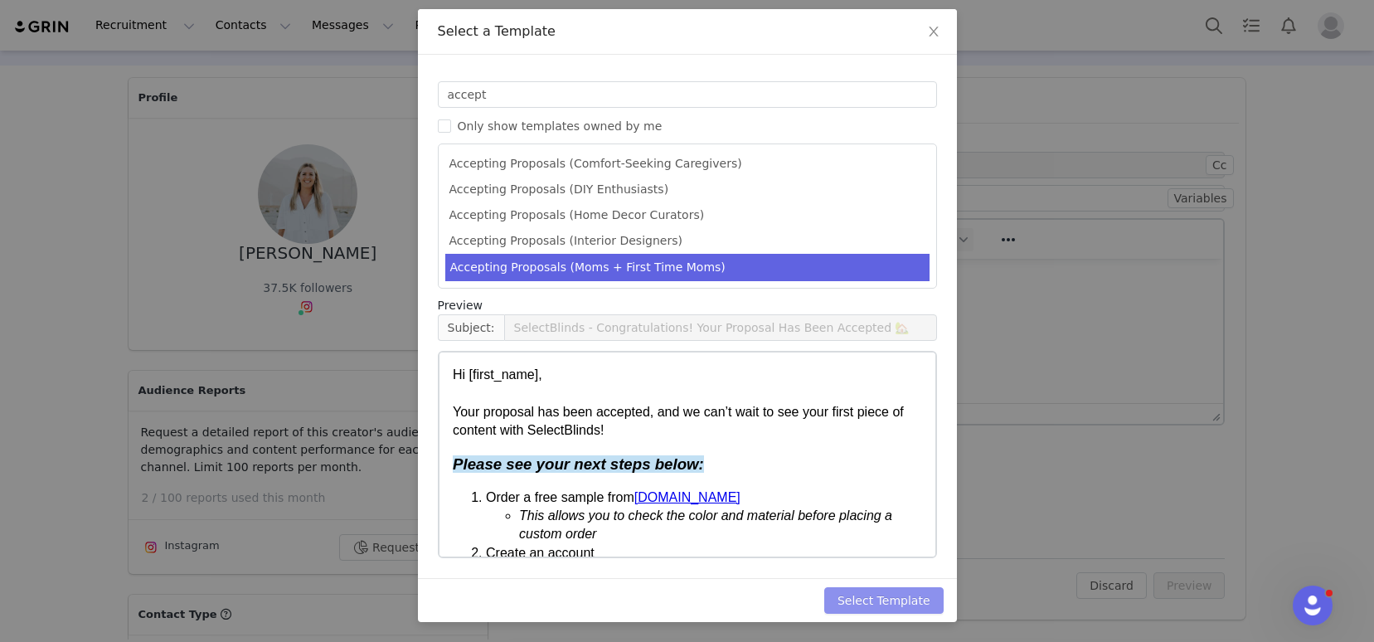
click at [896, 602] on button "Select Template" at bounding box center [883, 600] width 119 height 27
type input "SelectBlinds - Congratulations! Your Proposal Has Been Accepted 🏡"
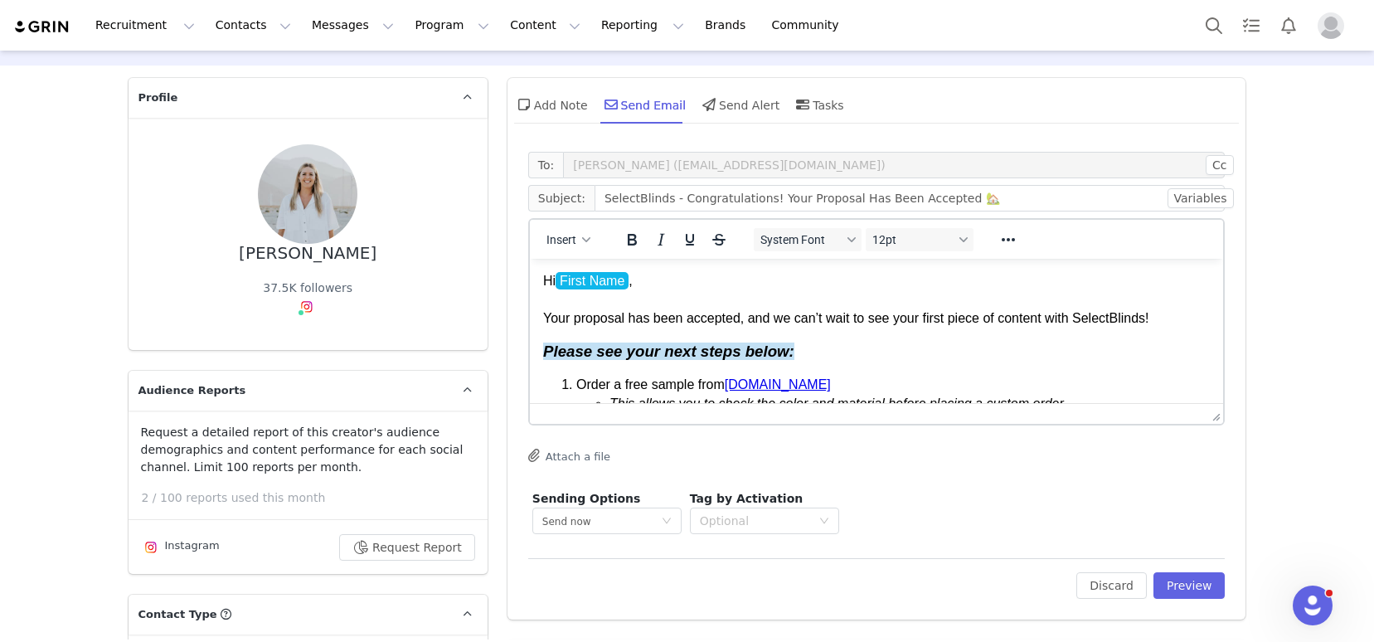
click at [887, 317] on p "Hi First Name , Your proposal has been accepted, and we can’t wait to see your …" at bounding box center [875, 300] width 667 height 56
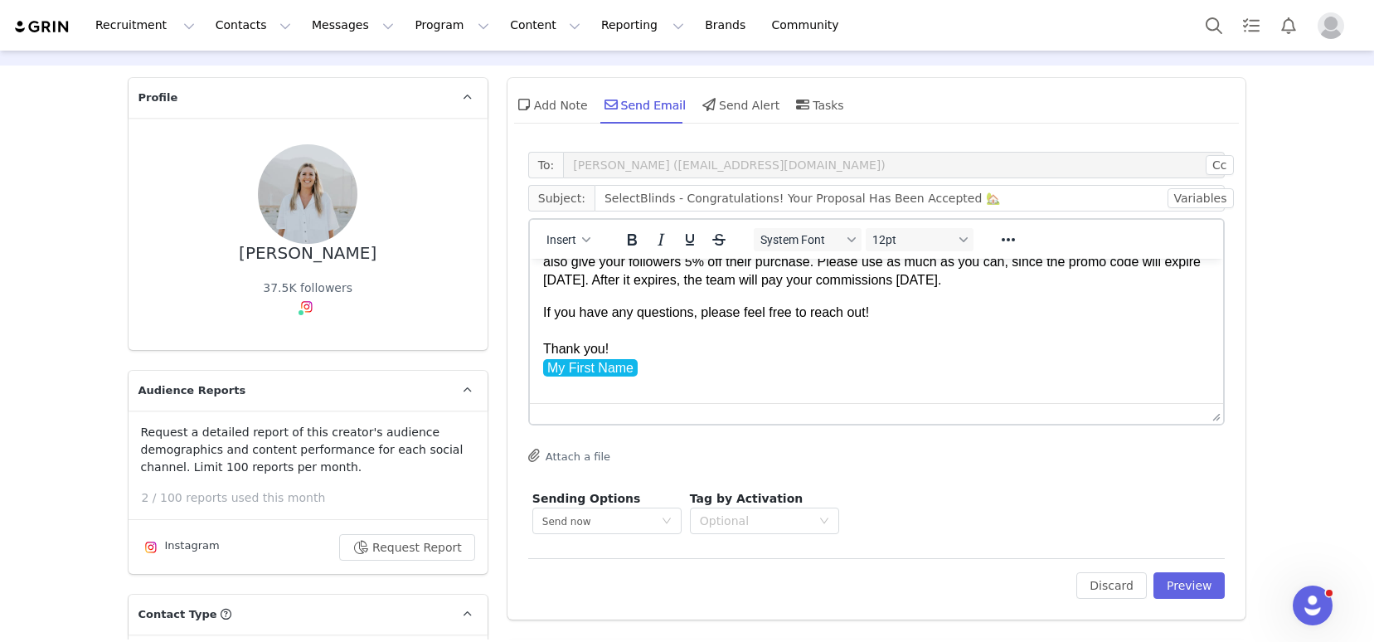
scroll to position [558, 0]
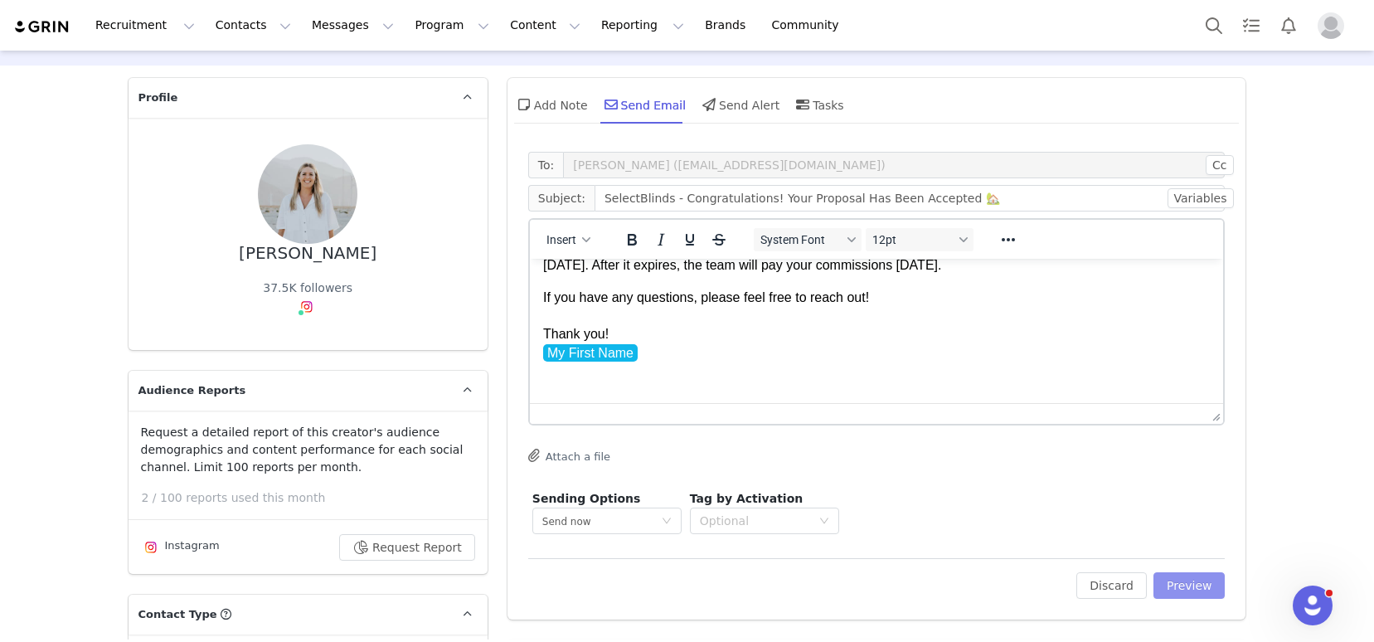
click at [1173, 586] on button "Preview" at bounding box center [1189, 585] width 72 height 27
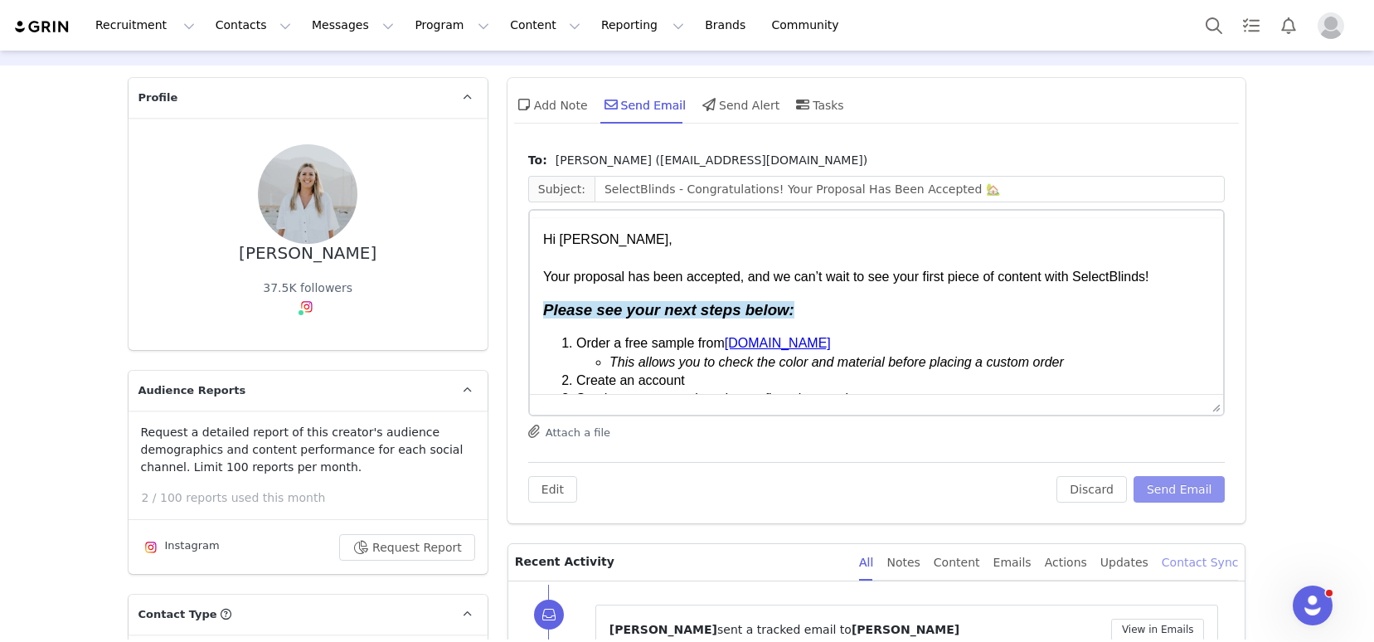
scroll to position [0, 0]
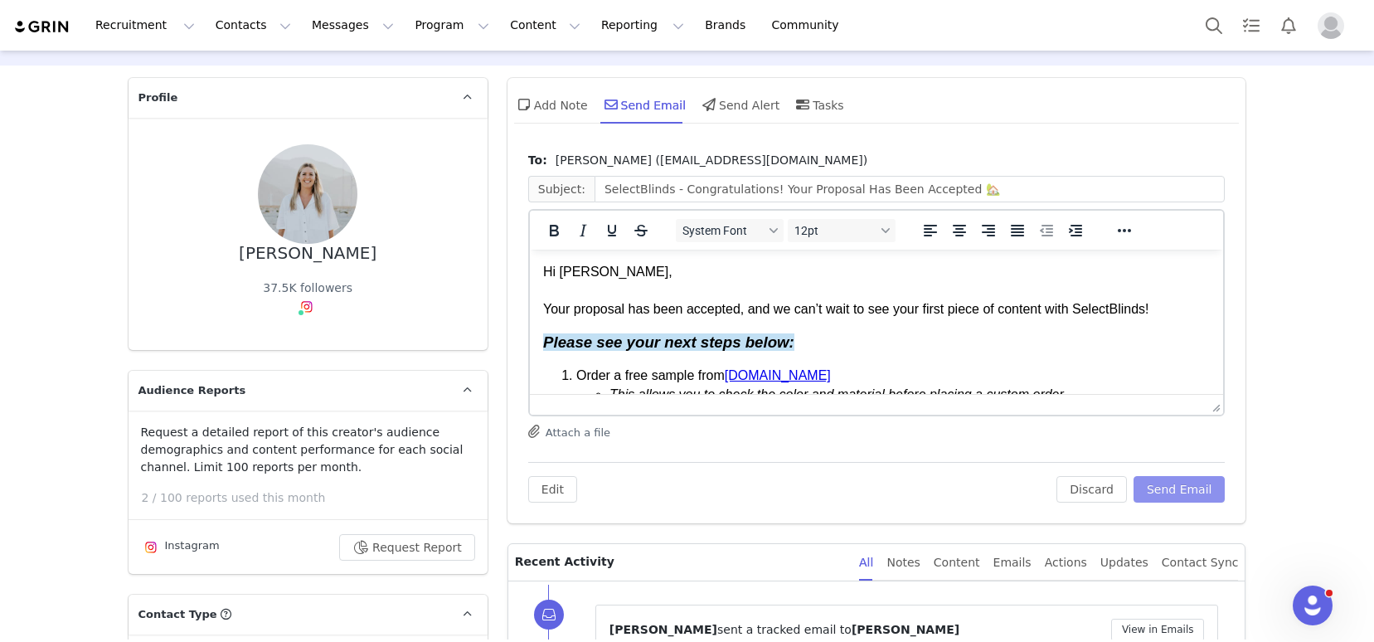
click at [1162, 487] on button "Send Email" at bounding box center [1179, 489] width 92 height 27
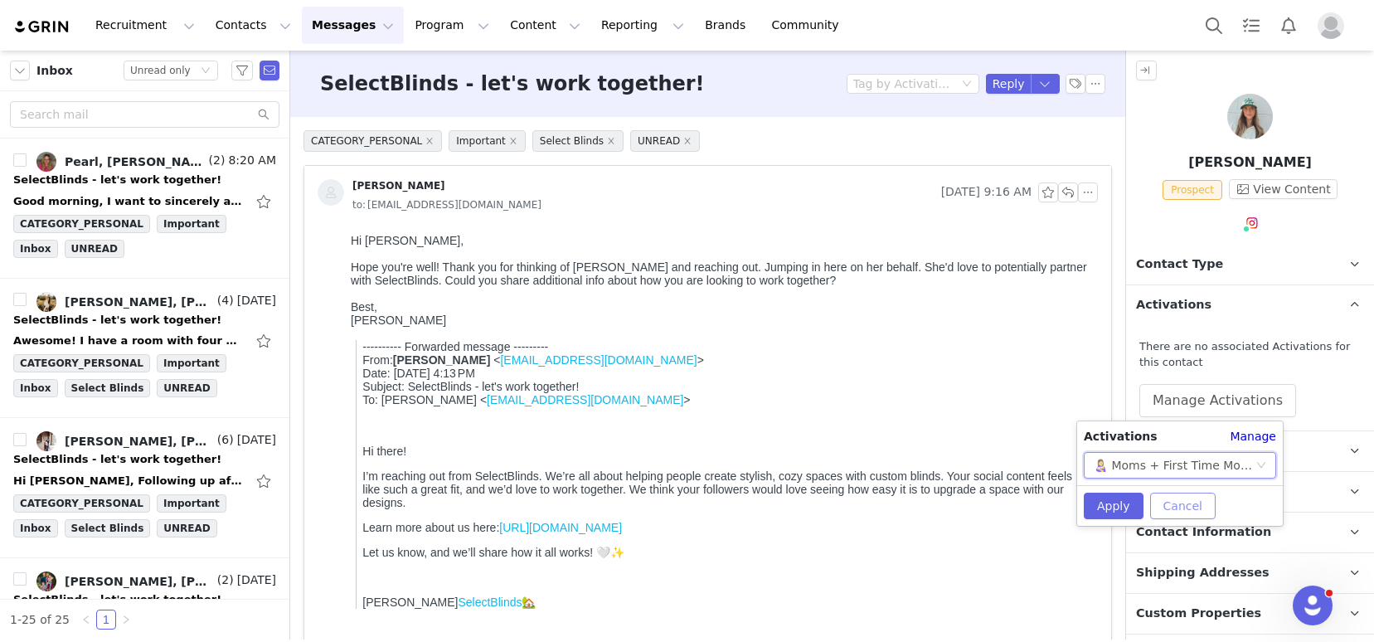
scroll to position [1848, 0]
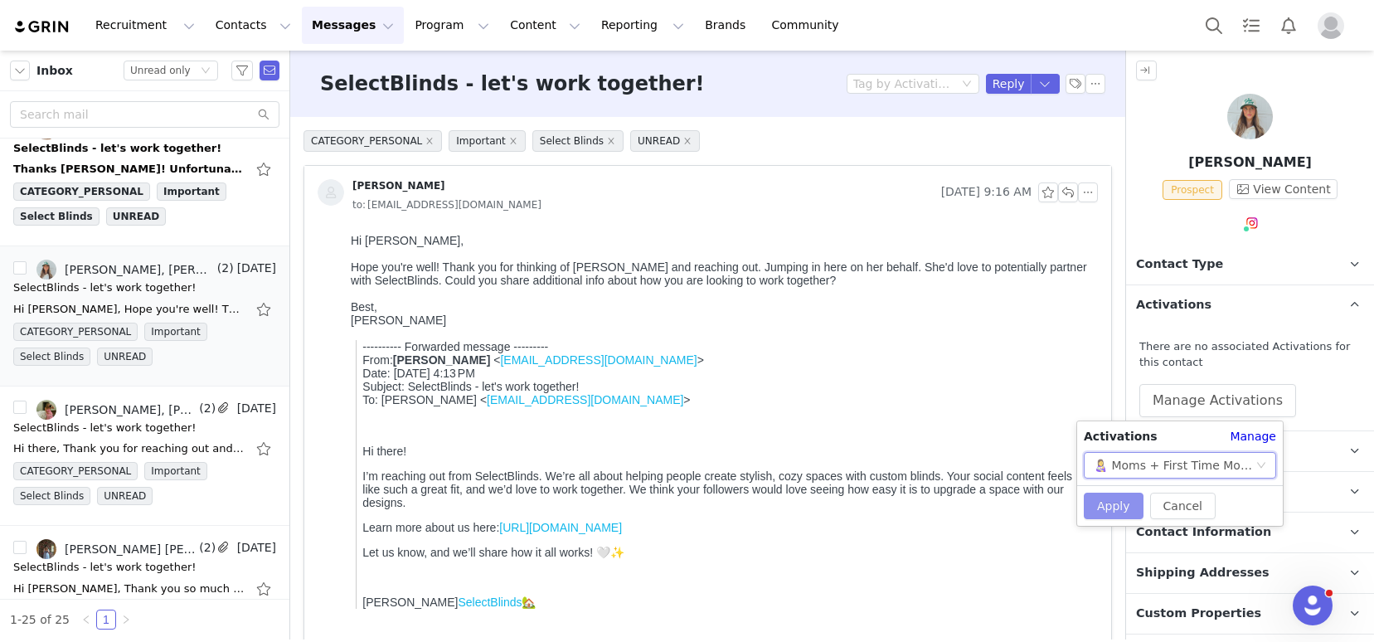
click at [1126, 512] on button "Apply" at bounding box center [1114, 505] width 60 height 27
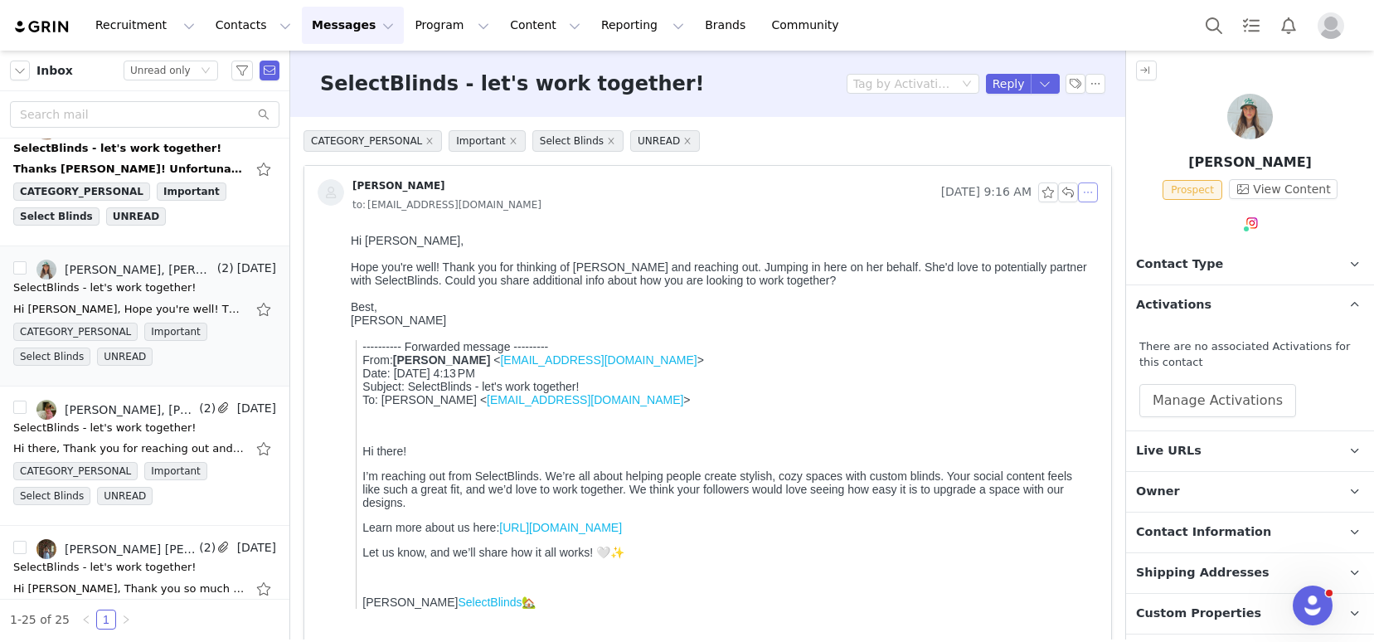
click at [1078, 192] on button "button" at bounding box center [1088, 192] width 20 height 20
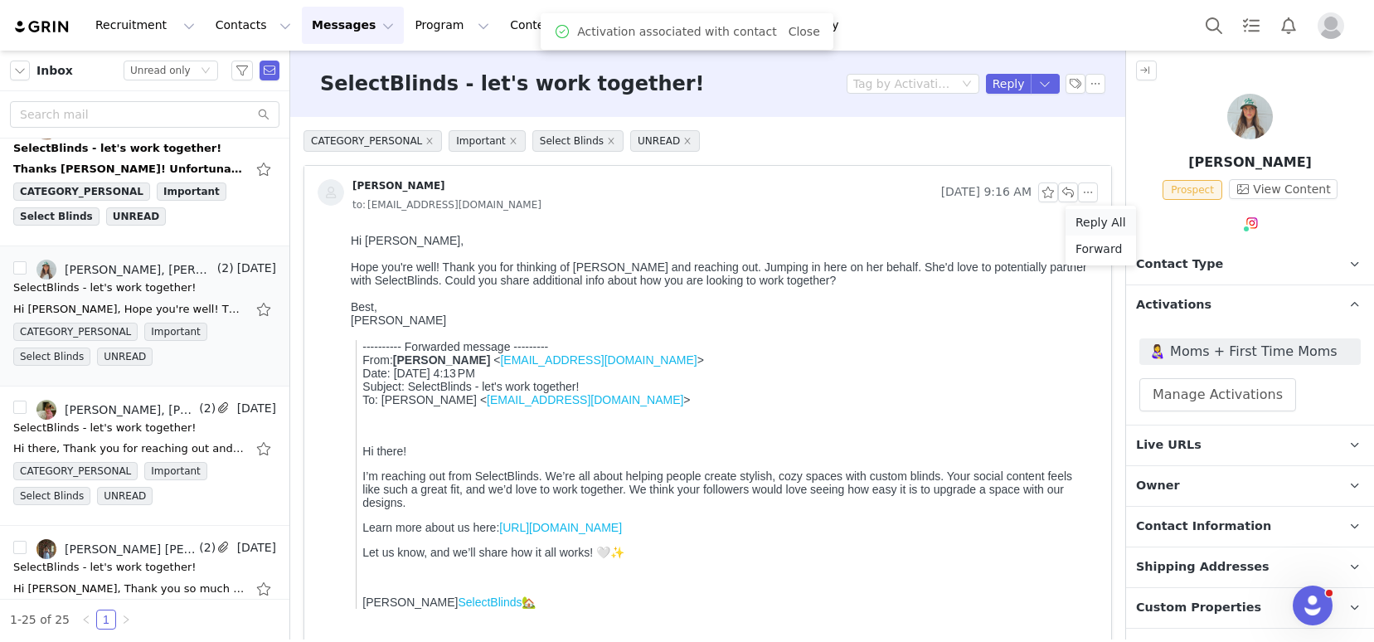
click at [1088, 221] on li "Reply All" at bounding box center [1100, 222] width 70 height 27
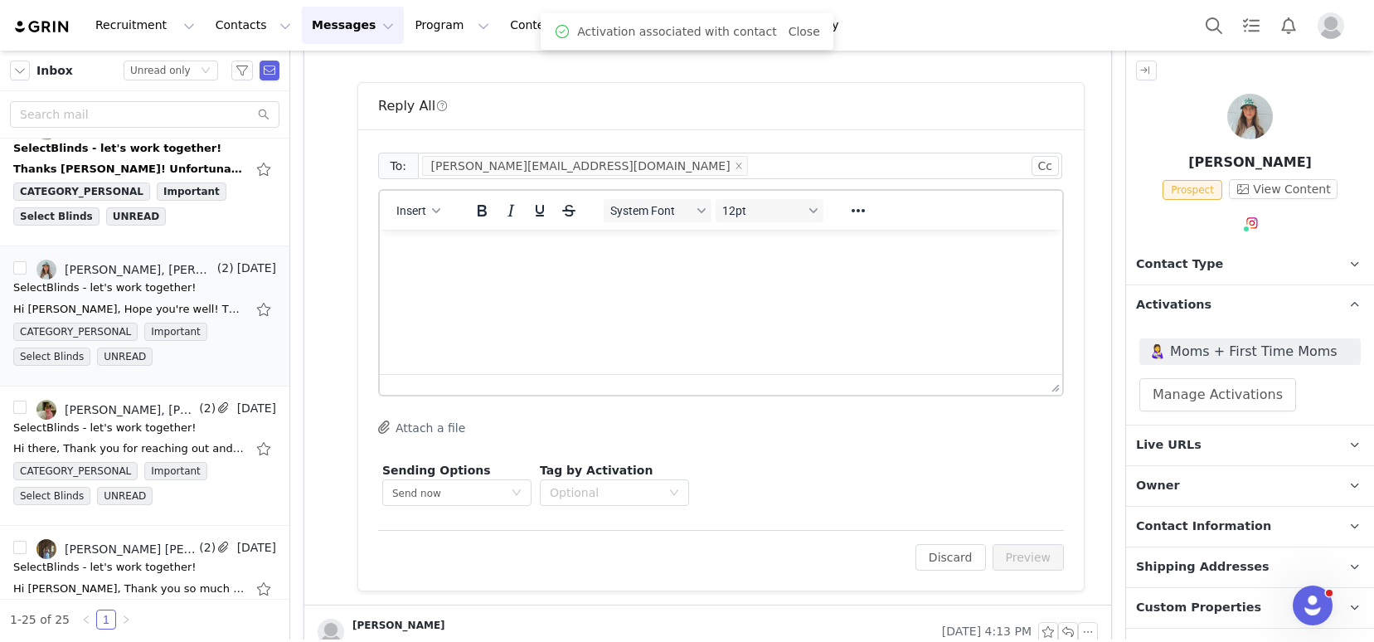
scroll to position [733, 0]
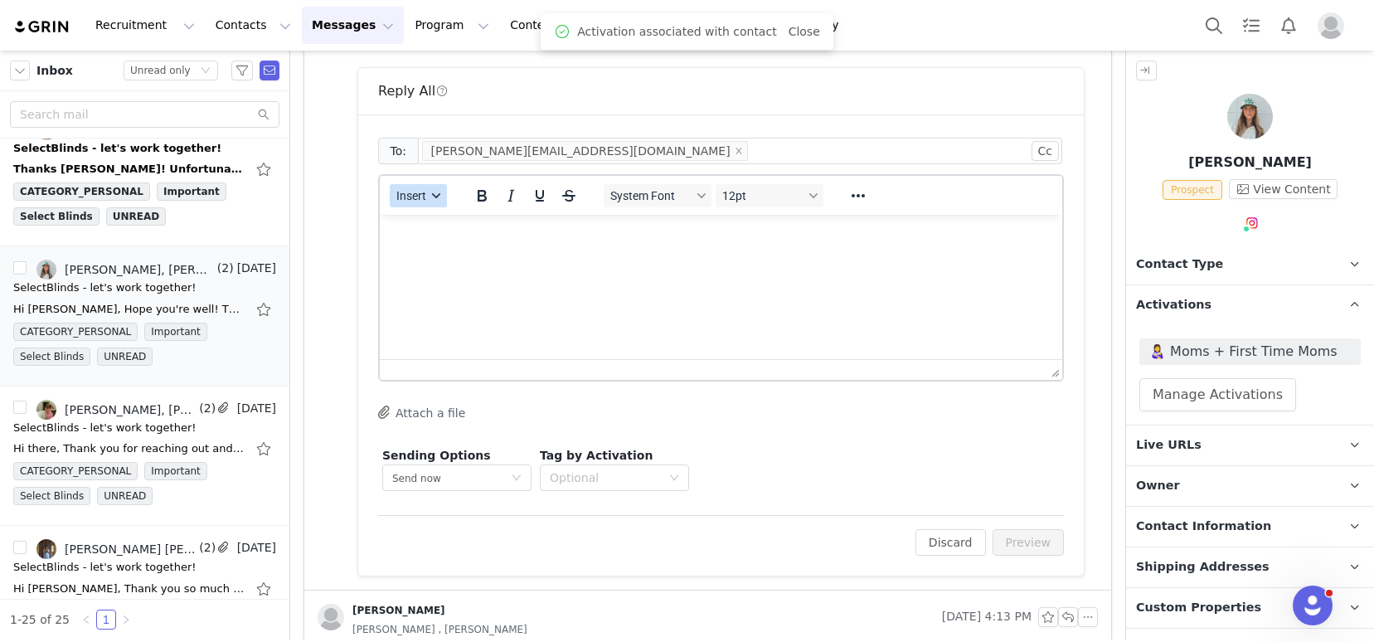
click at [432, 204] on button "Insert" at bounding box center [418, 195] width 57 height 23
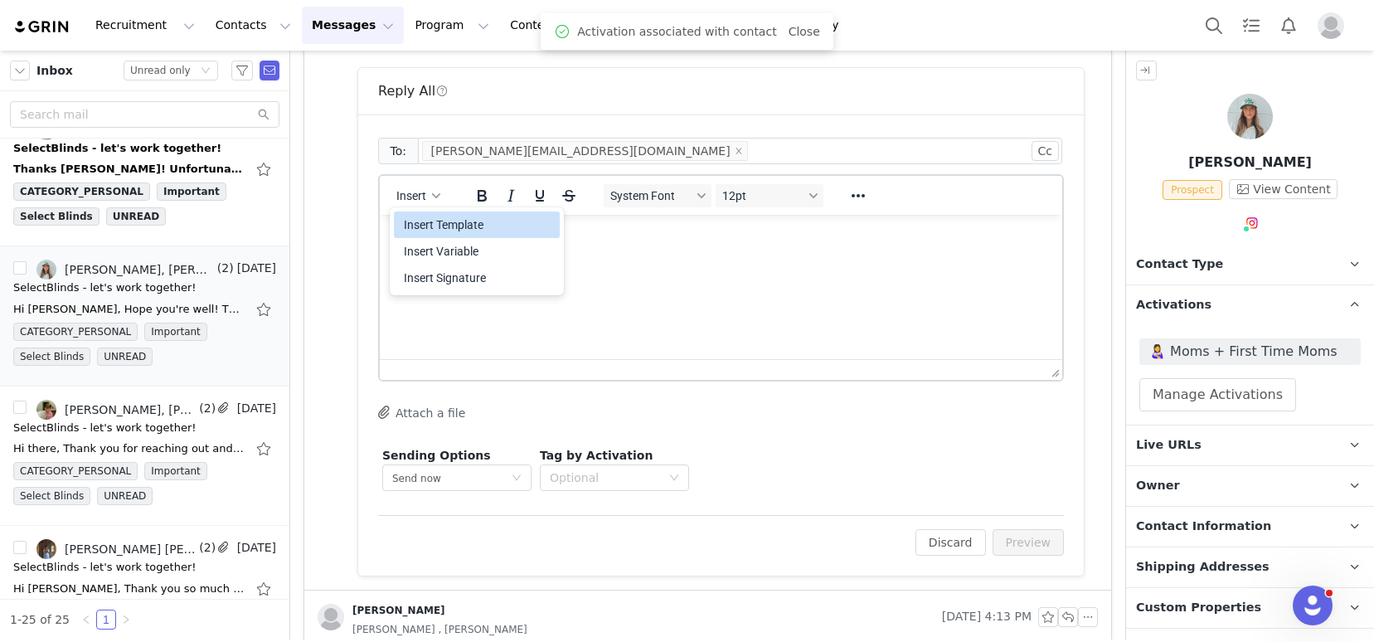
click at [476, 229] on div "Insert Template" at bounding box center [478, 225] width 149 height 20
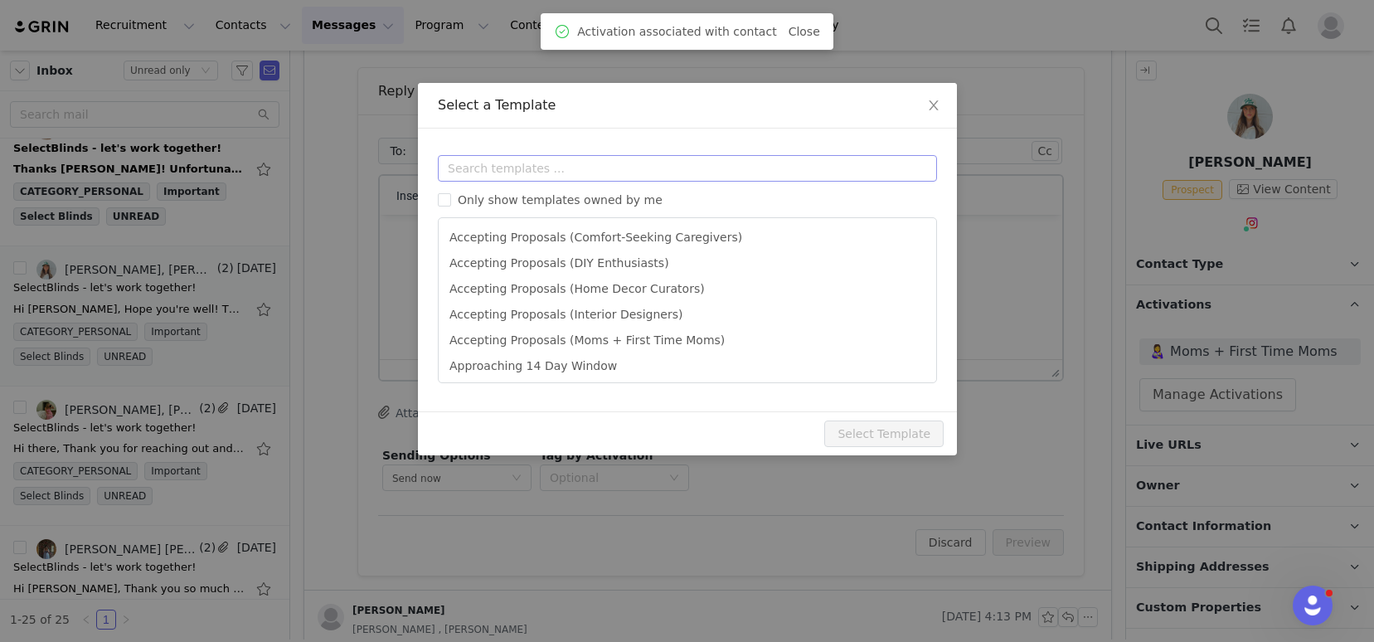
scroll to position [0, 0]
click at [517, 170] on input "text" at bounding box center [687, 168] width 499 height 27
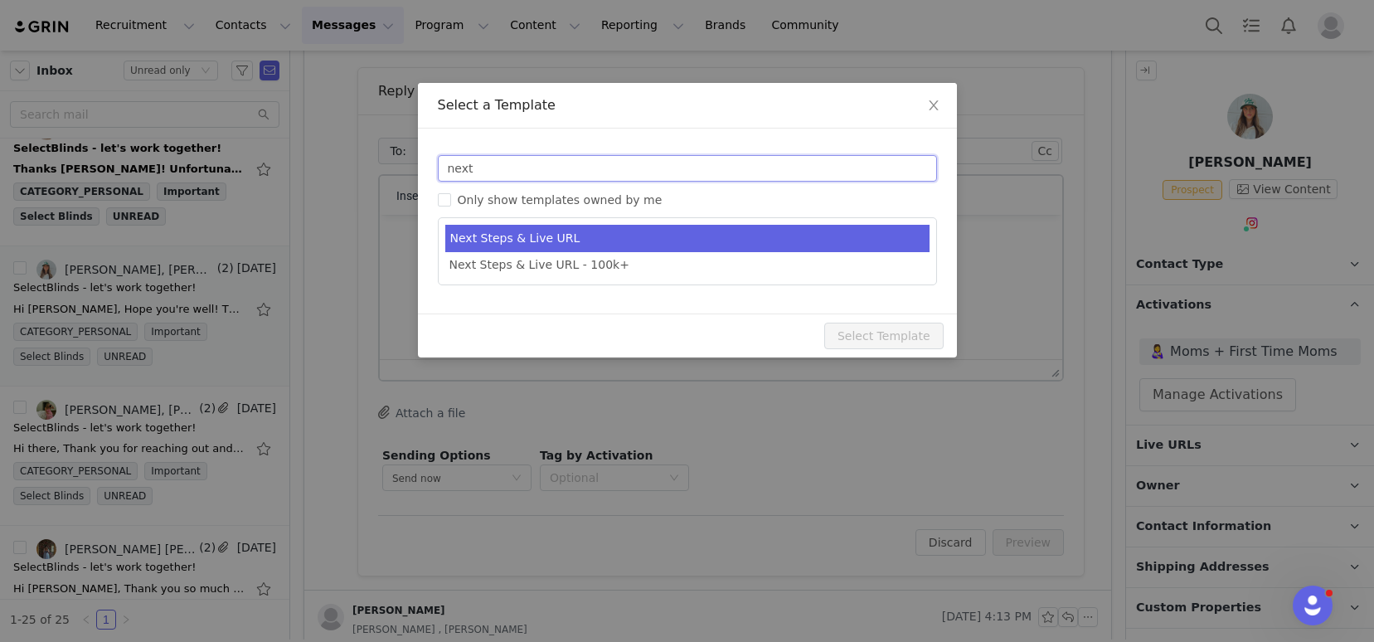
type input "next"
type input "SelectBlinds - Next Steps & Campaign Outline"
click at [557, 238] on li "Next Steps & Live URL" at bounding box center [687, 238] width 484 height 27
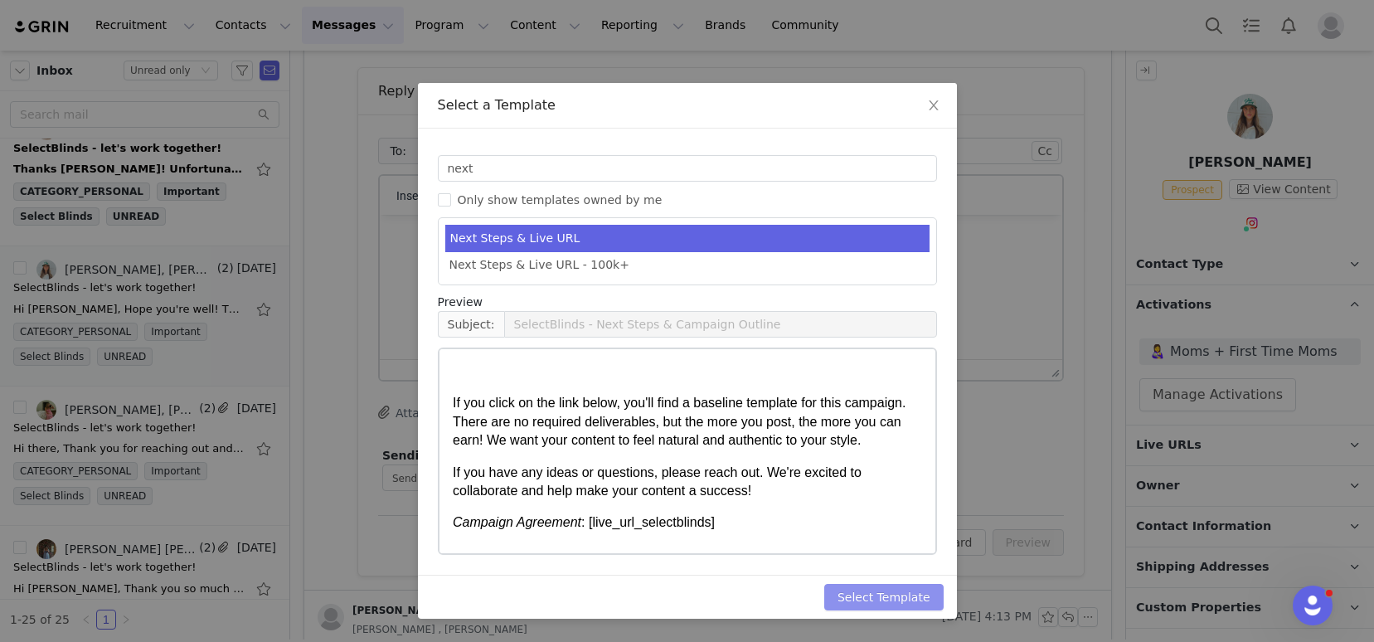
click at [890, 606] on button "Select Template" at bounding box center [883, 597] width 119 height 27
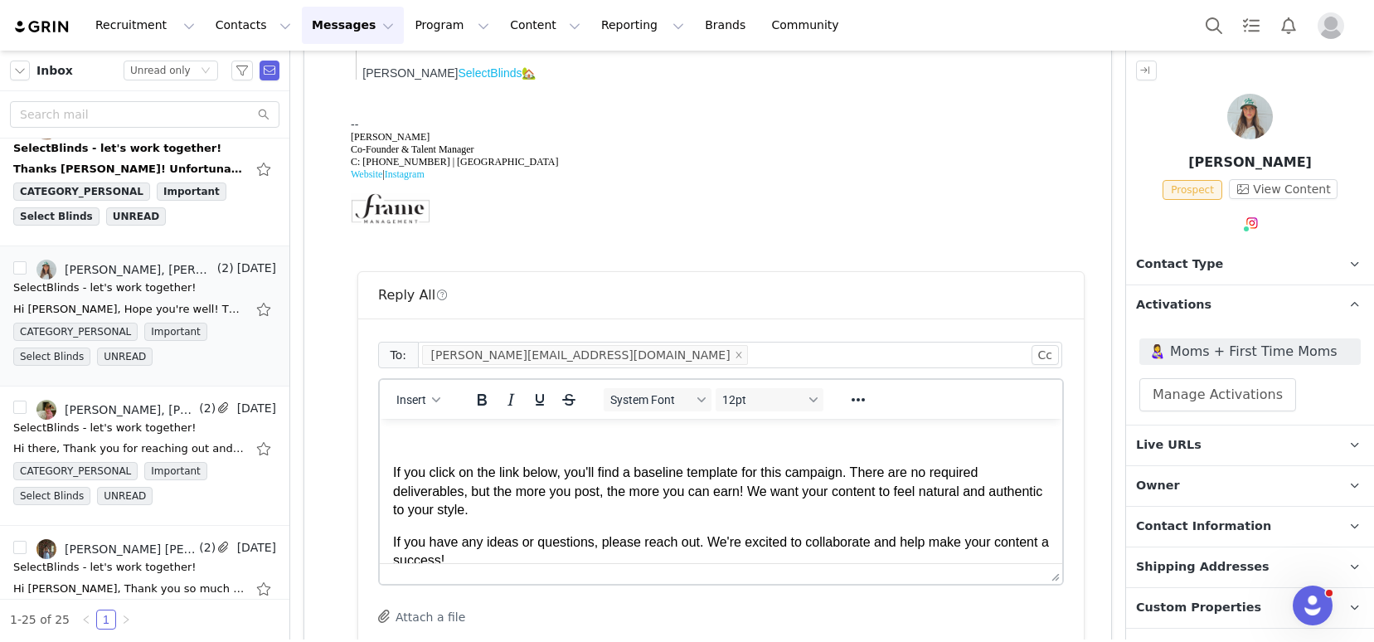
scroll to position [561, 0]
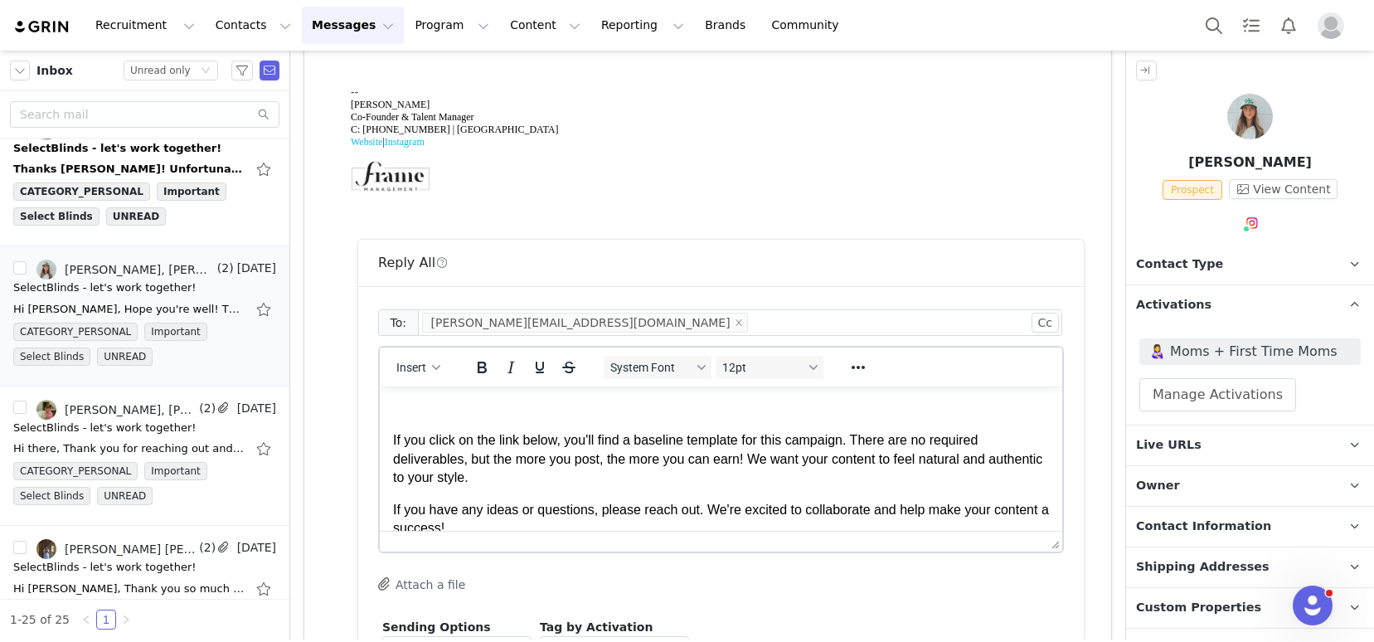
click at [460, 414] on p "Rich Text Area. Press ALT-0 for help." at bounding box center [721, 409] width 656 height 18
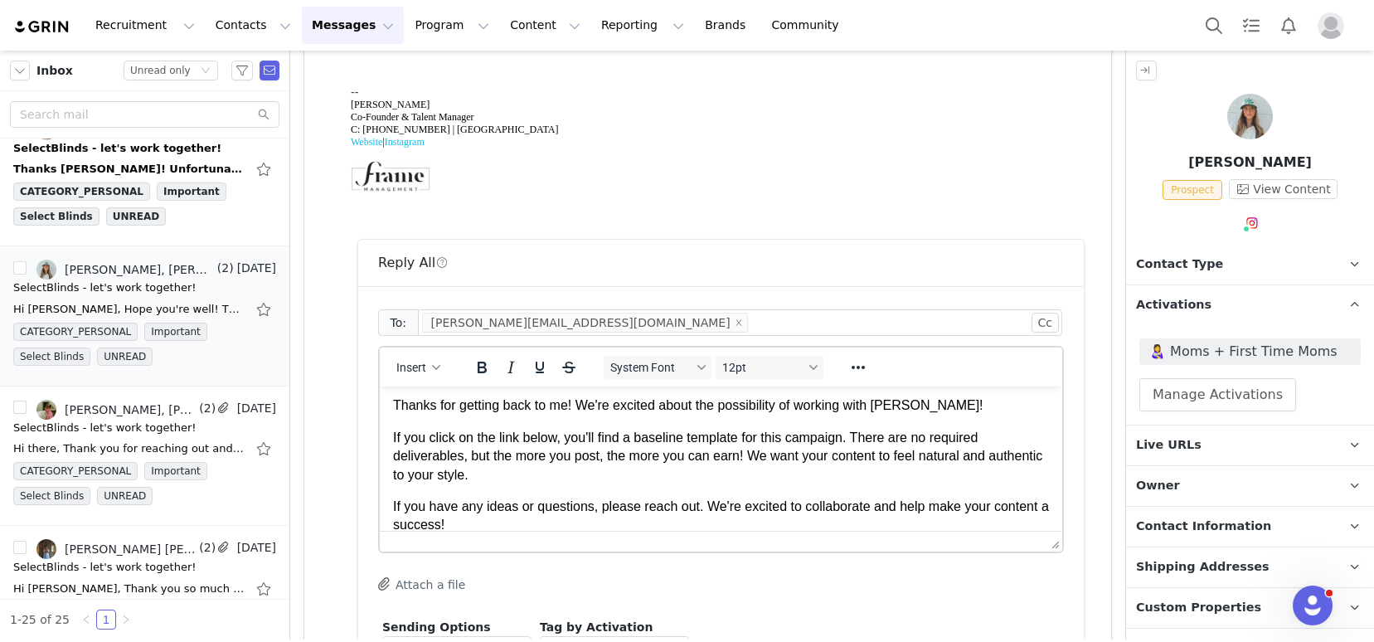
scroll to position [37, 0]
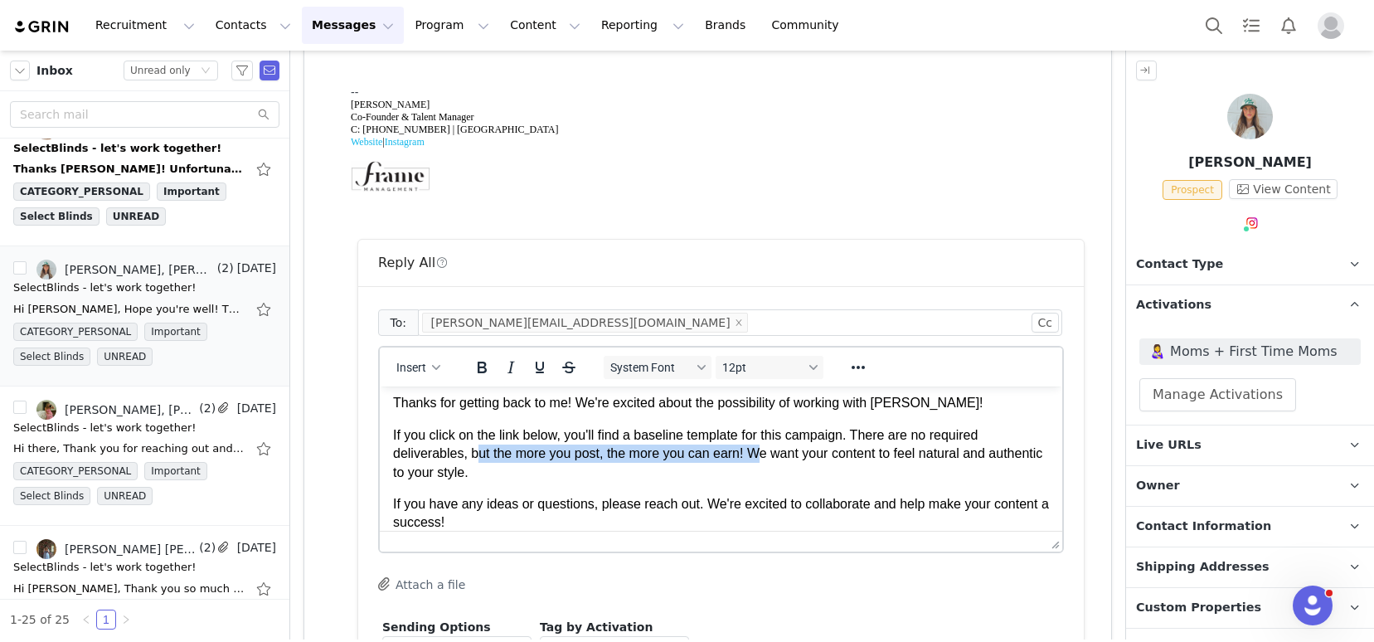
drag, startPoint x: 763, startPoint y: 452, endPoint x: 477, endPoint y: 454, distance: 286.0
click at [477, 454] on p "If you click on the link below, you'll find a baseline template for this campai…" at bounding box center [721, 454] width 656 height 56
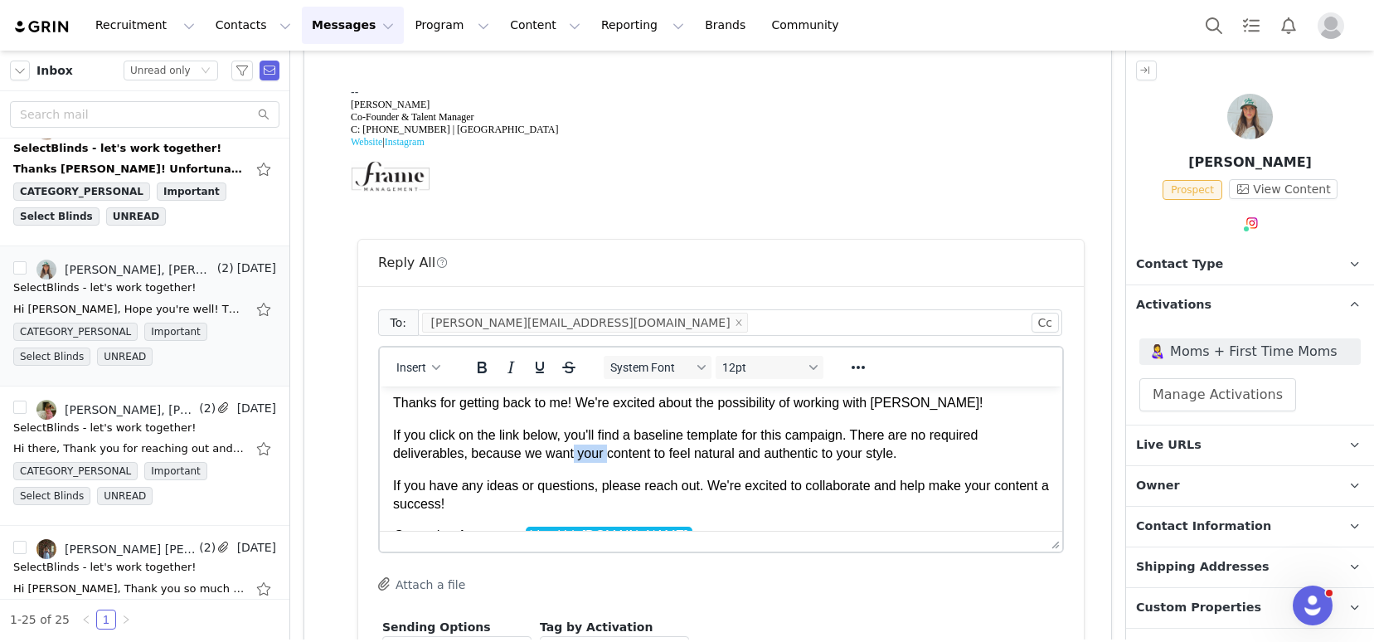
drag, startPoint x: 609, startPoint y: 454, endPoint x: 578, endPoint y: 454, distance: 30.7
click at [578, 454] on p "If you click on the link below, you'll find a baseline template for this campai…" at bounding box center [721, 444] width 656 height 37
drag, startPoint x: 946, startPoint y: 460, endPoint x: 871, endPoint y: 461, distance: 75.5
click at [871, 461] on p "If you click on the link below, you'll find a baseline template for this campai…" at bounding box center [721, 444] width 656 height 37
click at [892, 458] on p "If you click on the link below, you'll find a baseline template for this campai…" at bounding box center [721, 444] width 656 height 37
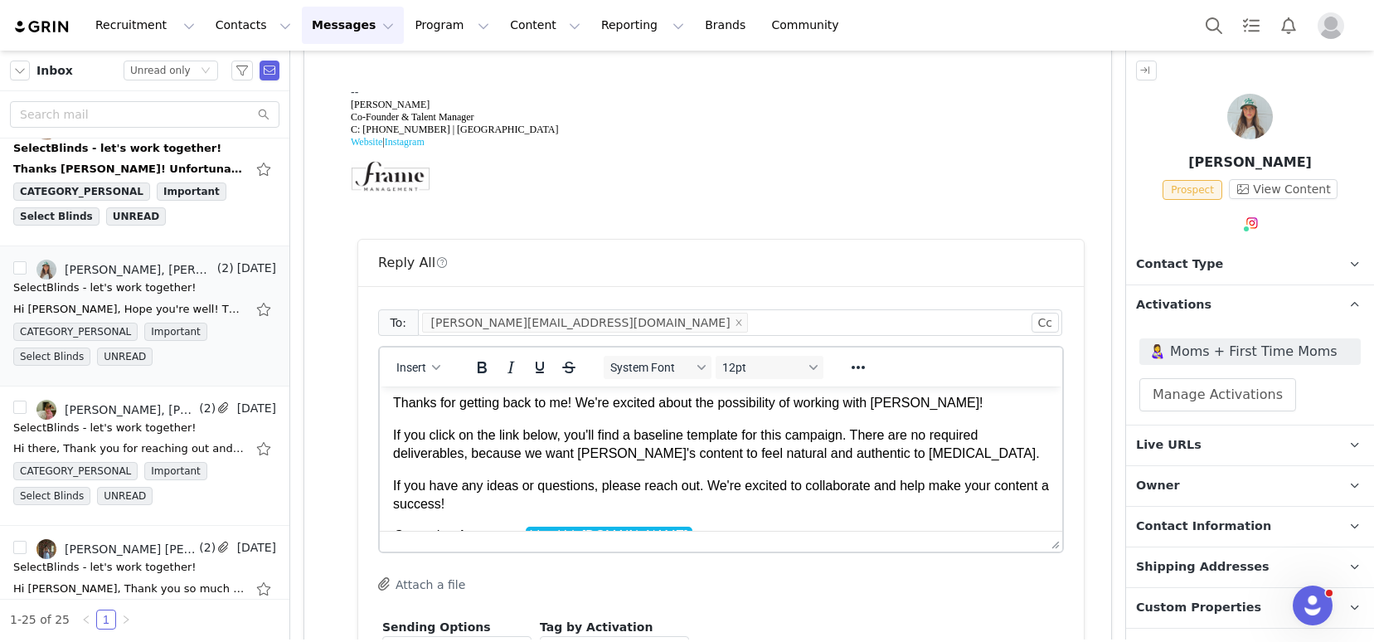
scroll to position [66, 0]
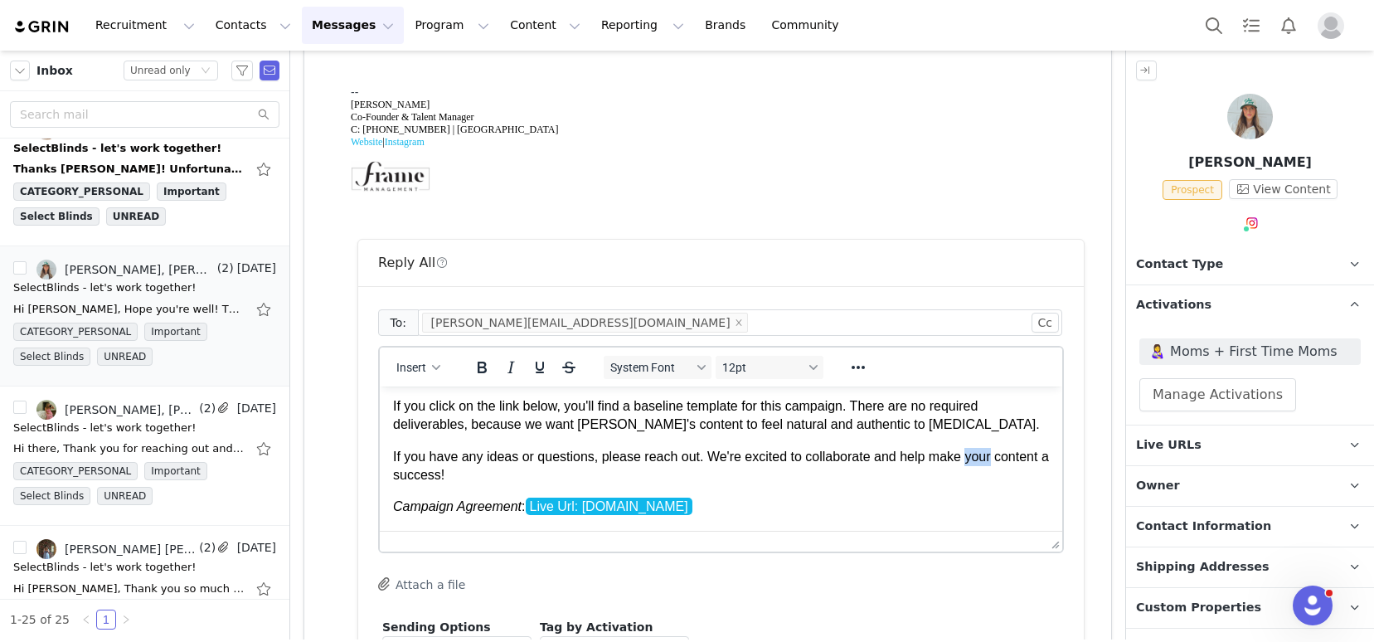
drag, startPoint x: 1001, startPoint y: 455, endPoint x: 973, endPoint y: 455, distance: 28.2
click at [973, 455] on p "If you have any ideas or questions, please reach out. We're excited to collabor…" at bounding box center [721, 466] width 656 height 37
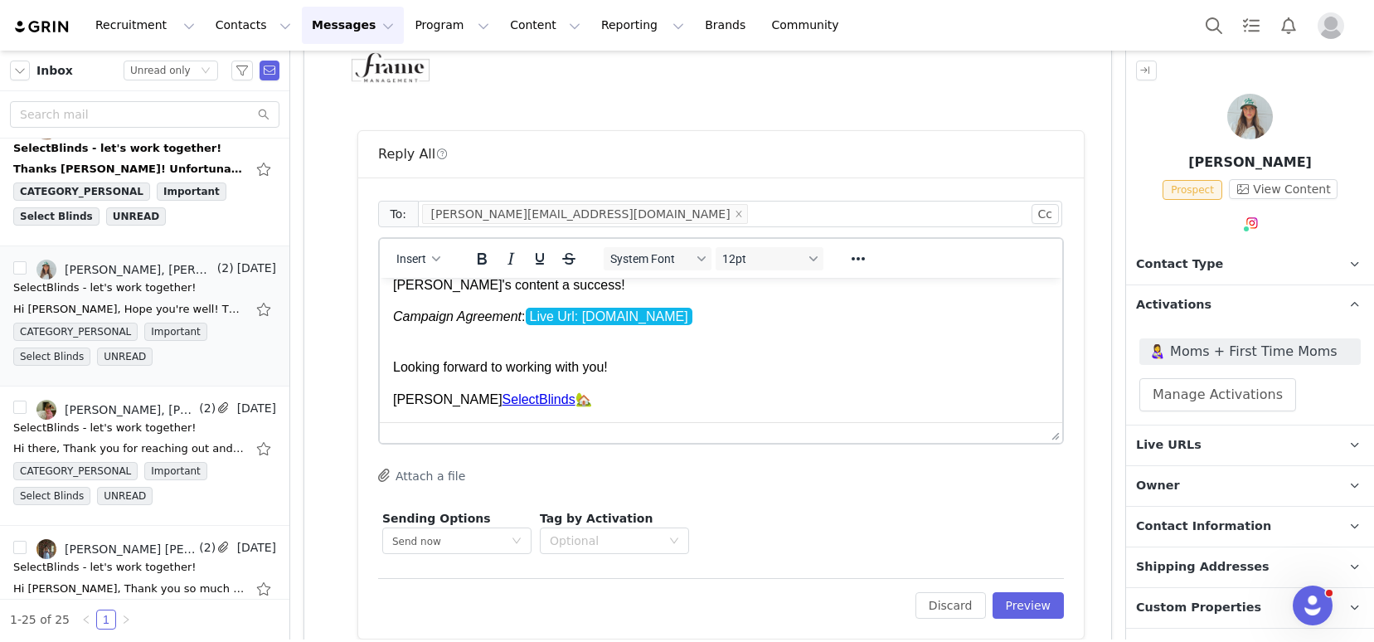
scroll to position [676, 0]
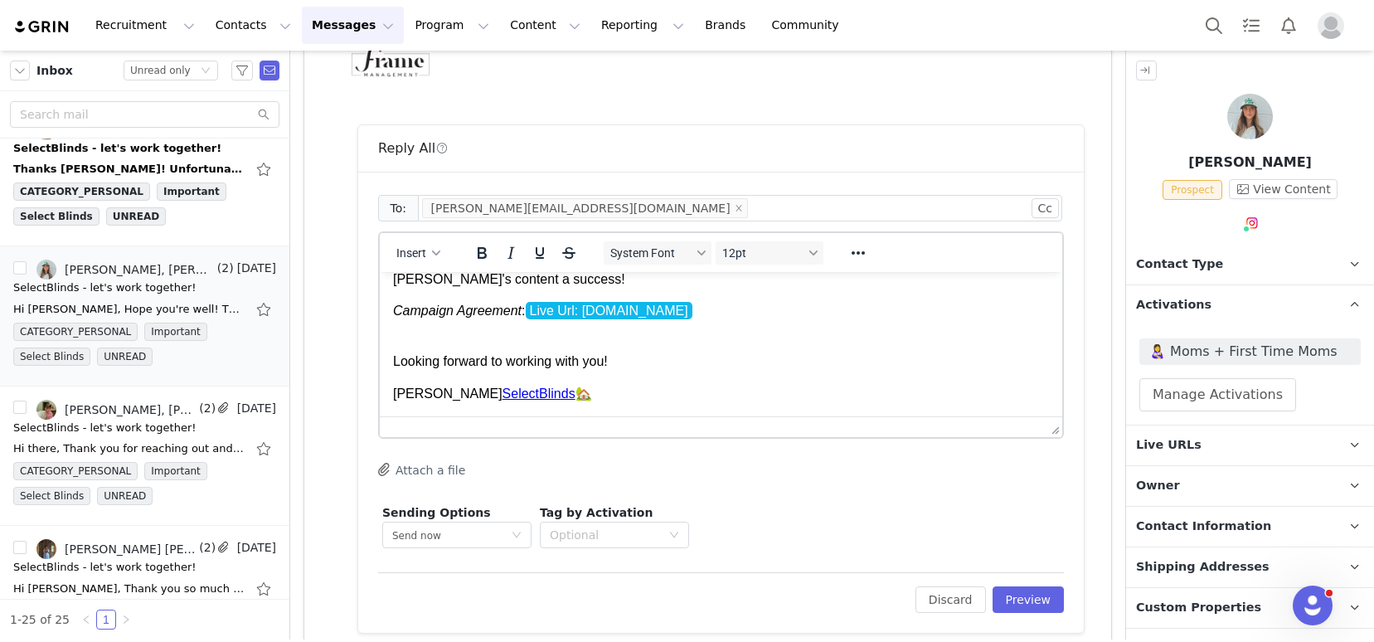
click at [610, 366] on p "Looking forward to working with you!" at bounding box center [721, 352] width 656 height 37
click at [1043, 605] on button "Preview" at bounding box center [1028, 599] width 72 height 27
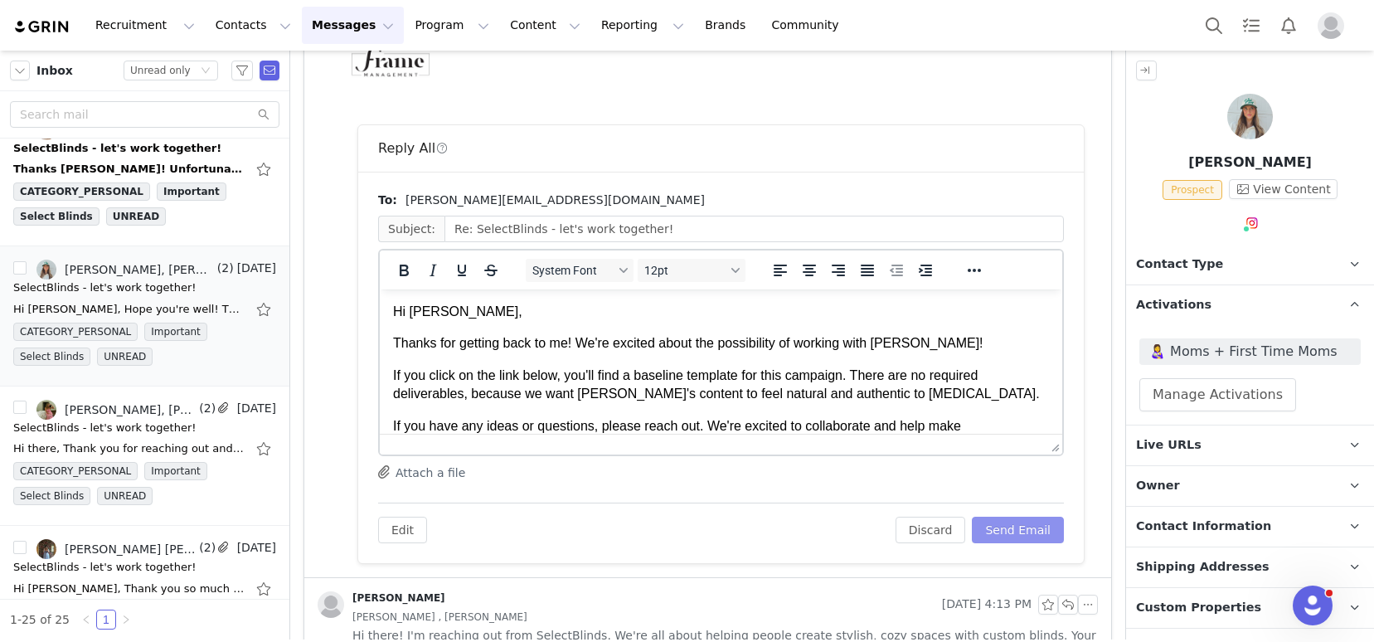
scroll to position [0, 0]
click at [1016, 530] on button "Send Email" at bounding box center [1018, 530] width 92 height 27
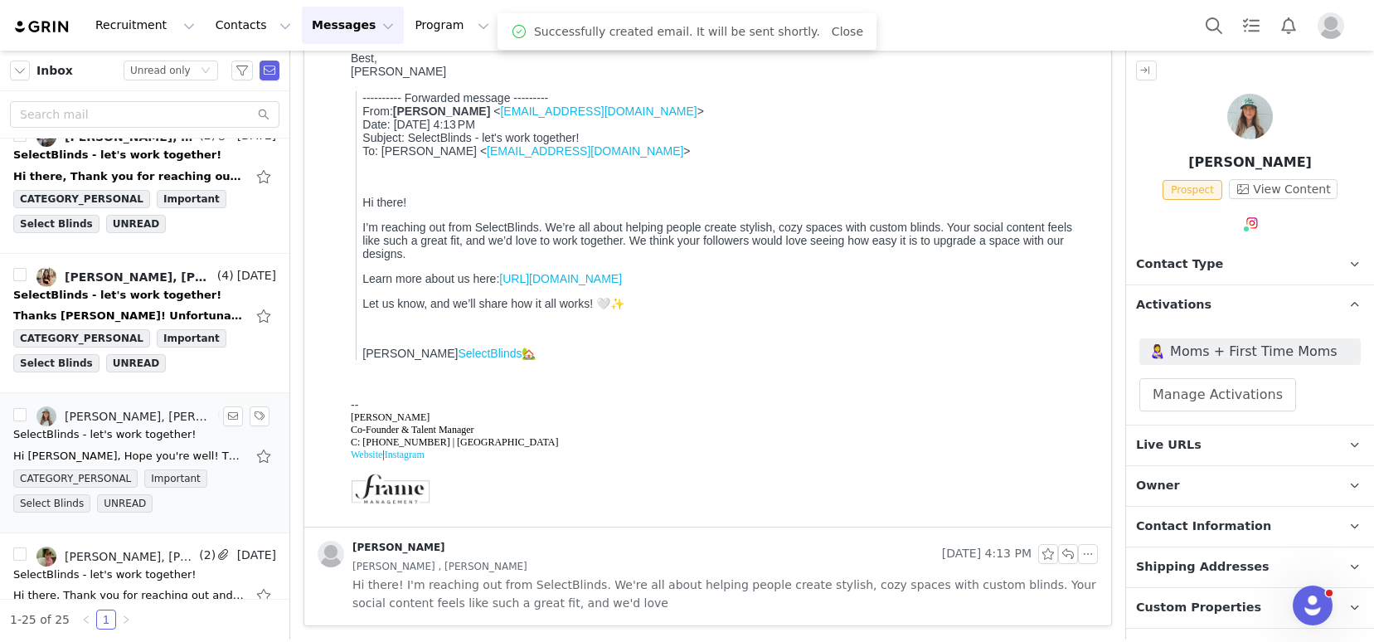
scroll to position [1677, 0]
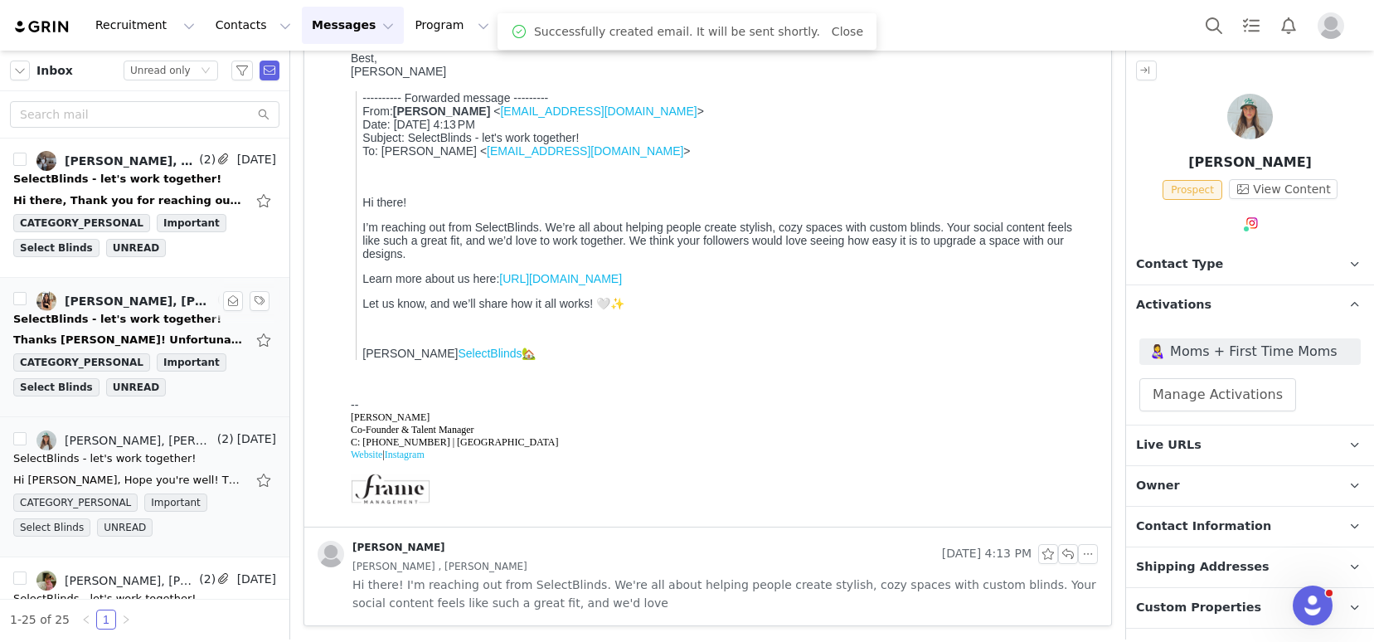
click at [122, 330] on div "Thanks Kelsey! Unfortunately, Liz is not someone who would be open to working o…" at bounding box center [144, 340] width 263 height 27
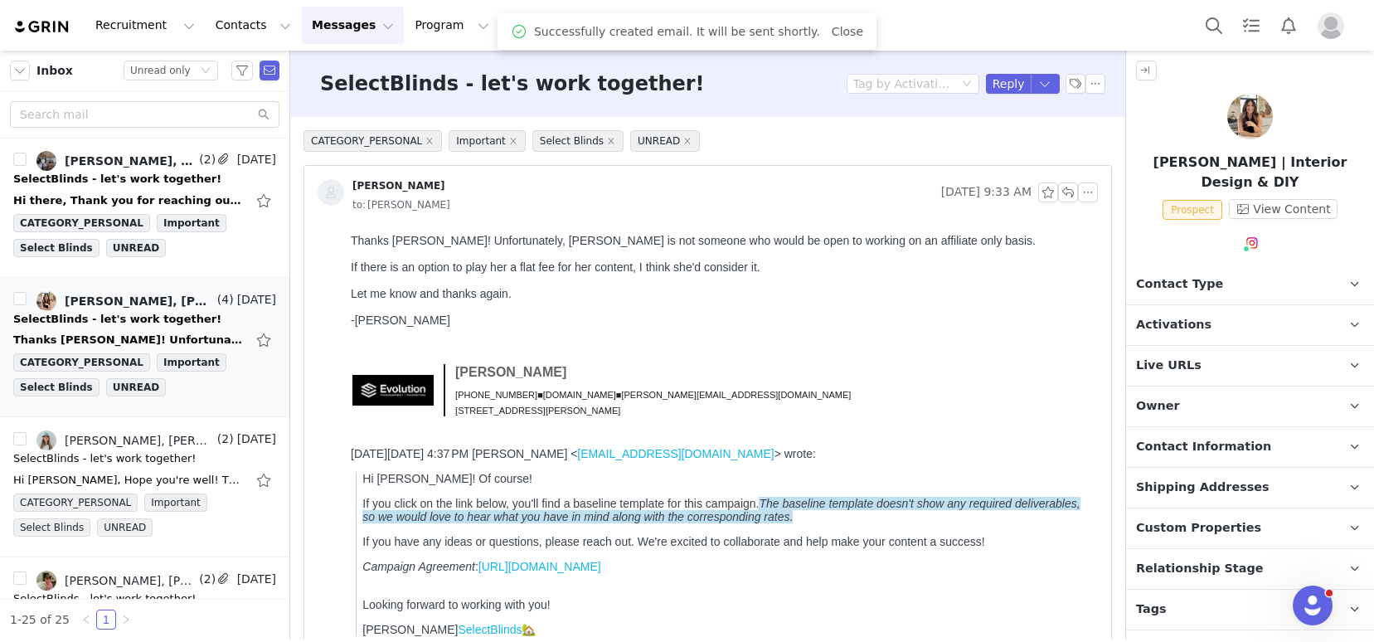
scroll to position [0, 0]
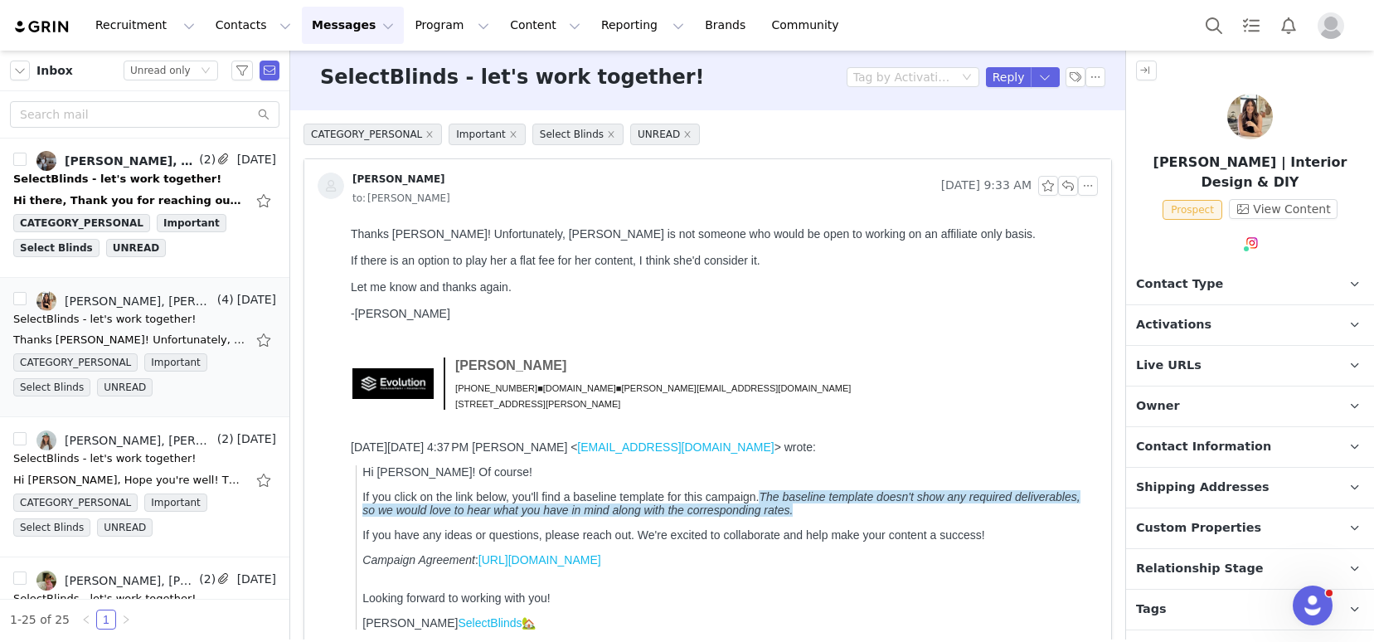
click at [959, 325] on div "Thanks Kelsey! Unfortunately, Liz is not someone who would be open to working o…" at bounding box center [721, 280] width 740 height 106
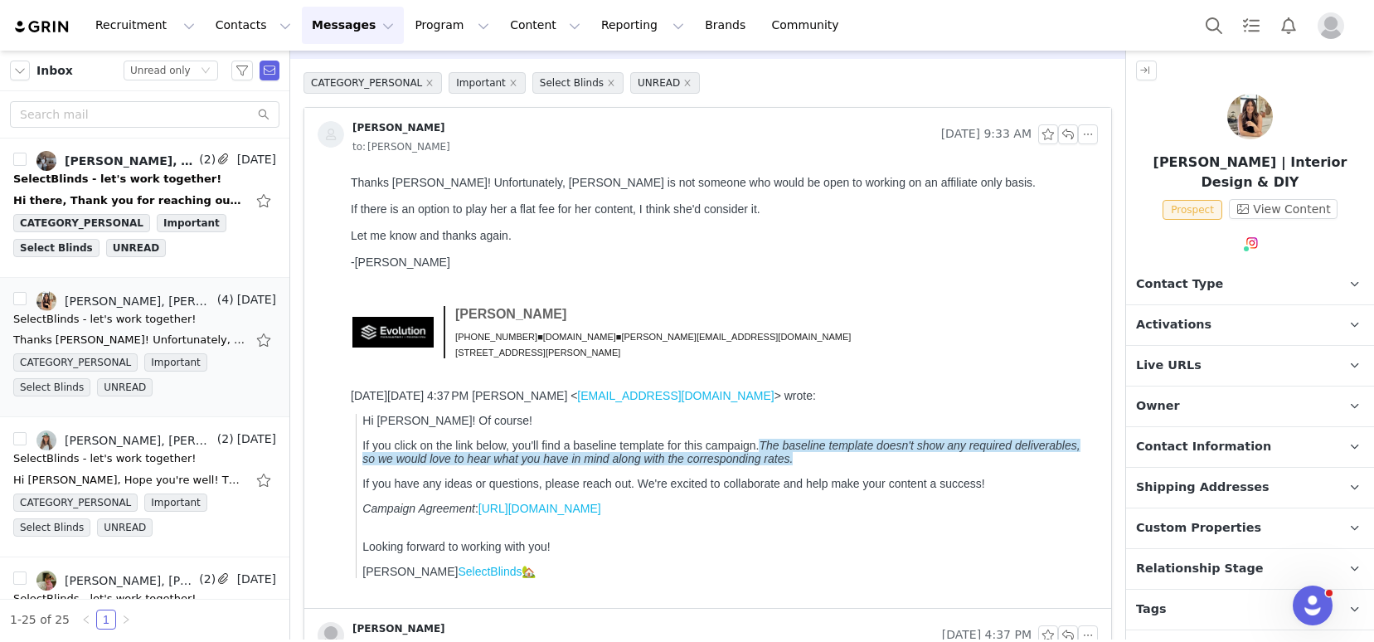
scroll to position [51, 0]
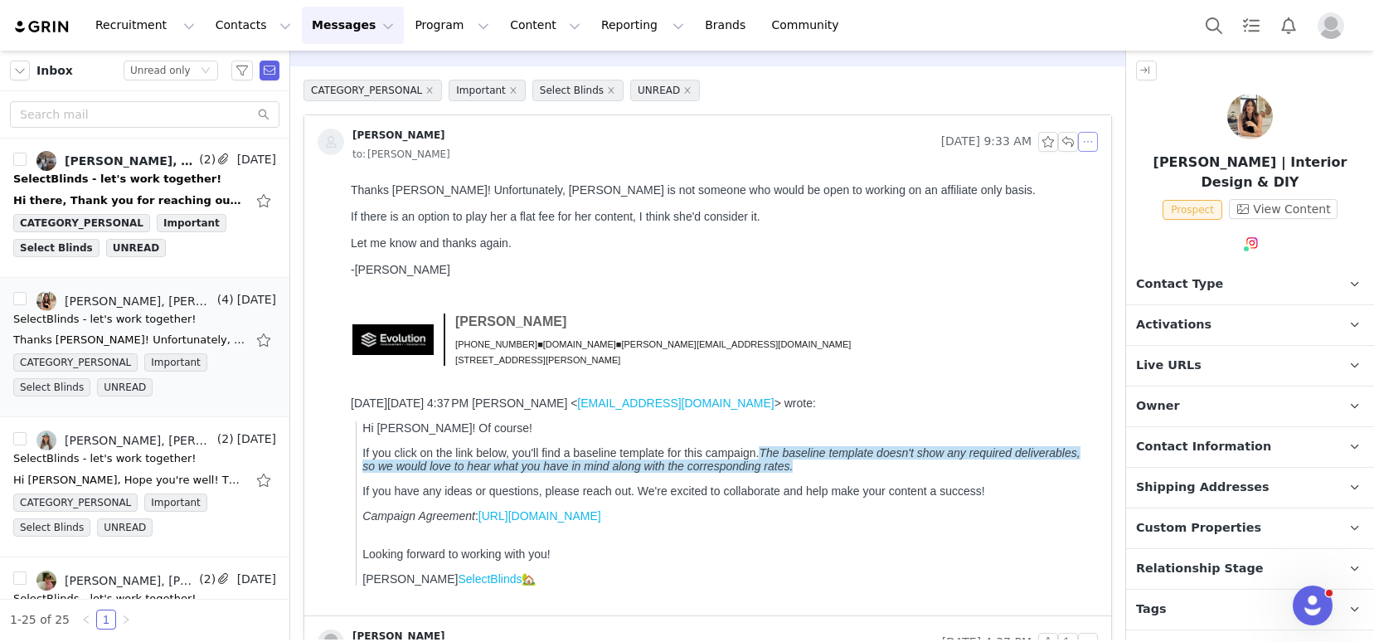
click at [1084, 140] on button "button" at bounding box center [1088, 142] width 20 height 20
click at [1095, 172] on li "Reply All" at bounding box center [1100, 171] width 70 height 27
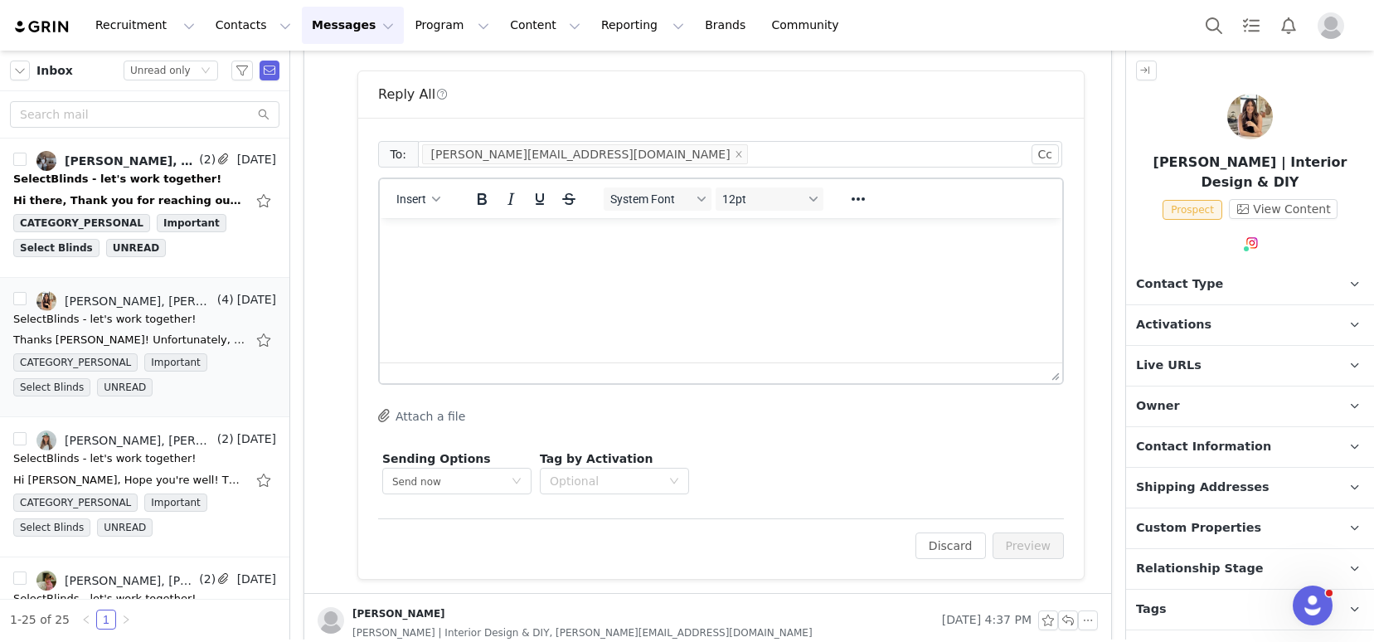
scroll to position [623, 0]
click at [446, 238] on p "Rich Text Area. Press ALT-0 for help." at bounding box center [721, 237] width 656 height 18
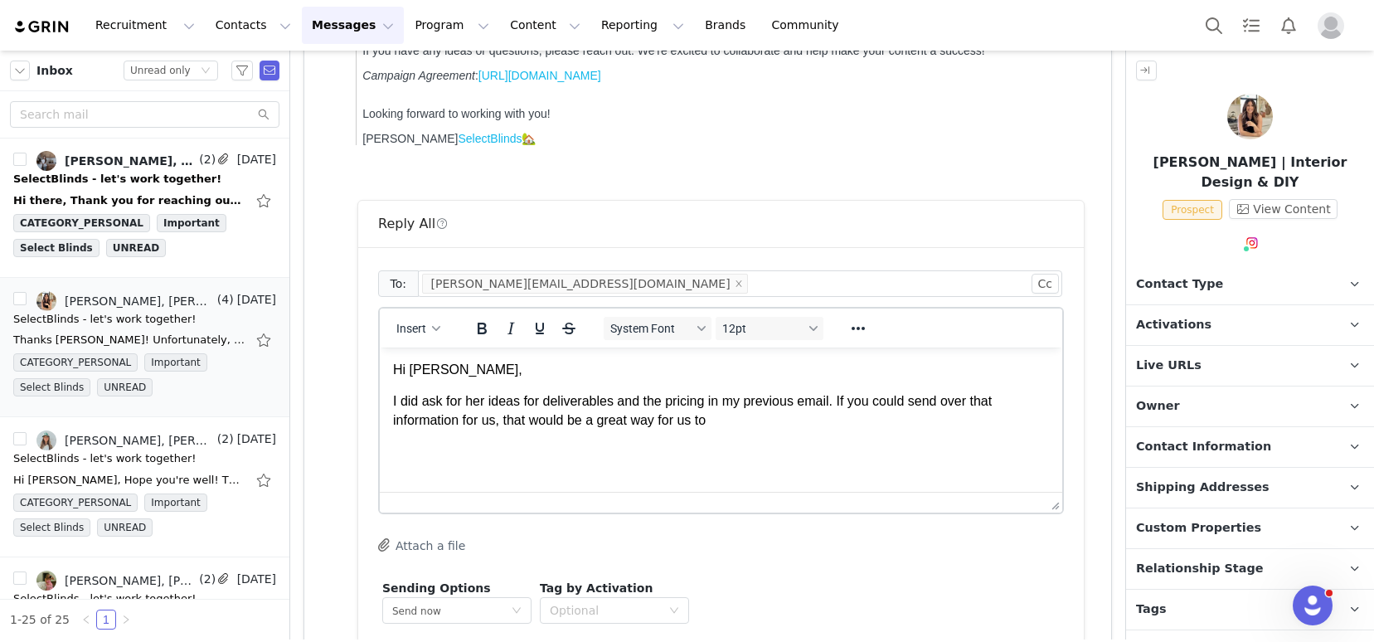
scroll to position [492, 0]
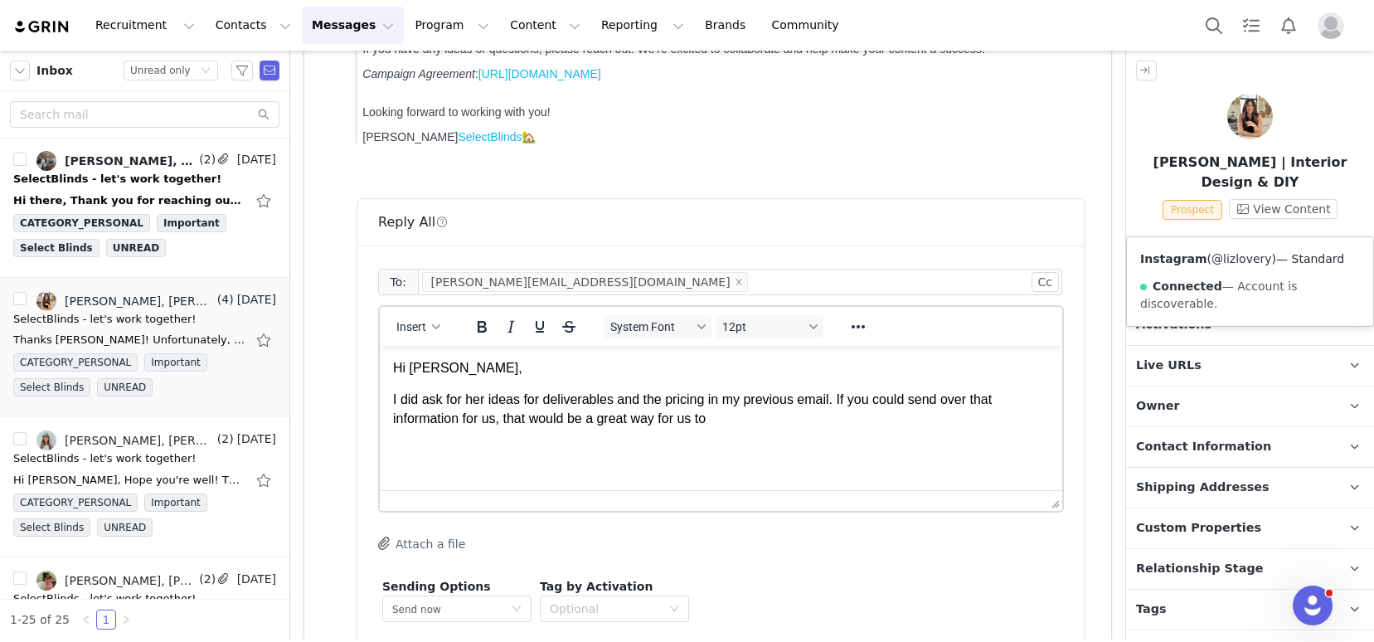
click at [1231, 264] on link "@lizlovery" at bounding box center [1241, 258] width 61 height 13
click at [759, 417] on p "I did ask for her ideas for deliverables and the pricing in my previous email. …" at bounding box center [721, 409] width 656 height 37
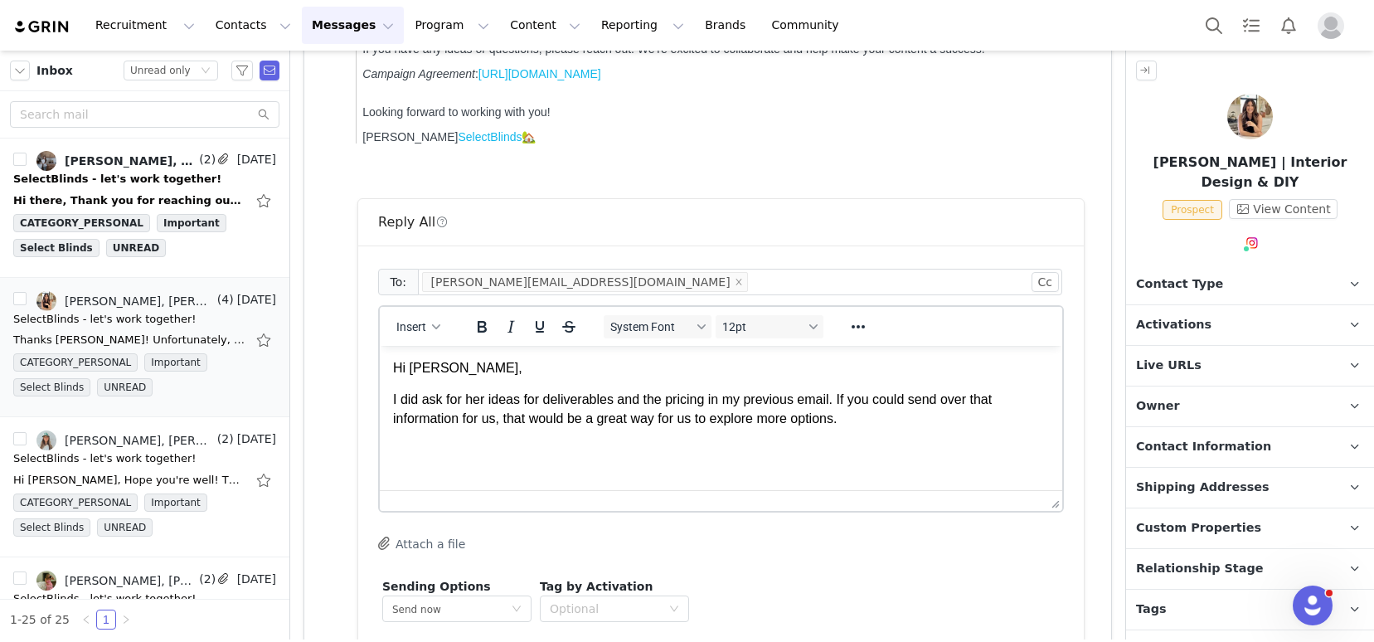
scroll to position [2, 0]
click at [418, 333] on span "Insert" at bounding box center [411, 326] width 30 height 13
click at [493, 410] on div "Insert Signature" at bounding box center [478, 409] width 149 height 20
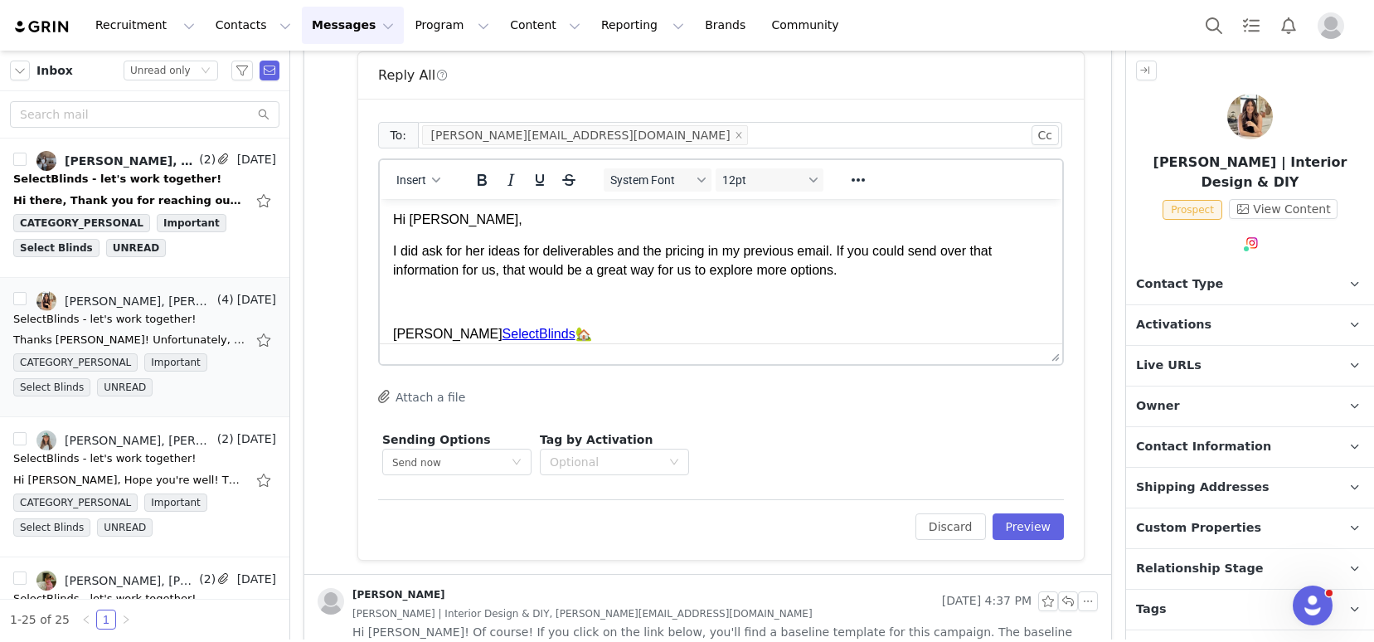
scroll to position [643, 0]
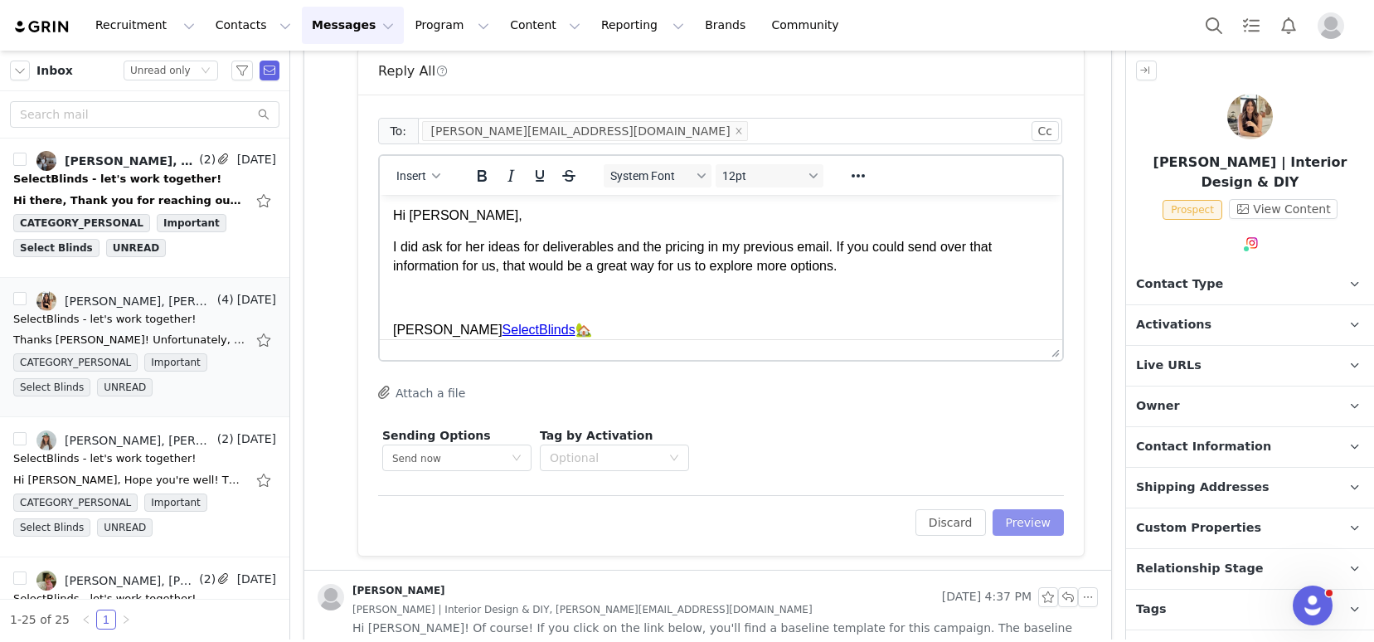
click at [1000, 521] on button "Preview" at bounding box center [1028, 522] width 72 height 27
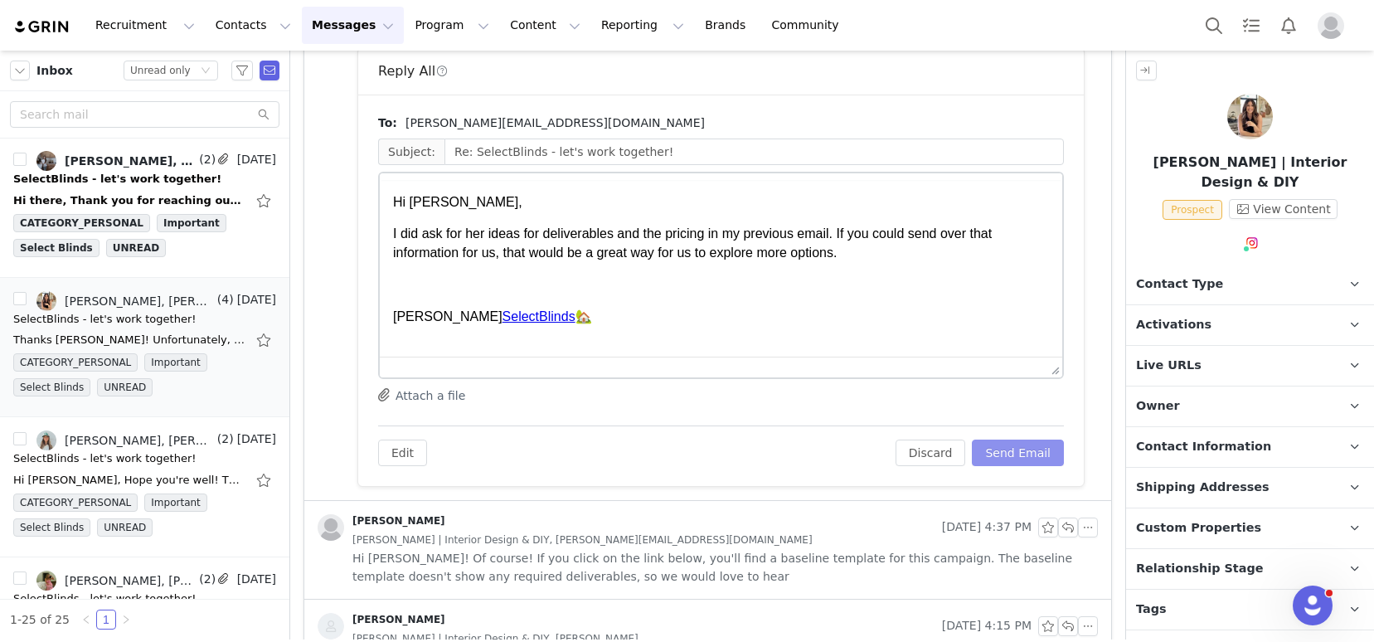
scroll to position [0, 0]
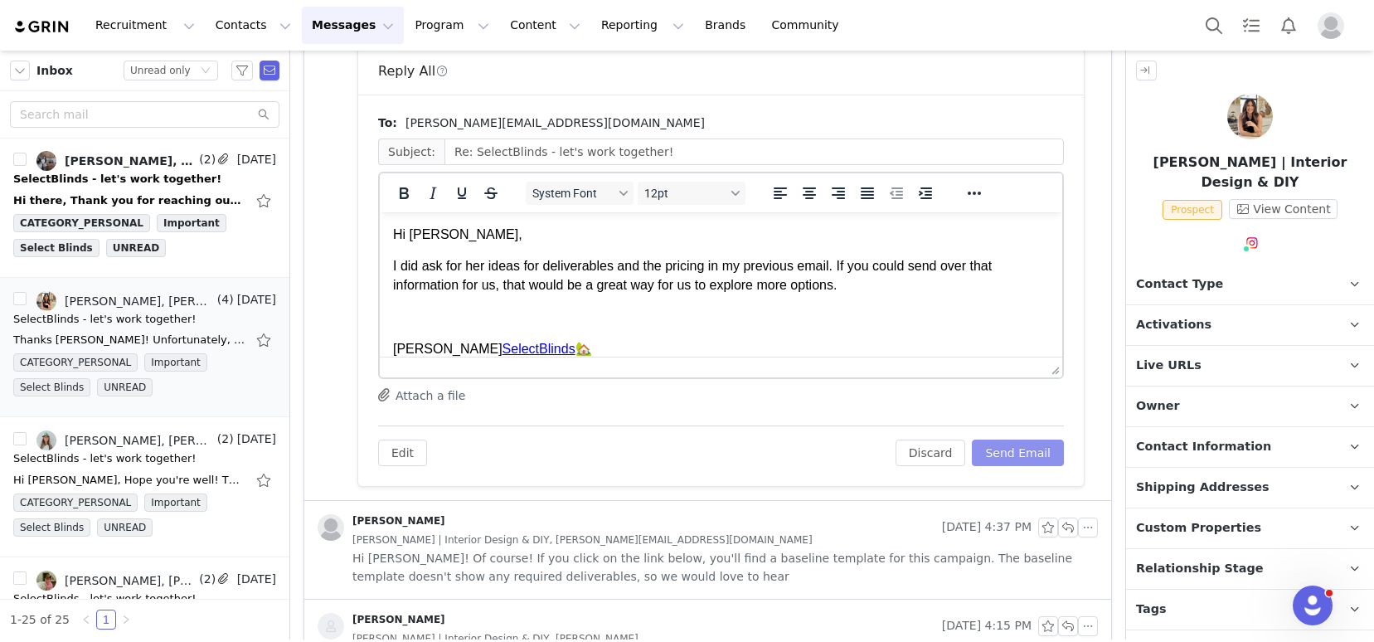
click at [1004, 453] on button "Send Email" at bounding box center [1018, 452] width 92 height 27
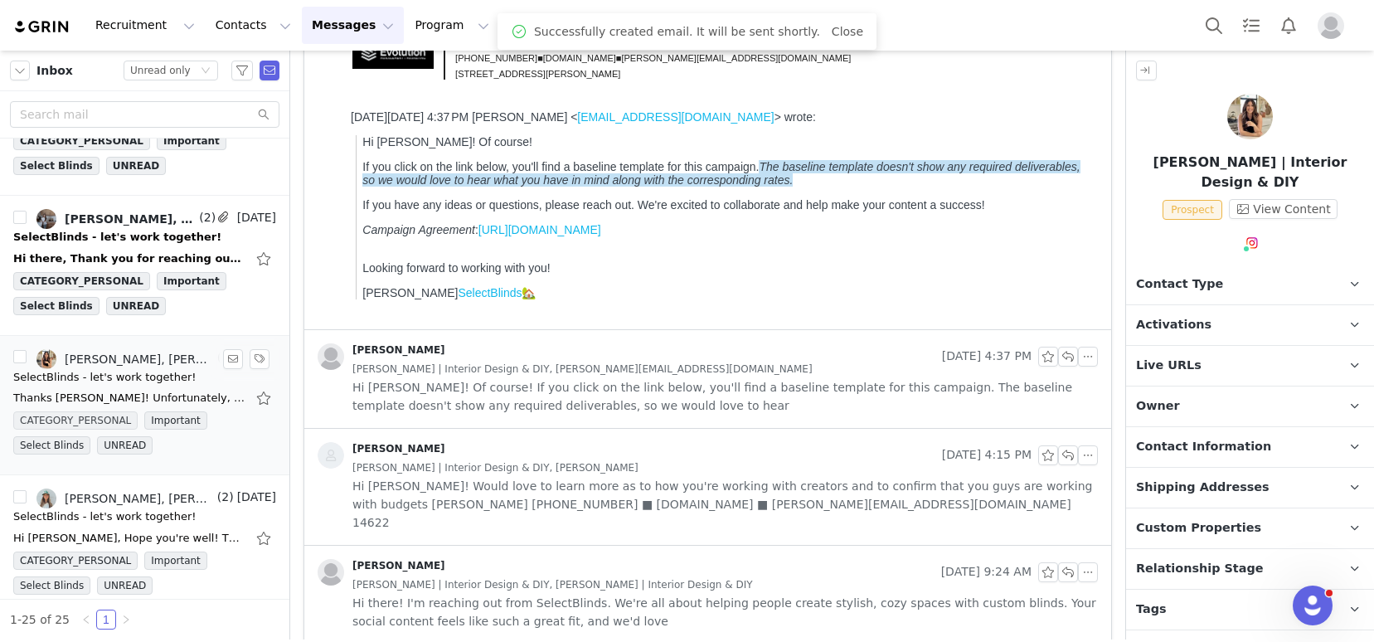
scroll to position [1608, 0]
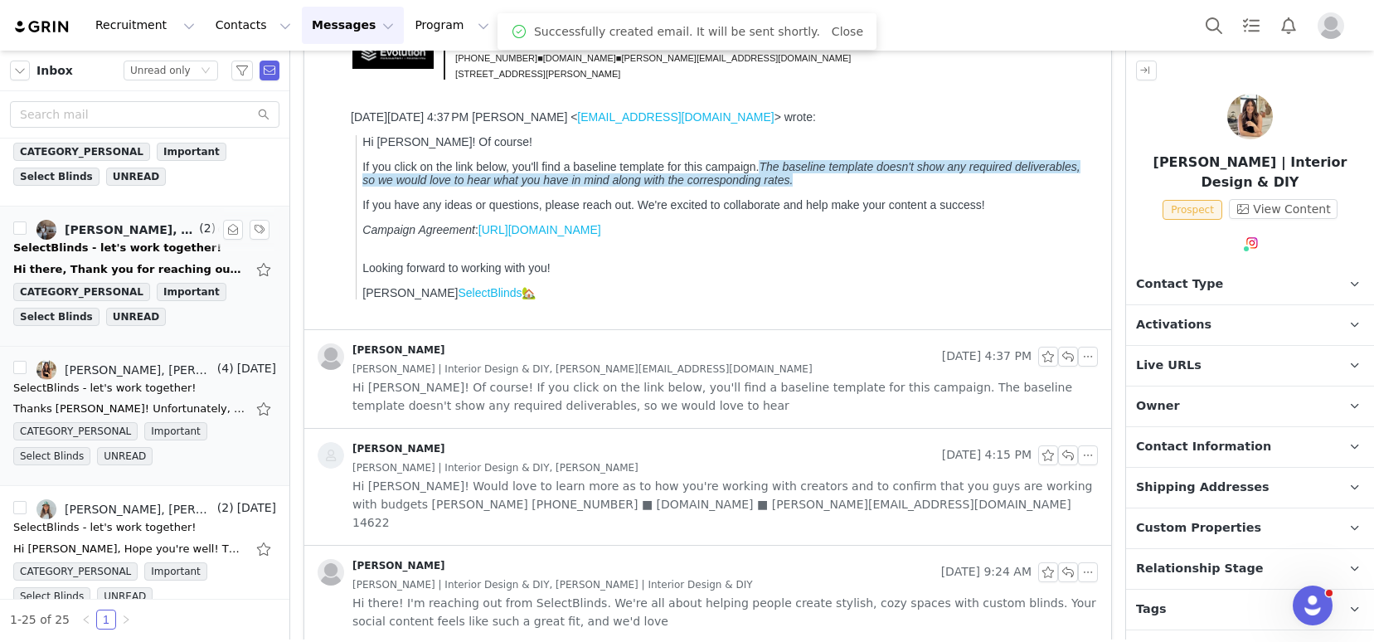
click at [122, 221] on link "Kelsey McDermott-Konig, Tori Georges" at bounding box center [115, 230] width 159 height 20
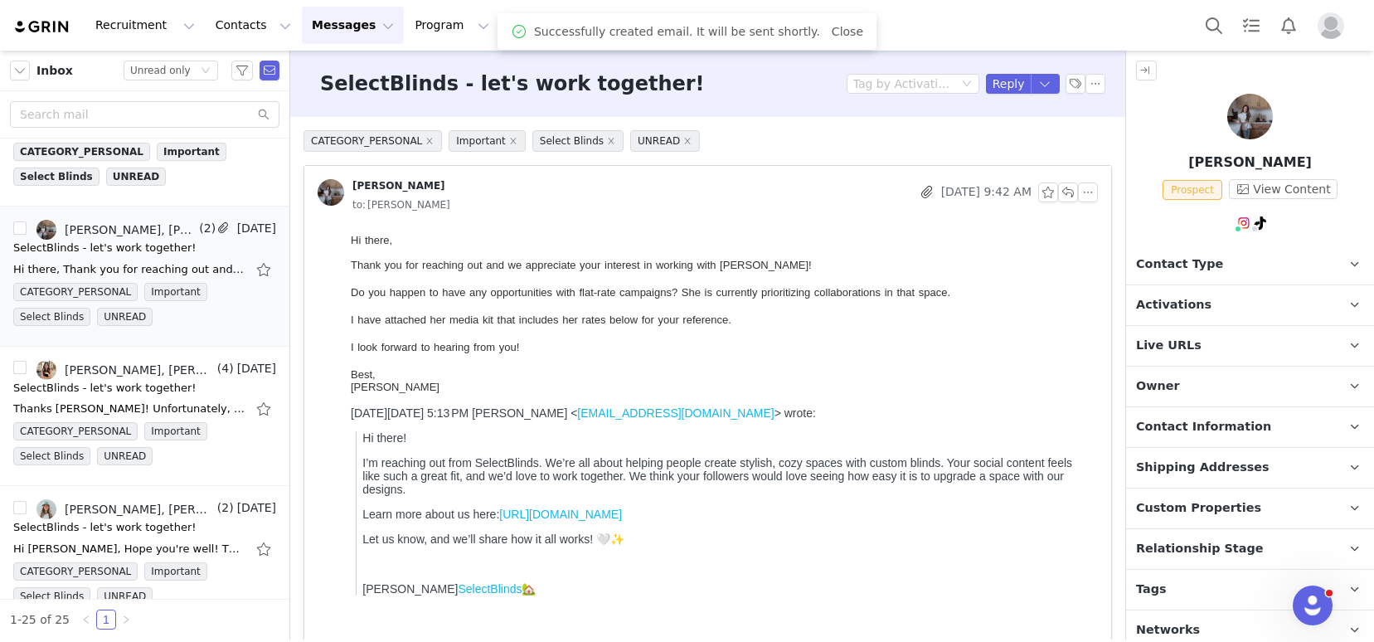
scroll to position [0, 0]
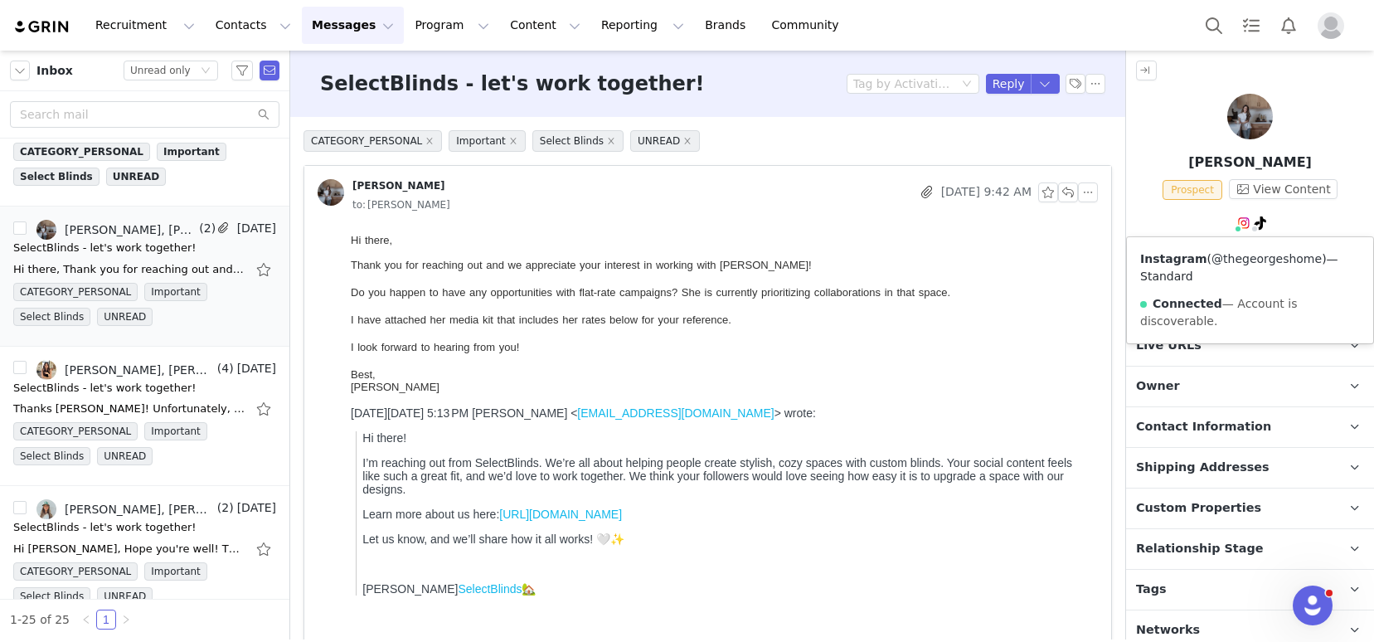
click at [1235, 252] on link "@thegeorgeshome" at bounding box center [1266, 258] width 110 height 13
click at [1185, 577] on p "Tags Keep track of your contacts by assigning them tags. You can then filter yo…" at bounding box center [1230, 590] width 208 height 40
click at [1204, 311] on p "Activations" at bounding box center [1230, 305] width 208 height 40
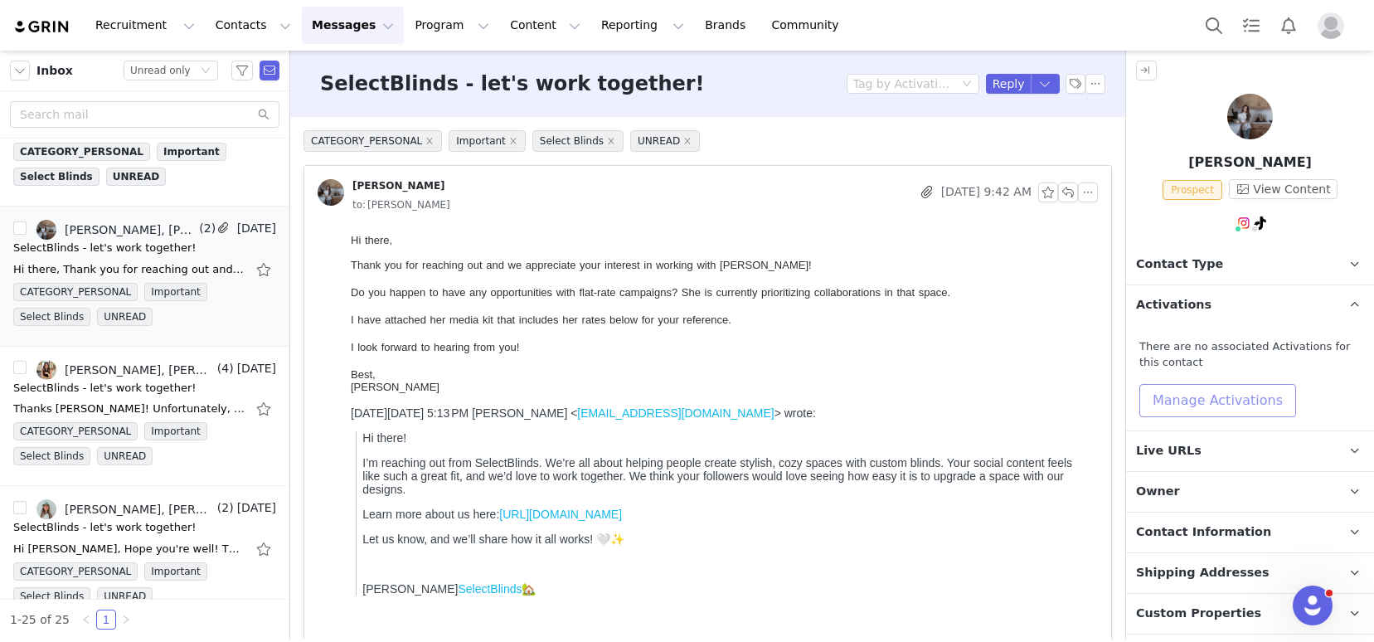
click at [1198, 397] on button "Manage Activations" at bounding box center [1217, 400] width 157 height 33
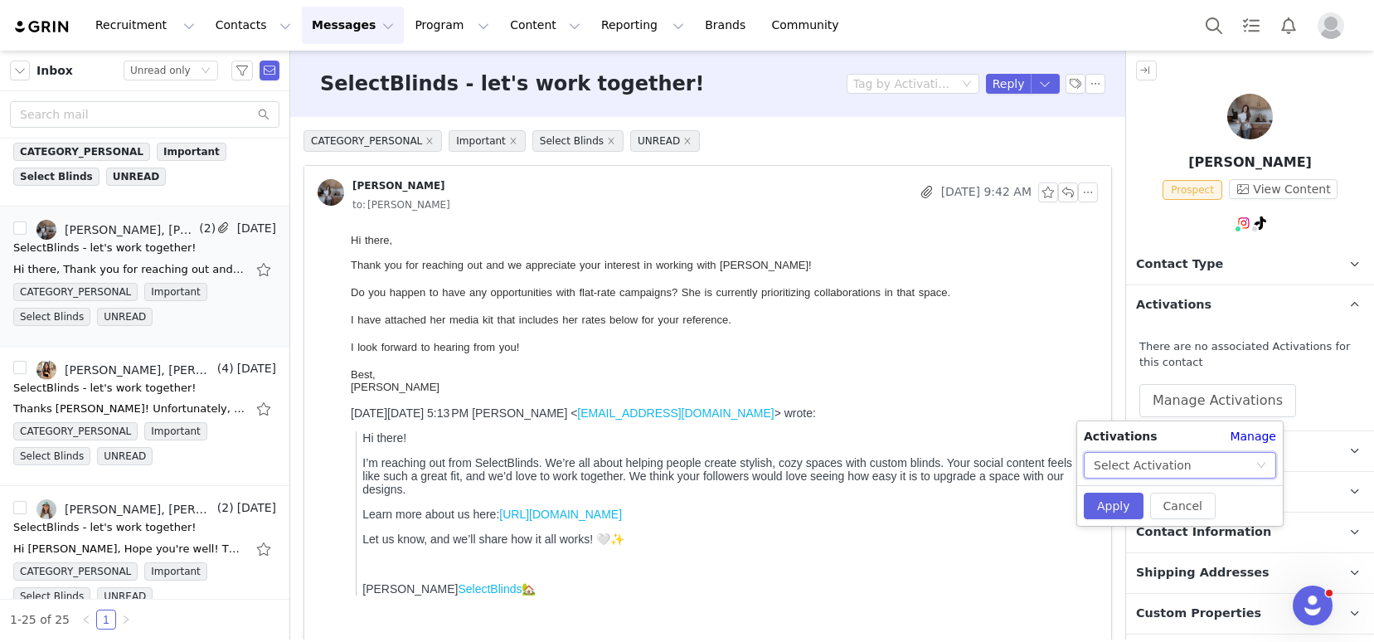
click at [1181, 462] on div "Select Activation" at bounding box center [1143, 465] width 98 height 25
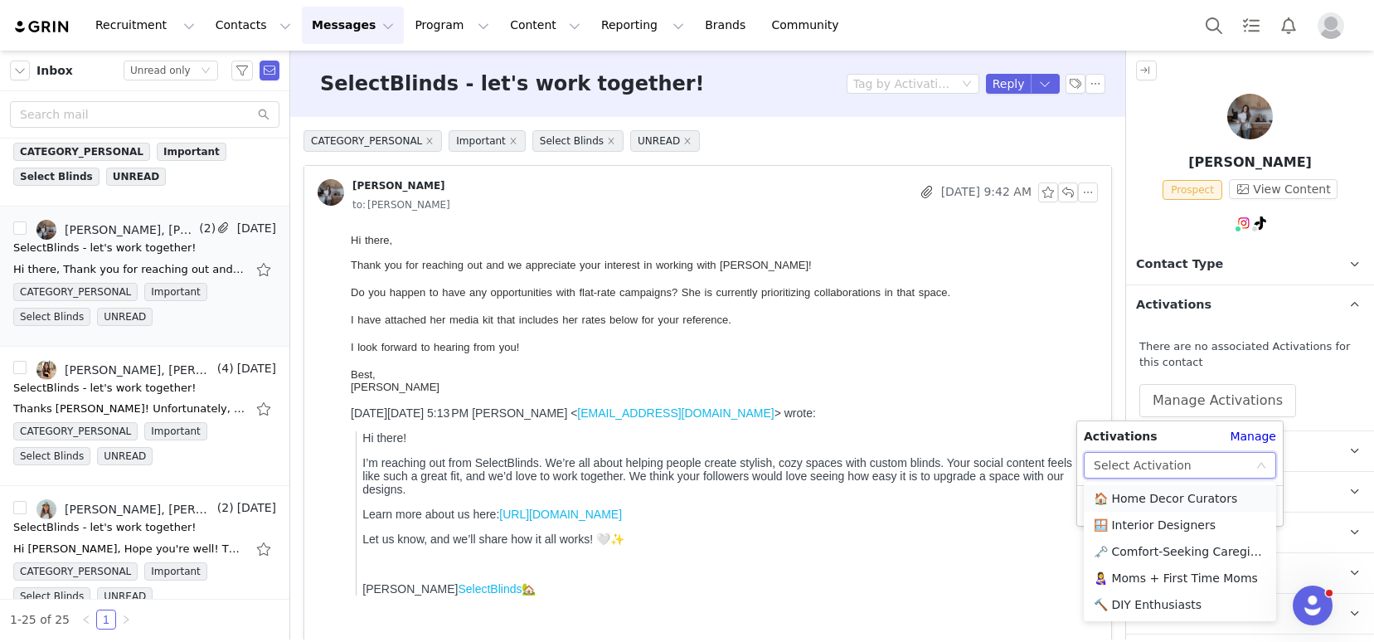
click at [1168, 502] on li "🏠 Home Decor Curators" at bounding box center [1180, 498] width 192 height 27
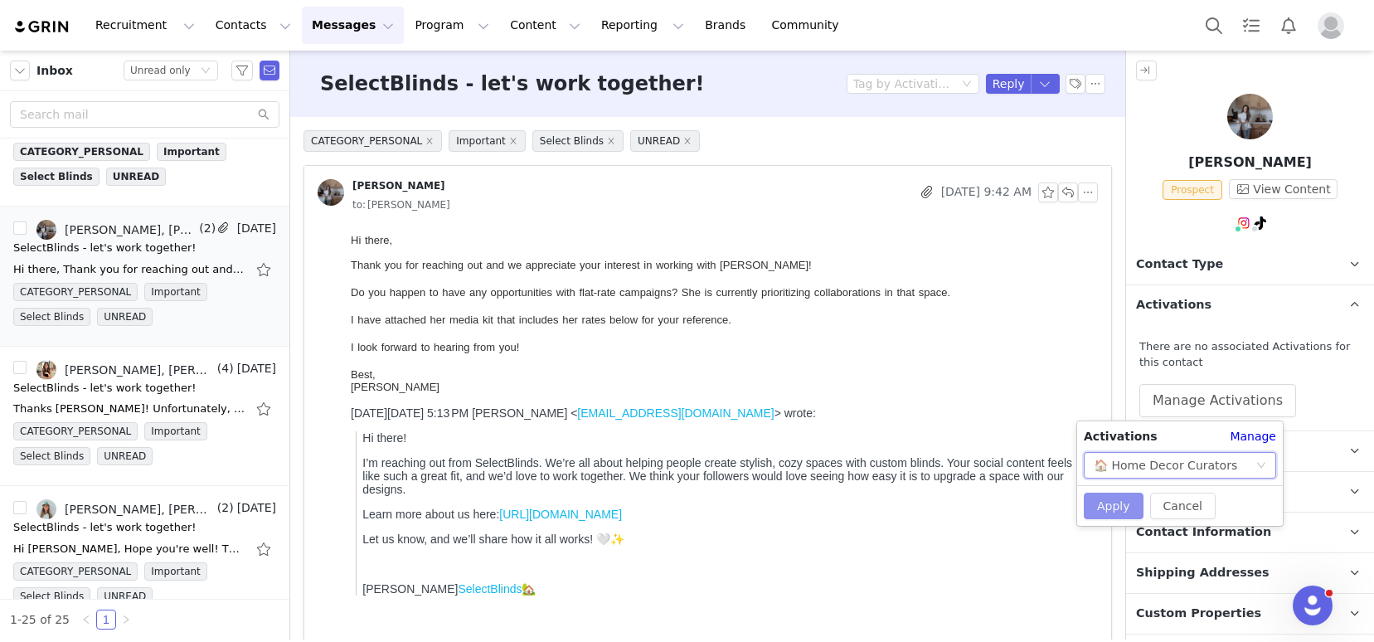
click at [1111, 509] on button "Apply" at bounding box center [1114, 505] width 60 height 27
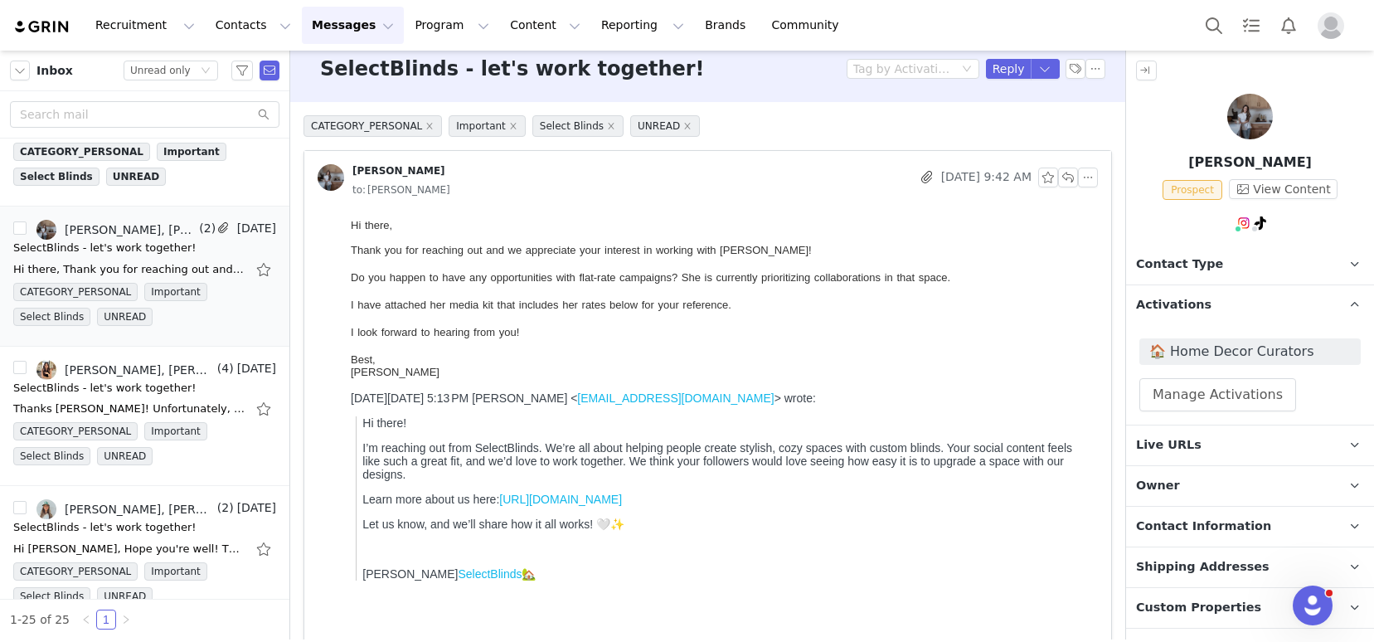
scroll to position [13, 0]
click at [1078, 180] on button "button" at bounding box center [1088, 179] width 20 height 20
click at [1097, 205] on li "Reply All" at bounding box center [1100, 209] width 70 height 27
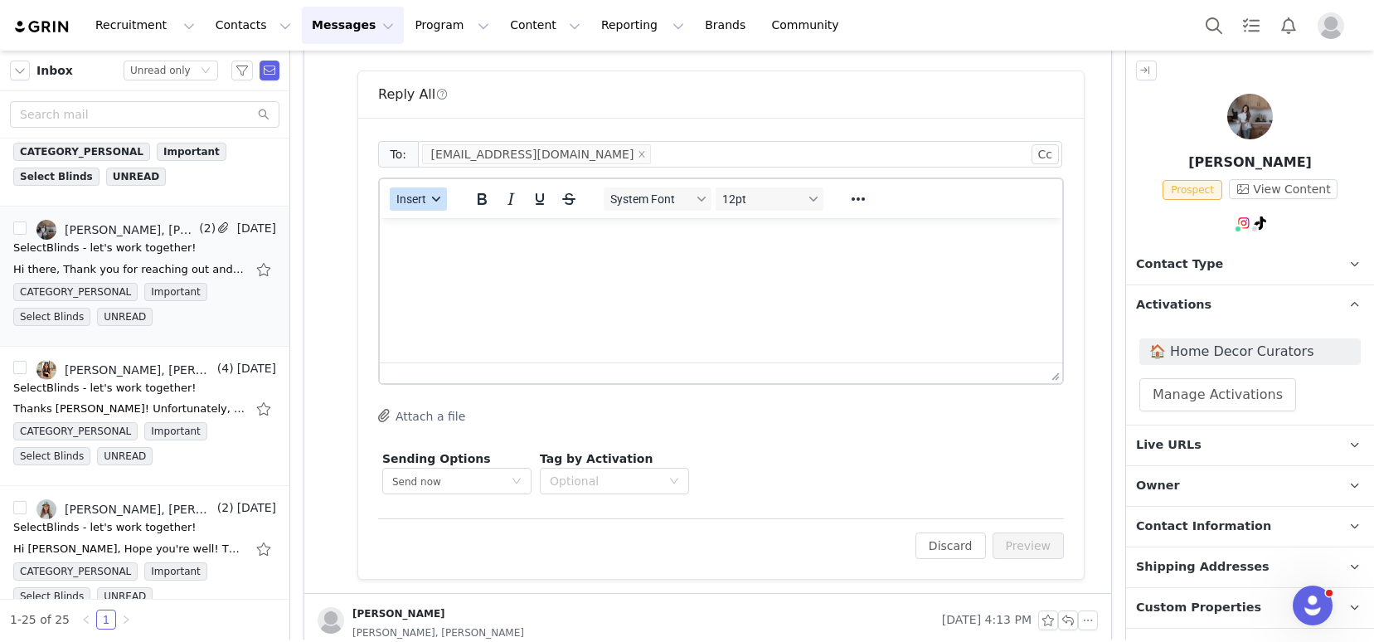
scroll to position [0, 0]
click at [422, 204] on span "Insert" at bounding box center [411, 198] width 30 height 13
click at [434, 226] on div "Insert Template" at bounding box center [478, 228] width 149 height 20
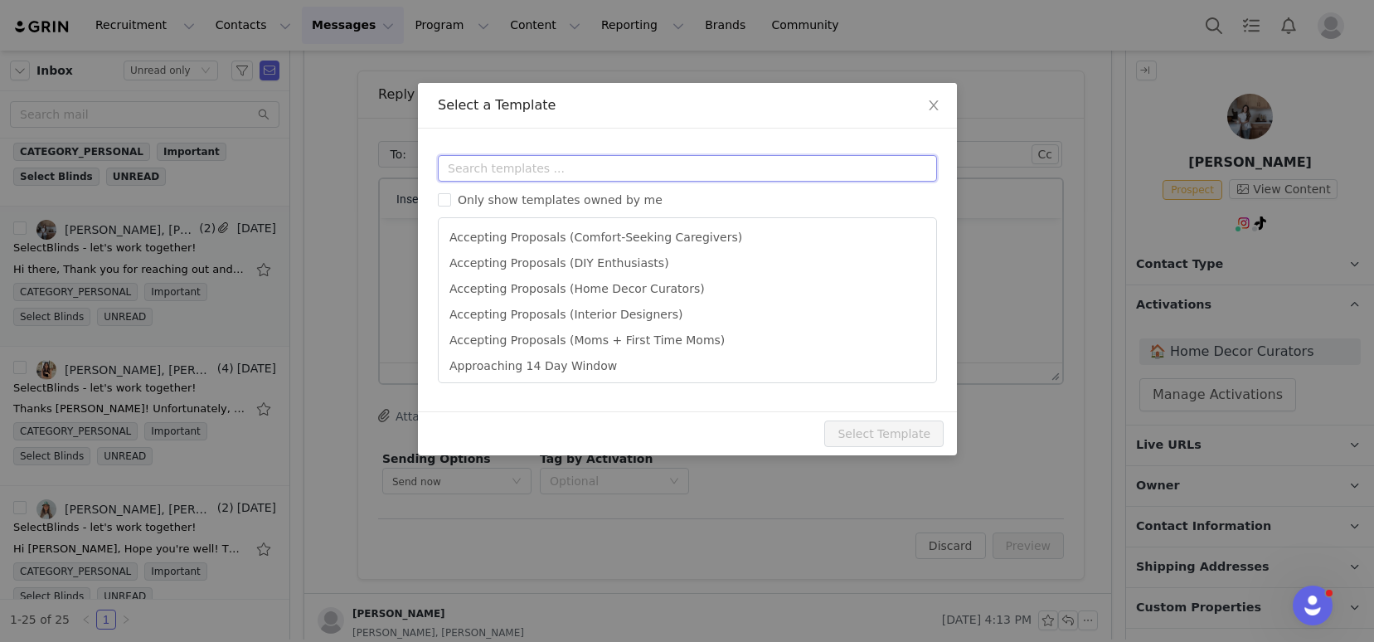
click at [491, 160] on input "text" at bounding box center [687, 168] width 499 height 27
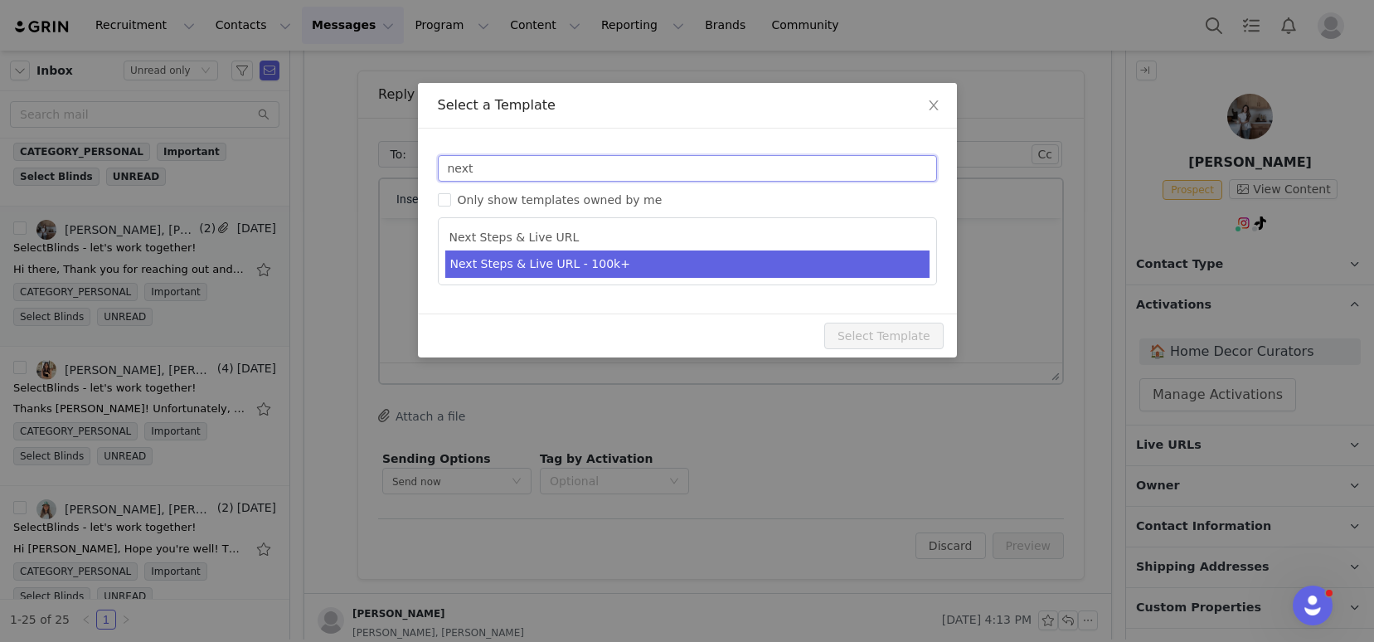
type input "next"
type input "SelectBlinds - Next Steps & Campaign Outline"
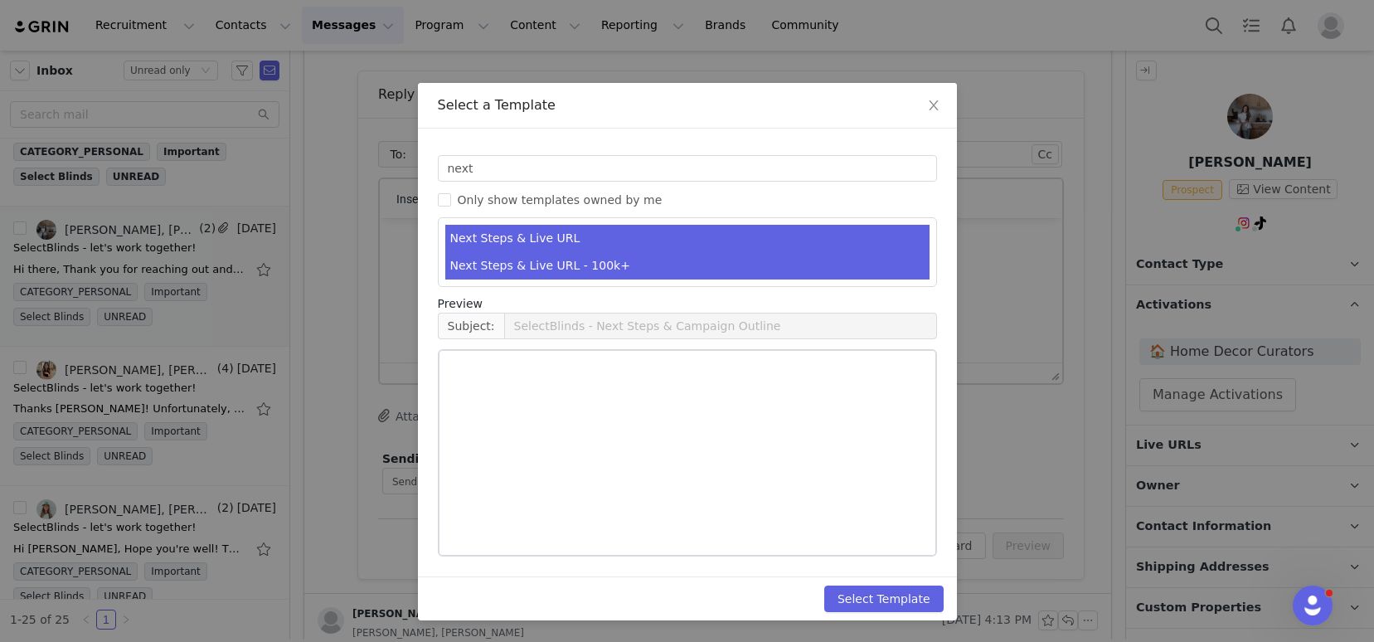
click at [586, 268] on li "Next Steps & Live URL - 100k+" at bounding box center [687, 265] width 484 height 27
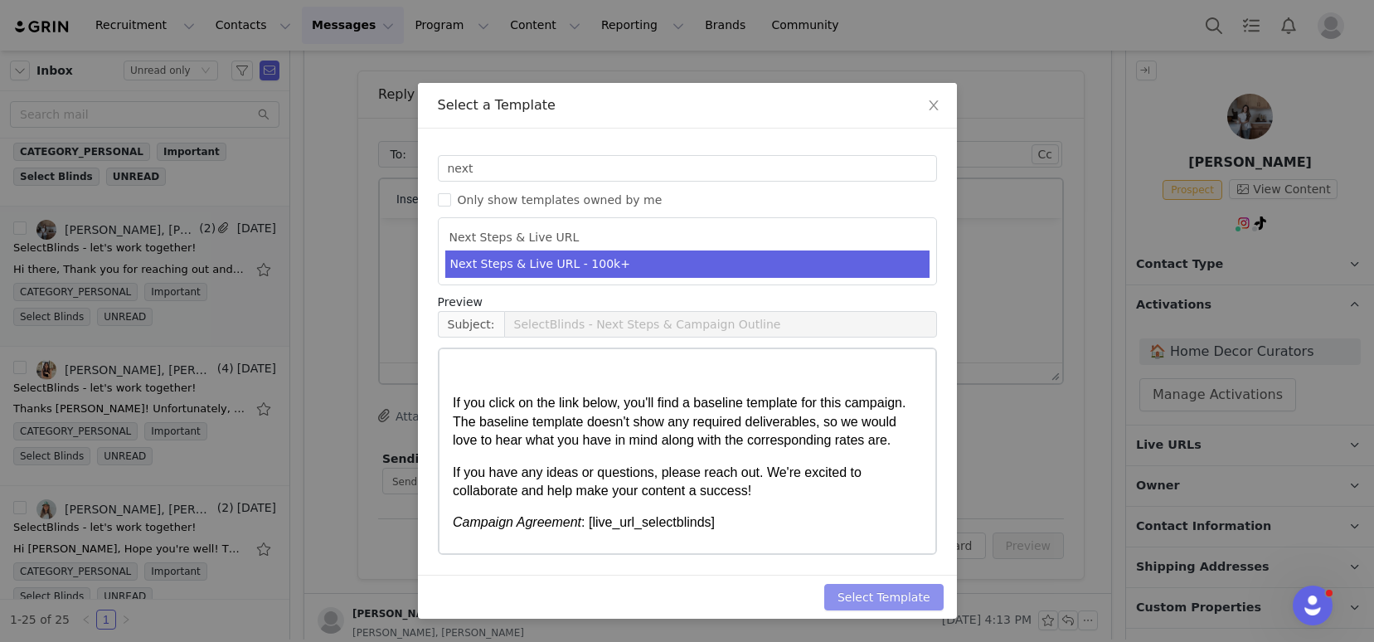
click at [861, 591] on button "Select Template" at bounding box center [883, 597] width 119 height 27
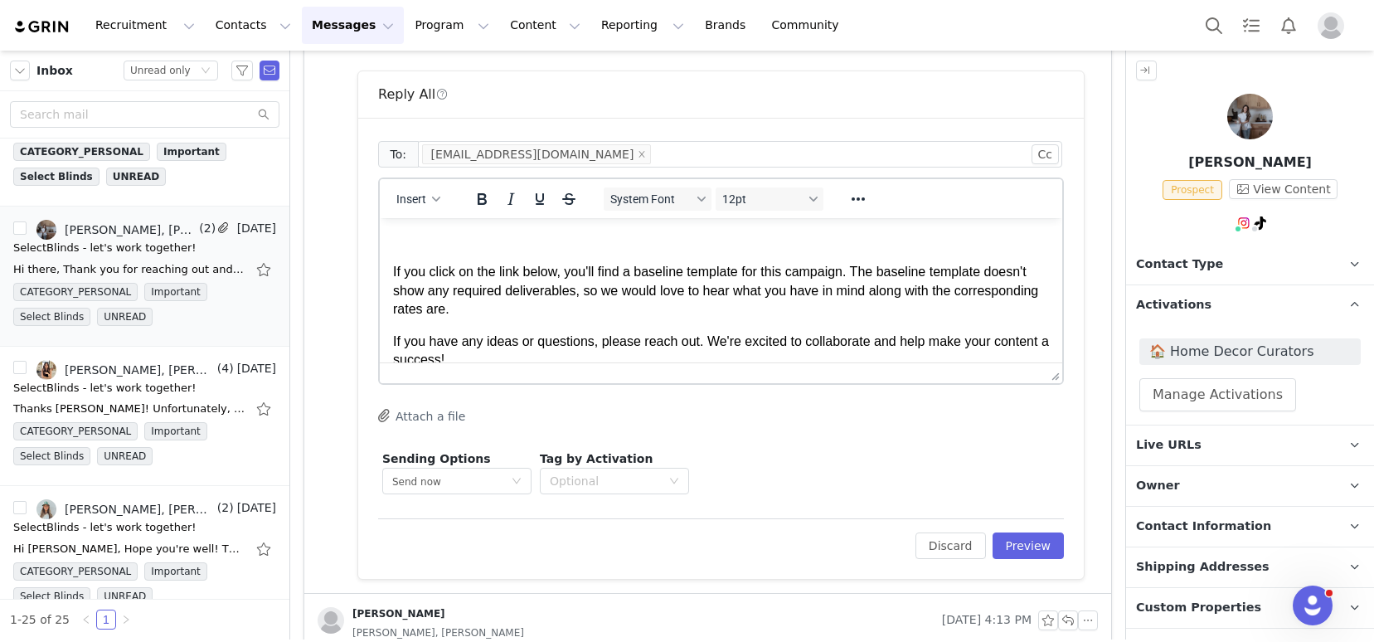
click at [469, 235] on p "Rich Text Area. Press ALT-0 for help." at bounding box center [721, 240] width 656 height 18
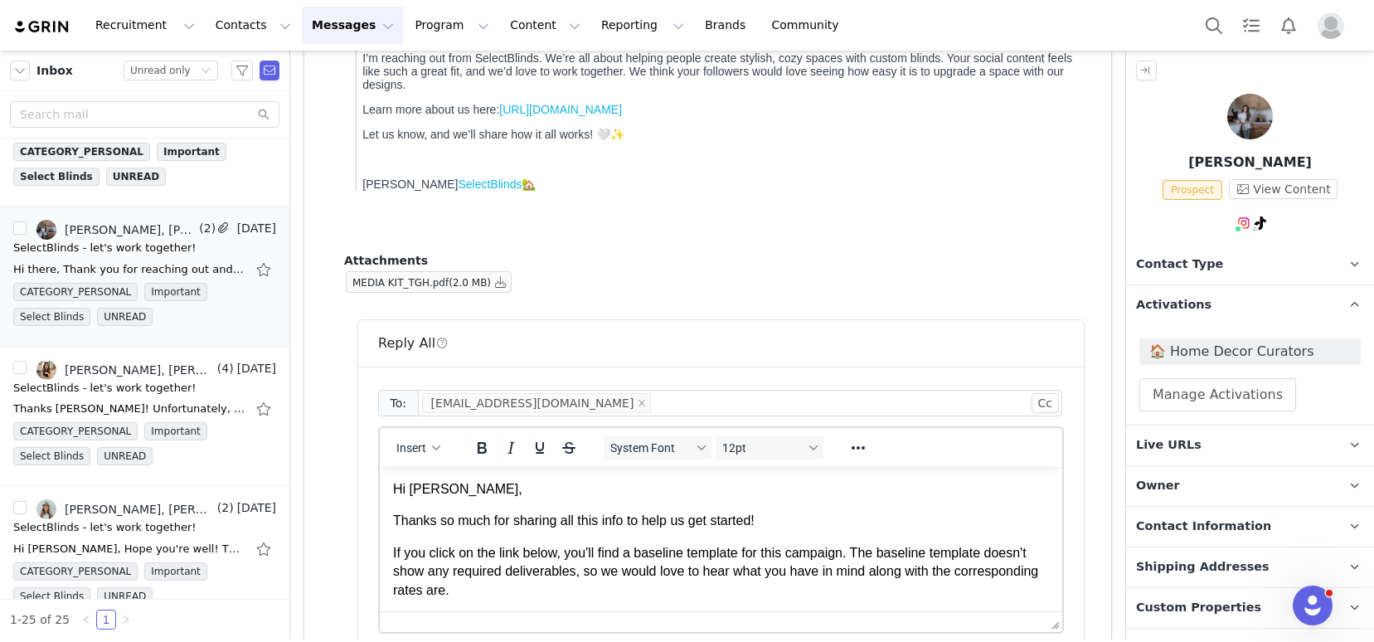
scroll to position [406, 0]
click at [391, 553] on html "Hi Sidney, Thanks so much for sharing all this info to help us get started! If …" at bounding box center [721, 620] width 682 height 310
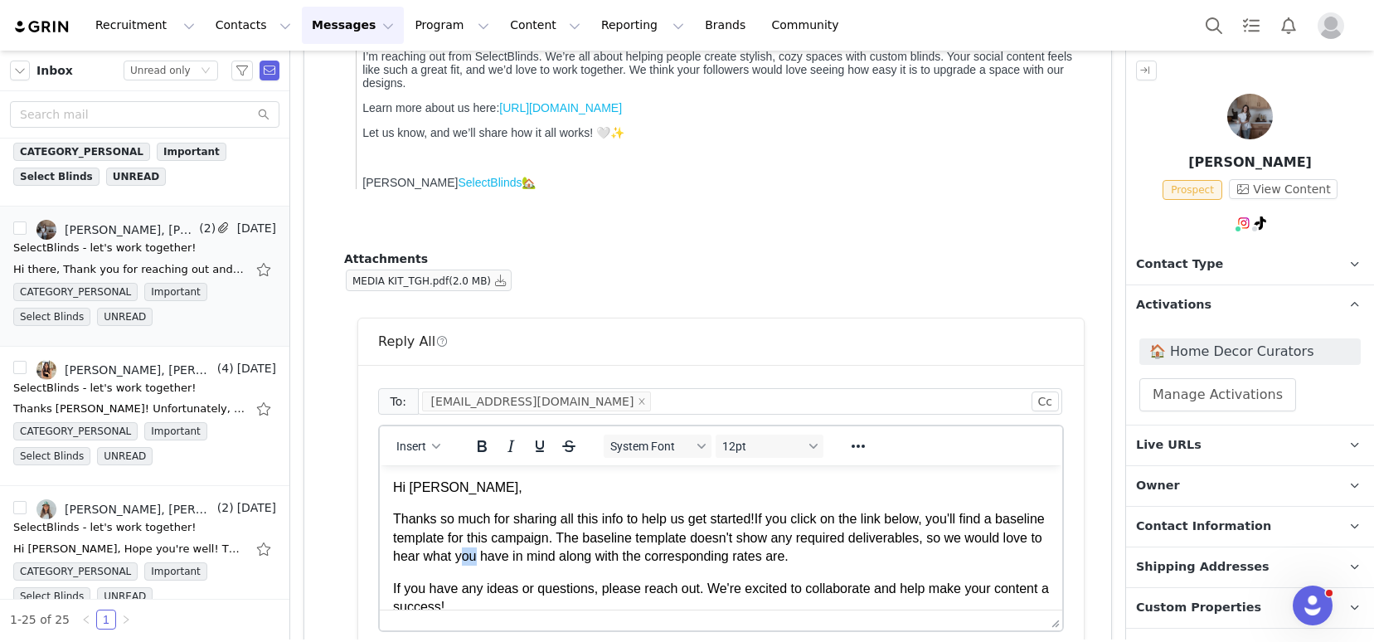
click at [566, 558] on p "Thanks so much for sharing all this info to help us get started! If you click o…" at bounding box center [721, 538] width 656 height 56
drag, startPoint x: 612, startPoint y: 556, endPoint x: 560, endPoint y: 559, distance: 51.5
click at [560, 559] on p "Thanks so much for sharing all this info to help us get started! If you click o…" at bounding box center [721, 538] width 656 height 56
click at [745, 560] on p "Thanks so much for sharing all this info to help us get started! If you click o…" at bounding box center [721, 538] width 656 height 56
drag, startPoint x: 885, startPoint y: 558, endPoint x: 863, endPoint y: 557, distance: 22.4
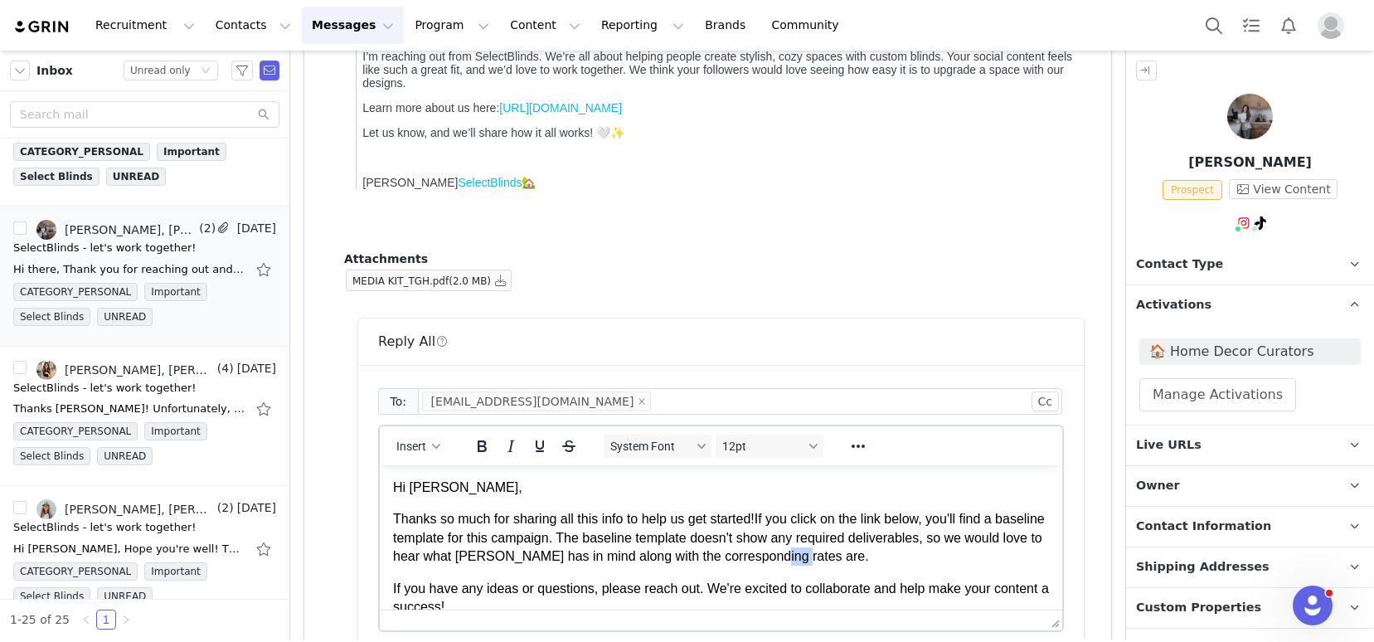
click at [863, 557] on p "Thanks so much for sharing all this info to help us get started! If you click o…" at bounding box center [721, 538] width 656 height 56
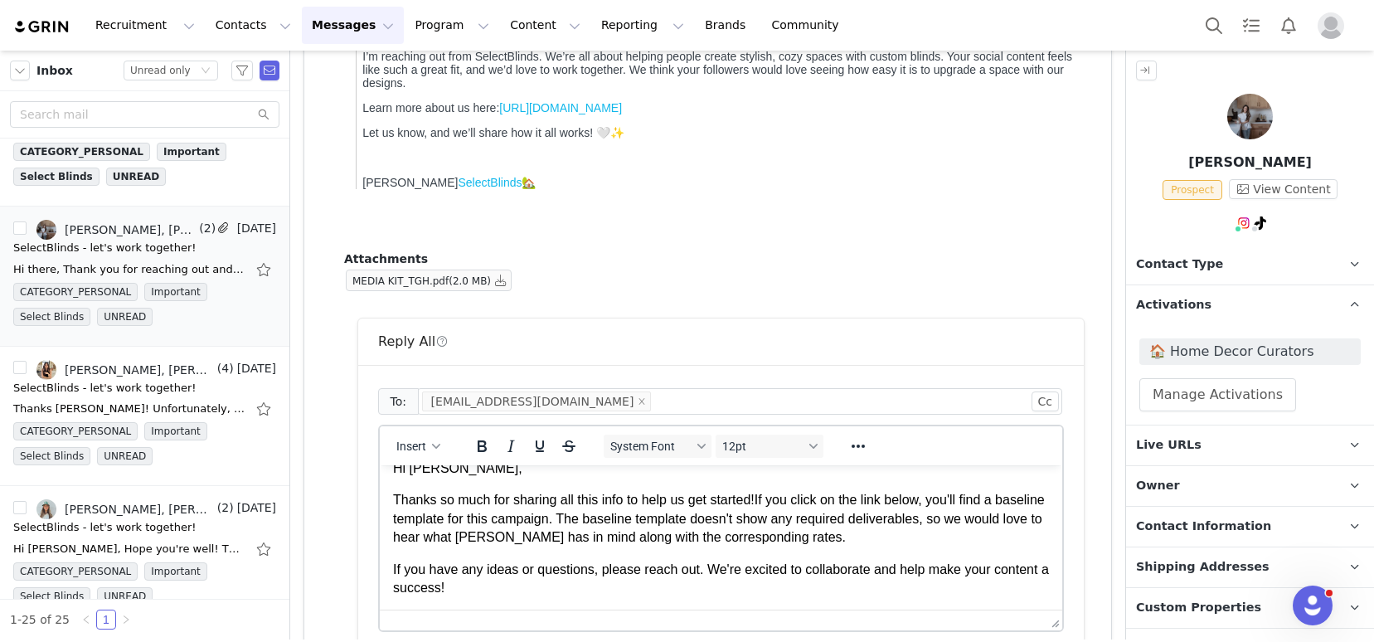
scroll to position [17, 0]
click at [504, 280] on button "button" at bounding box center [501, 280] width 20 height 20
click at [913, 541] on p "Thanks so much for sharing all this info to help us get started! If you click o…" at bounding box center [721, 520] width 656 height 56
drag, startPoint x: 893, startPoint y: 539, endPoint x: 651, endPoint y: 538, distance: 242.1
click at [652, 538] on p "Thanks so much for sharing all this info to help us get started! If you click o…" at bounding box center [721, 520] width 656 height 56
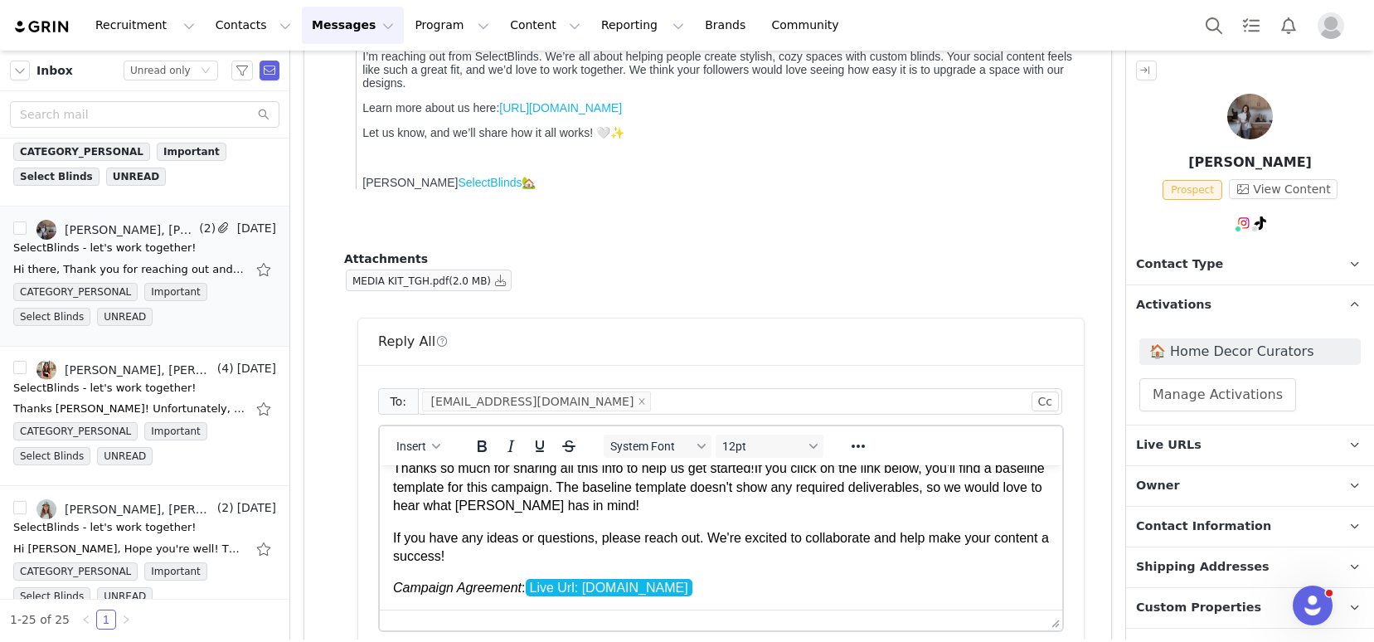
scroll to position [60, 0]
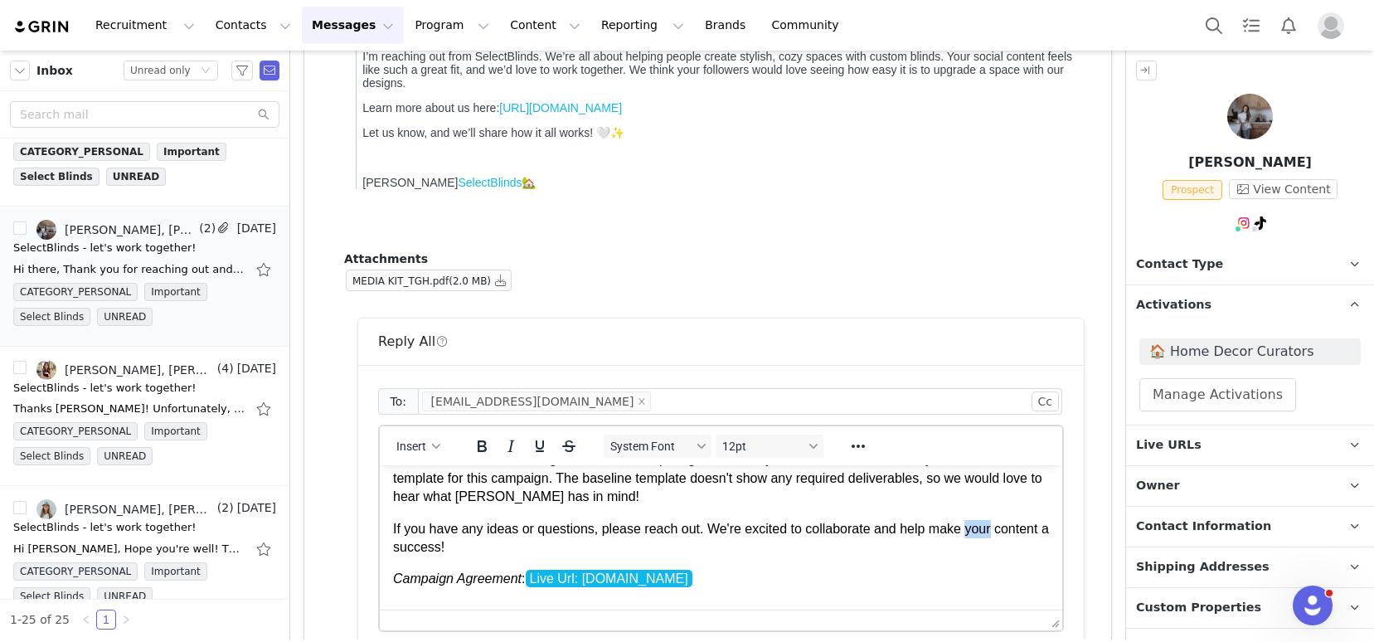
drag, startPoint x: 1007, startPoint y: 526, endPoint x: 974, endPoint y: 526, distance: 32.3
click at [974, 526] on p "If you have any ideas or questions, please reach out. We're excited to collabor…" at bounding box center [721, 538] width 656 height 37
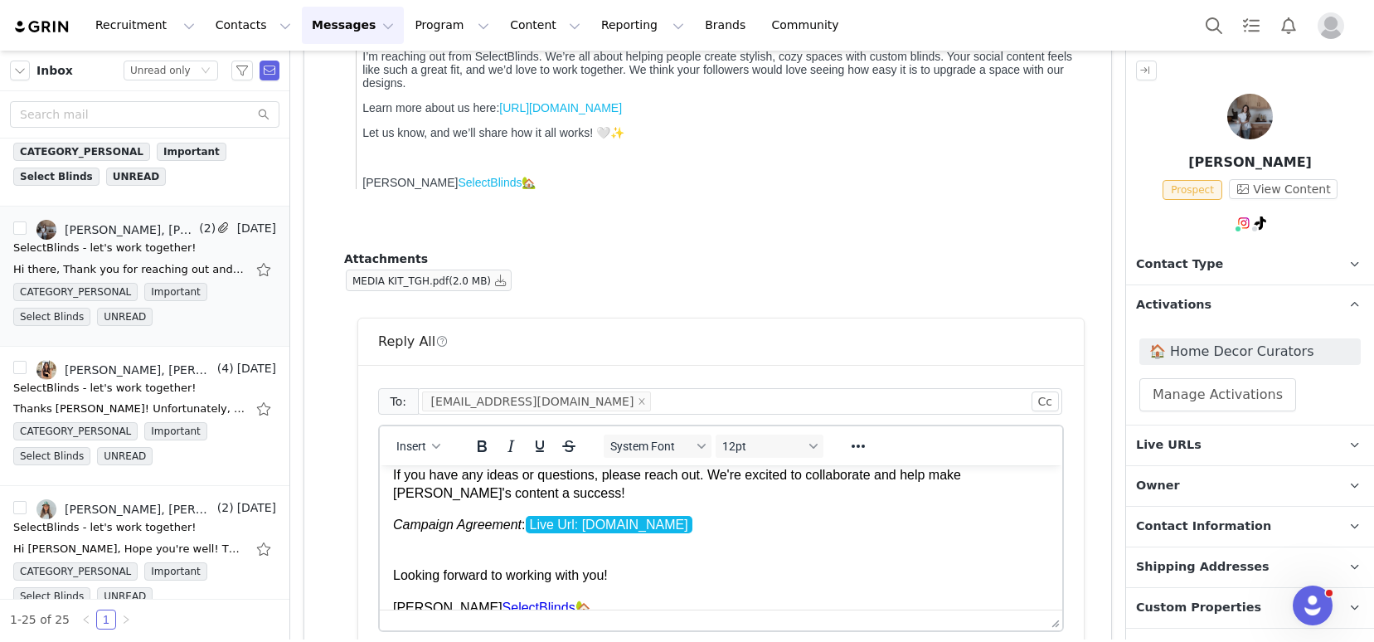
scroll to position [134, 0]
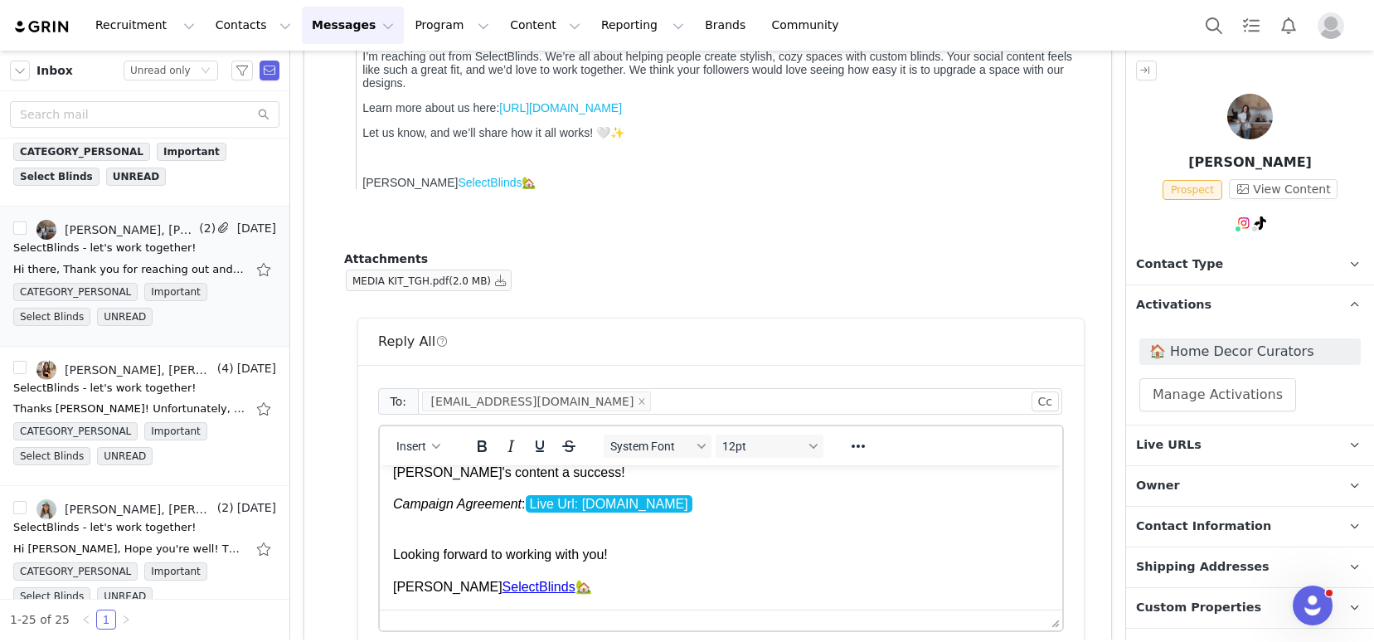
click at [633, 553] on p "Looking forward to working with you!" at bounding box center [721, 545] width 656 height 37
drag, startPoint x: 634, startPoint y: 554, endPoint x: 512, endPoint y: 552, distance: 122.7
click at [512, 552] on p "Looking forward to working with you!" at bounding box center [721, 545] width 656 height 37
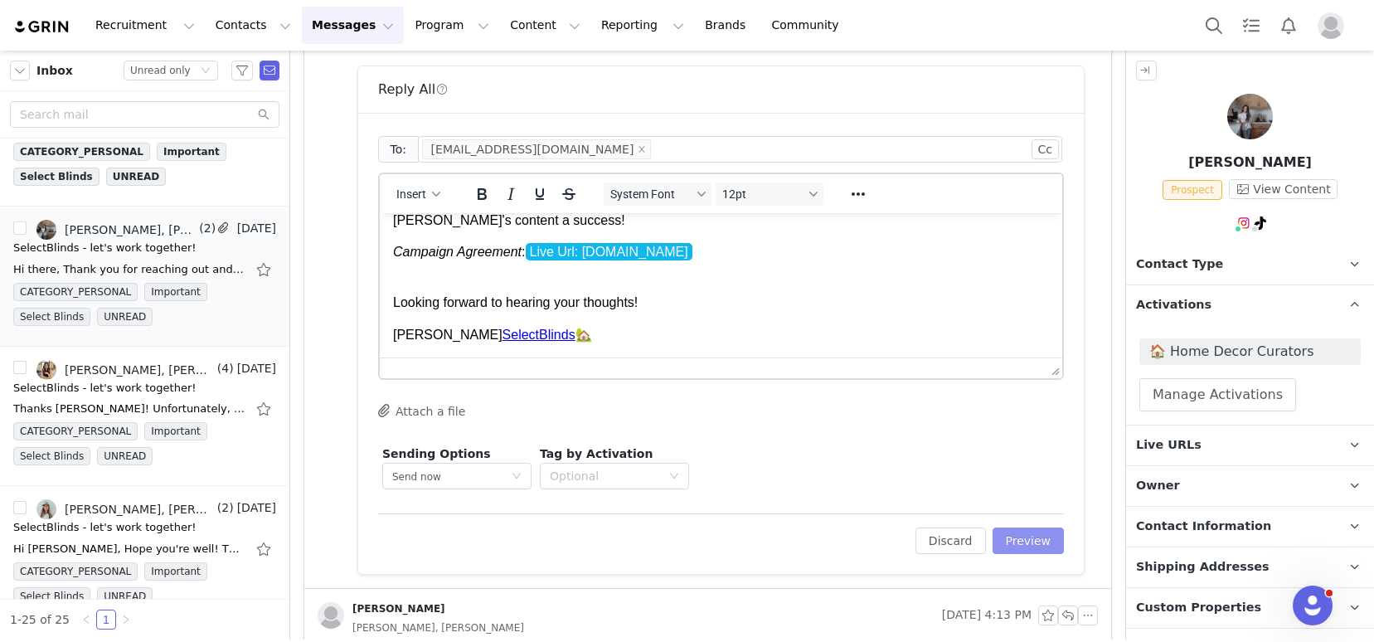
click at [1016, 534] on button "Preview" at bounding box center [1028, 540] width 72 height 27
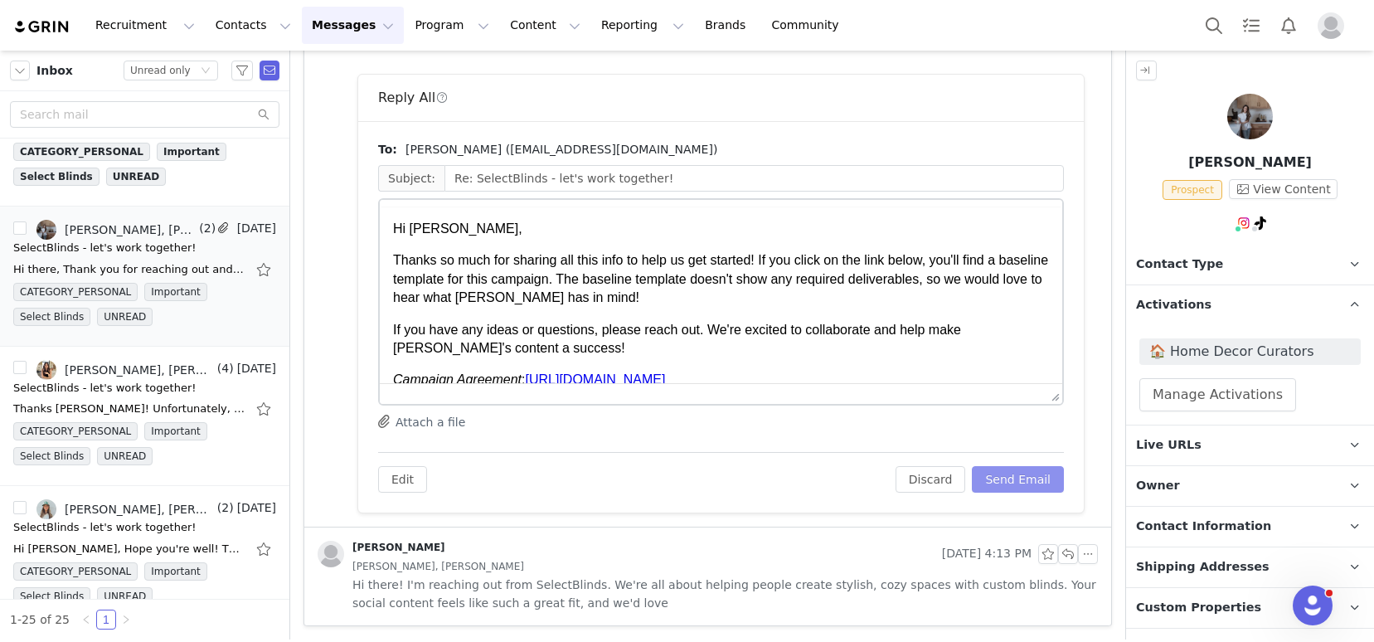
scroll to position [0, 0]
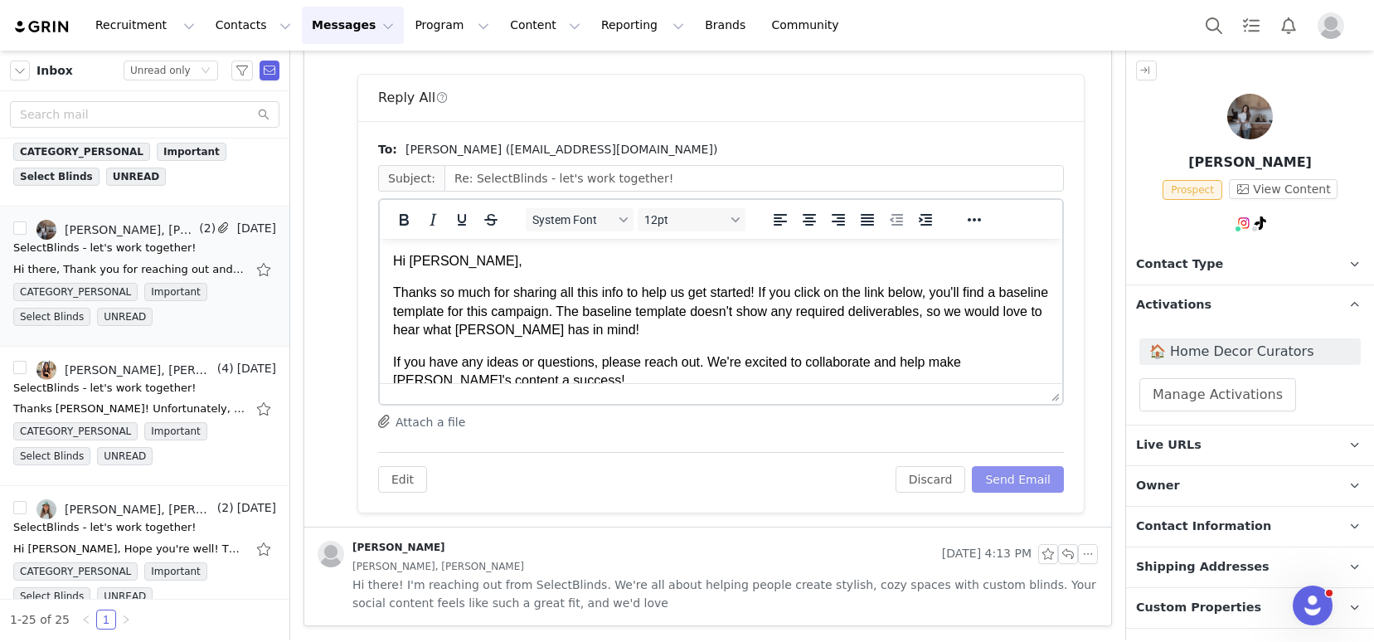
click at [992, 477] on button "Send Email" at bounding box center [1018, 479] width 92 height 27
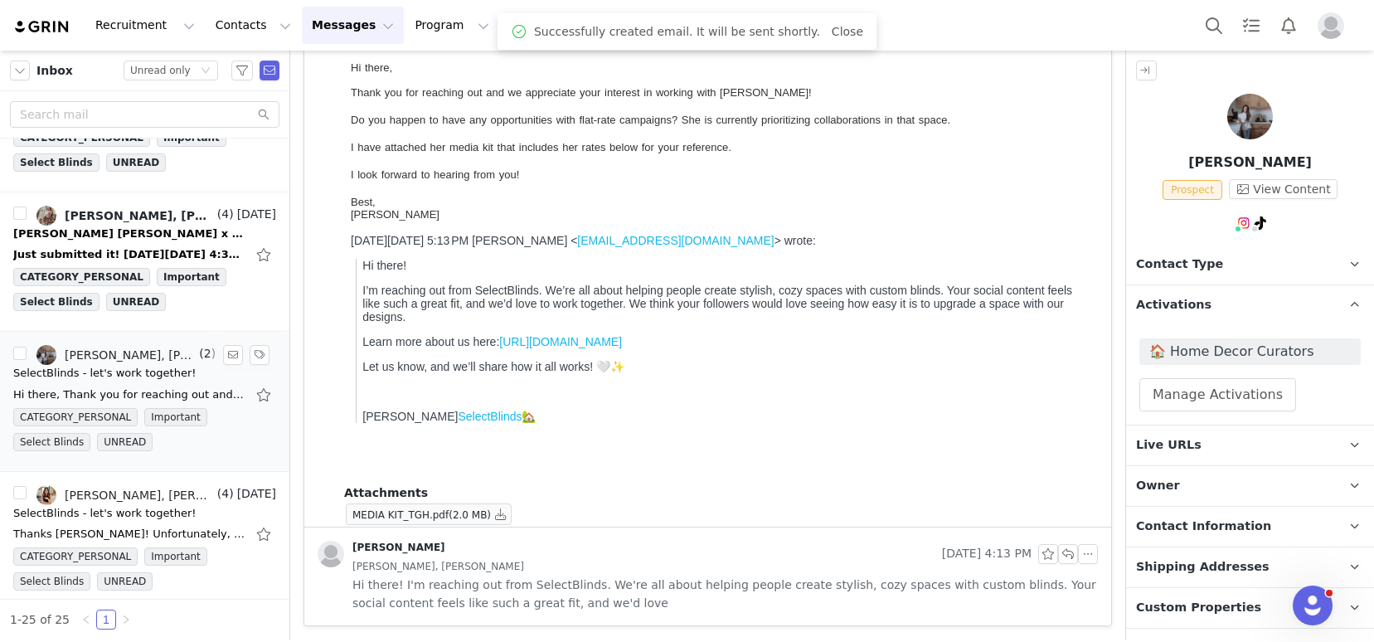
scroll to position [1480, 0]
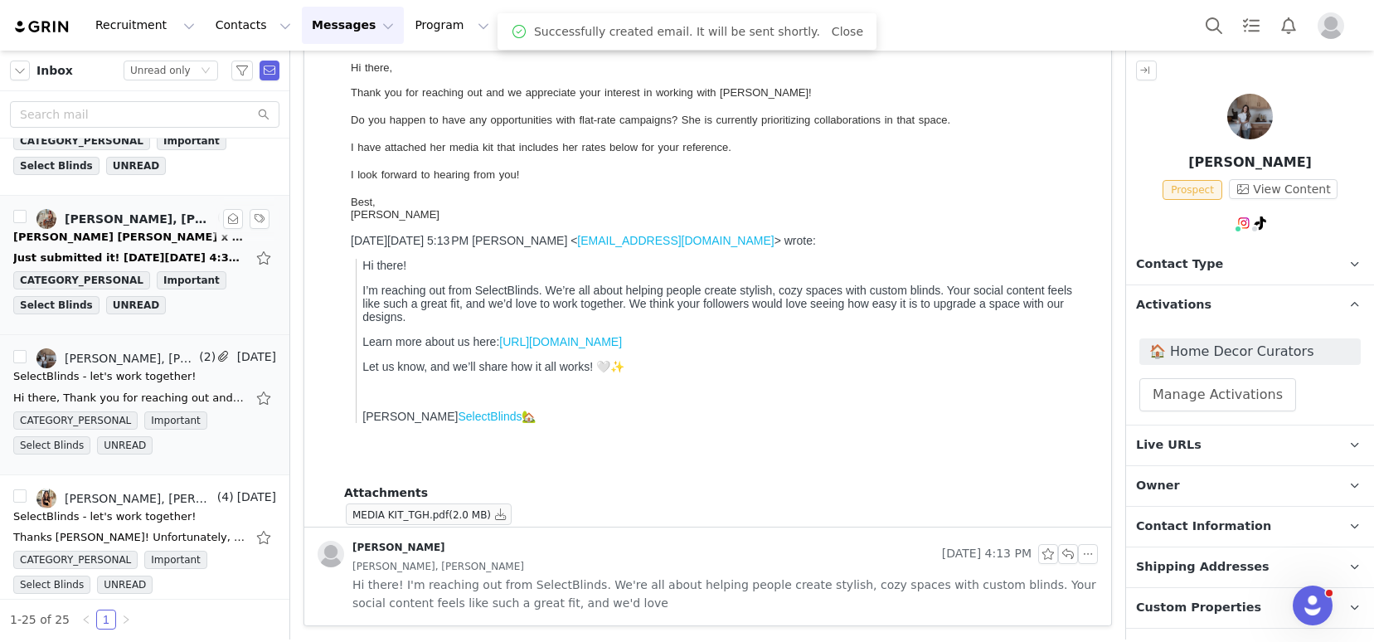
click at [80, 246] on div "Just submitted it! On Thu, Sep 25, 2025 at 4:34 PM Kelsey McDermott-Konig <kels…" at bounding box center [144, 258] width 263 height 27
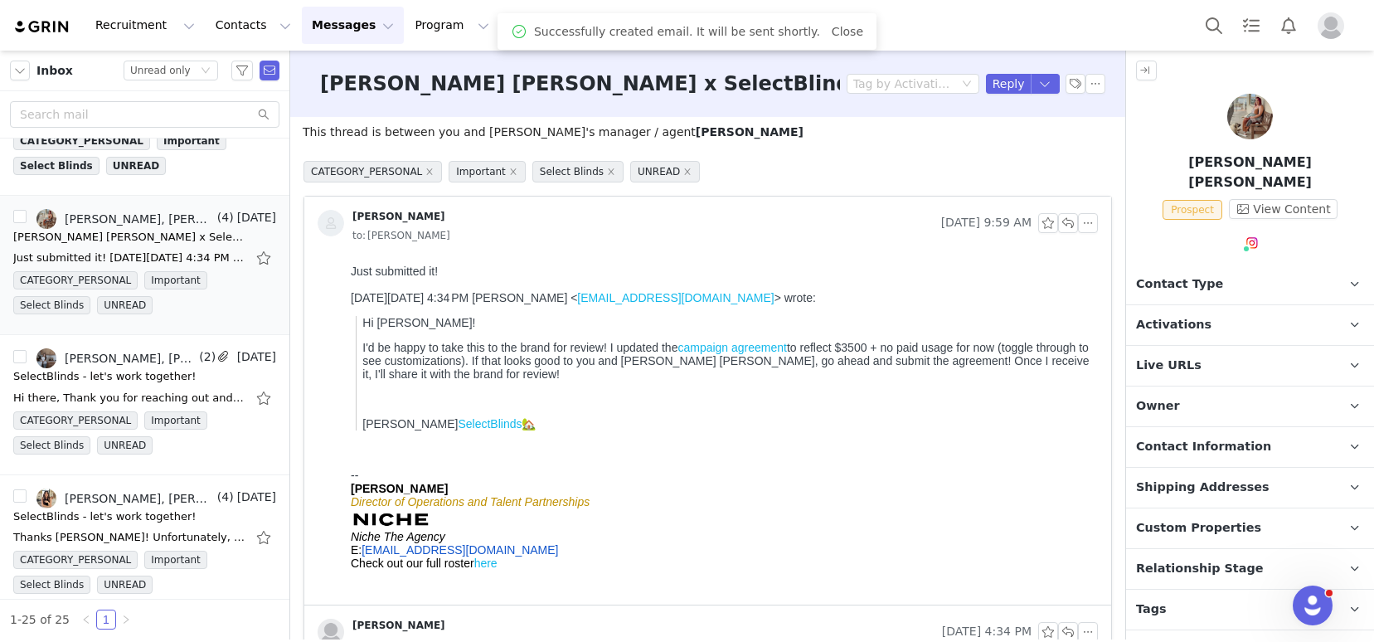
scroll to position [0, 0]
click at [1259, 306] on p "Activations" at bounding box center [1230, 325] width 208 height 40
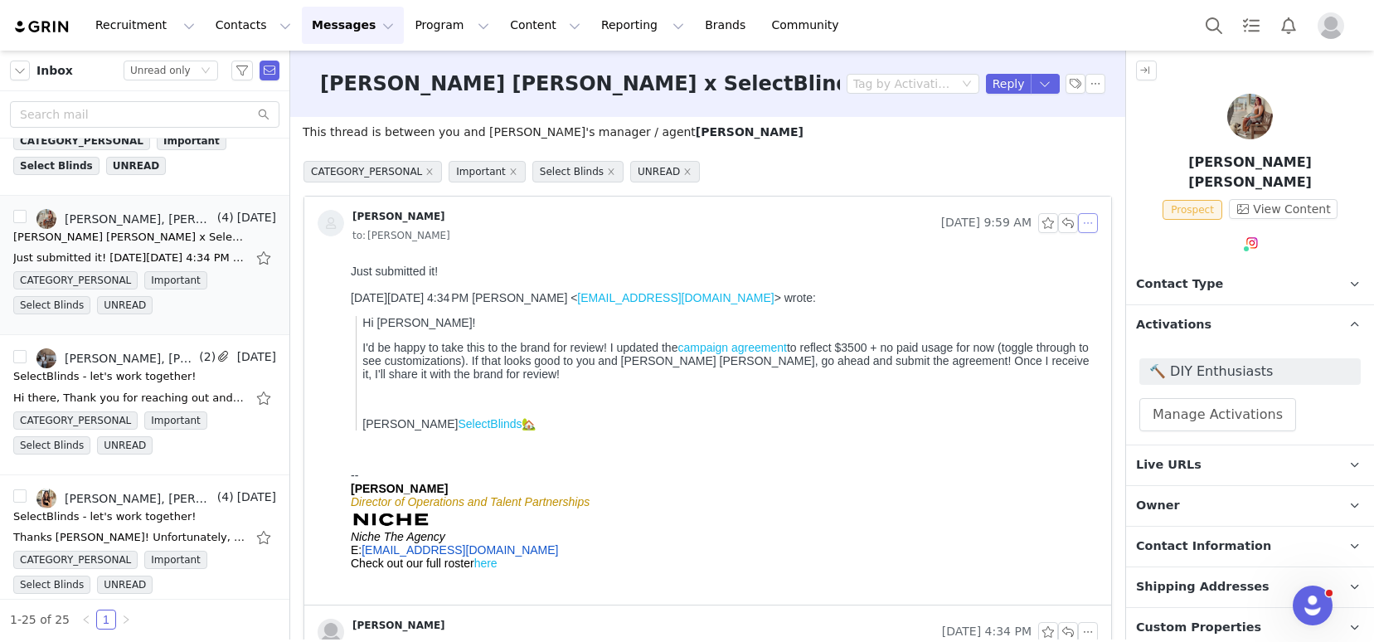
click at [1078, 221] on button "button" at bounding box center [1088, 223] width 20 height 20
click at [1086, 247] on li "Reply All" at bounding box center [1100, 253] width 70 height 27
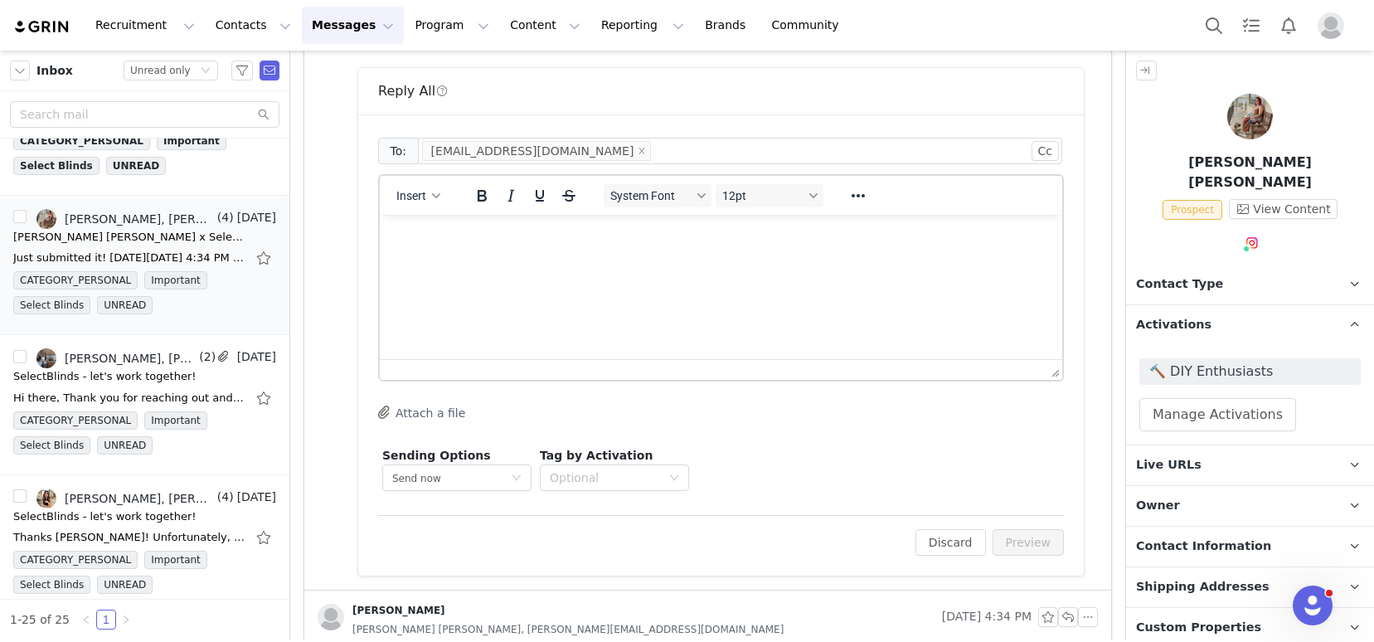
click at [545, 260] on html at bounding box center [721, 237] width 682 height 45
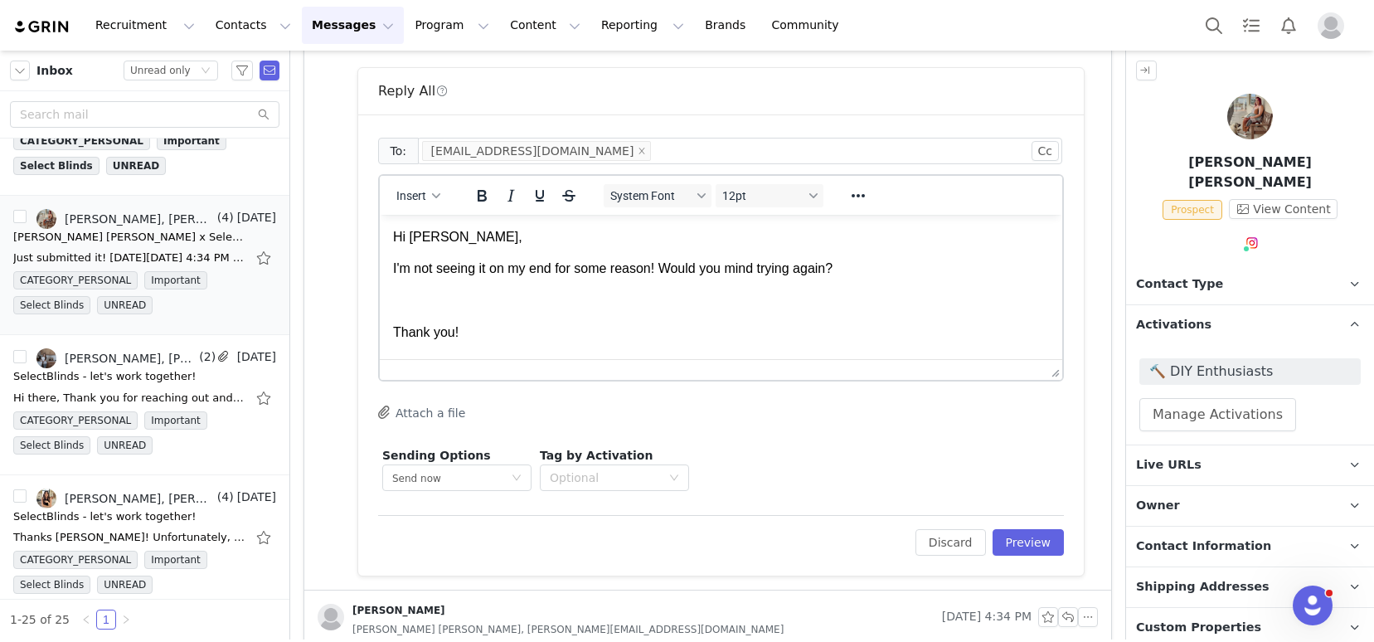
click at [434, 293] on p "Rich Text Area. Press ALT-0 for help." at bounding box center [721, 301] width 656 height 18
click at [1350, 459] on icon at bounding box center [1354, 464] width 9 height 11
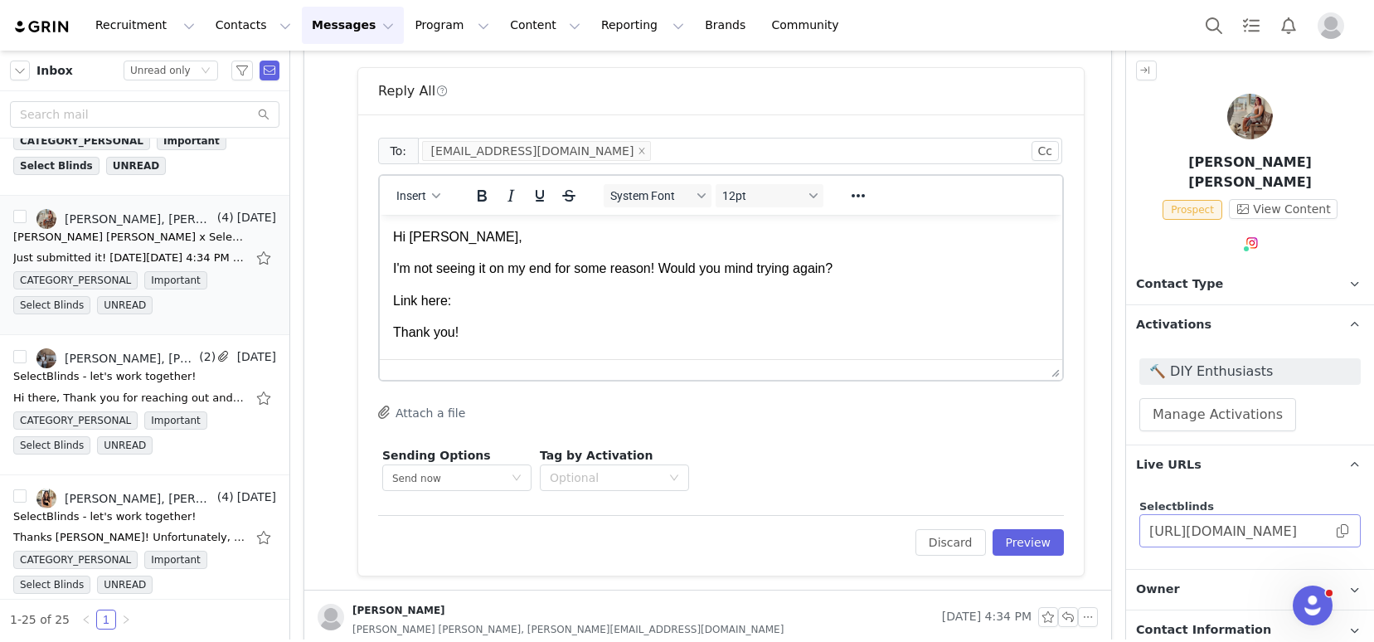
click at [1334, 531] on span at bounding box center [1342, 531] width 17 height 0
click at [770, 311] on body "Hi Shania, I'm not seeing it on my end for some reason! Would you mind trying a…" at bounding box center [721, 285] width 656 height 114
click at [693, 297] on p "Link here:" at bounding box center [721, 301] width 656 height 18
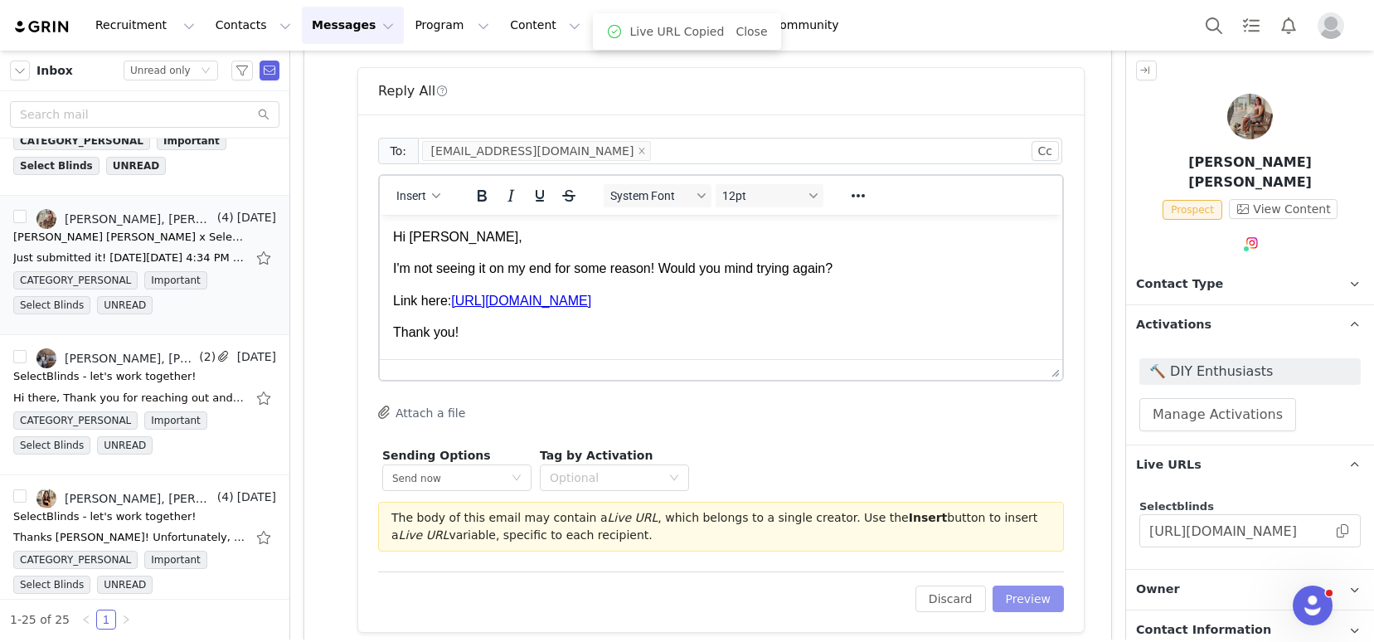
click at [1021, 600] on button "Preview" at bounding box center [1028, 598] width 72 height 27
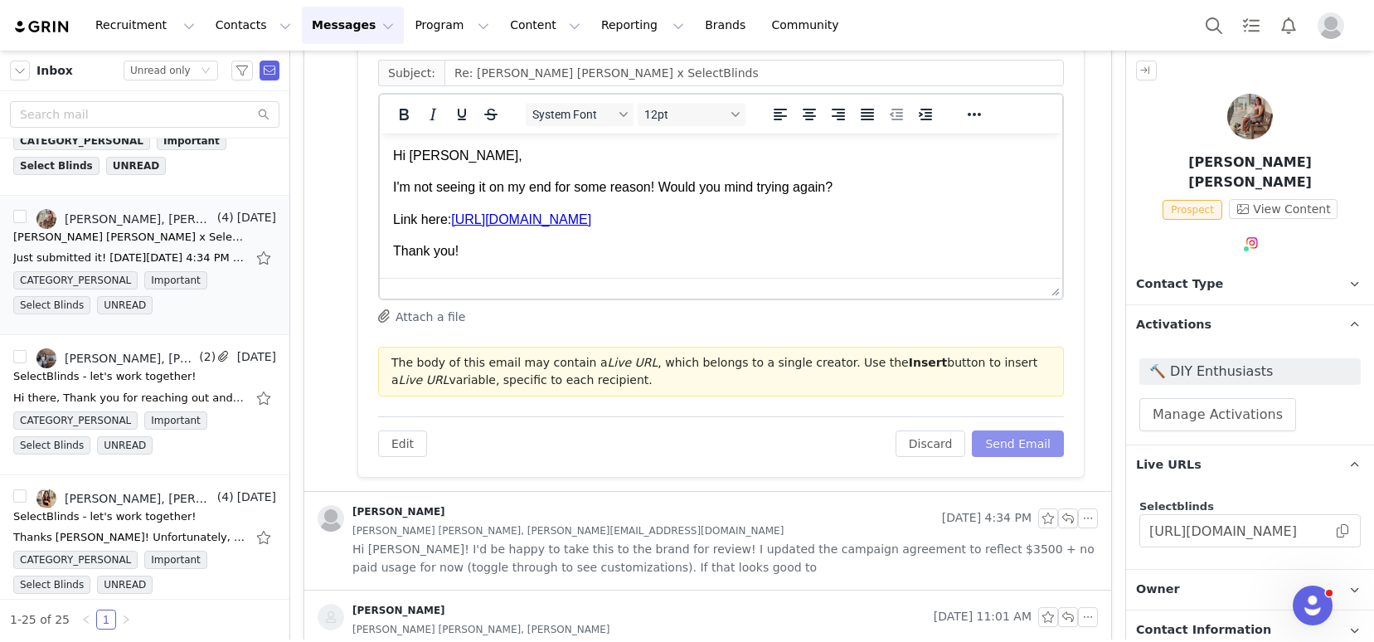
scroll to position [679, 0]
click at [822, 243] on p "Thank you!" at bounding box center [721, 250] width 656 height 18
click at [391, 250] on html "Hi Shania, I'm not seeing it on my end for some reason! Would you mind trying a…" at bounding box center [721, 203] width 682 height 141
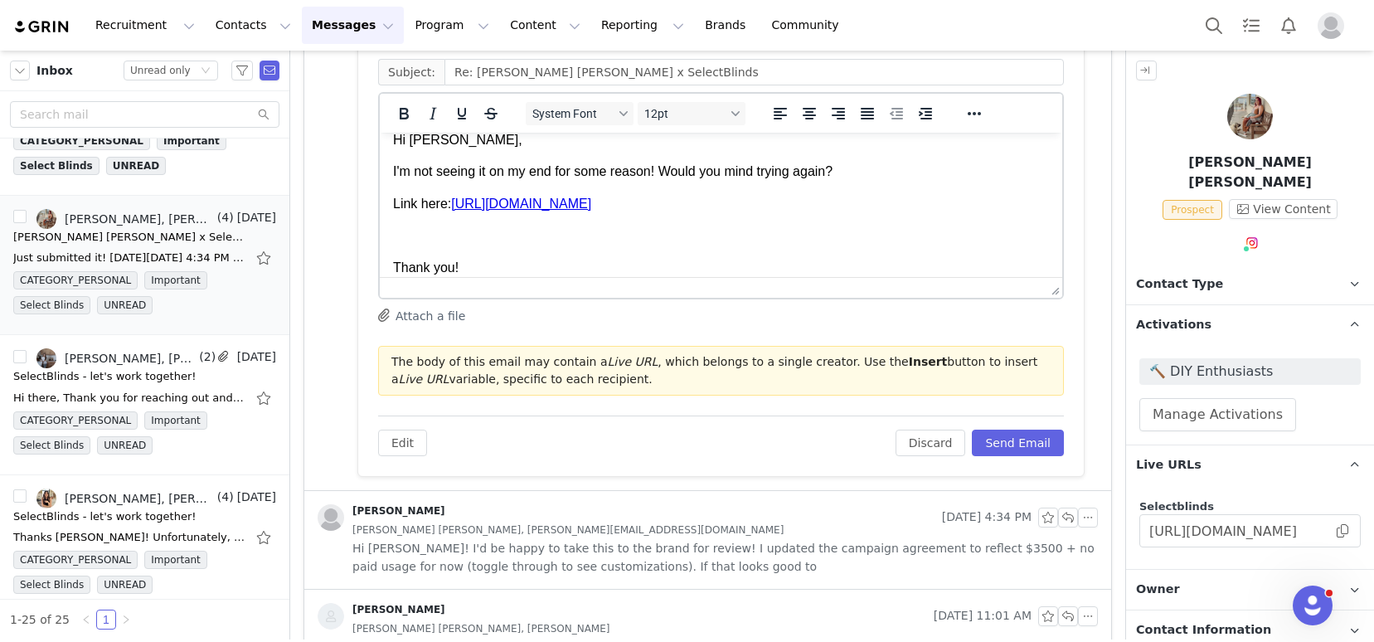
click at [464, 269] on p "Thank you!" at bounding box center [721, 268] width 656 height 18
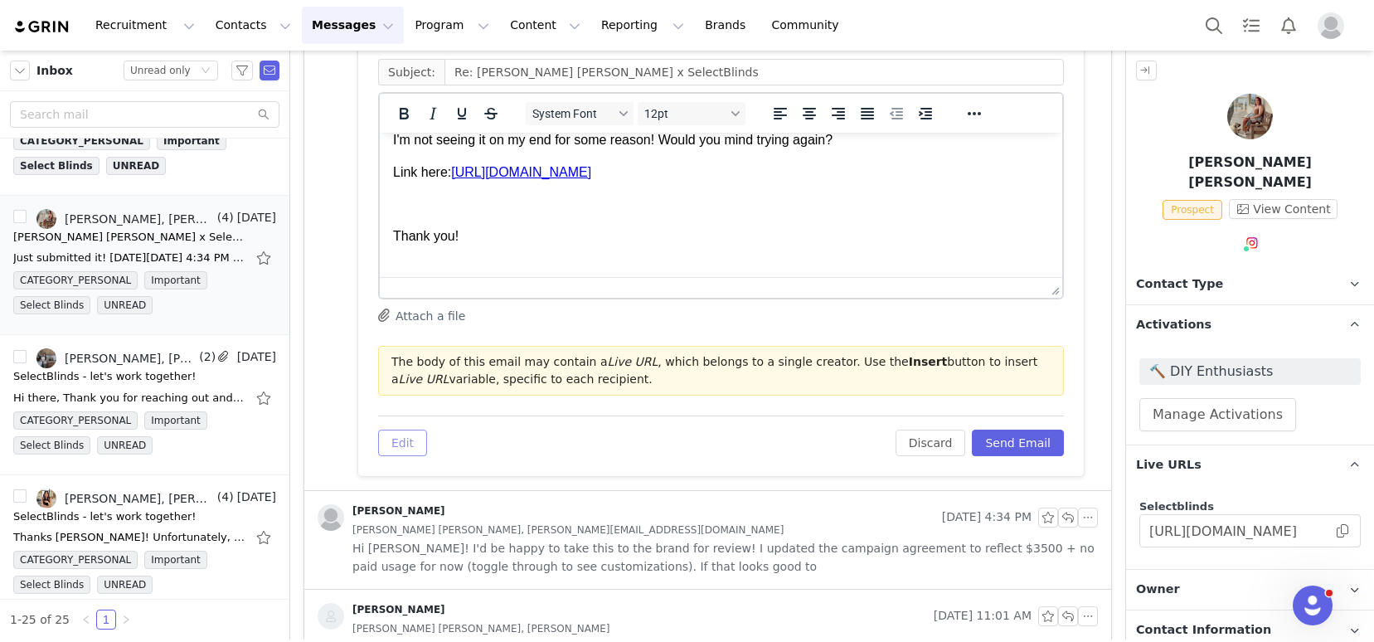
click at [412, 435] on button "Edit" at bounding box center [402, 442] width 49 height 27
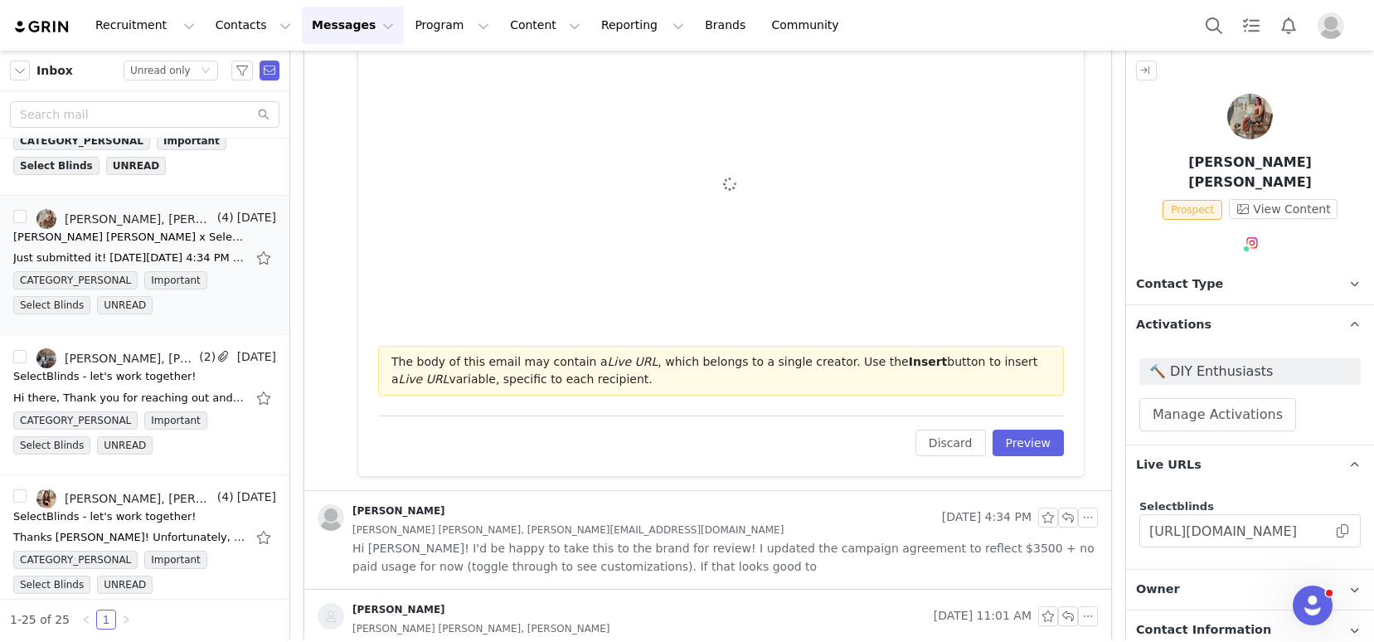
scroll to position [0, 0]
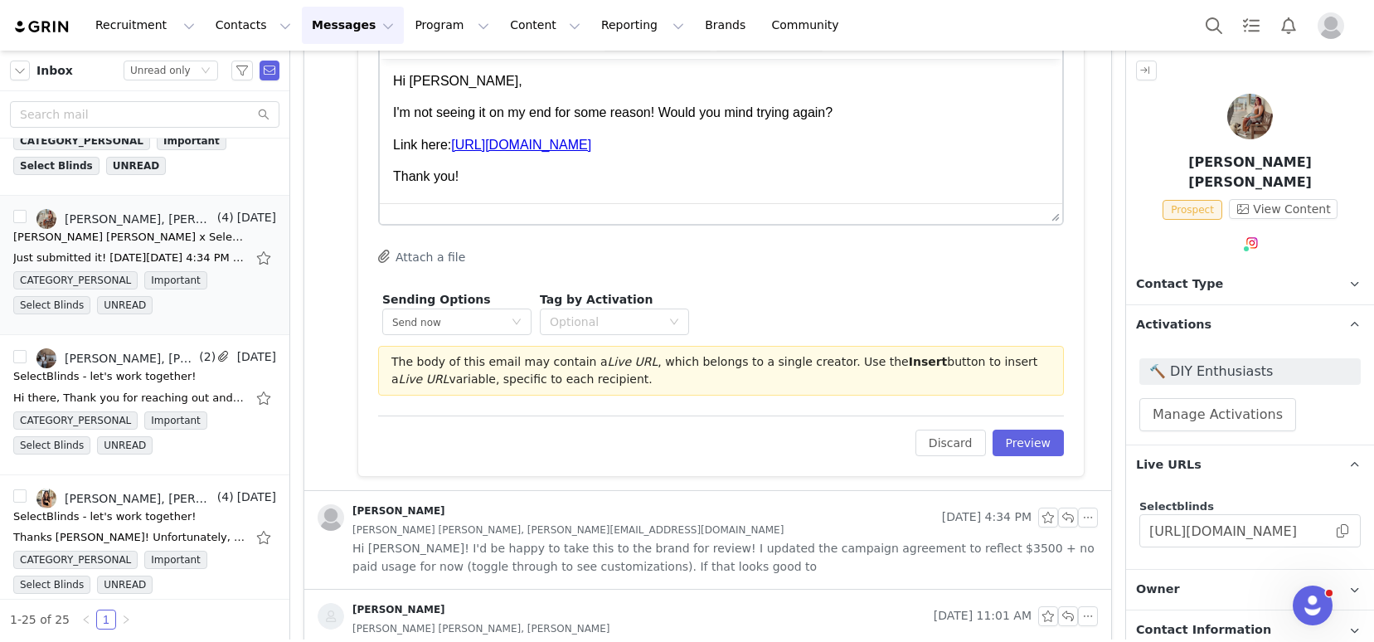
click at [393, 175] on p "Thank you!" at bounding box center [721, 176] width 656 height 18
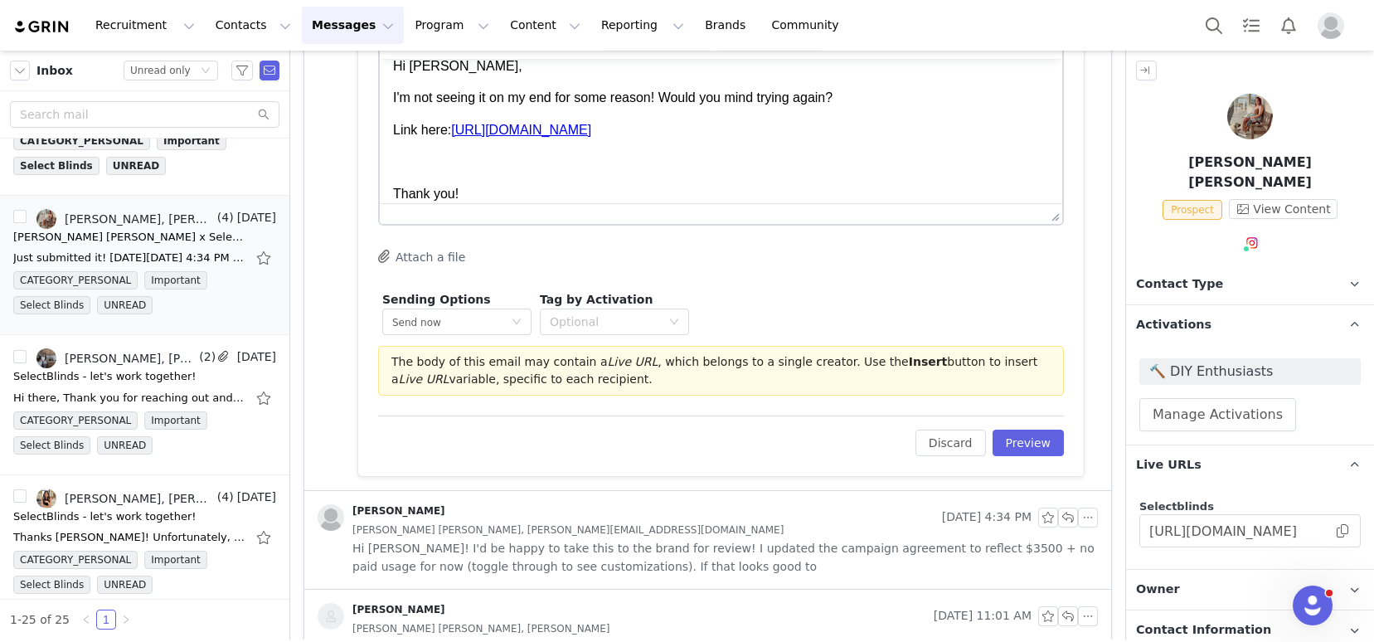
click at [477, 192] on p "Thank you!" at bounding box center [721, 194] width 656 height 18
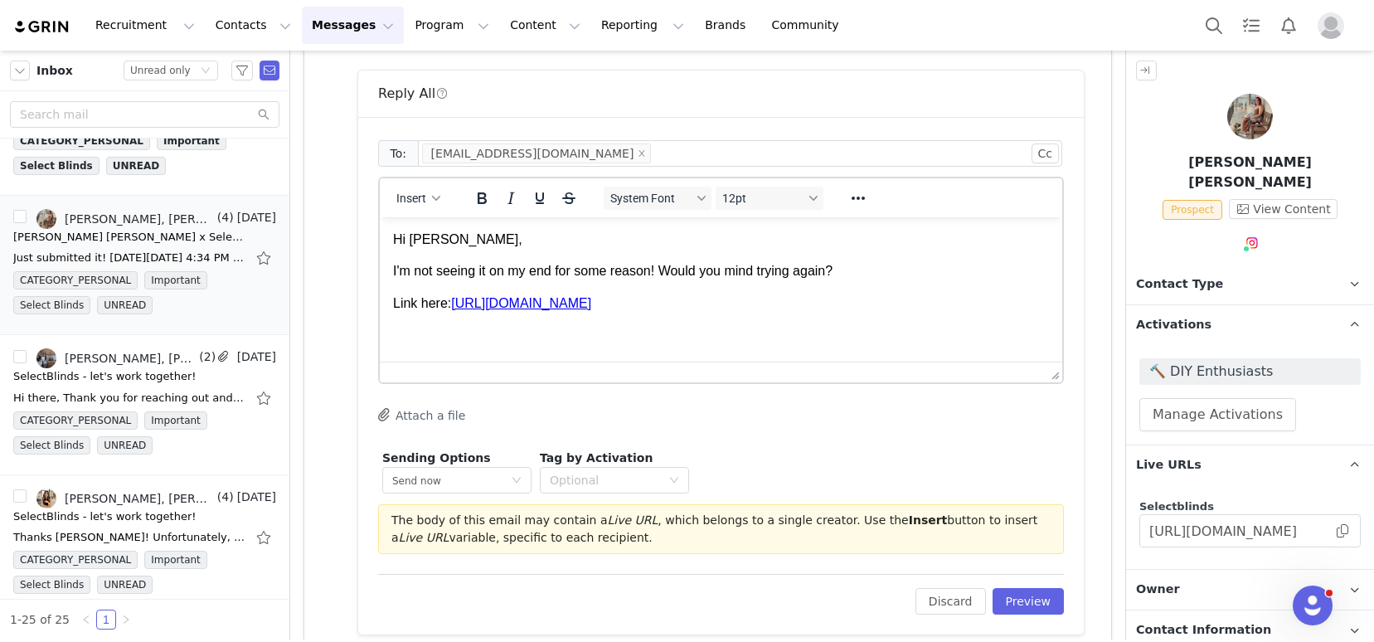
scroll to position [546, 0]
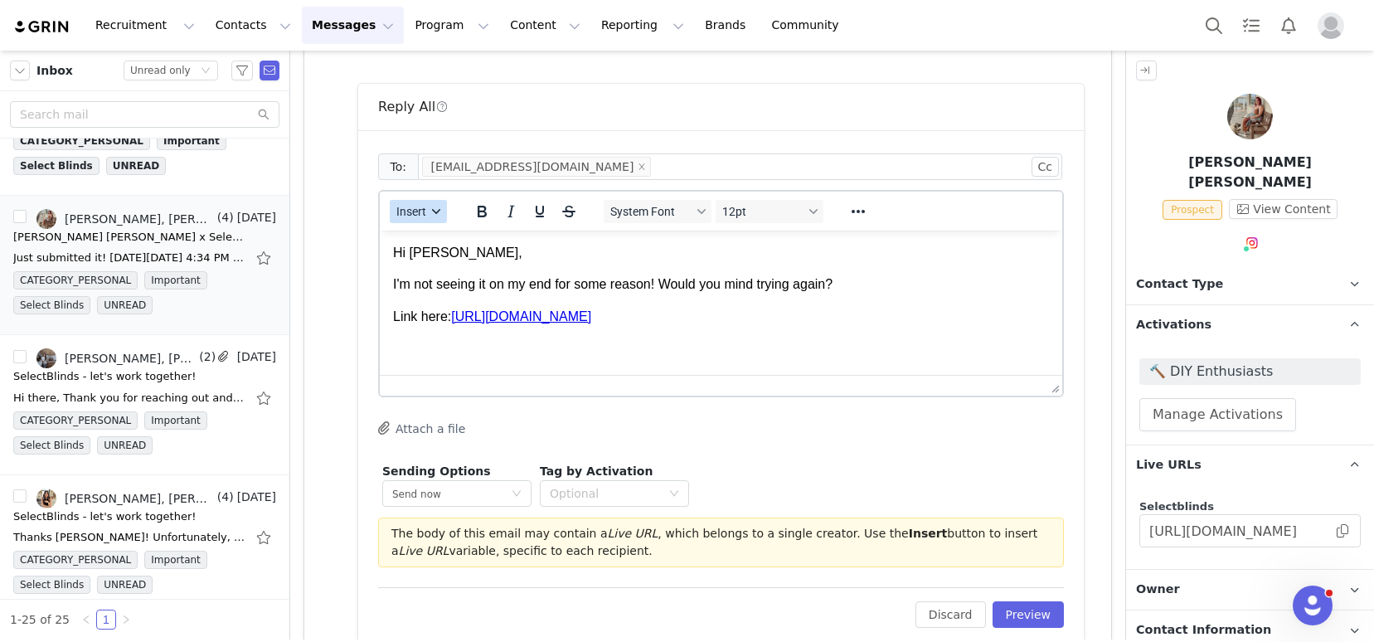
click at [422, 213] on span "Insert" at bounding box center [411, 211] width 30 height 13
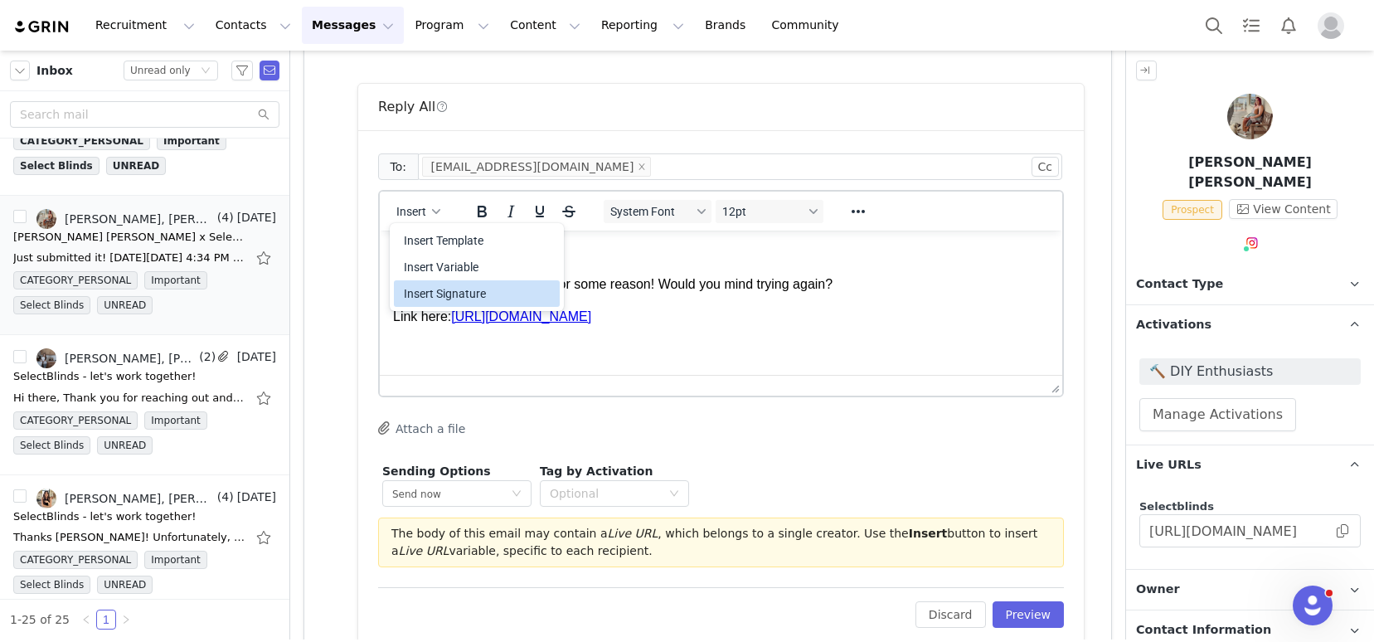
click at [446, 296] on div "Insert Signature" at bounding box center [478, 294] width 149 height 20
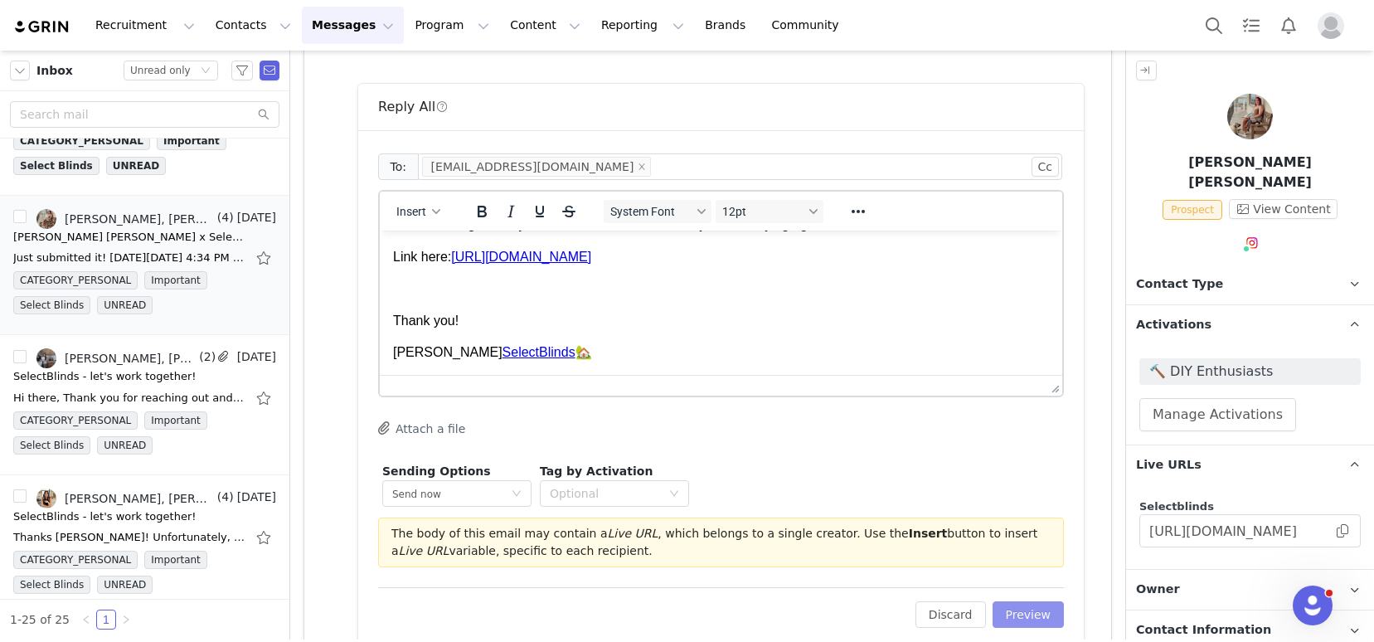
click at [1000, 611] on button "Preview" at bounding box center [1028, 614] width 72 height 27
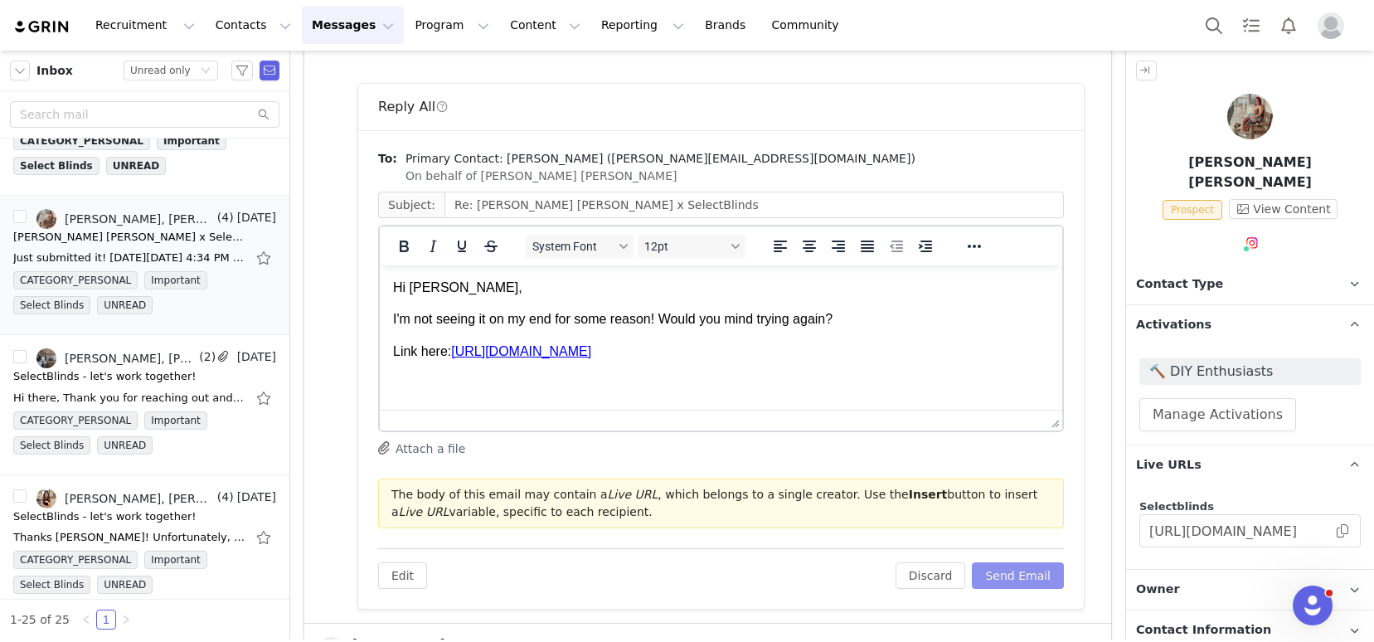
scroll to position [0, 0]
click at [997, 567] on button "Send Email" at bounding box center [1018, 575] width 92 height 27
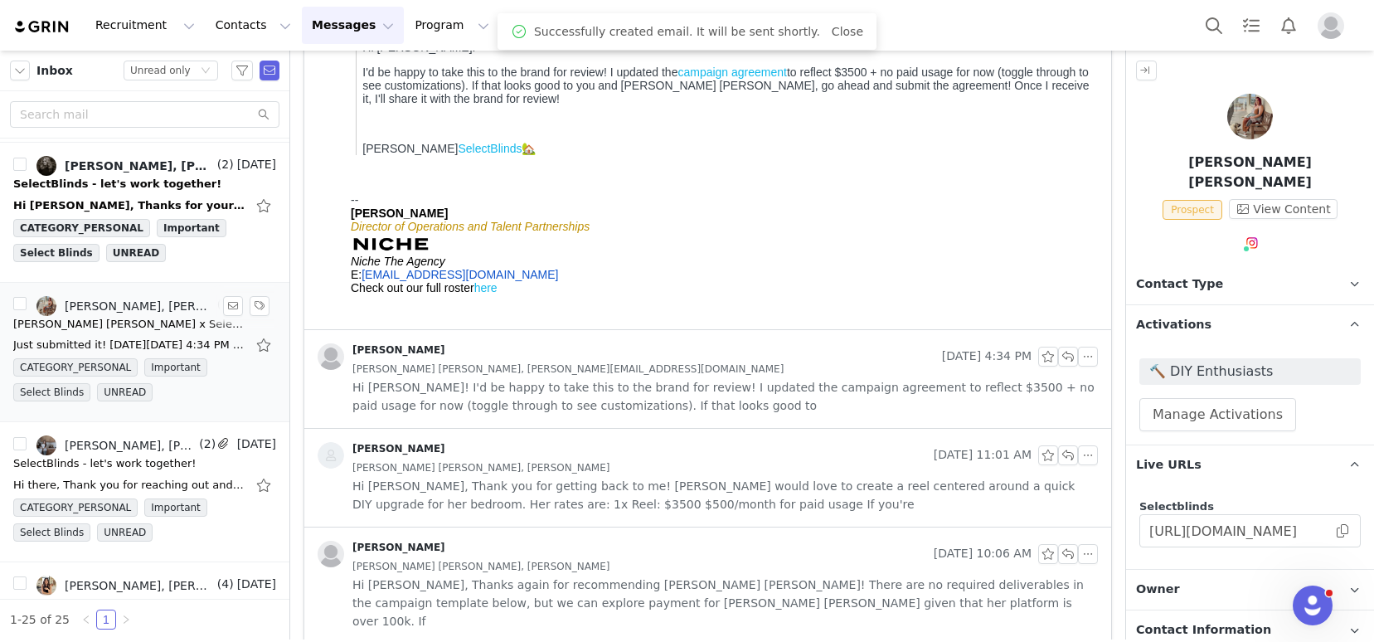
scroll to position [1385, 0]
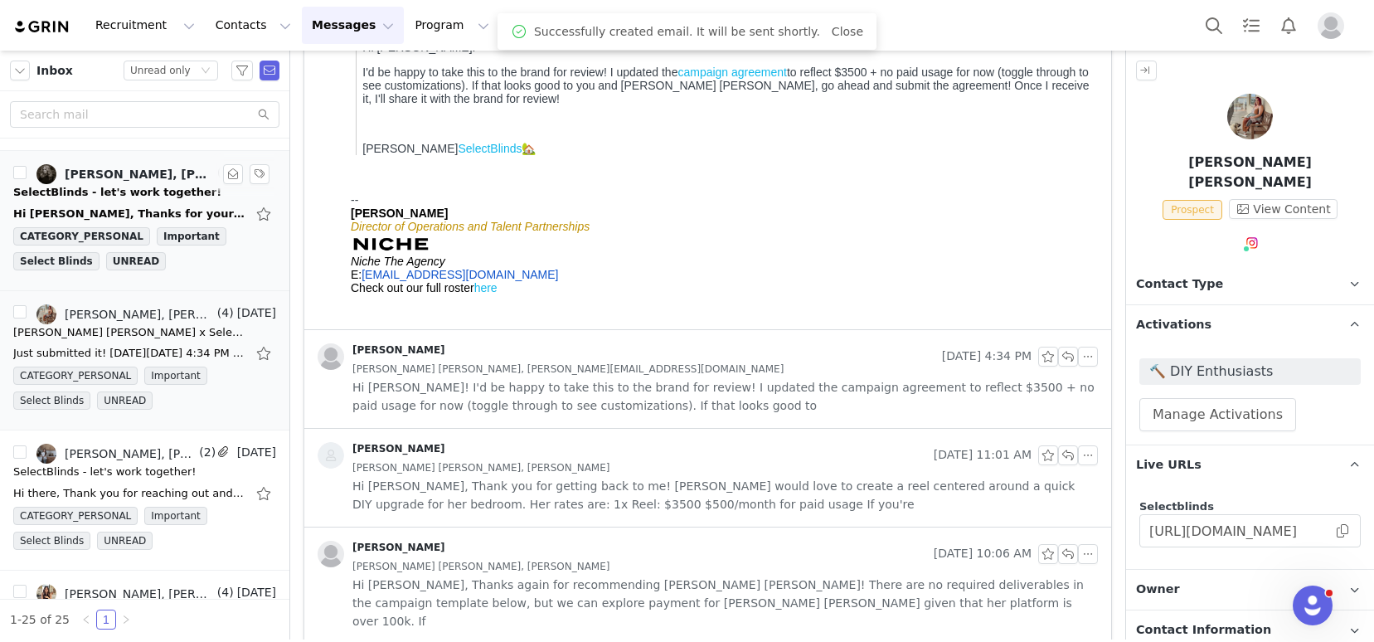
click at [106, 214] on div "Hi Kelsey, Thanks for your email! I'm interested in learning more about a colla…" at bounding box center [129, 214] width 232 height 17
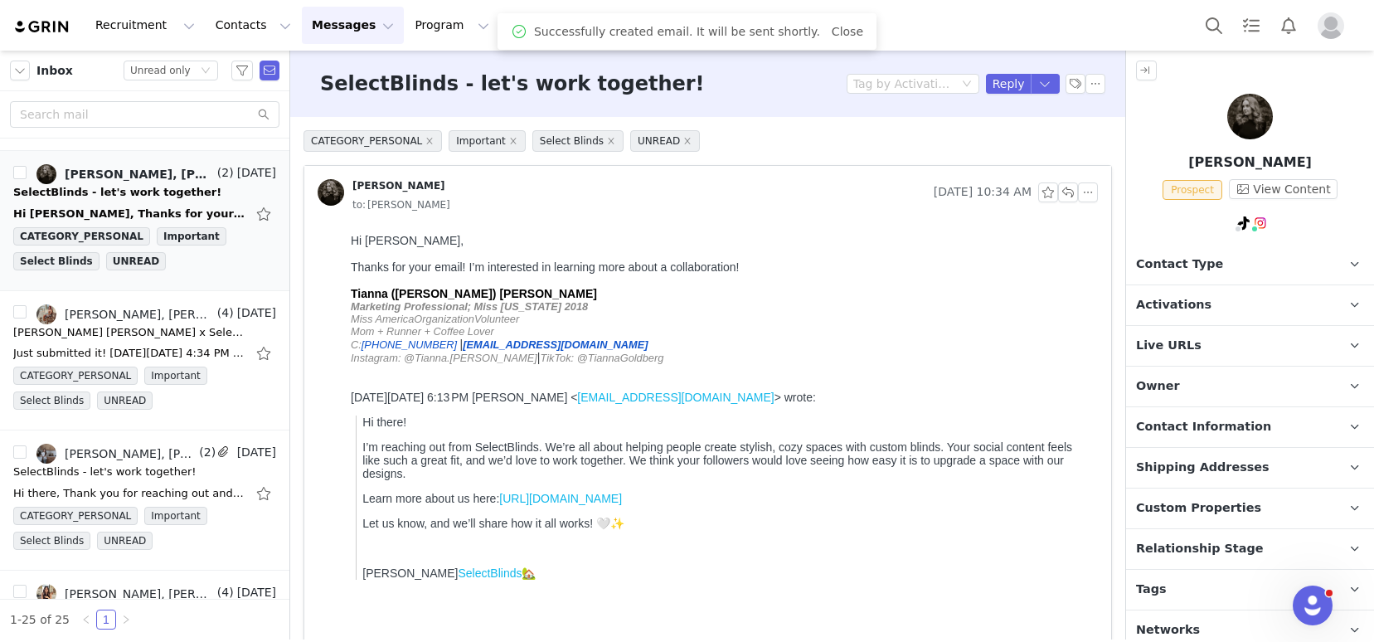
scroll to position [0, 0]
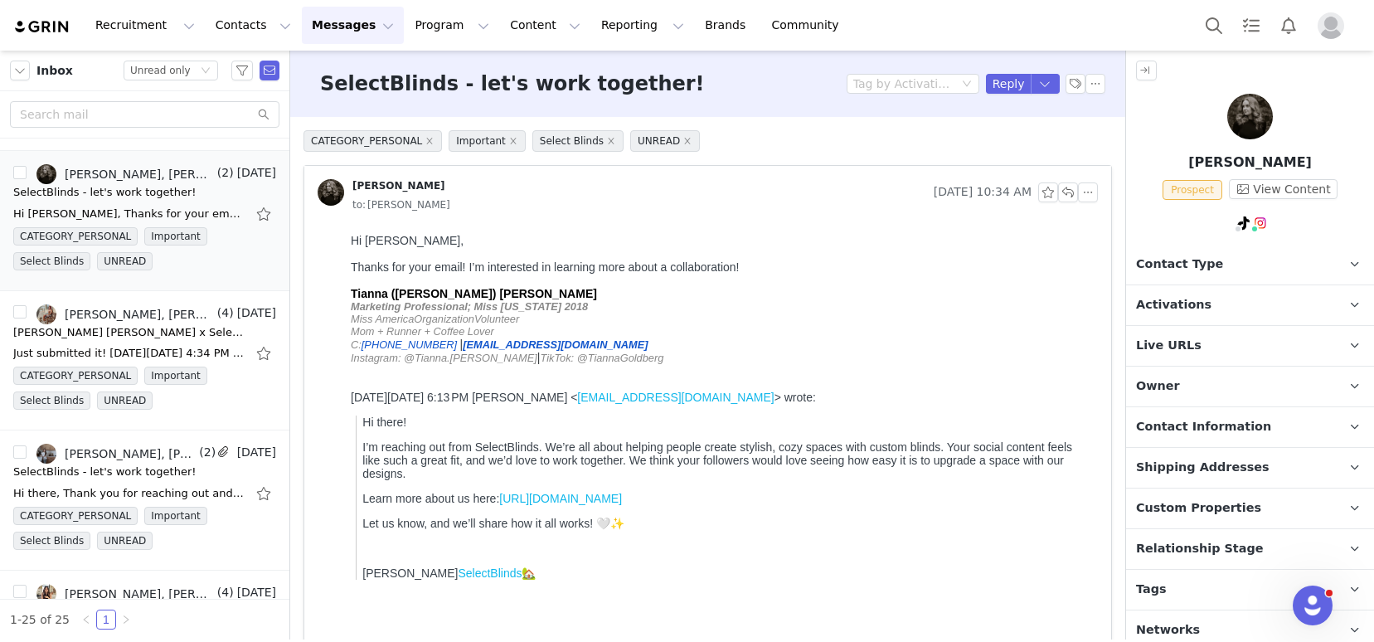
click at [1159, 584] on span "Tags" at bounding box center [1151, 589] width 31 height 18
click at [1253, 264] on link "@tianna.goldberg" at bounding box center [1202, 267] width 124 height 31
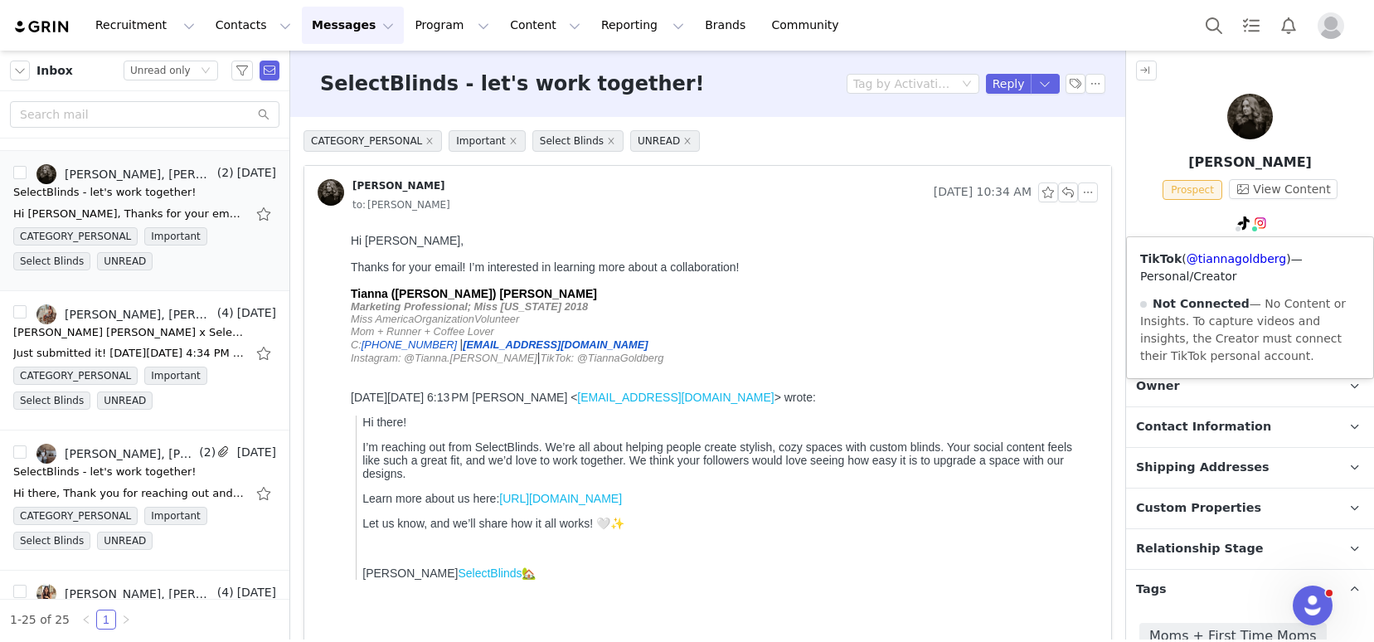
click at [1227, 270] on span "— Personal/Creator" at bounding box center [1221, 267] width 163 height 31
click at [1227, 262] on link "@tiannagoldberg" at bounding box center [1235, 258] width 99 height 13
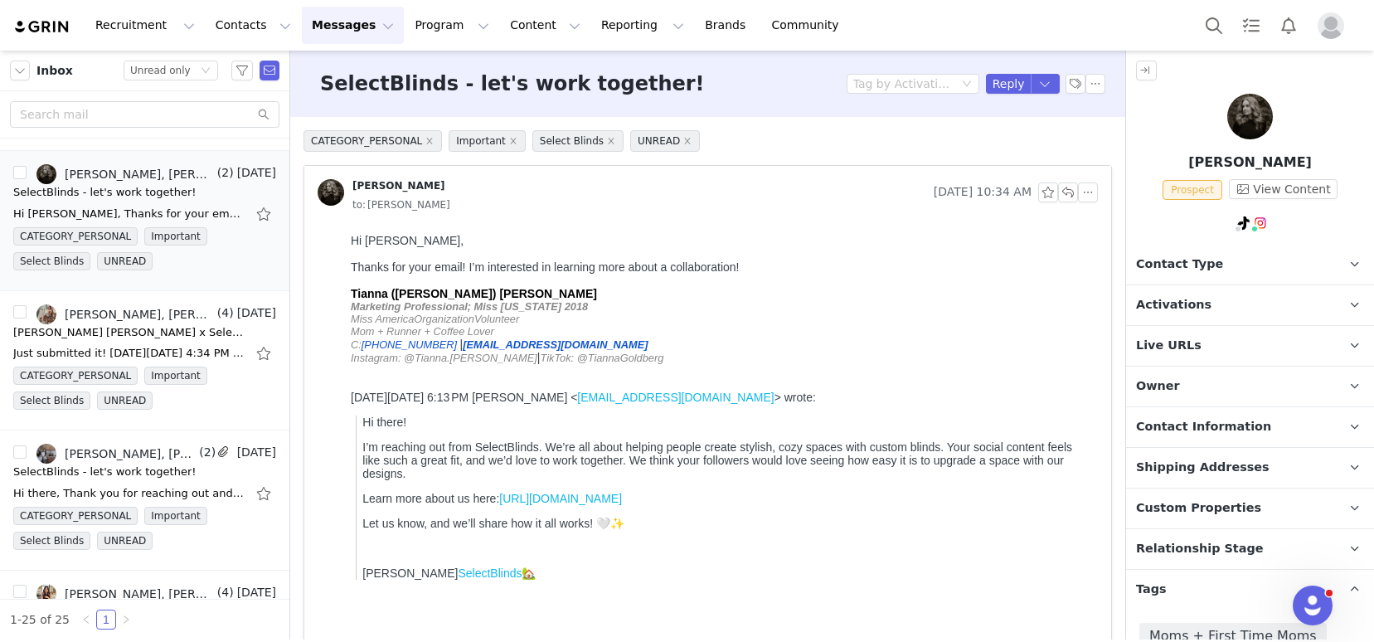
click at [1188, 305] on span "Activations" at bounding box center [1173, 305] width 75 height 18
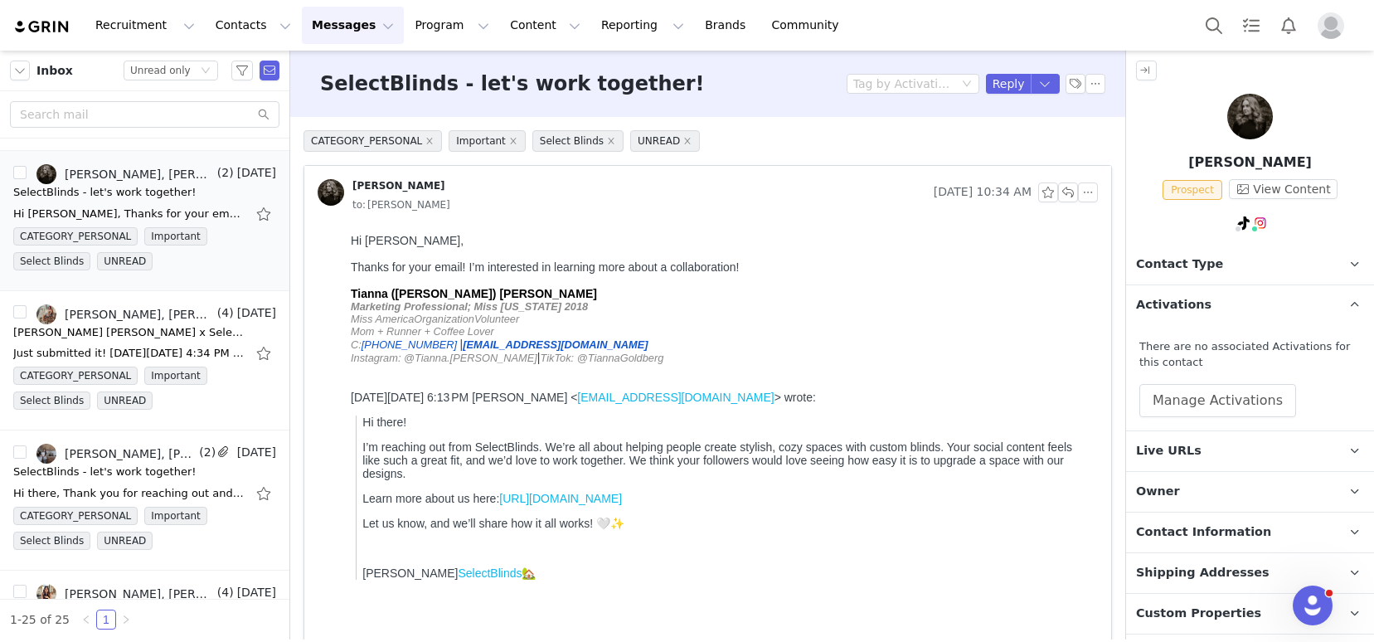
click at [1182, 421] on div "There are no associated Activations for this contact Manage Activations" at bounding box center [1250, 377] width 248 height 105
click at [1182, 407] on button "Manage Activations" at bounding box center [1217, 400] width 157 height 33
click at [1172, 464] on div "Select Activation" at bounding box center [1143, 465] width 98 height 25
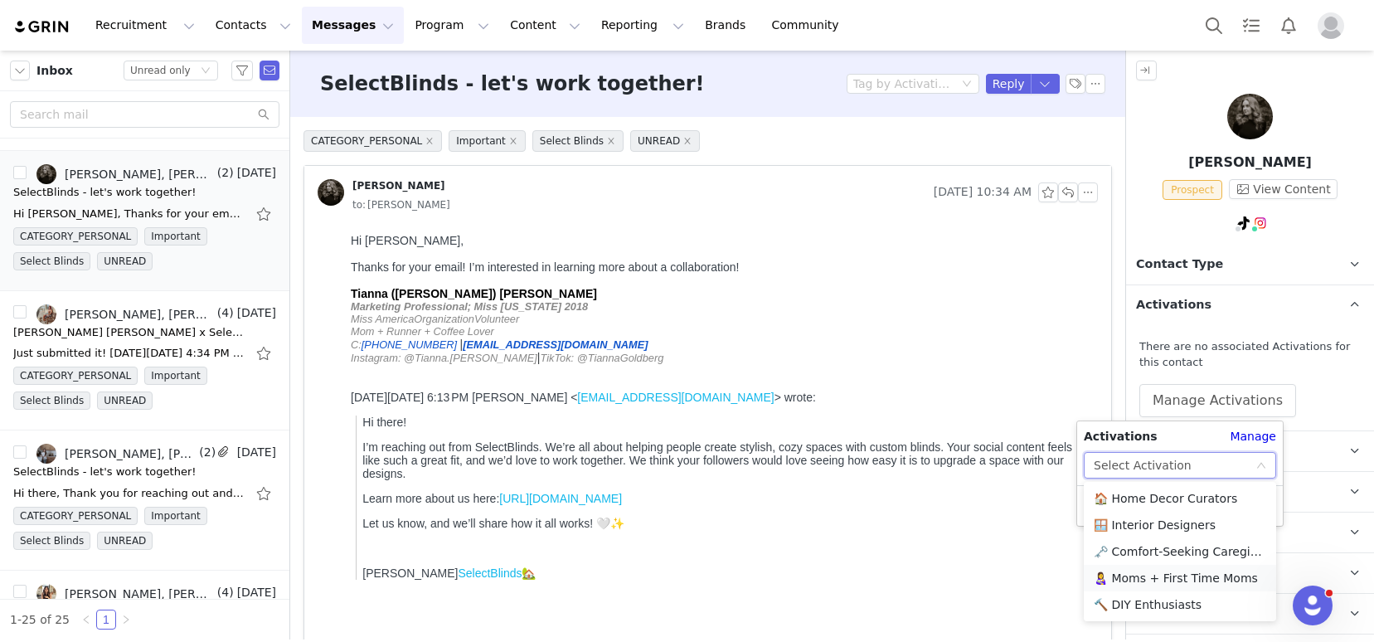
click at [1182, 575] on li "👩‍🍼 Moms + First Time Moms" at bounding box center [1180, 578] width 192 height 27
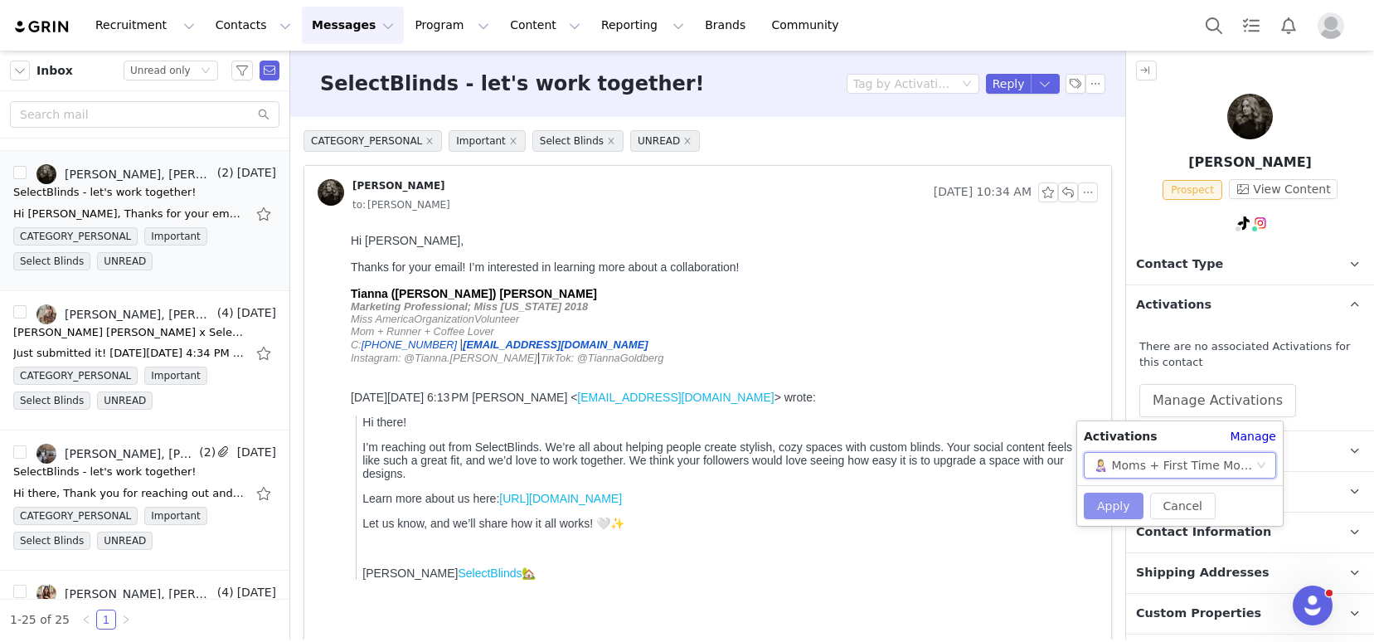
click at [1113, 499] on button "Apply" at bounding box center [1114, 505] width 60 height 27
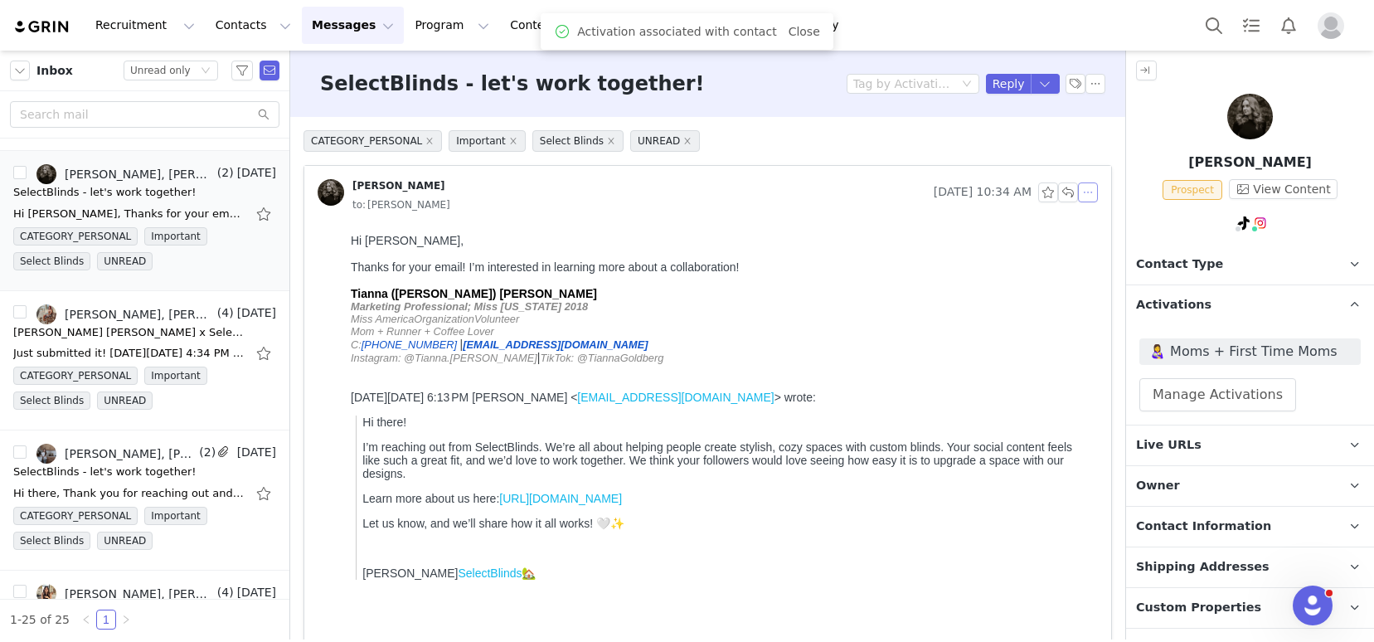
click at [1080, 195] on button "button" at bounding box center [1088, 192] width 20 height 20
click at [1099, 221] on li "Reply All" at bounding box center [1100, 222] width 70 height 27
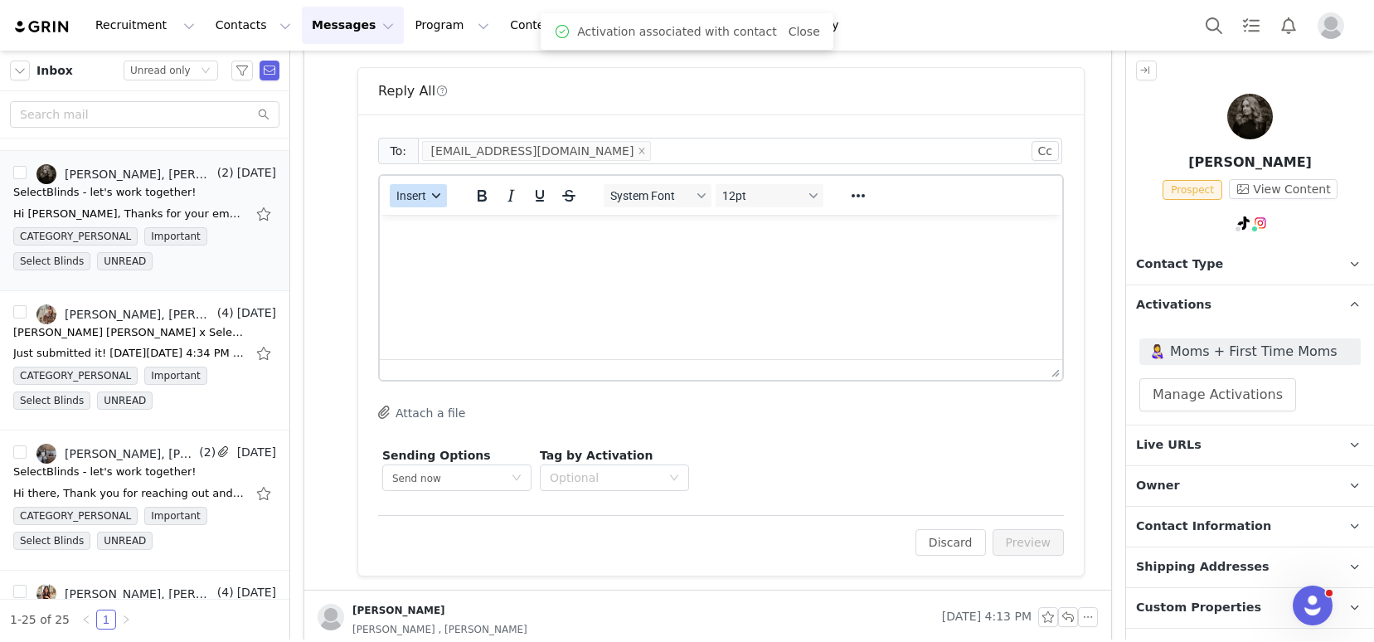
click at [410, 195] on span "Insert" at bounding box center [411, 195] width 30 height 13
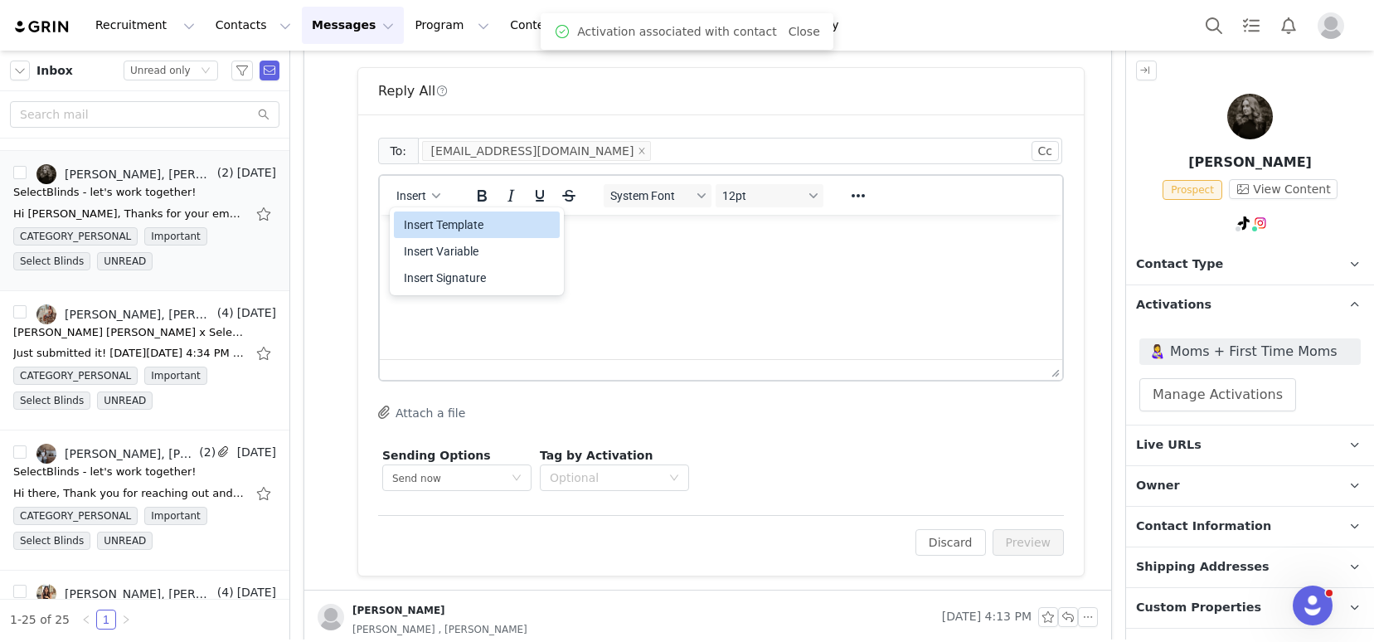
click at [423, 215] on div "Insert Template" at bounding box center [478, 225] width 149 height 20
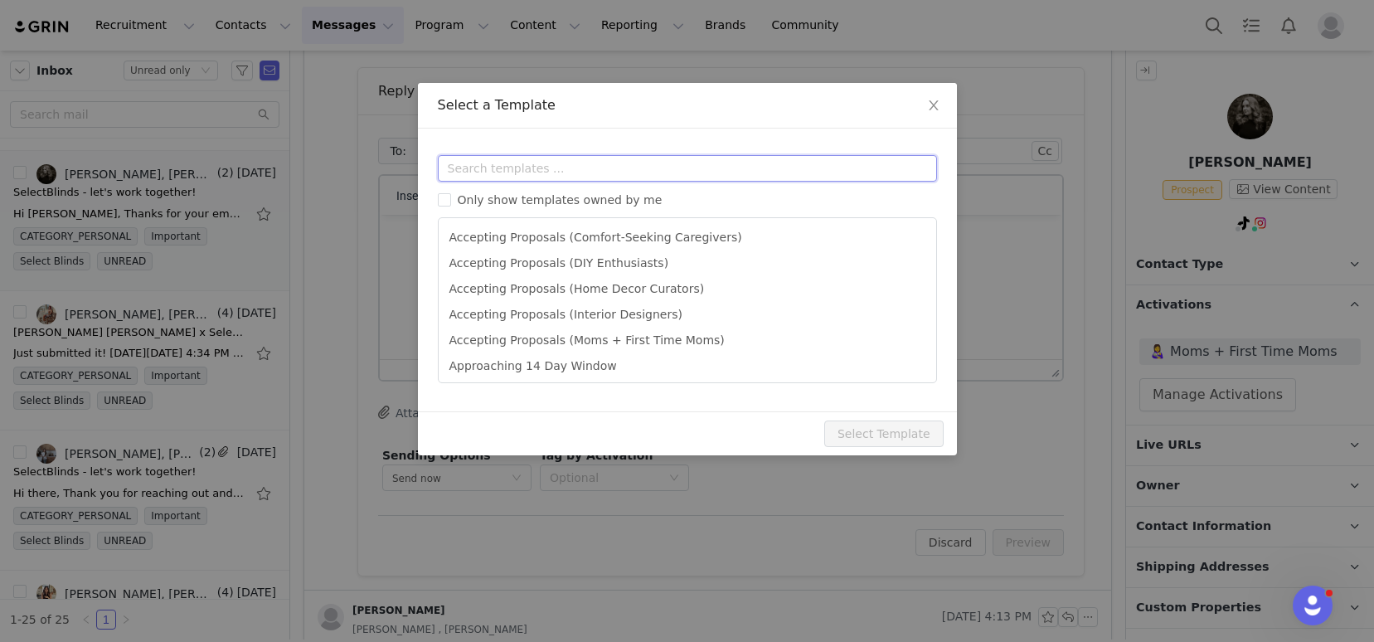
click at [473, 161] on input "text" at bounding box center [687, 168] width 499 height 27
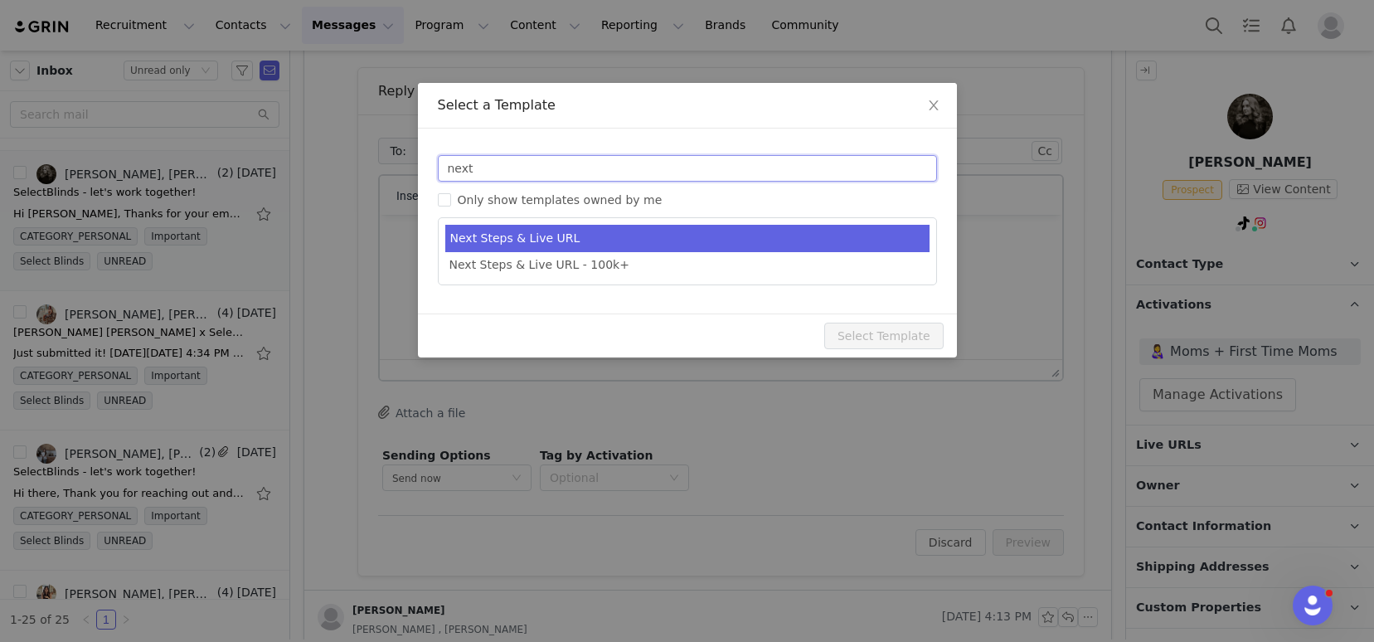
type input "next"
type input "SelectBlinds - Next Steps & Campaign Outline"
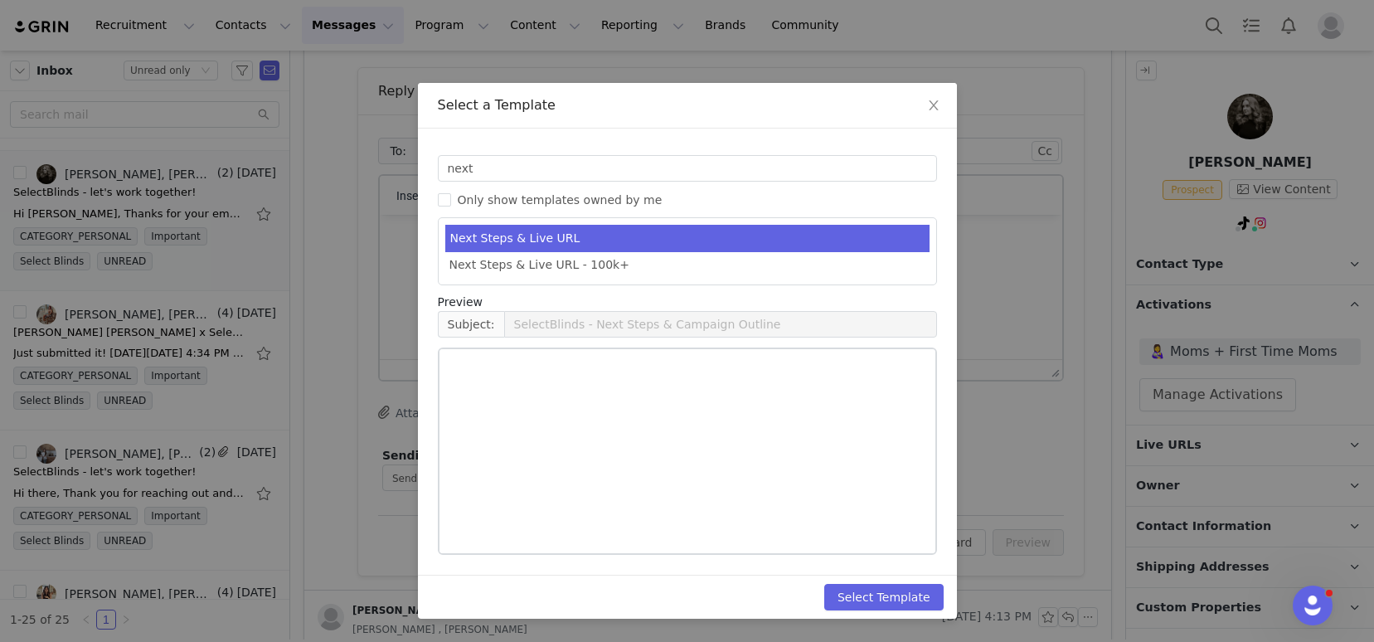
click at [551, 242] on li "Next Steps & Live URL" at bounding box center [687, 238] width 484 height 27
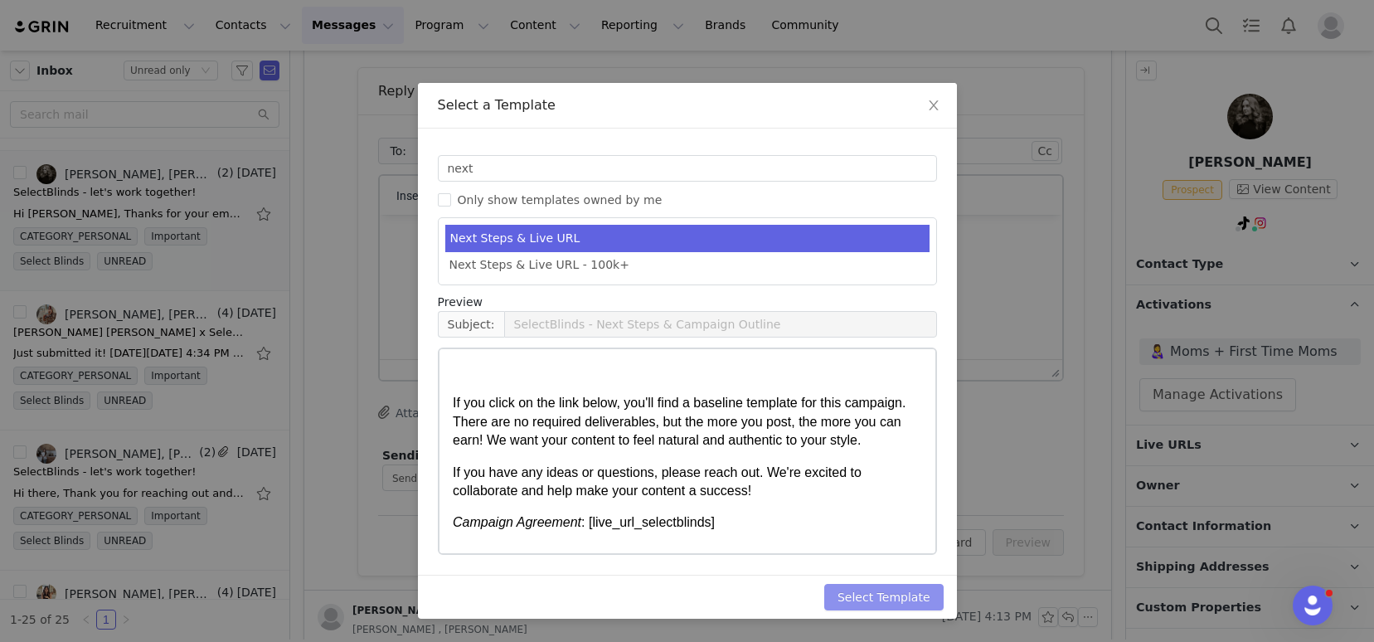
click at [874, 599] on button "Select Template" at bounding box center [883, 597] width 119 height 27
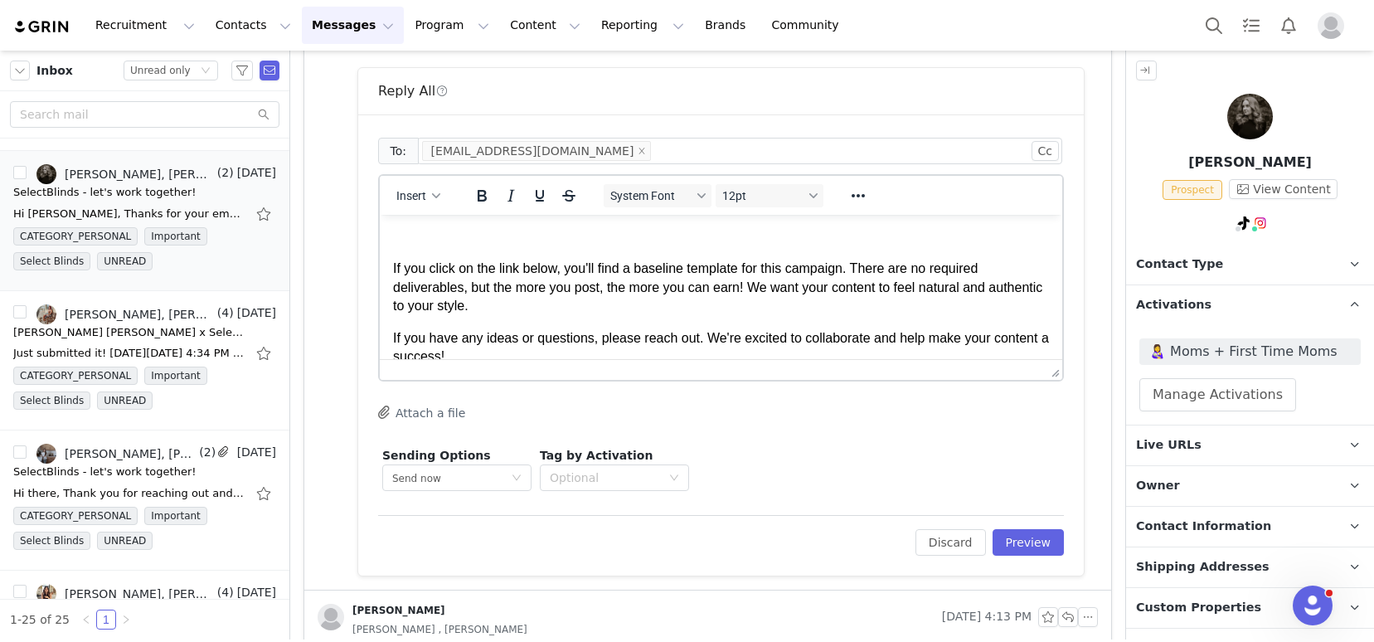
click at [410, 243] on p "Rich Text Area. Press ALT-0 for help." at bounding box center [721, 237] width 656 height 18
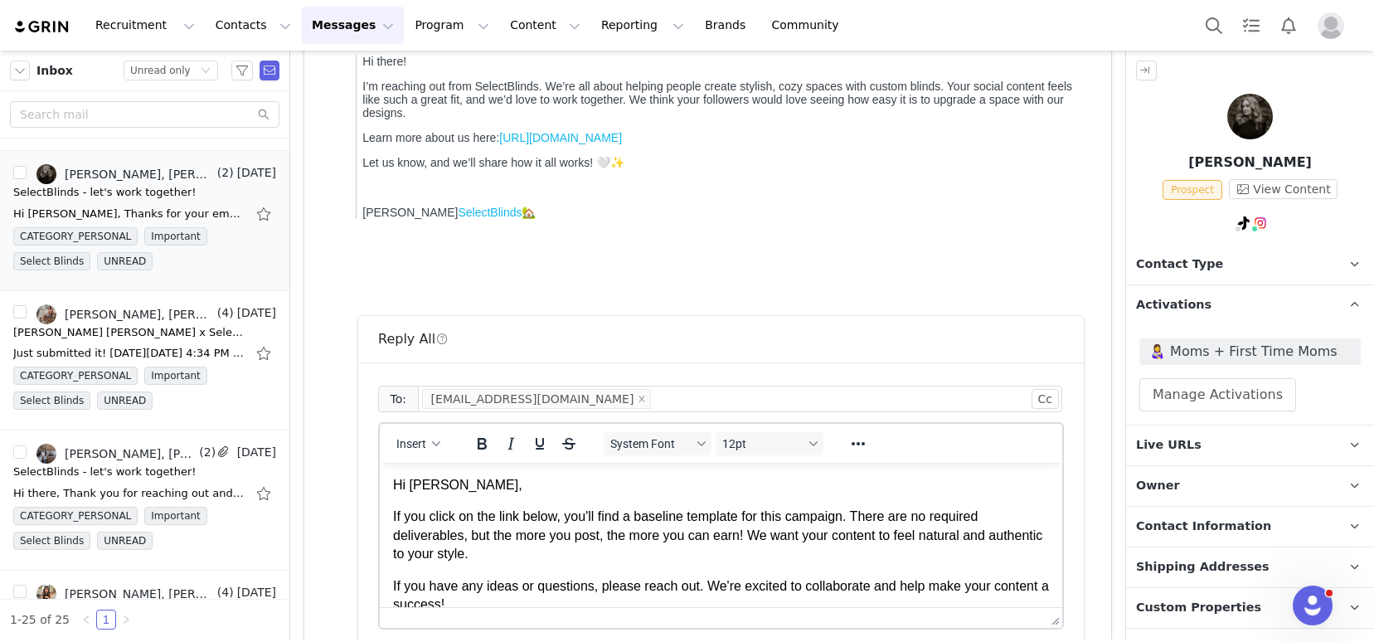
scroll to position [366, 0]
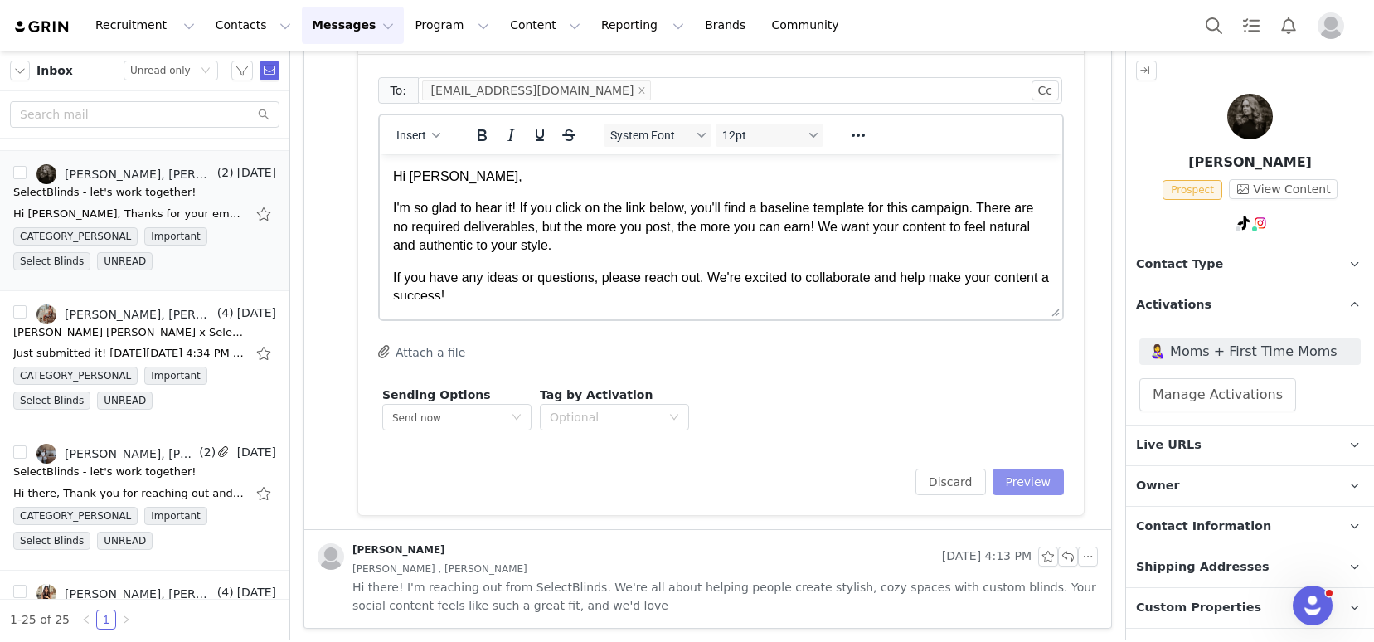
click at [1022, 476] on button "Preview" at bounding box center [1028, 481] width 72 height 27
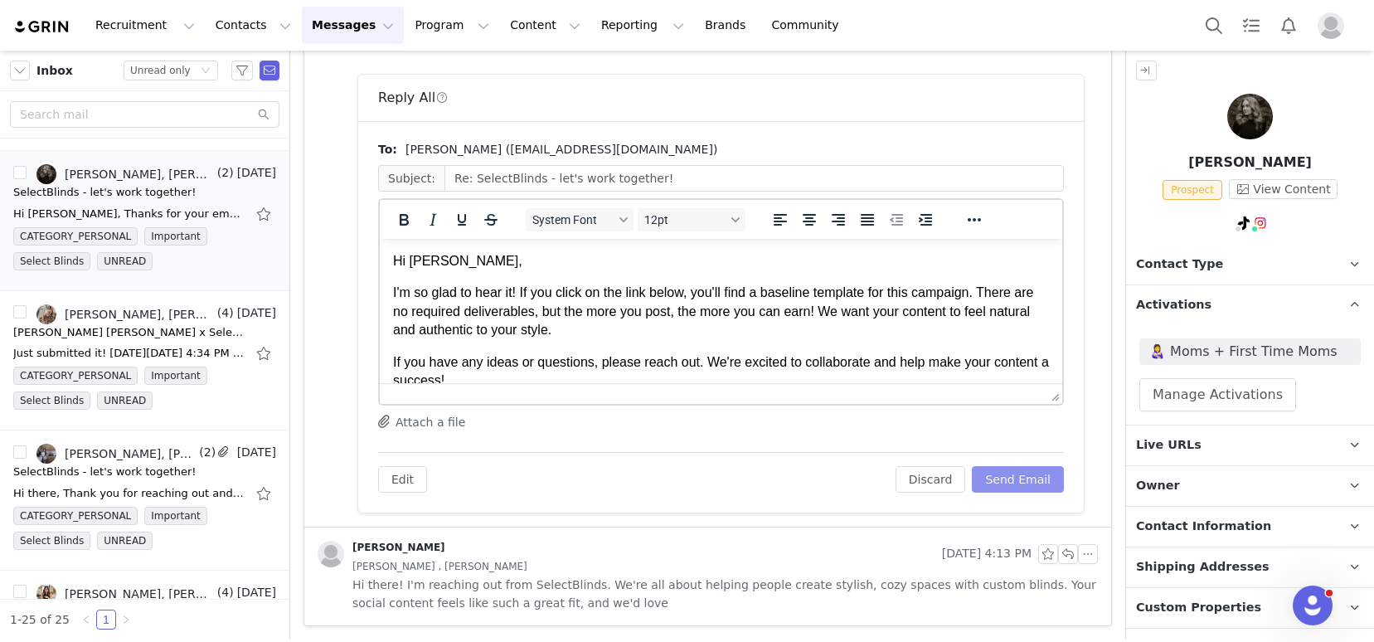
scroll to position [0, 0]
click at [1016, 468] on button "Send Email" at bounding box center [1018, 479] width 92 height 27
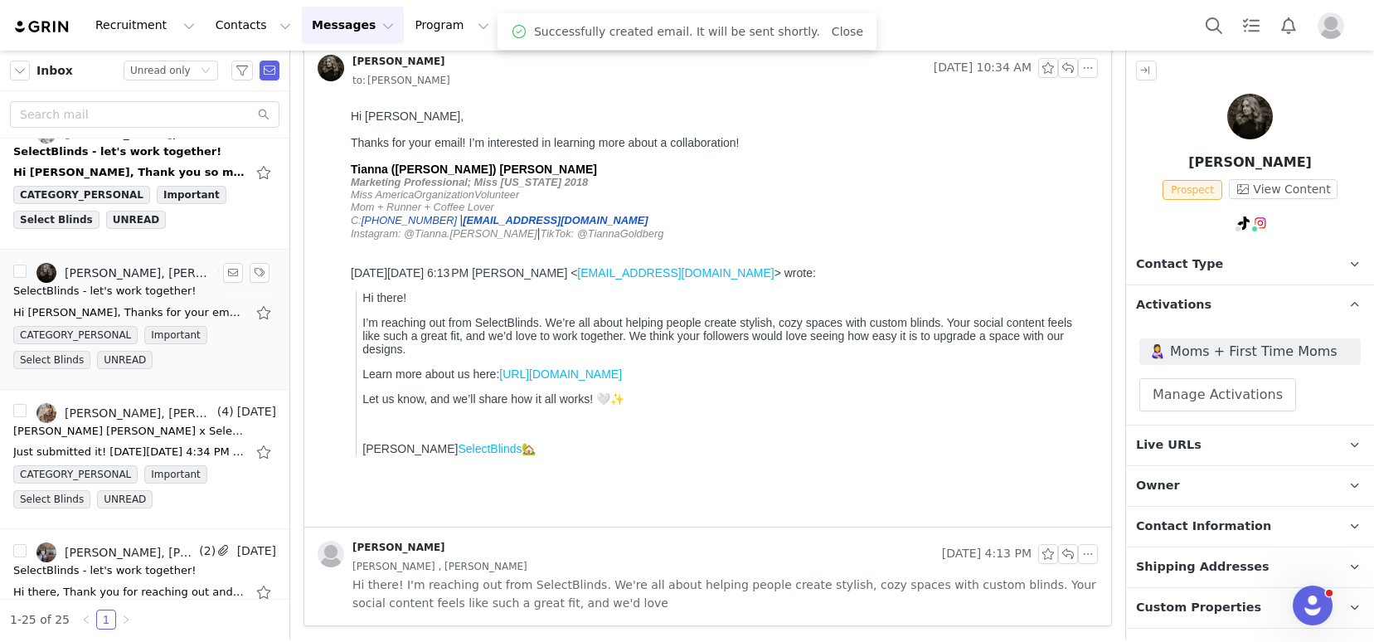
scroll to position [1222, 0]
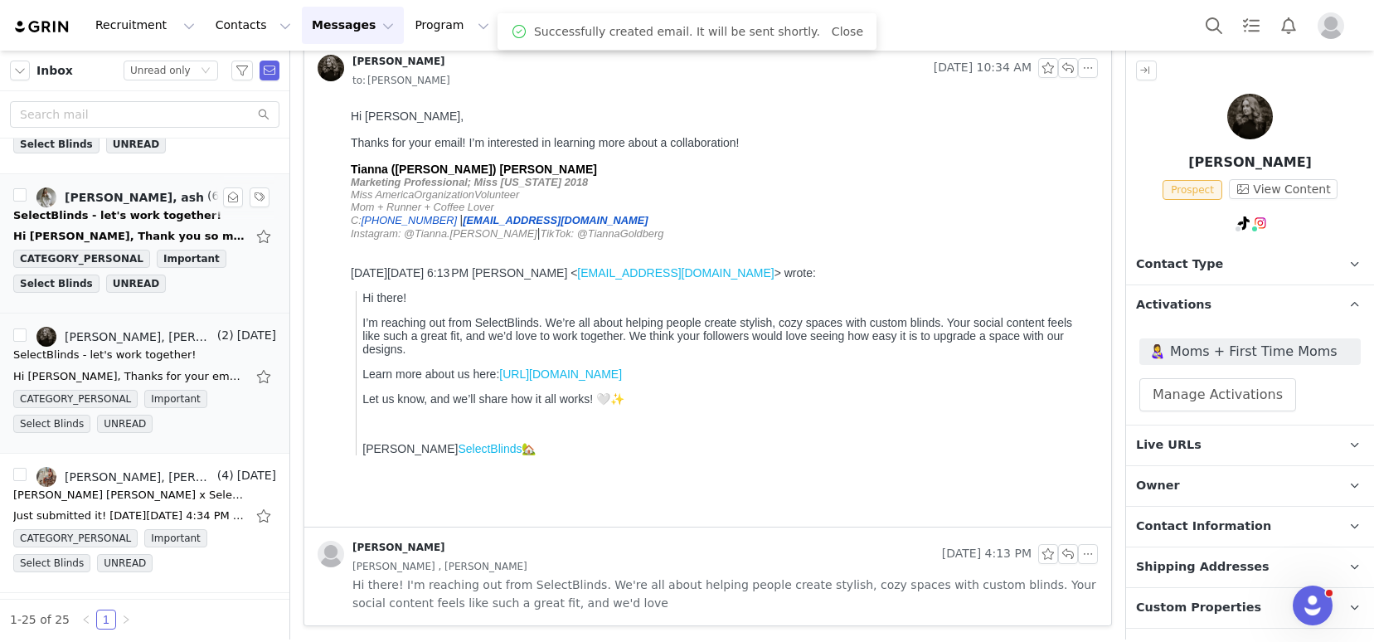
click at [119, 233] on div "Hi Kelsey, Thank you so much for sharing the campaign agreement and for the fle…" at bounding box center [129, 236] width 232 height 17
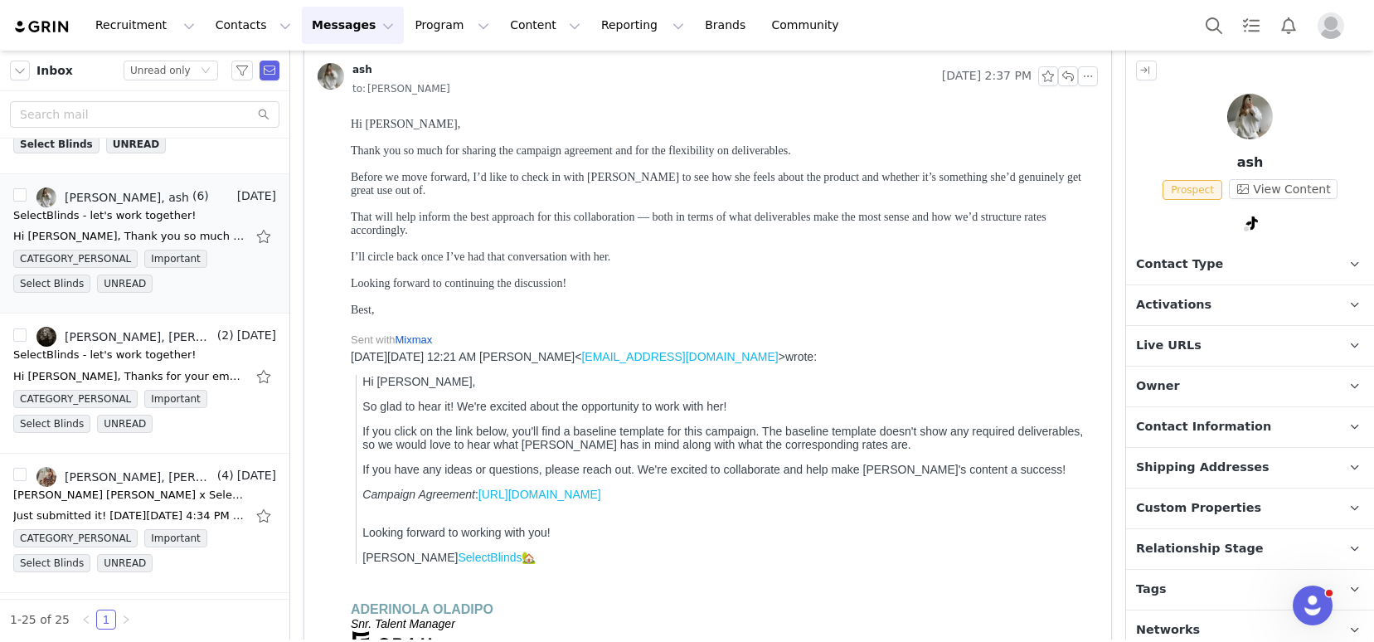
scroll to position [56, 0]
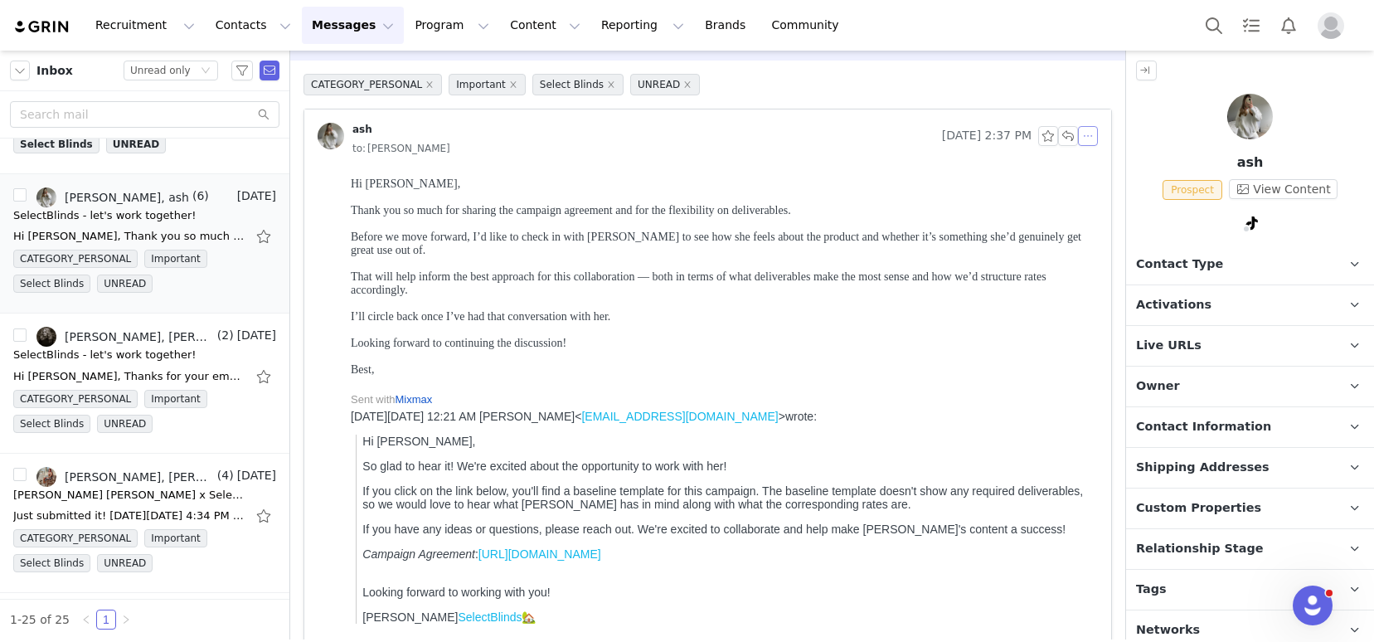
click at [1078, 135] on button "button" at bounding box center [1088, 136] width 20 height 20
drag, startPoint x: 1096, startPoint y: 167, endPoint x: 1041, endPoint y: 167, distance: 54.7
click at [1087, 167] on li "Reply All" at bounding box center [1100, 166] width 70 height 27
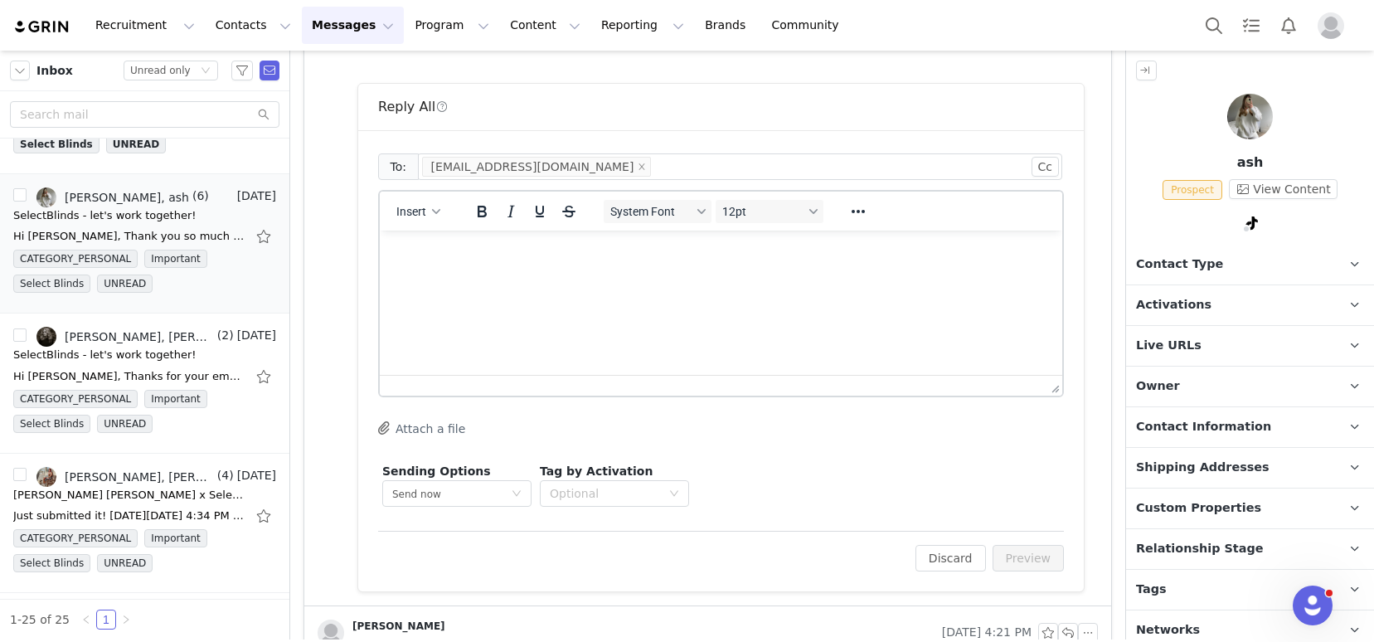
scroll to position [851, 0]
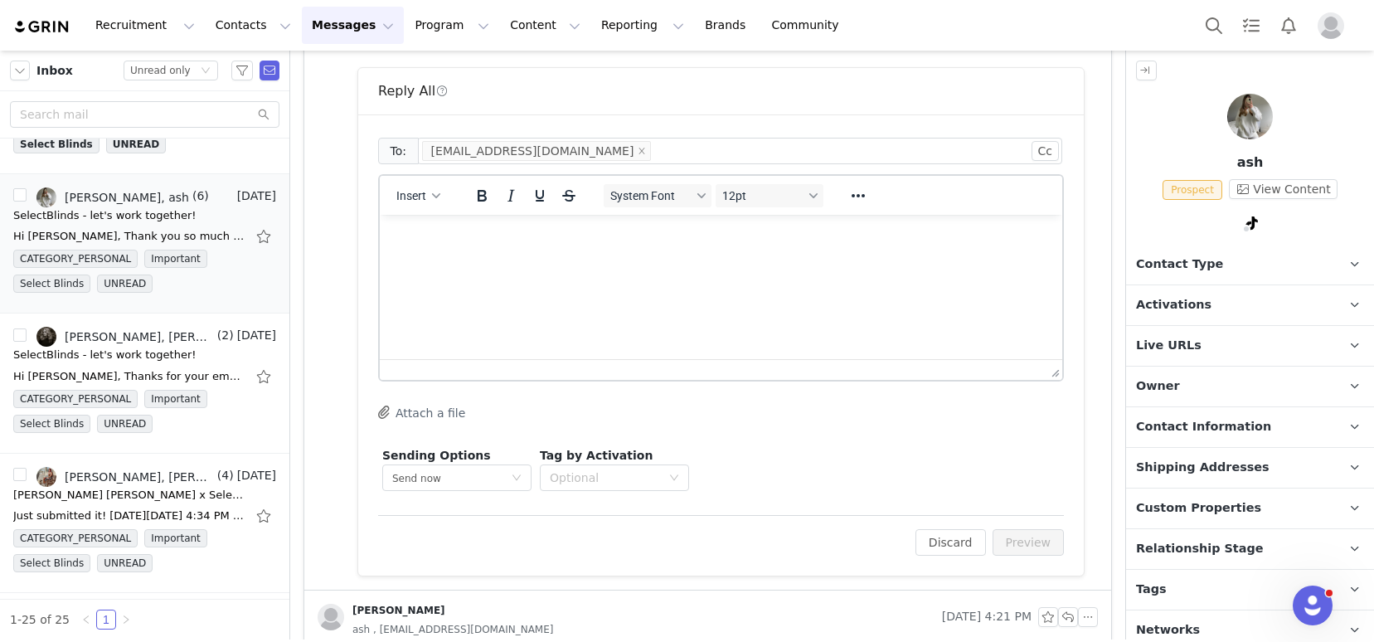
click at [529, 260] on html at bounding box center [721, 237] width 682 height 45
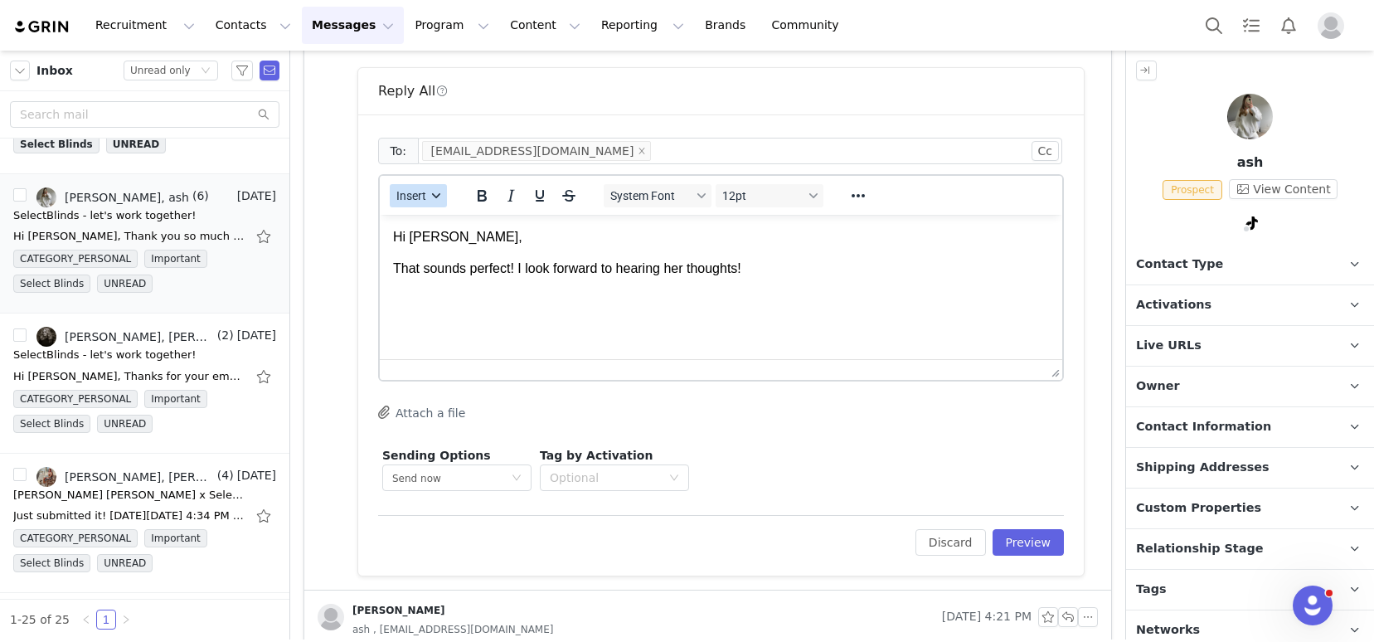
click at [405, 196] on span "Insert" at bounding box center [411, 195] width 30 height 13
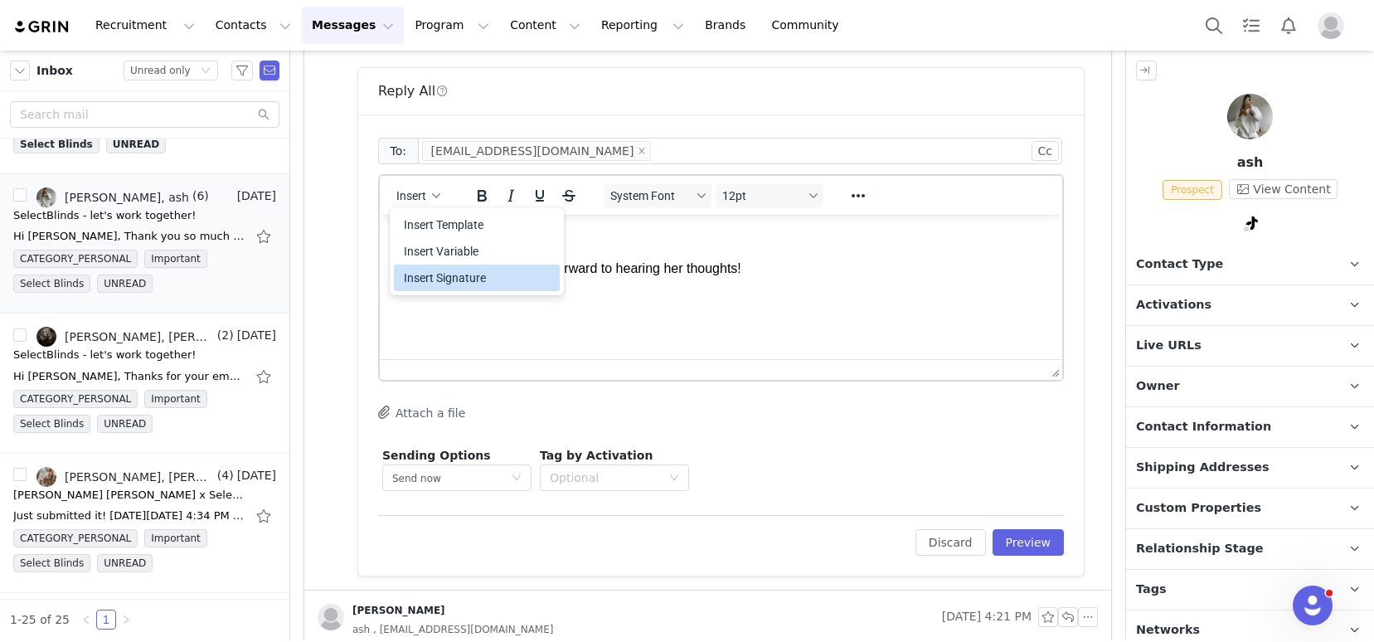
click at [444, 268] on div "Insert Signature" at bounding box center [478, 278] width 149 height 20
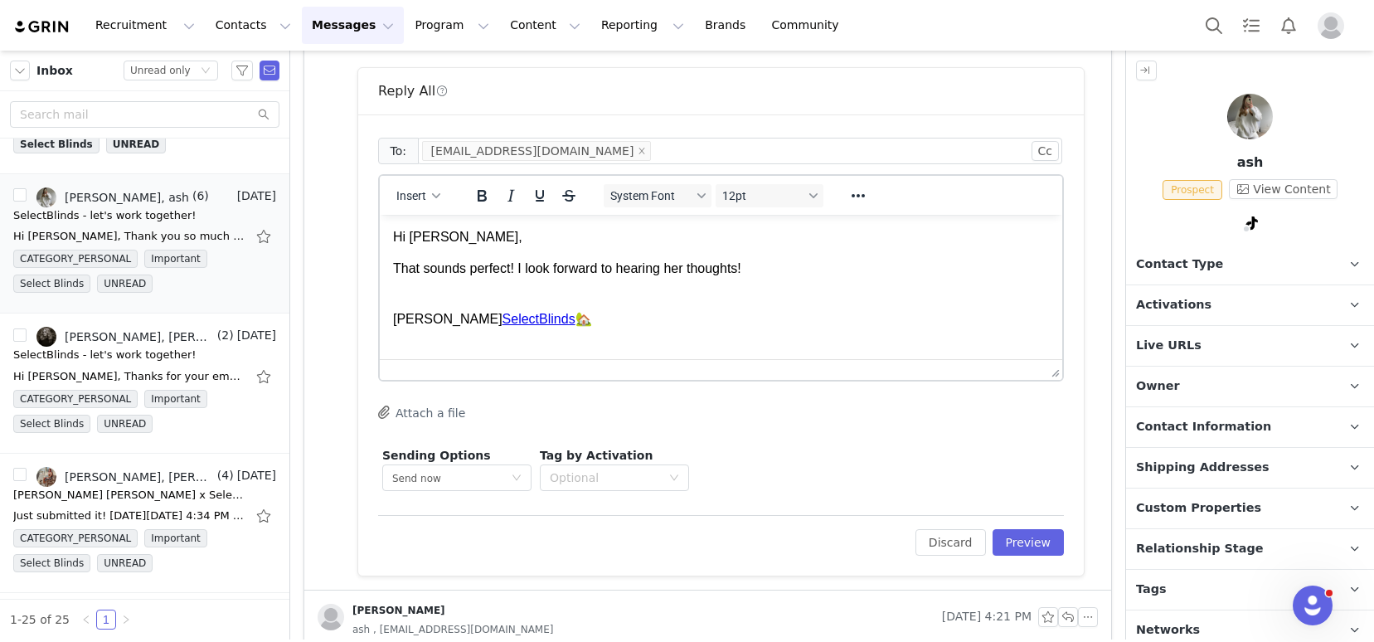
click at [795, 286] on p "That sounds perfect! I look forward to hearing her thoughts!" at bounding box center [721, 278] width 656 height 37
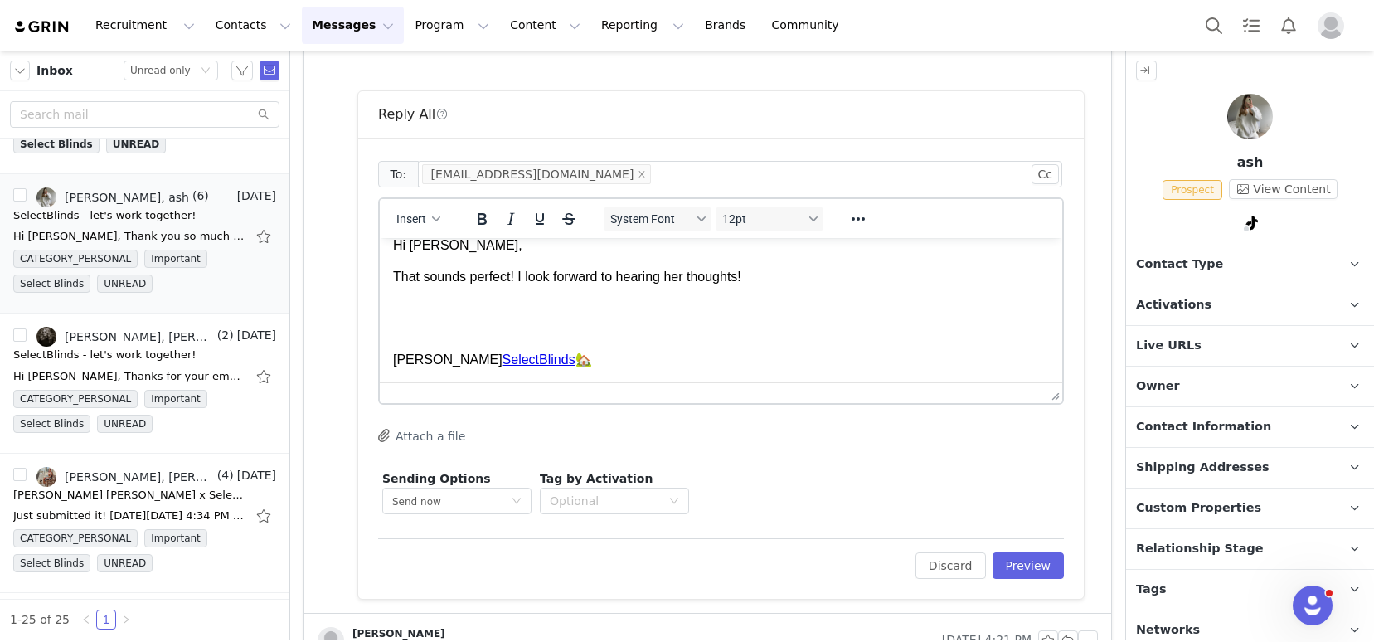
scroll to position [841, 0]
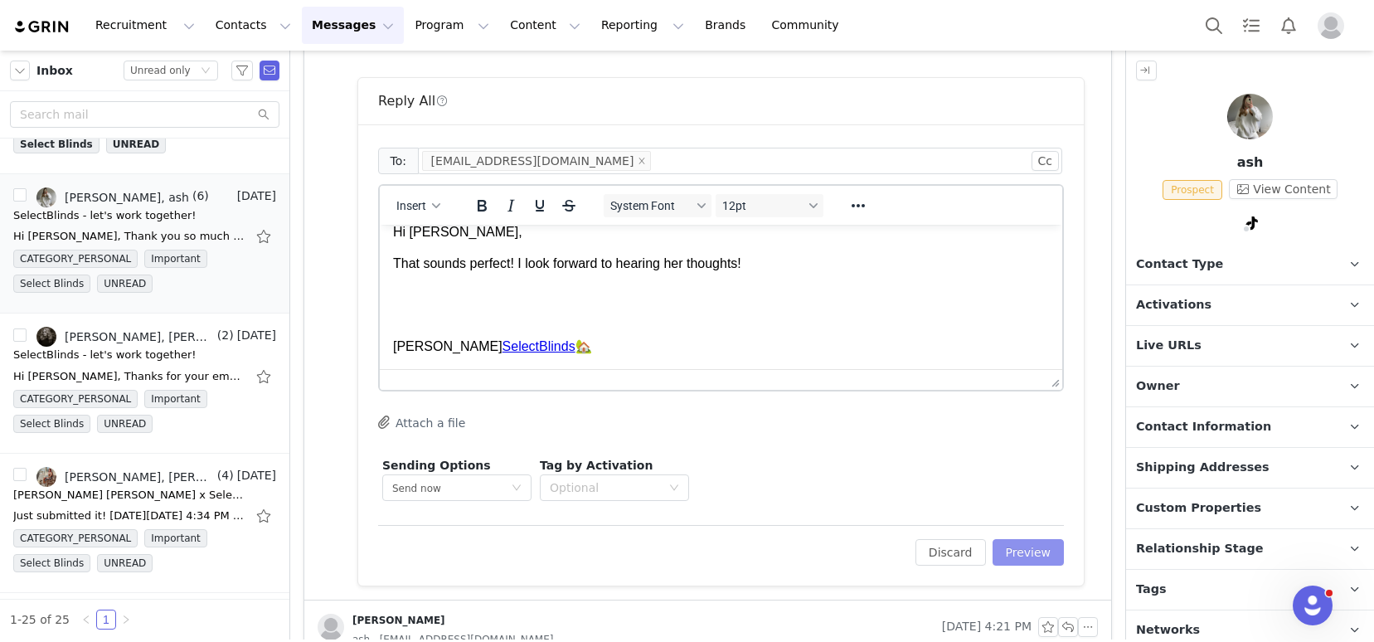
click at [1007, 544] on button "Preview" at bounding box center [1028, 552] width 72 height 27
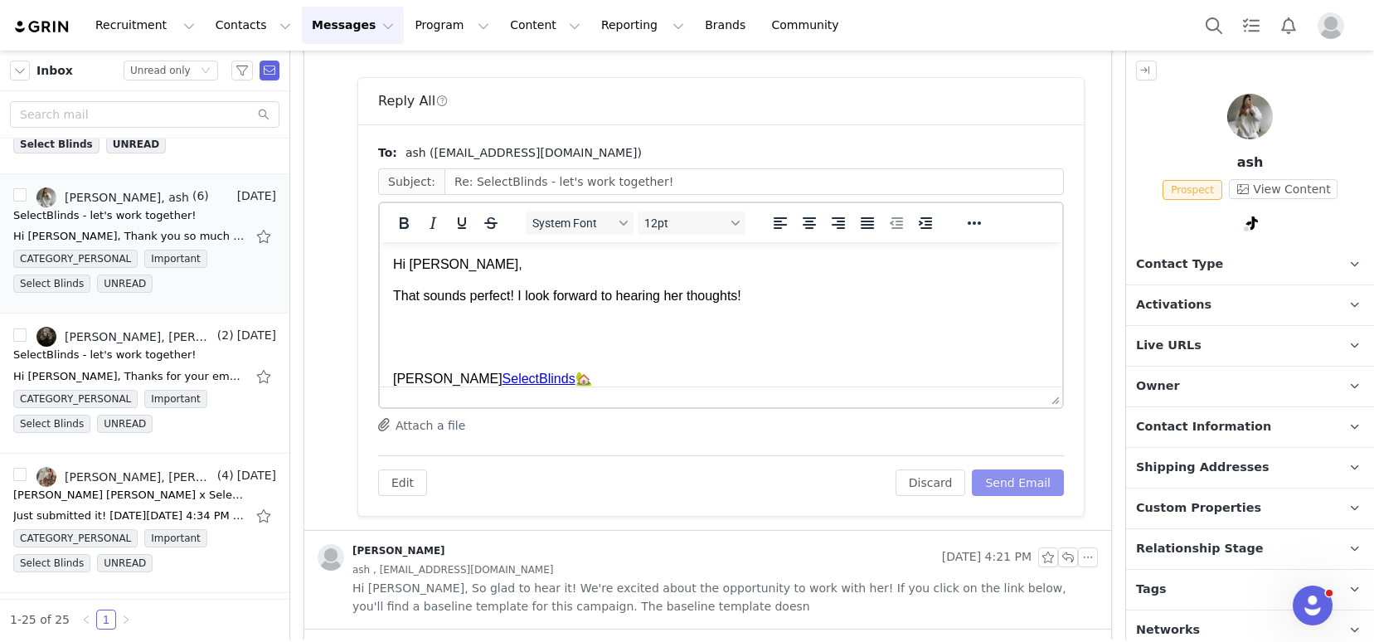
scroll to position [0, 0]
click at [1002, 486] on button "Send Email" at bounding box center [1018, 482] width 92 height 27
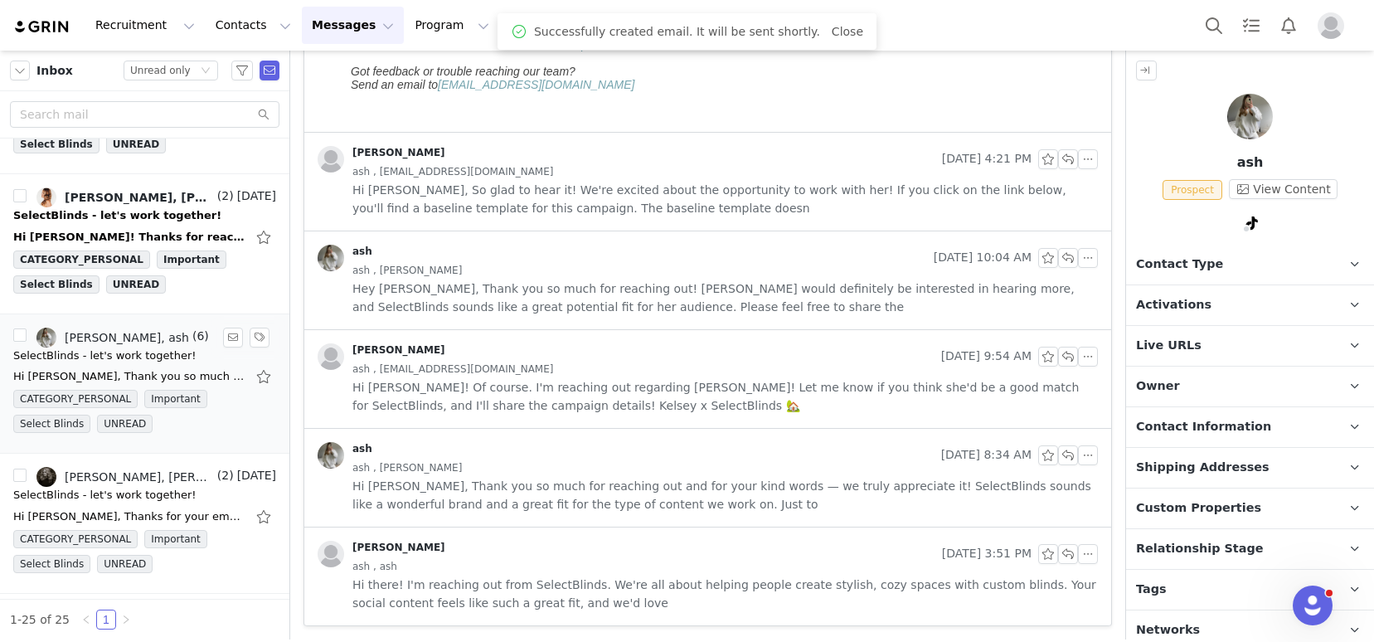
scroll to position [977, 0]
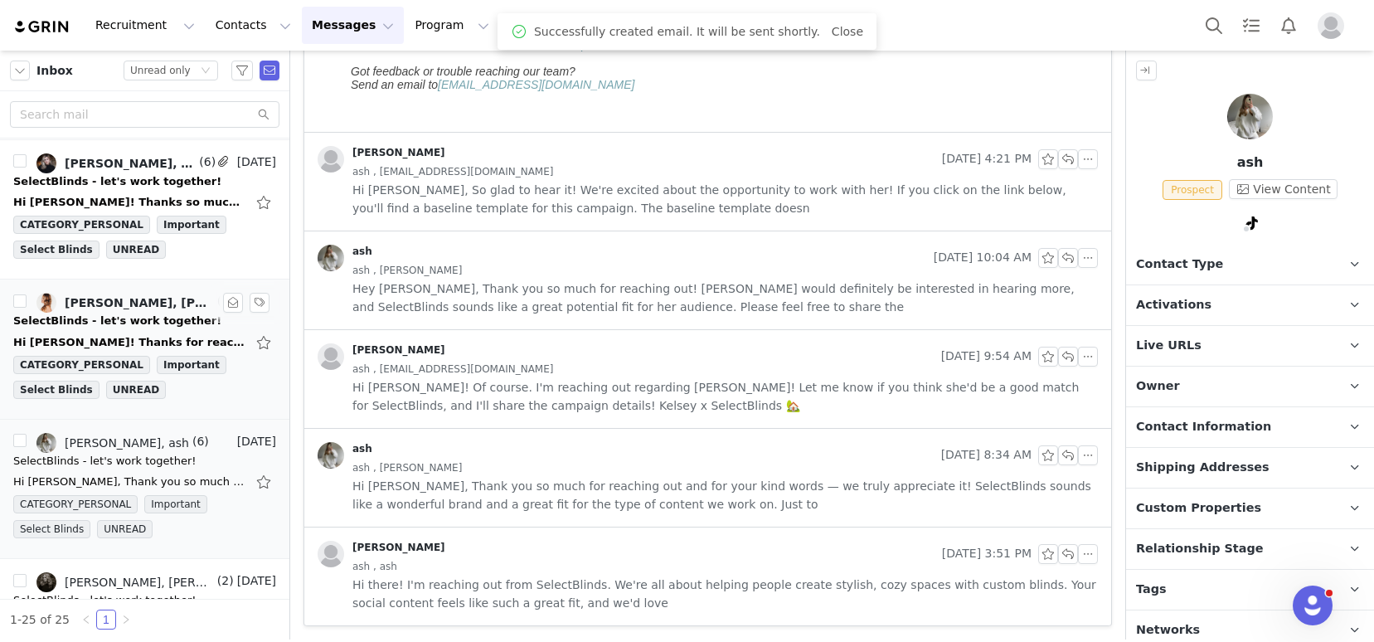
click at [92, 322] on div "SelectBlinds - let's work together!" at bounding box center [117, 321] width 208 height 17
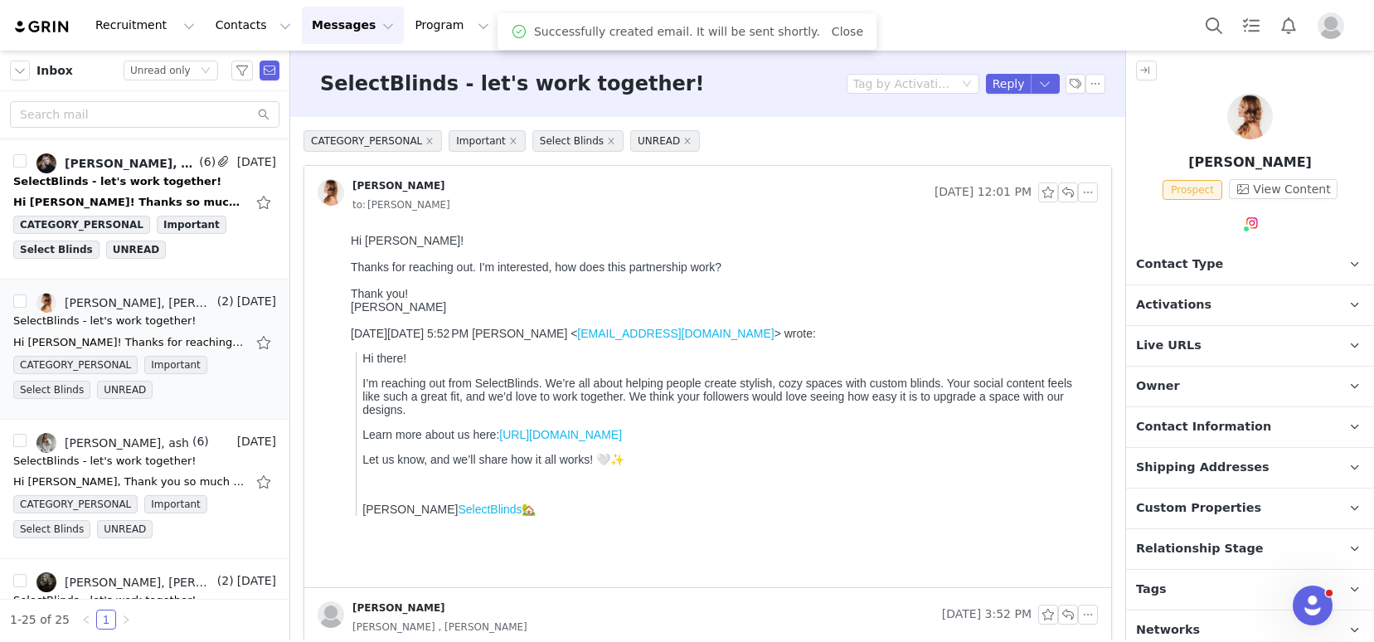
scroll to position [0, 0]
click at [1185, 590] on p "Tags Keep track of your contacts by assigning them tags. You can then filter yo…" at bounding box center [1230, 590] width 208 height 40
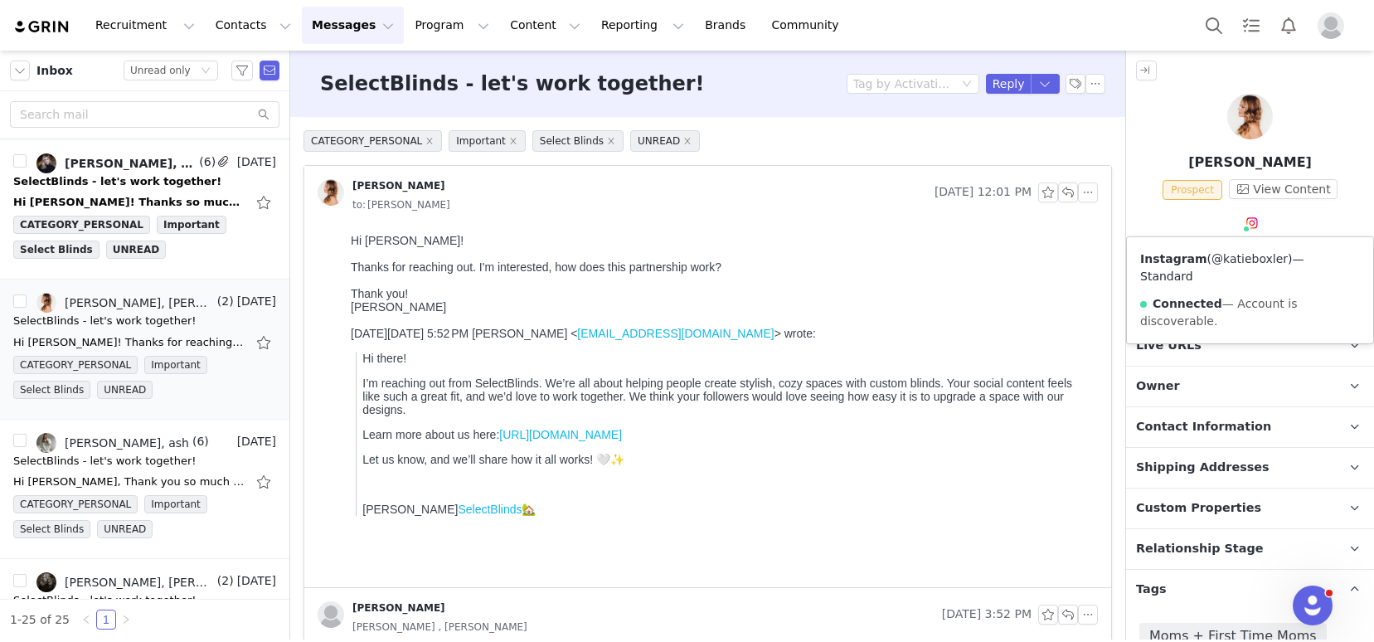
click at [1246, 257] on link "@katieboxler" at bounding box center [1249, 258] width 76 height 13
click at [1155, 308] on span "Activations" at bounding box center [1173, 305] width 75 height 18
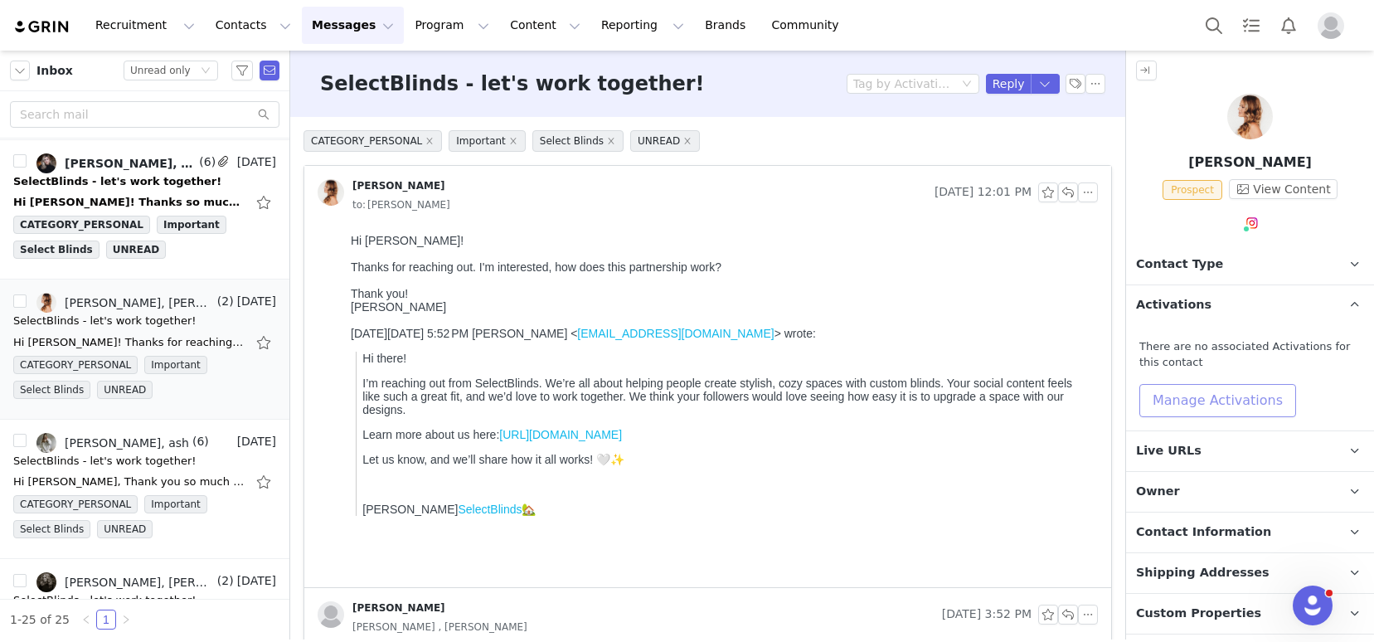
click at [1187, 392] on button "Manage Activations" at bounding box center [1217, 400] width 157 height 33
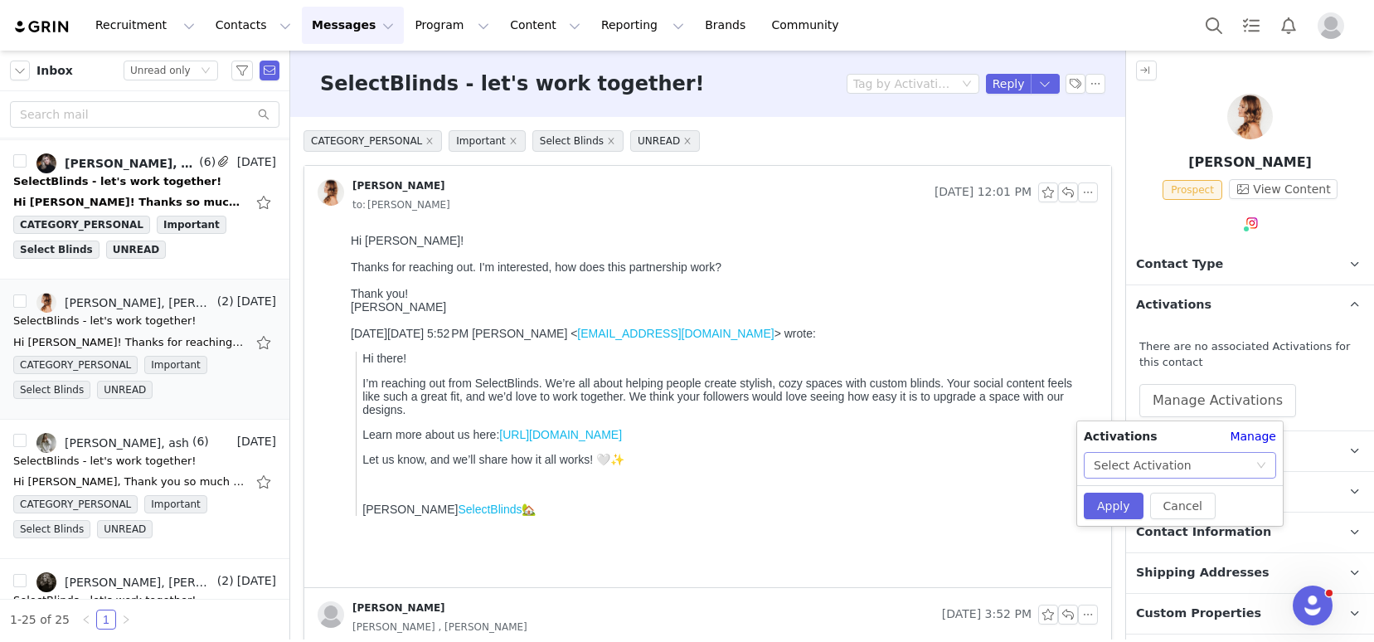
click at [1201, 464] on div "Select Activation" at bounding box center [1175, 465] width 162 height 25
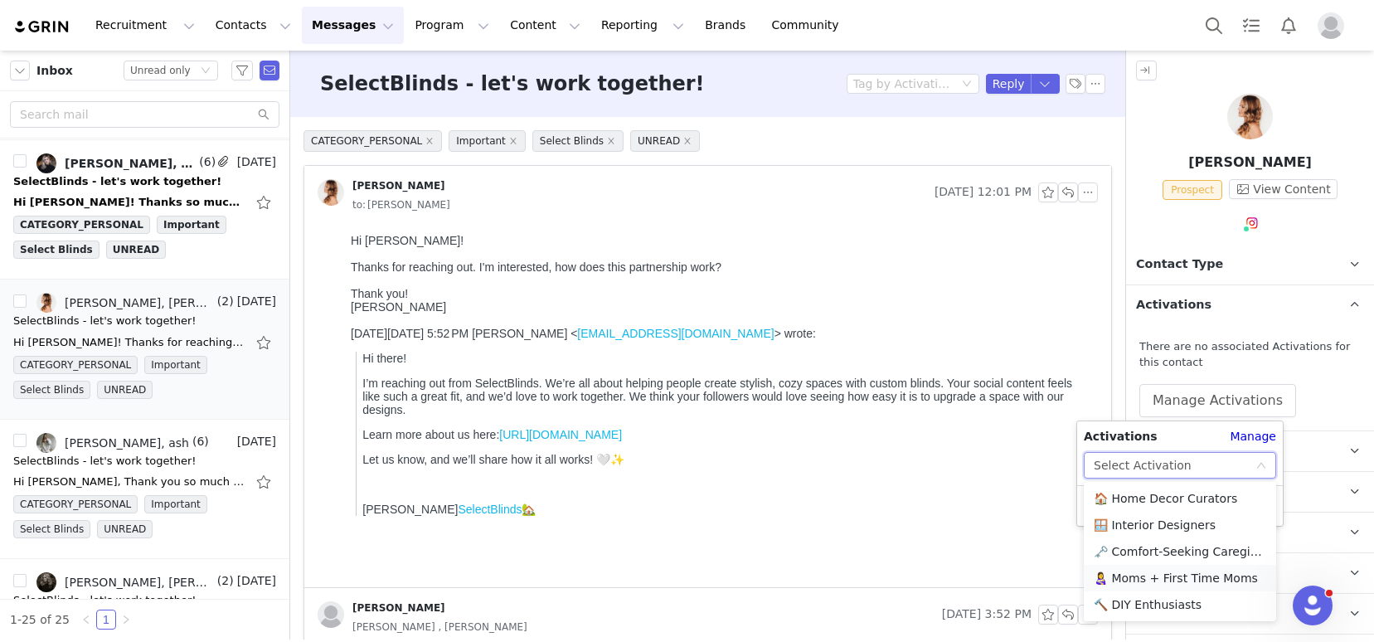
click at [1152, 571] on li "👩‍🍼 Moms + First Time Moms" at bounding box center [1180, 578] width 192 height 27
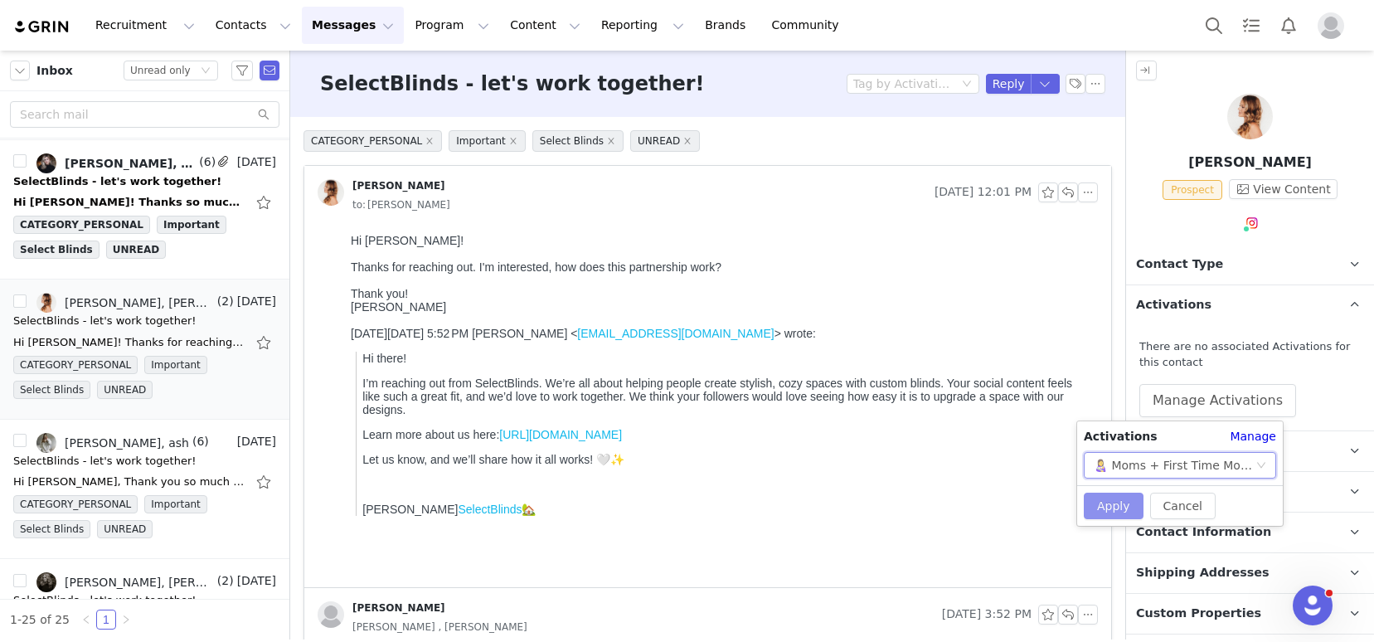
click at [1120, 500] on button "Apply" at bounding box center [1114, 505] width 60 height 27
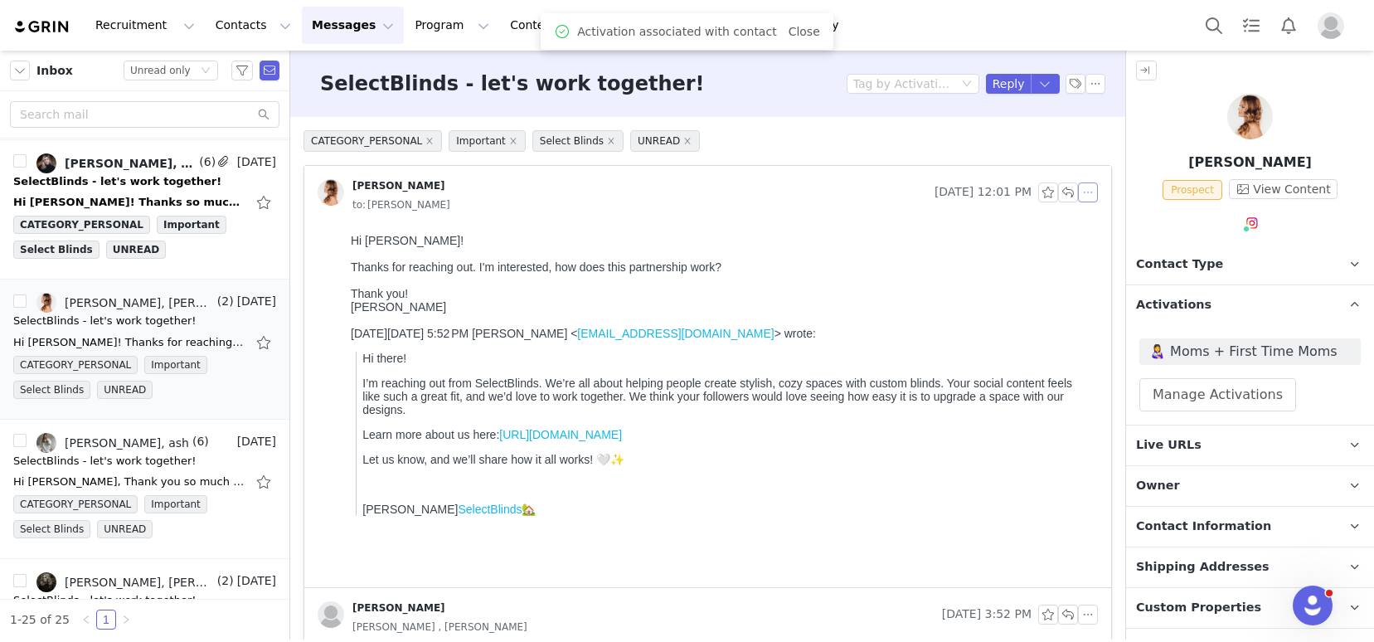
drag, startPoint x: 1068, startPoint y: 190, endPoint x: 1079, endPoint y: 192, distance: 10.9
click at [1079, 192] on button "button" at bounding box center [1088, 192] width 20 height 20
click at [1089, 216] on li "Reply All" at bounding box center [1100, 222] width 70 height 27
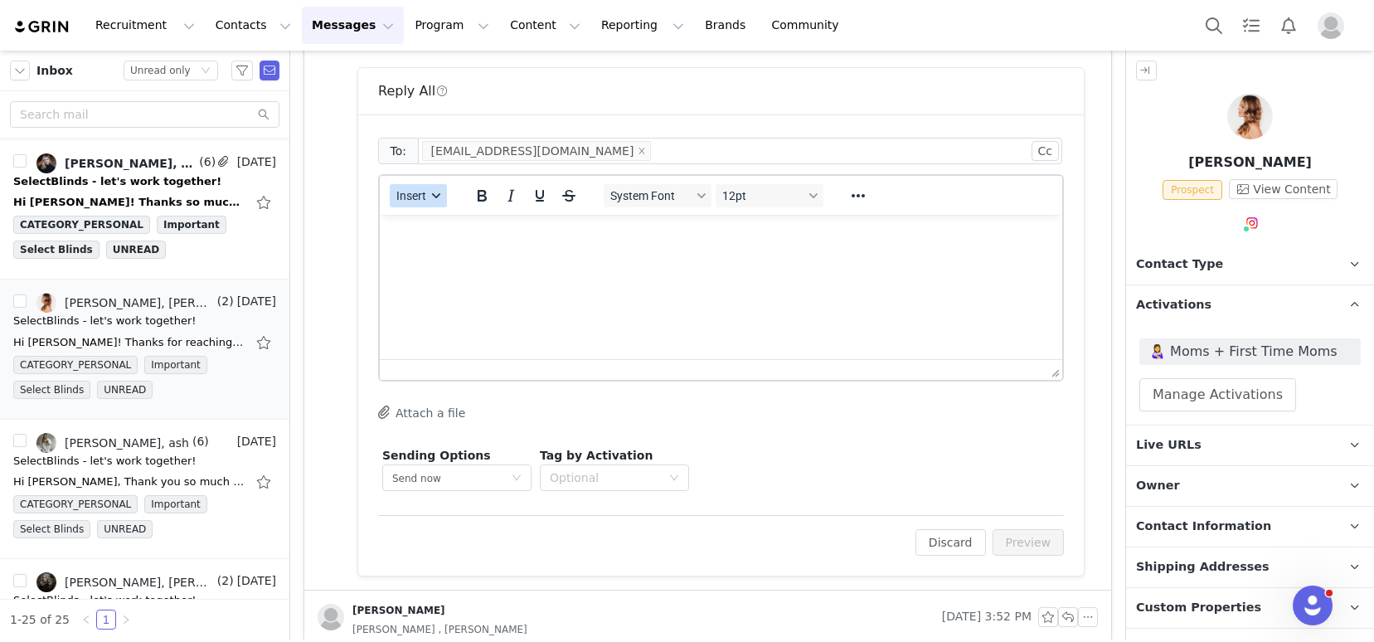
click at [405, 189] on span "Insert" at bounding box center [411, 195] width 30 height 13
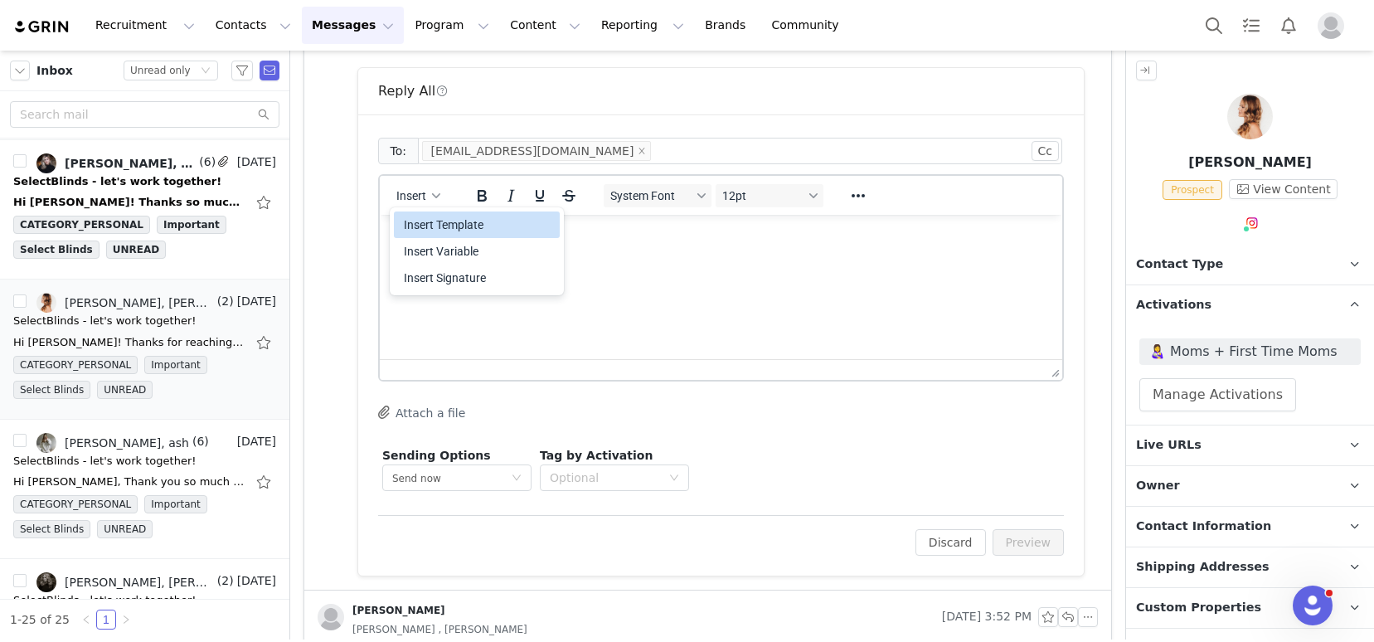
click at [426, 218] on div "Insert Template" at bounding box center [478, 225] width 149 height 20
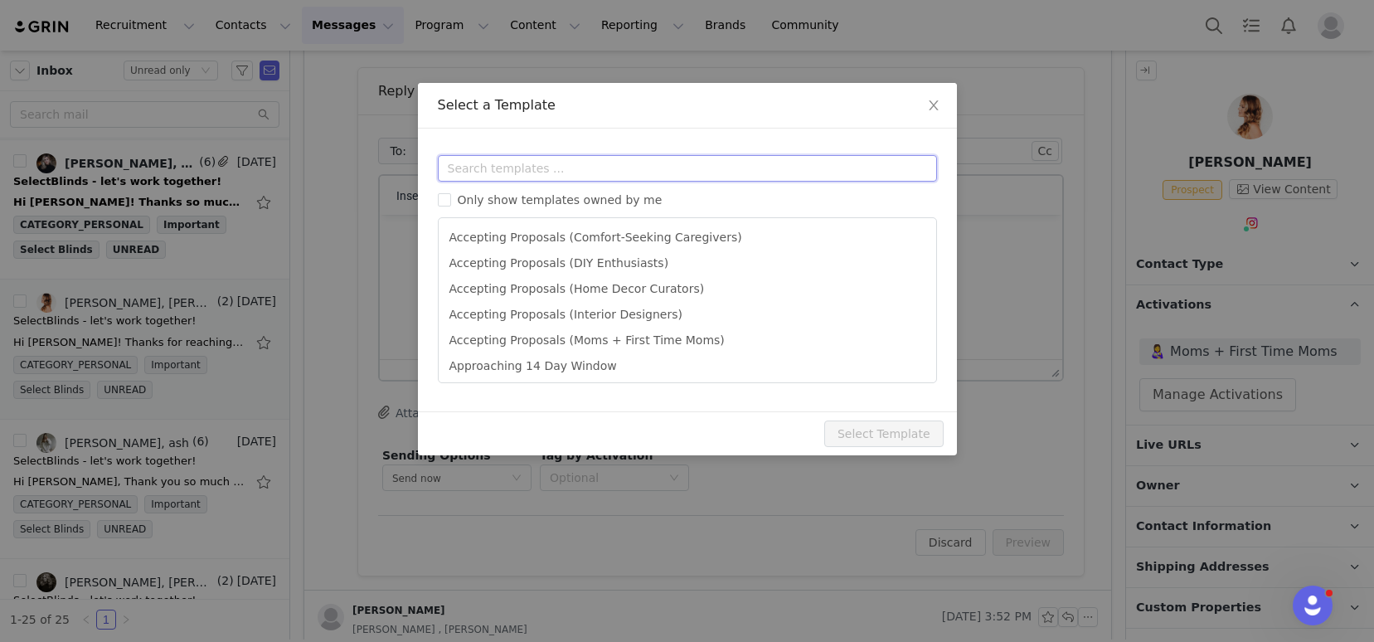
click at [470, 167] on input "text" at bounding box center [687, 168] width 499 height 27
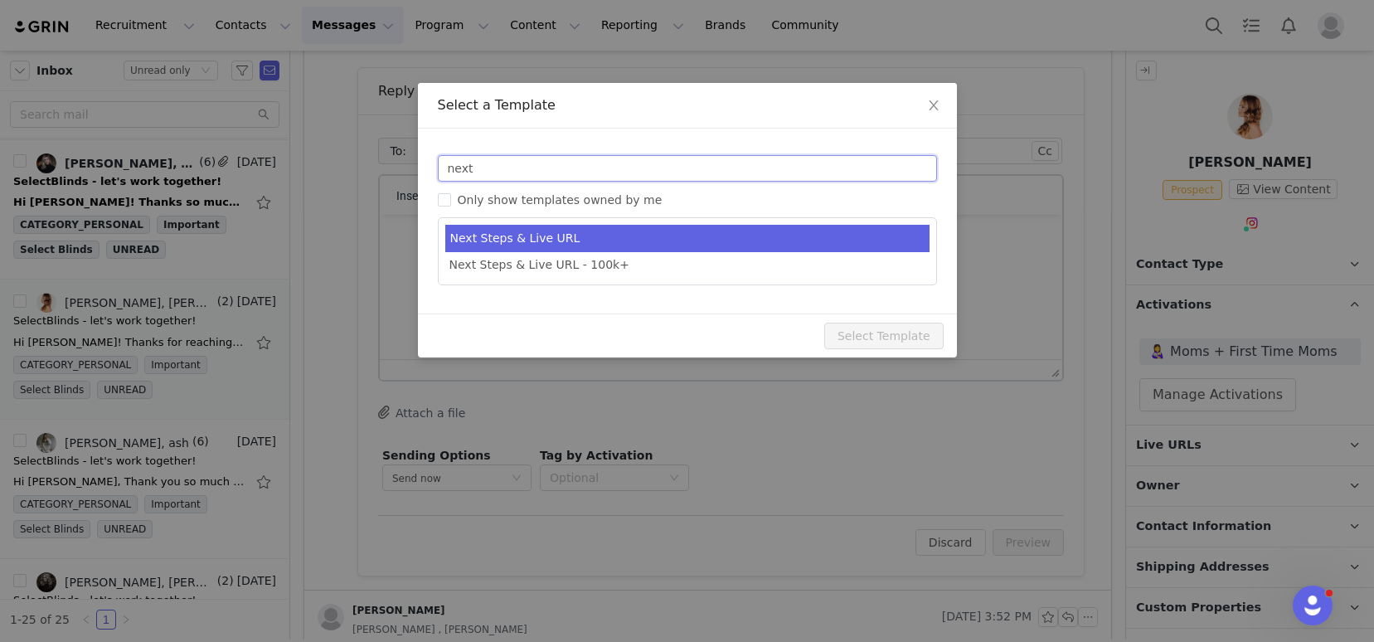
type input "next"
type input "SelectBlinds - Next Steps & Campaign Outline"
click at [551, 231] on li "Next Steps & Live URL" at bounding box center [687, 238] width 484 height 27
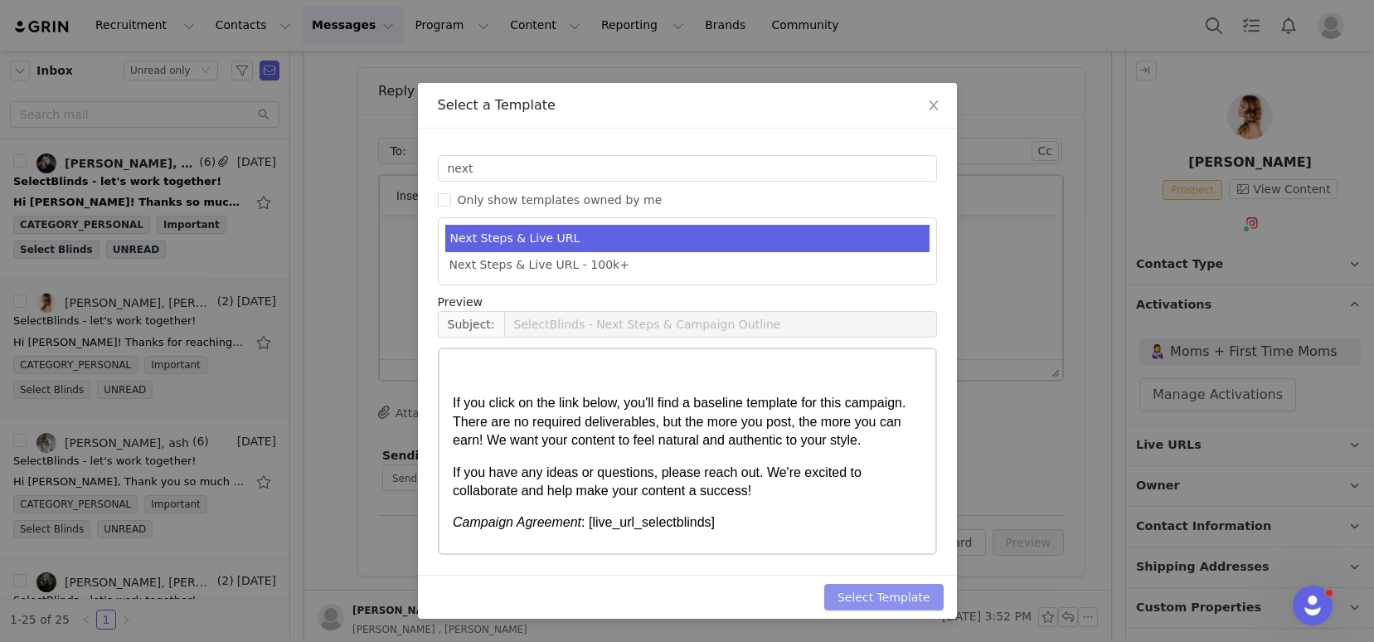
click at [876, 601] on button "Select Template" at bounding box center [883, 597] width 119 height 27
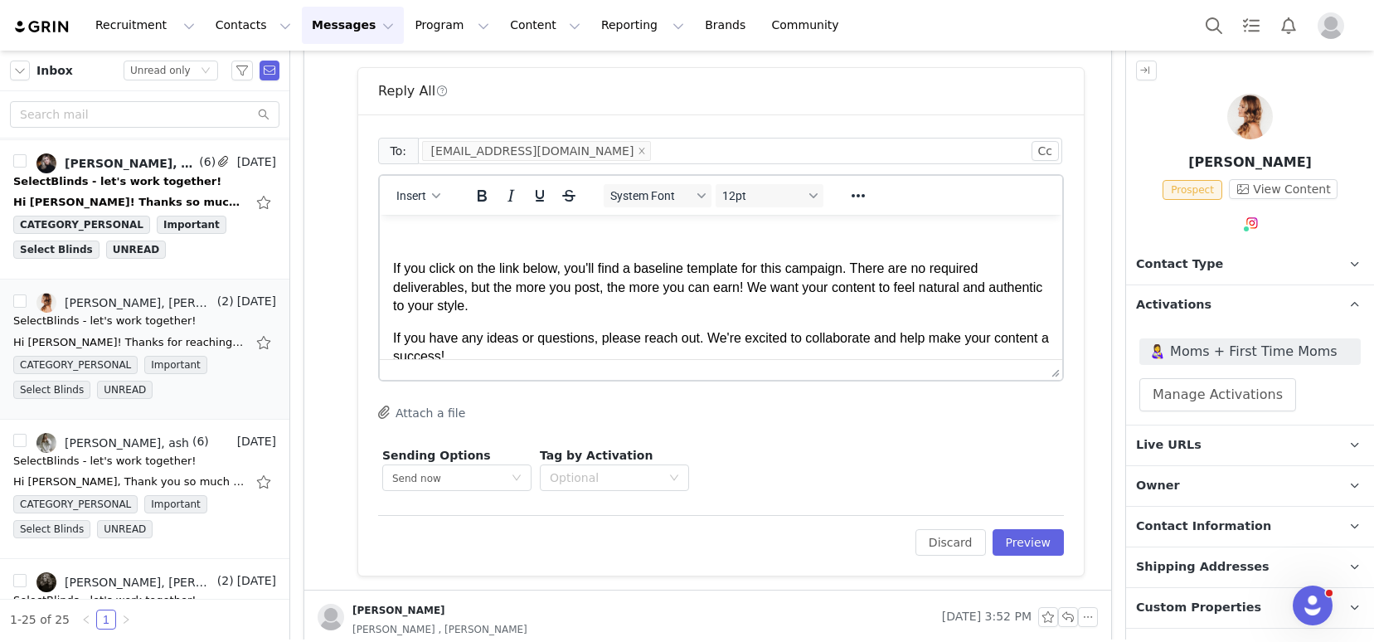
click at [443, 240] on p "Rich Text Area. Press ALT-0 for help." at bounding box center [721, 237] width 656 height 18
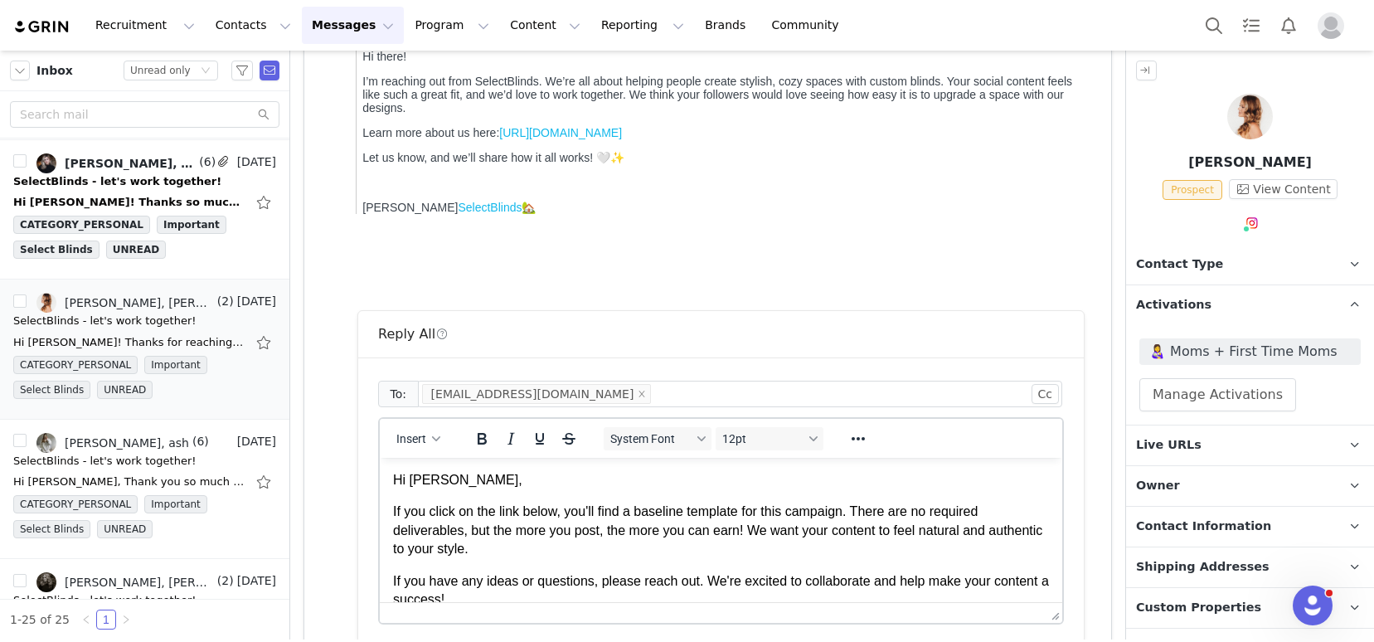
scroll to position [303, 0]
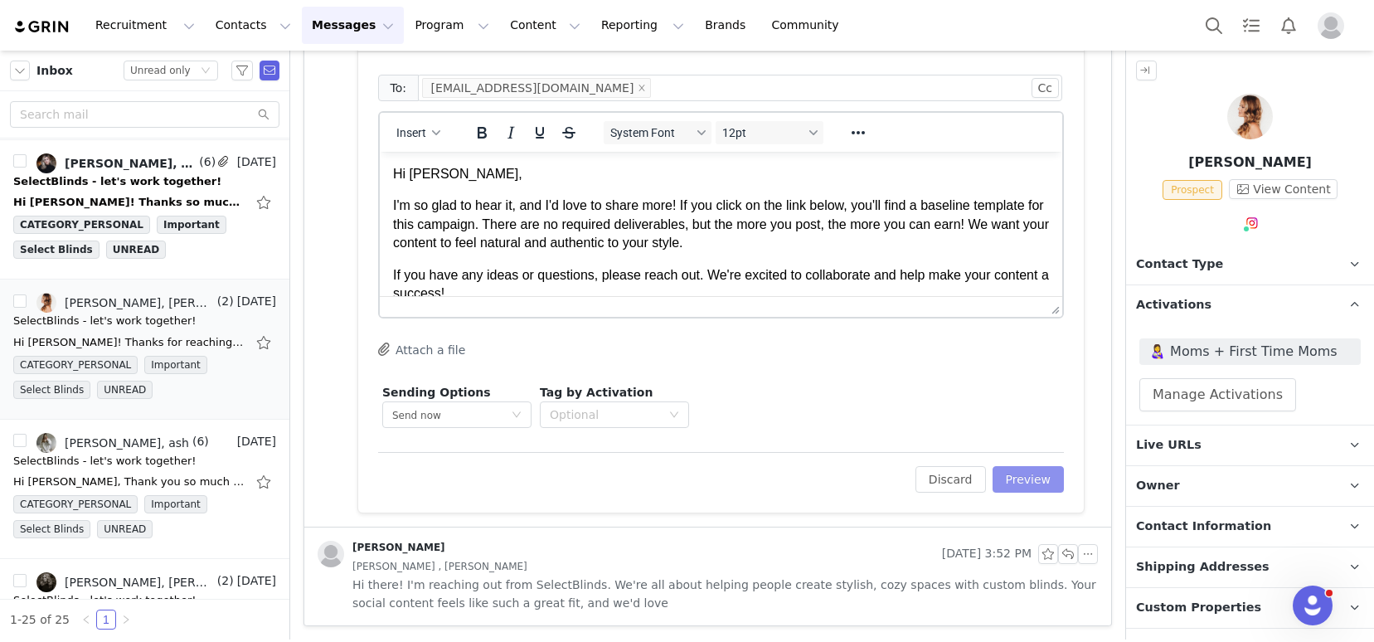
click at [1039, 488] on button "Preview" at bounding box center [1028, 479] width 72 height 27
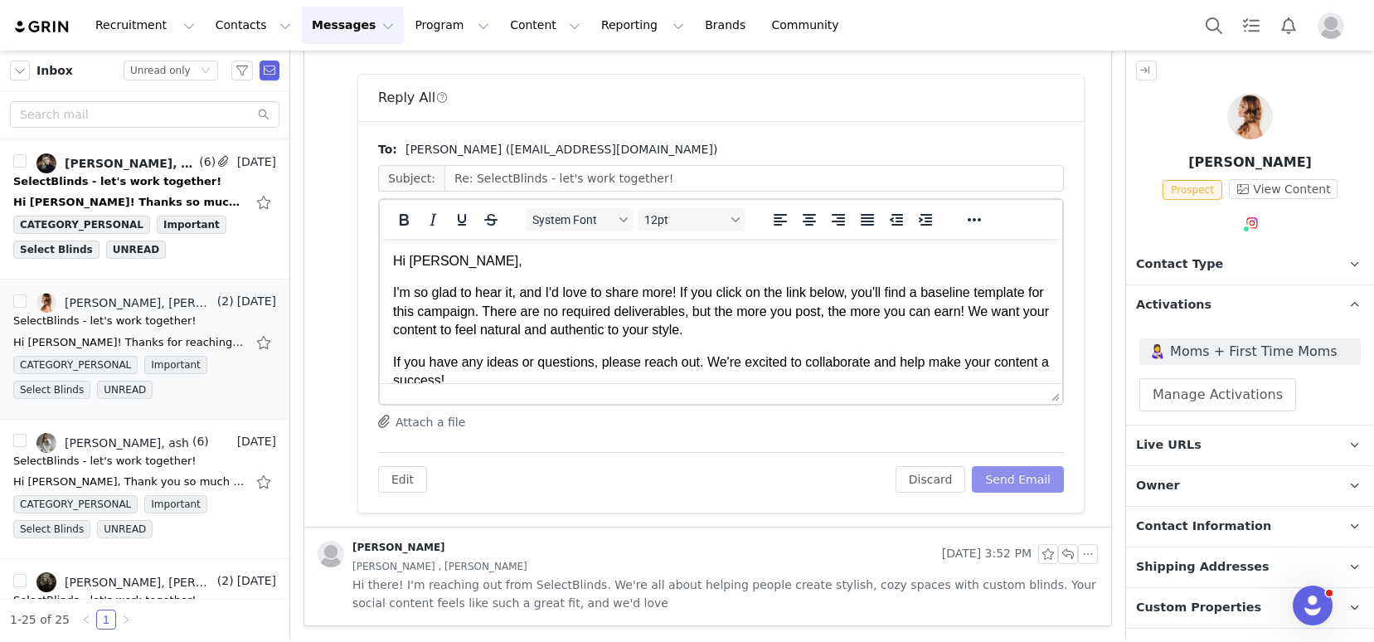
scroll to position [0, 0]
click at [1004, 481] on button "Send Email" at bounding box center [1018, 479] width 92 height 27
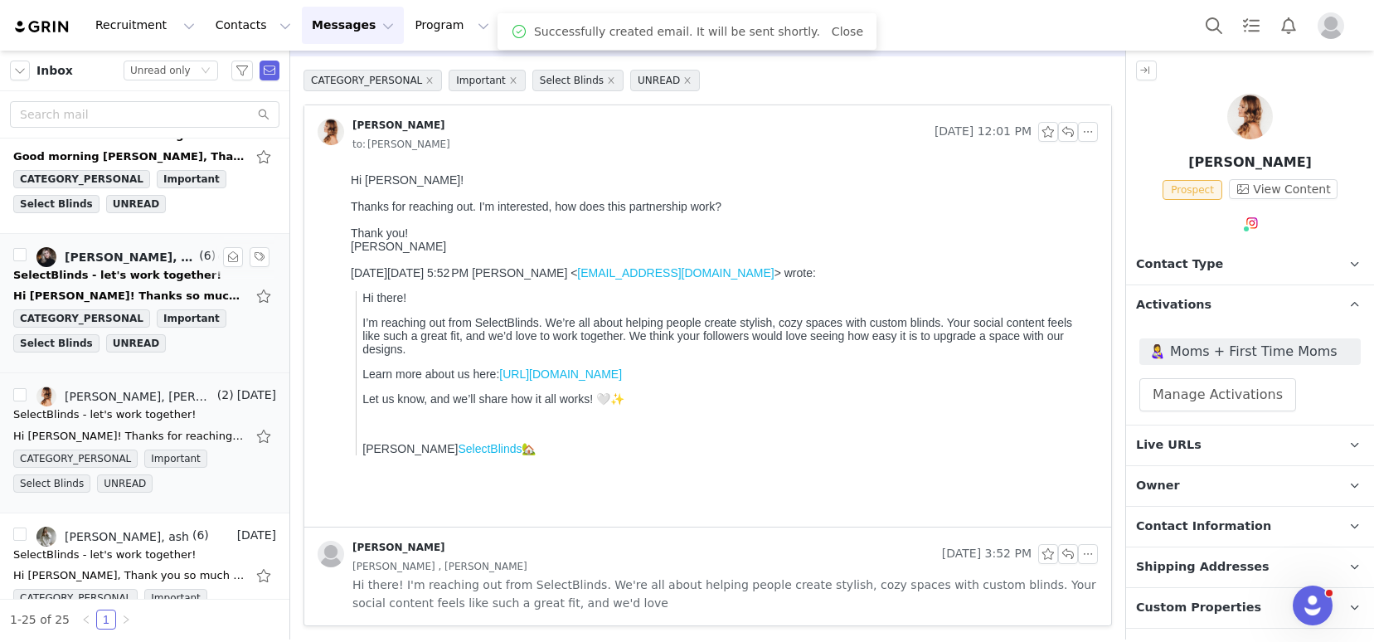
scroll to position [876, 0]
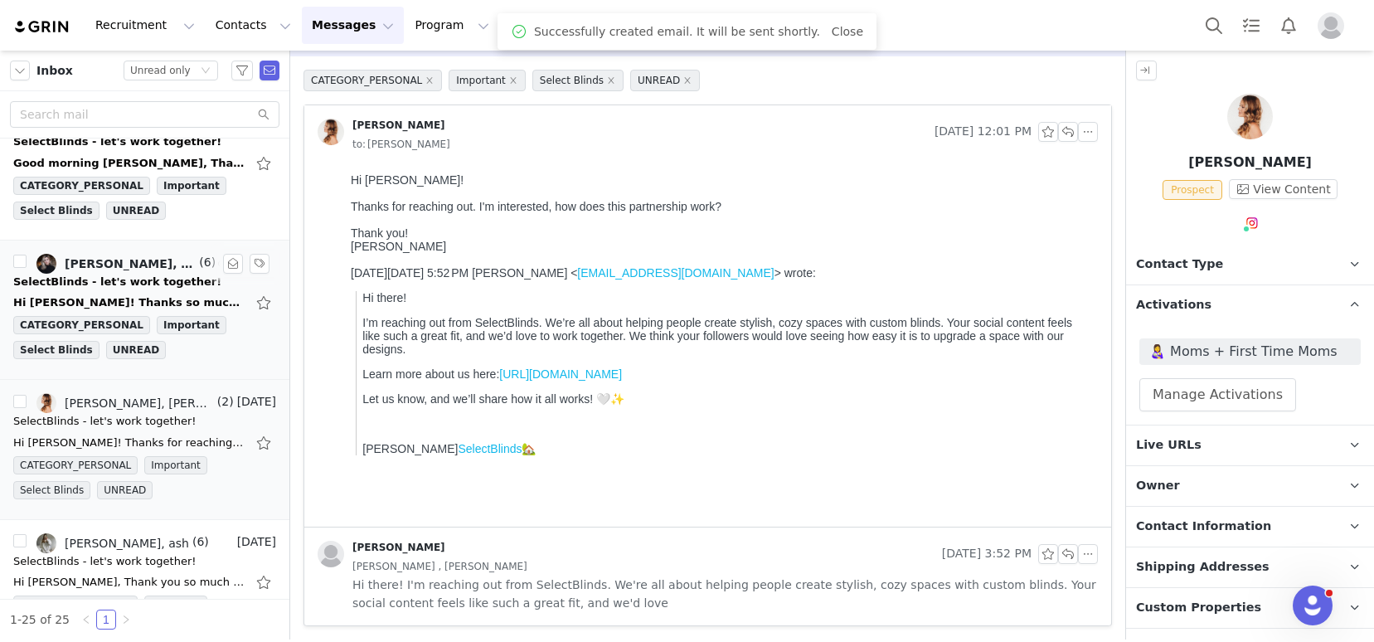
click at [87, 284] on div "SelectBlinds - let's work together!" at bounding box center [117, 282] width 208 height 17
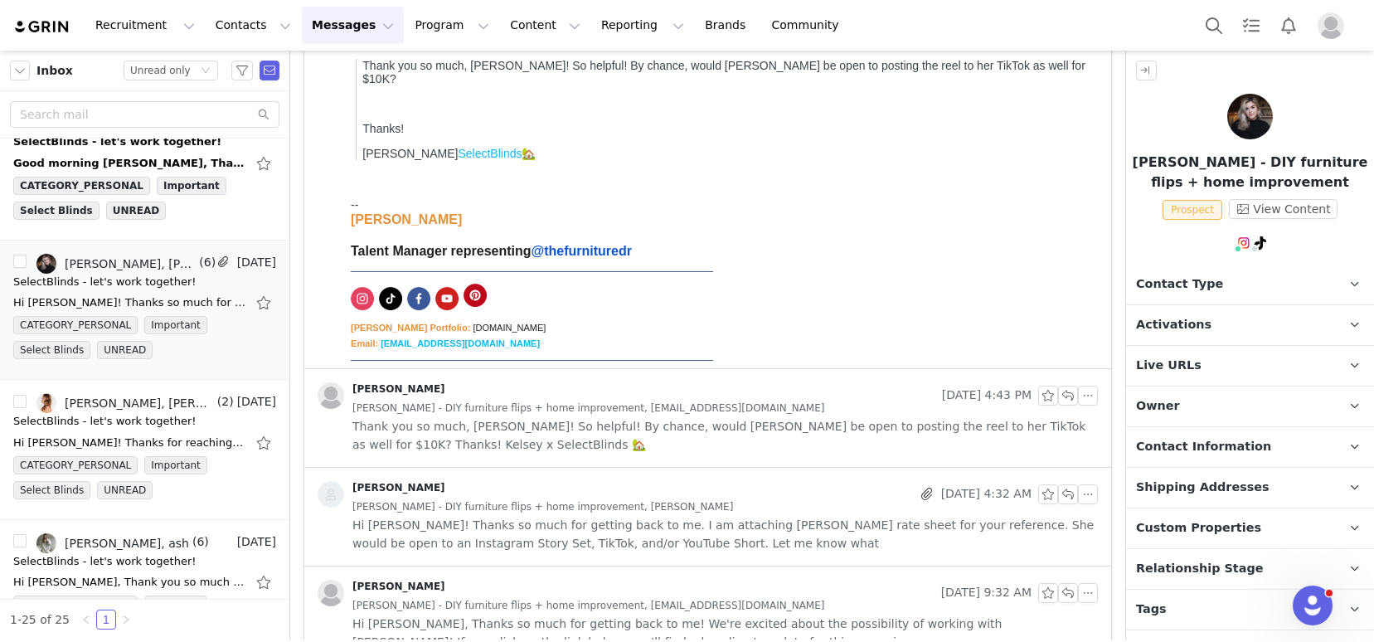
scroll to position [449, 0]
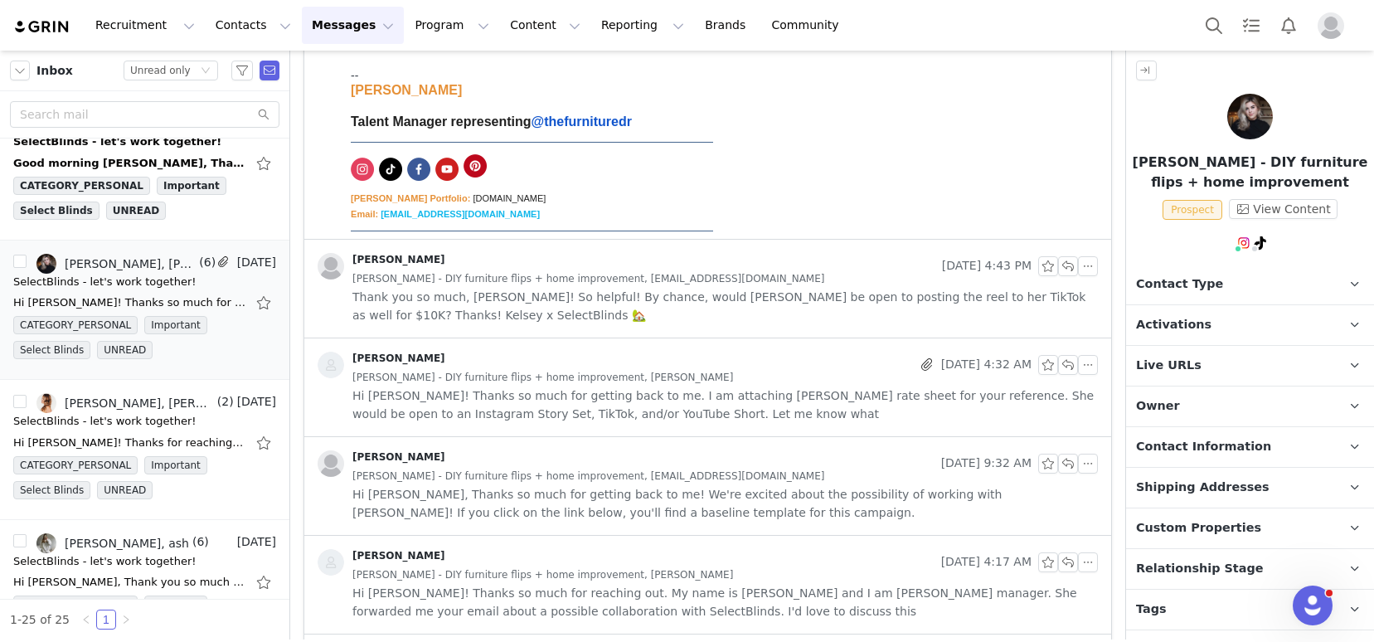
click at [667, 409] on span "Hi Kelsey! Thanks so much for getting back to me. I am attaching Lilly's rate s…" at bounding box center [724, 404] width 745 height 36
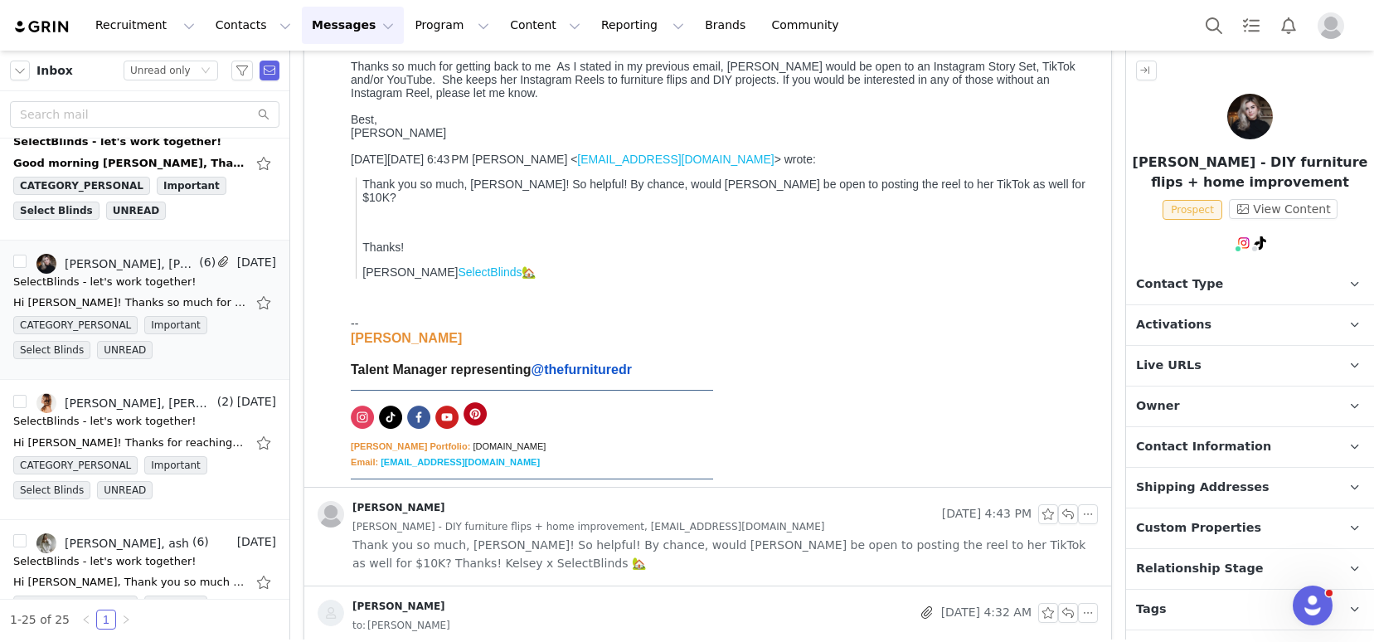
scroll to position [0, 0]
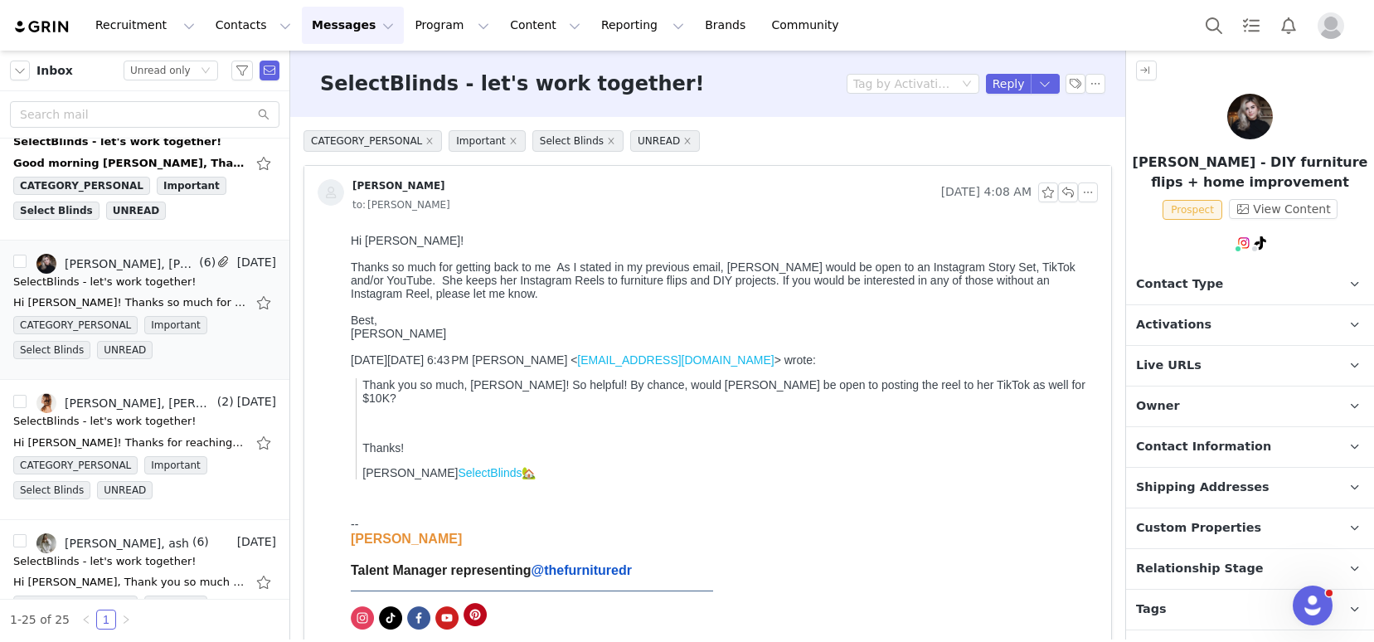
click at [1227, 275] on p "Contact Type Contact type can be Creator, Prospect, Application, or Manager." at bounding box center [1230, 284] width 208 height 40
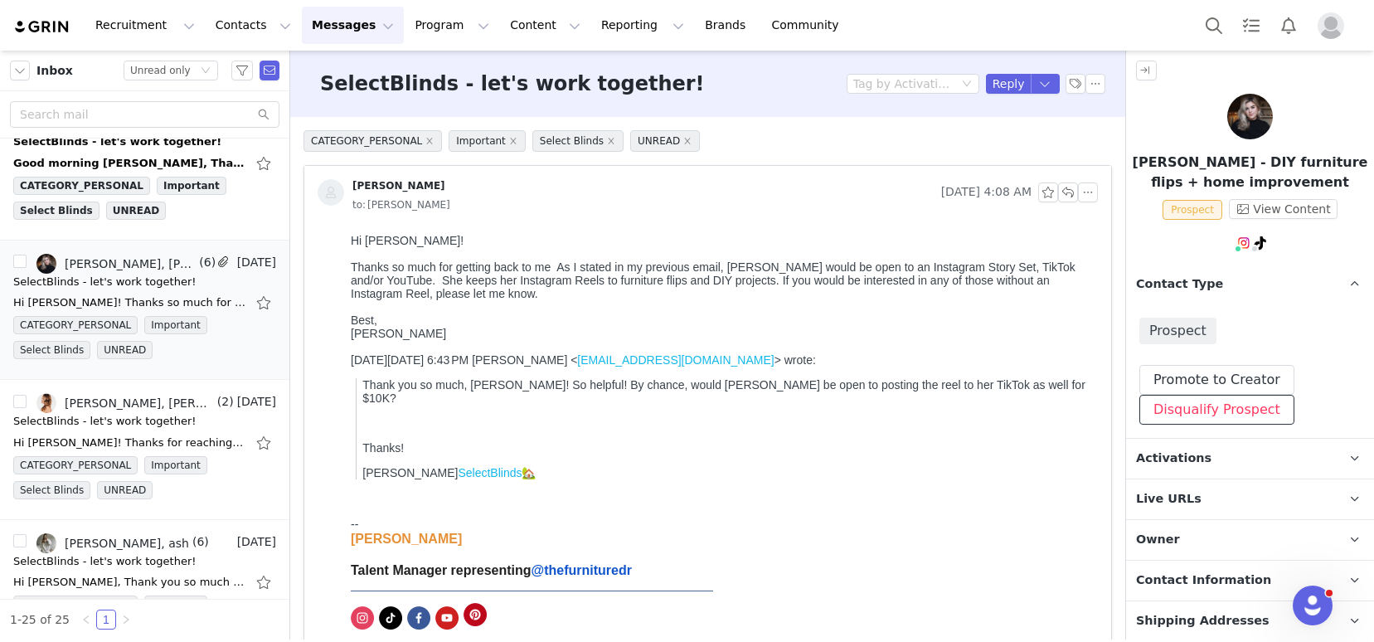
click at [1179, 414] on button "Disqualify Prospect" at bounding box center [1216, 410] width 155 height 30
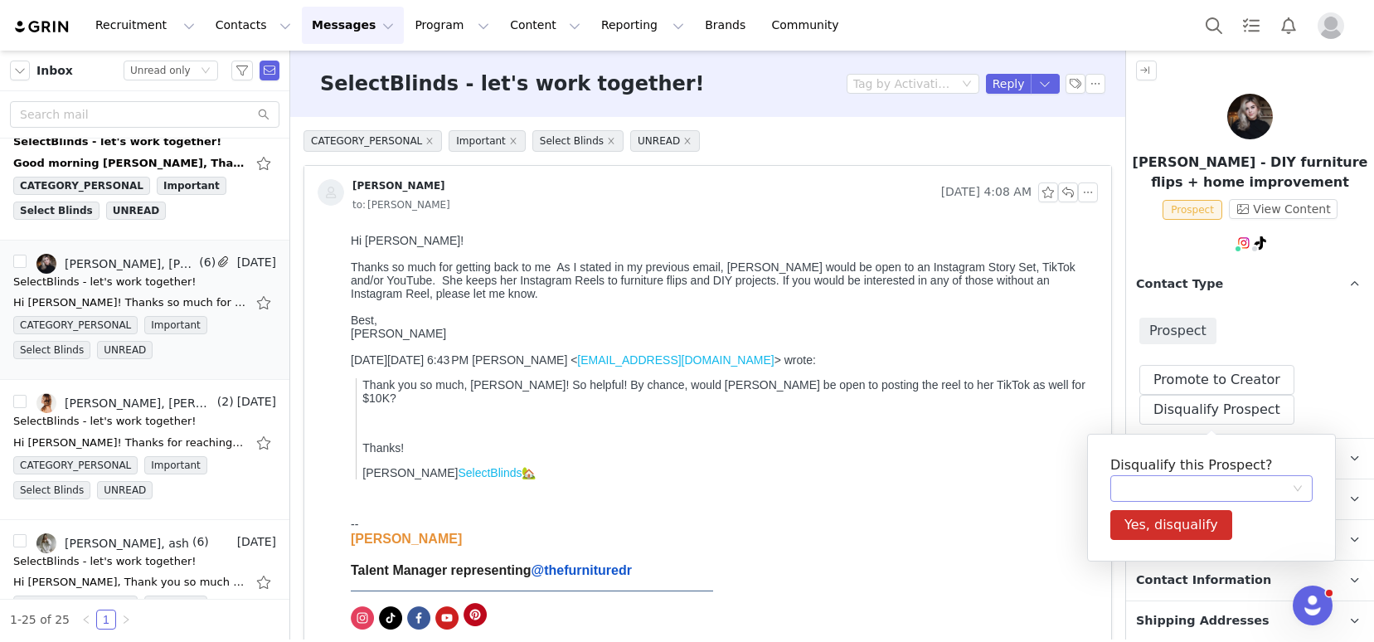
click at [1138, 485] on div at bounding box center [1206, 488] width 172 height 25
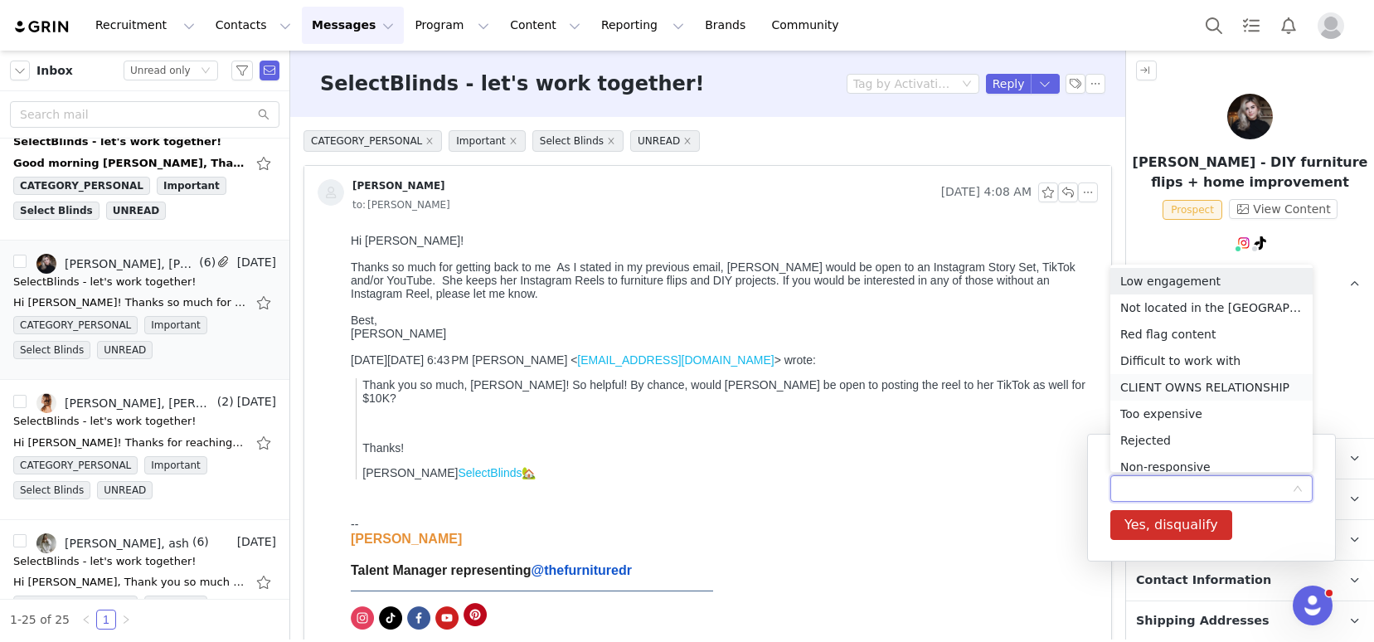
scroll to position [8, 0]
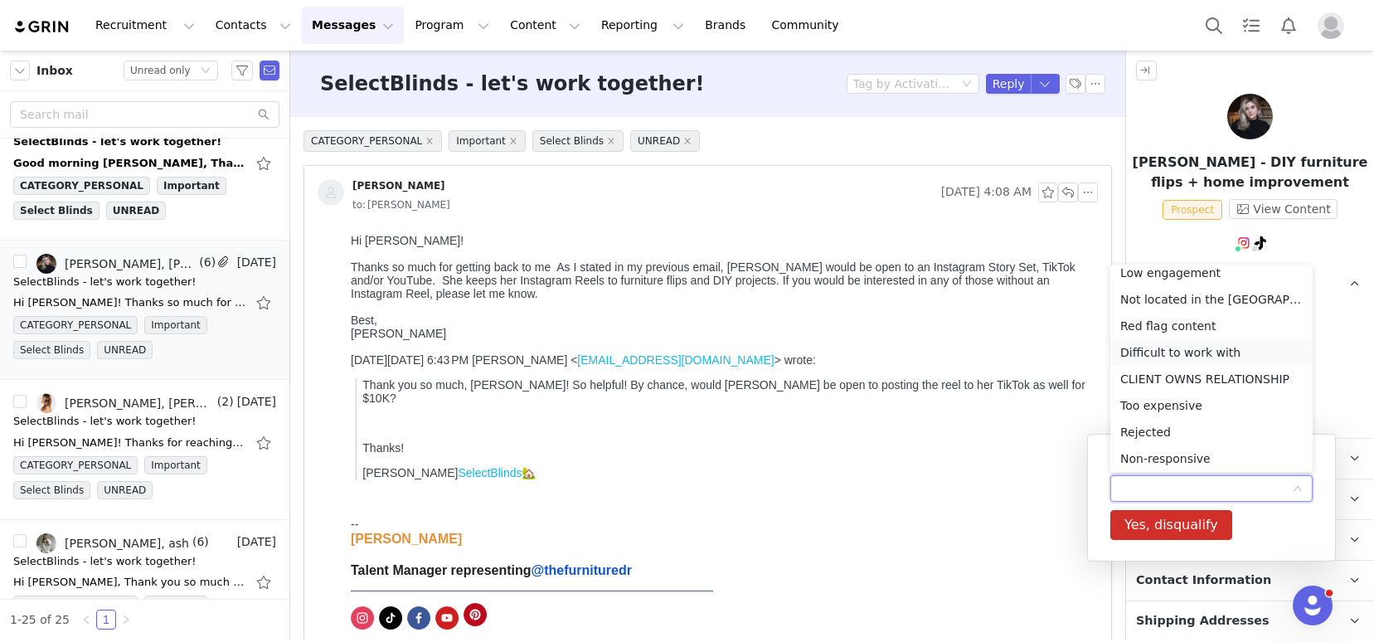
click at [1179, 345] on li "Difficult to work with" at bounding box center [1211, 352] width 202 height 27
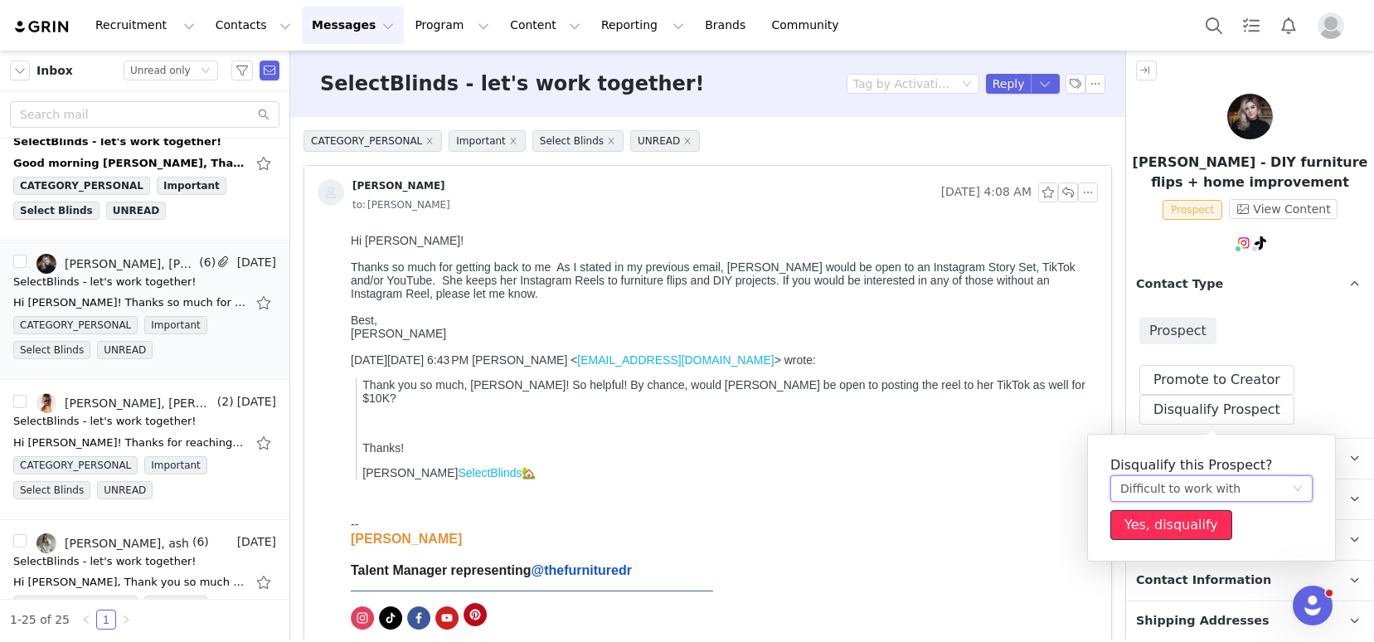
click at [1156, 522] on button "Yes, disqualify" at bounding box center [1171, 525] width 122 height 30
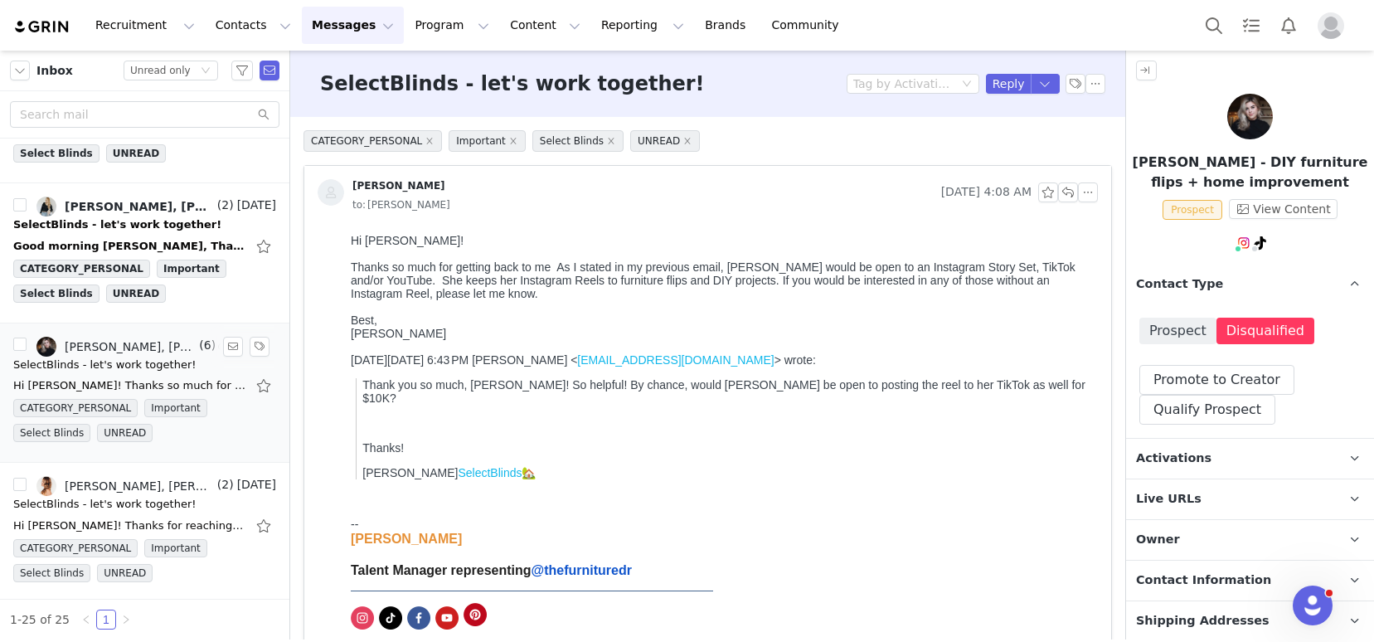
scroll to position [791, 0]
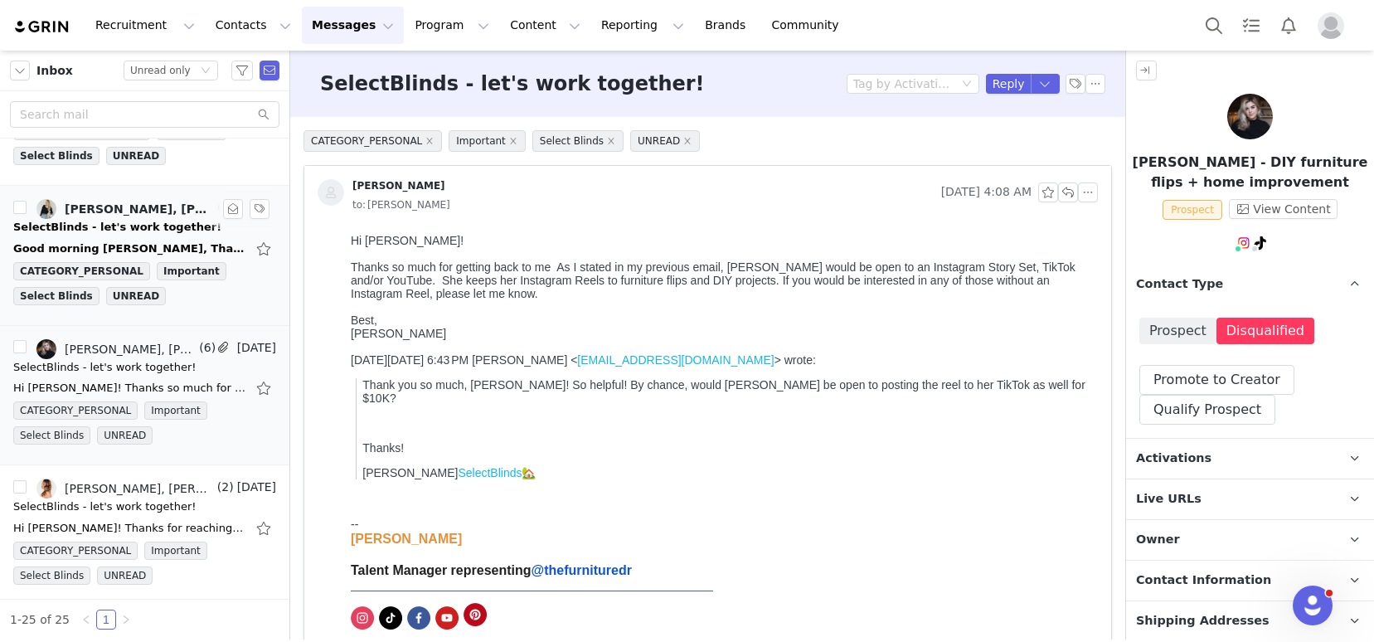
click at [119, 246] on div "Good morning Kelsey, Thank you so much for reaching out! We've been using Selec…" at bounding box center [129, 248] width 232 height 17
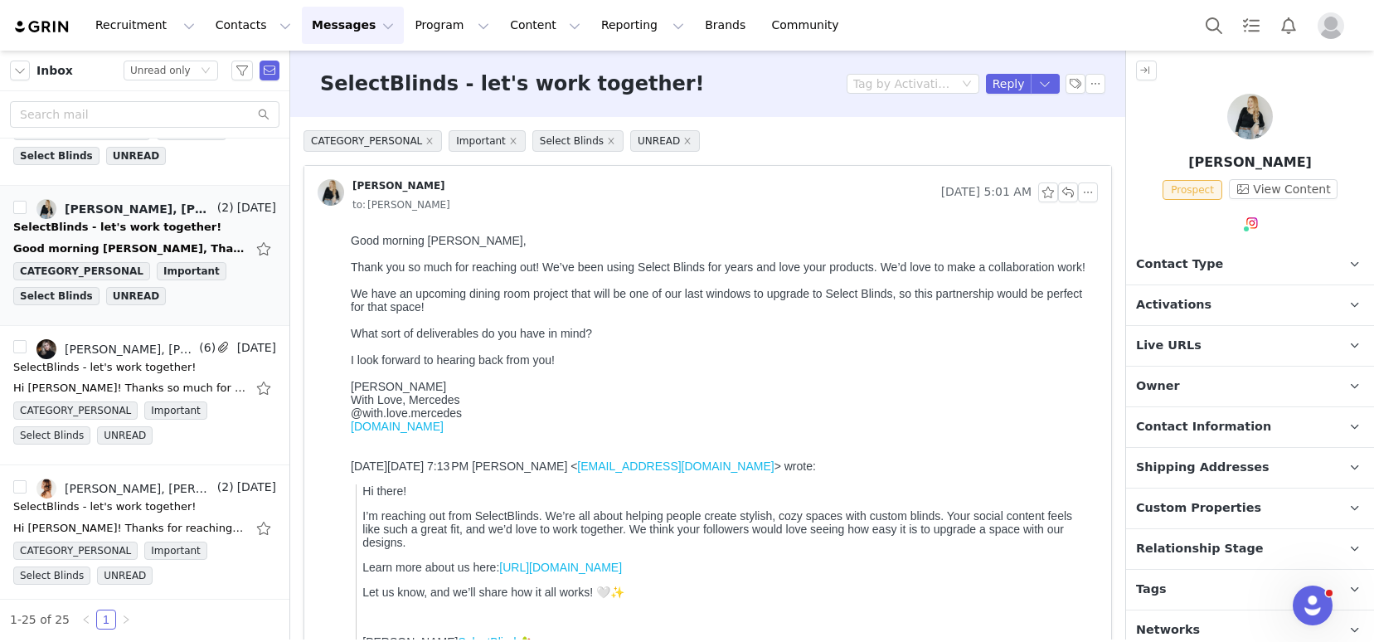
scroll to position [0, 0]
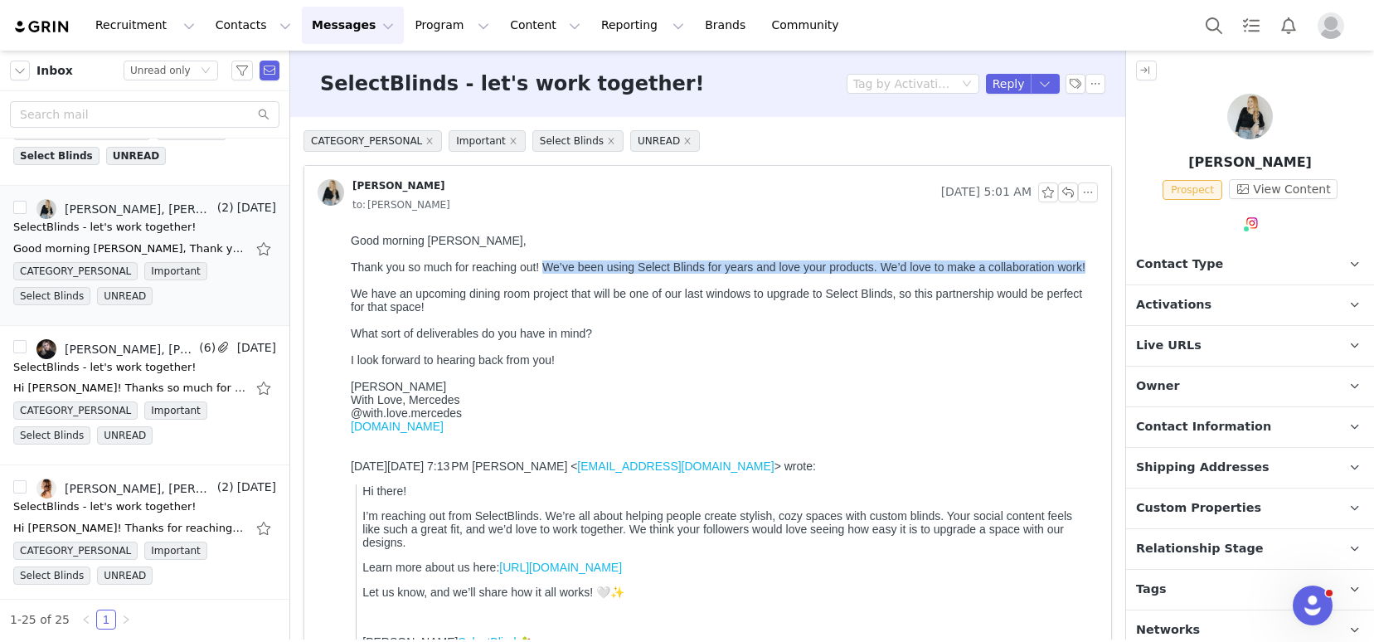
drag, startPoint x: 545, startPoint y: 267, endPoint x: 552, endPoint y: 281, distance: 15.9
click at [552, 274] on div "Thank you so much for reaching out! We’ve been using Select Blinds for years an…" at bounding box center [721, 266] width 740 height 13
copy div "We’ve been using Select Blinds for years and love your products. We’d love to m…"
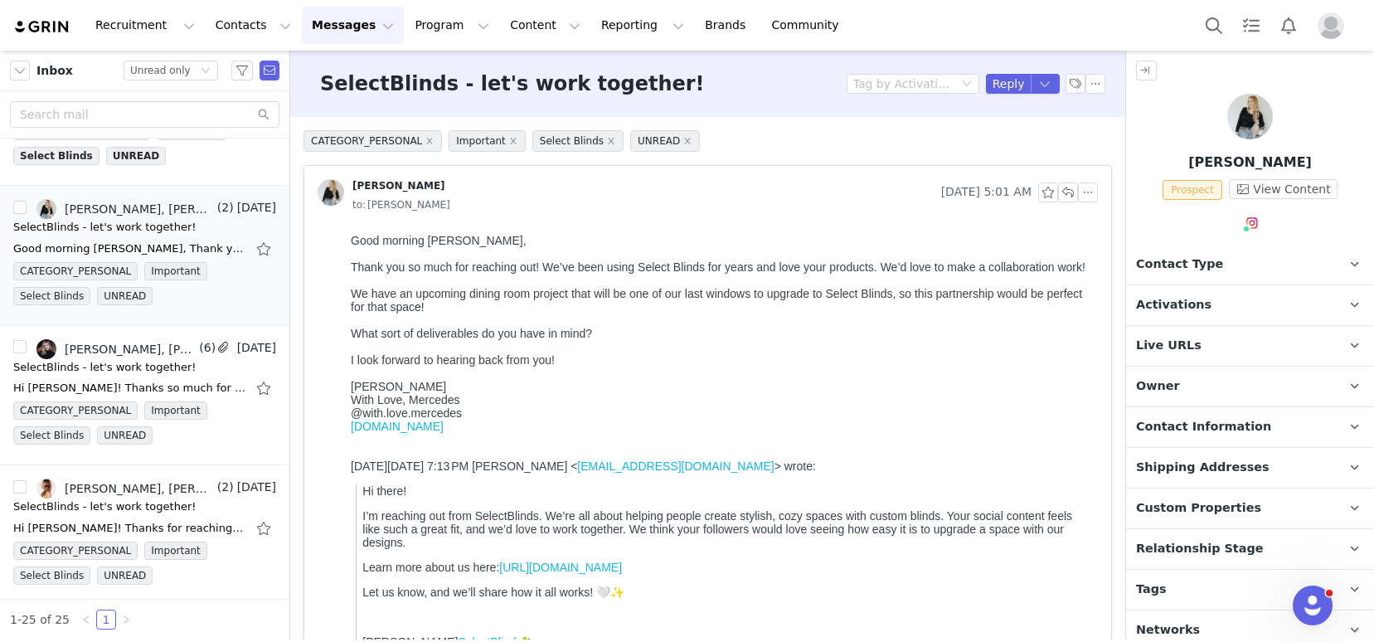
click at [681, 313] on div "We have an upcoming dining room project that will be one of our last windows to…" at bounding box center [721, 300] width 740 height 27
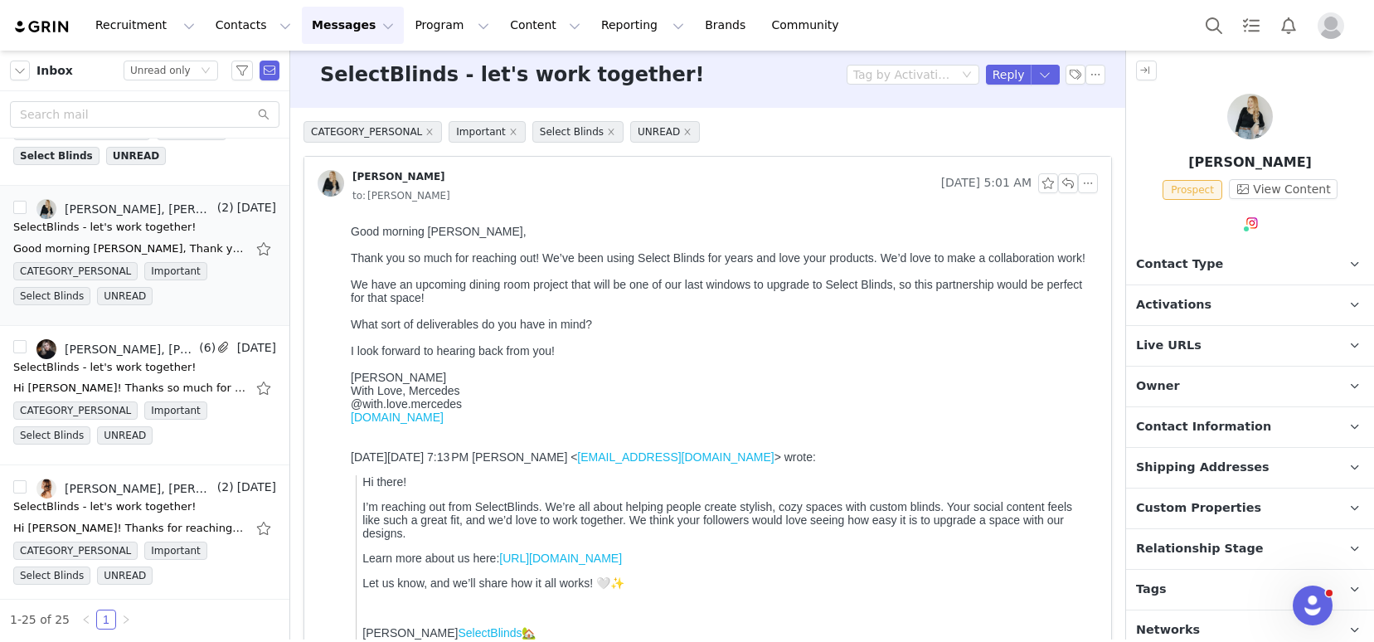
scroll to position [22, 0]
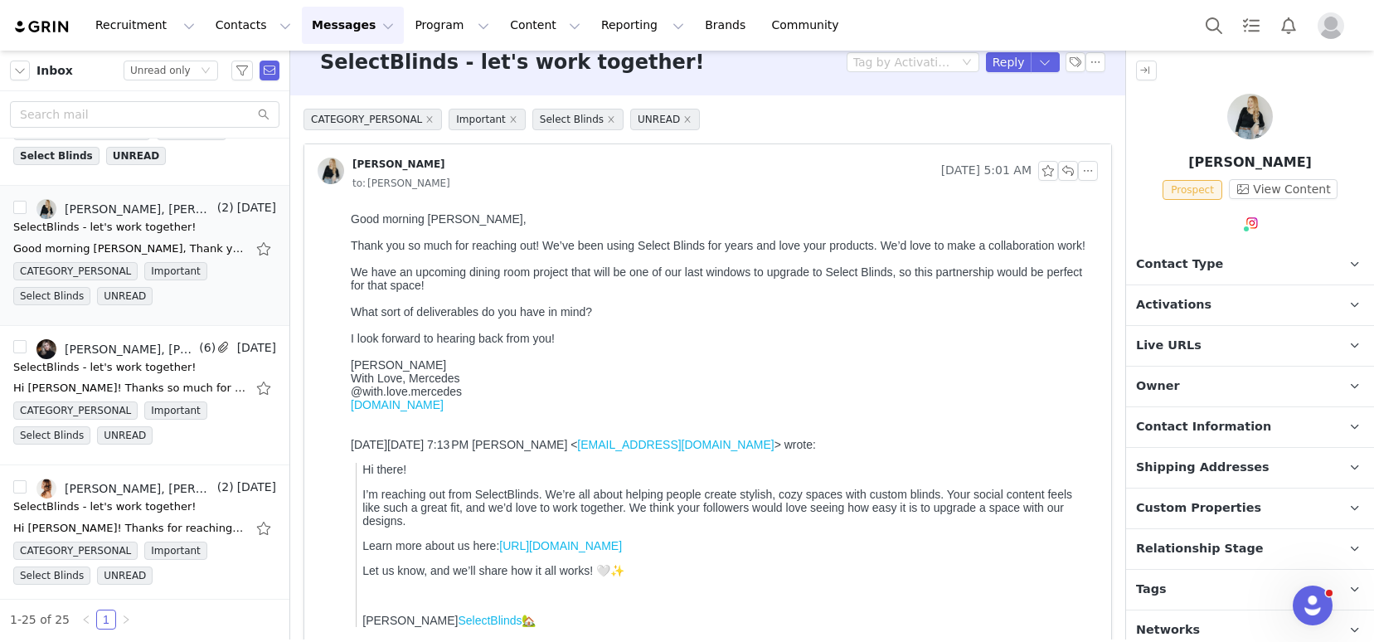
click at [1206, 592] on p "Tags Keep track of your contacts by assigning them tags. You can then filter yo…" at bounding box center [1230, 590] width 208 height 40
click at [1252, 250] on div "Instagram ( @with.love.mercedes ) — Standard Connected — Account is discoverabl…" at bounding box center [1250, 290] width 246 height 106
click at [1253, 262] on link "@with.love.mercedes" at bounding box center [1273, 258] width 125 height 13
click at [1201, 303] on p "Activations" at bounding box center [1230, 305] width 208 height 40
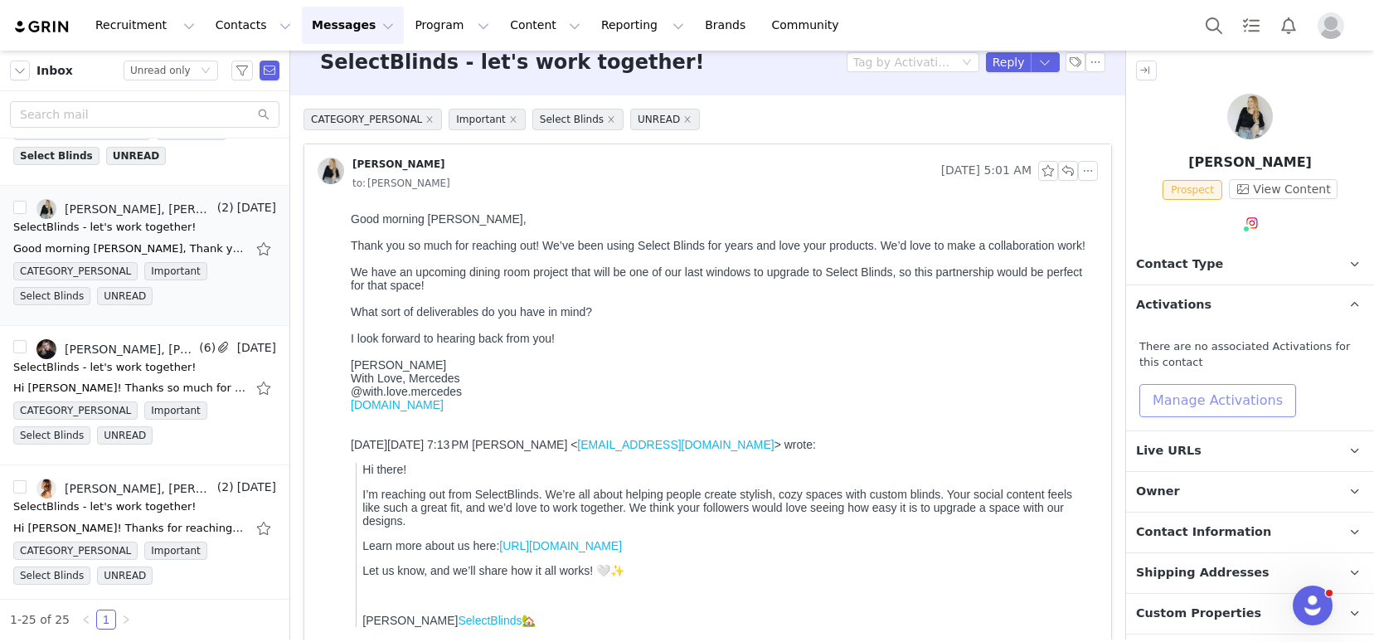
click at [1210, 405] on button "Manage Activations" at bounding box center [1217, 400] width 157 height 33
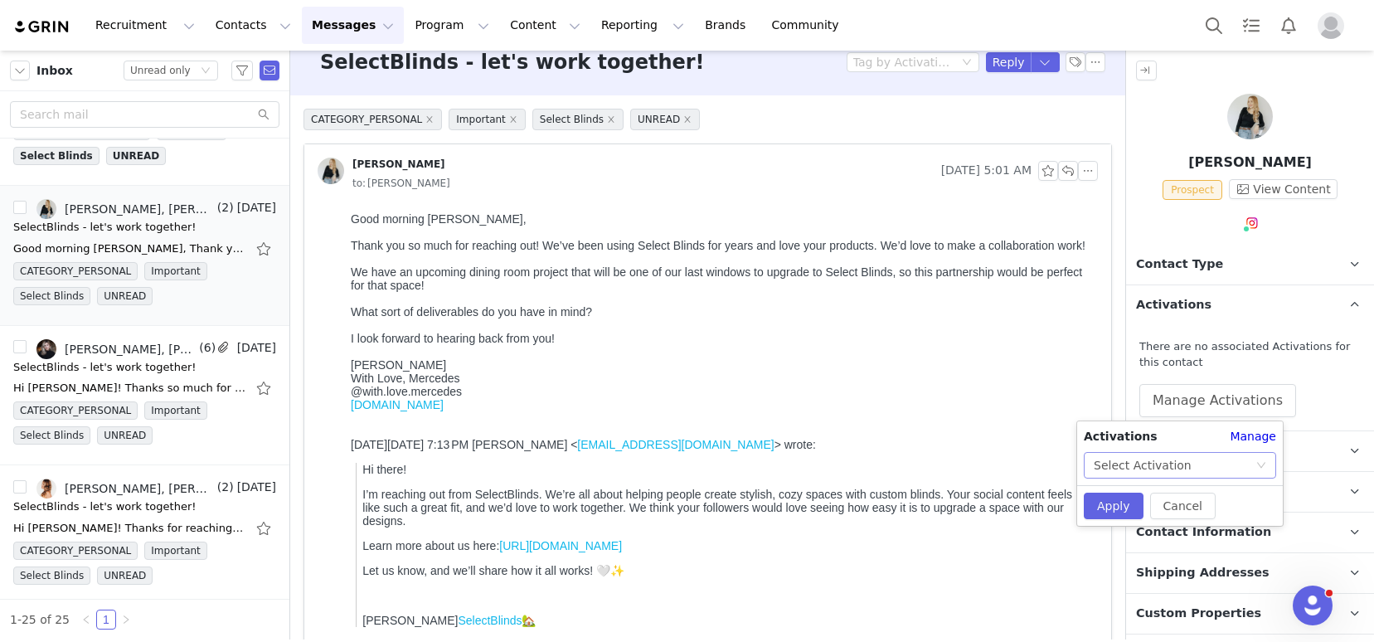
click at [1206, 458] on div "Select Activation" at bounding box center [1175, 465] width 162 height 25
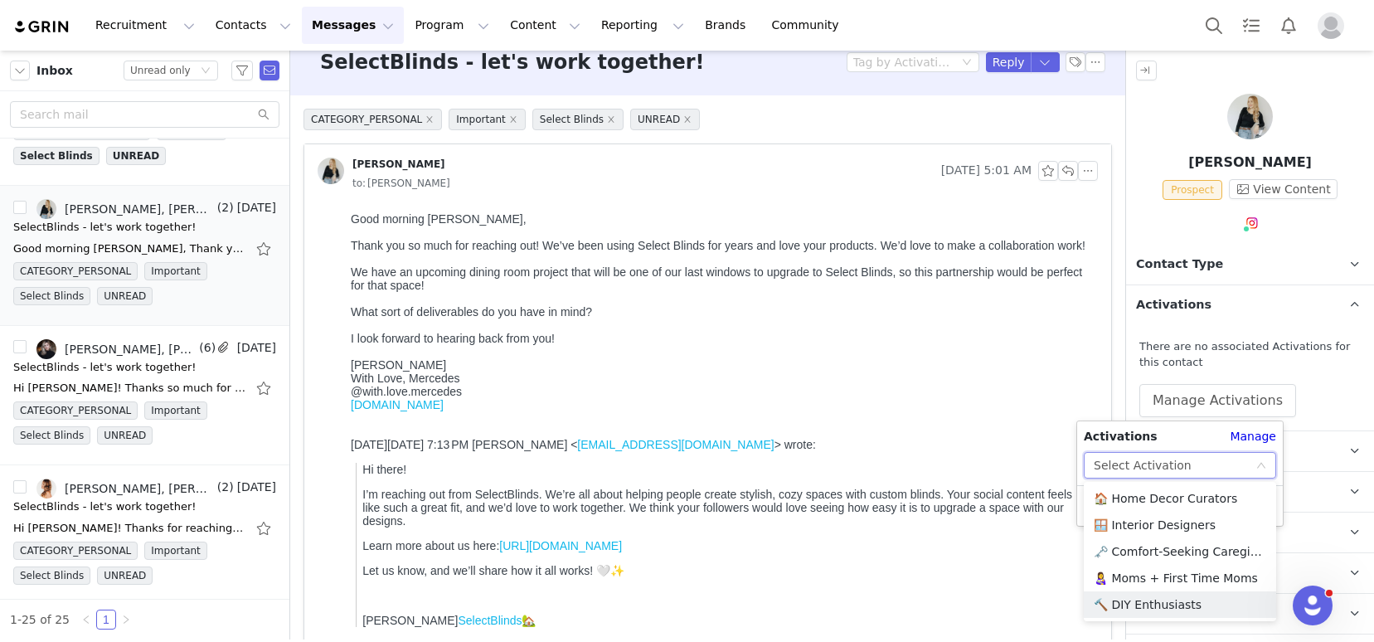
drag, startPoint x: 1181, startPoint y: 600, endPoint x: 1176, endPoint y: 589, distance: 13.0
click at [1182, 600] on li "🔨 DIY Enthusiasts" at bounding box center [1180, 604] width 192 height 27
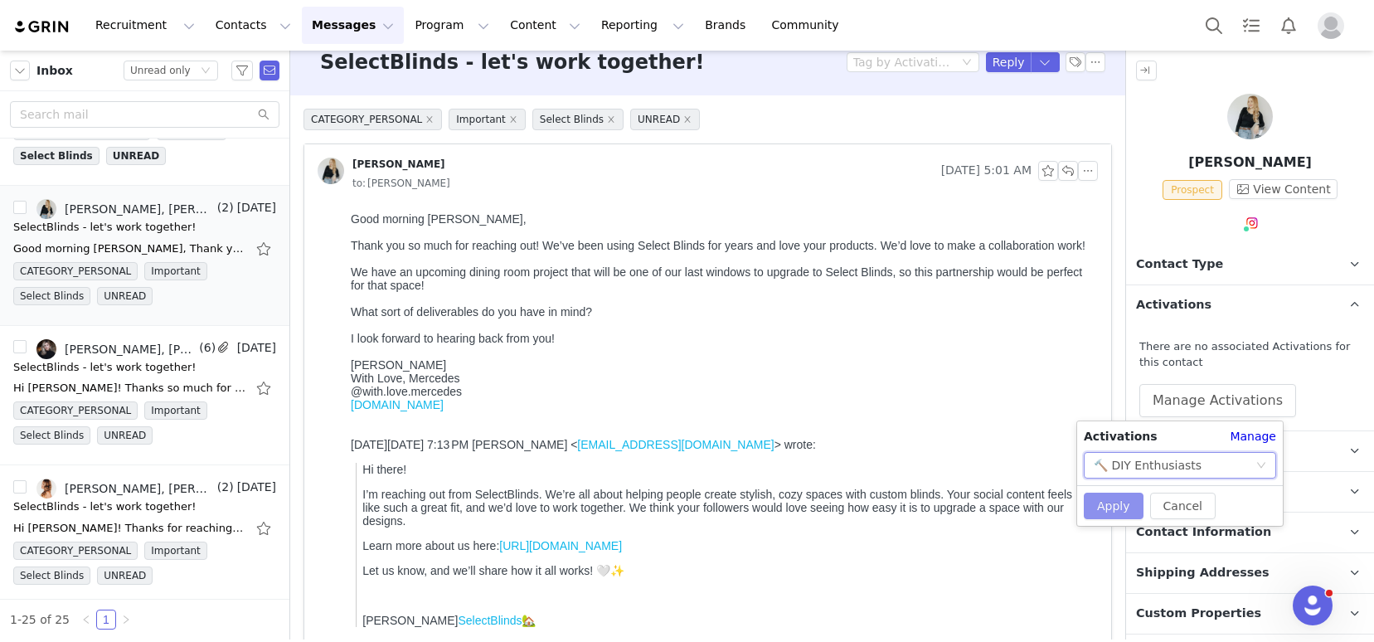
click at [1116, 502] on button "Apply" at bounding box center [1114, 505] width 60 height 27
click at [1078, 167] on button "button" at bounding box center [1088, 171] width 20 height 20
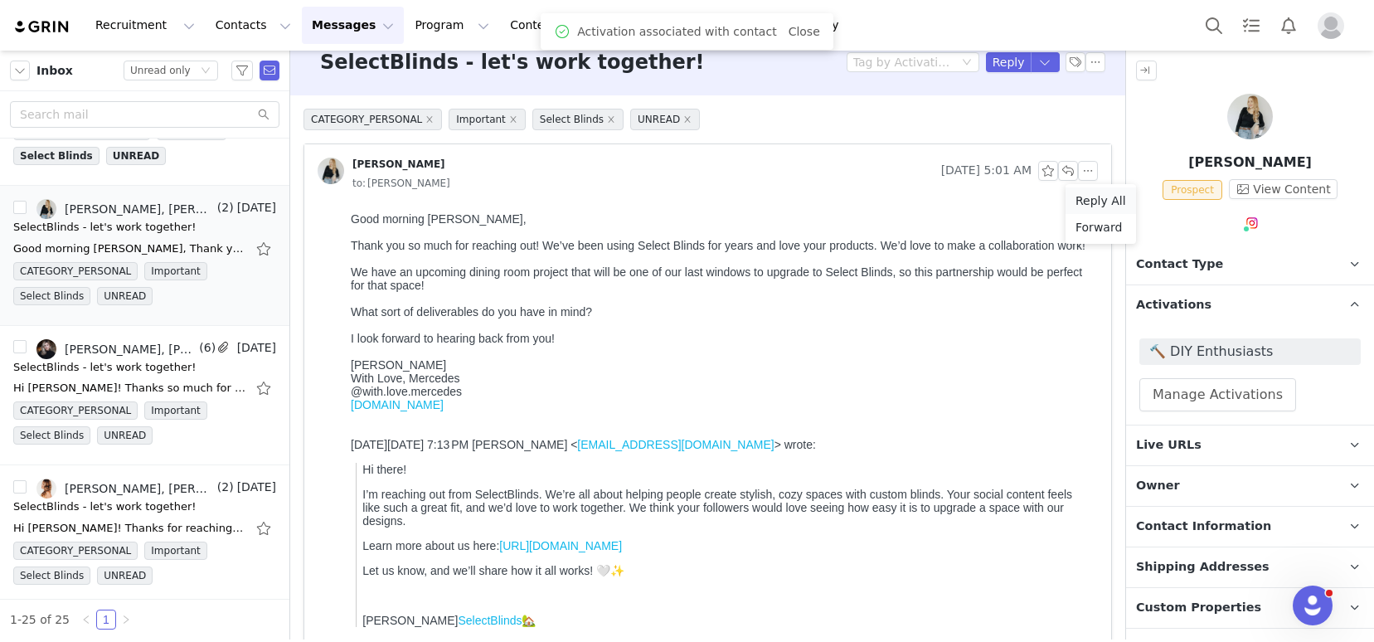
click at [1098, 198] on li "Reply All" at bounding box center [1100, 200] width 70 height 27
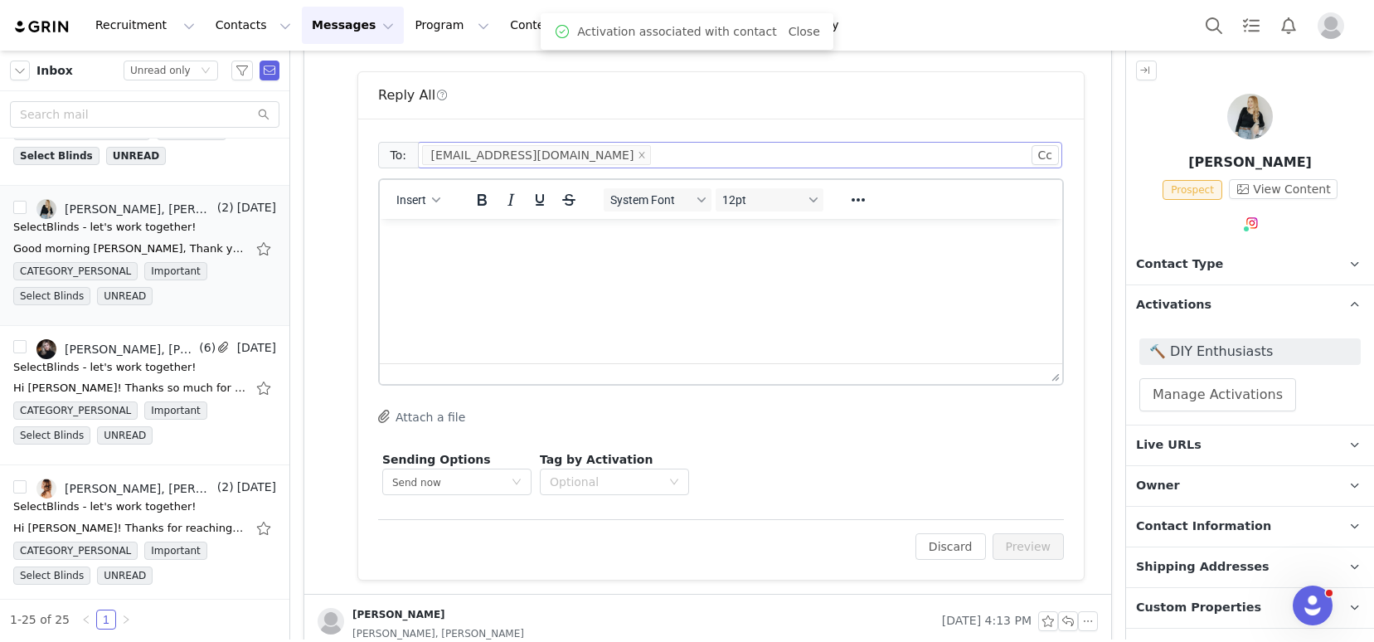
scroll to position [0, 0]
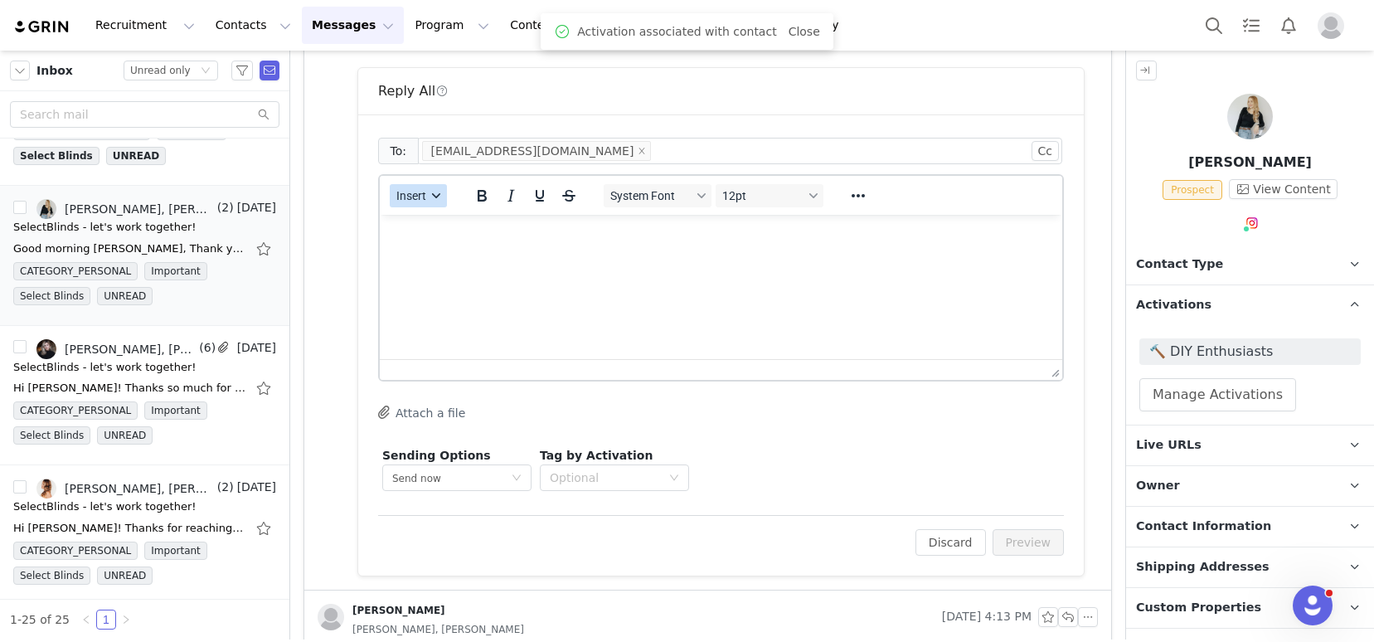
click at [422, 193] on span "Insert" at bounding box center [411, 195] width 30 height 13
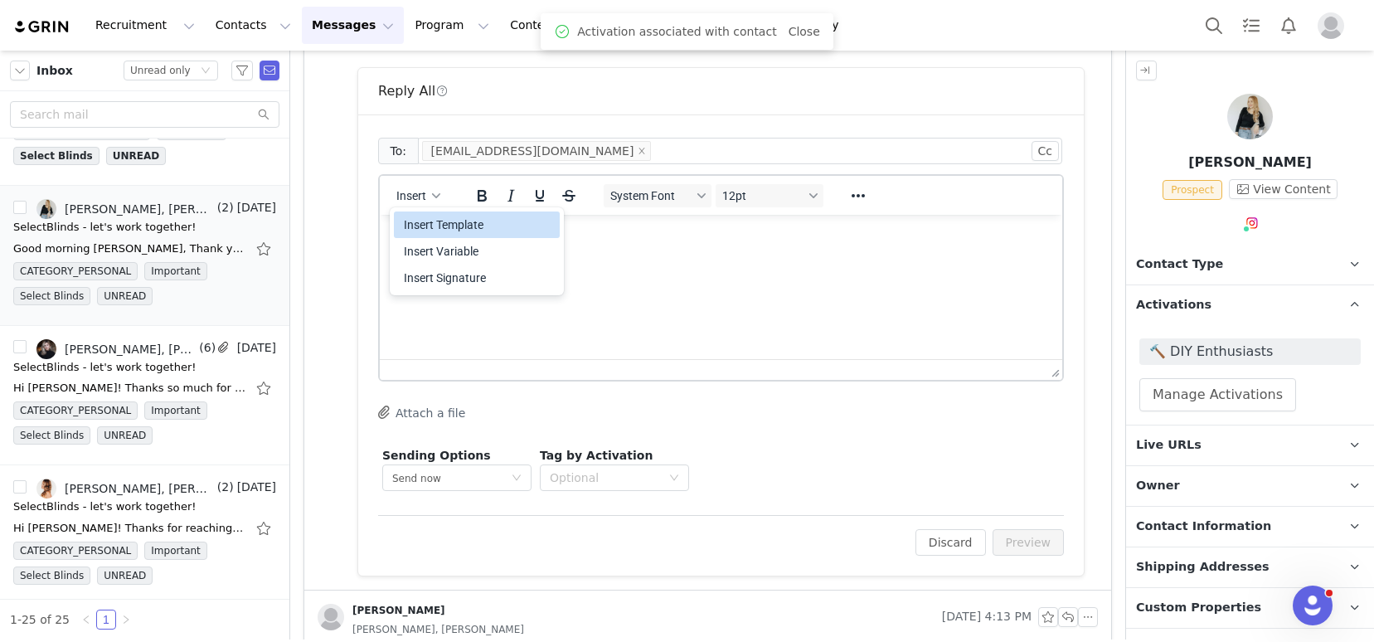
click at [464, 230] on div "Insert Template" at bounding box center [478, 225] width 149 height 20
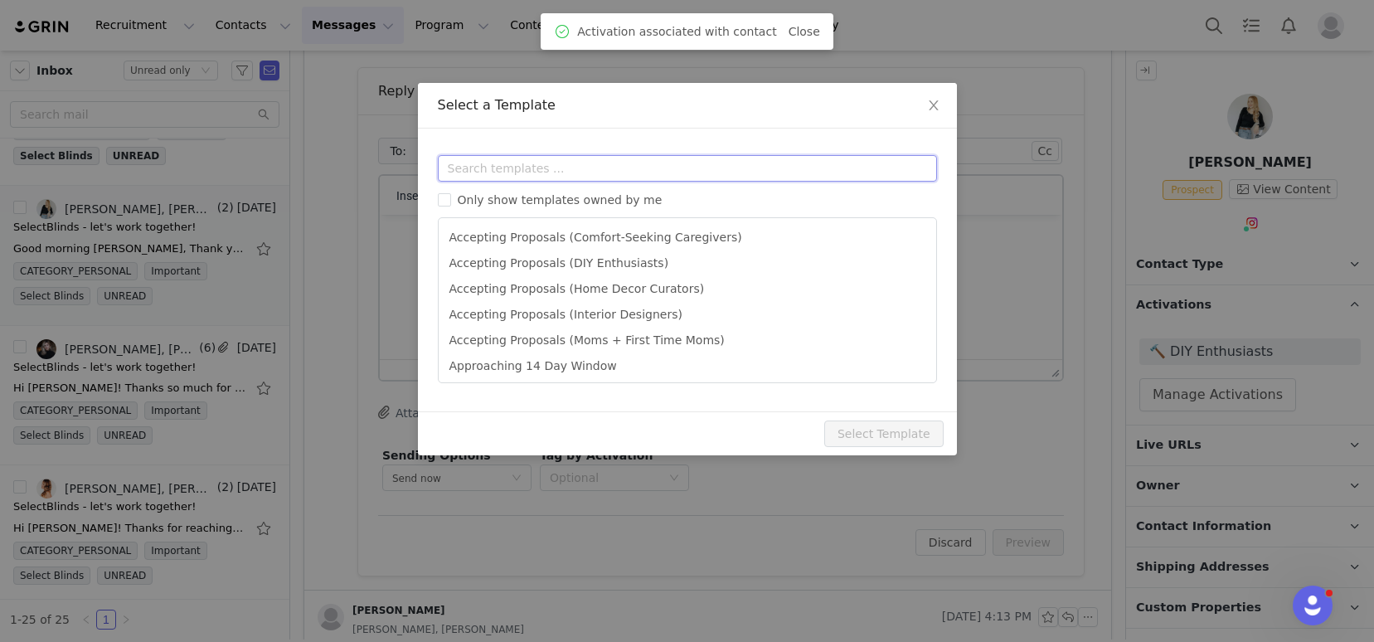
click at [486, 162] on input "text" at bounding box center [687, 168] width 499 height 27
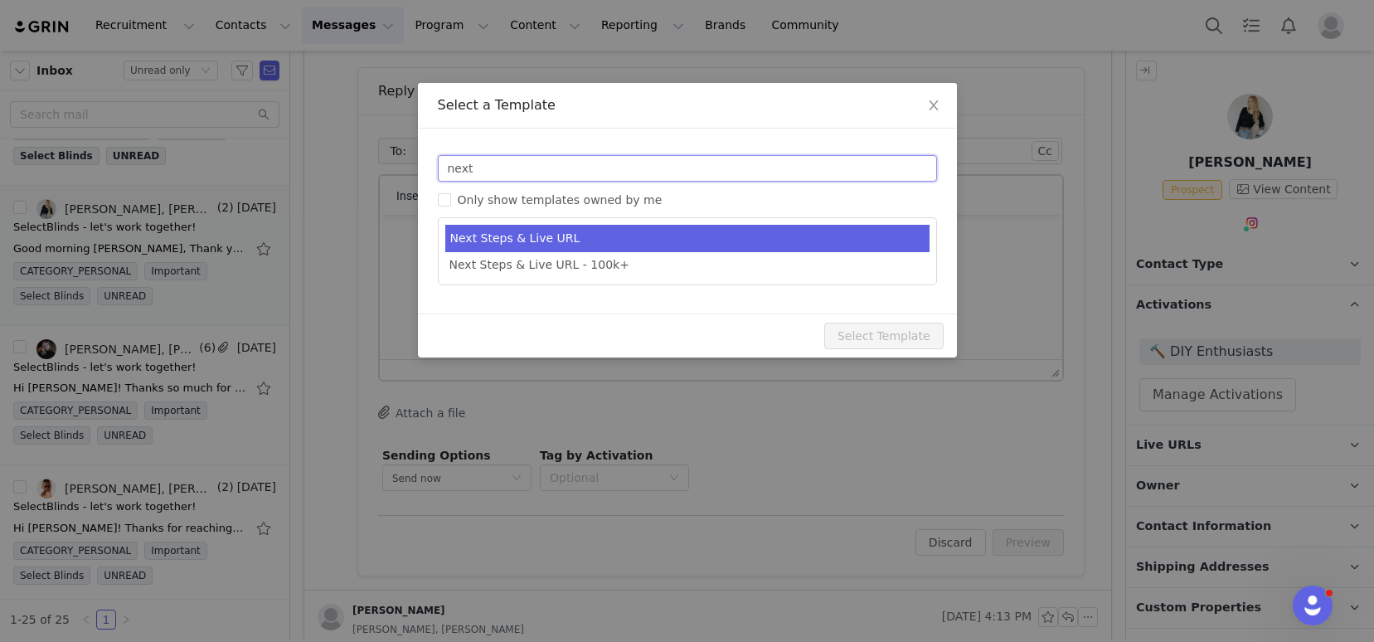
type input "next"
type input "SelectBlinds - Next Steps & Campaign Outline"
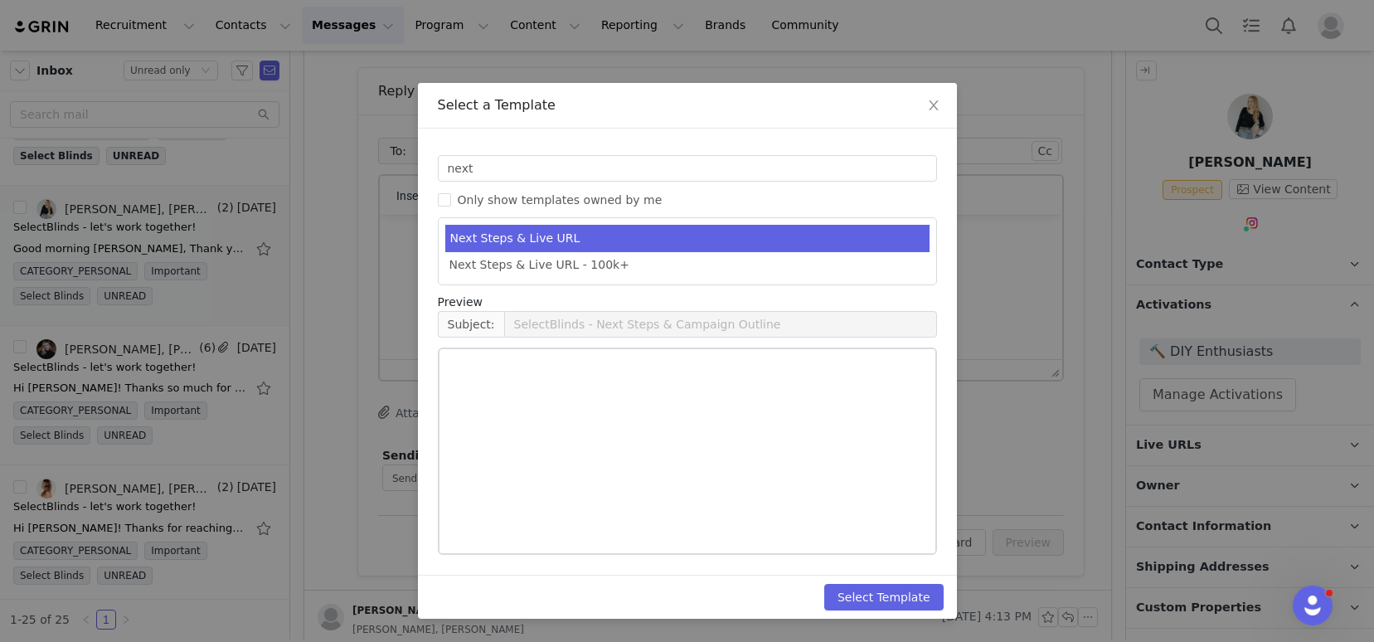
click at [551, 239] on li "Next Steps & Live URL" at bounding box center [687, 238] width 484 height 27
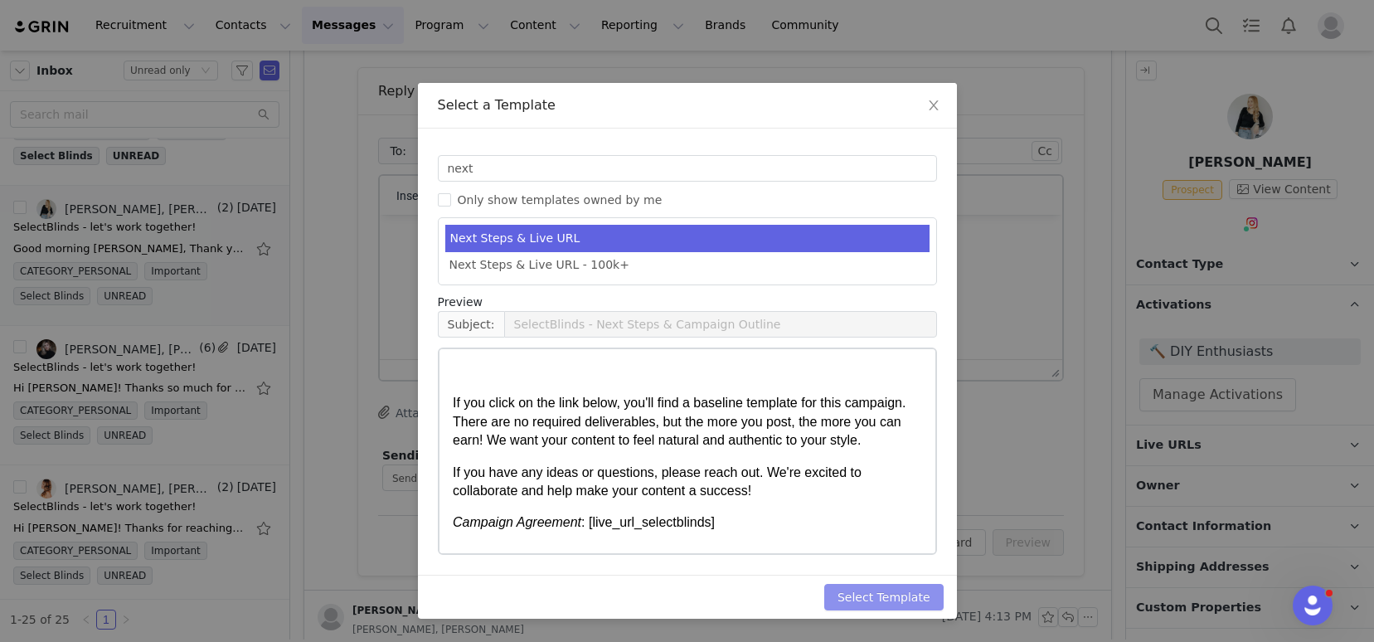
click at [869, 591] on button "Select Template" at bounding box center [883, 597] width 119 height 27
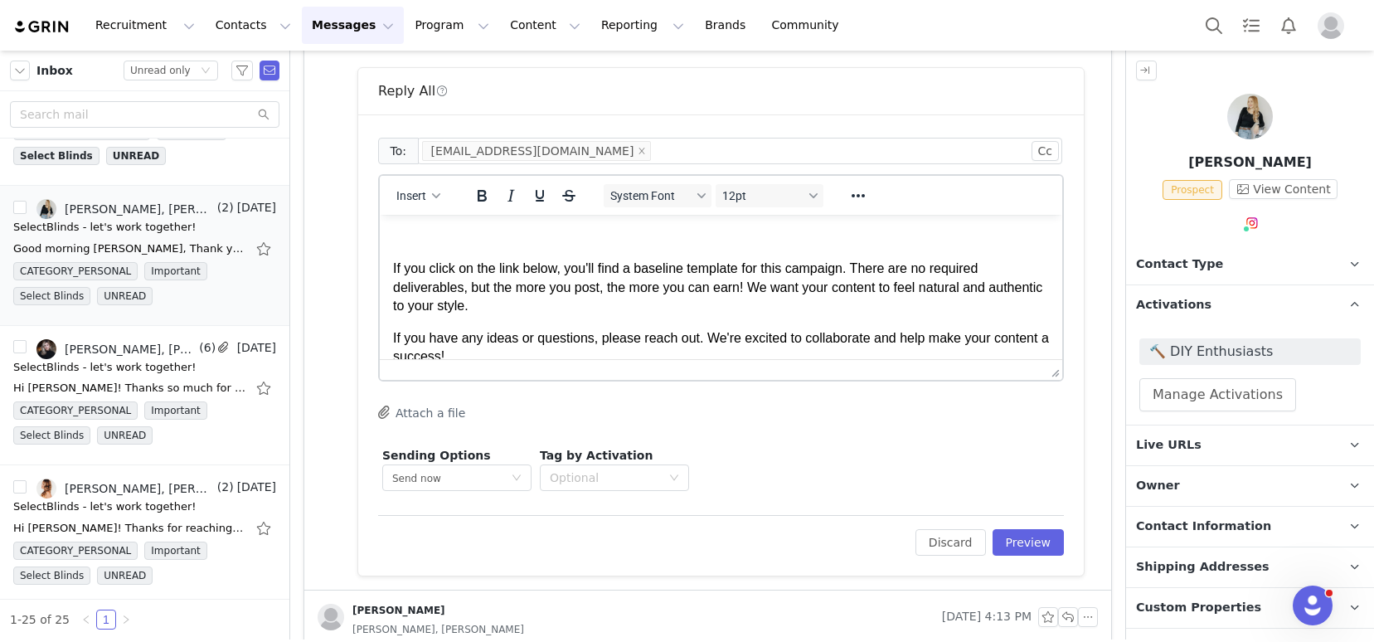
click at [479, 230] on p "Rich Text Area. Press ALT-0 for help." at bounding box center [721, 237] width 656 height 18
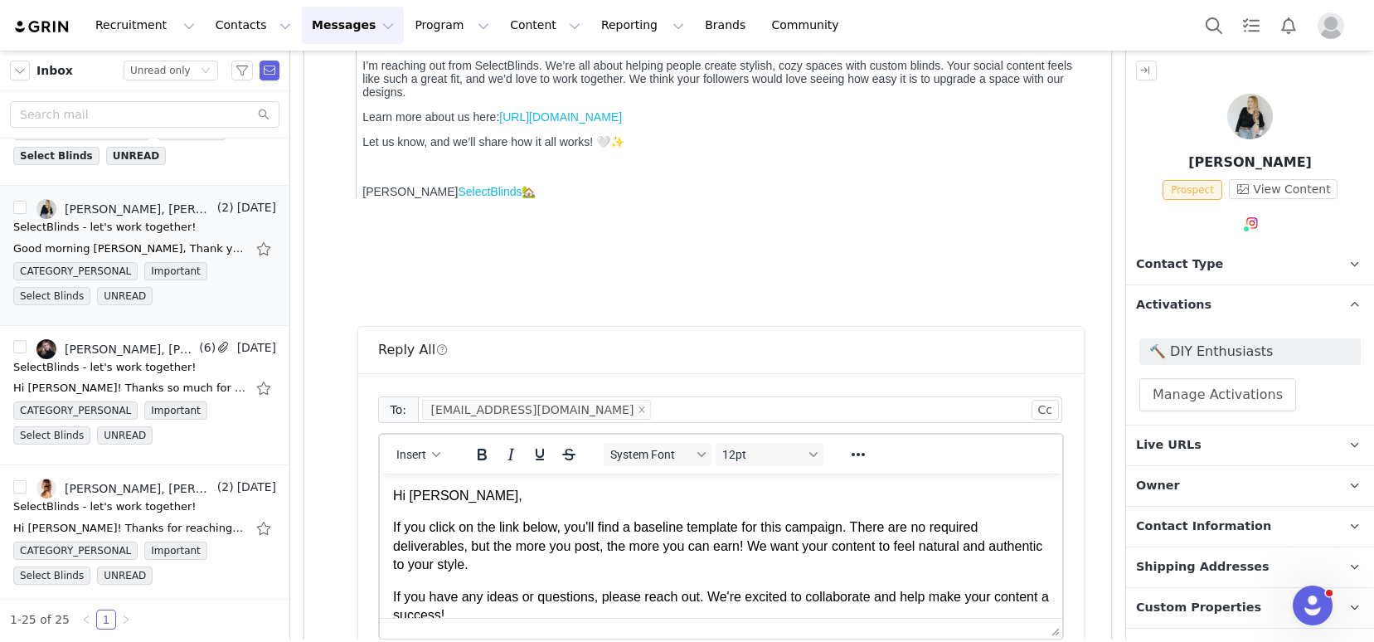
scroll to position [522, 0]
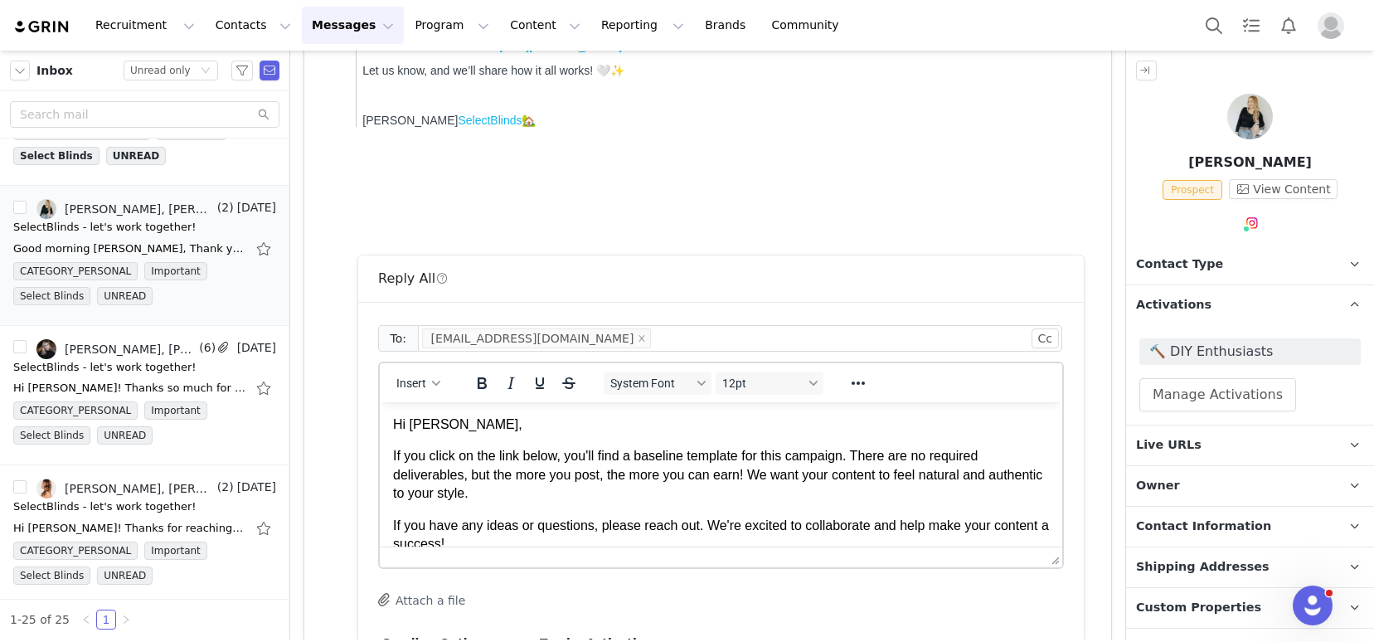
click at [393, 454] on p "If you click on the link below, you'll find a baseline template for this campai…" at bounding box center [721, 475] width 656 height 56
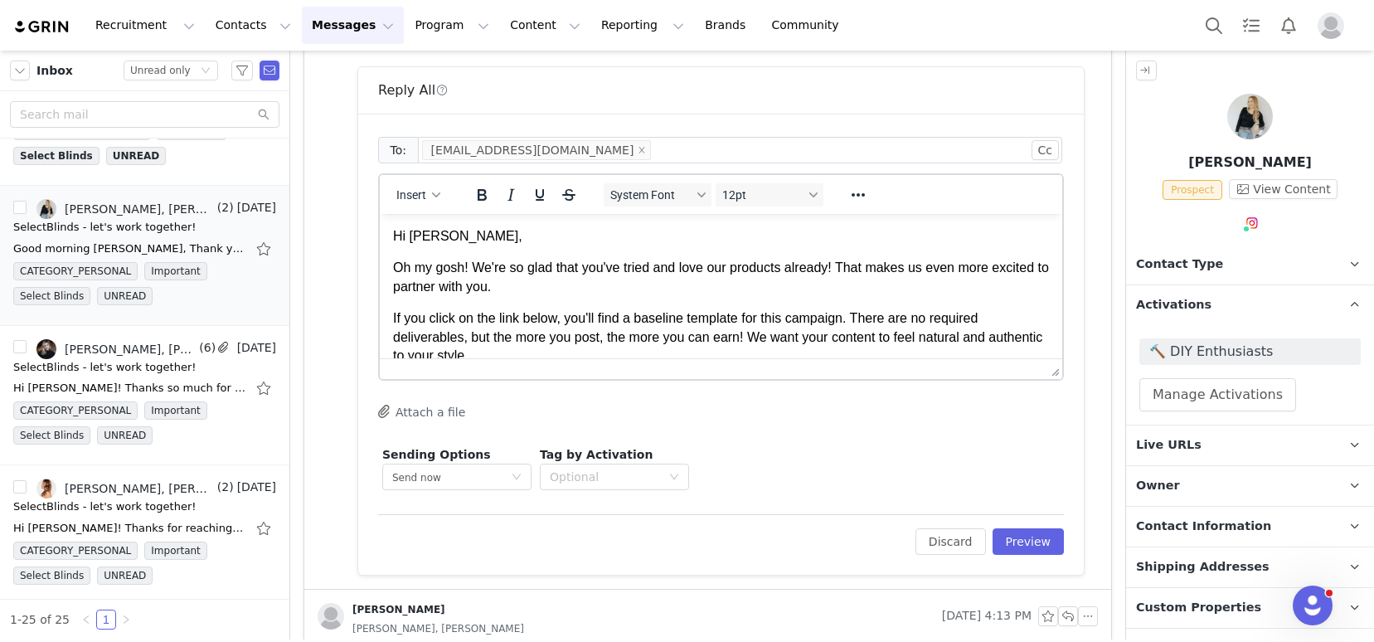
scroll to position [772, 0]
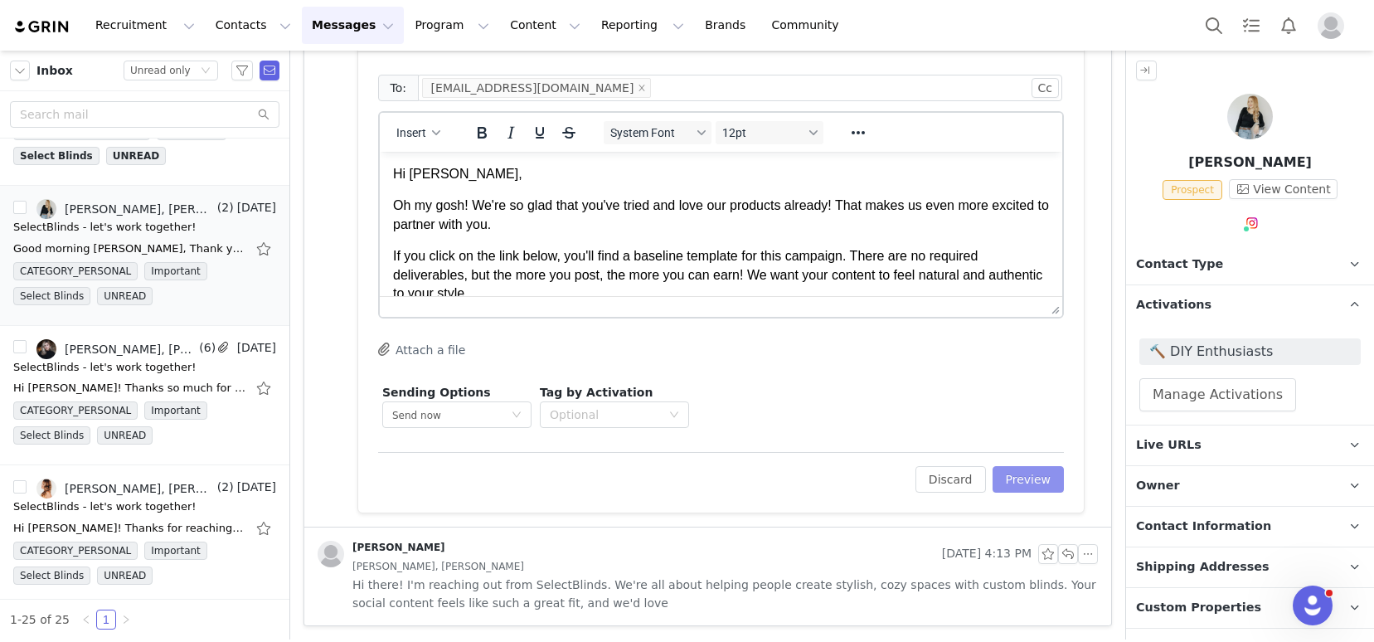
click at [1026, 486] on button "Preview" at bounding box center [1028, 479] width 72 height 27
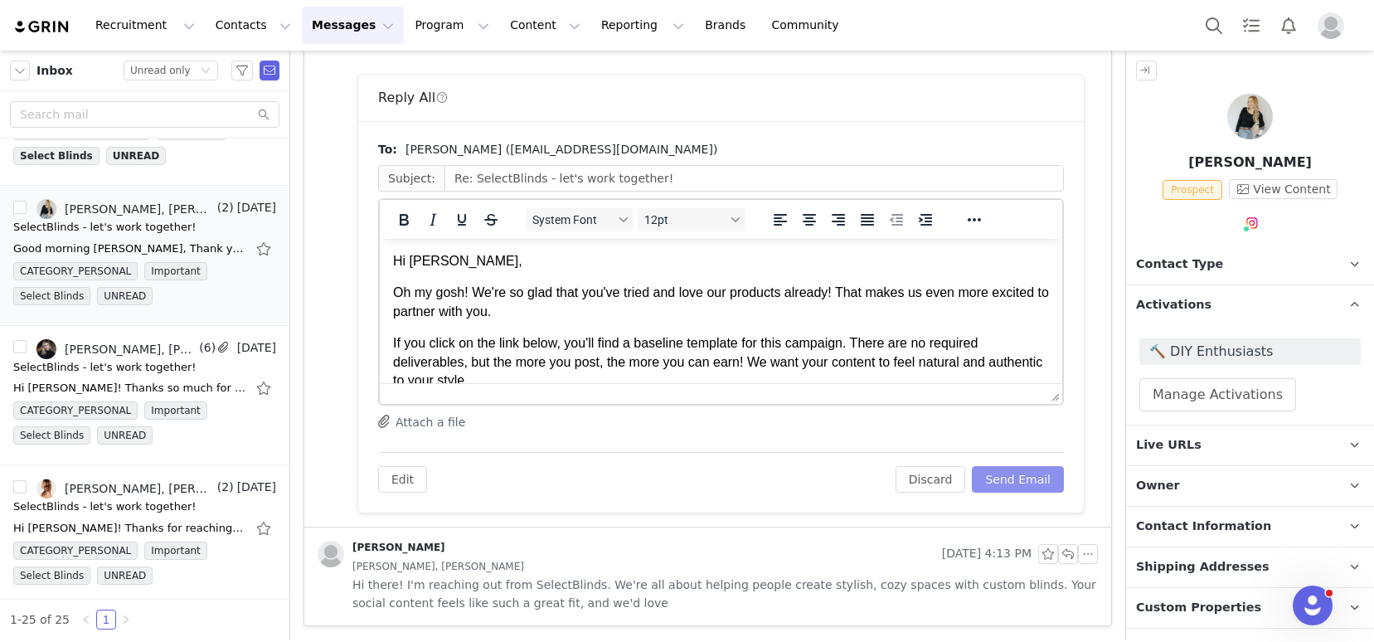
scroll to position [0, 0]
click at [995, 476] on button "Send Email" at bounding box center [1018, 479] width 92 height 27
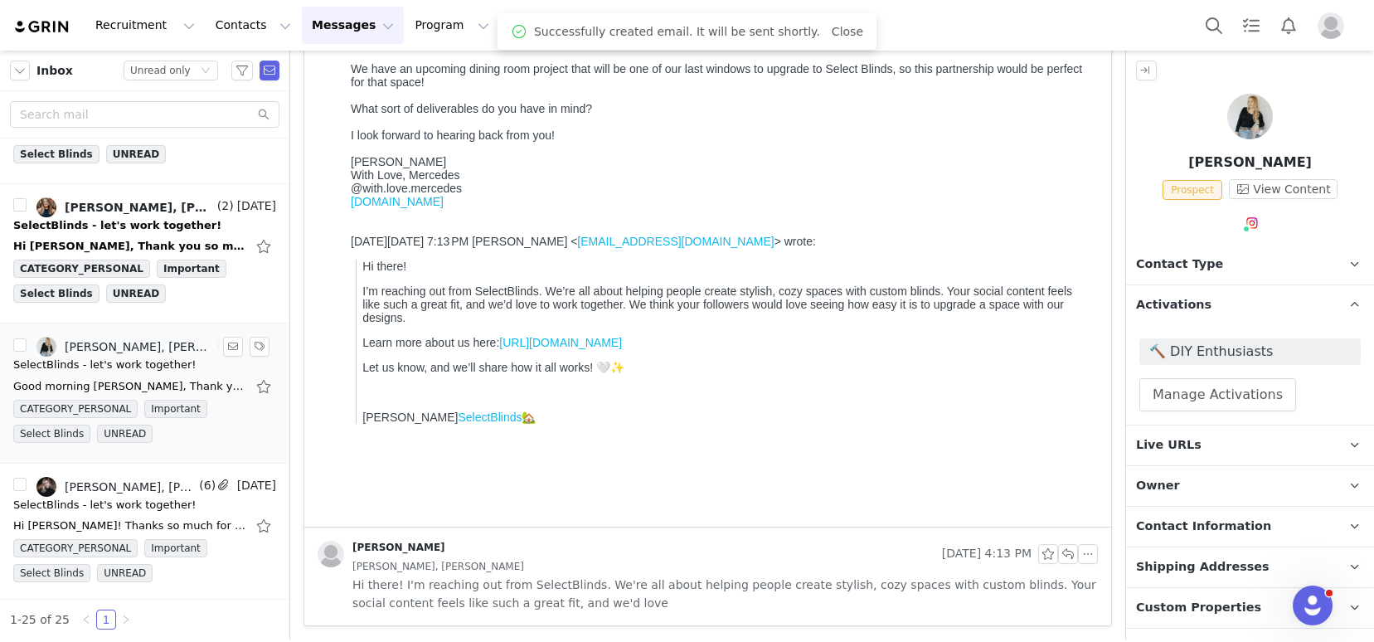
scroll to position [628, 0]
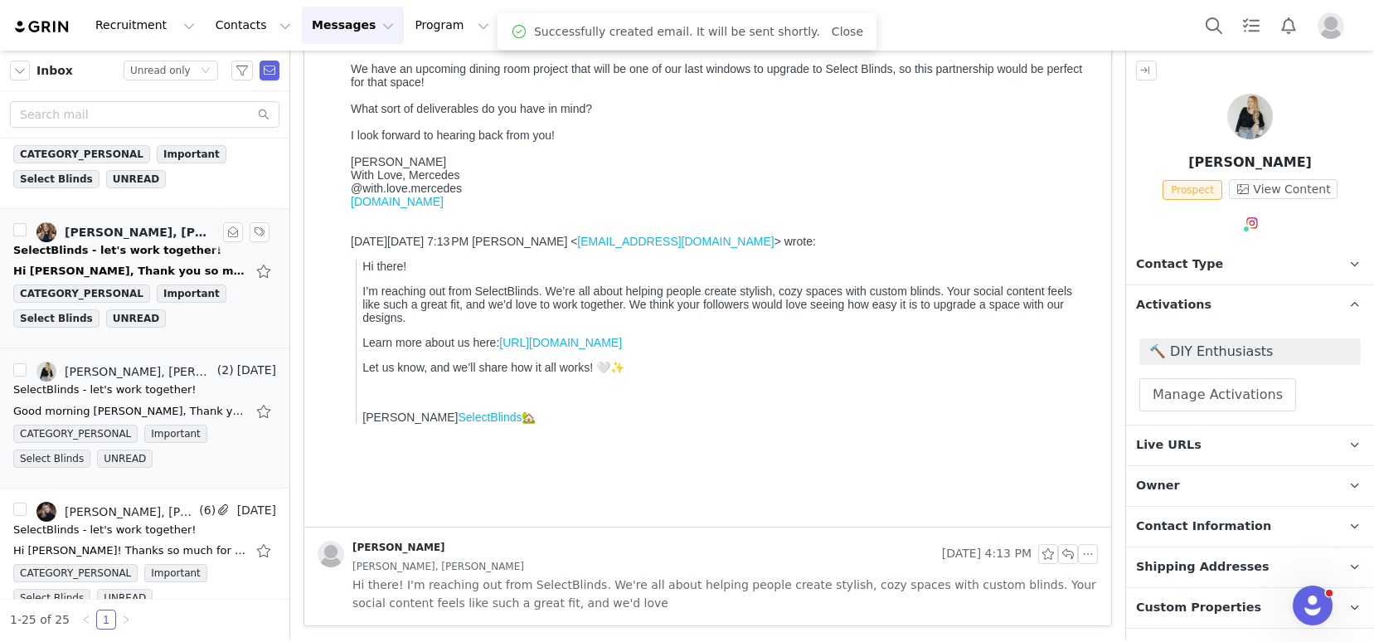
click at [102, 261] on div "Hi Kelsey, Thank you so much for thinking of Melissa! She's definitely interest…" at bounding box center [144, 271] width 263 height 27
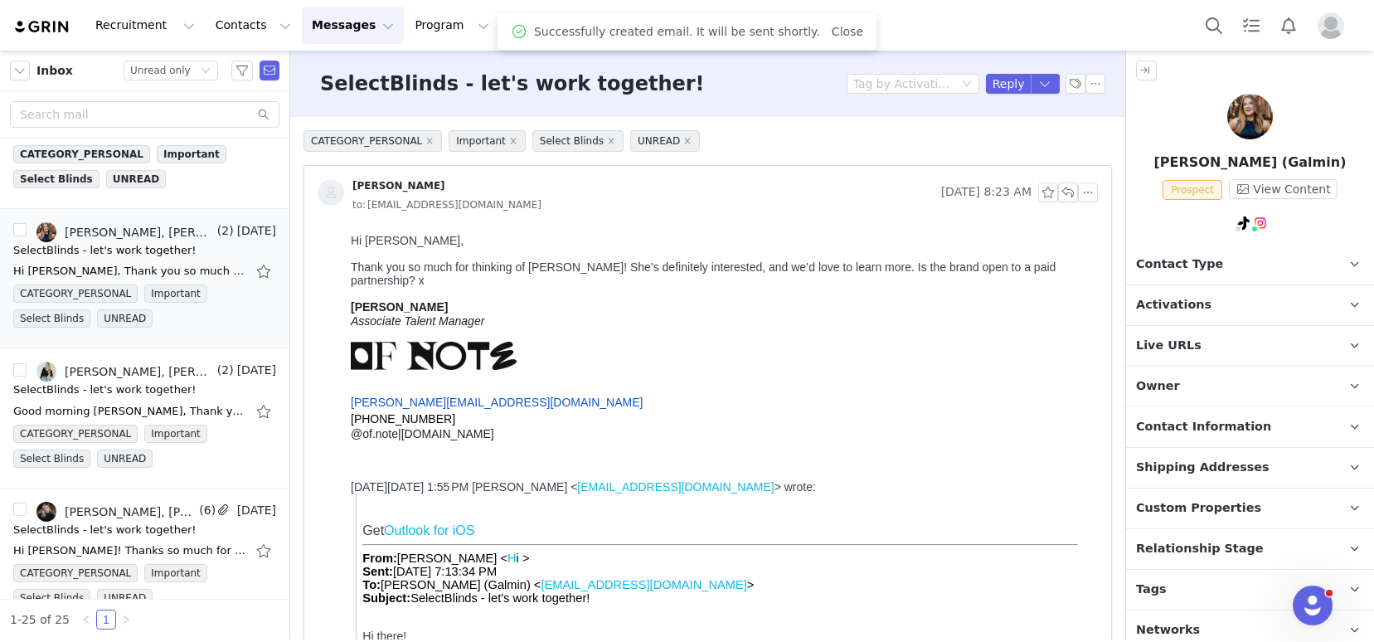
scroll to position [0, 0]
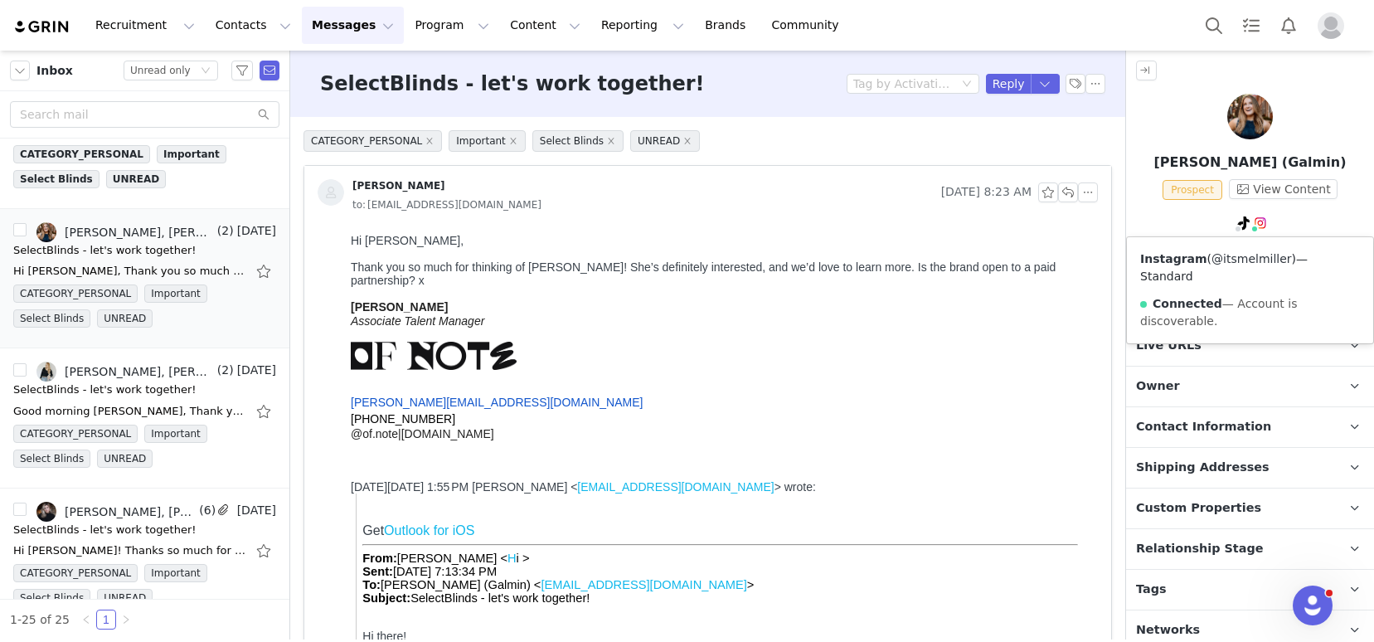
click at [1250, 264] on link "@itsmelmiller" at bounding box center [1251, 258] width 80 height 13
click at [1220, 262] on link "@itsmelmillerr" at bounding box center [1228, 258] width 85 height 13
click at [1177, 587] on p "Tags Keep track of your contacts by assigning them tags. You can then filter yo…" at bounding box center [1230, 590] width 208 height 40
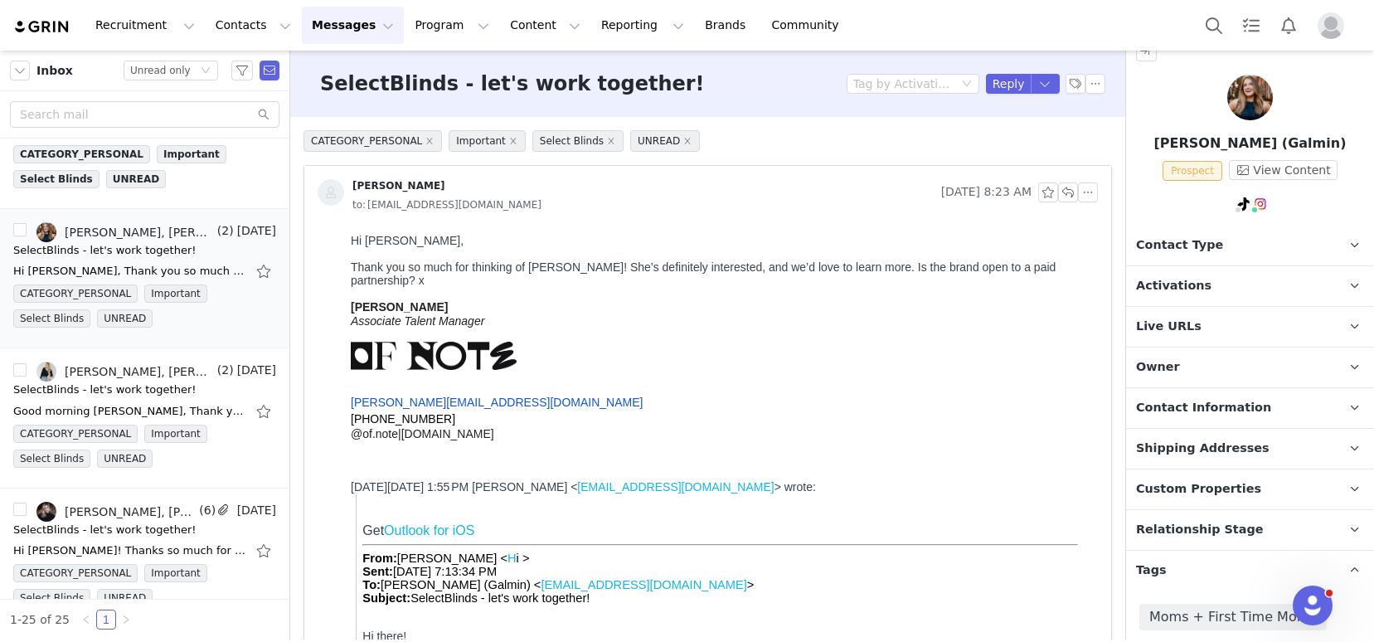
click at [1197, 289] on span "Activations" at bounding box center [1173, 286] width 75 height 18
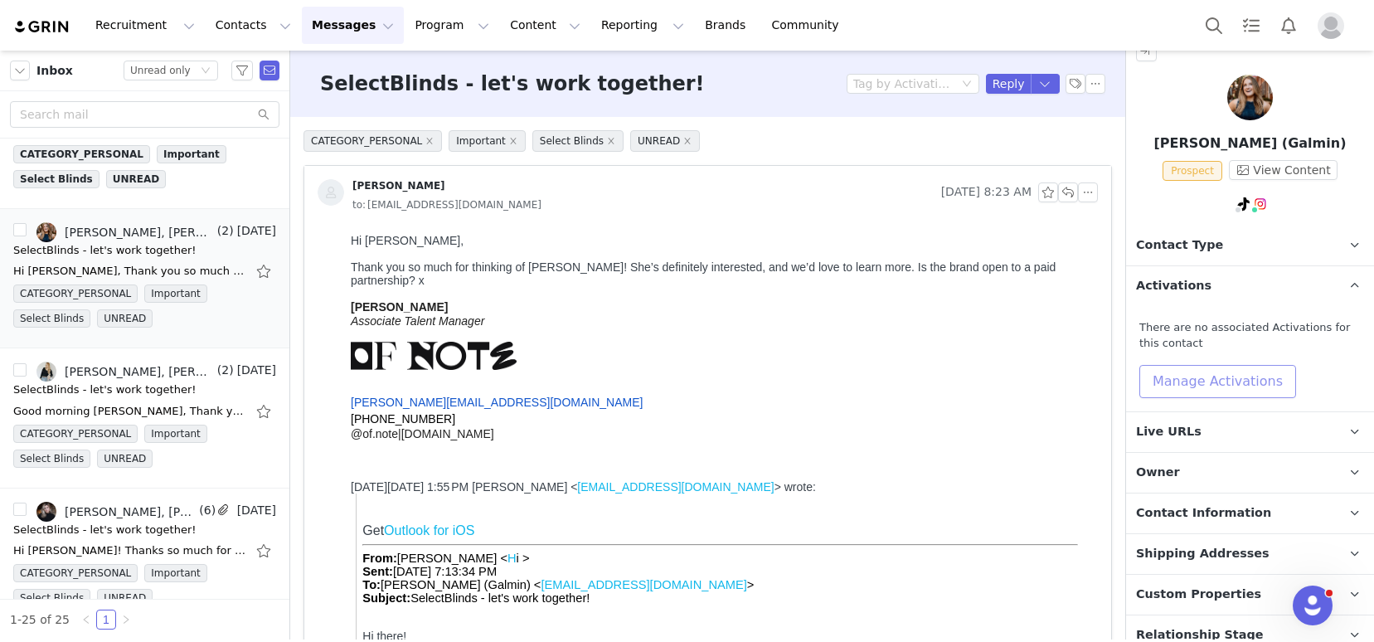
click at [1193, 376] on button "Manage Activations" at bounding box center [1217, 381] width 157 height 33
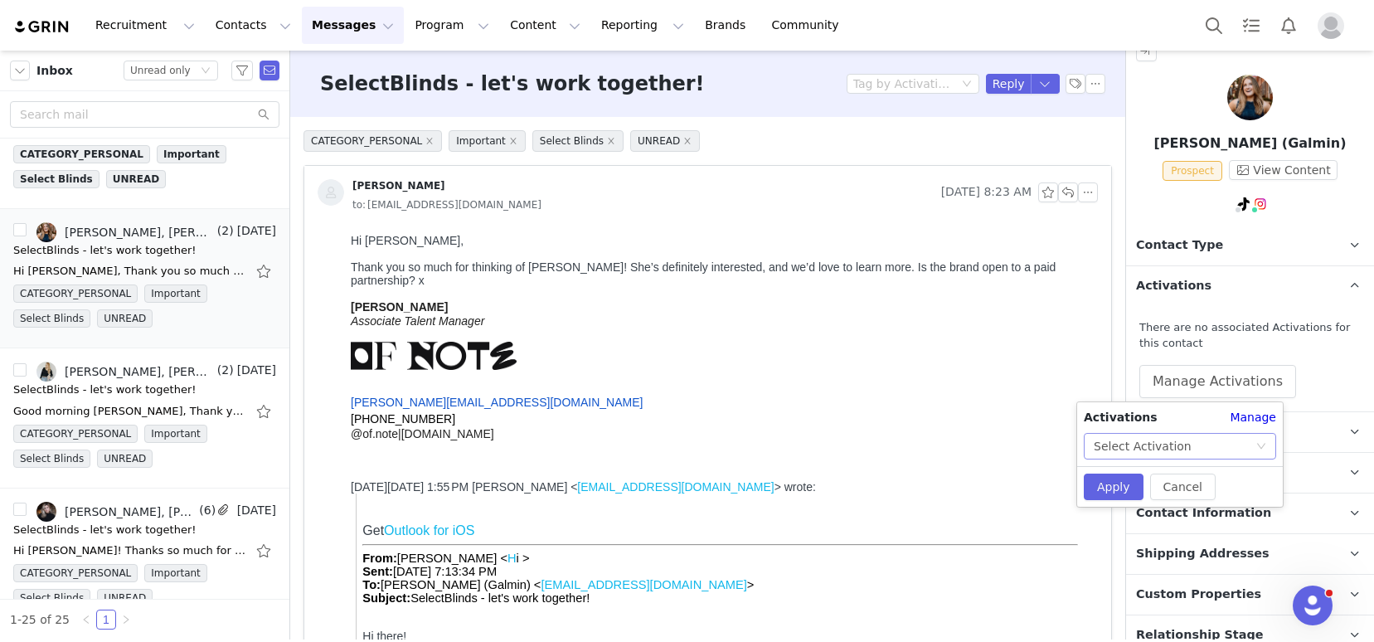
click at [1181, 447] on div "Select Activation" at bounding box center [1143, 446] width 98 height 25
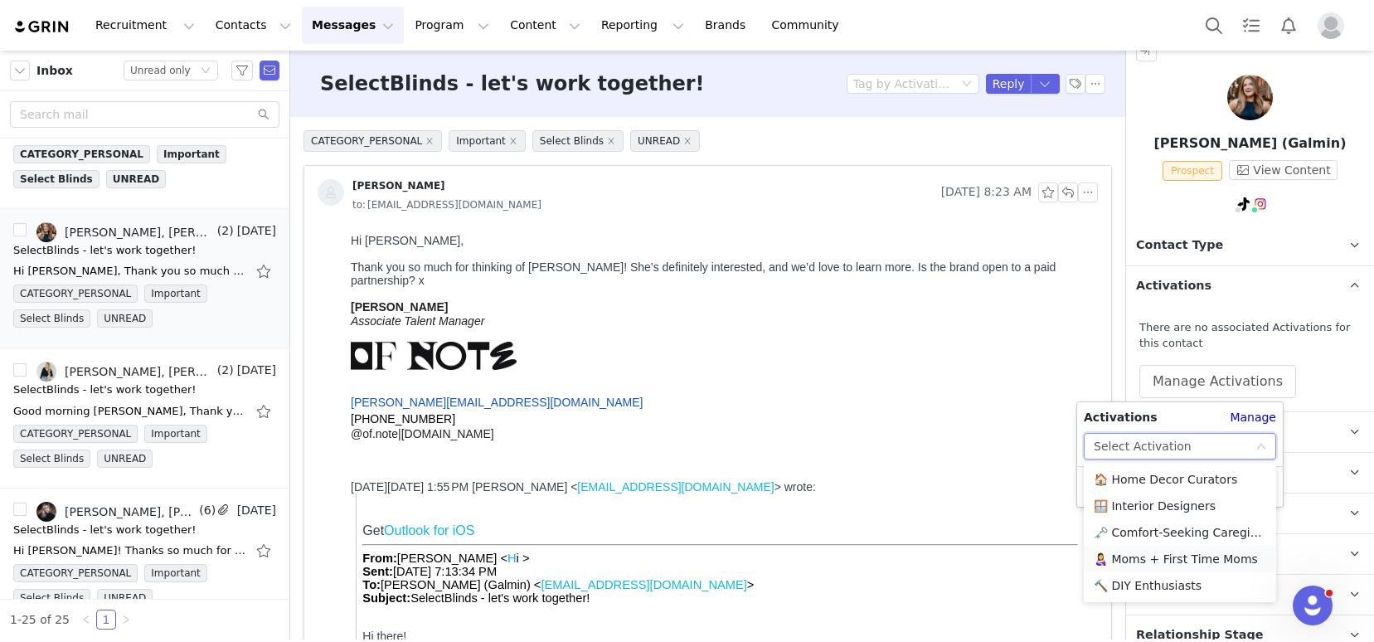
click at [1151, 560] on li "👩‍🍼 Moms + First Time Moms" at bounding box center [1180, 559] width 192 height 27
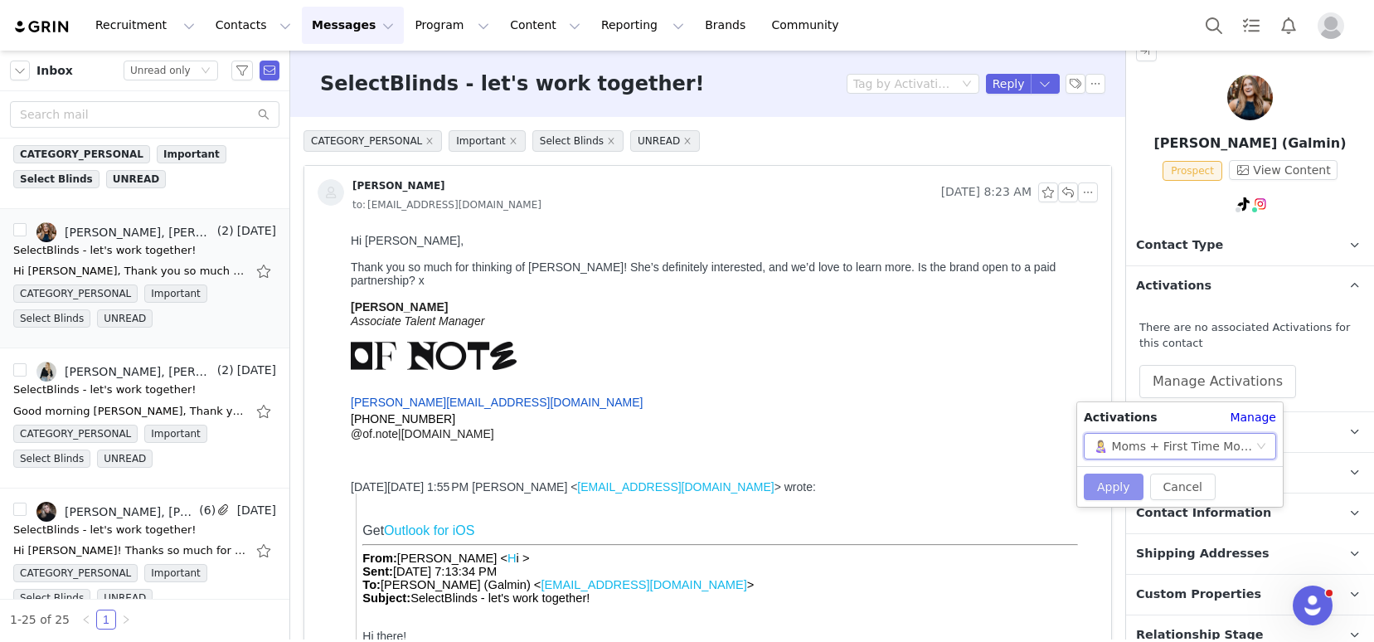
click at [1123, 488] on button "Apply" at bounding box center [1114, 486] width 60 height 27
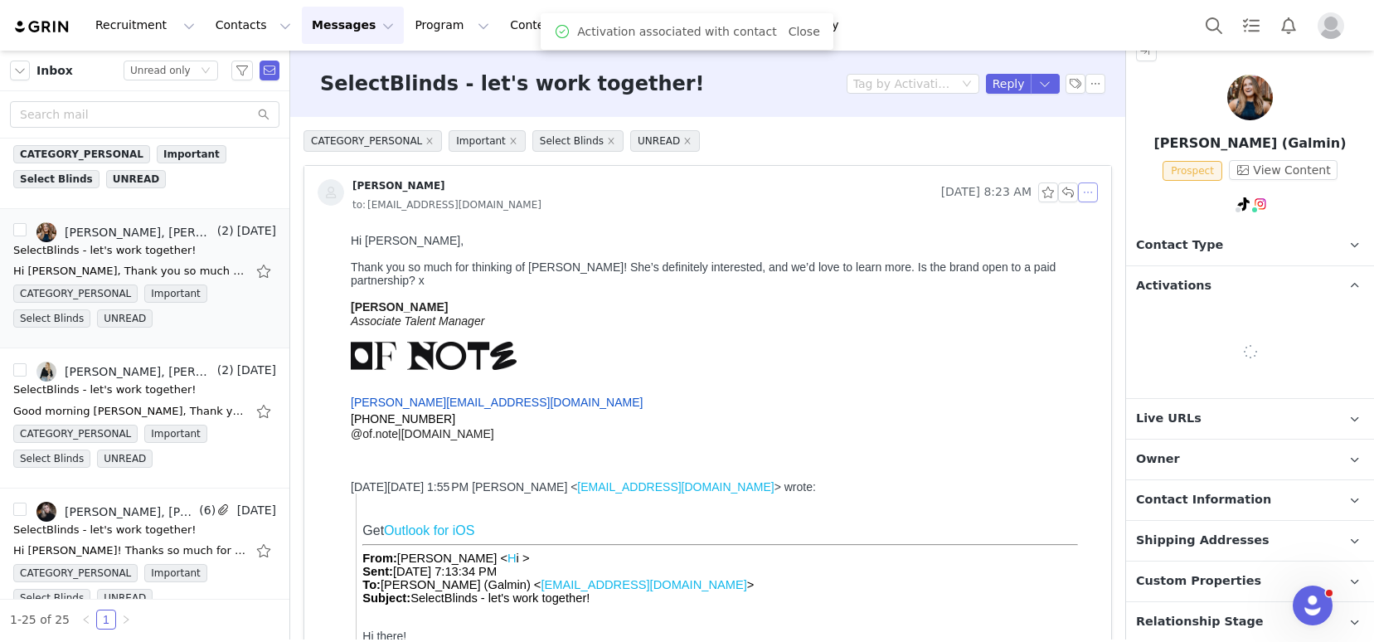
click at [1079, 194] on button "button" at bounding box center [1088, 192] width 20 height 20
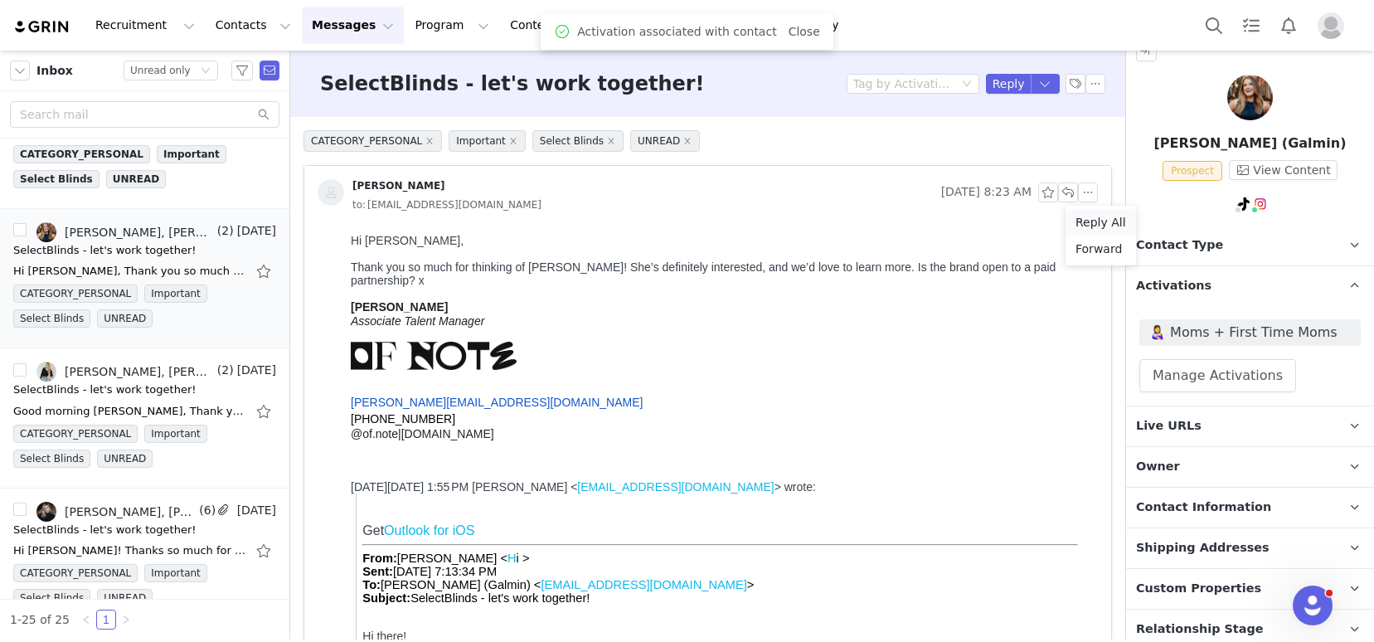
click at [1099, 223] on li "Reply All" at bounding box center [1100, 222] width 70 height 27
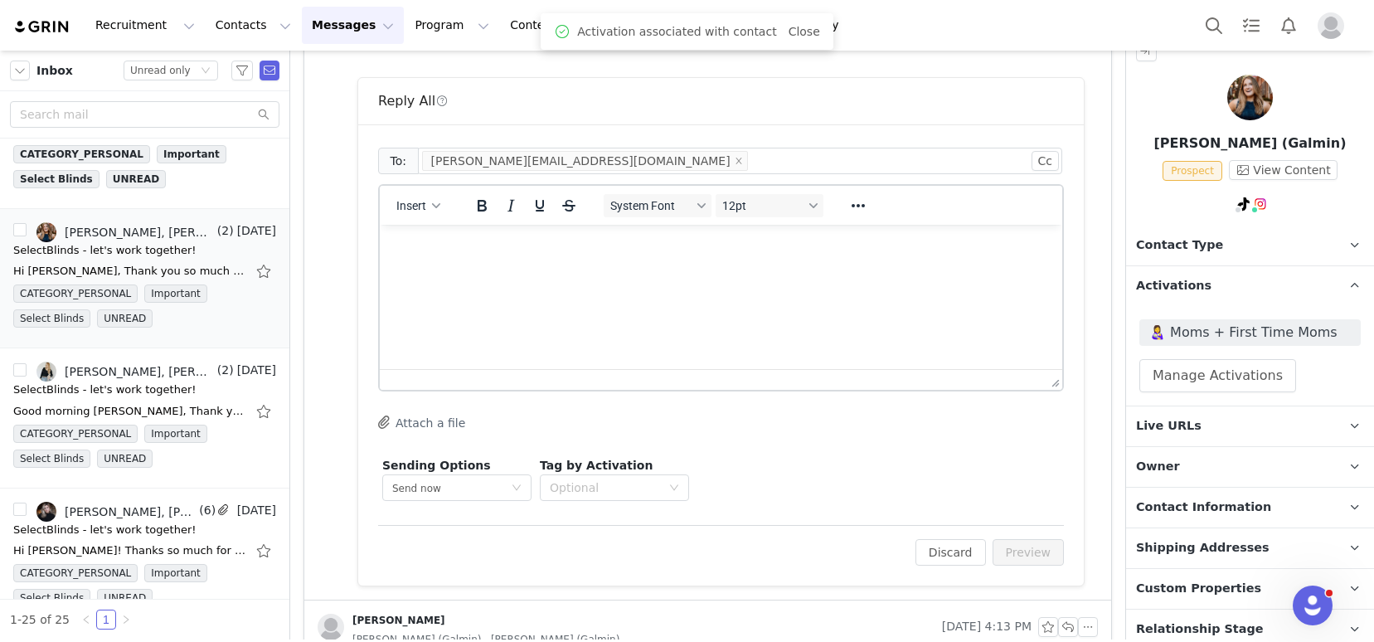
scroll to position [783, 0]
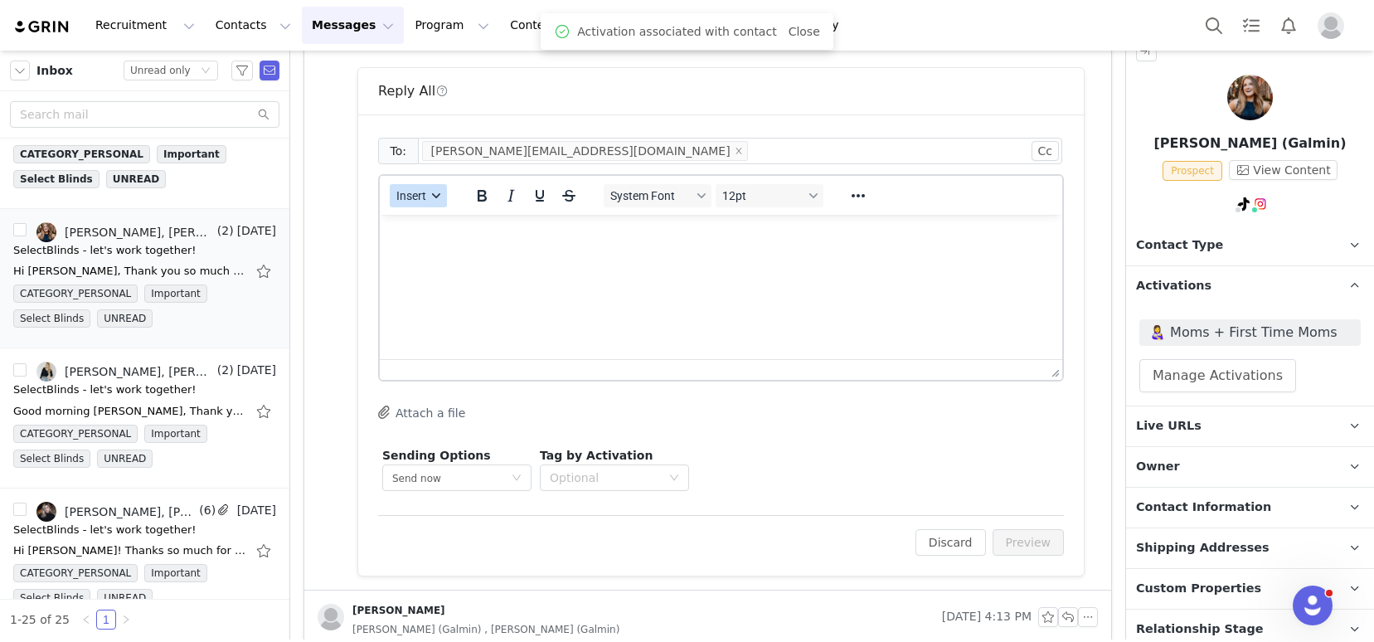
click at [426, 200] on span "Insert" at bounding box center [411, 195] width 30 height 13
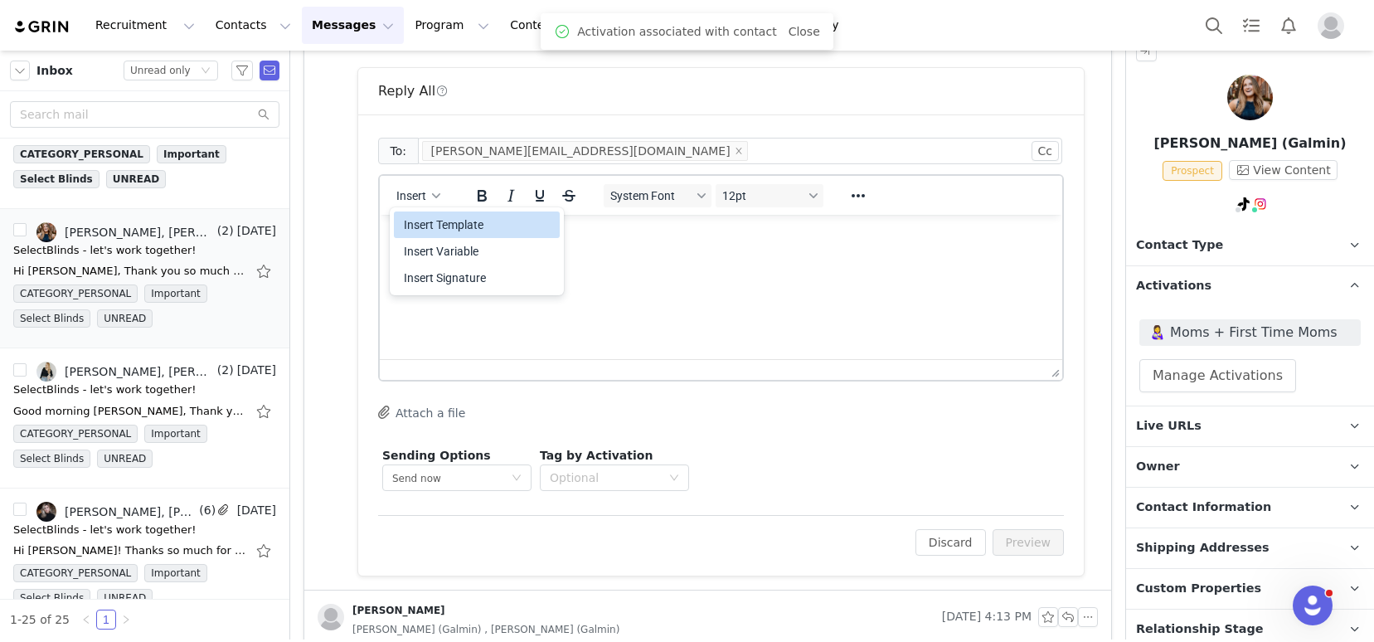
click at [454, 230] on div "Insert Template" at bounding box center [478, 225] width 149 height 20
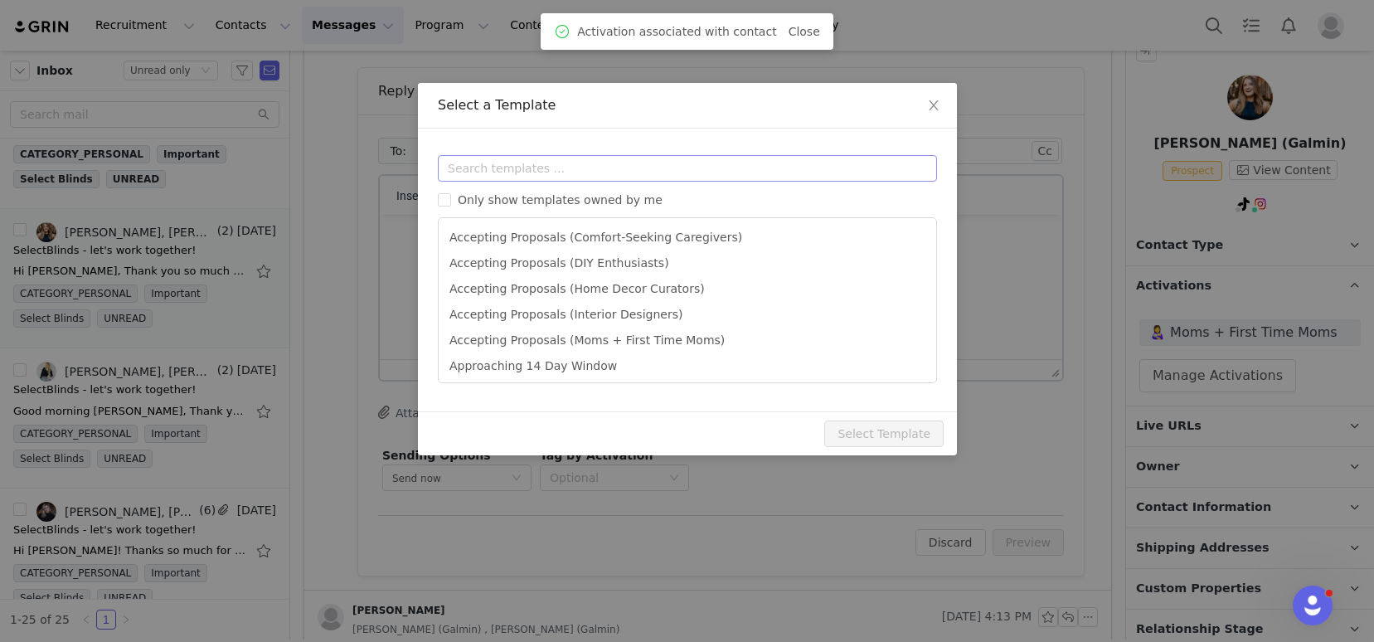
scroll to position [0, 0]
click at [499, 173] on input "text" at bounding box center [687, 168] width 499 height 27
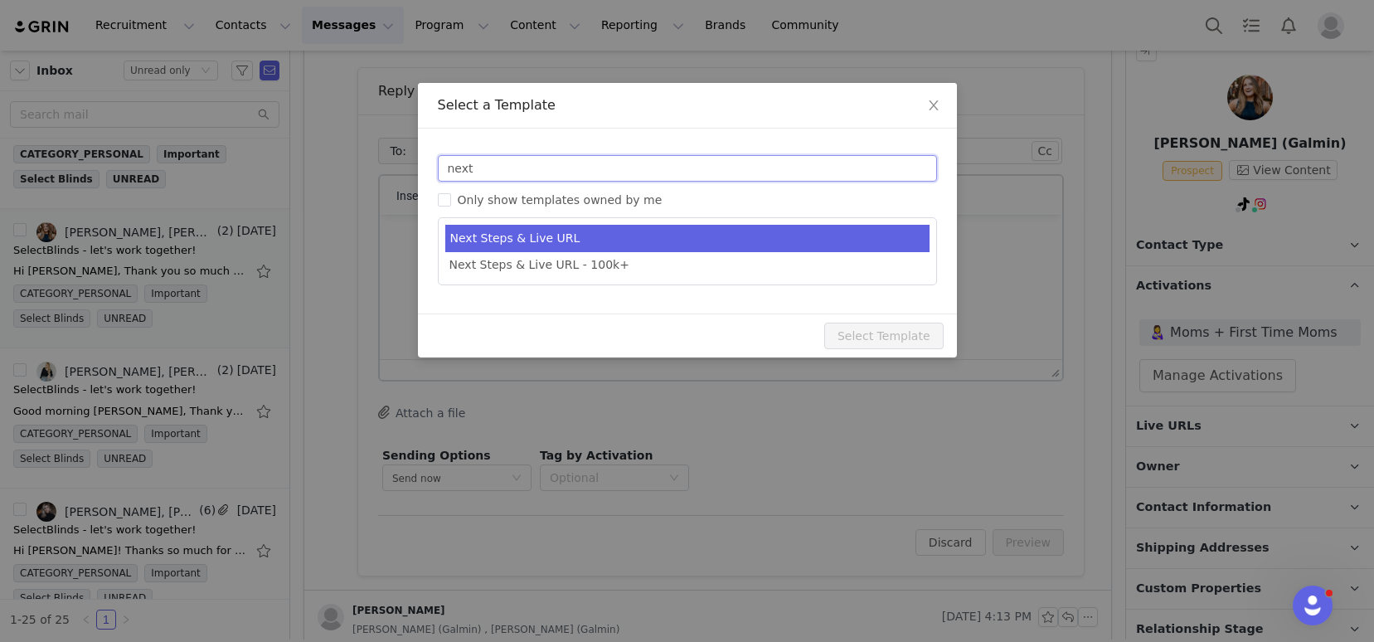
type input "next"
type input "SelectBlinds - Next Steps & Campaign Outline"
click at [561, 226] on li "Next Steps & Live URL" at bounding box center [687, 238] width 484 height 27
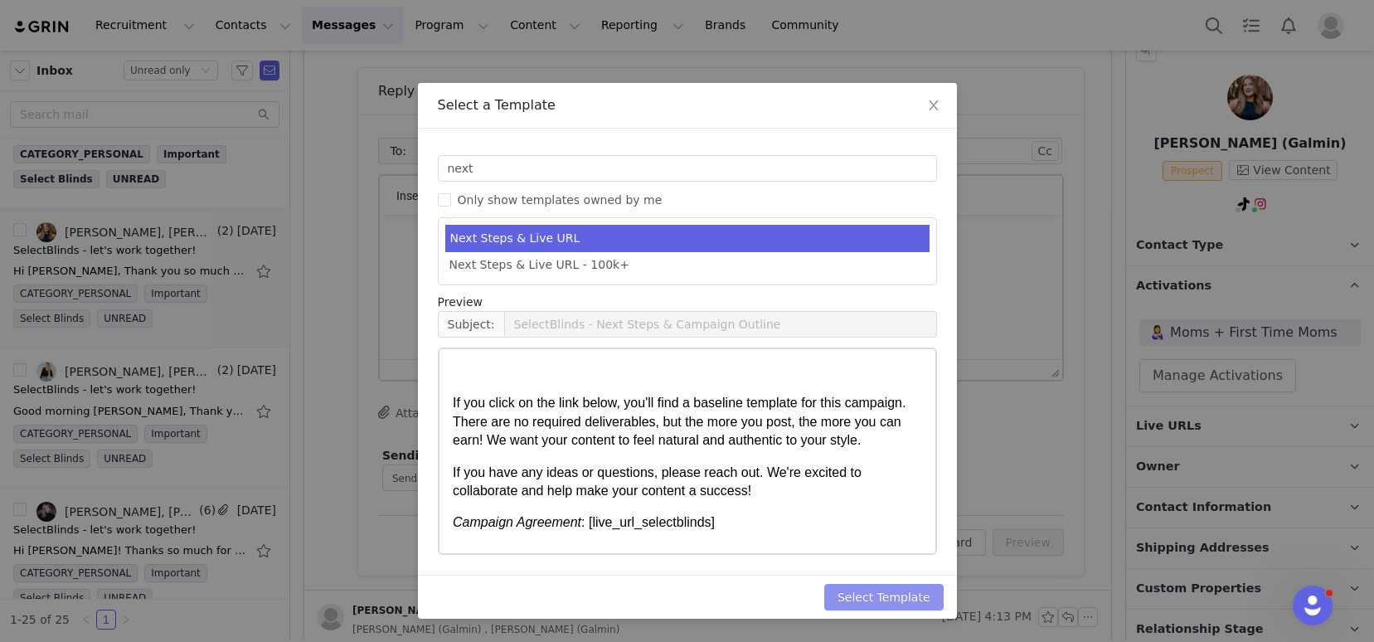
click at [859, 597] on button "Select Template" at bounding box center [883, 597] width 119 height 27
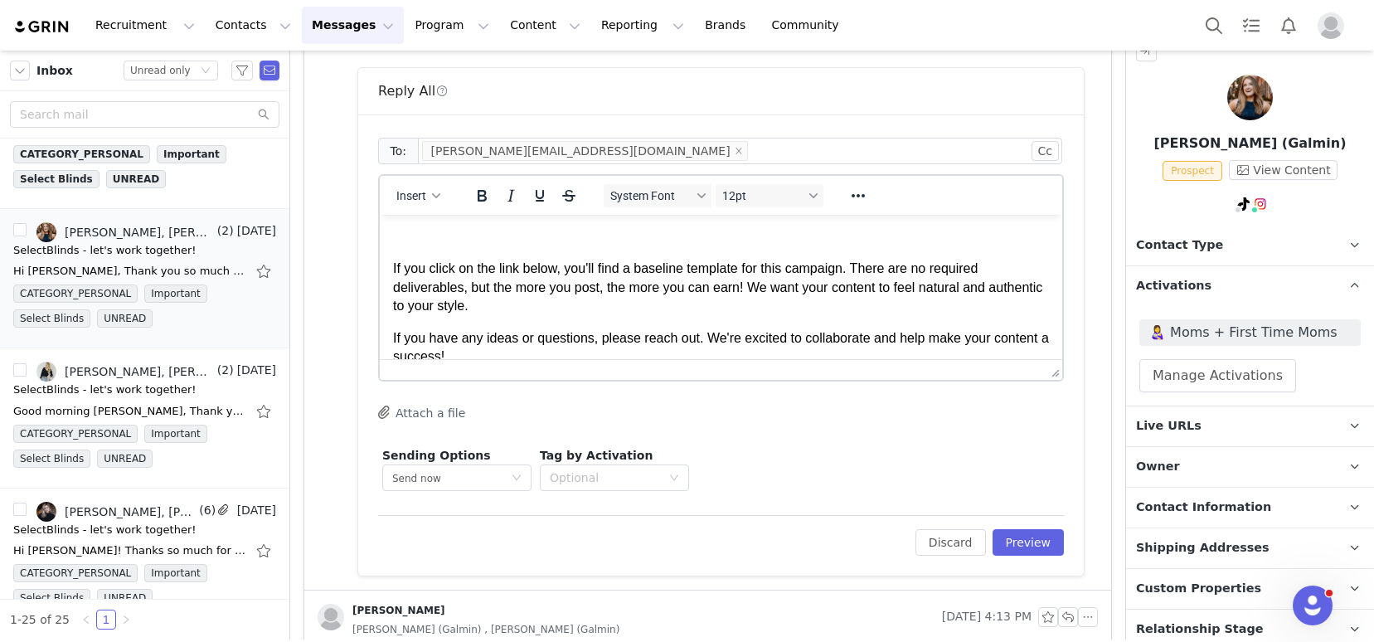
click at [462, 226] on html "If you click on the link below, you'll find a baseline template for this campai…" at bounding box center [721, 354] width 682 height 279
click at [457, 235] on p "Rich Text Area. Press ALT-0 for help." at bounding box center [721, 237] width 656 height 18
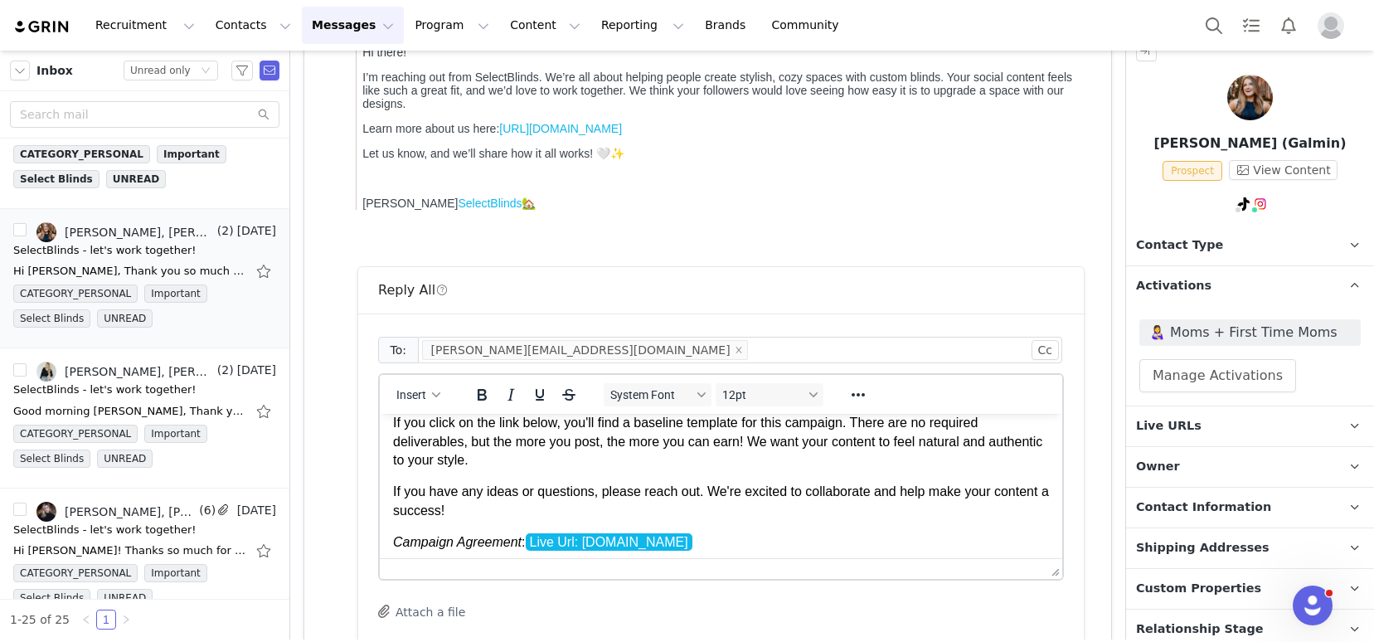
scroll to position [99, 0]
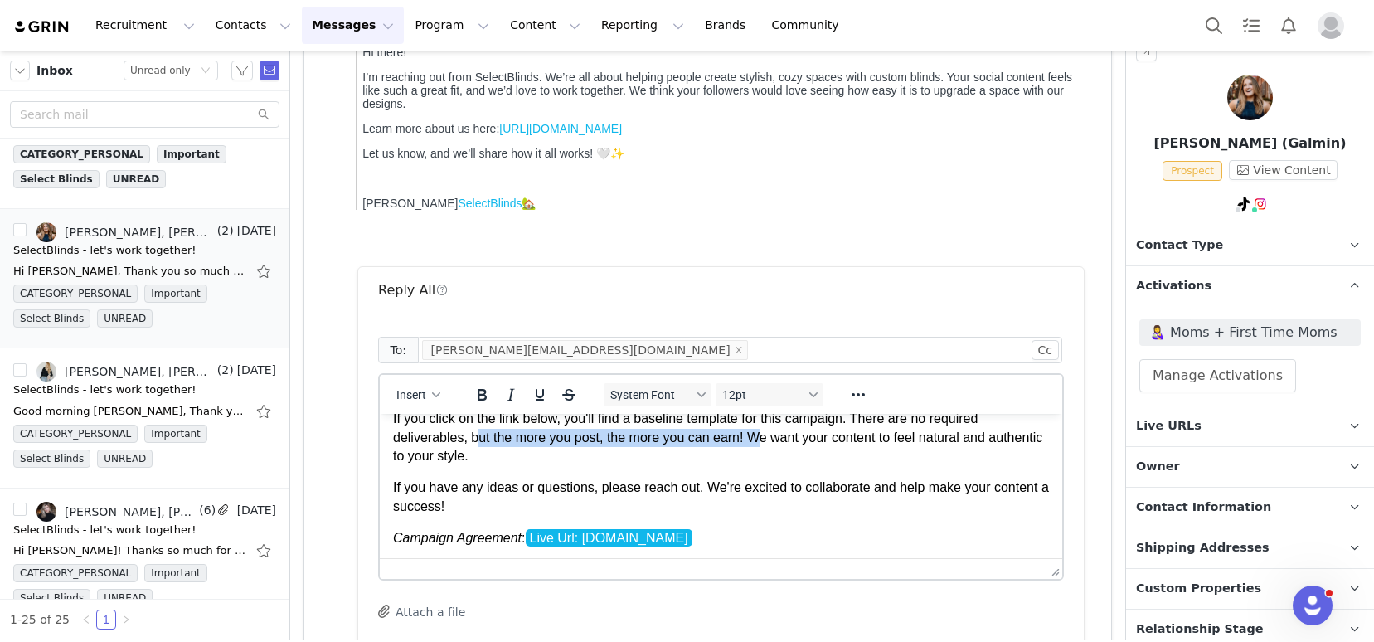
drag, startPoint x: 766, startPoint y: 439, endPoint x: 482, endPoint y: 444, distance: 284.4
click at [482, 444] on p "If you click on the link below, you'll find a baseline template for this campai…" at bounding box center [721, 438] width 656 height 56
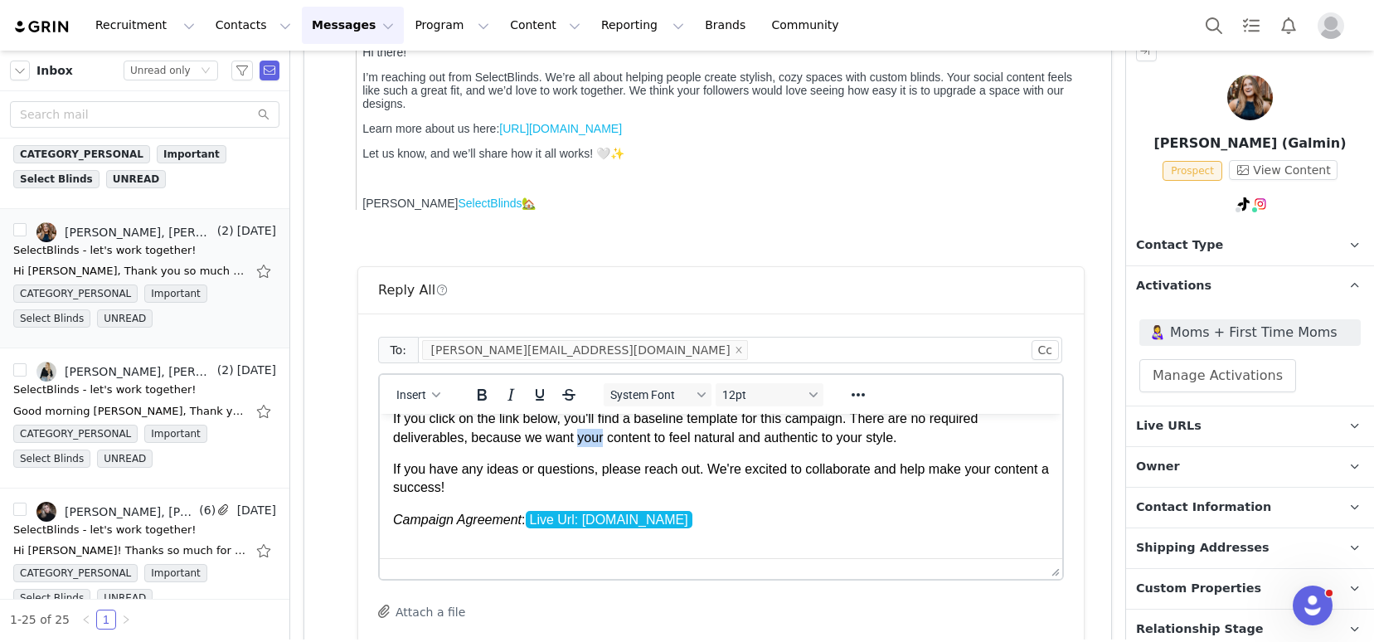
drag, startPoint x: 607, startPoint y: 439, endPoint x: 581, endPoint y: 439, distance: 25.7
click at [581, 439] on p "If you click on the link below, you'll find a baseline template for this campai…" at bounding box center [721, 428] width 656 height 37
drag, startPoint x: 867, startPoint y: 435, endPoint x: 842, endPoint y: 435, distance: 25.7
click at [842, 435] on p "If you click on the link below, you'll find a baseline template for this campai…" at bounding box center [721, 428] width 656 height 37
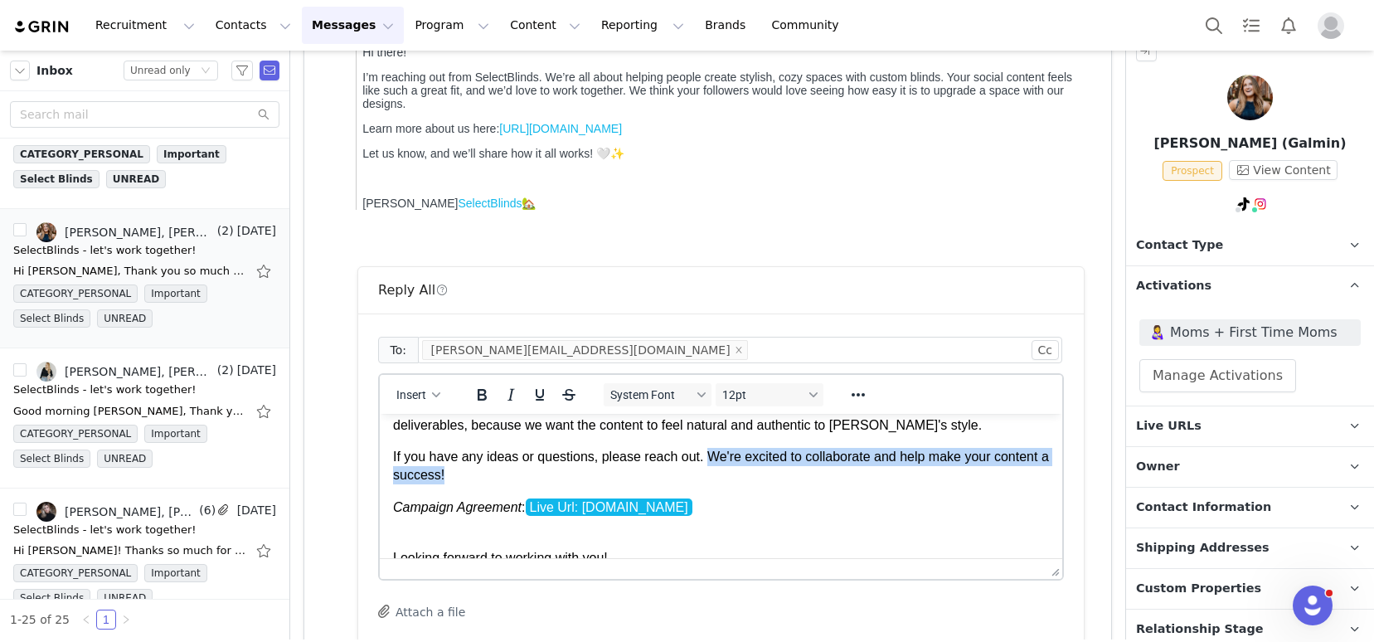
drag, startPoint x: 766, startPoint y: 473, endPoint x: 709, endPoint y: 458, distance: 59.1
click at [709, 458] on p "If you have any ideas or questions, please reach out. We're excited to collabor…" at bounding box center [721, 466] width 656 height 37
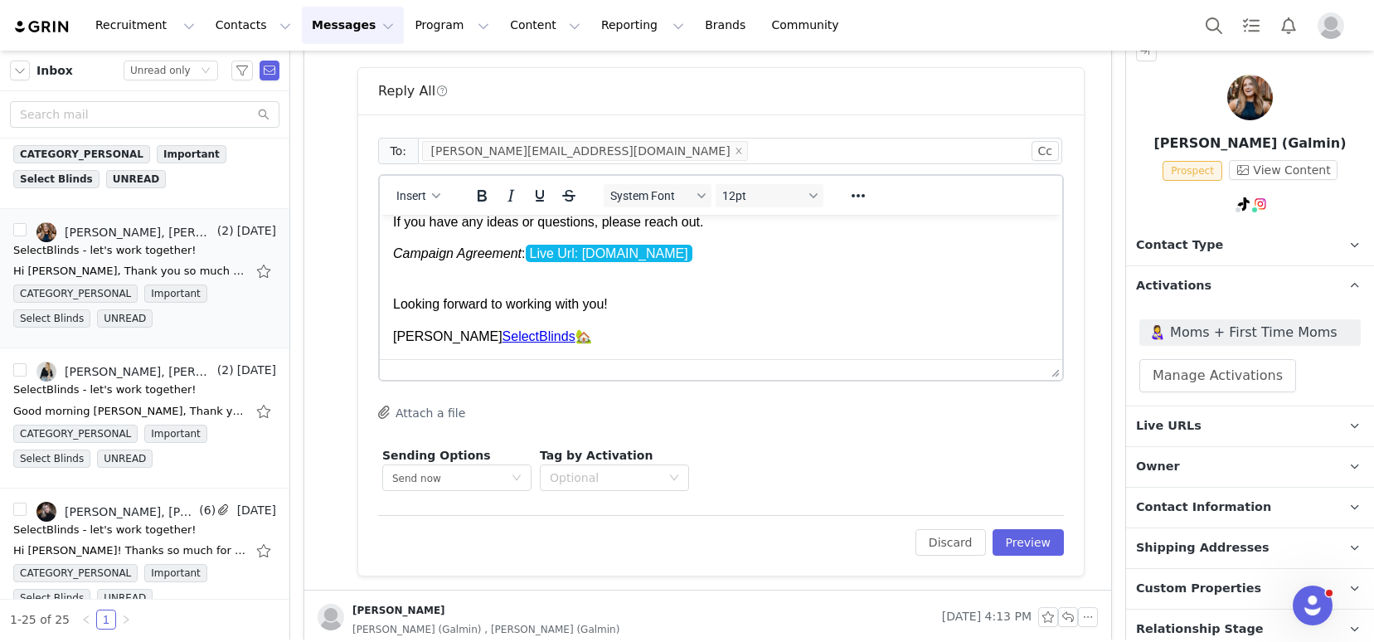
scroll to position [846, 0]
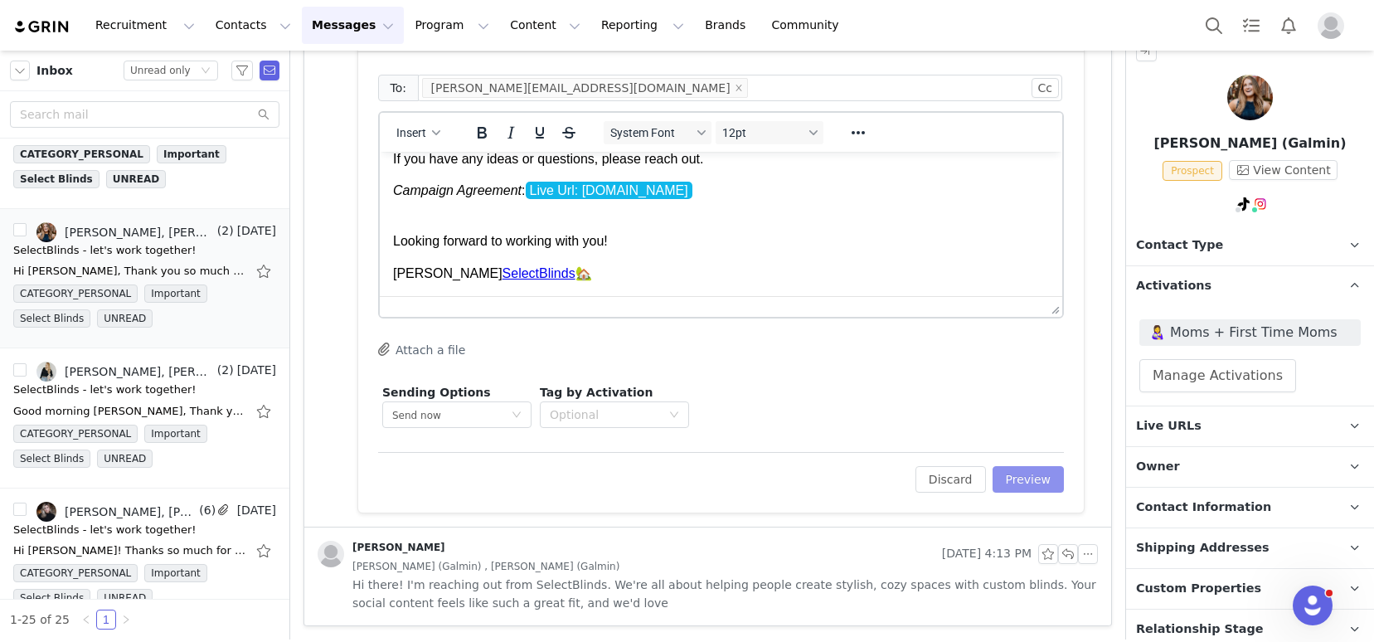
click at [1010, 473] on button "Preview" at bounding box center [1028, 479] width 72 height 27
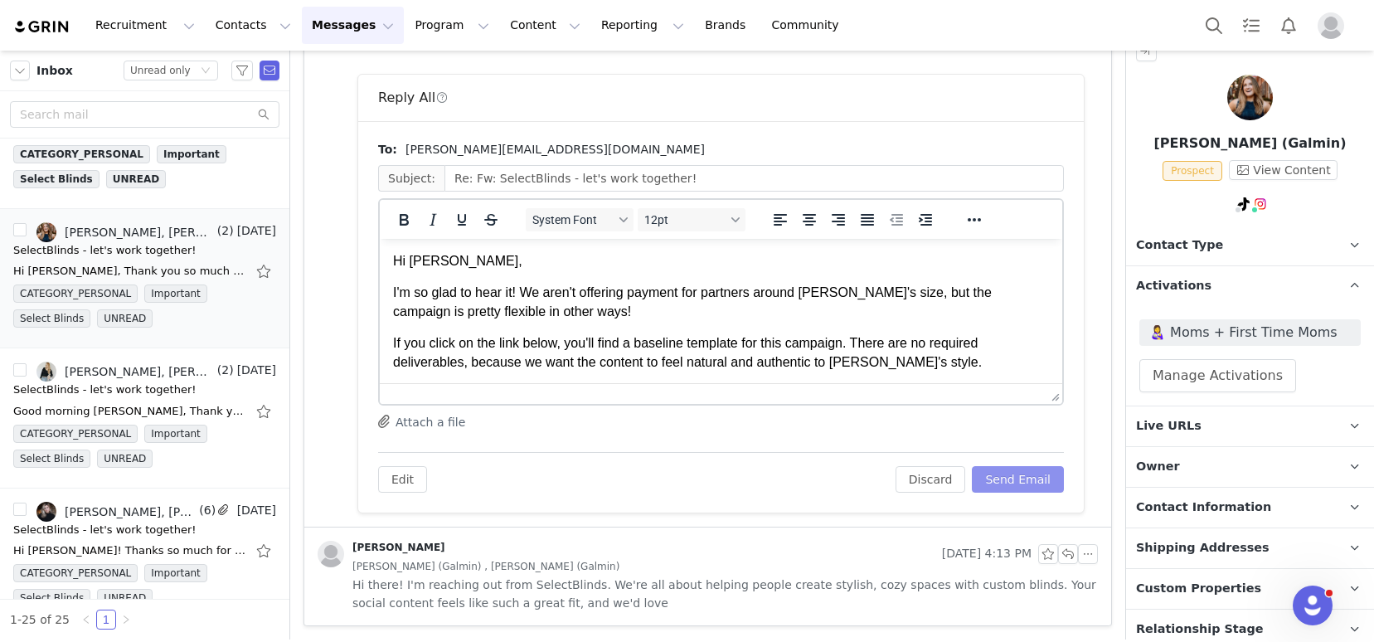
scroll to position [0, 0]
click at [996, 474] on button "Send Email" at bounding box center [1018, 479] width 92 height 27
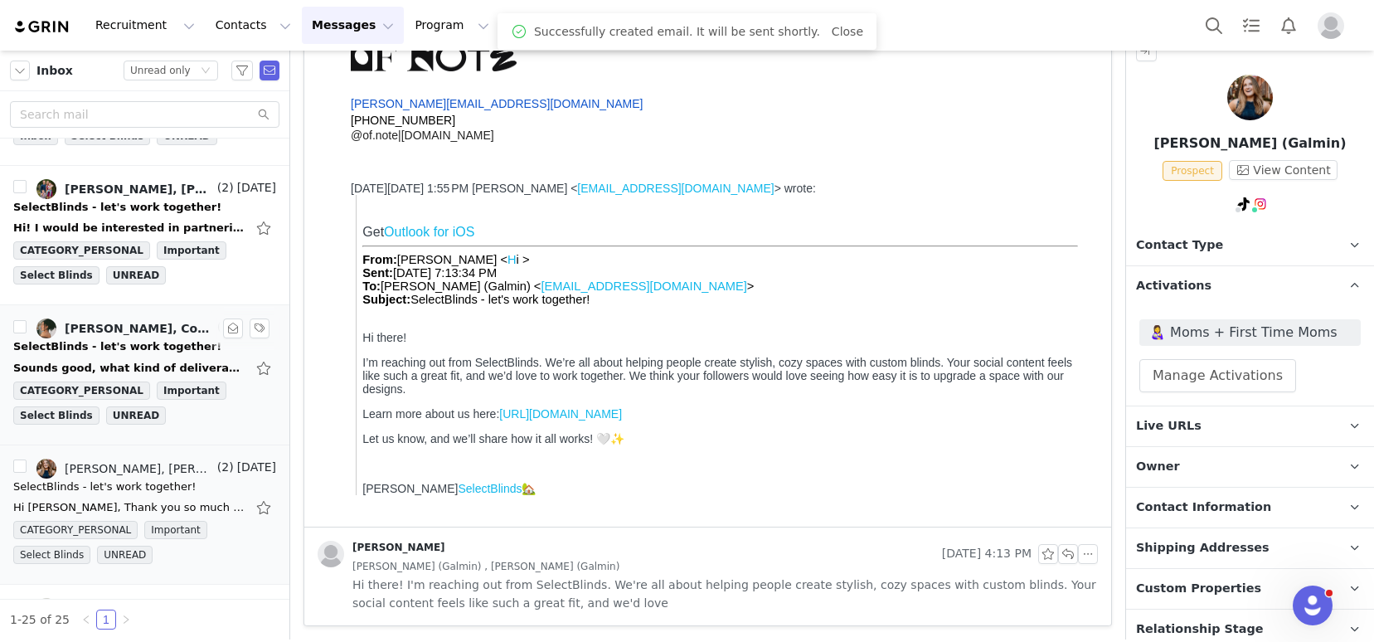
scroll to position [391, 0]
click at [91, 359] on div "Sounds good, what kind of deliverables/platforms are you looking for? Thank you…" at bounding box center [144, 370] width 263 height 27
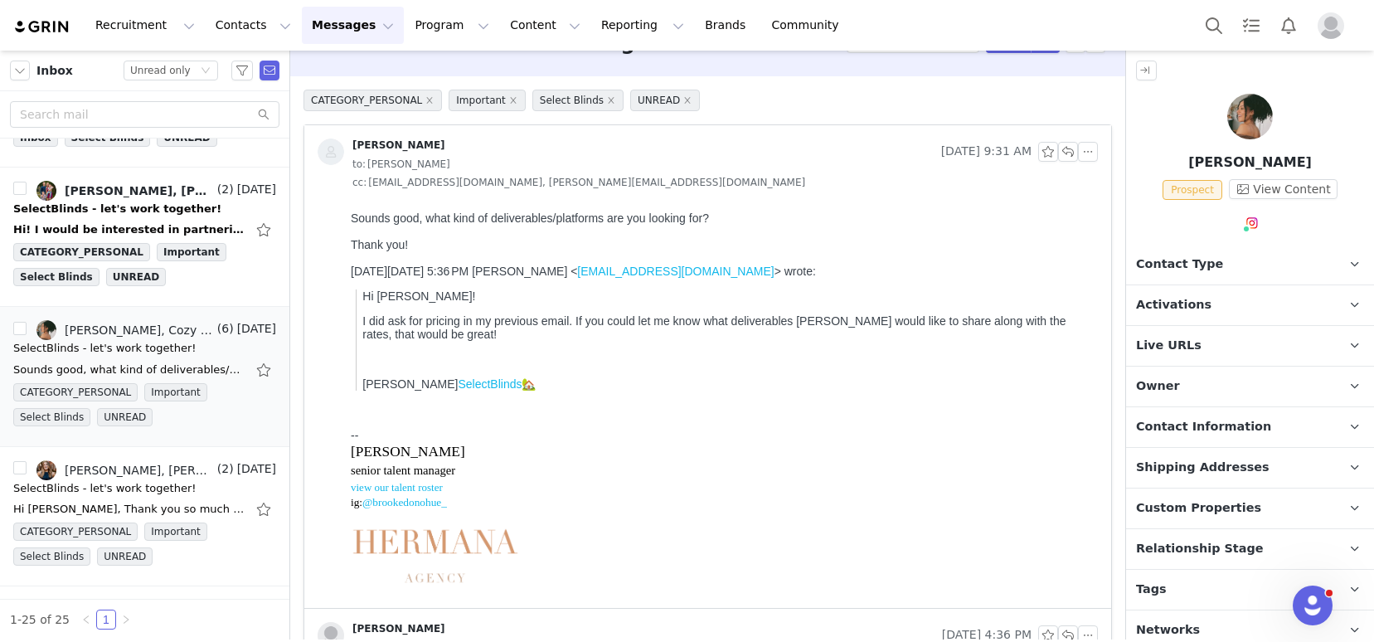
scroll to position [39, 0]
click at [1152, 264] on span "Contact Type" at bounding box center [1179, 264] width 87 height 18
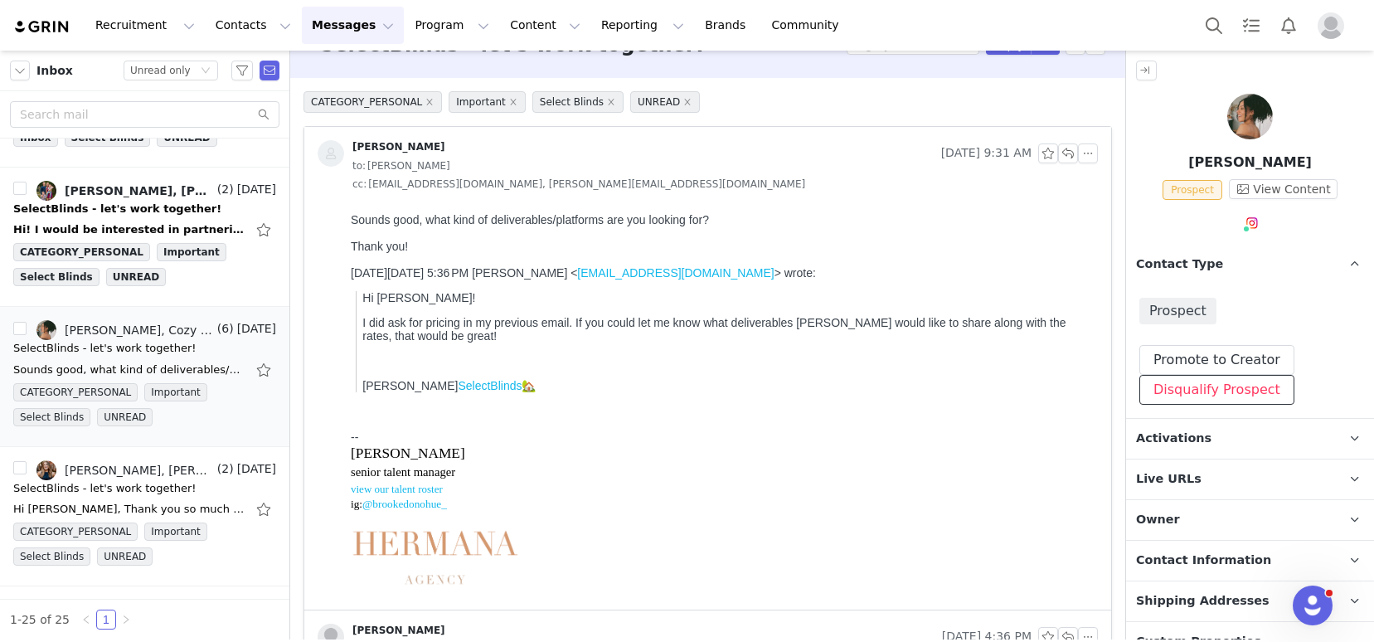
click at [1177, 385] on button "Disqualify Prospect" at bounding box center [1216, 390] width 155 height 30
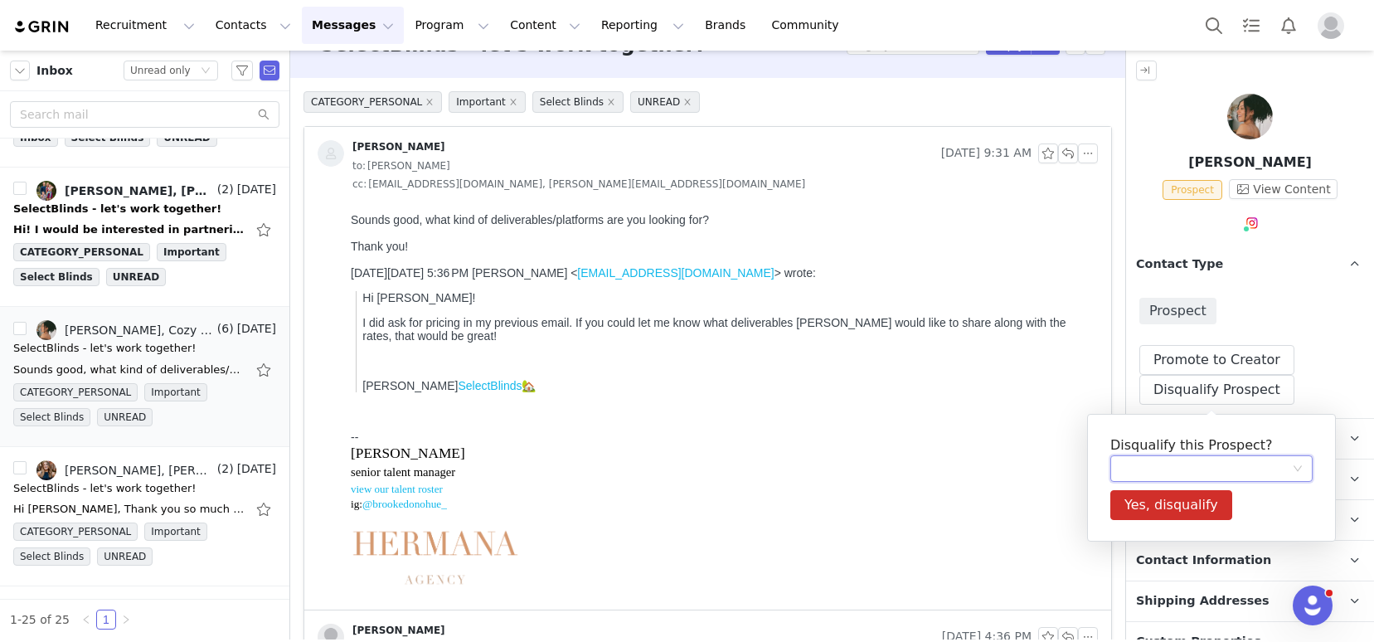
click at [1161, 461] on div at bounding box center [1206, 468] width 172 height 25
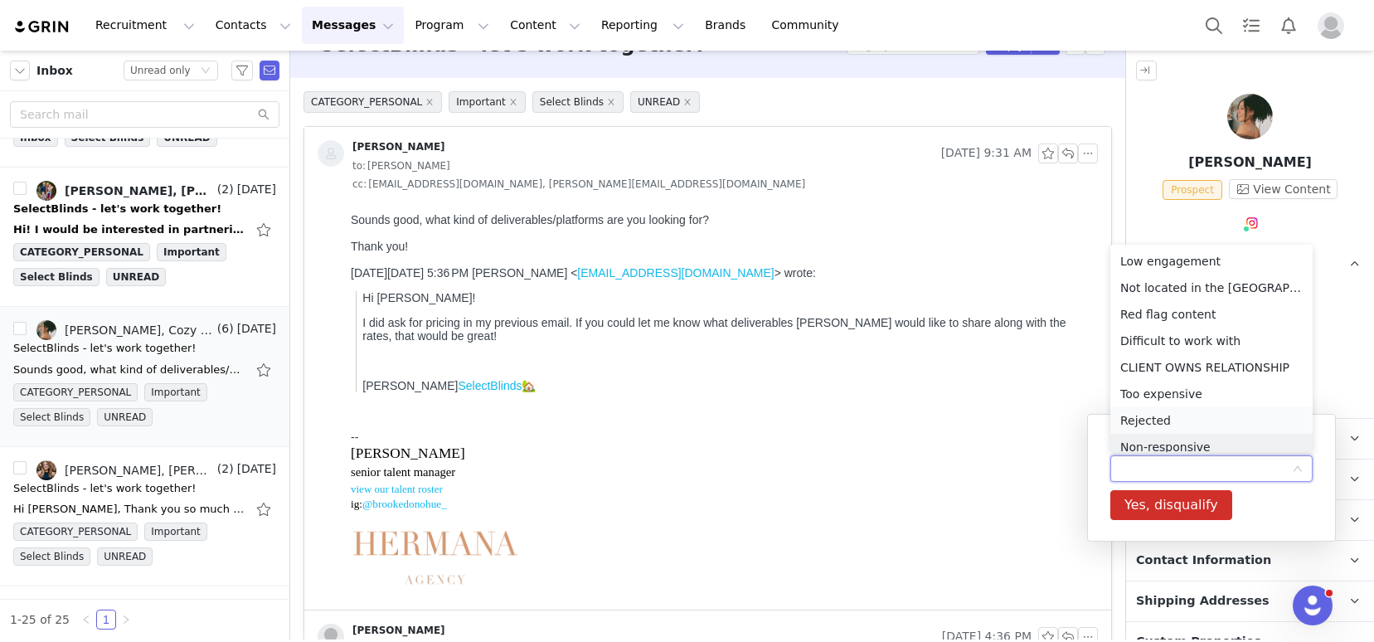
scroll to position [8, 0]
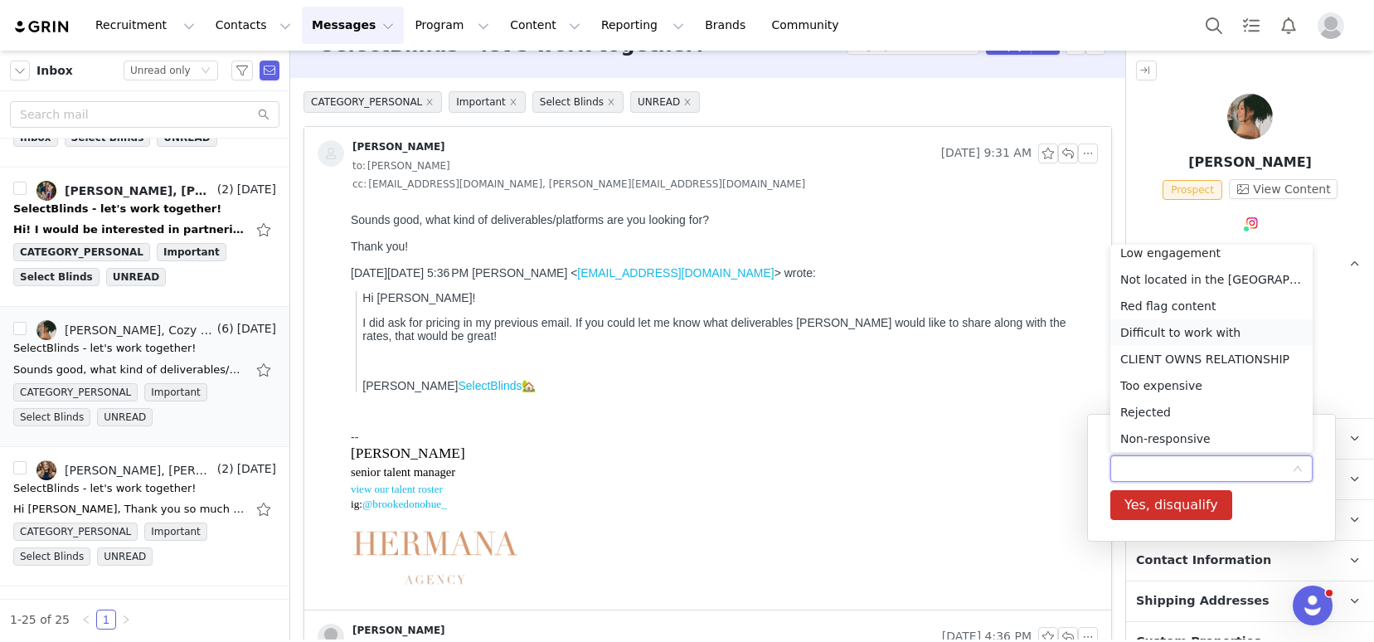
click at [1171, 337] on li "Difficult to work with" at bounding box center [1211, 332] width 202 height 27
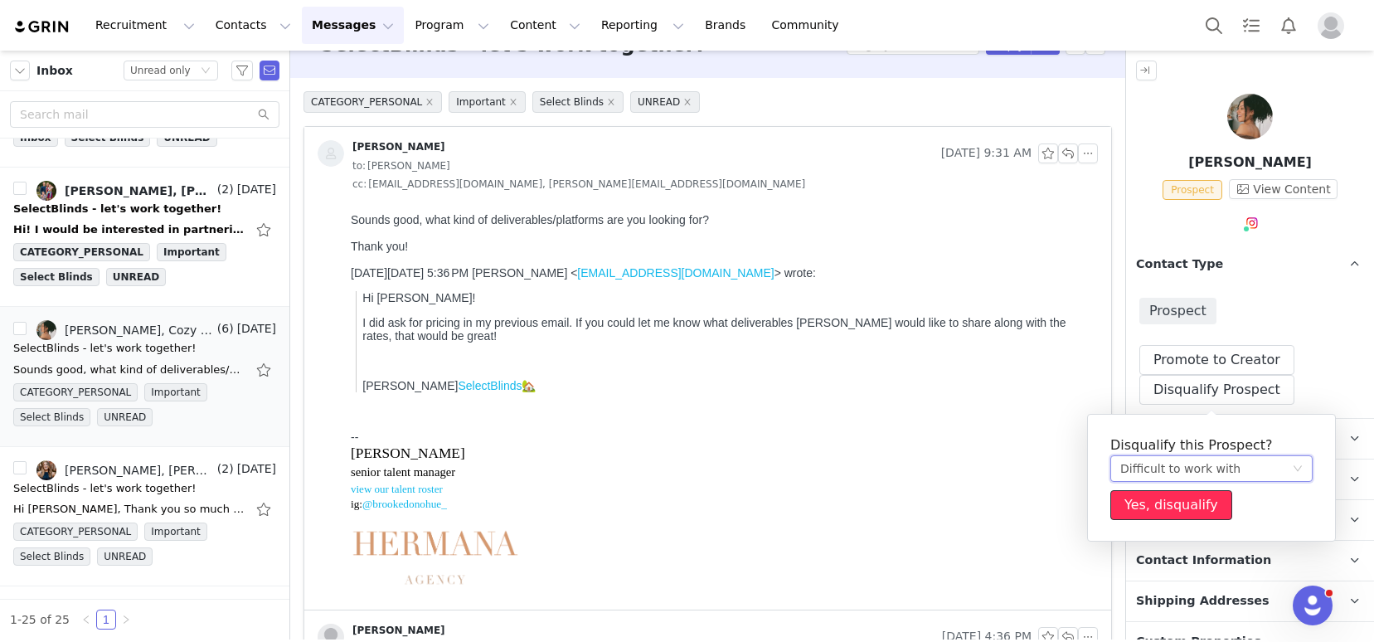
click at [1176, 507] on button "Yes, disqualify" at bounding box center [1171, 505] width 122 height 30
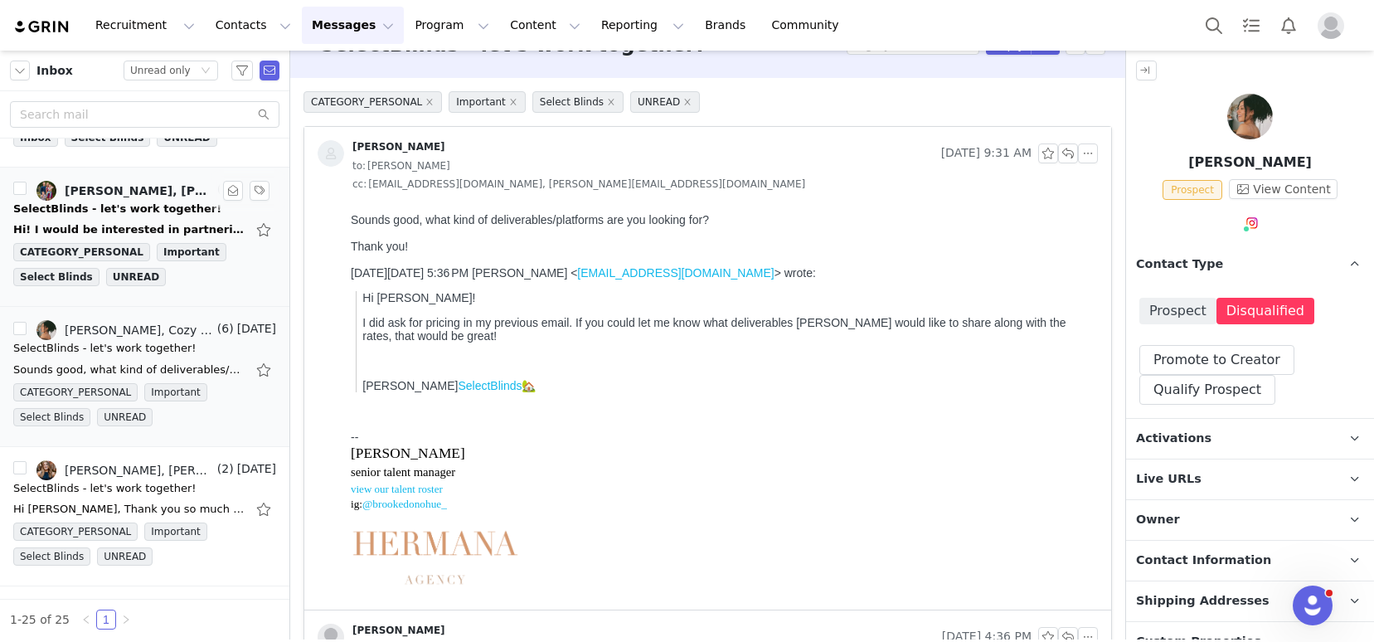
click at [140, 222] on div "Hi! I would be interested in partnering! Especially for a large window we have …" at bounding box center [129, 229] width 232 height 17
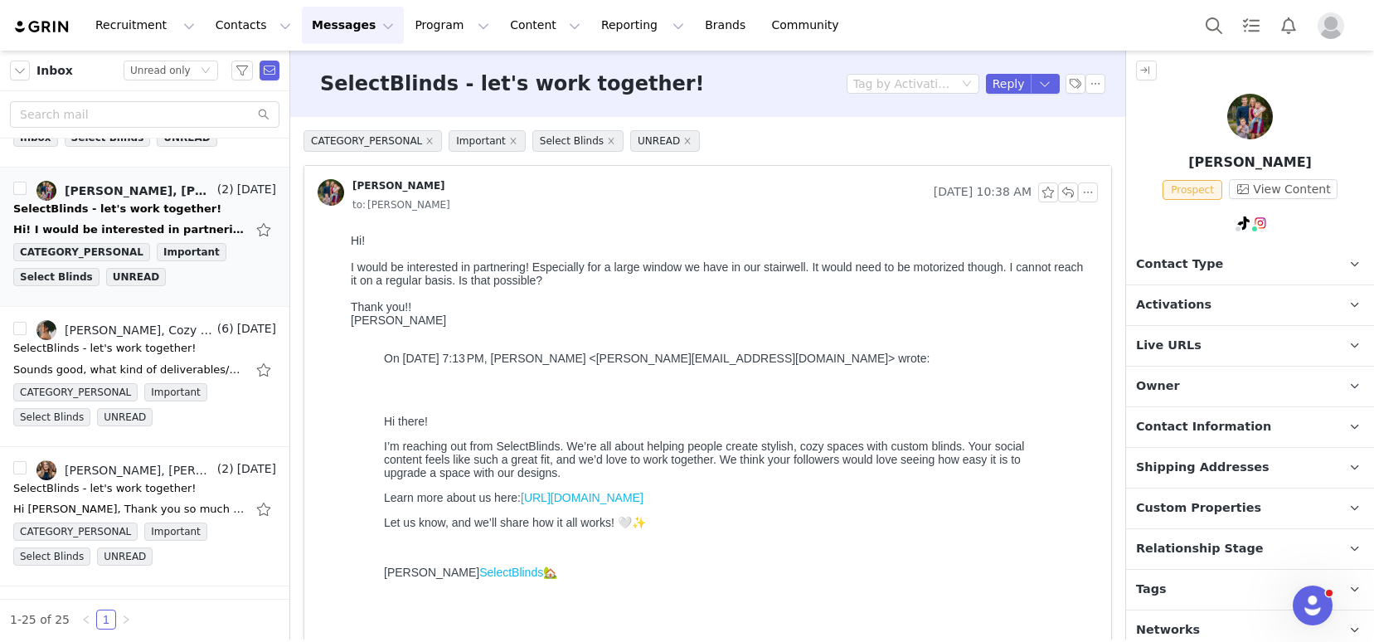
scroll to position [0, 0]
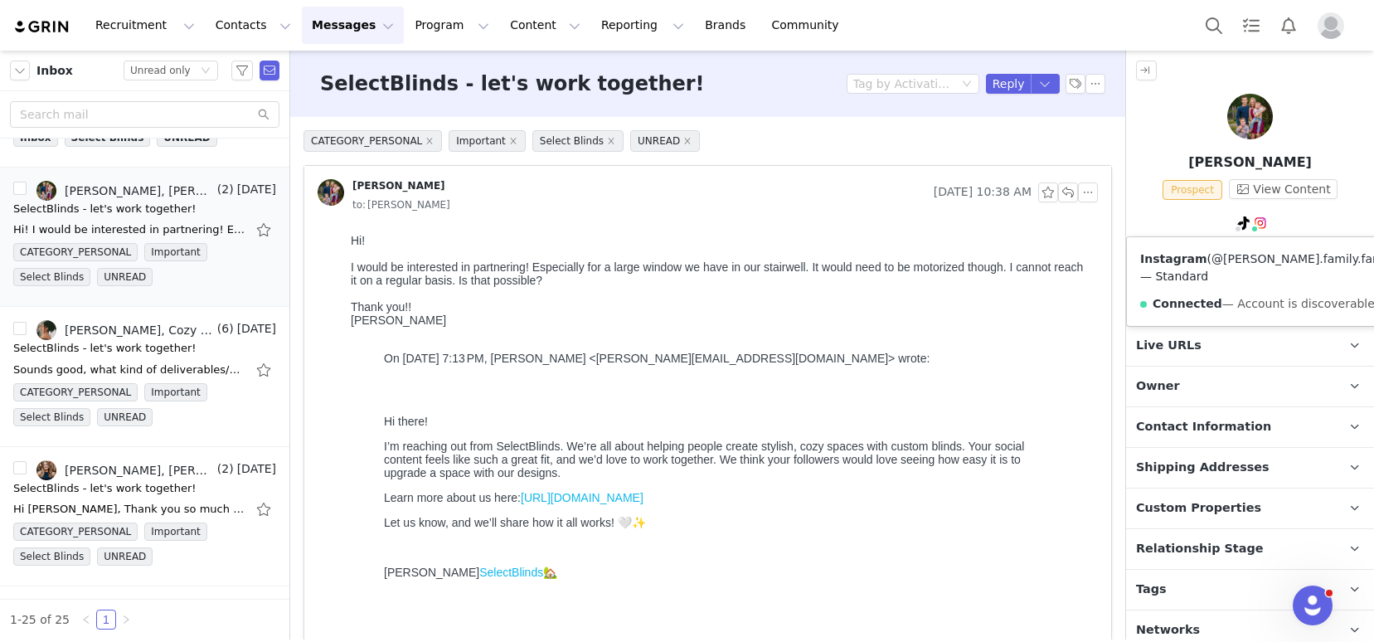
click at [1259, 260] on link "@turner.family.farmhouse" at bounding box center [1316, 258] width 211 height 13
click at [1220, 257] on link "@turnerfamilyfarmhouse" at bounding box center [1258, 258] width 145 height 13
click at [1209, 583] on p "Tags Keep track of your contacts by assigning them tags. You can then filter yo…" at bounding box center [1230, 590] width 208 height 40
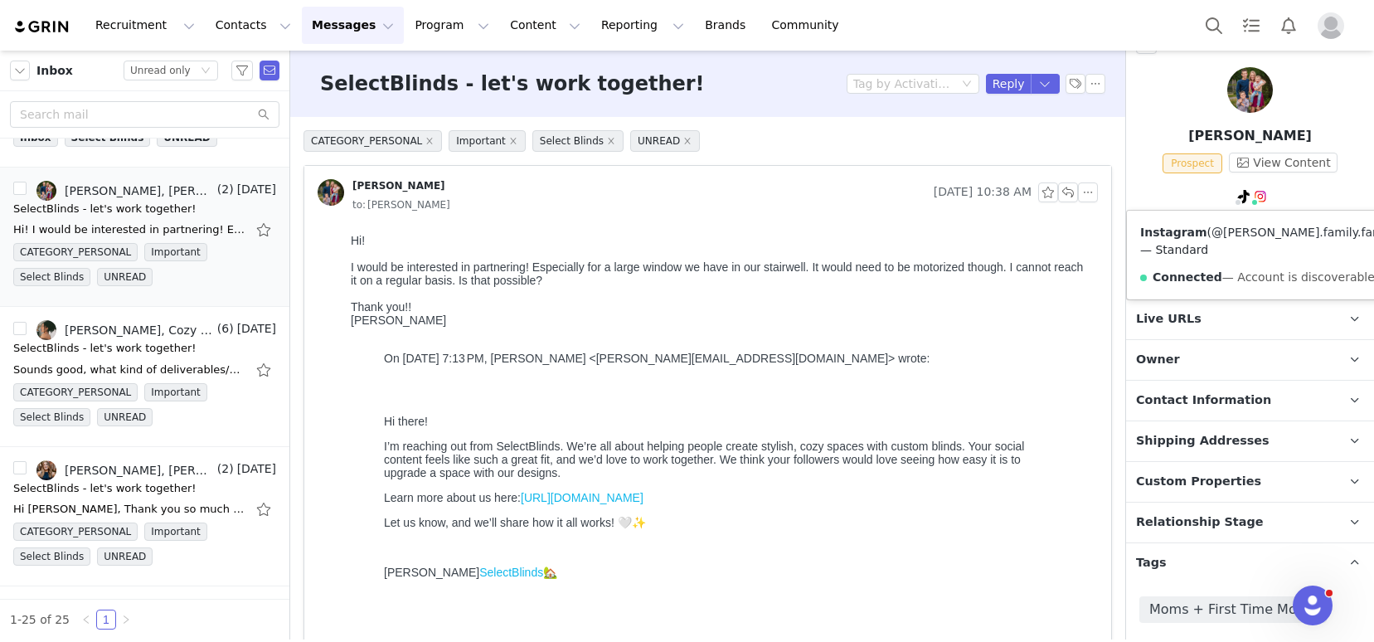
click at [1263, 227] on link "@turner.family.farmhouse" at bounding box center [1316, 232] width 211 height 13
click at [1156, 196] on div "TikTok ( @turnerfamilyfarmhouse ) — Personal/Creator Not Connected — No Content…" at bounding box center [1250, 199] width 248 height 25
click at [1184, 285] on span "Activations" at bounding box center [1173, 278] width 75 height 18
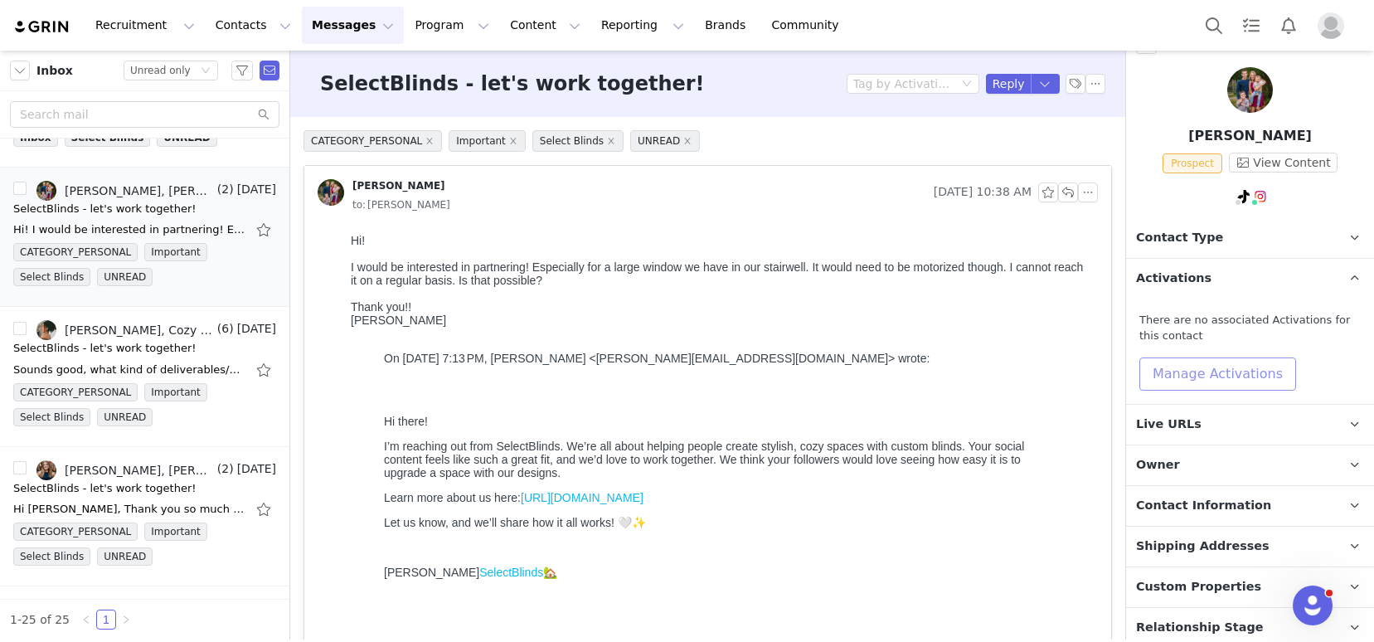
click at [1196, 363] on button "Manage Activations" at bounding box center [1217, 373] width 157 height 33
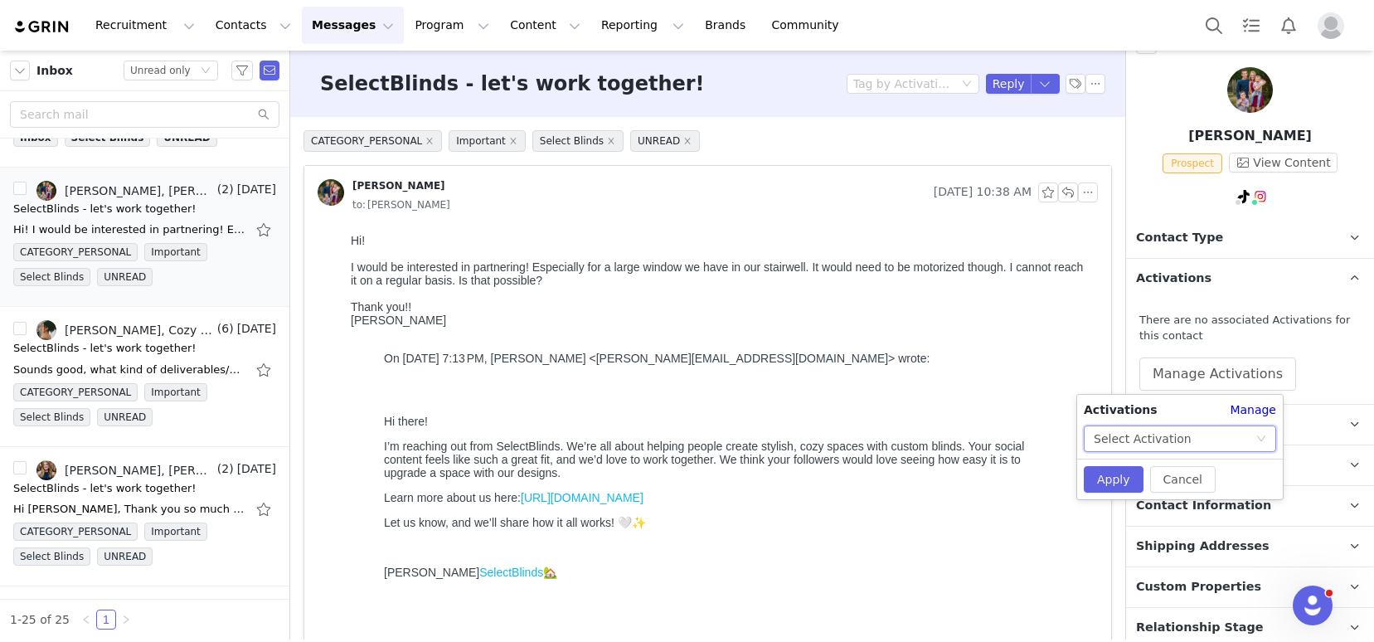
click at [1182, 449] on div "Select Activation" at bounding box center [1143, 438] width 98 height 25
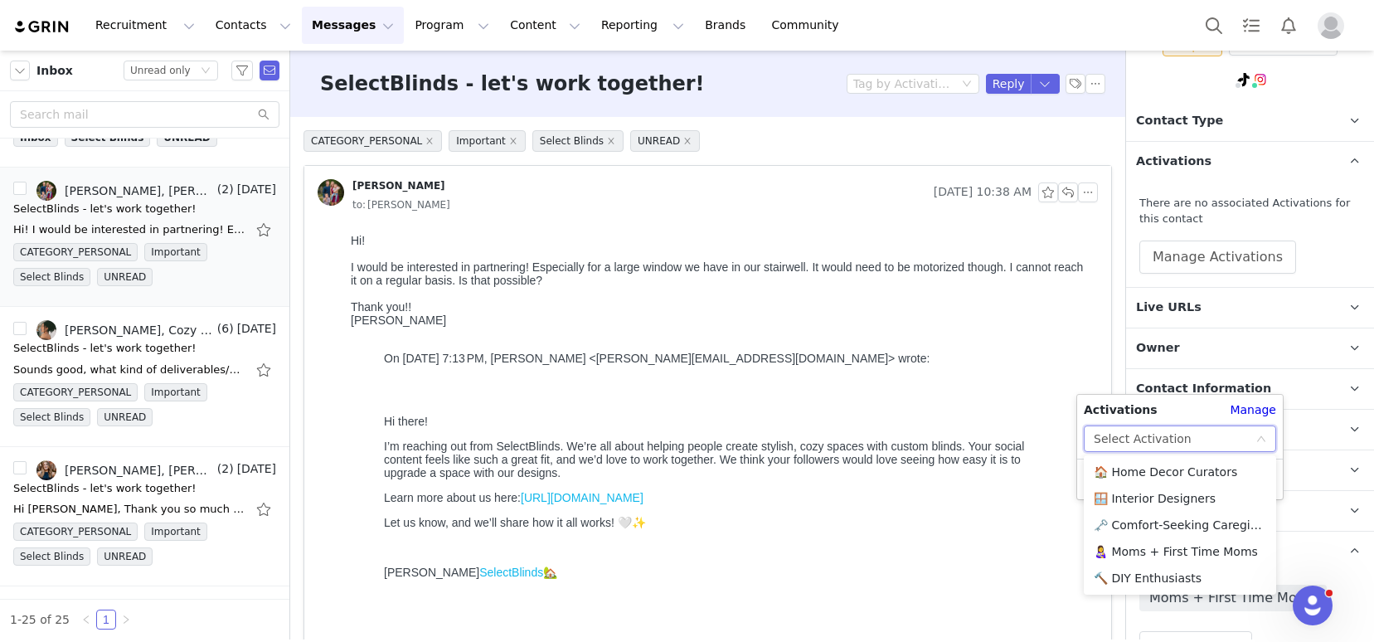
scroll to position [140, 0]
drag, startPoint x: 1181, startPoint y: 555, endPoint x: 1152, endPoint y: 518, distance: 46.6
click at [1181, 555] on li "👩‍🍼 Moms + First Time Moms" at bounding box center [1180, 551] width 192 height 27
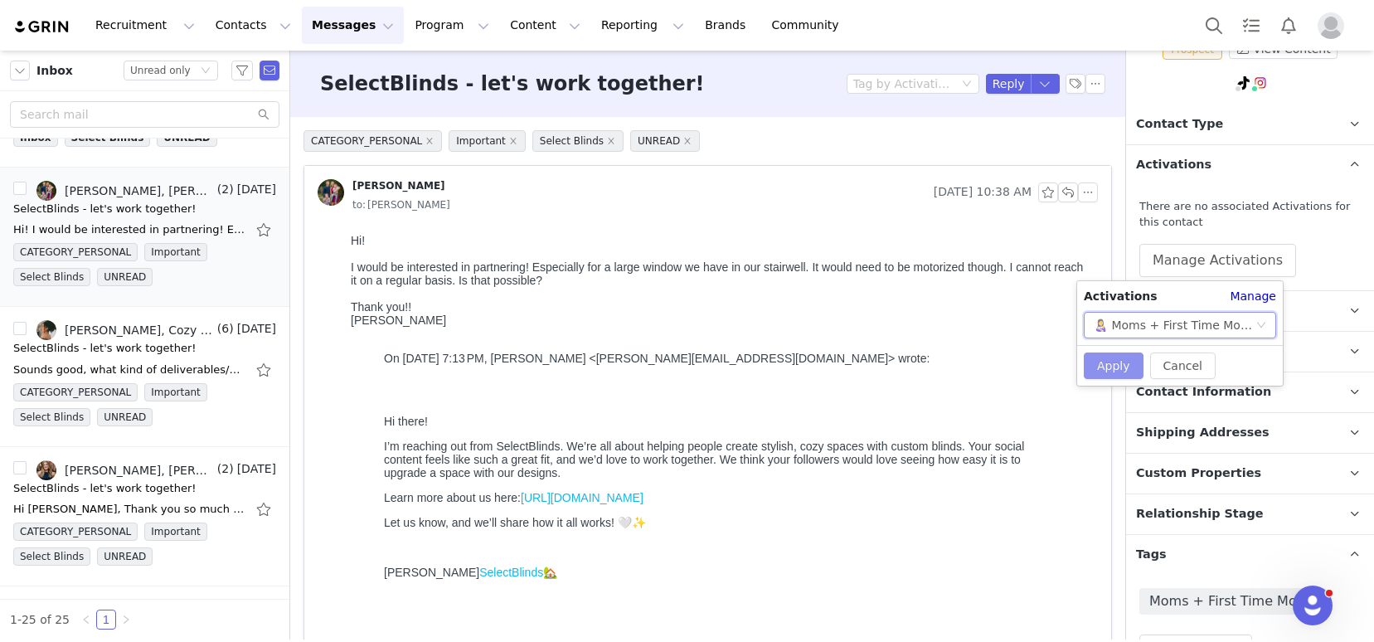
drag, startPoint x: 1115, startPoint y: 358, endPoint x: 1113, endPoint y: 323, distance: 34.9
click at [1115, 358] on button "Apply" at bounding box center [1114, 365] width 60 height 27
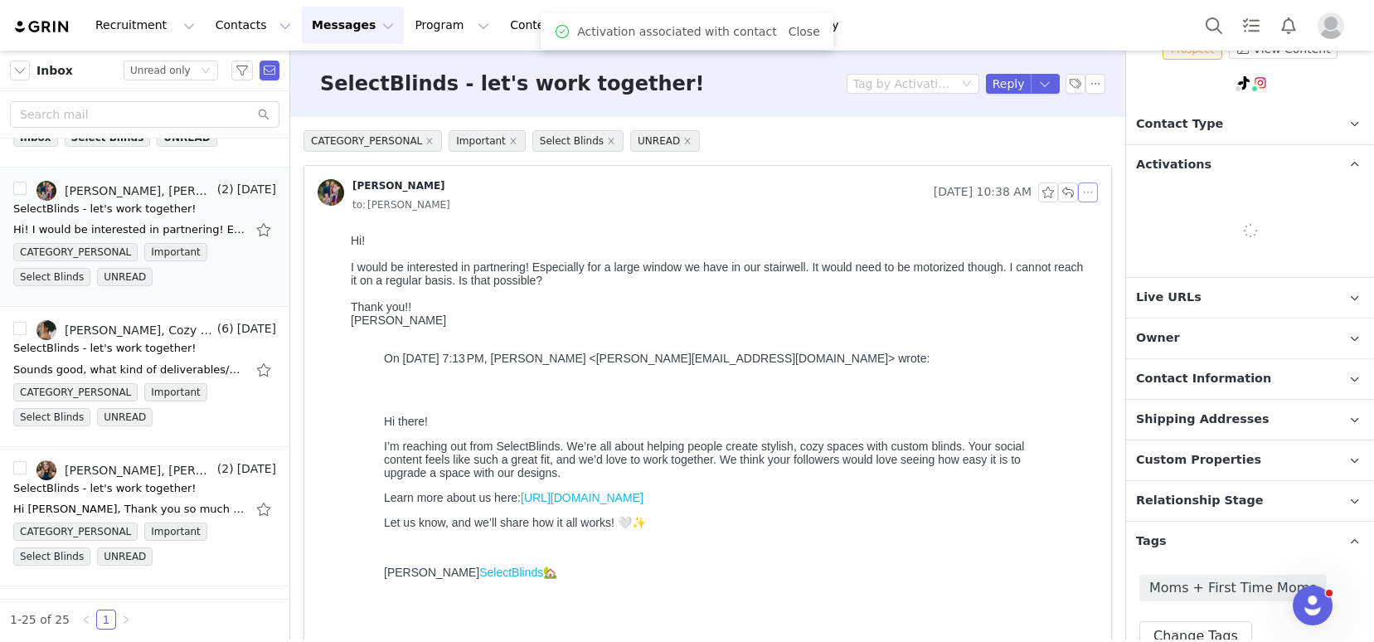
click at [1078, 190] on button "button" at bounding box center [1088, 192] width 20 height 20
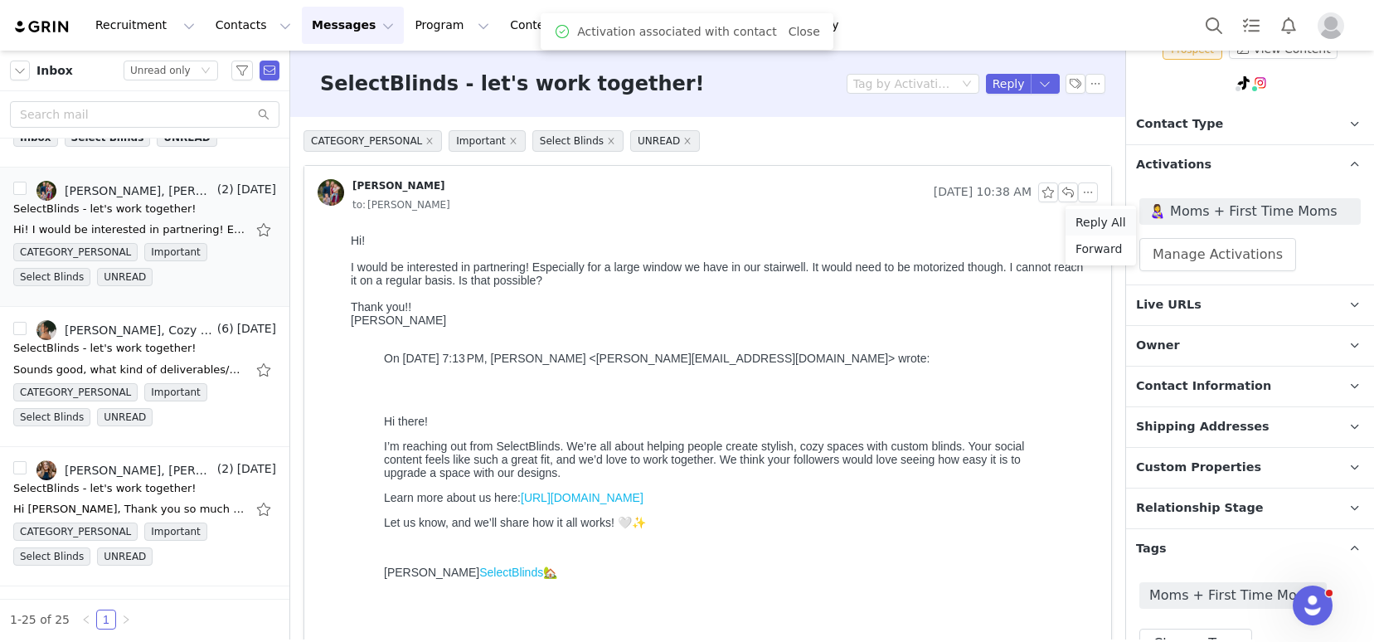
click at [1095, 214] on li "Reply All" at bounding box center [1100, 222] width 70 height 27
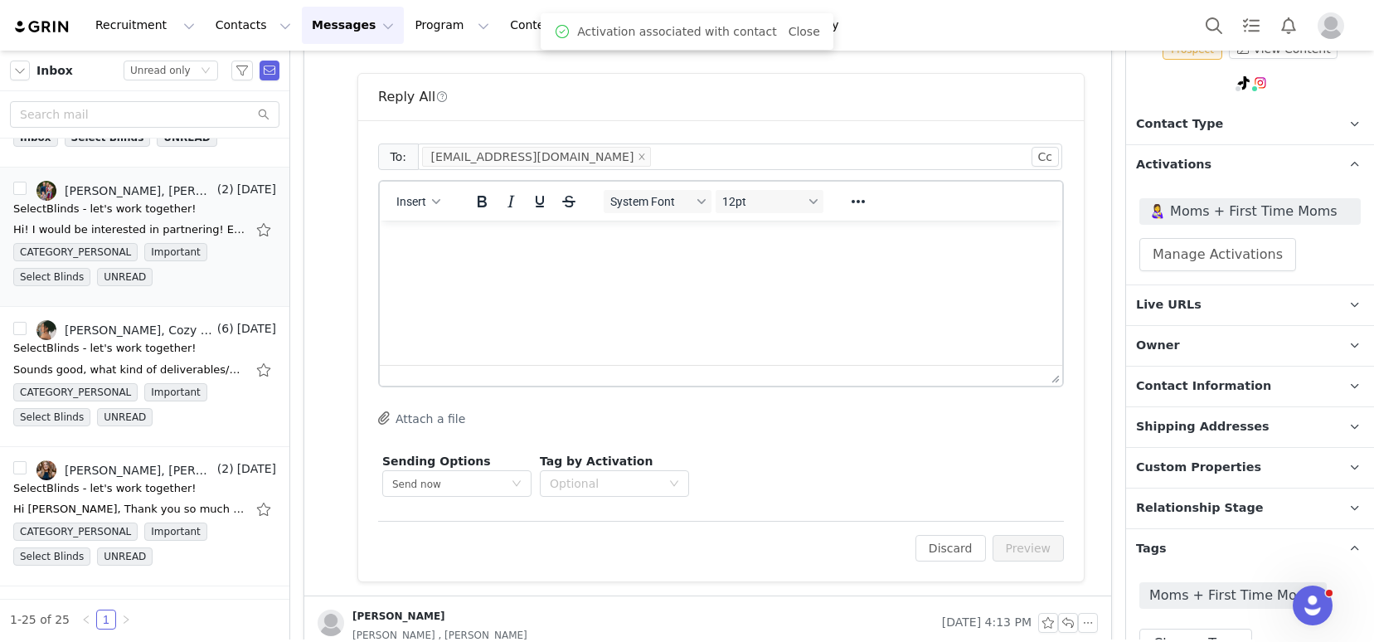
scroll to position [0, 0]
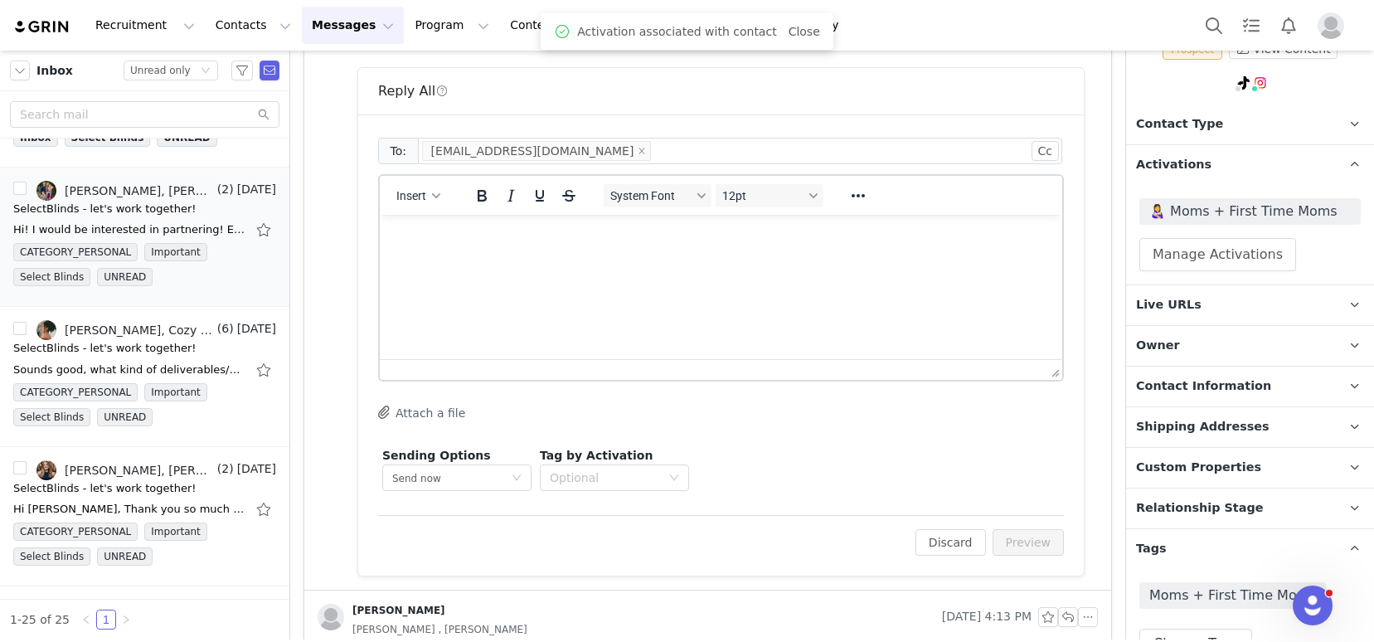
click at [427, 207] on div "Insert" at bounding box center [419, 195] width 78 height 32
click at [429, 200] on button "Insert" at bounding box center [418, 195] width 57 height 23
click at [445, 224] on div "Insert Template" at bounding box center [478, 225] width 149 height 20
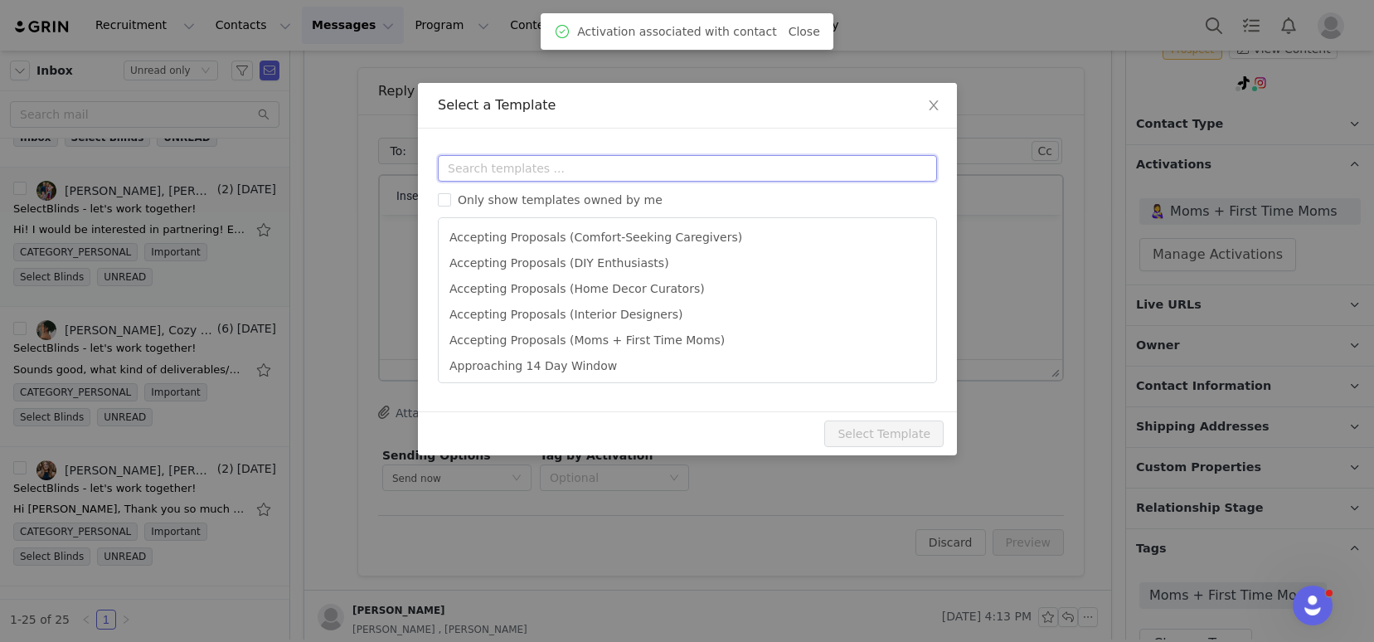
click at [471, 163] on input "text" at bounding box center [687, 168] width 499 height 27
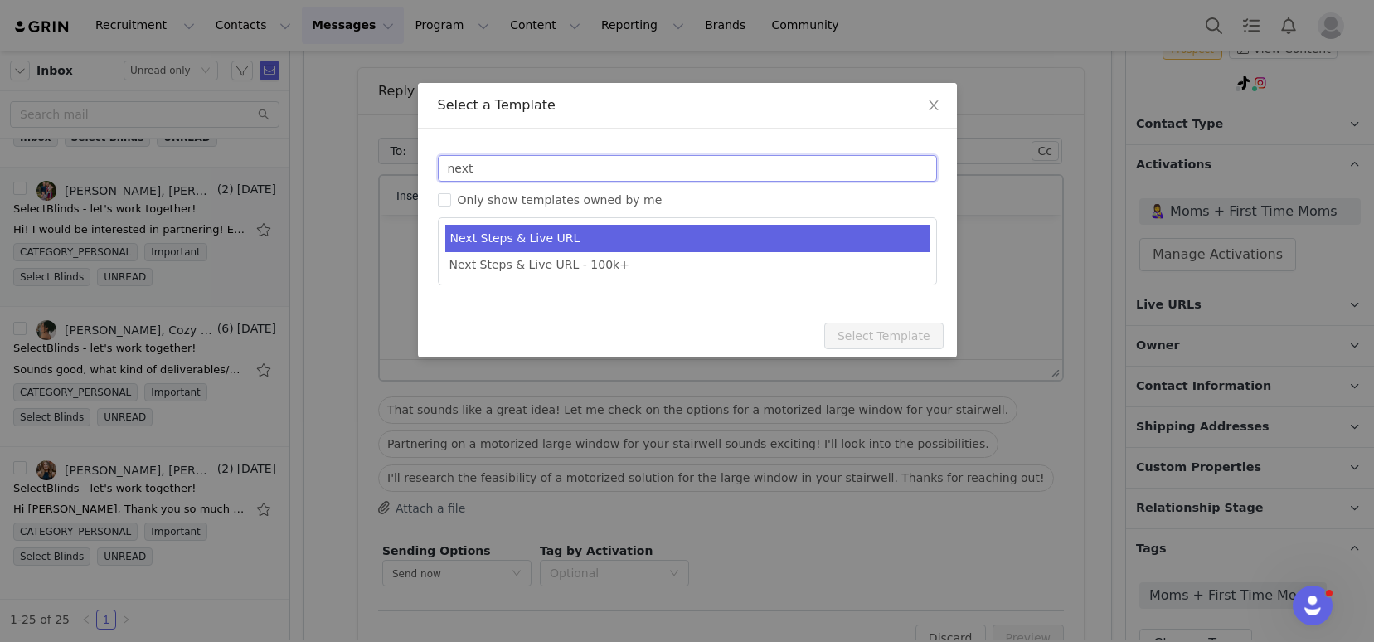
type input "next"
type input "SelectBlinds - Next Steps & Campaign Outline"
click at [548, 246] on li "Next Steps & Live URL" at bounding box center [687, 238] width 484 height 27
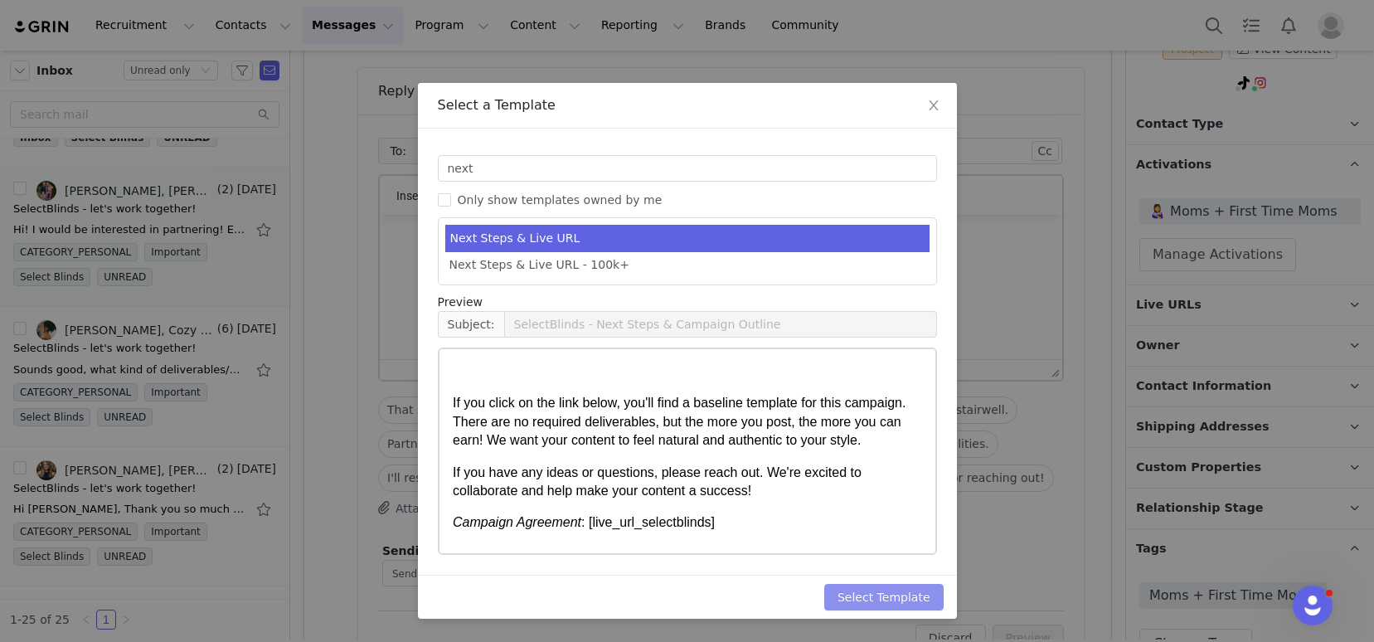
click at [871, 591] on button "Select Template" at bounding box center [883, 597] width 119 height 27
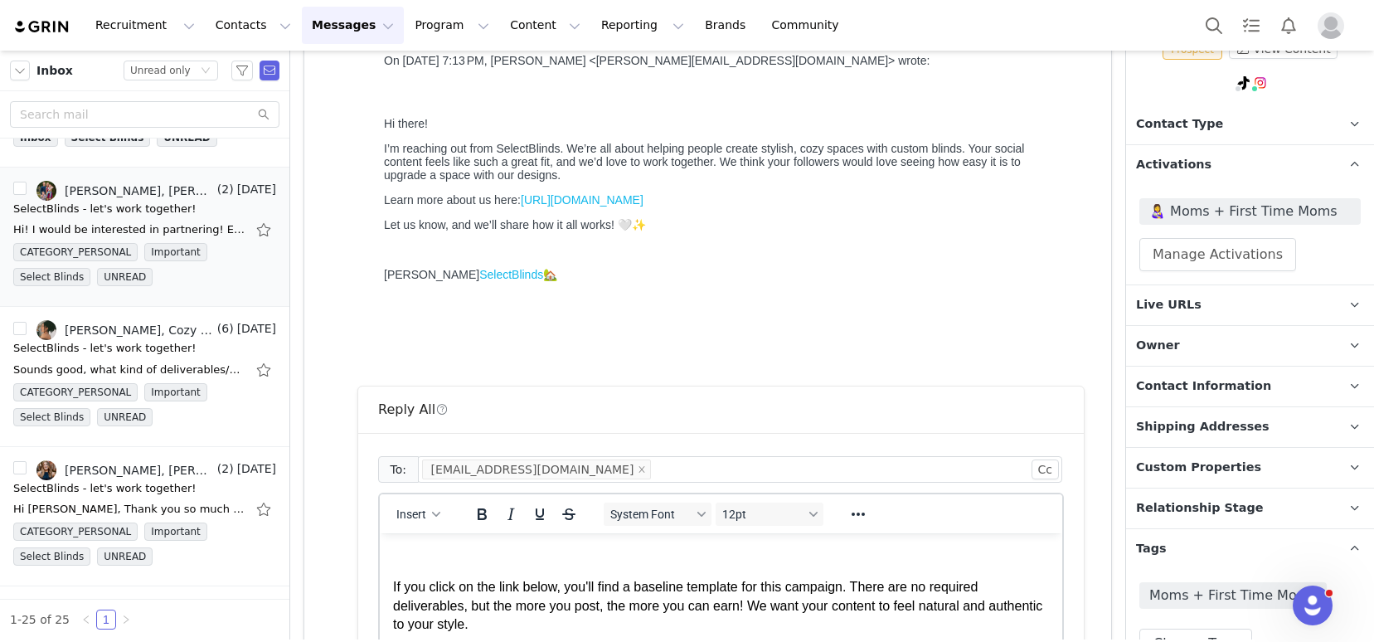
scroll to position [326, 0]
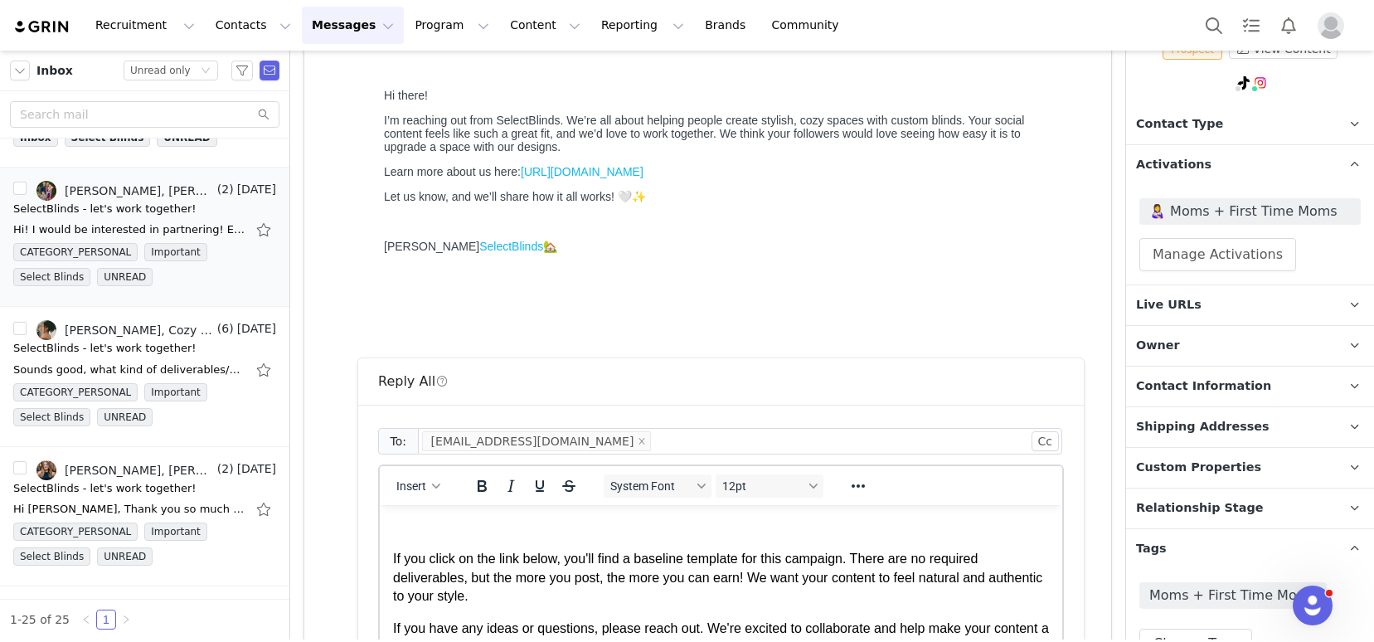
click at [480, 526] on p "Rich Text Area. Press ALT-0 for help." at bounding box center [721, 527] width 656 height 18
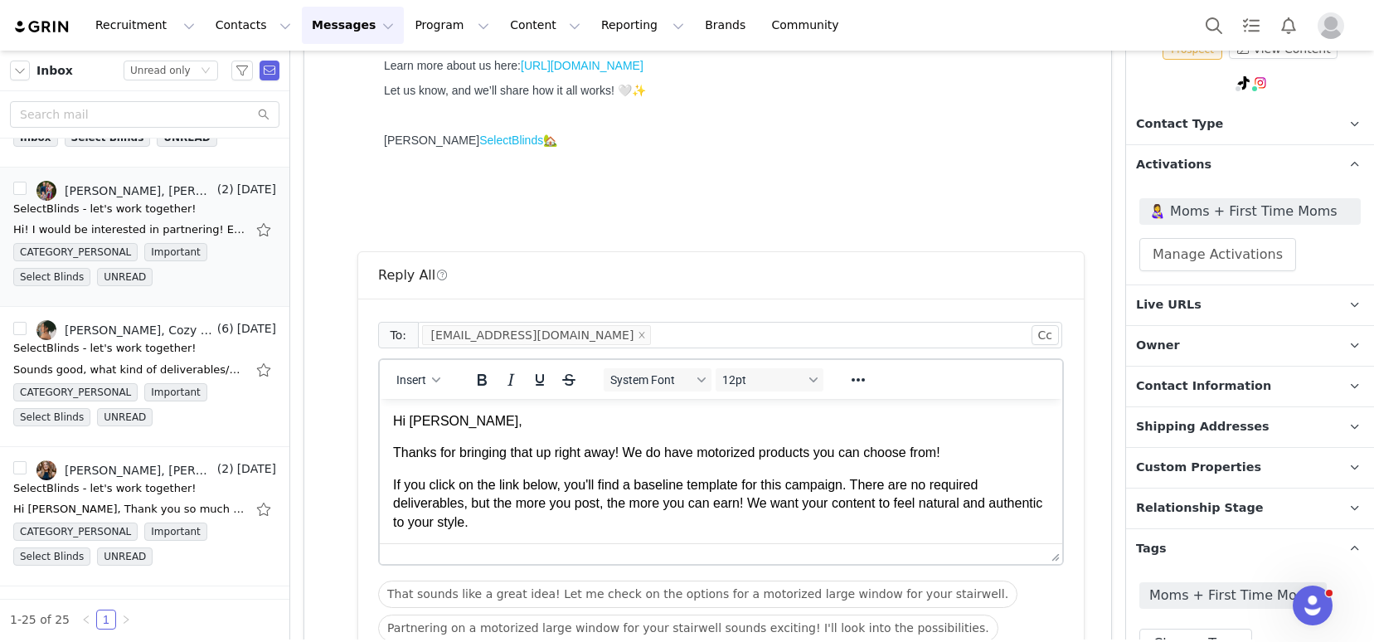
scroll to position [435, 0]
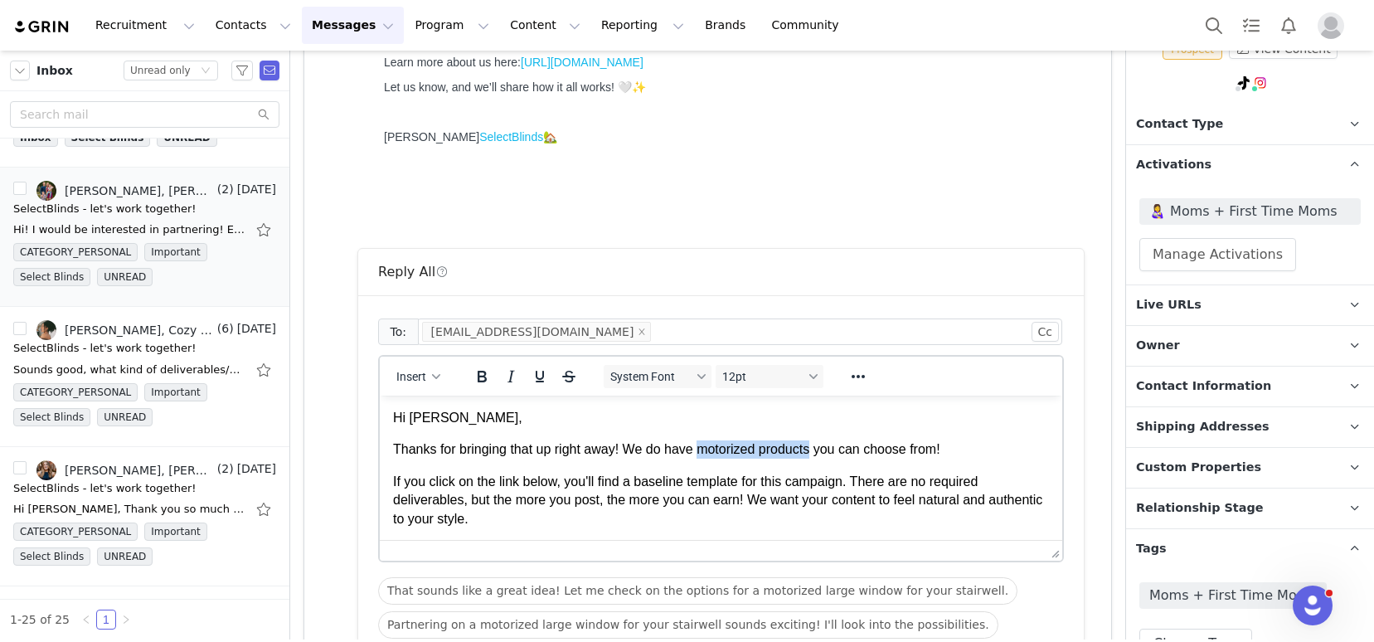
drag, startPoint x: 819, startPoint y: 449, endPoint x: 706, endPoint y: 449, distance: 113.6
click at [706, 449] on p "Thanks for bringing that up right away! We do have motorized products you can c…" at bounding box center [721, 449] width 656 height 18
click at [846, 376] on button "Reveal or hide additional toolbar items" at bounding box center [858, 376] width 28 height 23
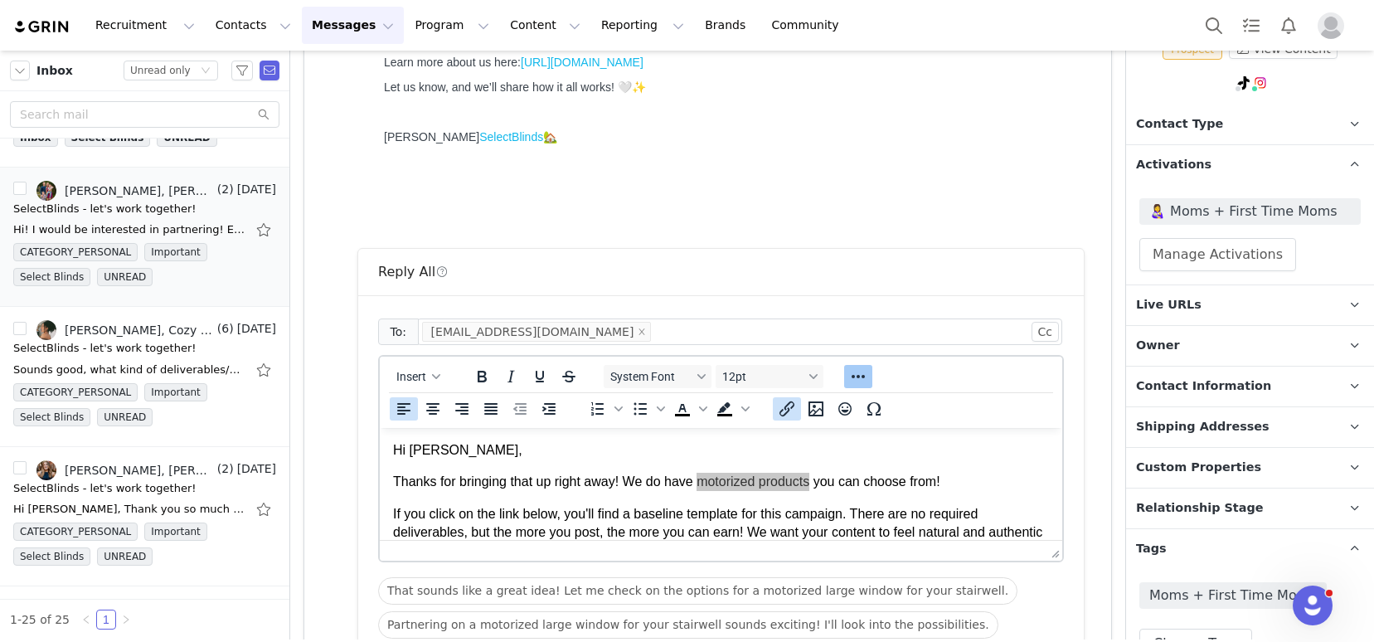
click at [788, 405] on icon "Insert/edit link" at bounding box center [786, 408] width 15 height 15
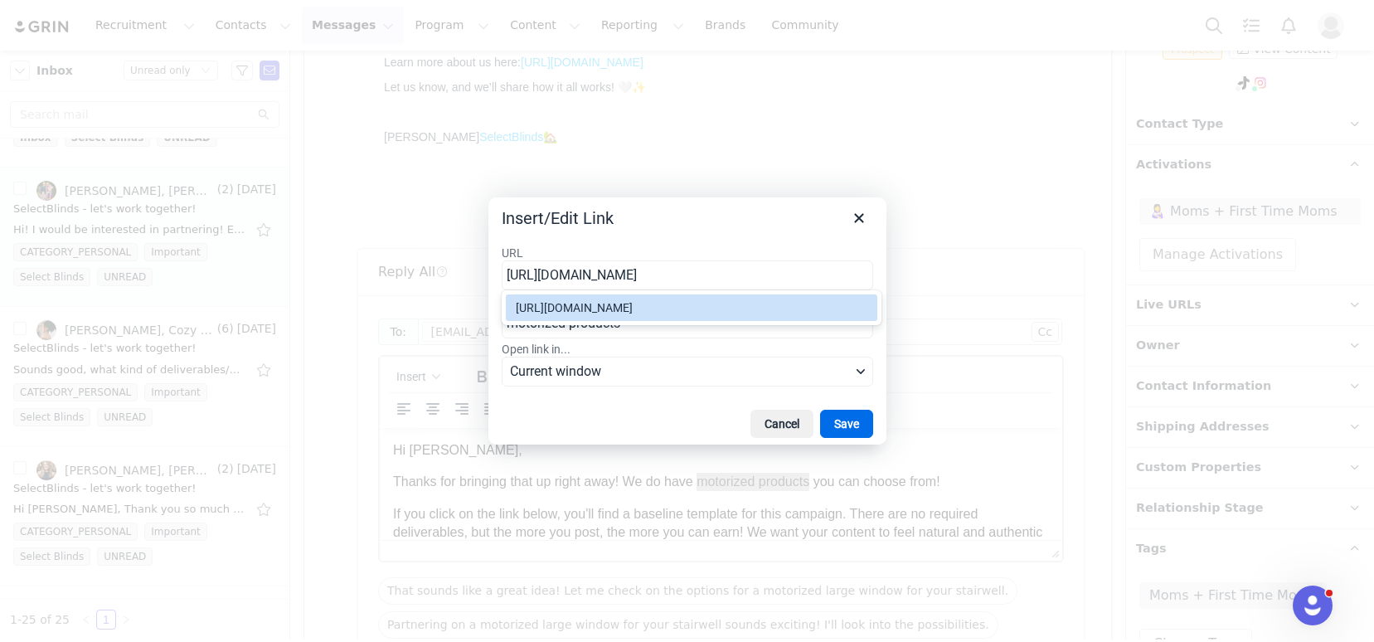
click at [767, 313] on div "https://www.selectblinds.com/search.html?Q=motorized" at bounding box center [693, 308] width 355 height 20
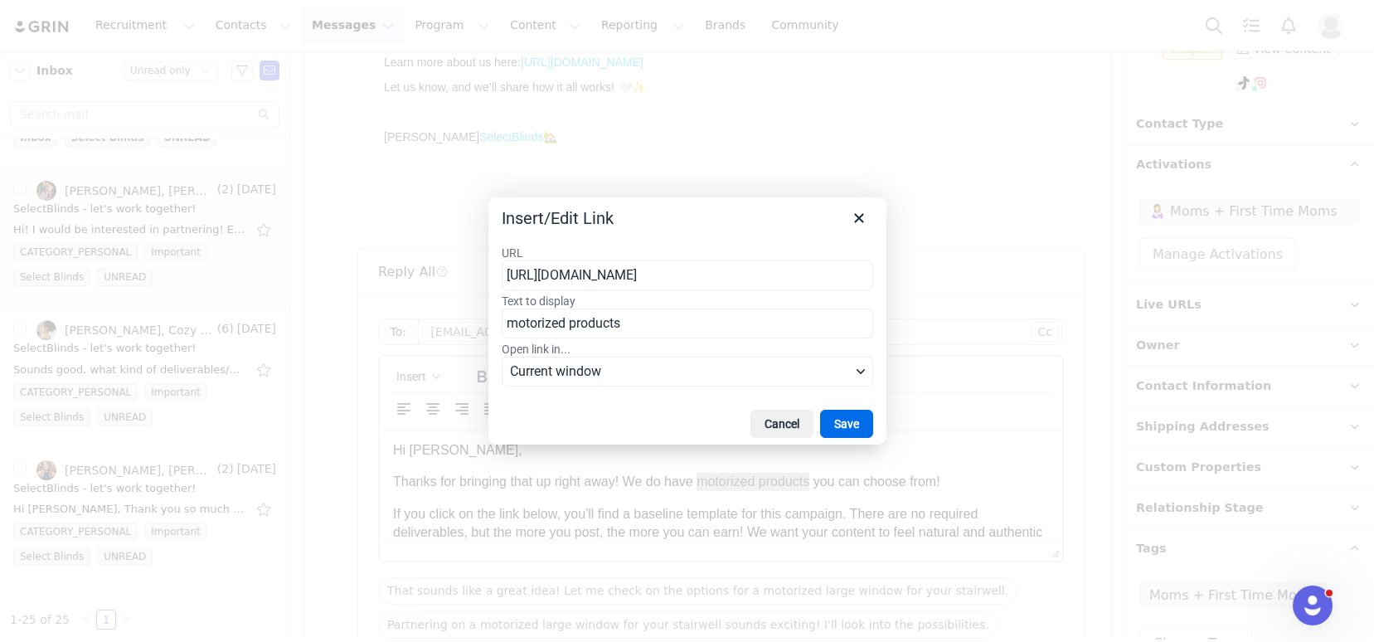
type input "https://www.selectblinds.com/search.html?Q=motorized"
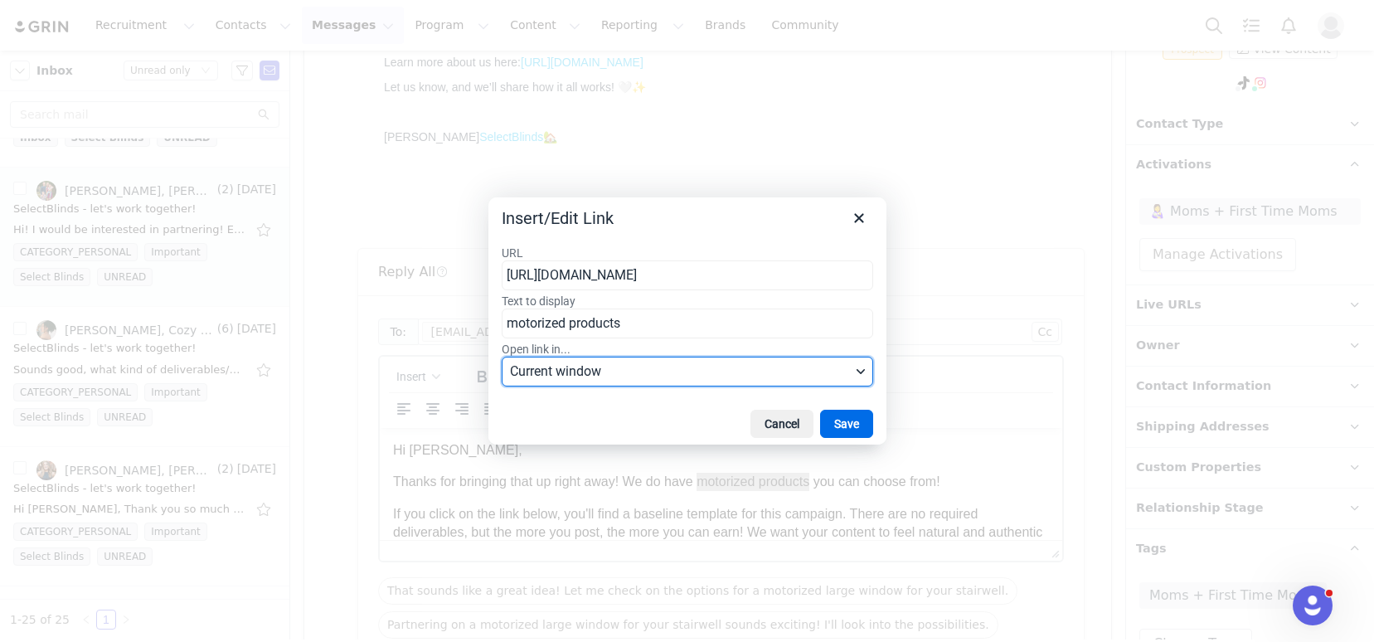
click at [716, 363] on span "Current window" at bounding box center [680, 371] width 341 height 20
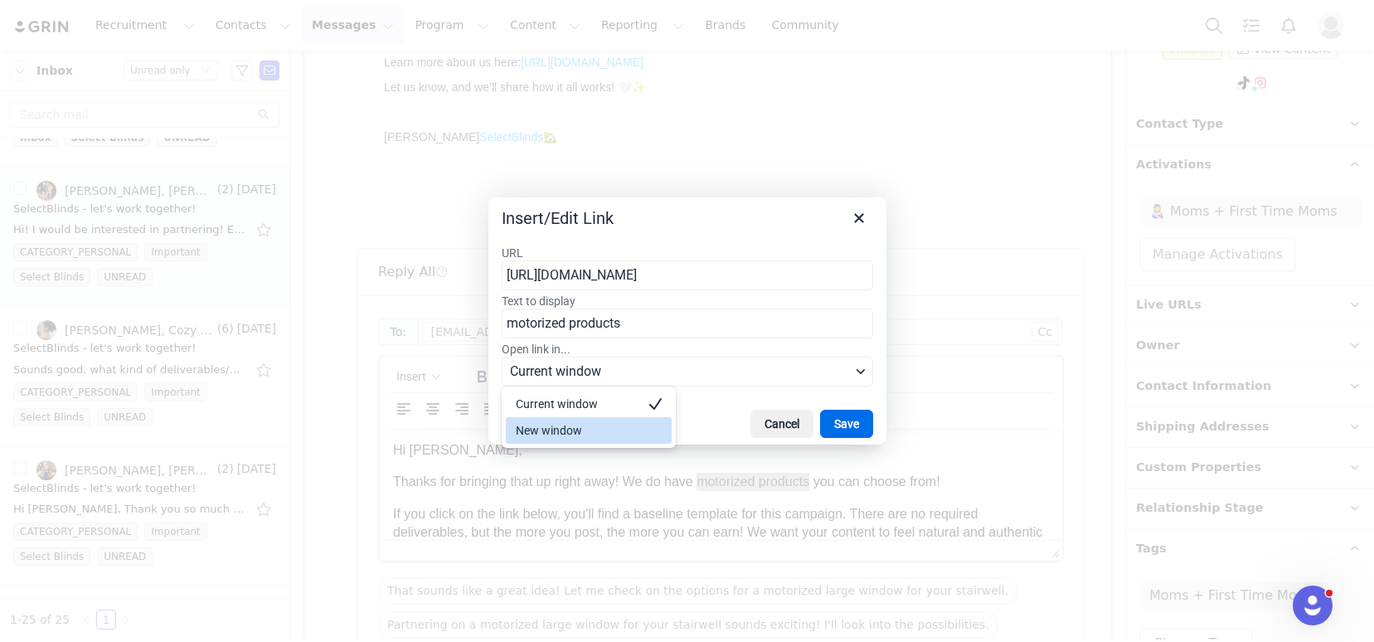
click at [614, 428] on div "New window" at bounding box center [577, 430] width 123 height 20
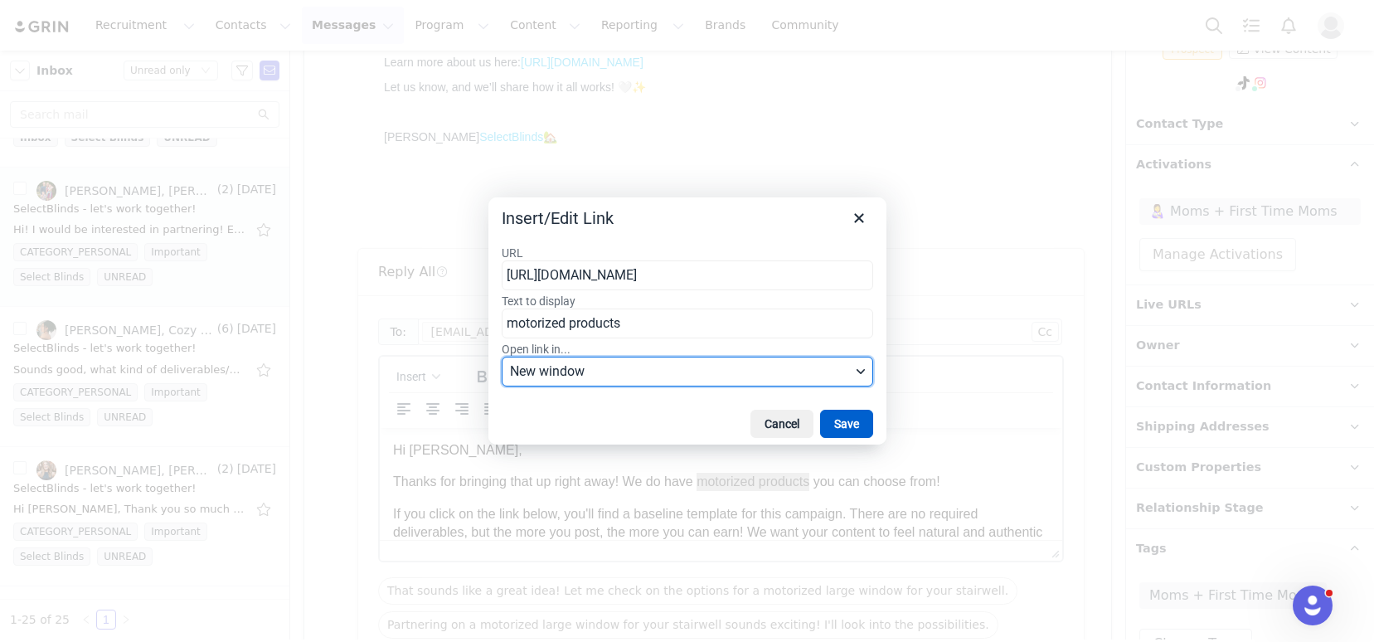
click at [821, 424] on button "Save" at bounding box center [846, 424] width 53 height 28
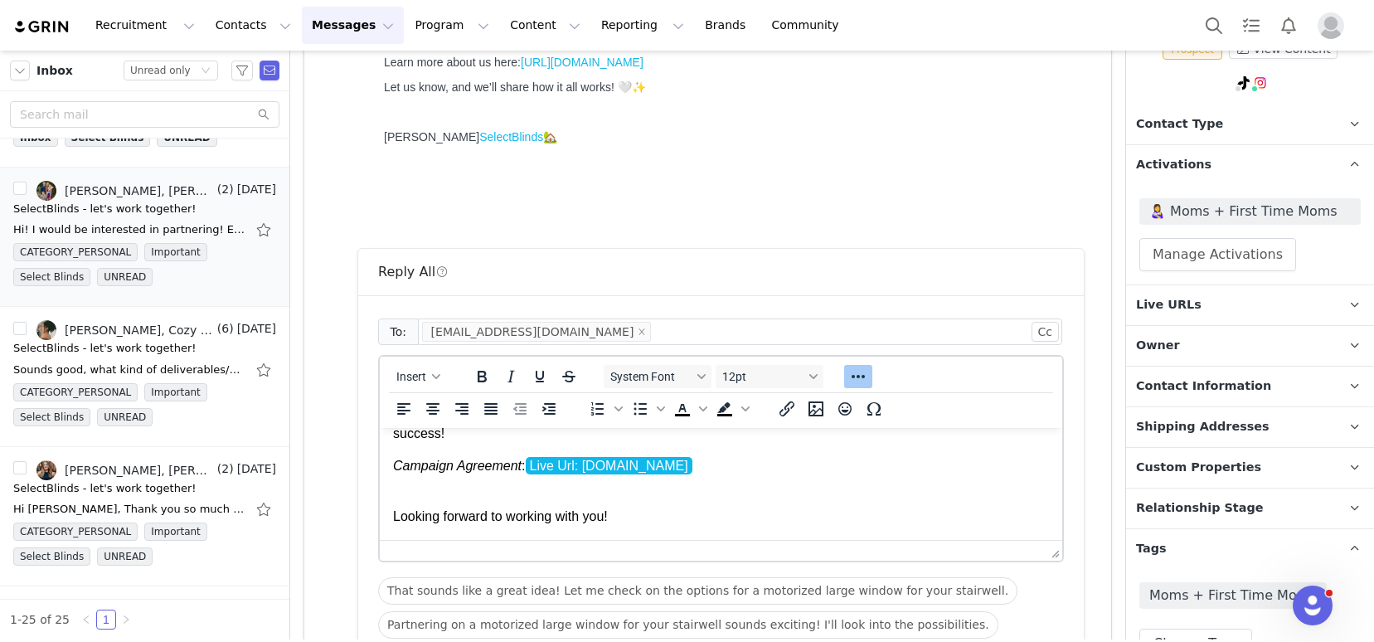
scroll to position [198, 0]
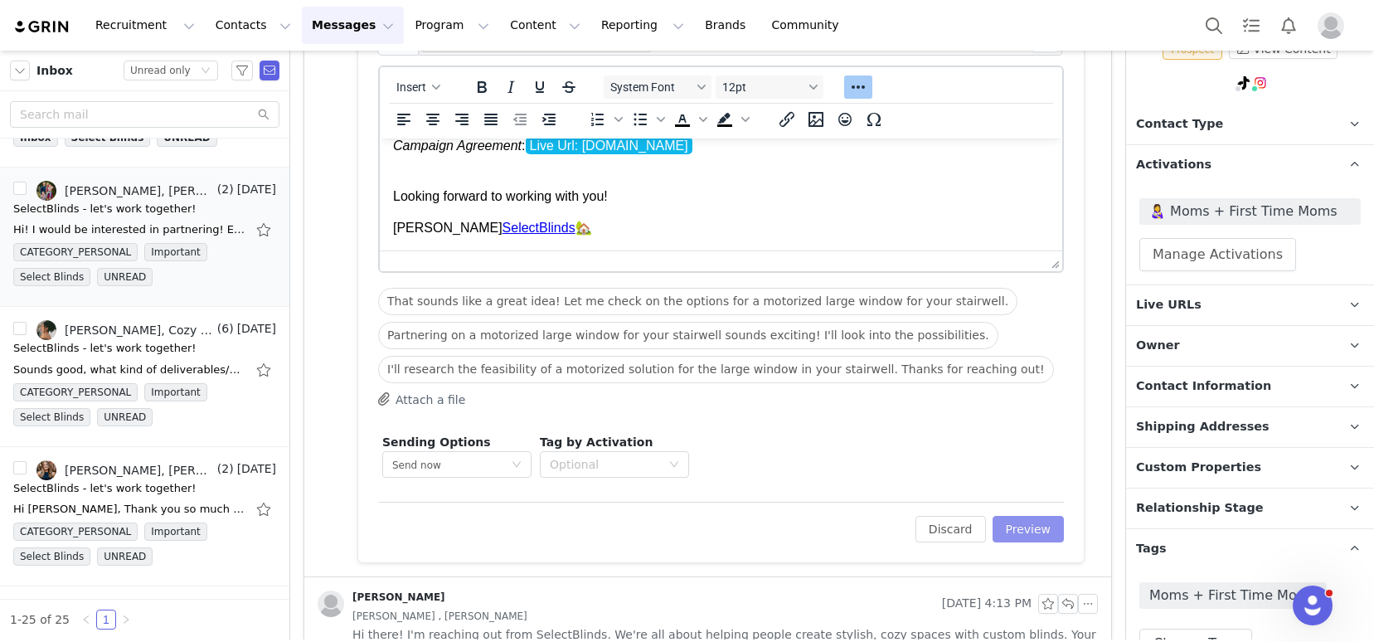
click at [1023, 533] on button "Preview" at bounding box center [1028, 529] width 72 height 27
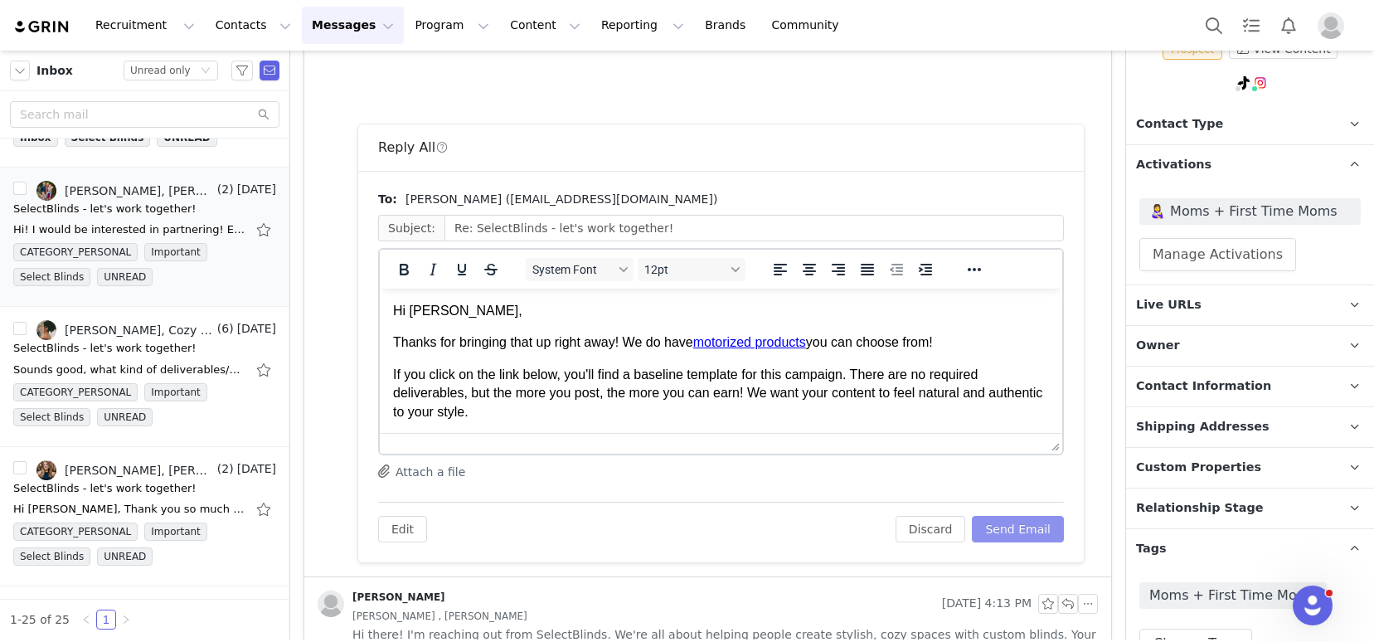
scroll to position [0, 0]
click at [1011, 529] on button "Send Email" at bounding box center [1018, 529] width 92 height 27
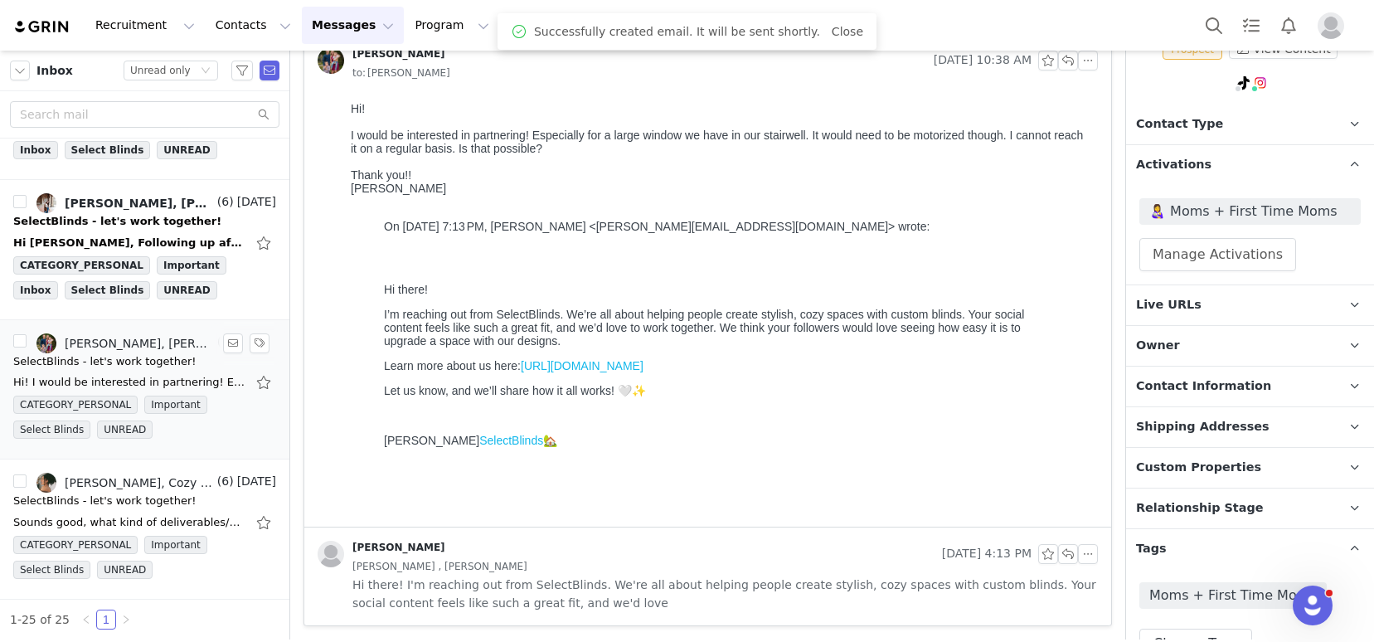
scroll to position [234, 0]
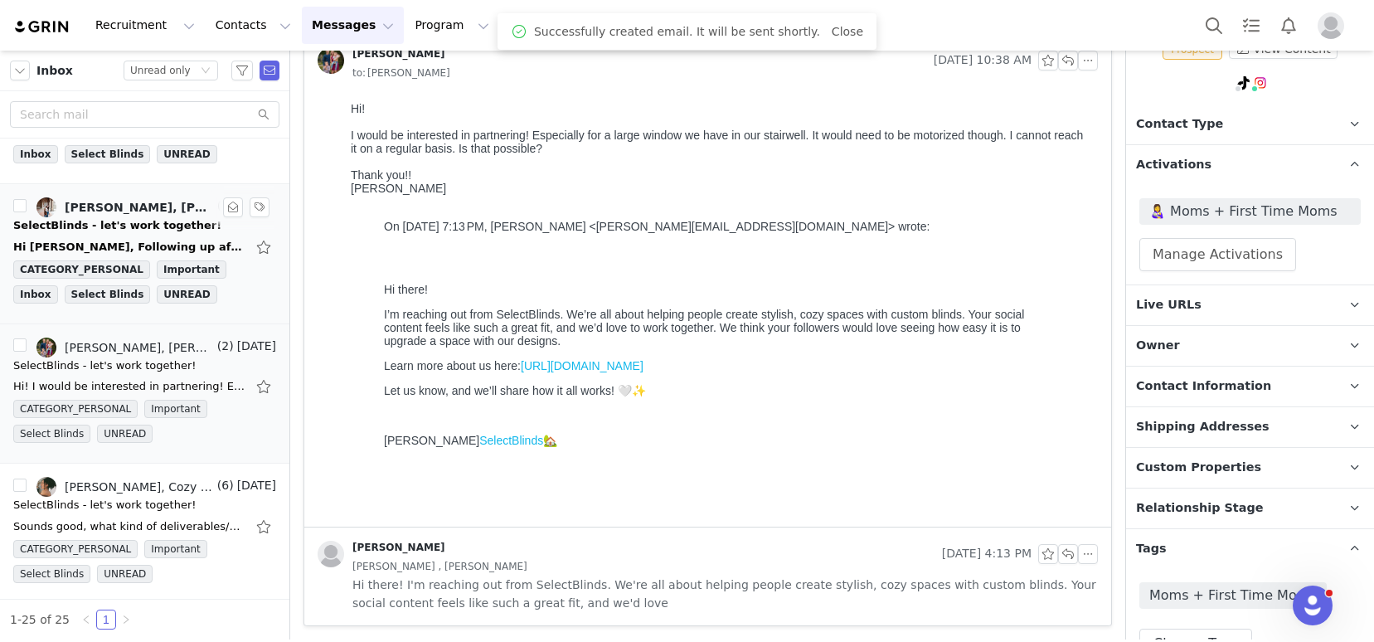
click at [104, 237] on div "Hi Kelsey, Following up after reading more carefully here - I am seeing no prop…" at bounding box center [144, 247] width 263 height 27
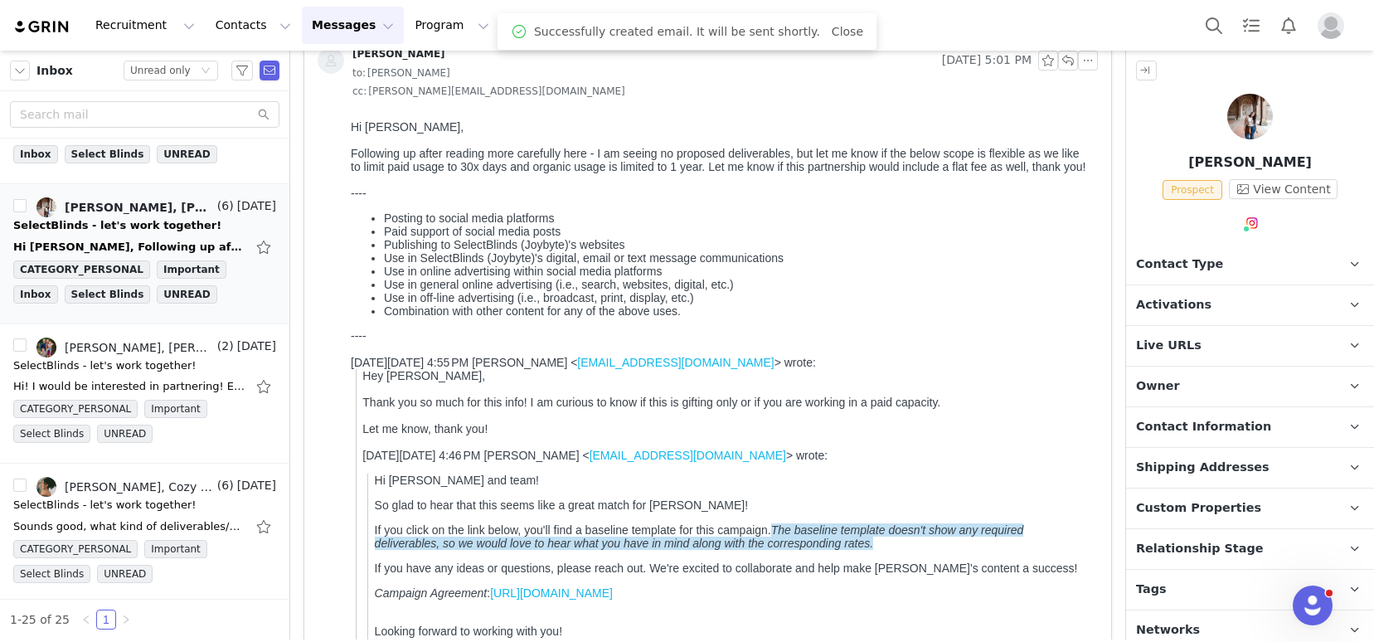
scroll to position [0, 0]
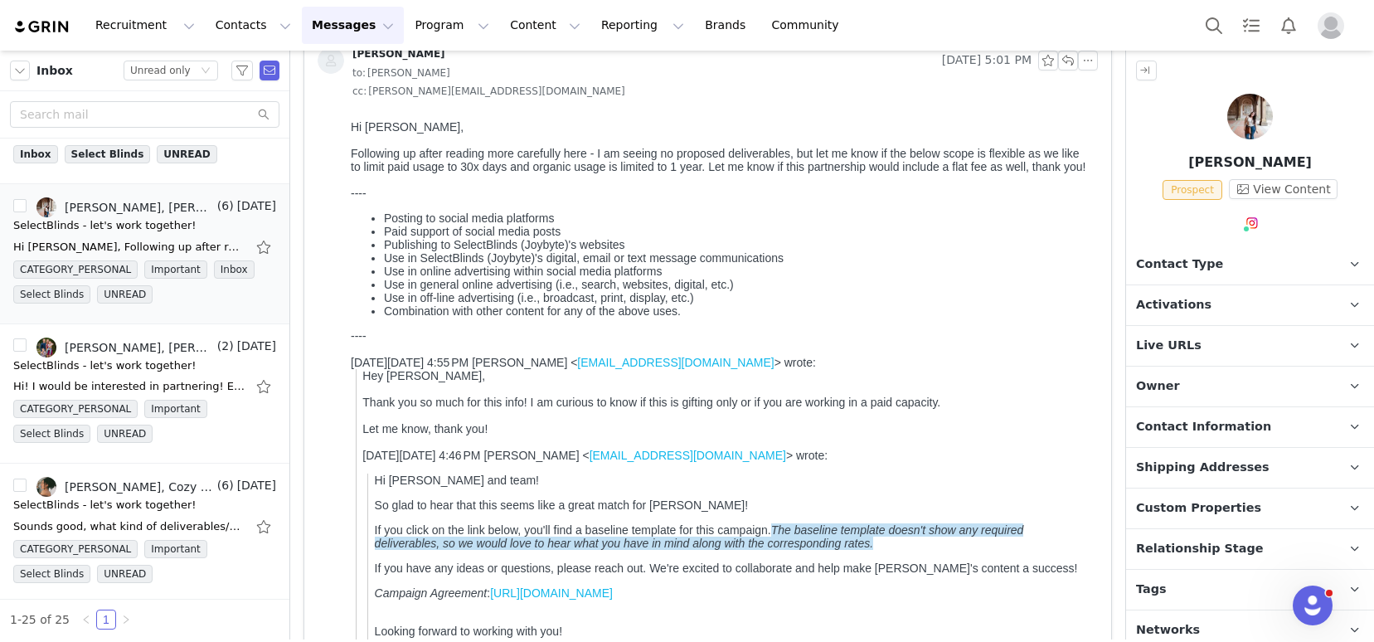
click at [1251, 310] on p "Activations" at bounding box center [1230, 305] width 208 height 40
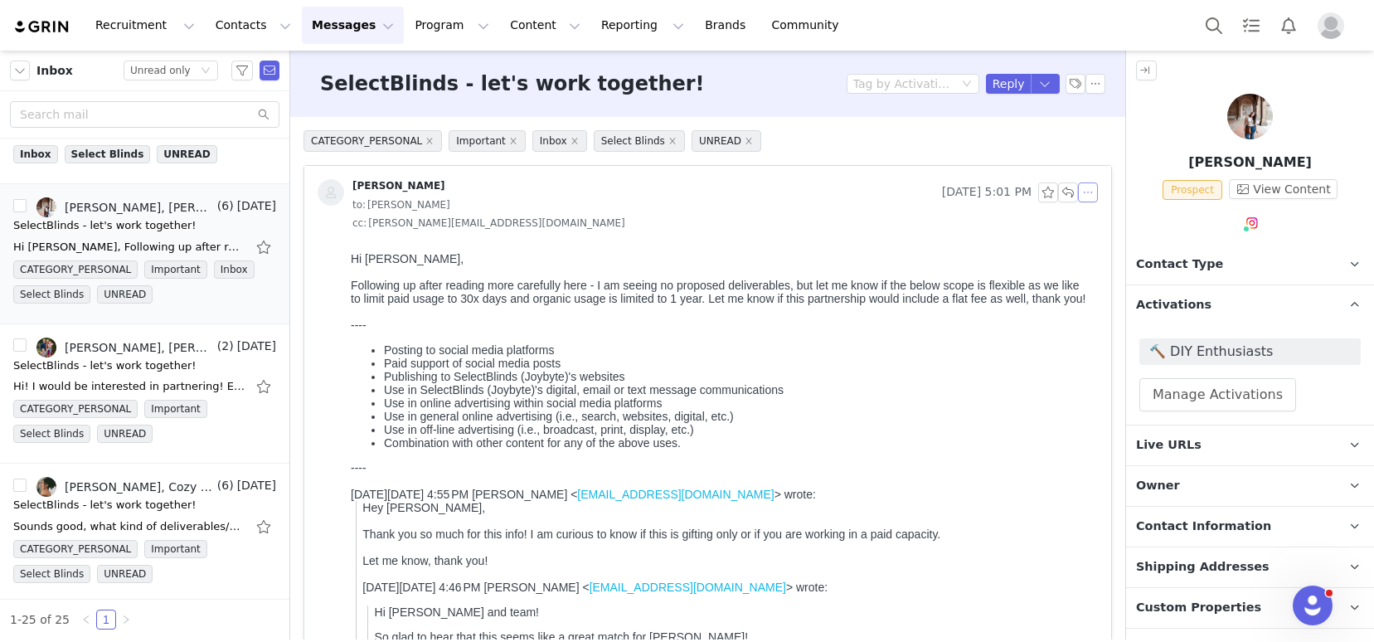
click at [1078, 193] on button "button" at bounding box center [1088, 192] width 20 height 20
click at [1083, 224] on li "Reply All" at bounding box center [1100, 222] width 70 height 27
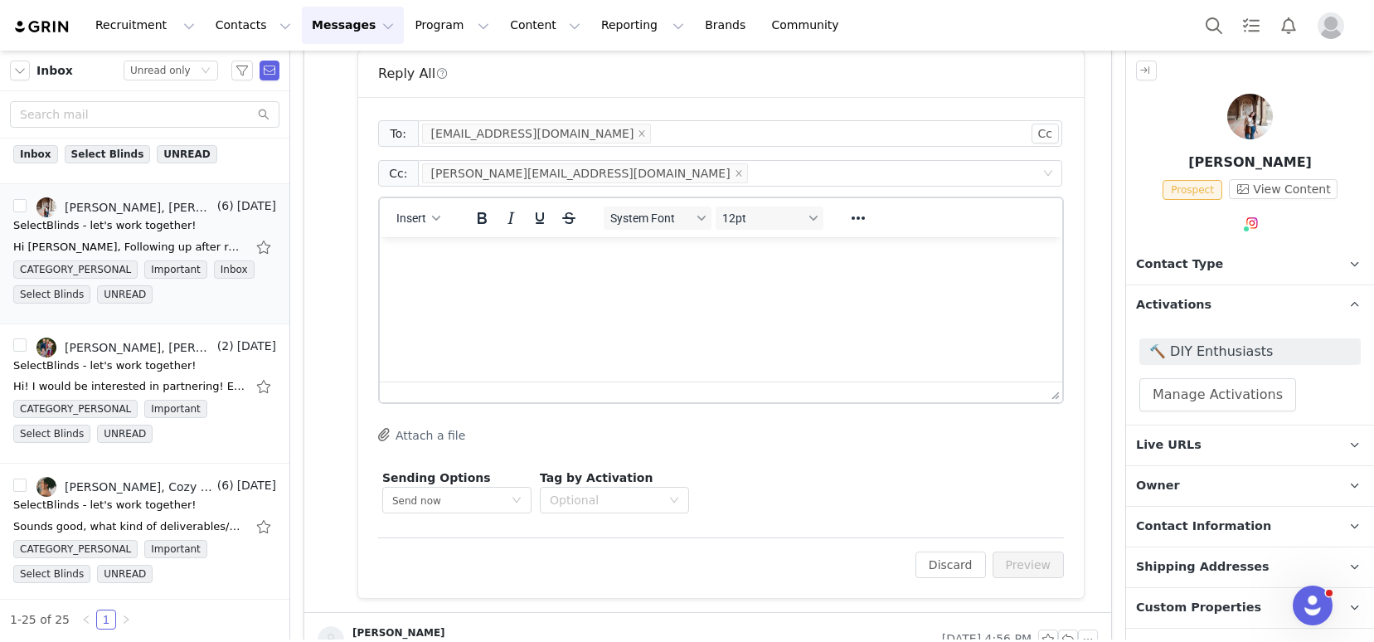
scroll to position [1075, 0]
click at [465, 279] on html at bounding box center [721, 257] width 682 height 45
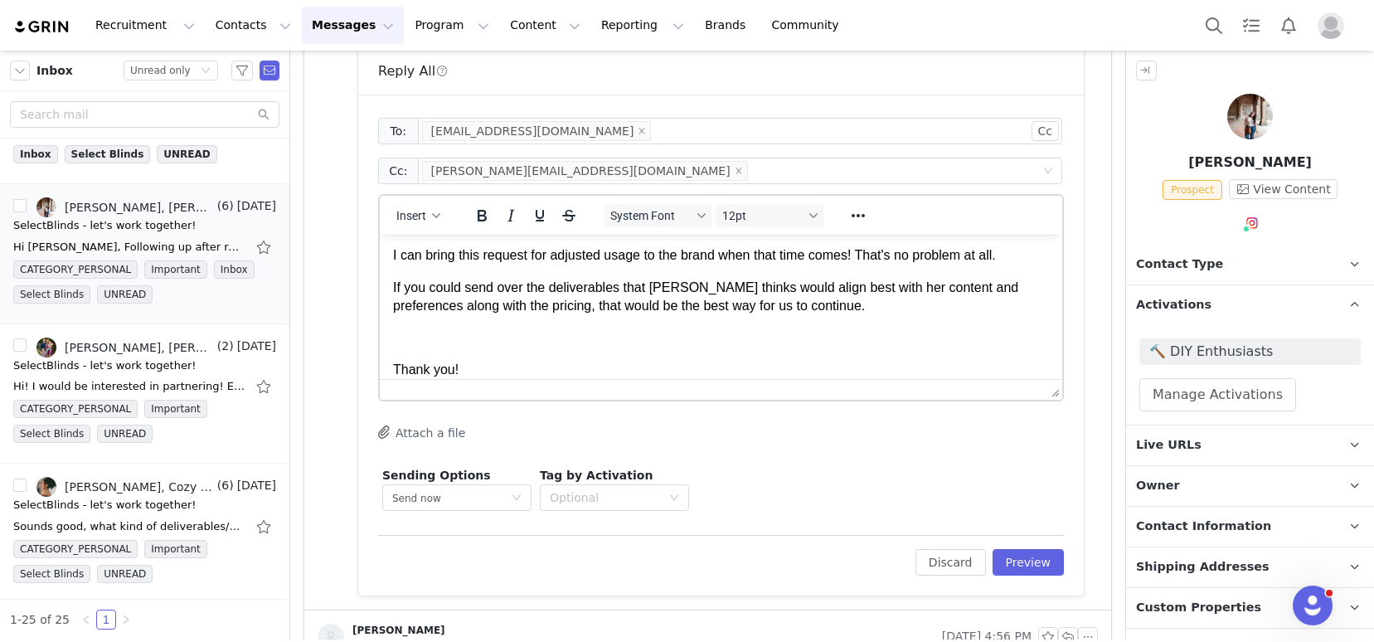
scroll to position [65, 0]
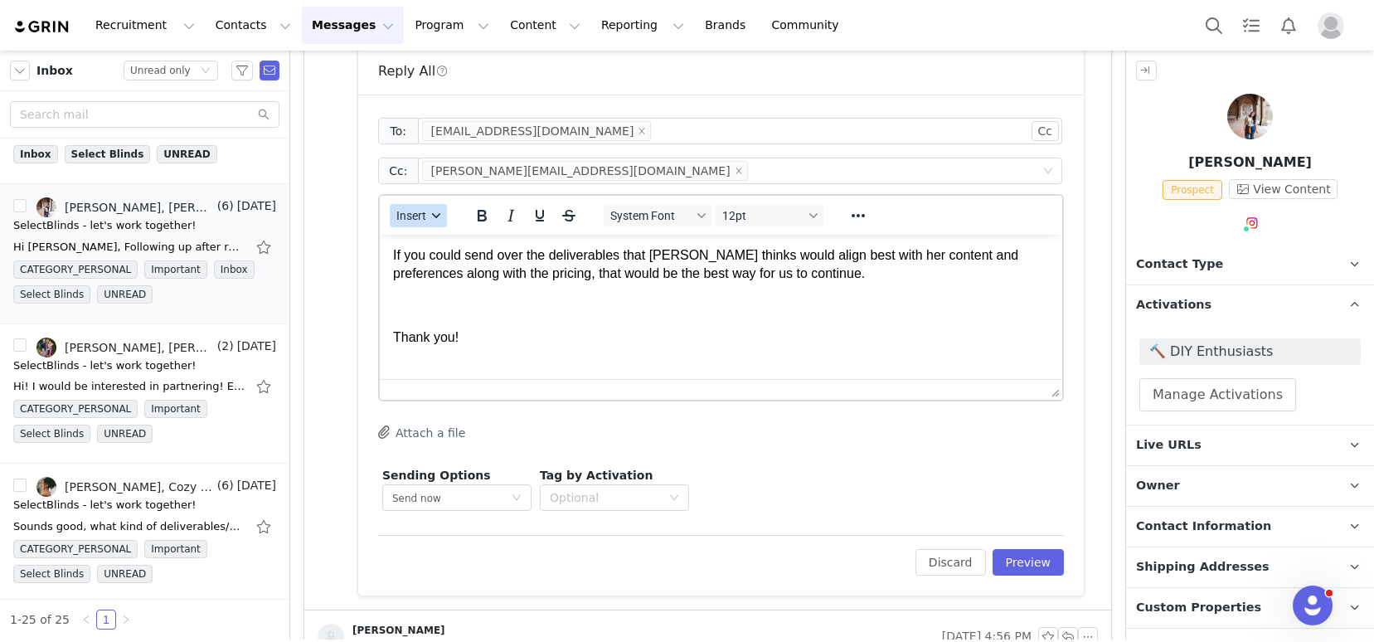
click at [415, 209] on span "Insert" at bounding box center [411, 215] width 30 height 13
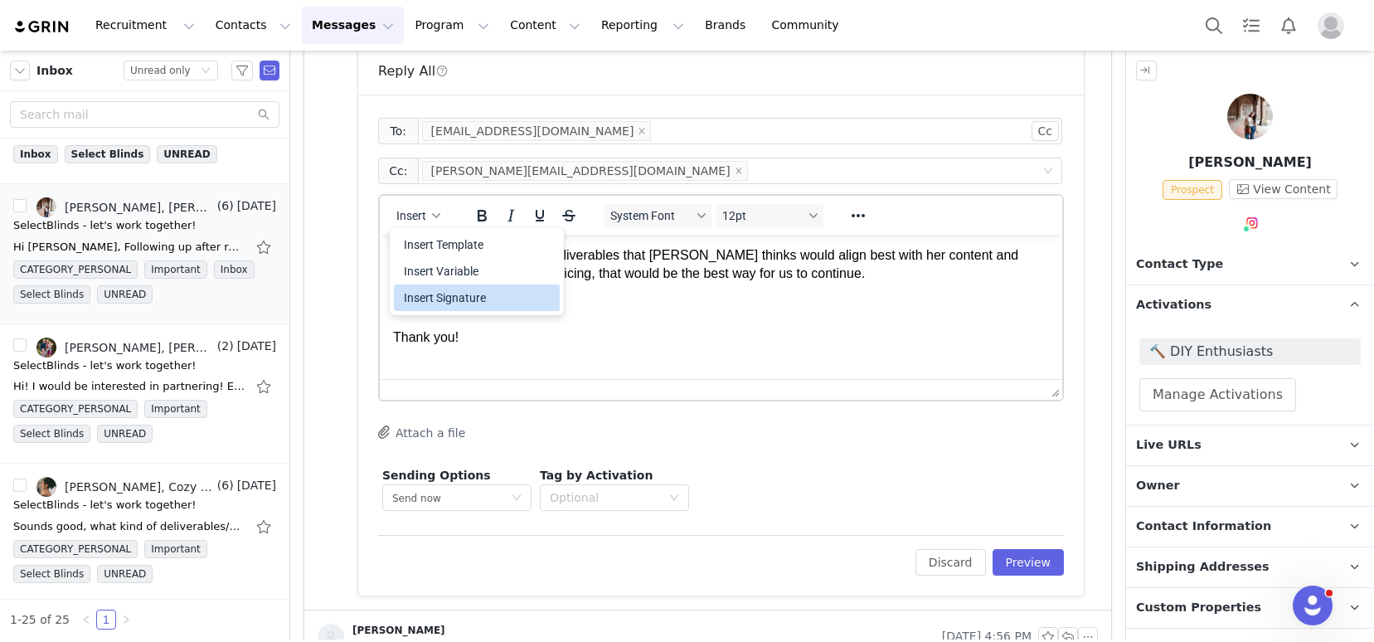
click at [434, 294] on div "Insert Signature" at bounding box center [478, 298] width 149 height 20
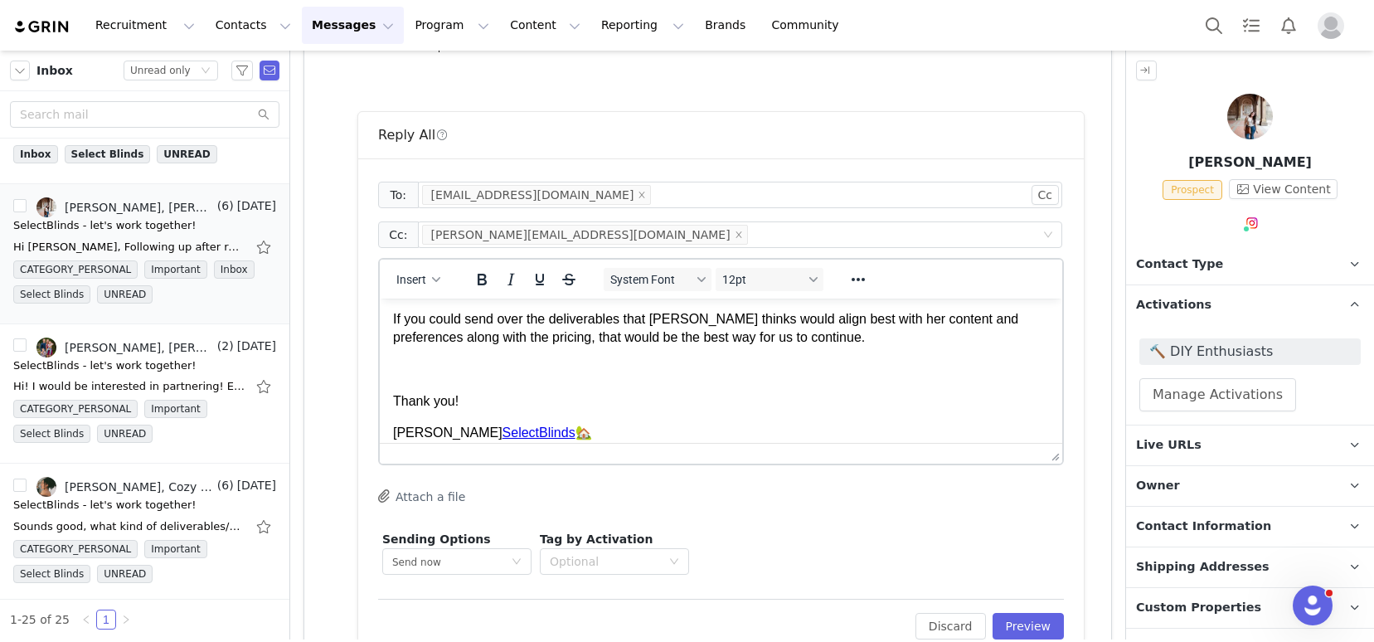
scroll to position [1071, 0]
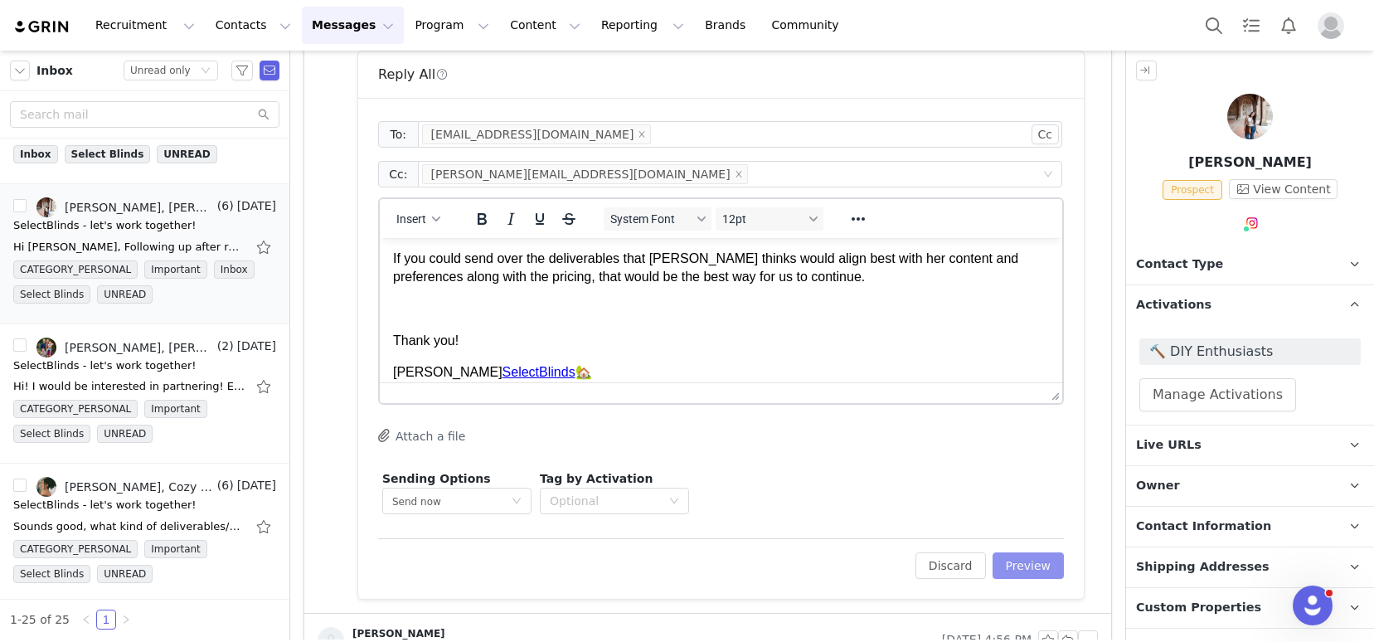
click at [1031, 566] on button "Preview" at bounding box center [1028, 565] width 72 height 27
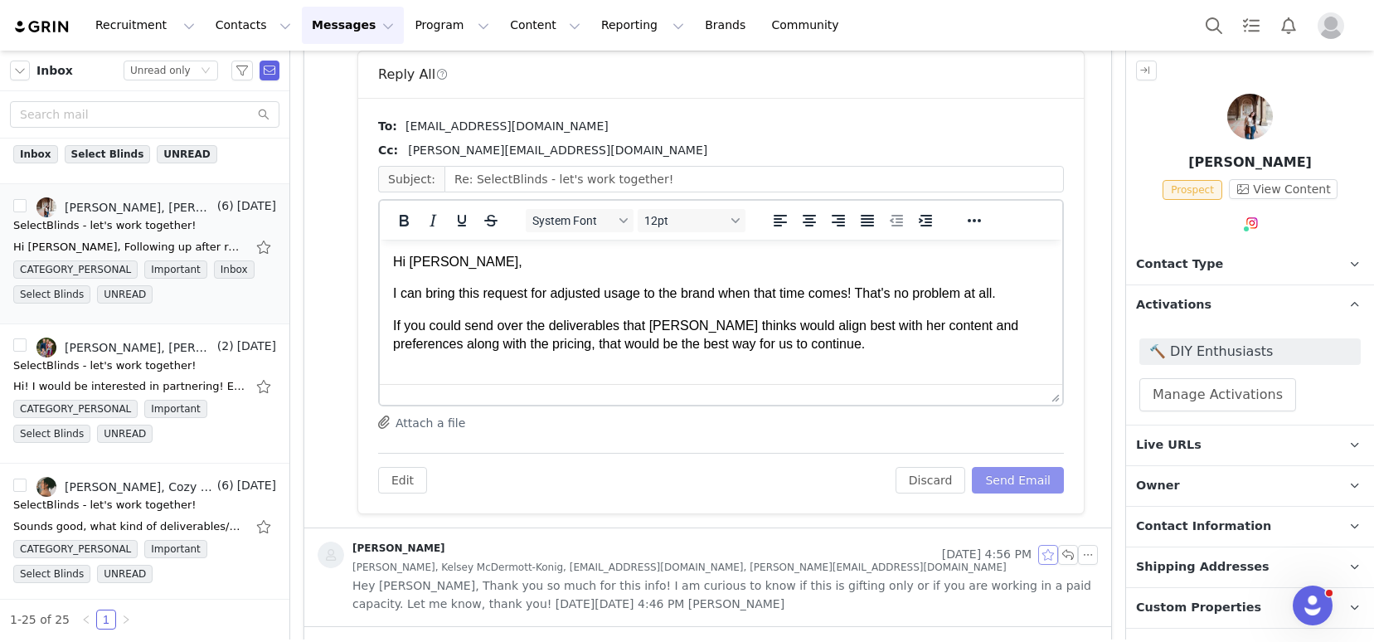
scroll to position [0, 0]
click at [1019, 480] on button "Send Email" at bounding box center [1018, 480] width 92 height 27
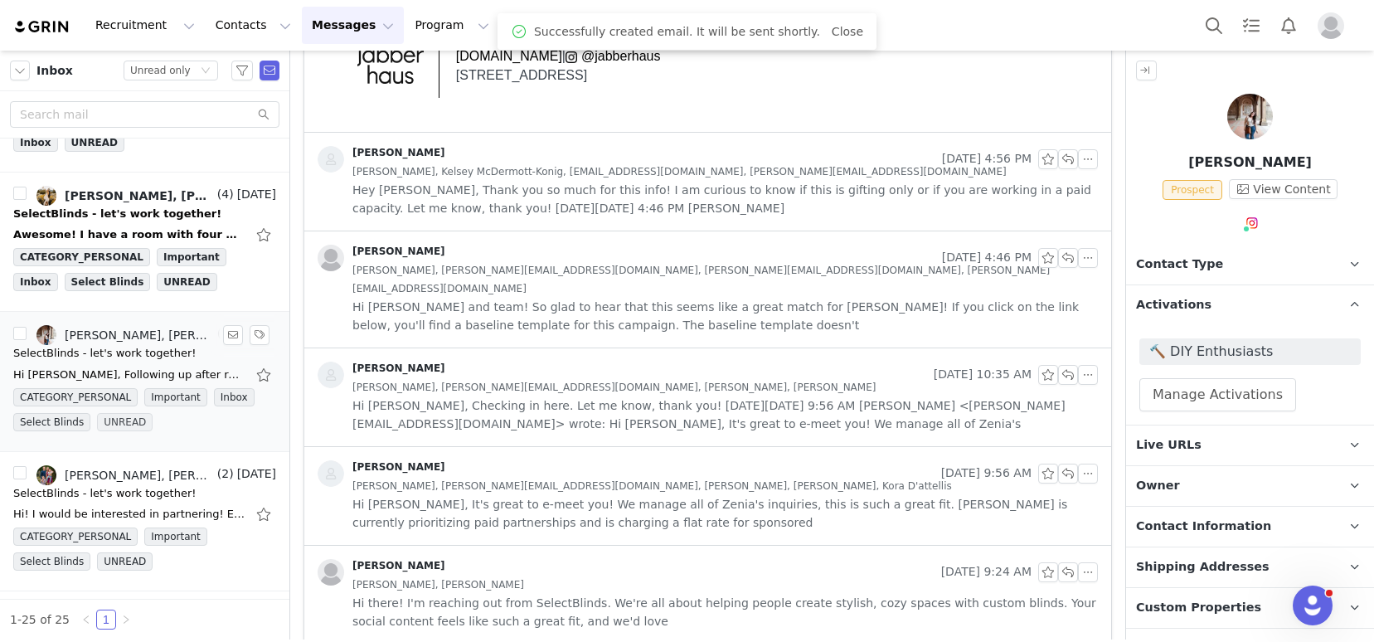
scroll to position [52, 0]
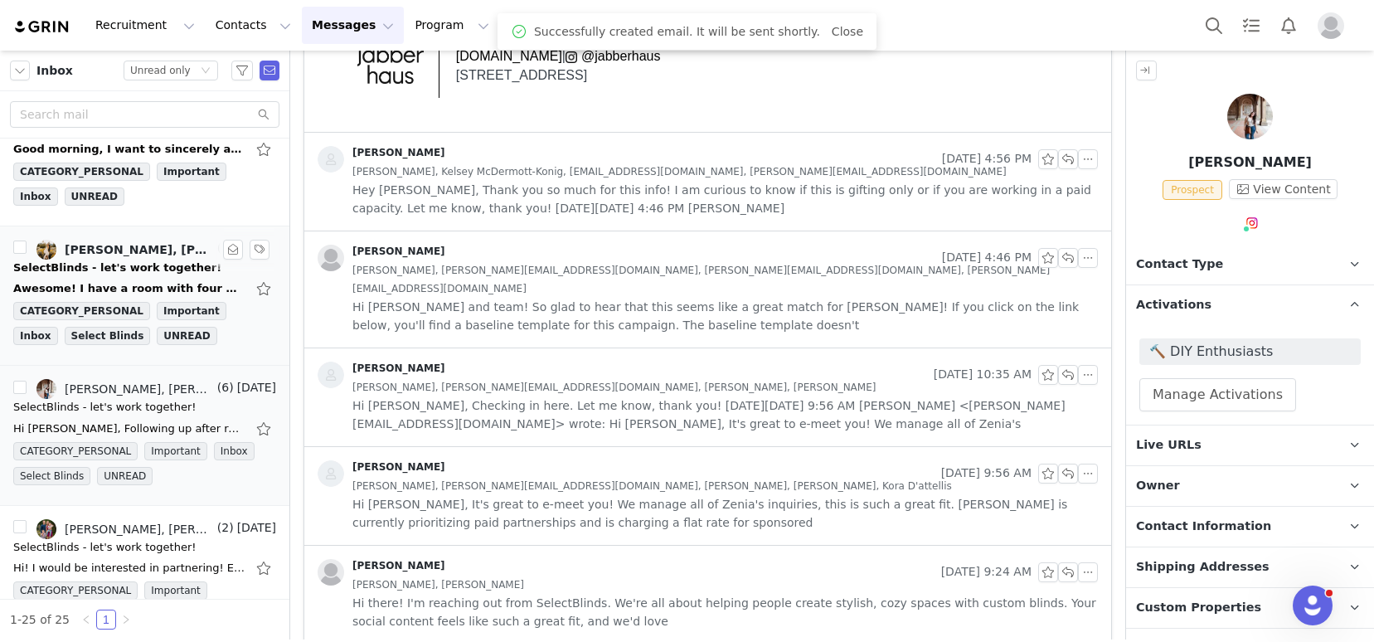
click at [125, 266] on div "SelectBlinds - let's work together!" at bounding box center [117, 268] width 208 height 17
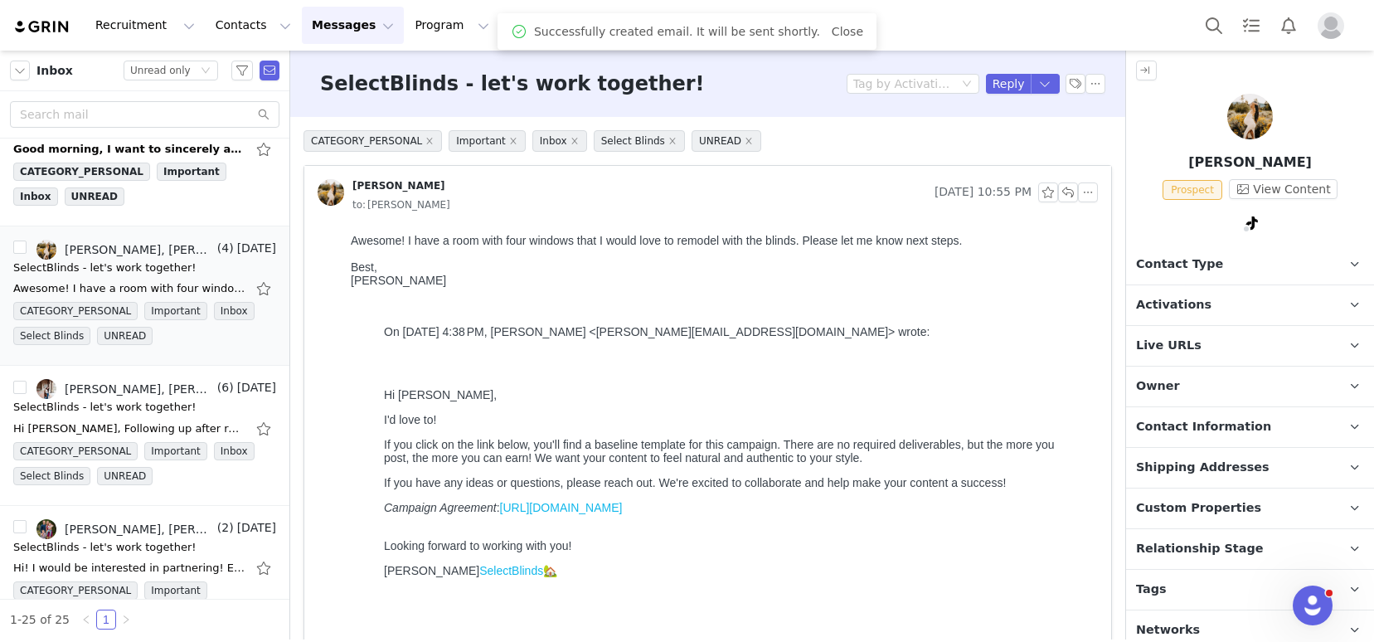
scroll to position [0, 0]
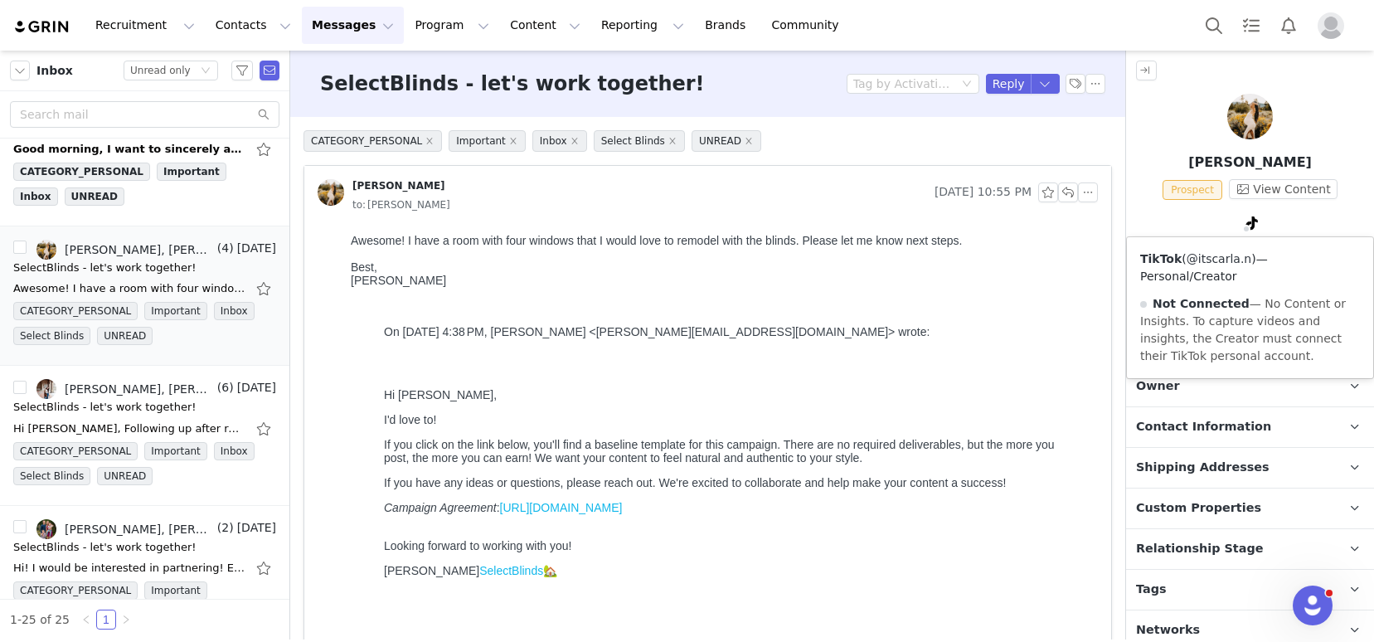
click at [1227, 259] on link "@itscarla.n" at bounding box center [1218, 258] width 65 height 13
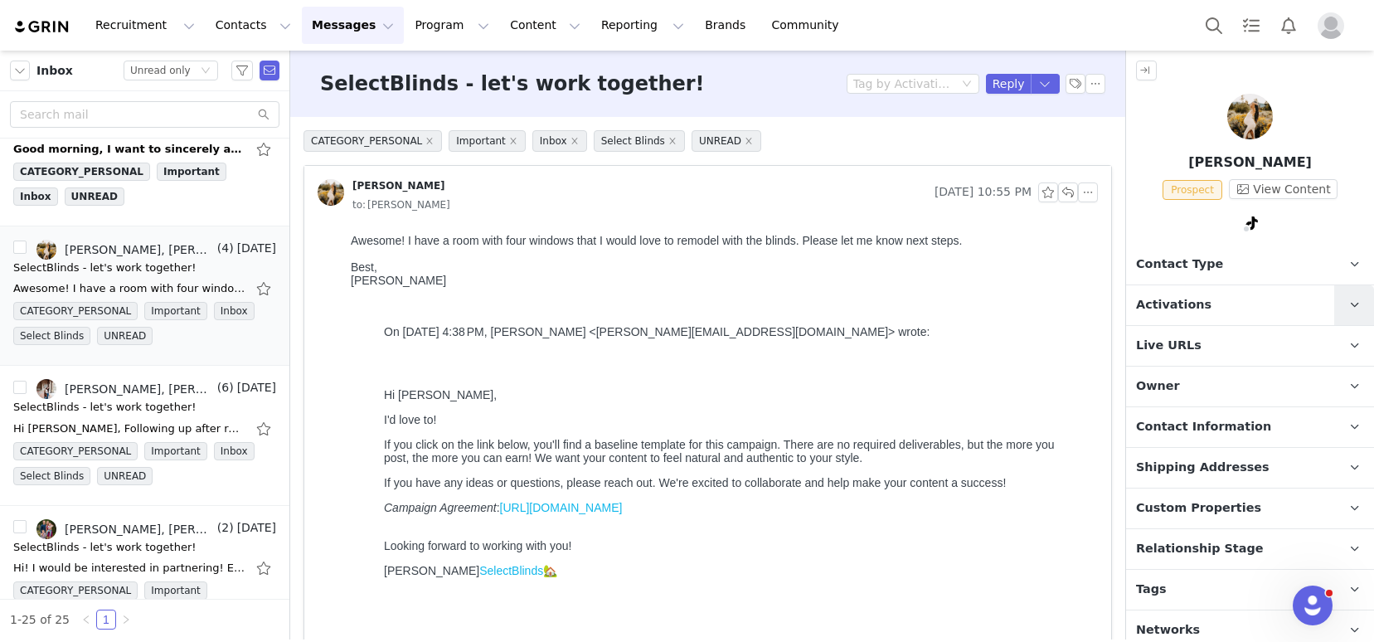
click at [1334, 312] on link at bounding box center [1354, 305] width 40 height 40
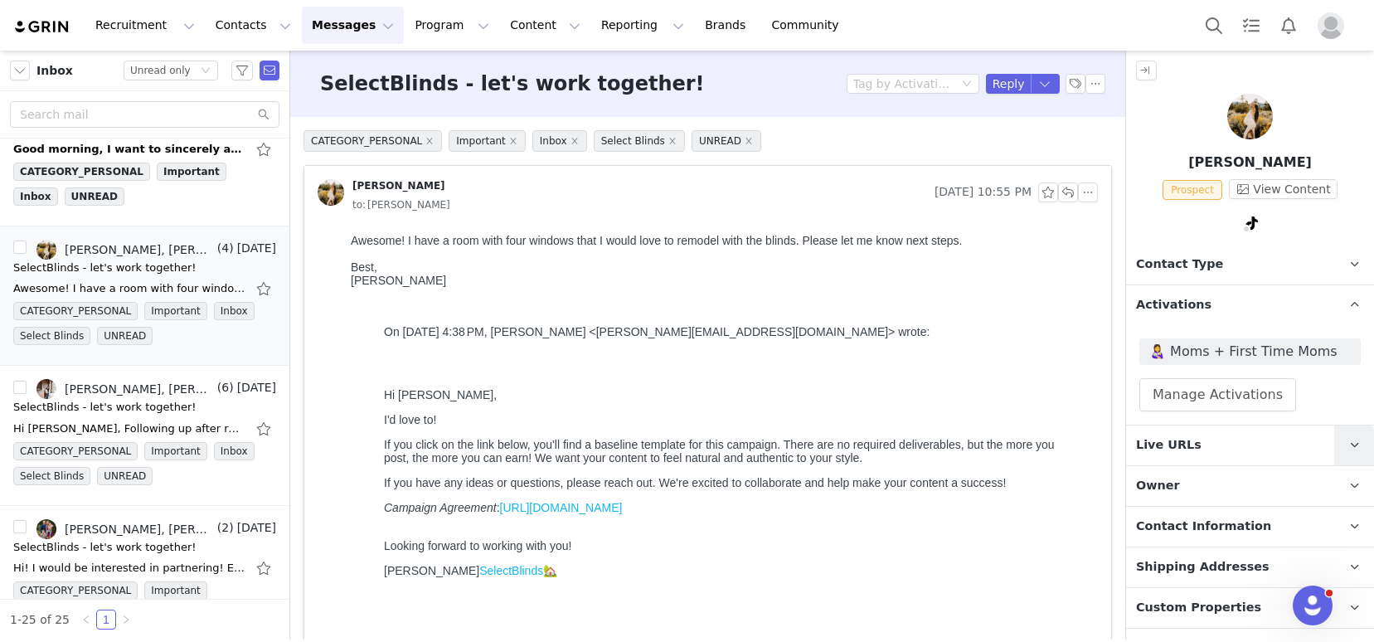
click at [1350, 444] on icon at bounding box center [1354, 444] width 9 height 11
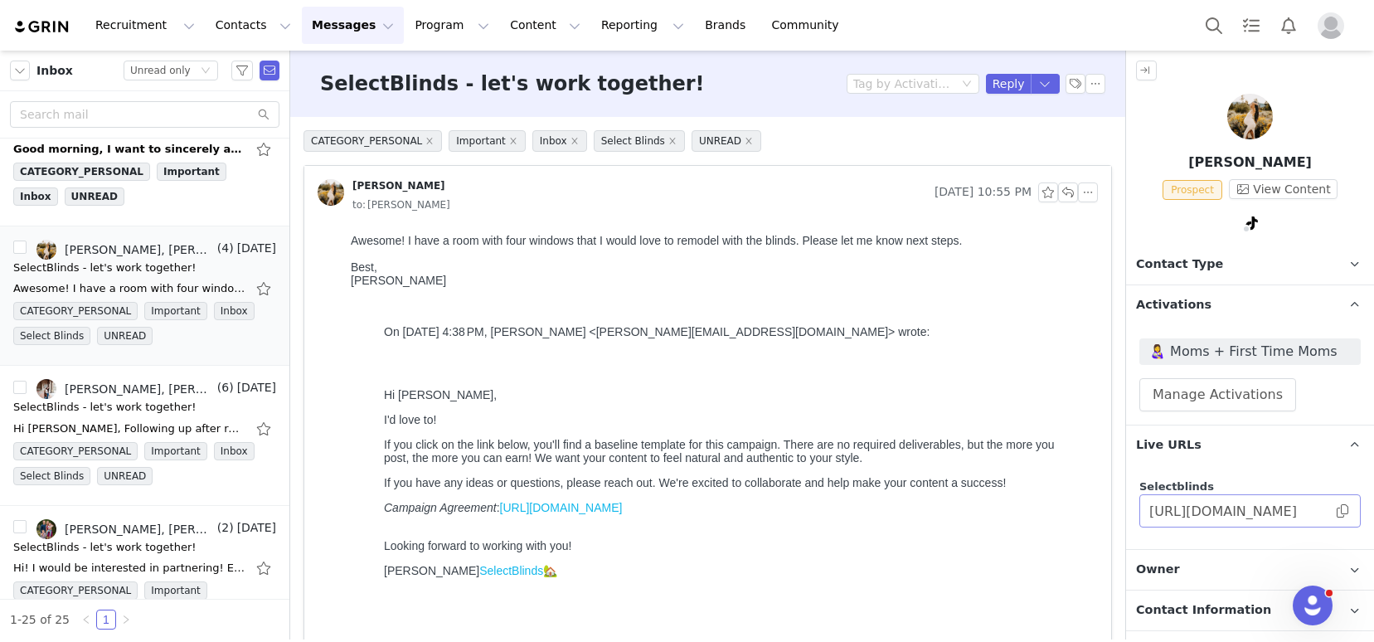
click at [1334, 511] on span at bounding box center [1342, 511] width 17 height 0
click at [1078, 196] on button "button" at bounding box center [1088, 192] width 20 height 20
click at [1096, 225] on li "Reply All" at bounding box center [1100, 222] width 70 height 27
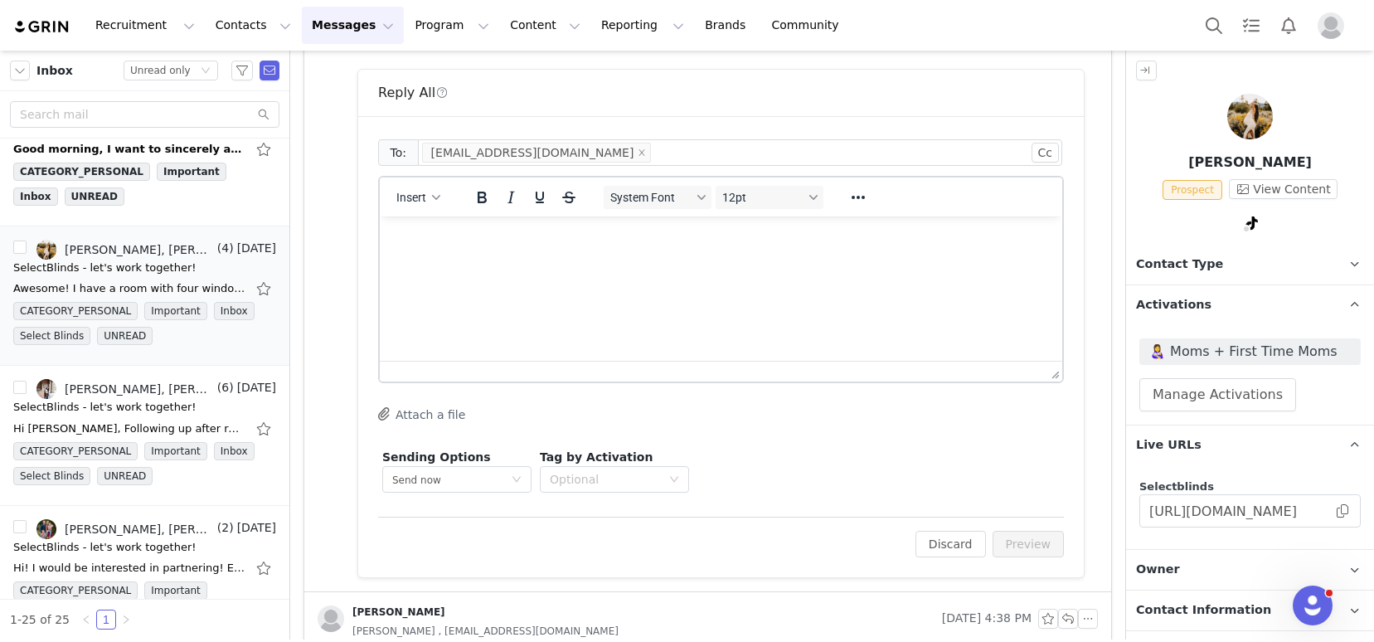
scroll to position [608, 0]
click at [448, 260] on html at bounding box center [721, 237] width 682 height 45
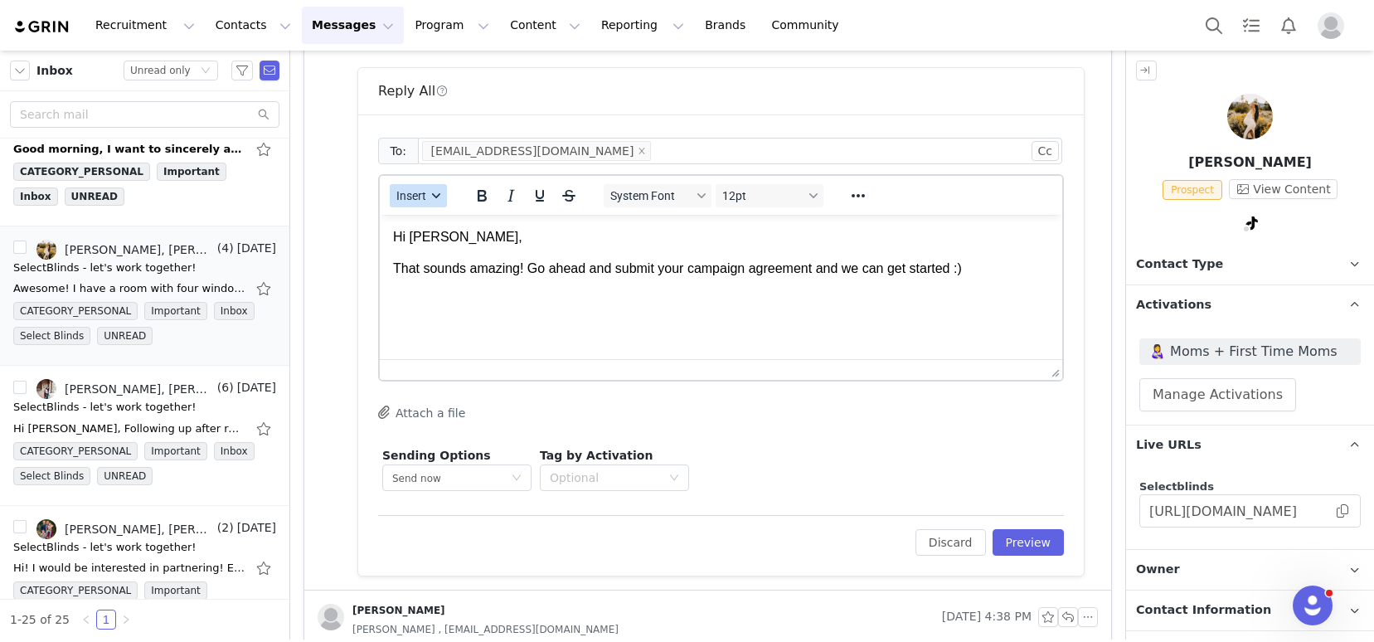
click at [425, 196] on span "Insert" at bounding box center [411, 195] width 30 height 13
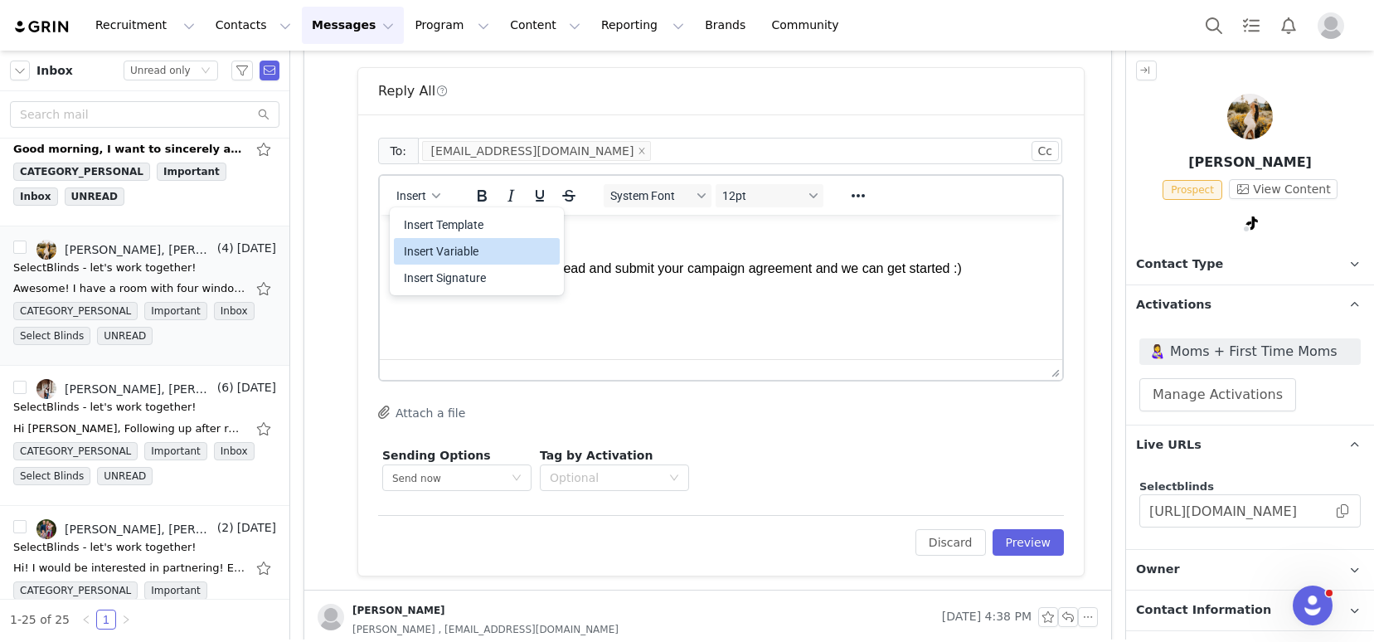
click at [431, 278] on div "Insert Signature" at bounding box center [478, 278] width 149 height 20
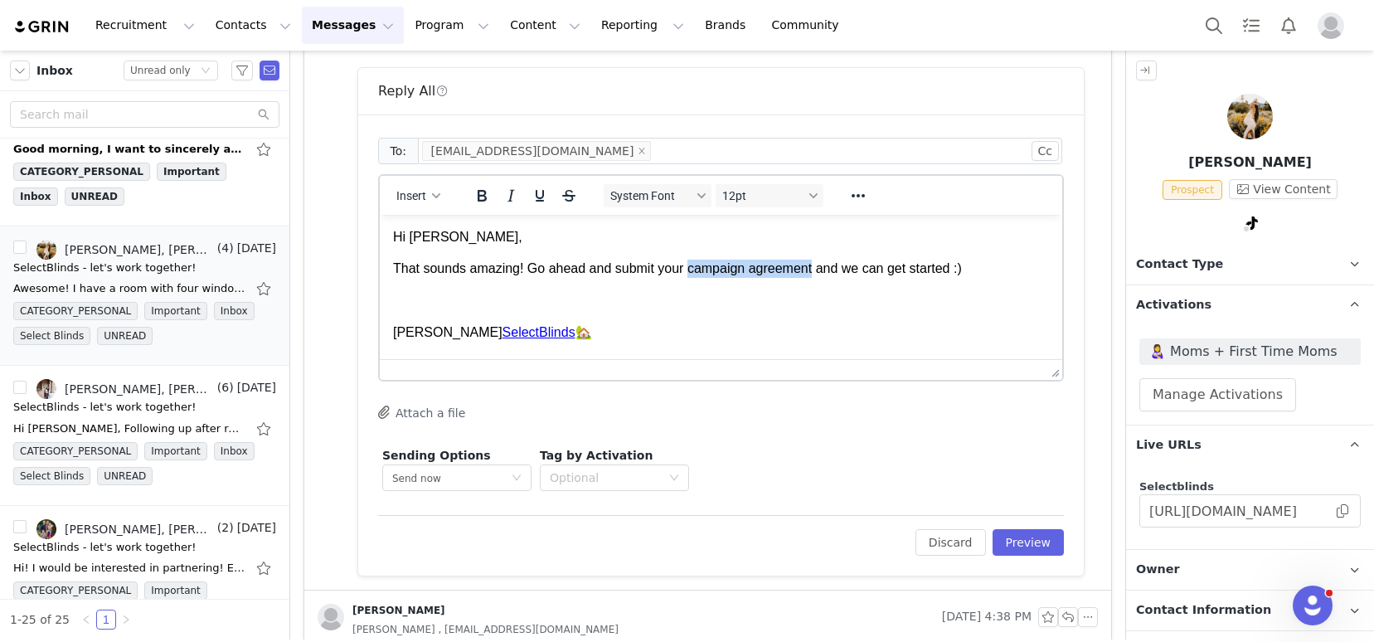
drag, startPoint x: 817, startPoint y: 267, endPoint x: 691, endPoint y: 264, distance: 126.0
click at [691, 264] on p "That sounds amazing! Go ahead and submit your campaign agreement and we can get…" at bounding box center [721, 269] width 656 height 18
click at [852, 199] on icon "Reveal or hide additional toolbar items" at bounding box center [858, 196] width 20 height 20
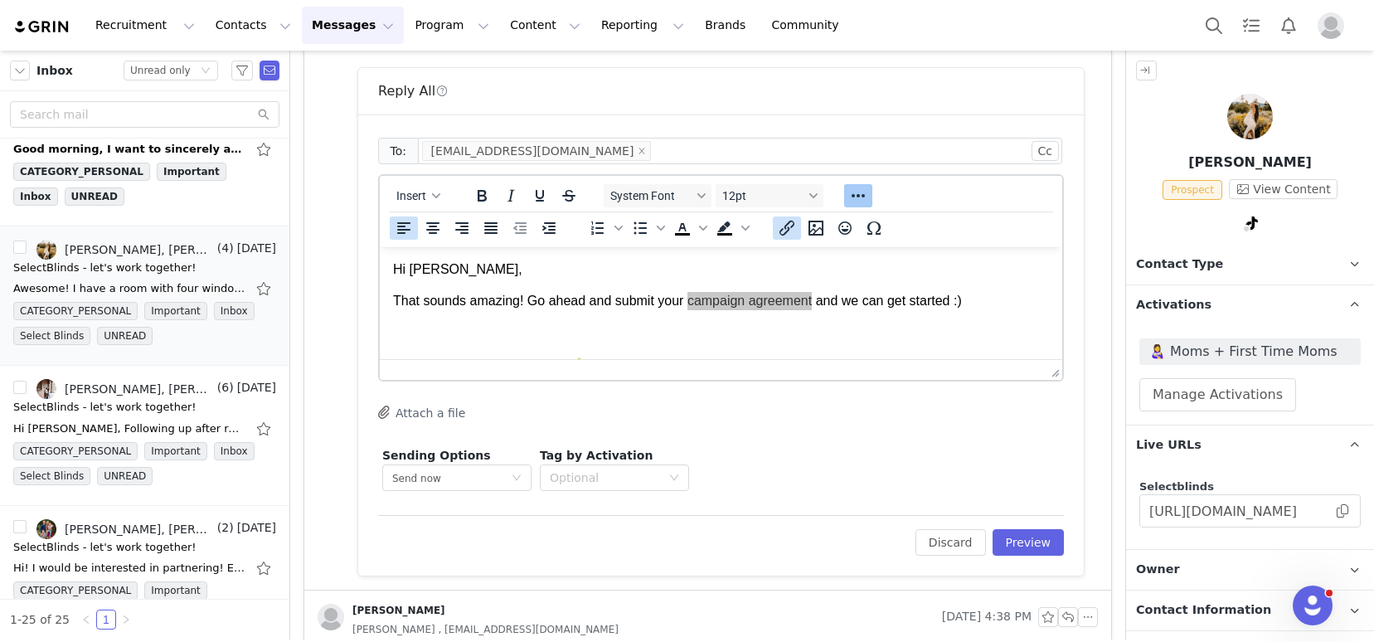
click at [791, 224] on icon "Insert/edit link" at bounding box center [787, 228] width 20 height 20
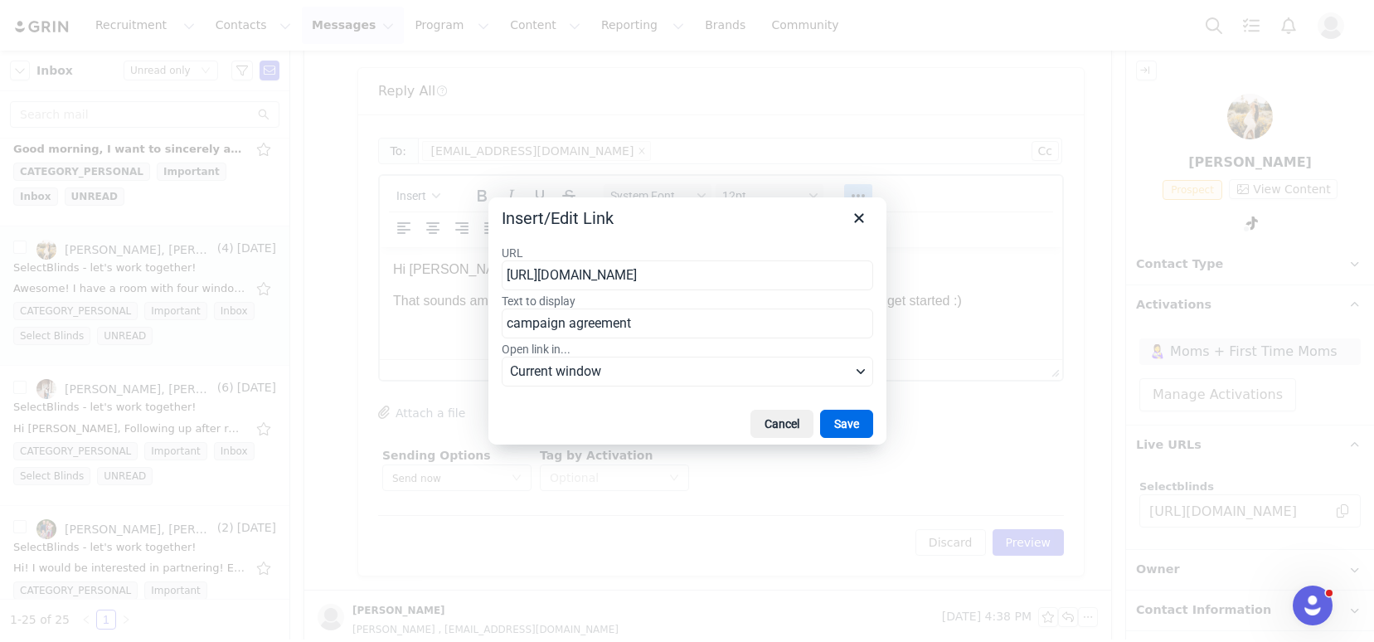
scroll to position [0, 74]
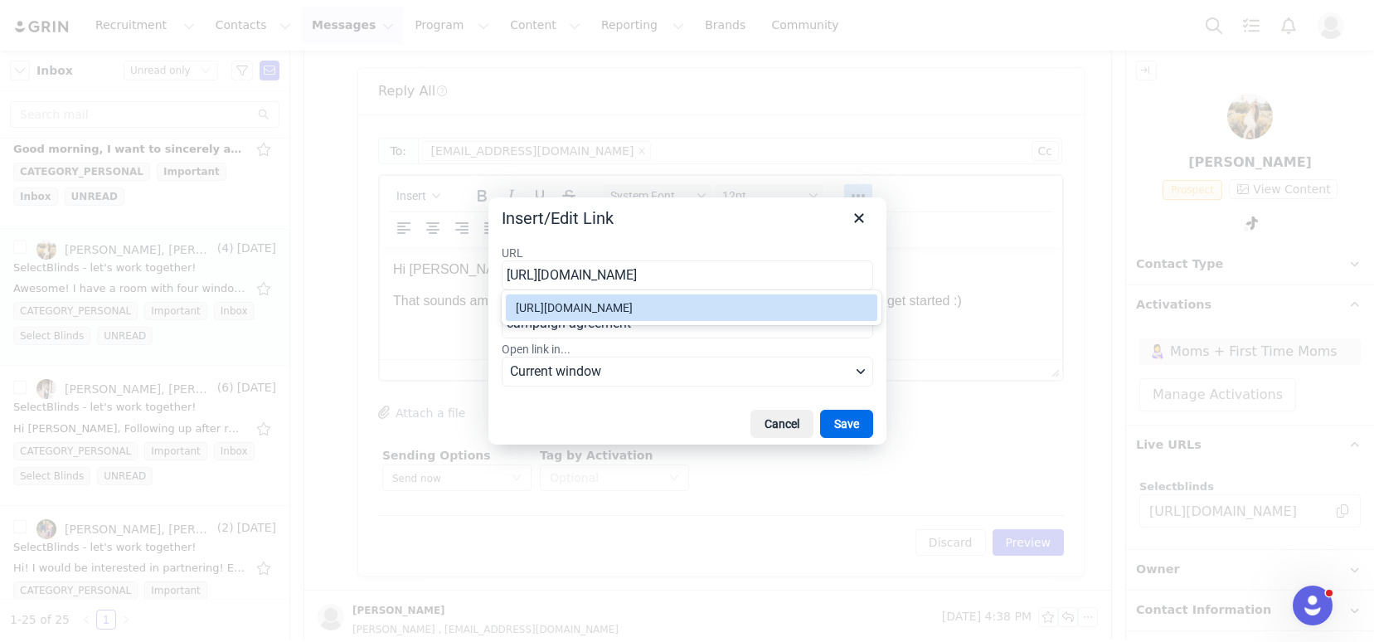
click at [795, 295] on div "https://selectblinds.grin.live/73aecc12-b4b6-45c8-b574-78c857d8e1b2" at bounding box center [691, 307] width 371 height 27
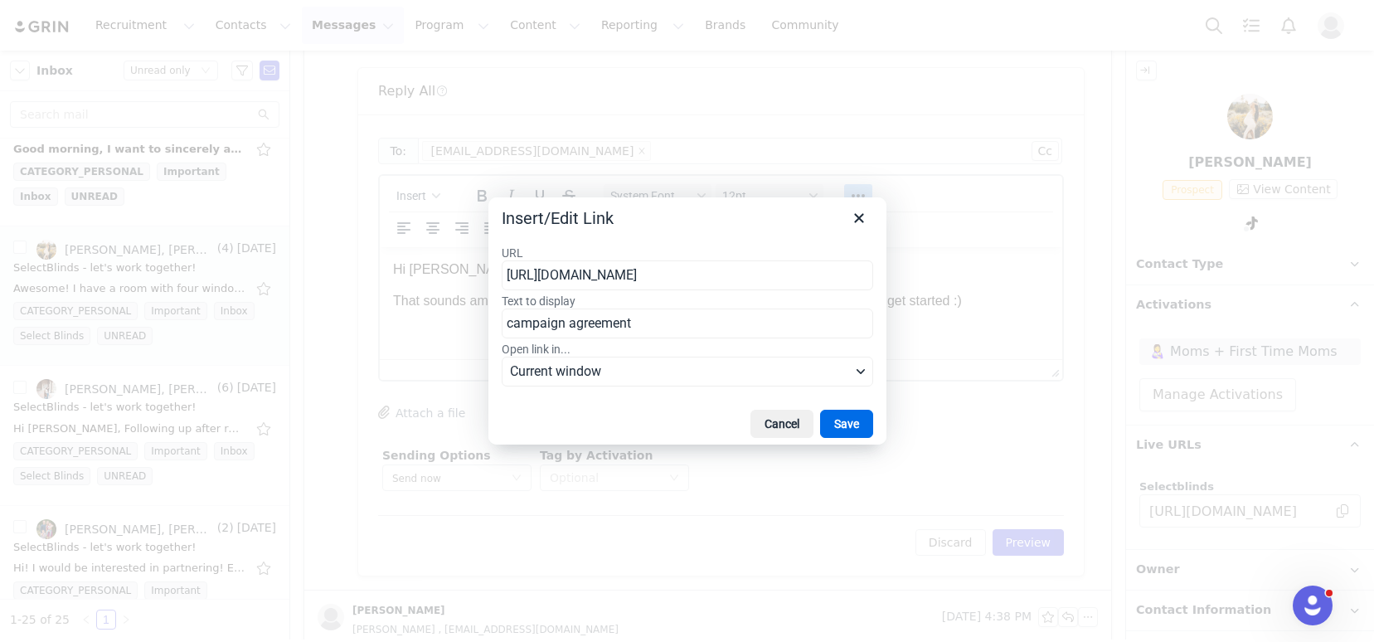
type input "https://selectblinds.grin.live/73aecc12-b4b6-45c8-b574-78c857d8e1b2"
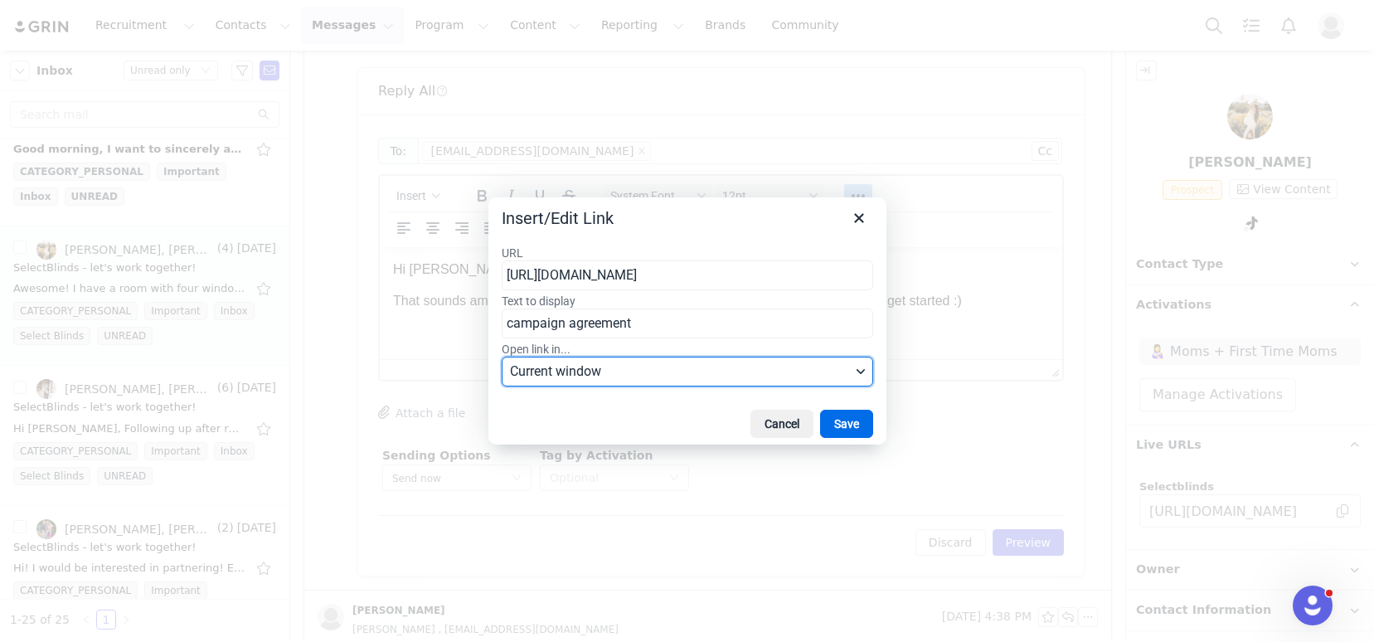
click at [705, 376] on span "Current window" at bounding box center [680, 371] width 341 height 20
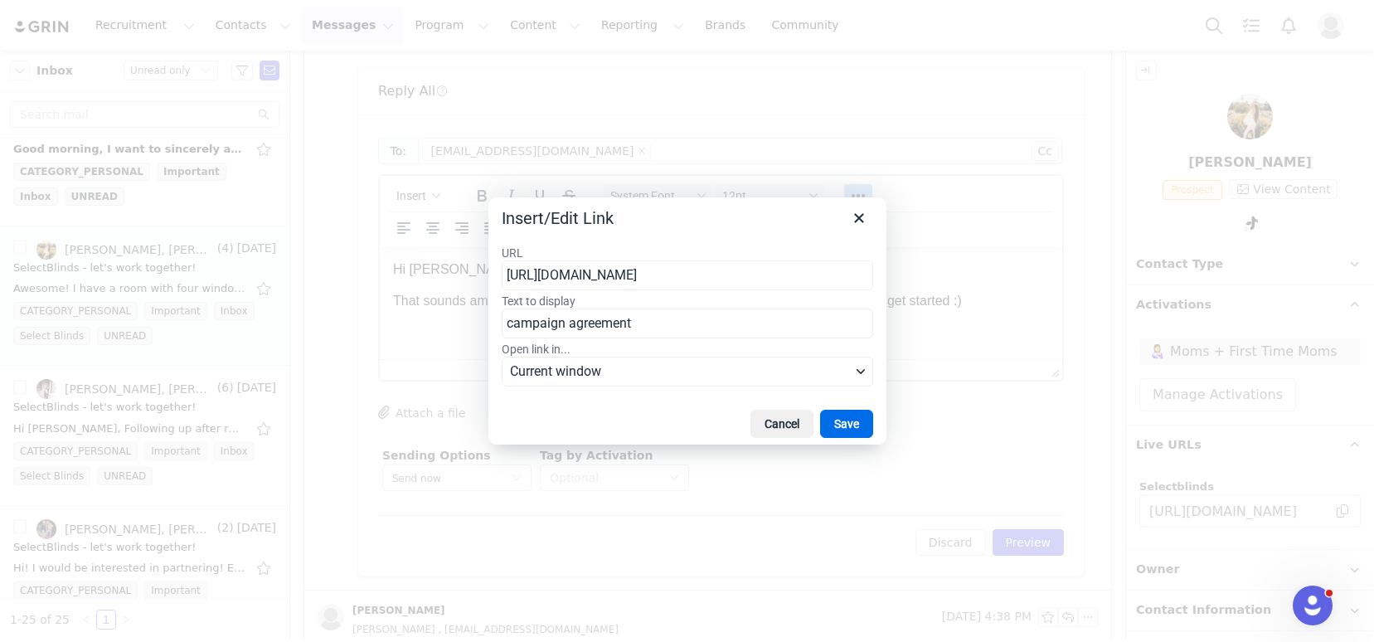
scroll to position [0, 0]
click at [632, 435] on div "New window" at bounding box center [577, 430] width 123 height 20
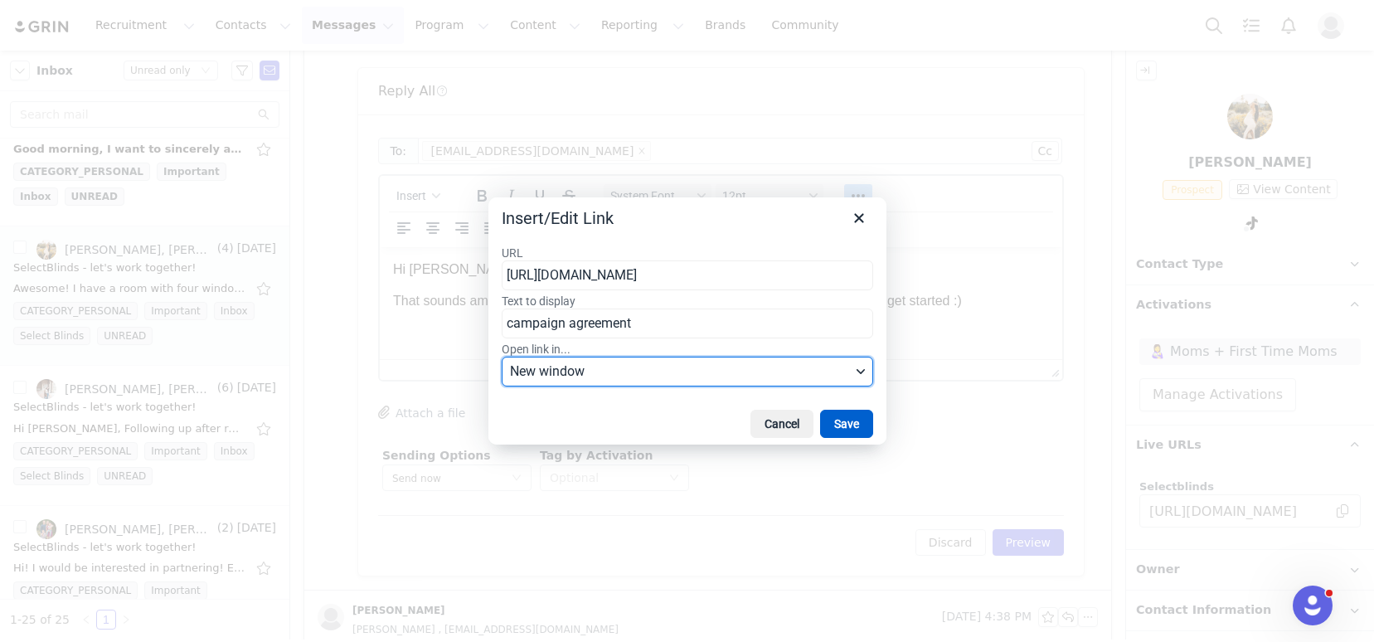
click at [845, 429] on button "Save" at bounding box center [846, 424] width 53 height 28
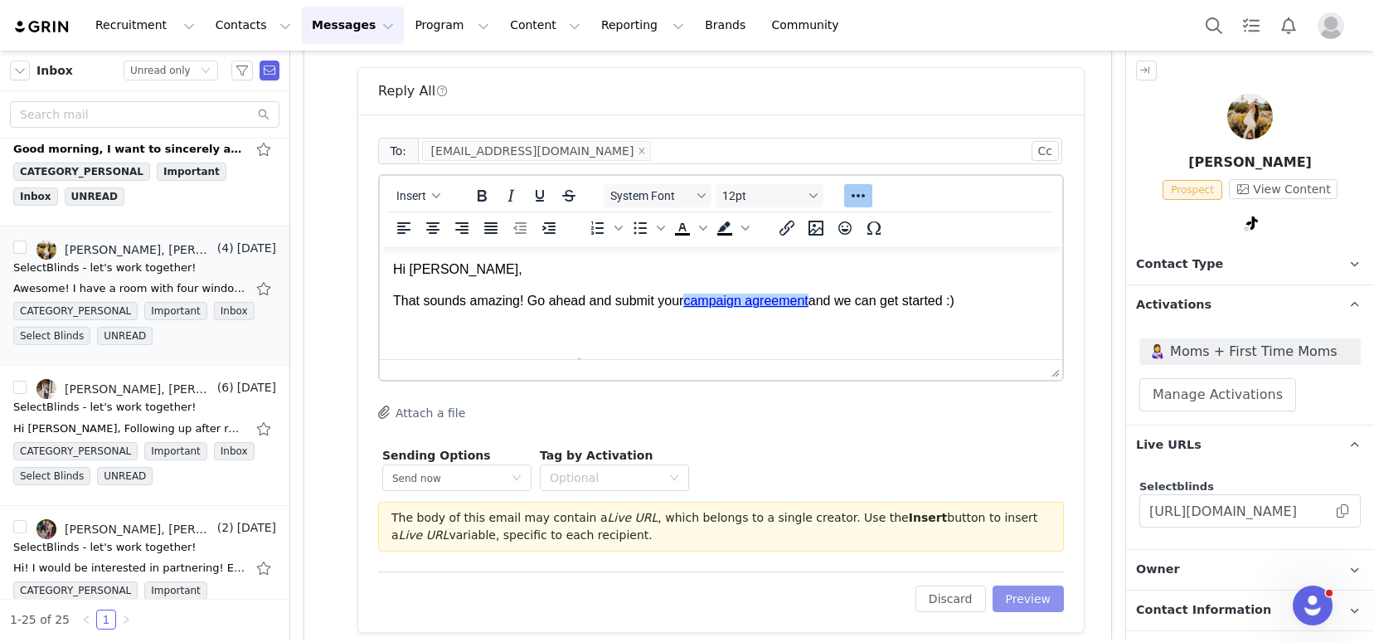
click at [1021, 591] on button "Preview" at bounding box center [1028, 598] width 72 height 27
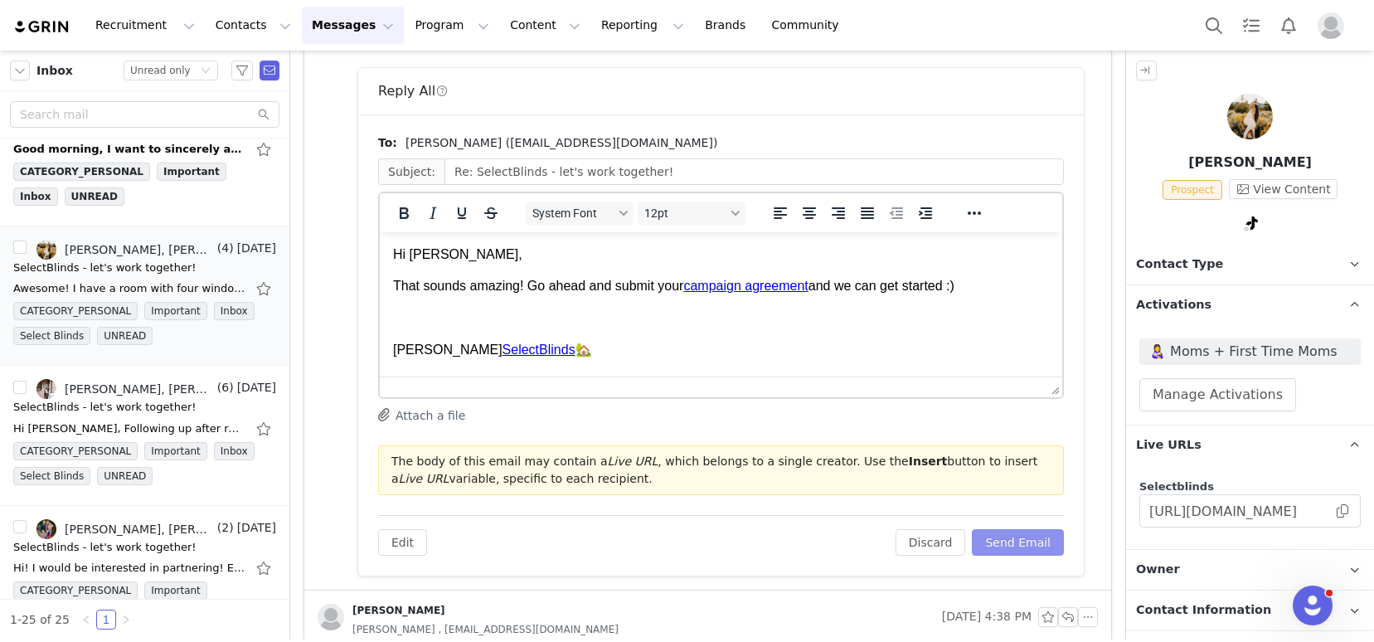
click at [999, 546] on button "Send Email" at bounding box center [1018, 542] width 92 height 27
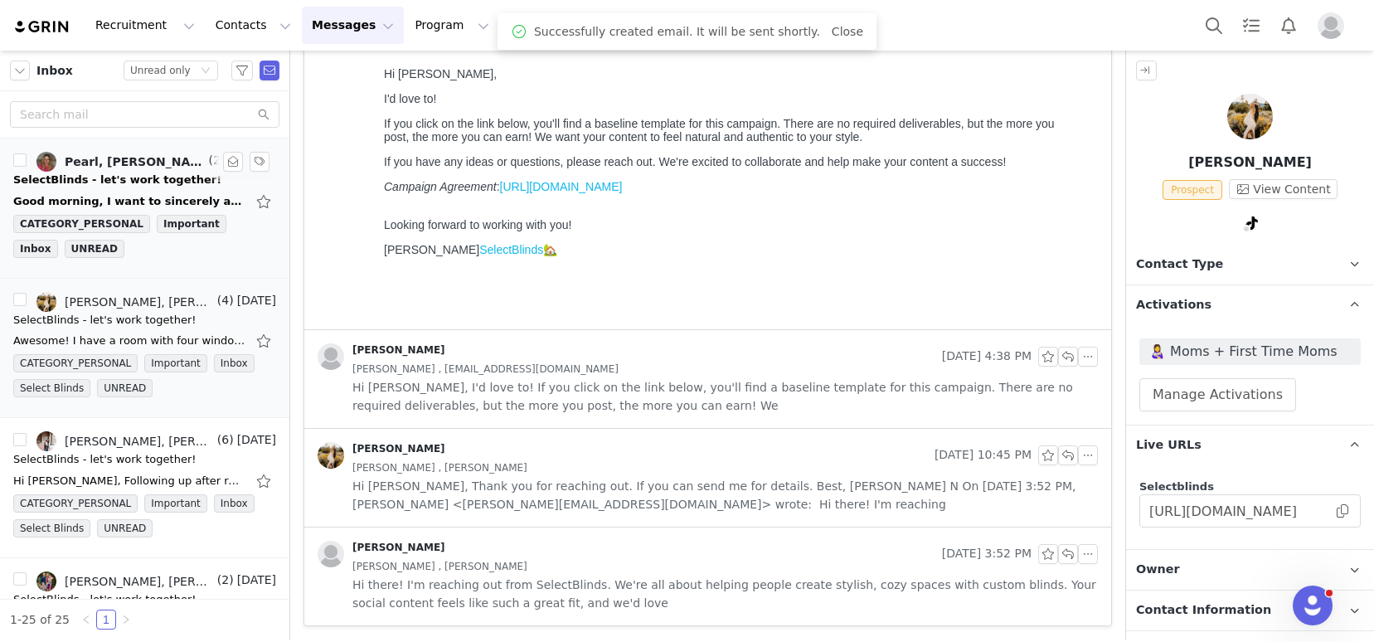
click at [109, 194] on div "Good morning, I want to sincerely apologize for being behind on our project / c…" at bounding box center [129, 201] width 232 height 17
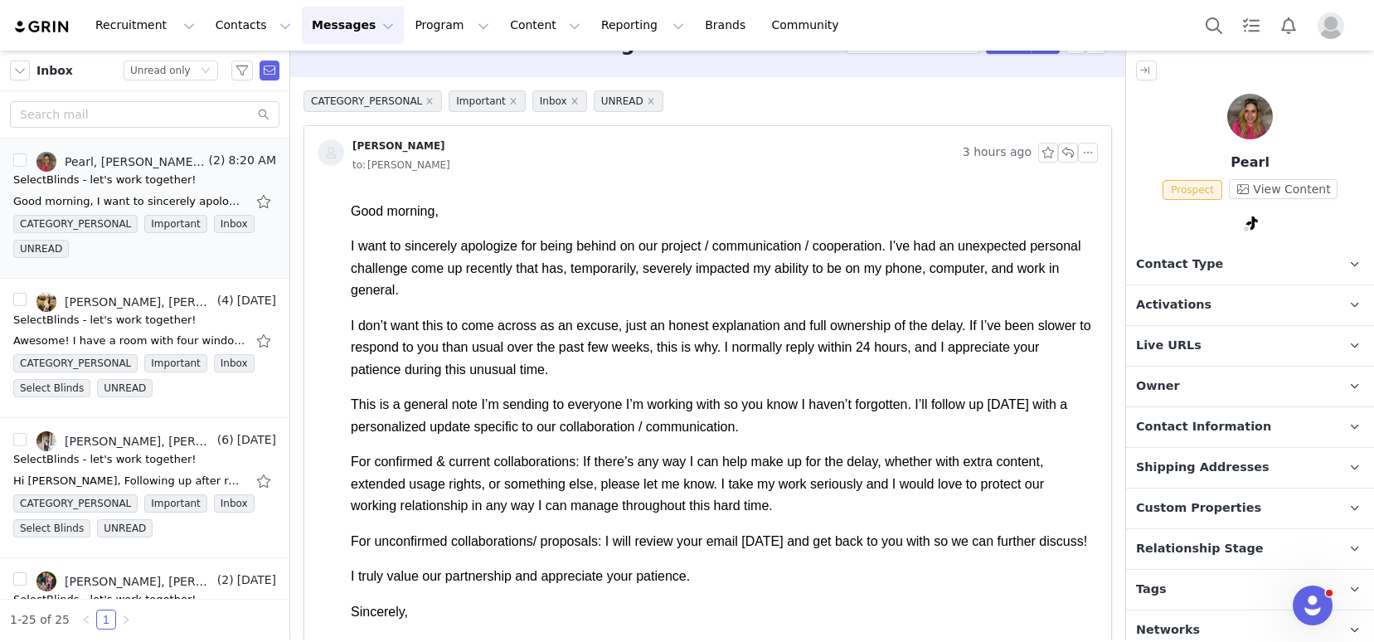
scroll to position [36, 0]
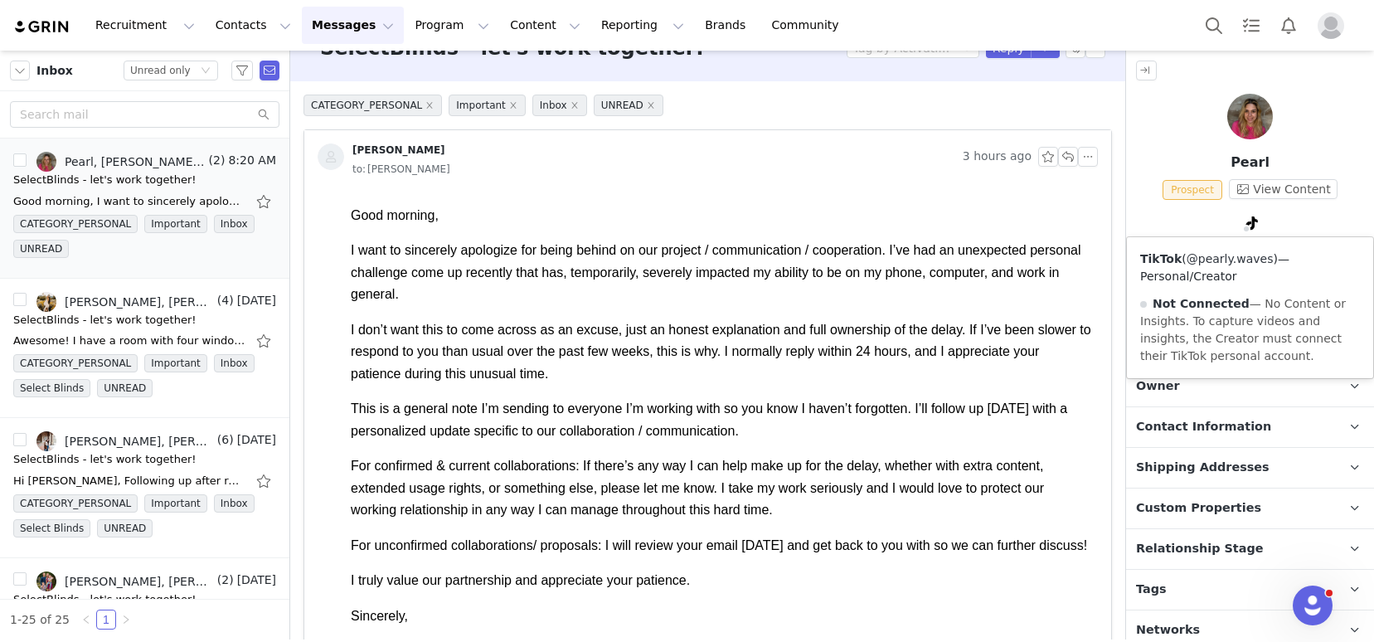
click at [1244, 257] on link "@pearly.waves" at bounding box center [1229, 258] width 87 height 13
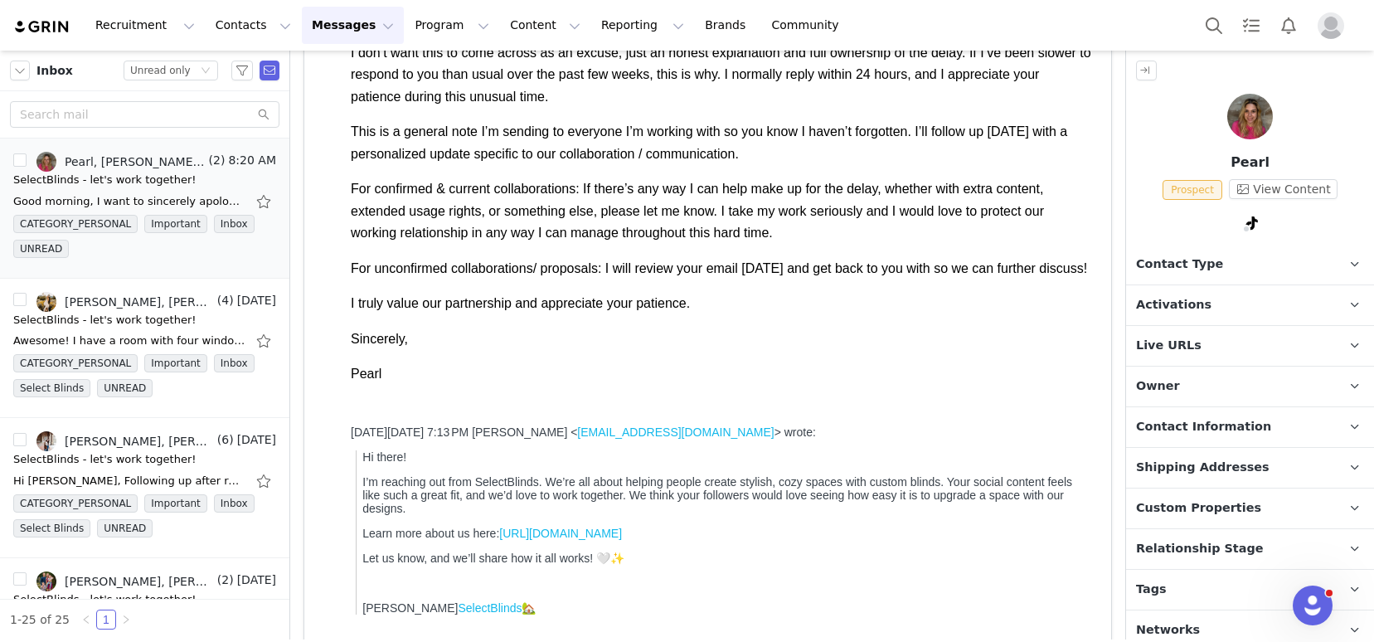
scroll to position [450, 0]
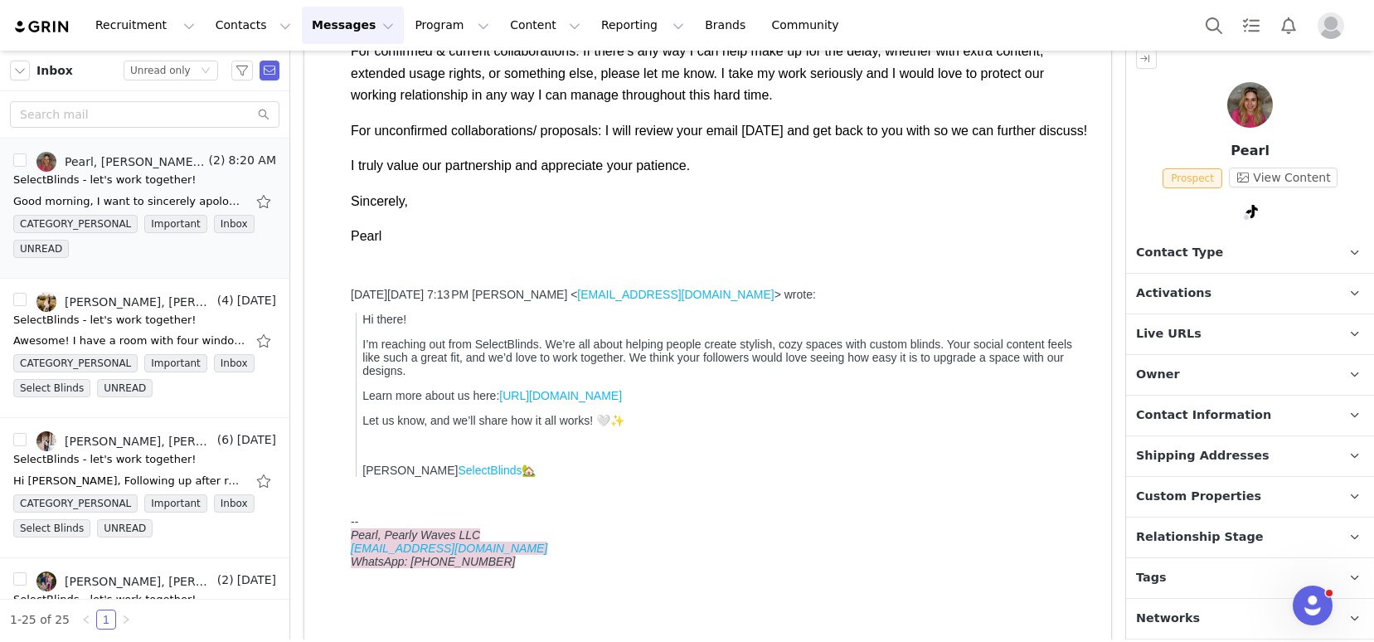
click at [1206, 579] on p "Tags Keep track of your contacts by assigning them tags. You can then filter yo…" at bounding box center [1230, 578] width 208 height 40
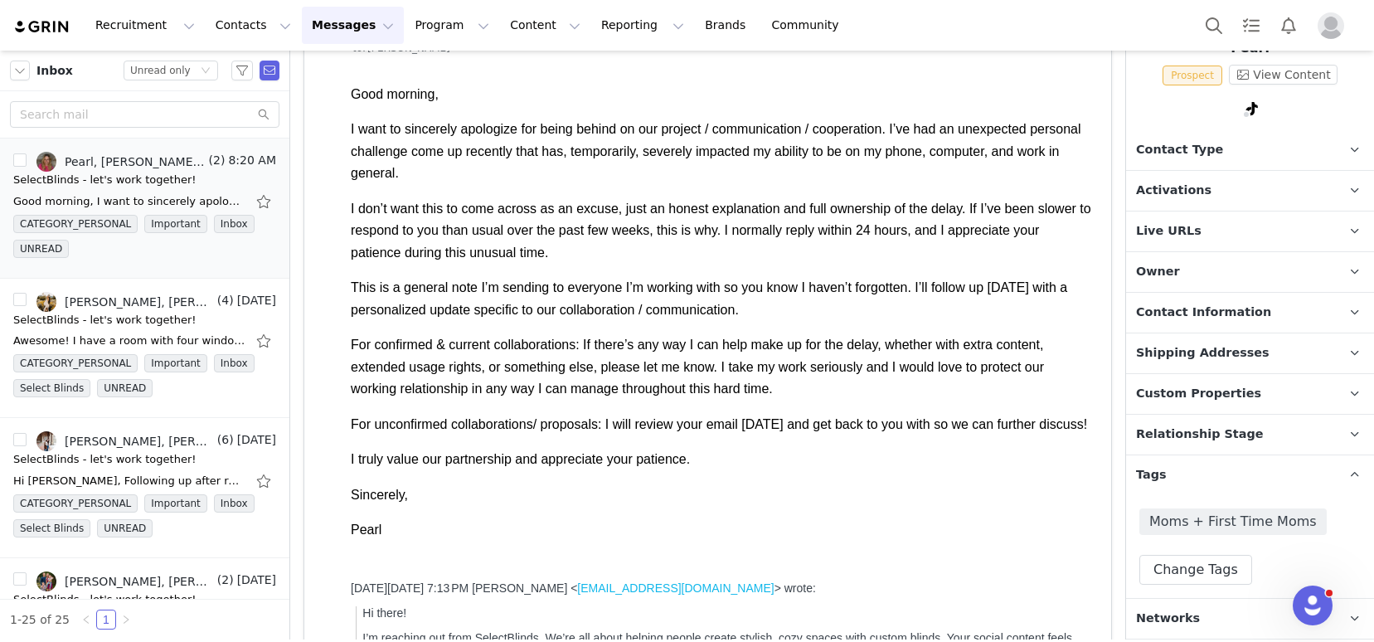
scroll to position [0, 0]
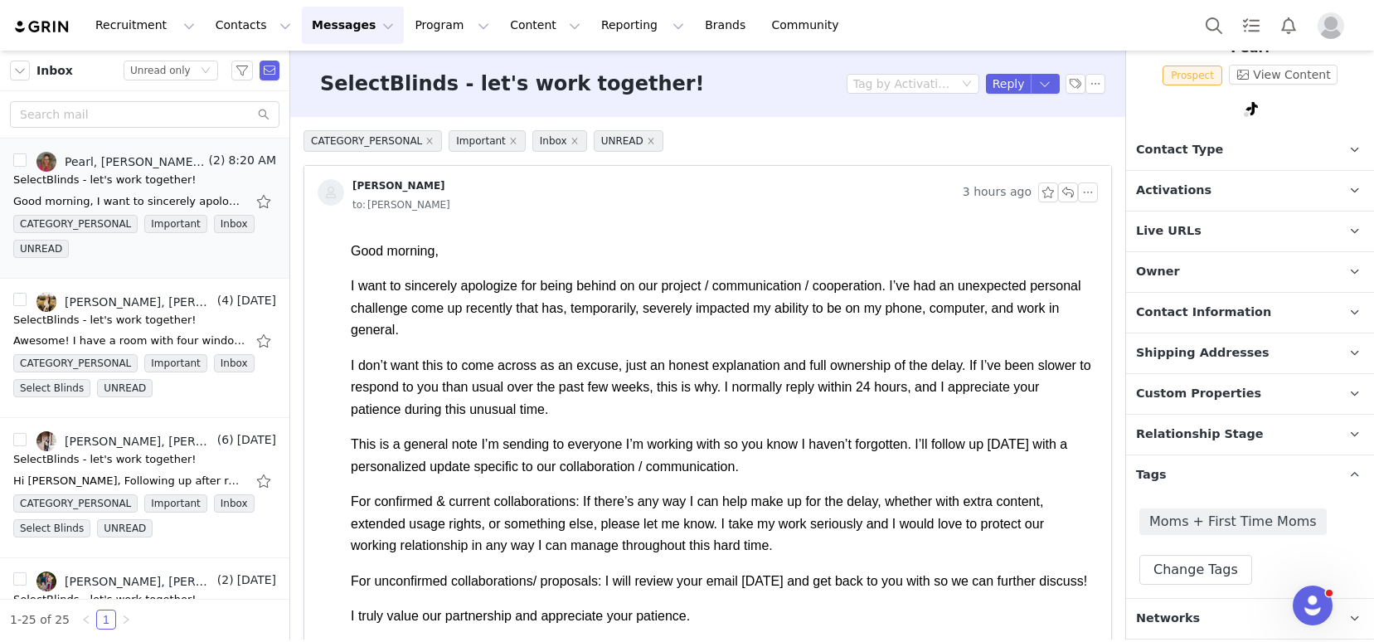
click at [47, 27] on img at bounding box center [42, 27] width 58 height 16
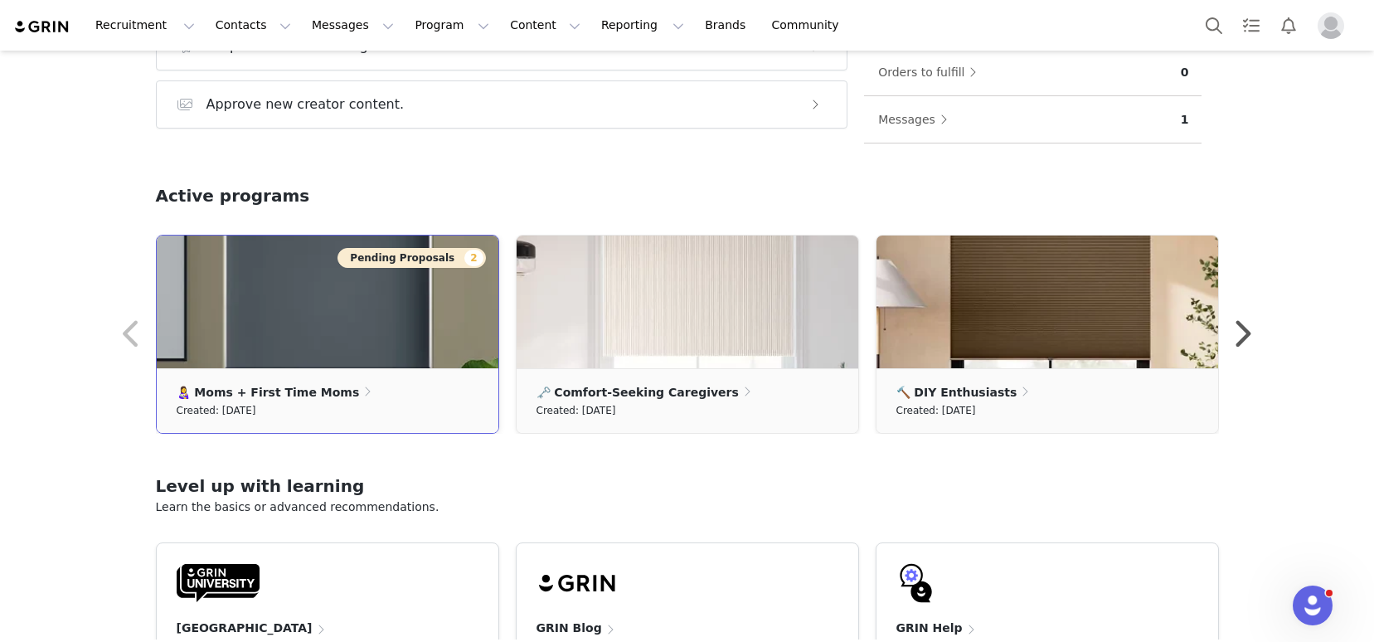
scroll to position [319, 0]
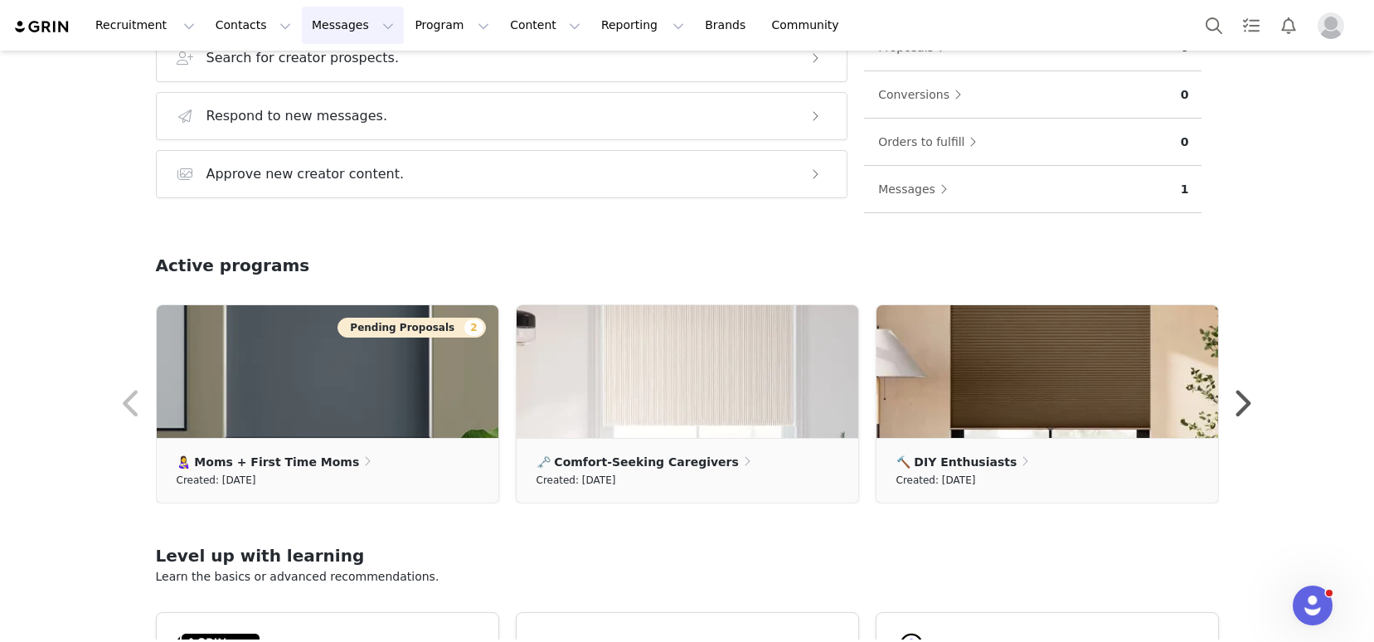
click at [326, 27] on button "Messages Messages" at bounding box center [353, 25] width 102 height 37
click at [337, 103] on div "Inbox" at bounding box center [348, 103] width 111 height 17
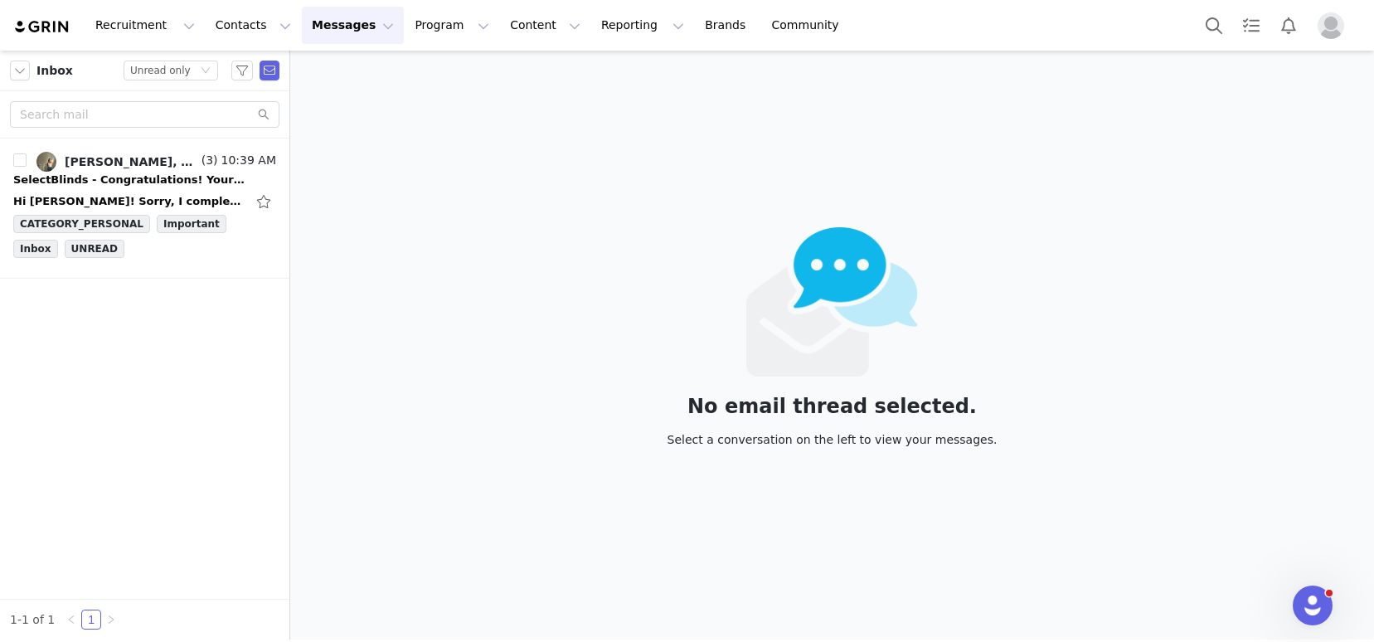
click at [45, 35] on div "Recruitment Recruitment Creator Search Curated Lists Landing Pages Web Extensio…" at bounding box center [434, 25] width 842 height 37
click at [41, 29] on img at bounding box center [42, 27] width 58 height 16
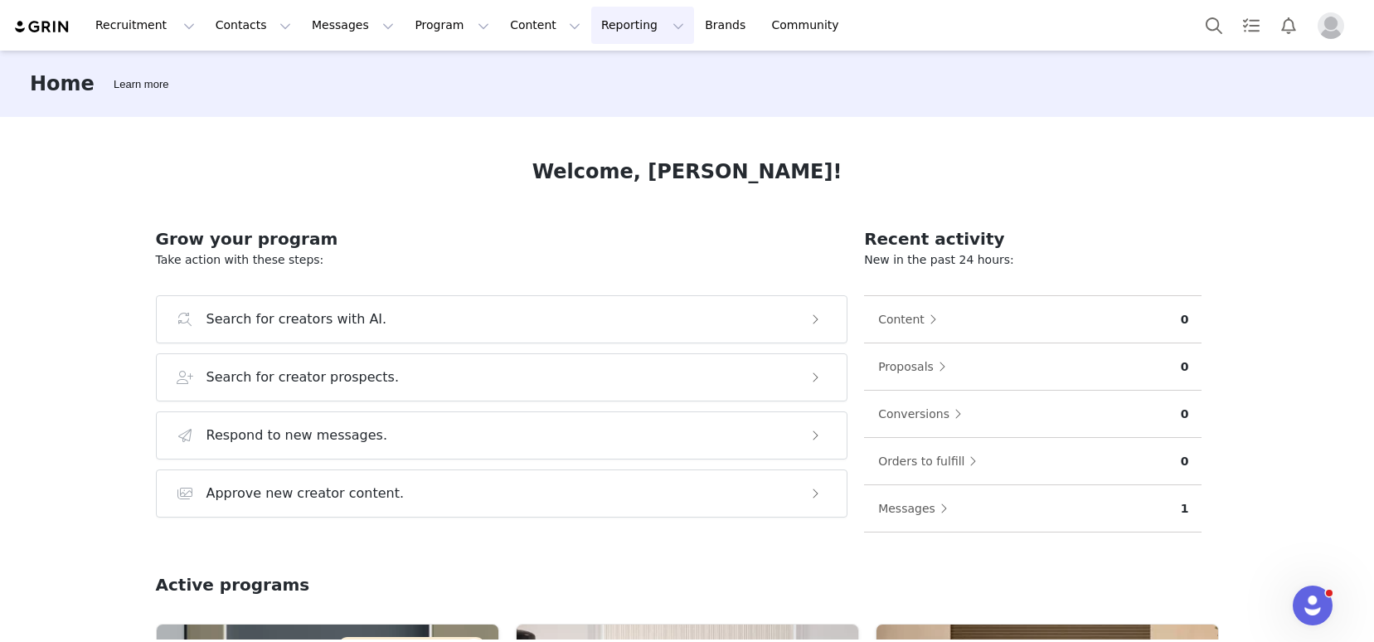
click at [591, 27] on button "Reporting Reporting" at bounding box center [642, 25] width 103 height 37
click at [612, 75] on p "Dashboard" at bounding box center [594, 73] width 63 height 17
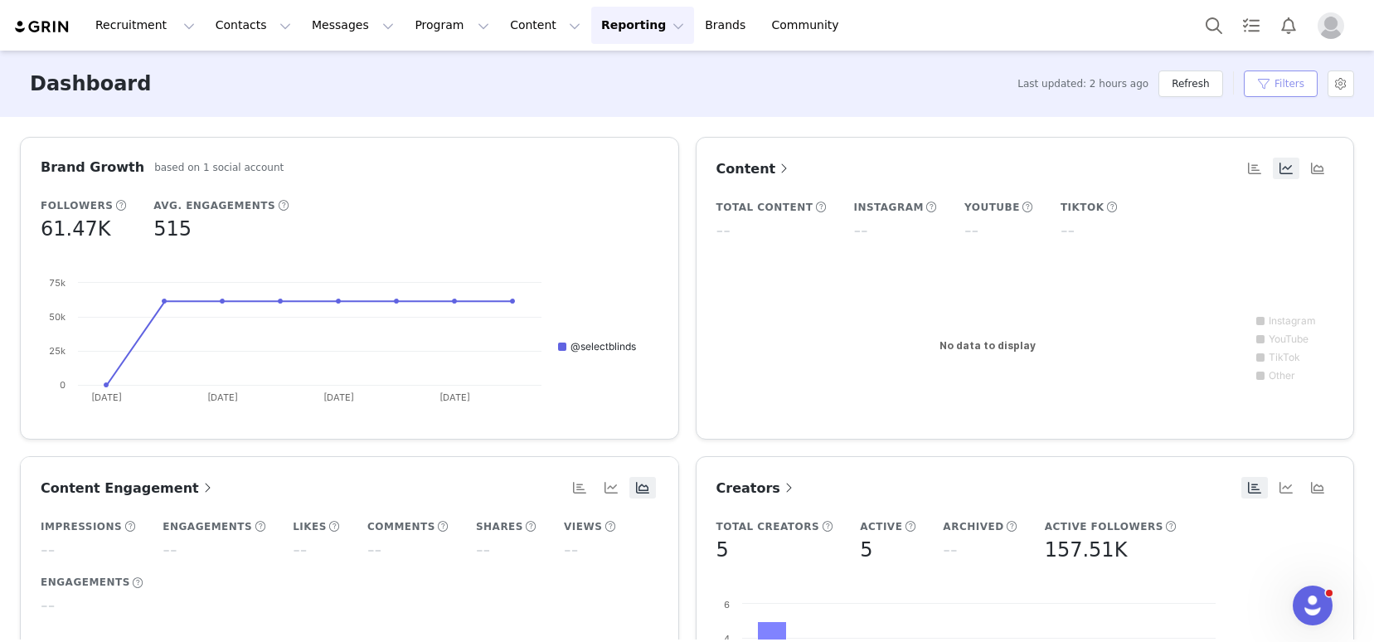
click at [1270, 89] on button "Filters" at bounding box center [1281, 83] width 74 height 27
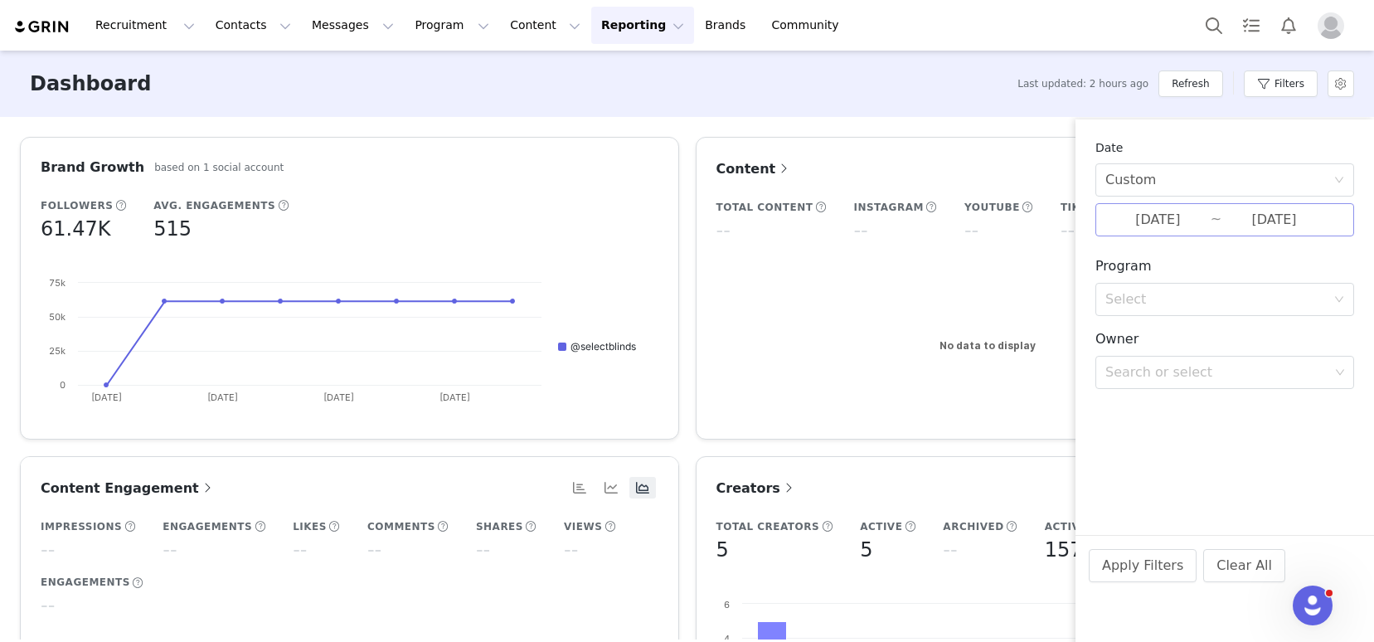
click at [1167, 226] on input "09/16/2025" at bounding box center [1157, 220] width 105 height 22
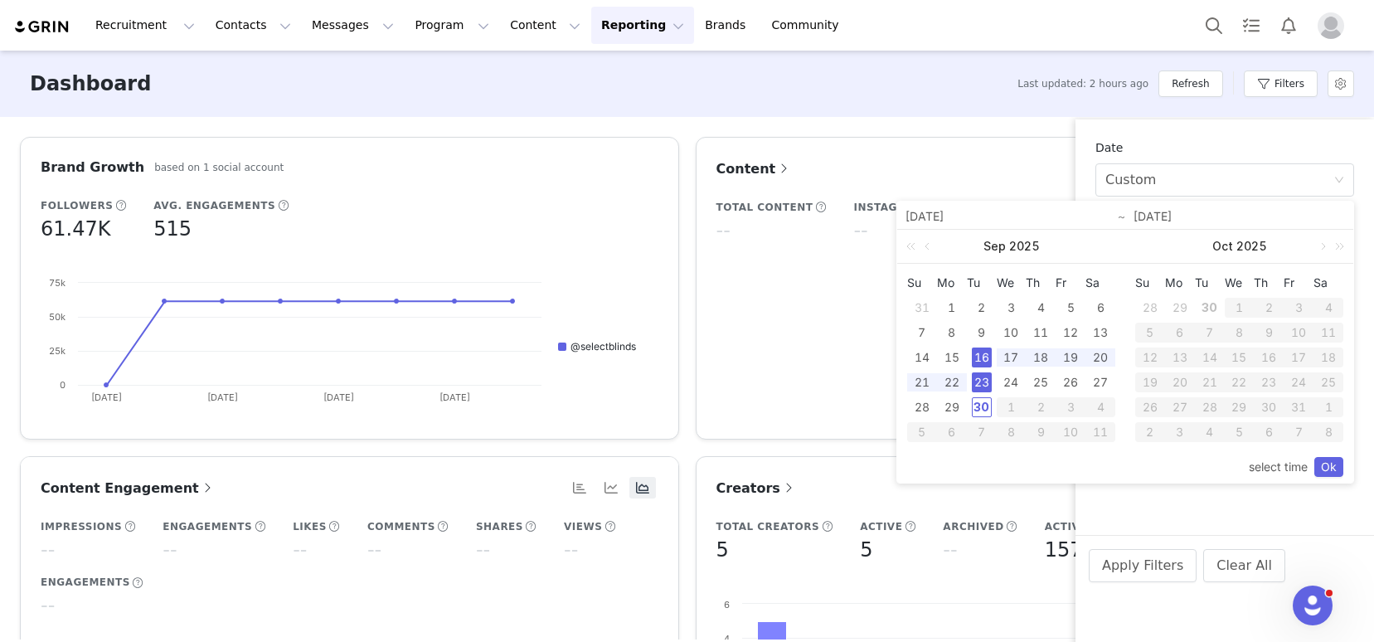
click at [982, 359] on div "16" at bounding box center [982, 357] width 20 height 20
click at [979, 420] on td "7" at bounding box center [982, 432] width 30 height 25
click at [980, 410] on div "30" at bounding box center [982, 407] width 20 height 20
type input "09/30/2025"
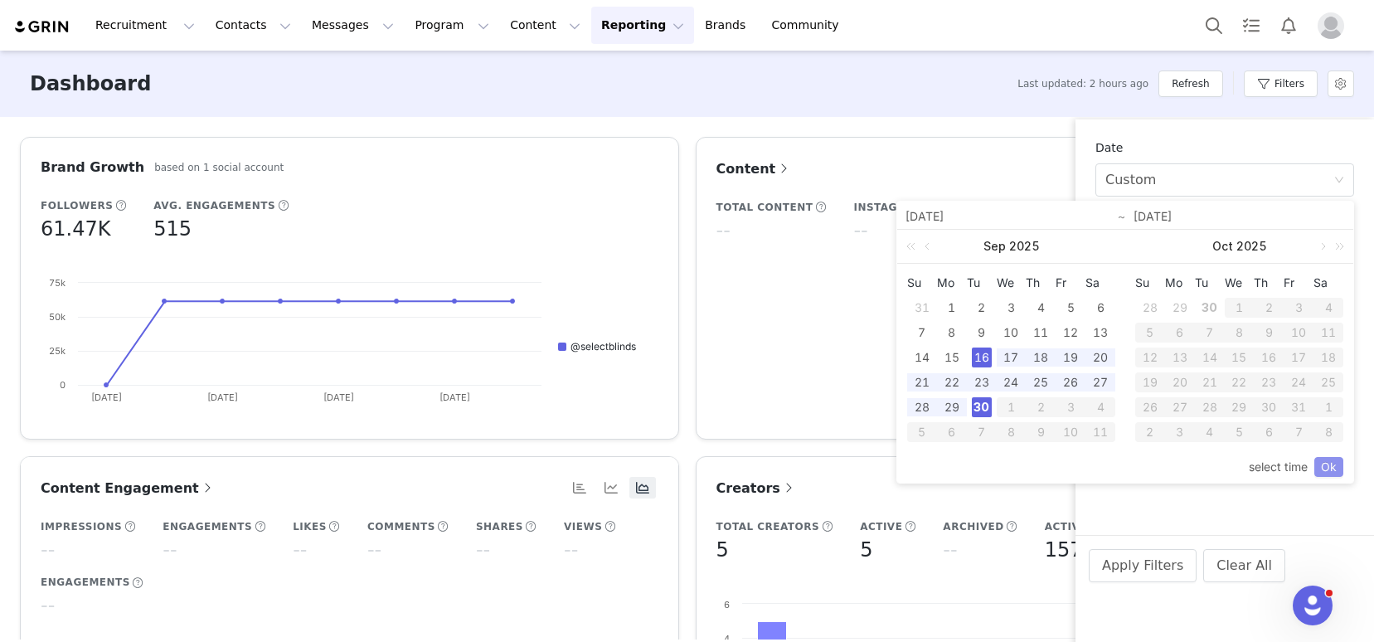
click at [1330, 470] on link "Ok" at bounding box center [1328, 467] width 29 height 20
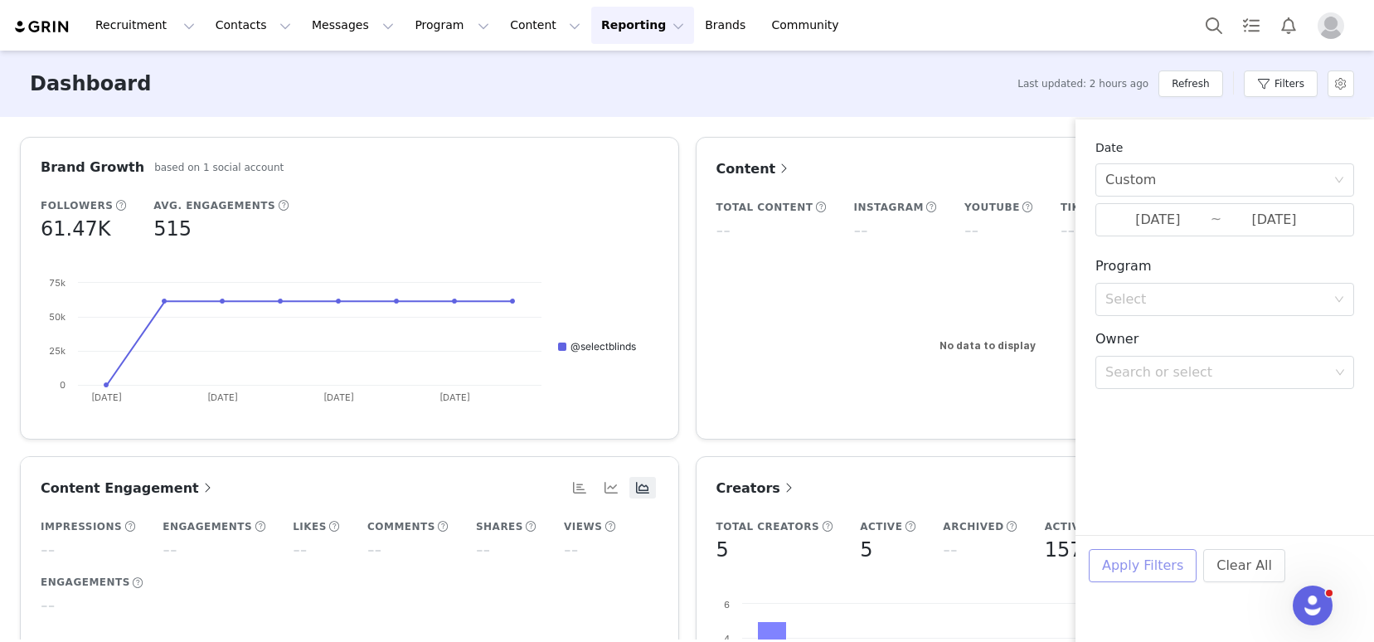
click at [1160, 571] on button "Apply Filters" at bounding box center [1143, 565] width 108 height 33
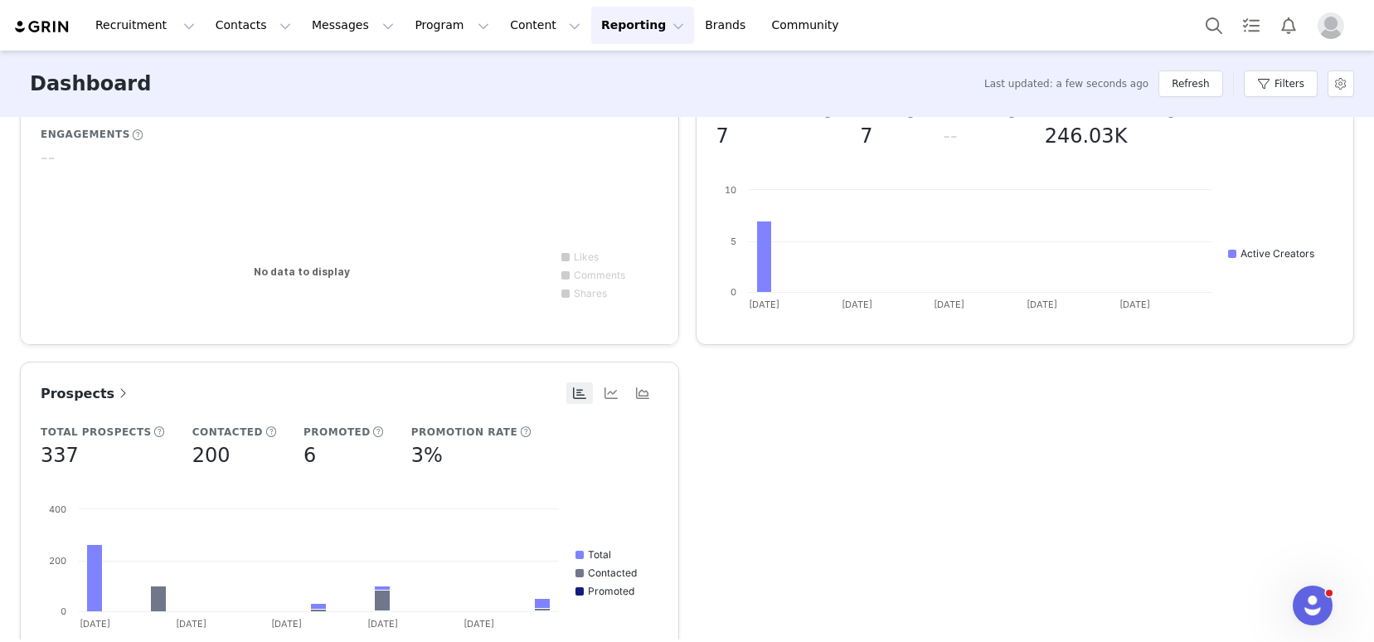
scroll to position [416, 0]
click at [322, 30] on button "Messages Messages" at bounding box center [353, 25] width 102 height 37
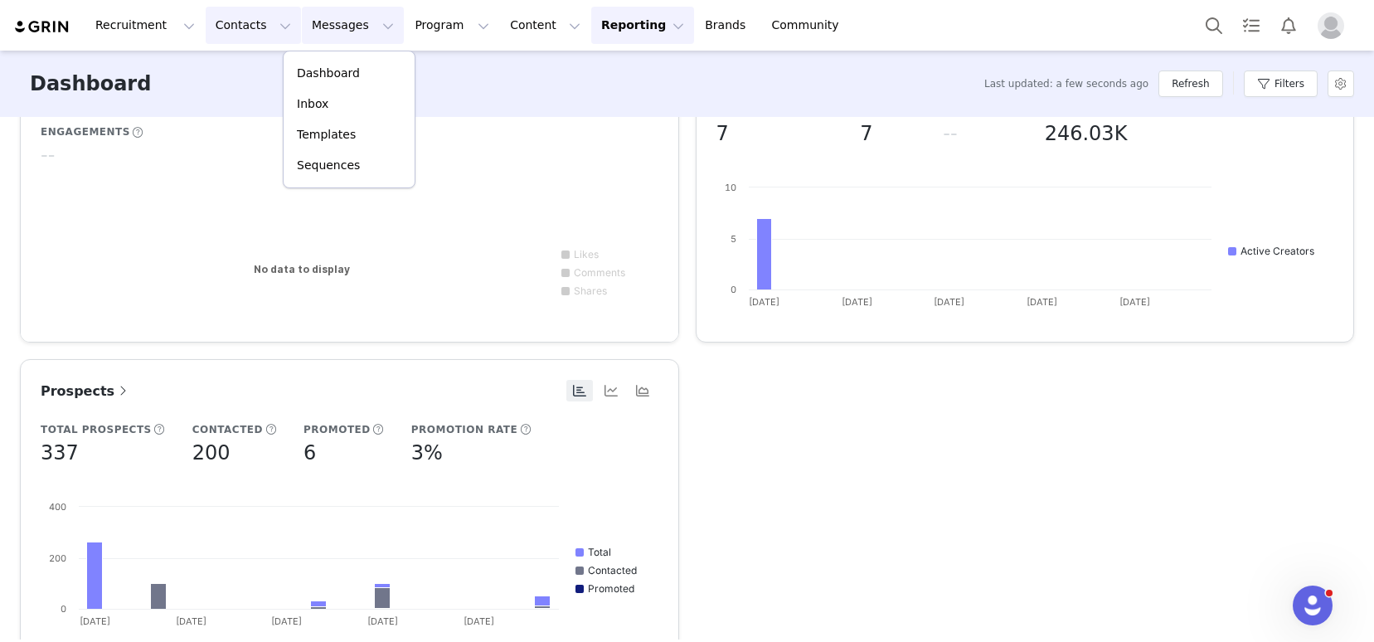
click at [246, 43] on button "Contacts Contacts" at bounding box center [253, 25] width 95 height 37
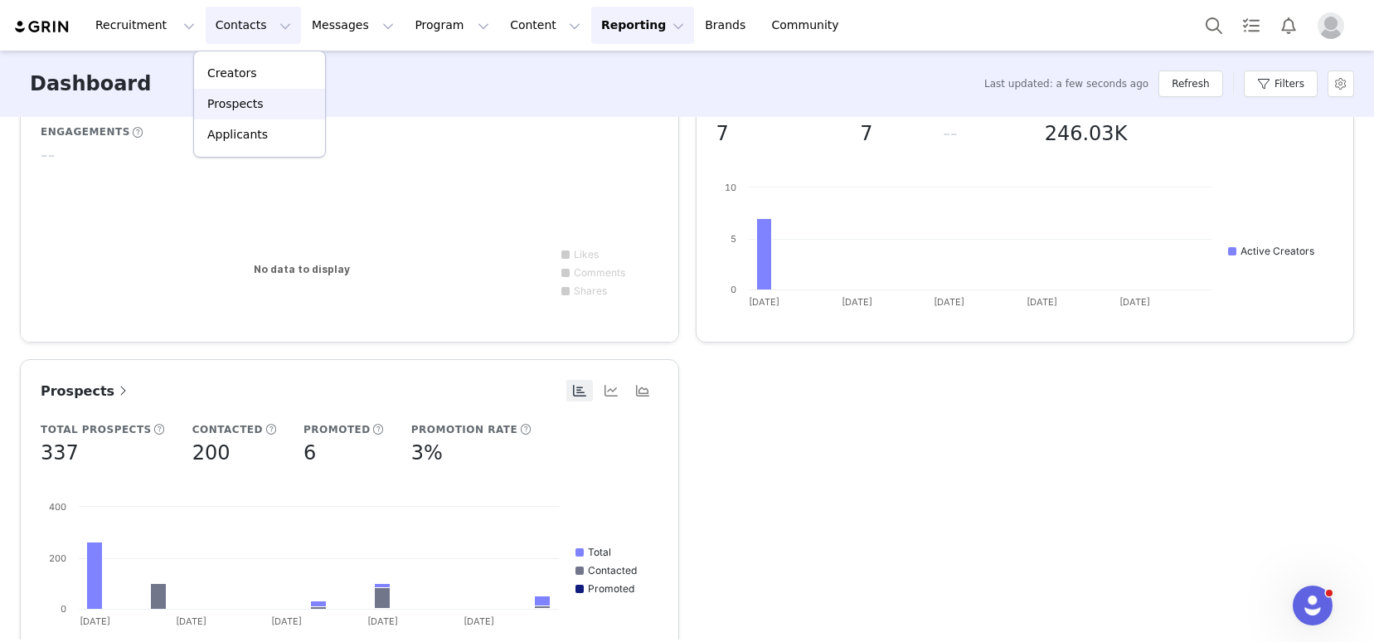
click at [293, 110] on div "Prospects" at bounding box center [259, 103] width 111 height 17
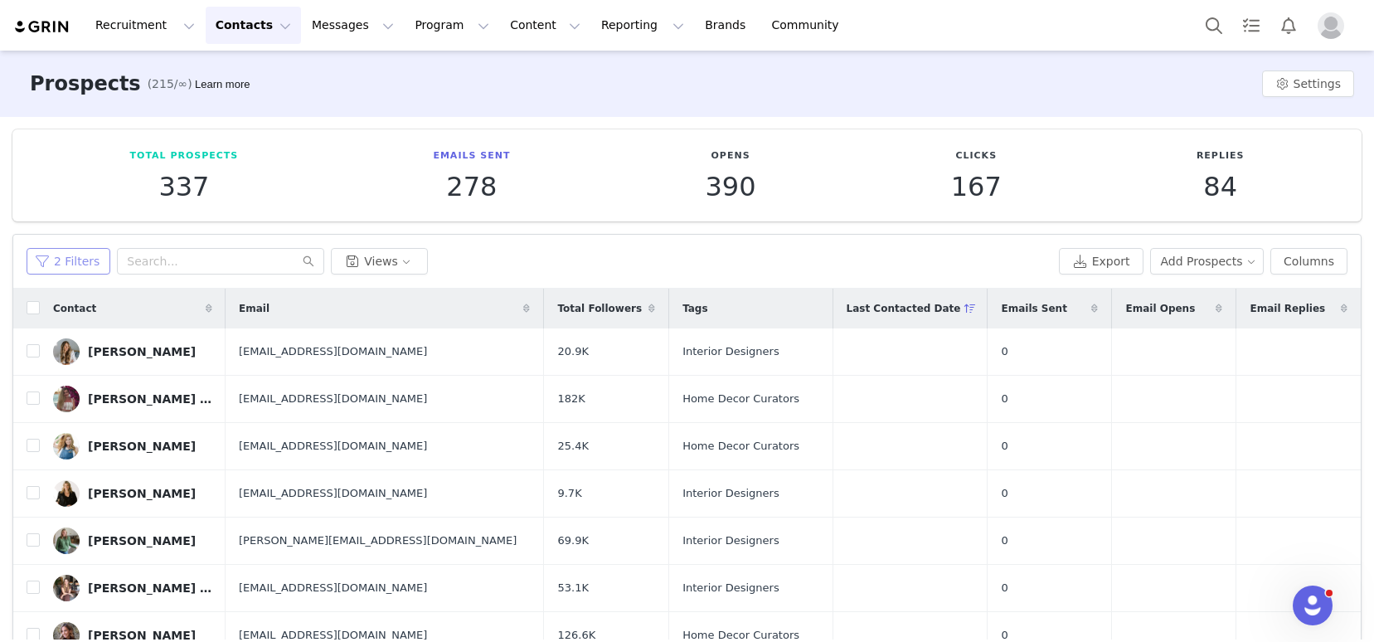
click at [62, 253] on button "2 Filters" at bounding box center [69, 261] width 84 height 27
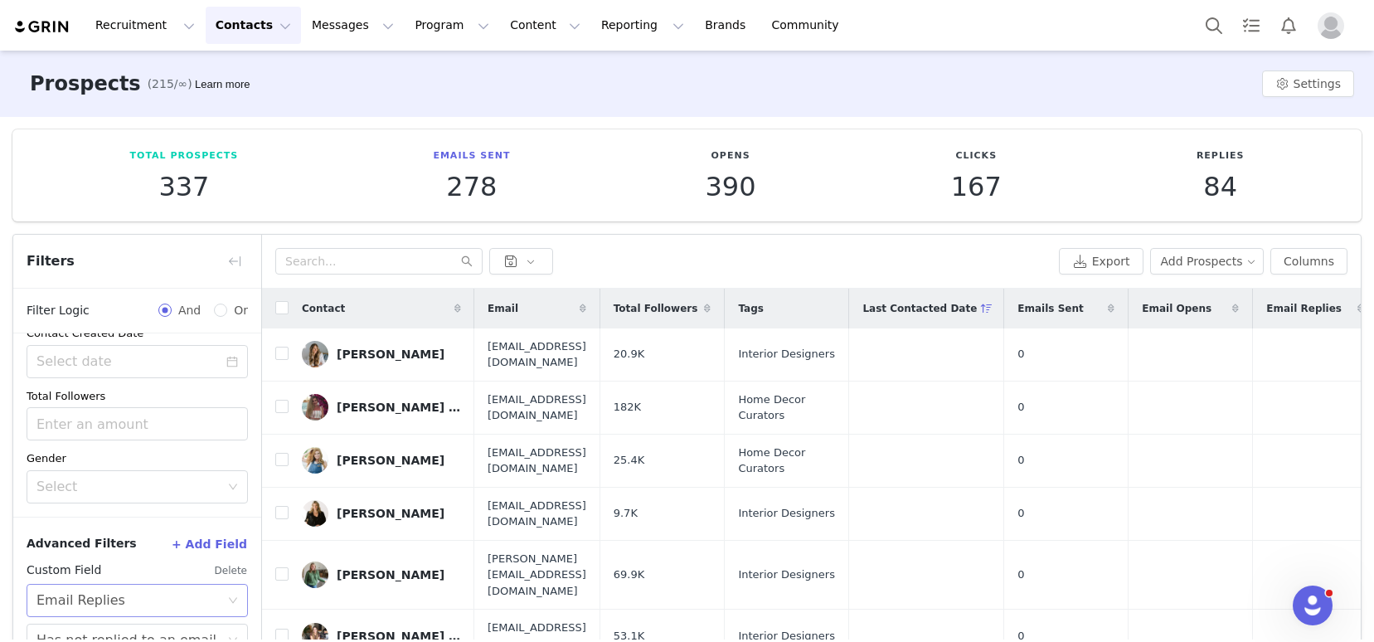
scroll to position [70, 0]
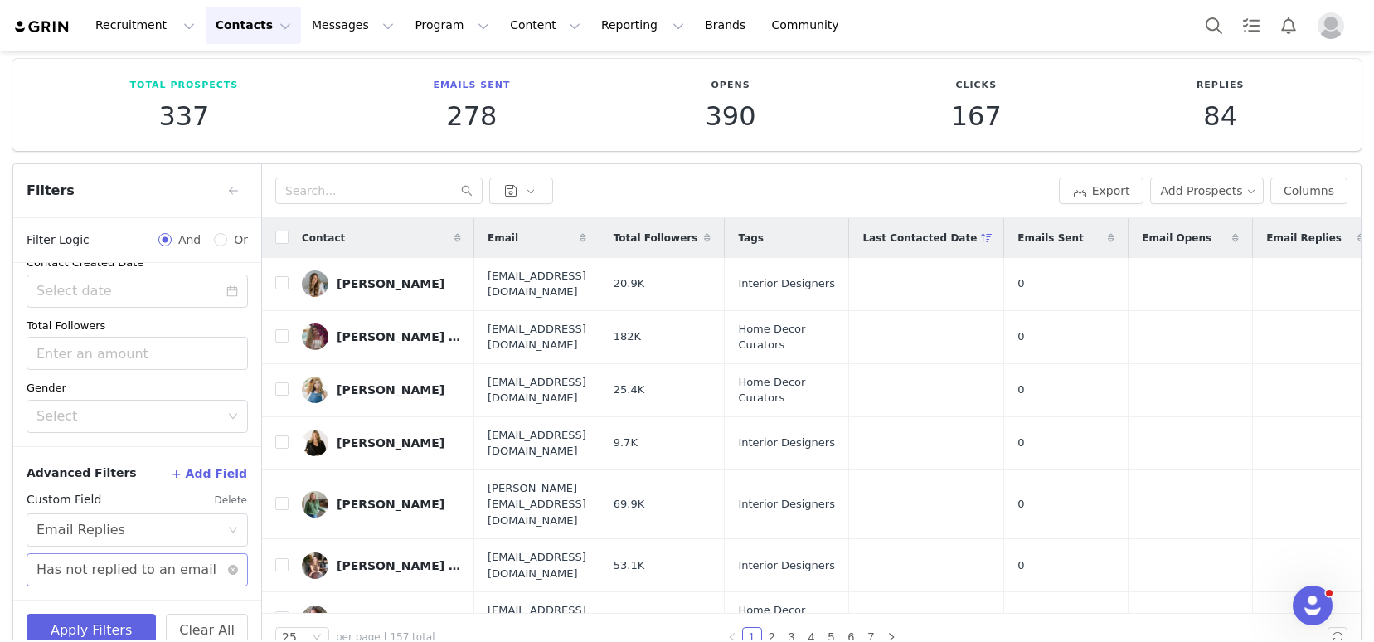
click at [108, 572] on div "Has not replied to an email" at bounding box center [126, 570] width 180 height 32
click at [94, 512] on li "Has replied to an email" at bounding box center [131, 506] width 209 height 27
click at [90, 628] on button "Apply Filters" at bounding box center [91, 630] width 129 height 33
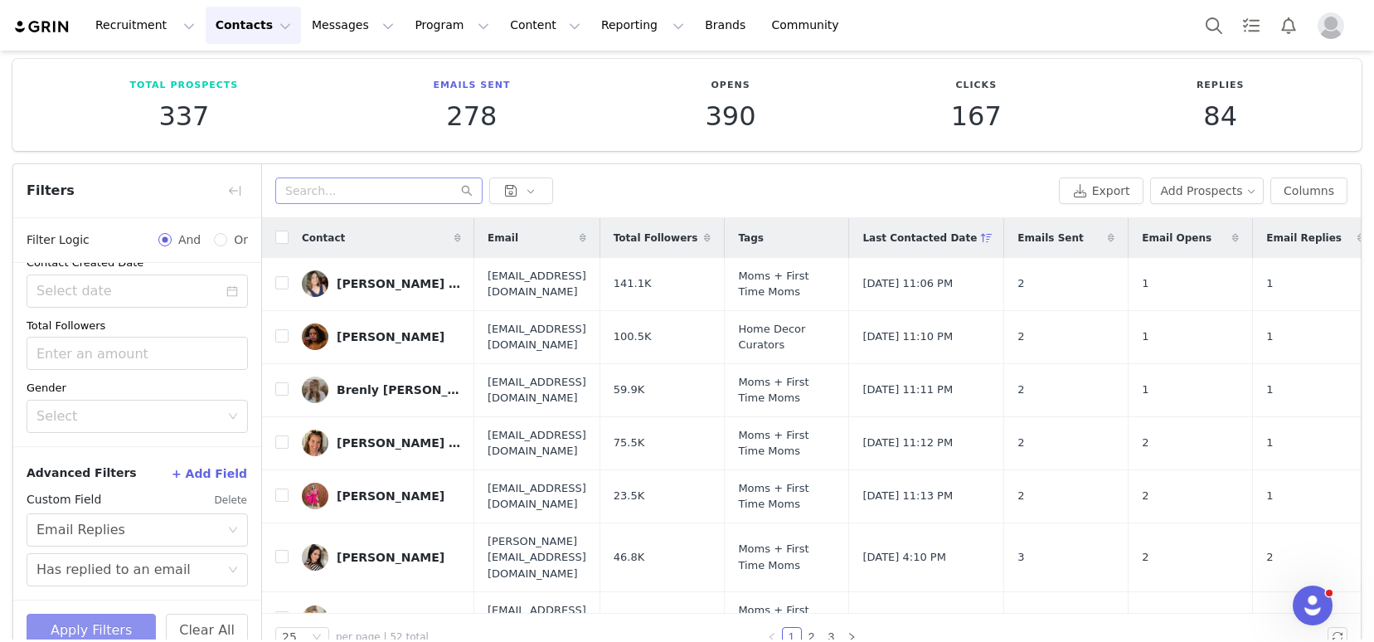
scroll to position [334, 0]
click at [239, 22] on button "Contacts Contacts" at bounding box center [253, 25] width 95 height 37
click at [247, 70] on p "Creators" at bounding box center [232, 73] width 50 height 17
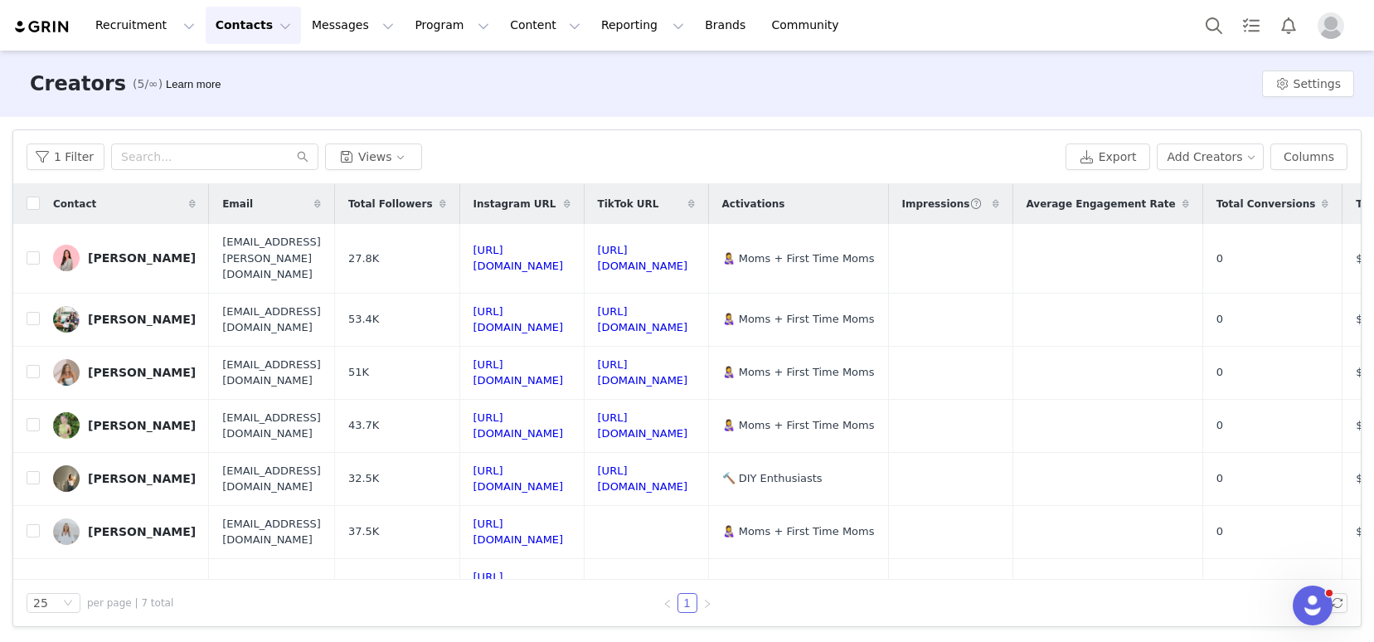
click at [56, 29] on img at bounding box center [42, 27] width 58 height 16
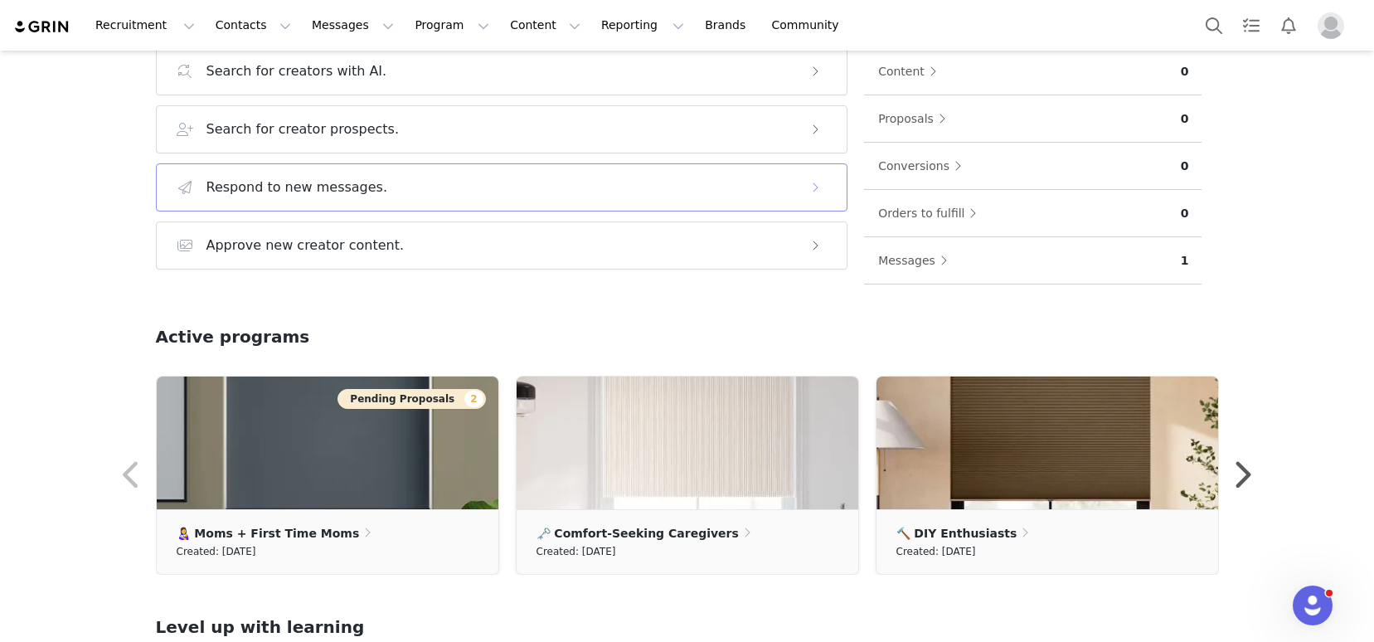
scroll to position [250, 0]
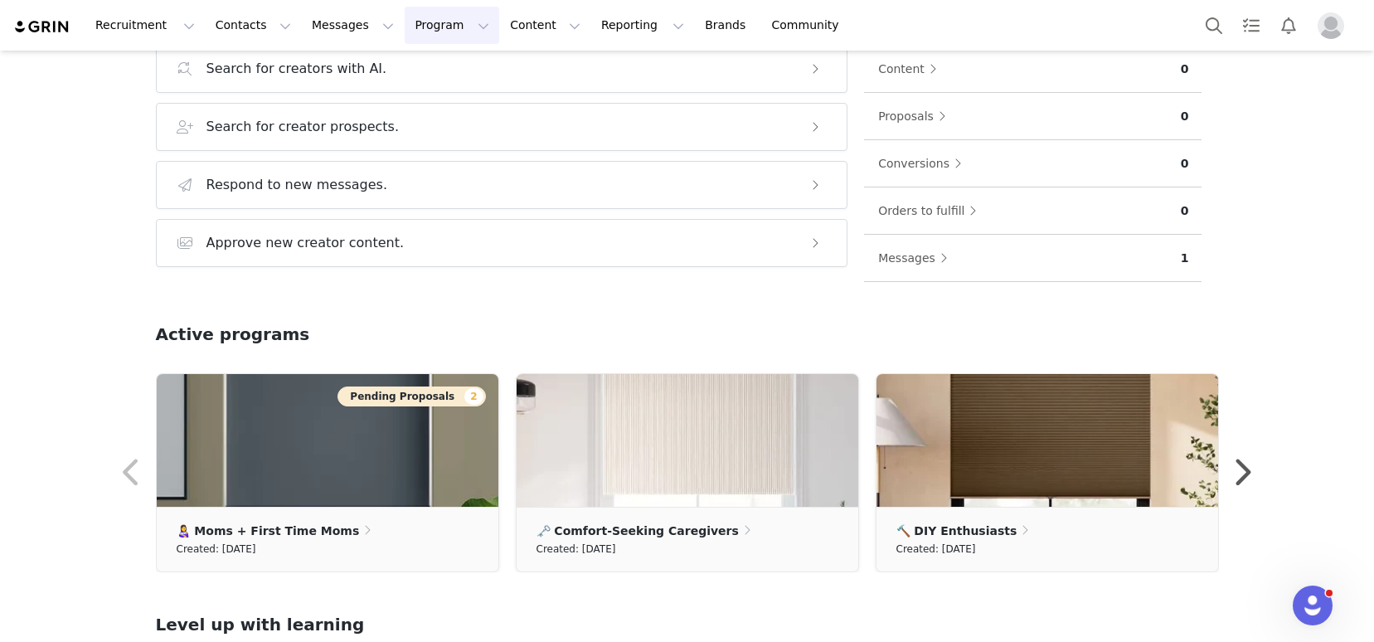
click at [405, 31] on button "Program Program" at bounding box center [452, 25] width 95 height 37
click at [601, 33] on button "Reporting Reporting" at bounding box center [642, 25] width 103 height 37
click at [603, 70] on p "Dashboard" at bounding box center [594, 73] width 63 height 17
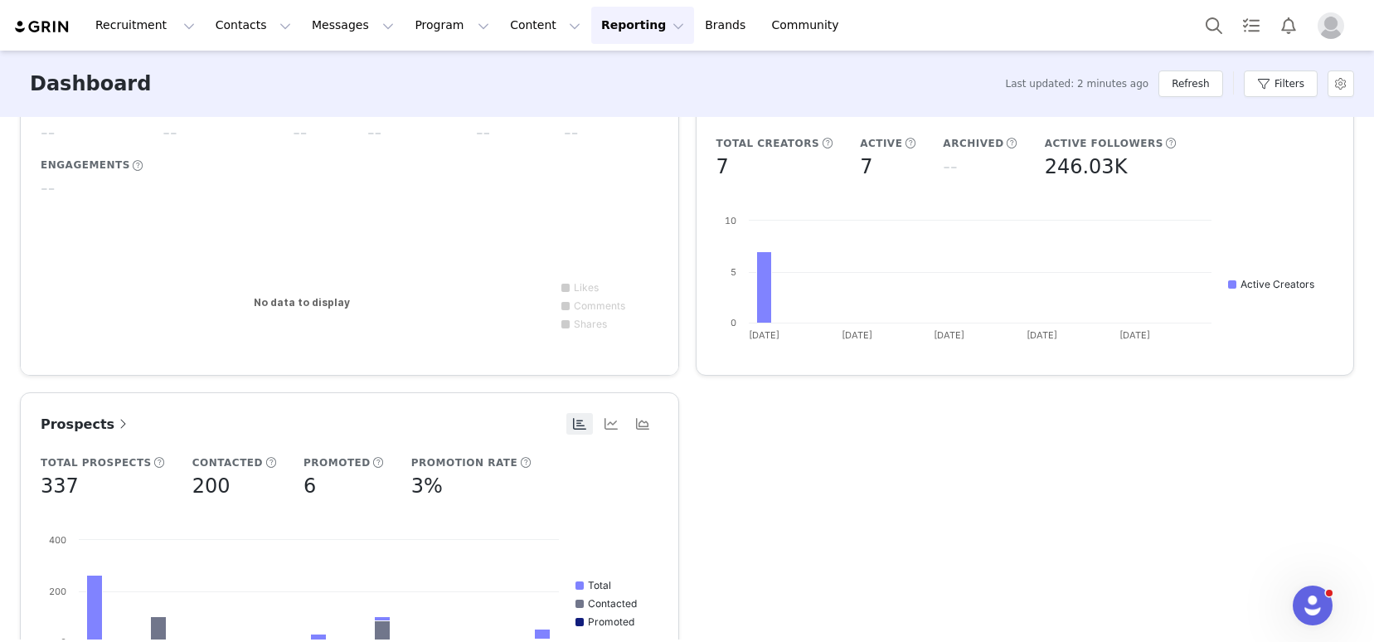
scroll to position [384, 0]
click at [405, 11] on button "Program Program" at bounding box center [452, 25] width 95 height 37
click at [435, 71] on p "Activations" at bounding box center [424, 73] width 64 height 17
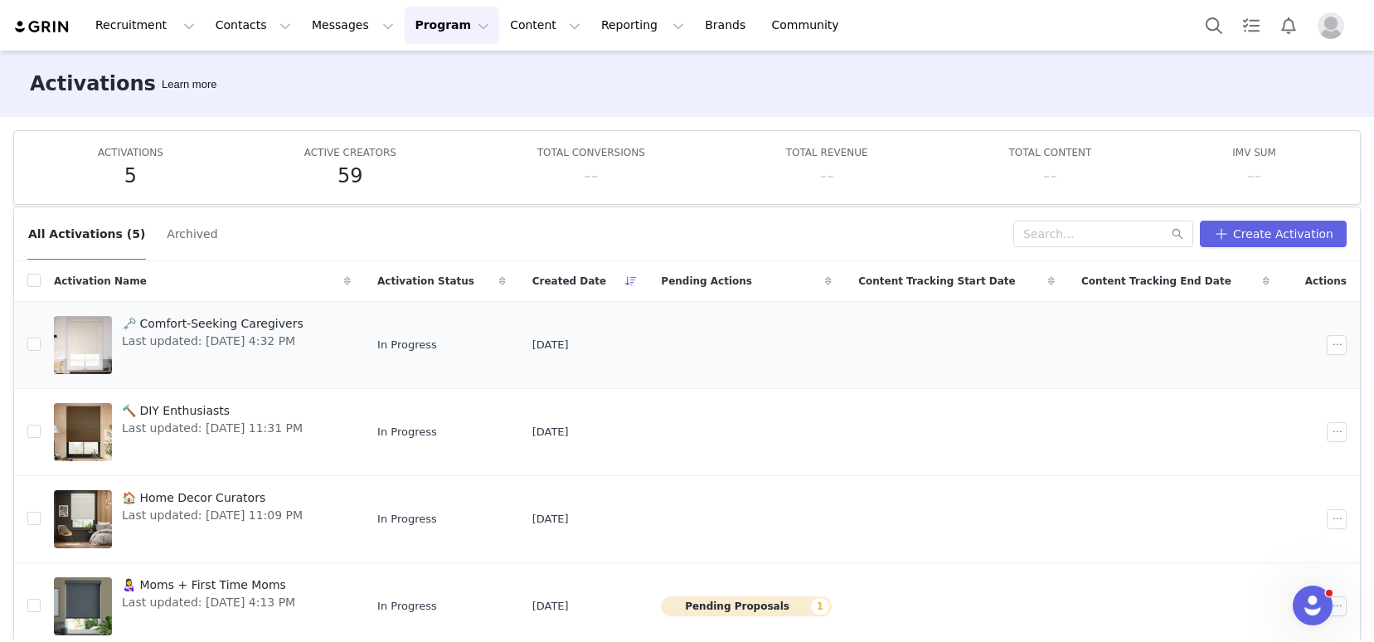
scroll to position [24, 0]
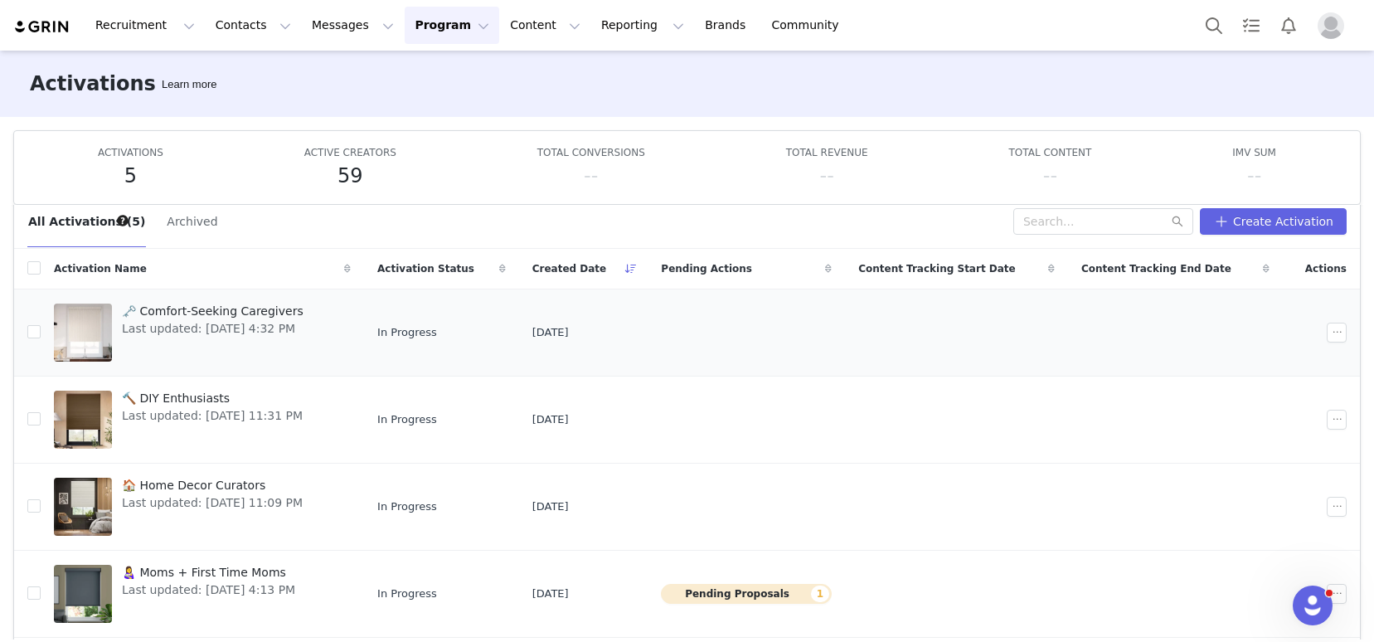
click at [269, 323] on span "Last updated: Sep 23, 2025 4:32 PM" at bounding box center [213, 328] width 182 height 17
click at [250, 417] on span "Last updated: Sep 25, 2025 11:31 PM" at bounding box center [212, 415] width 181 height 17
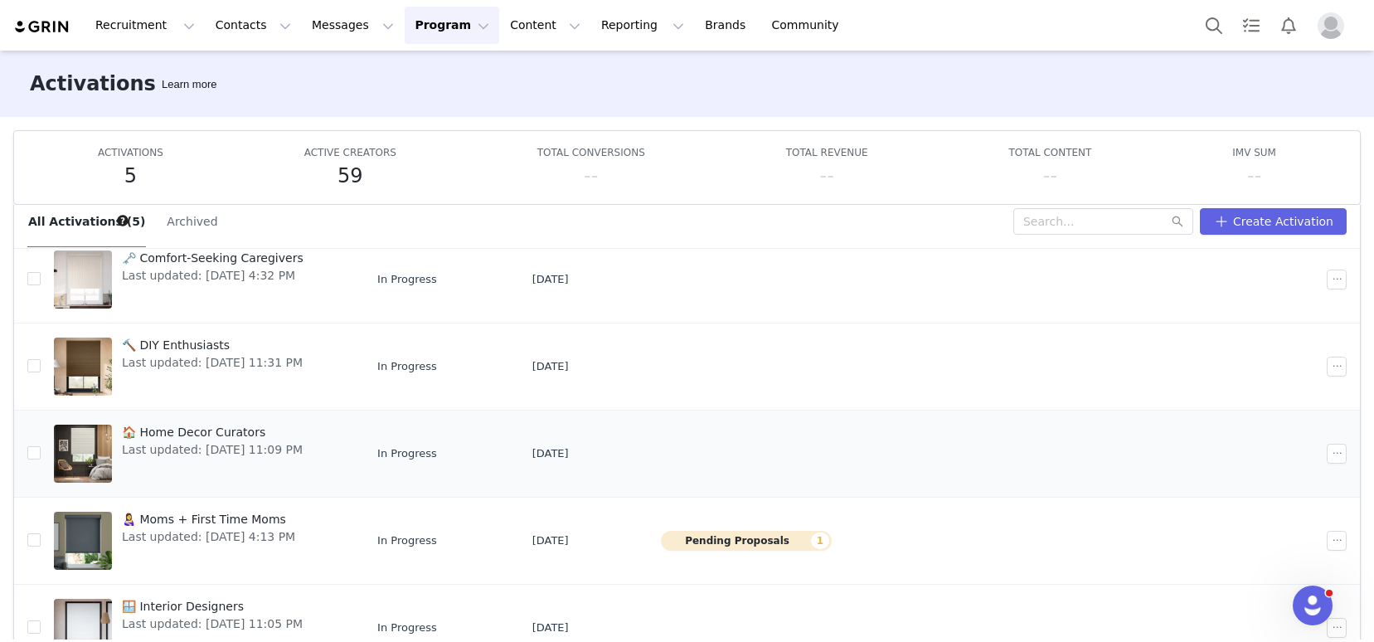
click at [268, 468] on div "🏠 Home Decor Curators Last updated: Sep 18, 2025 11:09 PM" at bounding box center [212, 453] width 201 height 66
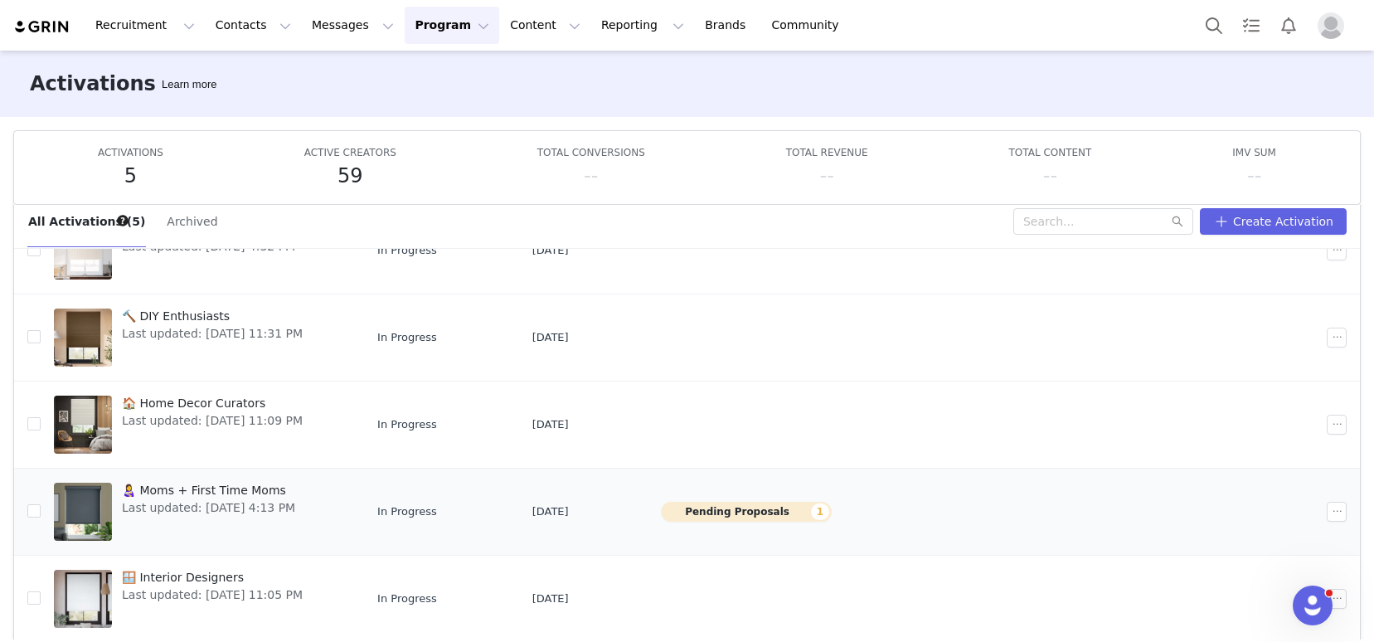
click at [281, 507] on span "Last updated: Sep 23, 2025 4:13 PM" at bounding box center [208, 507] width 173 height 17
drag, startPoint x: 263, startPoint y: 589, endPoint x: 264, endPoint y: 579, distance: 10.0
click at [263, 589] on span "Last updated: Sep 18, 2025 11:05 PM" at bounding box center [212, 594] width 181 height 17
click at [759, 511] on button "Pending Proposals 1" at bounding box center [746, 512] width 171 height 20
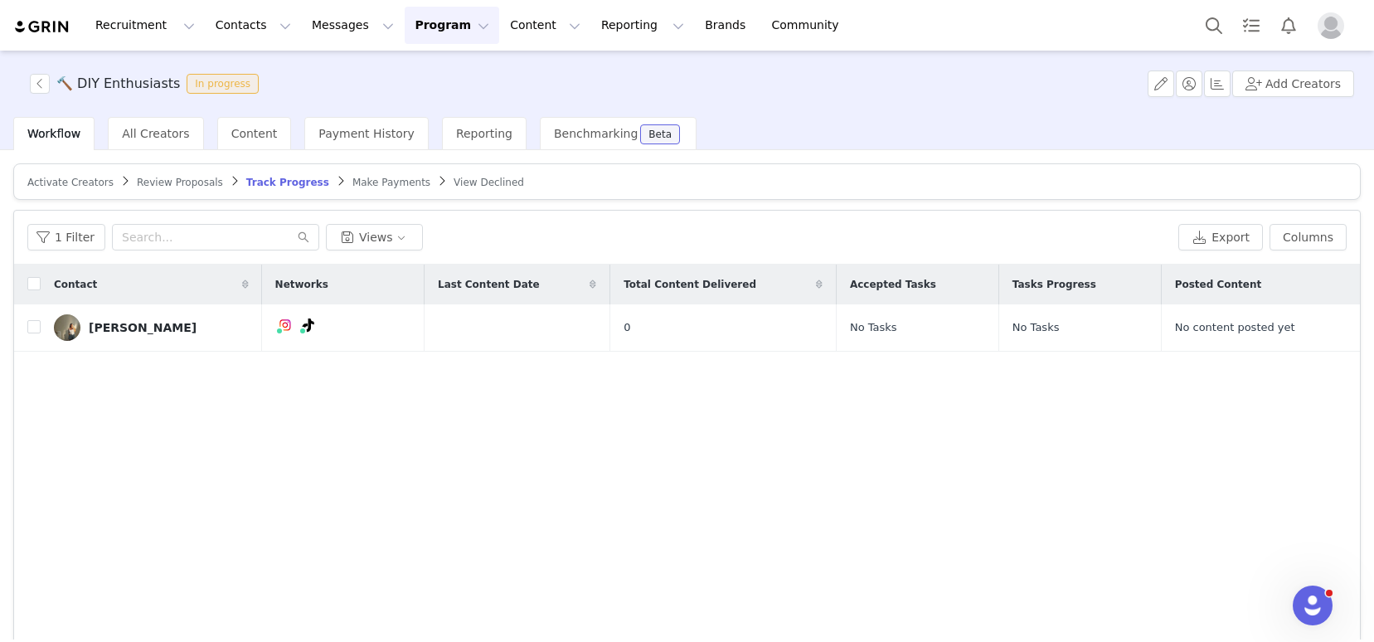
click at [70, 182] on span "Activate Creators" at bounding box center [70, 183] width 86 height 12
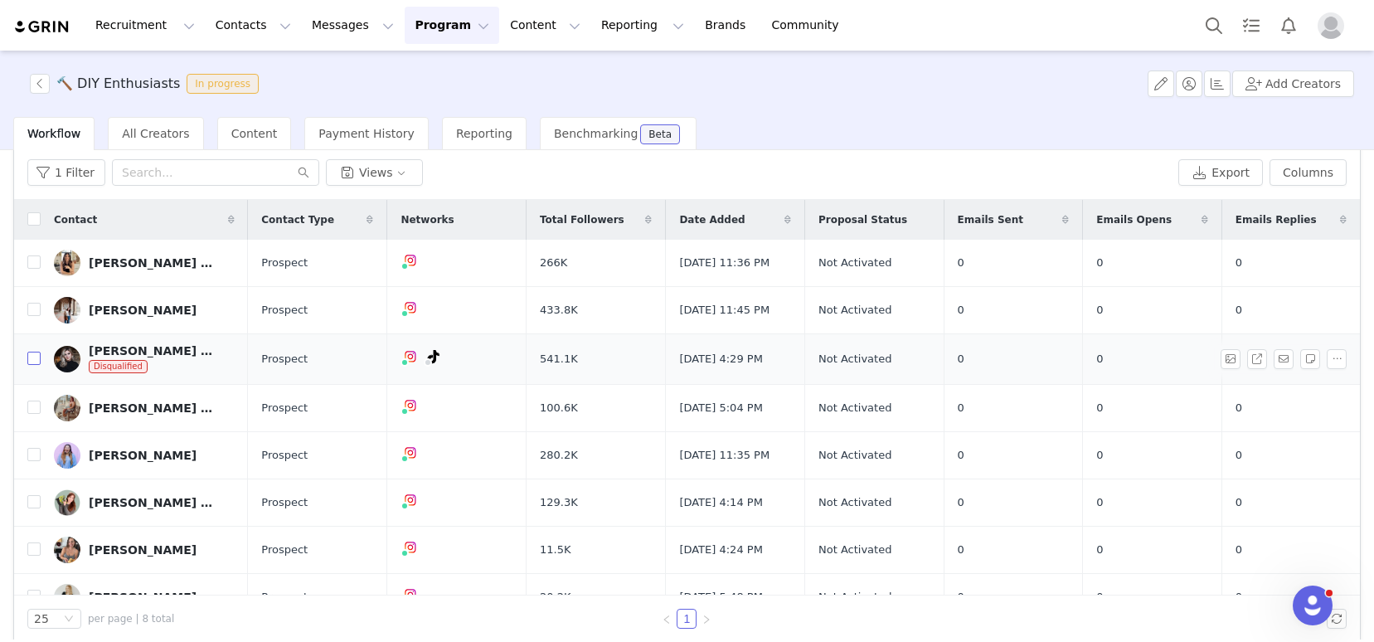
scroll to position [72, 0]
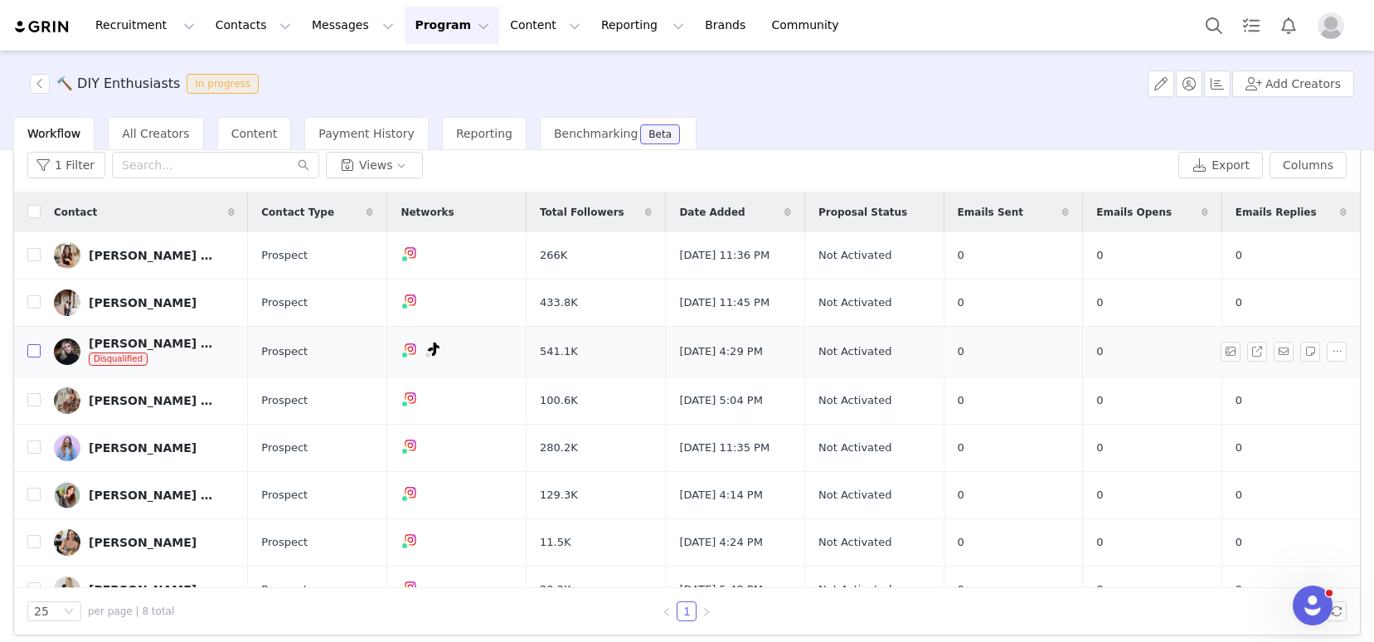
click at [36, 355] on input "checkbox" at bounding box center [33, 350] width 13 height 13
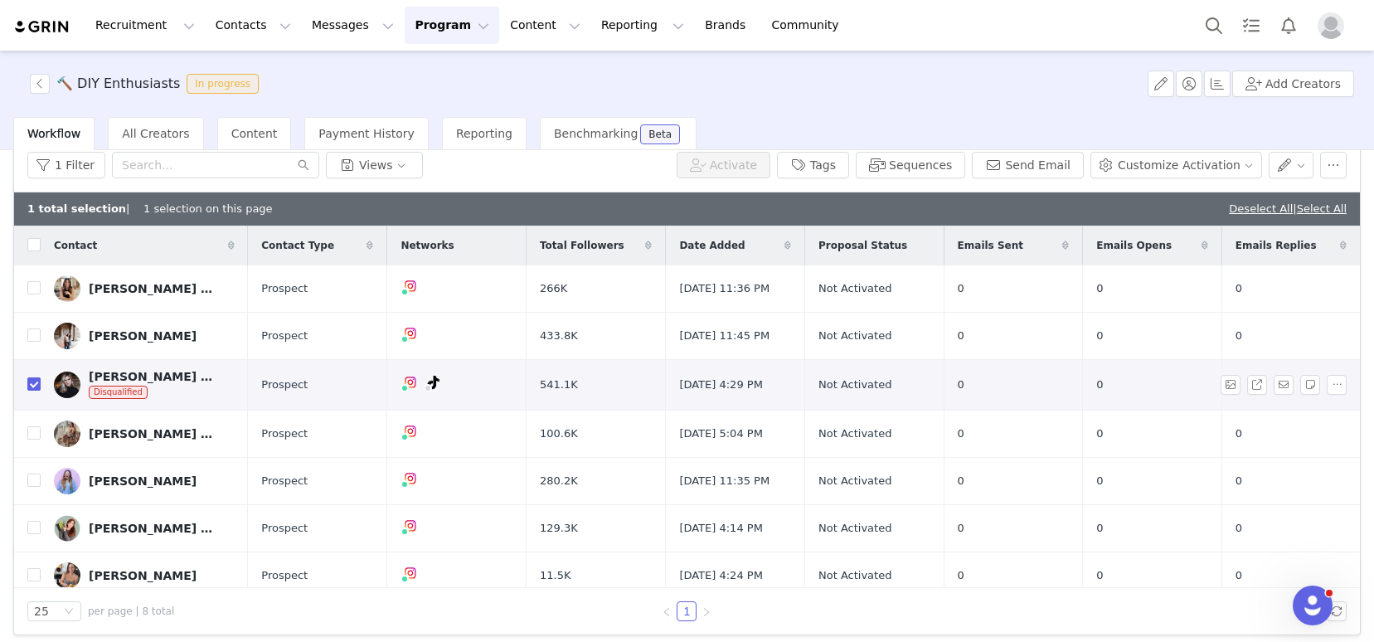
scroll to position [59, 0]
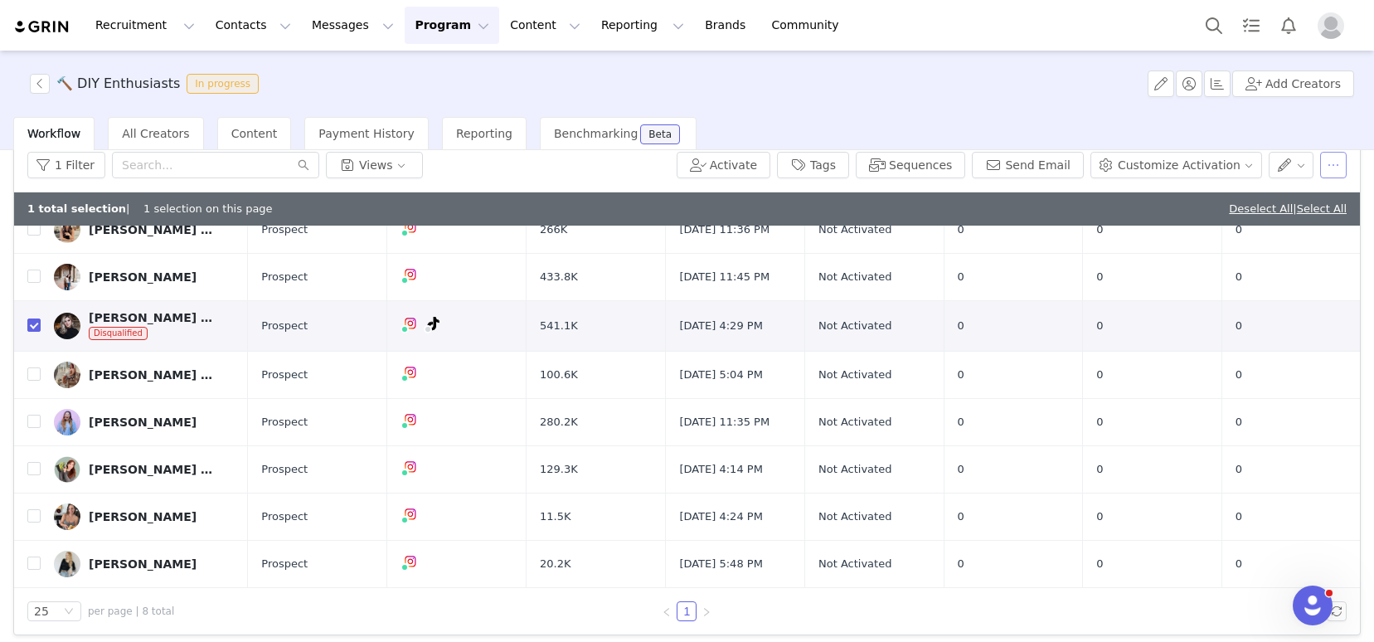
click at [1324, 166] on button "button" at bounding box center [1333, 165] width 27 height 27
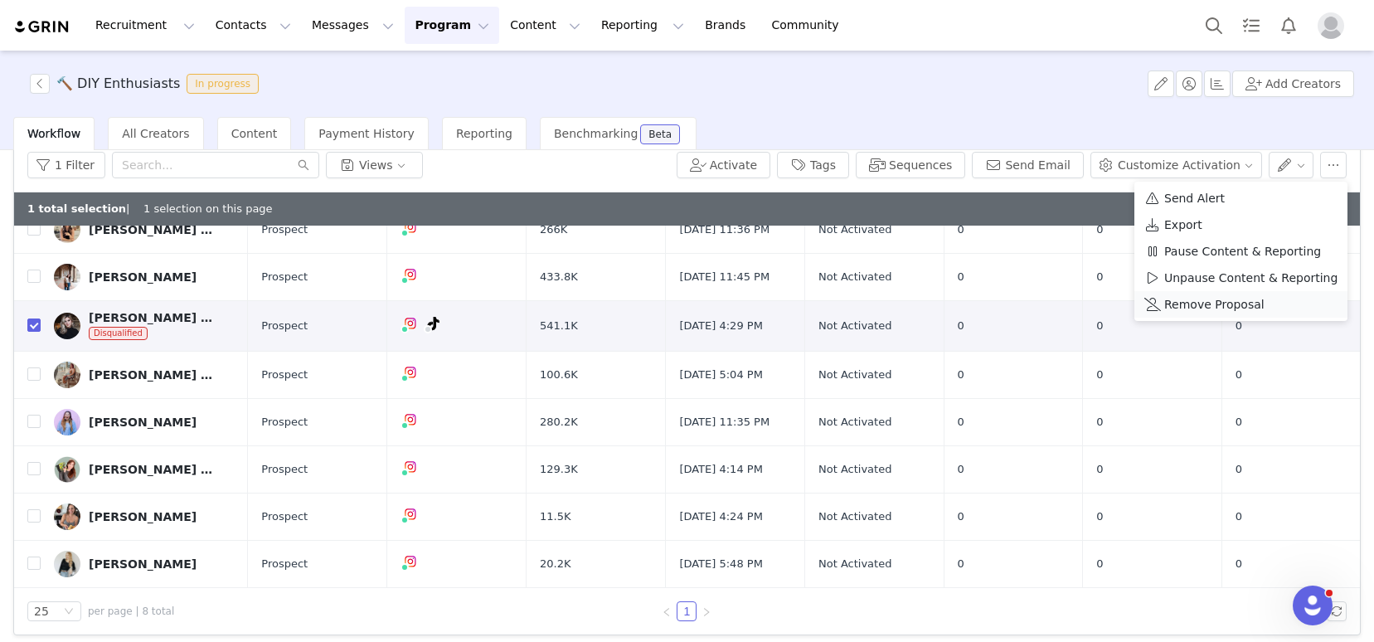
click at [1189, 300] on span "Remove Proposal" at bounding box center [1214, 304] width 100 height 18
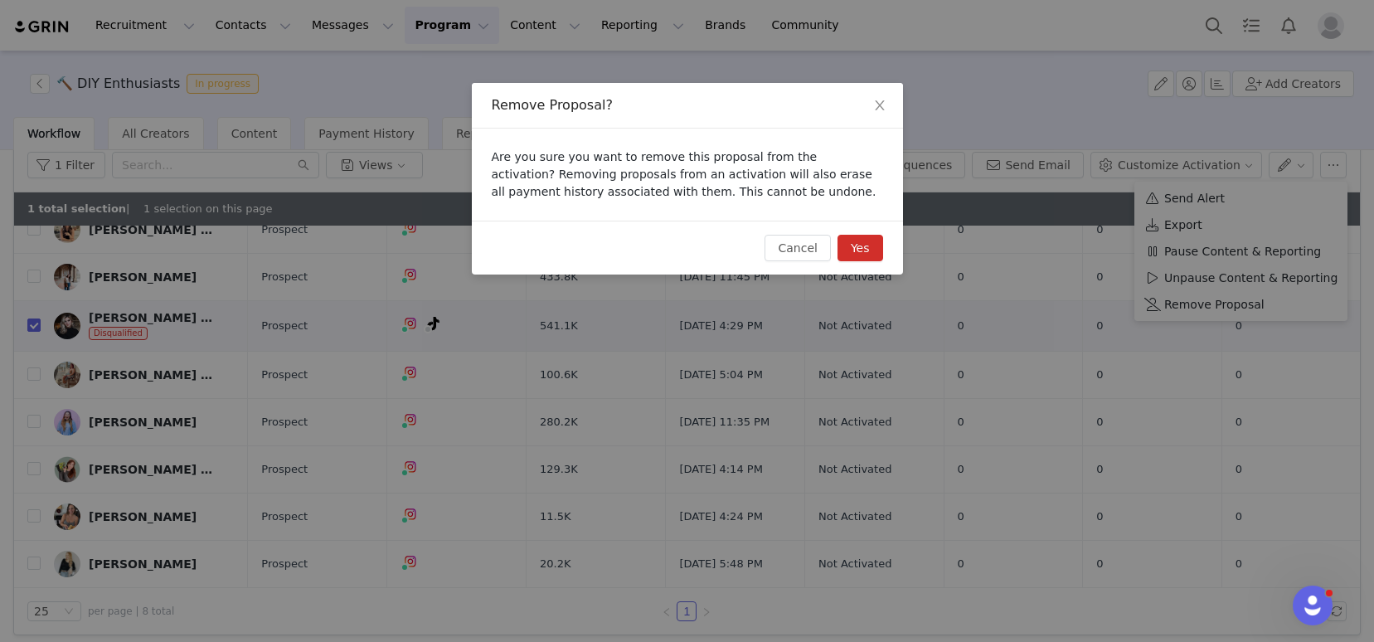
click at [850, 240] on button "Yes" at bounding box center [860, 248] width 46 height 27
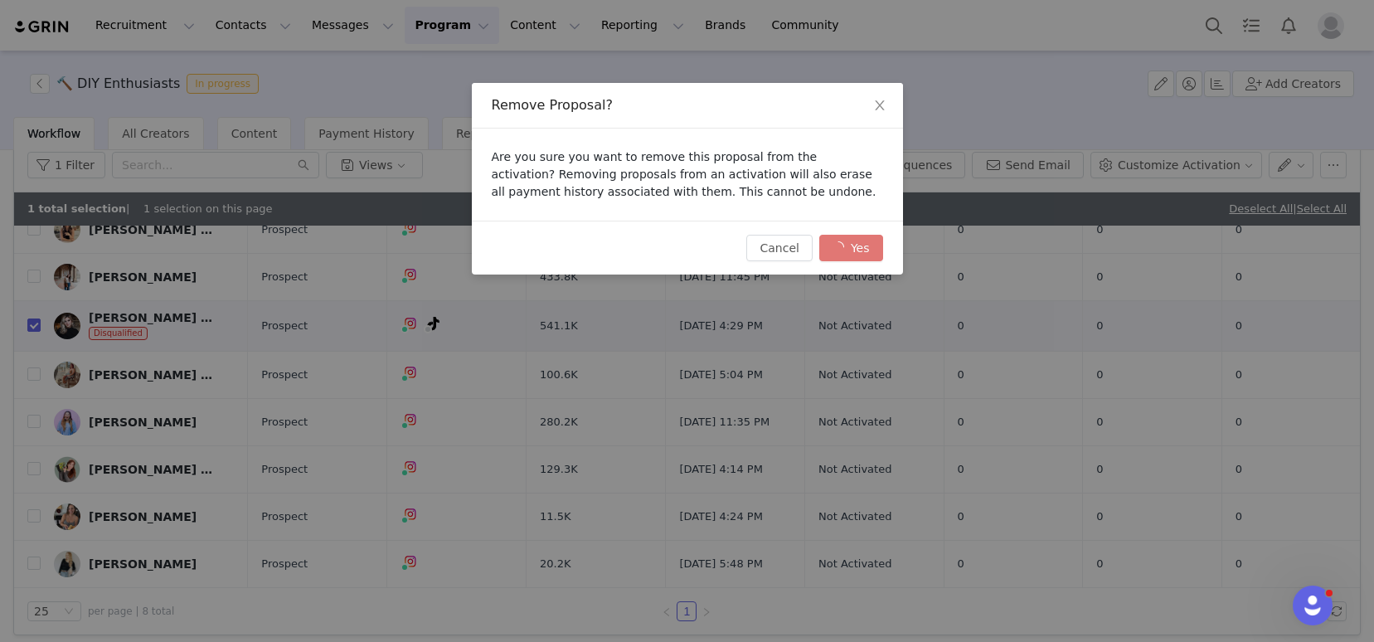
checkbox input "false"
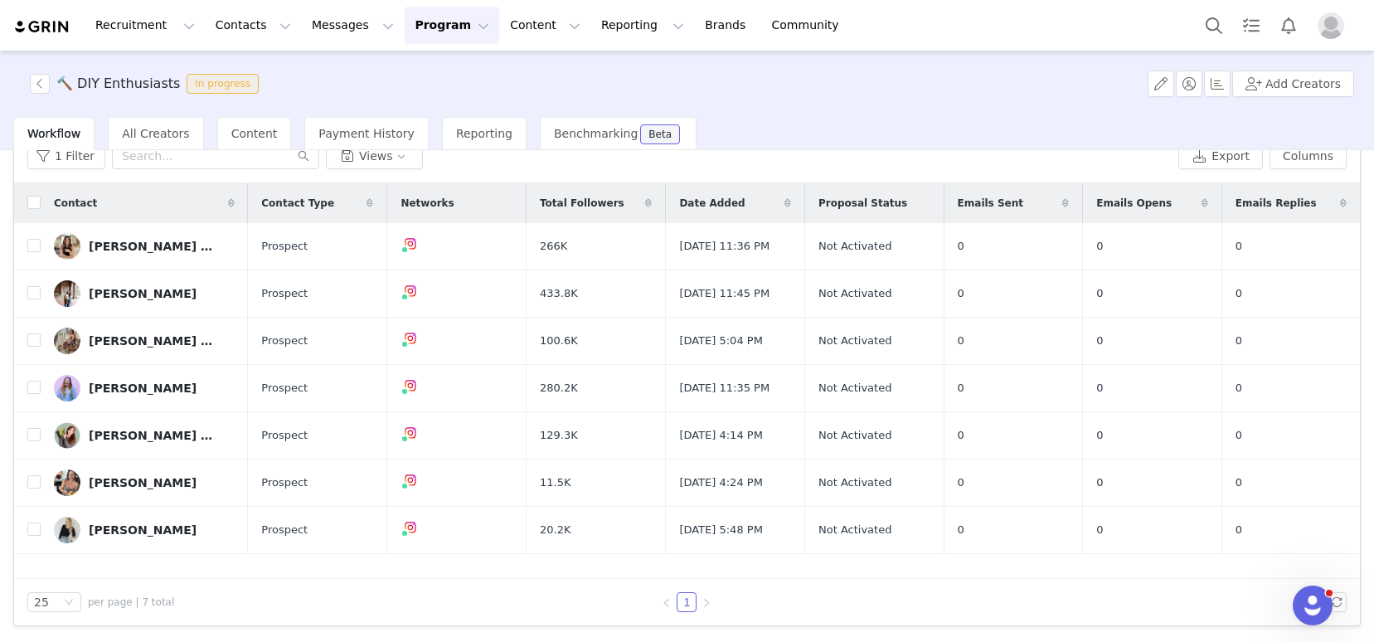
scroll to position [0, 0]
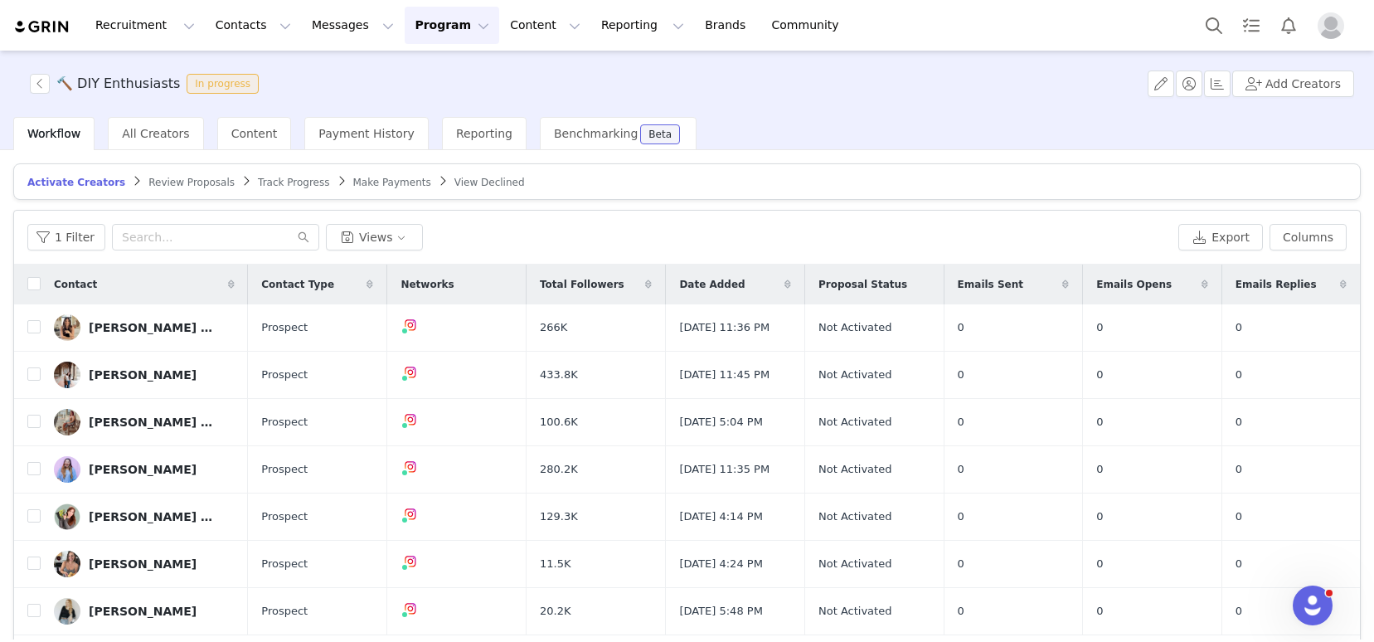
click at [263, 187] on span "Track Progress" at bounding box center [293, 183] width 71 height 12
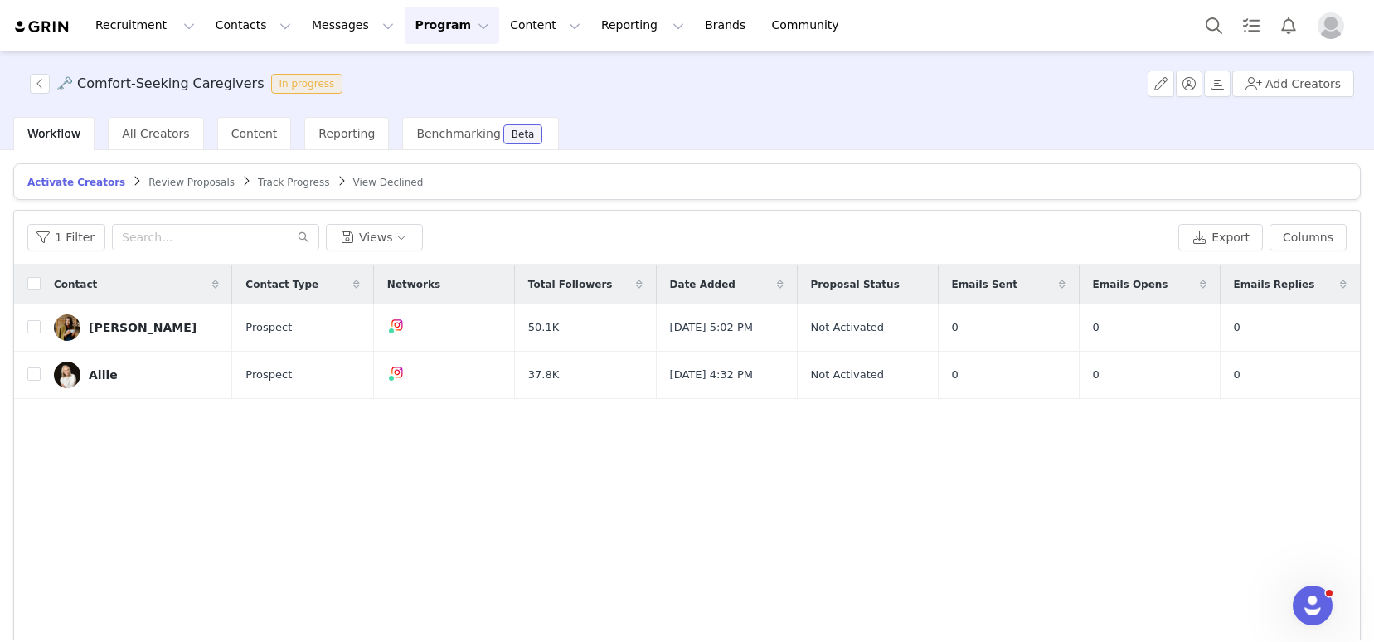
click at [274, 183] on span "Track Progress" at bounding box center [293, 183] width 71 height 12
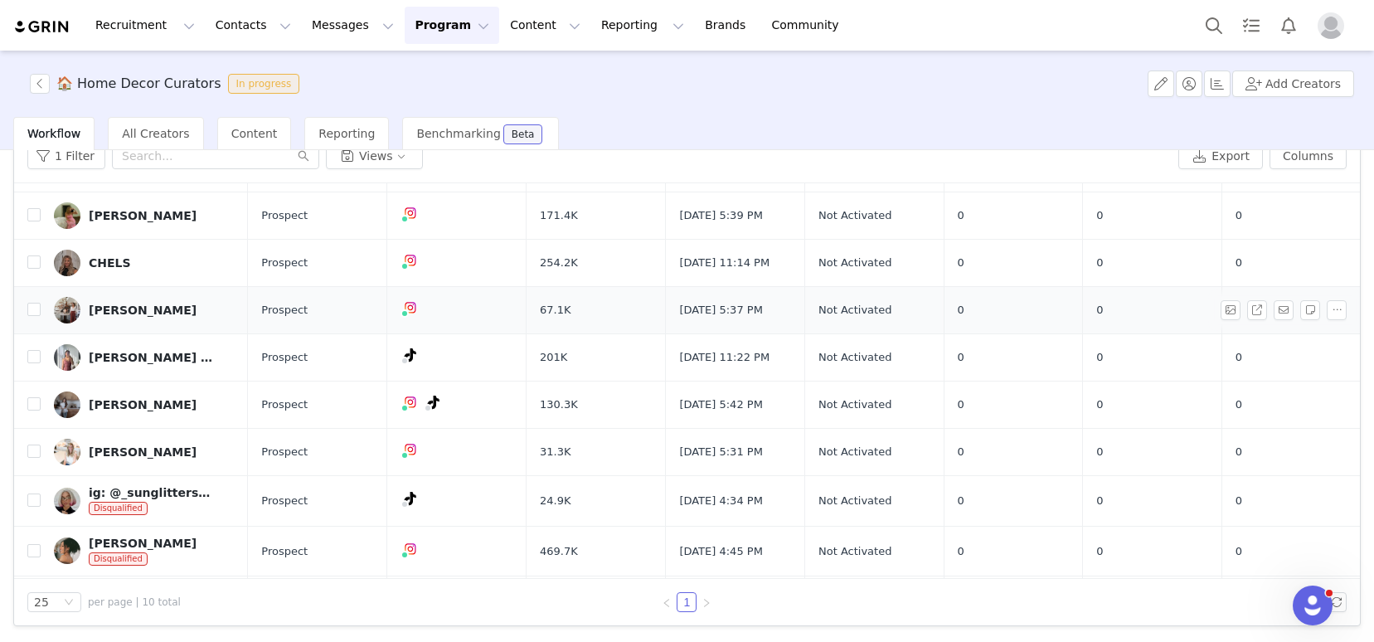
scroll to position [123, 0]
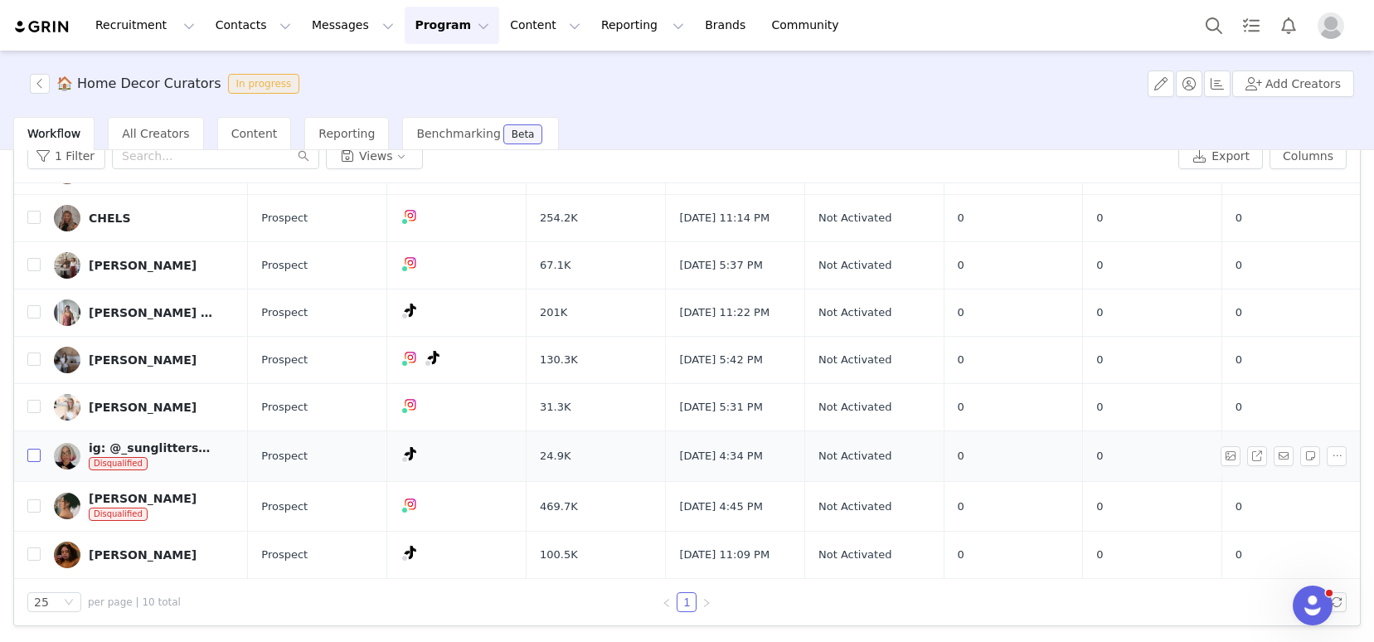
click at [34, 453] on input "checkbox" at bounding box center [33, 455] width 13 height 13
checkbox input "true"
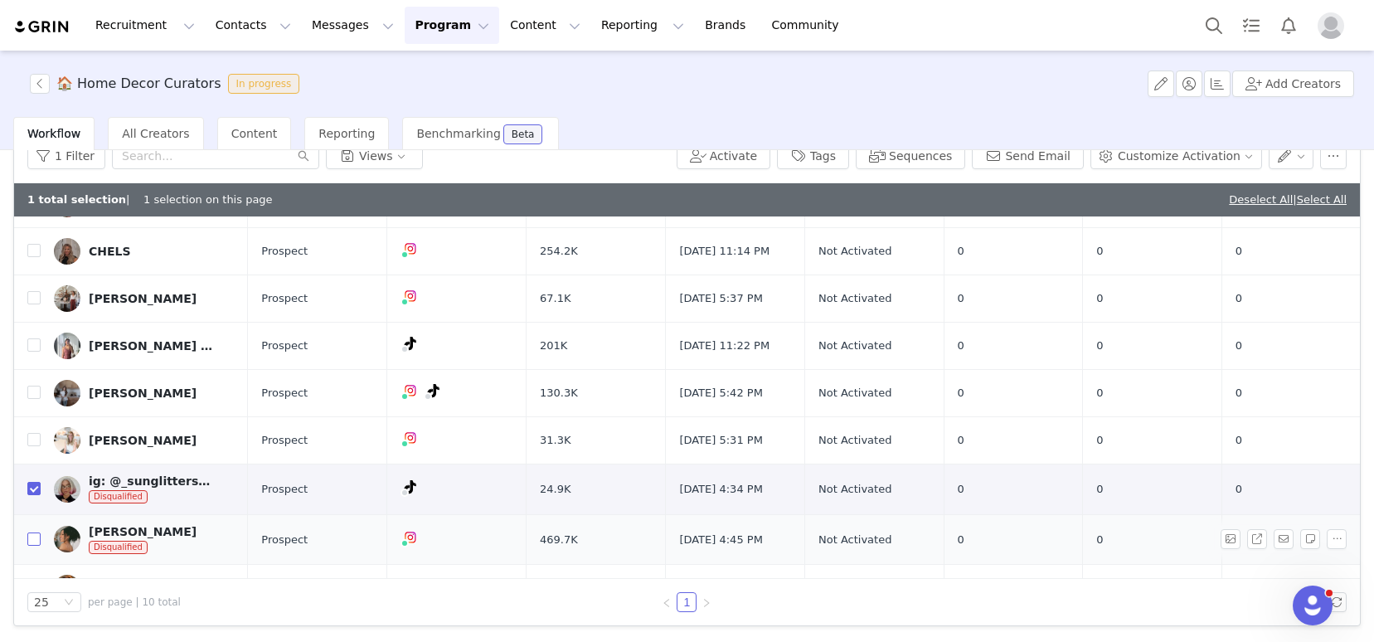
click at [34, 538] on input "checkbox" at bounding box center [33, 538] width 13 height 13
checkbox input "true"
click at [1322, 163] on button "button" at bounding box center [1333, 156] width 27 height 27
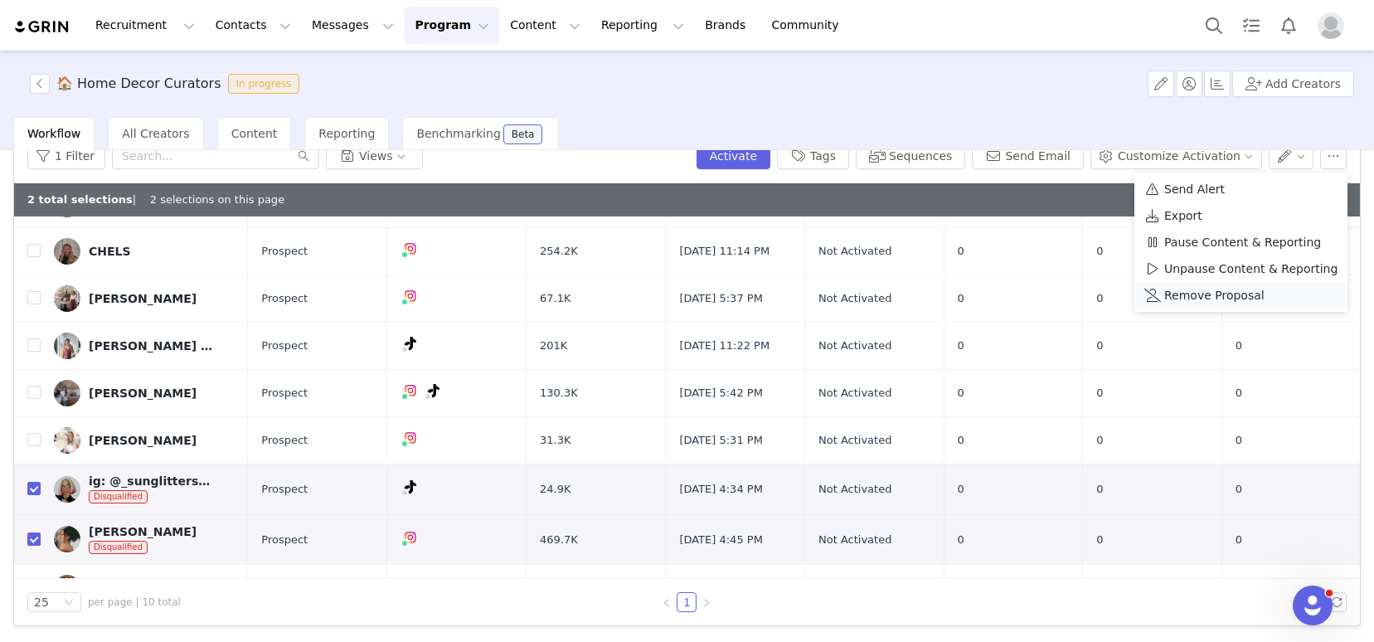
click at [1202, 297] on span "Remove Proposal" at bounding box center [1214, 295] width 100 height 18
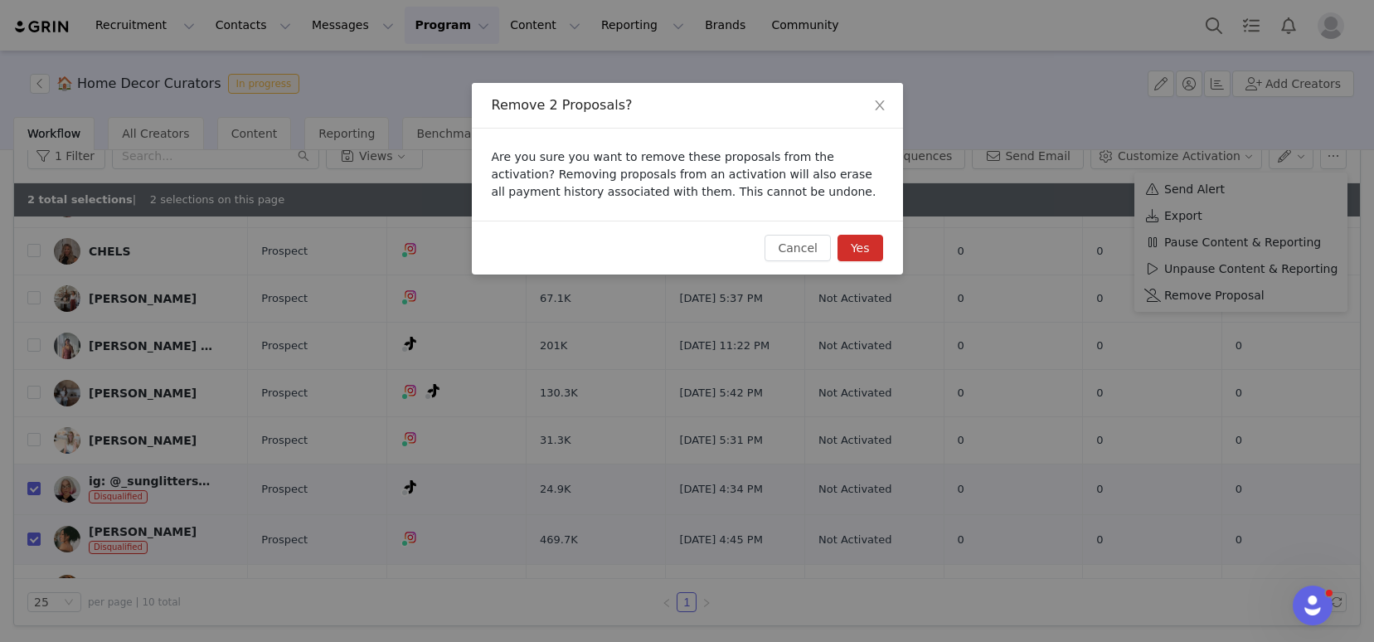
click at [860, 253] on button "Yes" at bounding box center [860, 248] width 46 height 27
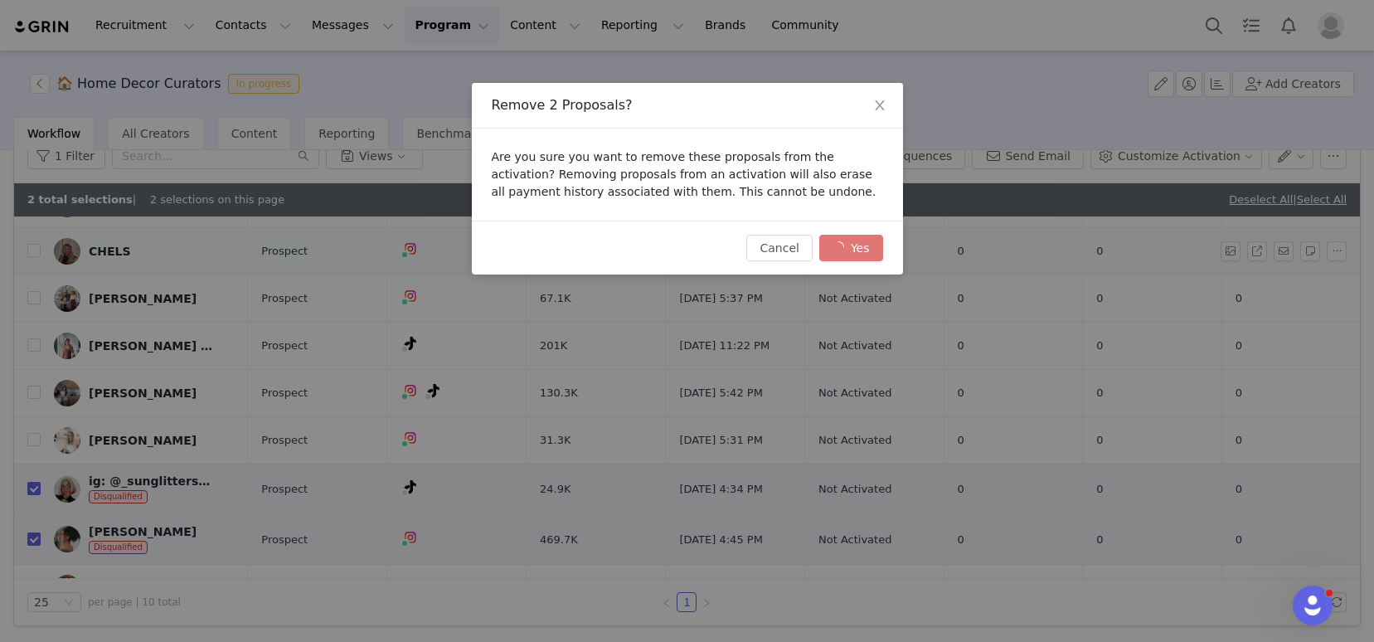
checkbox input "false"
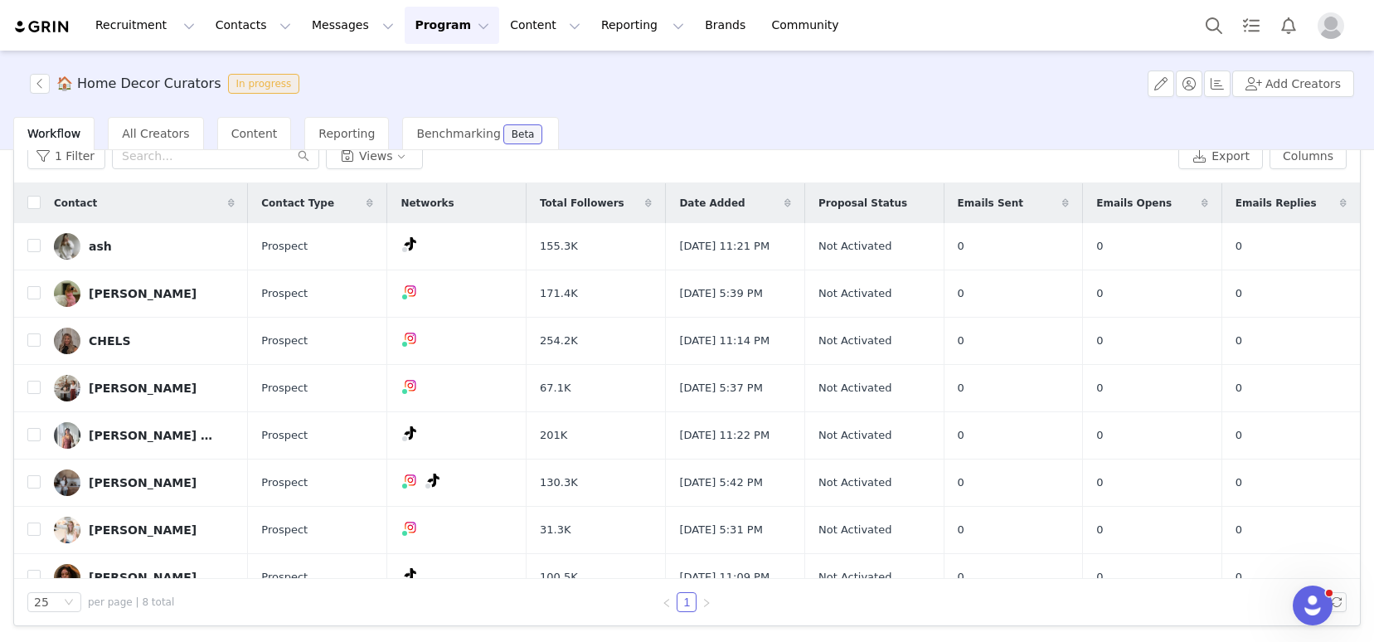
scroll to position [0, 0]
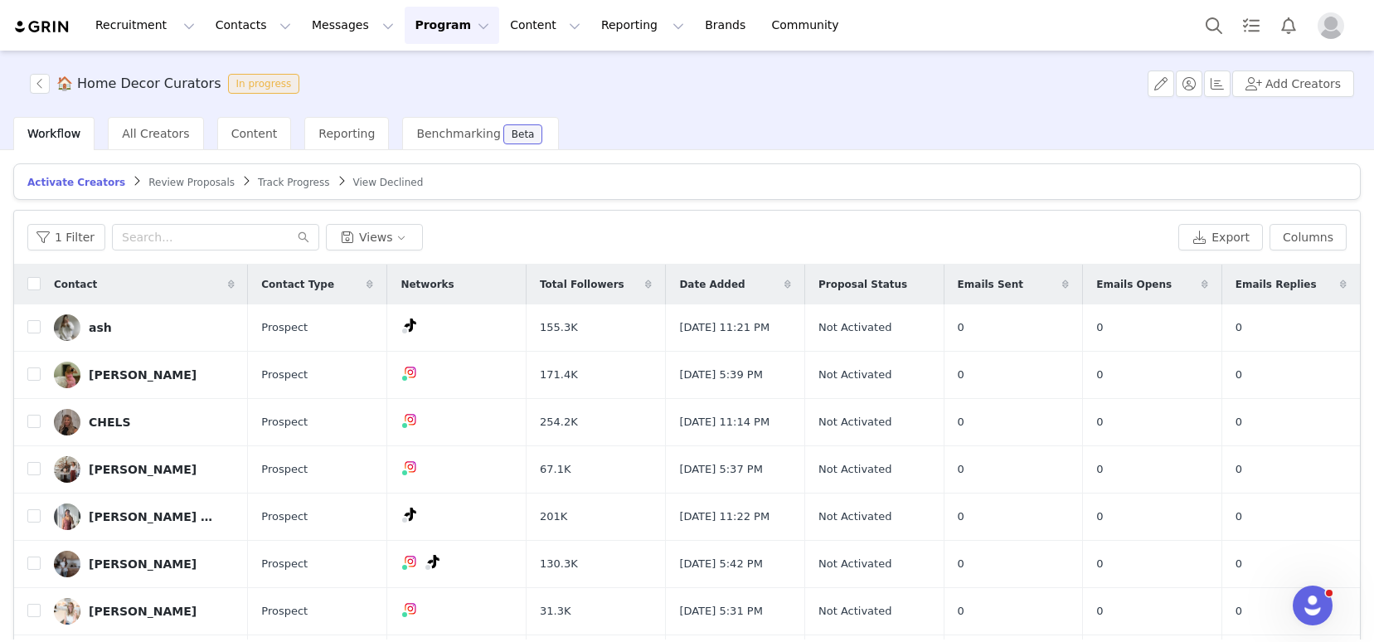
click at [260, 178] on span "Track Progress" at bounding box center [293, 183] width 71 height 12
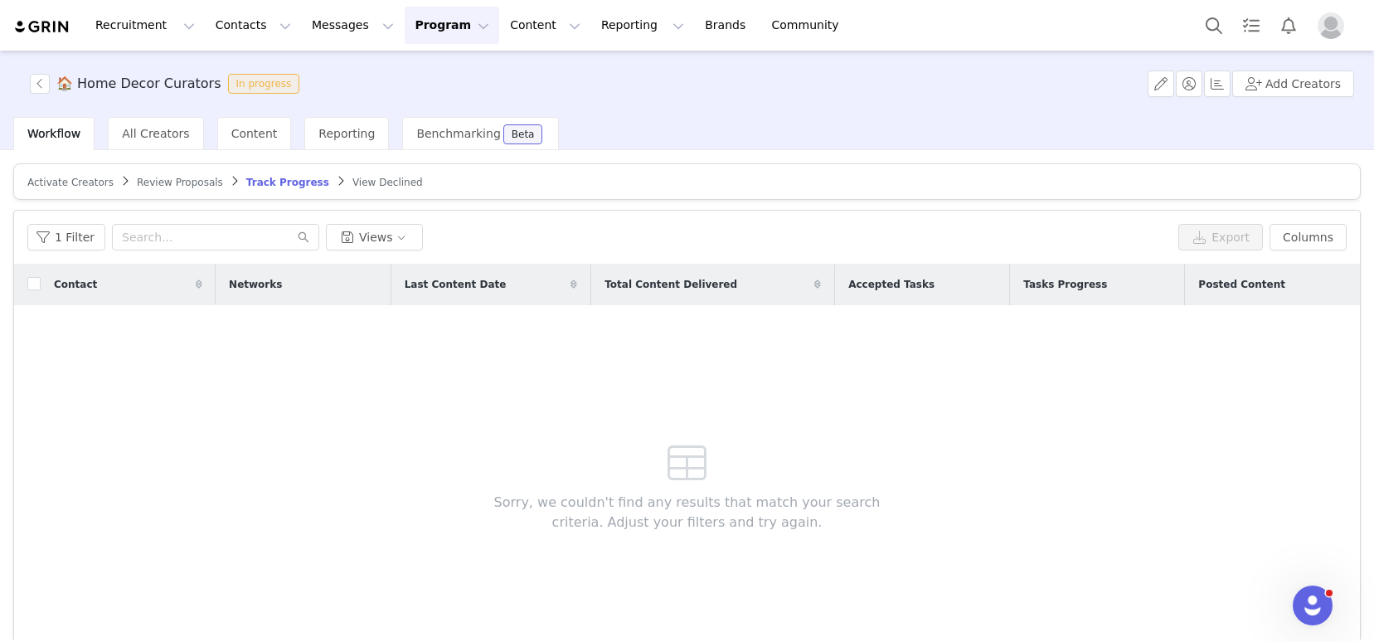
click at [288, 183] on span "Track Progress" at bounding box center [287, 183] width 83 height 12
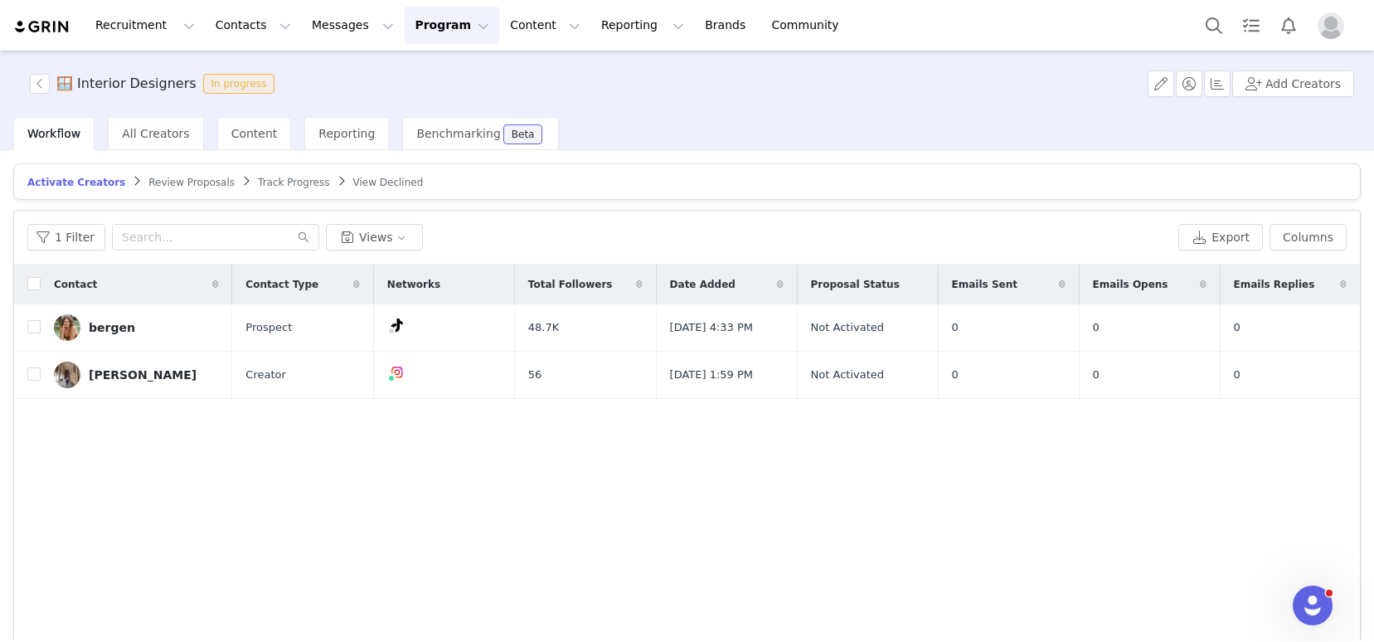
click at [56, 180] on span "Activate Creators" at bounding box center [76, 183] width 98 height 12
click at [258, 181] on span "Track Progress" at bounding box center [293, 183] width 71 height 12
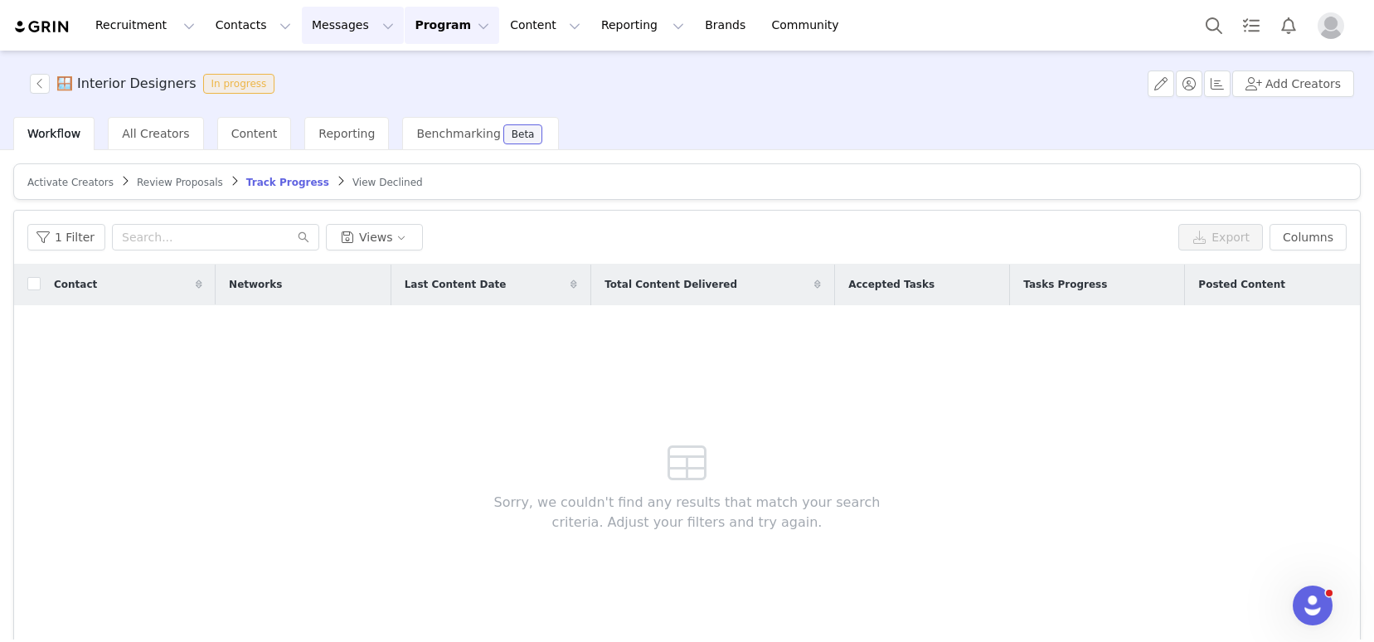
click at [304, 28] on button "Messages Messages" at bounding box center [353, 25] width 102 height 37
click at [320, 105] on p "Inbox" at bounding box center [313, 103] width 32 height 17
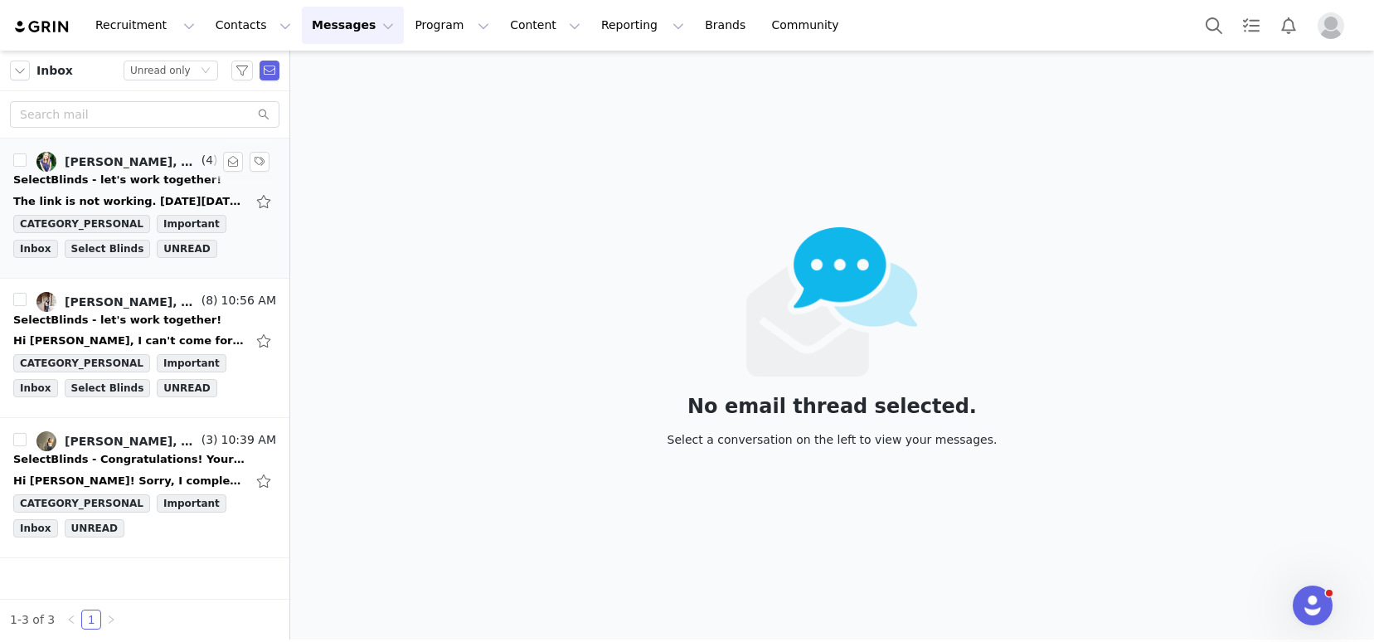
click at [160, 177] on div "SelectBlinds - let's work together!" at bounding box center [117, 180] width 208 height 17
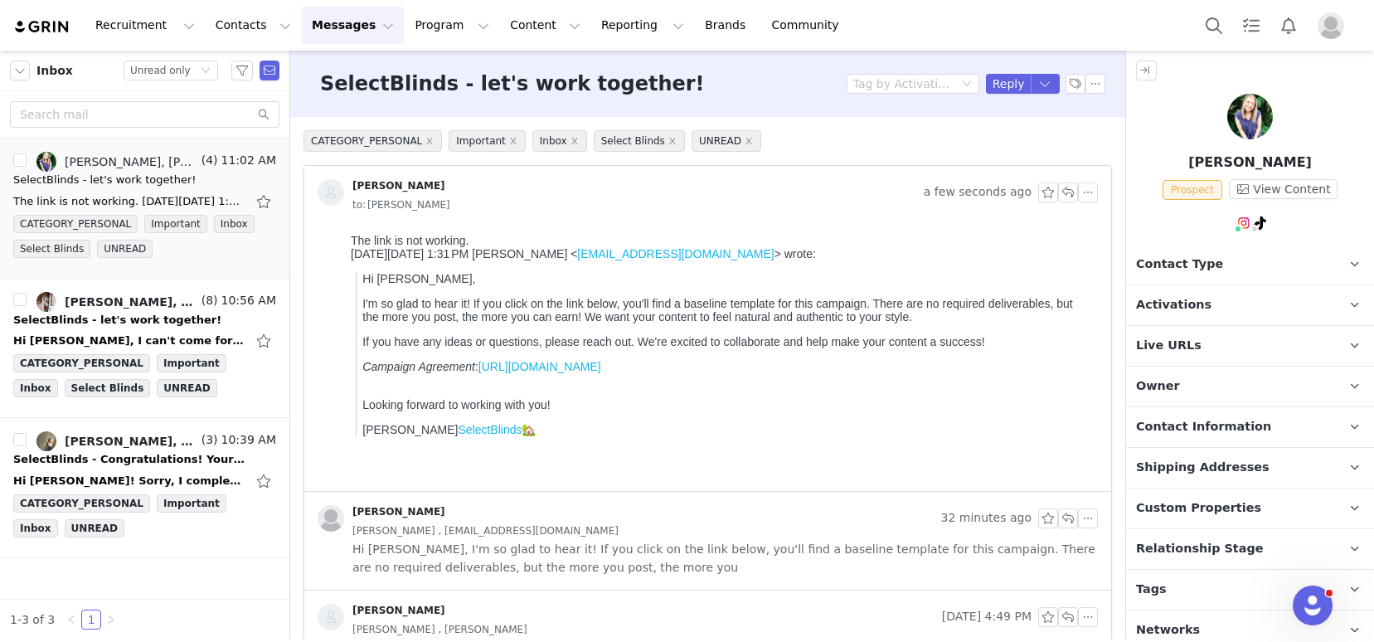
click at [1192, 259] on span "Contact Type" at bounding box center [1179, 264] width 87 height 18
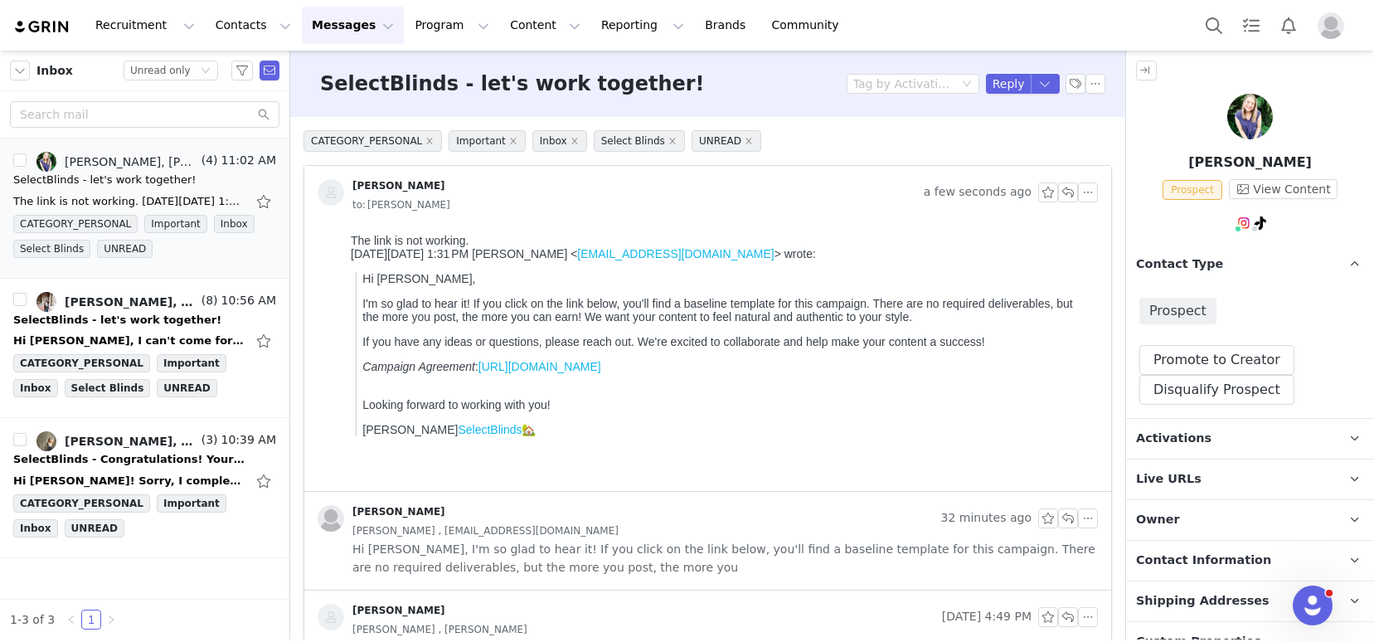
click at [1166, 409] on div "Prospect Promote to Creator Disqualify this Prospect? Yes, disqualify Disqualif…" at bounding box center [1250, 350] width 248 height 133
click at [1172, 397] on button "Disqualify Prospect" at bounding box center [1216, 390] width 155 height 30
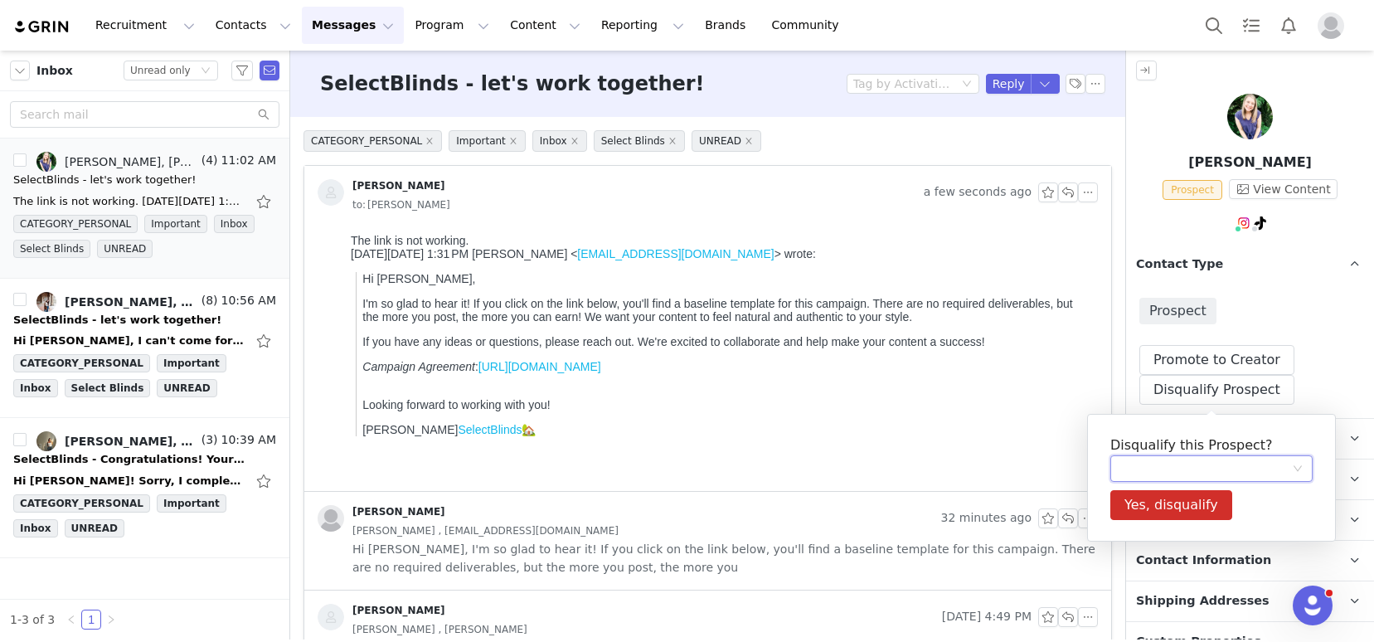
click at [1159, 475] on div at bounding box center [1206, 468] width 172 height 25
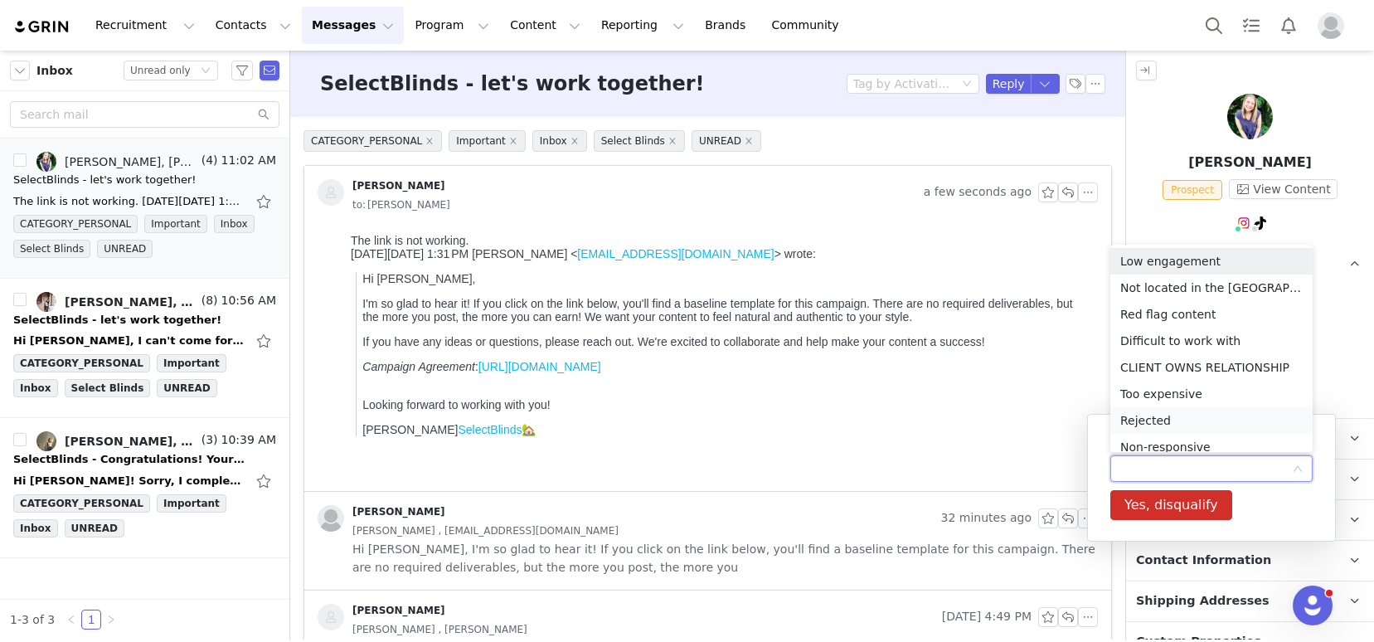
scroll to position [8, 0]
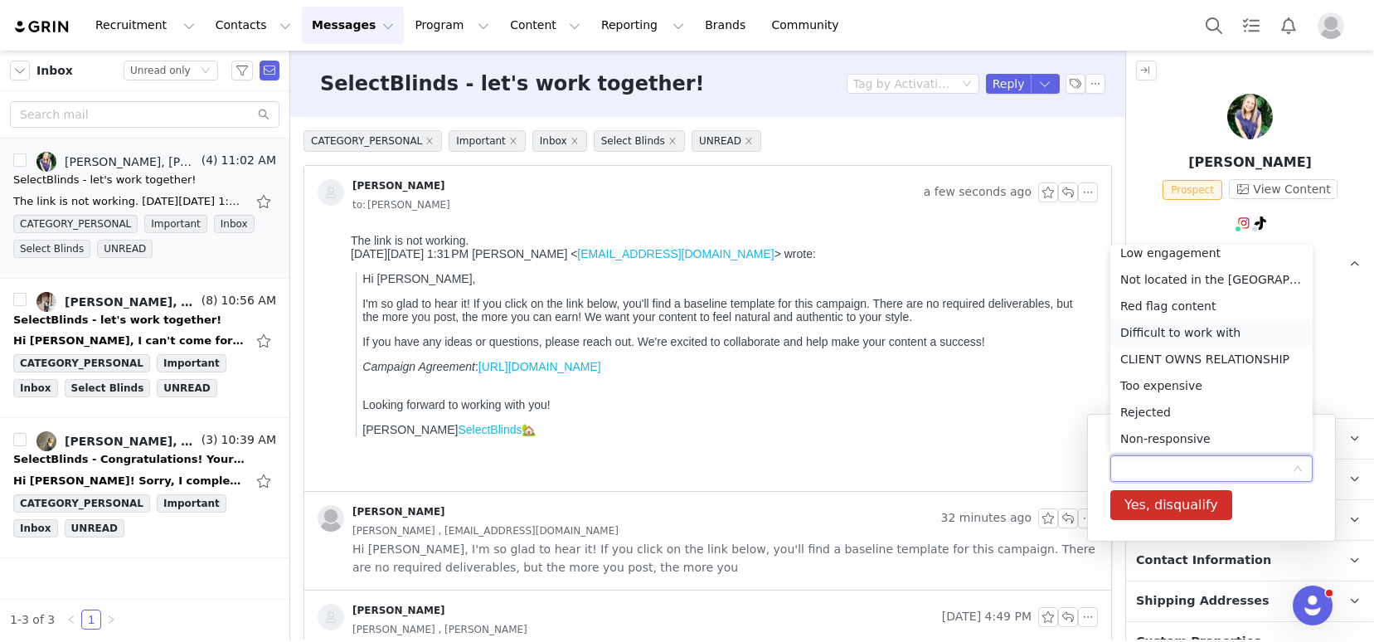
click at [1164, 328] on li "Difficult to work with" at bounding box center [1211, 332] width 202 height 27
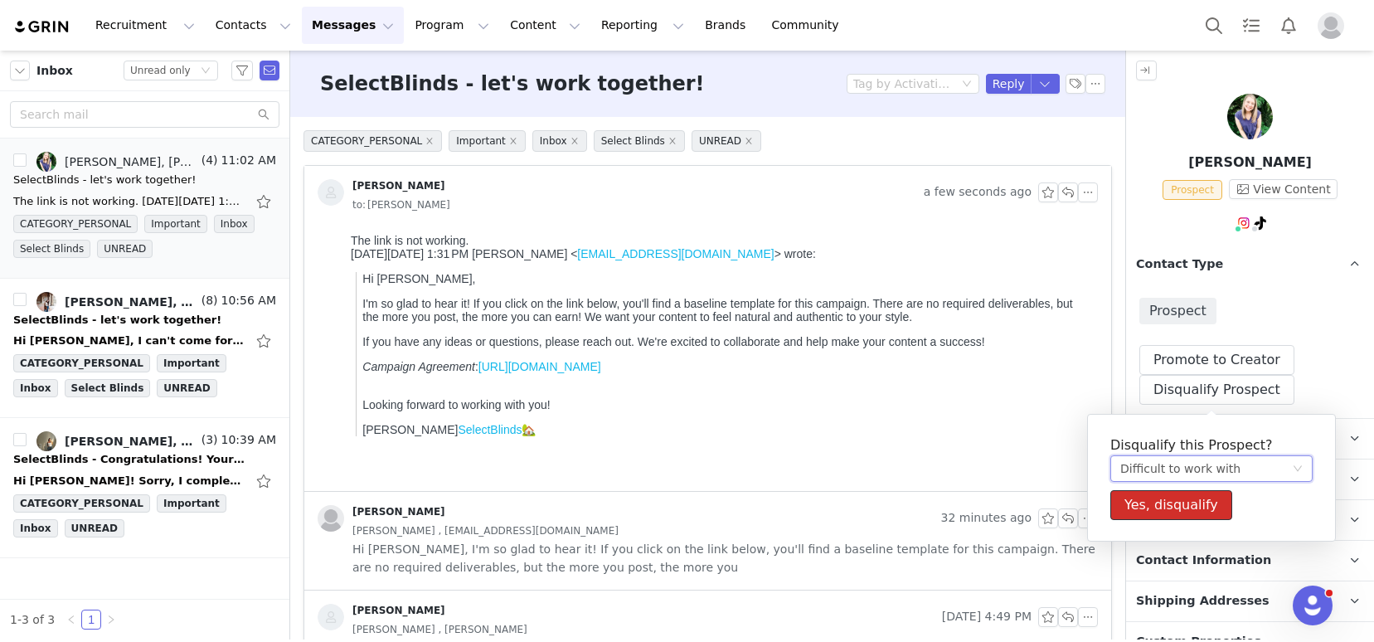
click at [1179, 493] on button "Yes, disqualify" at bounding box center [1171, 505] width 122 height 30
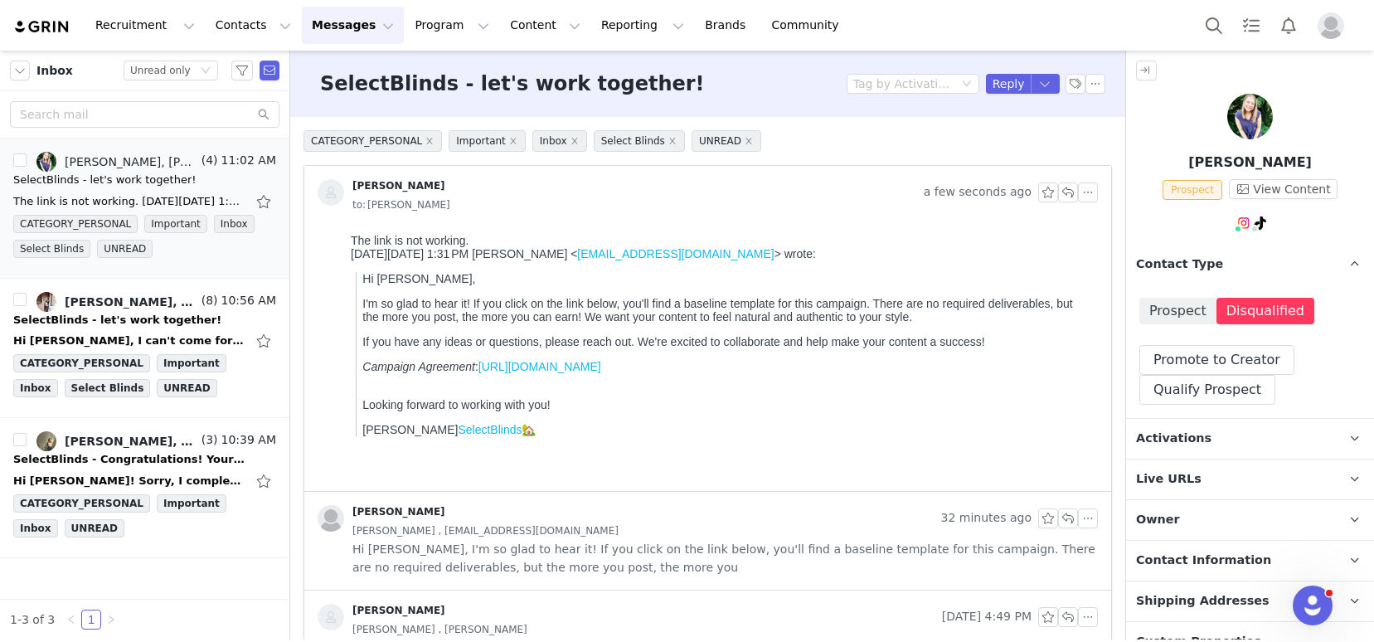
click at [1210, 439] on p "Activations" at bounding box center [1230, 439] width 208 height 40
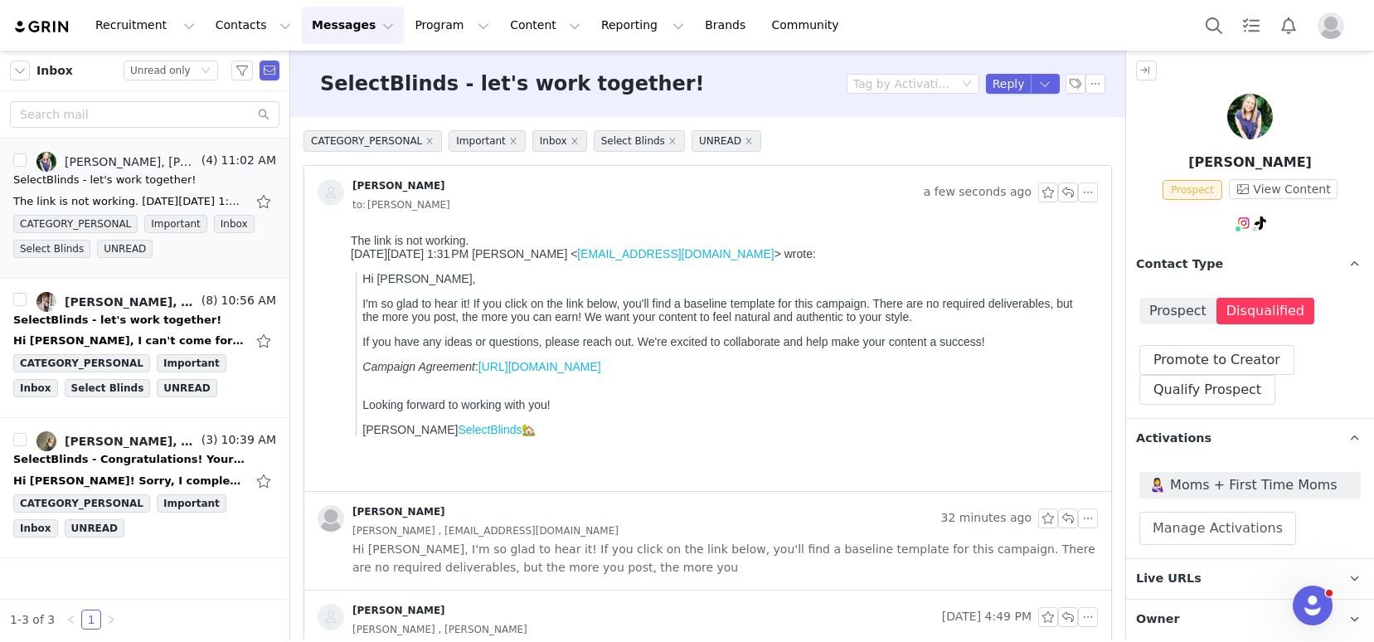
click at [601, 369] on link "[URL][DOMAIN_NAME]" at bounding box center [539, 366] width 123 height 13
click at [142, 309] on link "[PERSON_NAME], [PERSON_NAME], Kora D'attellis, [PERSON_NAME], [PERSON_NAME], [P…" at bounding box center [117, 302] width 162 height 20
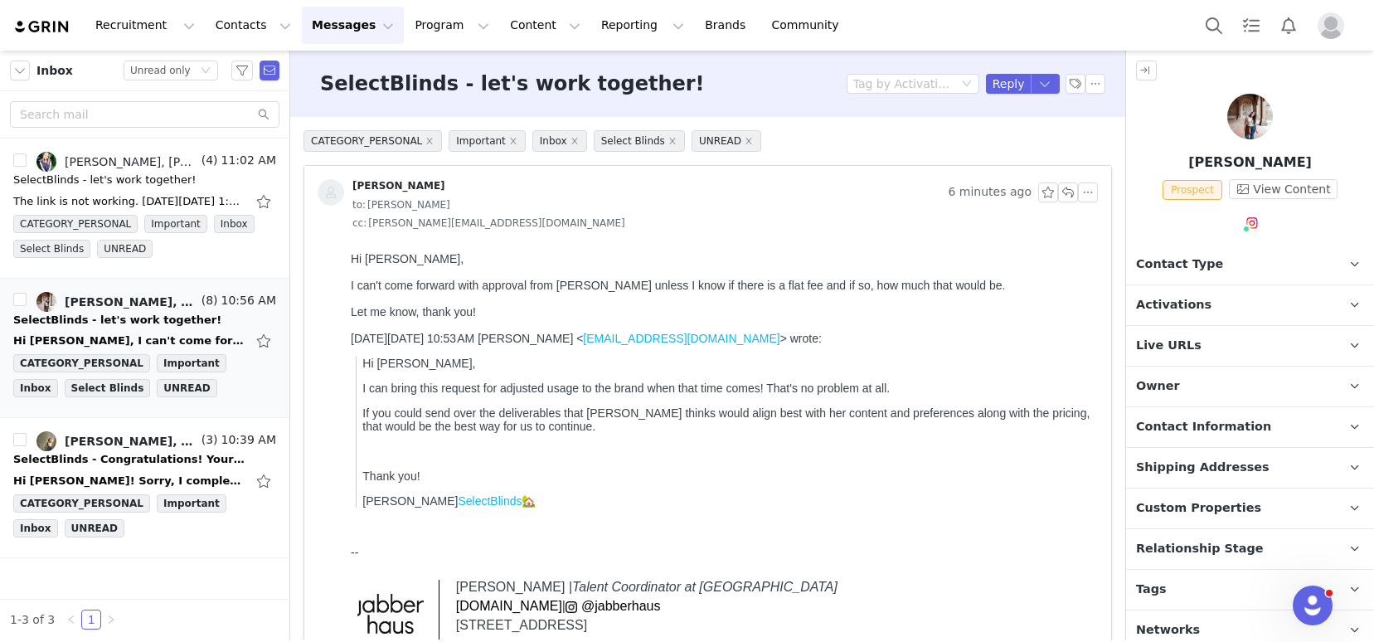
scroll to position [0, 0]
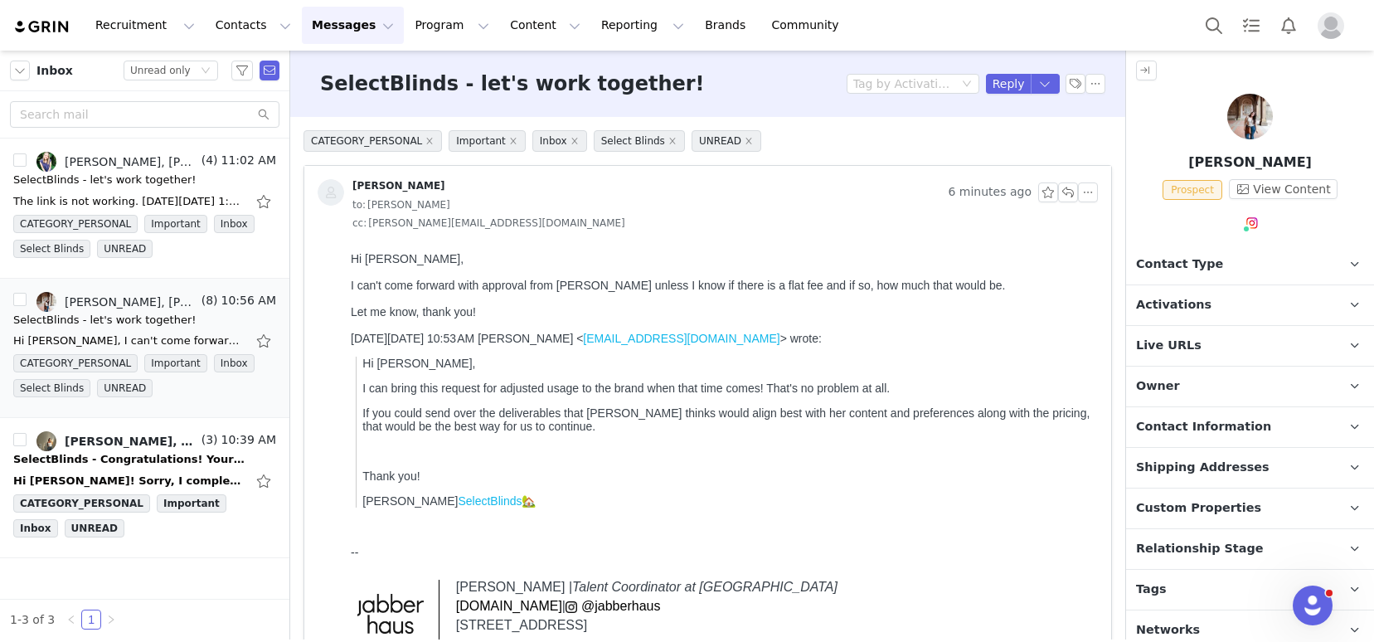
click at [780, 293] on div at bounding box center [721, 298] width 740 height 13
click at [1169, 264] on span "Contact Type" at bounding box center [1179, 264] width 87 height 18
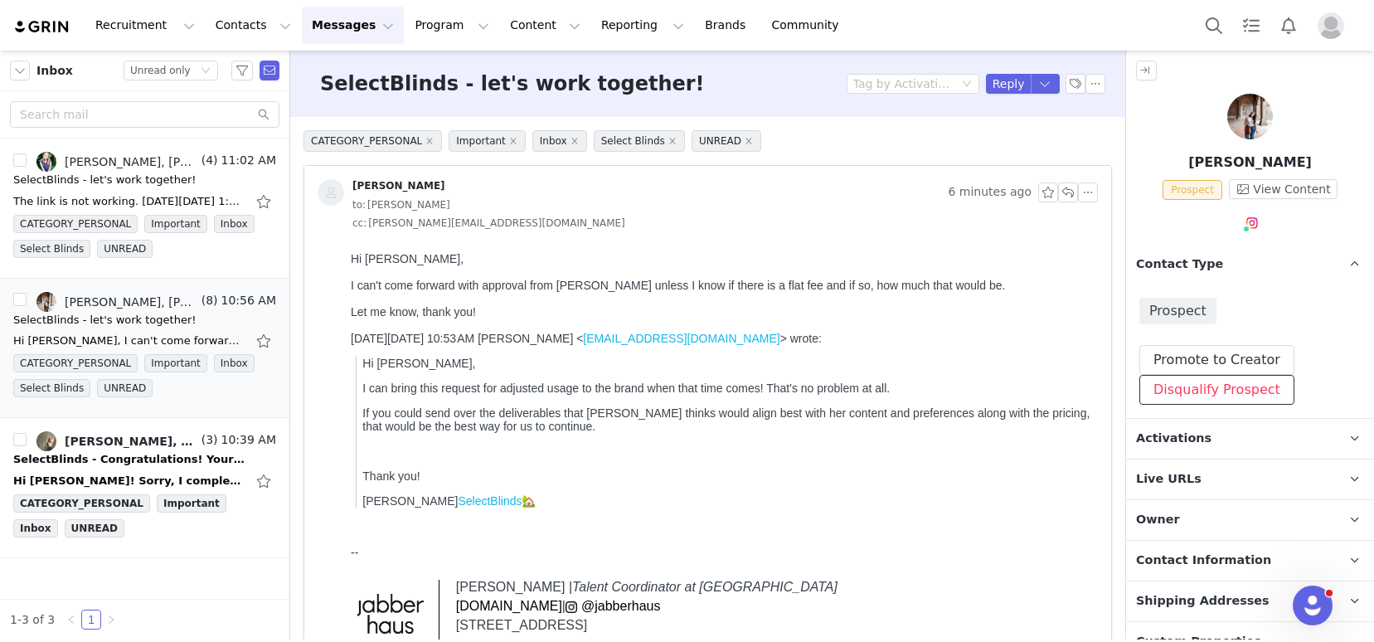
click at [1201, 397] on button "Disqualify Prospect" at bounding box center [1216, 390] width 155 height 30
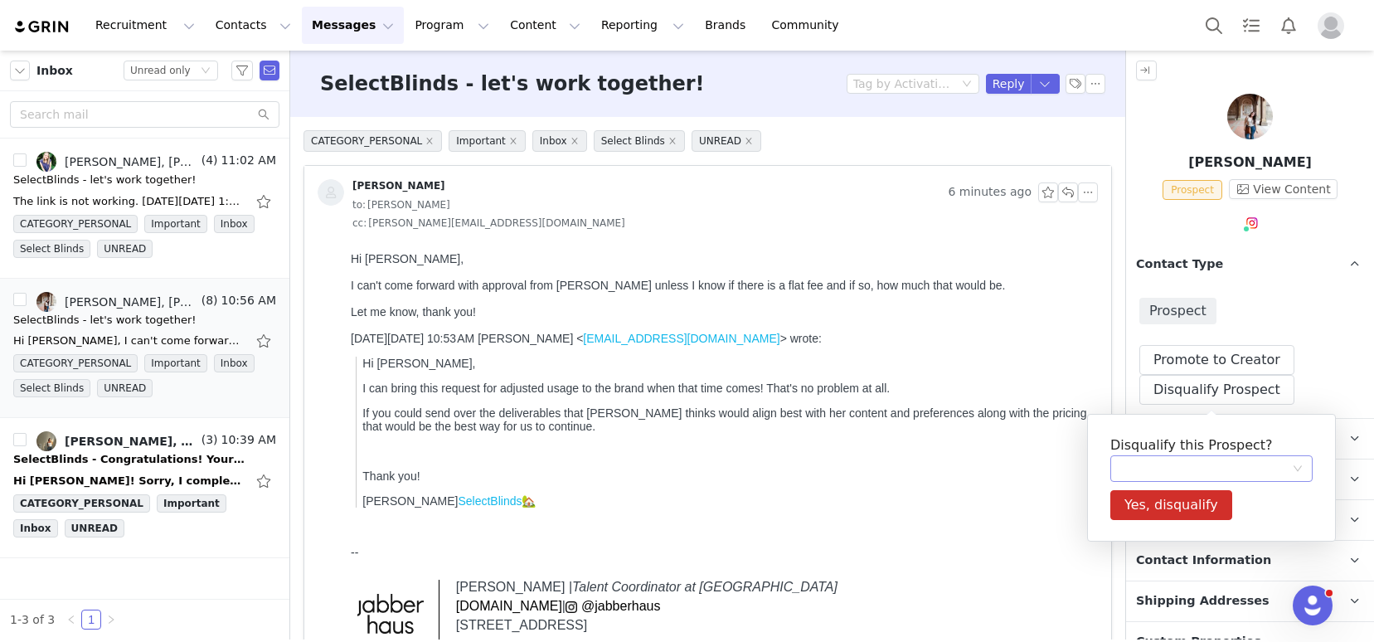
click at [1170, 468] on div at bounding box center [1206, 468] width 172 height 25
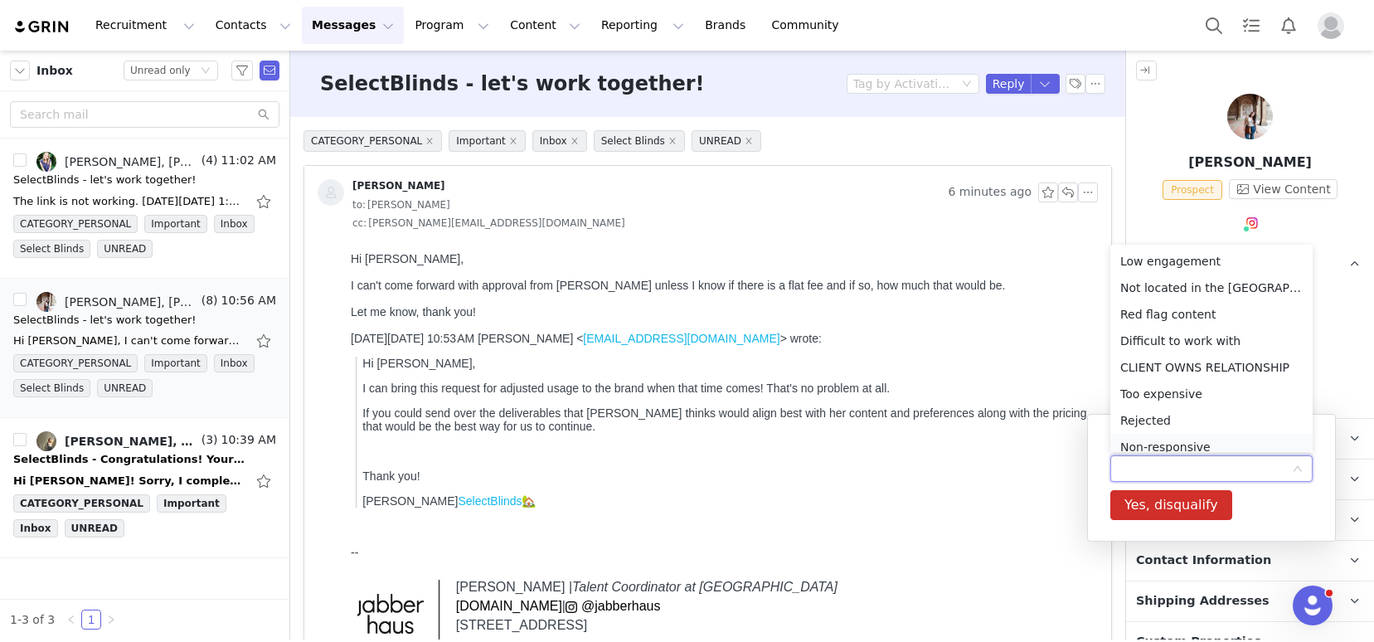
scroll to position [8, 0]
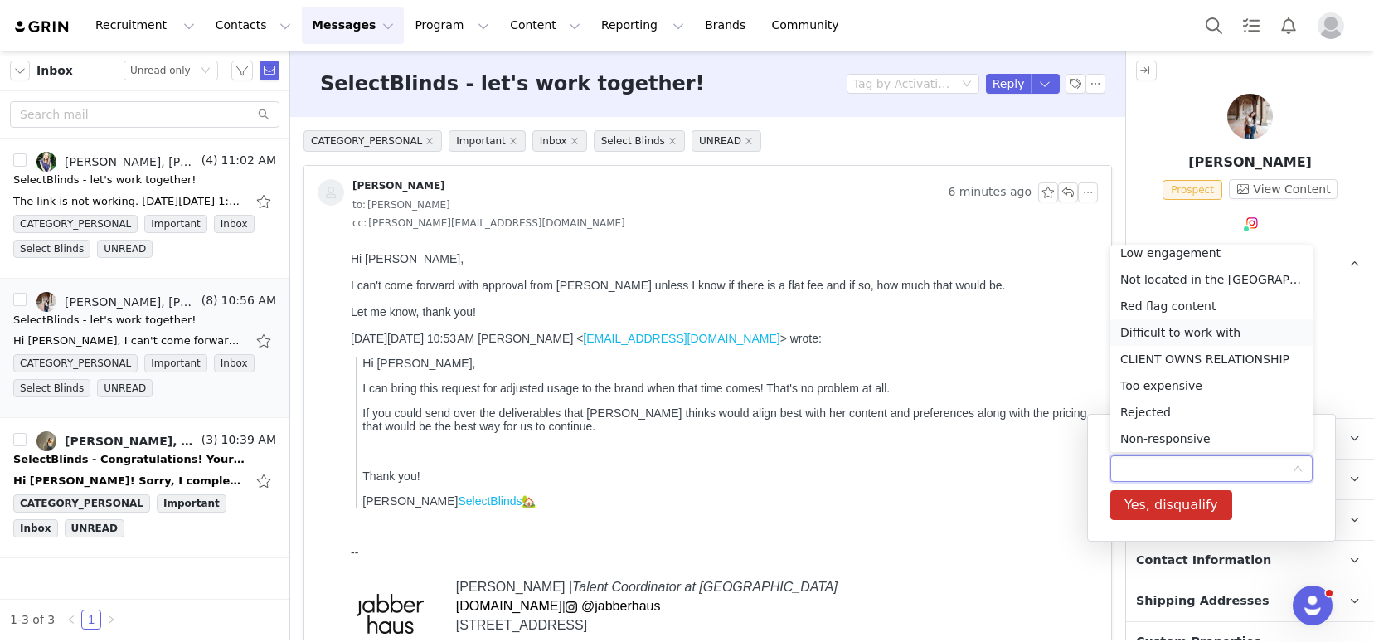
click at [1174, 332] on li "Difficult to work with" at bounding box center [1211, 332] width 202 height 27
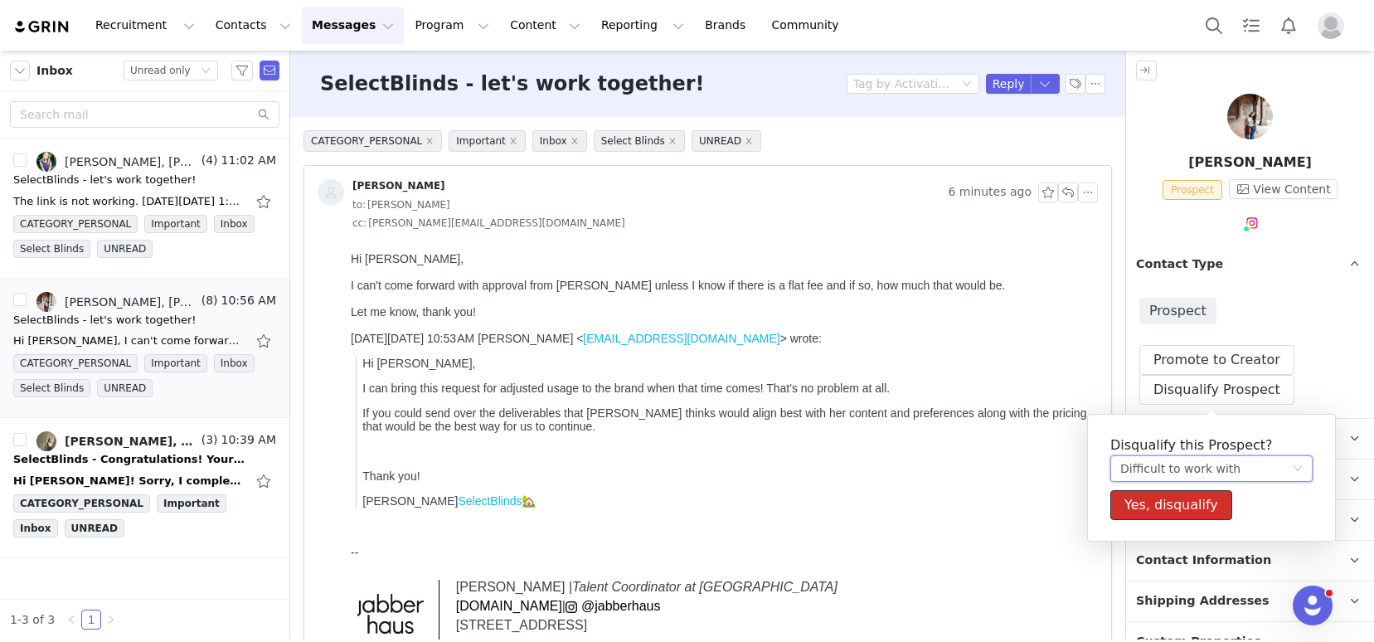
click at [1183, 498] on button "Yes, disqualify" at bounding box center [1171, 505] width 122 height 30
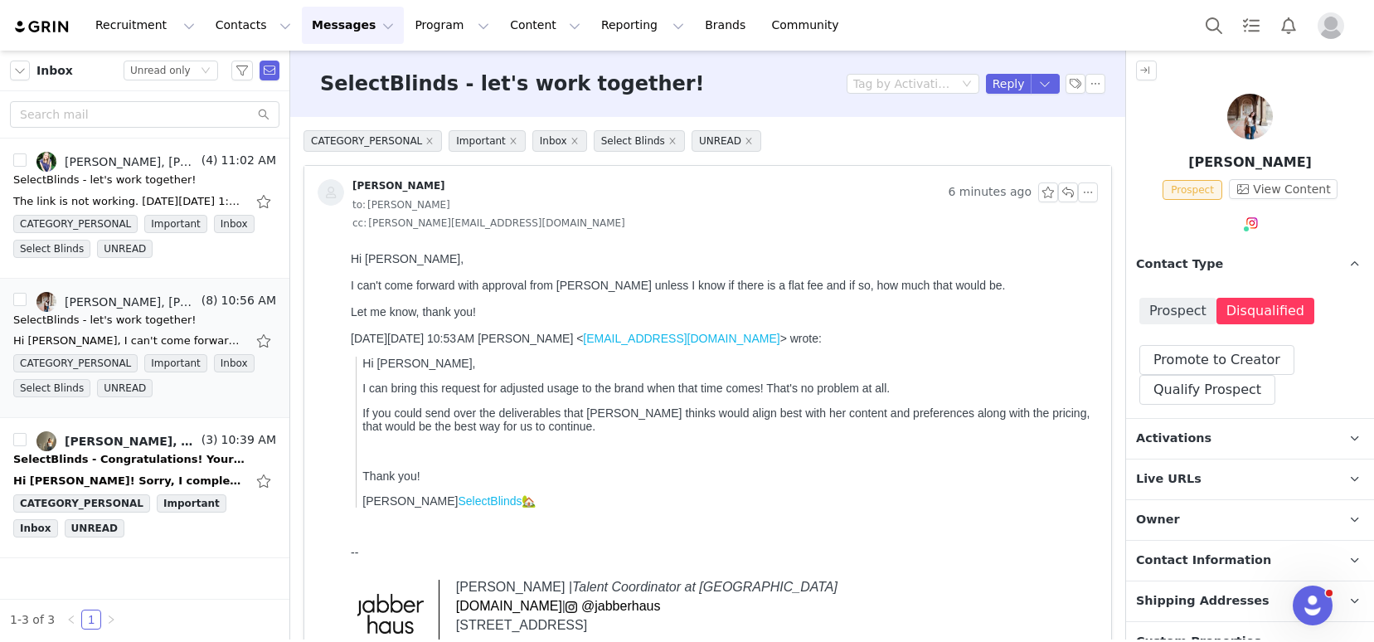
click at [28, 29] on img at bounding box center [42, 27] width 58 height 16
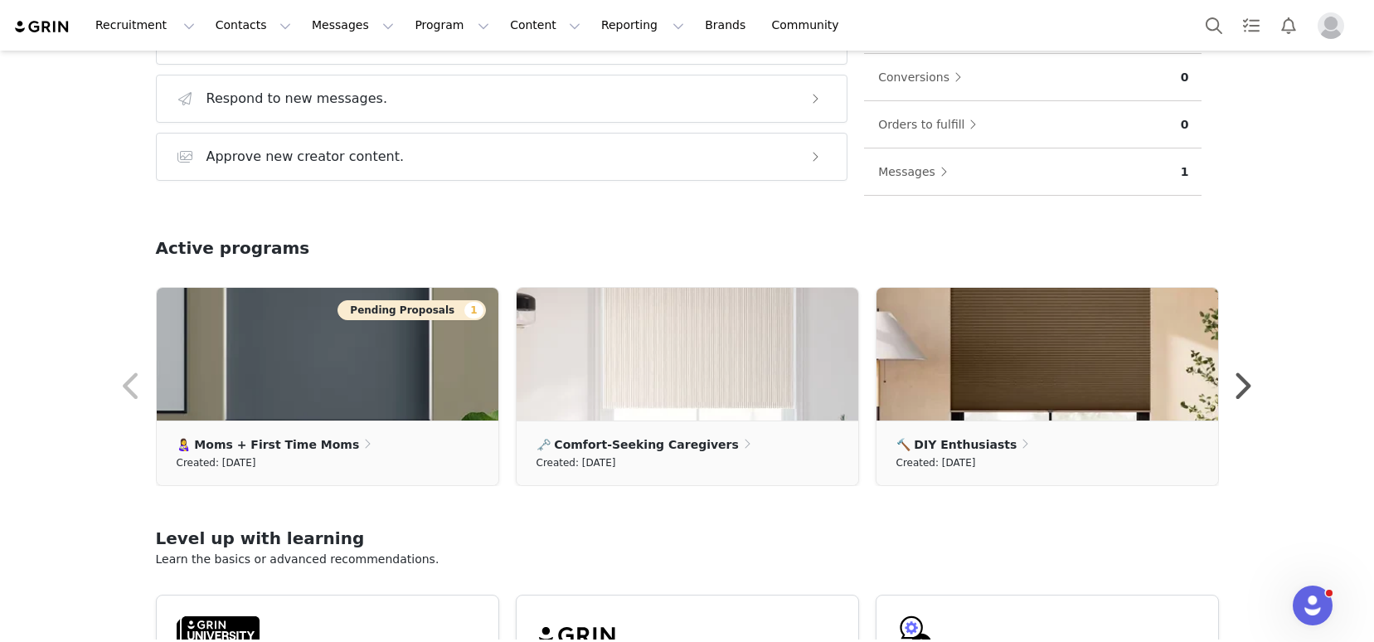
scroll to position [518, 0]
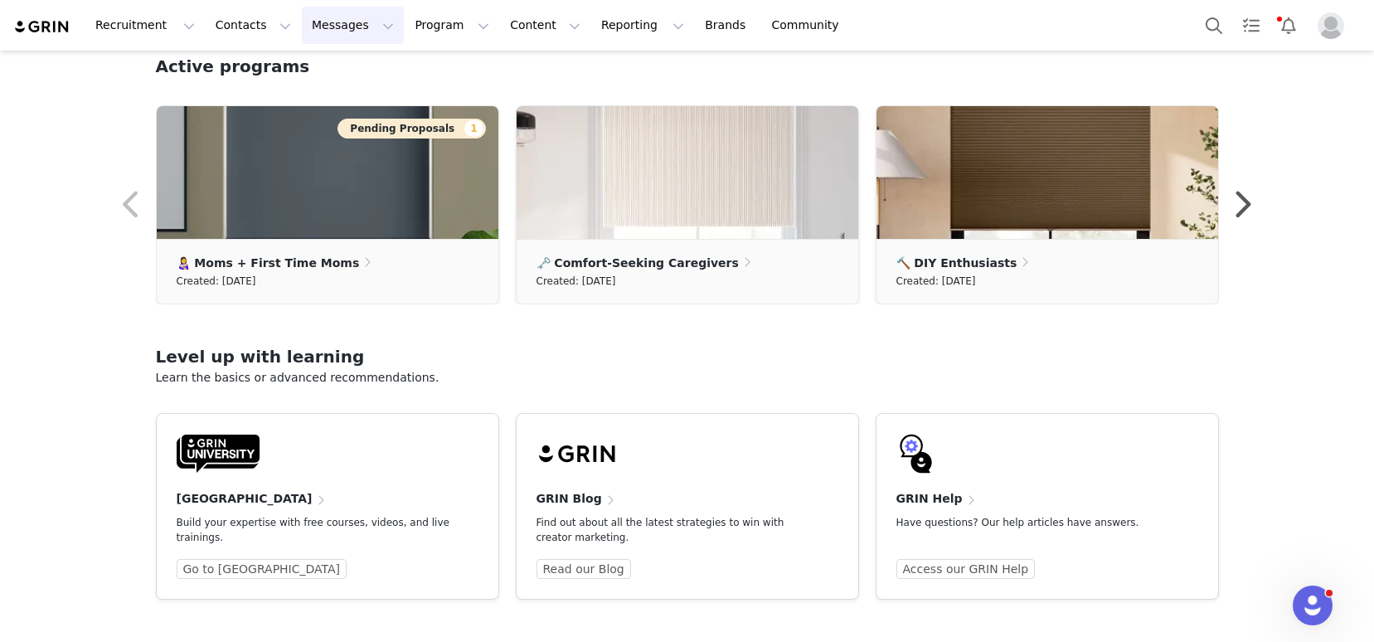
click at [308, 25] on button "Messages Messages" at bounding box center [353, 25] width 102 height 37
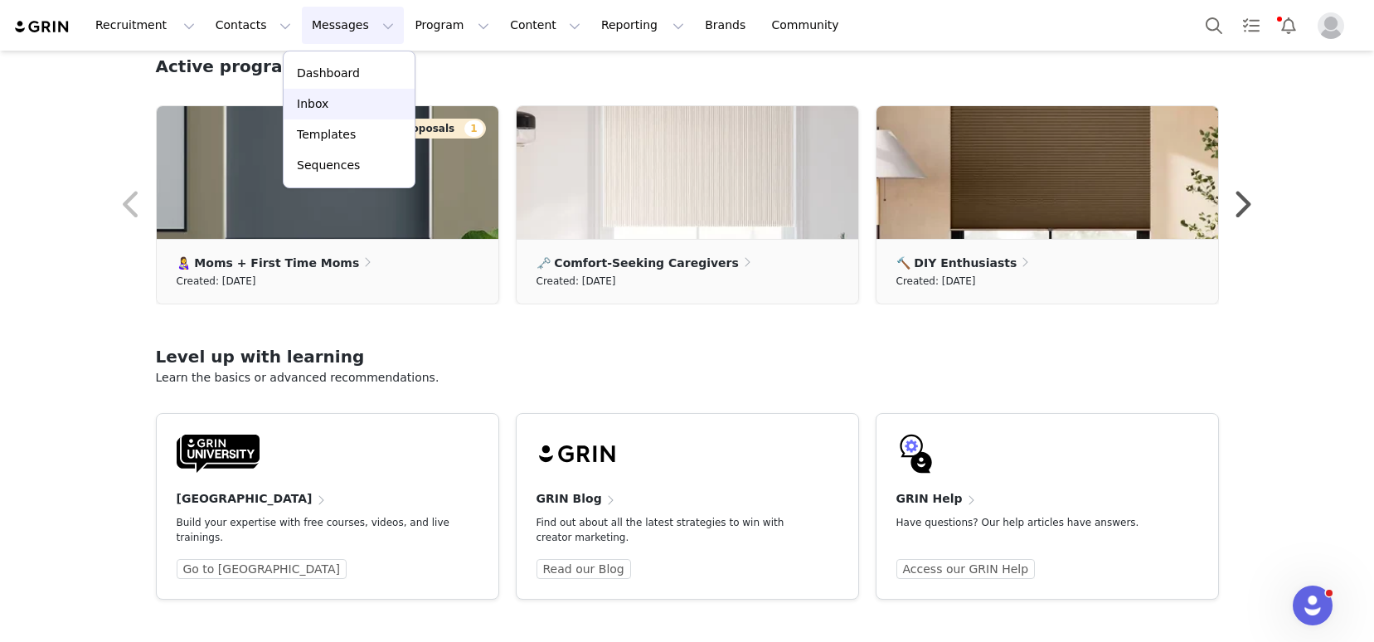
click at [304, 112] on p "Inbox" at bounding box center [313, 103] width 32 height 17
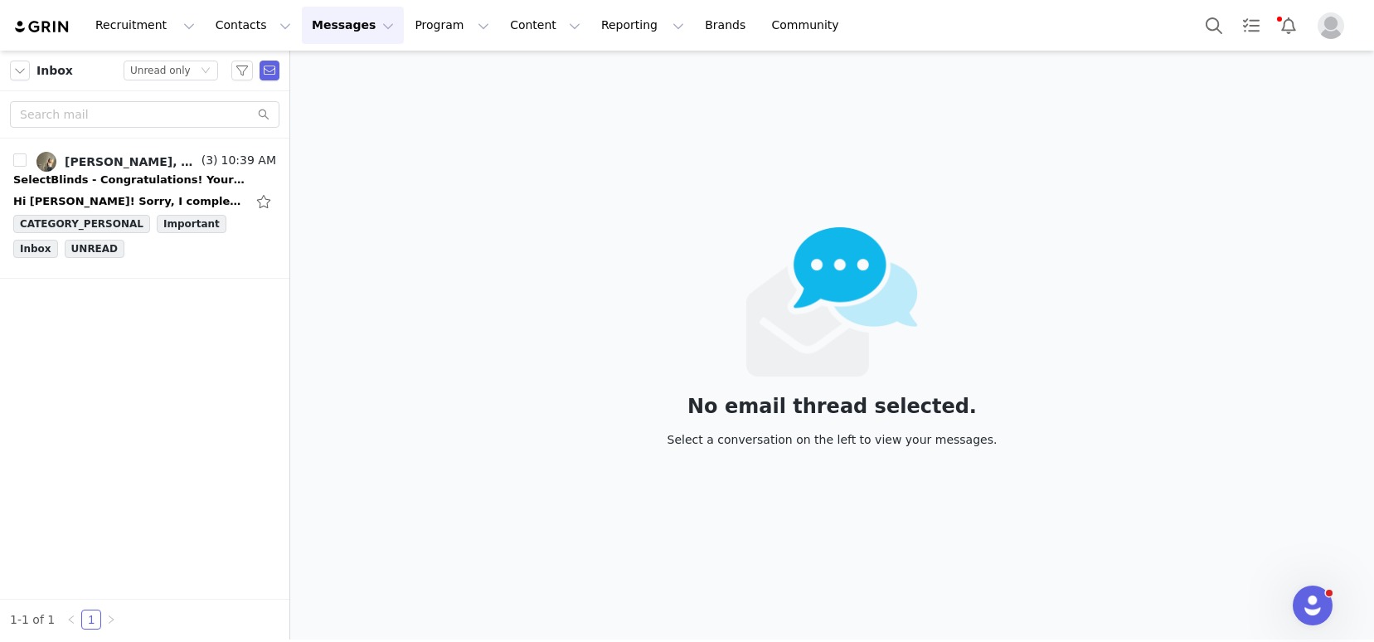
click at [34, 19] on img at bounding box center [42, 27] width 58 height 16
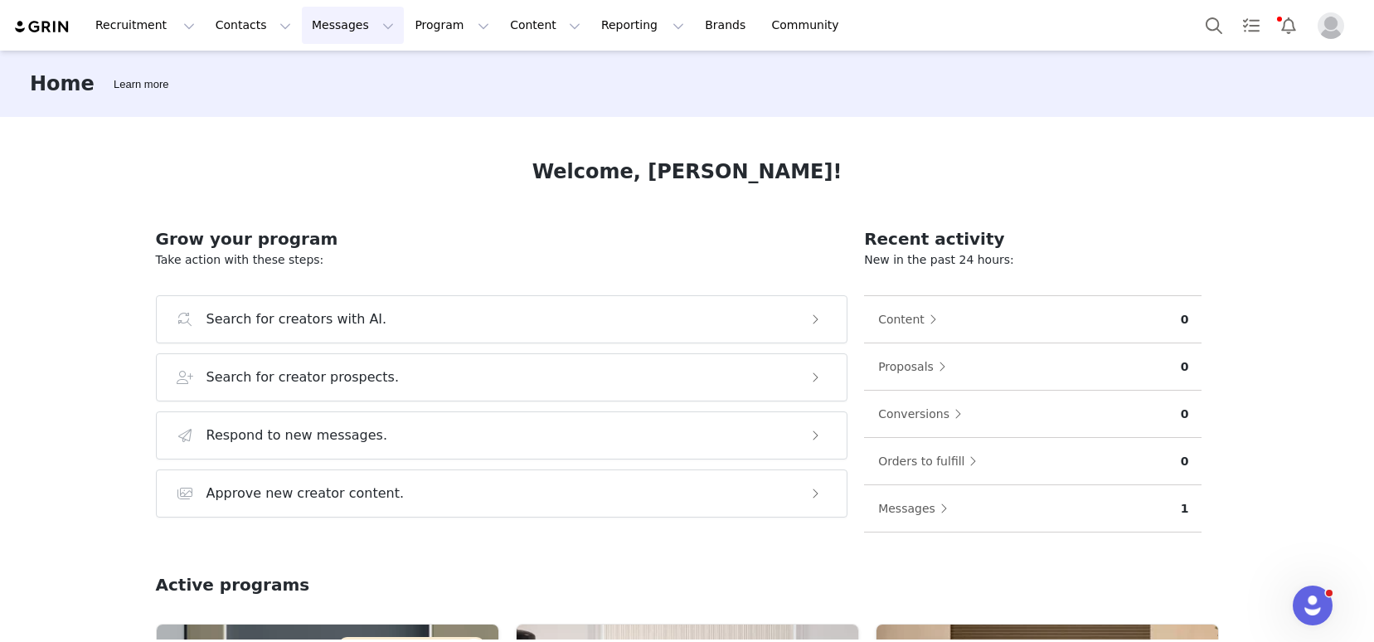
click at [330, 33] on button "Messages Messages" at bounding box center [353, 25] width 102 height 37
click at [328, 104] on div "Inbox" at bounding box center [348, 103] width 111 height 17
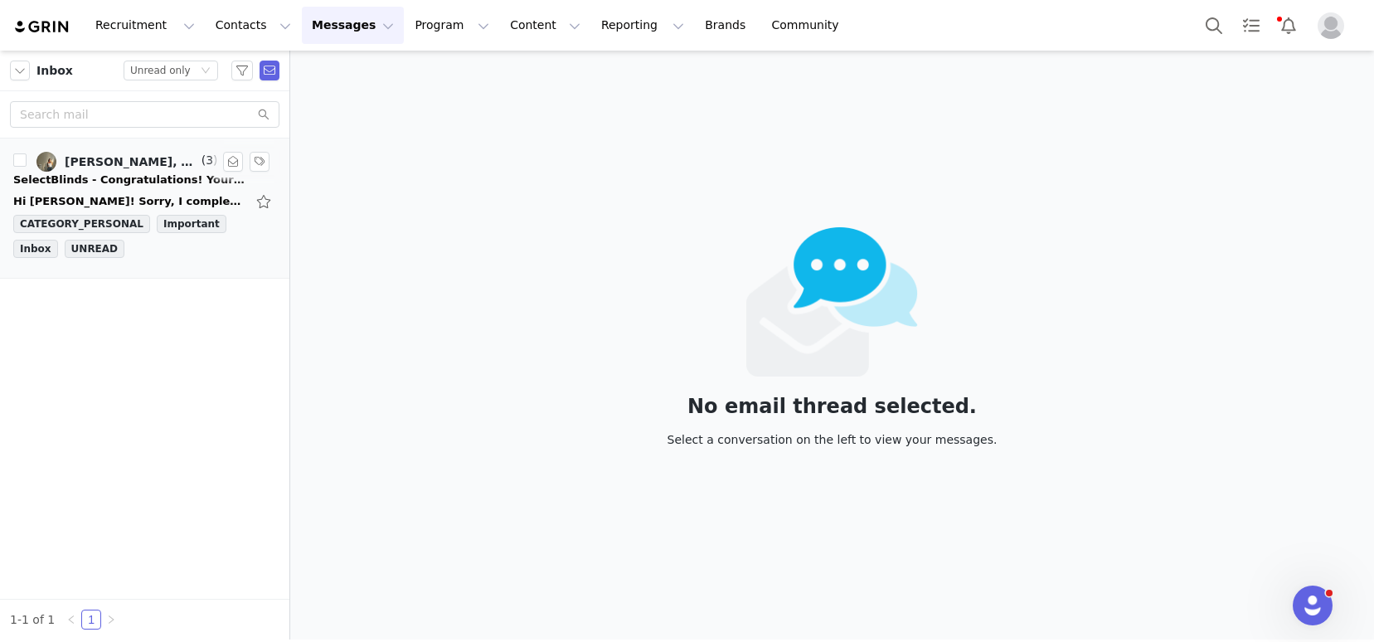
click at [112, 191] on div "Hi [PERSON_NAME]! Sorry, I completely forgot to send that over. Here it is: 488…" at bounding box center [144, 201] width 263 height 27
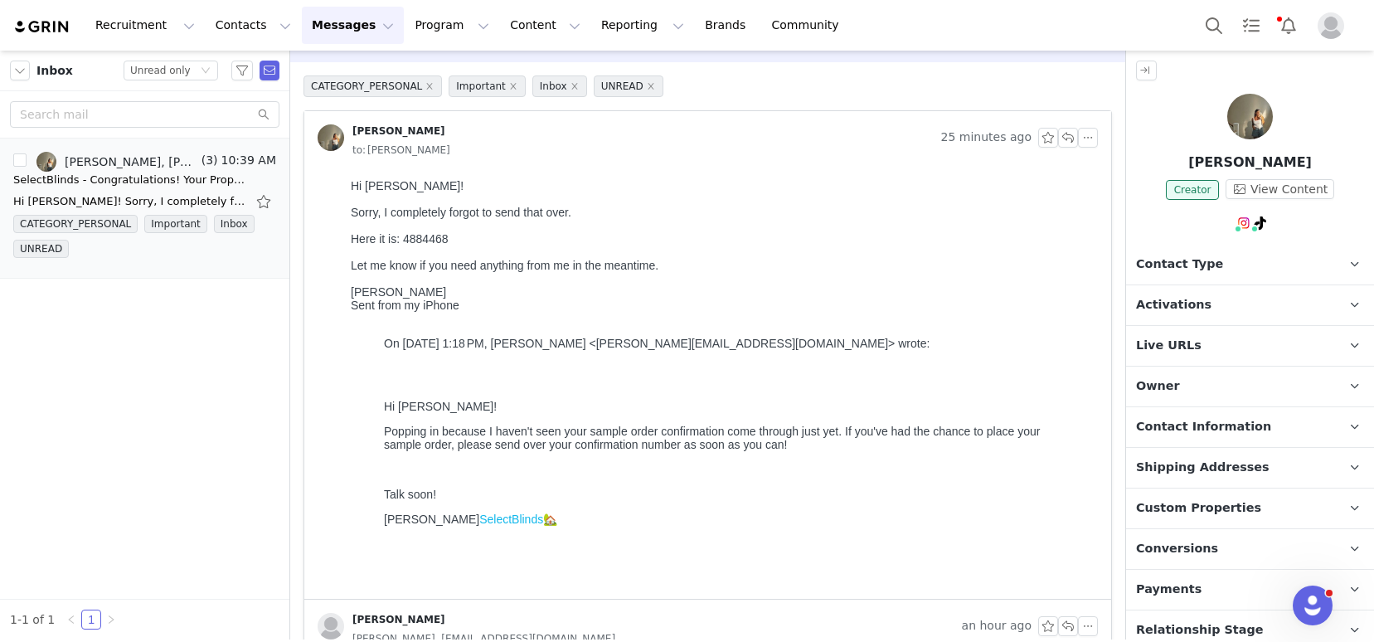
scroll to position [58, 0]
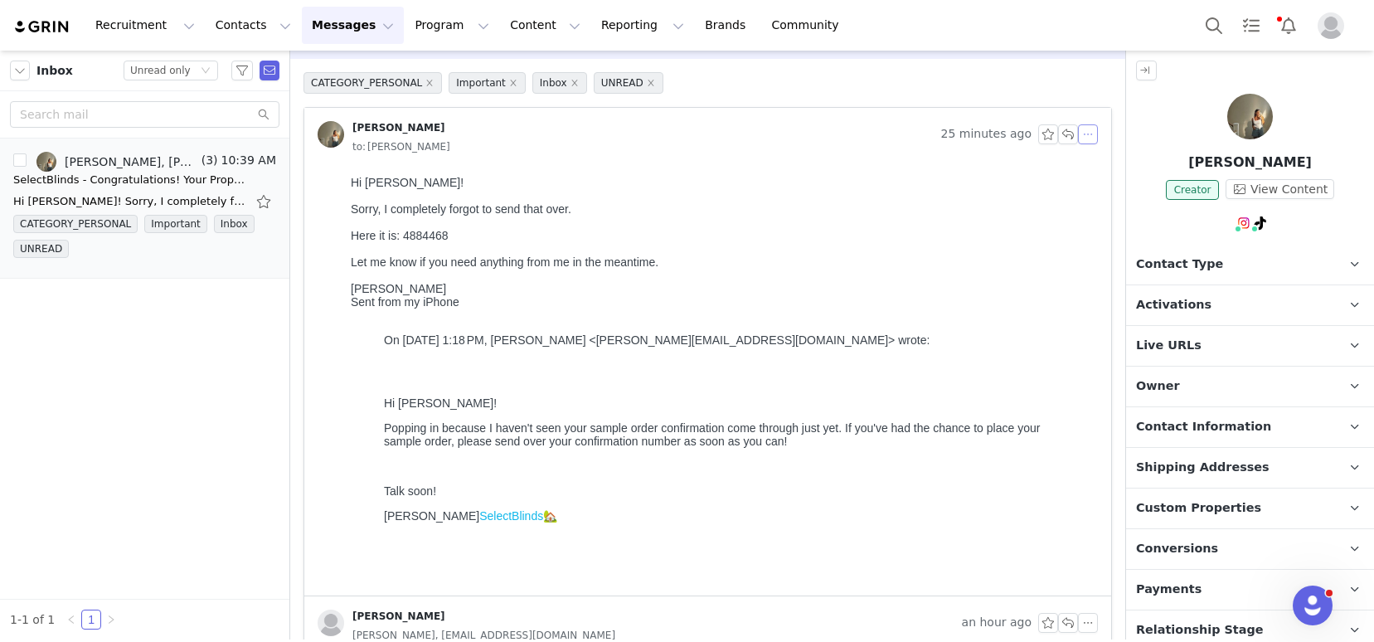
click at [1078, 135] on button "button" at bounding box center [1088, 134] width 20 height 20
click at [1091, 163] on li "Reply All" at bounding box center [1100, 164] width 70 height 27
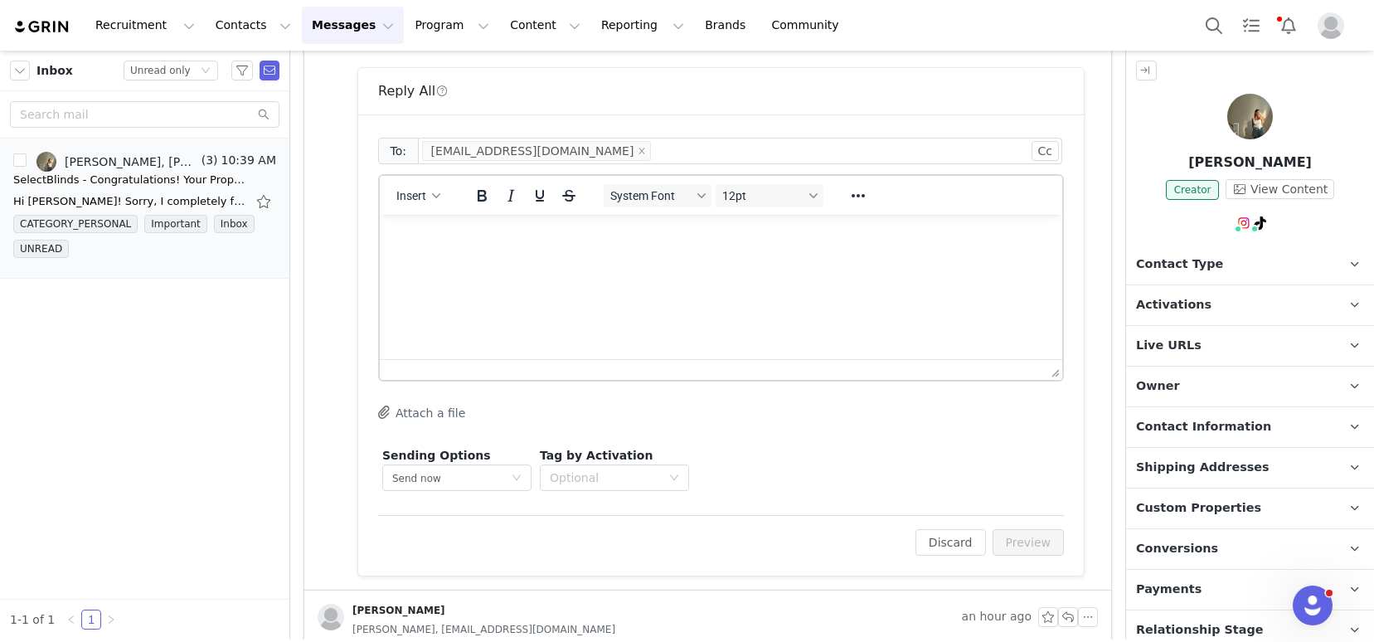
scroll to position [0, 0]
click at [648, 241] on p "Rich Text Area. Press ALT-0 for help." at bounding box center [721, 237] width 656 height 18
click at [412, 196] on span "Insert" at bounding box center [411, 195] width 30 height 13
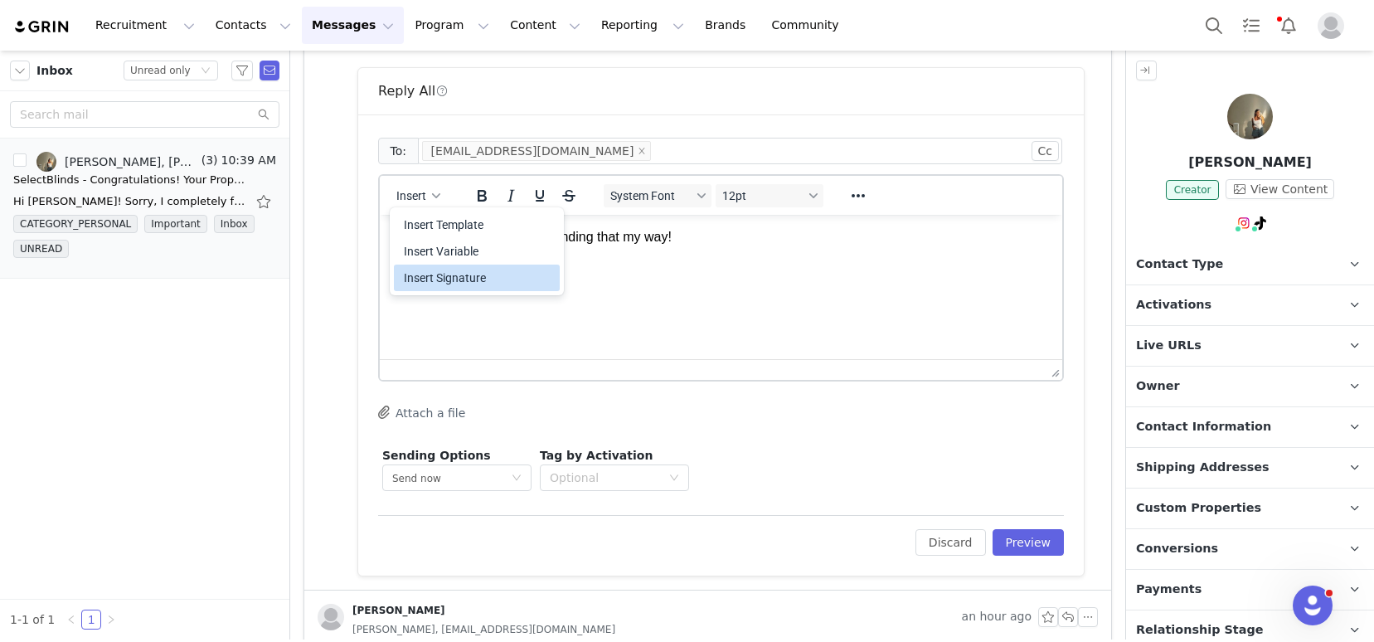
click at [435, 282] on div "Insert Signature" at bounding box center [478, 278] width 149 height 20
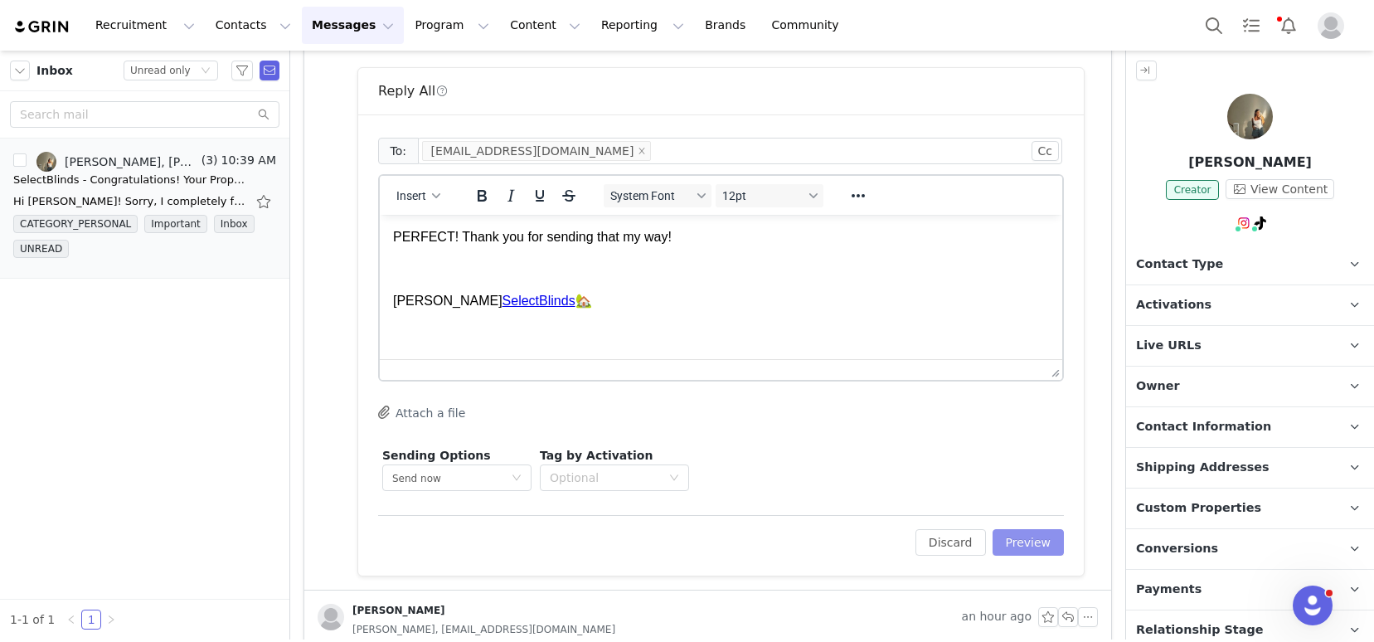
click at [1006, 545] on button "Preview" at bounding box center [1028, 542] width 72 height 27
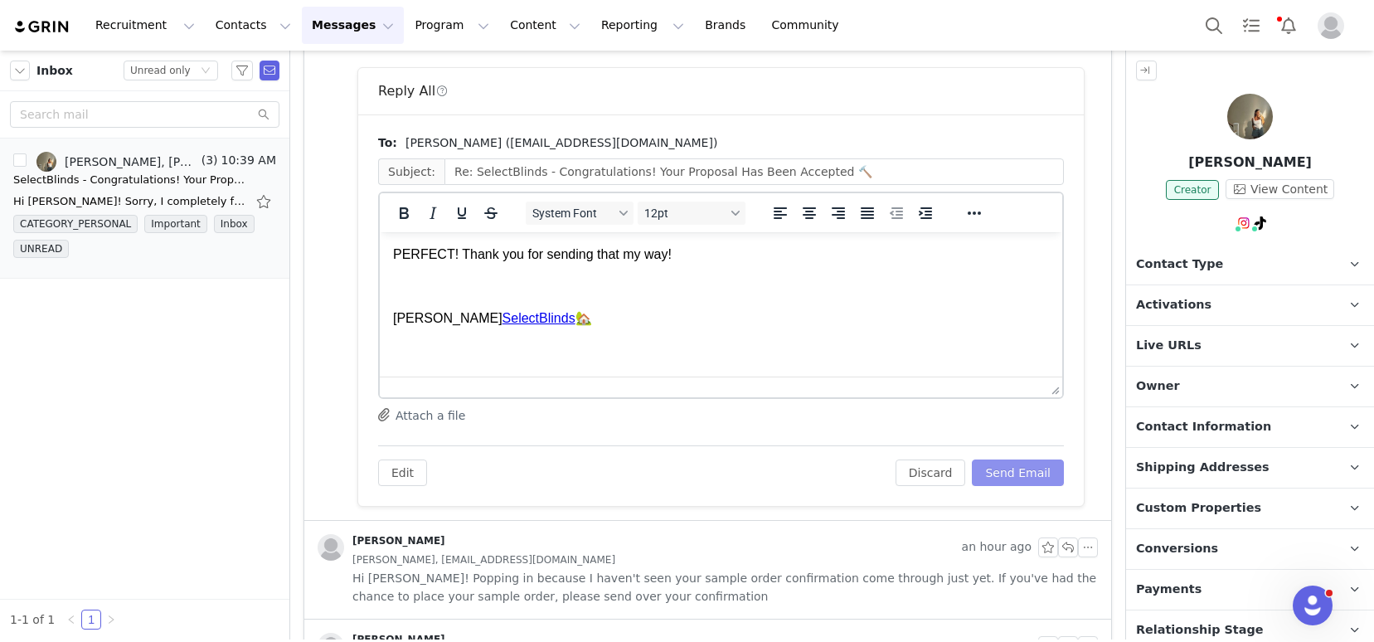
click at [993, 470] on button "Send Email" at bounding box center [1018, 472] width 92 height 27
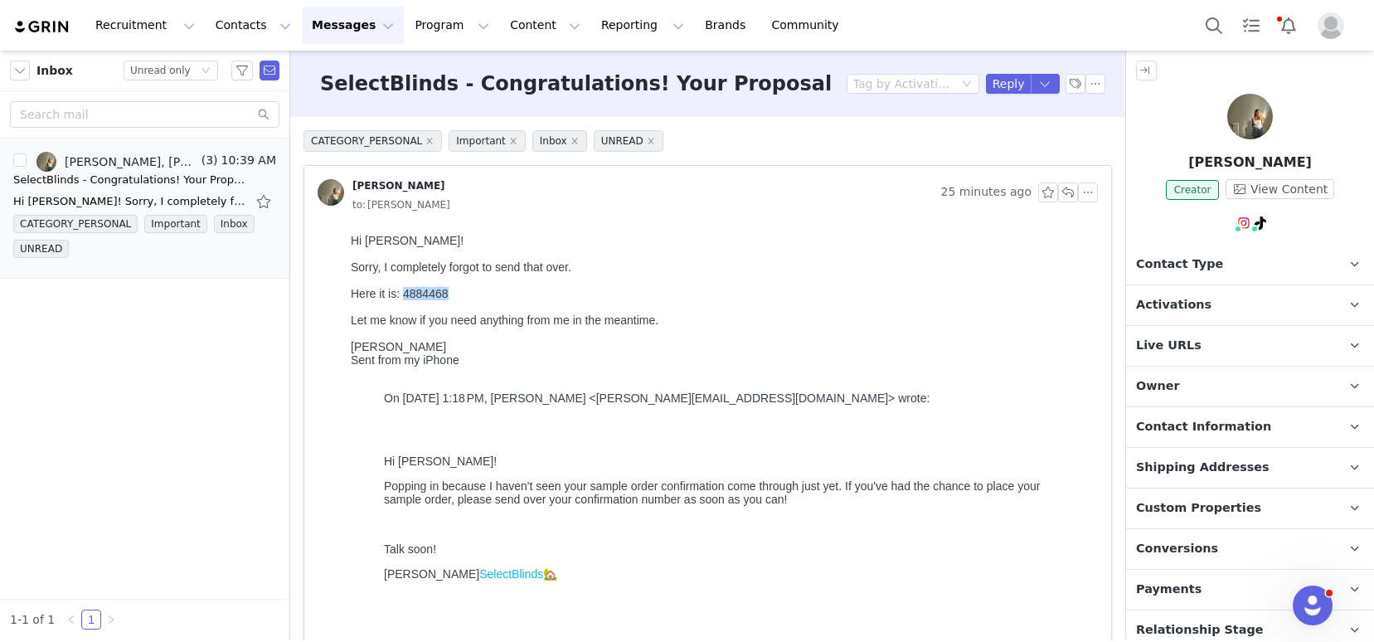
drag, startPoint x: 463, startPoint y: 293, endPoint x: 402, endPoint y: 298, distance: 61.5
click at [402, 298] on div "Here it is: 4884468" at bounding box center [721, 293] width 740 height 13
copy div "4884468"
click at [60, 33] on img at bounding box center [42, 27] width 58 height 16
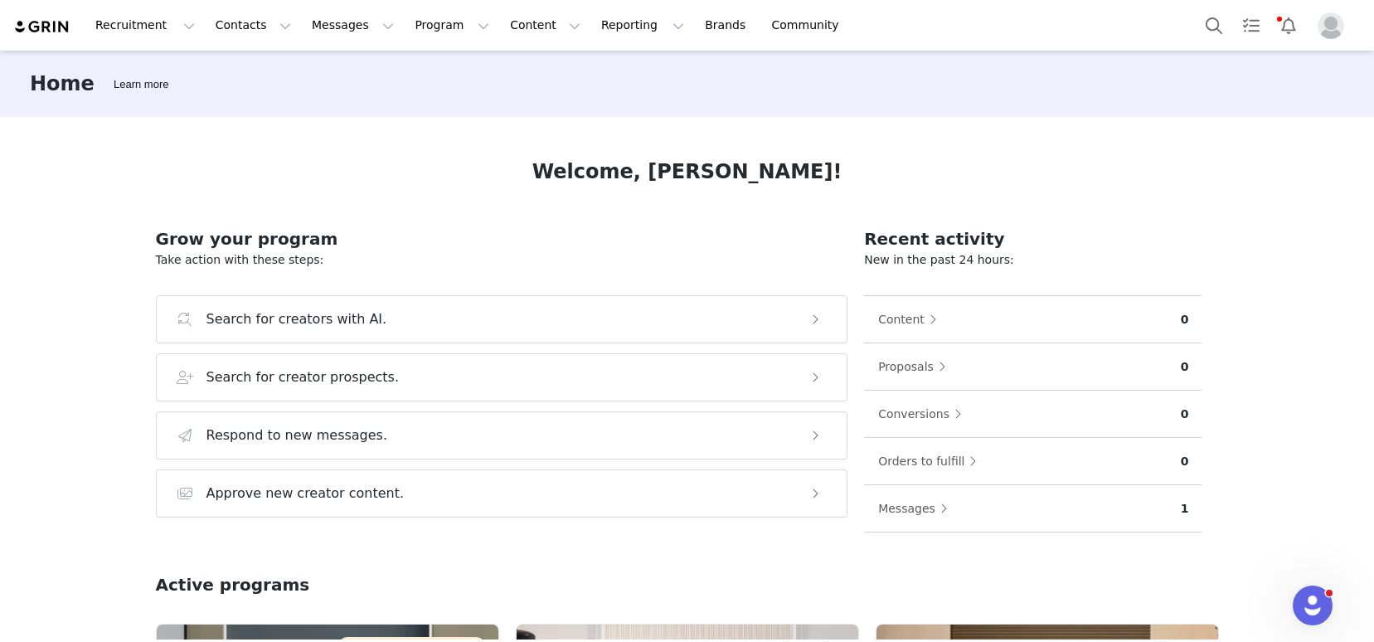
click at [63, 21] on img at bounding box center [42, 27] width 58 height 16
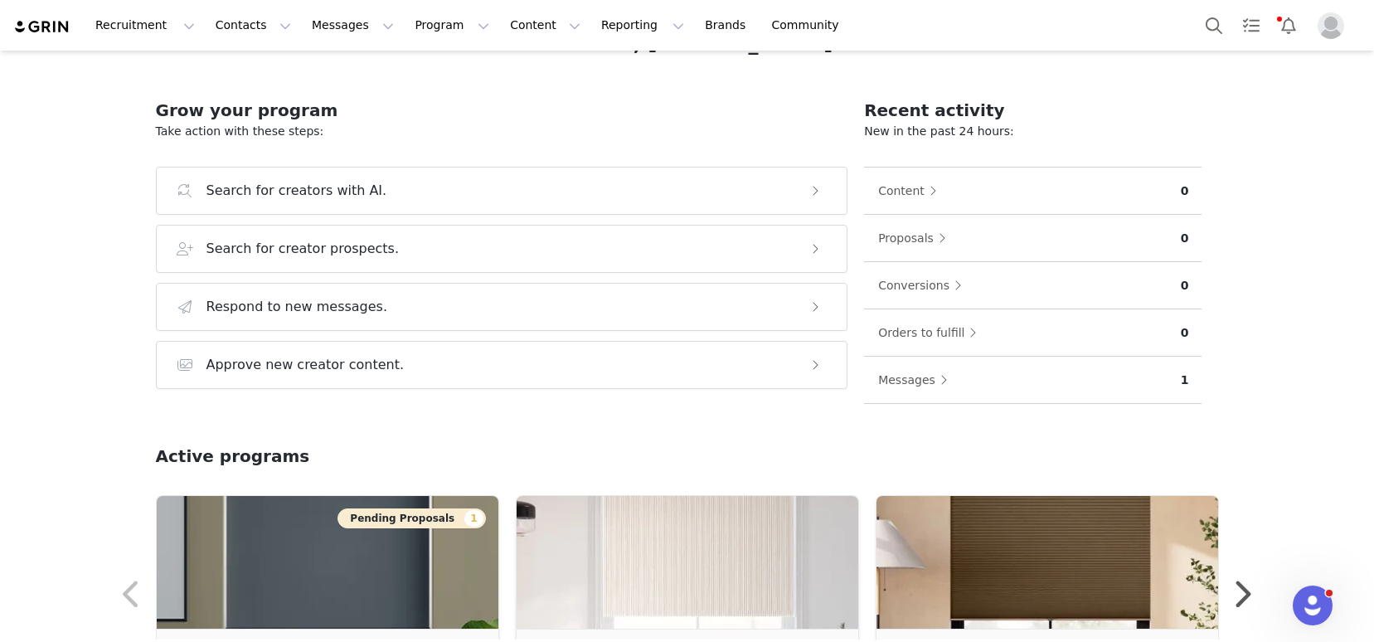
scroll to position [260, 0]
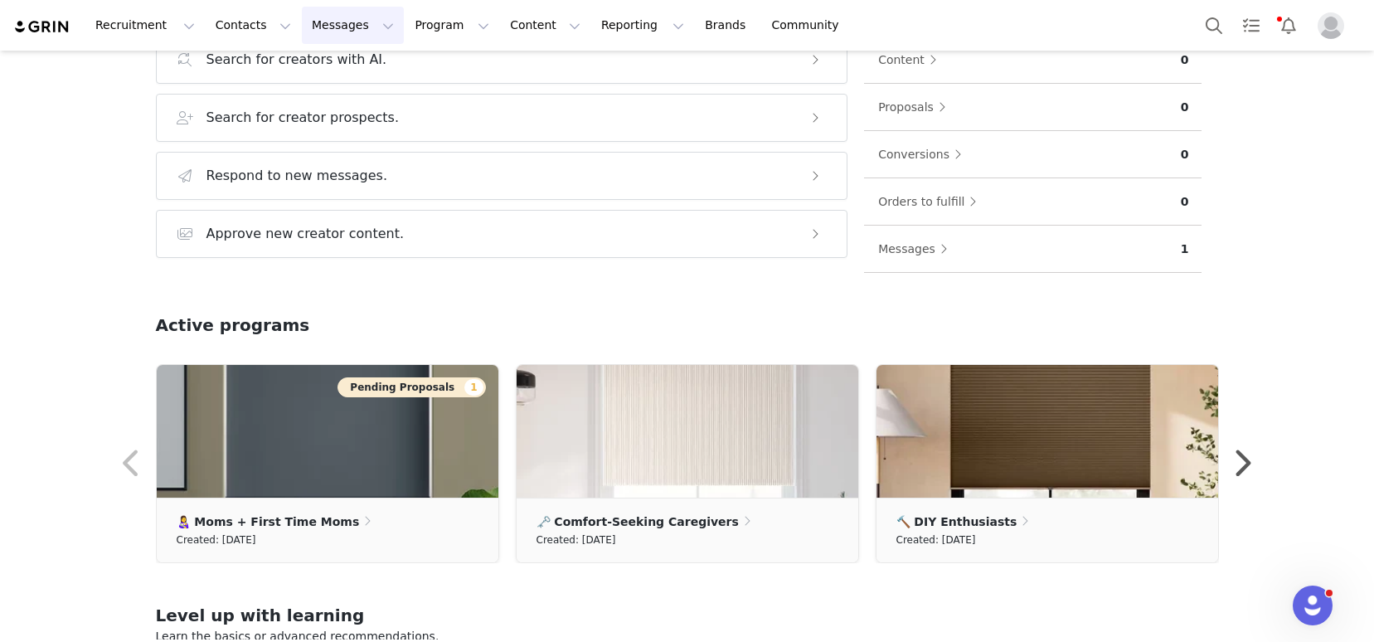
click at [311, 33] on button "Messages Messages" at bounding box center [353, 25] width 102 height 37
click at [339, 102] on div "Inbox" at bounding box center [348, 103] width 111 height 17
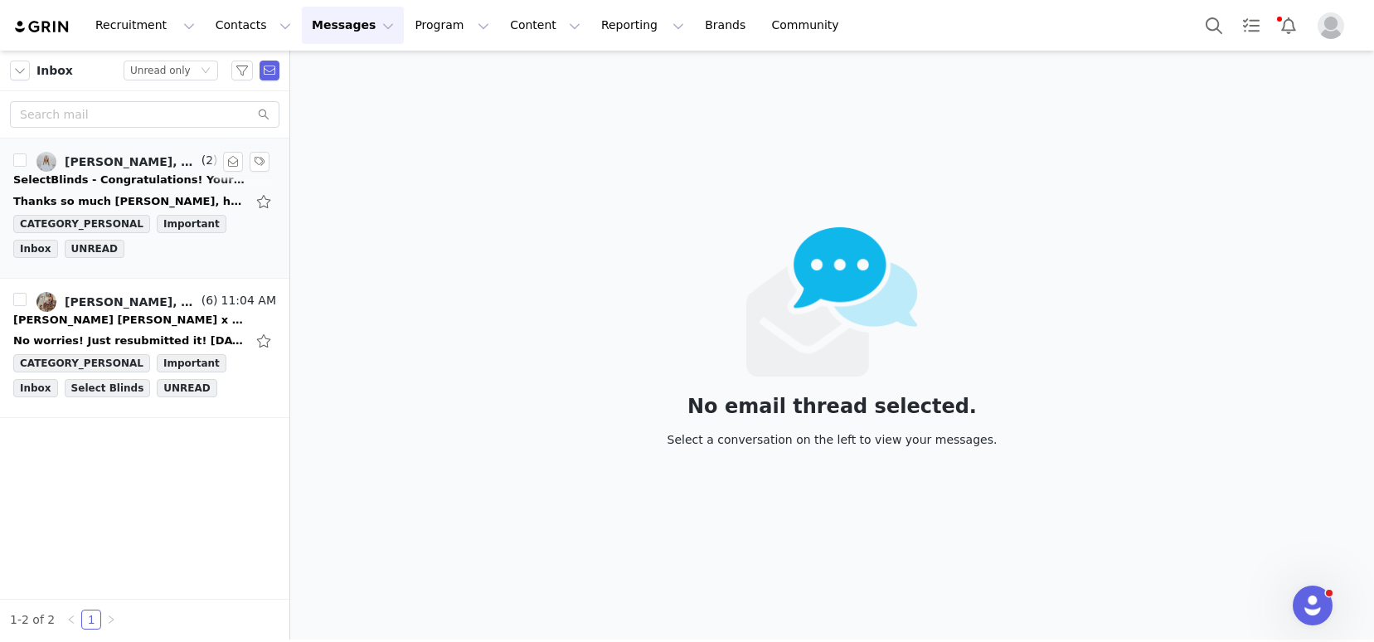
click at [98, 182] on div "SelectBlinds - Congratulations! Your Proposal Has Been Accepted 🏡" at bounding box center [129, 180] width 232 height 17
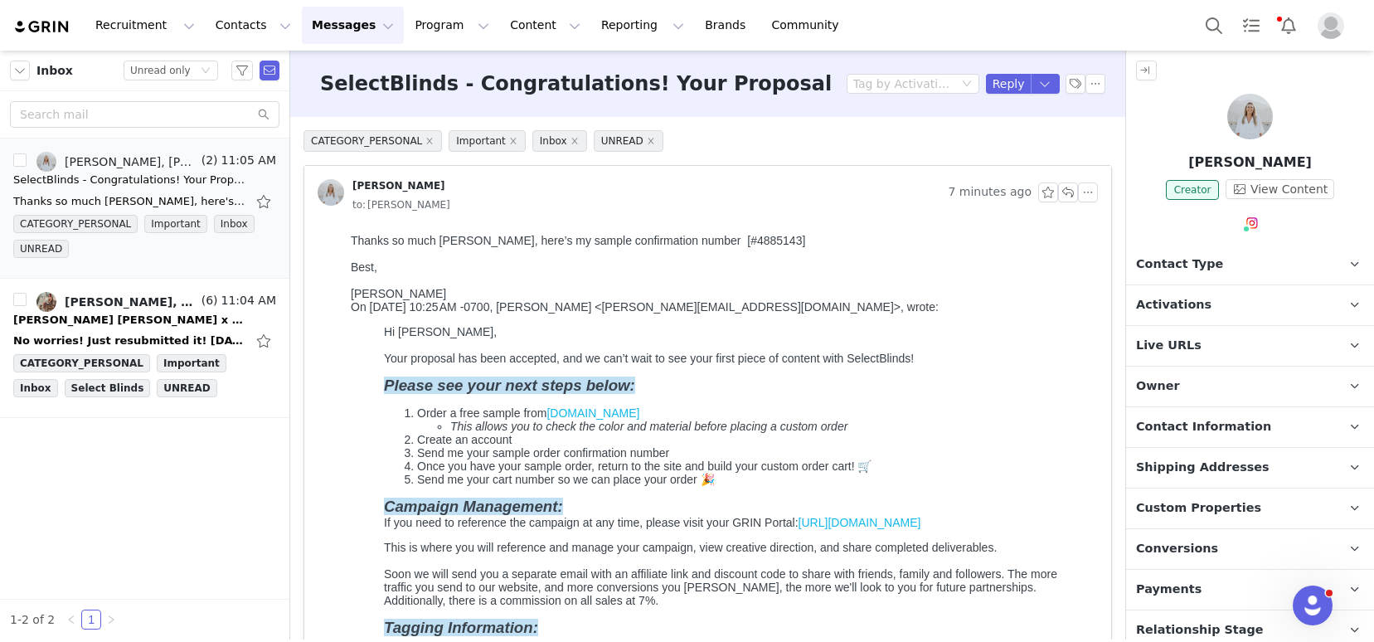
click at [624, 240] on div "Thanks so much Kelsey, here’s my sample confirmation number [#4885143]" at bounding box center [721, 240] width 740 height 13
click at [1078, 194] on button "button" at bounding box center [1088, 192] width 20 height 20
click at [1089, 220] on li "Reply All" at bounding box center [1100, 222] width 70 height 27
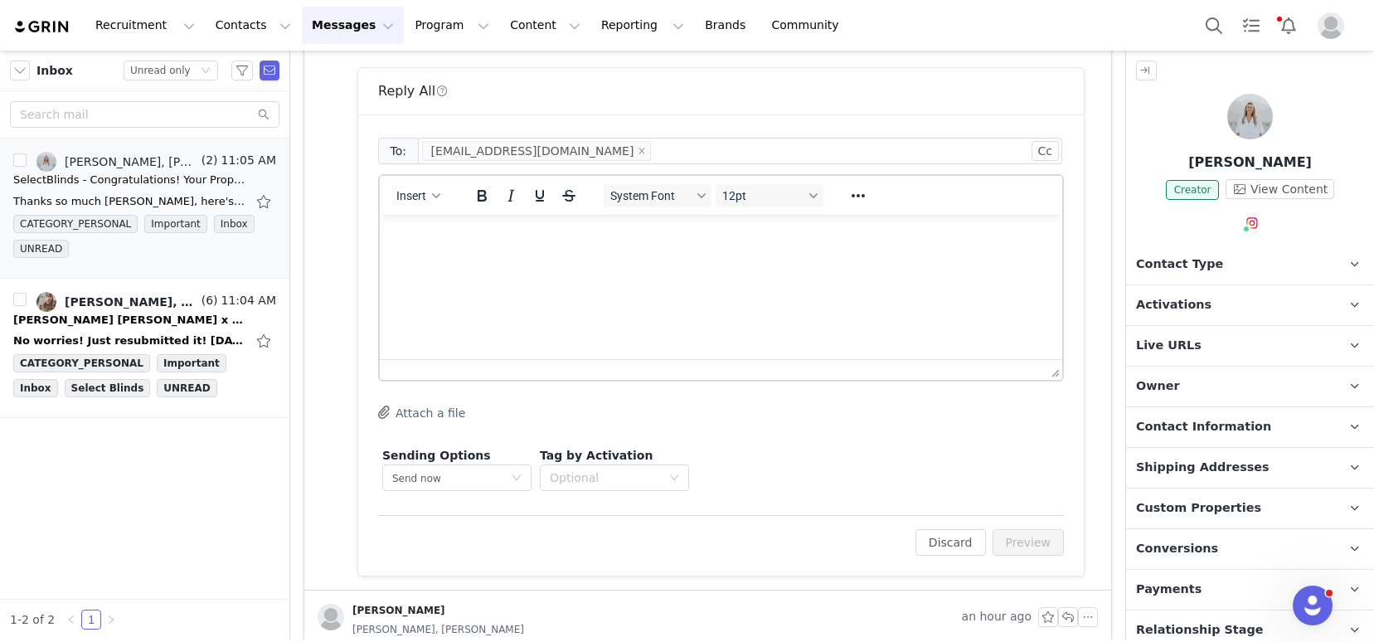
click at [654, 260] on html at bounding box center [721, 237] width 682 height 45
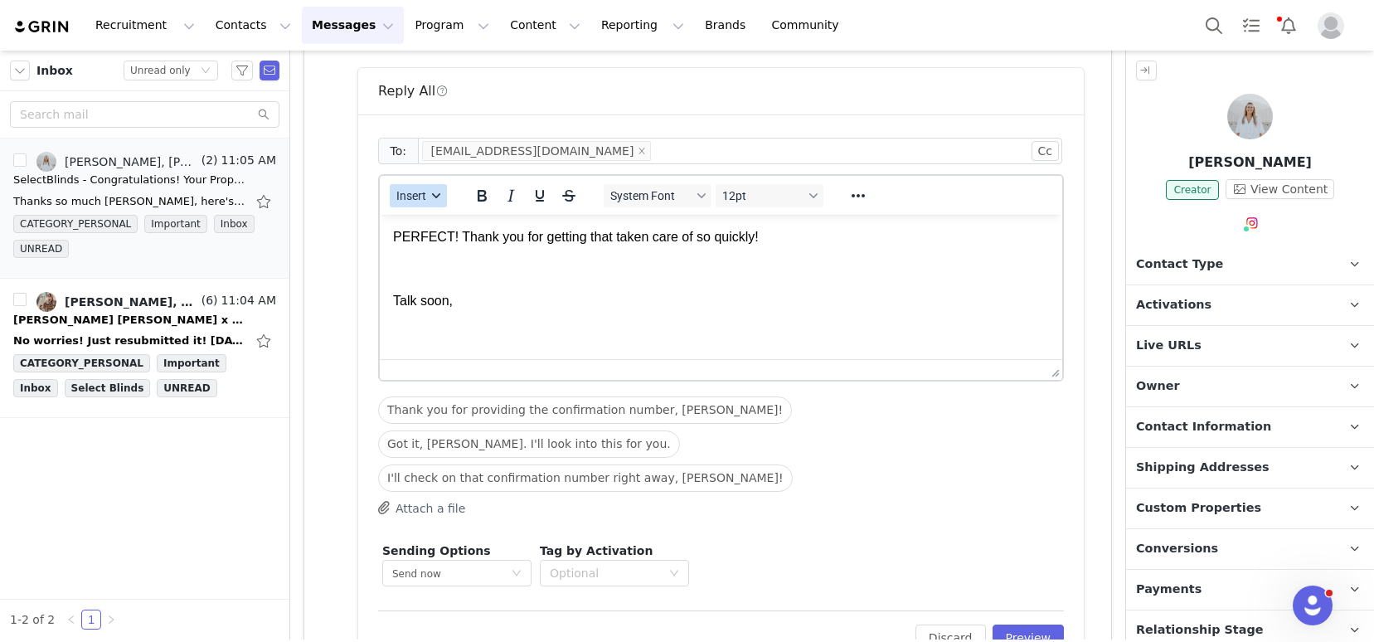
click at [398, 203] on button "Insert" at bounding box center [418, 195] width 57 height 23
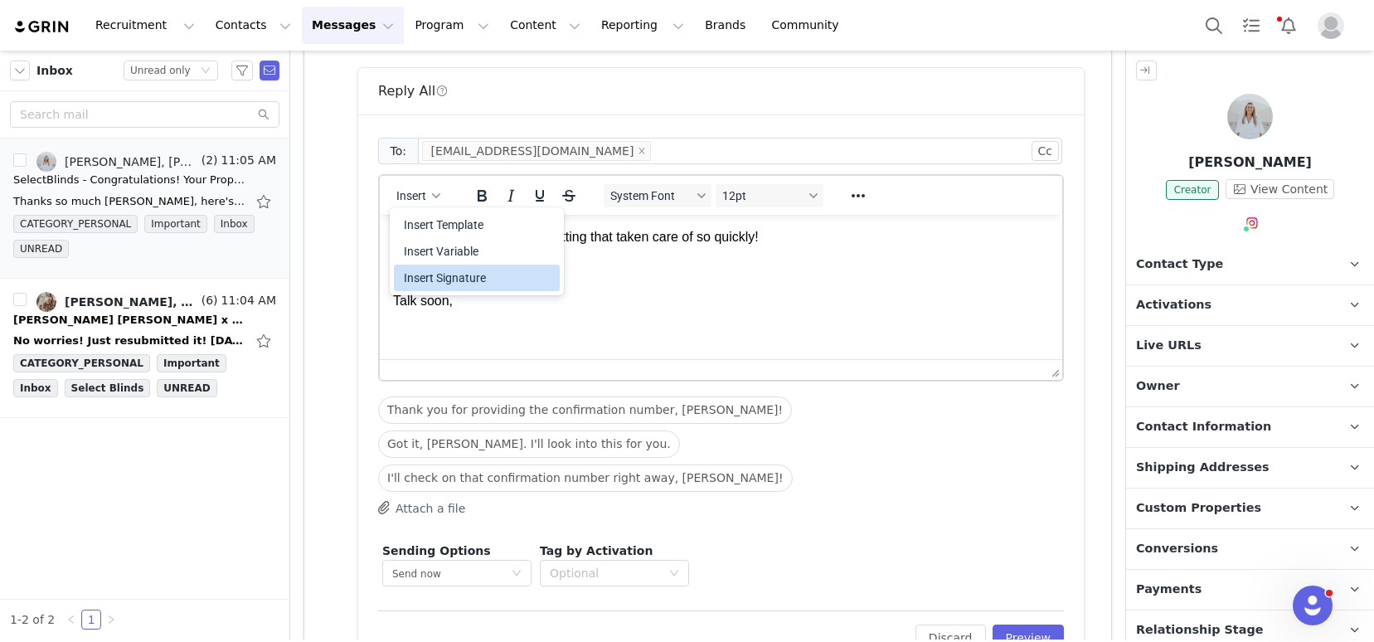
click at [492, 283] on div "Insert Signature" at bounding box center [478, 278] width 149 height 20
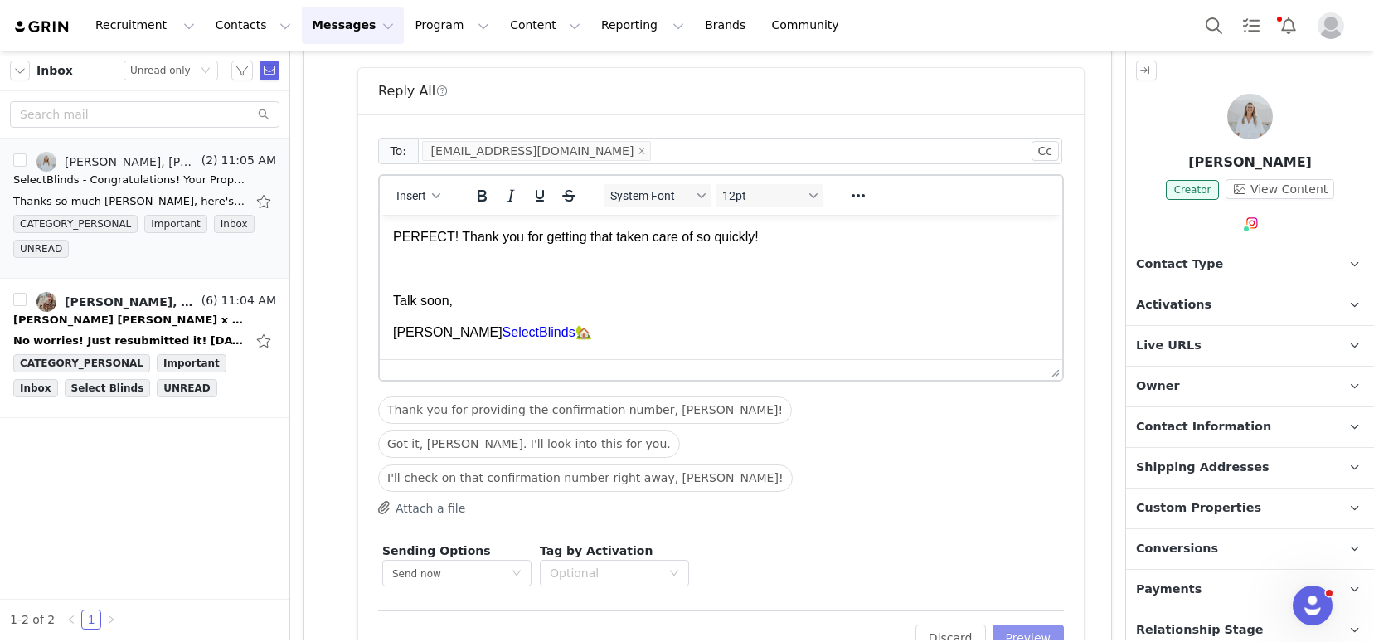
click at [1003, 624] on button "Preview" at bounding box center [1028, 637] width 72 height 27
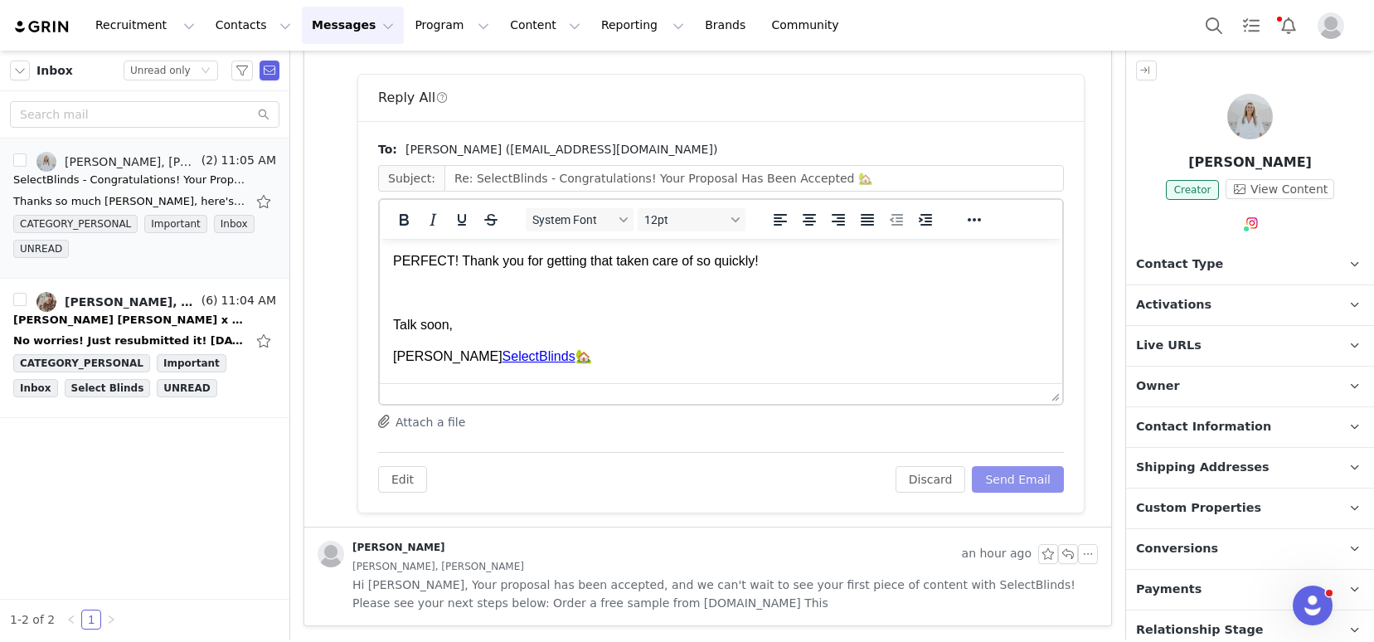
click at [1003, 480] on button "Send Email" at bounding box center [1018, 479] width 92 height 27
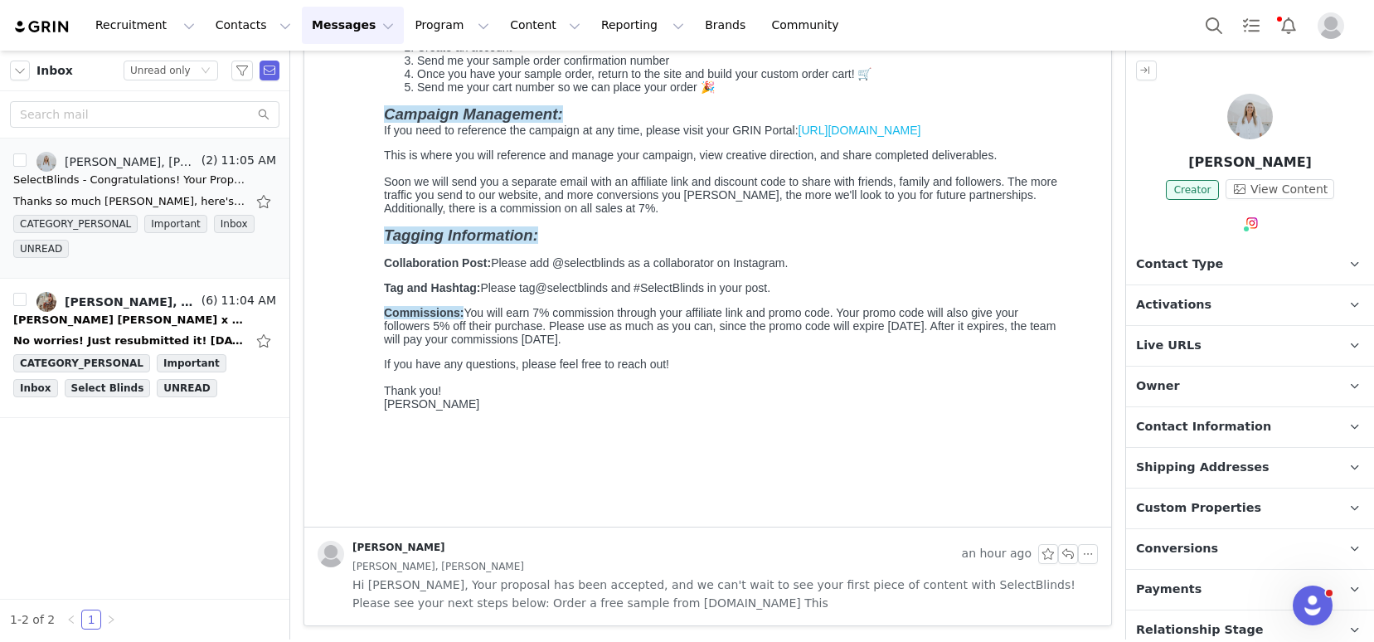
scroll to position [392, 0]
click at [43, 34] on div "Recruitment Recruitment Creator Search Curated Lists Landing Pages Web Extensio…" at bounding box center [434, 25] width 842 height 37
click at [51, 27] on img at bounding box center [42, 27] width 58 height 16
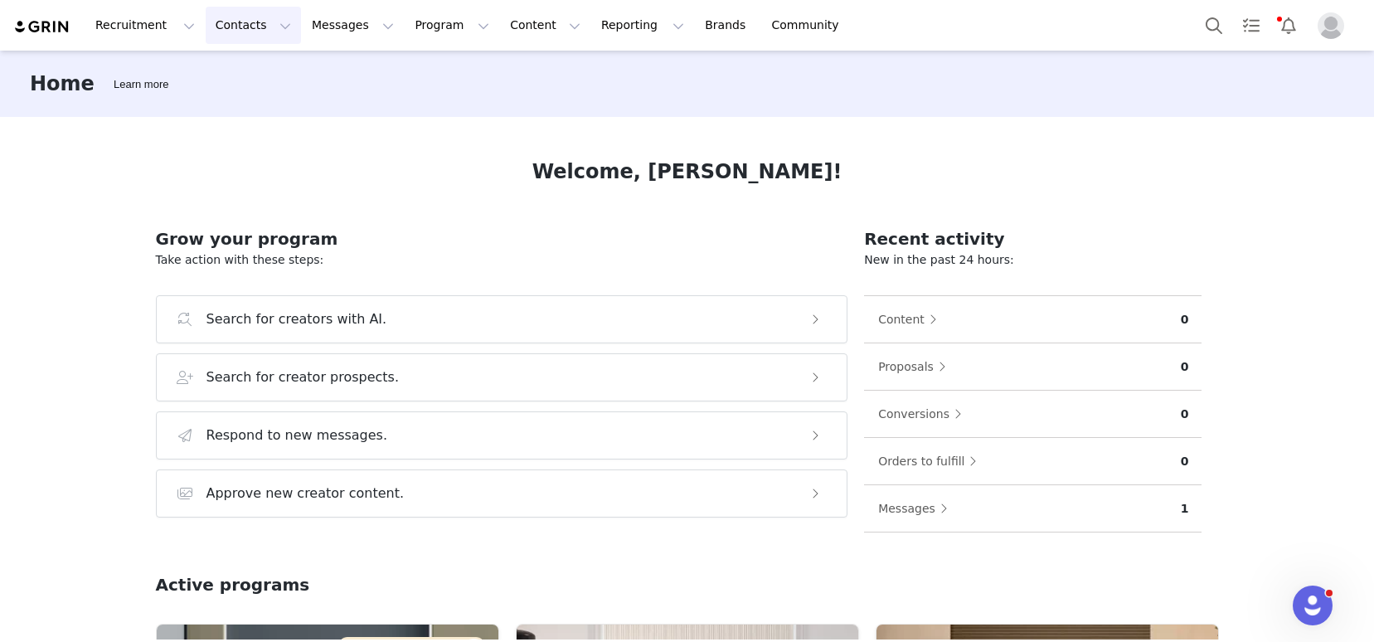
click at [231, 26] on button "Contacts Contacts" at bounding box center [253, 25] width 95 height 37
click at [277, 102] on div "Prospects" at bounding box center [259, 103] width 111 height 17
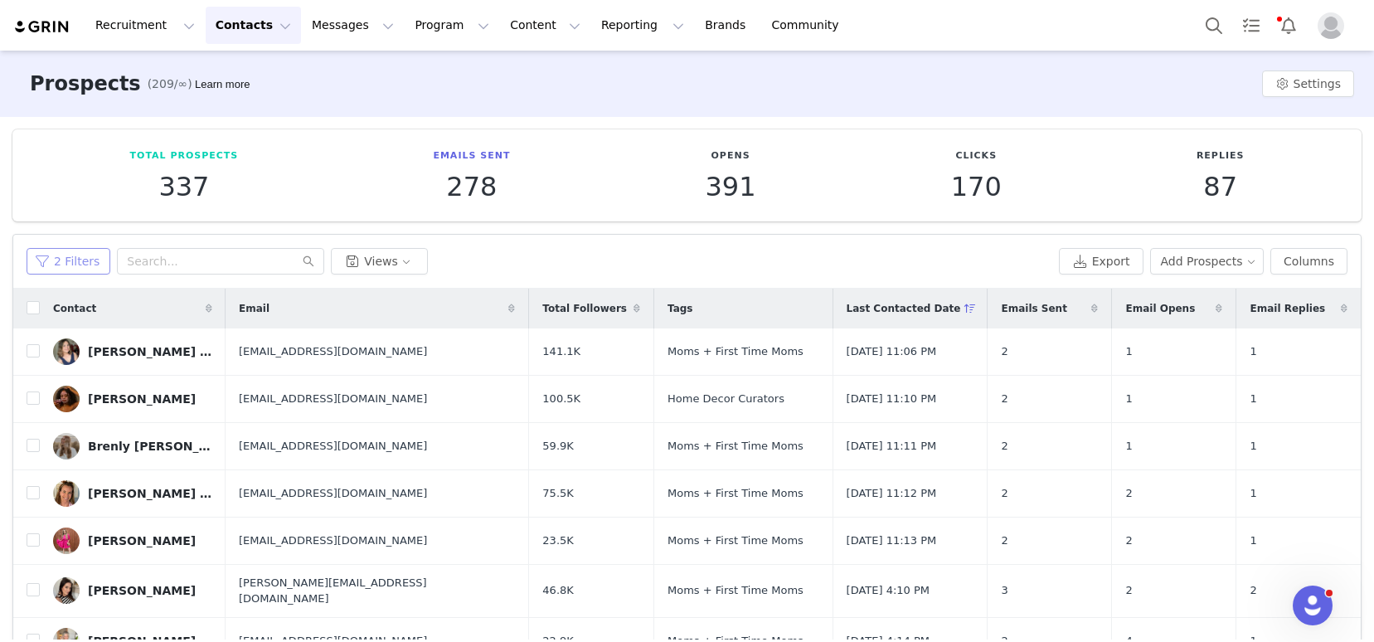
click at [61, 256] on button "2 Filters" at bounding box center [69, 261] width 84 height 27
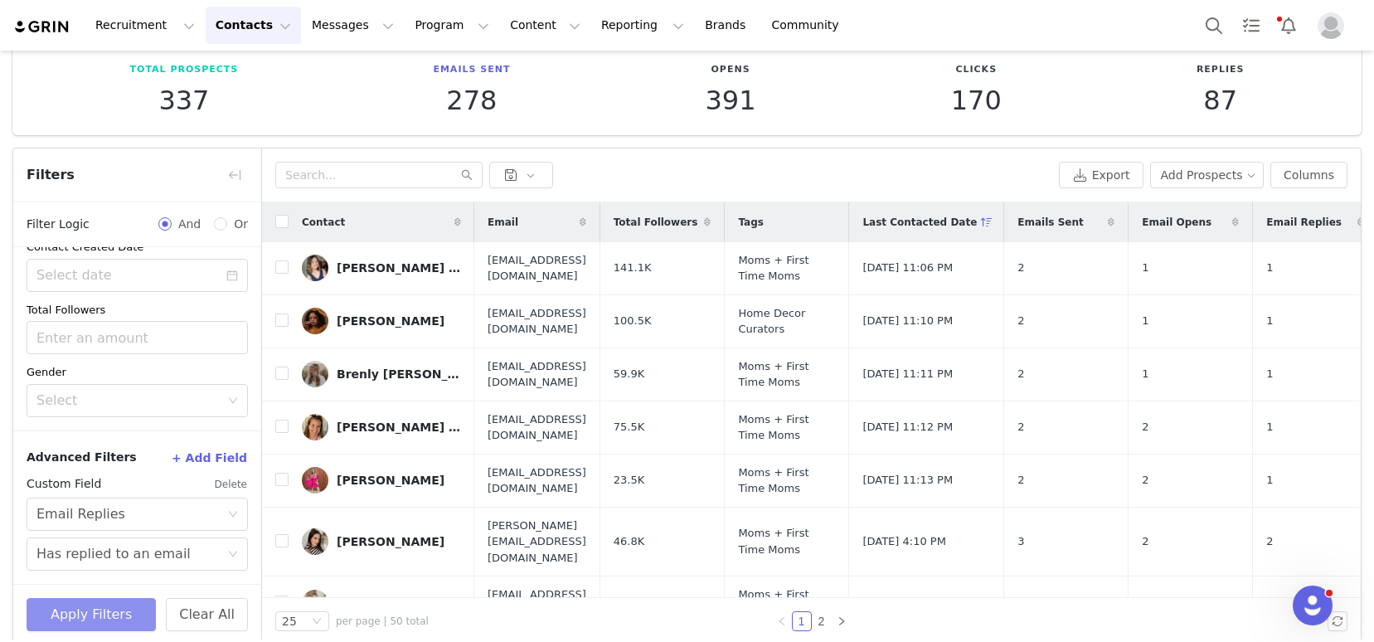
scroll to position [88, 0]
click at [122, 559] on div "Has replied to an email" at bounding box center [113, 552] width 154 height 32
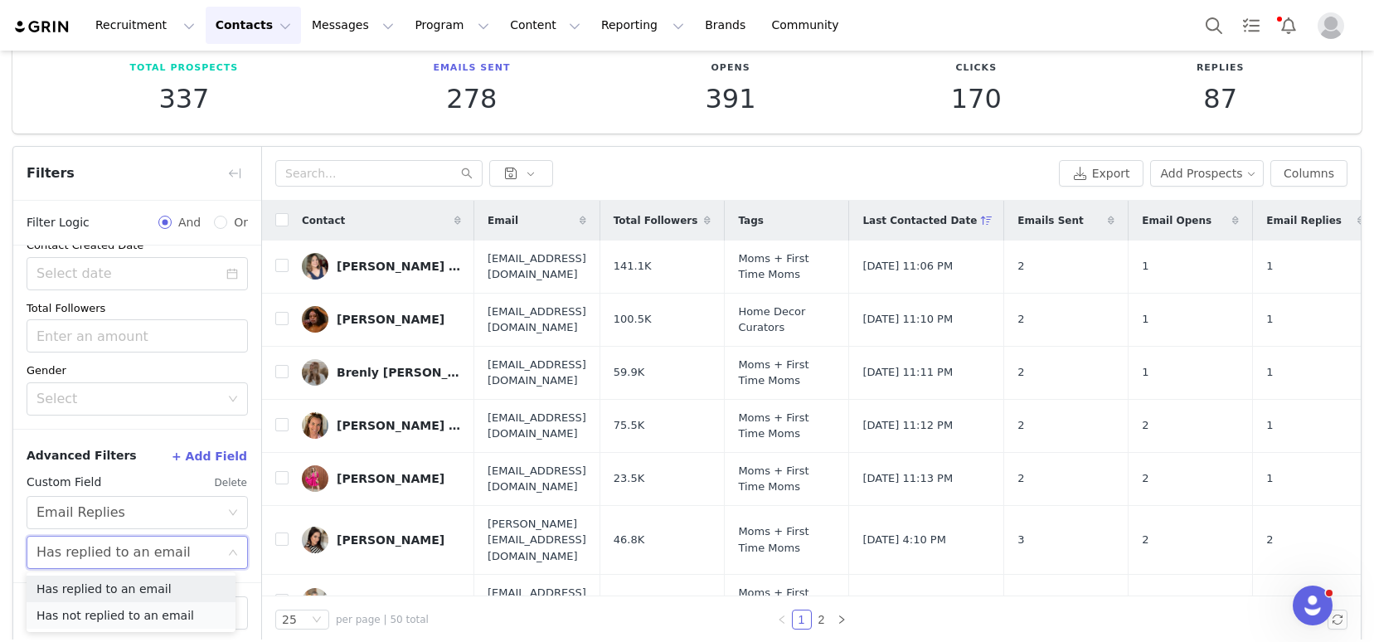
click at [106, 607] on li "Has not replied to an email" at bounding box center [131, 615] width 209 height 27
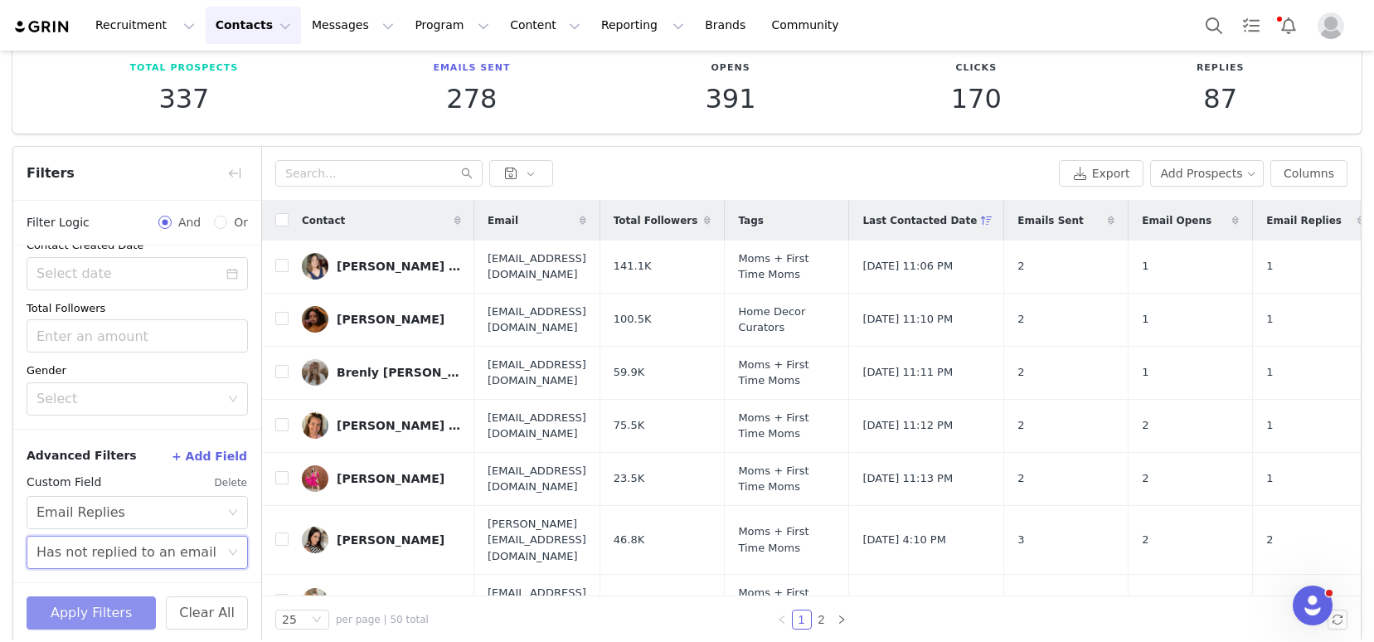
click at [95, 617] on button "Apply Filters" at bounding box center [91, 612] width 129 height 33
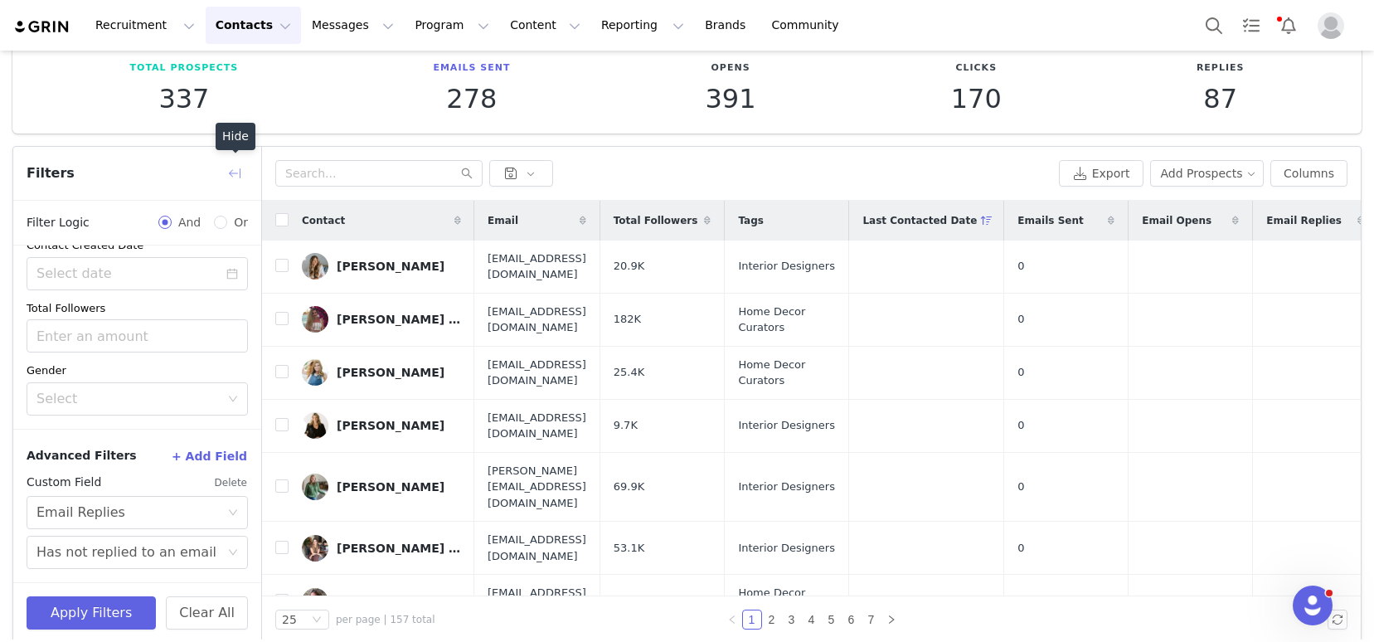
click at [233, 172] on button "button" at bounding box center [234, 173] width 27 height 27
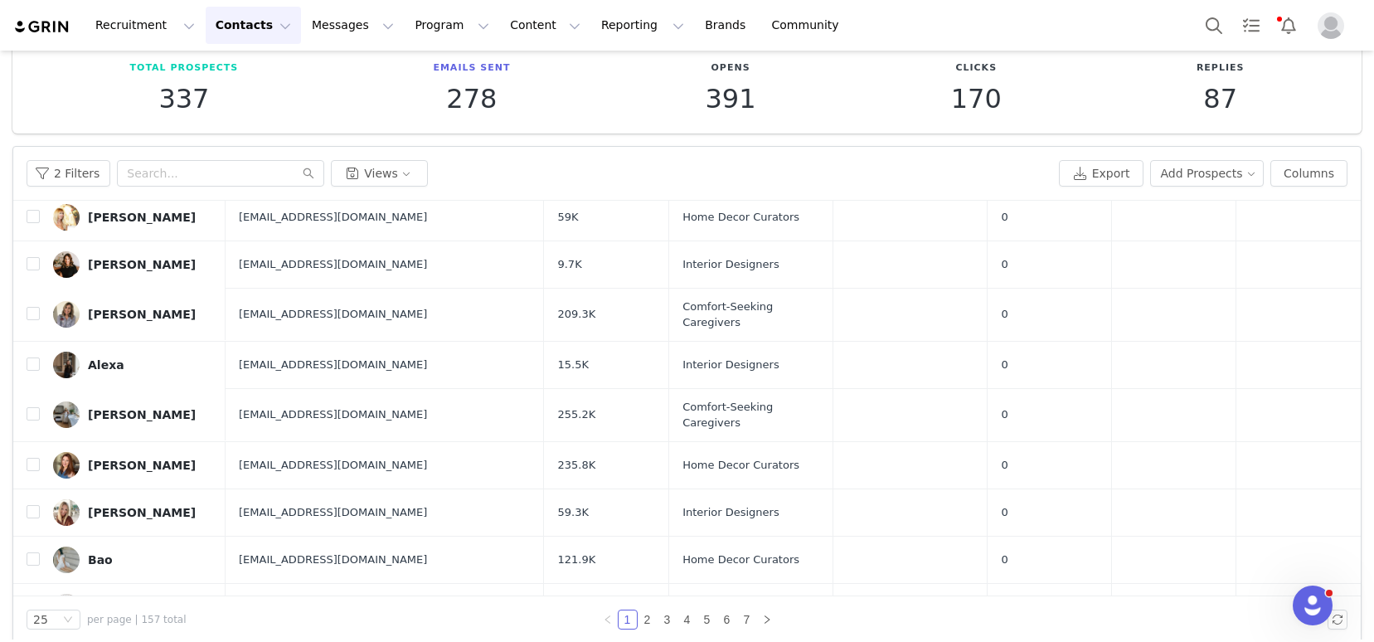
scroll to position [7, 0]
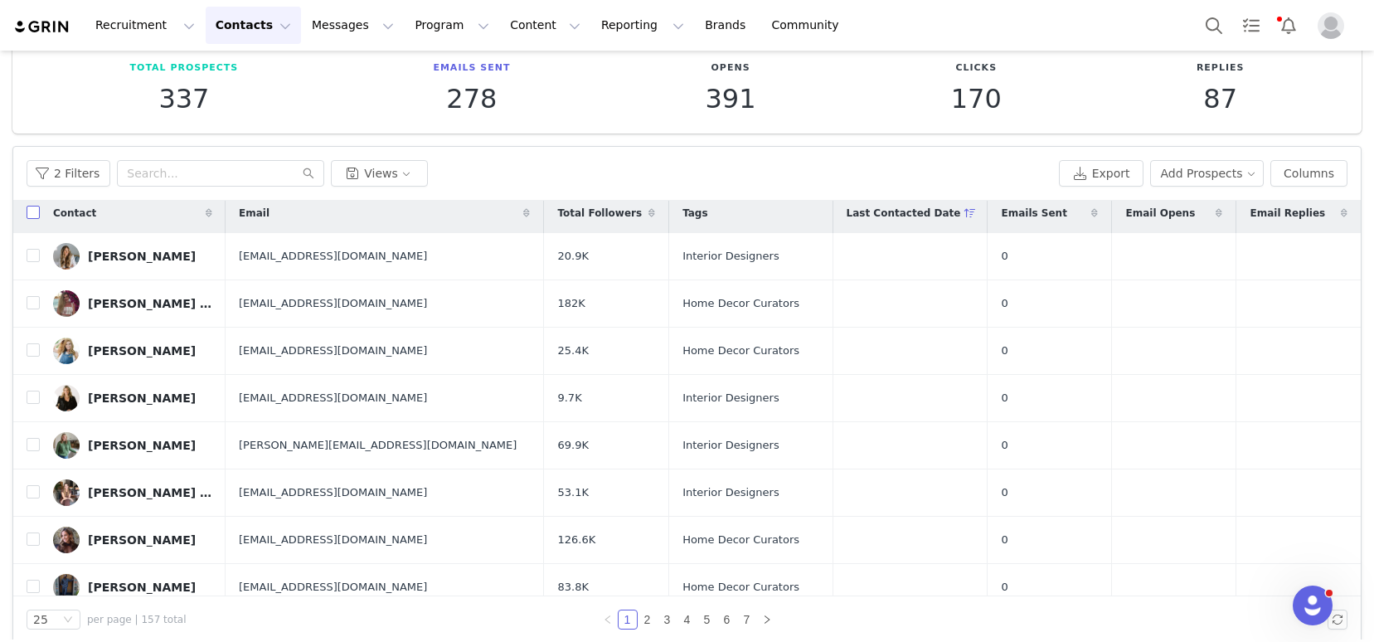
drag, startPoint x: 32, startPoint y: 214, endPoint x: 90, endPoint y: 258, distance: 72.8
click at [32, 214] on input "checkbox" at bounding box center [33, 212] width 13 height 13
checkbox input "true"
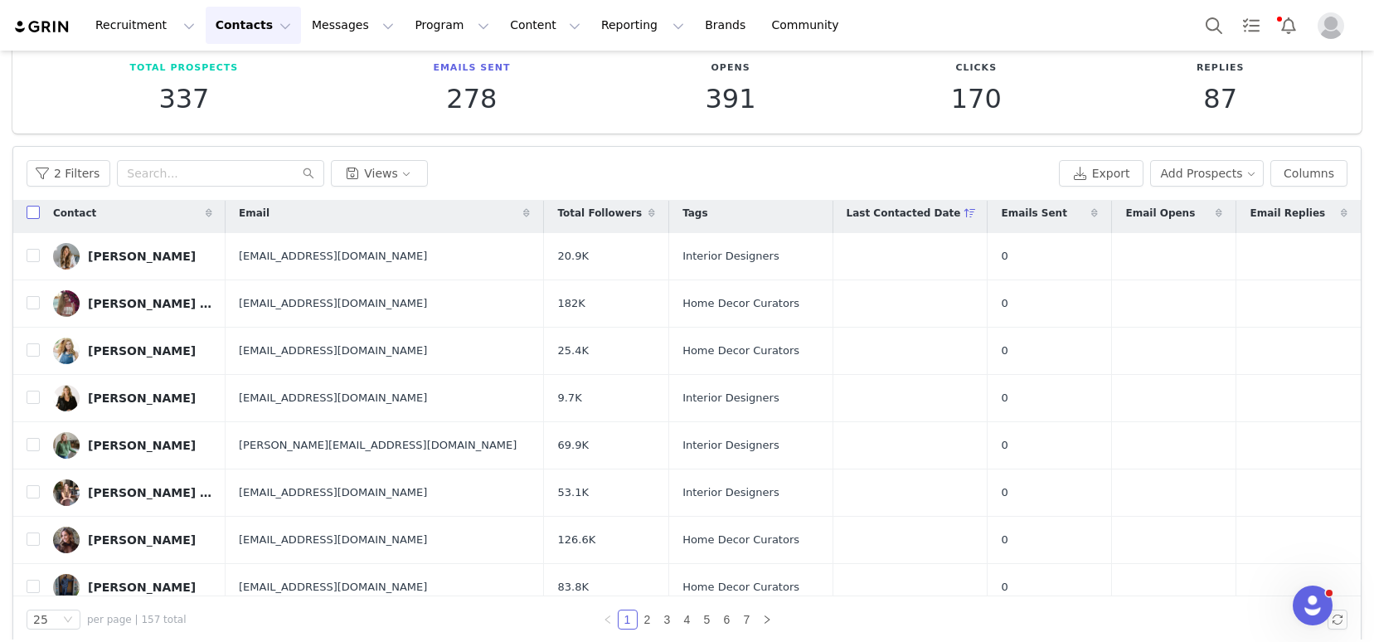
checkbox input "true"
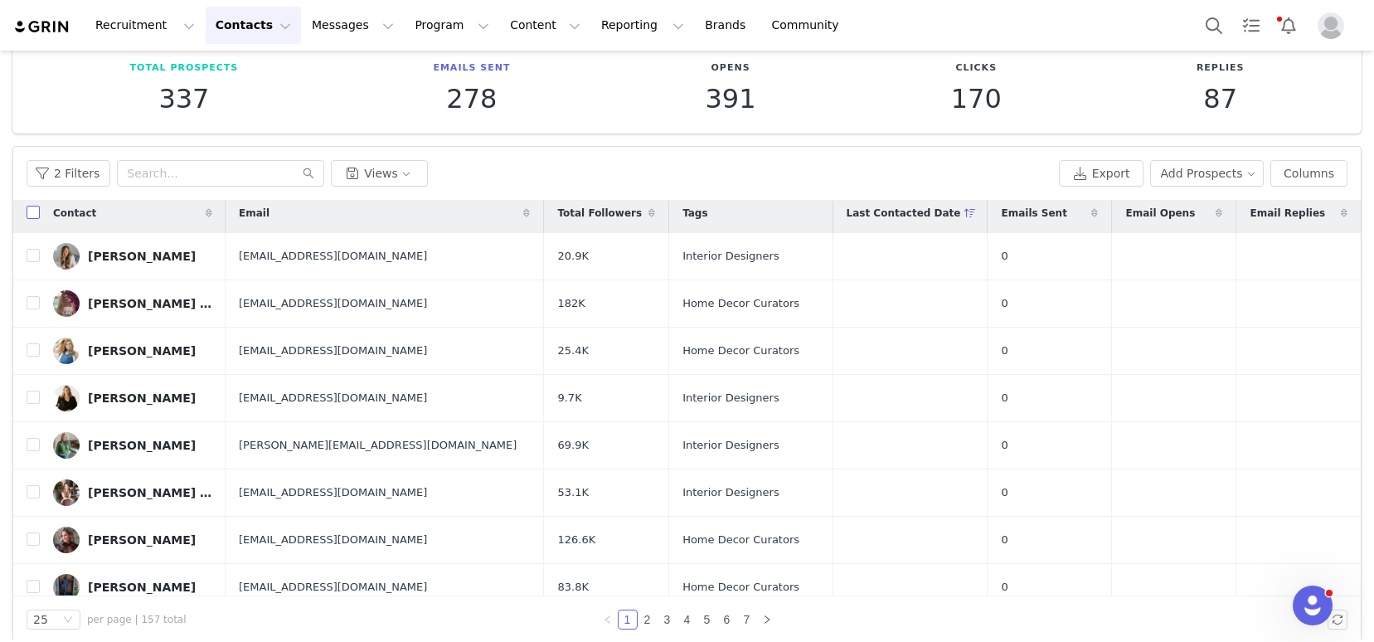
checkbox input "true"
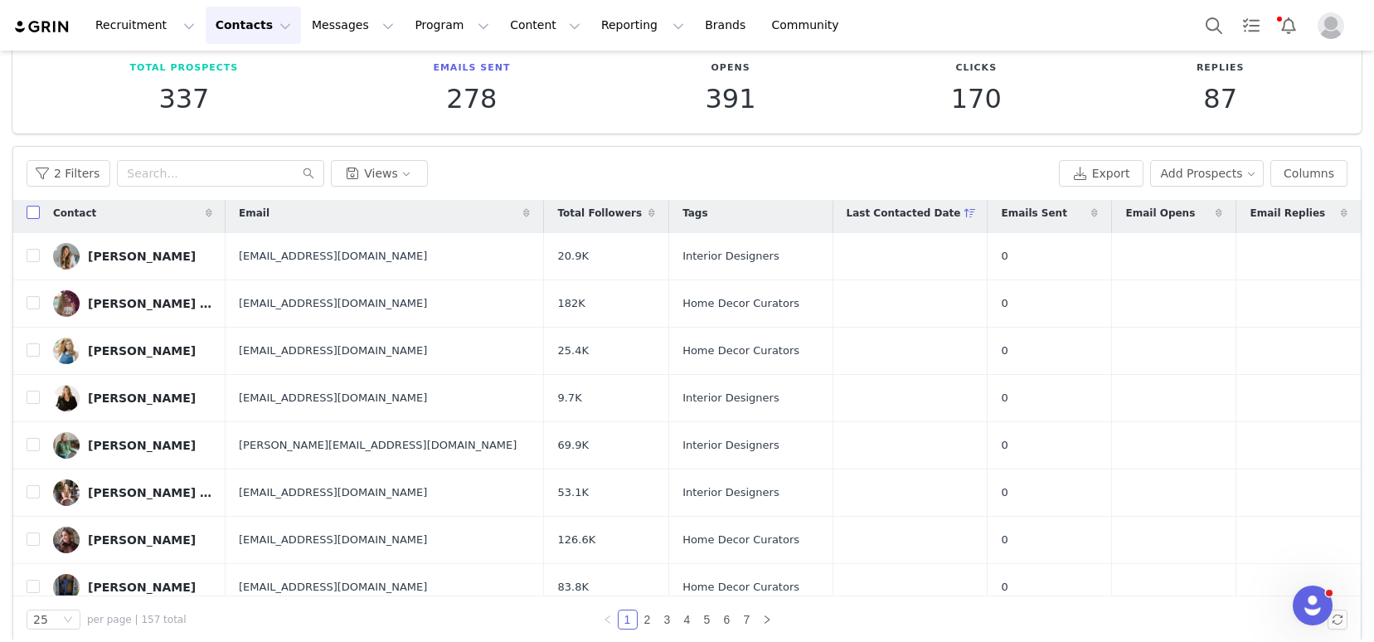
checkbox input "true"
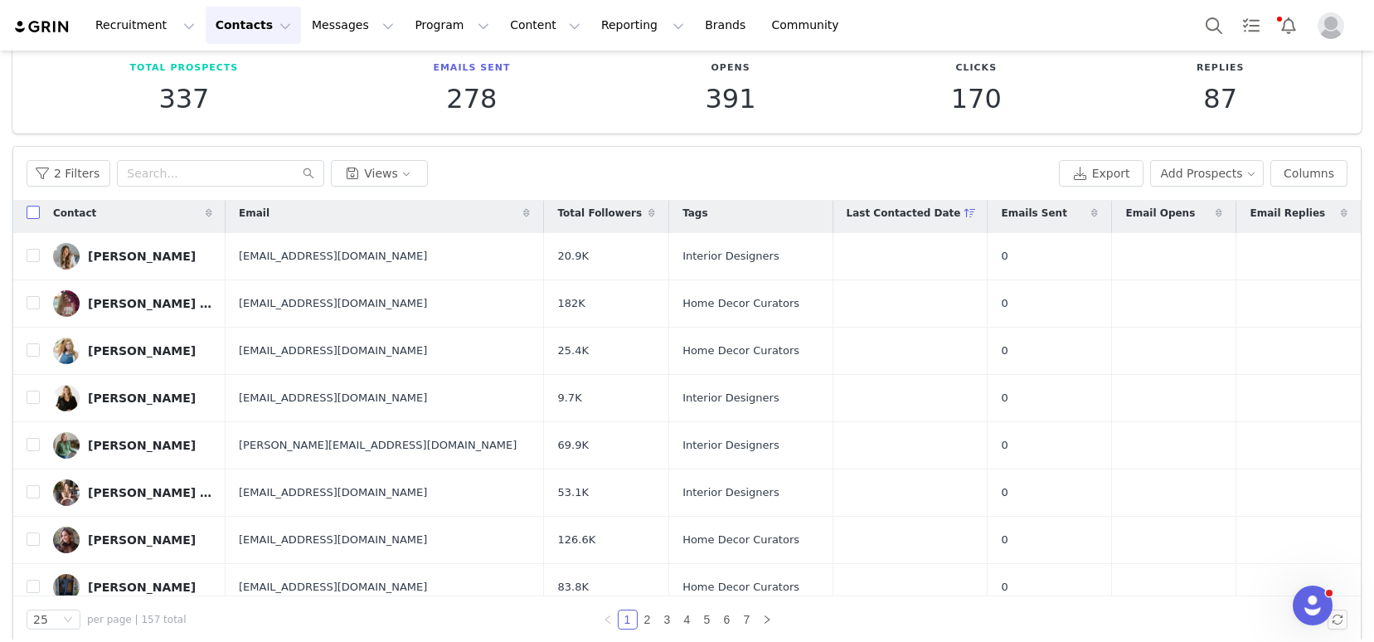
checkbox input "true"
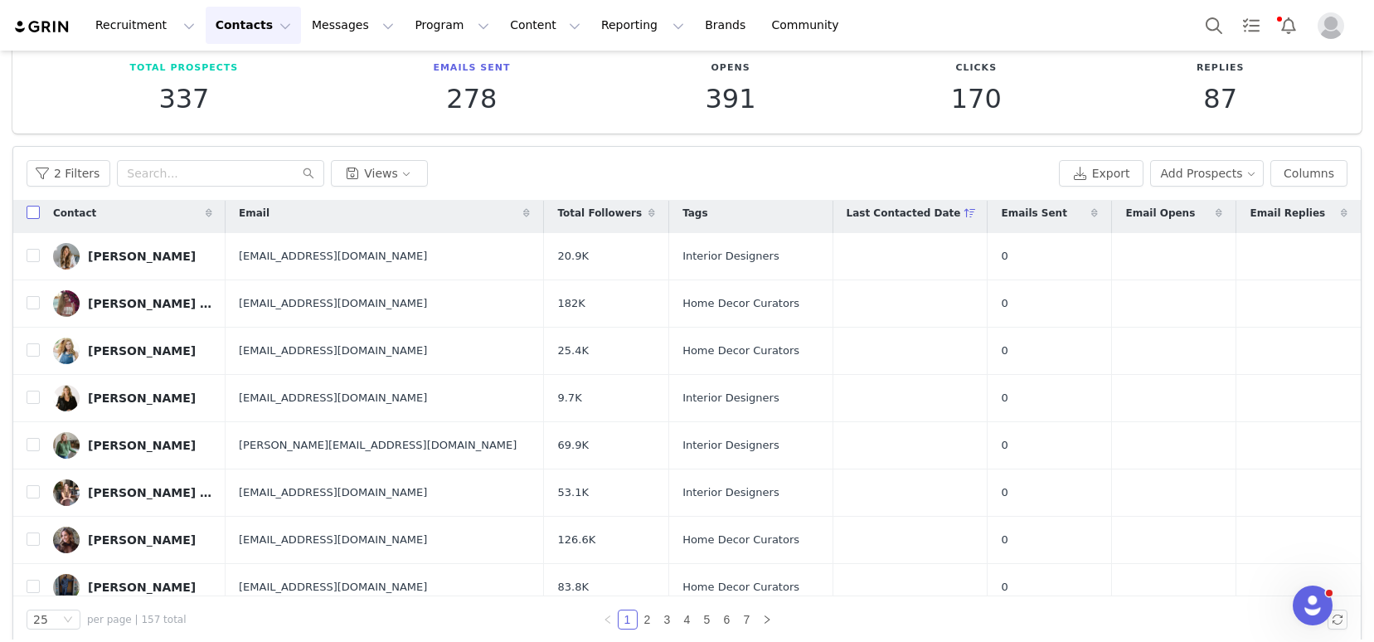
checkbox input "true"
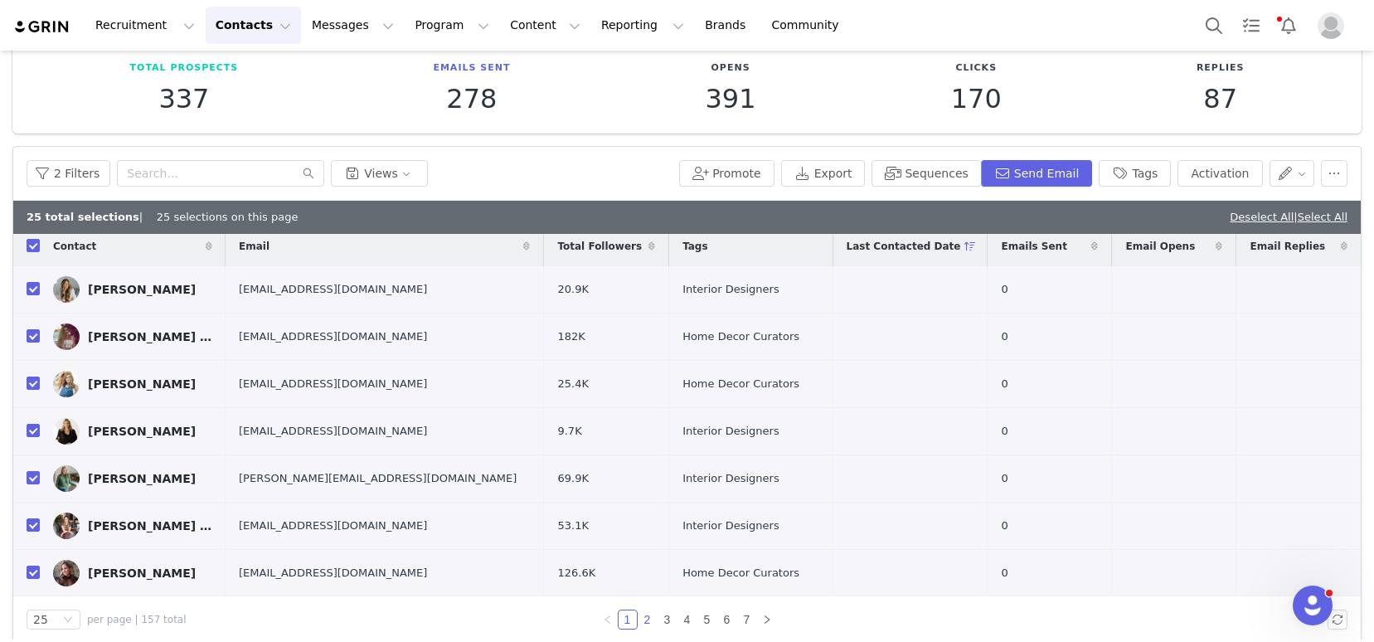
click at [638, 619] on link "2" at bounding box center [647, 619] width 18 height 18
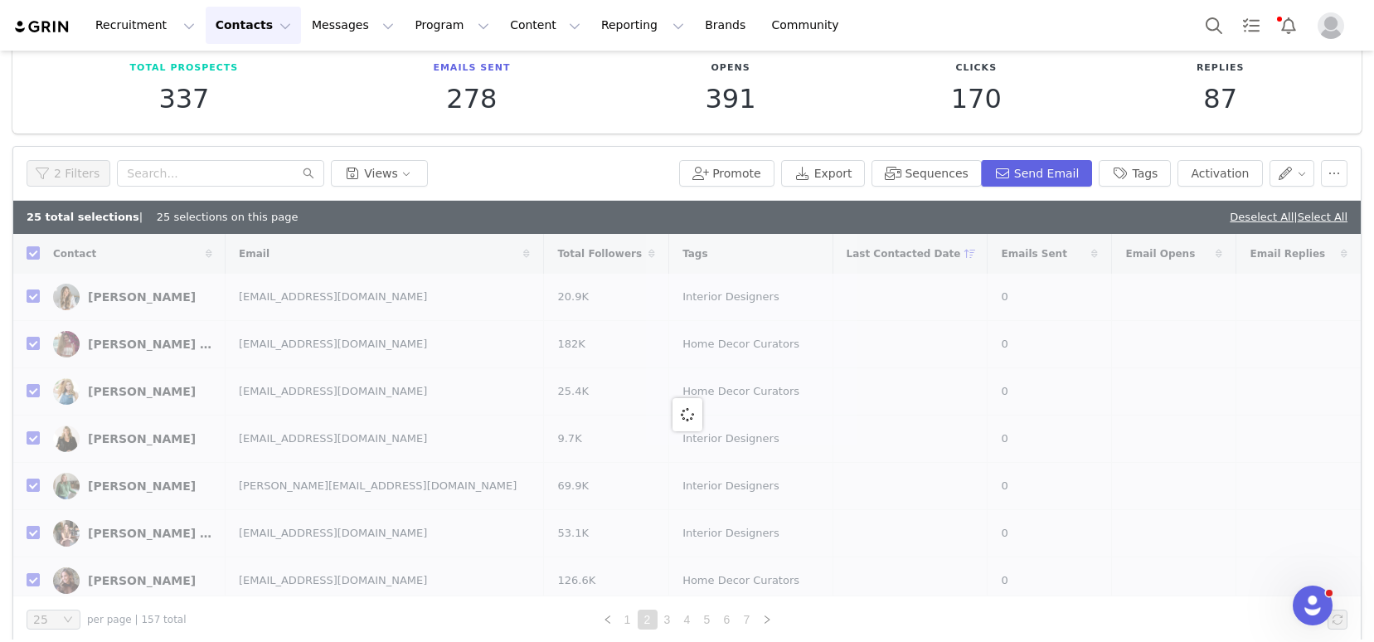
checkbox input "false"
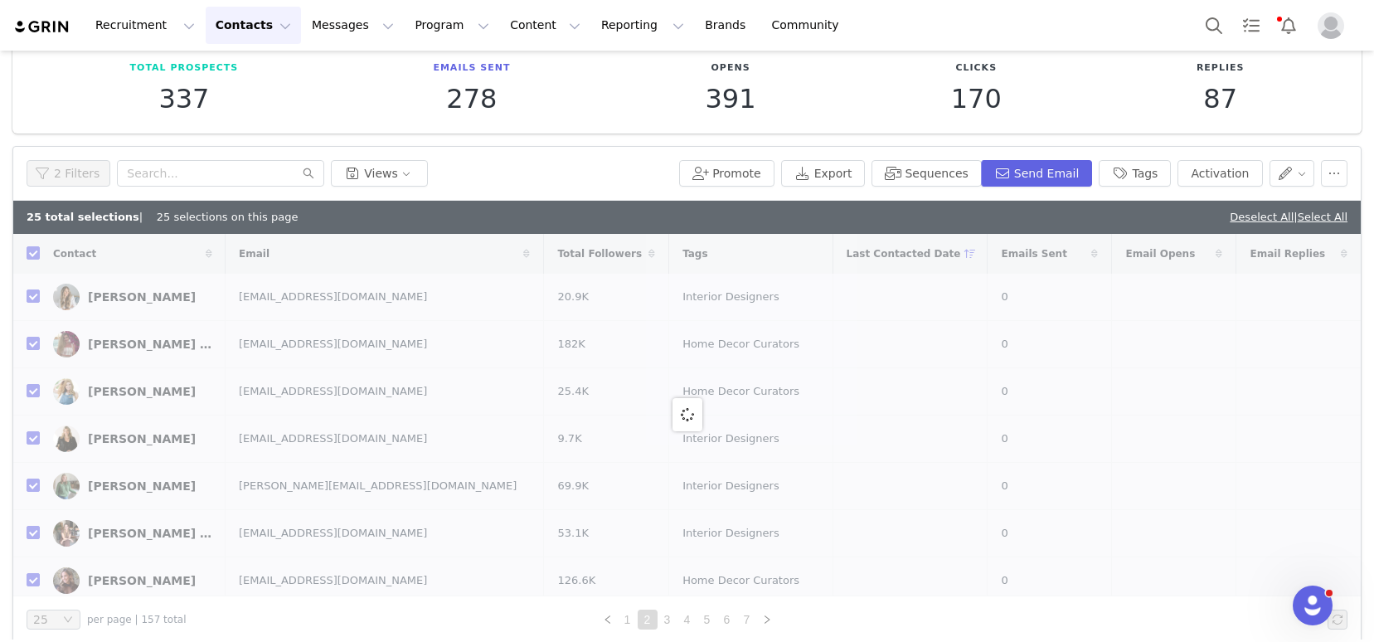
checkbox input "false"
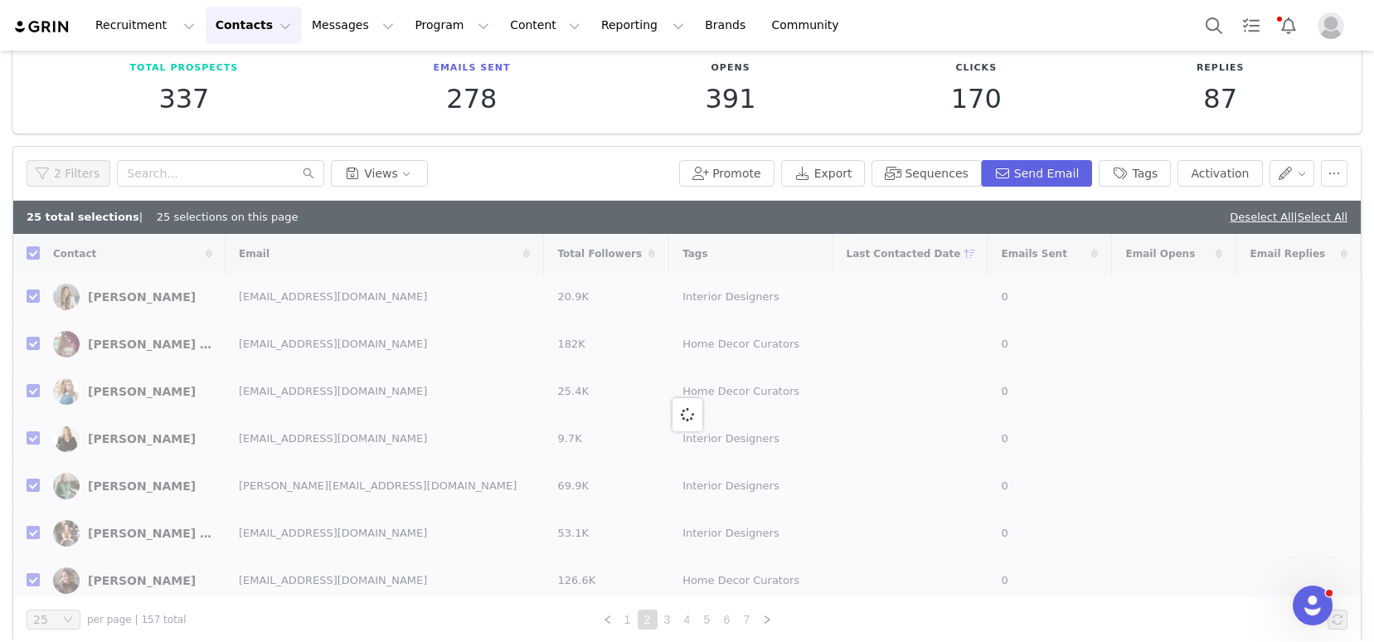
checkbox input "false"
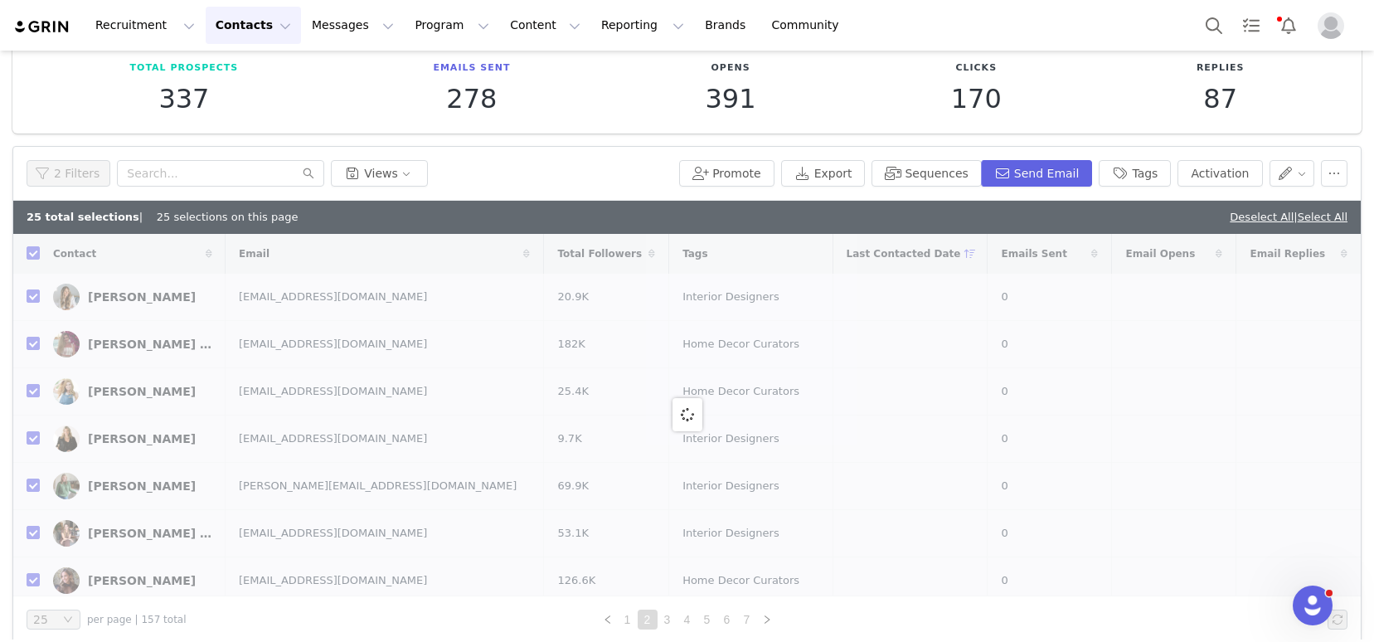
checkbox input "false"
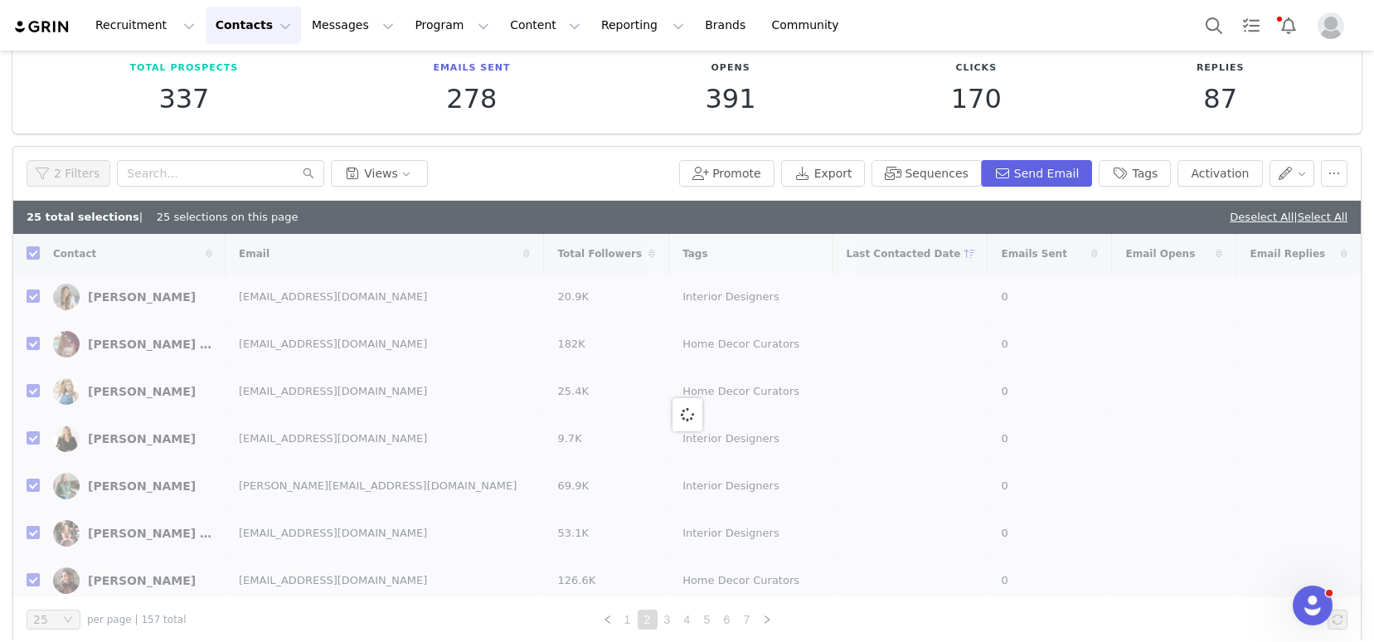
checkbox input "false"
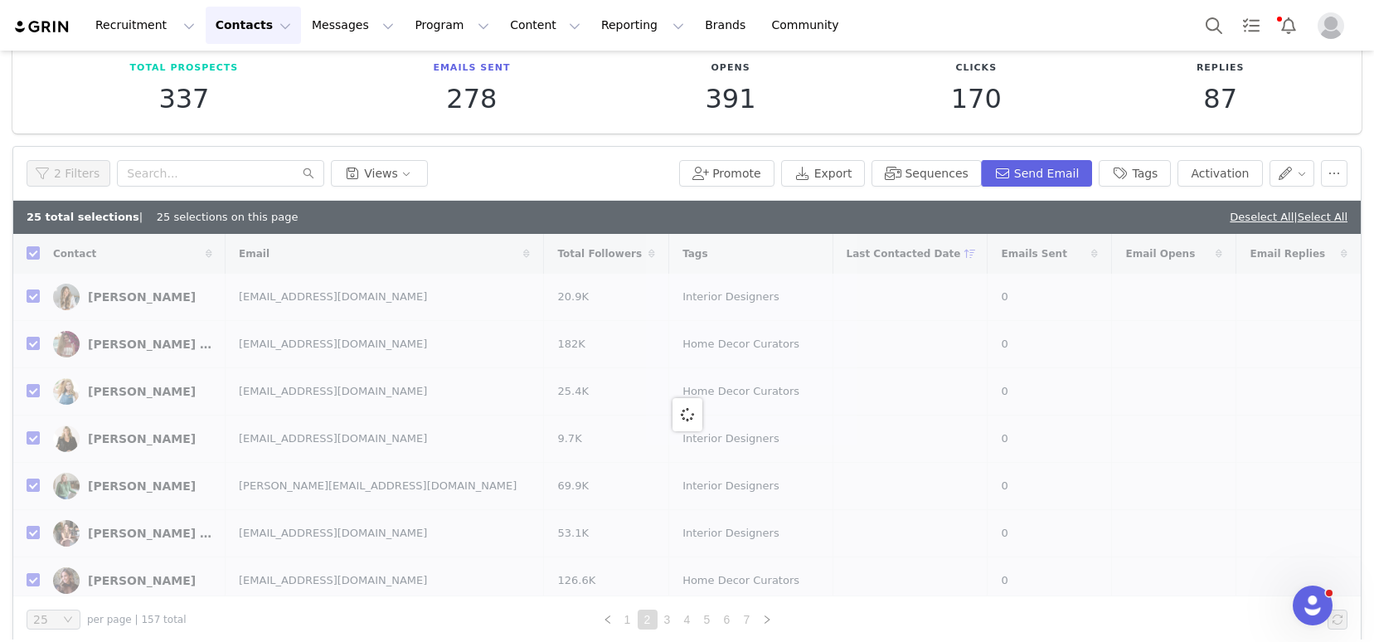
checkbox input "false"
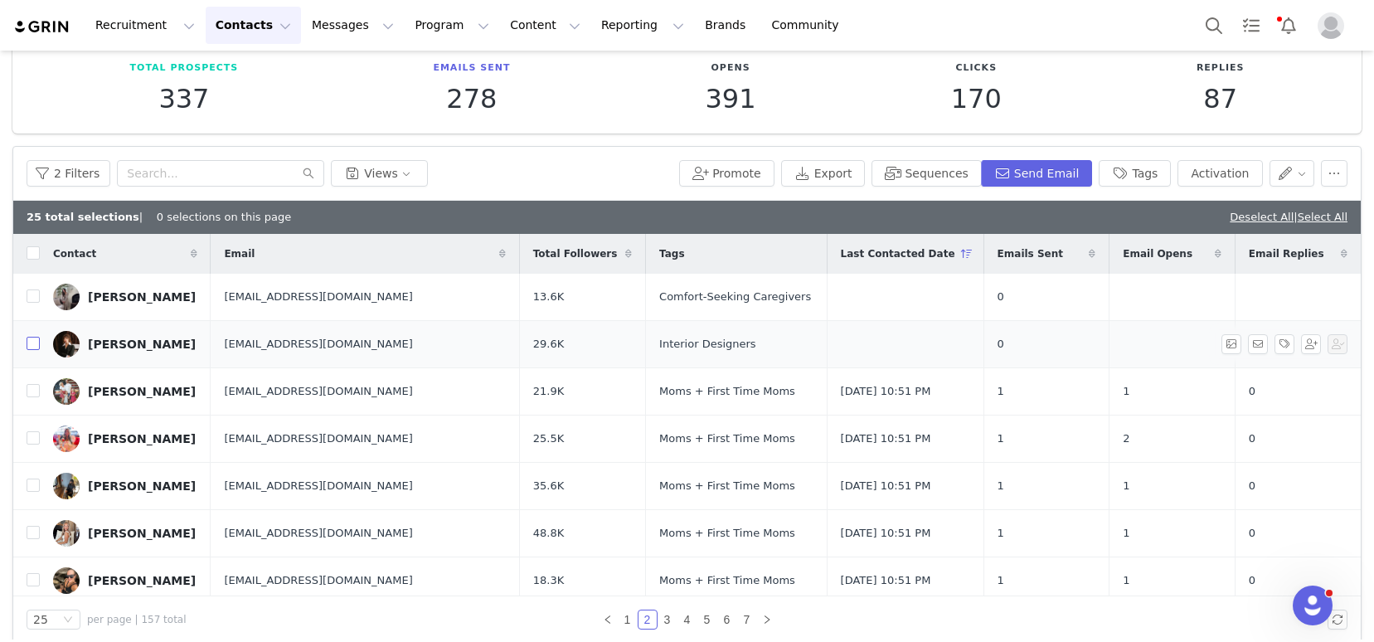
click at [30, 344] on input "checkbox" at bounding box center [33, 343] width 13 height 13
checkbox input "true"
click at [31, 299] on input "checkbox" at bounding box center [33, 295] width 13 height 13
checkbox input "true"
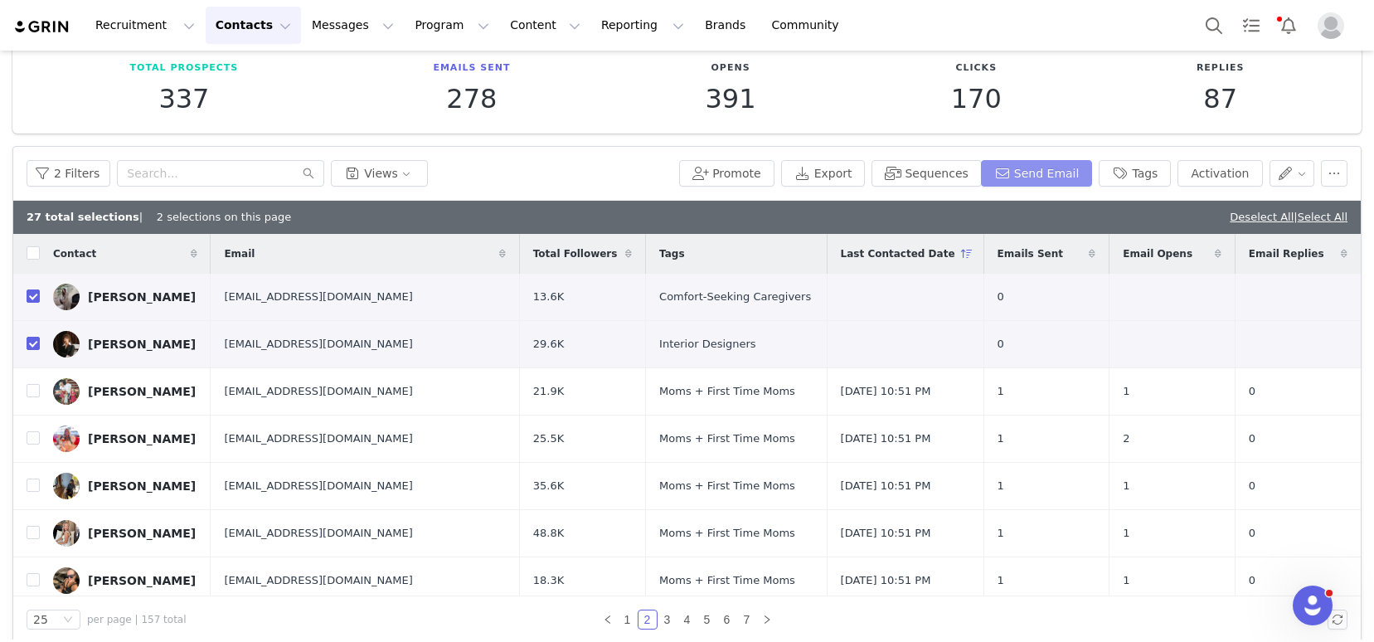
click at [1035, 176] on button "Send Email" at bounding box center [1037, 173] width 112 height 27
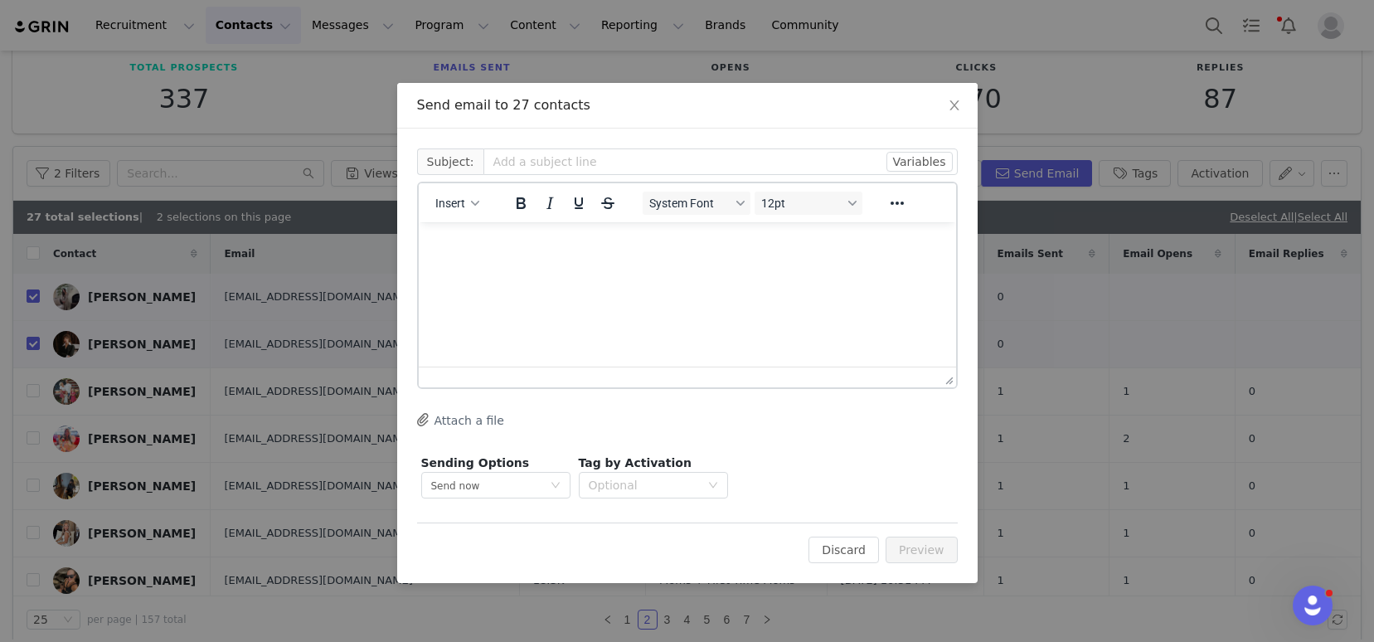
click at [422, 200] on div "Insert" at bounding box center [458, 203] width 78 height 32
click at [458, 210] on span "Insert" at bounding box center [450, 202] width 30 height 13
click at [500, 239] on div "Insert Template" at bounding box center [517, 232] width 149 height 20
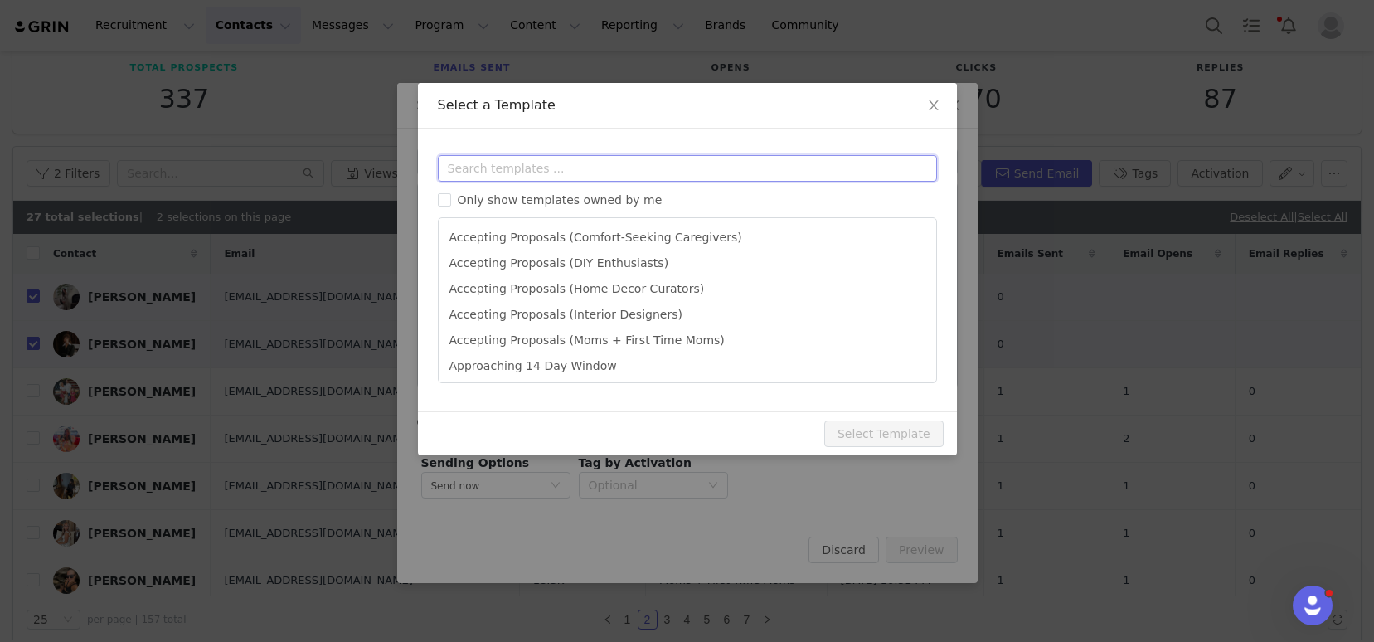
click at [538, 172] on input "text" at bounding box center [687, 168] width 499 height 27
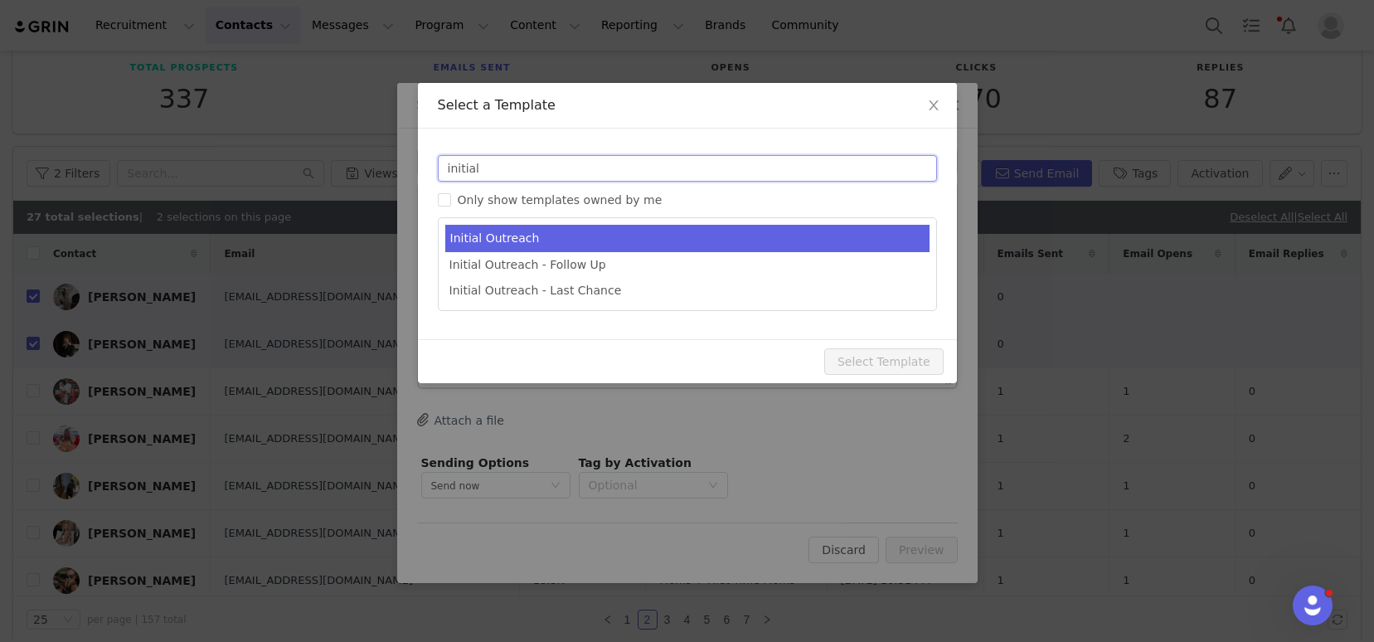
type input "initial"
type input "SelectBlinds - let's work together!"
click at [567, 241] on li "Initial Outreach" at bounding box center [687, 238] width 484 height 27
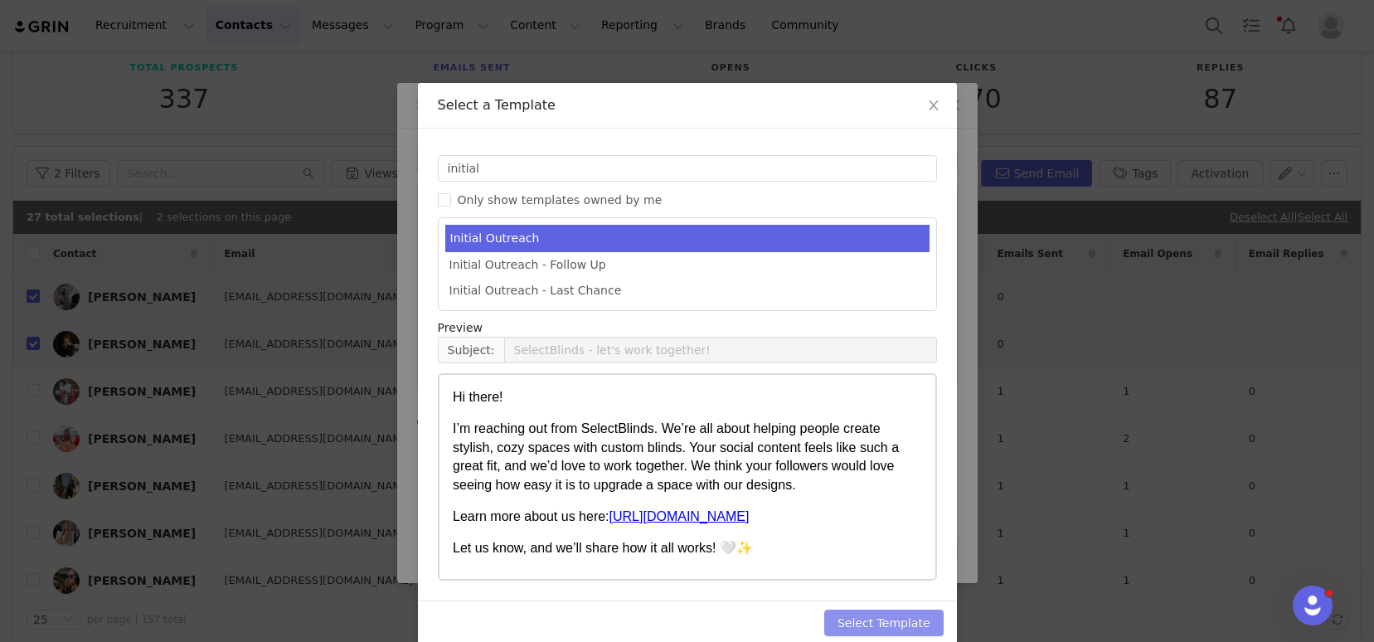
click at [866, 623] on button "Select Template" at bounding box center [883, 622] width 119 height 27
type input "SelectBlinds - let's work together!"
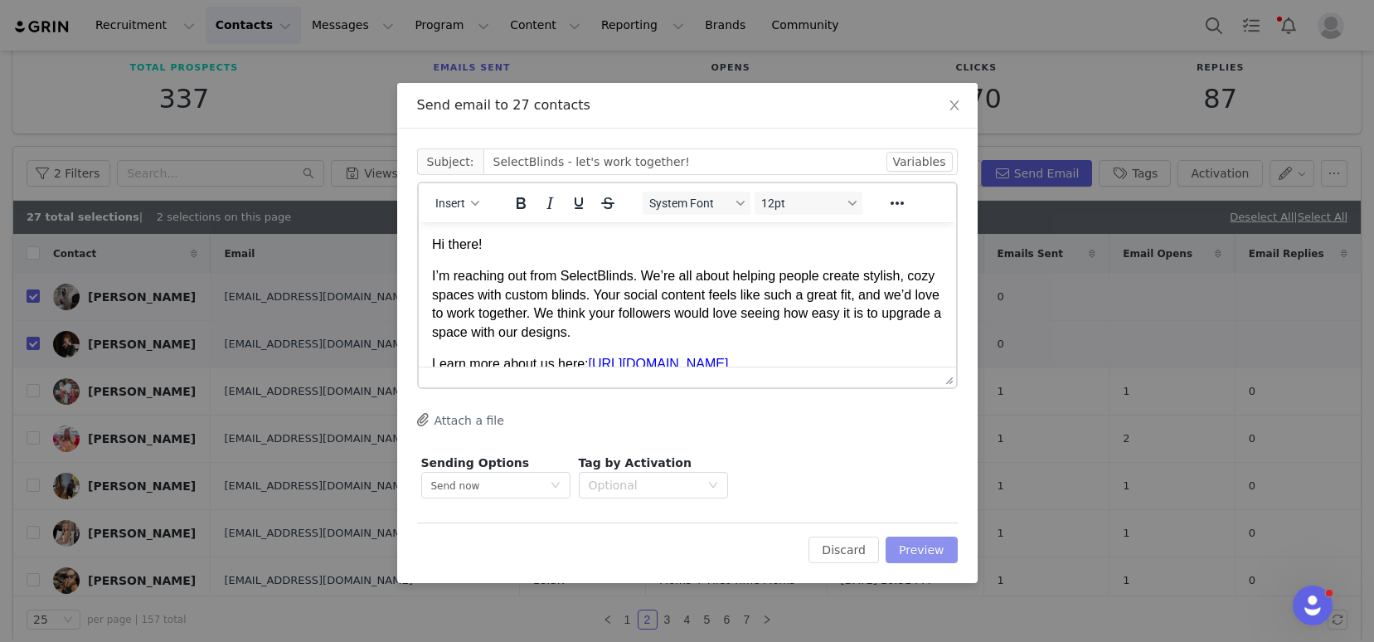
click at [903, 542] on button "Preview" at bounding box center [921, 549] width 72 height 27
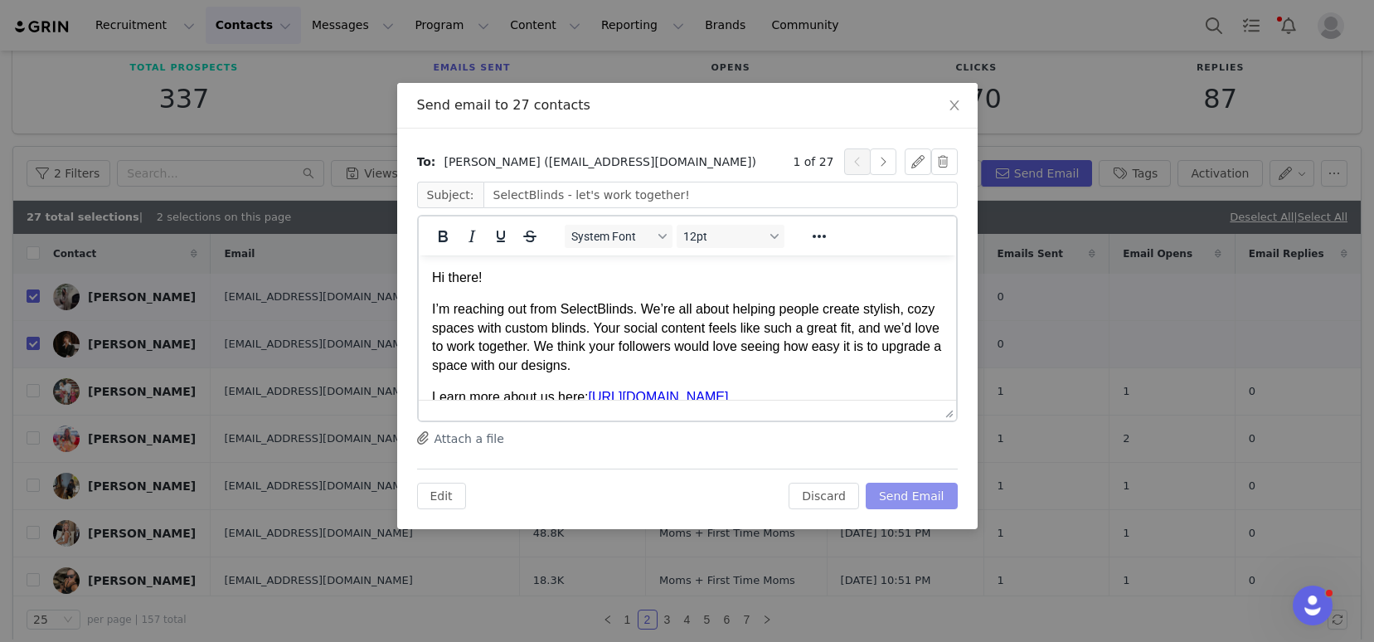
click at [915, 489] on button "Send Email" at bounding box center [912, 496] width 92 height 27
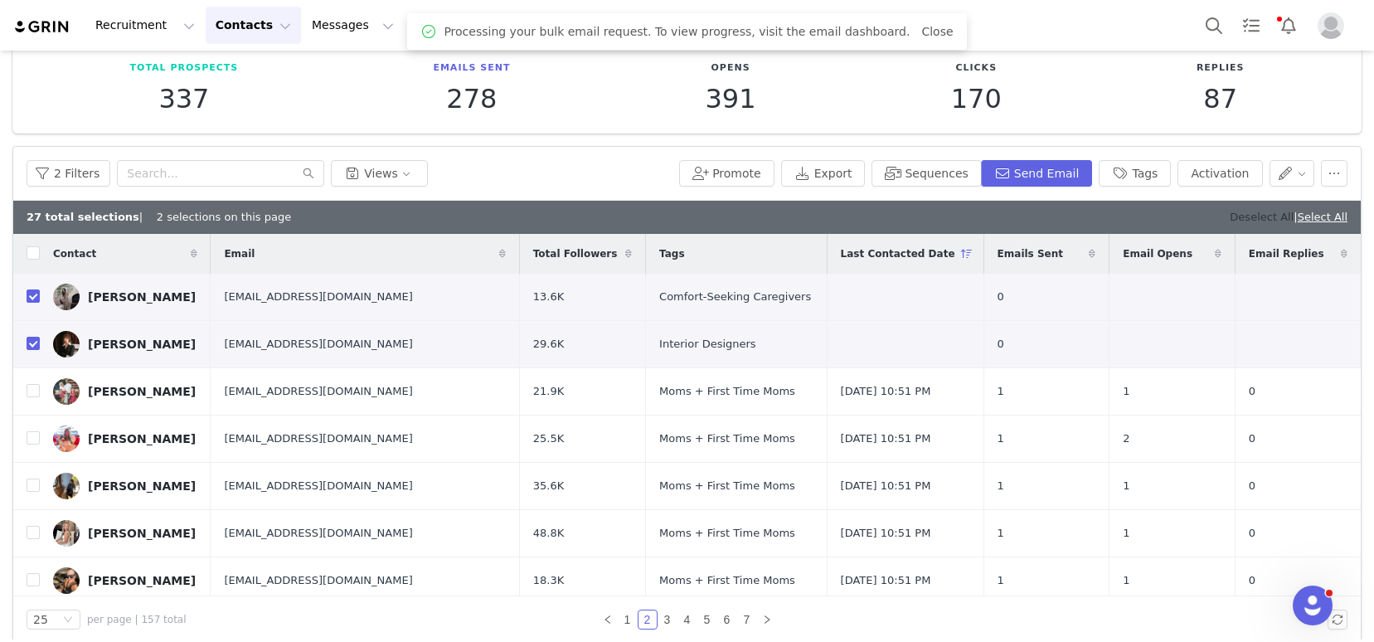
click at [1230, 219] on link "Deselect All" at bounding box center [1262, 217] width 64 height 12
checkbox input "false"
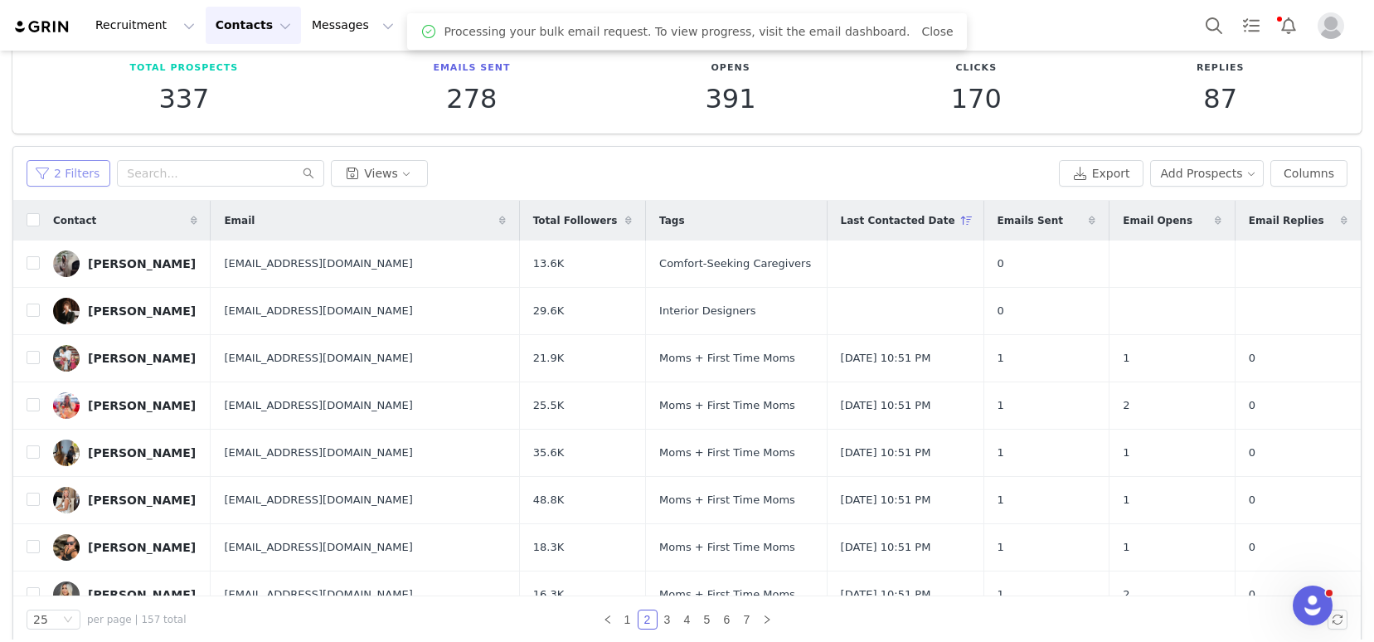
click at [73, 173] on button "2 Filters" at bounding box center [69, 173] width 84 height 27
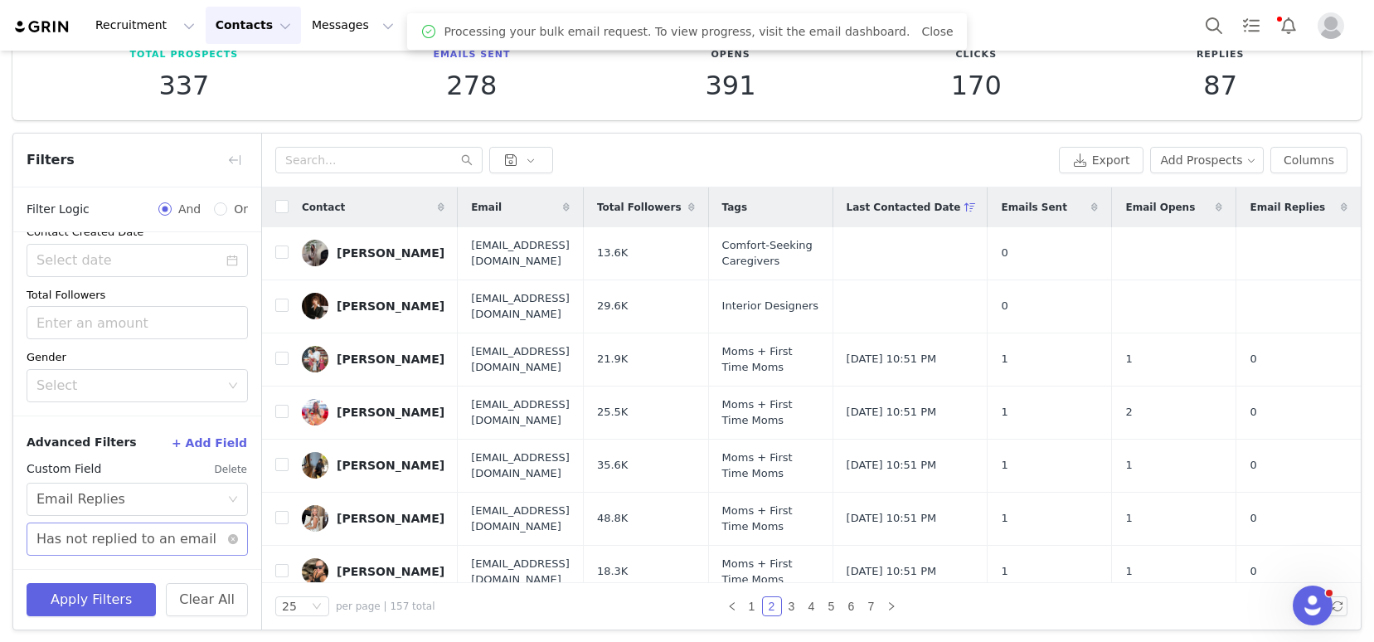
scroll to position [104, 0]
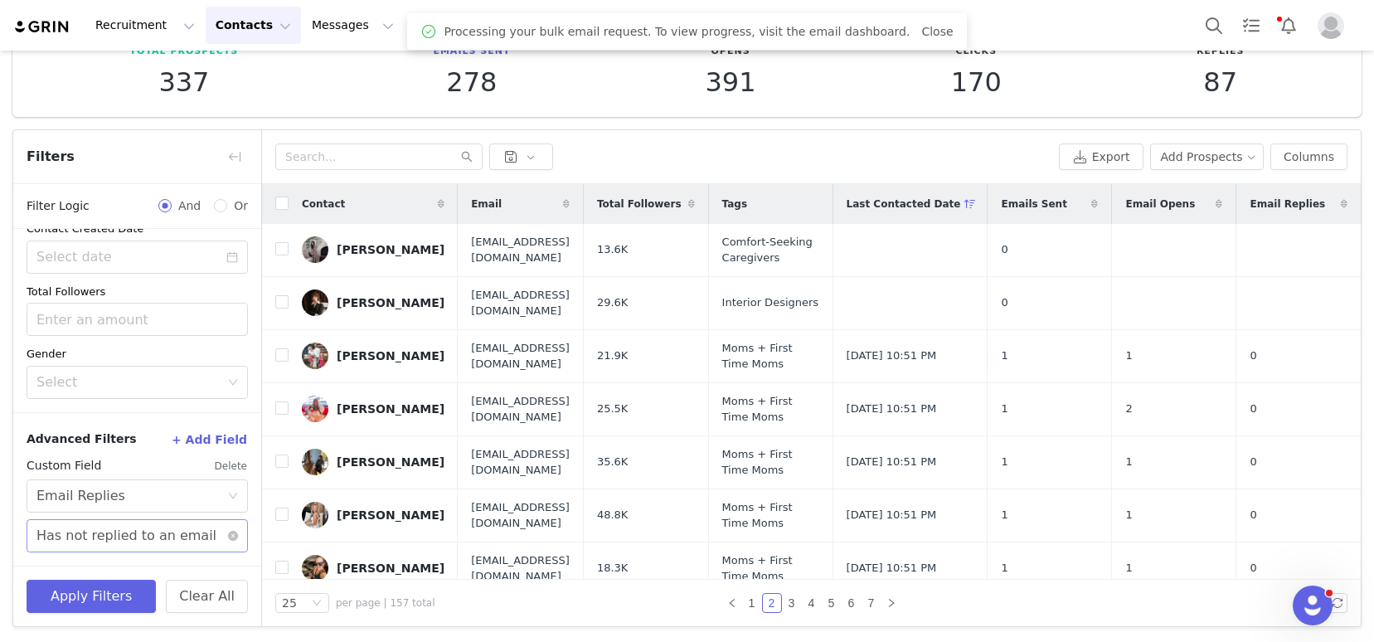
click at [143, 531] on div "Has not replied to an email" at bounding box center [126, 536] width 180 height 32
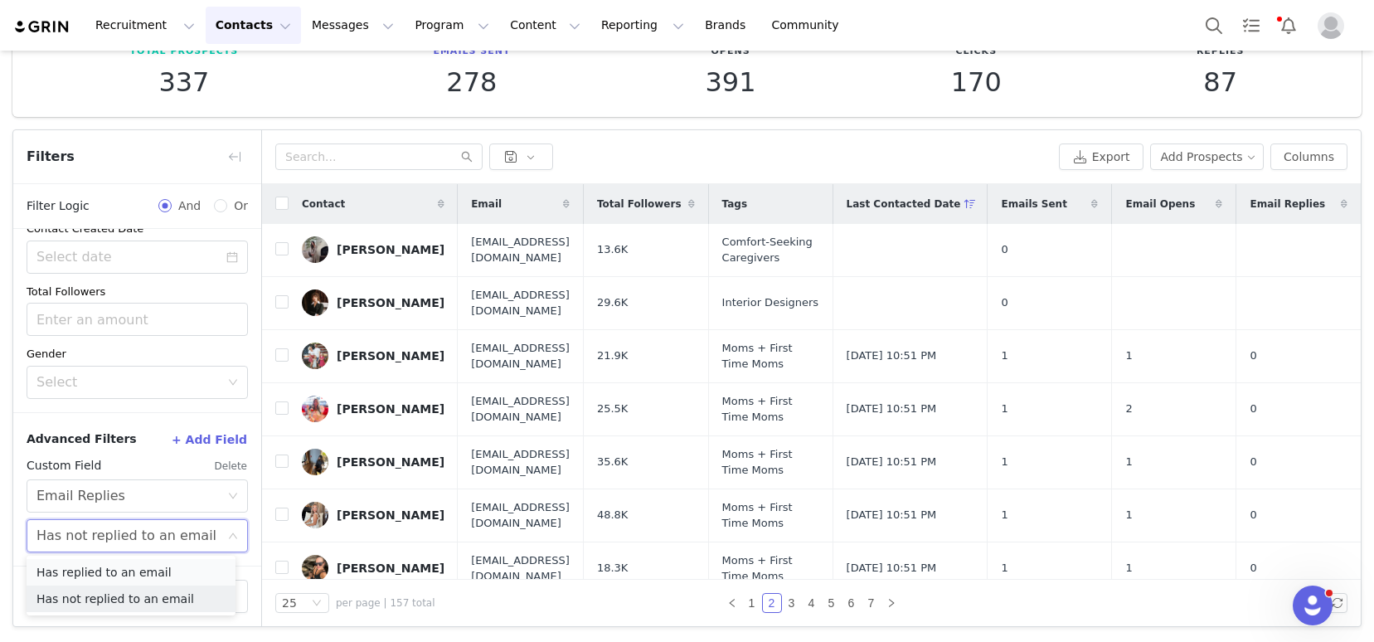
click at [116, 571] on li "Has replied to an email" at bounding box center [131, 572] width 209 height 27
click at [96, 589] on button "Apply Filters" at bounding box center [91, 596] width 129 height 33
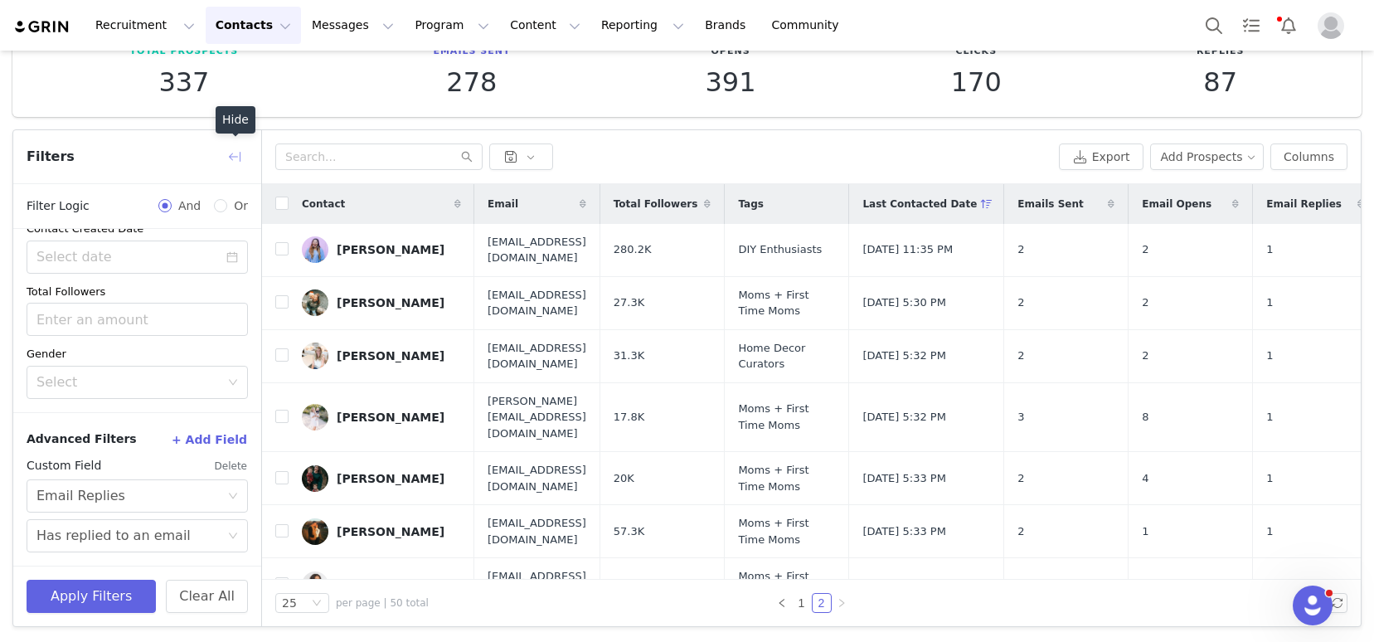
click at [234, 153] on button "button" at bounding box center [234, 156] width 27 height 27
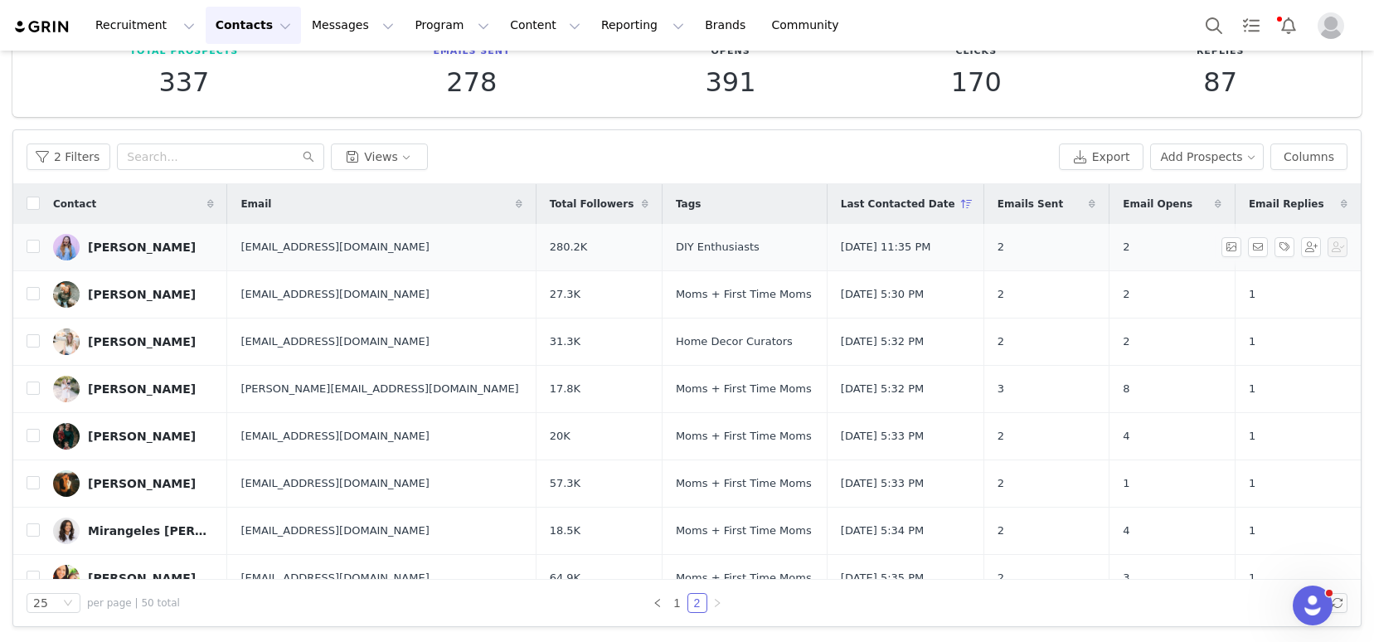
click at [114, 245] on div "[PERSON_NAME]" at bounding box center [142, 246] width 108 height 13
click at [61, 159] on button "2 Filters" at bounding box center [69, 156] width 84 height 27
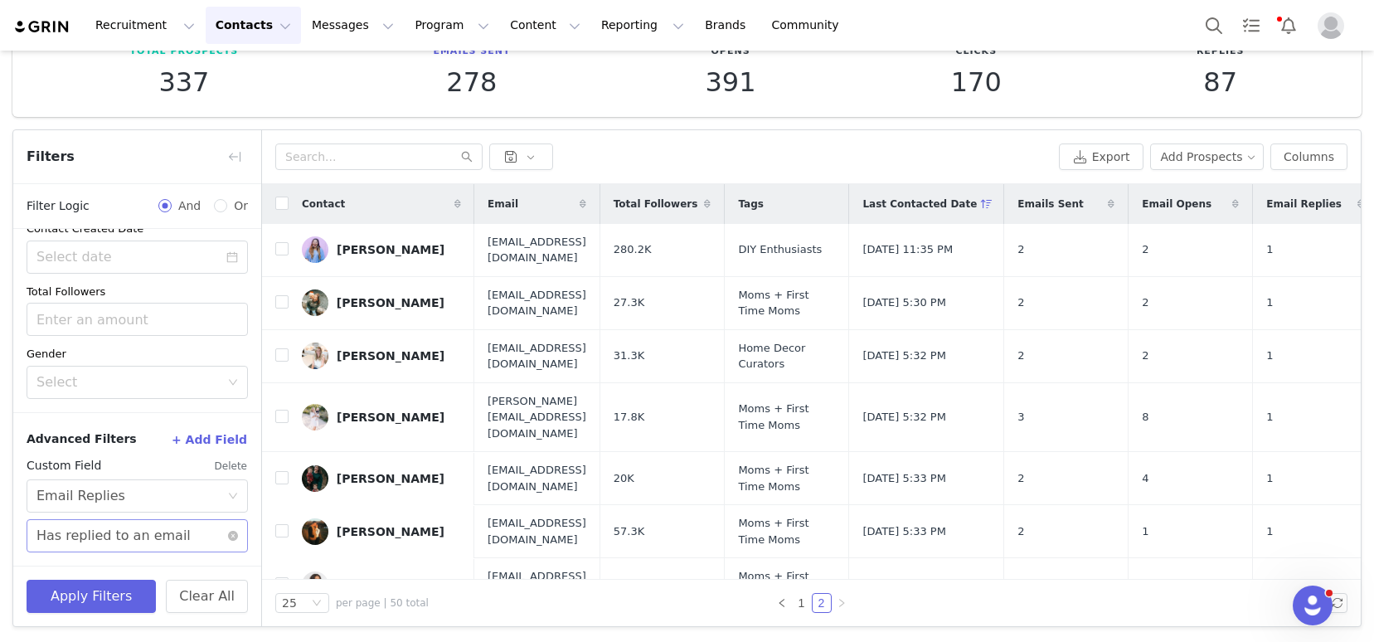
click at [91, 536] on div "Has replied to an email" at bounding box center [113, 536] width 154 height 32
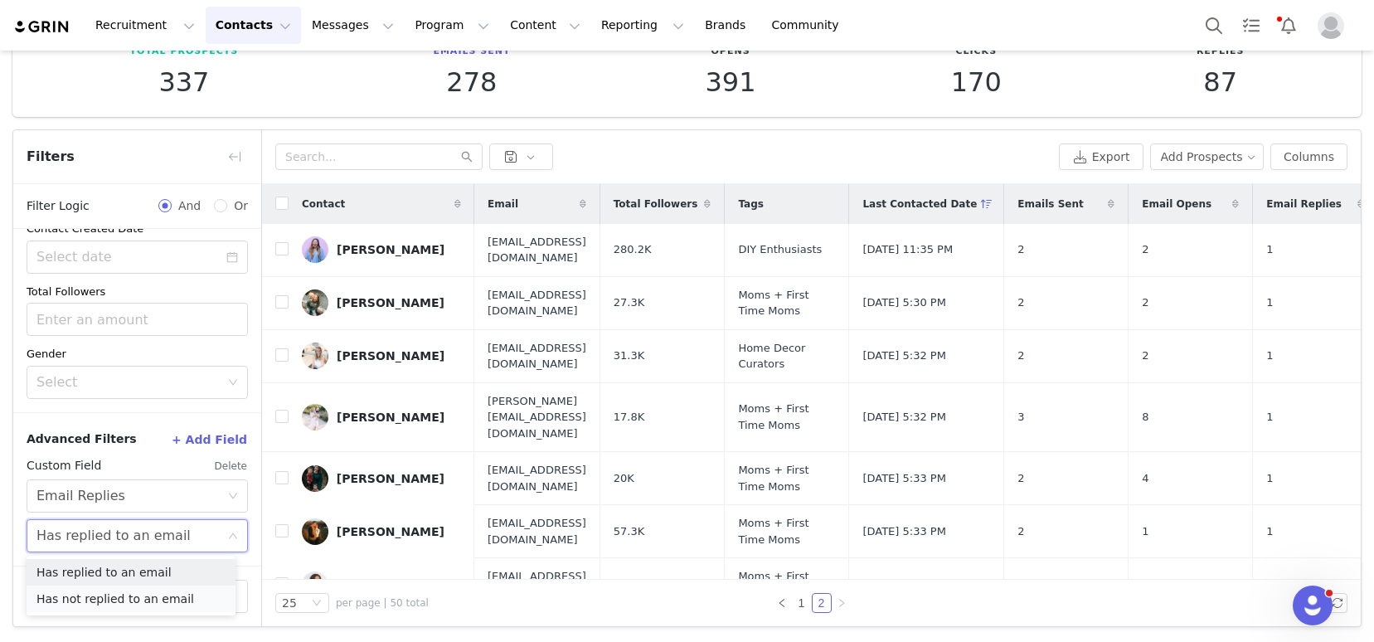
click at [97, 609] on li "Has not replied to an email" at bounding box center [131, 598] width 209 height 27
click at [99, 594] on button "Apply Filters" at bounding box center [91, 596] width 129 height 33
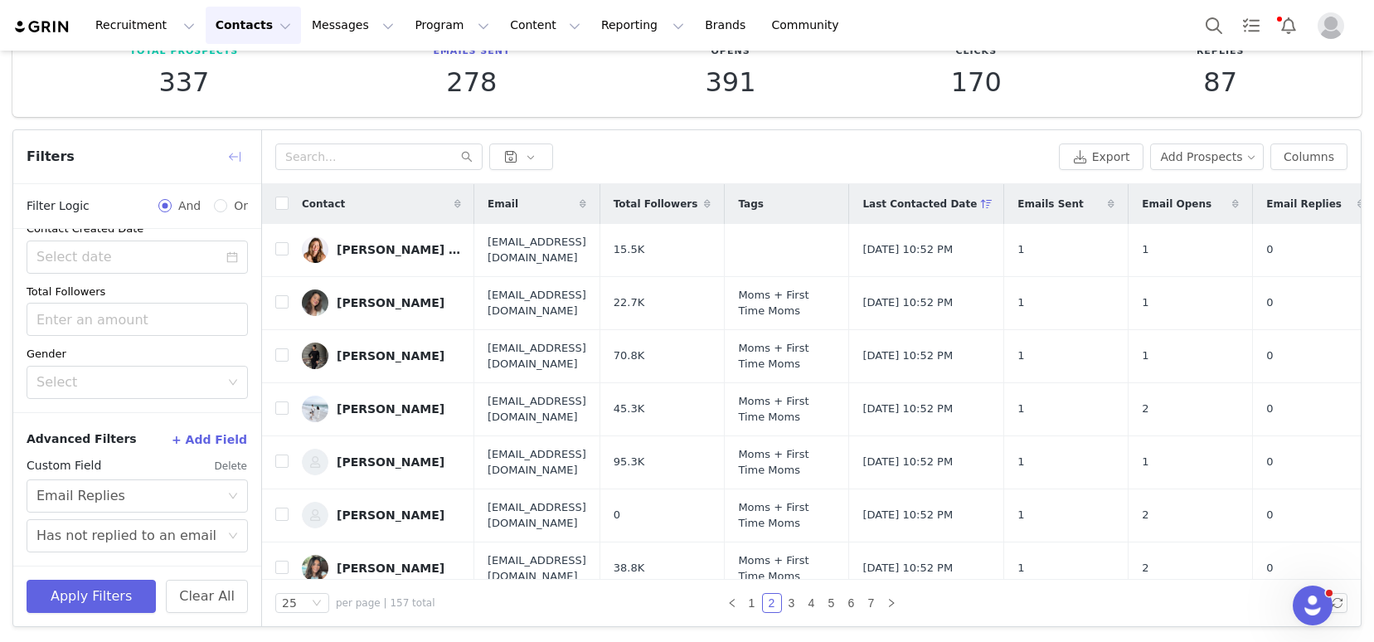
click at [229, 160] on button "button" at bounding box center [234, 156] width 27 height 27
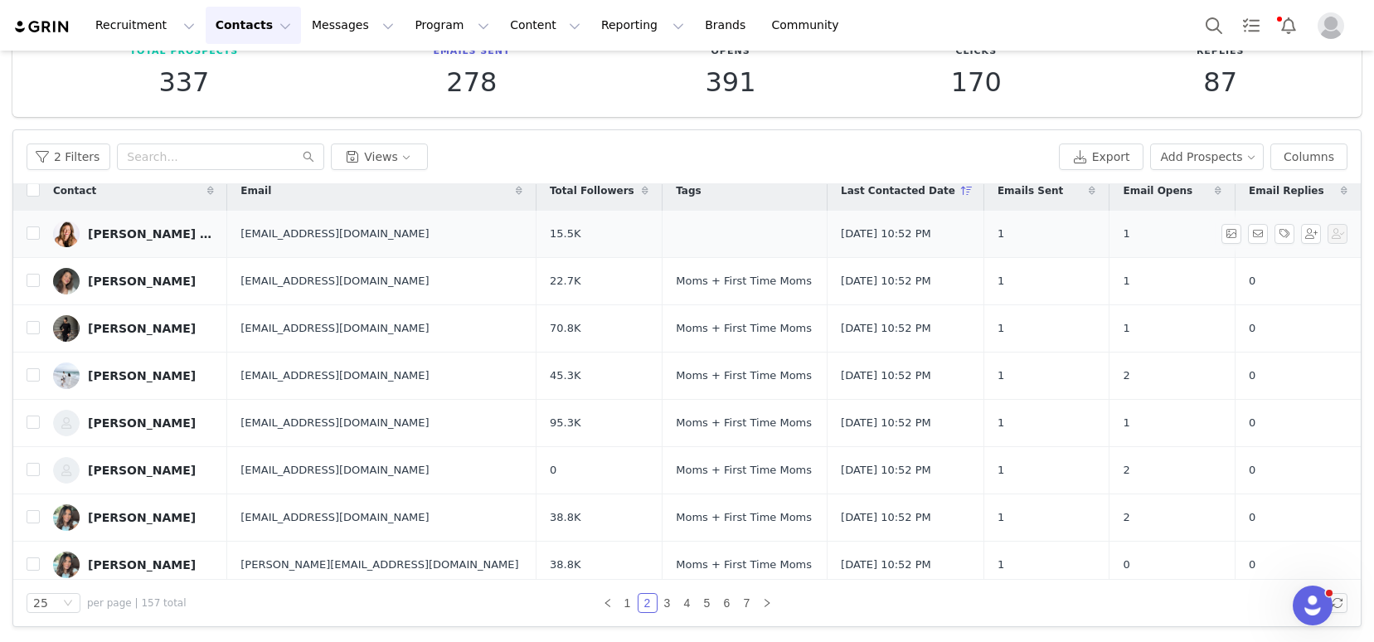
scroll to position [0, 0]
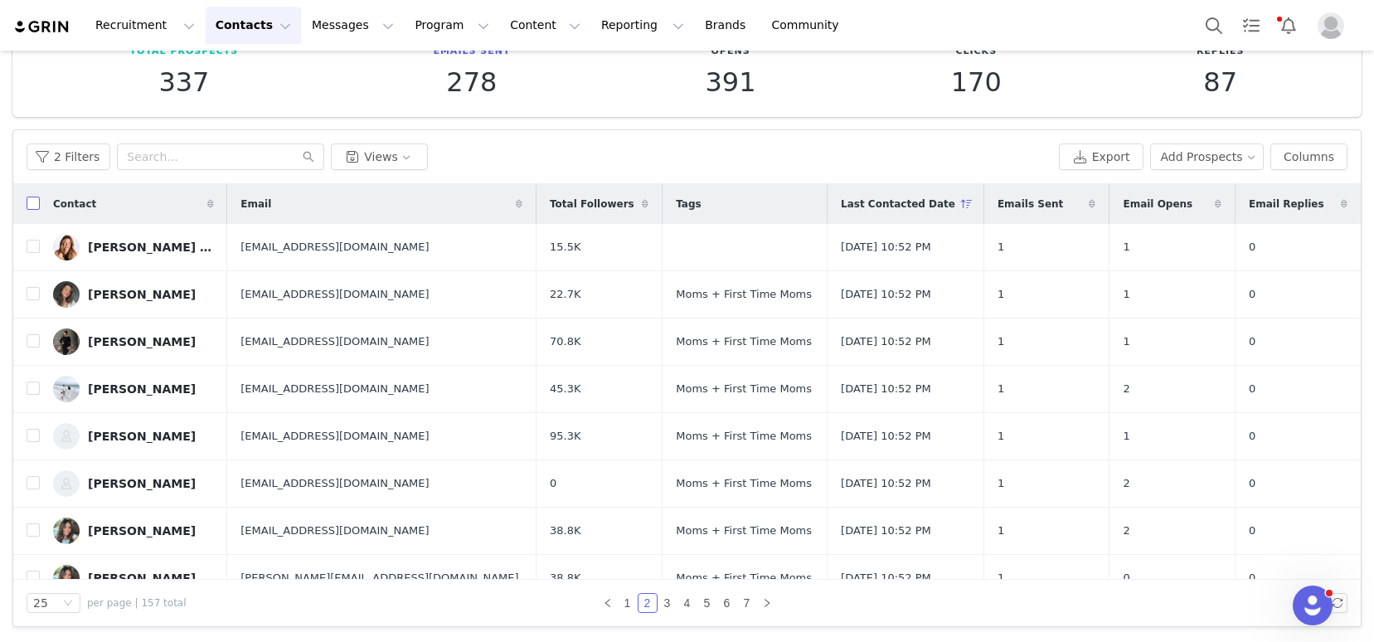
click at [28, 199] on input "checkbox" at bounding box center [33, 202] width 13 height 13
checkbox input "true"
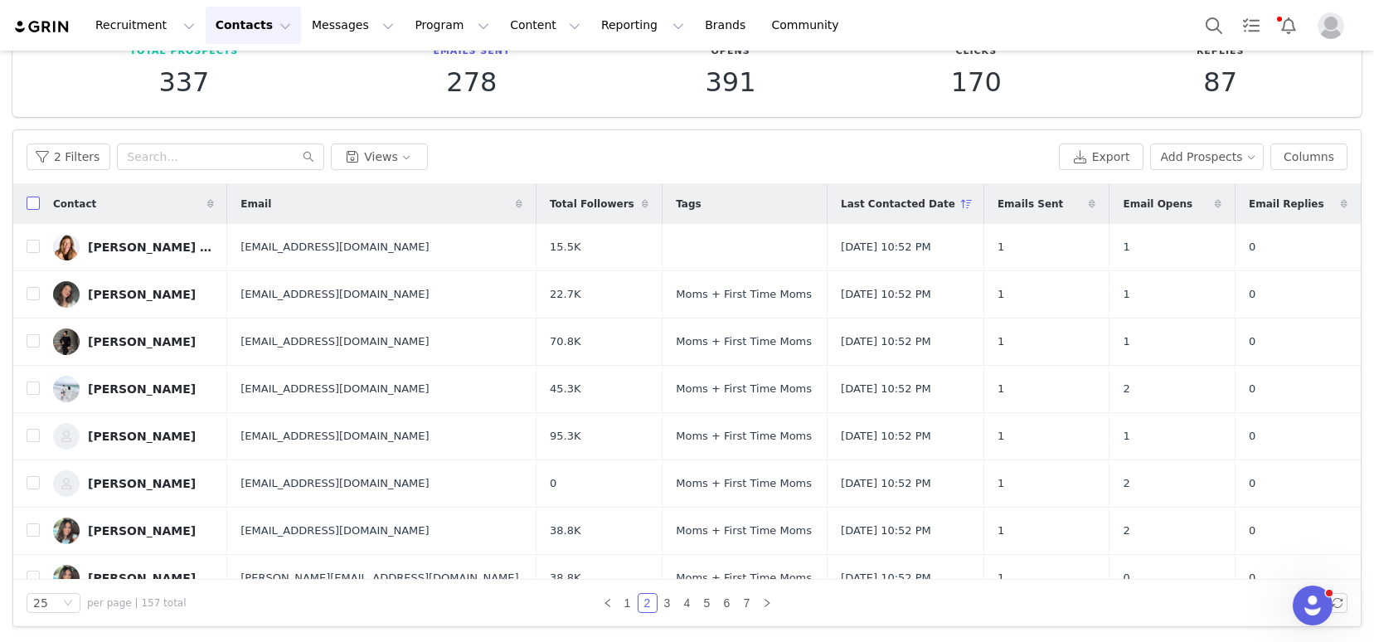
checkbox input "true"
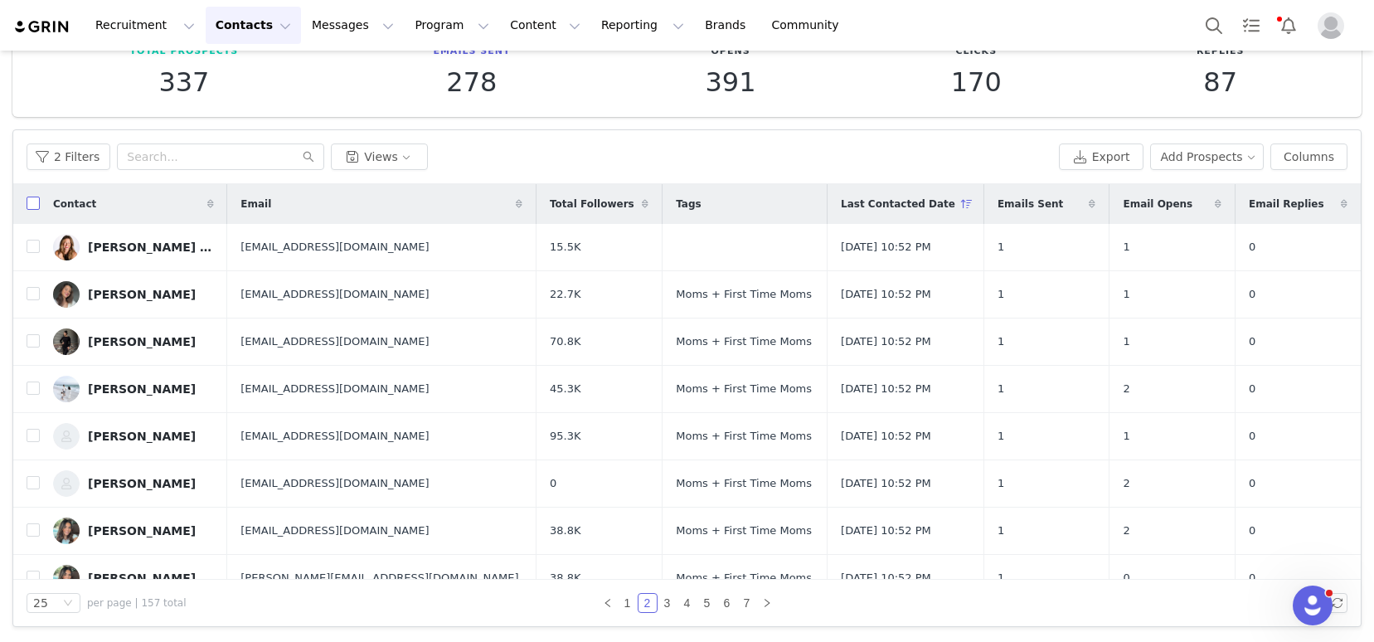
checkbox input "true"
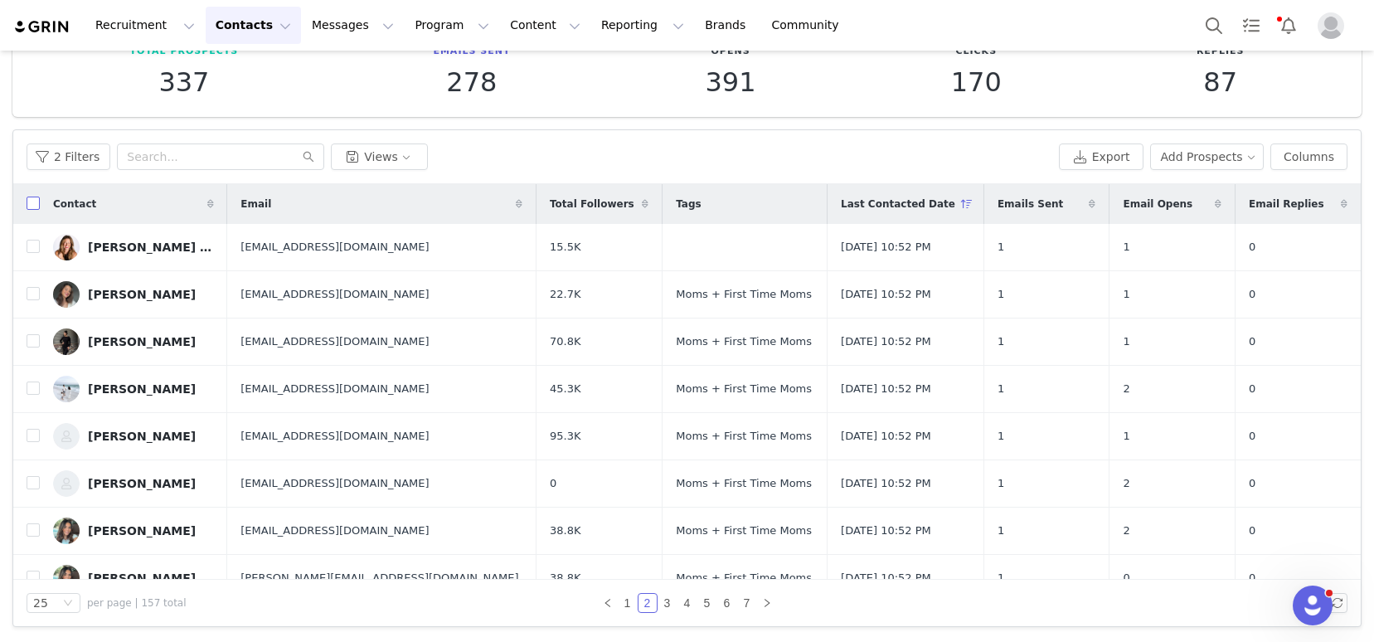
checkbox input "true"
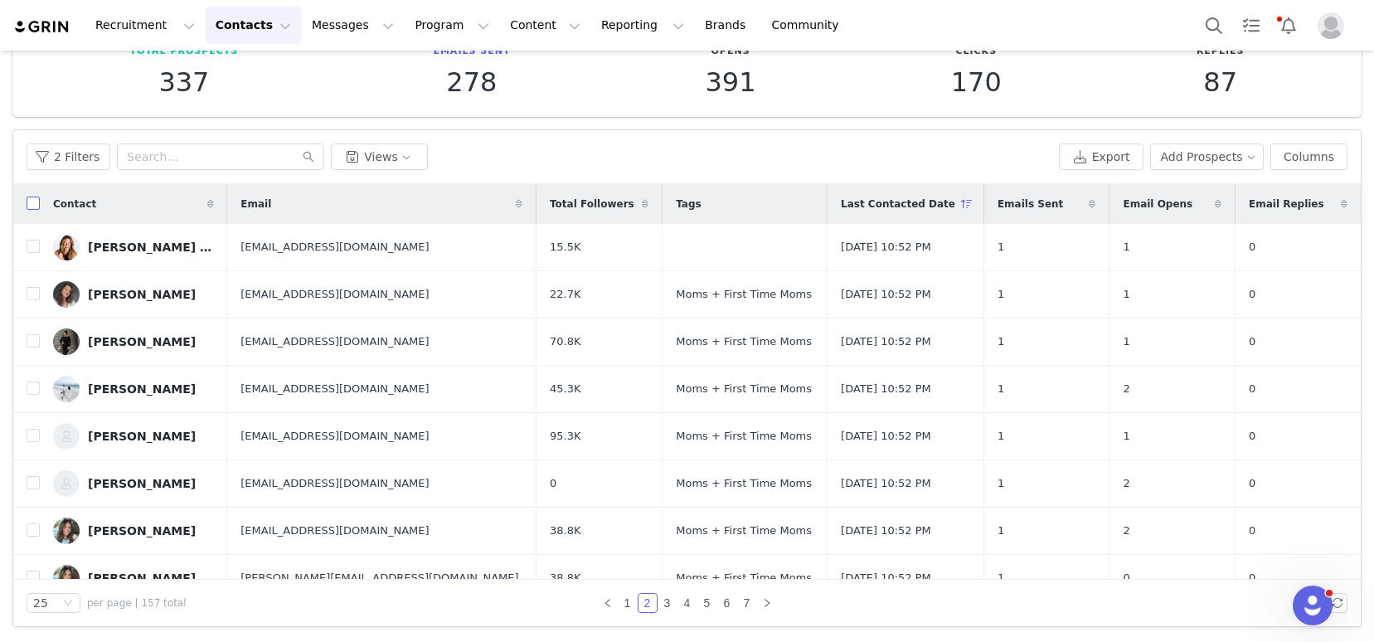
checkbox input "true"
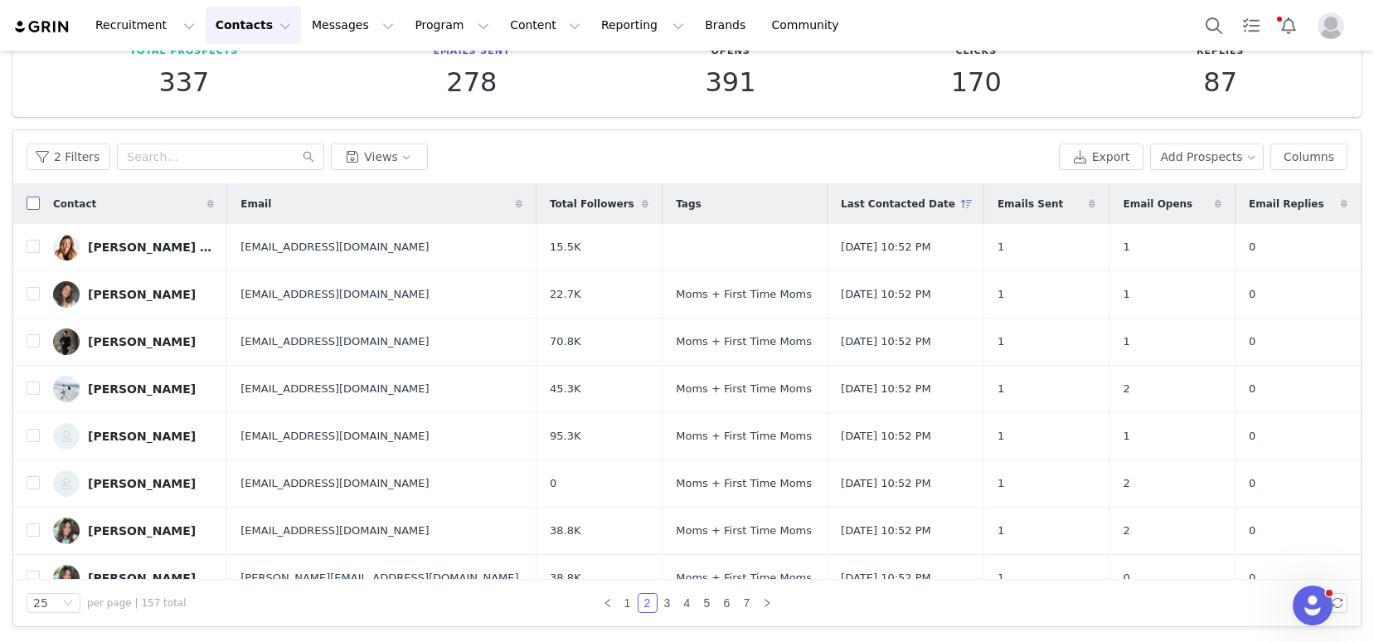
checkbox input "true"
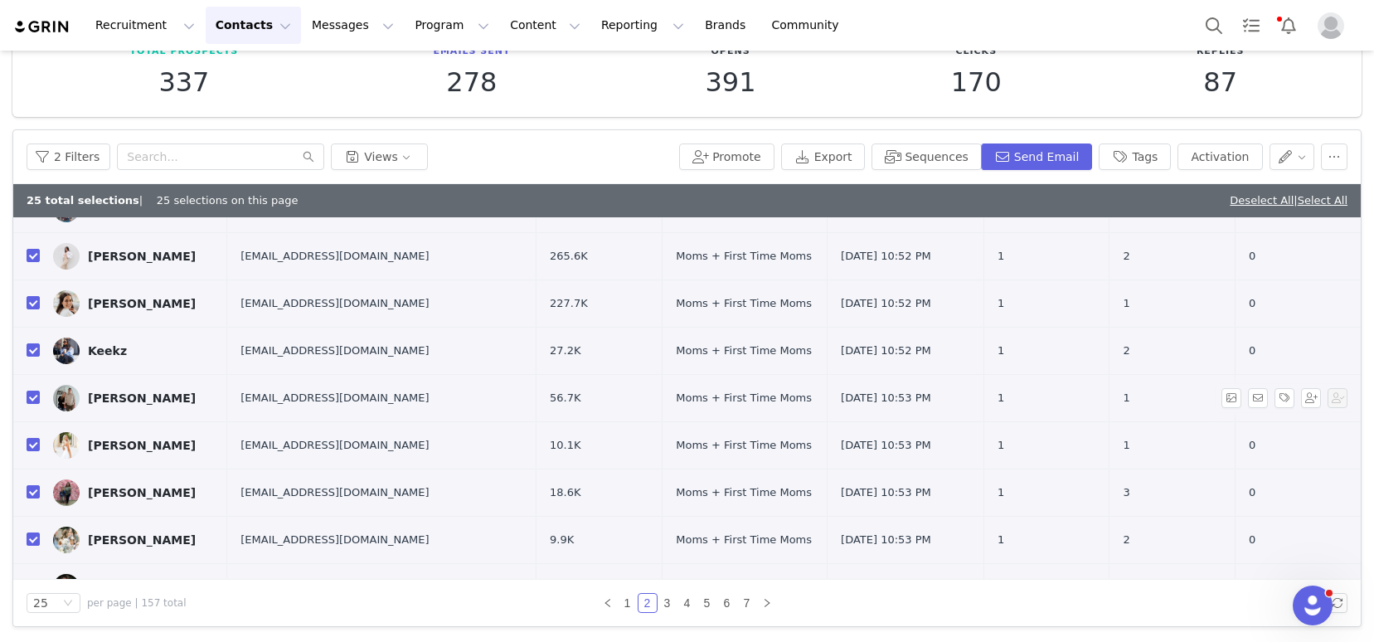
scroll to position [859, 0]
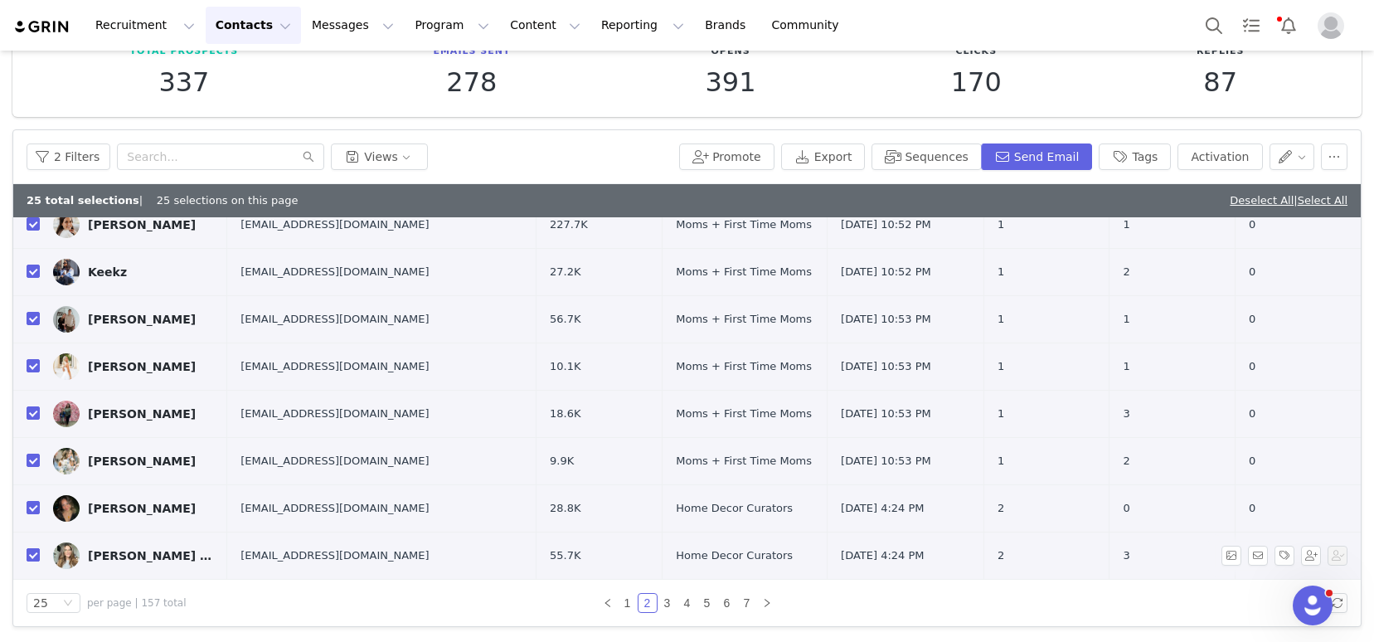
click at [35, 553] on input "checkbox" at bounding box center [33, 554] width 13 height 13
checkbox input "false"
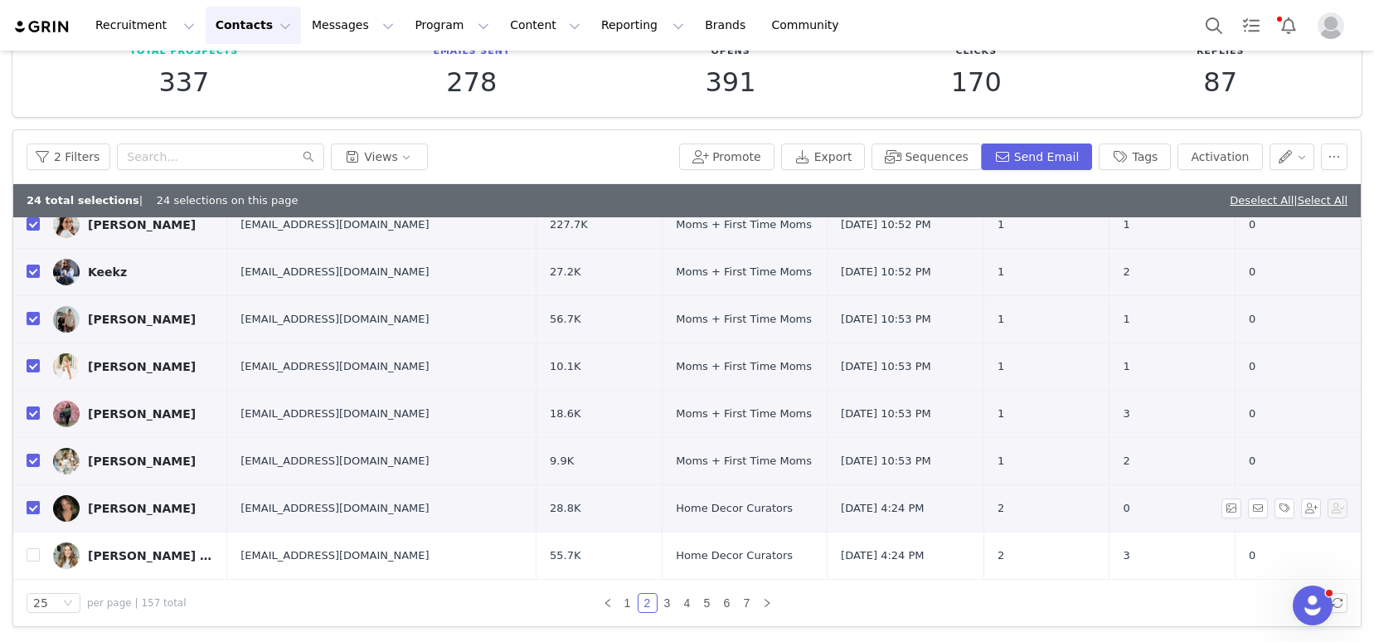
click at [32, 508] on input "checkbox" at bounding box center [33, 507] width 13 height 13
checkbox input "false"
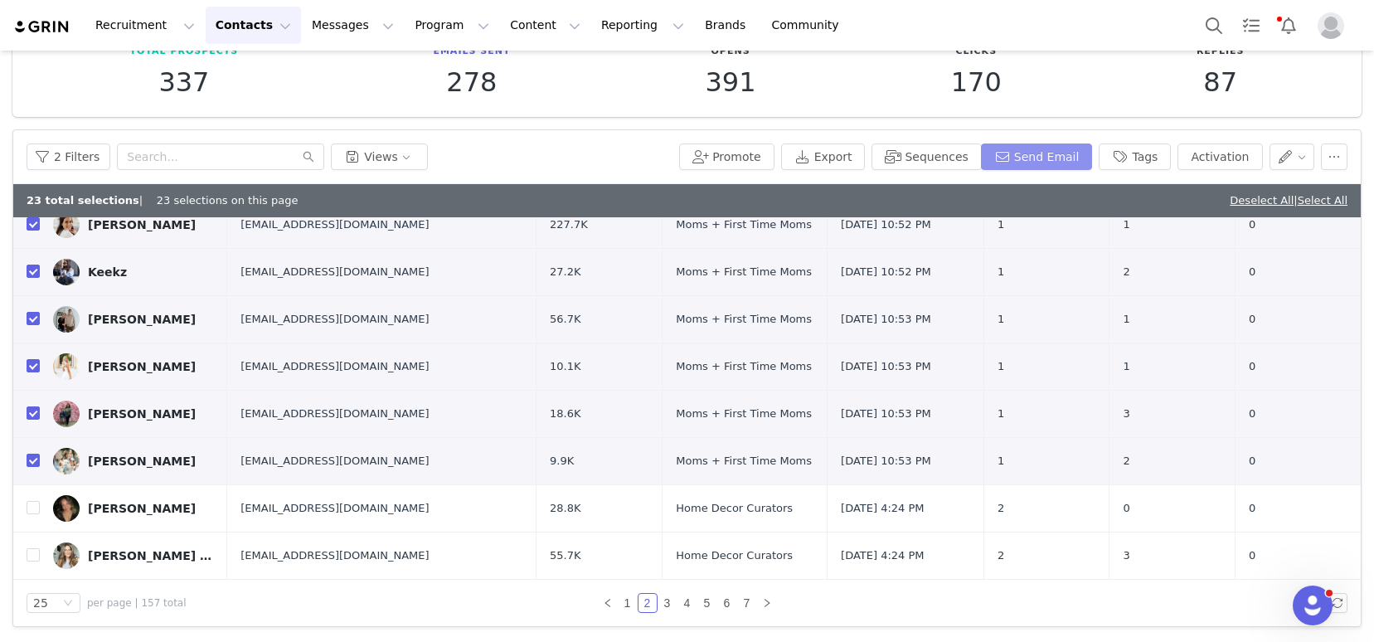
click at [1037, 148] on button "Send Email" at bounding box center [1037, 156] width 112 height 27
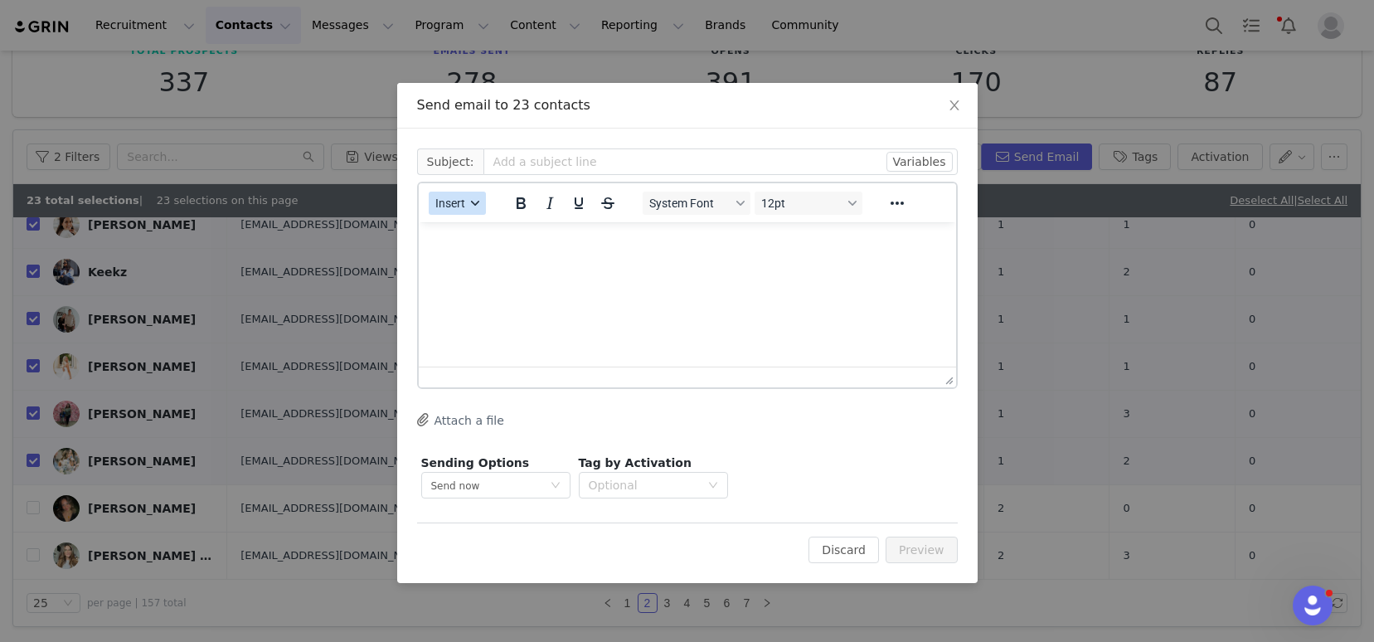
scroll to position [0, 0]
click at [451, 192] on button "Insert" at bounding box center [457, 203] width 57 height 23
click at [473, 226] on div "Insert Template" at bounding box center [517, 232] width 149 height 20
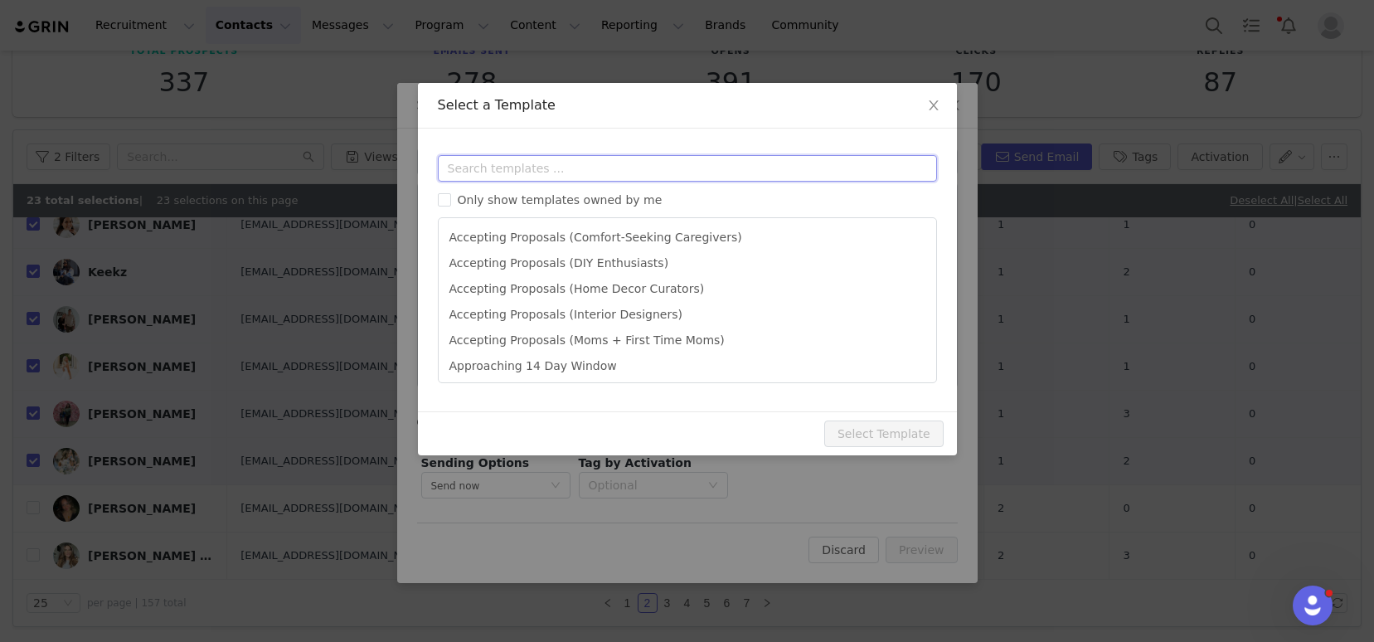
click at [534, 163] on input "text" at bounding box center [687, 168] width 499 height 27
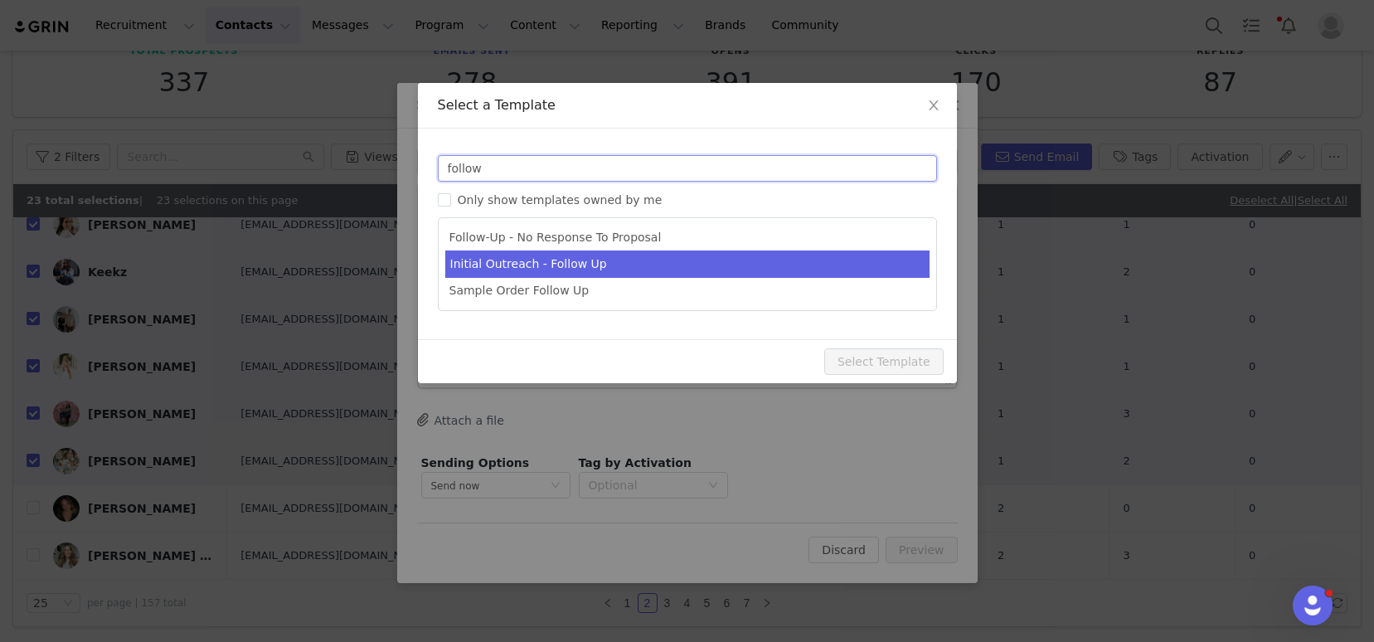
type input "follow"
click at [563, 268] on li "Initial Outreach - Follow Up" at bounding box center [687, 263] width 484 height 27
type input "Hi Again From SelectBlinds"
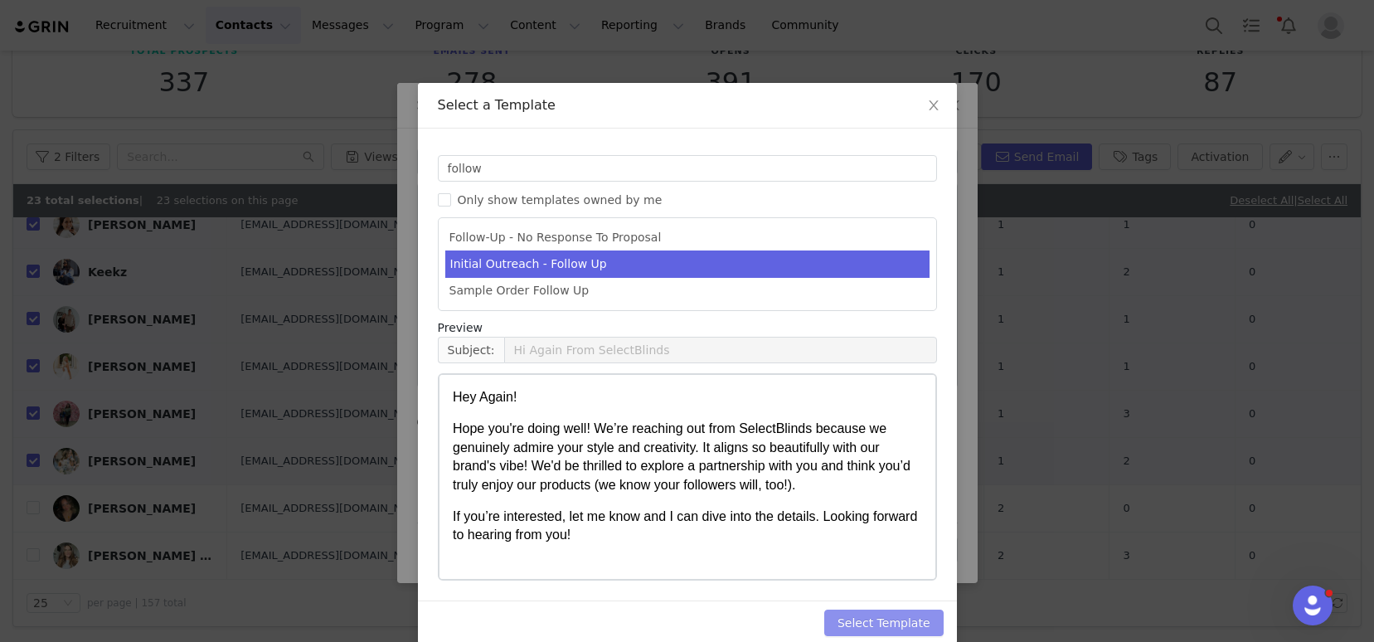
click at [870, 623] on button "Select Template" at bounding box center [883, 622] width 119 height 27
type input "Hi Again From SelectBlinds"
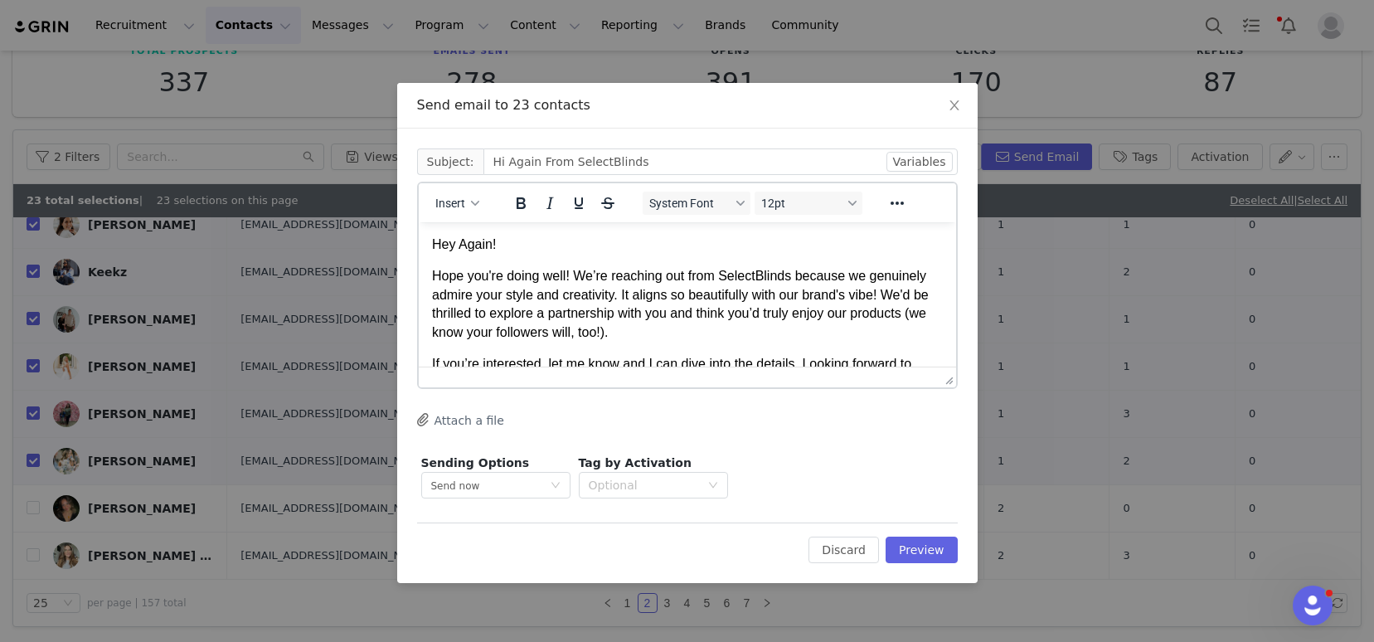
click at [468, 244] on p "Hey Again!" at bounding box center [686, 244] width 511 height 18
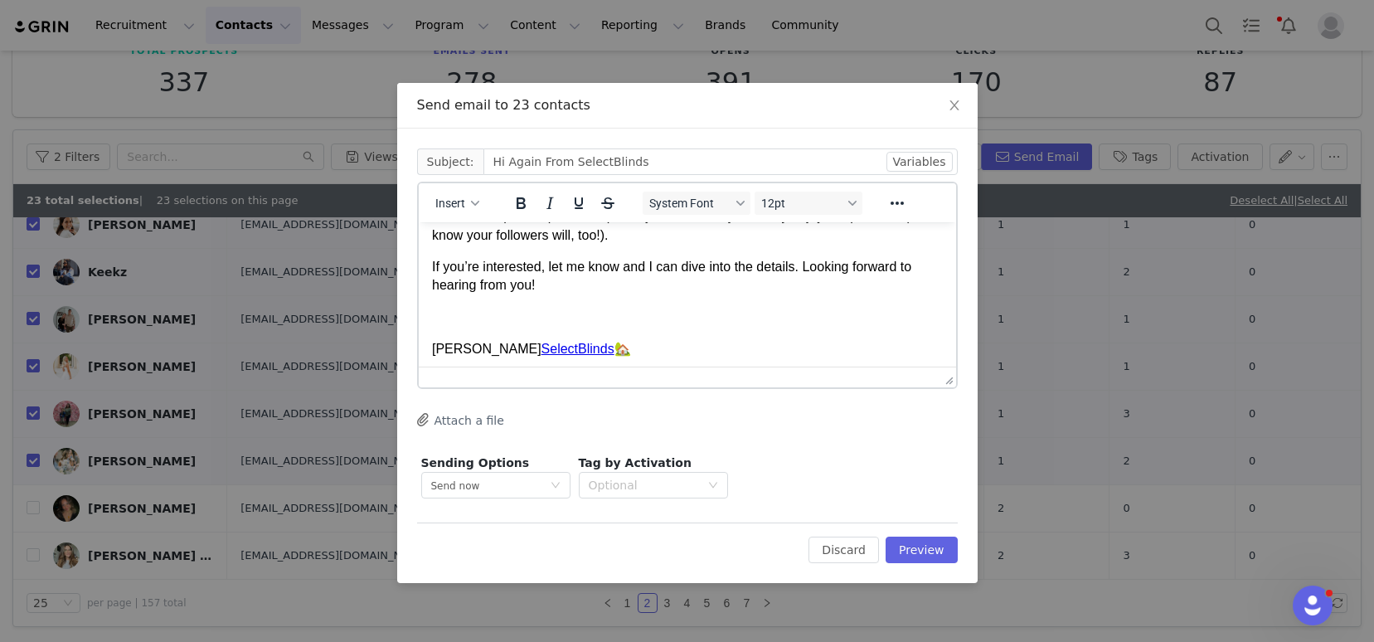
scroll to position [103, 0]
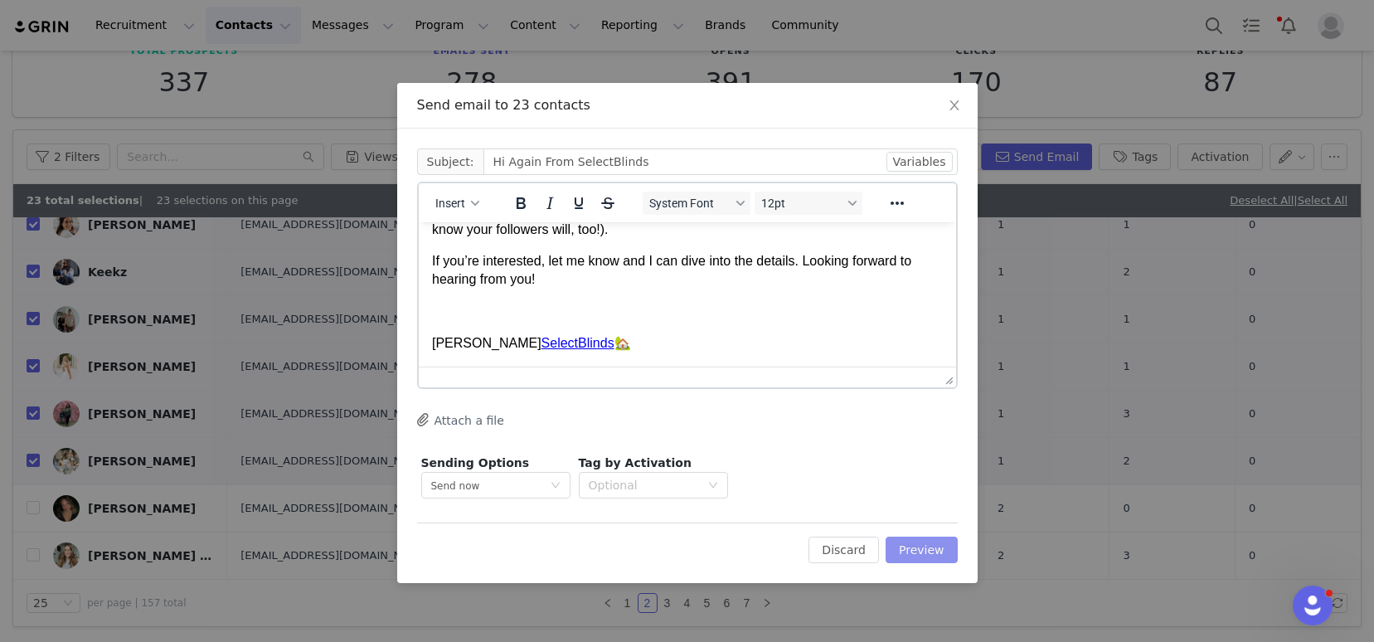
click at [927, 555] on button "Preview" at bounding box center [921, 549] width 72 height 27
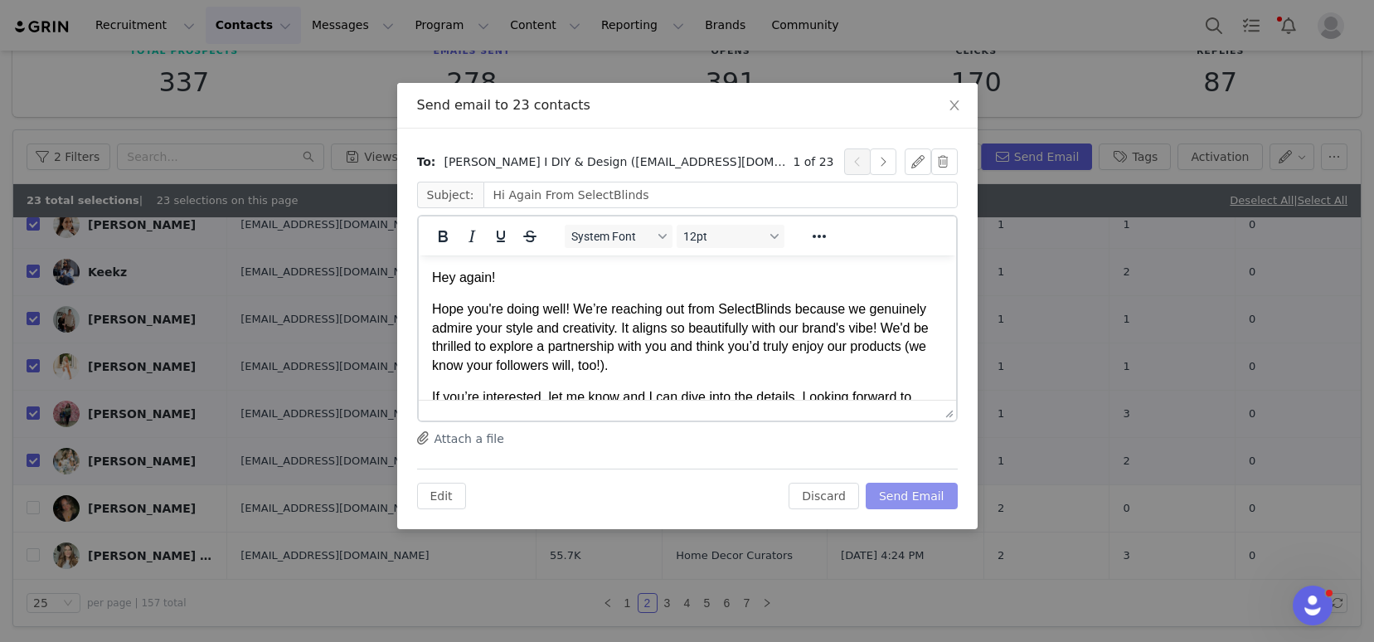
scroll to position [0, 0]
click at [929, 495] on button "Send Email" at bounding box center [912, 496] width 92 height 27
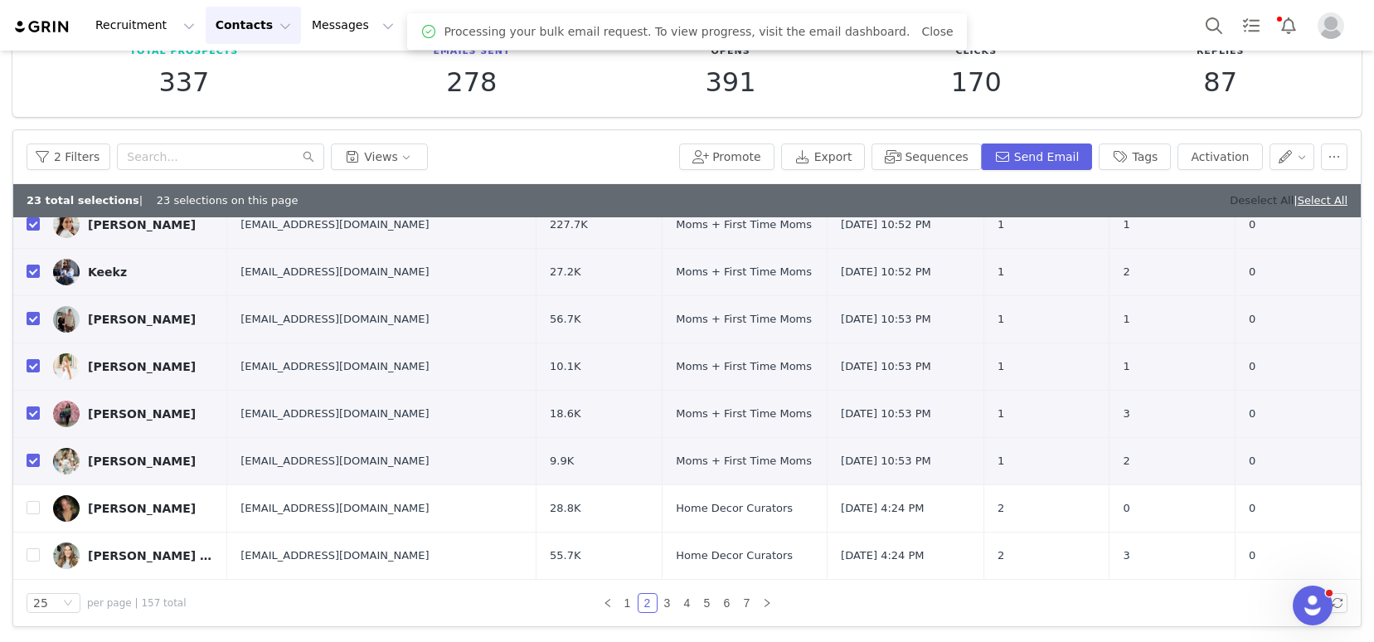
click at [1238, 196] on link "Deselect All" at bounding box center [1262, 200] width 64 height 12
checkbox input "false"
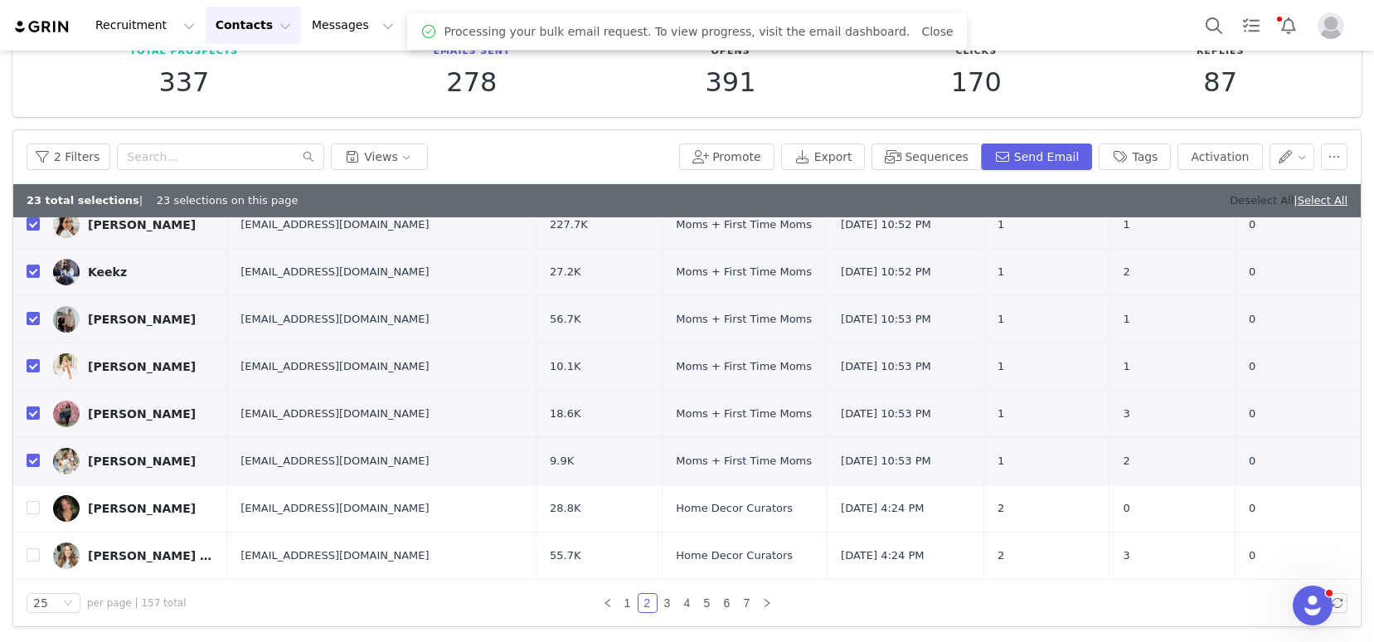
checkbox input "false"
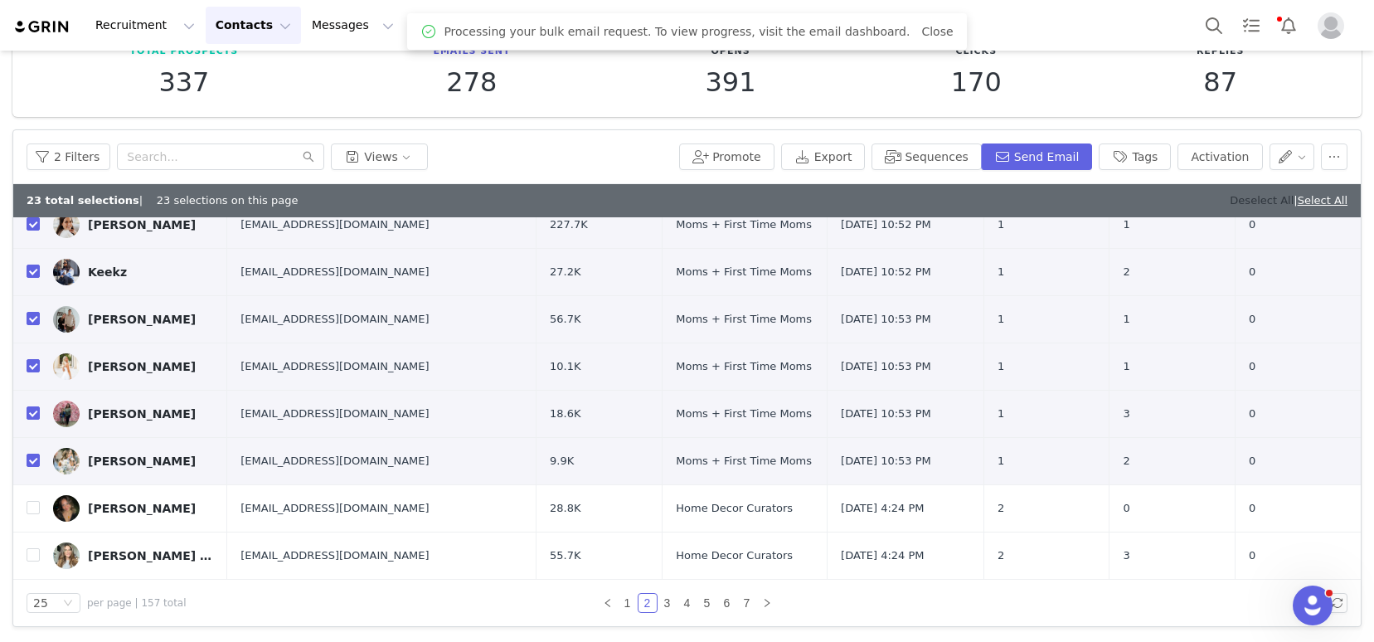
checkbox input "false"
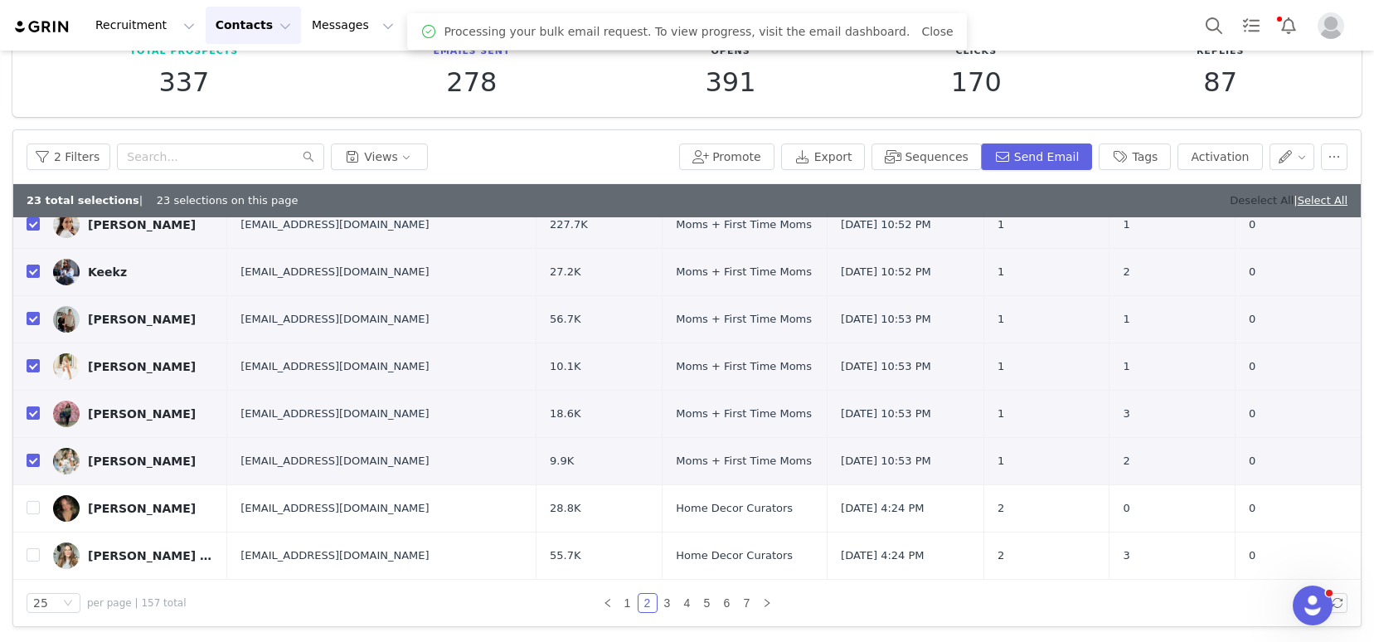
checkbox input "false"
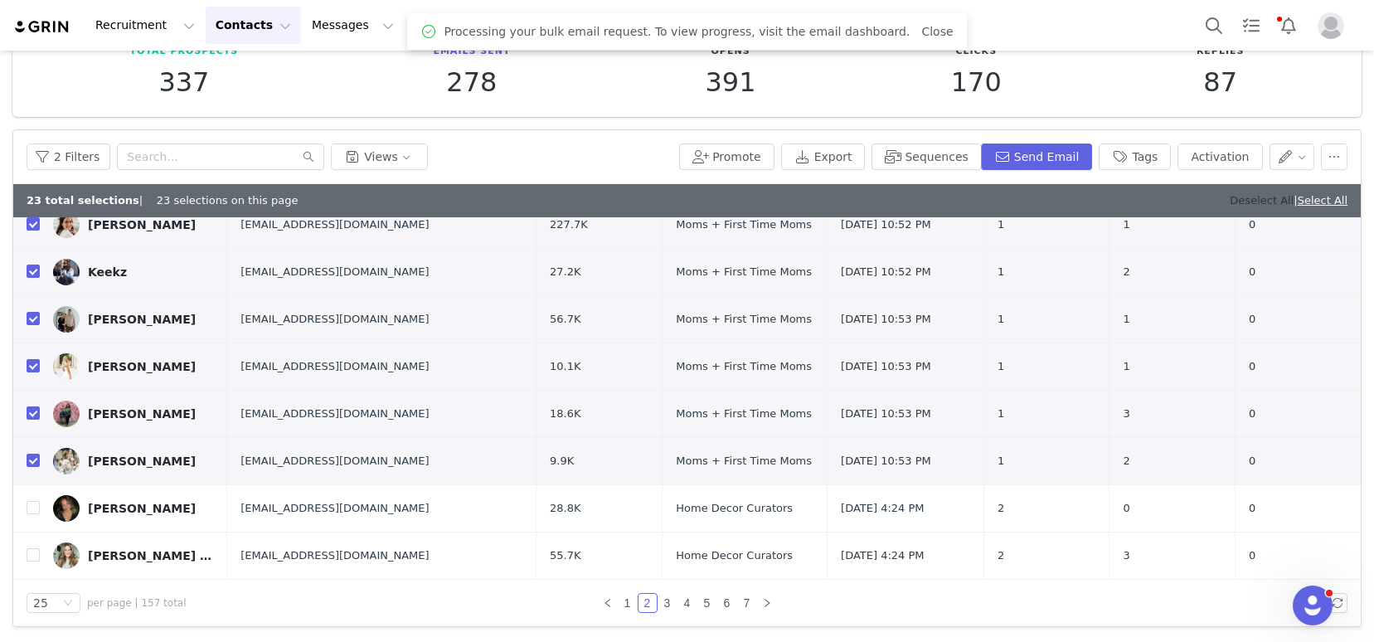
checkbox input "false"
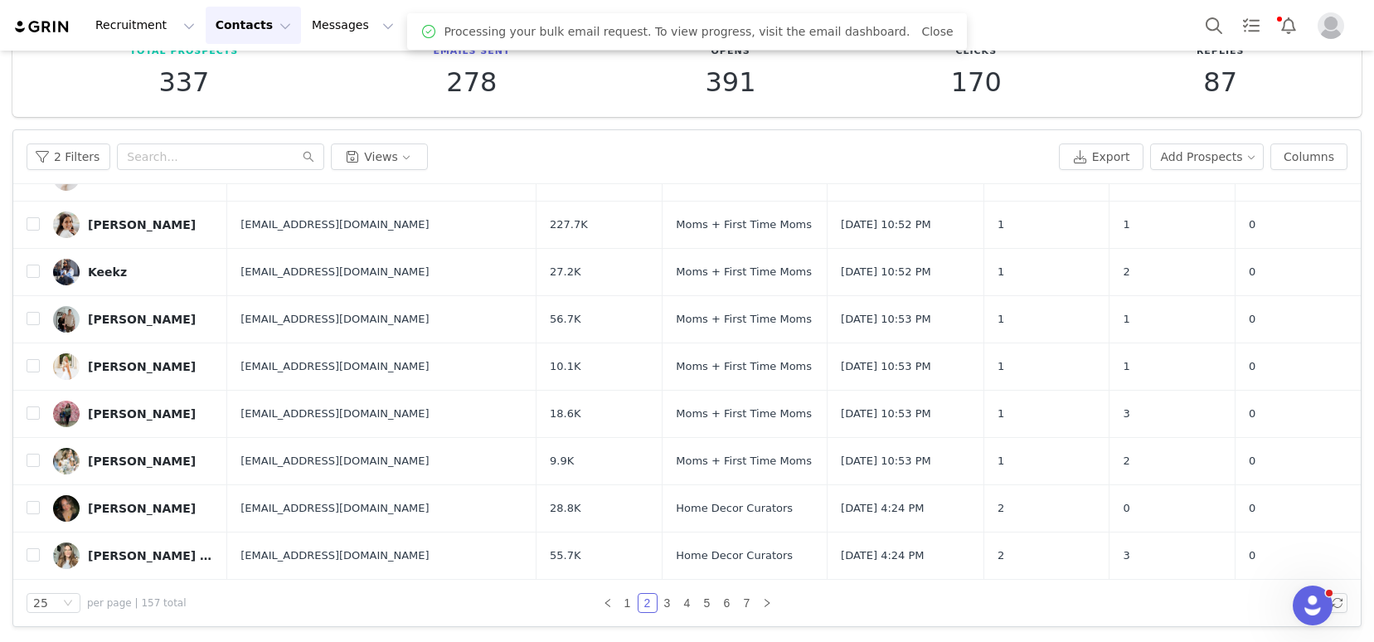
scroll to position [826, 0]
click at [32, 510] on input "checkbox" at bounding box center [33, 507] width 13 height 13
checkbox input "true"
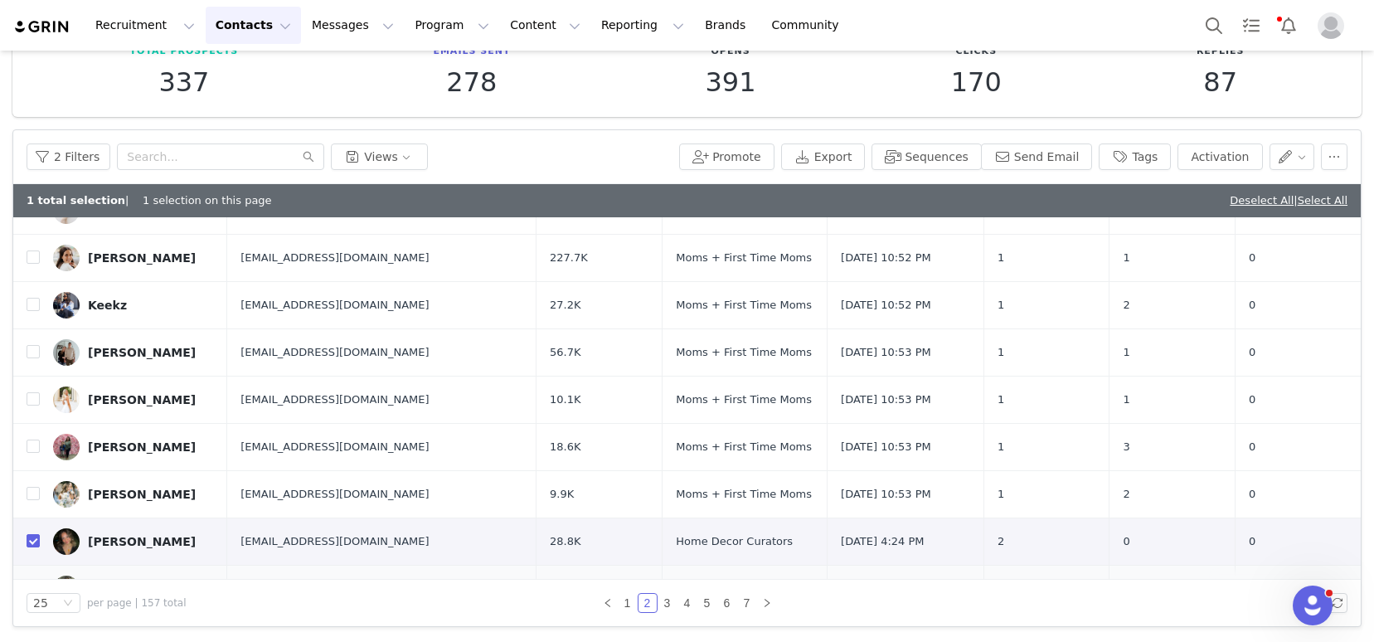
scroll to position [852, 0]
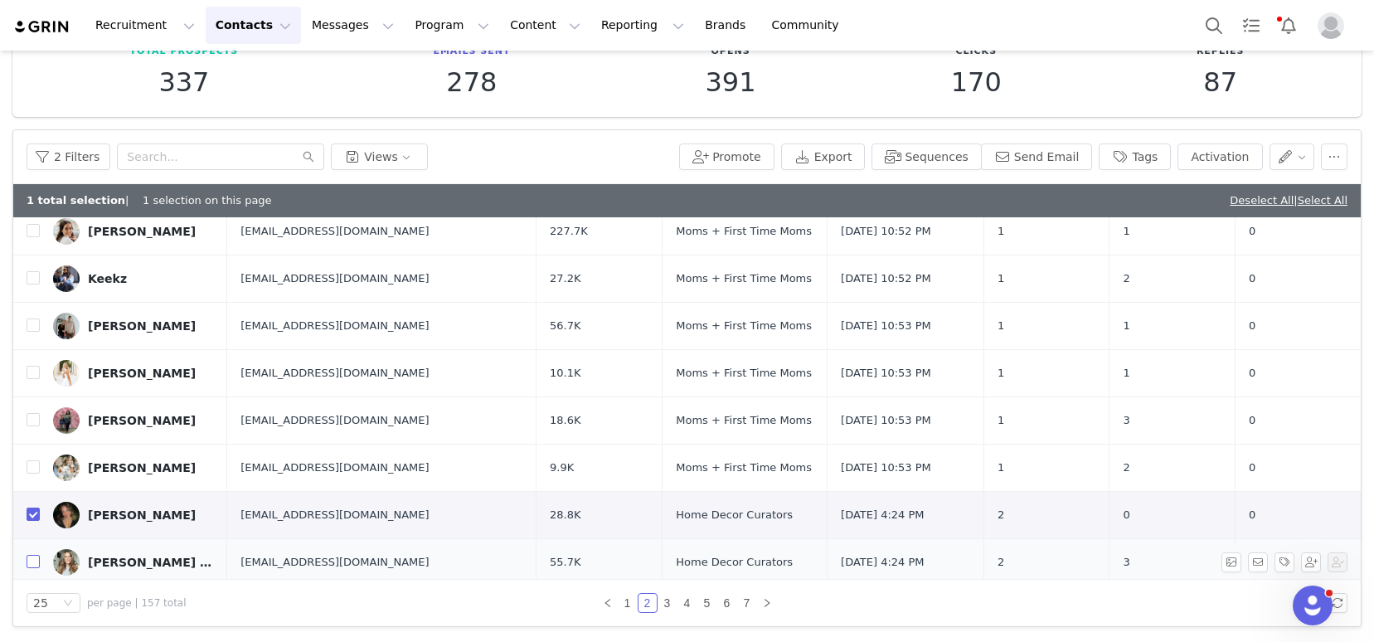
click at [34, 560] on input "checkbox" at bounding box center [33, 561] width 13 height 13
checkbox input "true"
click at [619, 604] on link "1" at bounding box center [628, 603] width 18 height 18
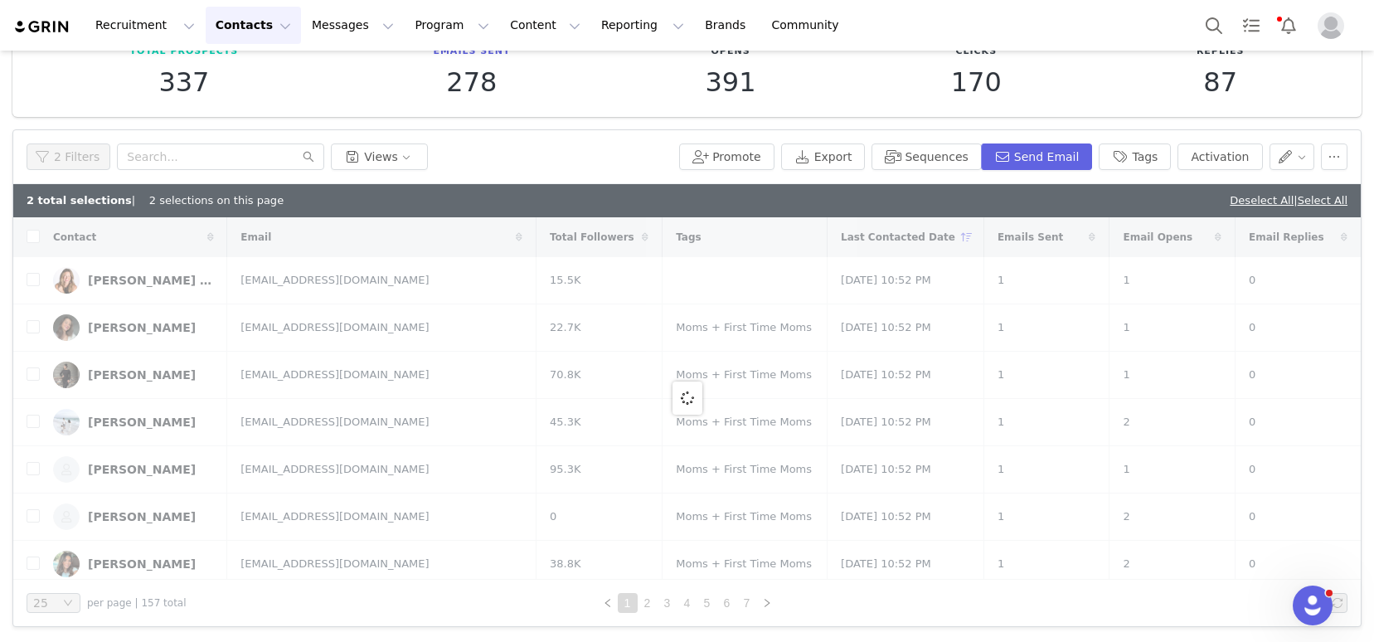
checkbox input "false"
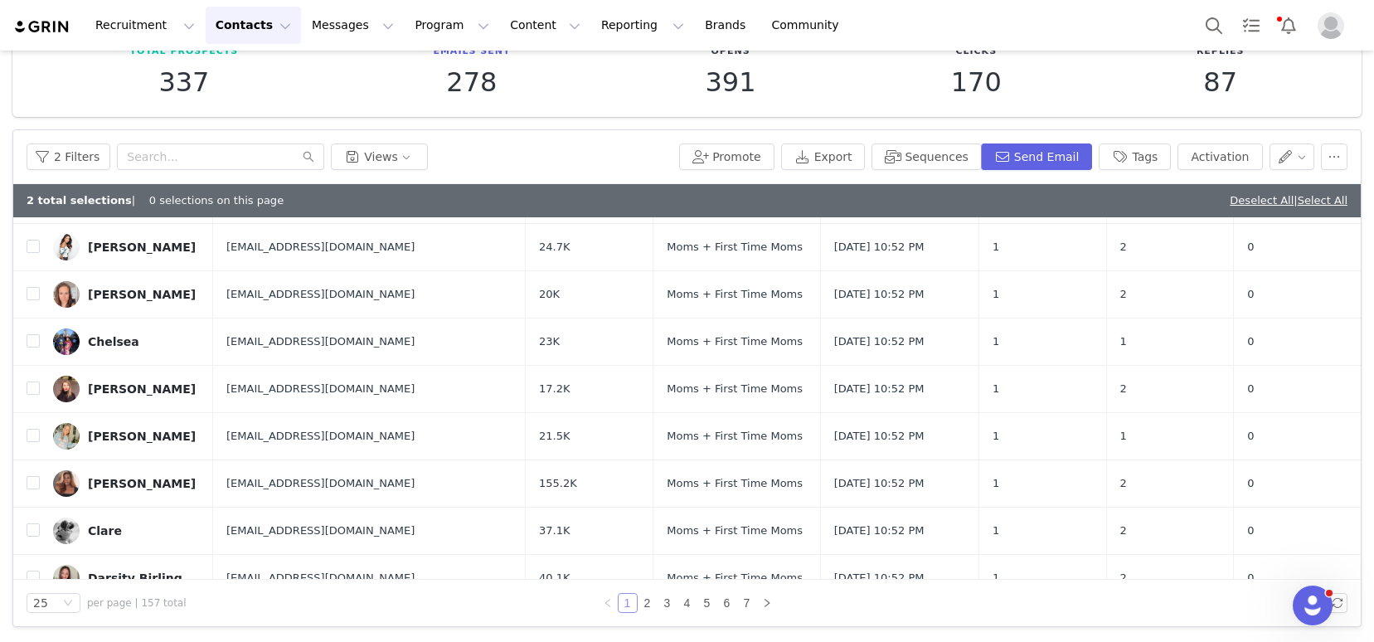
scroll to position [859, 0]
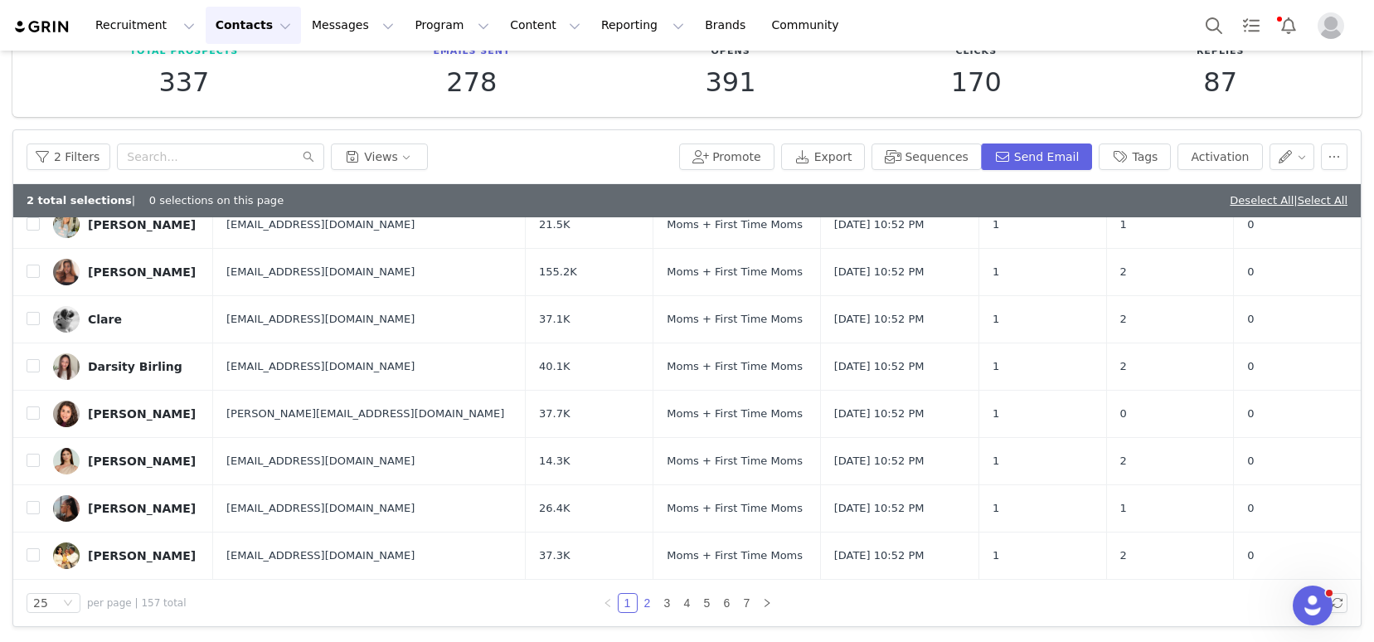
click at [638, 603] on link "2" at bounding box center [647, 603] width 18 height 18
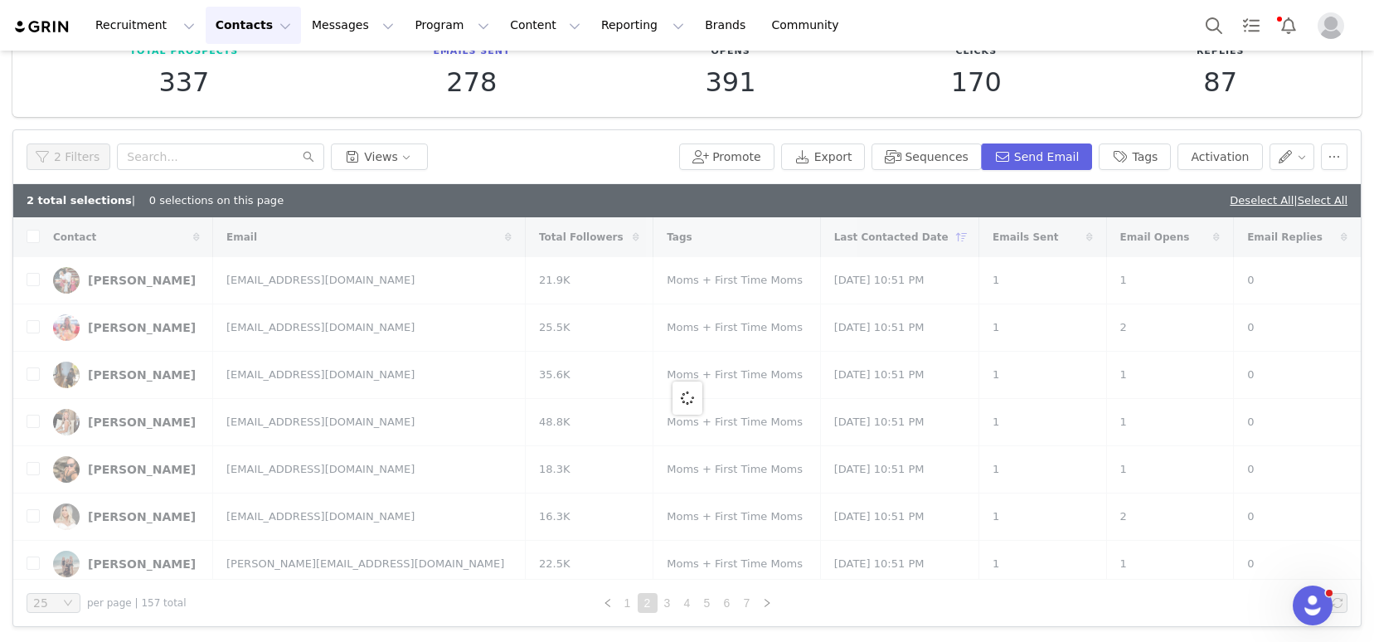
checkbox input "true"
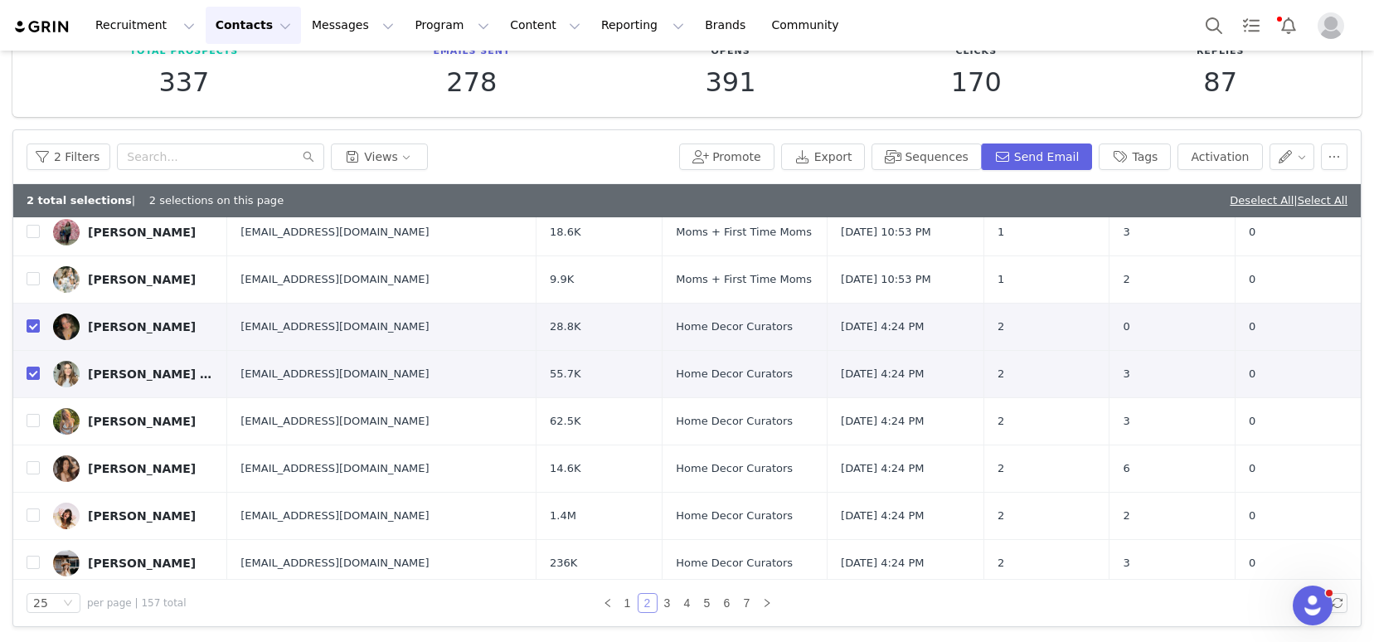
scroll to position [859, 0]
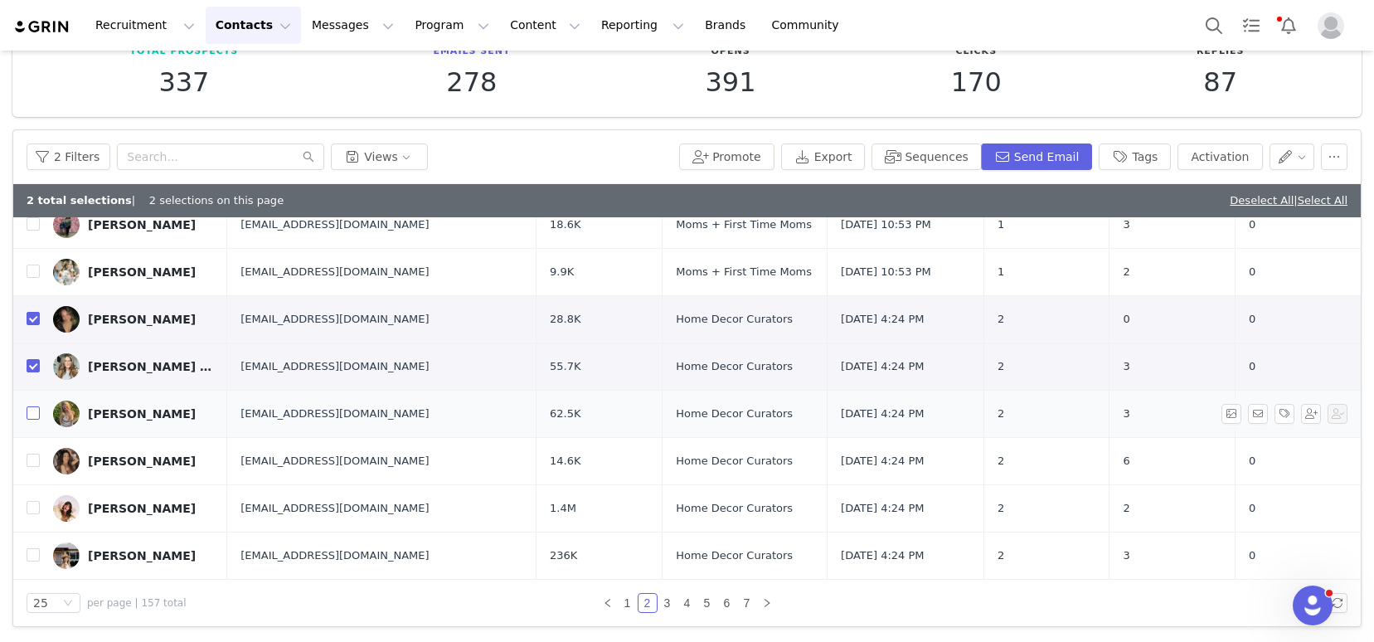
click at [34, 415] on input "checkbox" at bounding box center [33, 412] width 13 height 13
checkbox input "true"
click at [32, 463] on input "checkbox" at bounding box center [33, 460] width 13 height 13
checkbox input "true"
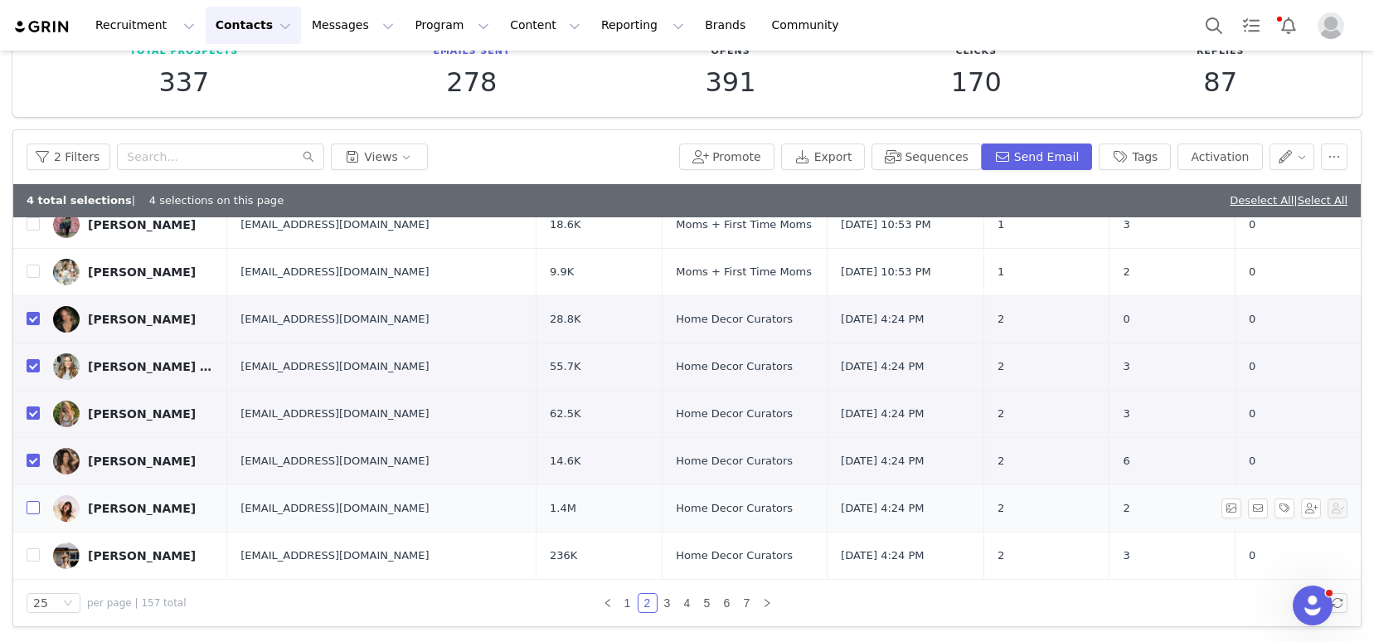
click at [35, 511] on input "checkbox" at bounding box center [33, 507] width 13 height 13
checkbox input "true"
click at [35, 556] on input "checkbox" at bounding box center [33, 554] width 13 height 13
checkbox input "true"
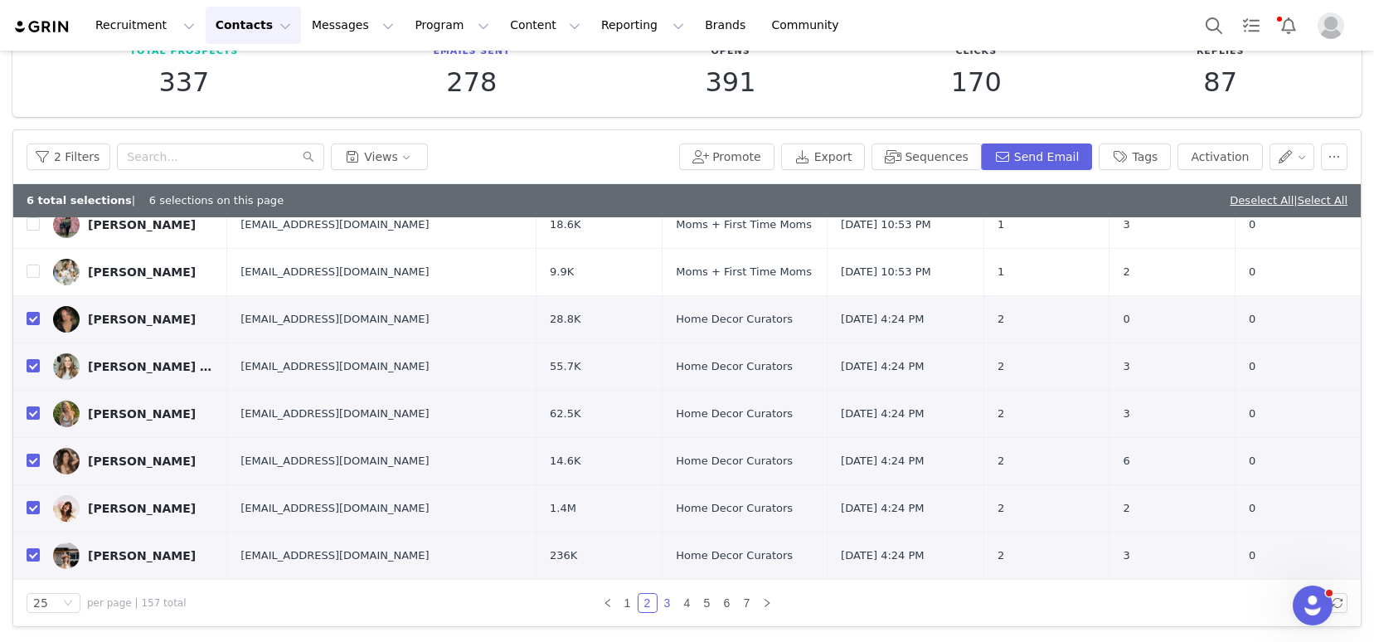
click at [661, 604] on link "3" at bounding box center [667, 603] width 18 height 18
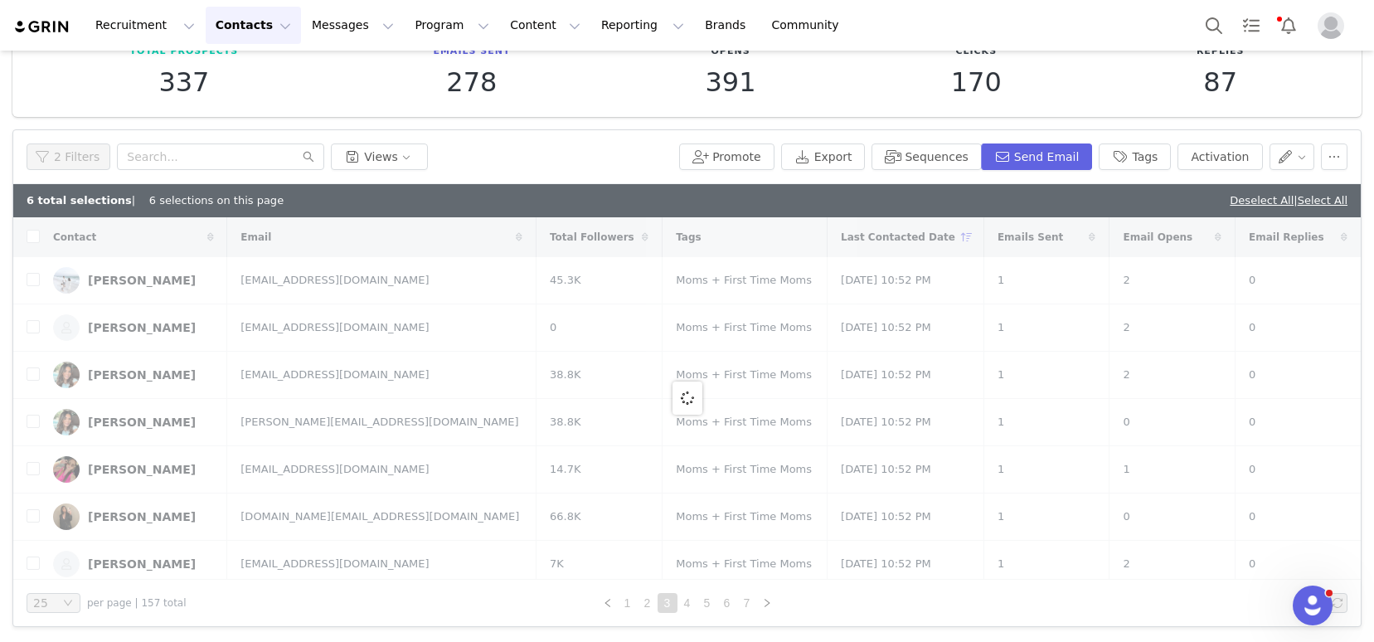
checkbox input "false"
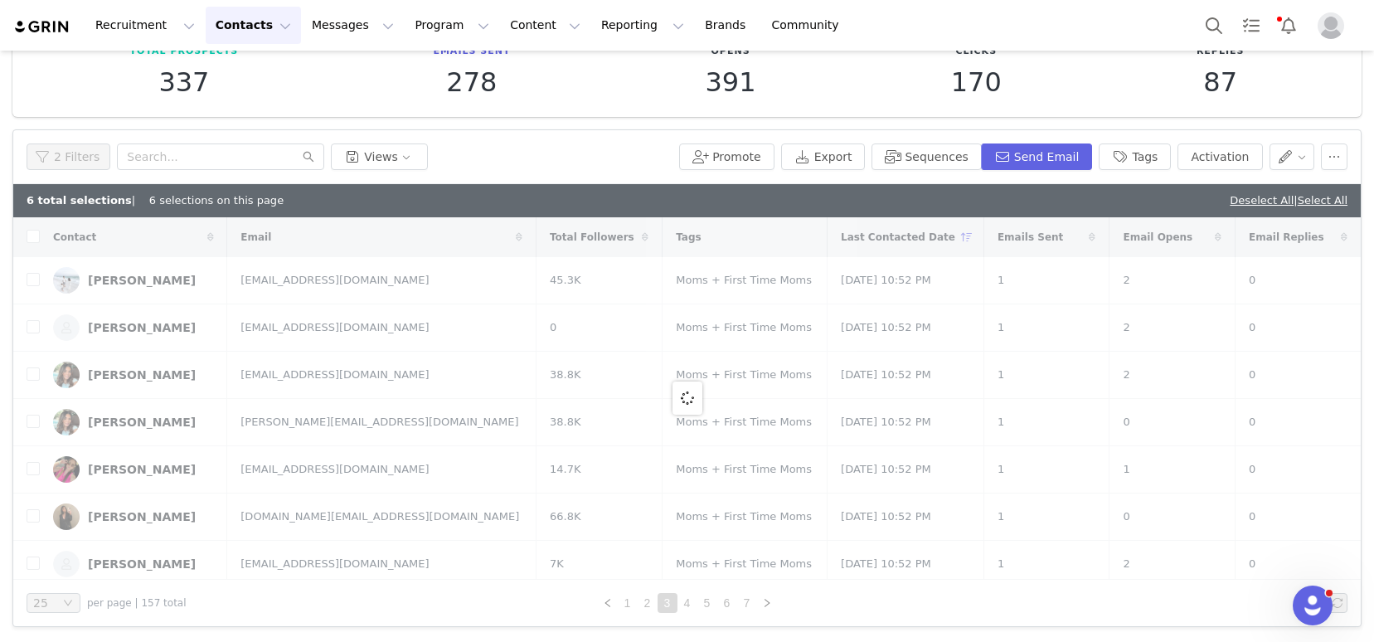
checkbox input "false"
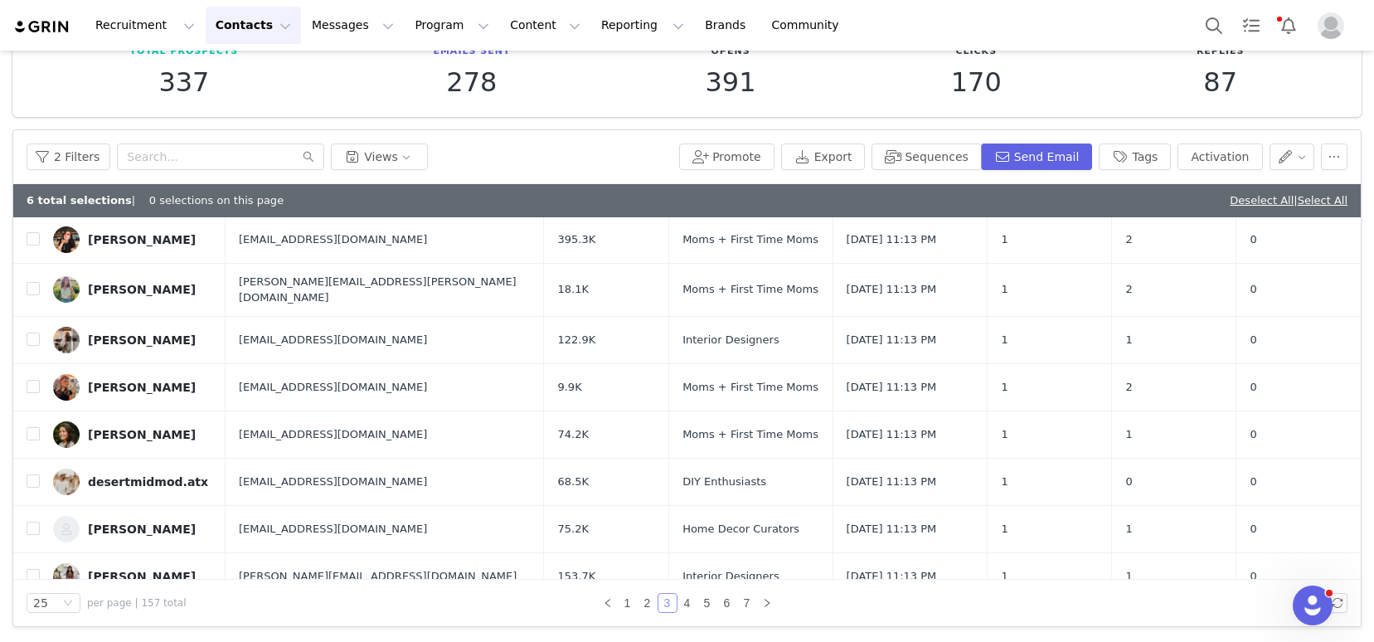
scroll to position [859, 0]
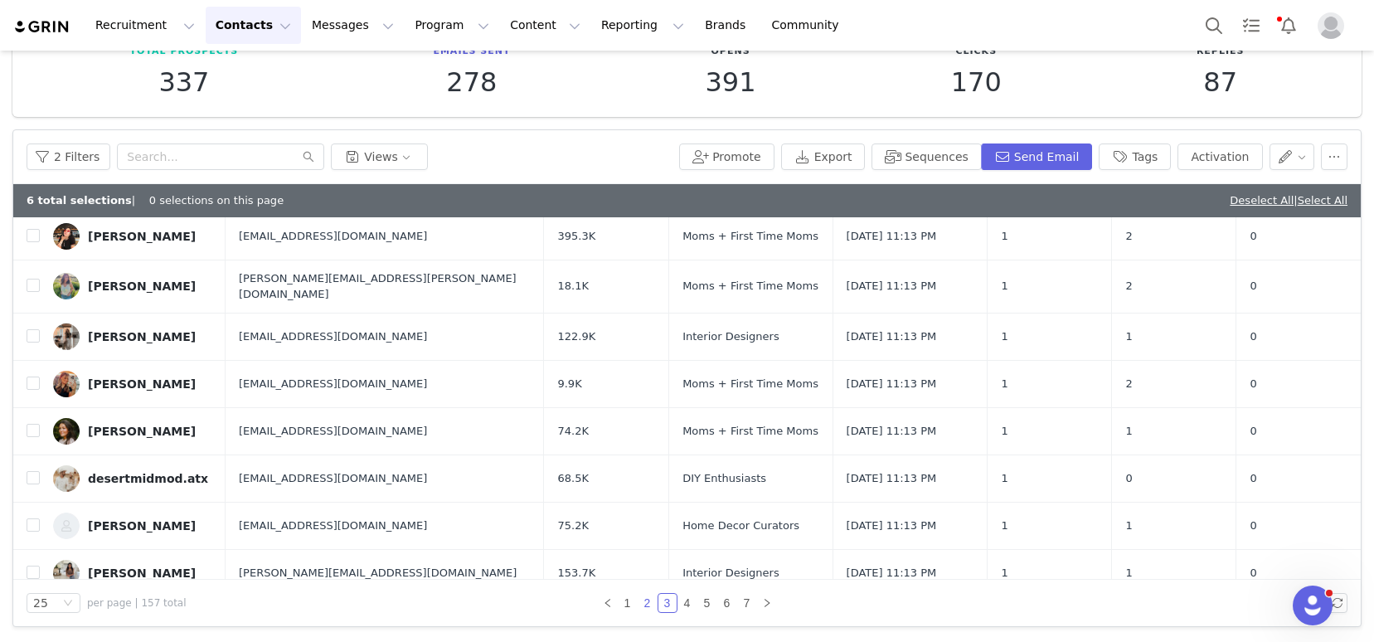
click at [642, 600] on link "2" at bounding box center [647, 603] width 18 height 18
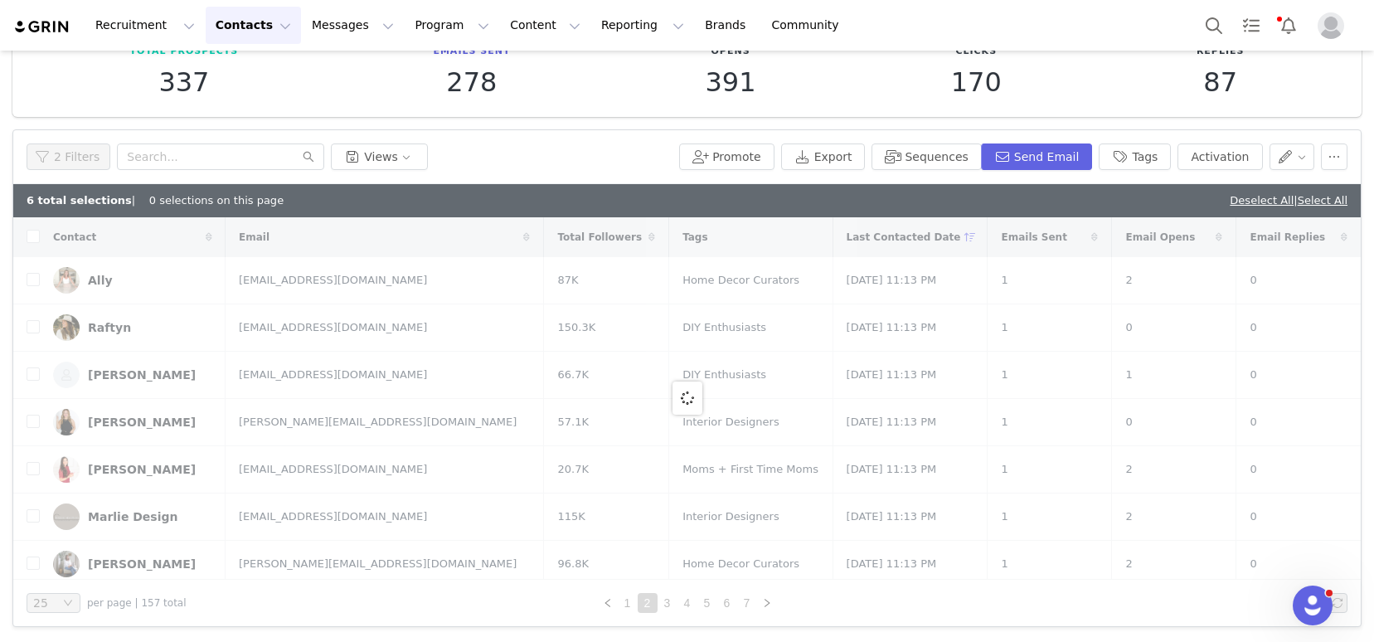
checkbox input "true"
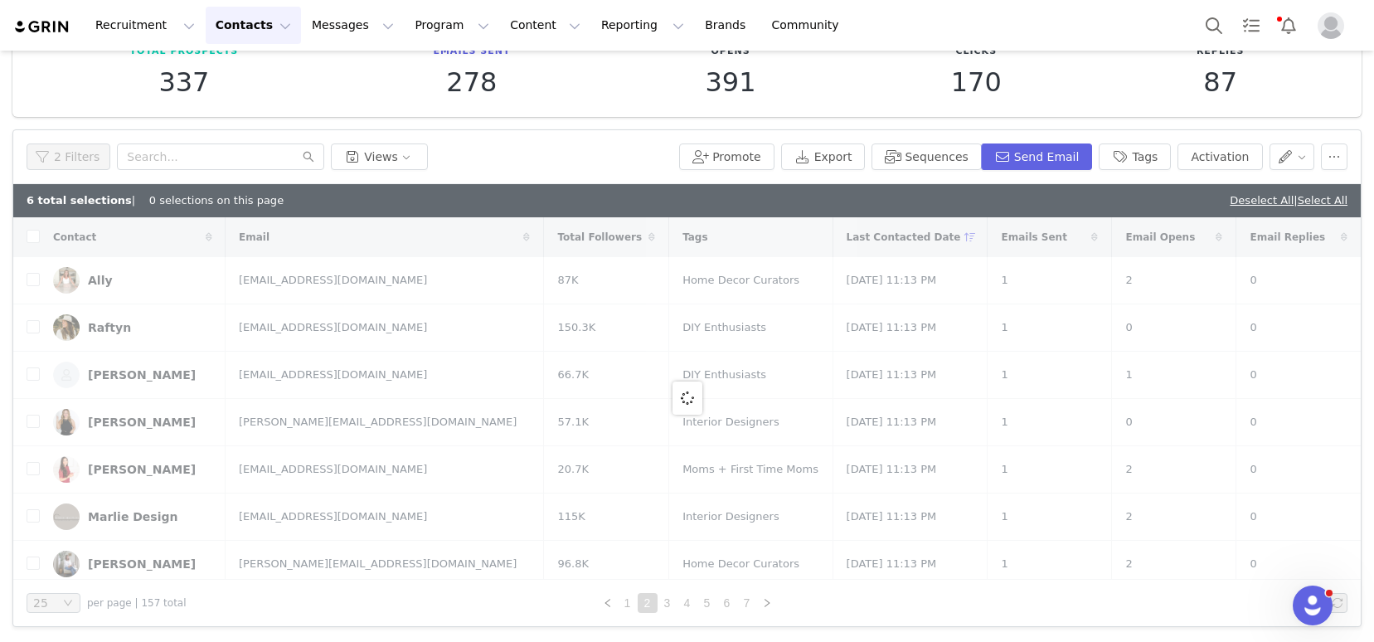
checkbox input "true"
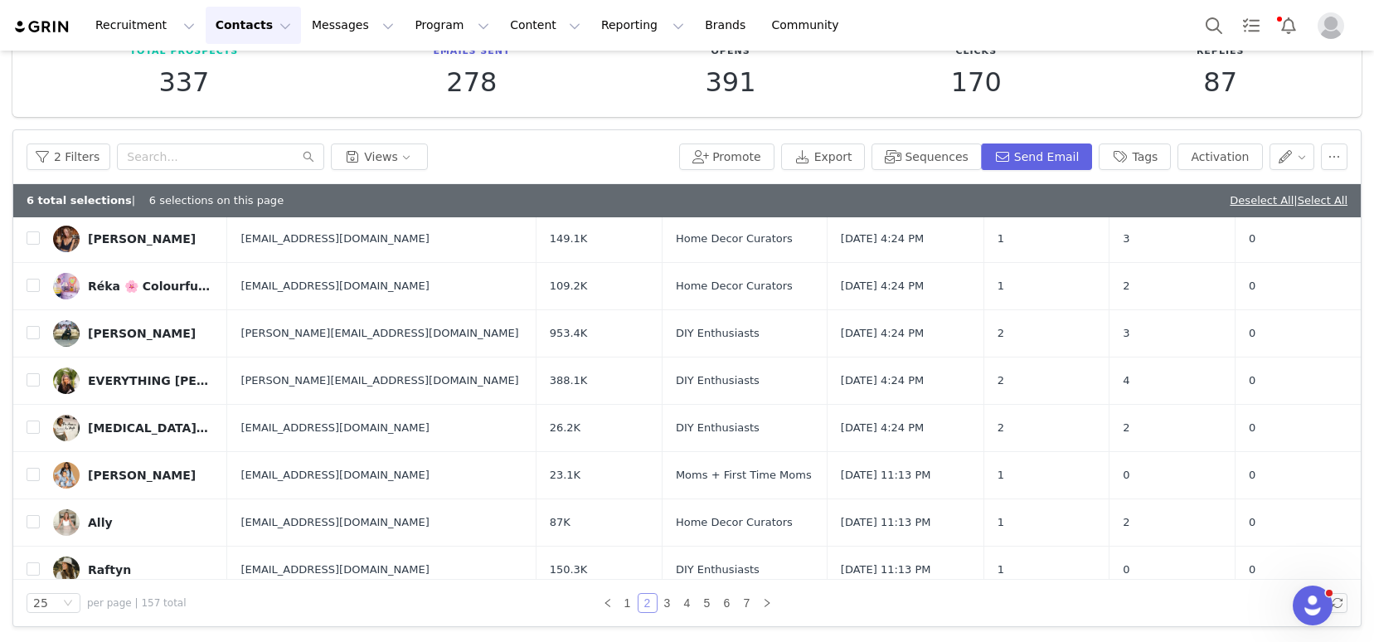
scroll to position [696, 0]
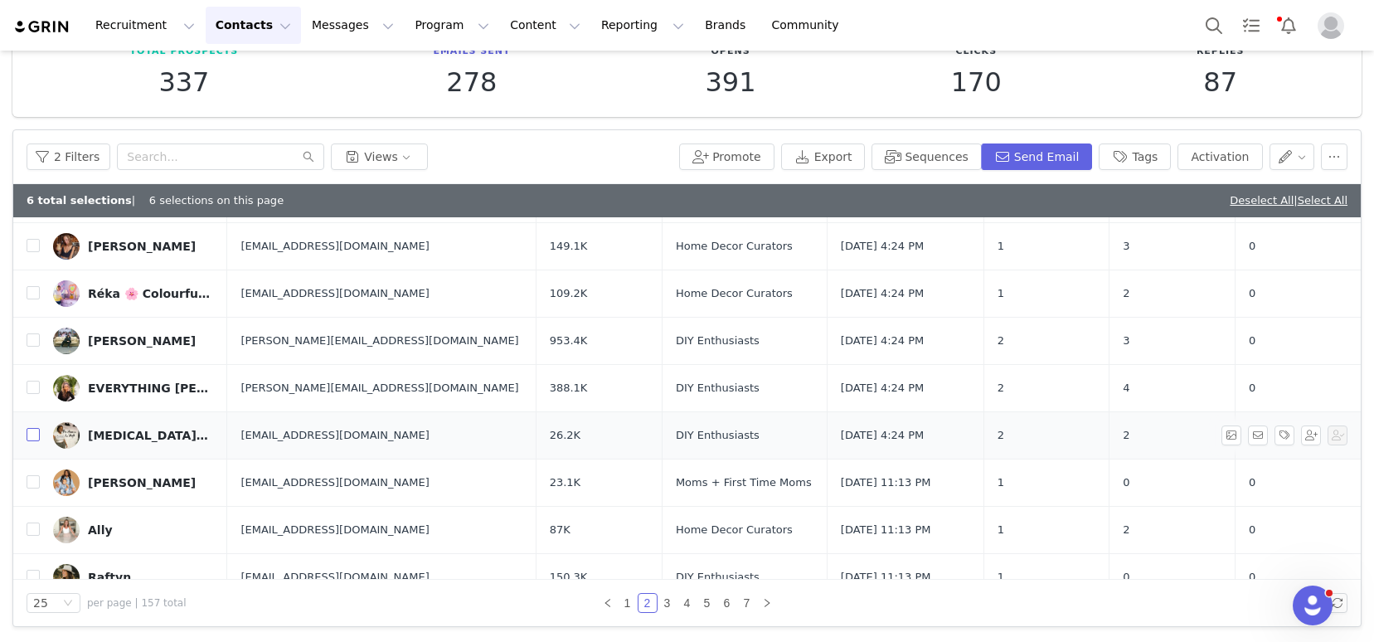
click at [36, 432] on input "checkbox" at bounding box center [33, 434] width 13 height 13
checkbox input "true"
click at [31, 390] on input "checkbox" at bounding box center [33, 387] width 13 height 13
checkbox input "true"
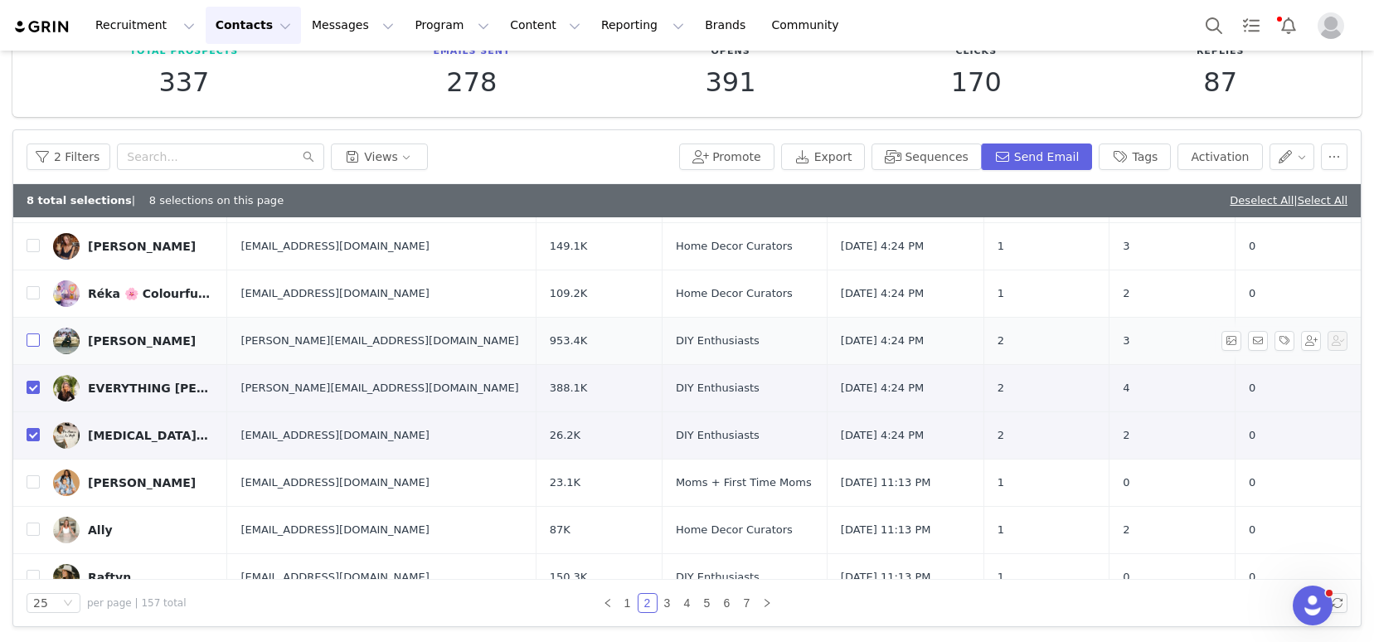
click at [36, 337] on input "checkbox" at bounding box center [33, 339] width 13 height 13
checkbox input "true"
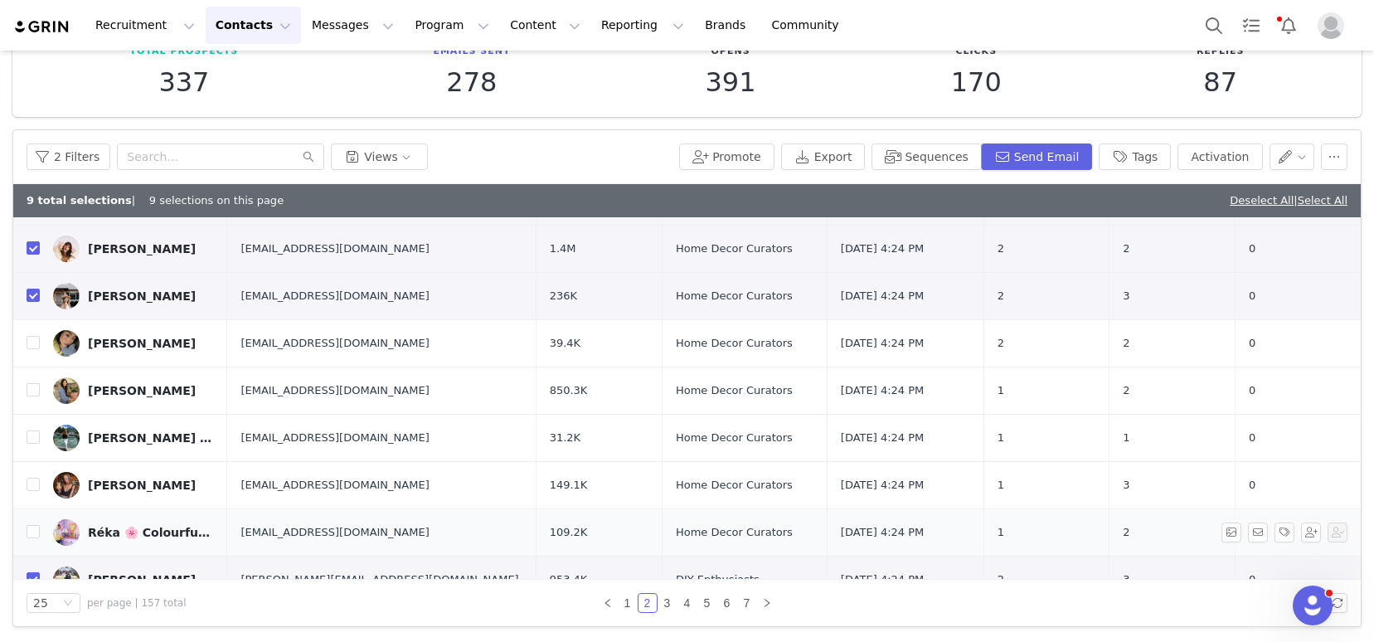
scroll to position [416, 0]
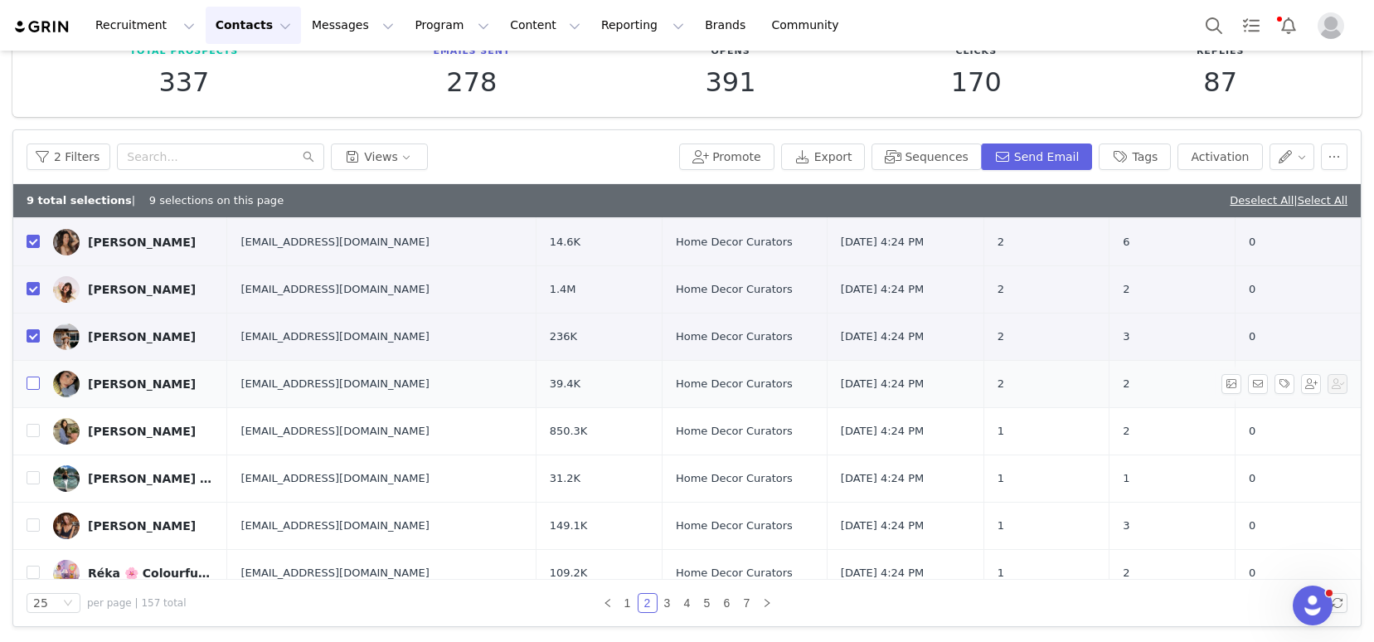
click at [36, 382] on input "checkbox" at bounding box center [33, 382] width 13 height 13
checkbox input "true"
click at [1044, 157] on button "Send Email" at bounding box center [1037, 156] width 112 height 27
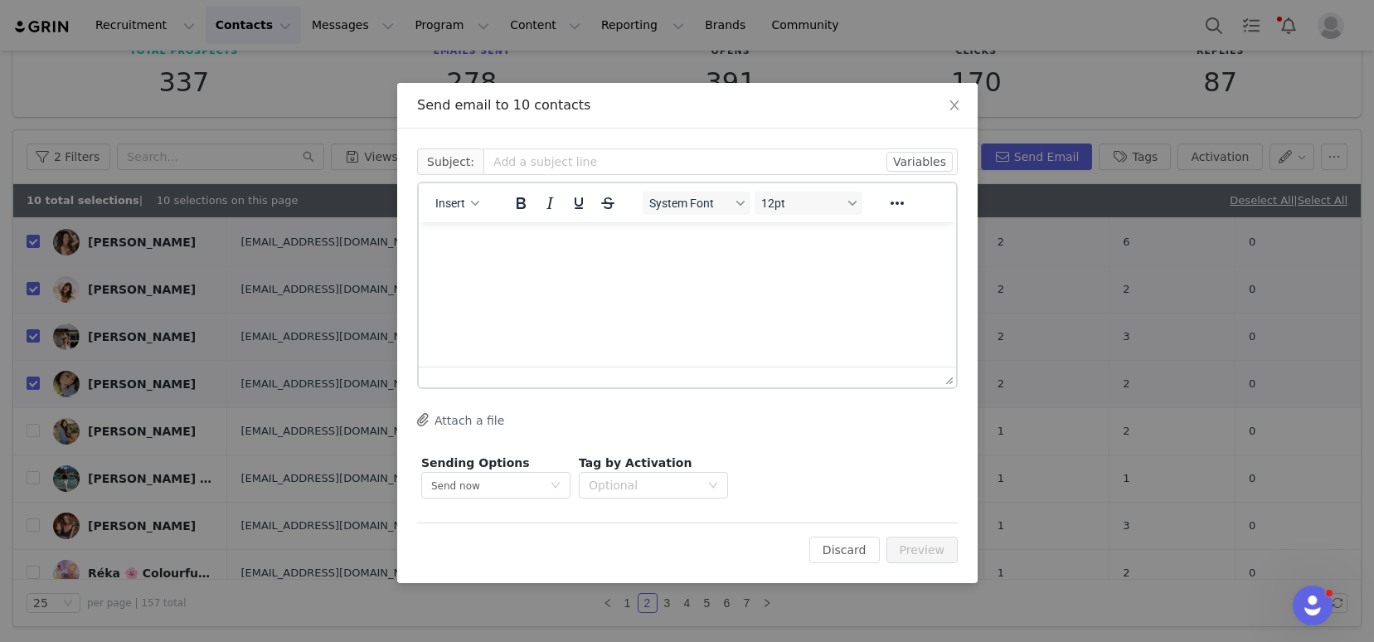
scroll to position [0, 0]
click at [478, 206] on icon "button" at bounding box center [475, 203] width 8 height 8
click at [490, 228] on div "Insert Template" at bounding box center [517, 232] width 149 height 20
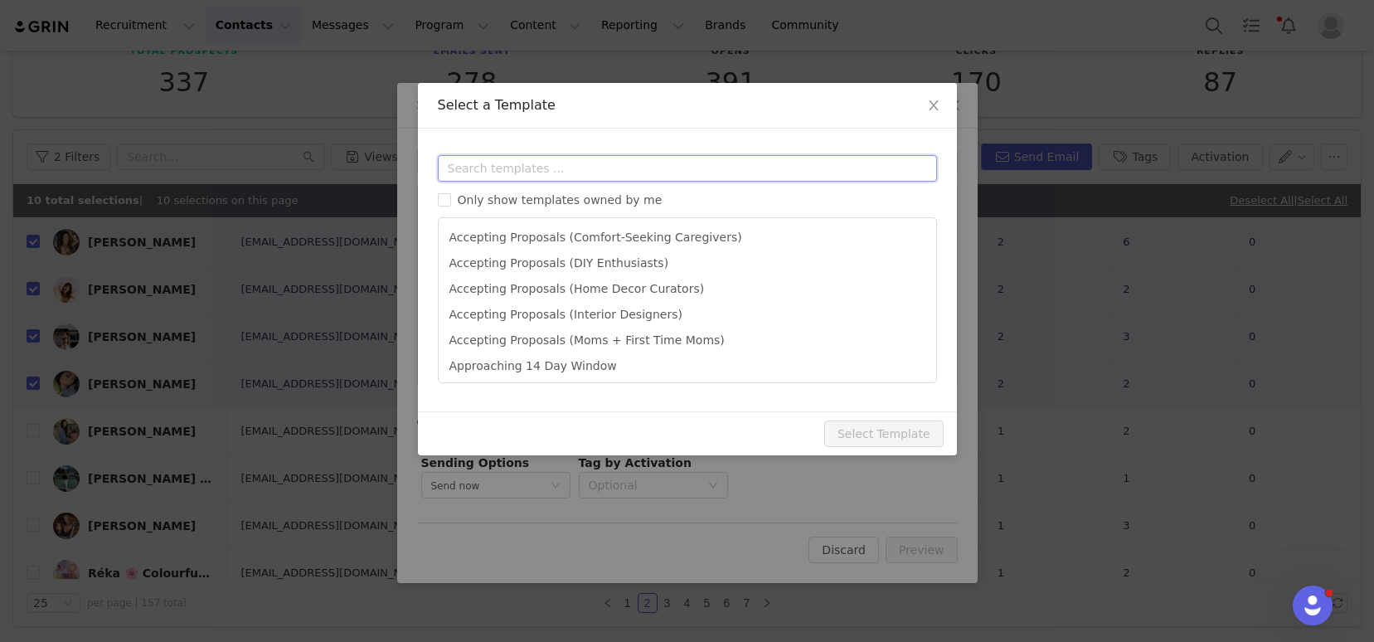
click at [507, 167] on input "text" at bounding box center [687, 168] width 499 height 27
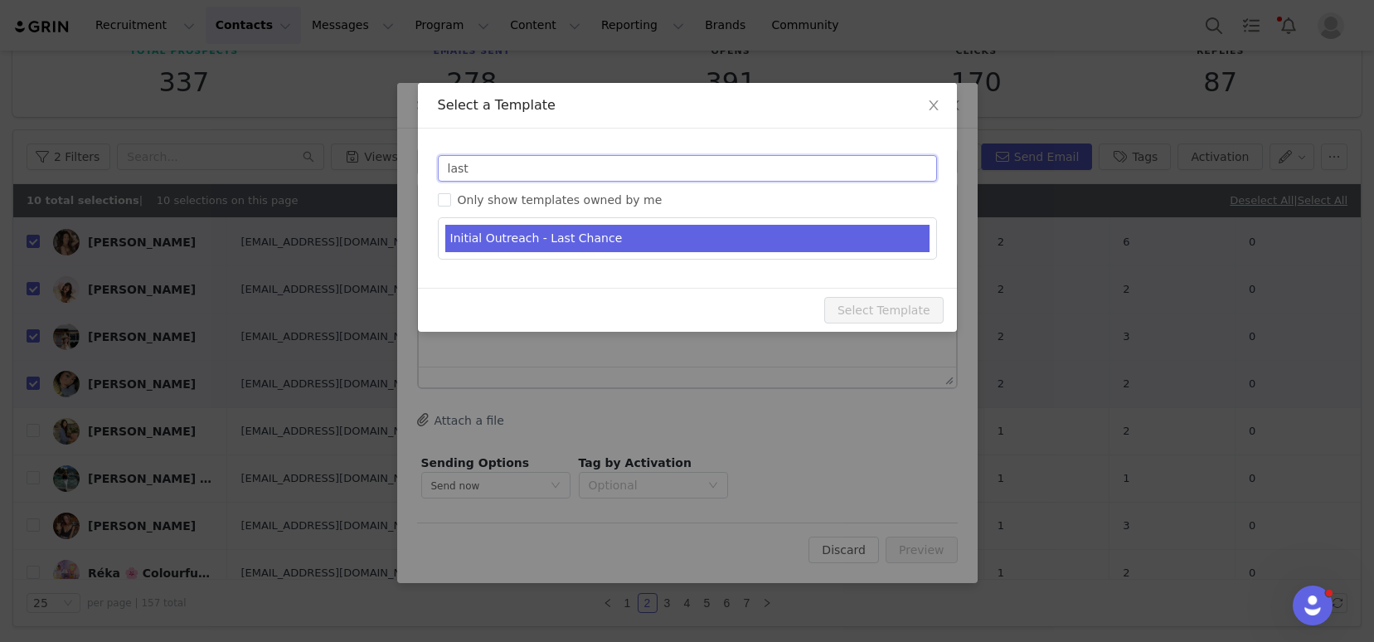
type input "last"
type input "SelectBlinds - let's work together, [first_name]!"
click at [589, 238] on li "Initial Outreach - Last Chance" at bounding box center [687, 238] width 484 height 27
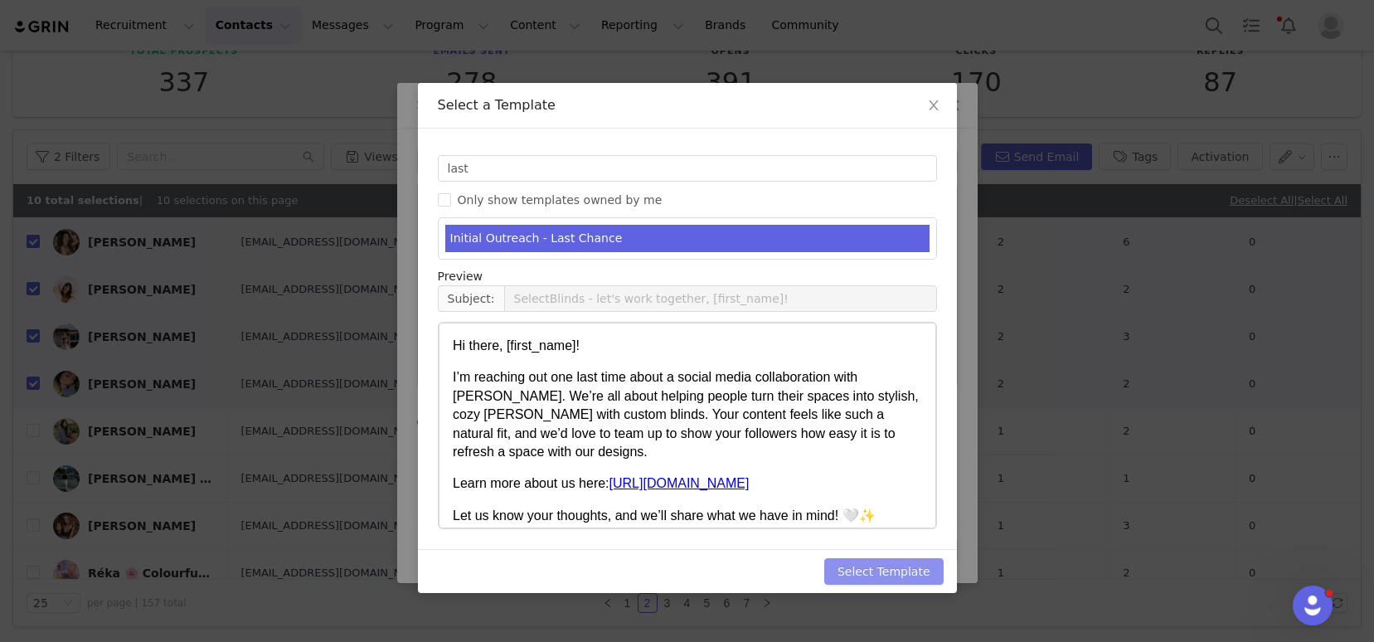
click at [880, 568] on button "Select Template" at bounding box center [883, 571] width 119 height 27
type input "SelectBlinds - let's work together, [first_name]!"
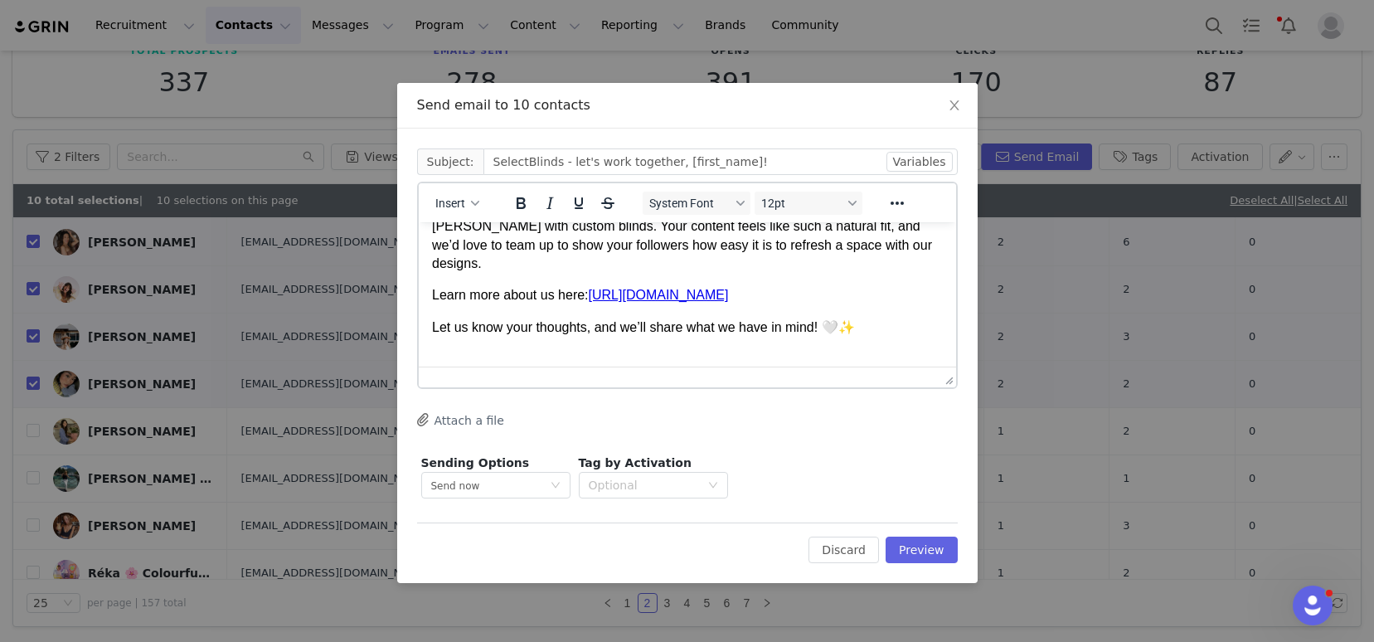
scroll to position [116, 0]
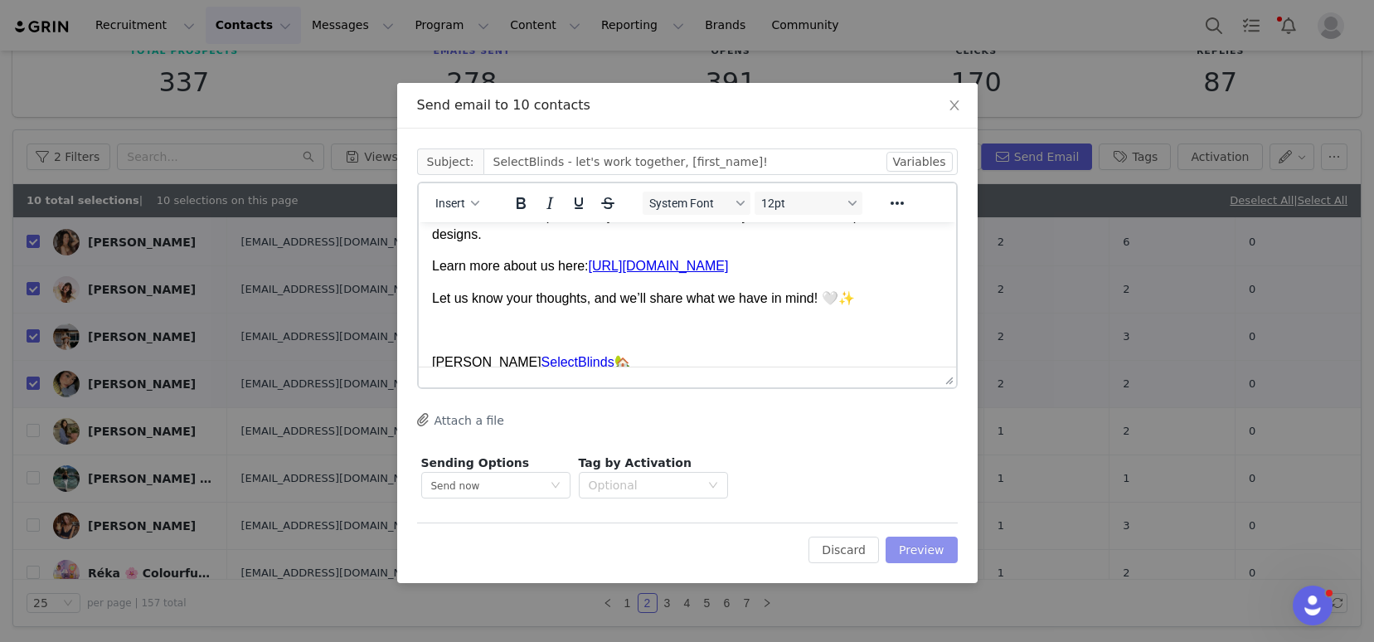
click at [945, 550] on button "Preview" at bounding box center [921, 549] width 72 height 27
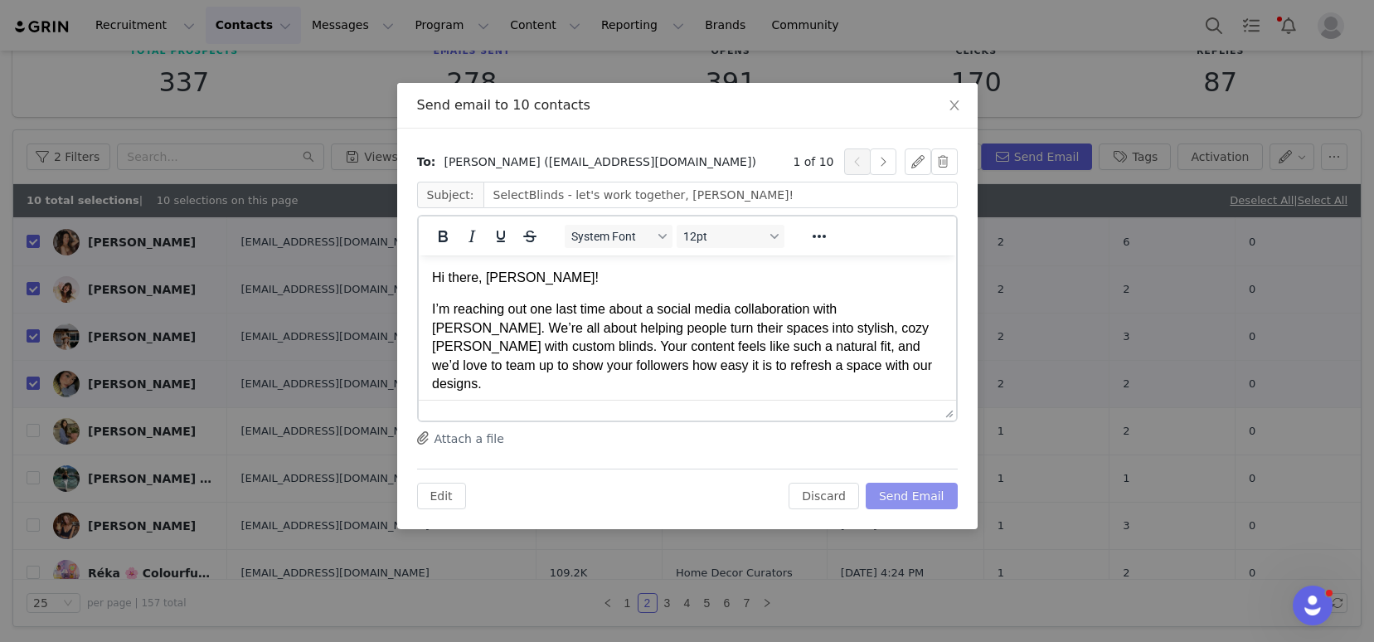
scroll to position [0, 0]
click at [490, 275] on p "Hi there, anna!" at bounding box center [686, 278] width 511 height 18
click at [882, 164] on button "button" at bounding box center [883, 161] width 27 height 27
click at [881, 164] on button "button" at bounding box center [883, 161] width 27 height 27
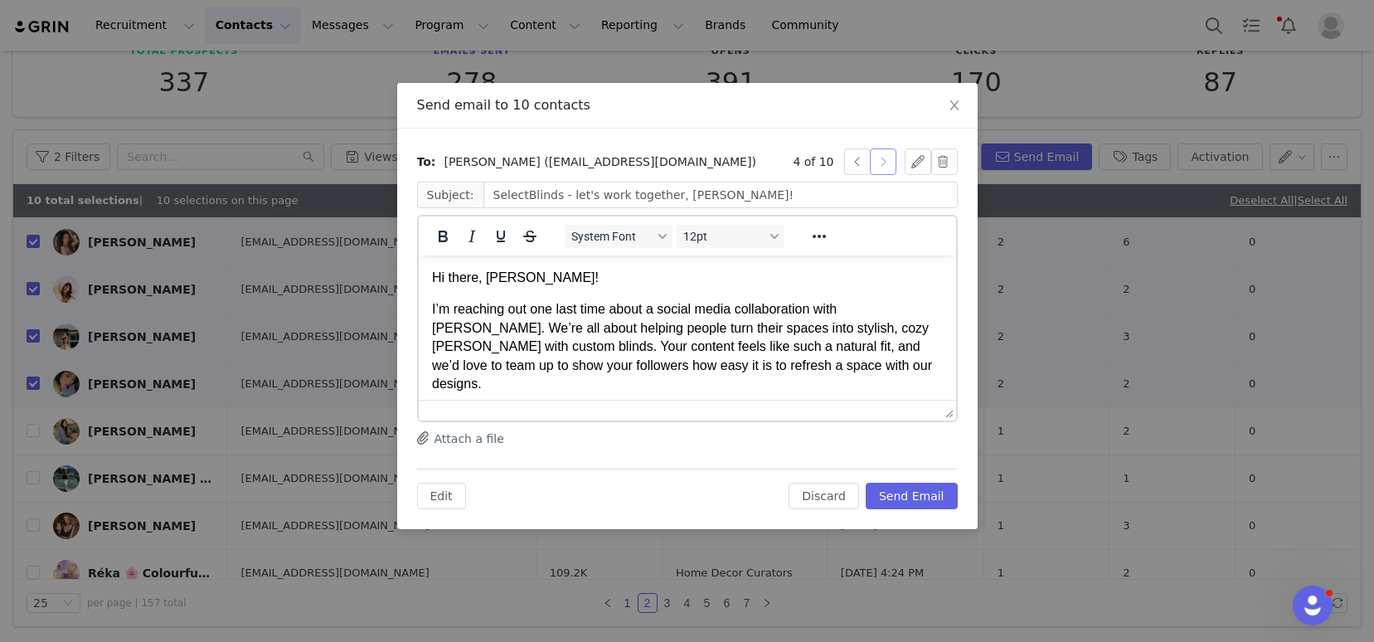
click at [881, 164] on button "button" at bounding box center [883, 161] width 27 height 27
click at [714, 287] on body "Hi there, Kyra Wright | DIY your house into a! I’m reaching out one last time a…" at bounding box center [686, 395] width 511 height 252
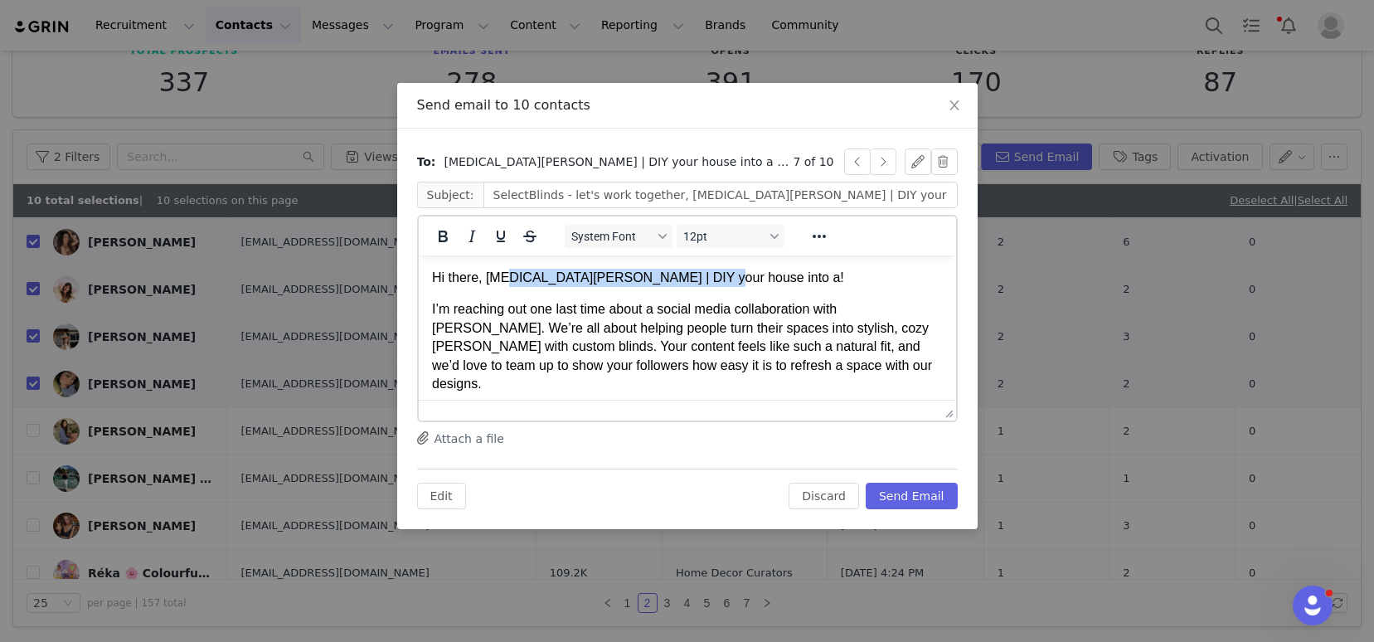
drag, startPoint x: 693, startPoint y: 279, endPoint x: 508, endPoint y: 276, distance: 184.9
click at [508, 276] on p "Hi there, Kyra Wright | DIY your house into a!" at bounding box center [686, 278] width 511 height 18
click at [886, 167] on button "button" at bounding box center [883, 161] width 27 height 27
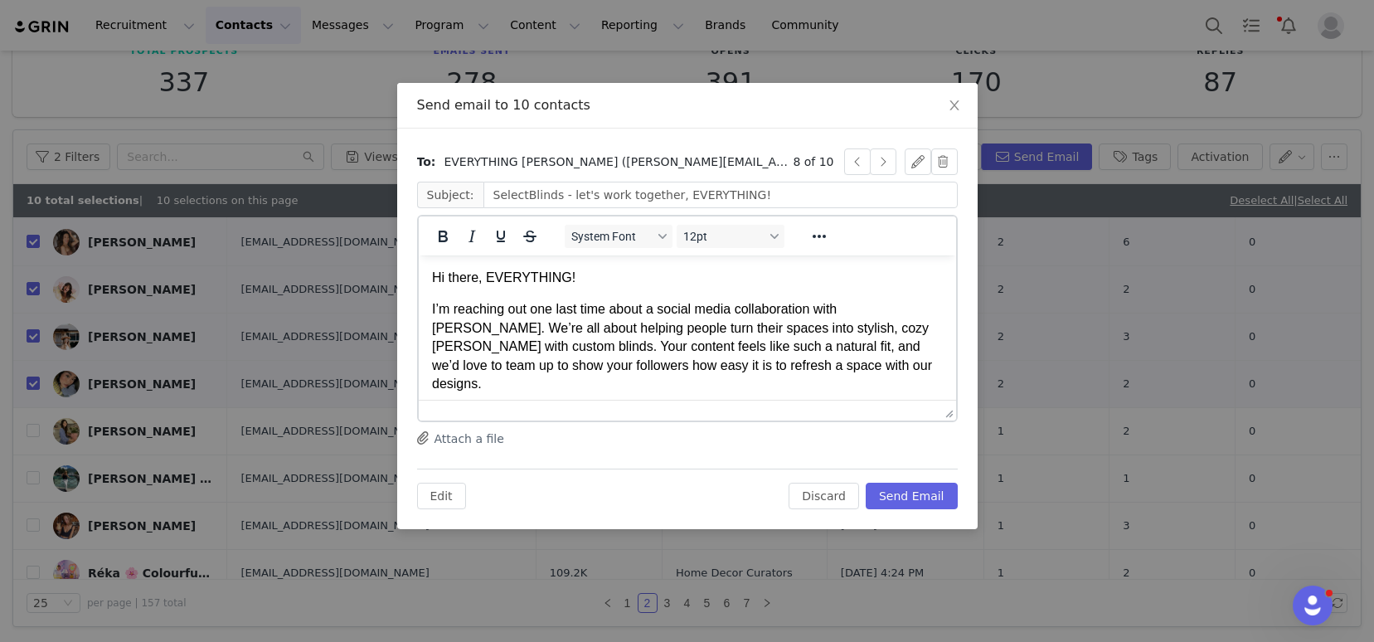
drag, startPoint x: 594, startPoint y: 274, endPoint x: 495, endPoint y: 273, distance: 98.7
click at [495, 273] on p "Hi there, EVERYTHING!" at bounding box center [686, 278] width 511 height 18
click at [891, 163] on button "button" at bounding box center [883, 161] width 27 height 27
click at [890, 163] on button "button" at bounding box center [883, 161] width 27 height 27
type input "SelectBlinds - let's work together, katie!"
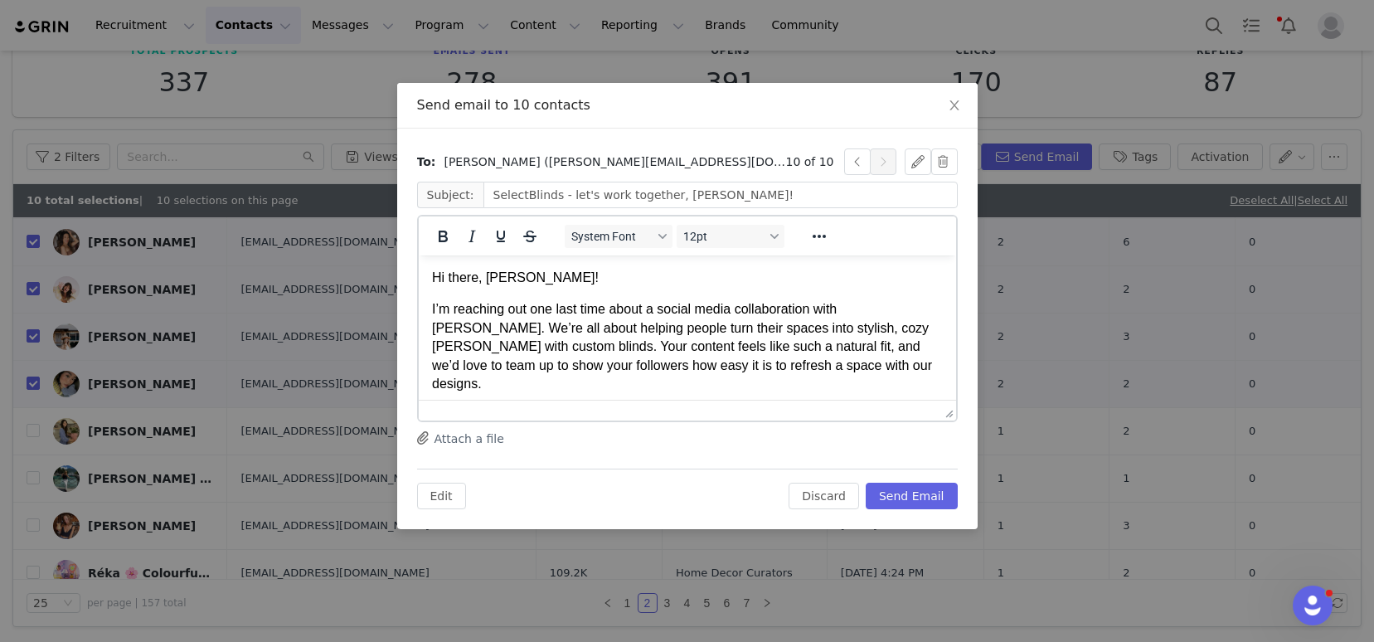
click at [491, 278] on p "Hi there, katie!" at bounding box center [686, 278] width 511 height 18
click at [908, 497] on button "Send Email" at bounding box center [912, 496] width 92 height 27
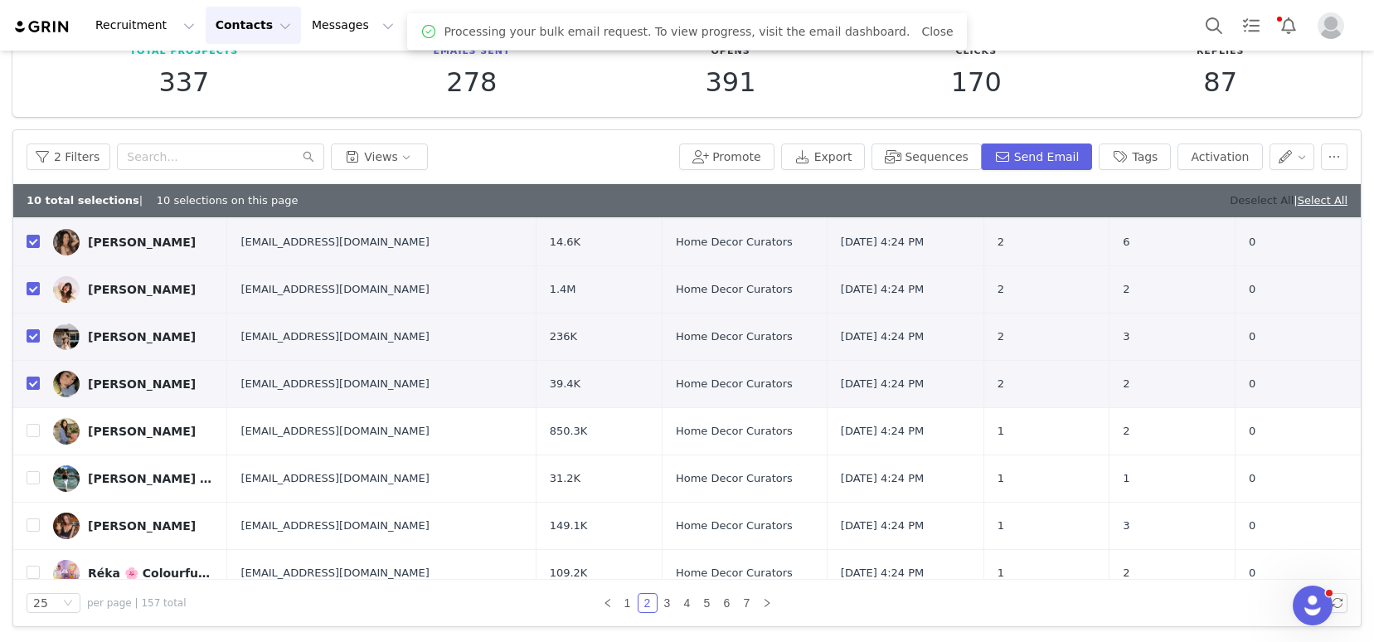
click at [1230, 198] on link "Deselect All" at bounding box center [1262, 200] width 64 height 12
checkbox input "false"
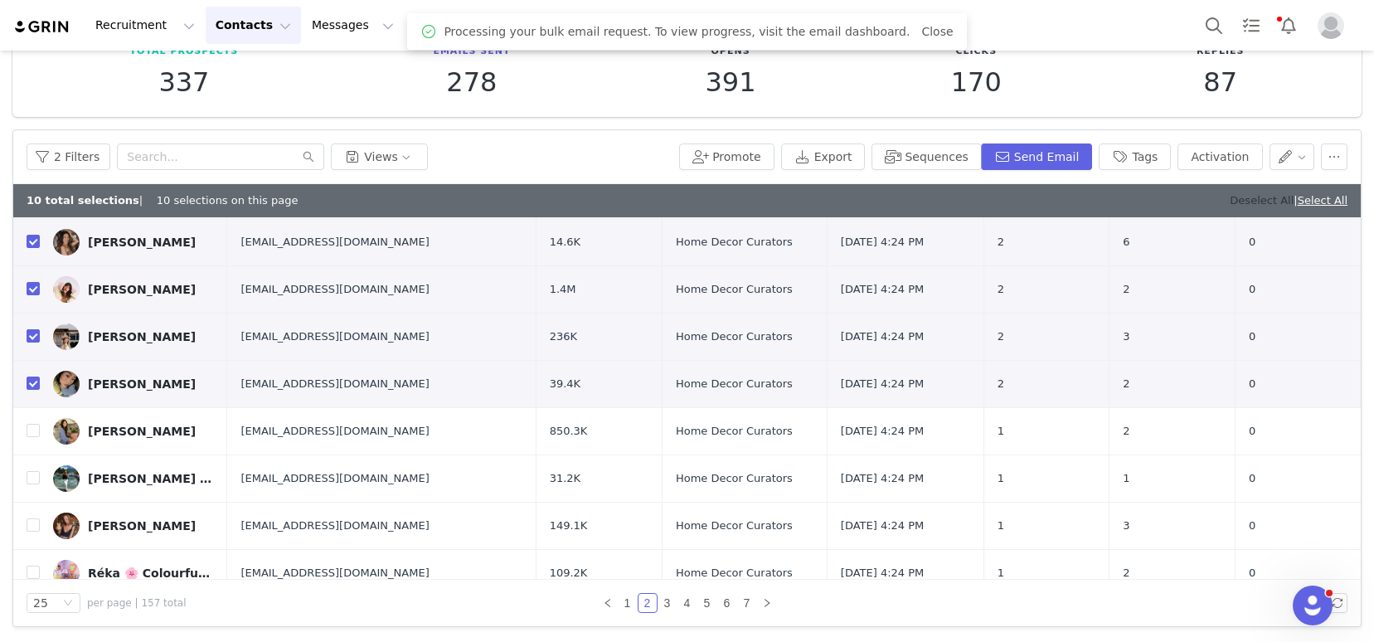
checkbox input "false"
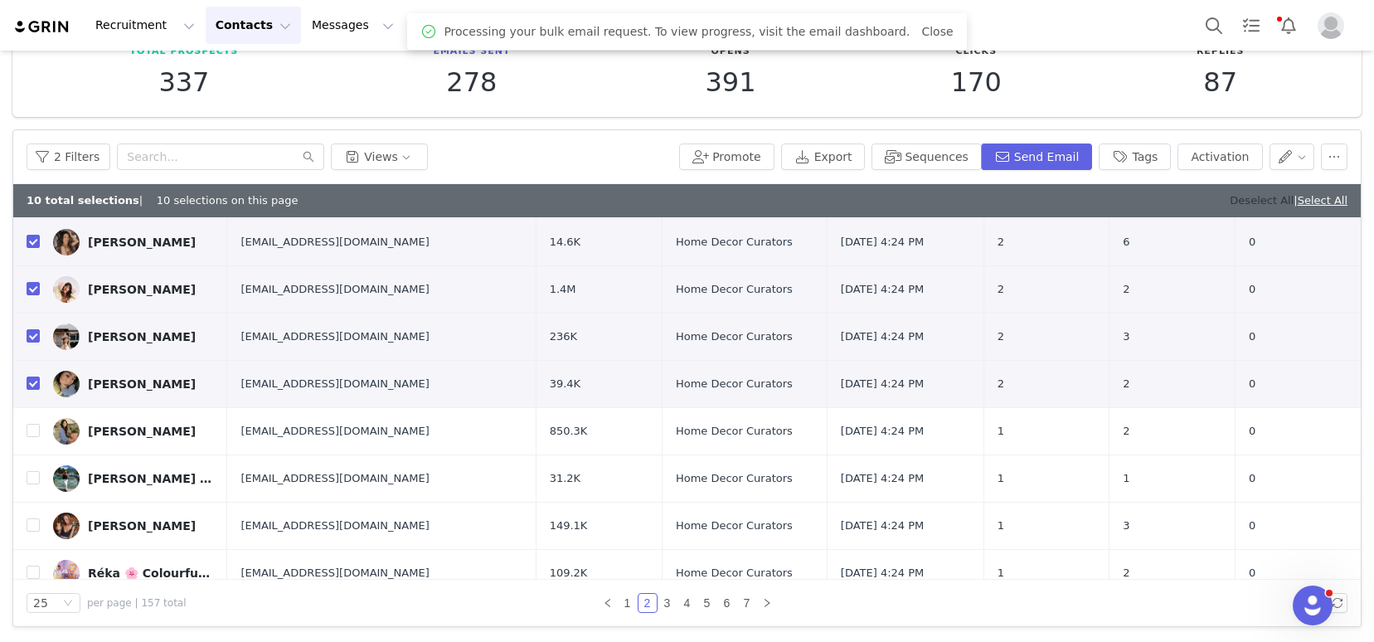
checkbox input "false"
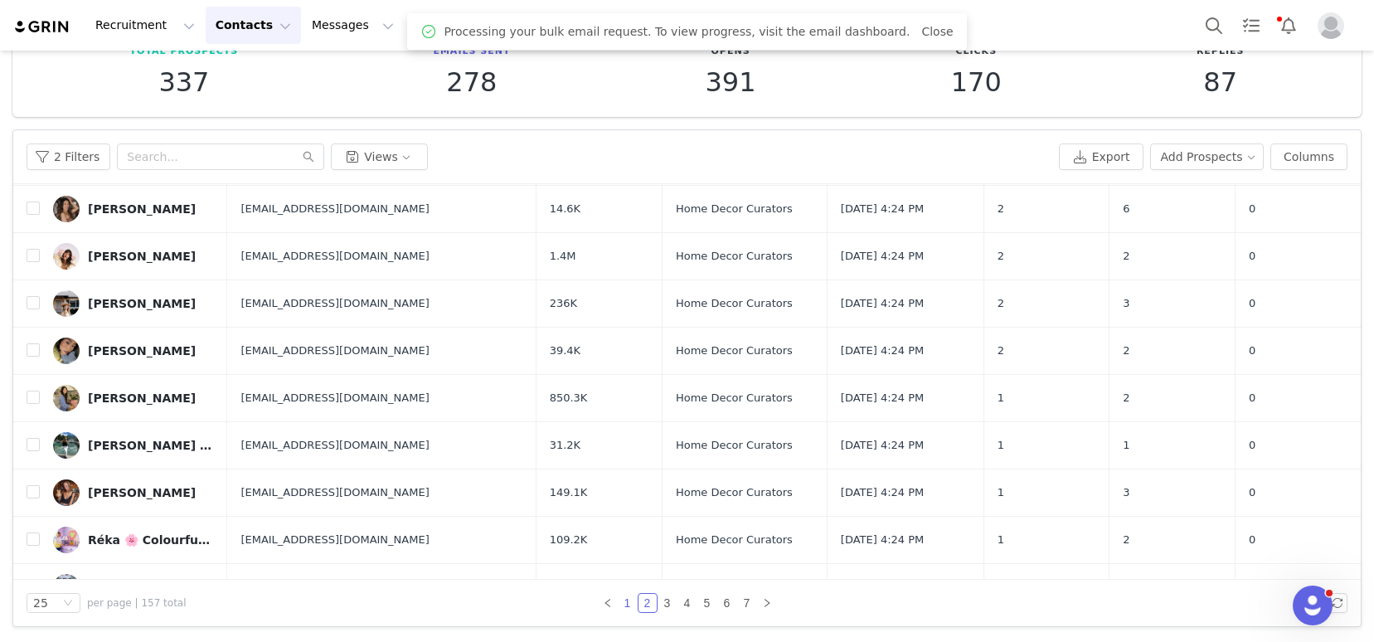
click at [622, 598] on link "1" at bounding box center [628, 603] width 18 height 18
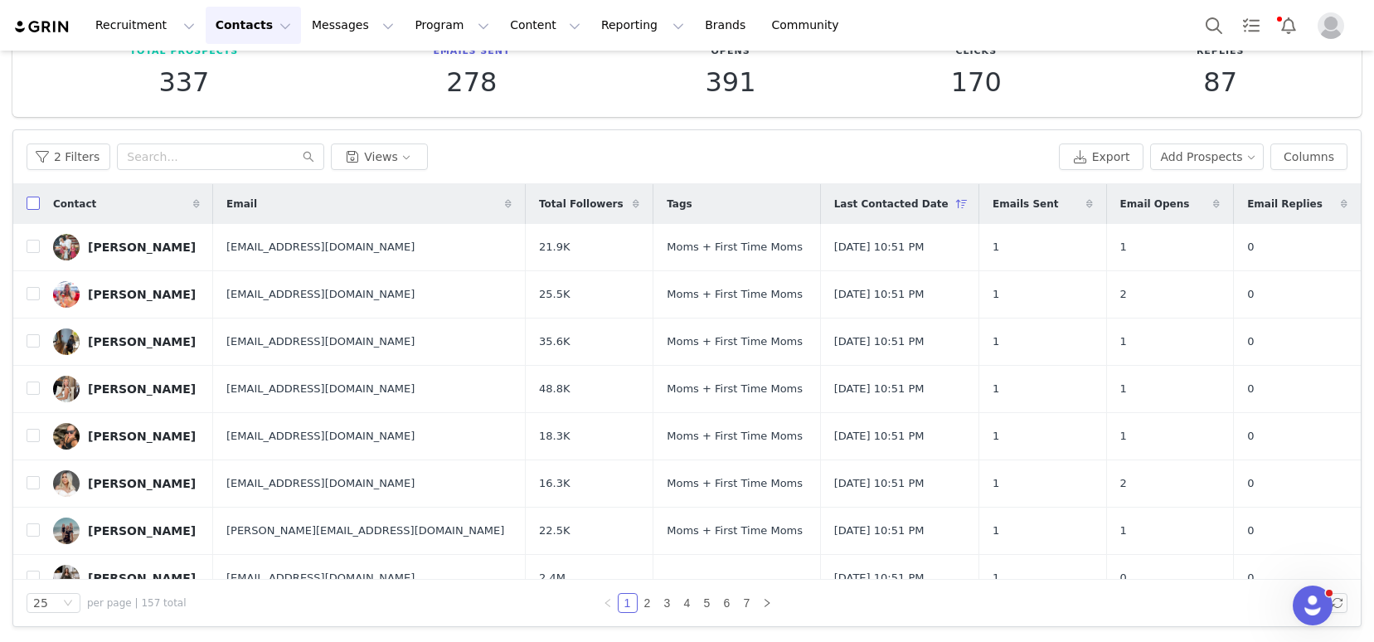
drag, startPoint x: 36, startPoint y: 205, endPoint x: 56, endPoint y: 221, distance: 25.3
click at [36, 205] on input "checkbox" at bounding box center [33, 202] width 13 height 13
checkbox input "true"
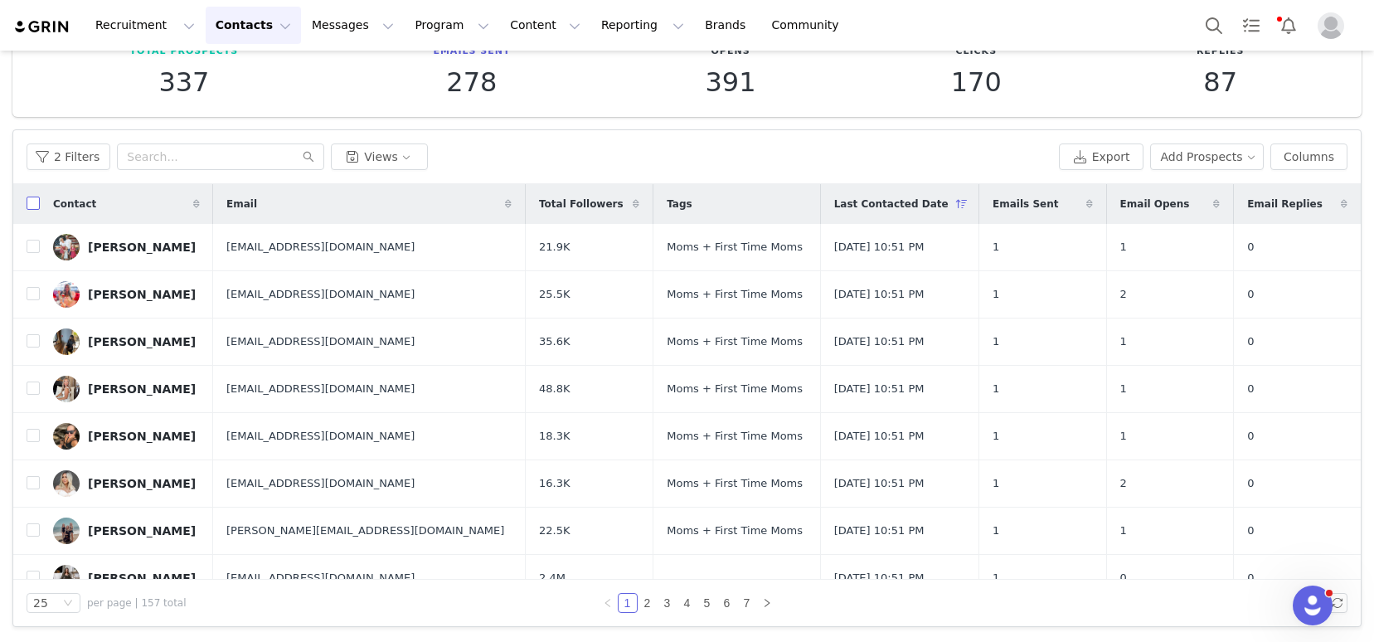
checkbox input "true"
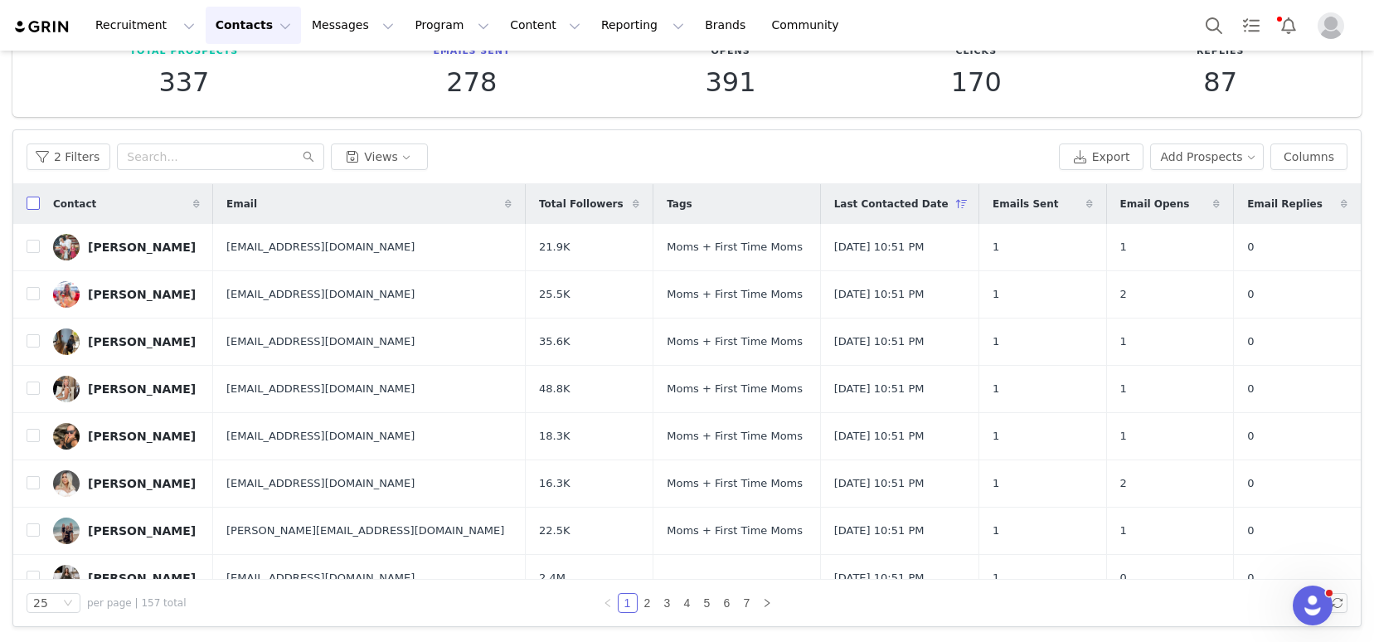
checkbox input "true"
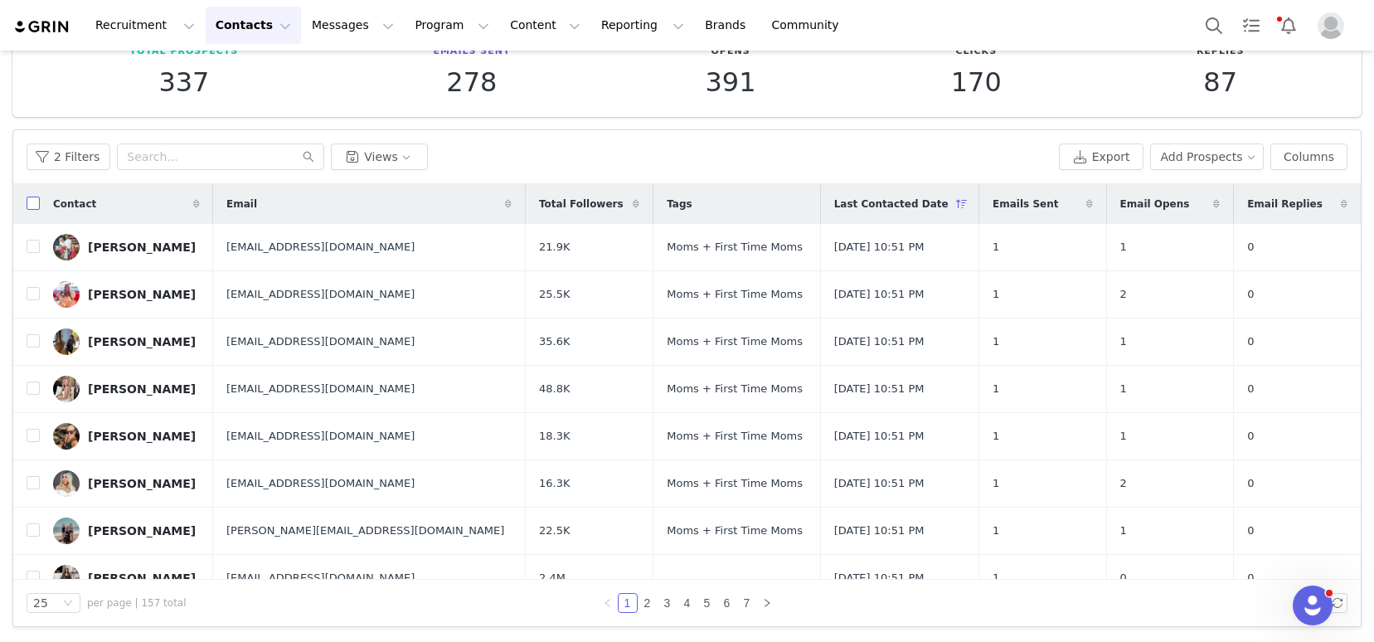
checkbox input "true"
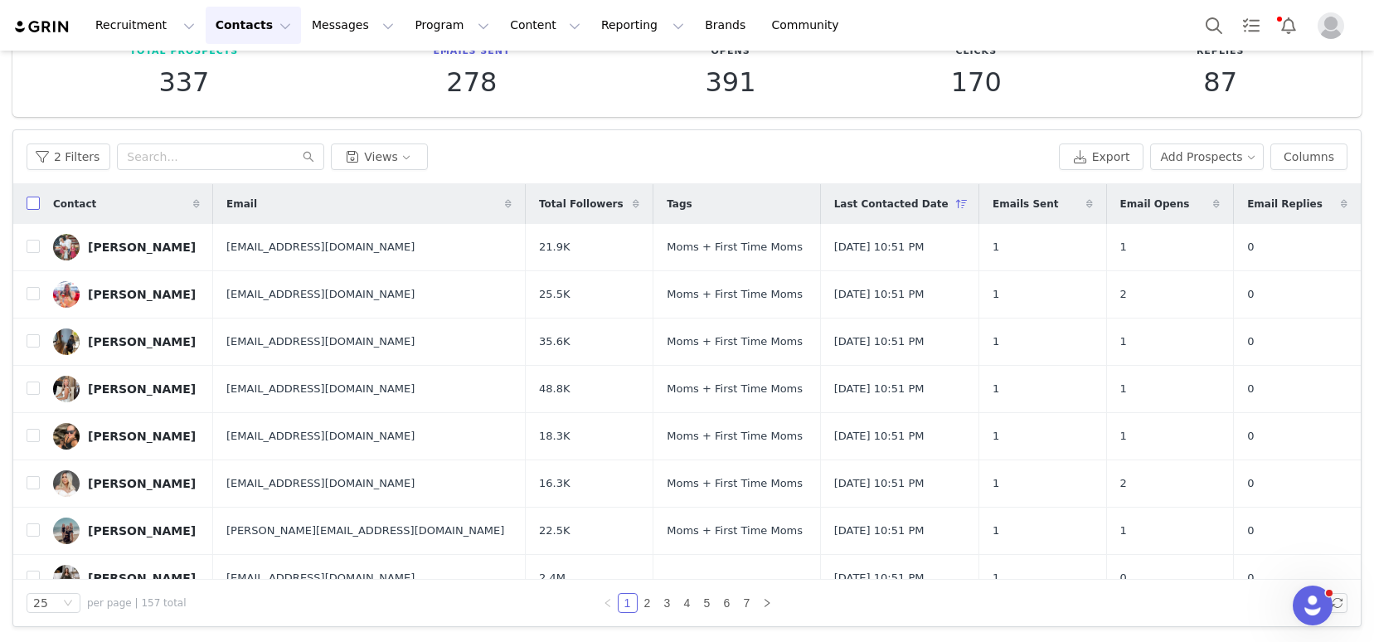
checkbox input "true"
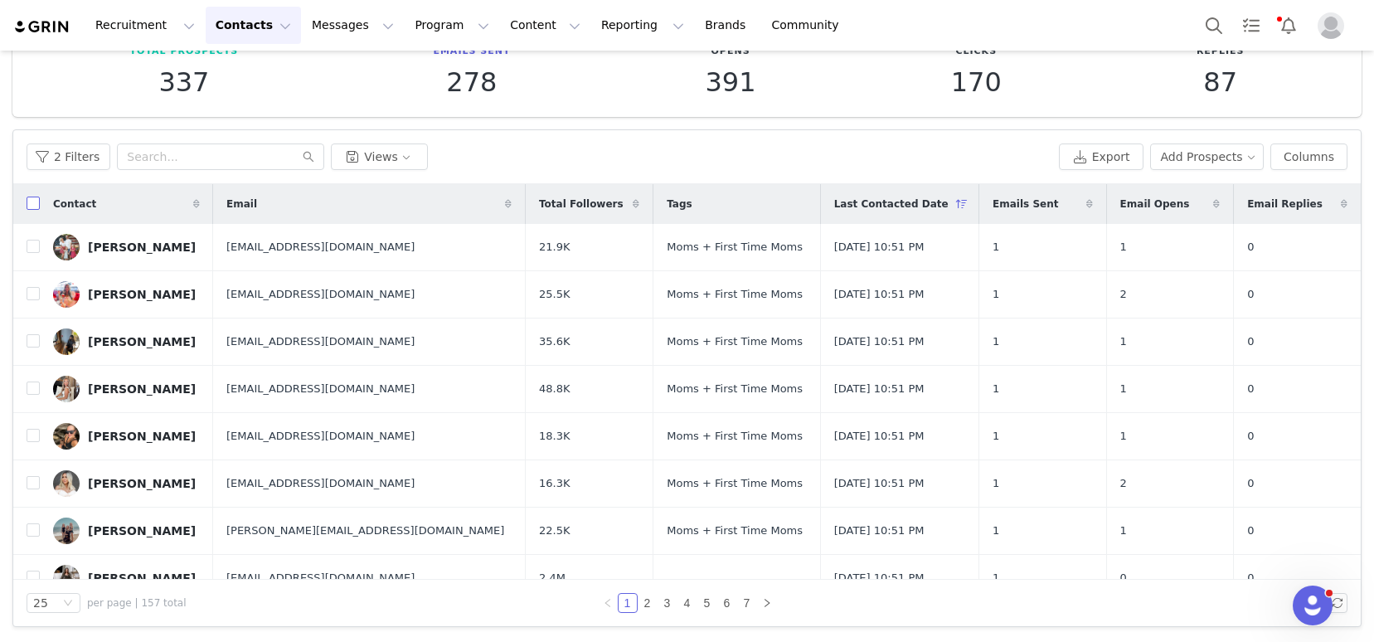
checkbox input "true"
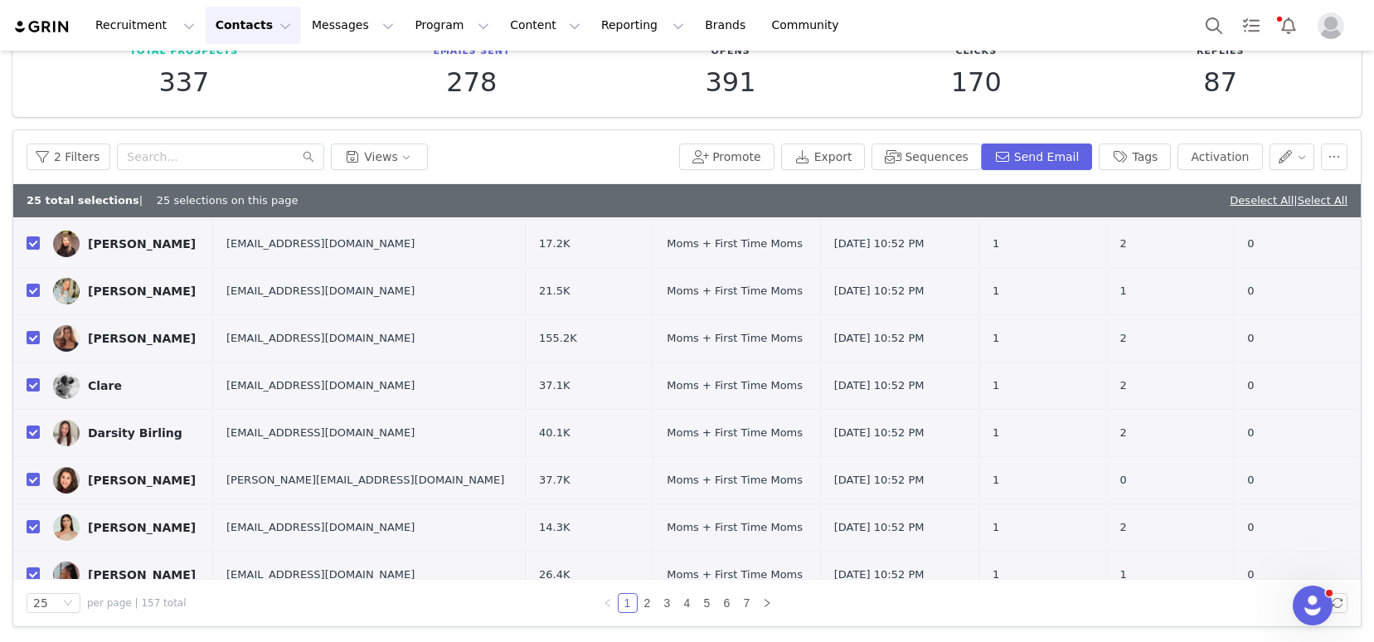
scroll to position [859, 0]
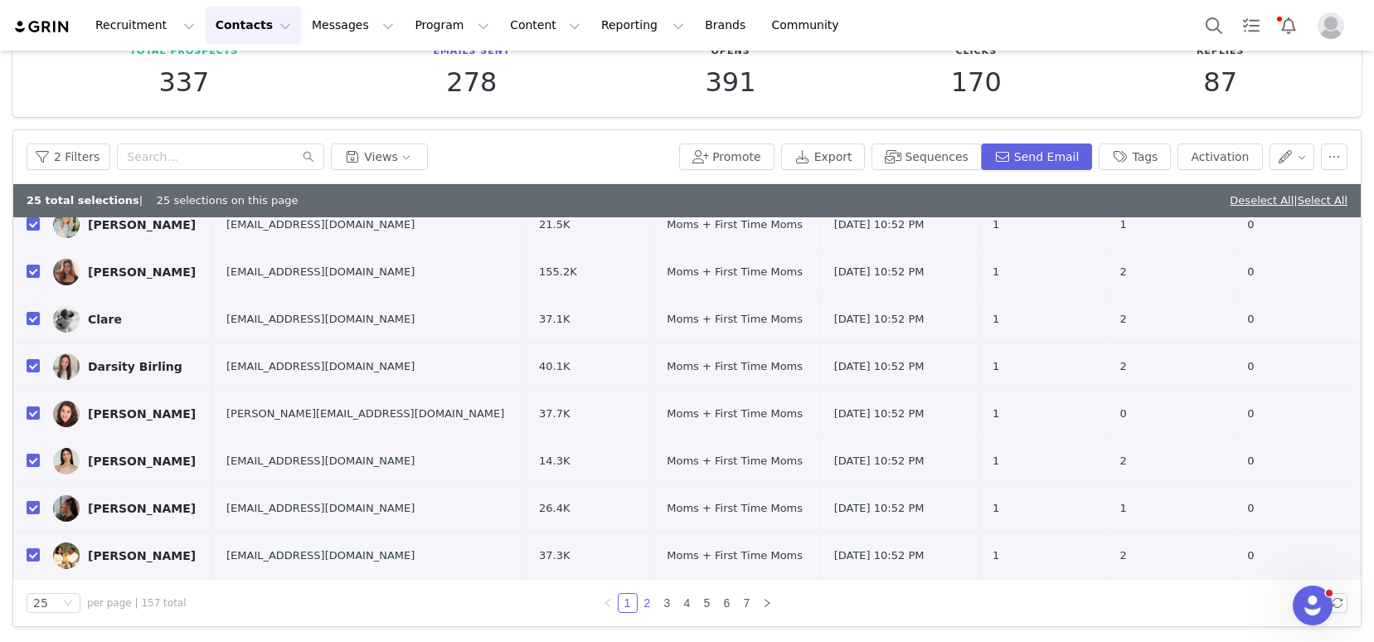
click at [638, 604] on link "2" at bounding box center [647, 603] width 18 height 18
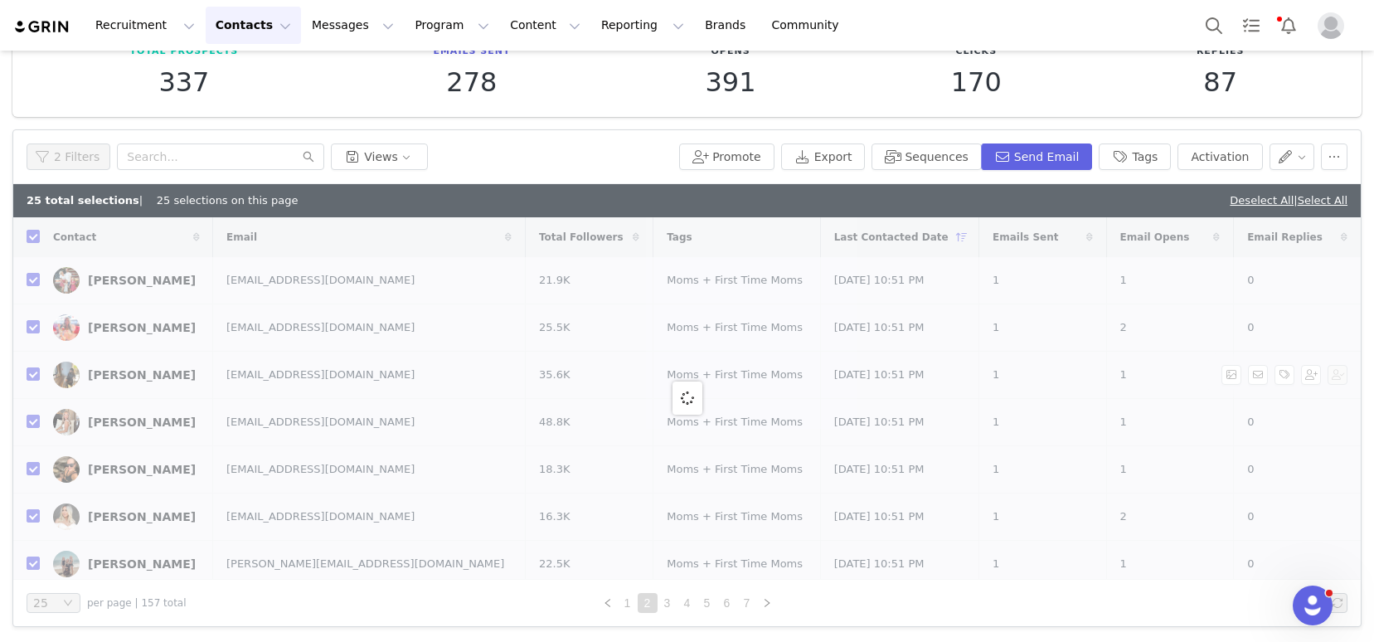
checkbox input "false"
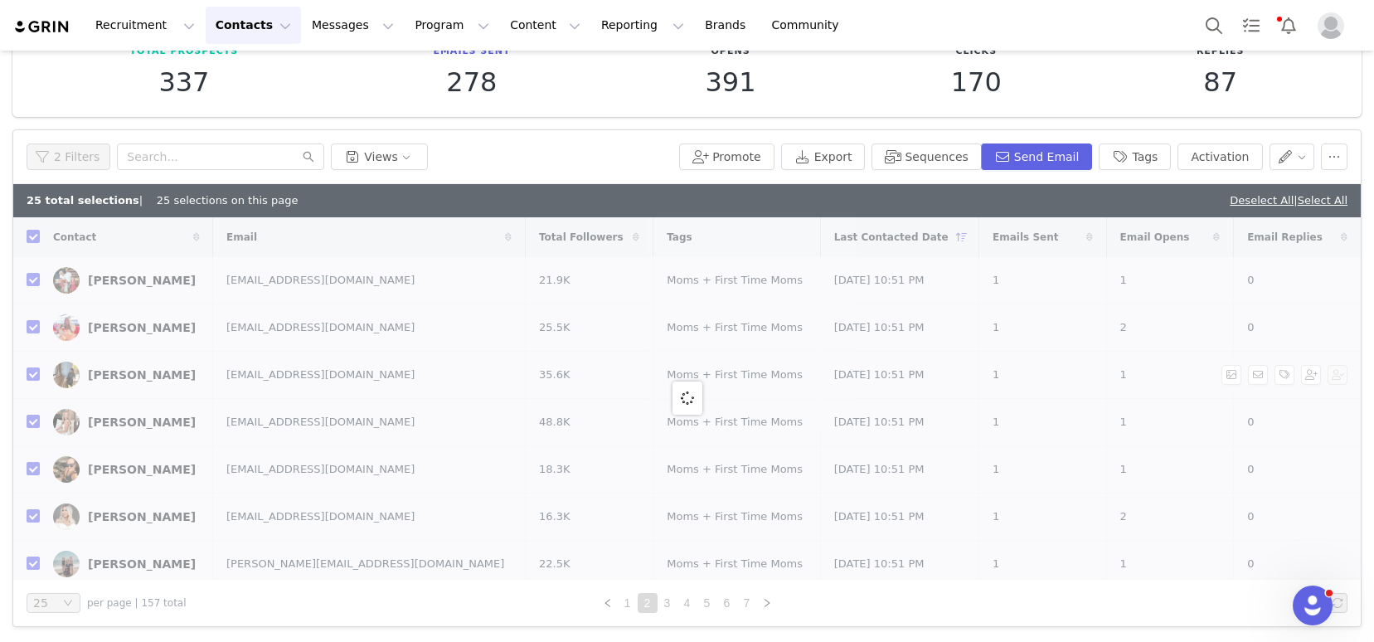
checkbox input "false"
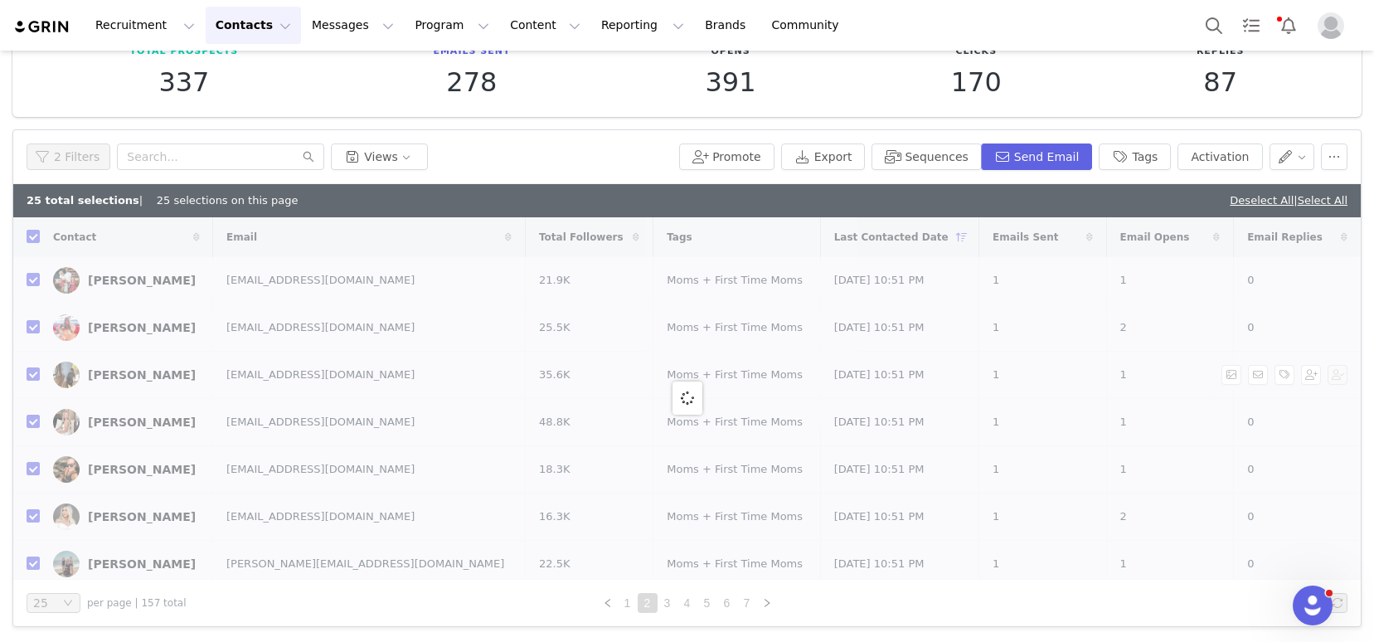
checkbox input "false"
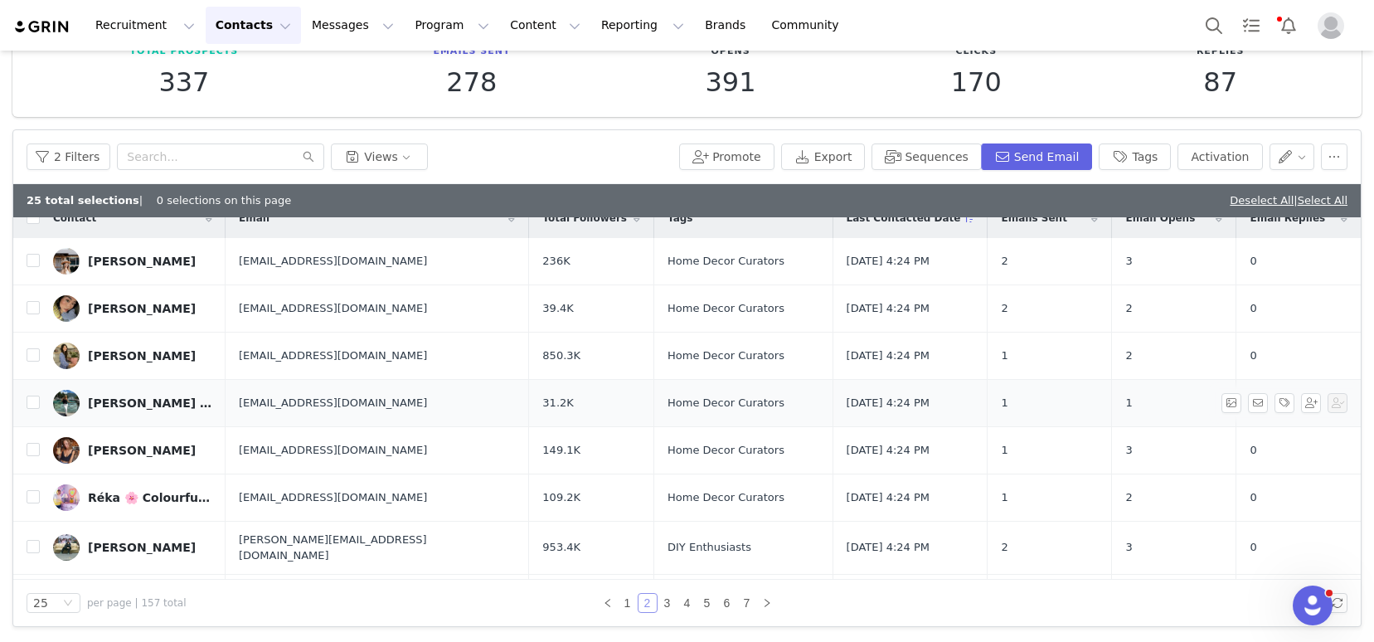
scroll to position [24, 0]
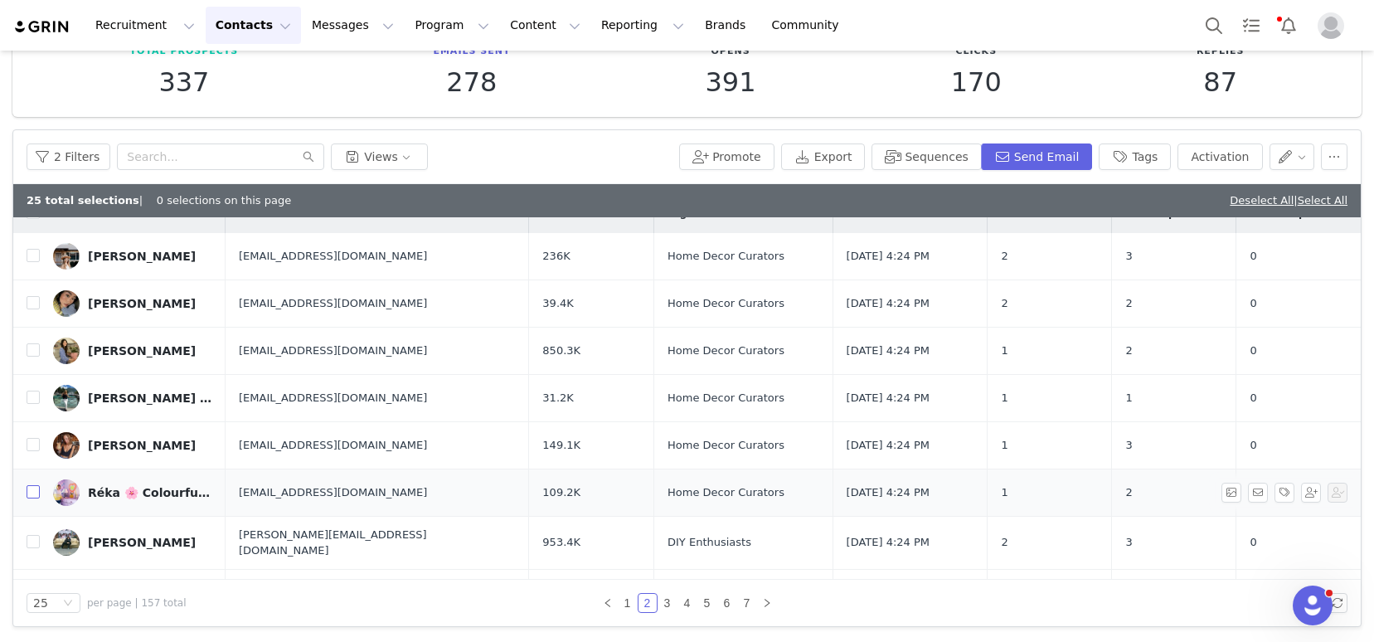
click at [34, 492] on input "checkbox" at bounding box center [33, 491] width 13 height 13
click at [38, 445] on input "checkbox" at bounding box center [33, 444] width 13 height 13
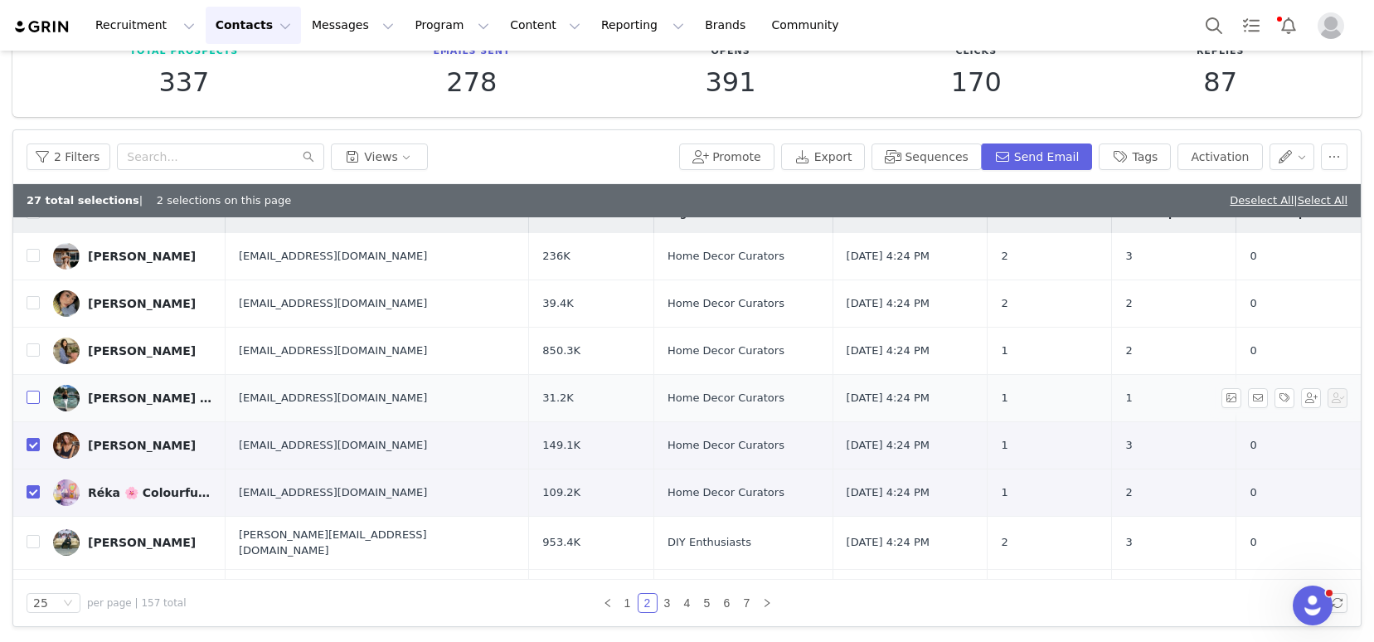
click at [37, 394] on input "checkbox" at bounding box center [33, 397] width 13 height 13
click at [35, 347] on input "checkbox" at bounding box center [33, 349] width 13 height 13
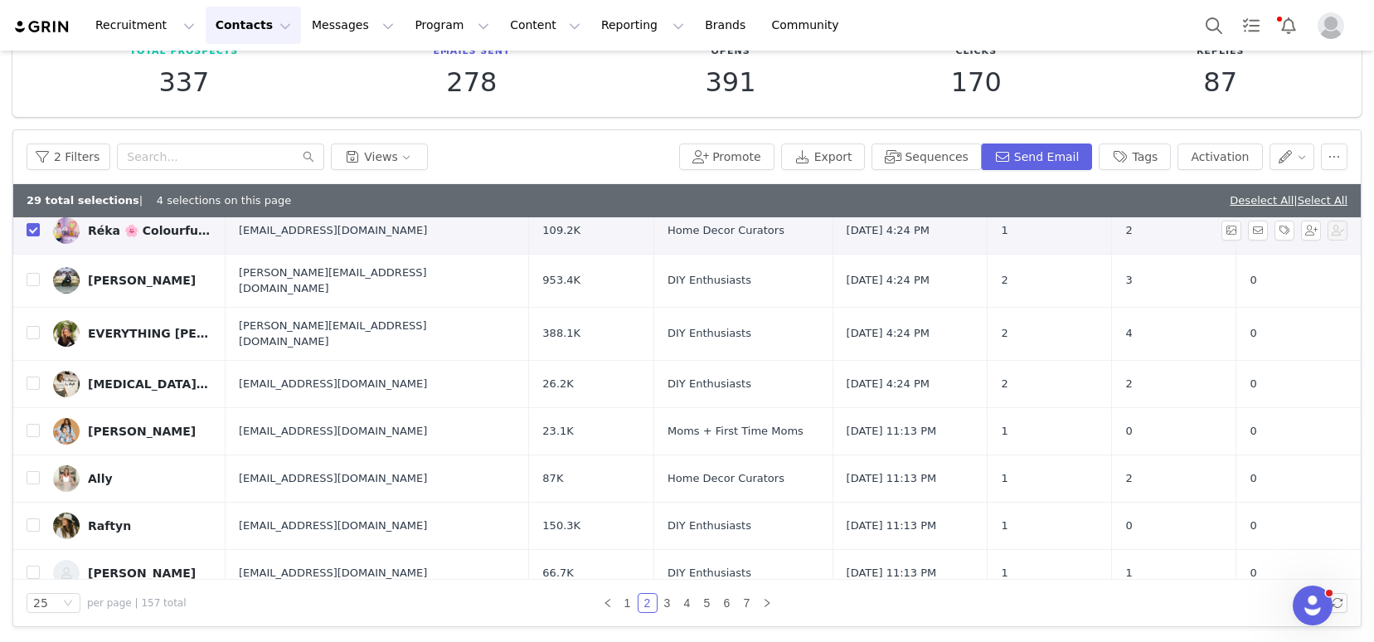
scroll to position [287, 0]
click at [34, 423] on input "checkbox" at bounding box center [33, 429] width 13 height 13
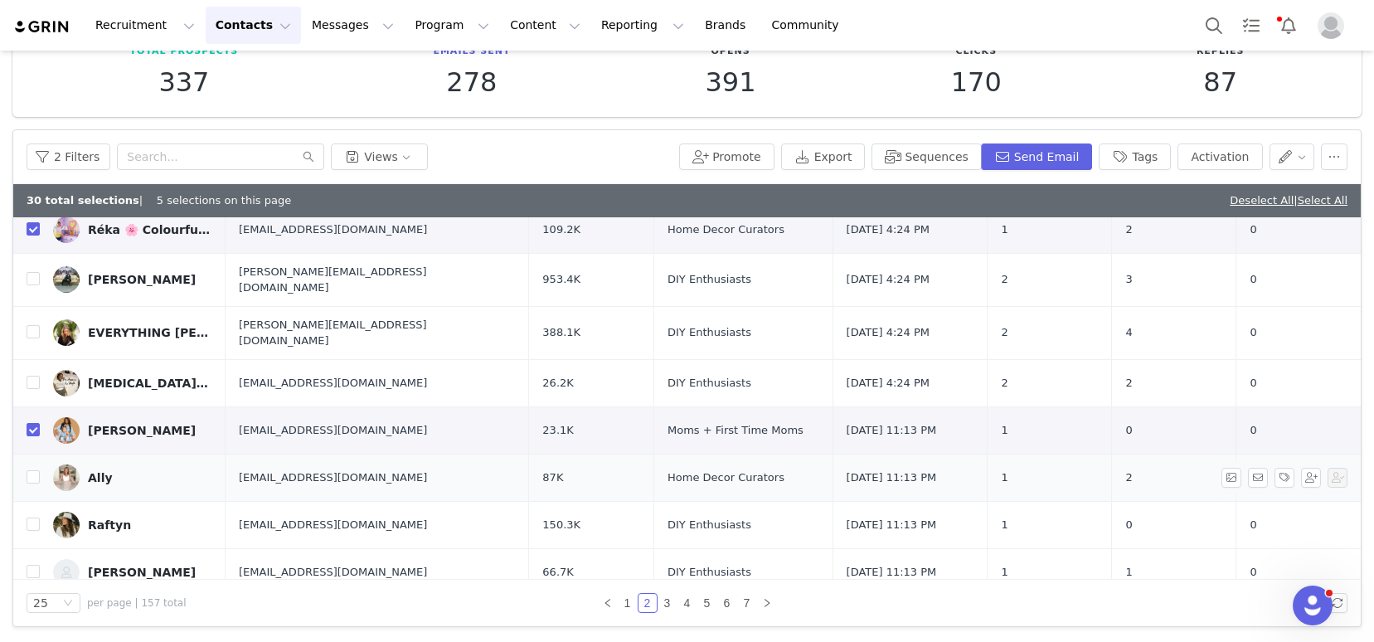
click at [41, 468] on td "Ally" at bounding box center [133, 477] width 186 height 47
click at [29, 470] on input "checkbox" at bounding box center [33, 476] width 13 height 13
click at [33, 517] on input "checkbox" at bounding box center [33, 523] width 13 height 13
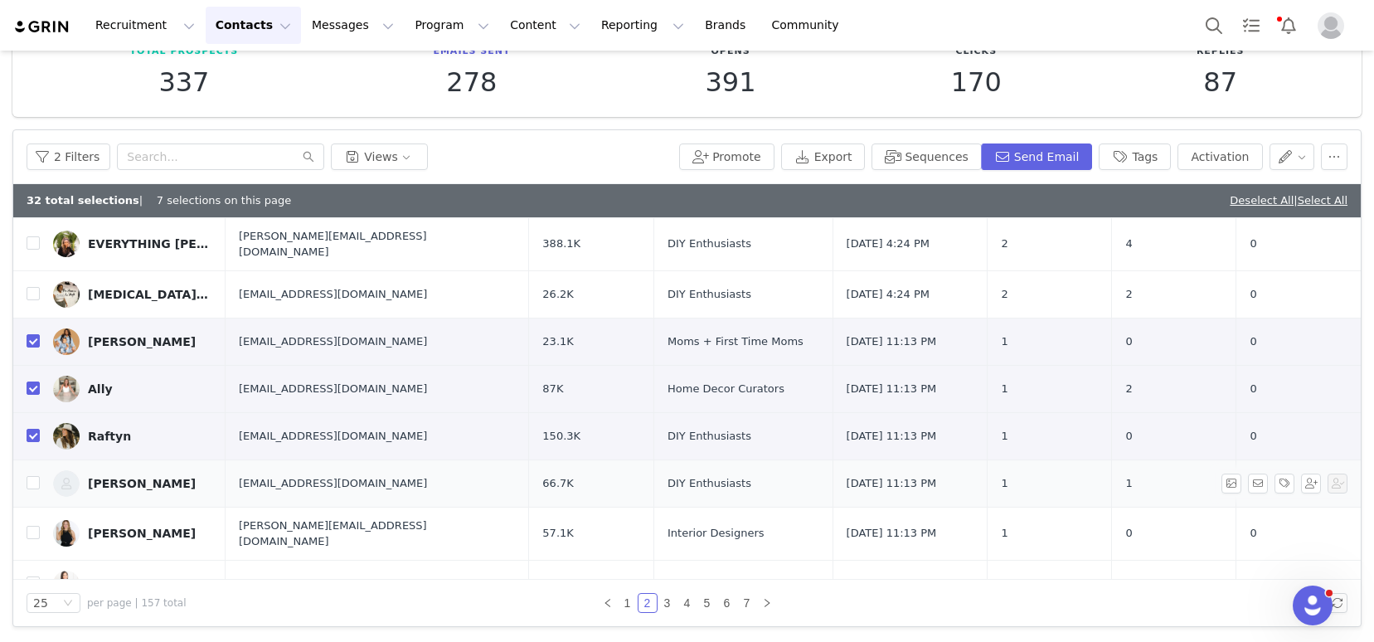
scroll to position [378, 0]
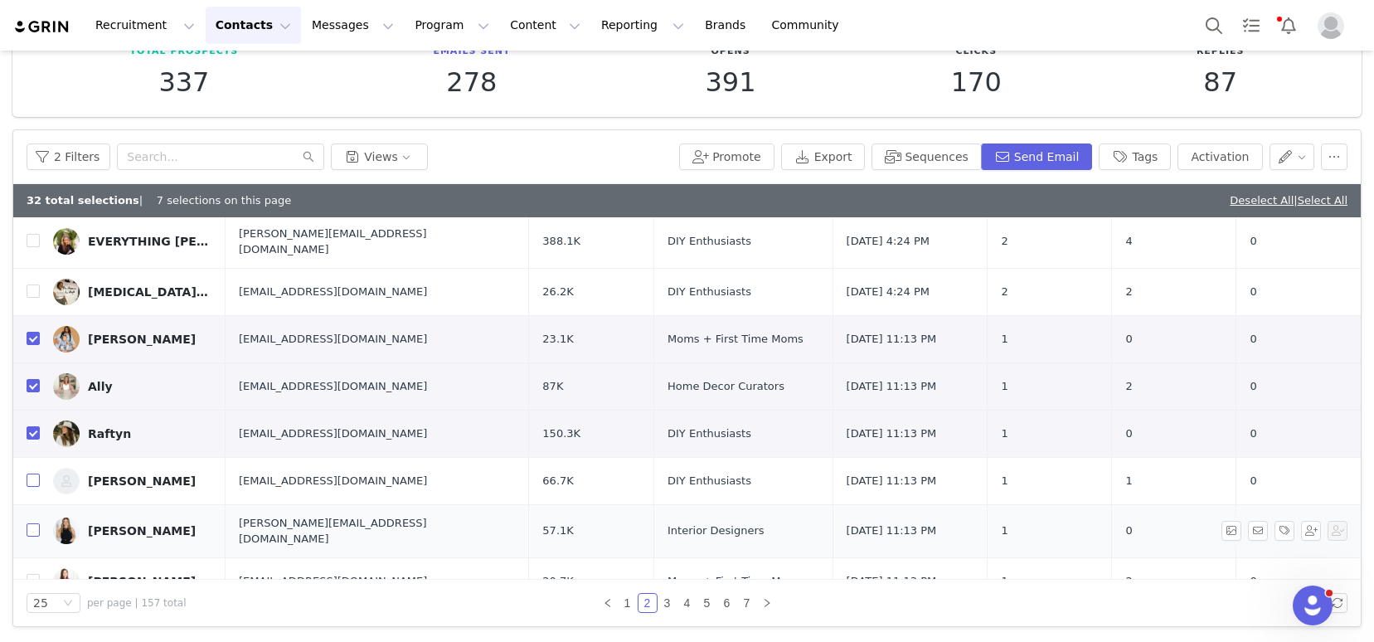
drag, startPoint x: 35, startPoint y: 470, endPoint x: 31, endPoint y: 515, distance: 45.0
click at [34, 473] on input "checkbox" at bounding box center [33, 479] width 13 height 13
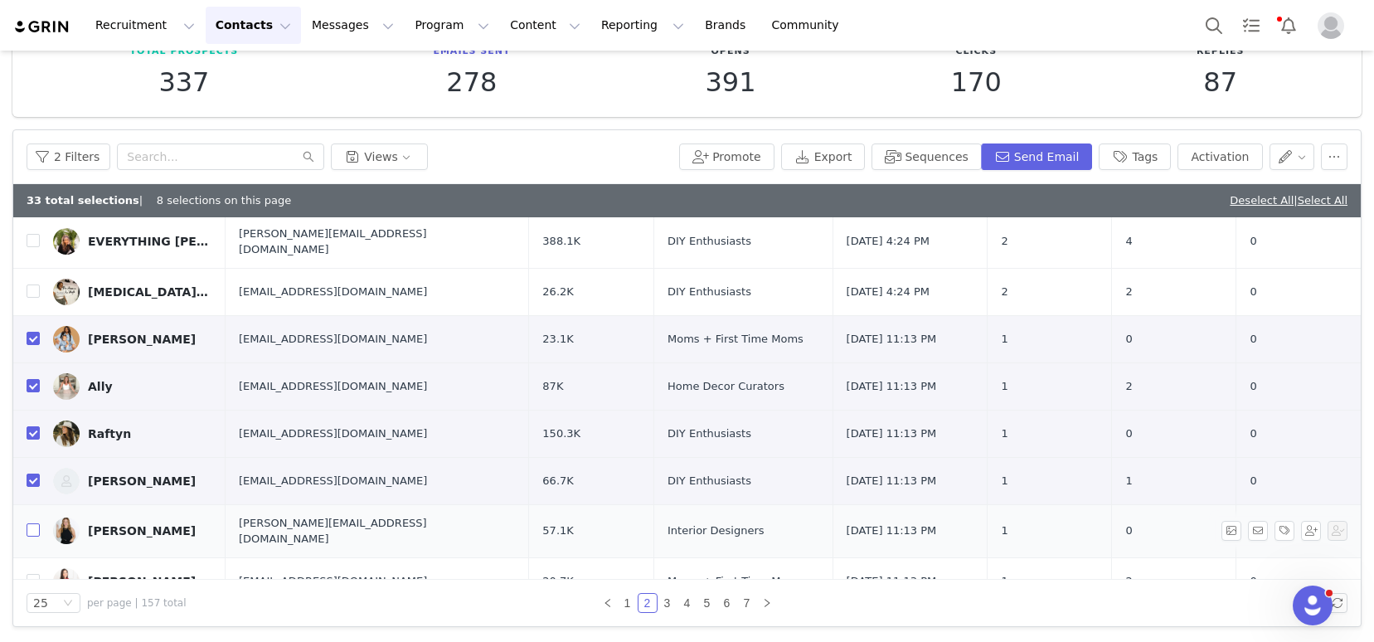
click at [31, 523] on input "checkbox" at bounding box center [33, 529] width 13 height 13
click at [32, 574] on input "checkbox" at bounding box center [33, 580] width 13 height 13
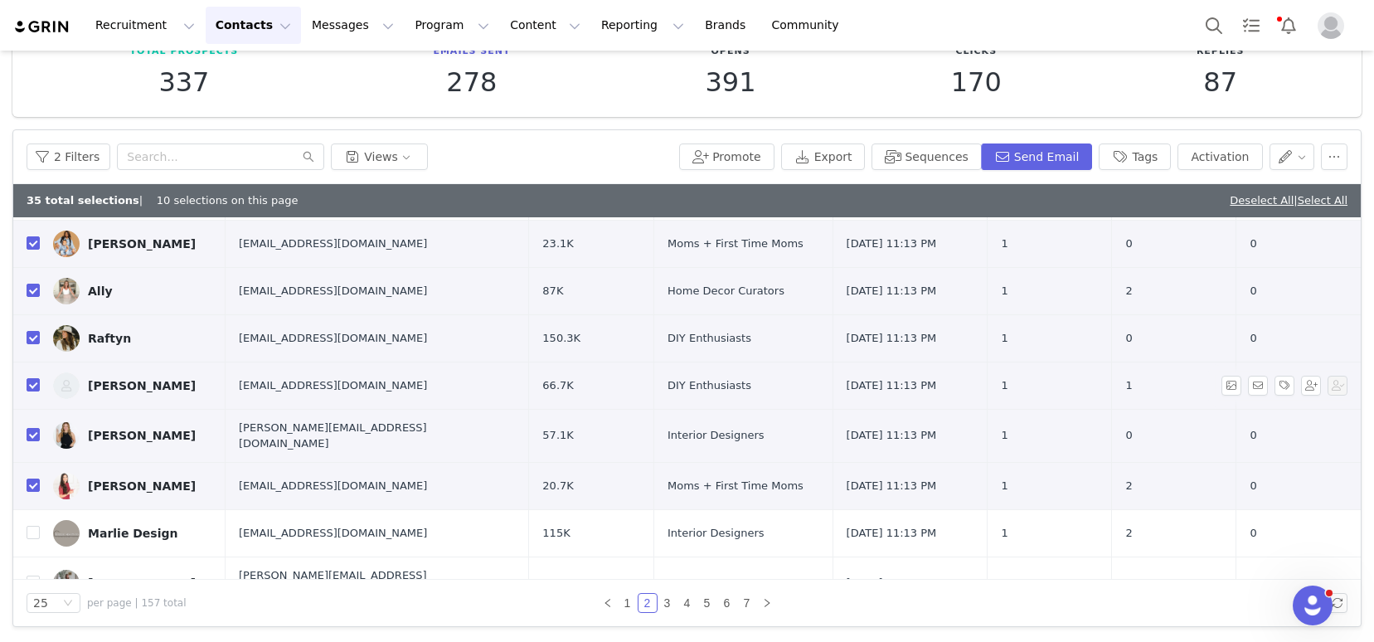
scroll to position [475, 0]
click at [32, 524] on input "checkbox" at bounding box center [33, 530] width 13 height 13
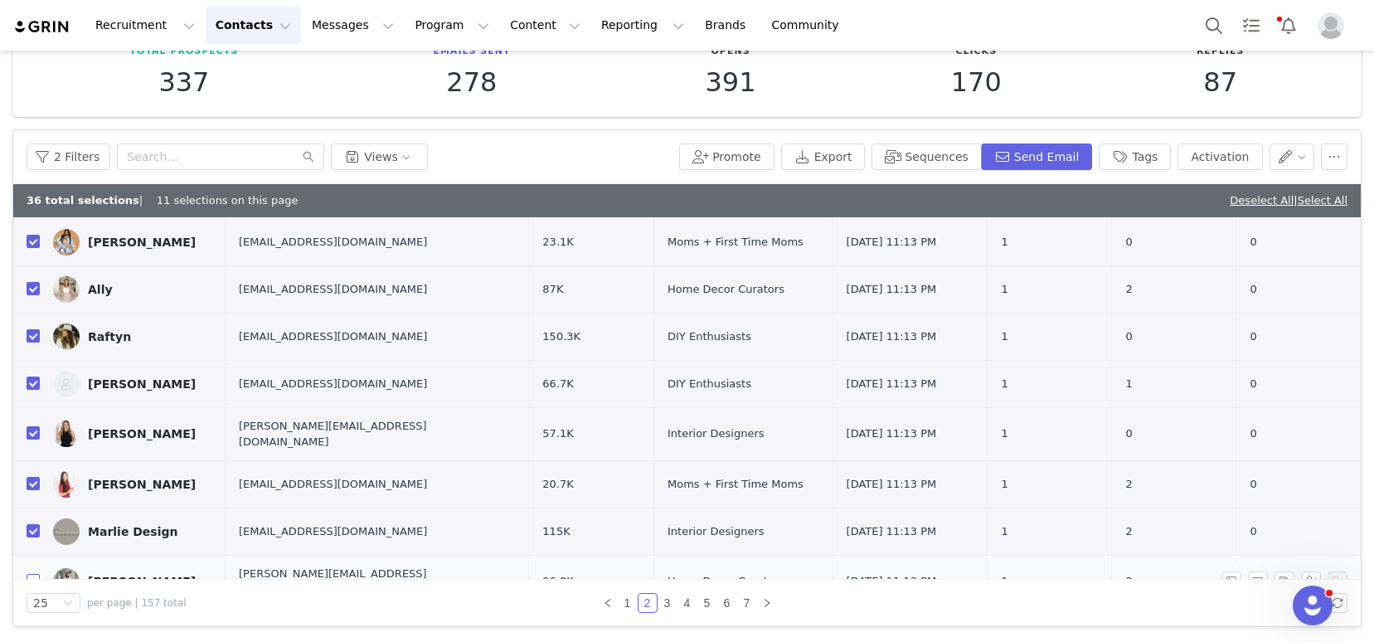
click at [32, 574] on input "checkbox" at bounding box center [33, 580] width 13 height 13
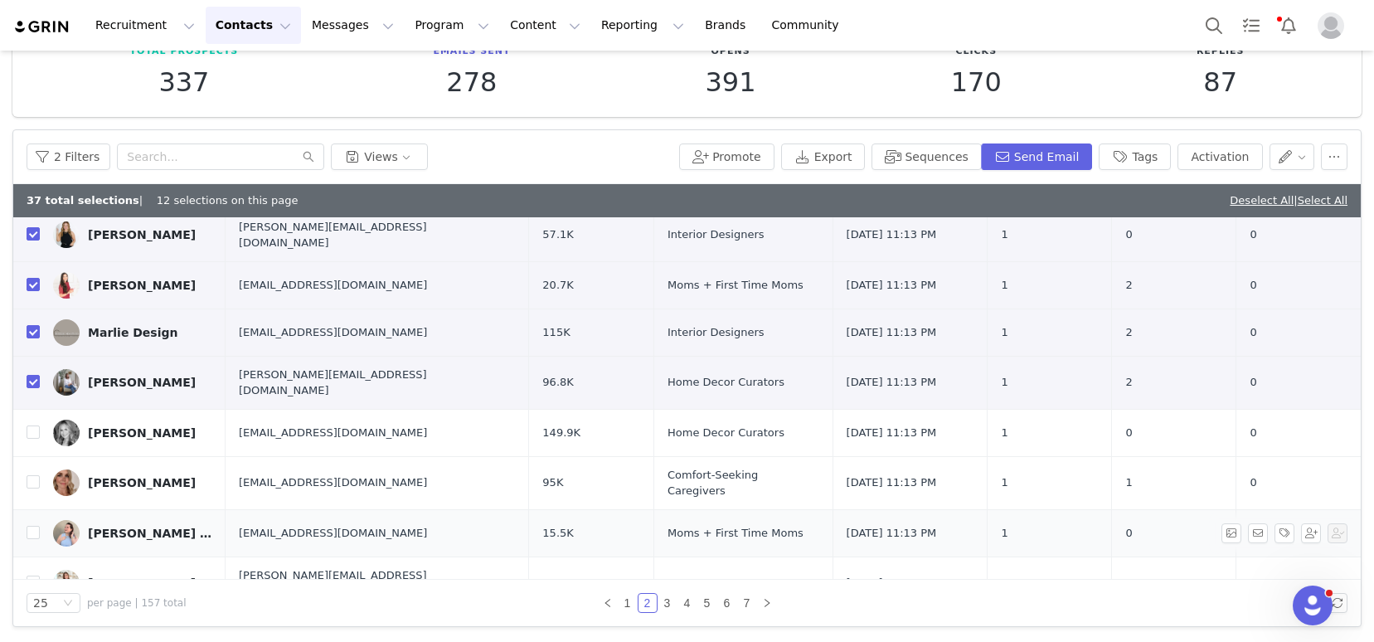
scroll to position [710, 0]
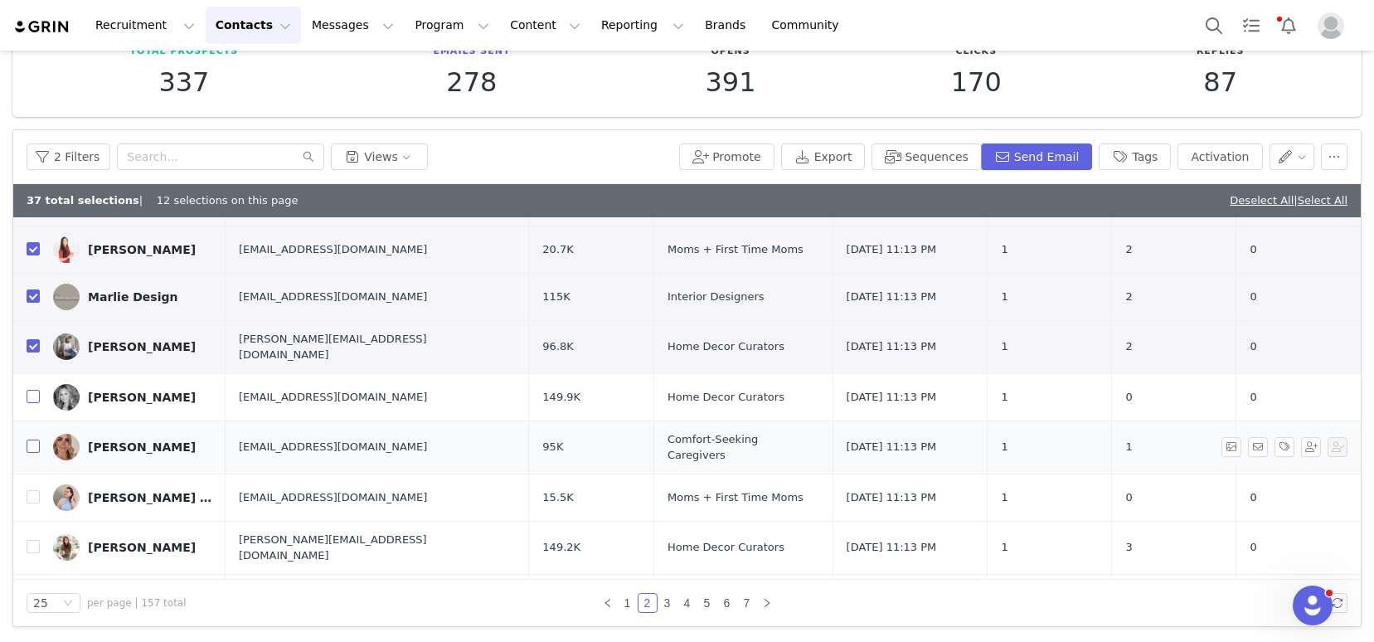
drag, startPoint x: 30, startPoint y: 372, endPoint x: 31, endPoint y: 418, distance: 45.6
click at [30, 390] on input "checkbox" at bounding box center [33, 396] width 13 height 13
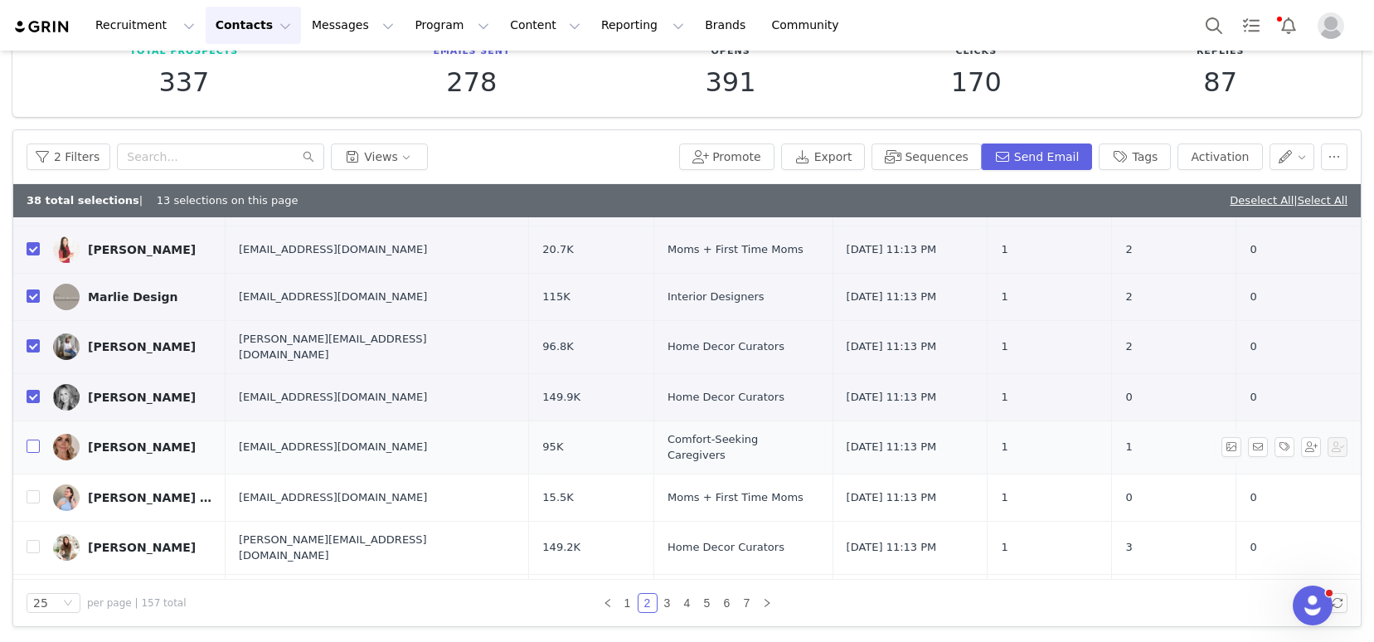
click at [32, 439] on input "checkbox" at bounding box center [33, 445] width 13 height 13
click at [35, 490] on input "checkbox" at bounding box center [33, 496] width 13 height 13
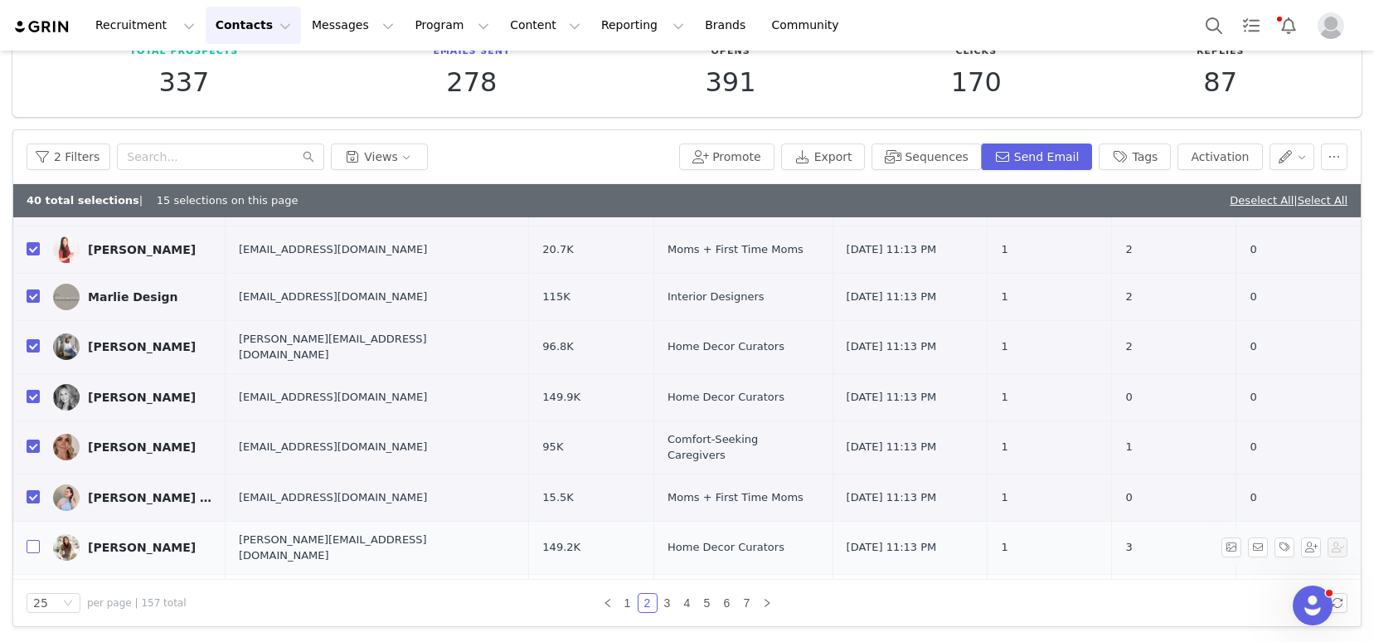
click at [32, 540] on input "checkbox" at bounding box center [33, 546] width 13 height 13
click at [35, 590] on input "checkbox" at bounding box center [33, 596] width 13 height 13
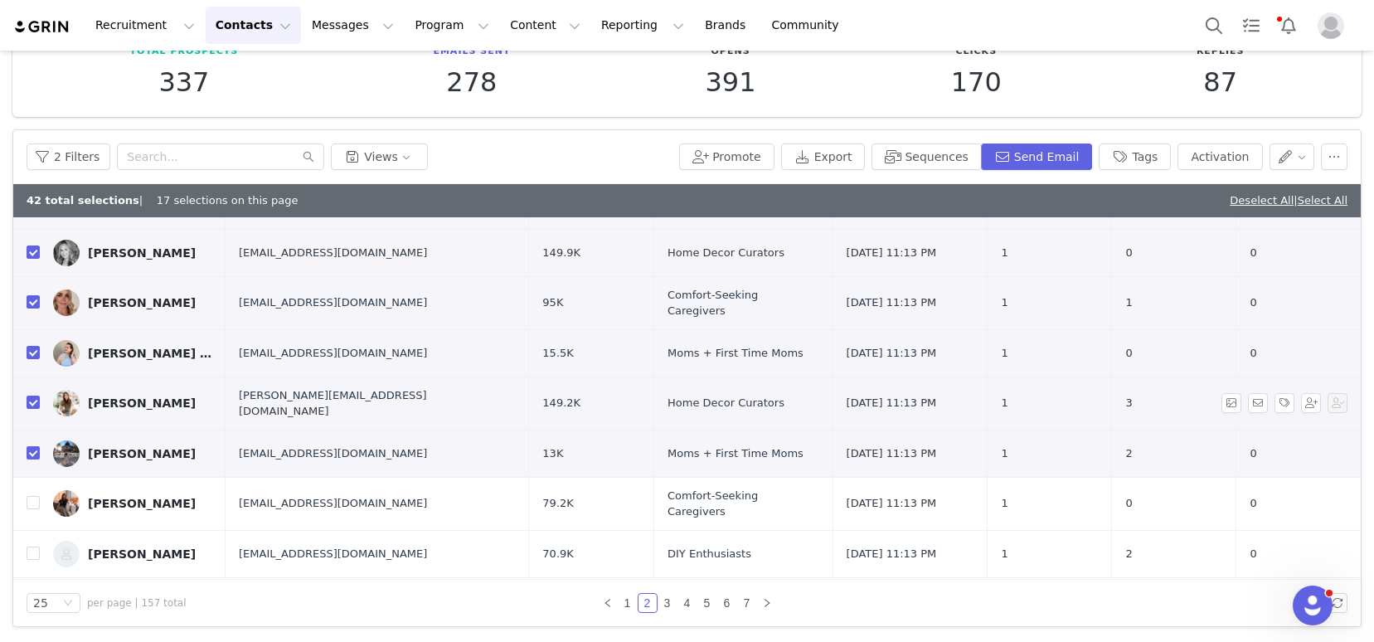
scroll to position [859, 0]
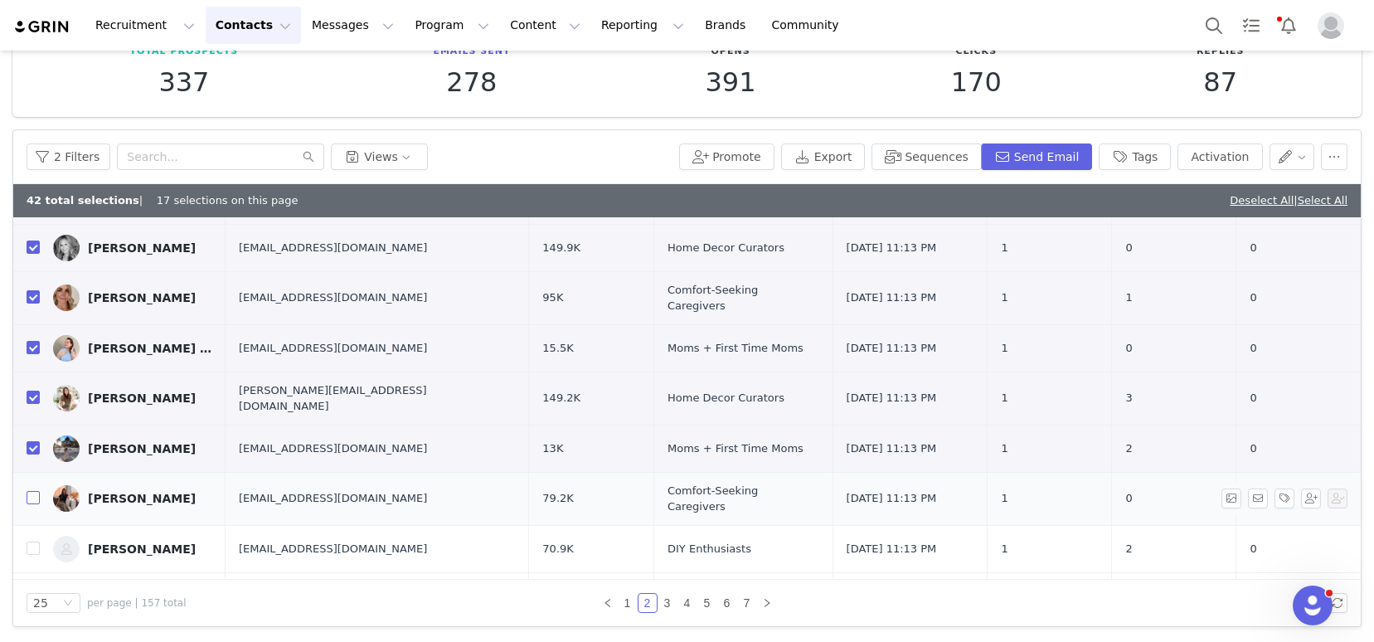
click at [33, 491] on input "checkbox" at bounding box center [33, 497] width 13 height 13
click at [28, 541] on input "checkbox" at bounding box center [33, 547] width 13 height 13
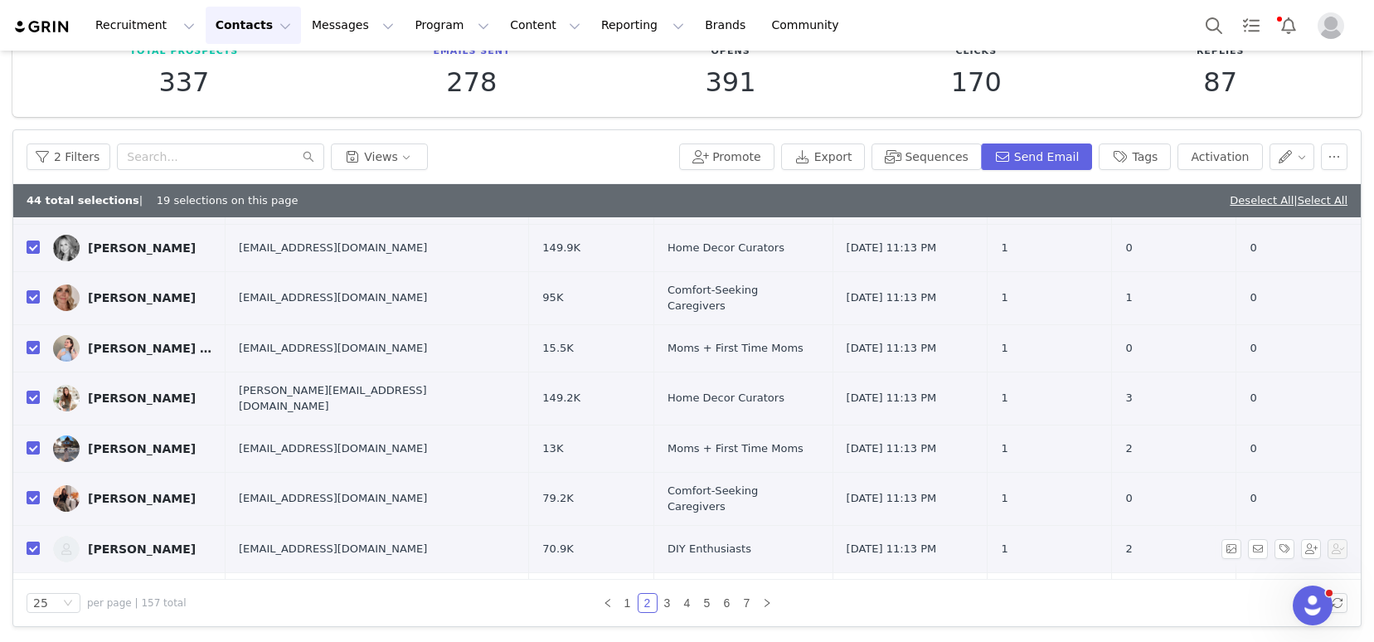
drag, startPoint x: 33, startPoint y: 560, endPoint x: 55, endPoint y: 497, distance: 66.6
click at [33, 589] on input "checkbox" at bounding box center [33, 595] width 13 height 13
click at [659, 604] on link "3" at bounding box center [667, 603] width 18 height 18
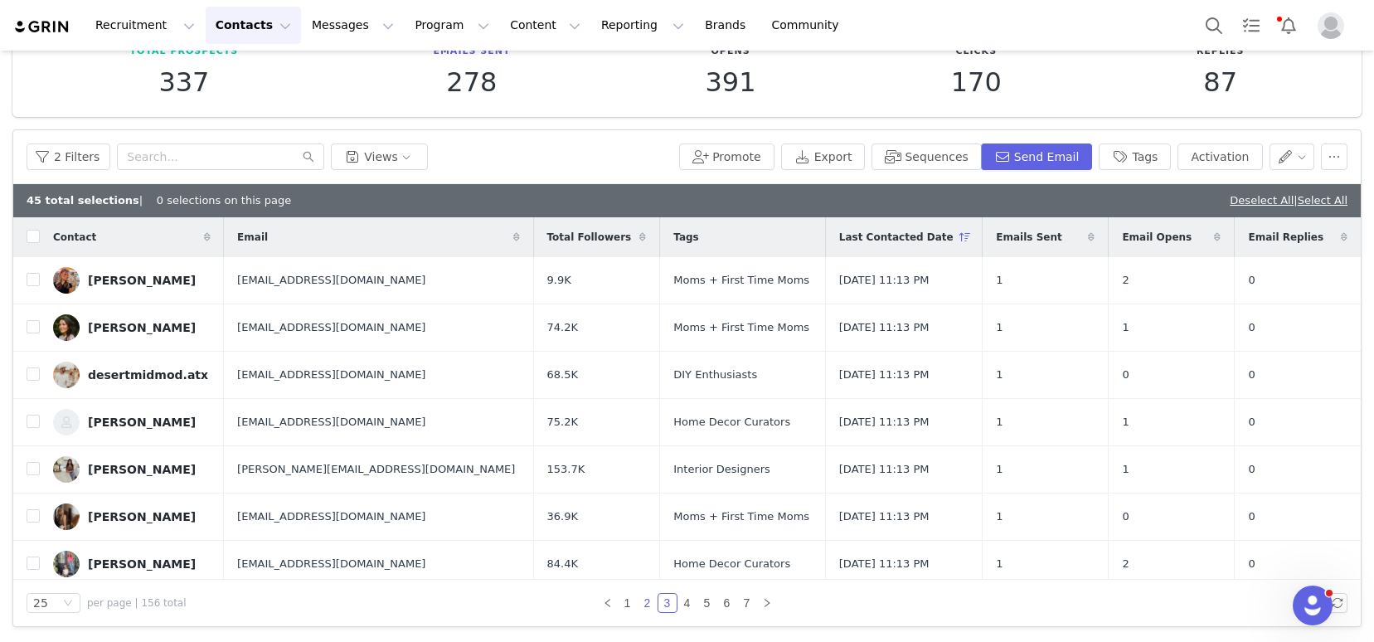
click at [641, 607] on link "2" at bounding box center [647, 603] width 18 height 18
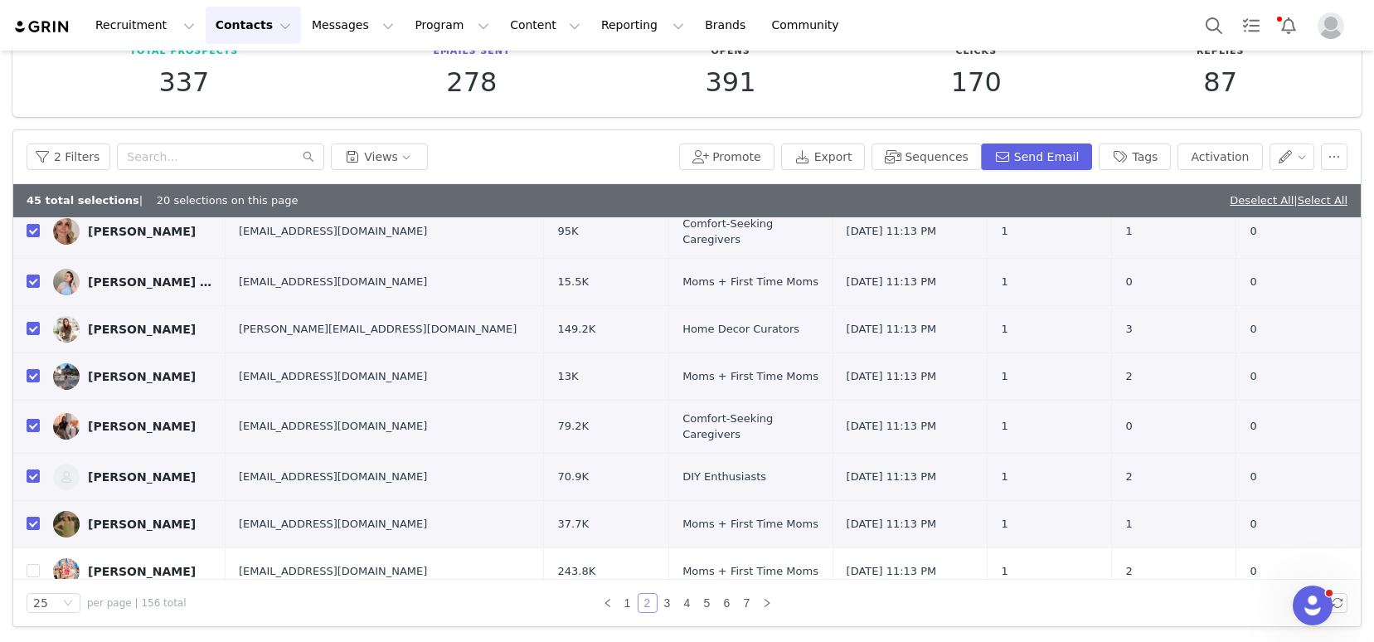
scroll to position [859, 0]
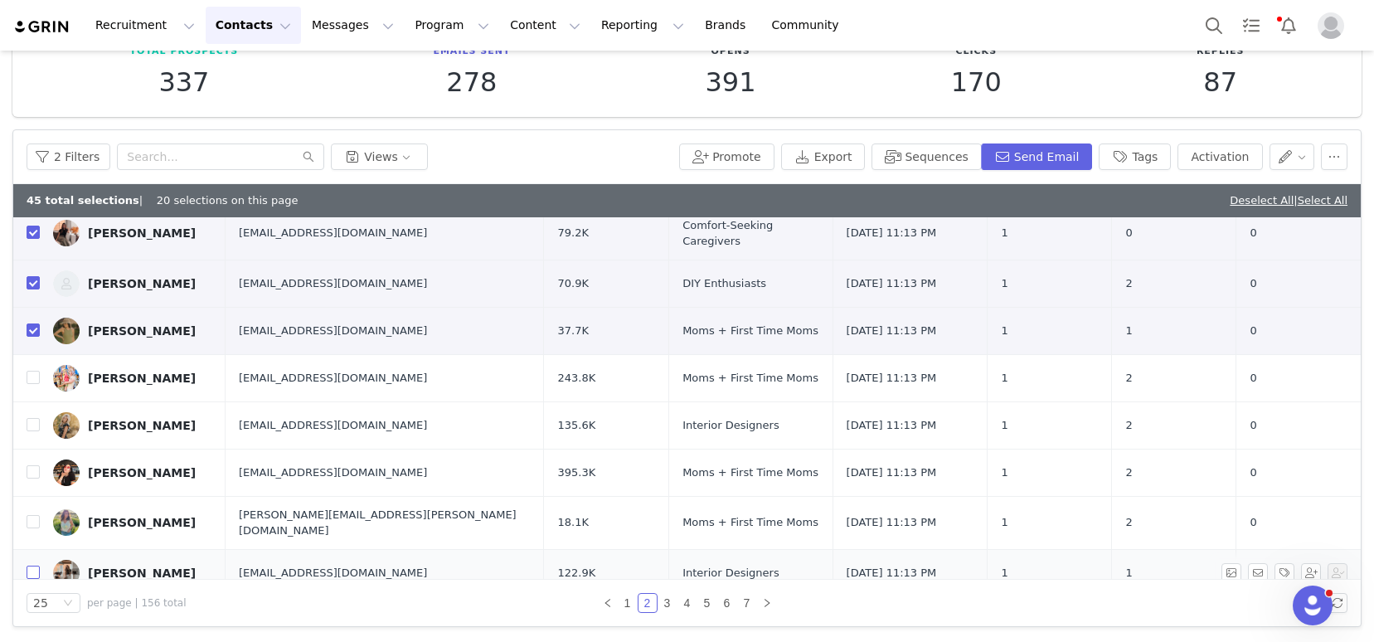
click at [36, 565] on input "checkbox" at bounding box center [33, 571] width 13 height 13
click at [32, 515] on input "checkbox" at bounding box center [33, 521] width 13 height 13
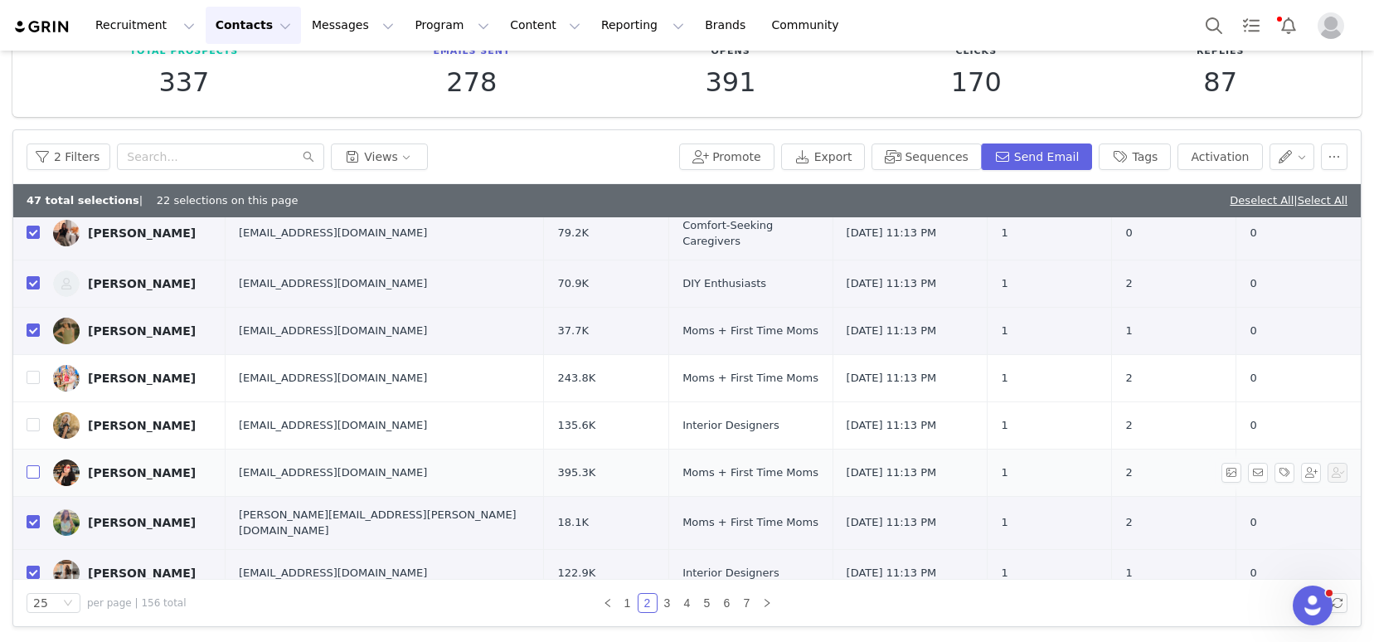
click at [33, 465] on input "checkbox" at bounding box center [33, 471] width 13 height 13
click at [36, 418] on input "checkbox" at bounding box center [33, 424] width 13 height 13
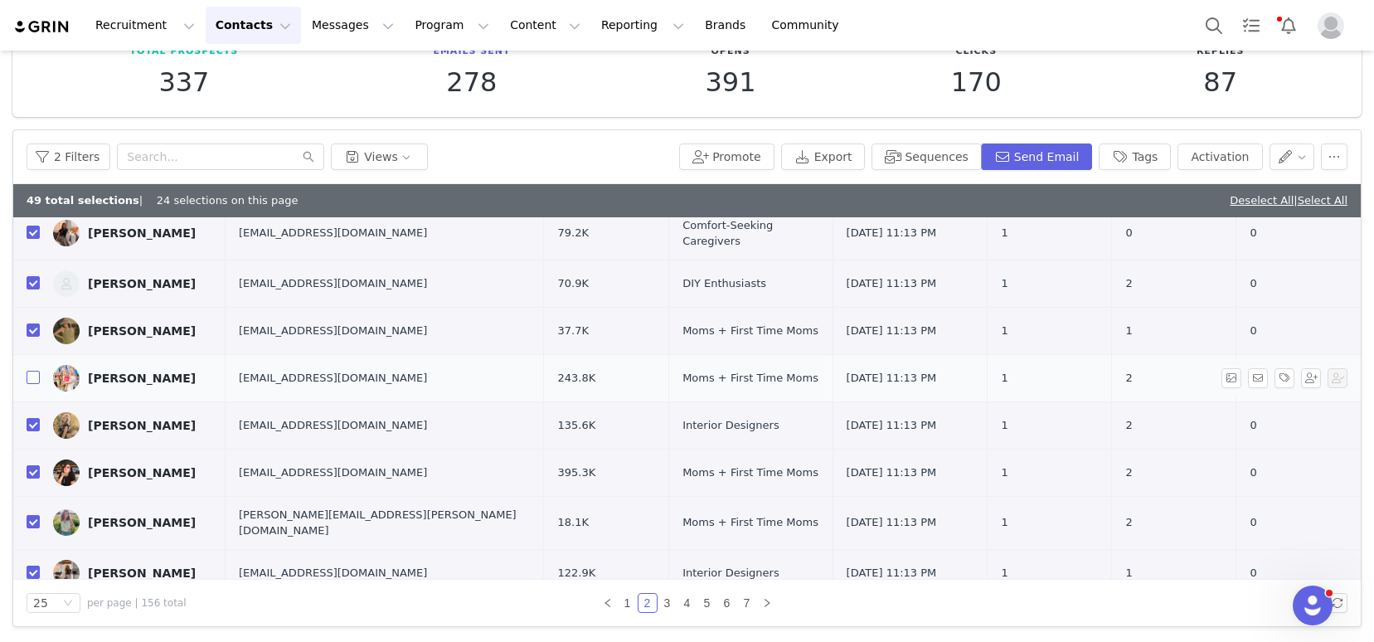
click at [30, 371] on input "checkbox" at bounding box center [33, 377] width 13 height 13
click at [659, 601] on link "3" at bounding box center [667, 603] width 18 height 18
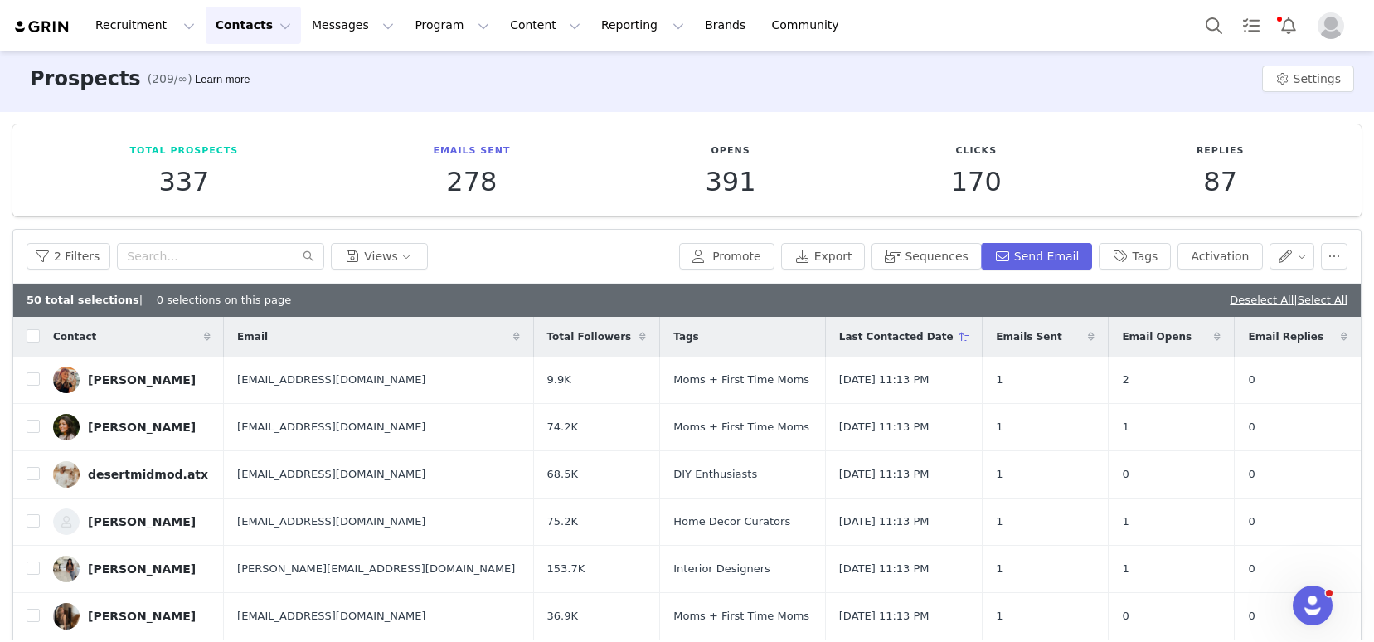
scroll to position [0, 0]
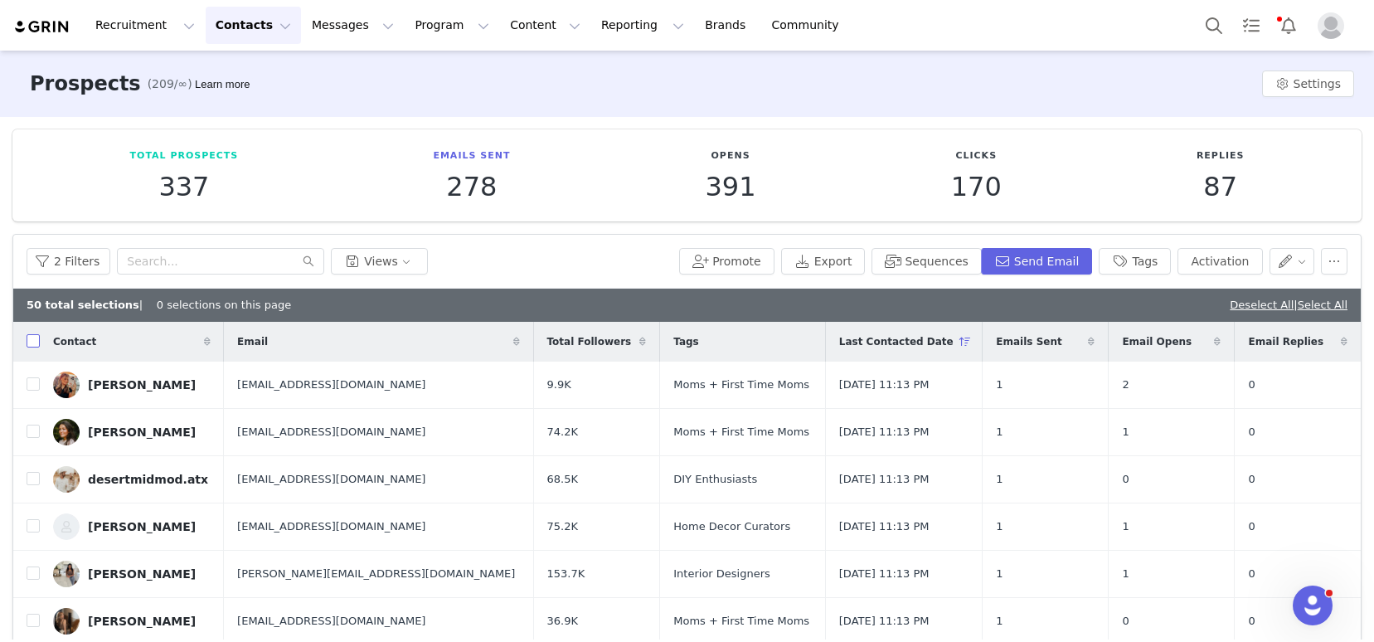
drag, startPoint x: 35, startPoint y: 339, endPoint x: 69, endPoint y: 322, distance: 38.2
click at [35, 339] on input "checkbox" at bounding box center [33, 340] width 13 height 13
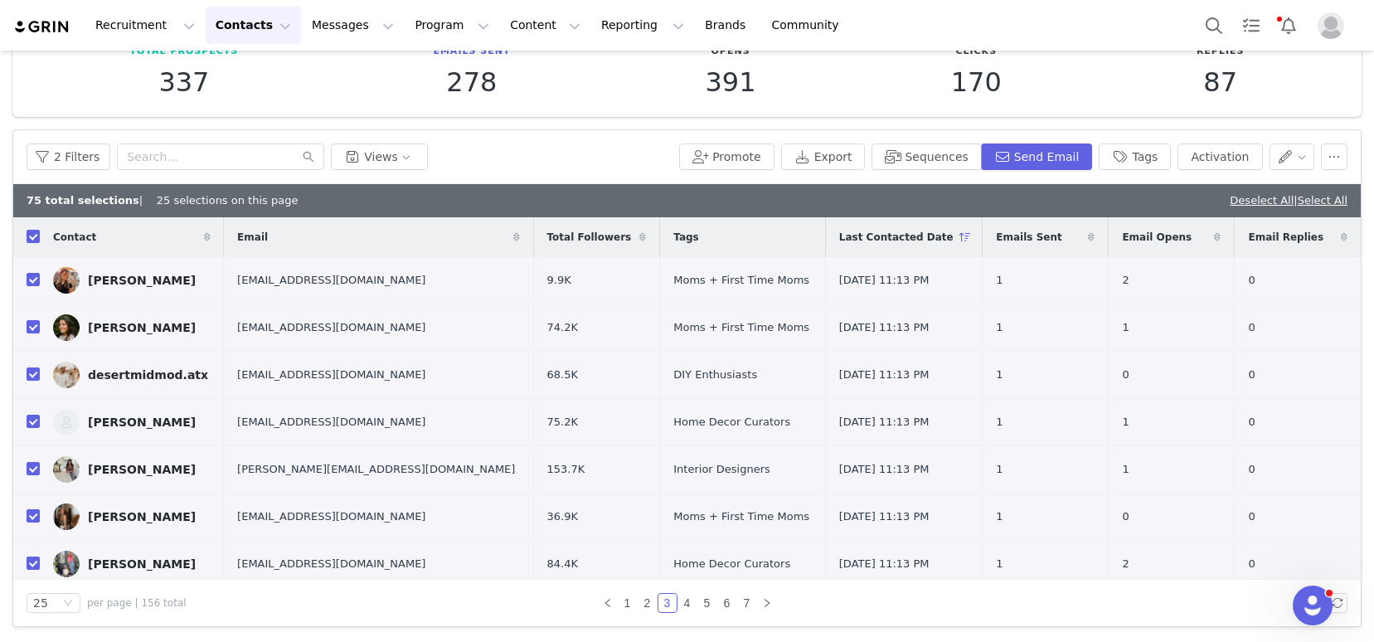
scroll to position [219, 0]
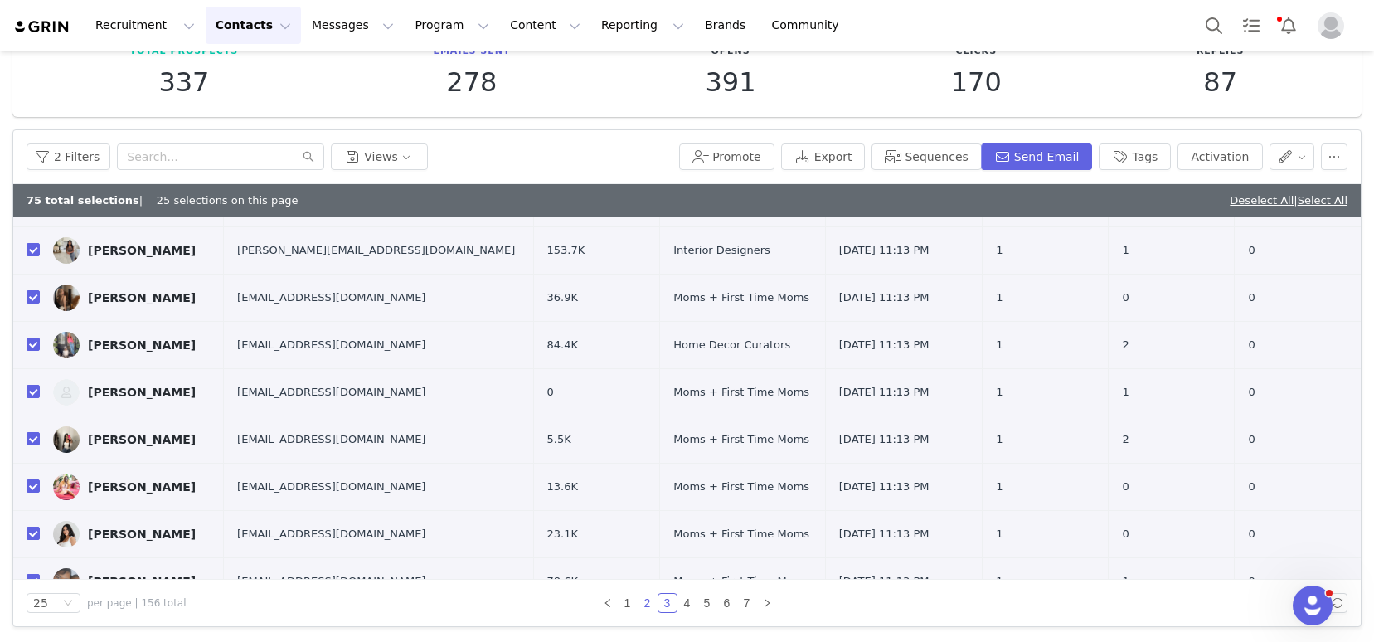
click at [642, 603] on link "2" at bounding box center [647, 603] width 18 height 18
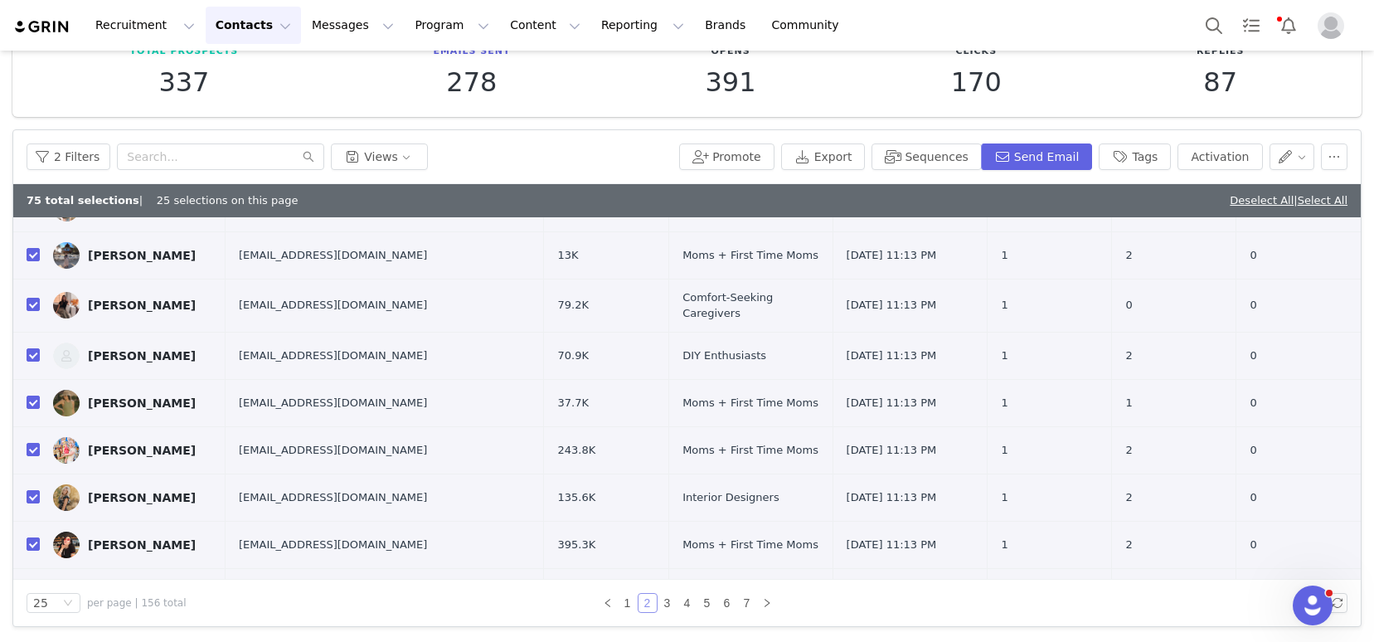
scroll to position [859, 0]
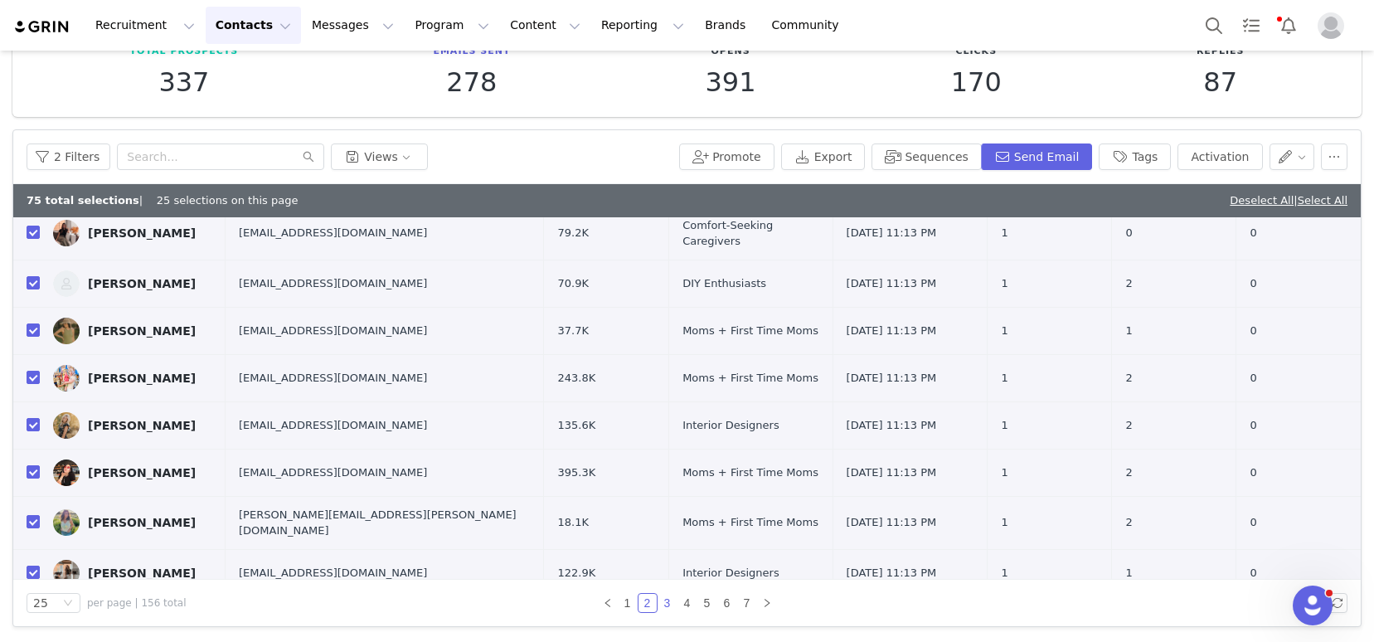
click at [662, 604] on link "3" at bounding box center [667, 603] width 18 height 18
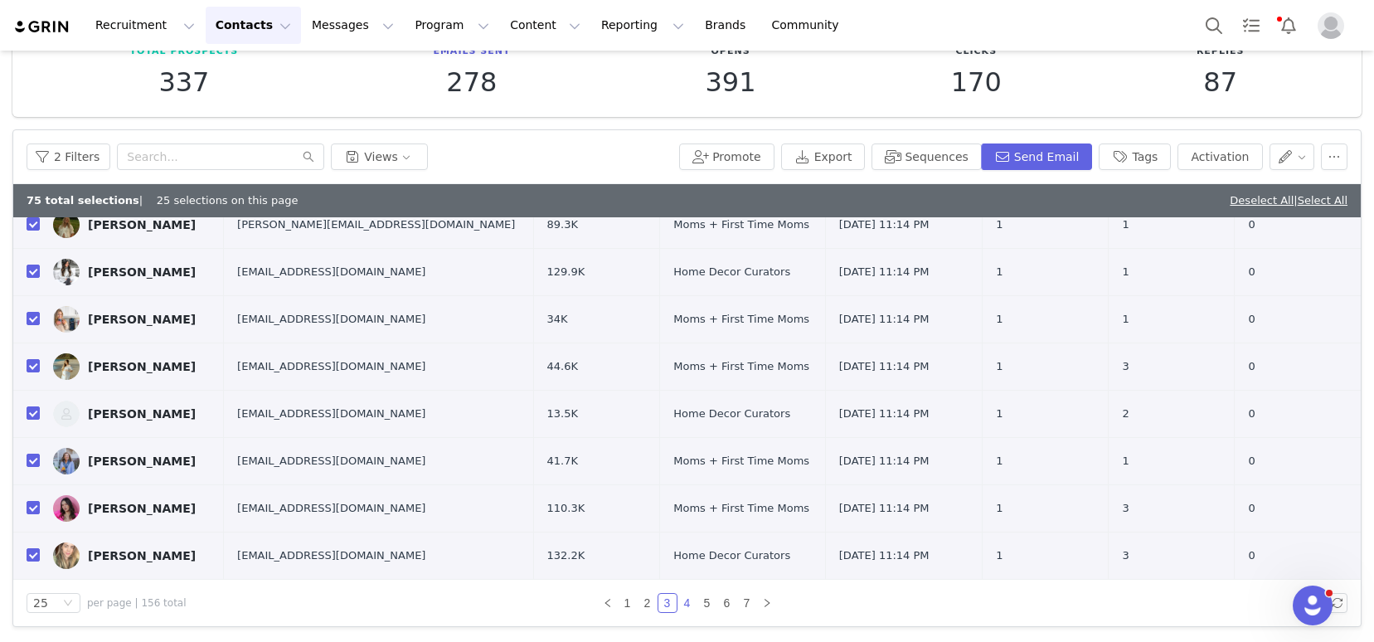
drag, startPoint x: 677, startPoint y: 604, endPoint x: 670, endPoint y: 582, distance: 22.6
click at [678, 604] on link "4" at bounding box center [687, 603] width 18 height 18
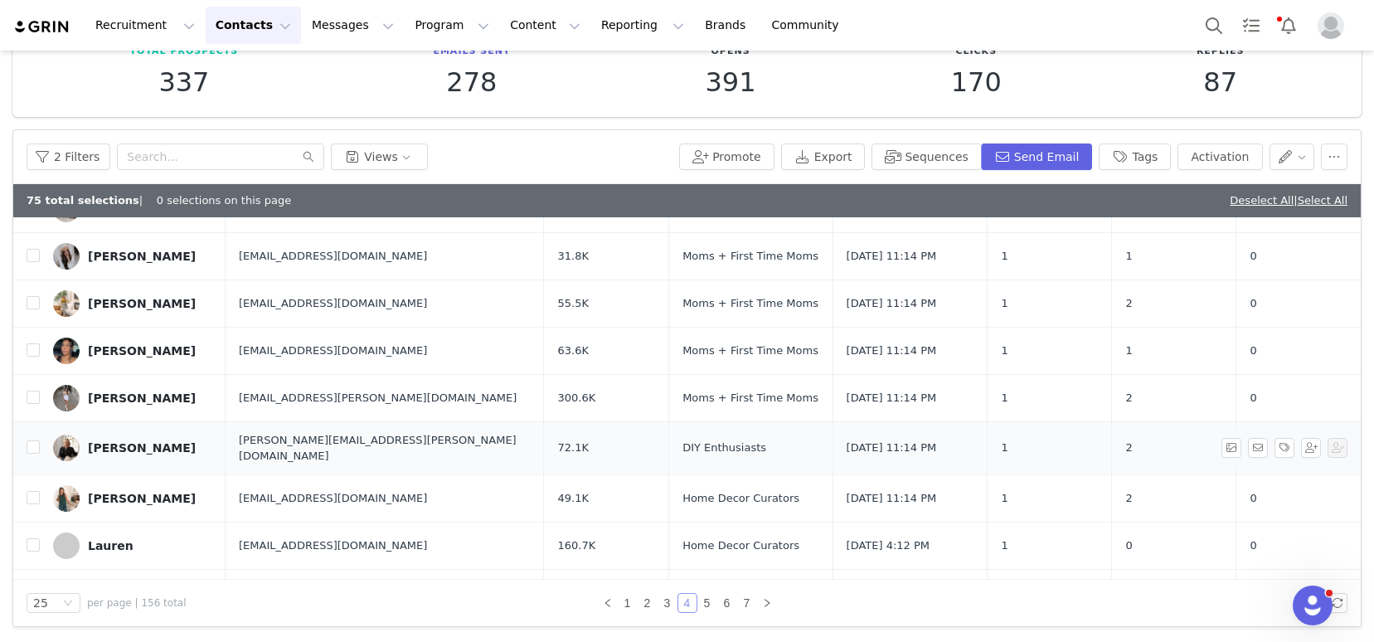
scroll to position [218, 0]
click at [34, 492] on input "checkbox" at bounding box center [33, 498] width 13 height 13
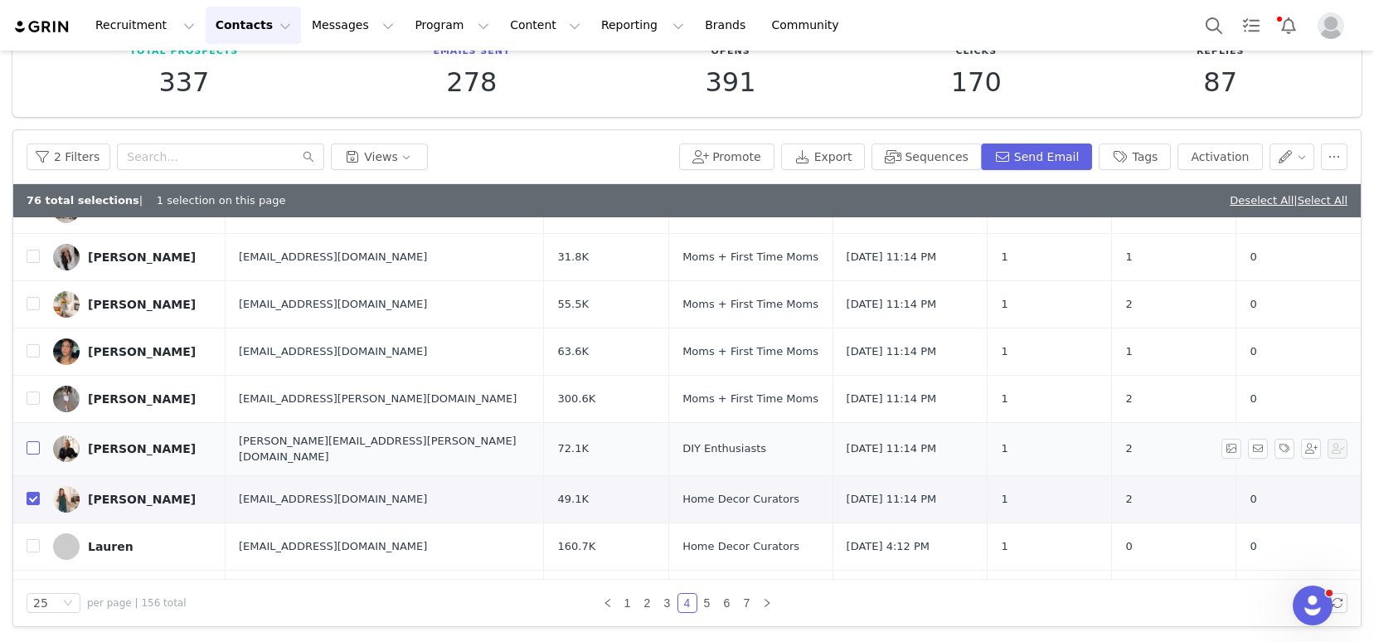
click at [35, 444] on input "checkbox" at bounding box center [33, 447] width 13 height 13
click at [31, 395] on input "checkbox" at bounding box center [33, 397] width 13 height 13
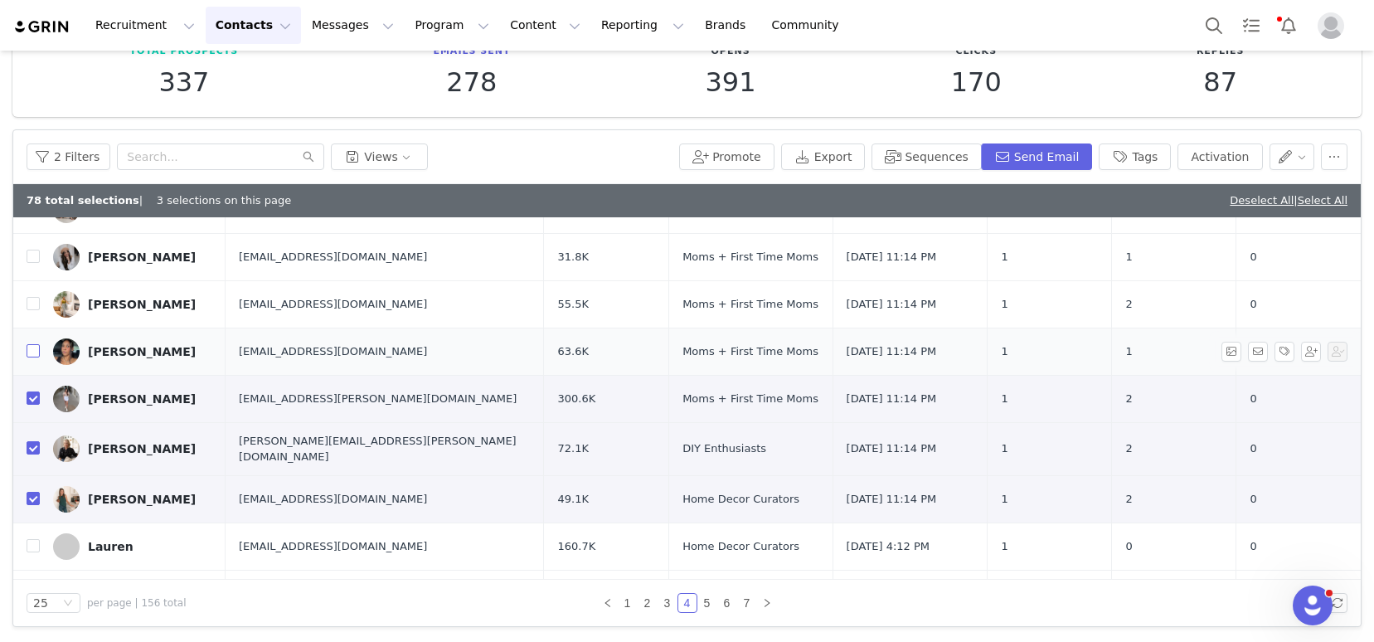
click at [32, 348] on input "checkbox" at bounding box center [33, 350] width 13 height 13
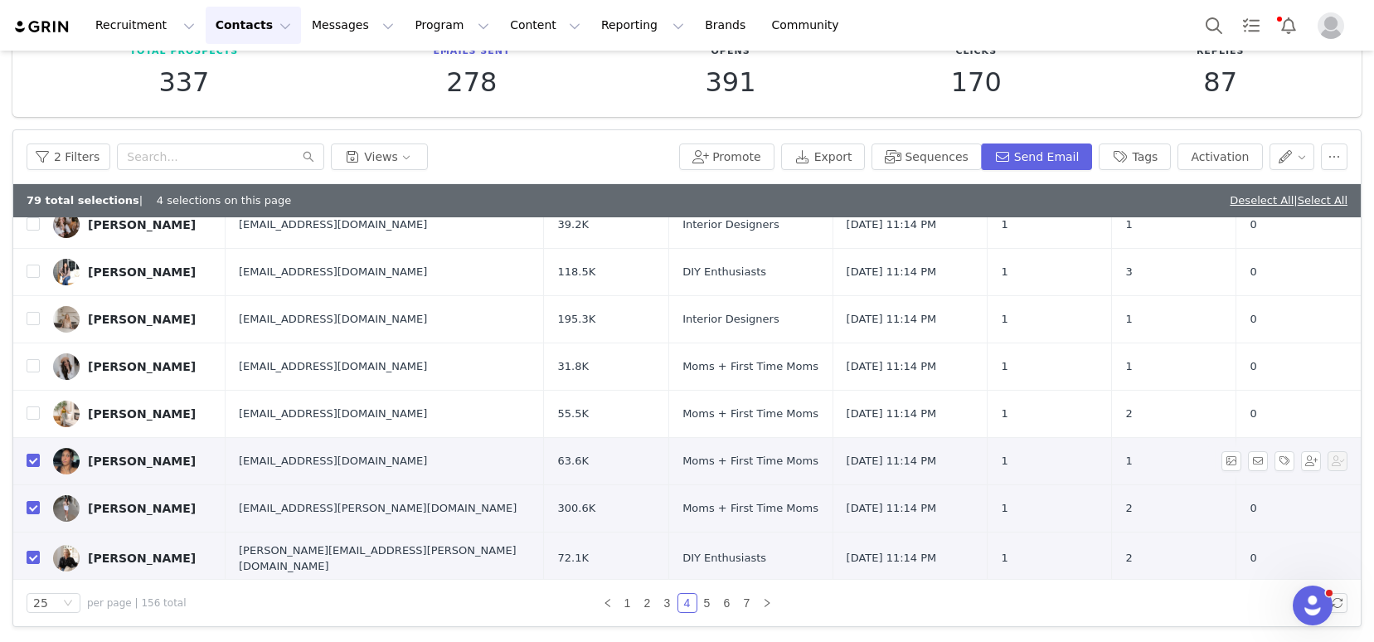
scroll to position [99, 0]
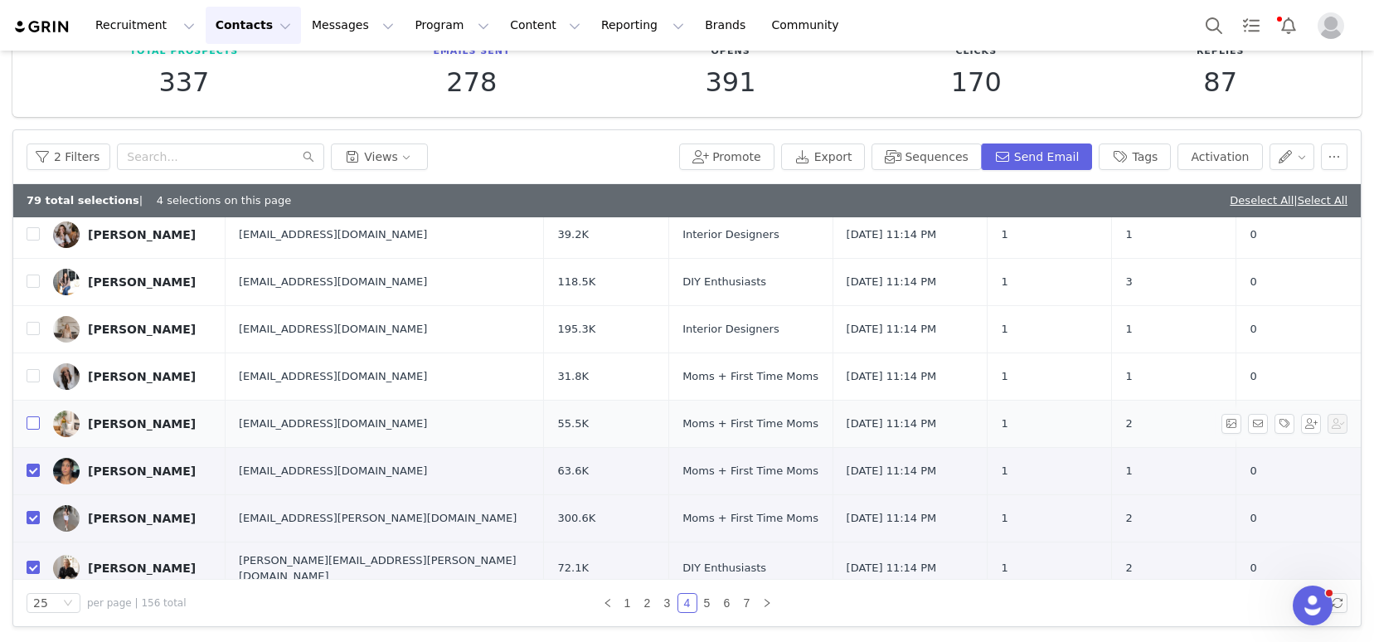
click at [28, 417] on input "checkbox" at bounding box center [33, 422] width 13 height 13
click at [31, 369] on input "checkbox" at bounding box center [33, 375] width 13 height 13
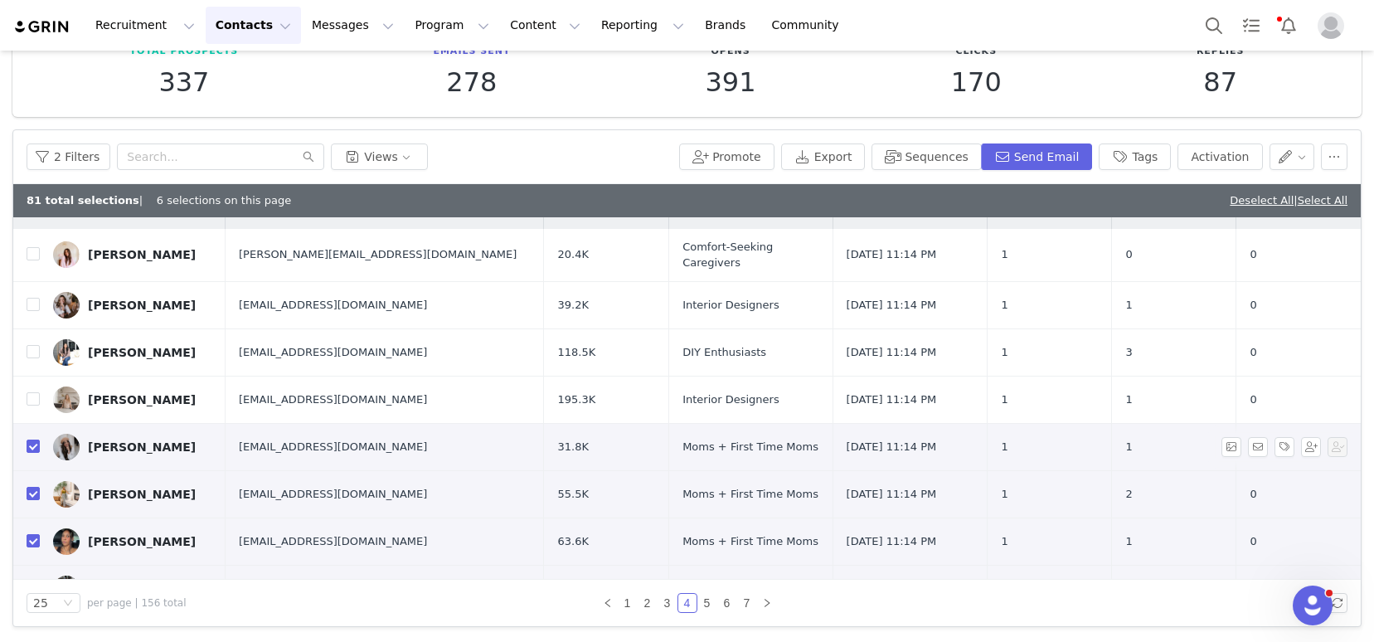
scroll to position [27, 0]
click at [30, 394] on input "checkbox" at bounding box center [33, 399] width 13 height 13
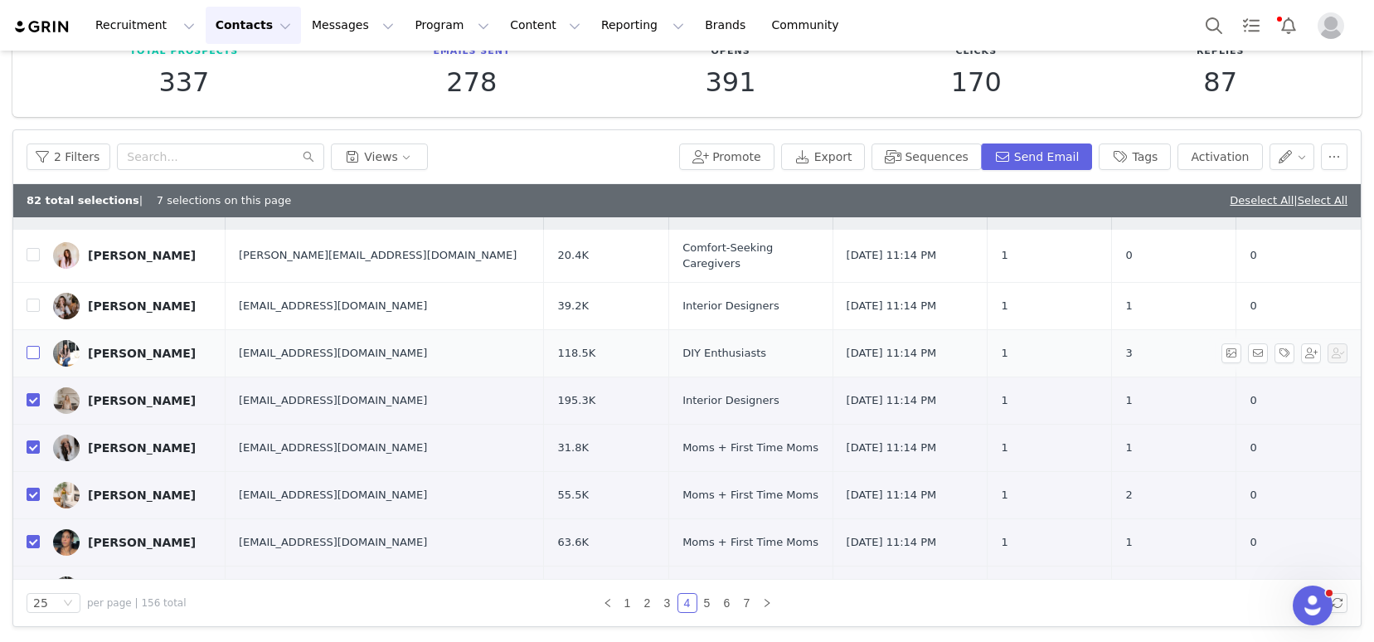
click at [32, 347] on input "checkbox" at bounding box center [33, 352] width 13 height 13
click at [37, 298] on input "checkbox" at bounding box center [33, 304] width 13 height 13
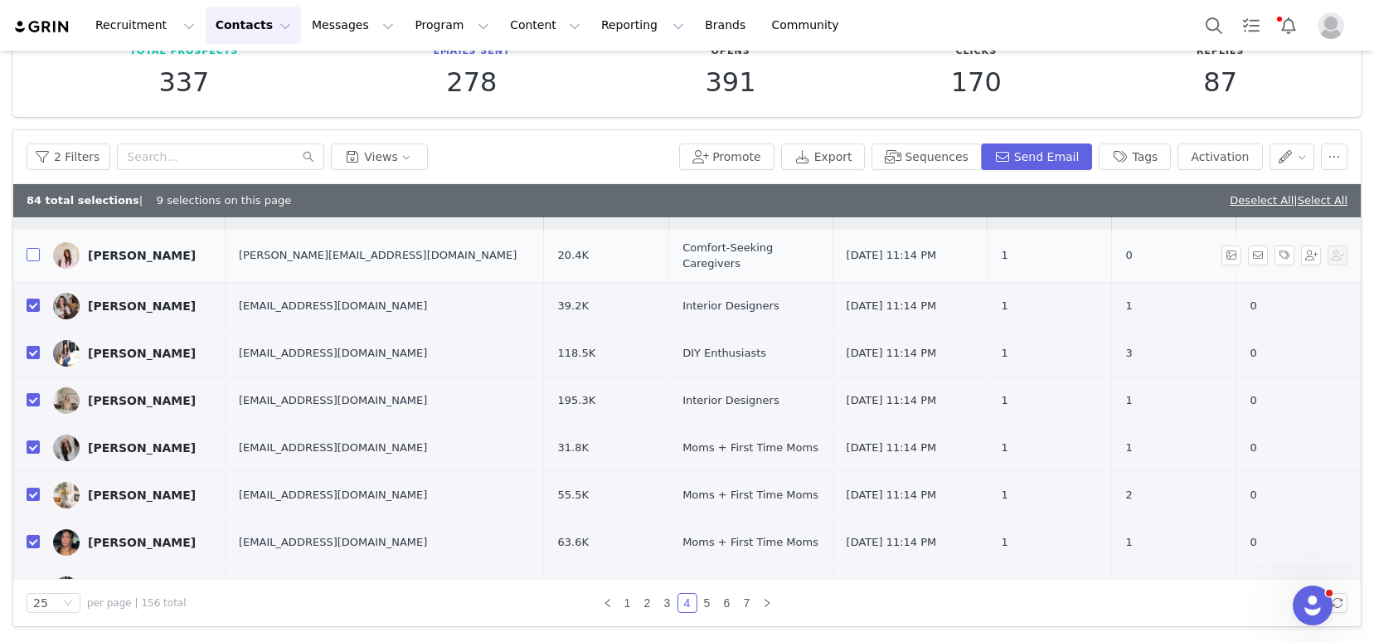
click at [36, 249] on input "checkbox" at bounding box center [33, 254] width 13 height 13
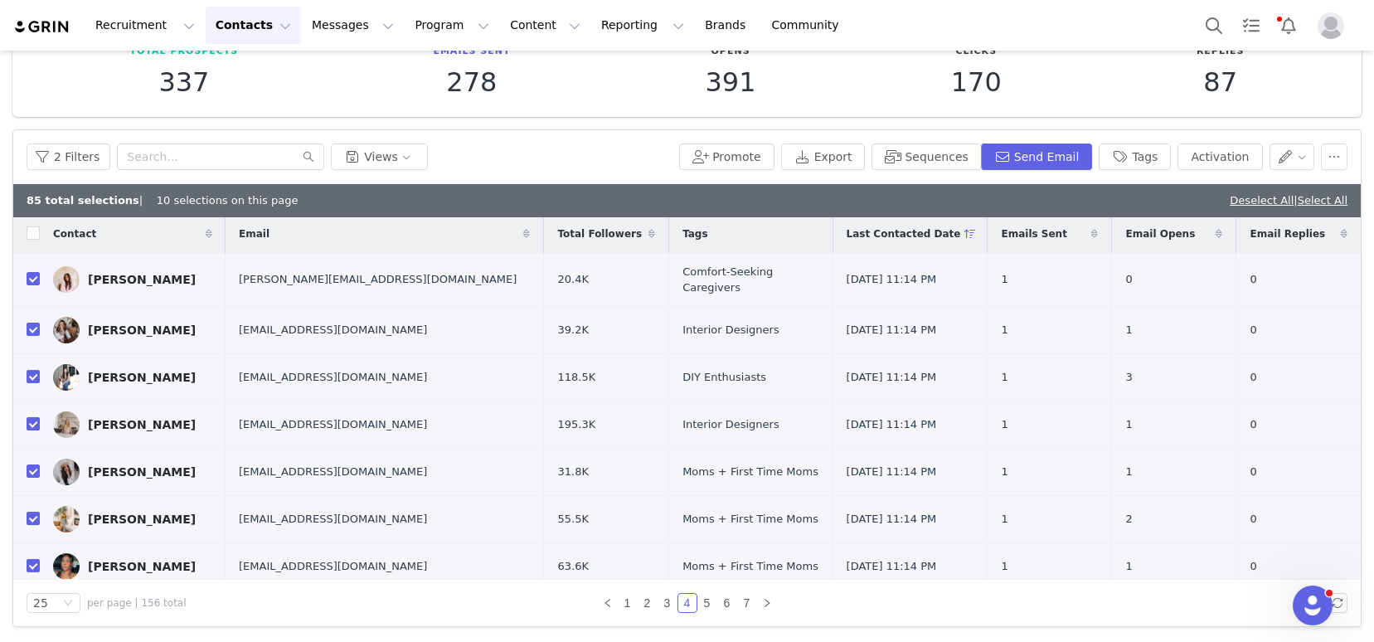
scroll to position [0, 0]
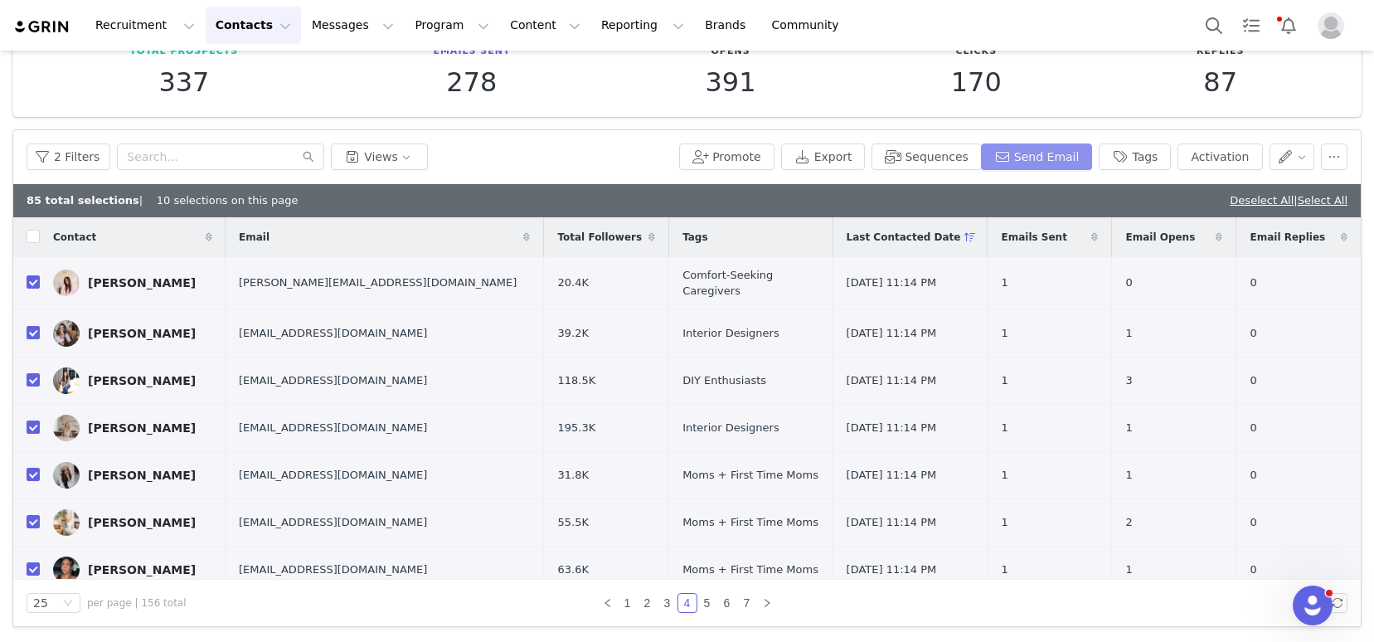
click at [1044, 159] on button "Send Email" at bounding box center [1037, 156] width 112 height 27
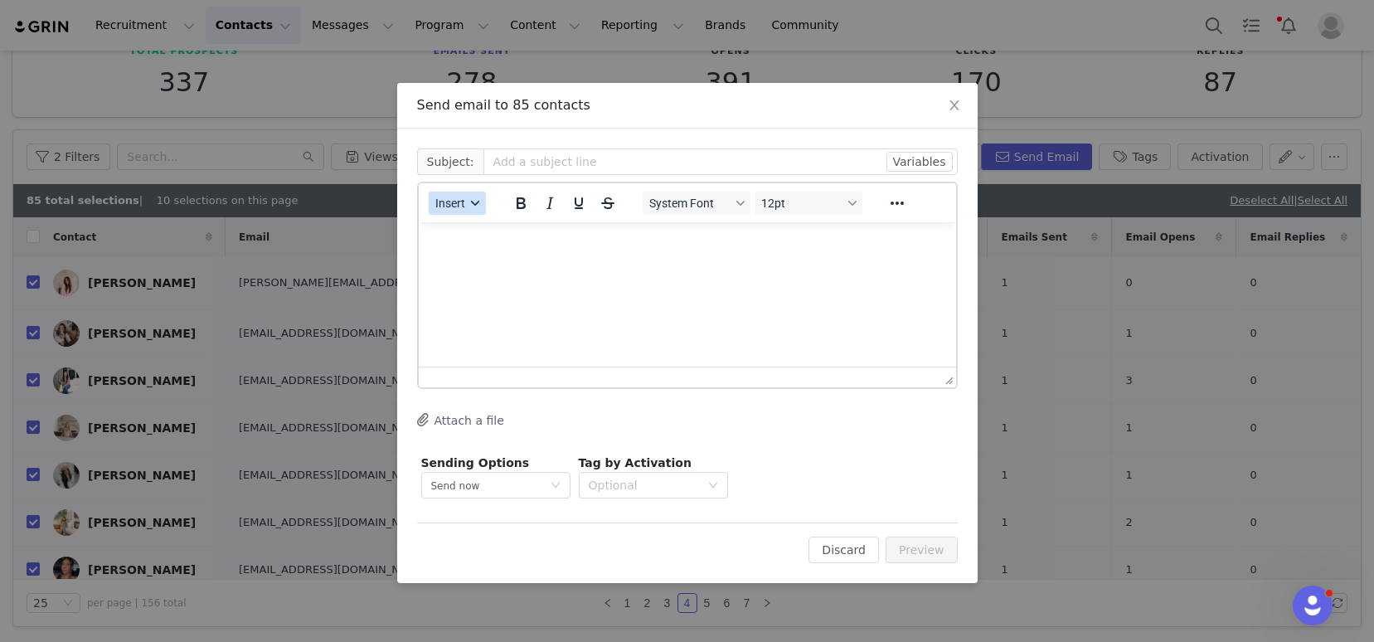
click at [449, 205] on span "Insert" at bounding box center [450, 202] width 30 height 13
click at [470, 228] on div "Insert Template" at bounding box center [517, 232] width 149 height 20
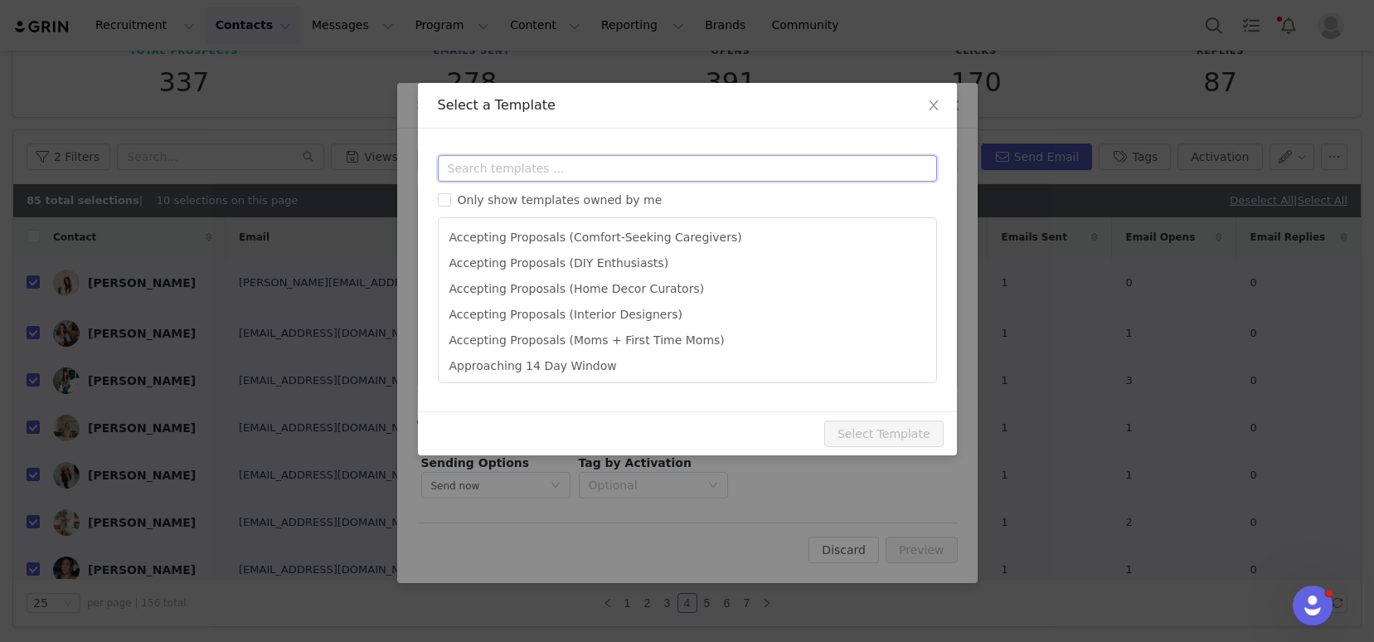
click at [517, 171] on input "text" at bounding box center [687, 168] width 499 height 27
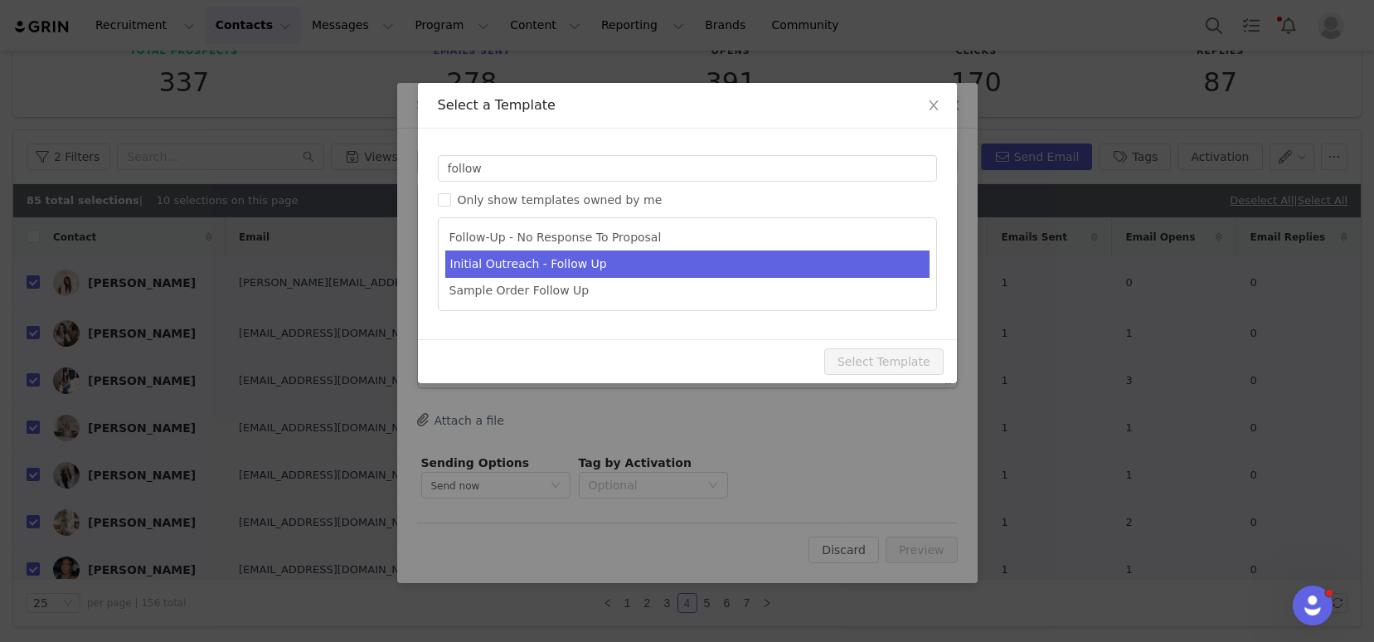
click at [554, 264] on li "Initial Outreach - Follow Up" at bounding box center [687, 263] width 484 height 27
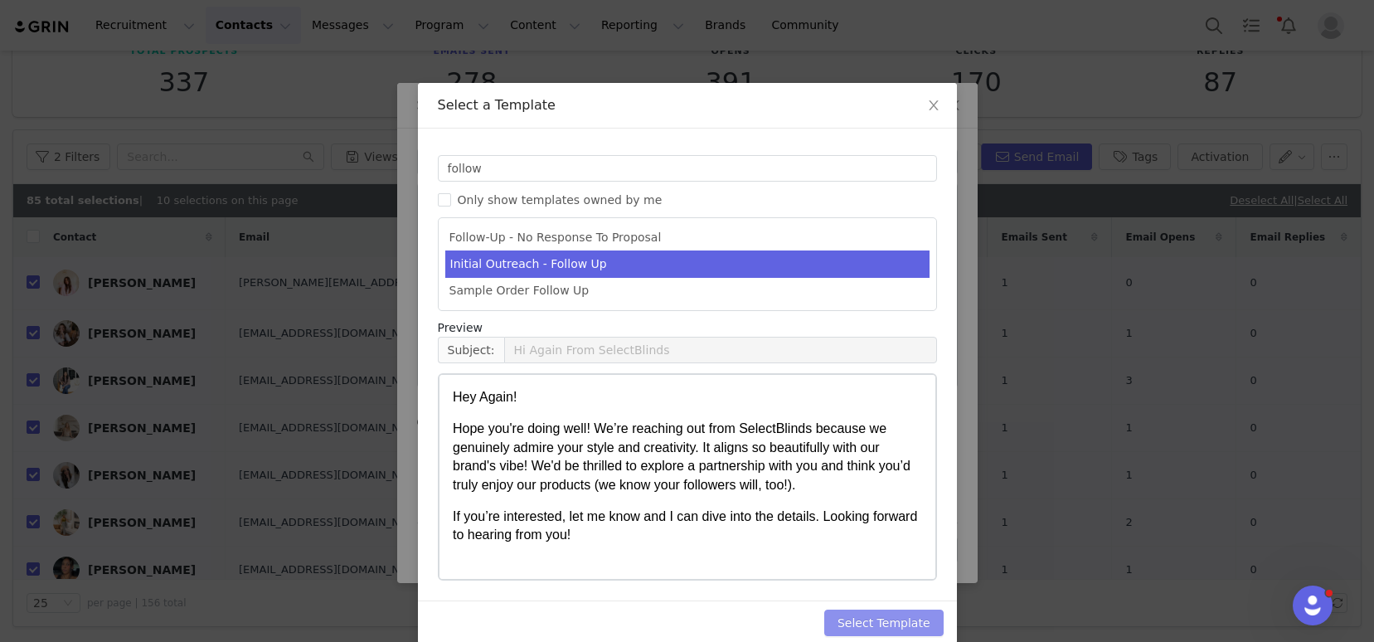
click at [852, 619] on button "Select Template" at bounding box center [883, 622] width 119 height 27
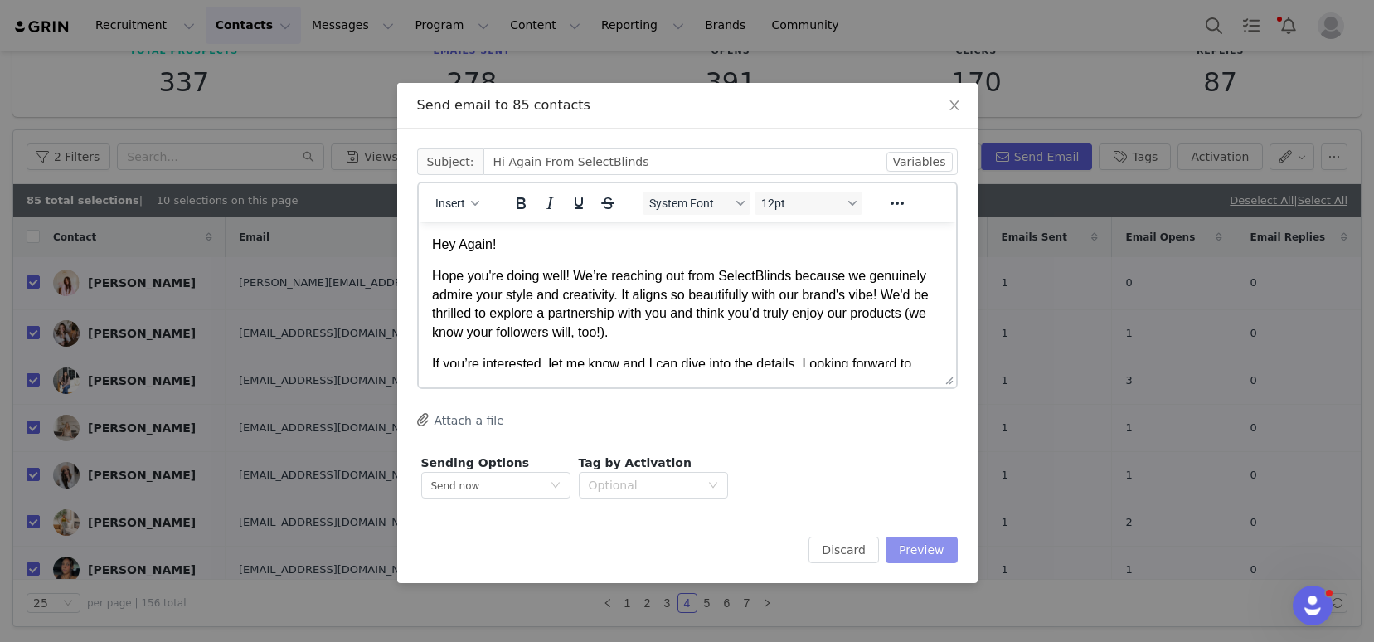
click at [903, 548] on button "Preview" at bounding box center [921, 549] width 72 height 27
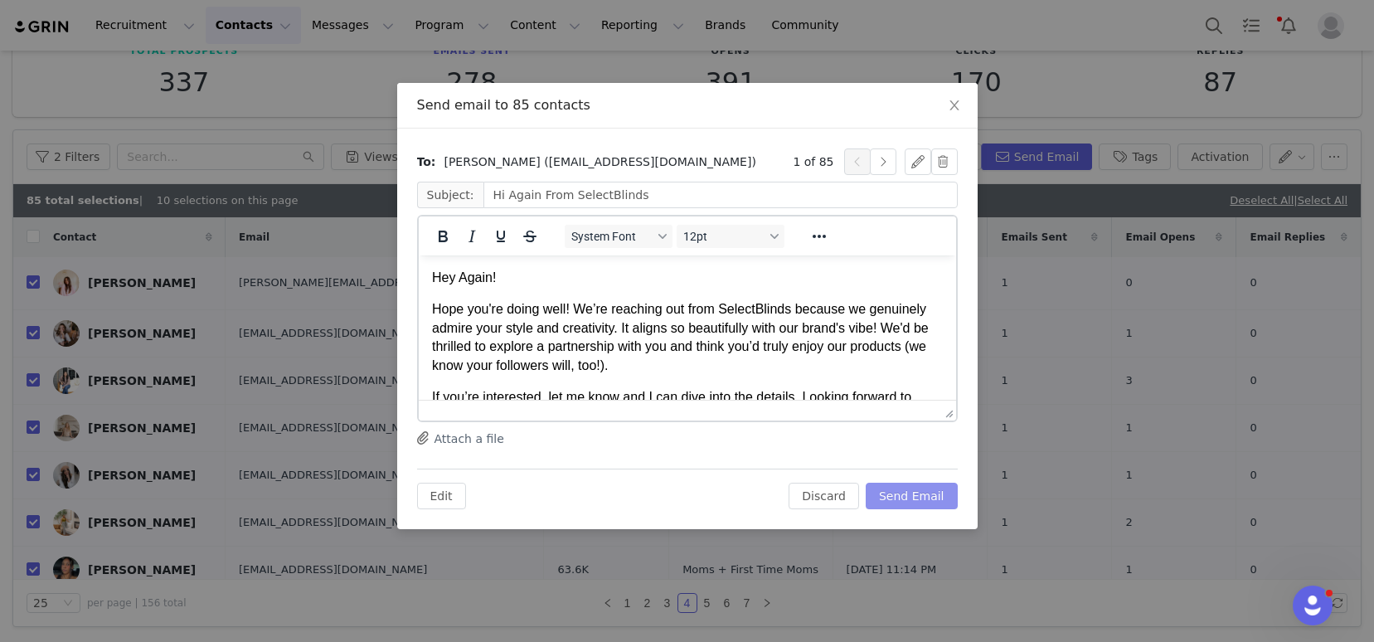
click at [924, 497] on button "Send Email" at bounding box center [912, 496] width 92 height 27
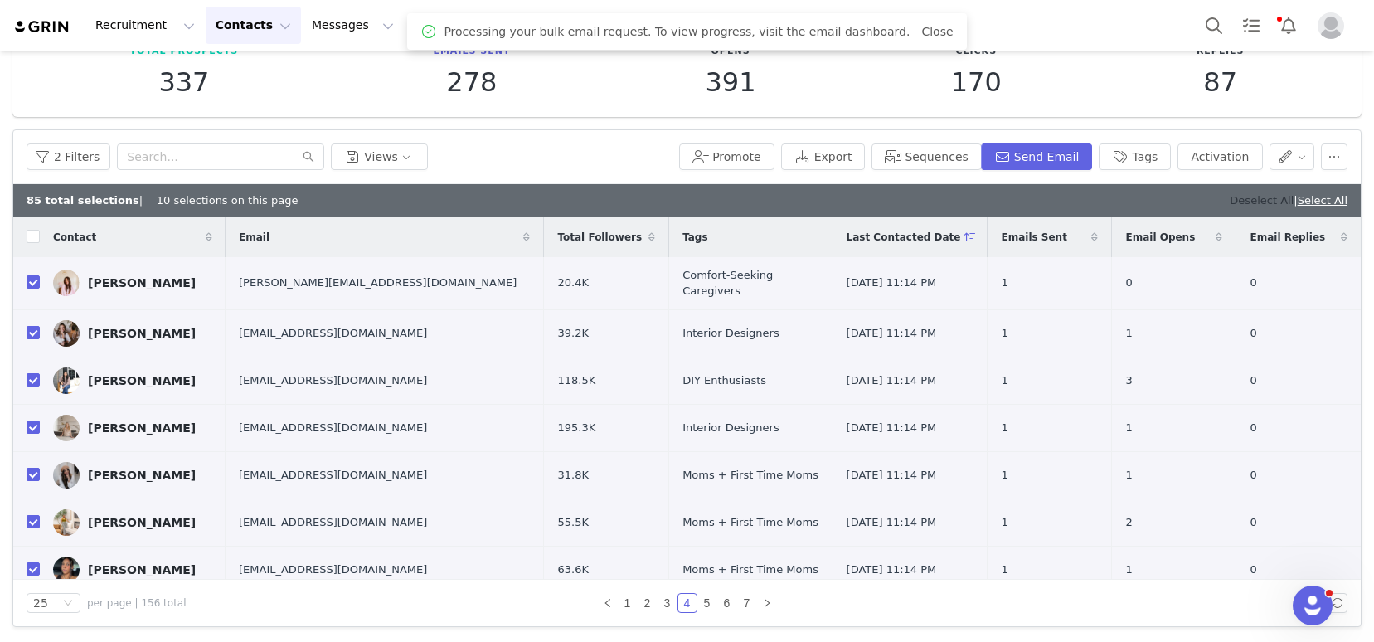
click at [1234, 199] on link "Deselect All" at bounding box center [1262, 200] width 64 height 12
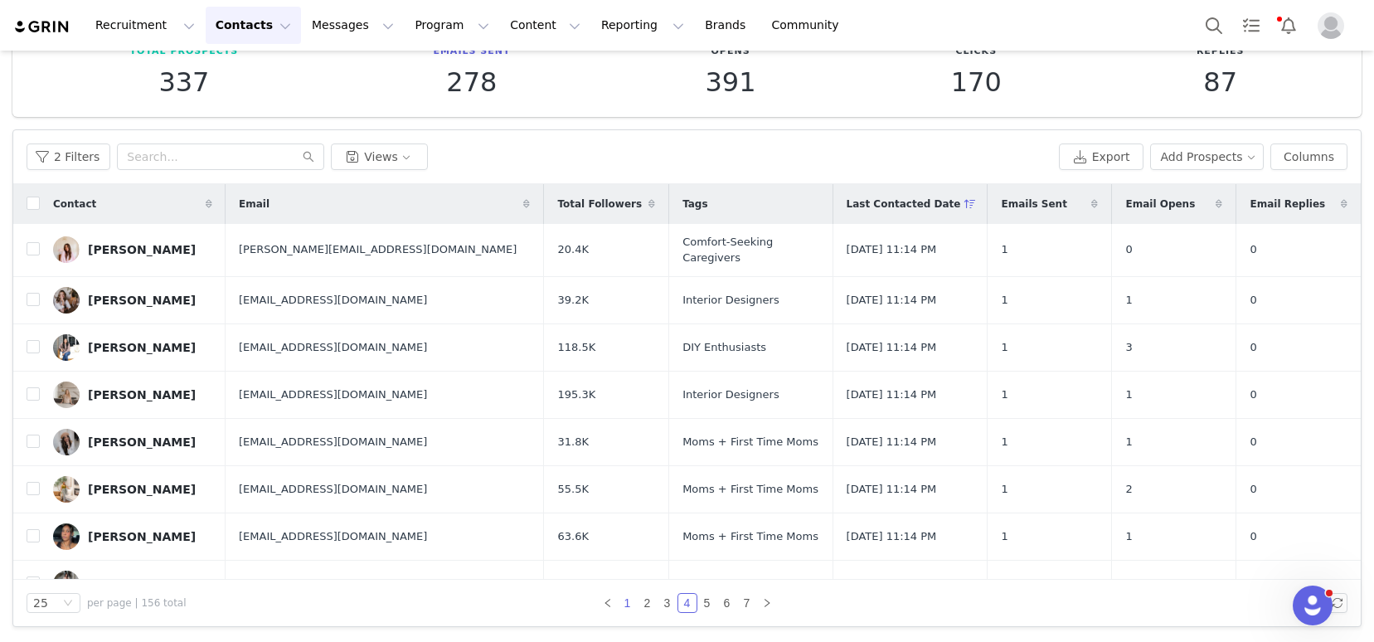
click at [622, 600] on link "1" at bounding box center [628, 603] width 18 height 18
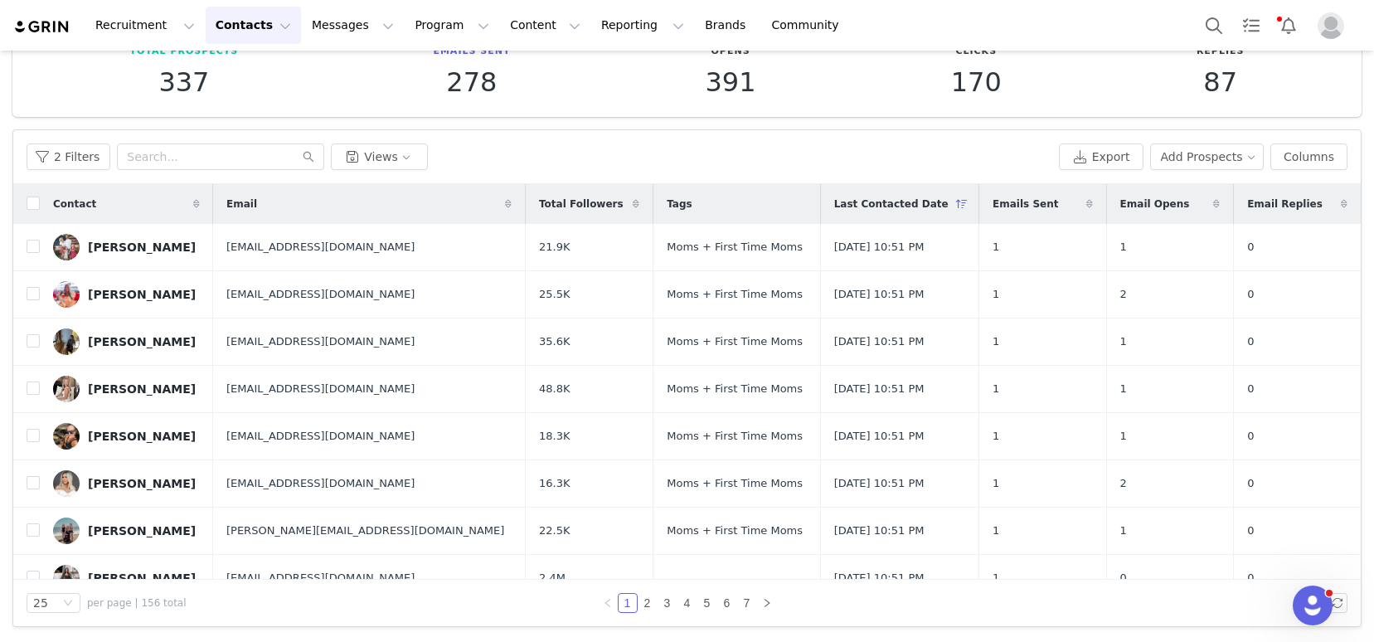
click at [38, 31] on img at bounding box center [42, 27] width 58 height 16
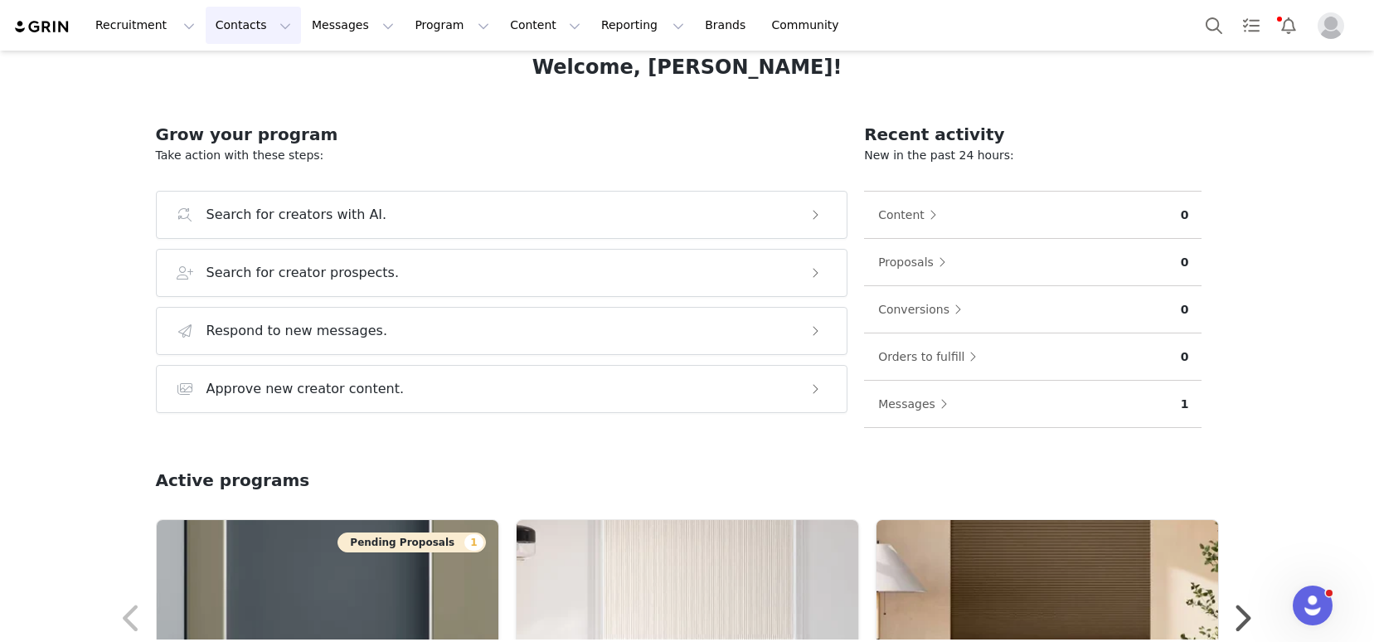
click at [248, 31] on button "Contacts Contacts" at bounding box center [253, 25] width 95 height 37
click at [242, 100] on p "Prospects" at bounding box center [235, 103] width 56 height 17
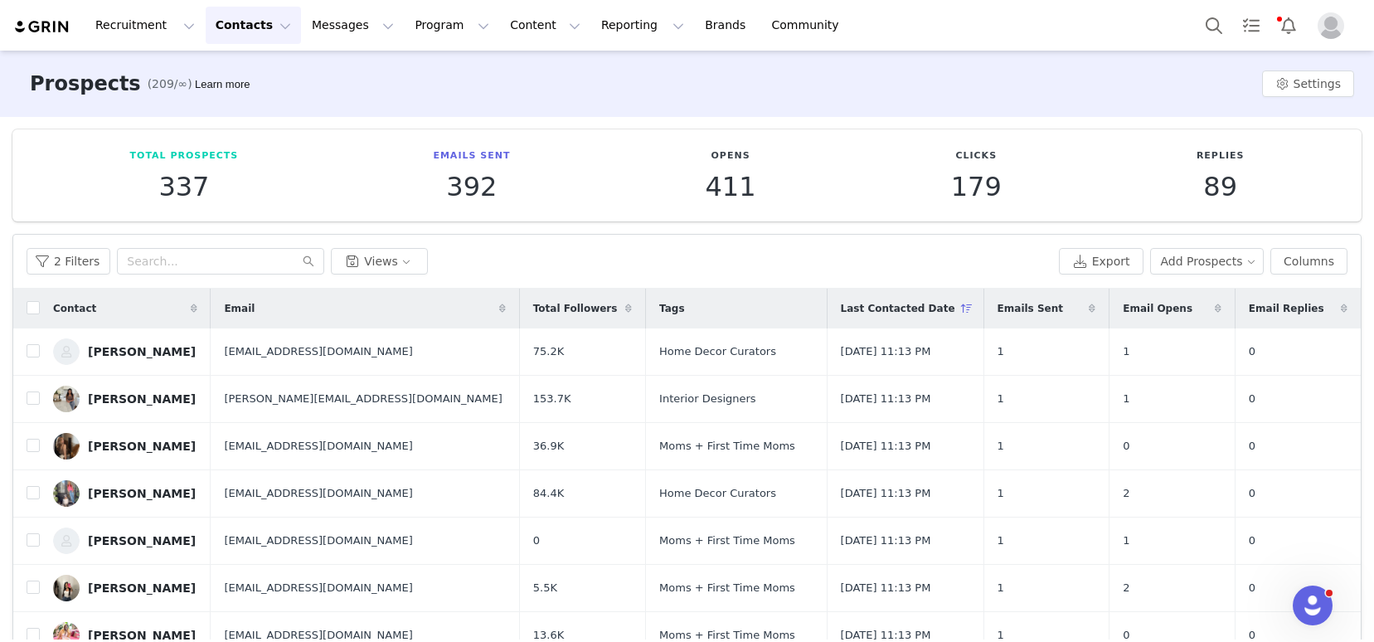
click at [41, 27] on img at bounding box center [42, 27] width 58 height 16
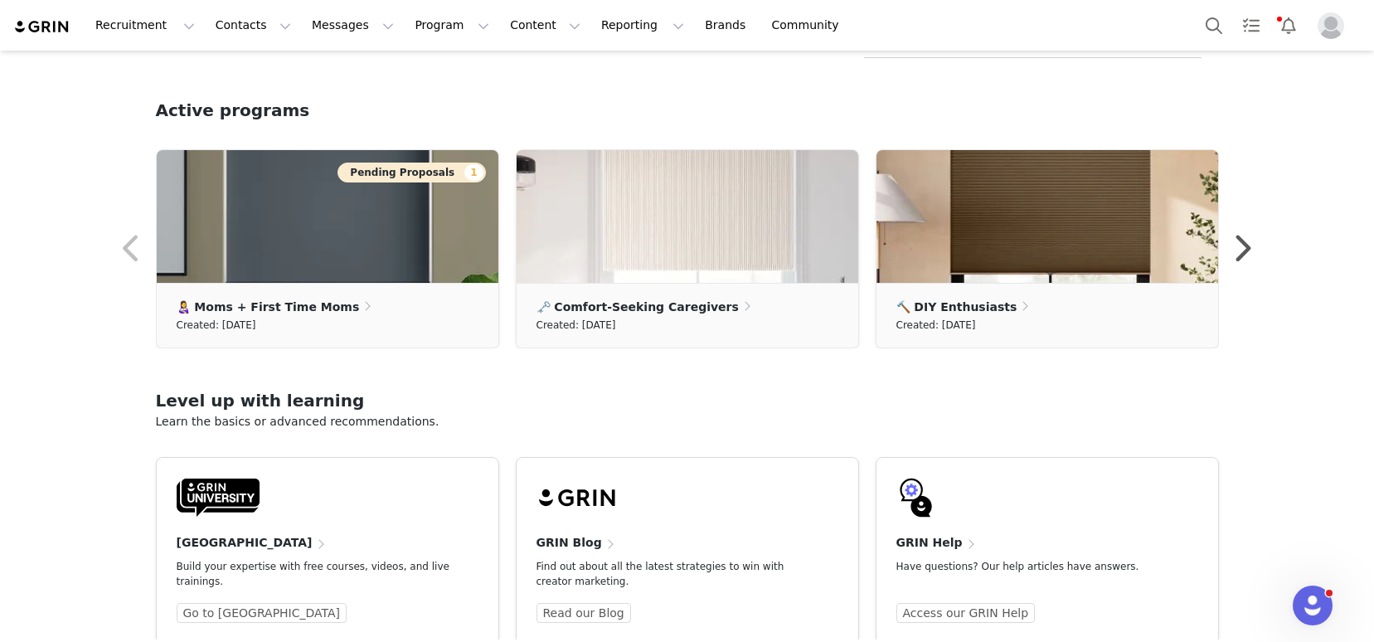
scroll to position [518, 0]
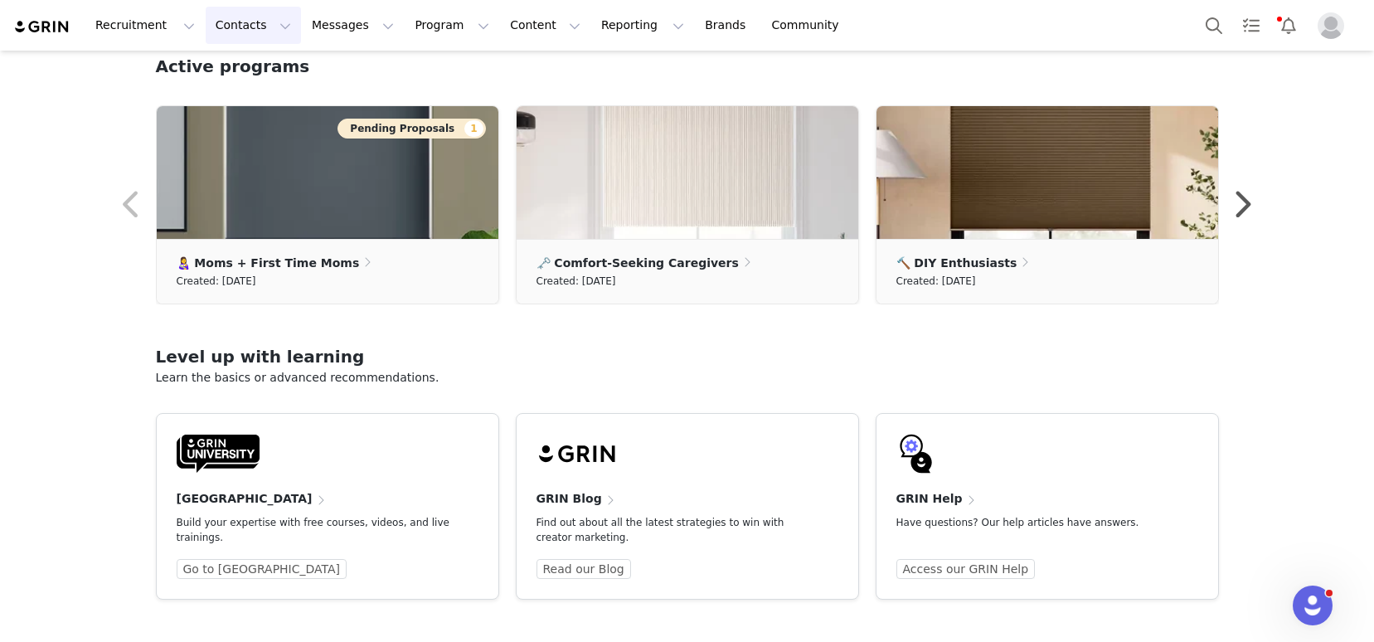
click at [242, 30] on button "Contacts Contacts" at bounding box center [253, 25] width 95 height 37
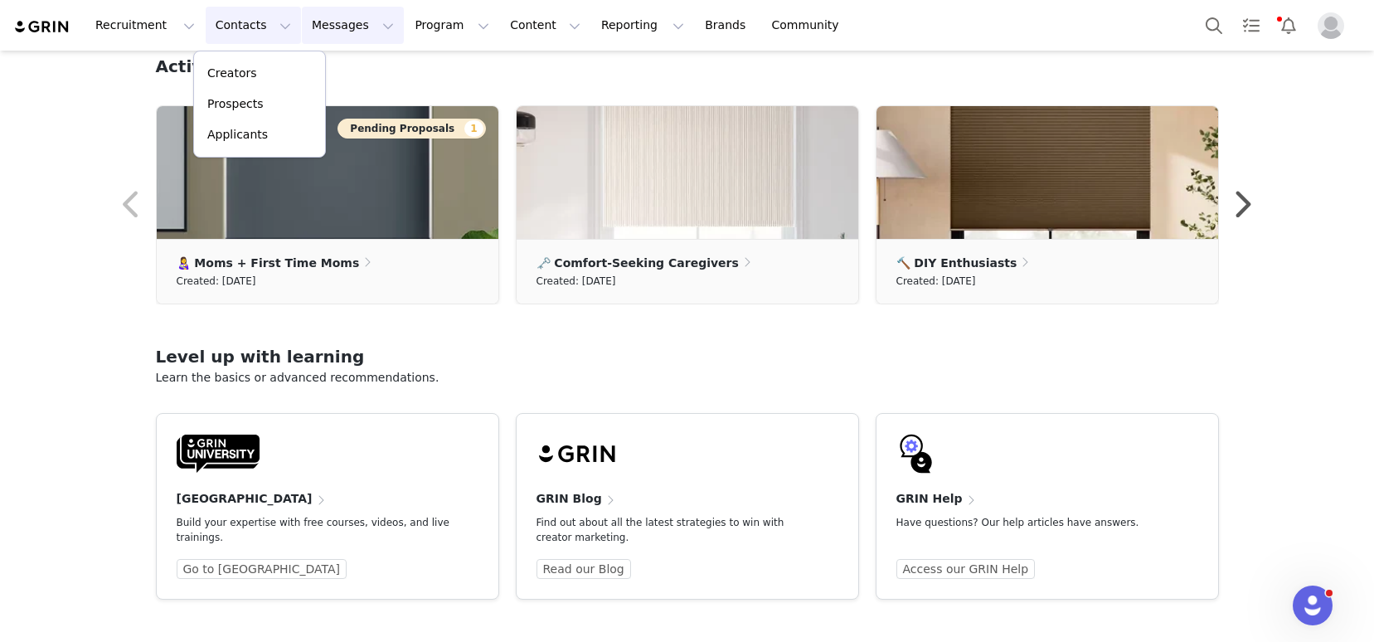
click at [325, 25] on button "Messages Messages" at bounding box center [353, 25] width 102 height 37
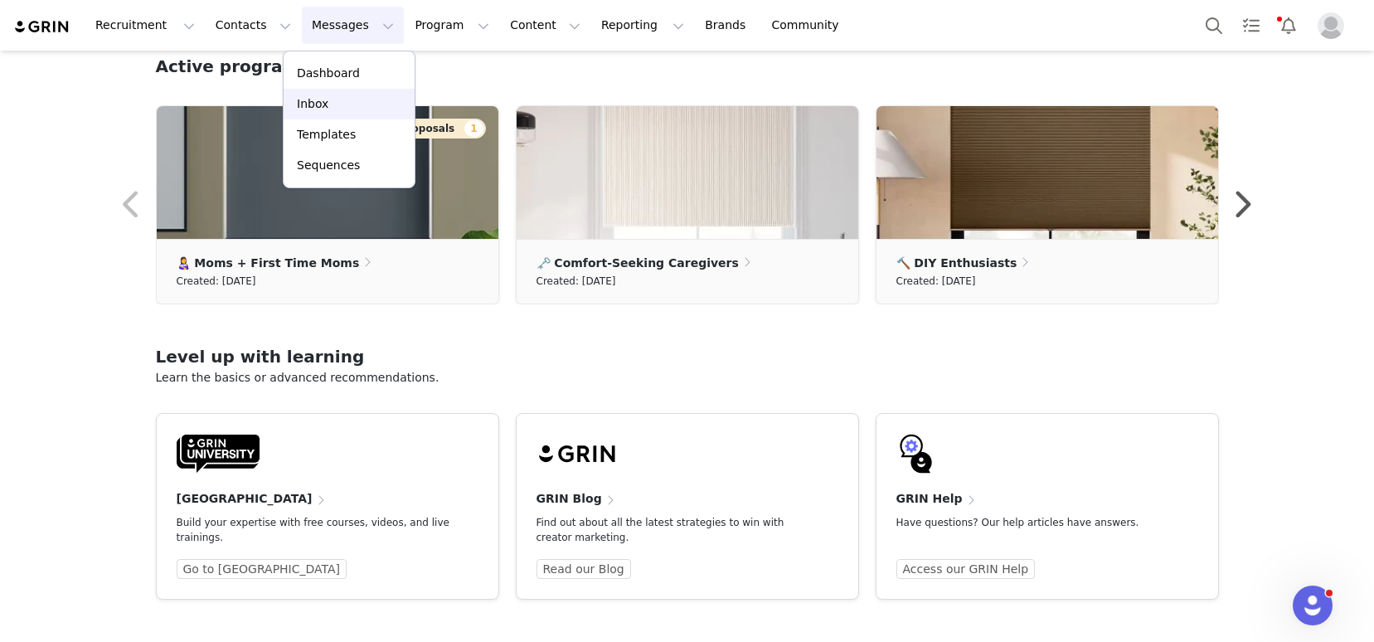
click at [343, 103] on div "Inbox" at bounding box center [348, 103] width 111 height 17
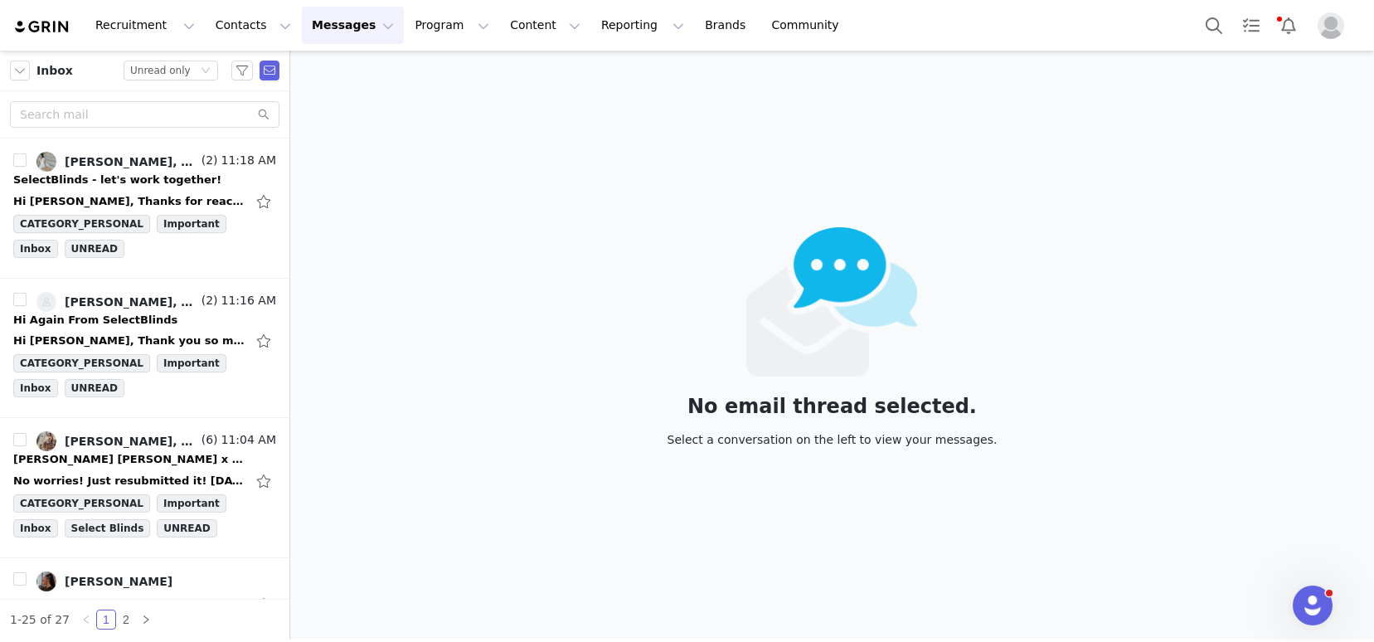
click at [35, 31] on img at bounding box center [42, 27] width 58 height 16
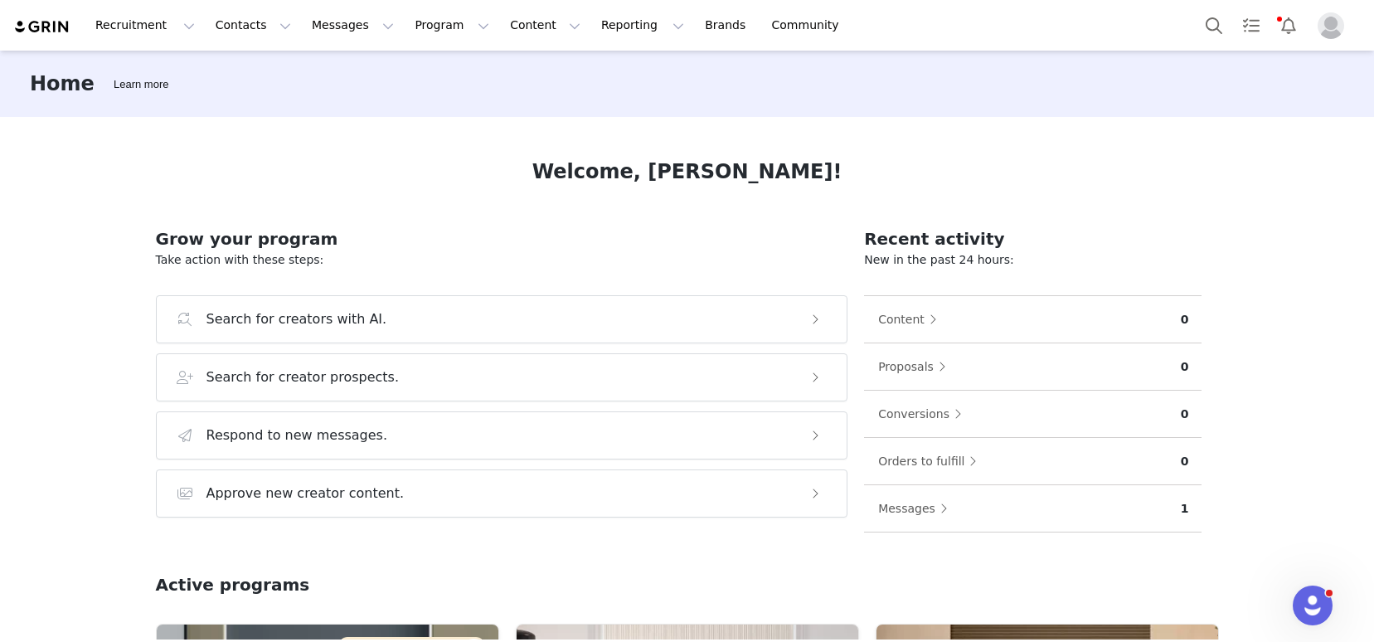
click at [32, 28] on img at bounding box center [42, 27] width 58 height 16
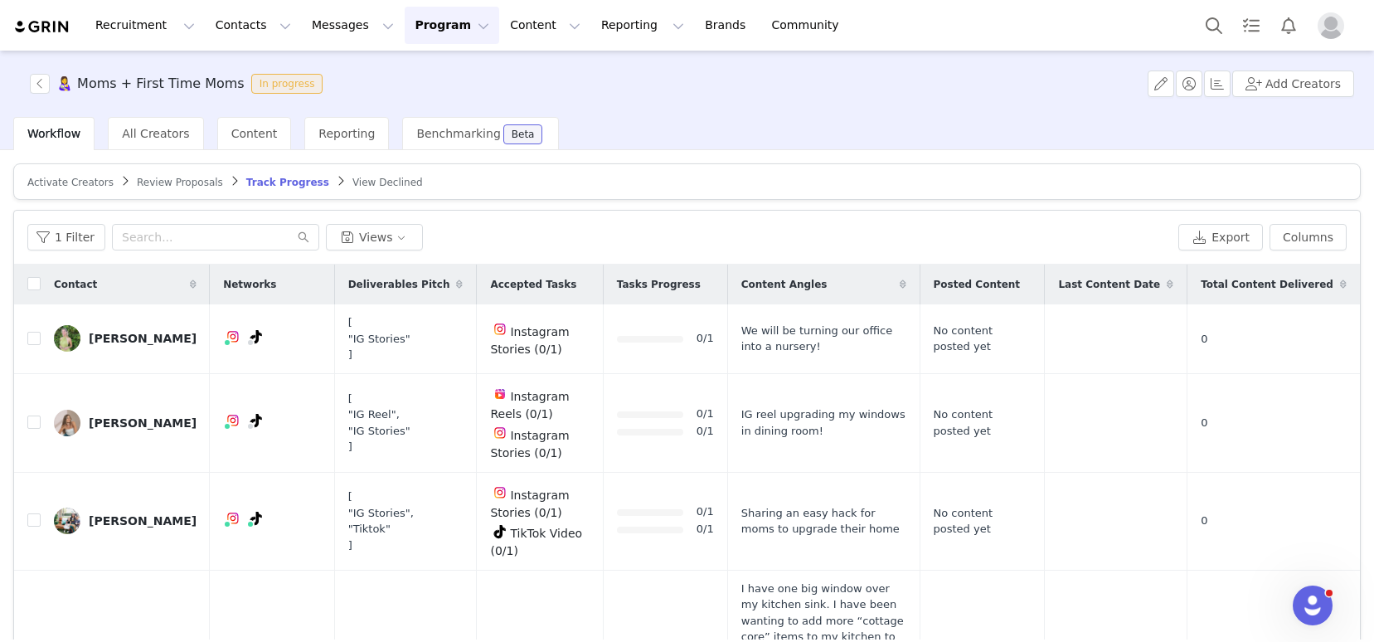
click at [73, 179] on span "Activate Creators" at bounding box center [70, 183] width 86 height 12
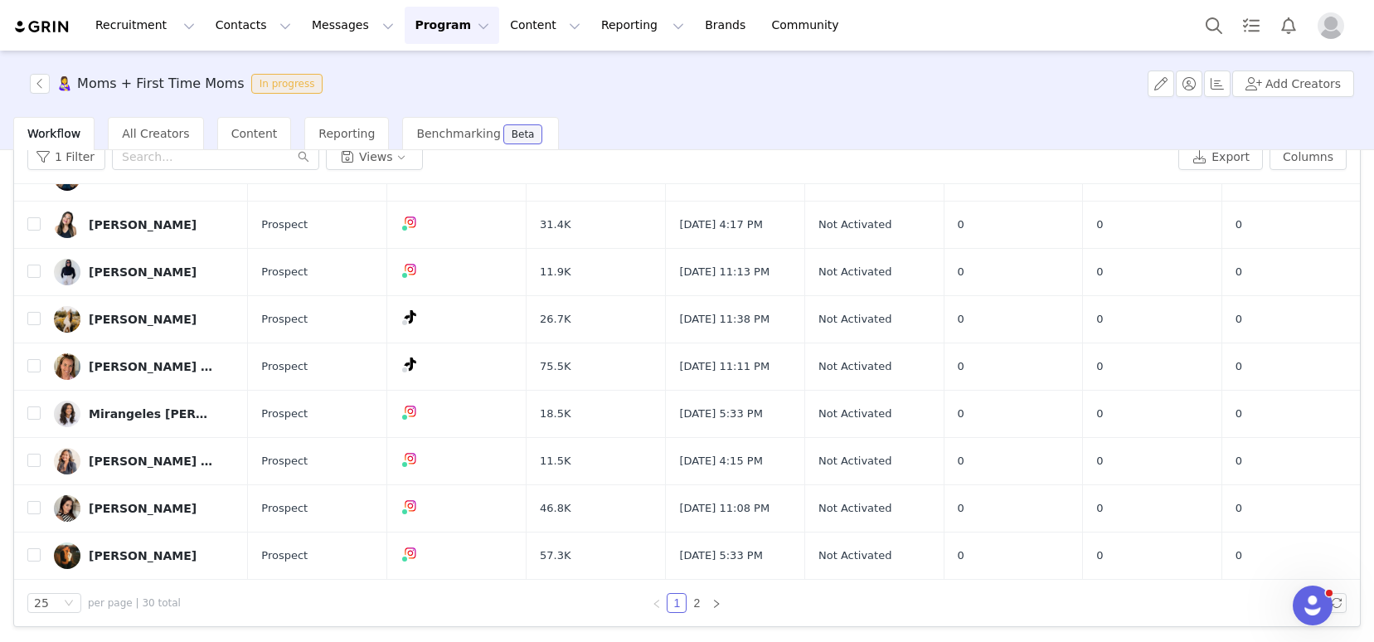
scroll to position [81, 0]
click at [691, 600] on link "2" at bounding box center [696, 602] width 18 height 18
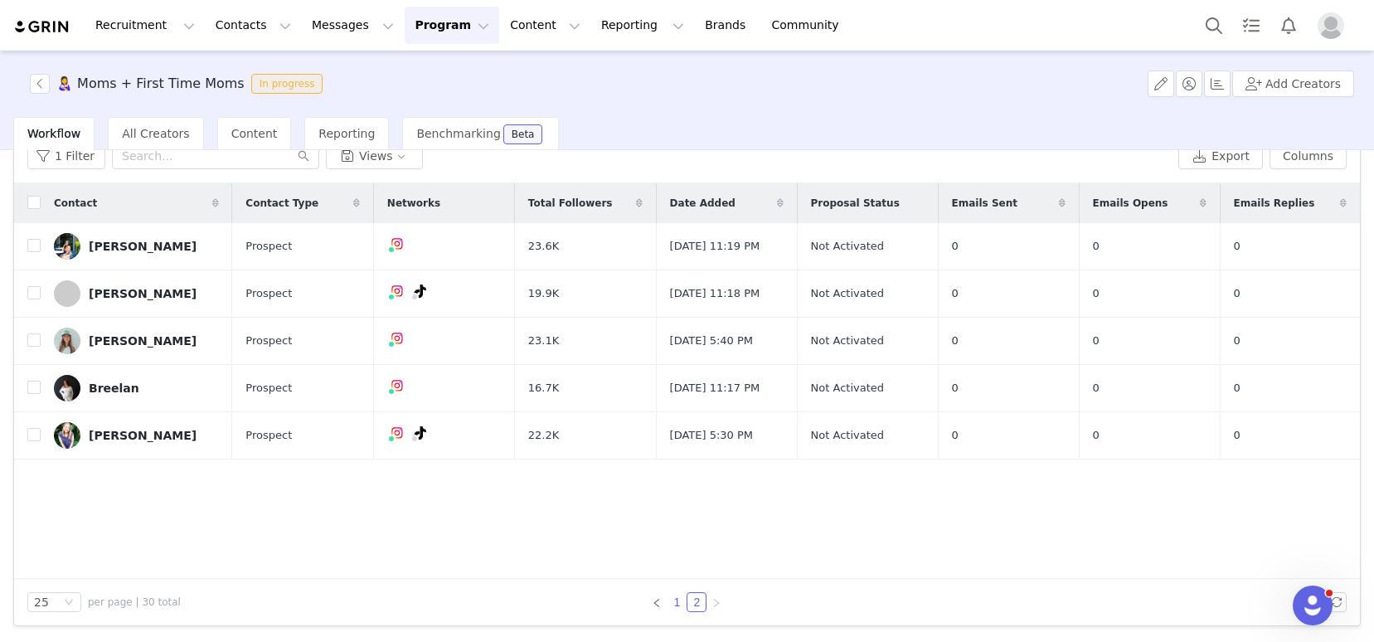
click at [669, 604] on link "1" at bounding box center [676, 602] width 18 height 18
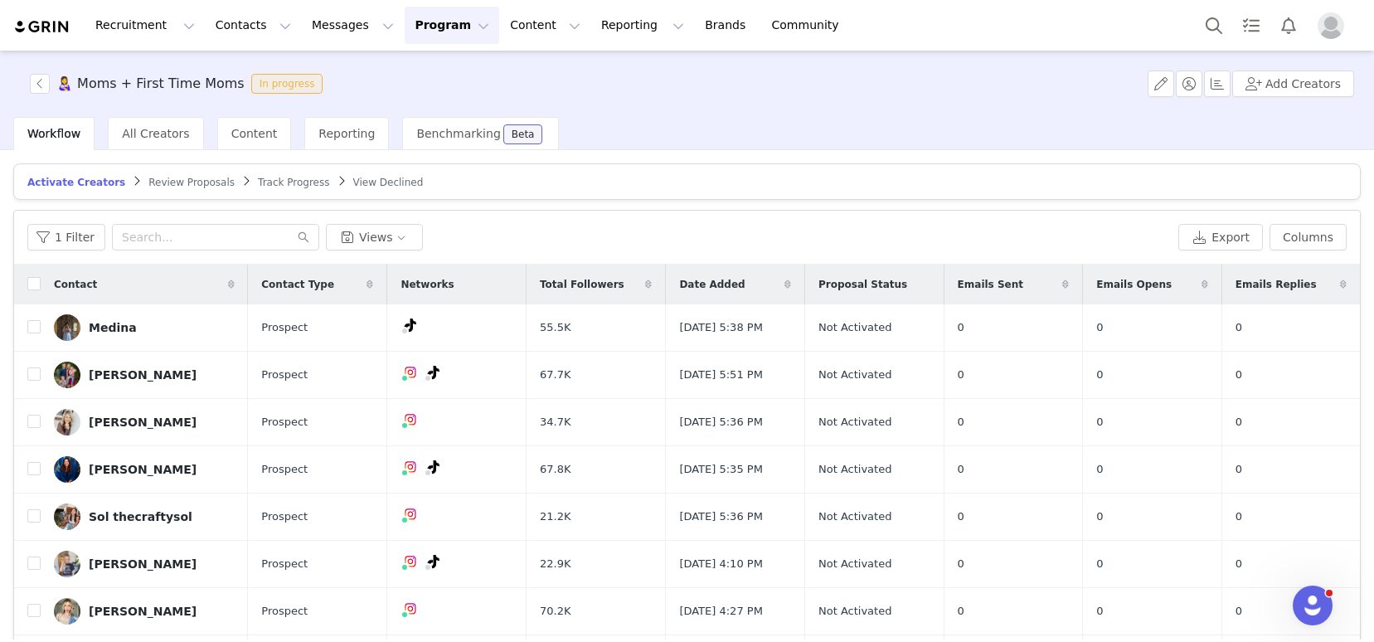
click at [271, 177] on span "Track Progress" at bounding box center [293, 183] width 71 height 12
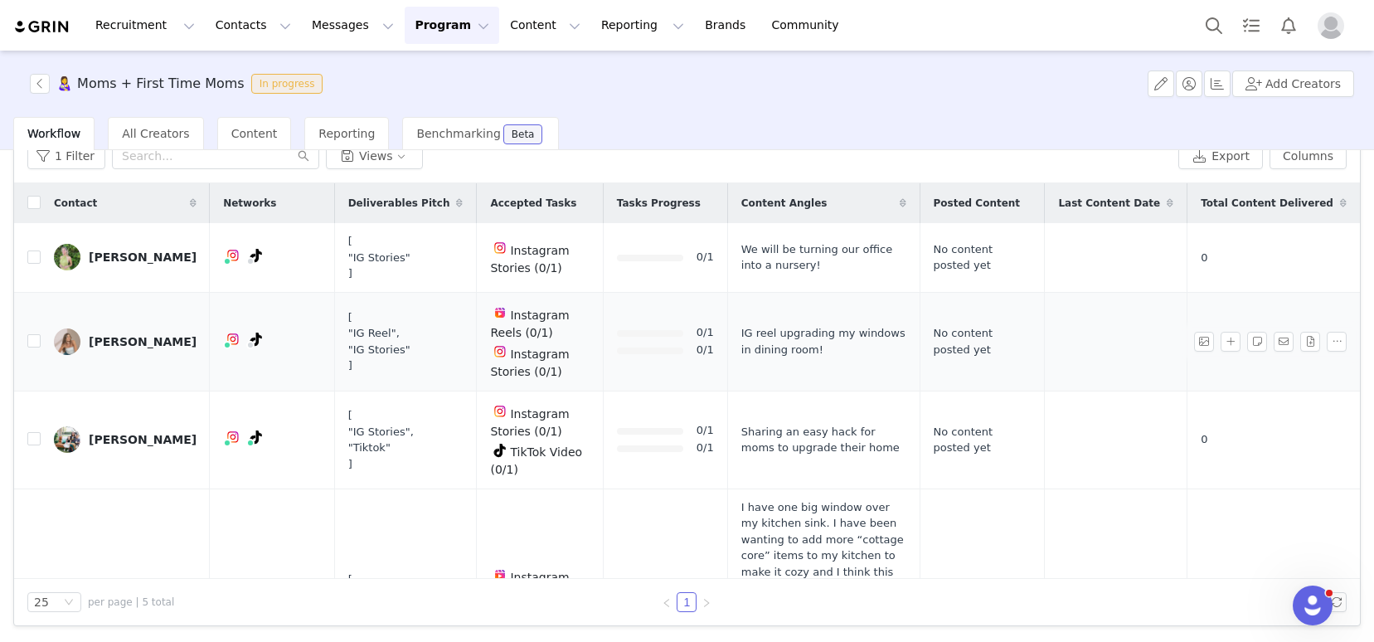
scroll to position [230, 0]
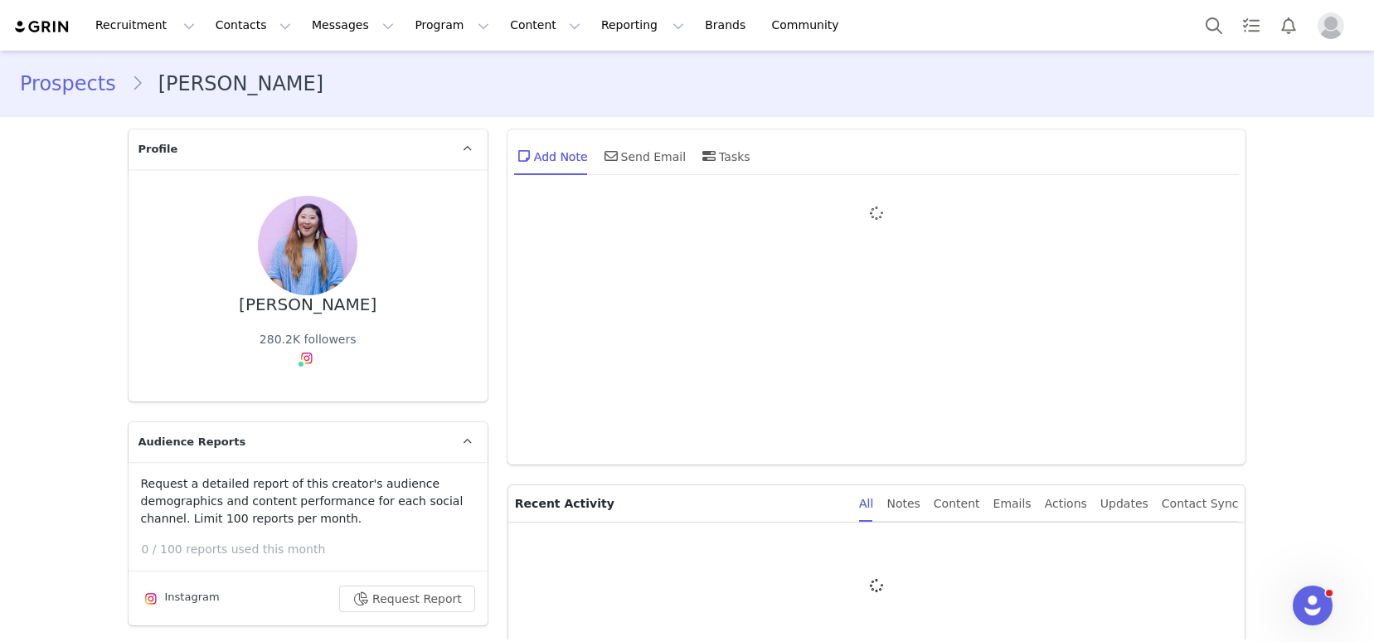
type input "+1 ([GEOGRAPHIC_DATA])"
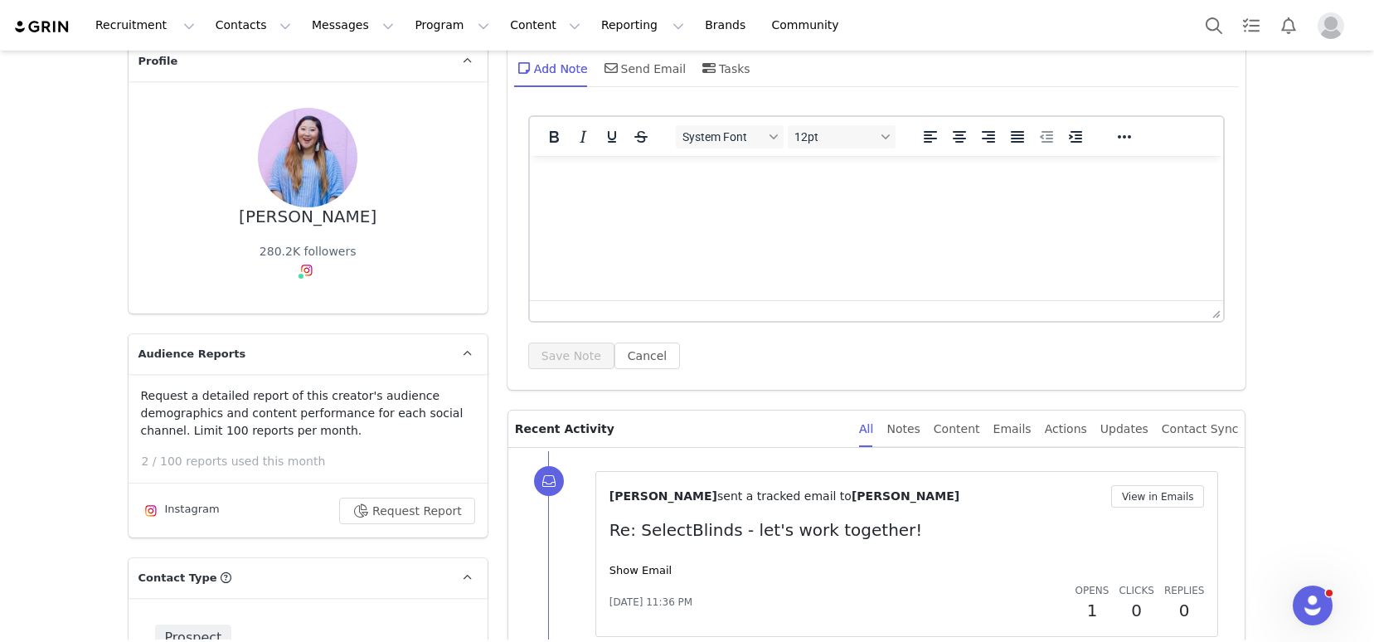
scroll to position [100, 0]
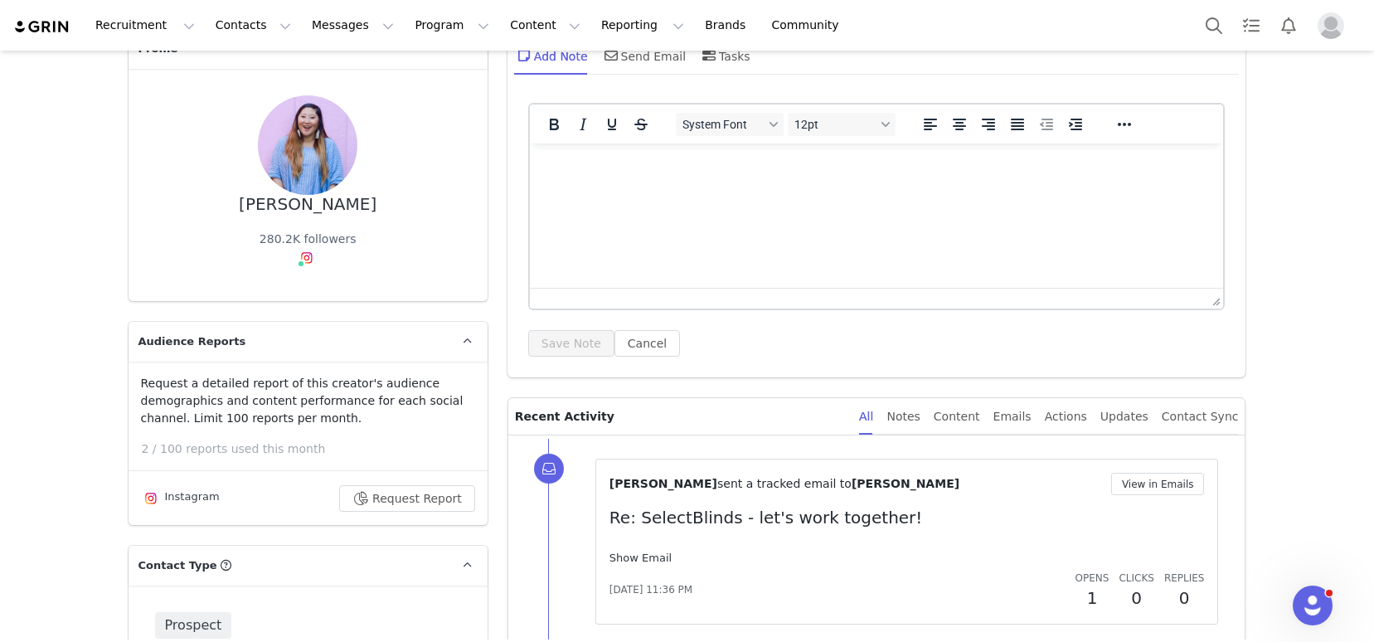
click at [629, 555] on link "Show Email" at bounding box center [640, 557] width 62 height 12
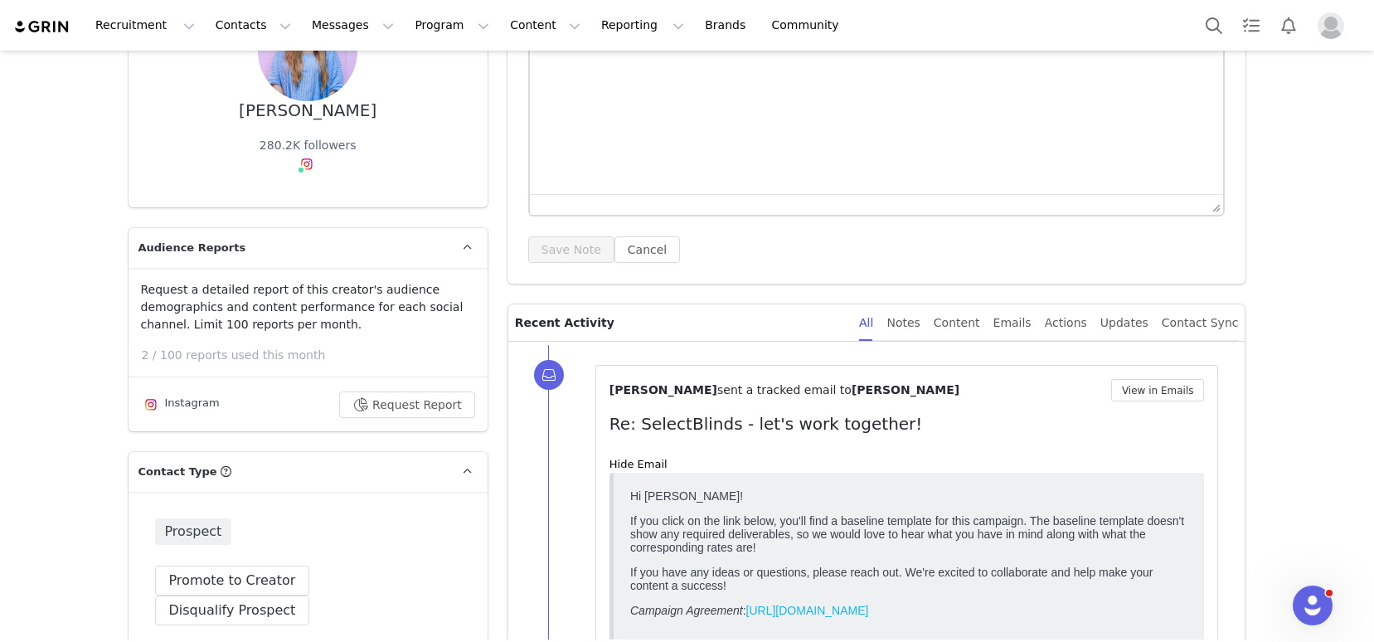
scroll to position [206, 0]
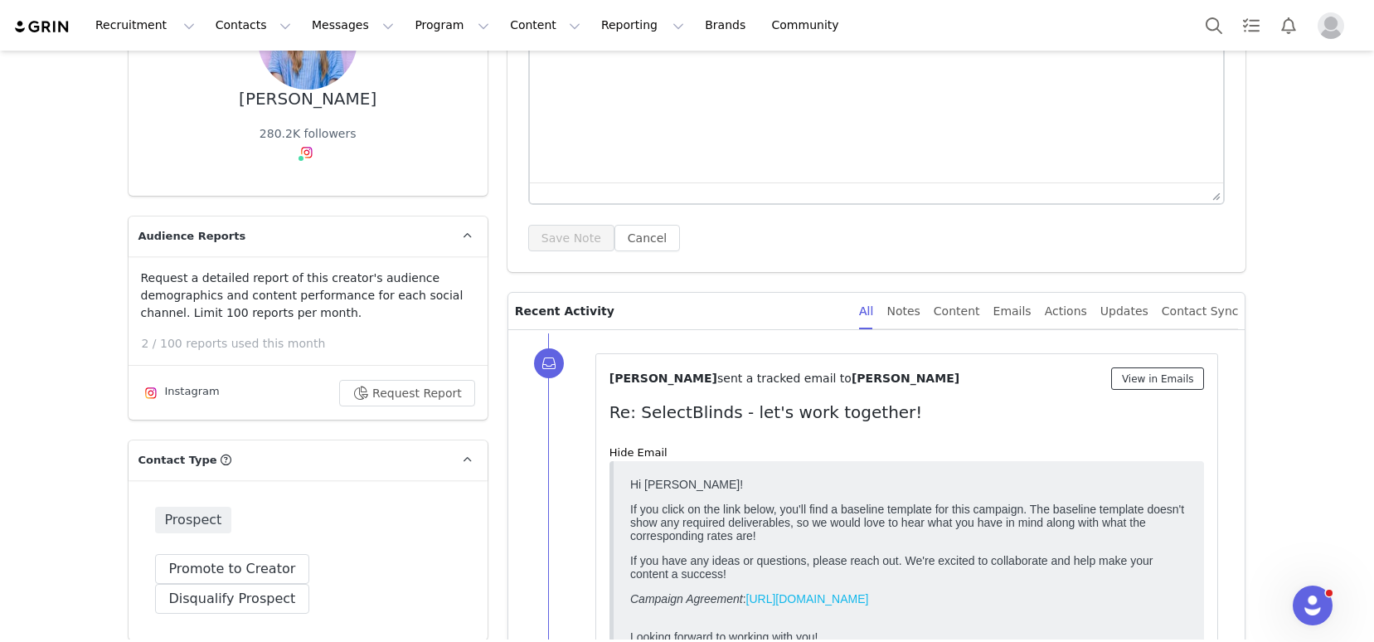
click at [1134, 376] on button "View in Emails" at bounding box center [1158, 378] width 94 height 22
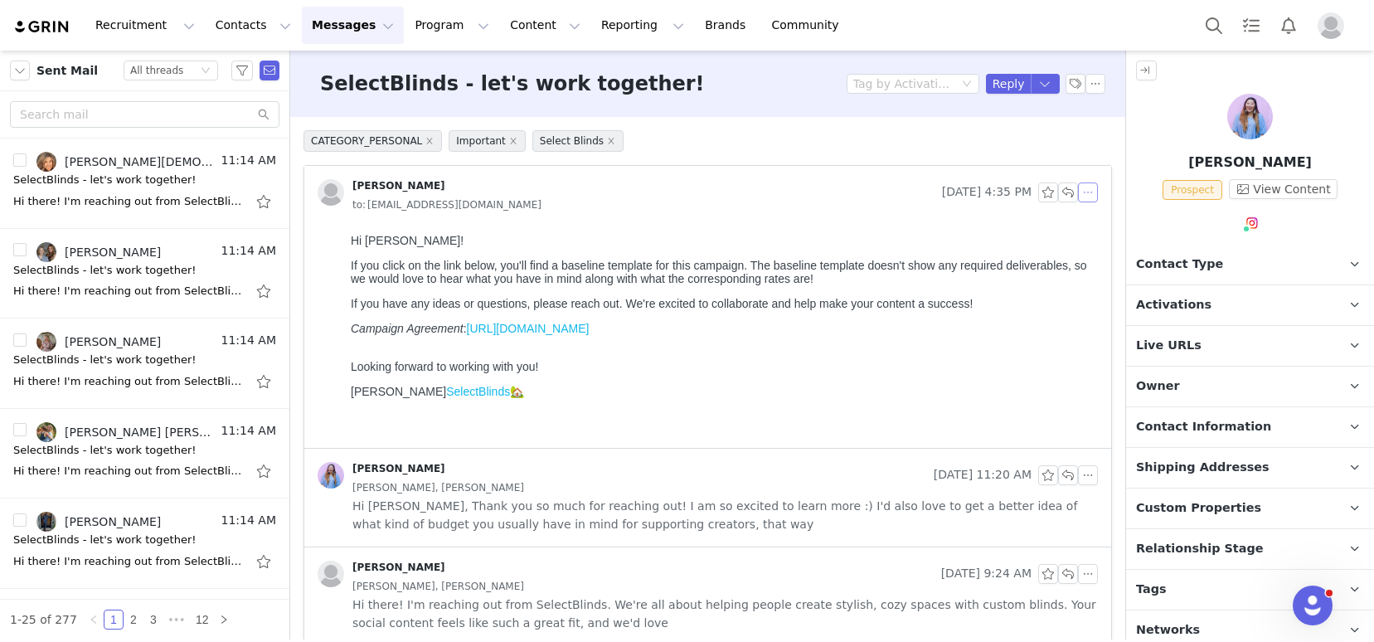
click at [1078, 192] on button "button" at bounding box center [1088, 192] width 20 height 20
click at [1090, 221] on li "Reply All" at bounding box center [1100, 222] width 70 height 27
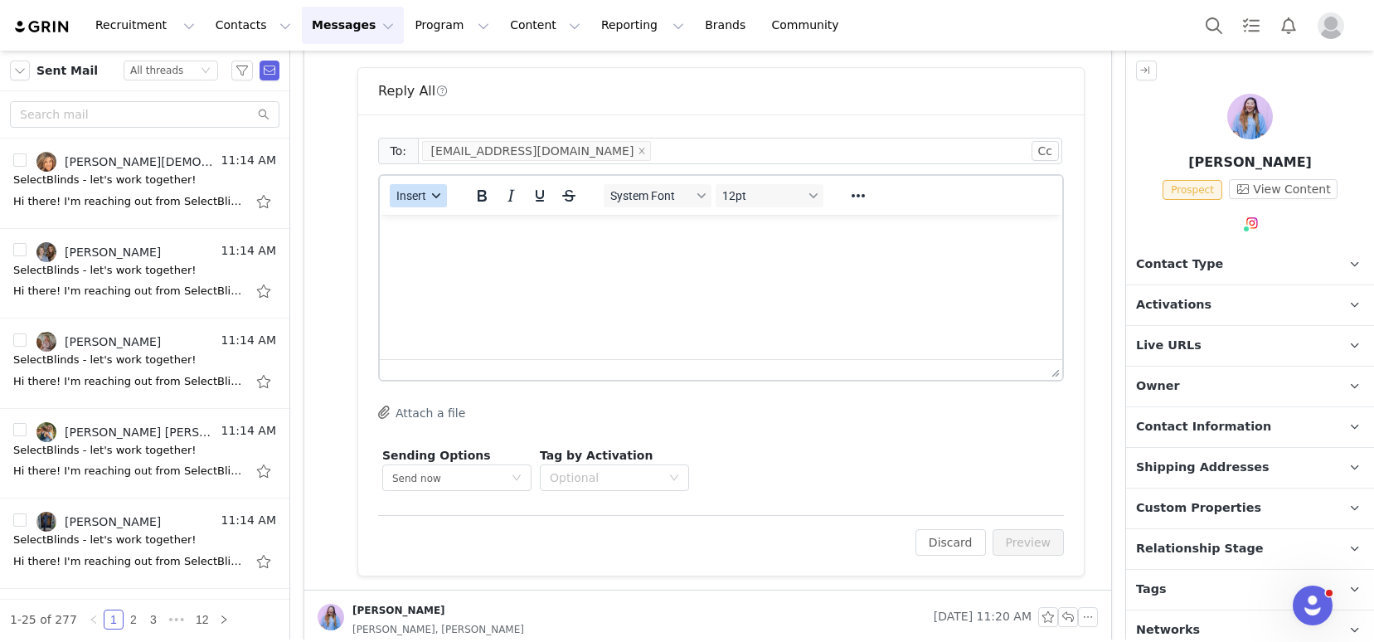
click at [429, 189] on button "Insert" at bounding box center [418, 195] width 57 height 23
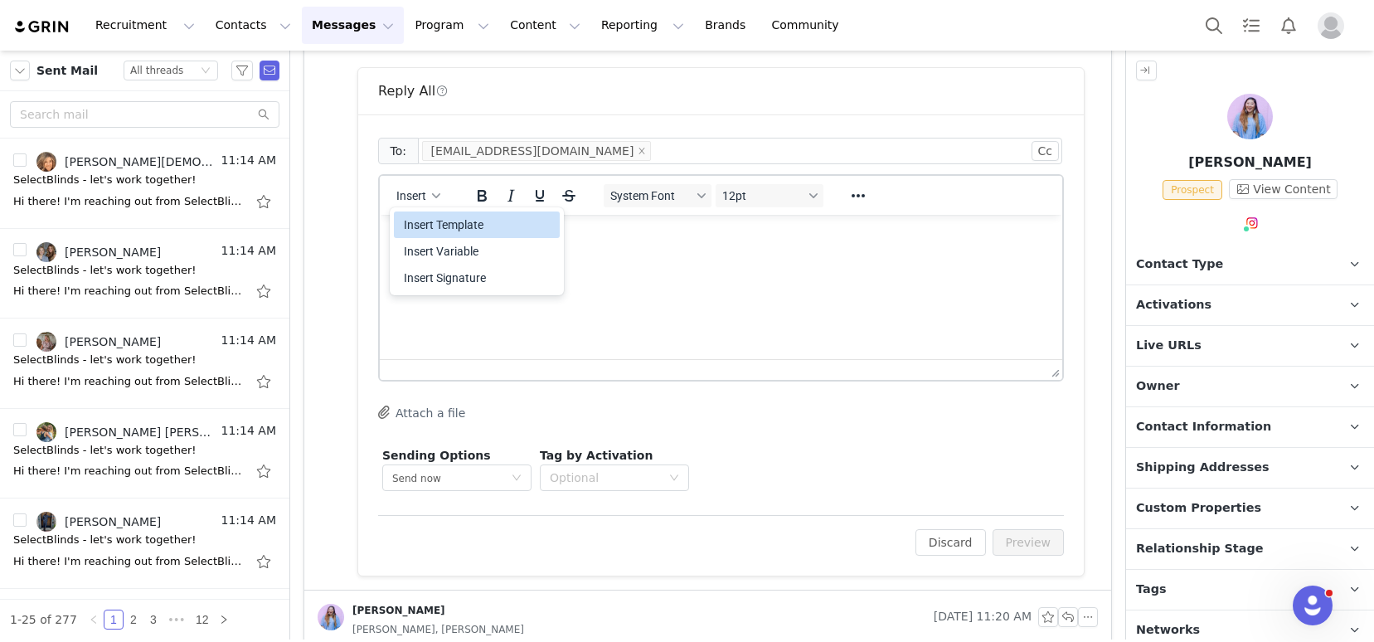
click at [453, 220] on div "Insert Template" at bounding box center [478, 225] width 149 height 20
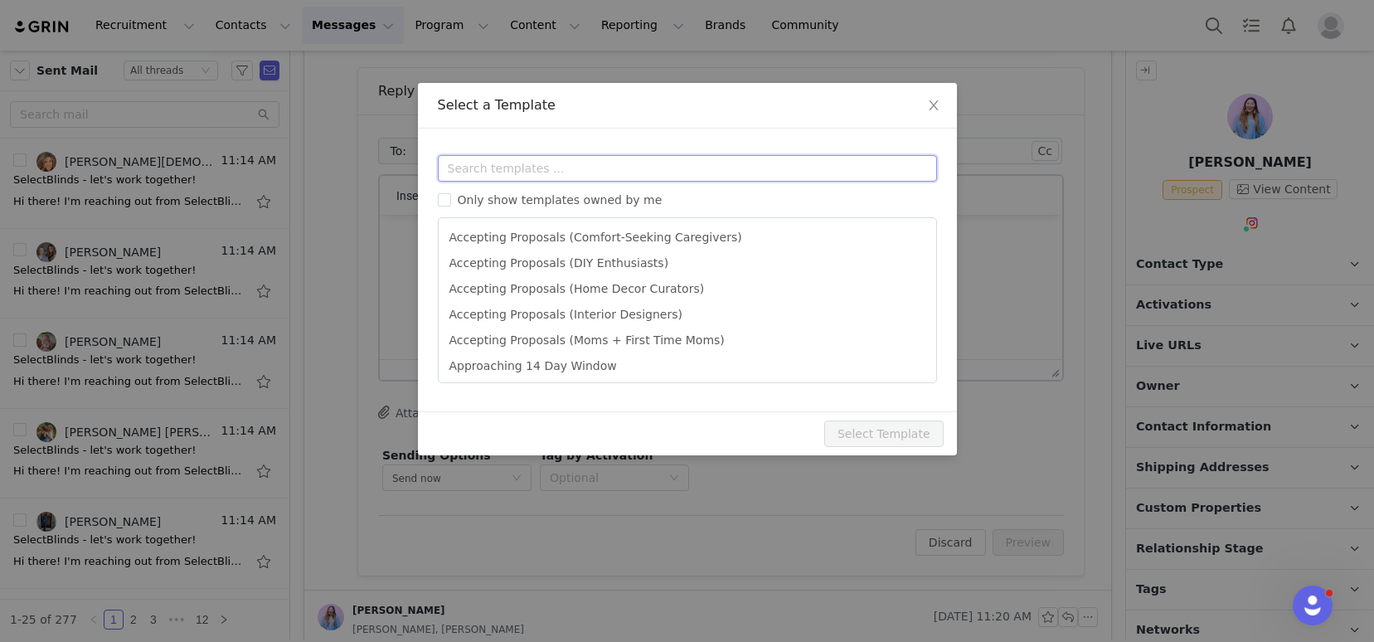
click at [500, 176] on input "text" at bounding box center [687, 168] width 499 height 27
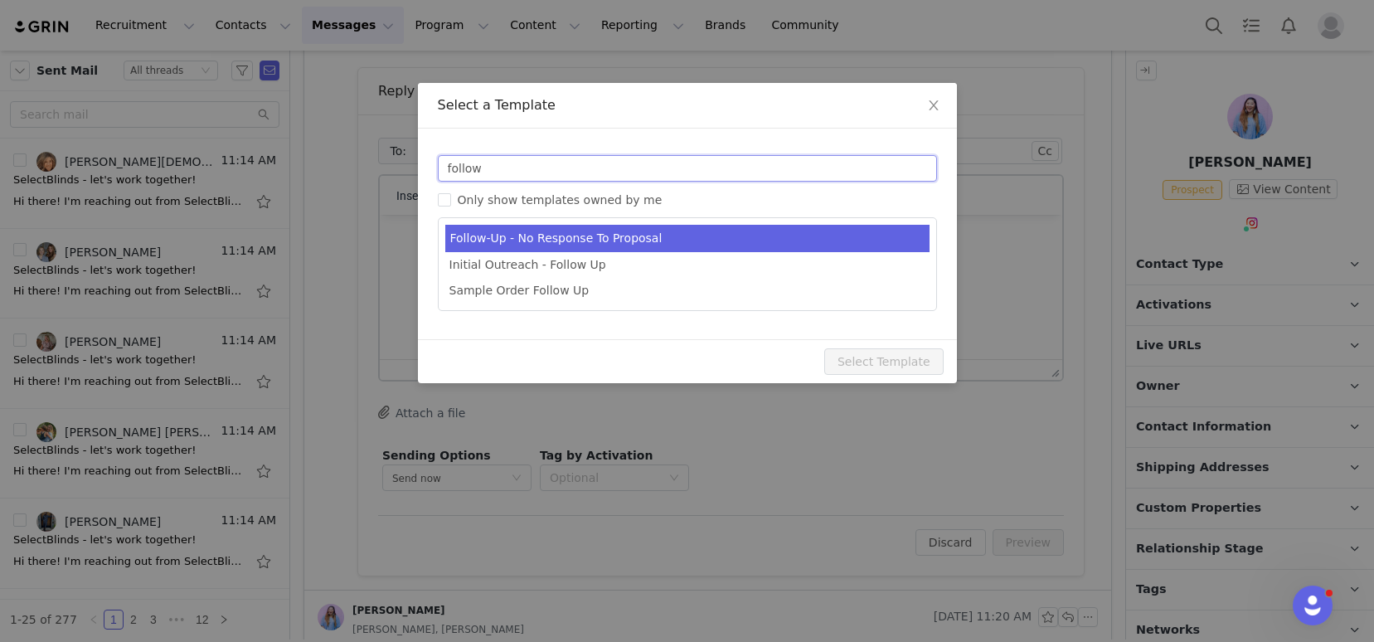
type input "follow"
type input "SelectBlinds- Campaign Follow Up"
click at [544, 246] on li "Follow-Up - No Response To Proposal" at bounding box center [687, 238] width 484 height 27
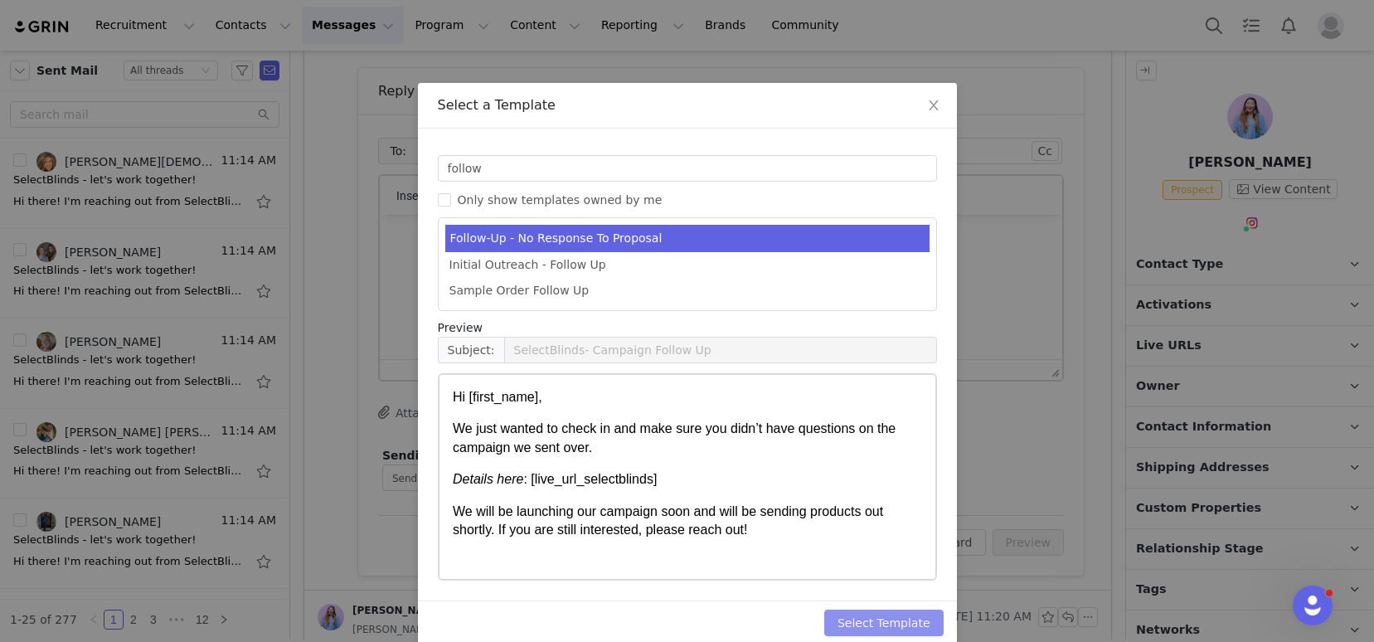
click at [854, 619] on button "Select Template" at bounding box center [883, 622] width 119 height 27
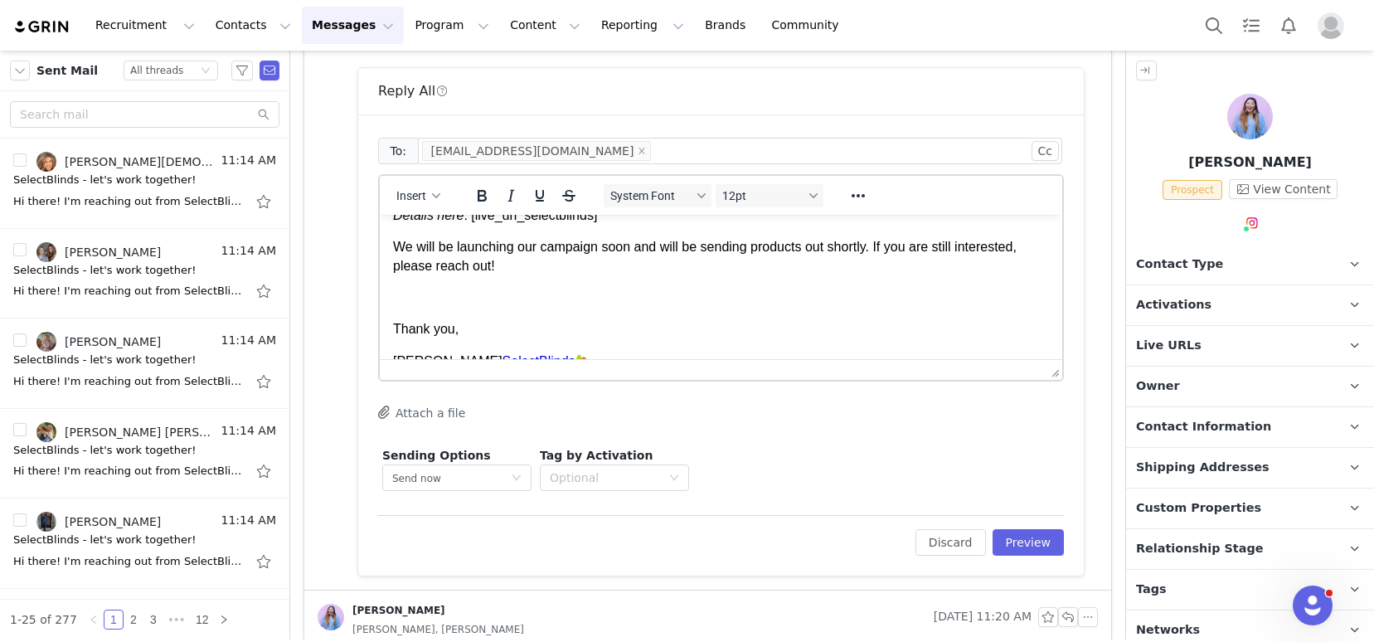
scroll to position [143, 0]
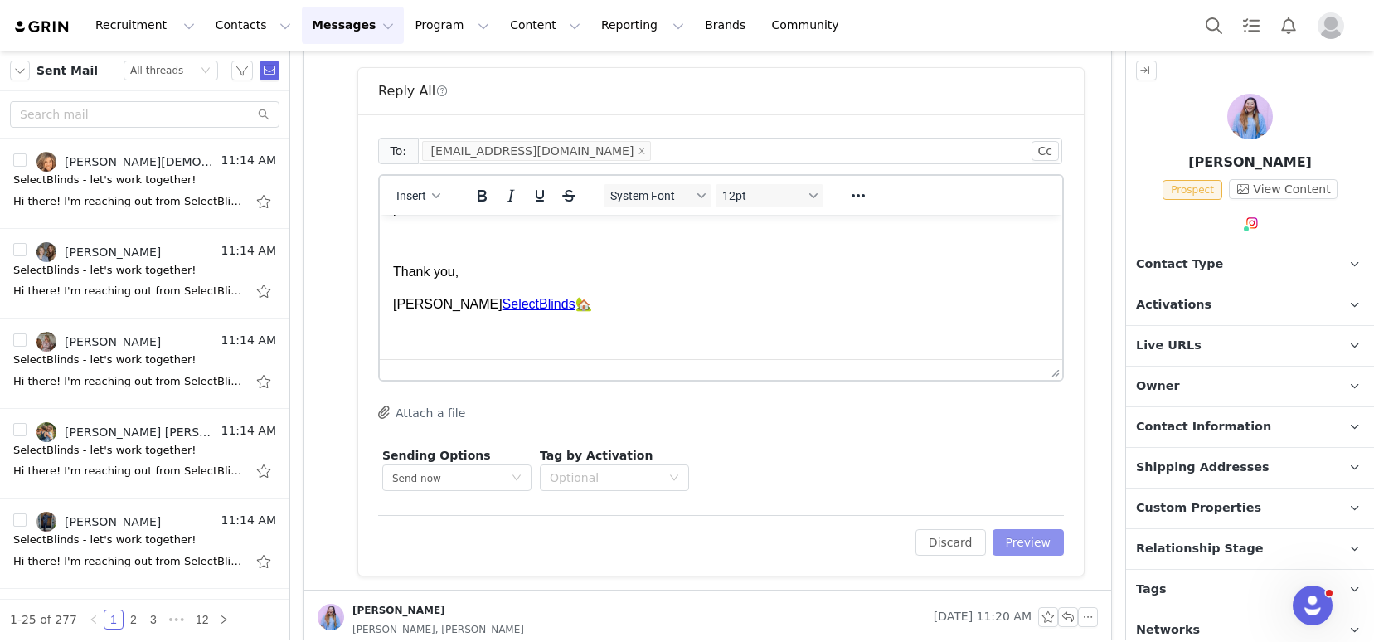
click at [1045, 544] on button "Preview" at bounding box center [1028, 542] width 72 height 27
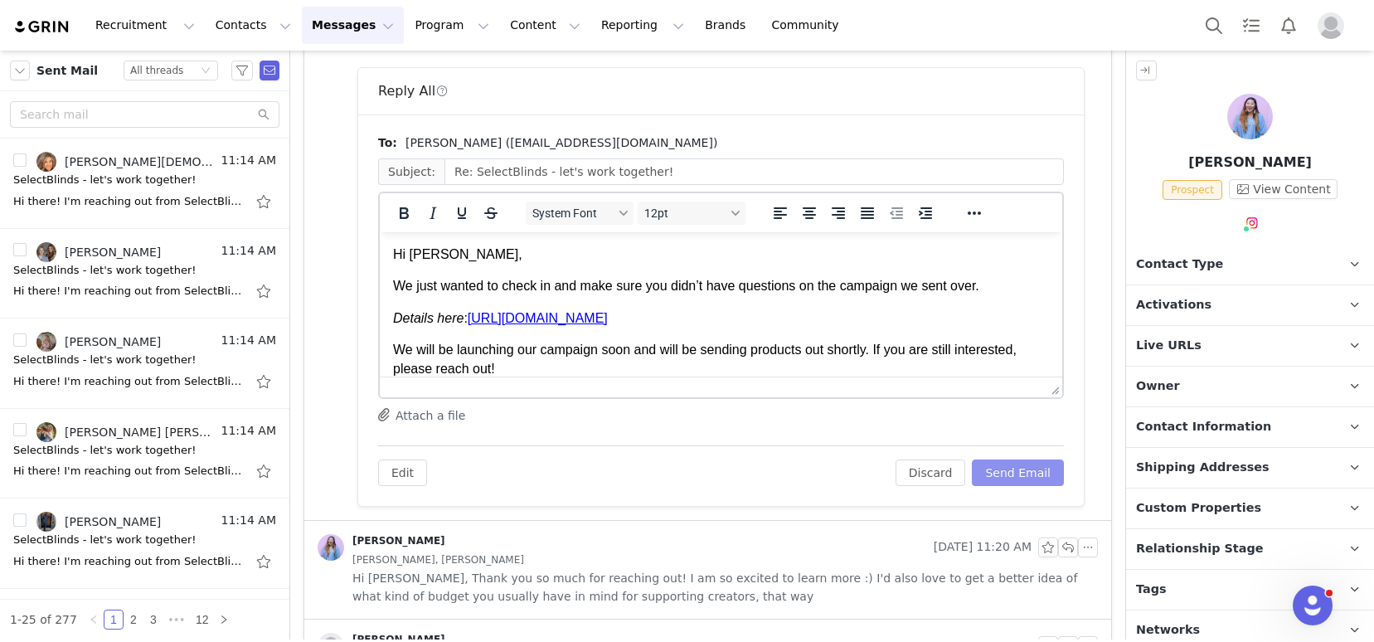
scroll to position [0, 0]
click at [997, 471] on button "Send Email" at bounding box center [1018, 472] width 92 height 27
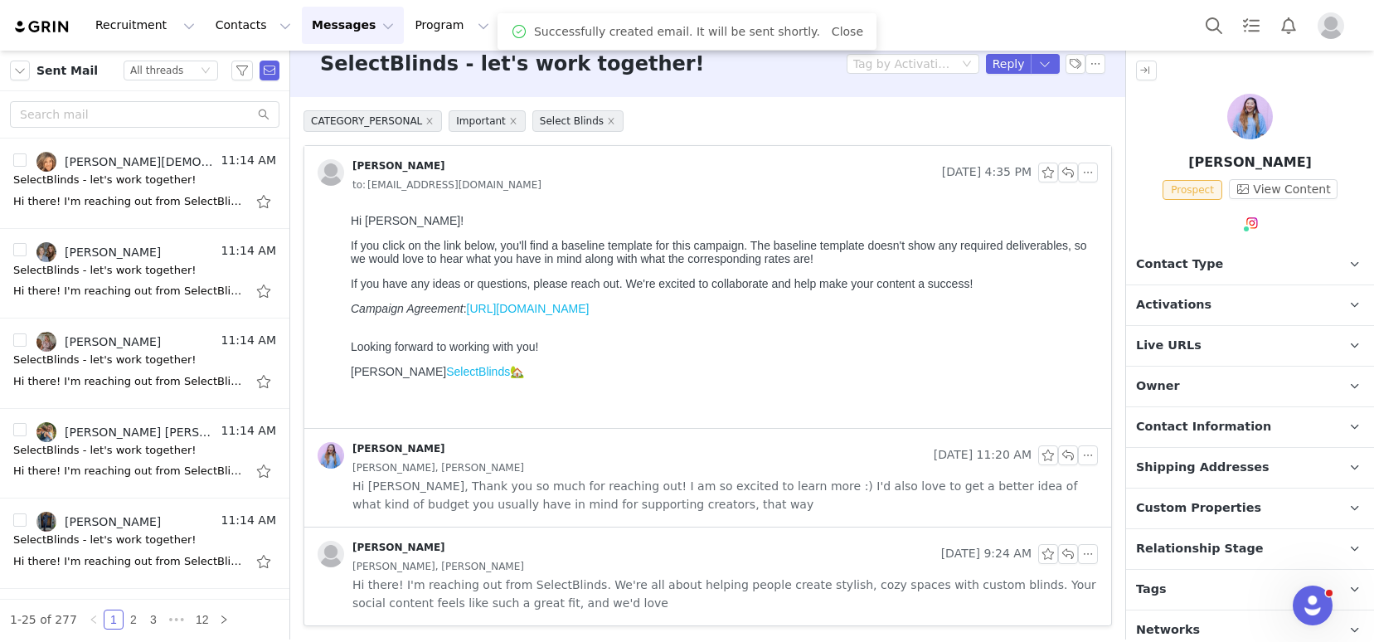
scroll to position [20, 0]
